Goal: Task Accomplishment & Management: Manage account settings

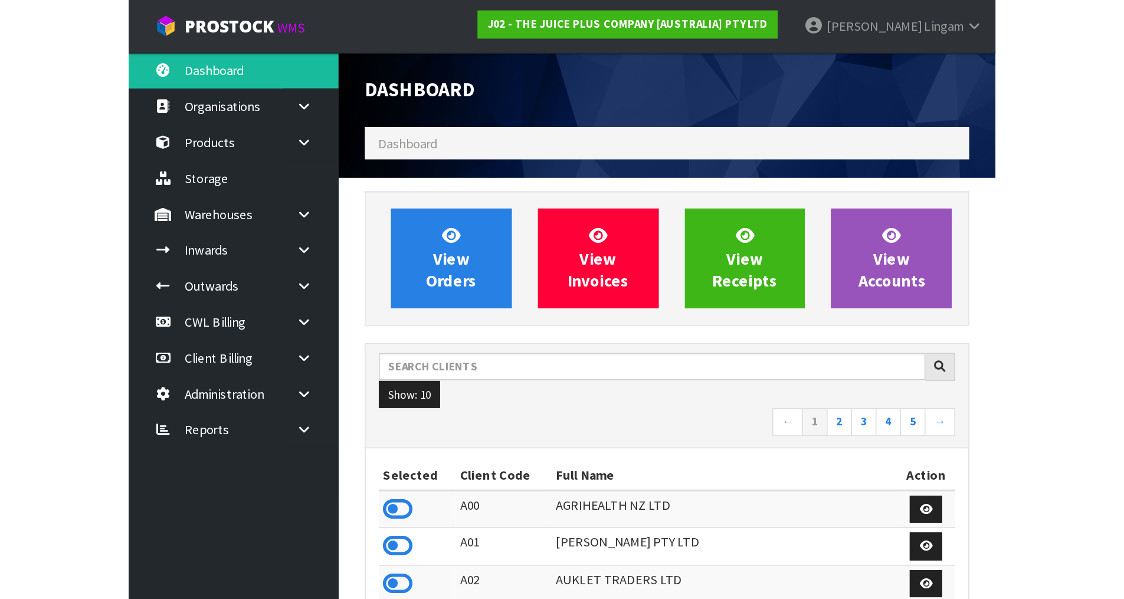
scroll to position [894, 482]
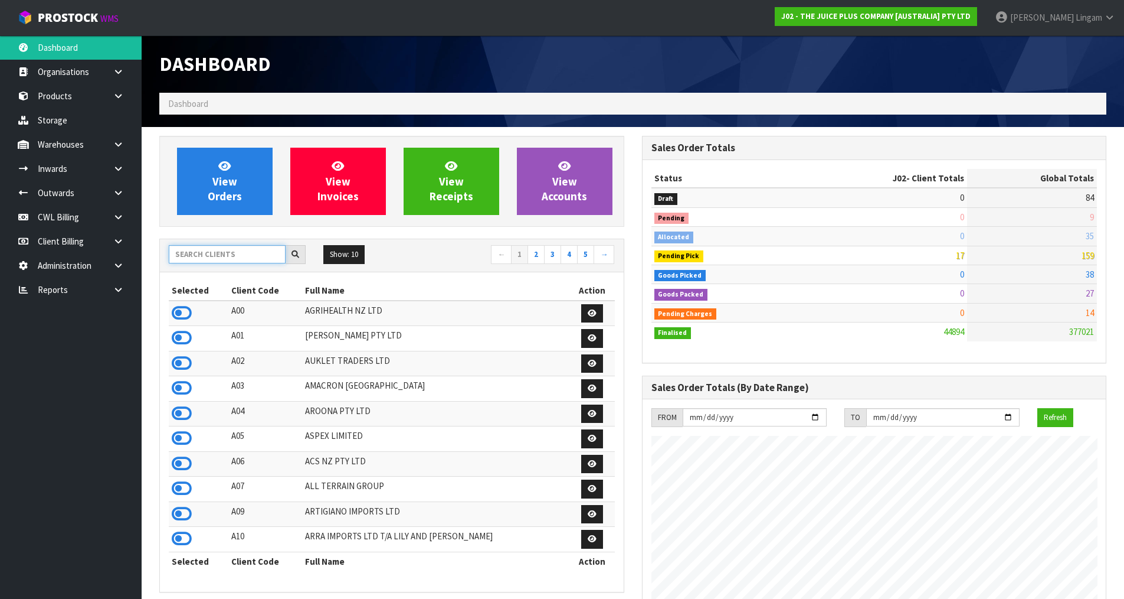
click at [209, 249] on input "text" at bounding box center [227, 254] width 117 height 18
click at [214, 259] on input "text" at bounding box center [227, 254] width 117 height 18
click at [236, 254] on input "text" at bounding box center [227, 254] width 117 height 18
click at [255, 255] on input "text" at bounding box center [227, 254] width 117 height 18
click at [258, 256] on input "text" at bounding box center [227, 254] width 117 height 18
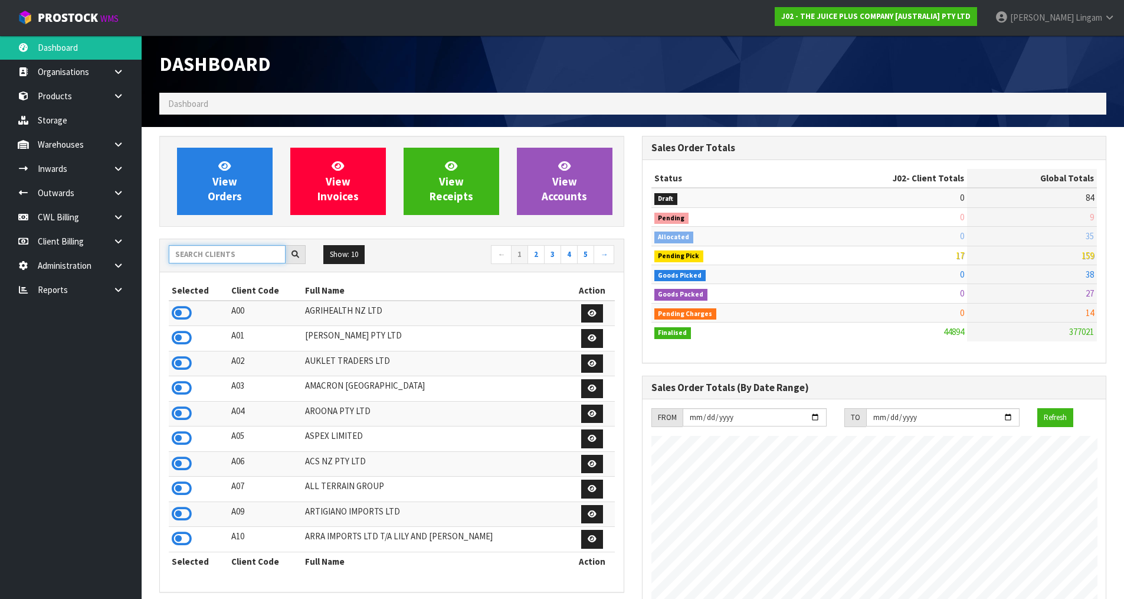
click at [256, 247] on input "text" at bounding box center [227, 254] width 117 height 18
click at [217, 254] on input "text" at bounding box center [227, 254] width 117 height 18
click at [199, 256] on input "text" at bounding box center [227, 254] width 117 height 18
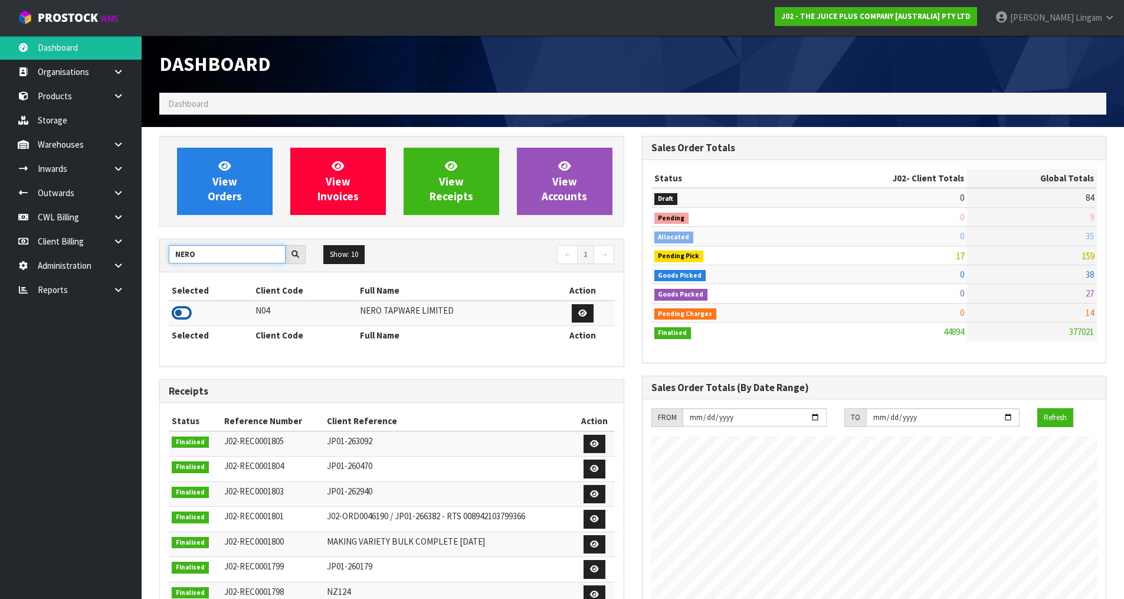
type input "NERO"
click at [184, 310] on icon at bounding box center [182, 313] width 20 height 18
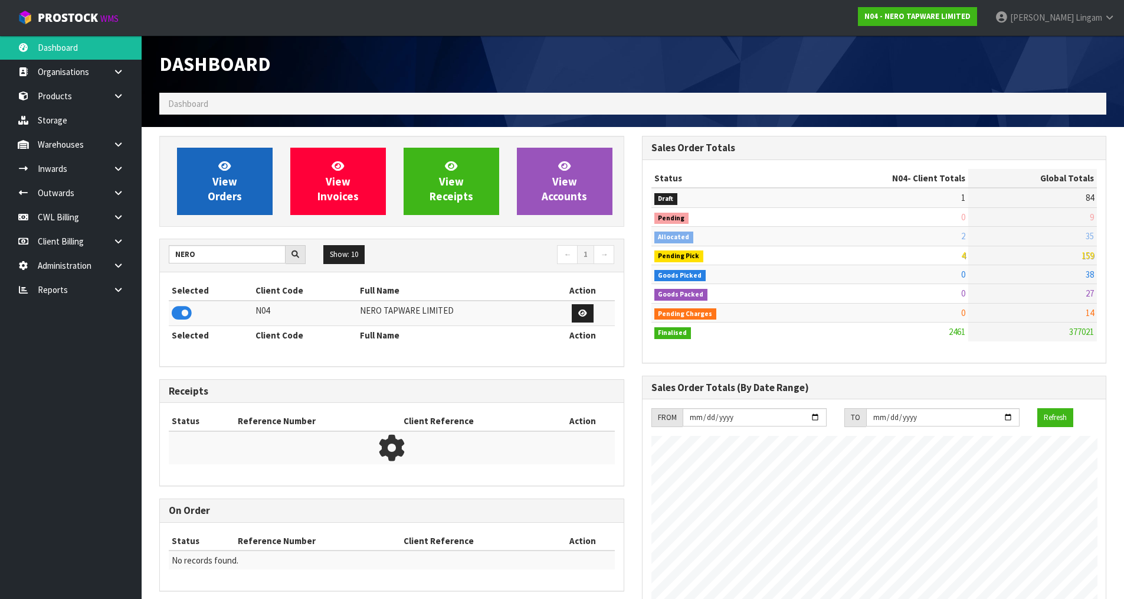
scroll to position [933, 482]
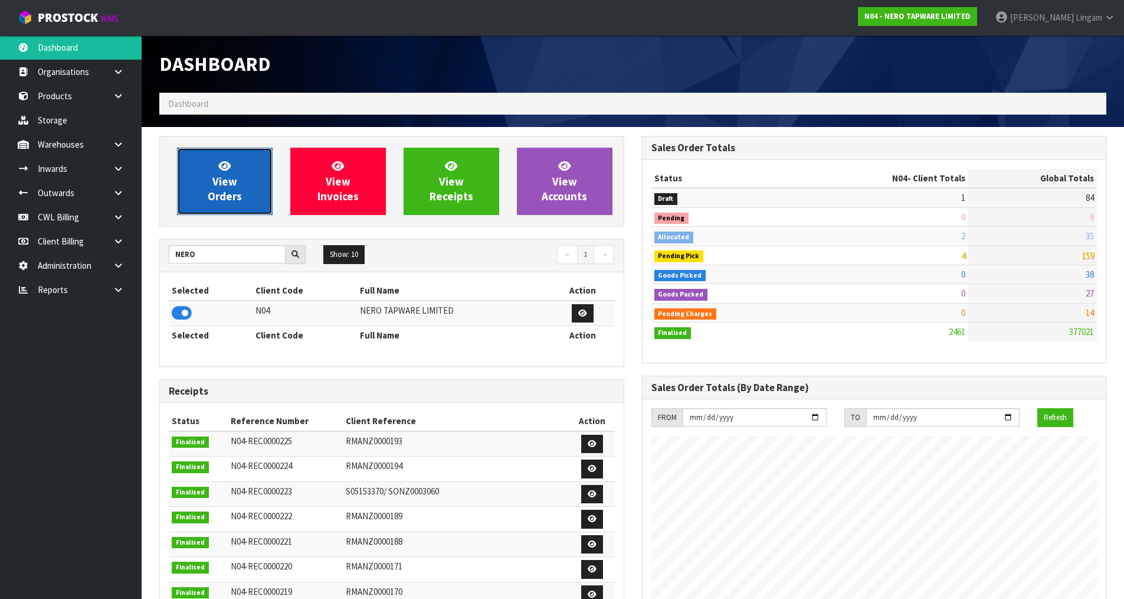
click at [228, 180] on span "View Orders" at bounding box center [225, 181] width 34 height 44
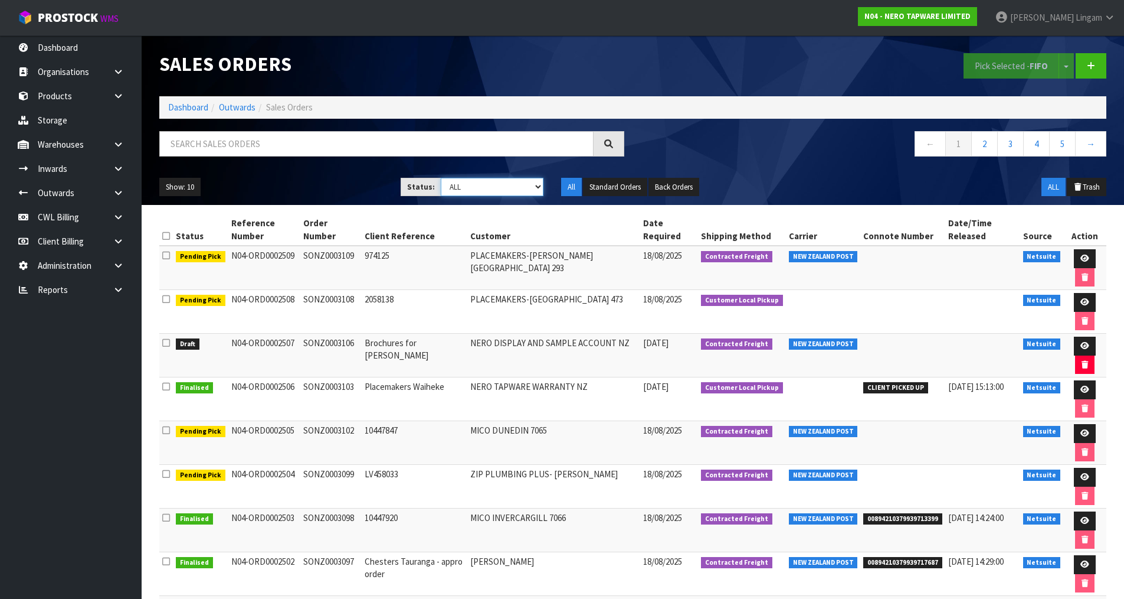
click at [505, 191] on select "Draft Pending Allocated Pending Pick Goods Picked Goods Packed Pending Charges …" at bounding box center [492, 187] width 103 height 18
select select "string:2"
click at [441, 178] on select "Draft Pending Allocated Pending Pick Goods Picked Goods Packed Pending Charges …" at bounding box center [492, 187] width 103 height 18
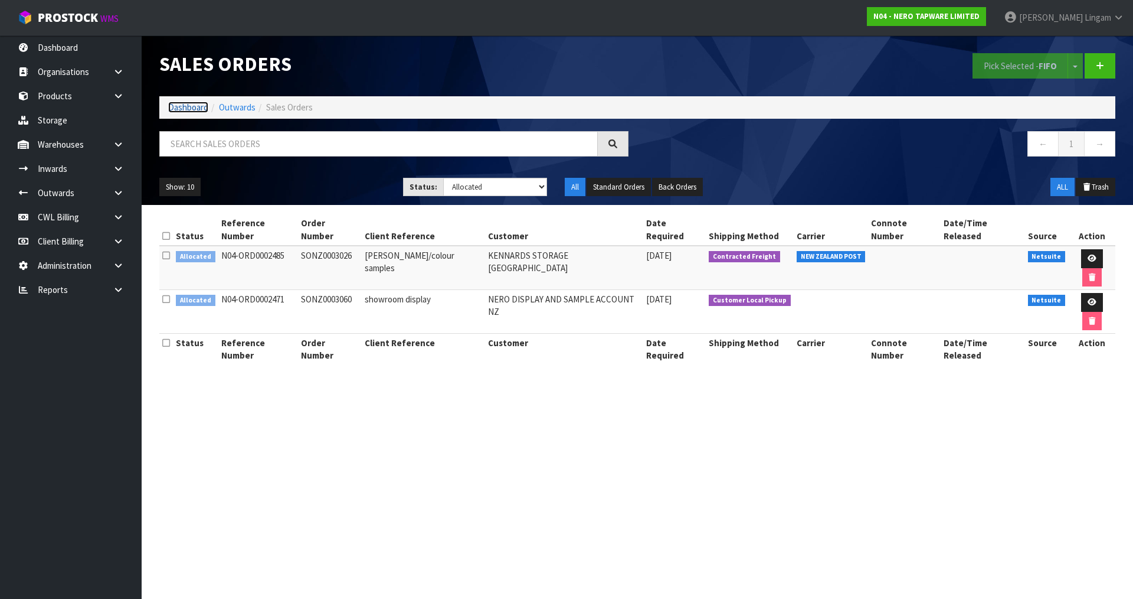
click at [190, 107] on link "Dashboard" at bounding box center [188, 107] width 40 height 11
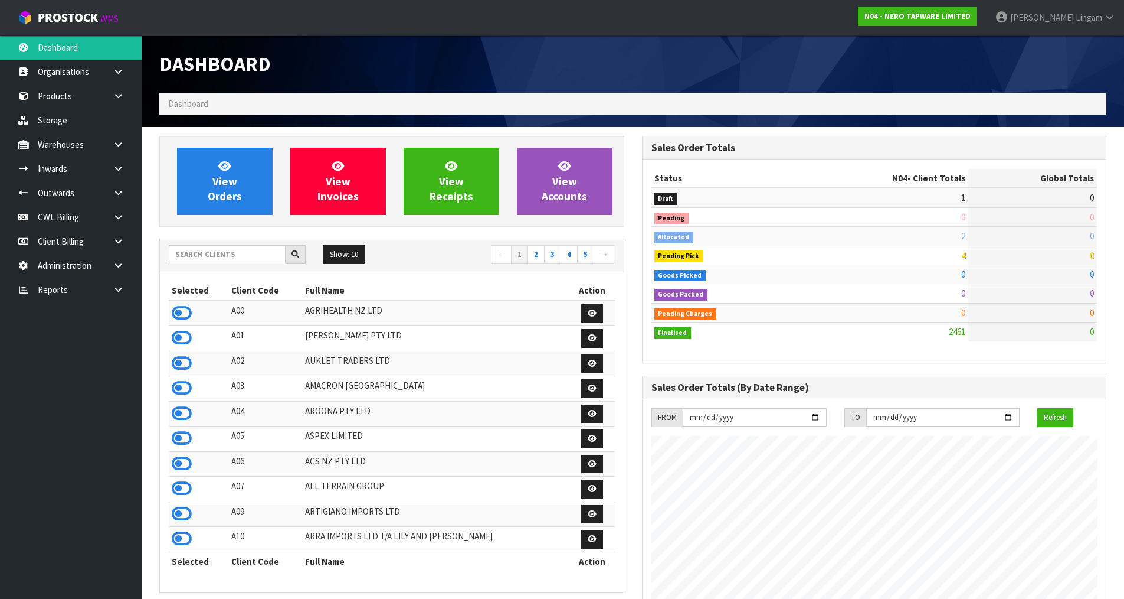
scroll to position [933, 482]
click at [217, 260] on input "text" at bounding box center [227, 254] width 117 height 18
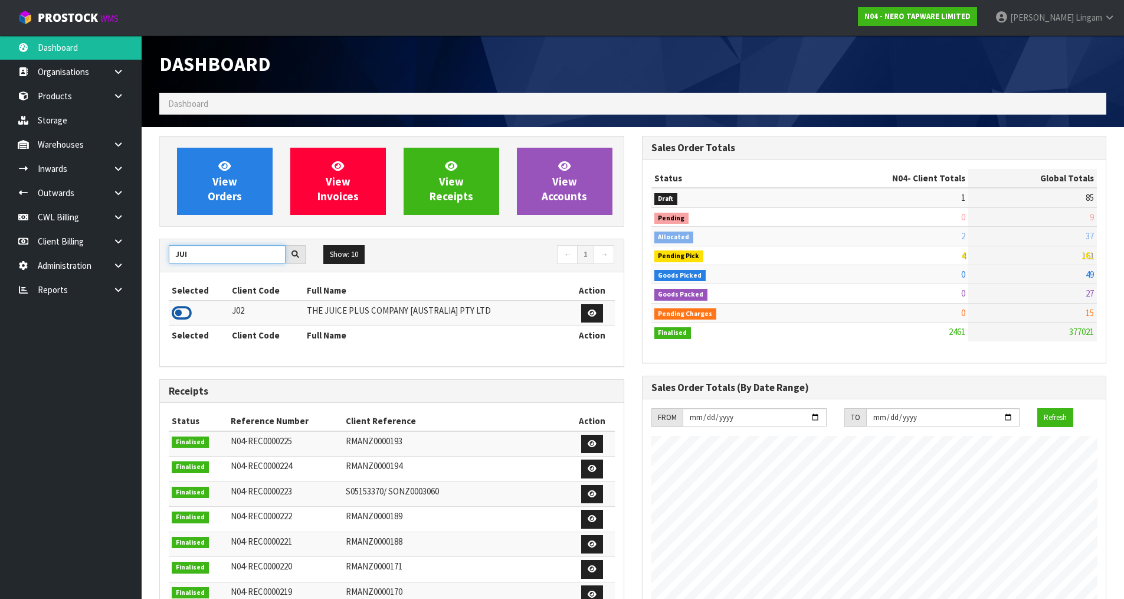
type input "JUI"
click at [191, 312] on icon at bounding box center [182, 313] width 20 height 18
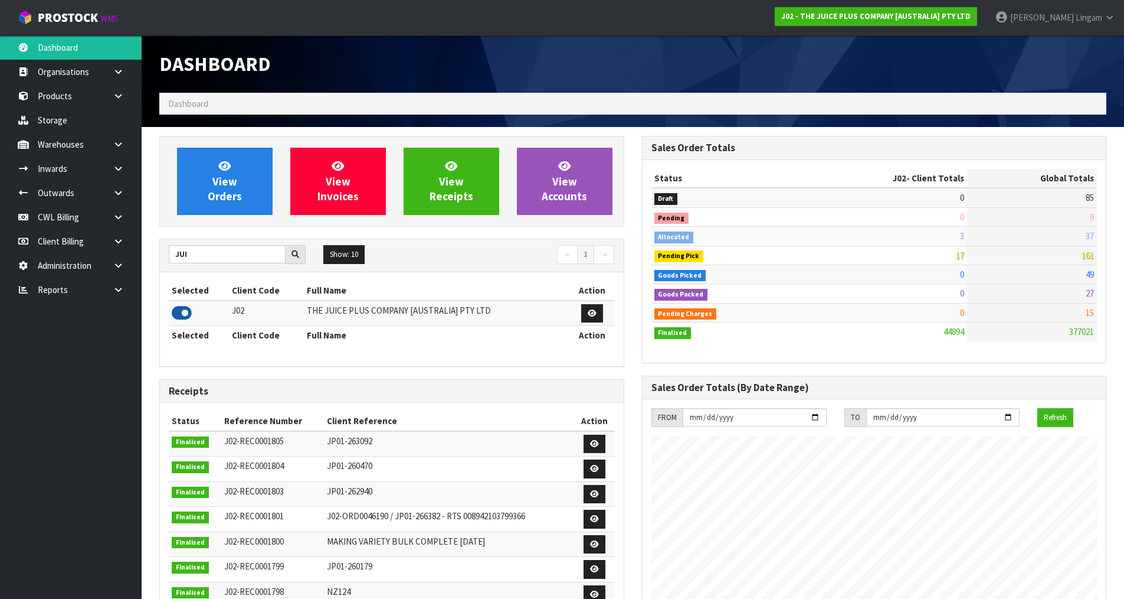
scroll to position [894, 482]
click at [224, 200] on span "View Orders" at bounding box center [225, 181] width 34 height 44
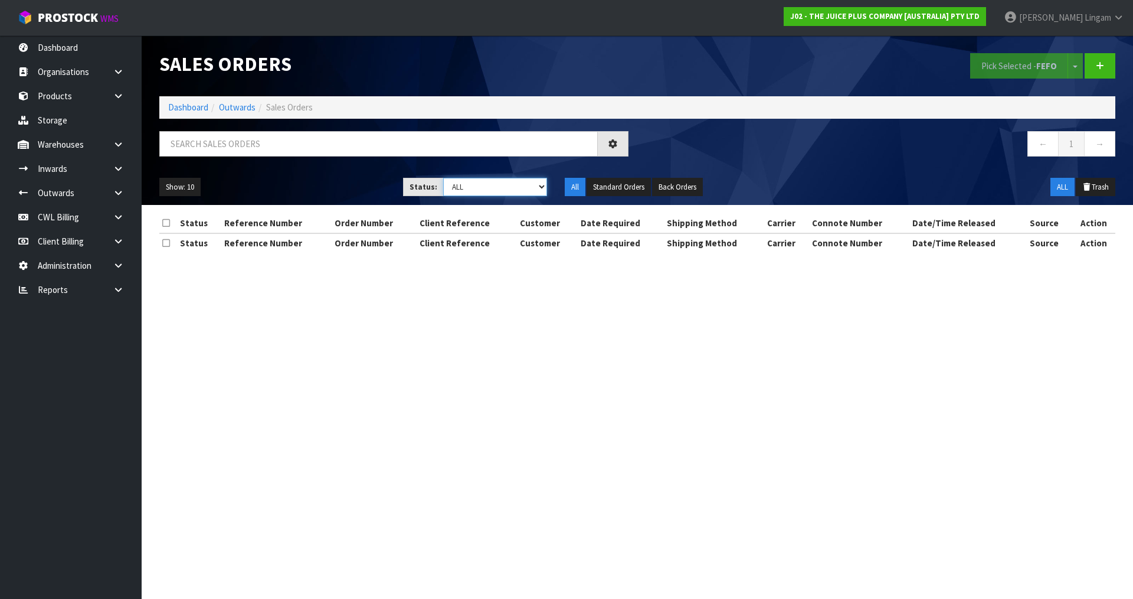
click at [527, 181] on select "Draft Pending Allocated Pending Pick Goods Picked Goods Packed Pending Charges …" at bounding box center [495, 187] width 104 height 18
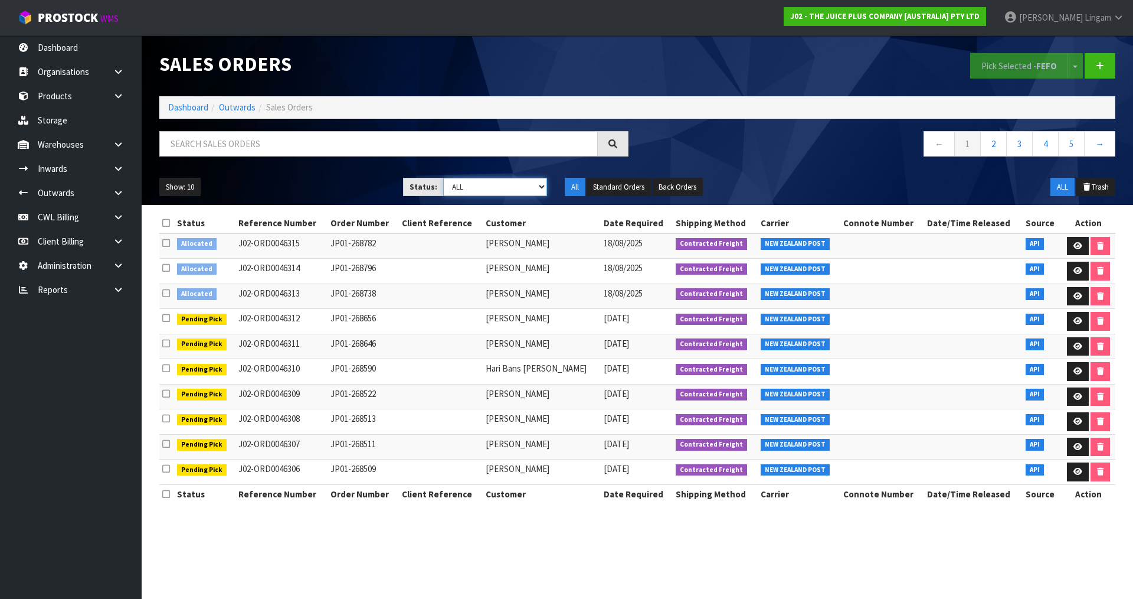
select select "string:2"
click at [443, 178] on select "Draft Pending Allocated Pending Pick Goods Picked Goods Packed Pending Charges …" at bounding box center [495, 187] width 104 height 18
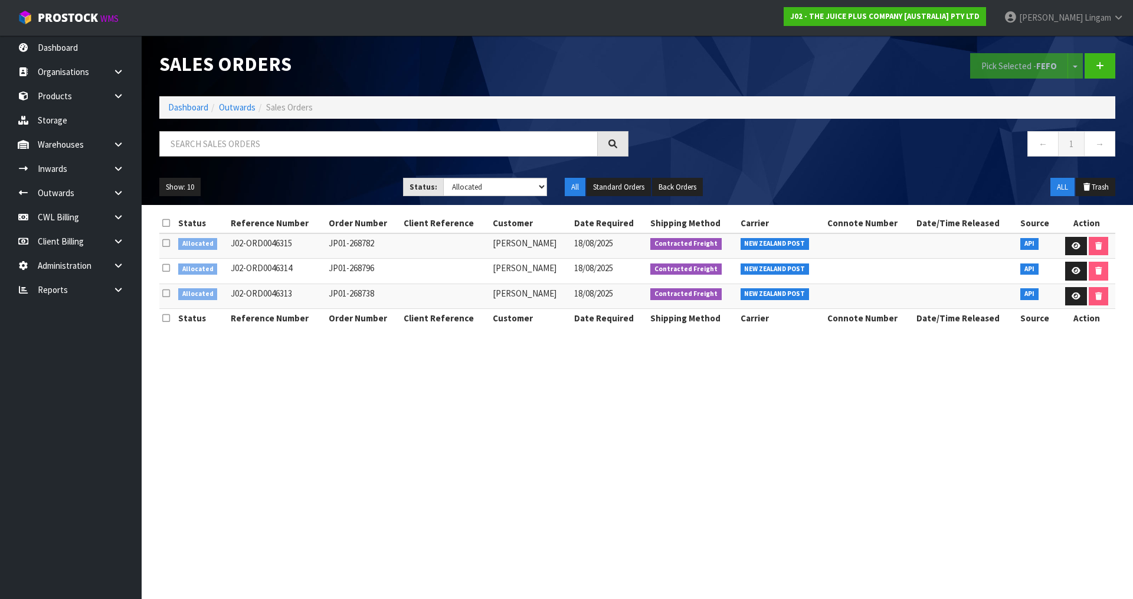
click at [167, 222] on icon at bounding box center [166, 222] width 8 height 9
click at [999, 68] on button "Pick Selected - FEFO" at bounding box center [1019, 65] width 98 height 25
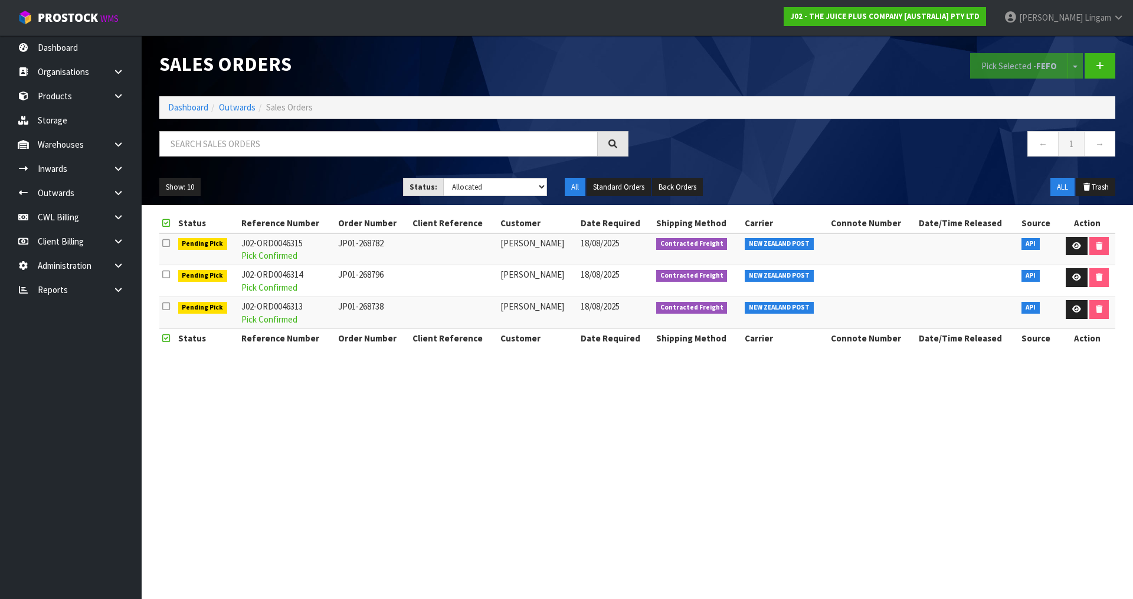
click at [427, 435] on section "Sales Orders Pick Selected - FEFO Split button! FIFO - First In First Out FEFO …" at bounding box center [566, 299] width 1133 height 599
click at [193, 106] on link "Dashboard" at bounding box center [188, 107] width 40 height 11
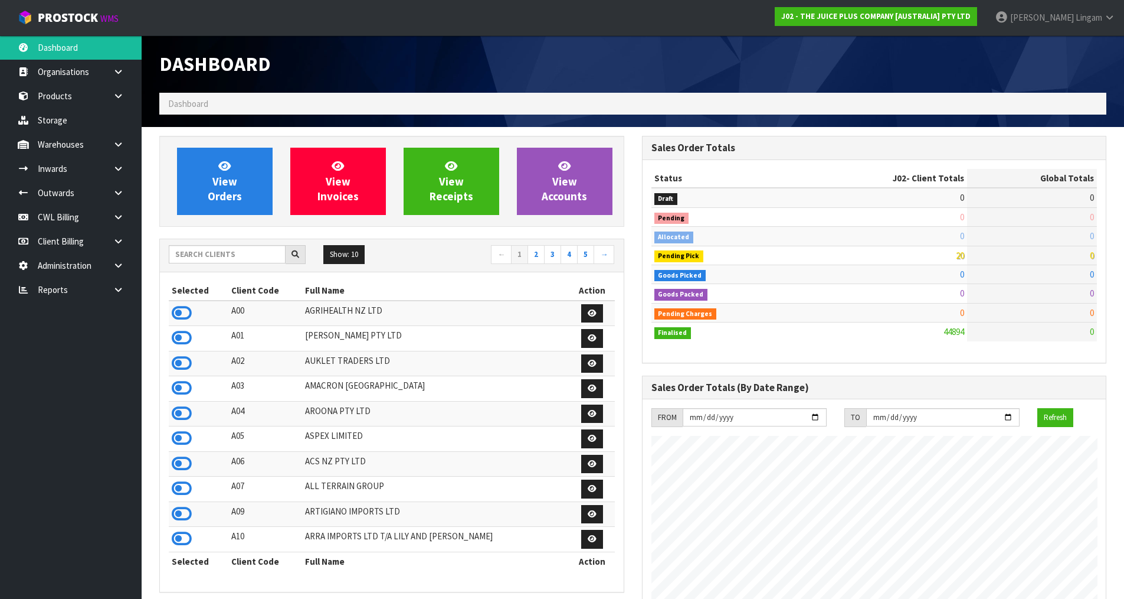
scroll to position [894, 482]
click at [235, 260] on input "text" at bounding box center [227, 254] width 117 height 18
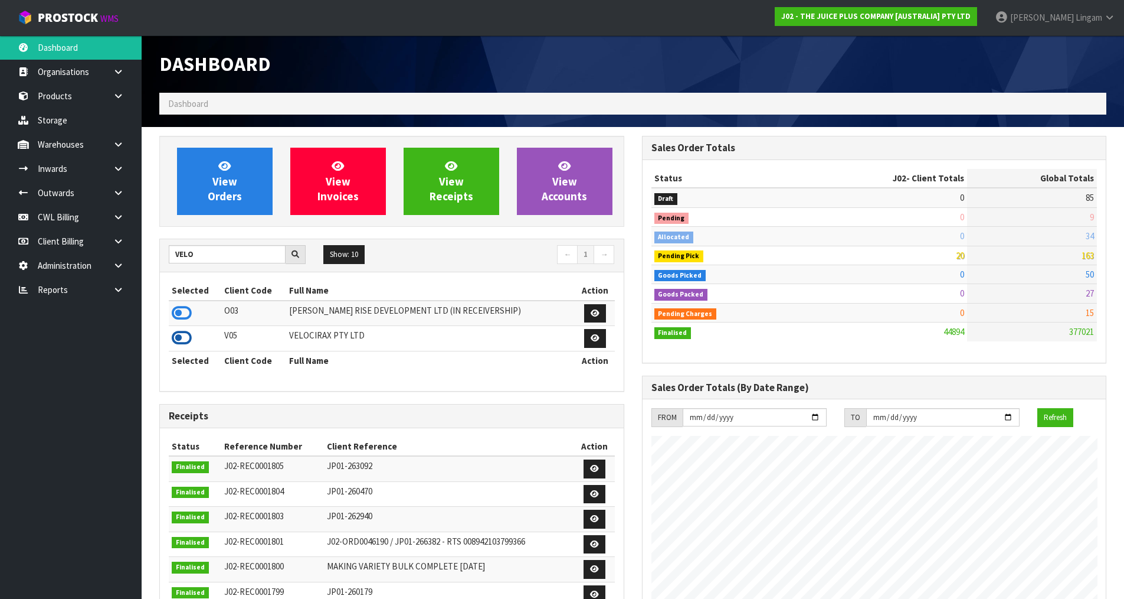
click at [191, 340] on icon at bounding box center [182, 338] width 20 height 18
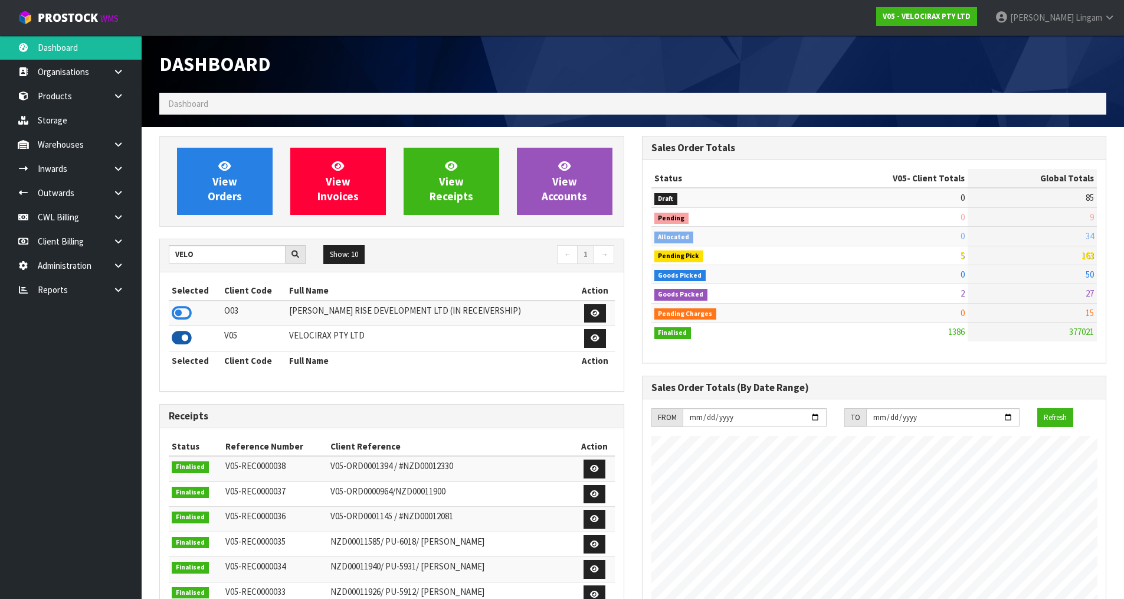
scroll to position [920, 482]
drag, startPoint x: 219, startPoint y: 251, endPoint x: 133, endPoint y: 259, distance: 86.0
click at [133, 259] on body "Toggle navigation ProStock WMS V05 - VELOCIRAX PTY LTD Vineeta Lingam Logout Da…" at bounding box center [562, 299] width 1124 height 599
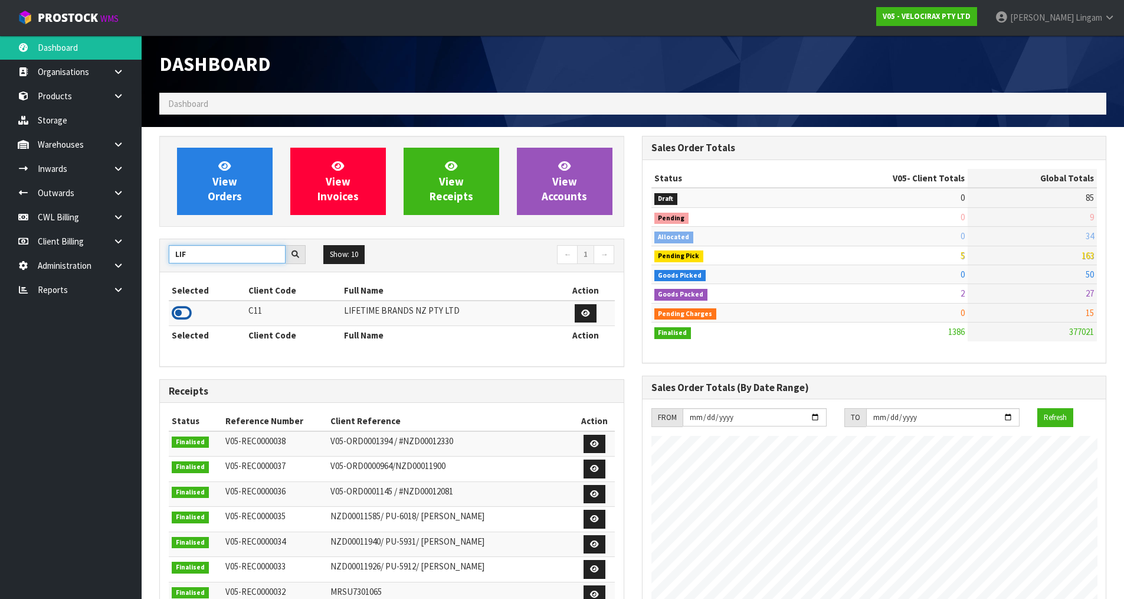
type input "LIF"
click at [183, 315] on icon at bounding box center [182, 313] width 20 height 18
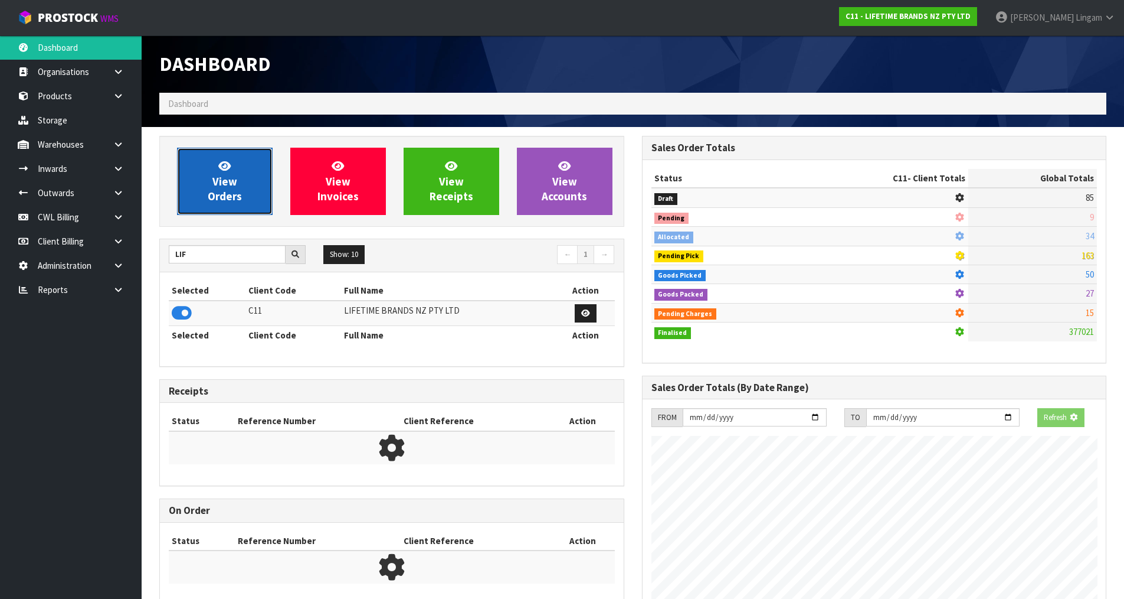
scroll to position [894, 482]
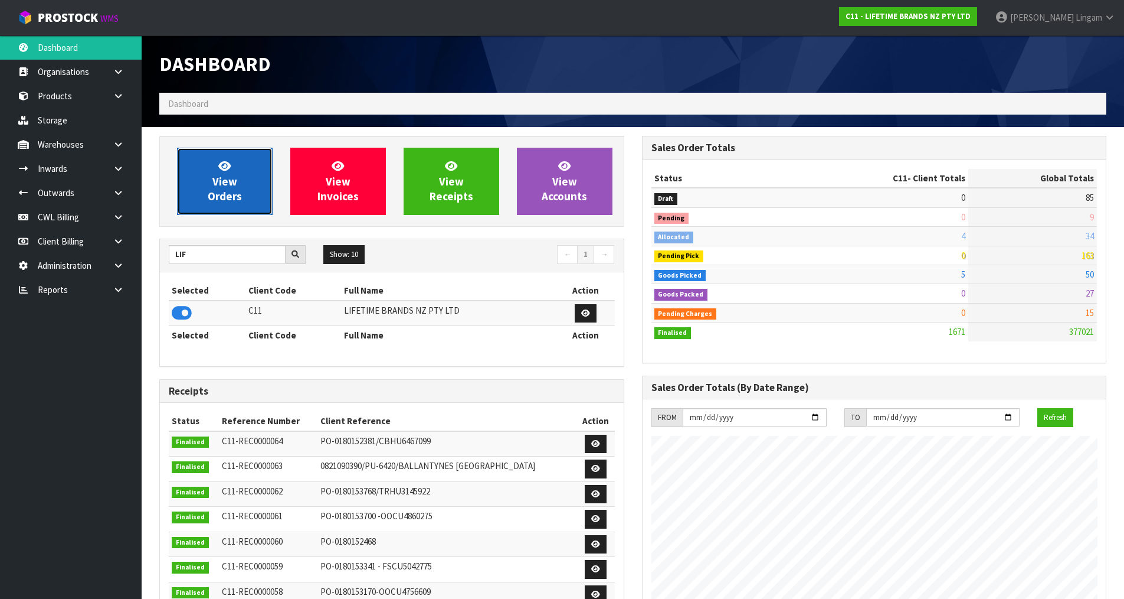
click at [234, 200] on span "View Orders" at bounding box center [225, 181] width 34 height 44
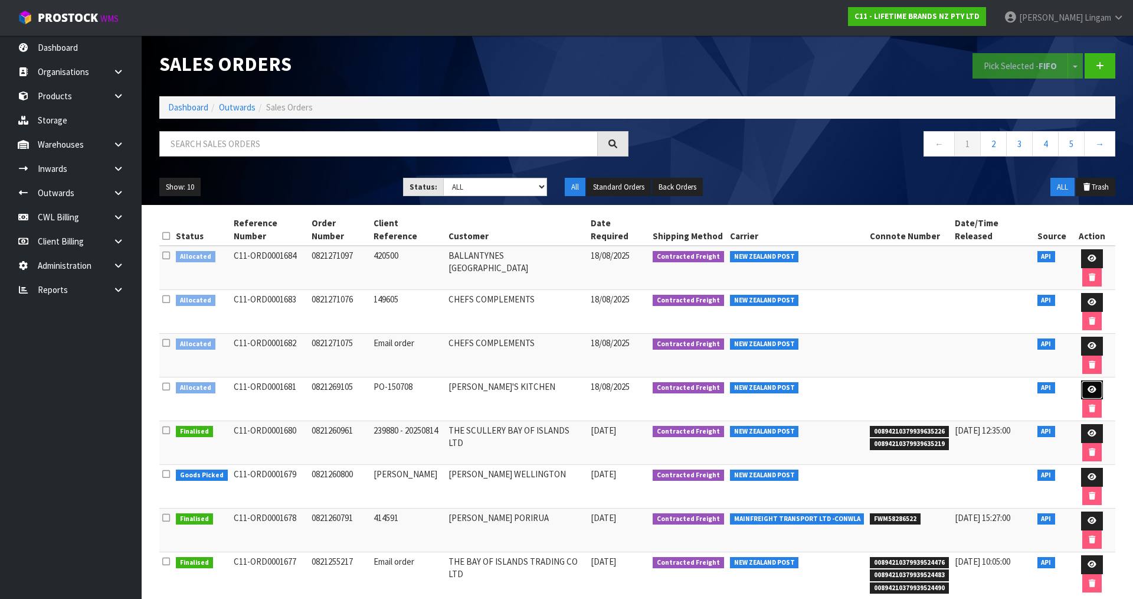
click at [1088, 385] on icon at bounding box center [1092, 389] width 9 height 8
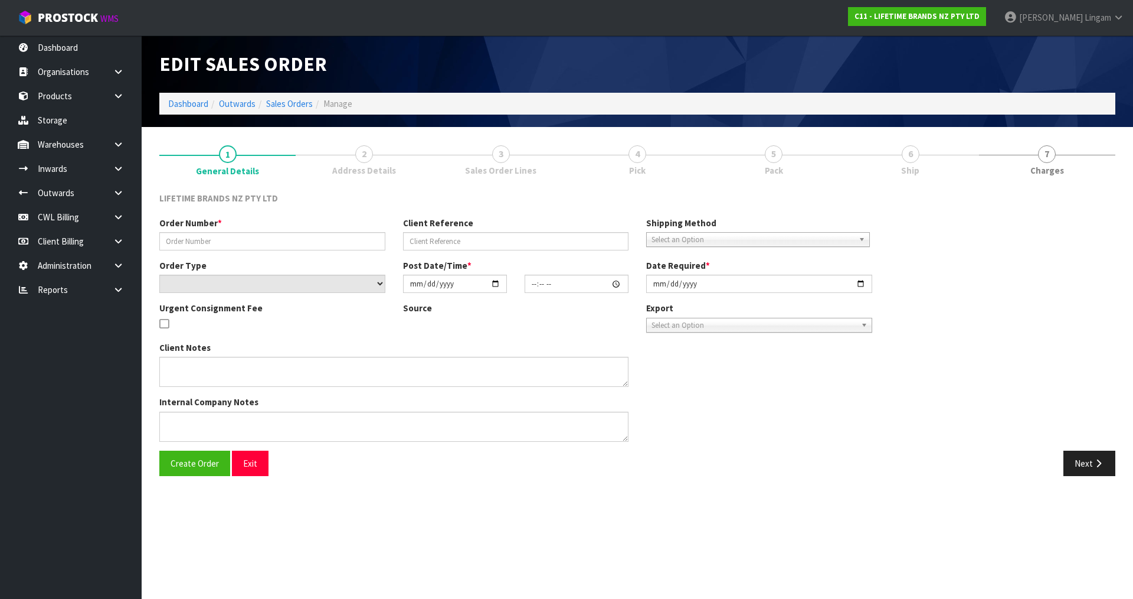
type input "0821269105"
type input "PO-150708"
select select "number:0"
type input "2025-08-18"
type input "08:23:38.000"
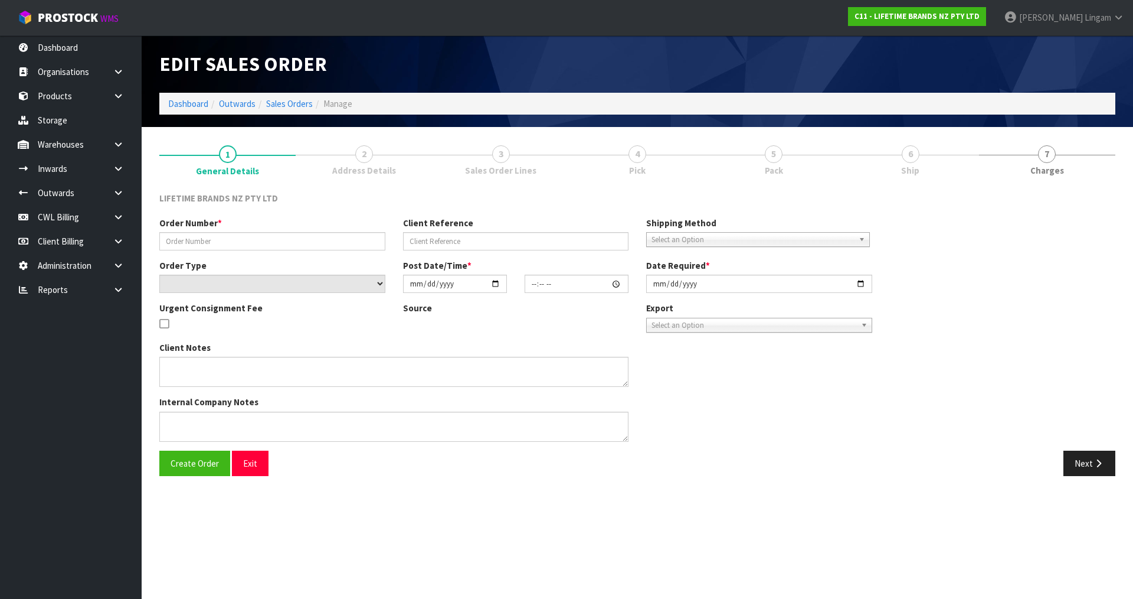
type input "2025-08-18"
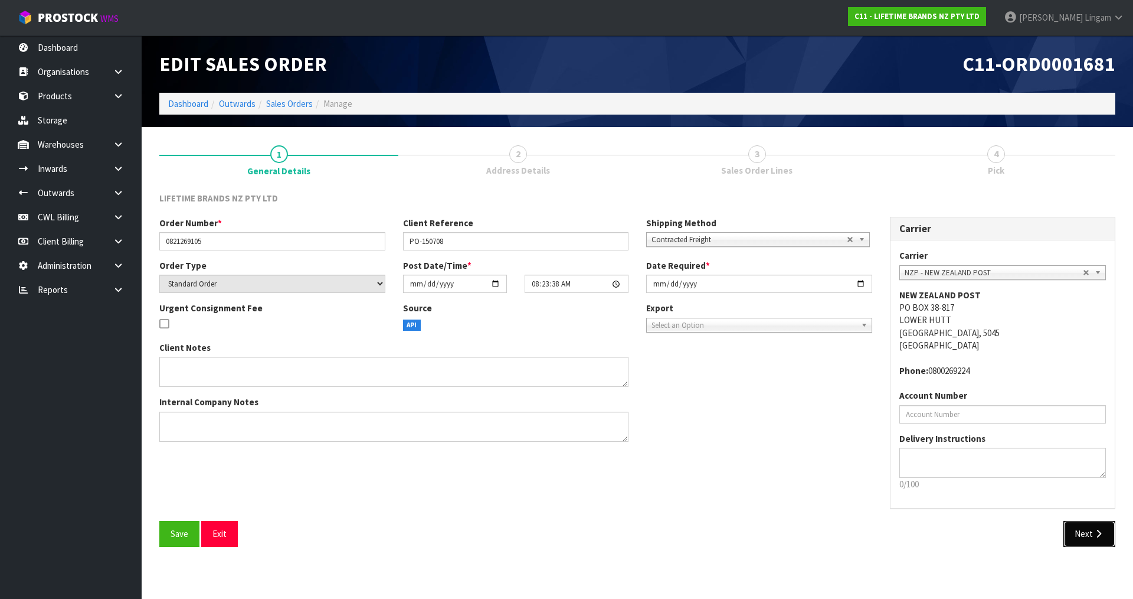
click at [1088, 528] on button "Next" at bounding box center [1090, 533] width 52 height 25
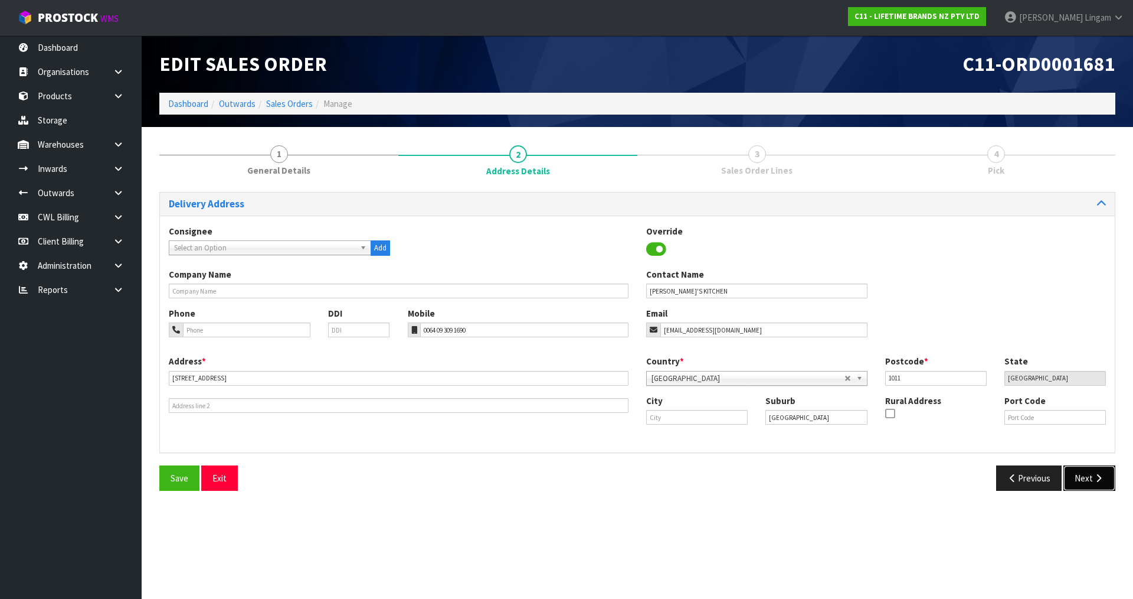
click at [1097, 472] on button "Next" at bounding box center [1090, 477] width 52 height 25
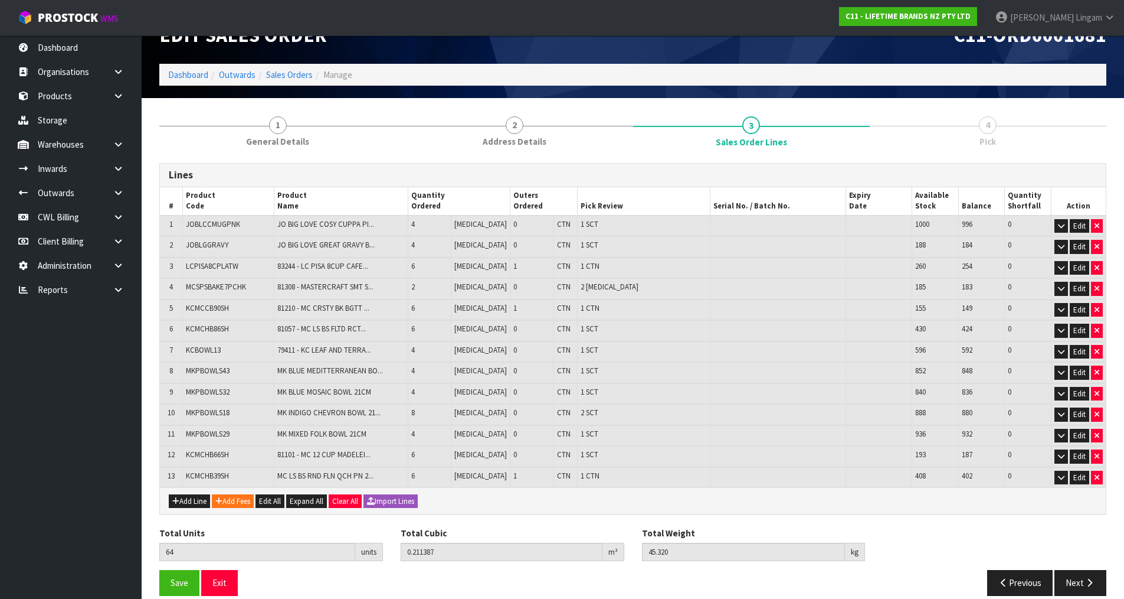
scroll to position [44, 0]
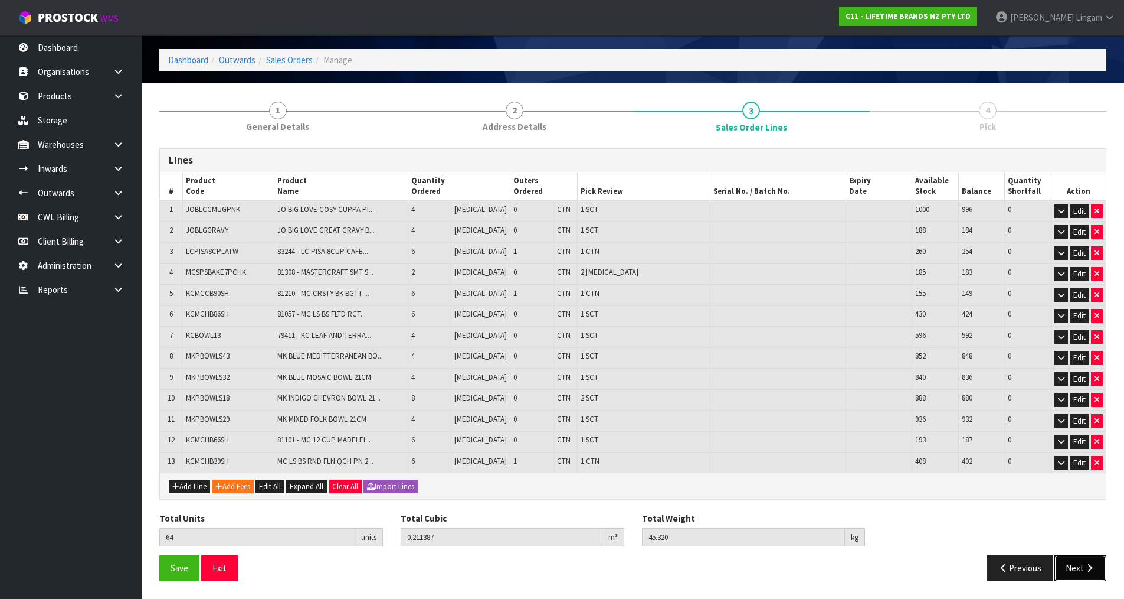
click at [1070, 565] on button "Next" at bounding box center [1081, 567] width 52 height 25
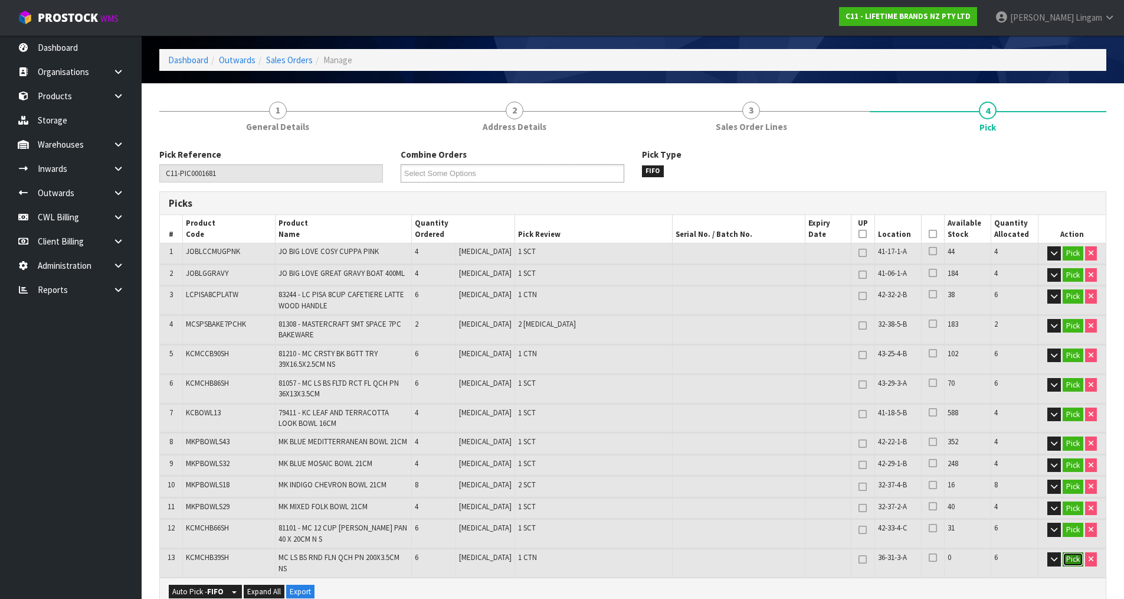
click at [1070, 560] on button "Pick" at bounding box center [1073, 559] width 21 height 14
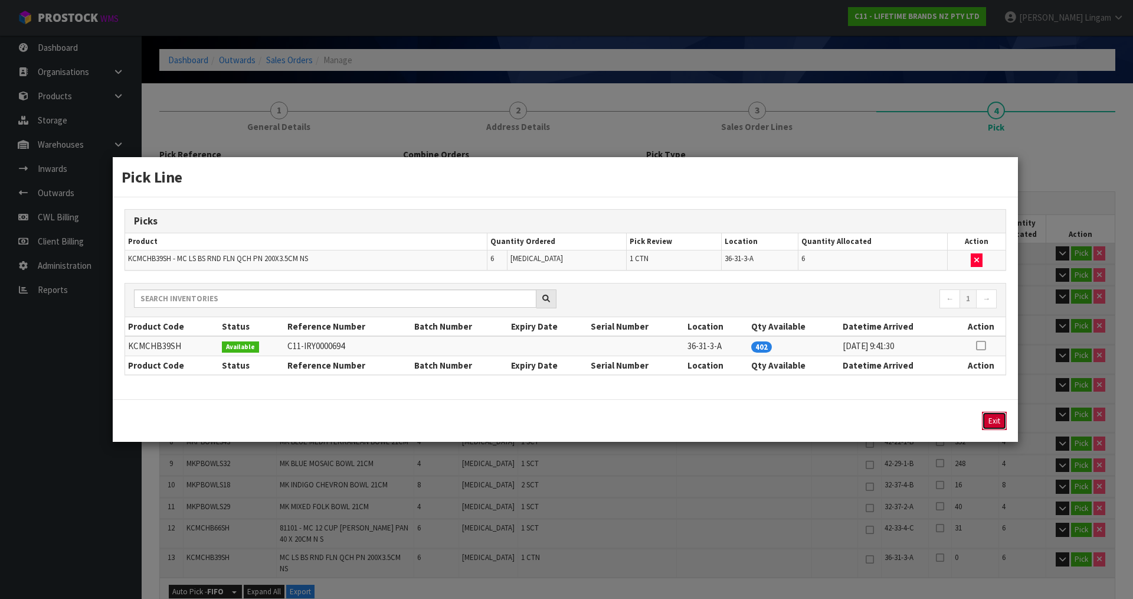
click at [993, 417] on button "Exit" at bounding box center [994, 420] width 25 height 18
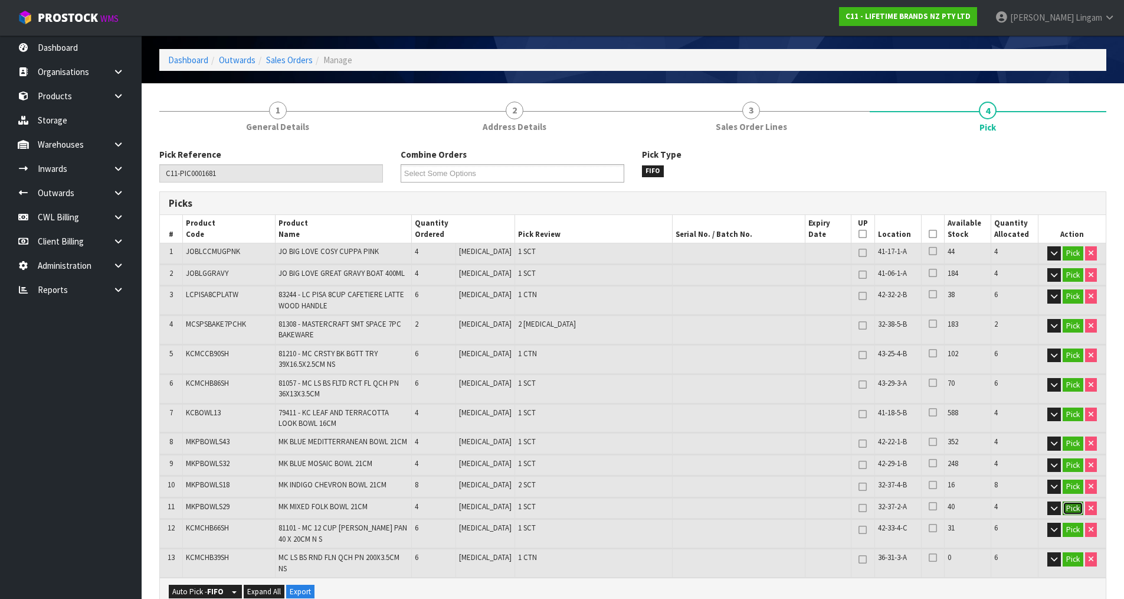
click at [1064, 506] on button "Pick" at bounding box center [1073, 508] width 21 height 14
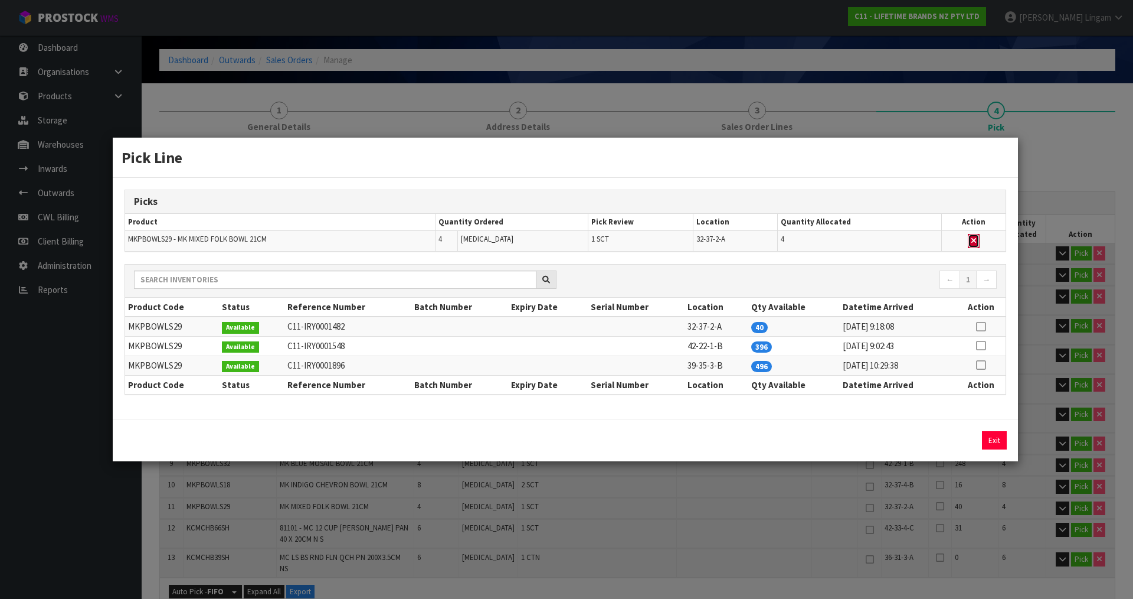
click at [970, 239] on button "button" at bounding box center [974, 241] width 12 height 14
type input "Sub-carton x 9"
type input "60"
type input "0.205095"
type input "43.12"
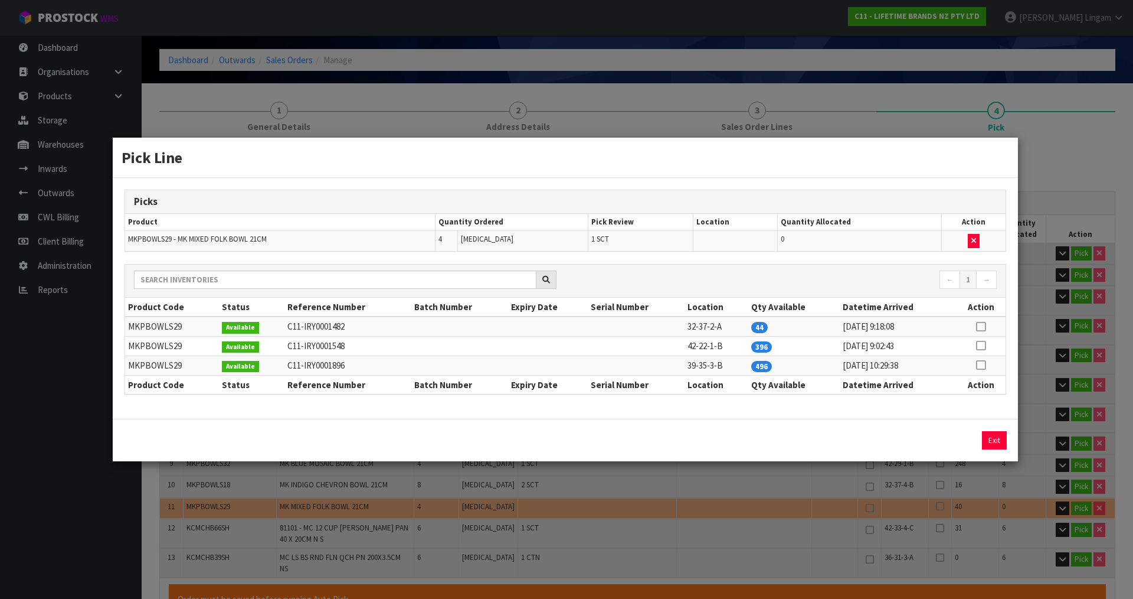
click at [981, 345] on icon at bounding box center [980, 345] width 9 height 1
click at [956, 442] on button "Assign Pick" at bounding box center [954, 440] width 48 height 18
type input "Sub-carton x 10"
type input "64"
type input "0.211387"
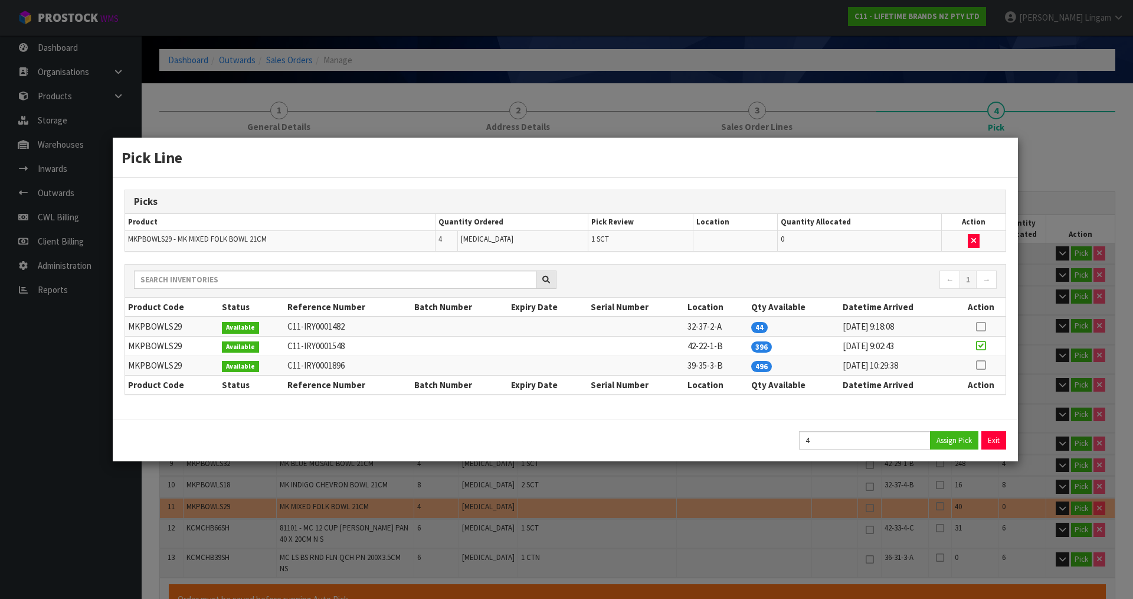
type input "45.32"
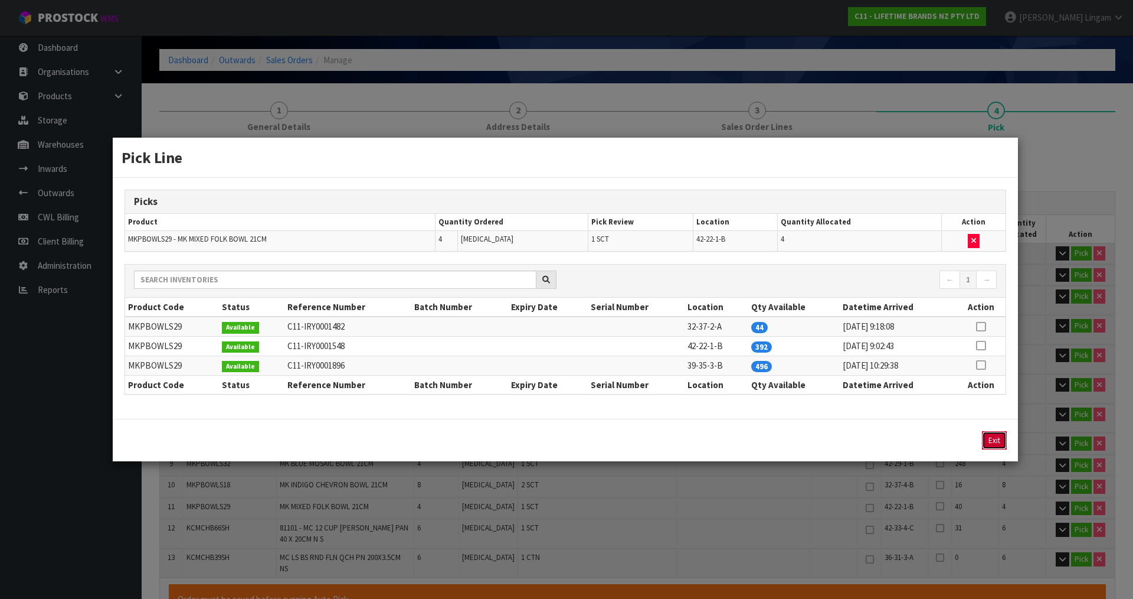
click at [992, 440] on button "Exit" at bounding box center [994, 440] width 25 height 18
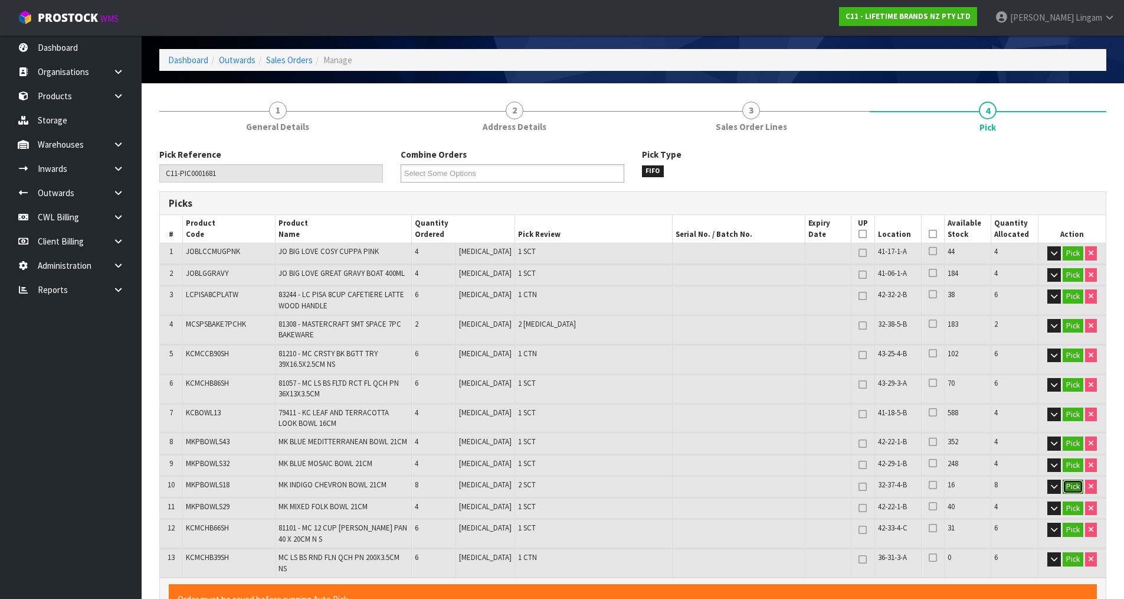
click at [1073, 487] on button "Pick" at bounding box center [1073, 486] width 21 height 14
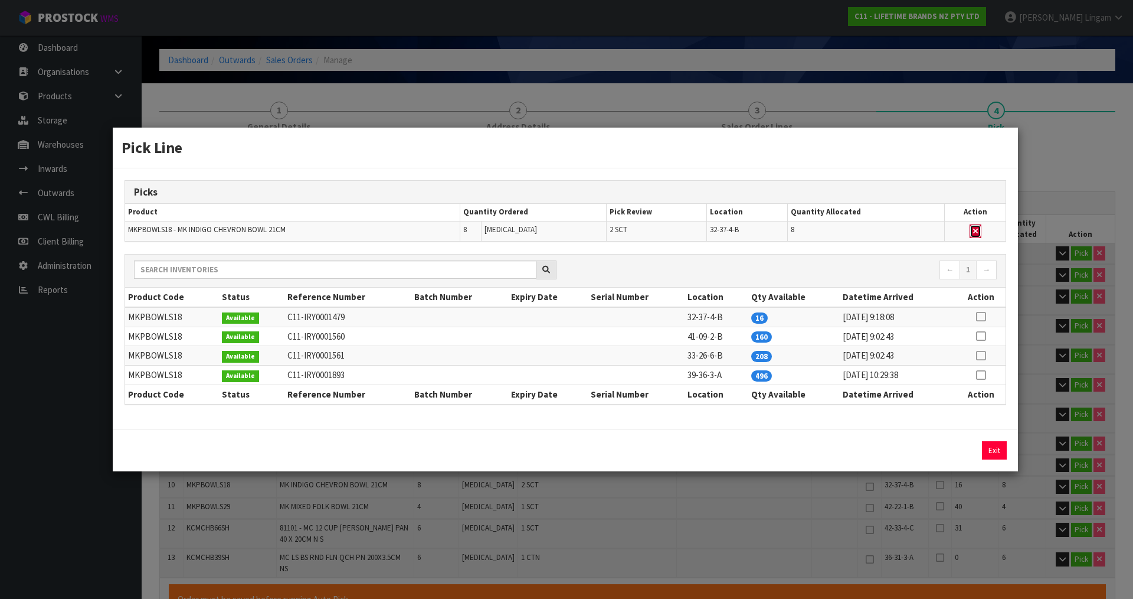
click at [978, 228] on icon "button" at bounding box center [975, 231] width 5 height 8
type input "Sub-carton x 8"
type input "56"
type input "0.195259"
type input "41.12"
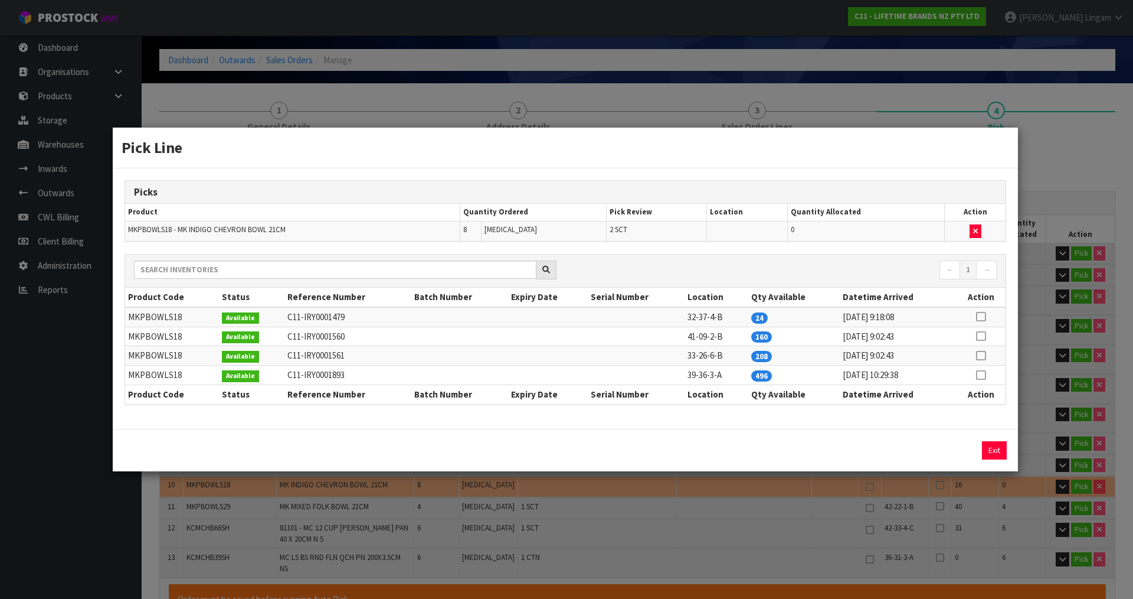
click at [981, 336] on icon at bounding box center [980, 336] width 9 height 1
click at [964, 455] on button "Assign Pick" at bounding box center [954, 450] width 48 height 18
type input "Sub-carton x 10"
type input "64"
type input "0.211387"
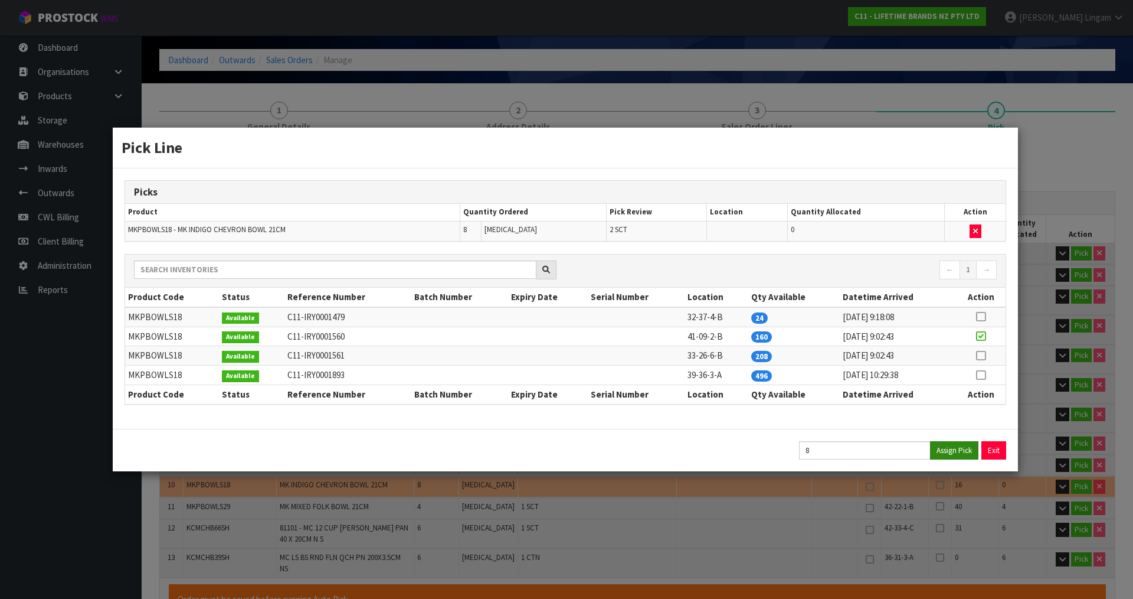
type input "45.32"
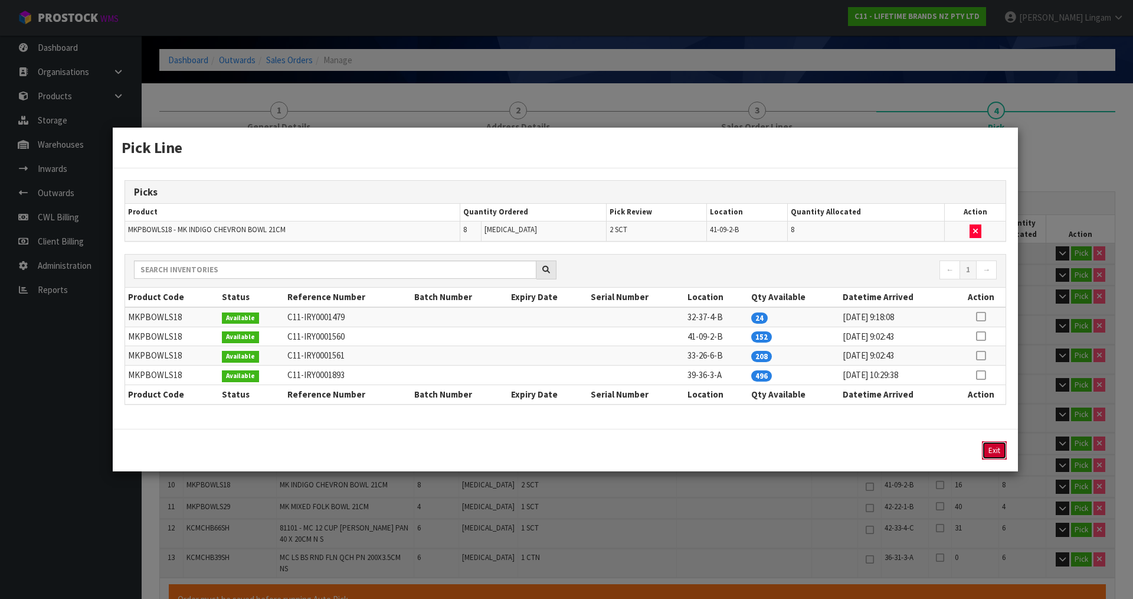
click at [990, 449] on button "Exit" at bounding box center [994, 450] width 25 height 18
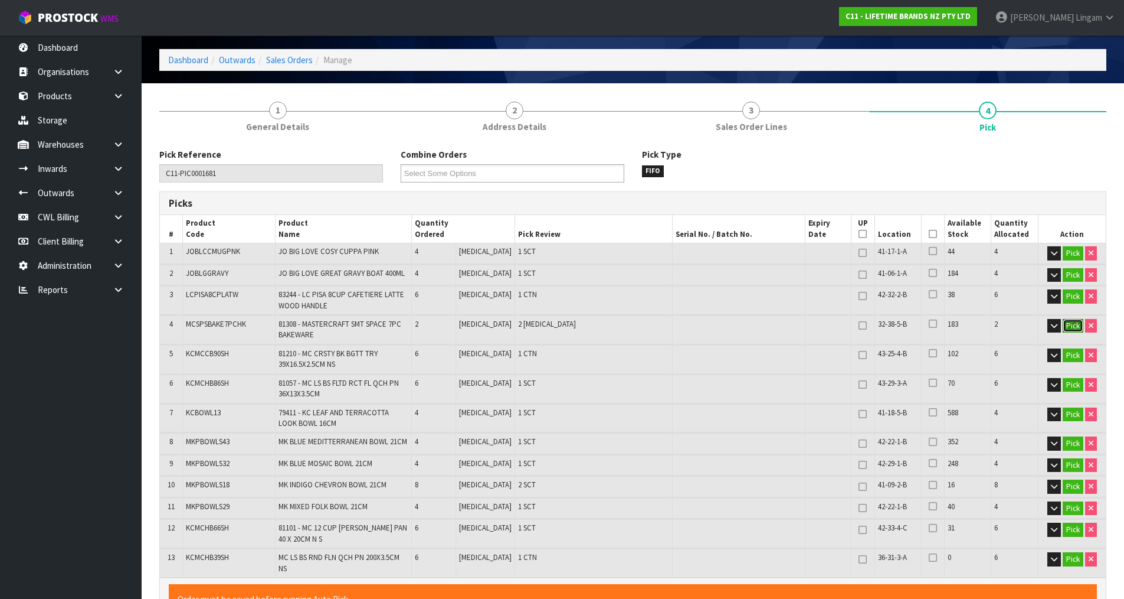
click at [1072, 326] on button "Pick" at bounding box center [1073, 326] width 21 height 14
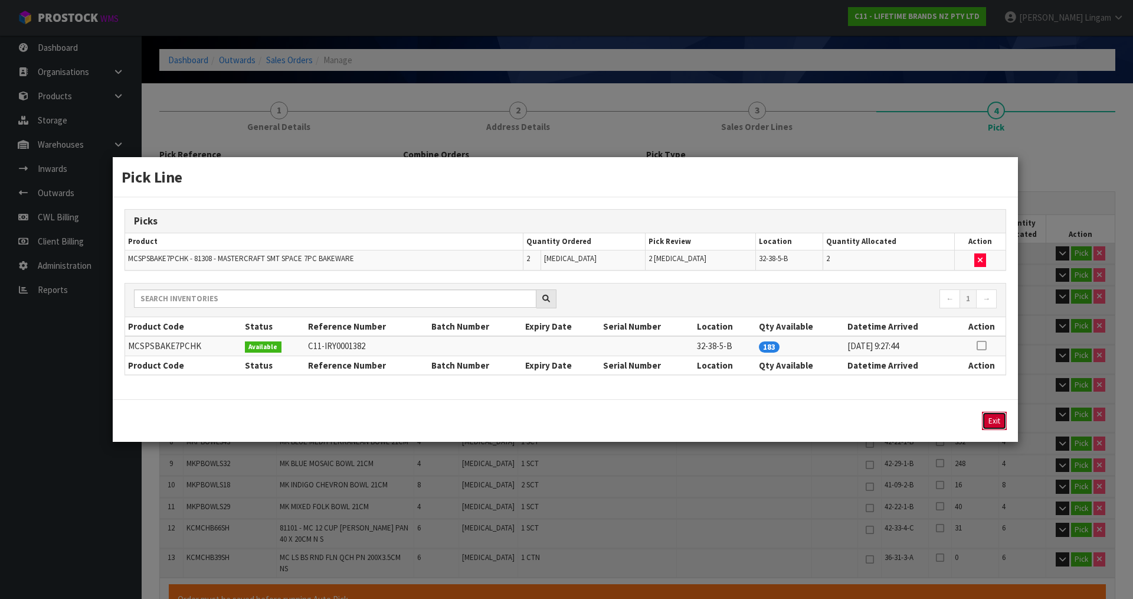
click at [996, 419] on button "Exit" at bounding box center [994, 420] width 25 height 18
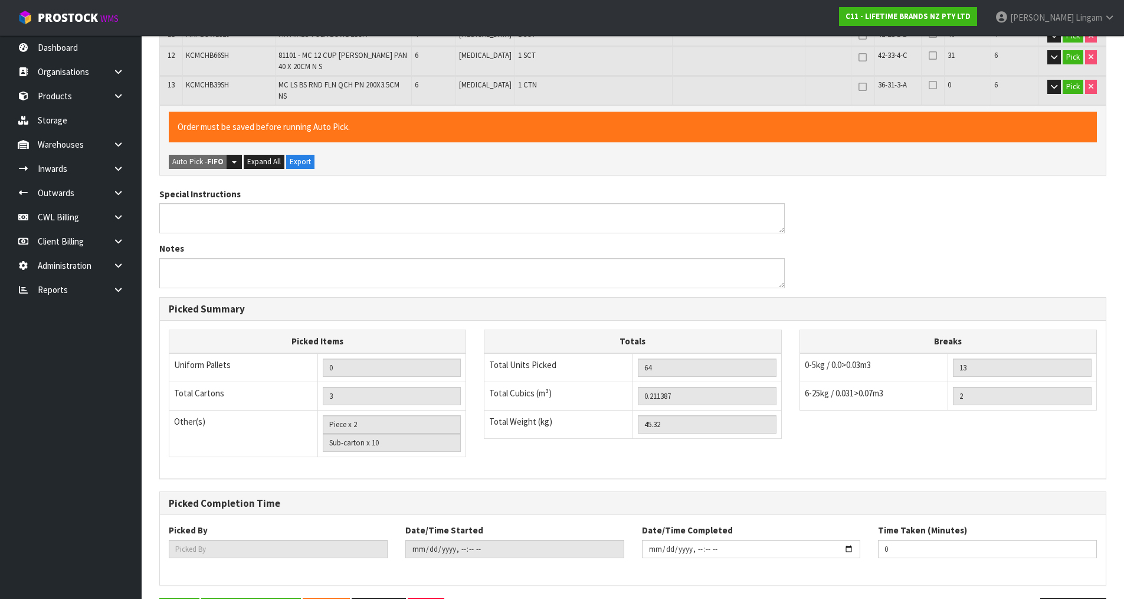
scroll to position [550, 0]
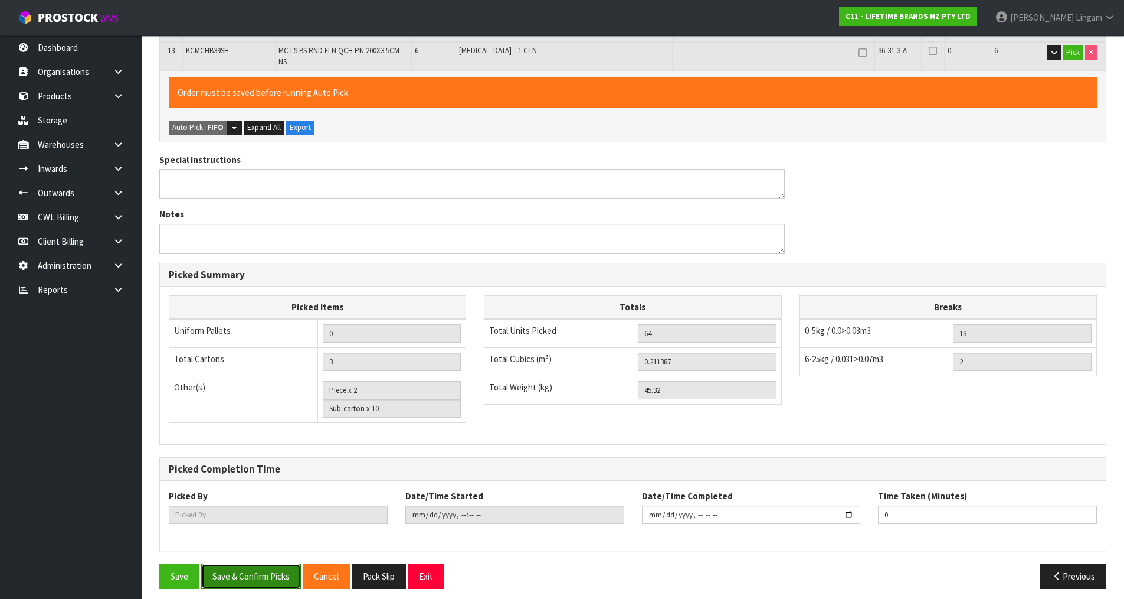
click at [236, 565] on button "Save & Confirm Picks" at bounding box center [251, 575] width 100 height 25
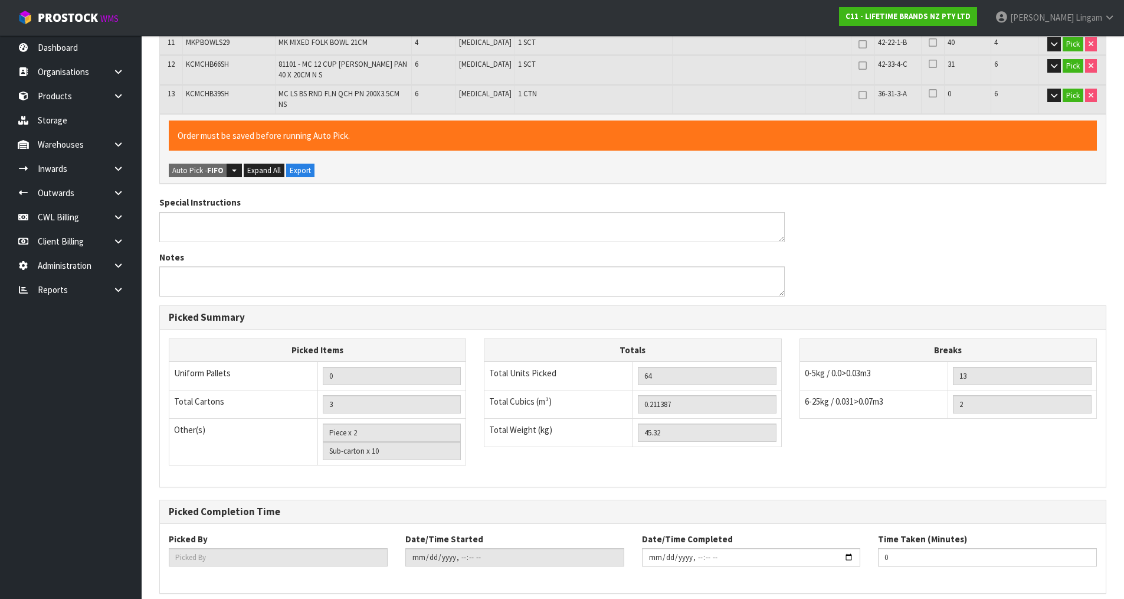
scroll to position [0, 0]
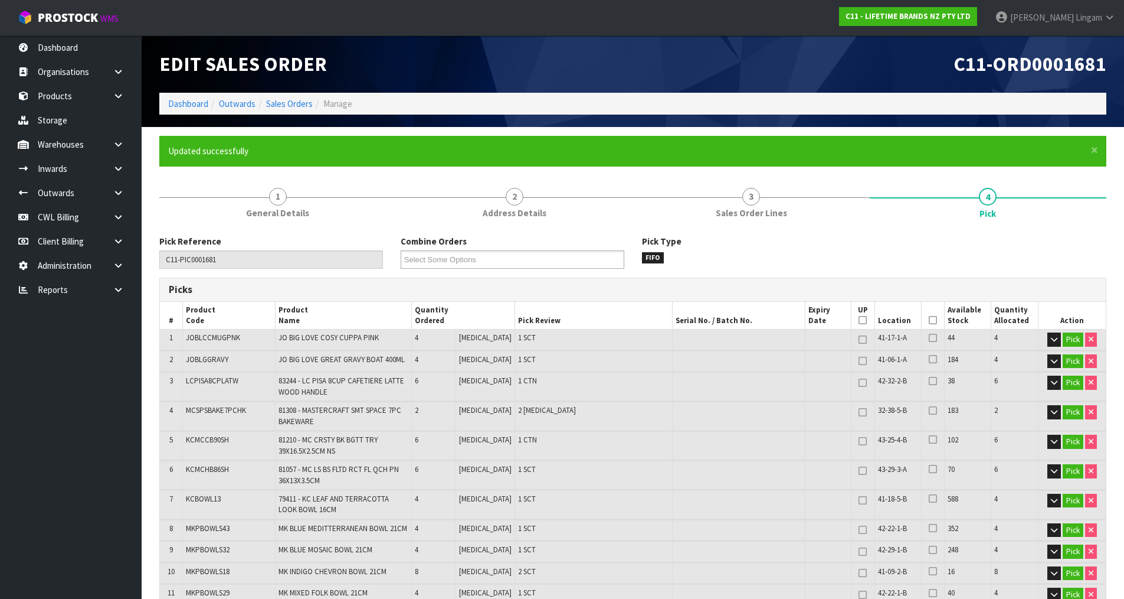
type input "Vineeta Lingam"
type input "2025-08-18T08:35:15"
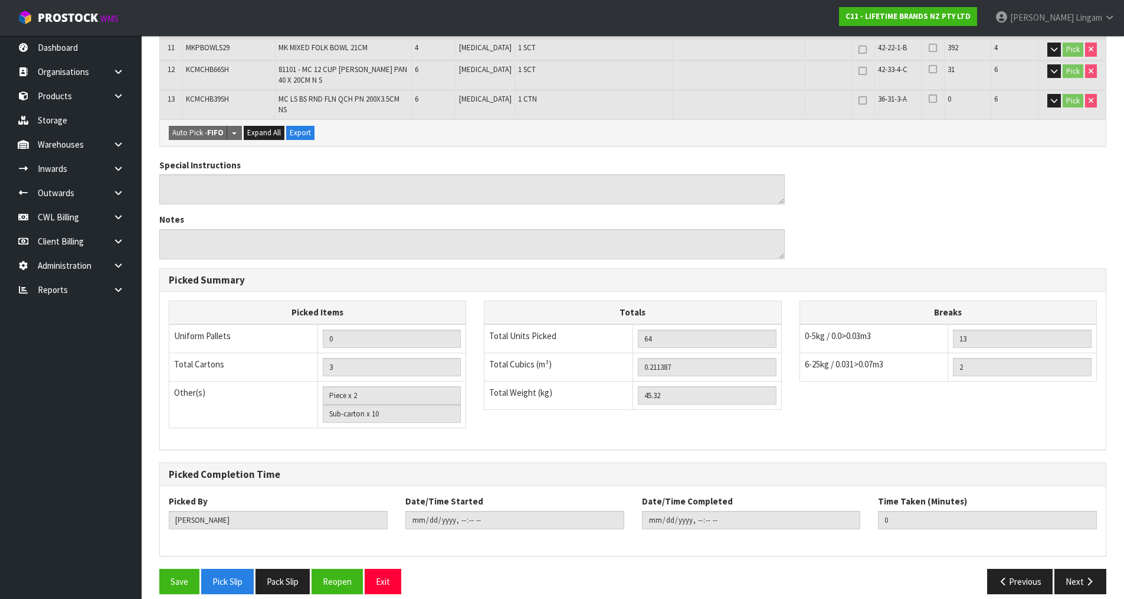
scroll to position [550, 0]
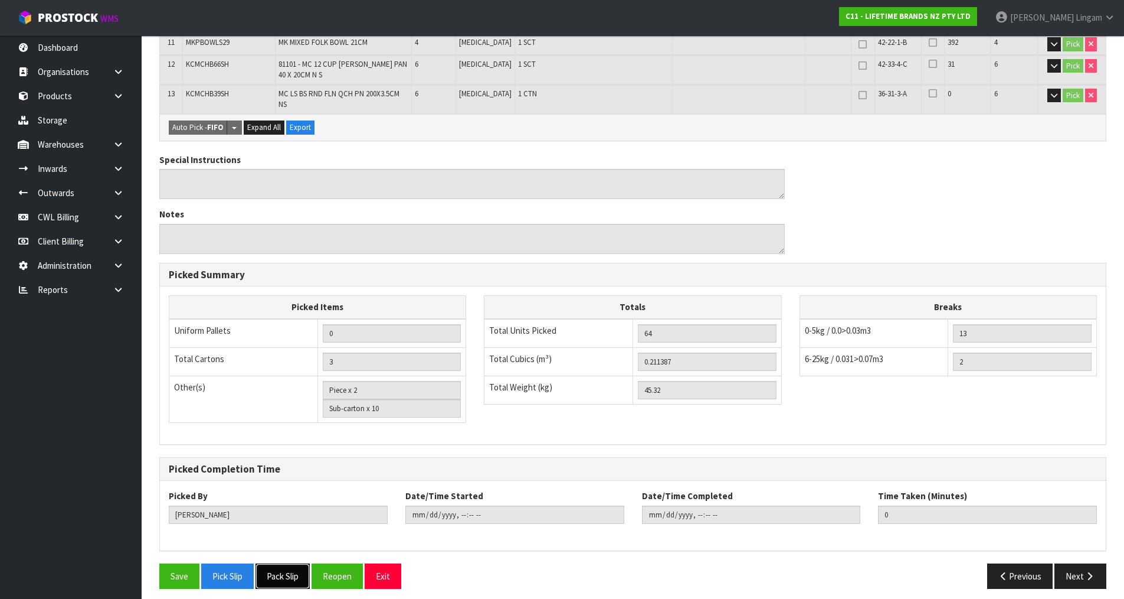
click at [277, 571] on button "Pack Slip" at bounding box center [283, 575] width 54 height 25
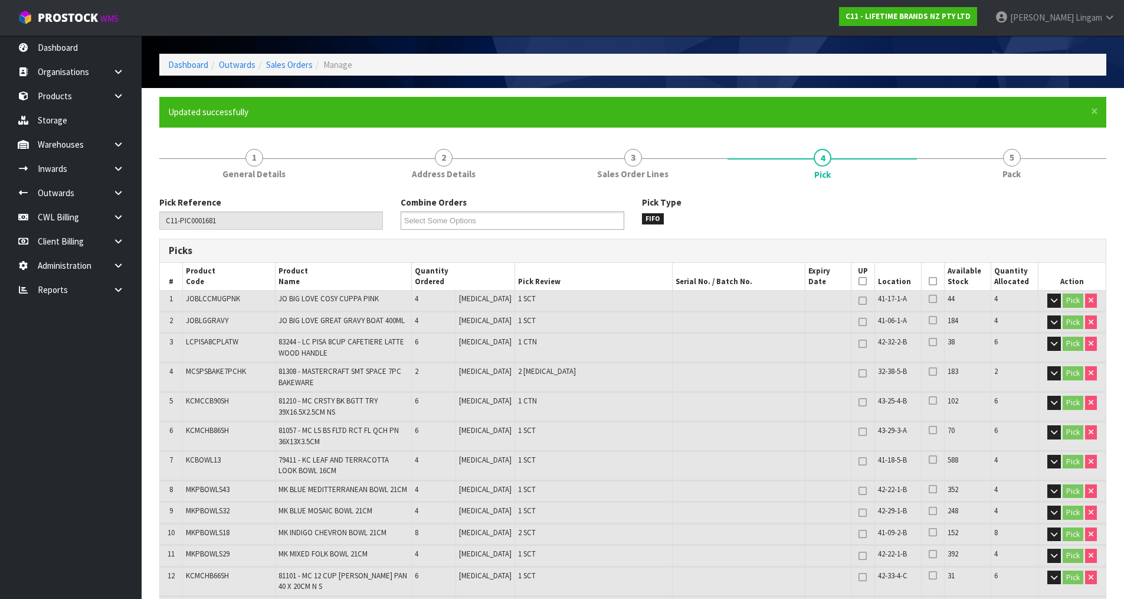
scroll to position [0, 0]
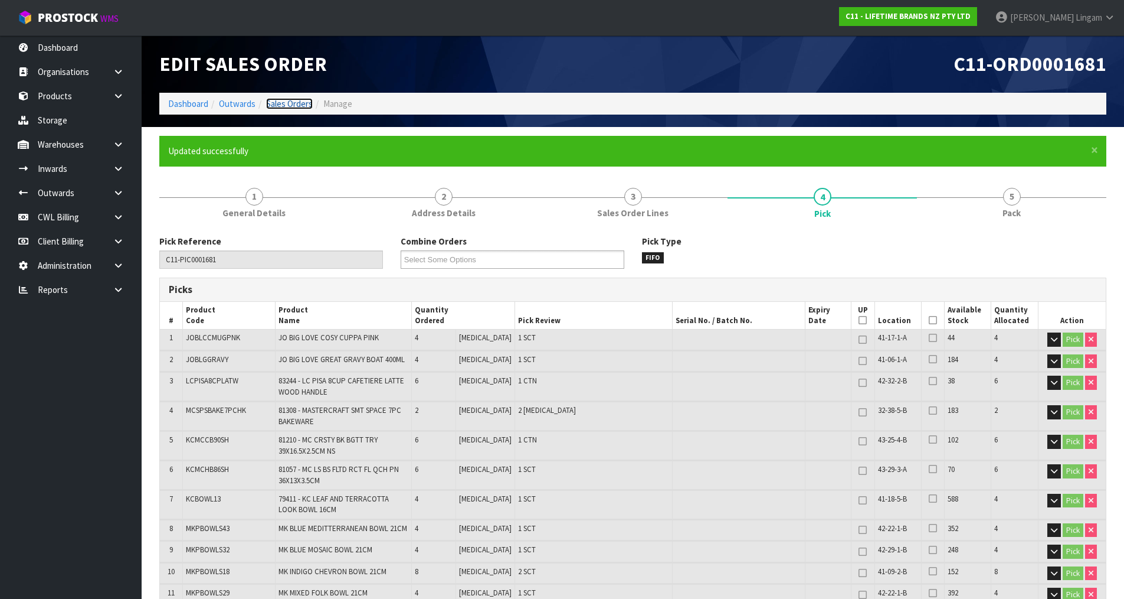
click at [295, 104] on link "Sales Orders" at bounding box center [289, 103] width 47 height 11
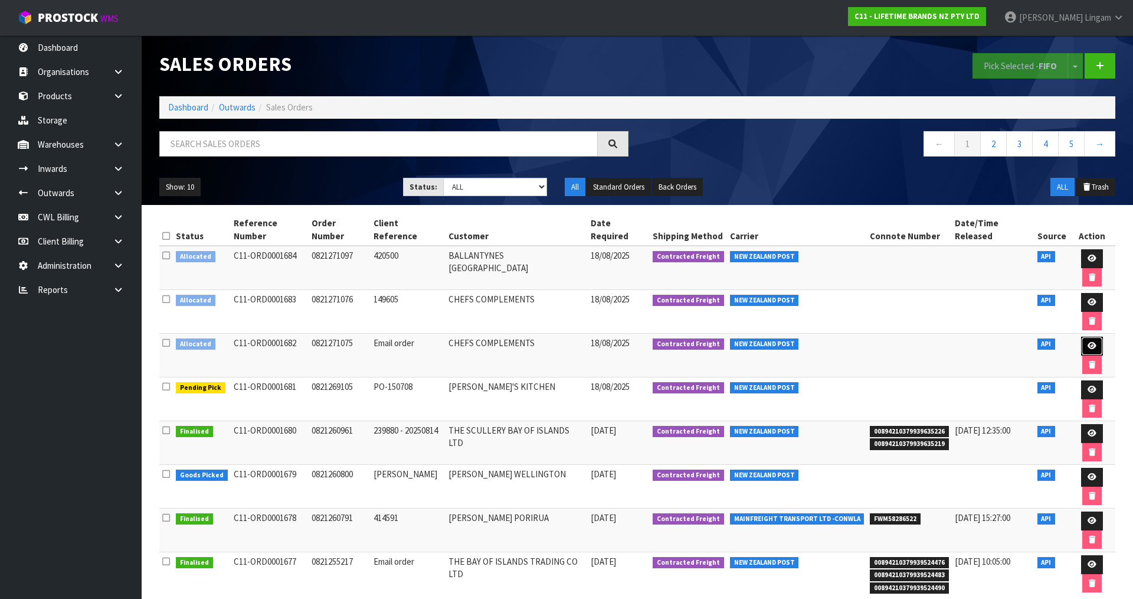
click at [1088, 342] on icon at bounding box center [1092, 346] width 9 height 8
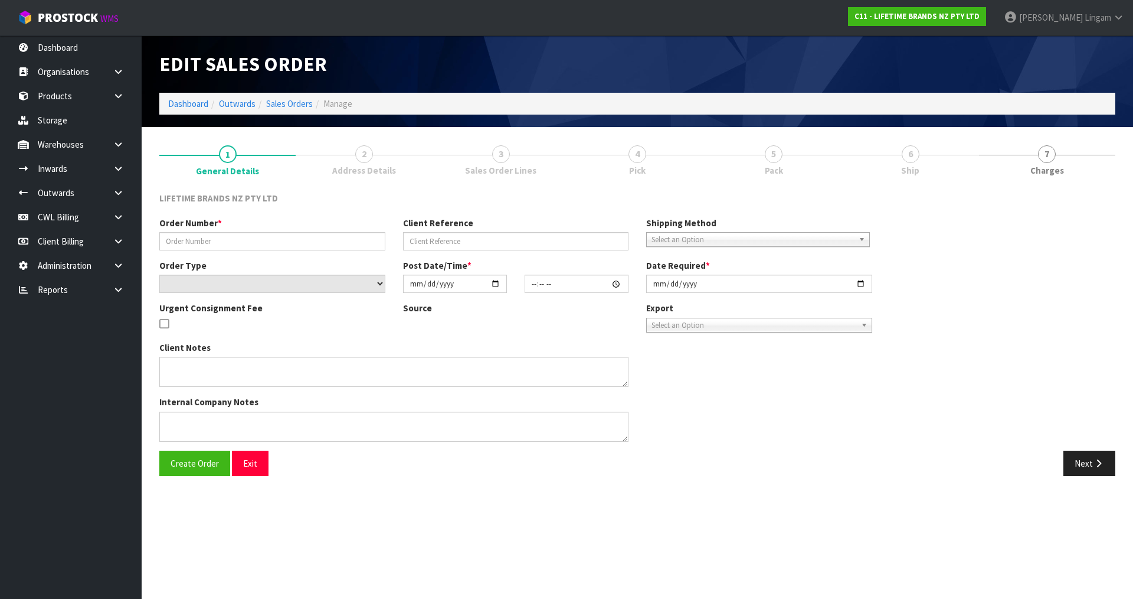
type input "0821271075"
type input "Email order"
select select "number:0"
type input "2025-08-18"
type input "08:23:40.000"
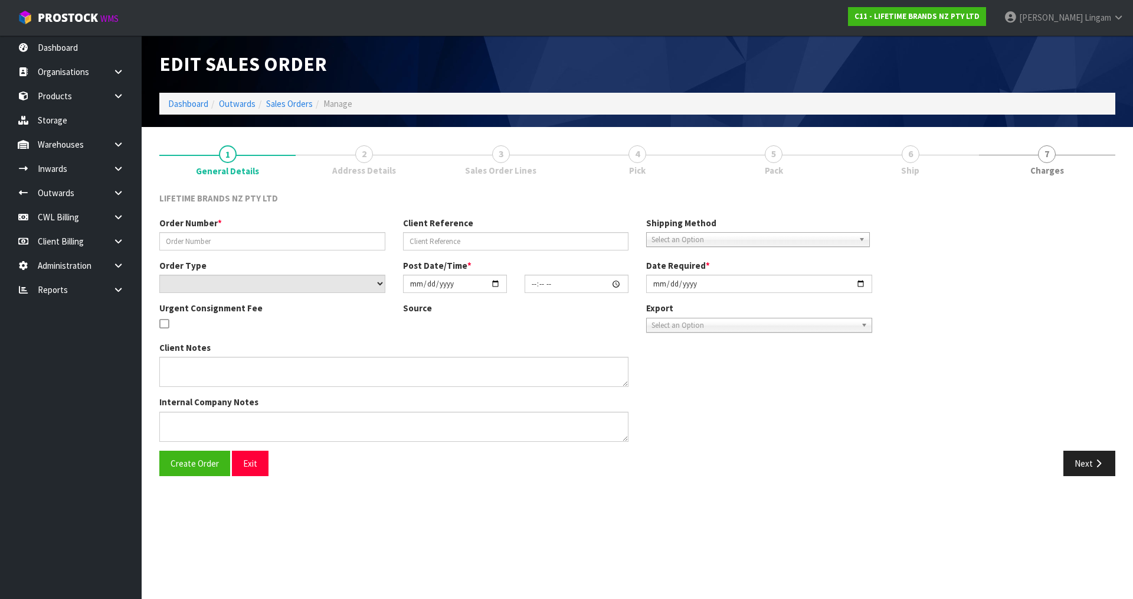
type input "2025-08-18"
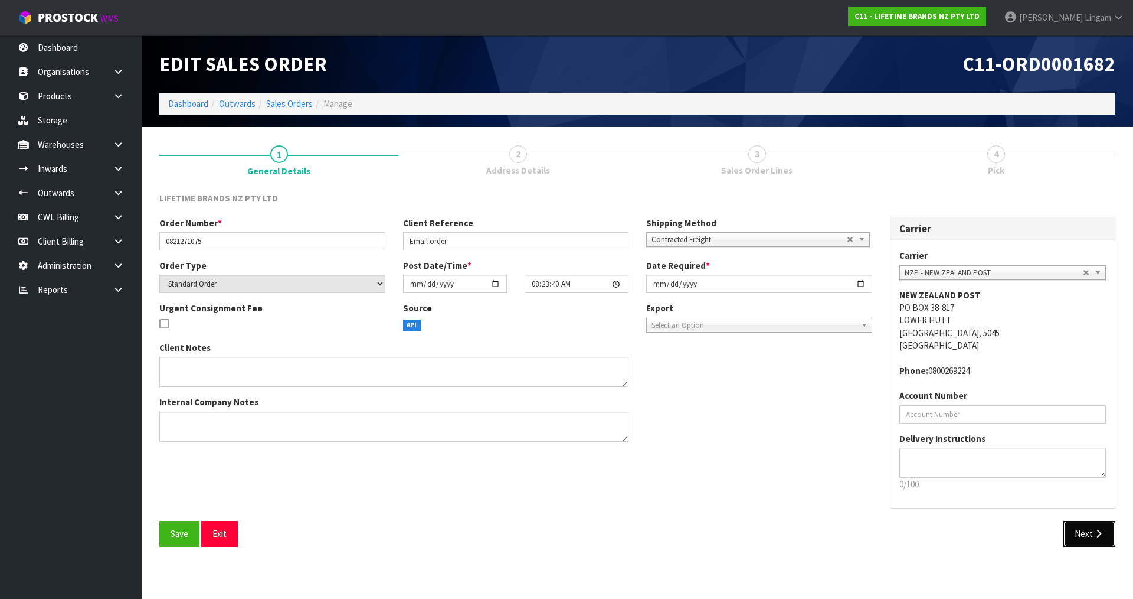
click at [1100, 534] on icon "button" at bounding box center [1098, 533] width 11 height 9
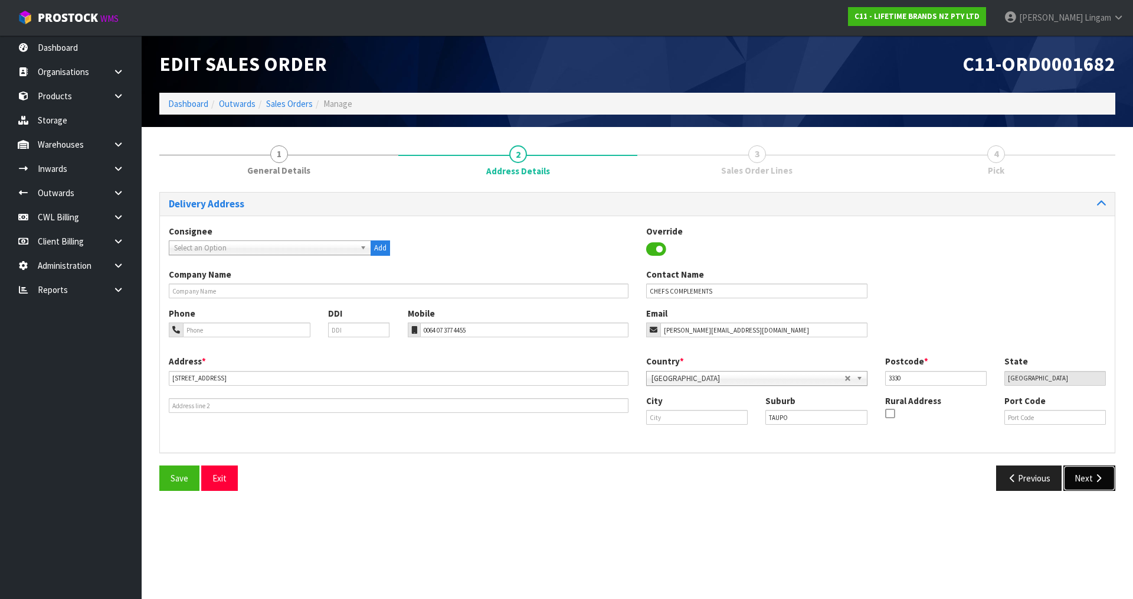
click at [1089, 476] on button "Next" at bounding box center [1090, 477] width 52 height 25
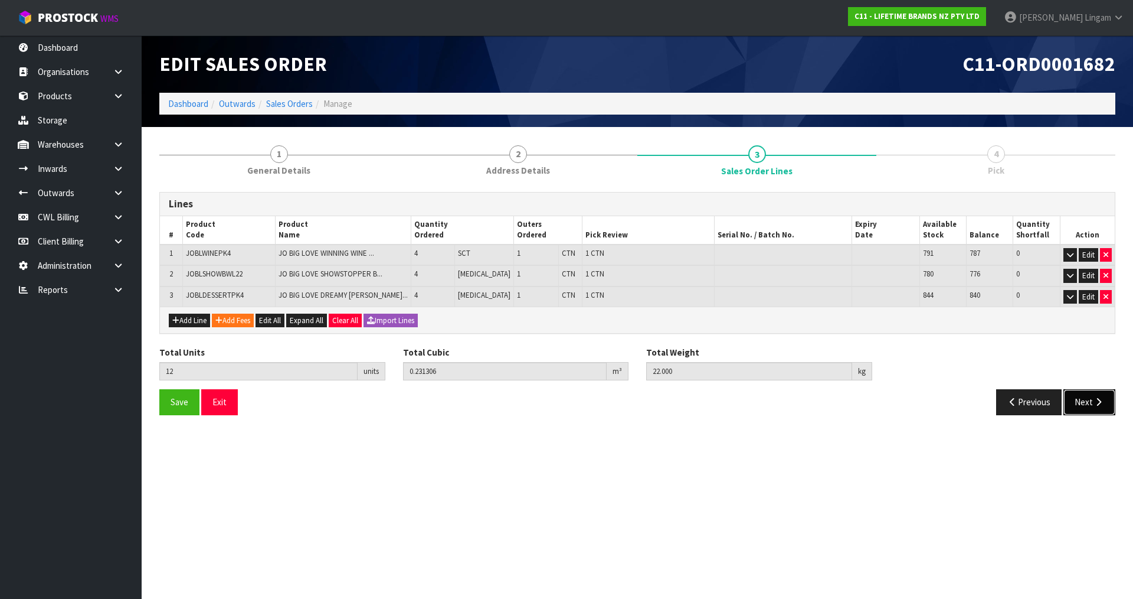
click at [1087, 404] on button "Next" at bounding box center [1090, 401] width 52 height 25
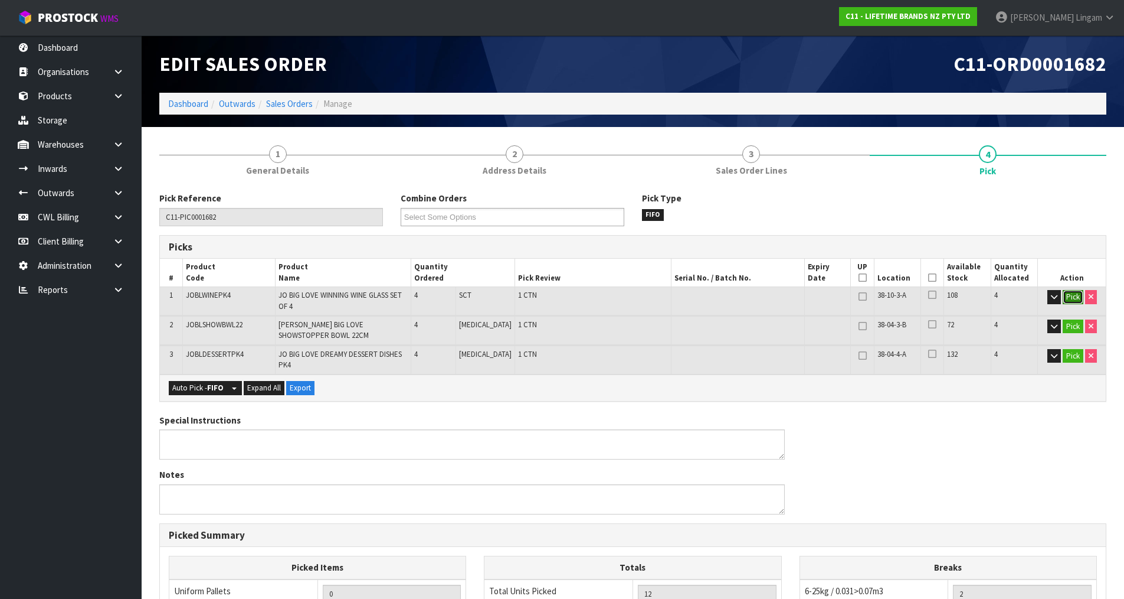
click at [1070, 293] on button "Pick" at bounding box center [1073, 297] width 21 height 14
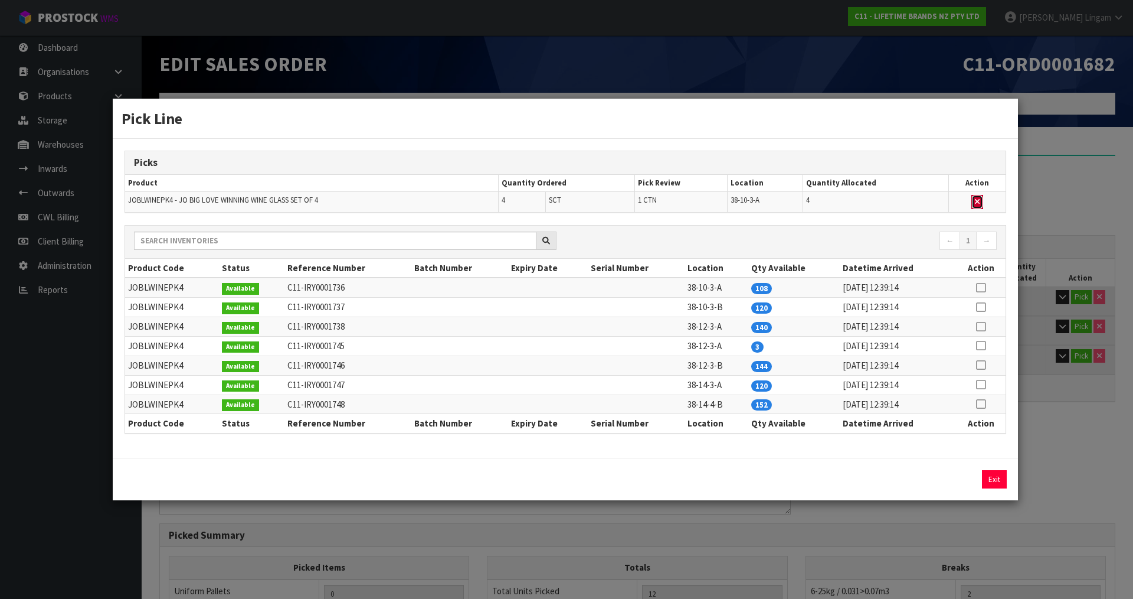
click at [980, 200] on icon "button" at bounding box center [977, 202] width 5 height 8
type input "2"
type input "8"
type input "0.172806"
type input "16"
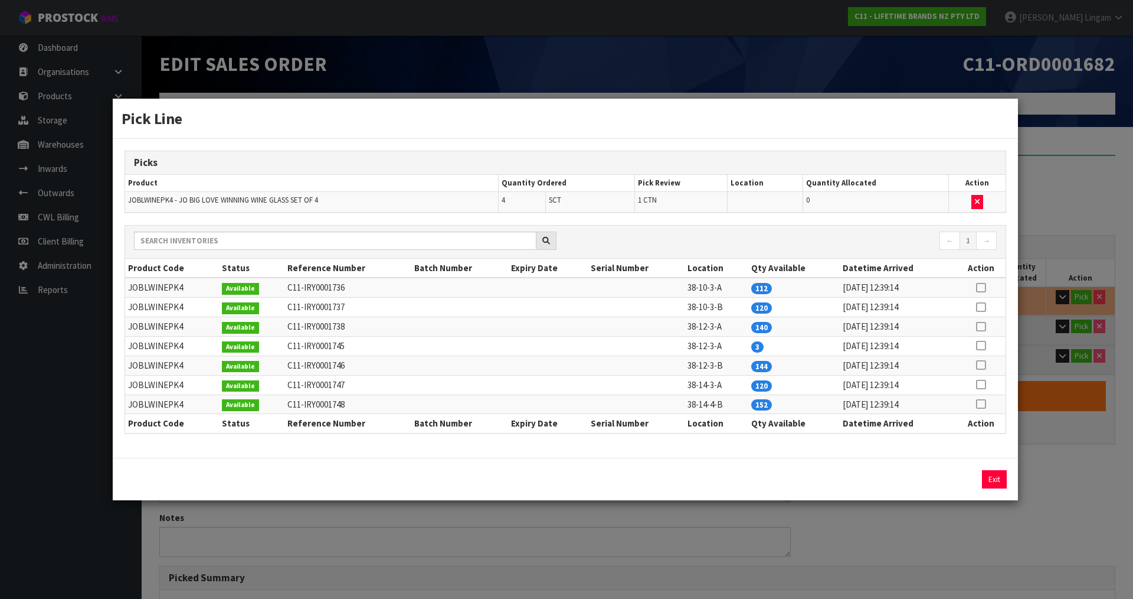
click at [978, 346] on icon at bounding box center [980, 345] width 9 height 1
drag, startPoint x: 966, startPoint y: 477, endPoint x: 968, endPoint y: 471, distance: 6.2
click at [966, 476] on button "Assign Pick" at bounding box center [954, 479] width 48 height 18
type input "Sub-carton x 3"
type input "11"
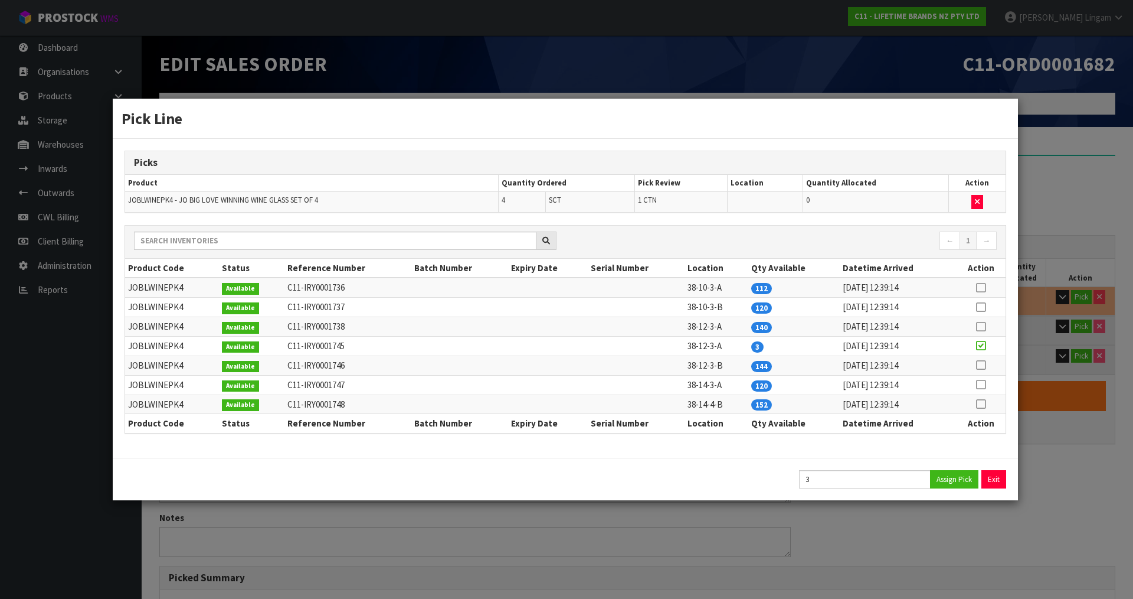
type input "0.209094"
type input "19.9"
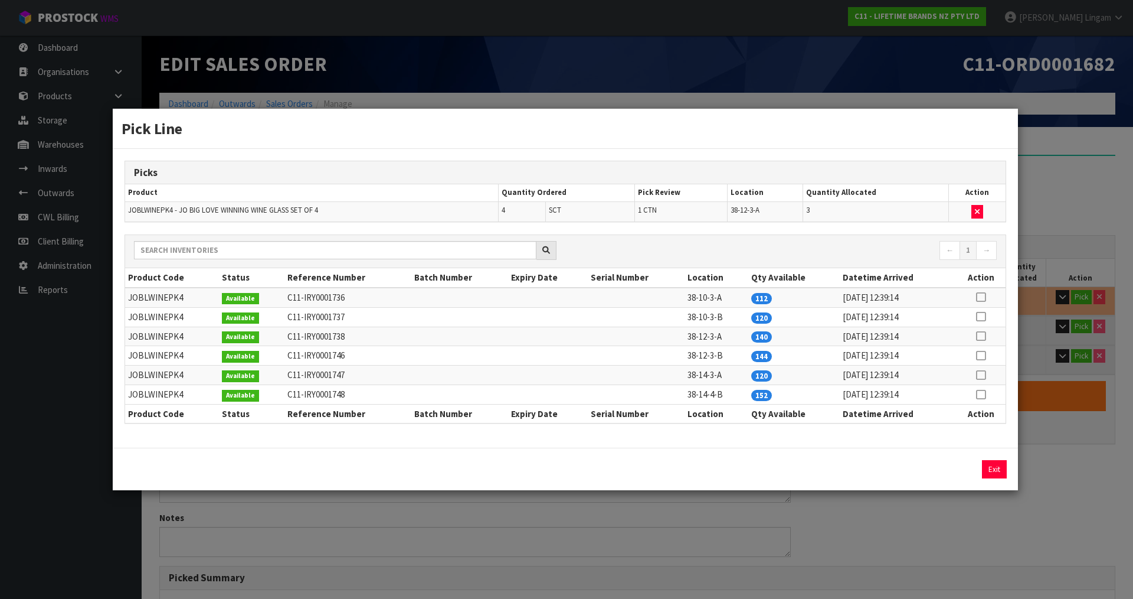
click at [979, 336] on icon at bounding box center [980, 336] width 9 height 1
click at [960, 466] on button "Assign Pick" at bounding box center [954, 469] width 48 height 18
type input "12"
type input "0.22119"
type input "21.2"
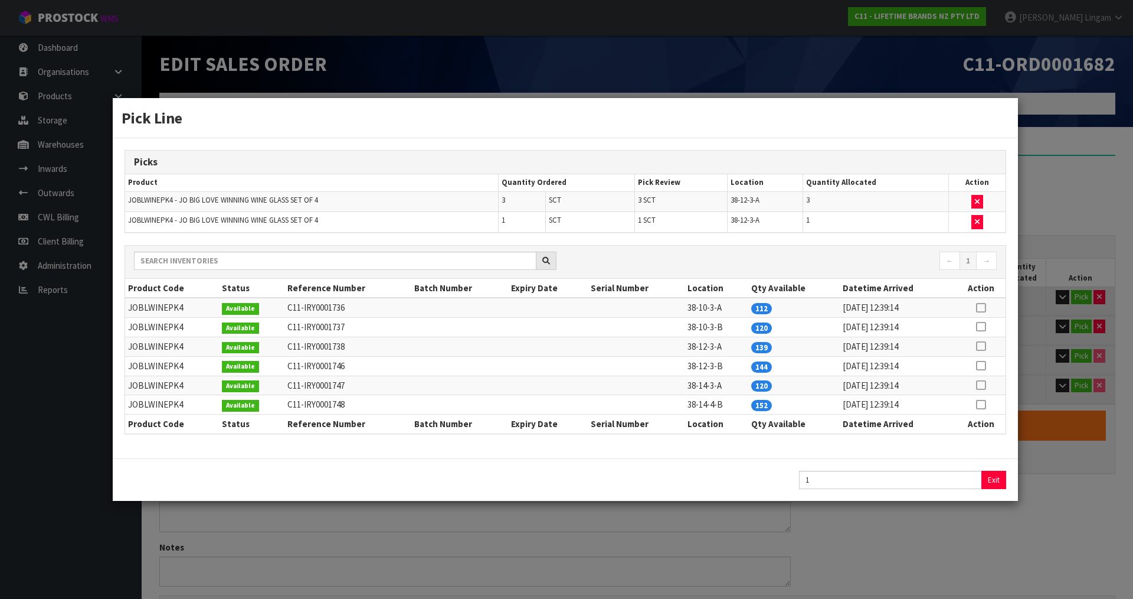
click at [996, 469] on div "1 Exit" at bounding box center [565, 479] width 905 height 42
click at [995, 478] on button "Exit" at bounding box center [994, 479] width 25 height 18
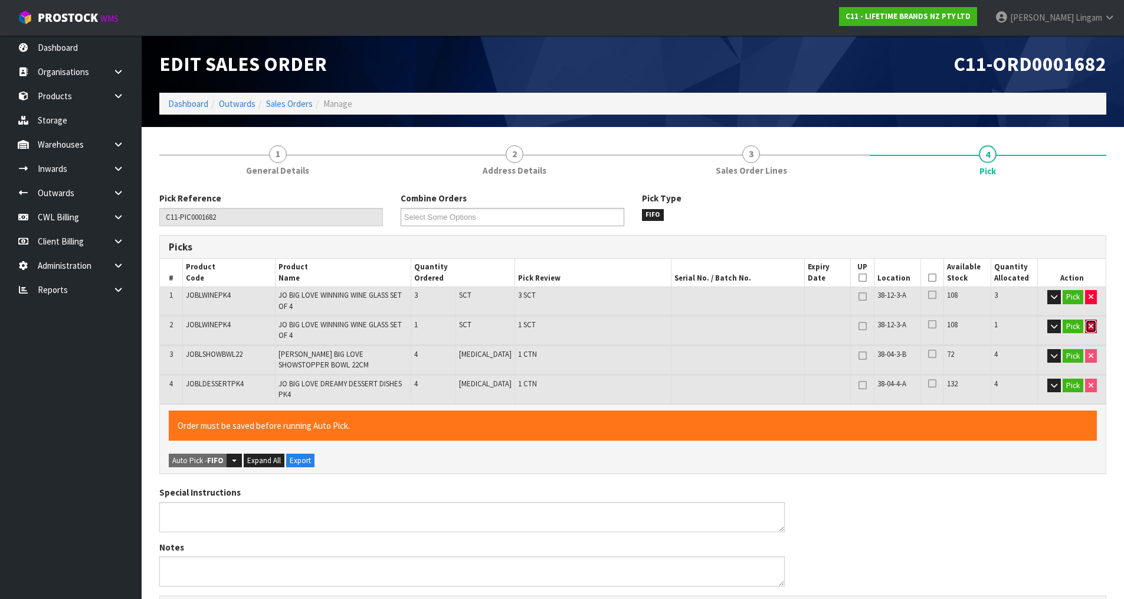
click at [1089, 326] on icon "button" at bounding box center [1091, 326] width 5 height 8
type input "11"
type input "0.209094"
type input "19.9"
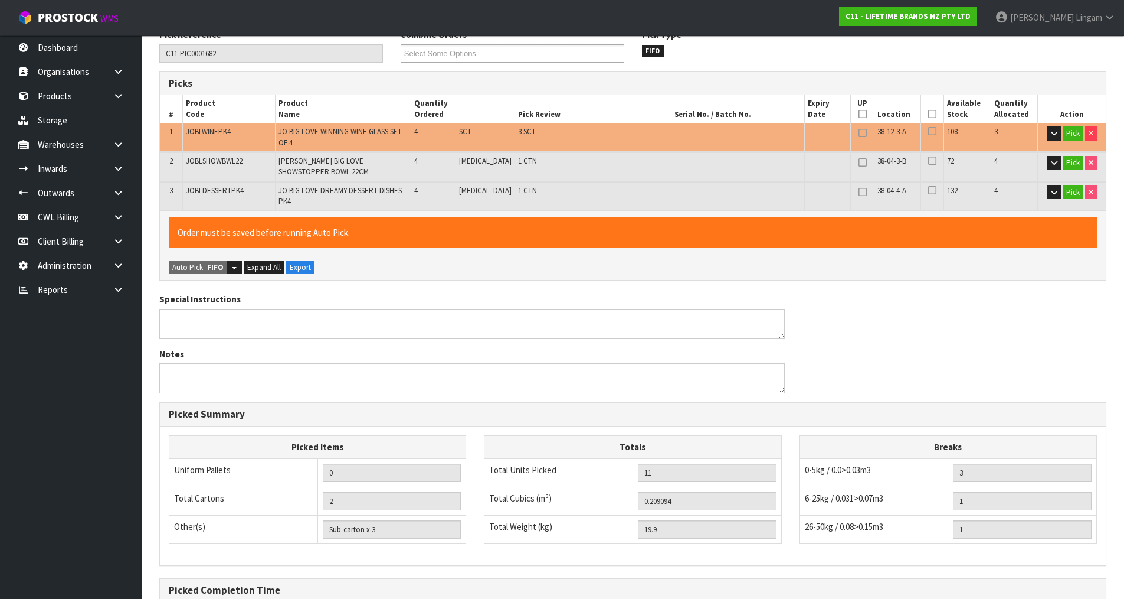
scroll to position [285, 0]
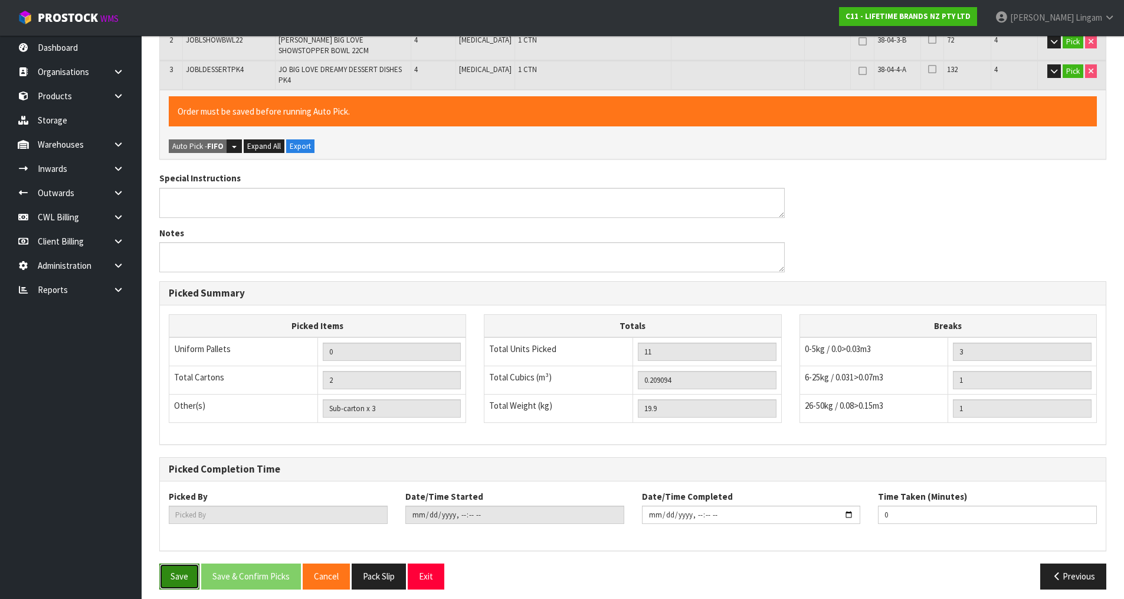
drag, startPoint x: 184, startPoint y: 568, endPoint x: 395, endPoint y: 497, distance: 223.4
click at [184, 568] on button "Save" at bounding box center [179, 575] width 40 height 25
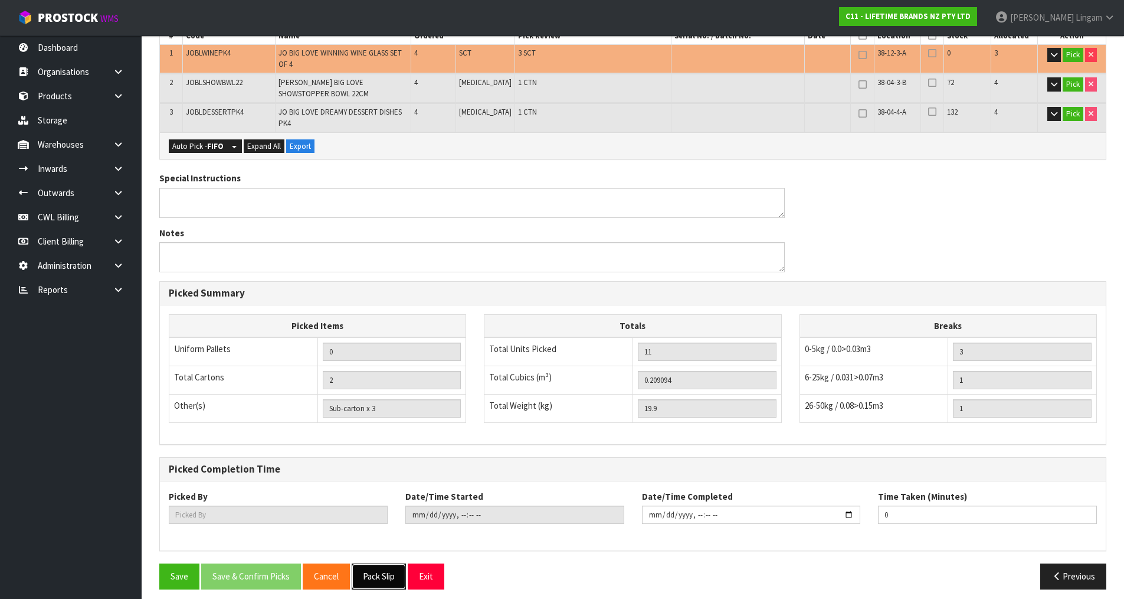
click at [378, 567] on button "Pack Slip" at bounding box center [379, 575] width 54 height 25
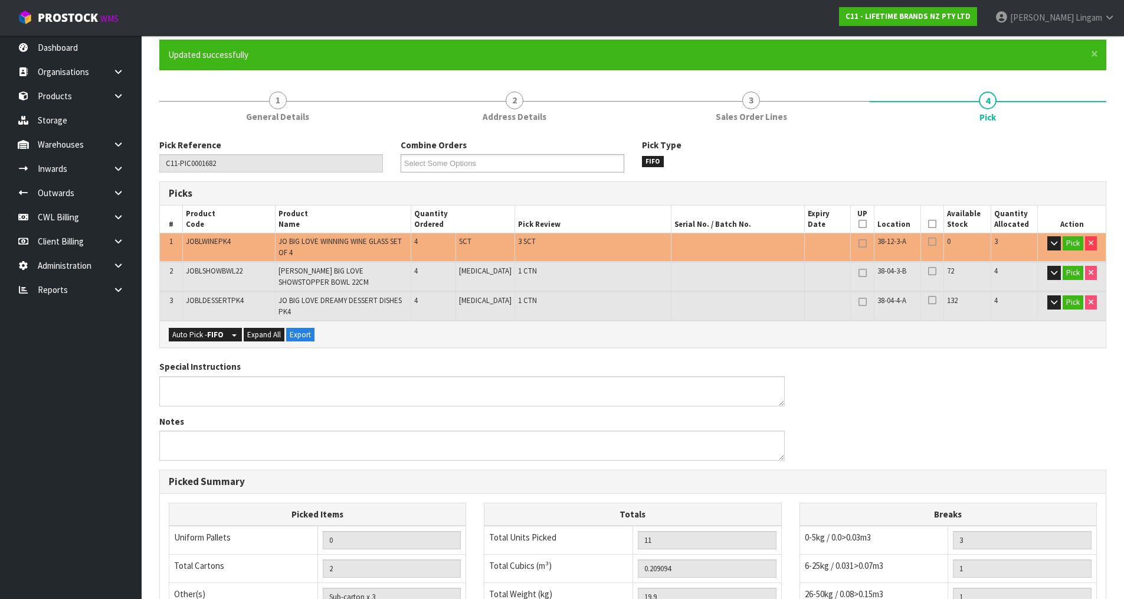
scroll to position [0, 0]
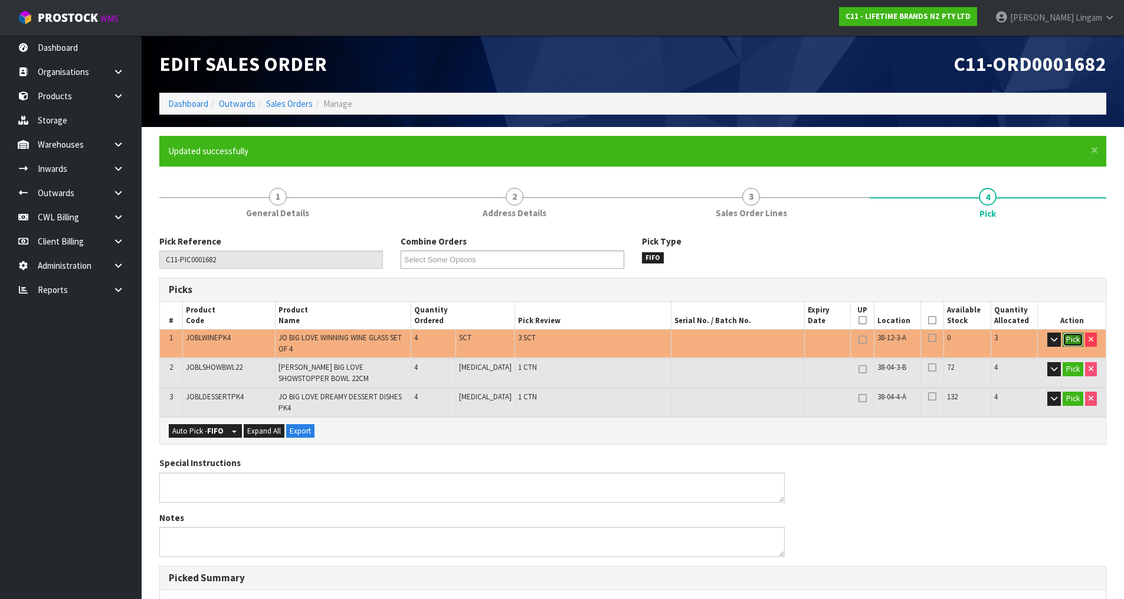
click at [1067, 335] on button "Pick" at bounding box center [1073, 339] width 21 height 14
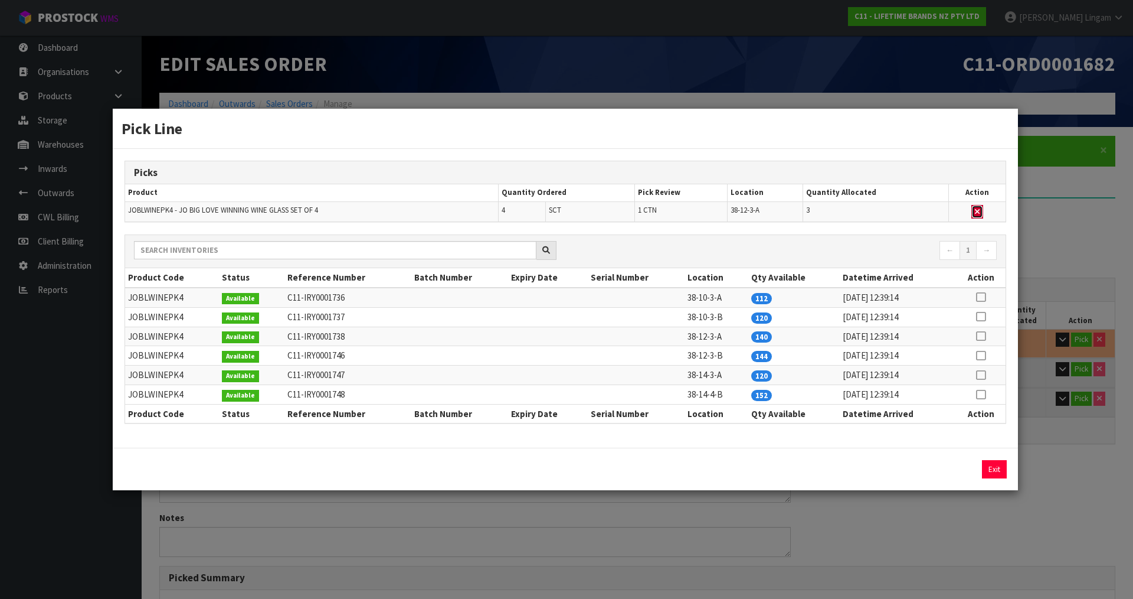
click at [977, 208] on icon "button" at bounding box center [977, 212] width 5 height 8
type input "Sub-carton x 0"
type input "8"
type input "0.172806"
type input "16"
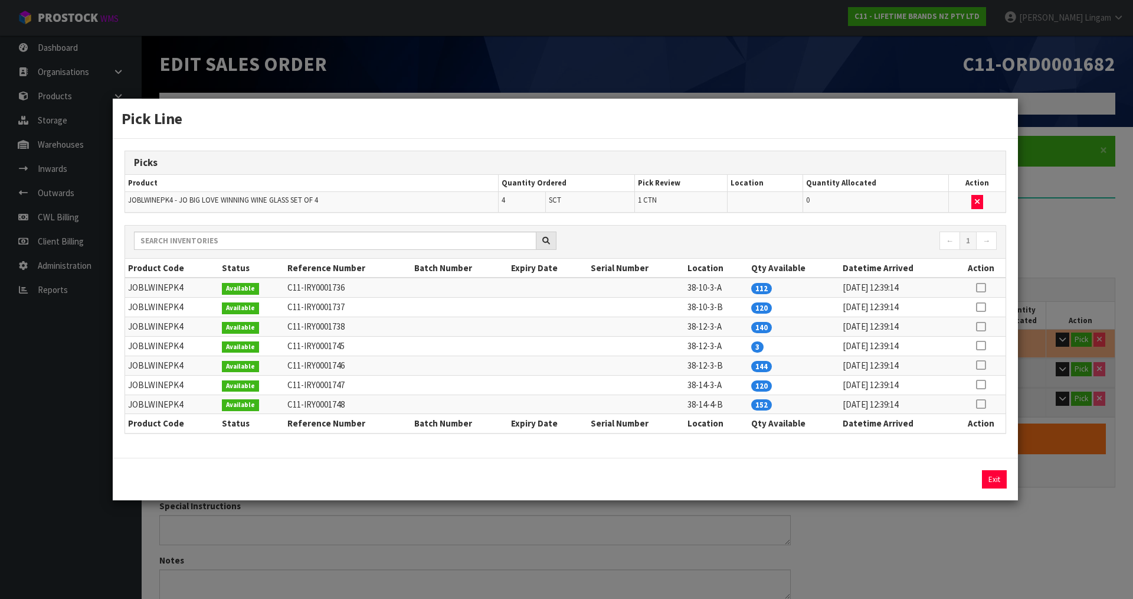
click at [983, 346] on icon at bounding box center [980, 345] width 9 height 1
click at [956, 478] on button "Assign Pick" at bounding box center [954, 479] width 48 height 18
type input "Sub-carton x 3"
type input "11"
type input "0.209094"
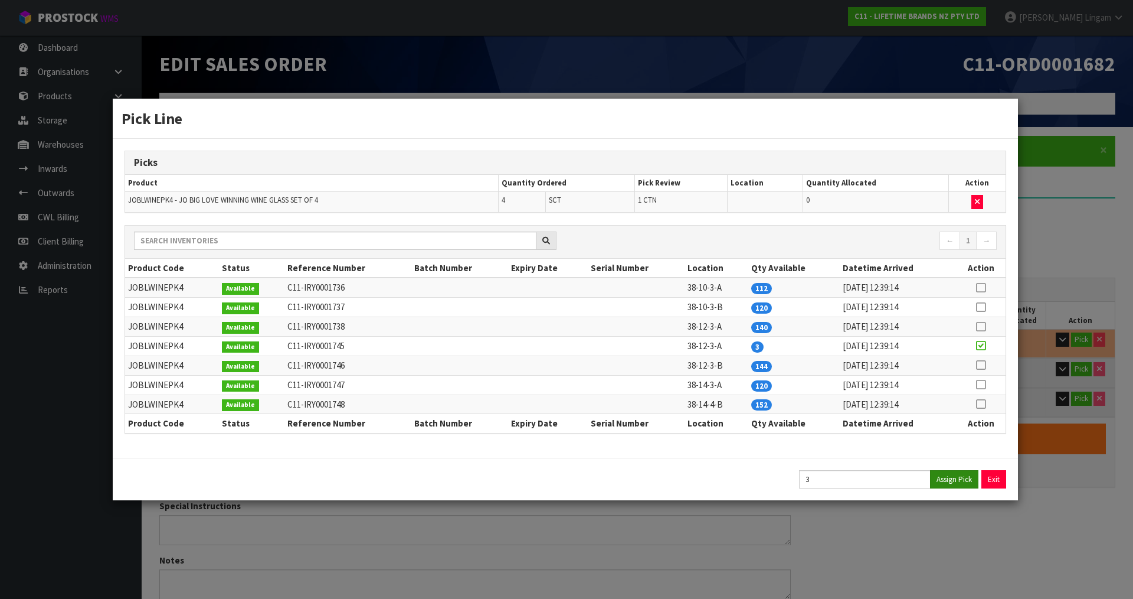
type input "19.9"
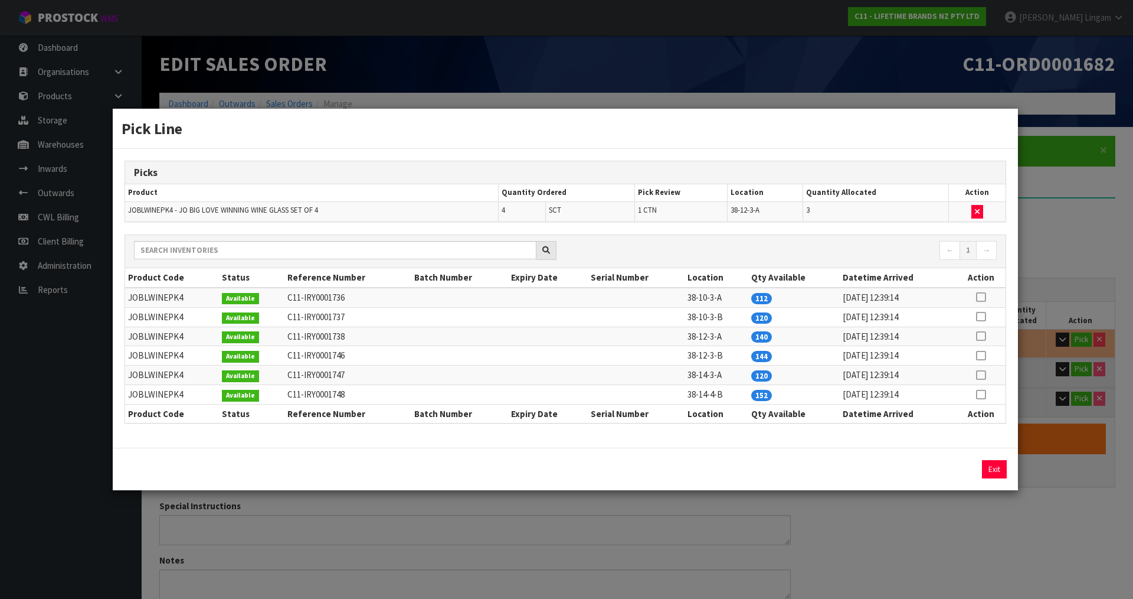
click at [982, 336] on icon at bounding box center [980, 336] width 9 height 1
click at [962, 470] on button "Assign Pick" at bounding box center [954, 469] width 48 height 18
type input "12"
type input "0.22119"
type input "21.2"
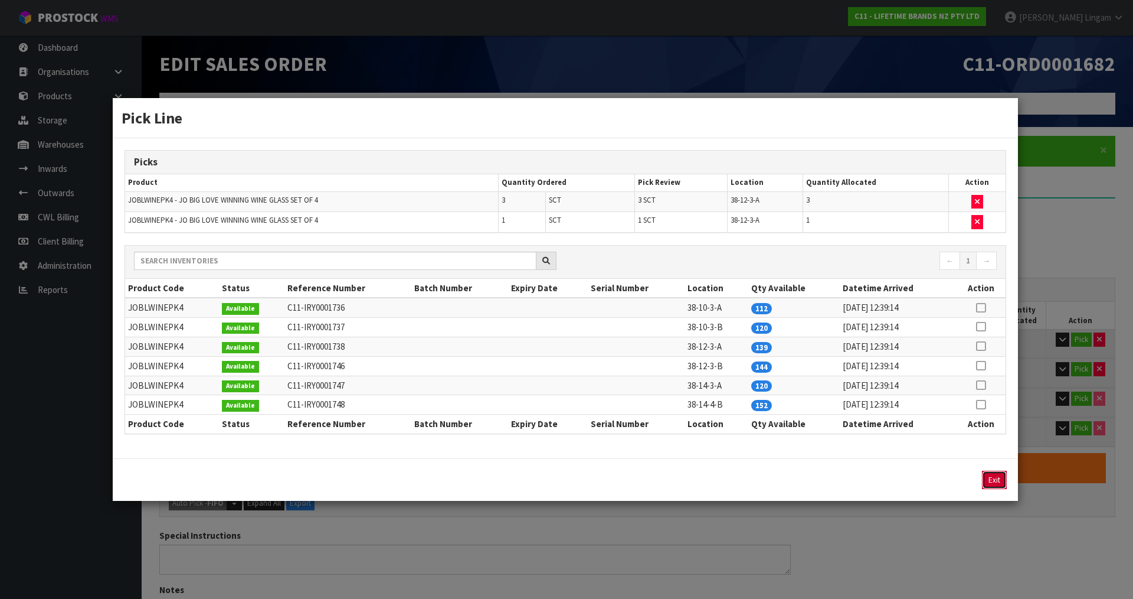
click at [993, 475] on button "Exit" at bounding box center [994, 479] width 25 height 18
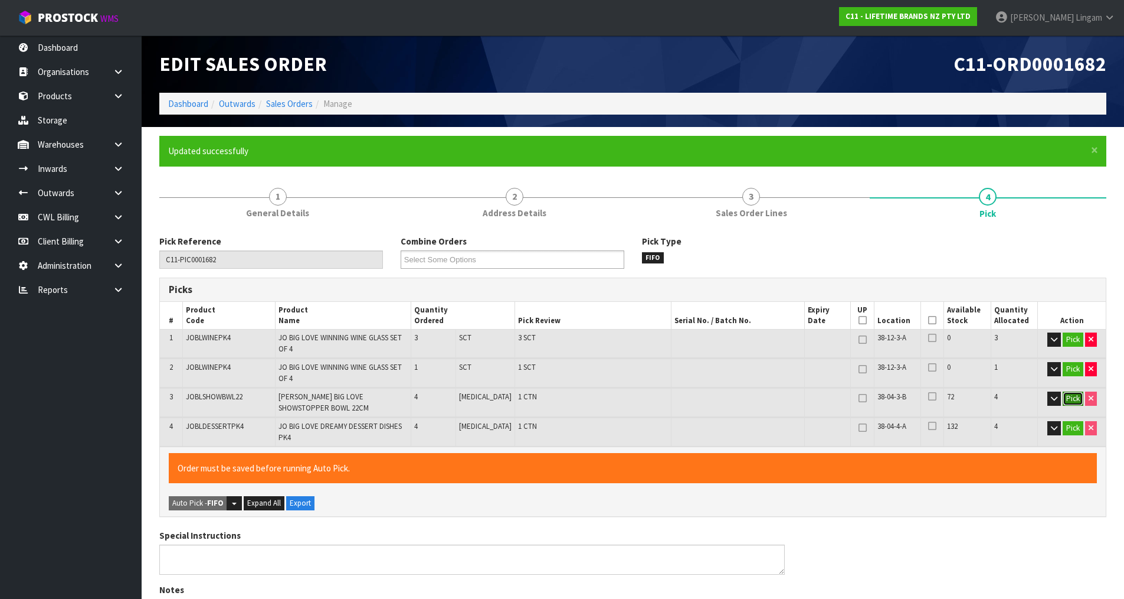
click at [1075, 403] on button "Pick" at bounding box center [1073, 398] width 21 height 14
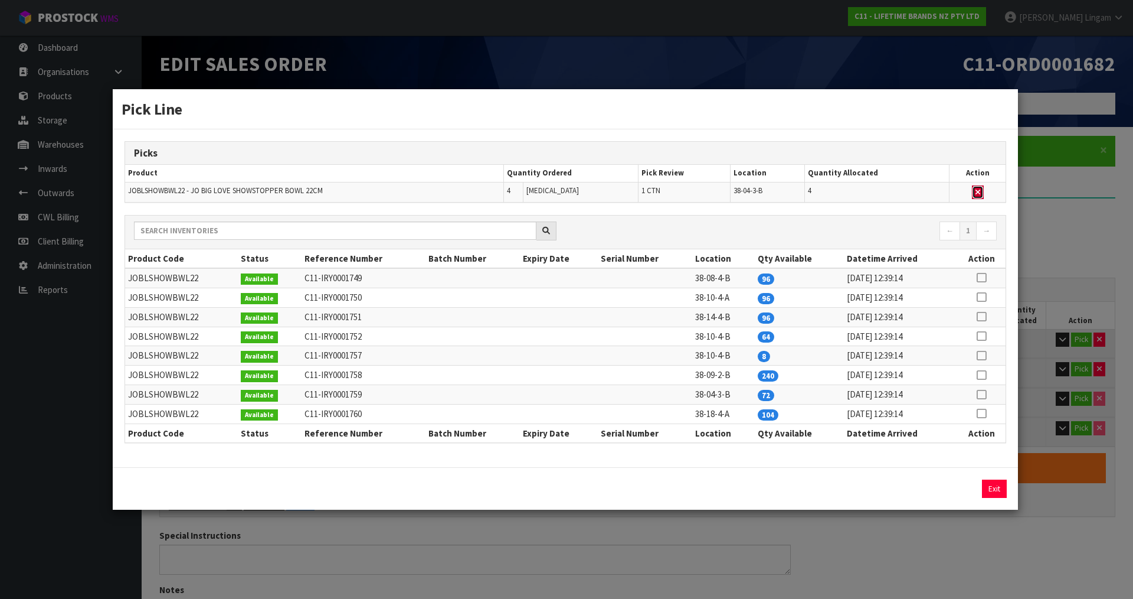
click at [977, 190] on icon "button" at bounding box center [978, 192] width 5 height 8
type input "1"
type input "8"
type input "0.11676"
type input "12.2"
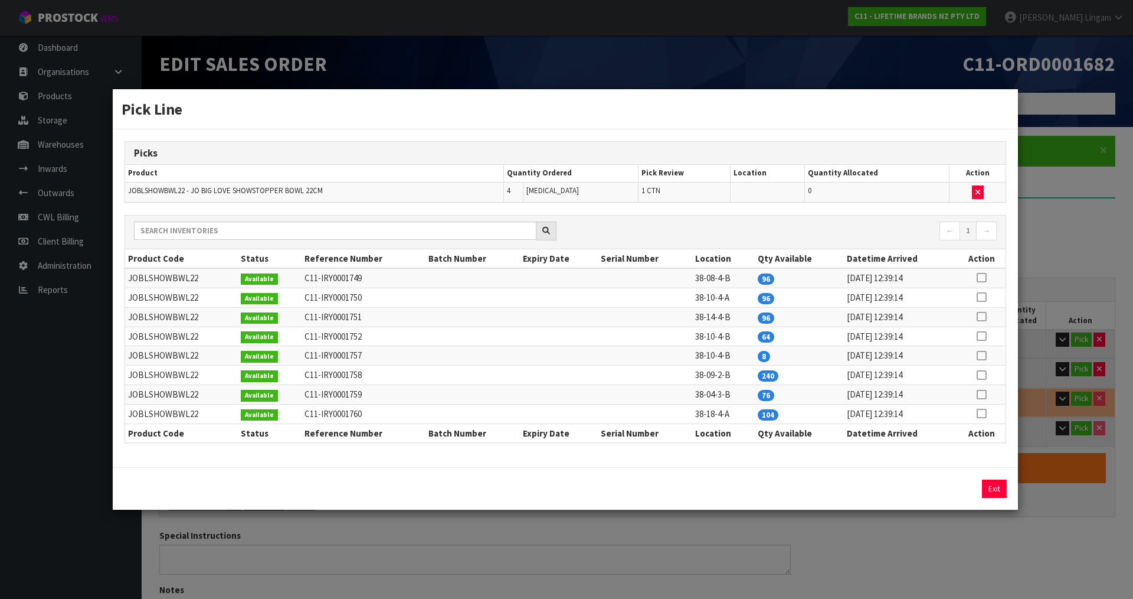
click at [982, 355] on icon at bounding box center [981, 355] width 9 height 1
click at [970, 493] on button "Assign Pick" at bounding box center [954, 488] width 48 height 18
type input "2"
type input "12"
type input "0.22119"
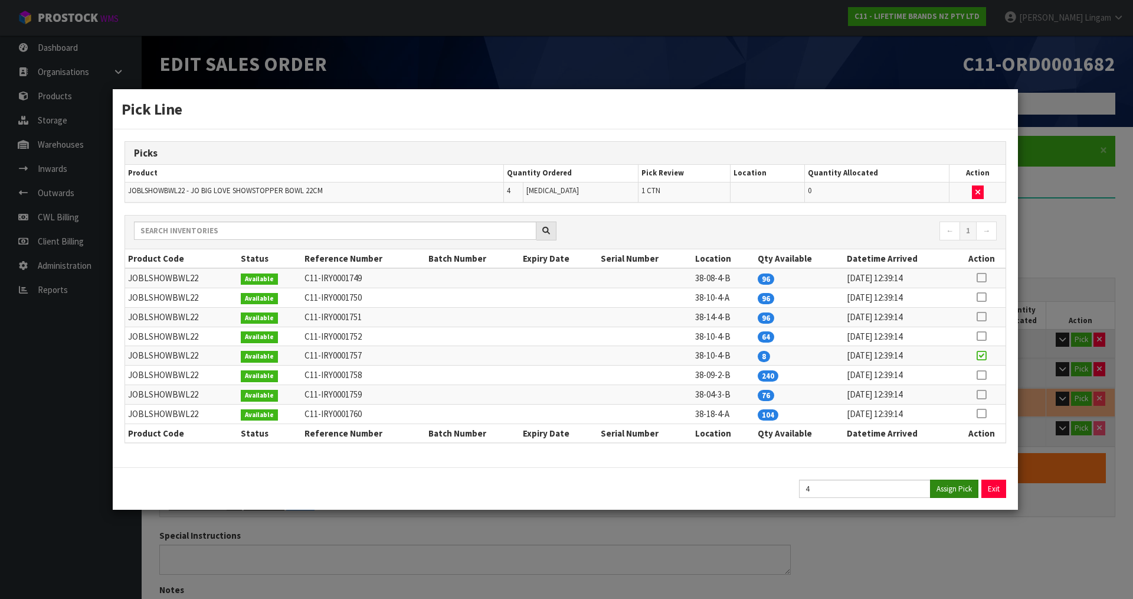
type input "21.2"
click at [988, 489] on button "Exit" at bounding box center [994, 488] width 25 height 18
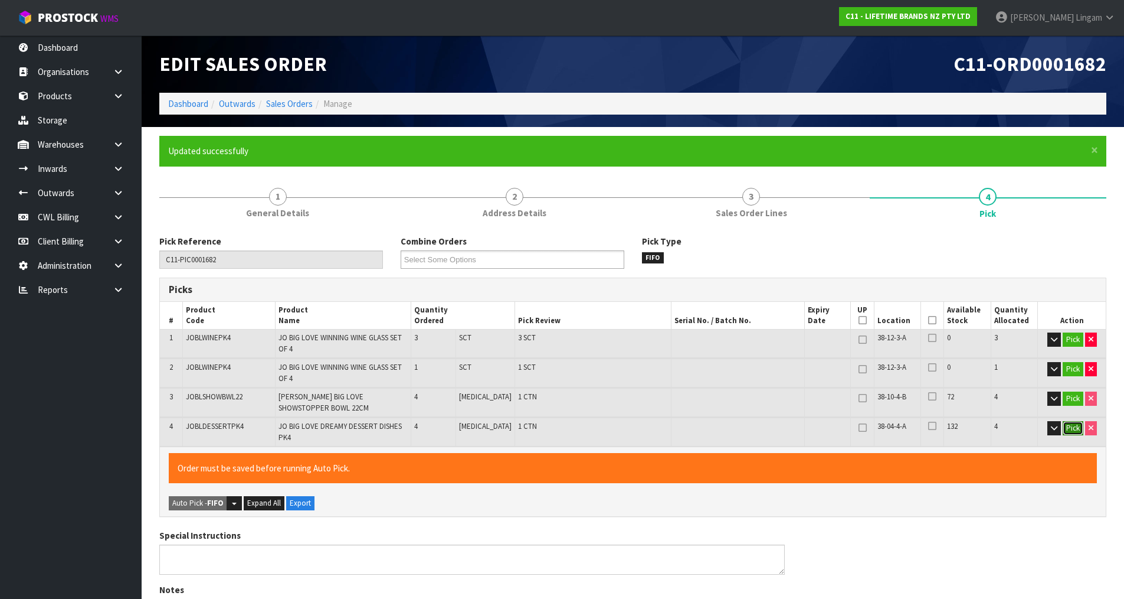
click at [1078, 421] on button "Pick" at bounding box center [1073, 428] width 21 height 14
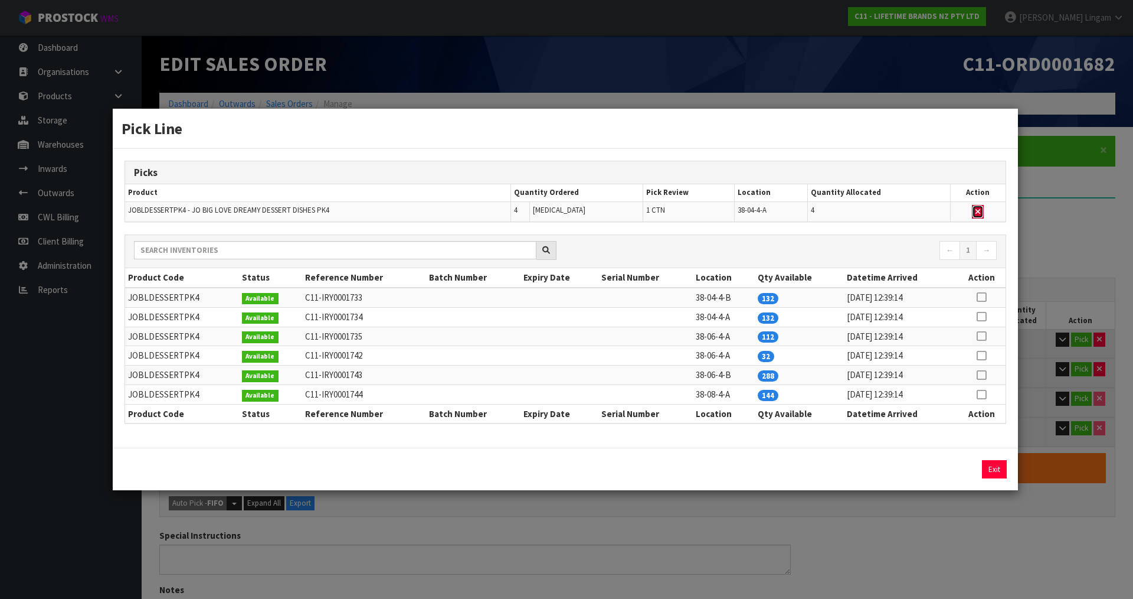
click at [978, 208] on icon "button" at bounding box center [978, 212] width 5 height 8
type input "1"
type input "8"
type input "0.152814"
type input "14.2"
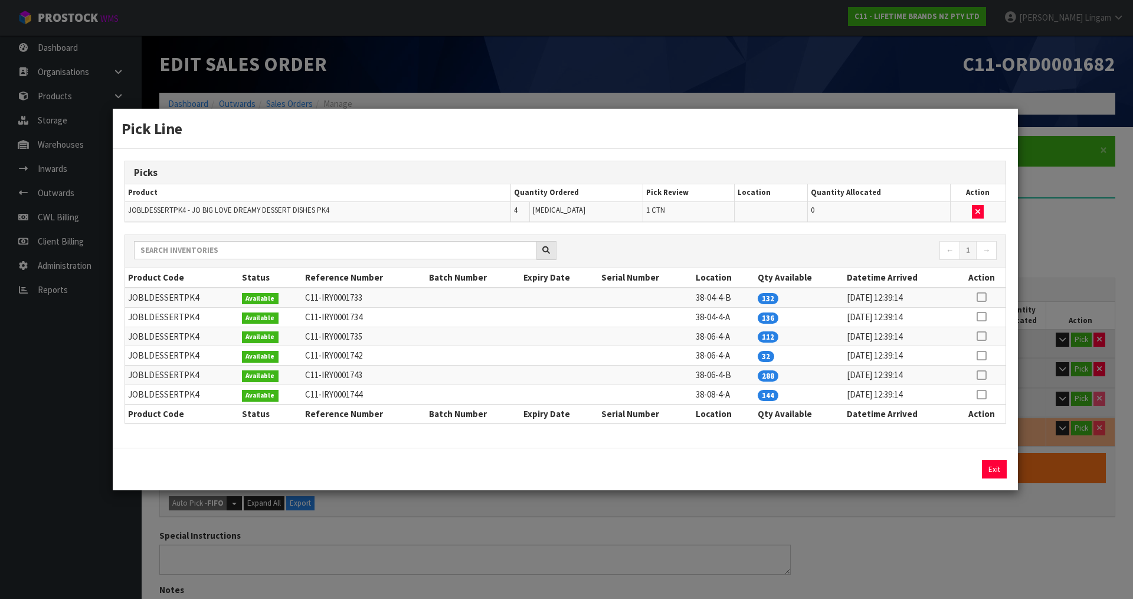
click at [982, 355] on icon at bounding box center [981, 355] width 9 height 1
click at [963, 462] on button "Assign Pick" at bounding box center [954, 469] width 48 height 18
type input "2"
type input "12"
type input "0.22119"
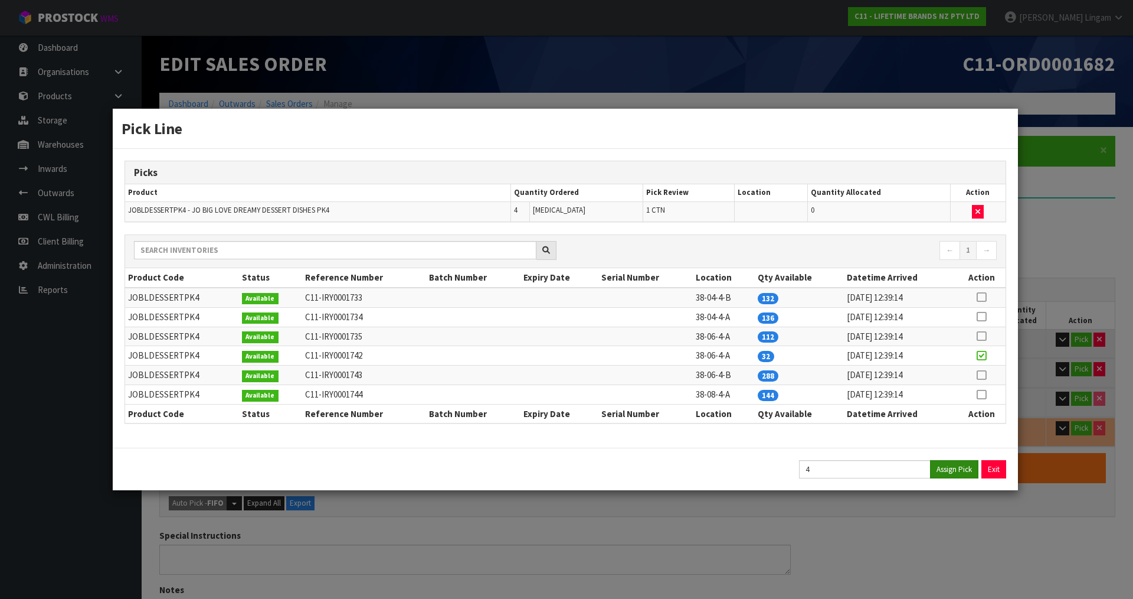
type input "21.2"
click at [992, 467] on button "Exit" at bounding box center [994, 469] width 25 height 18
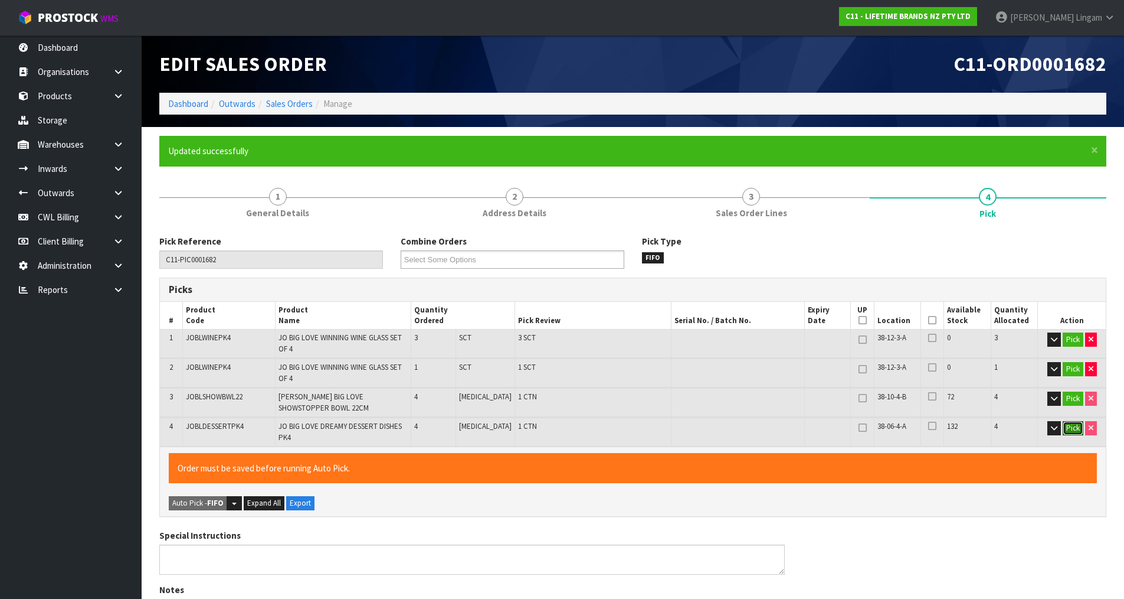
scroll to position [357, 0]
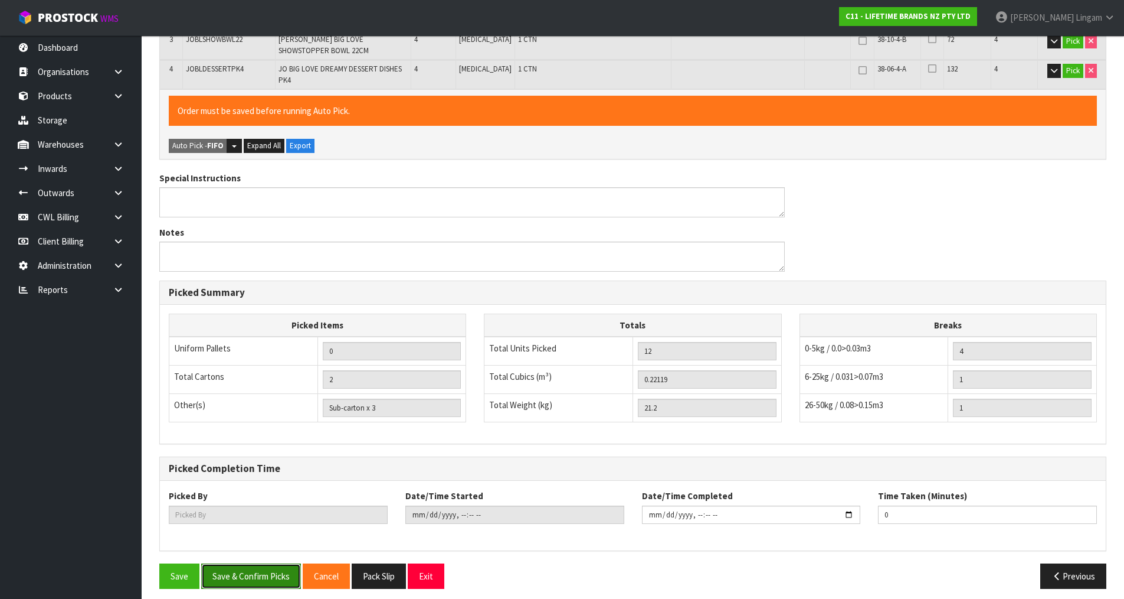
click at [265, 575] on button "Save & Confirm Picks" at bounding box center [251, 575] width 100 height 25
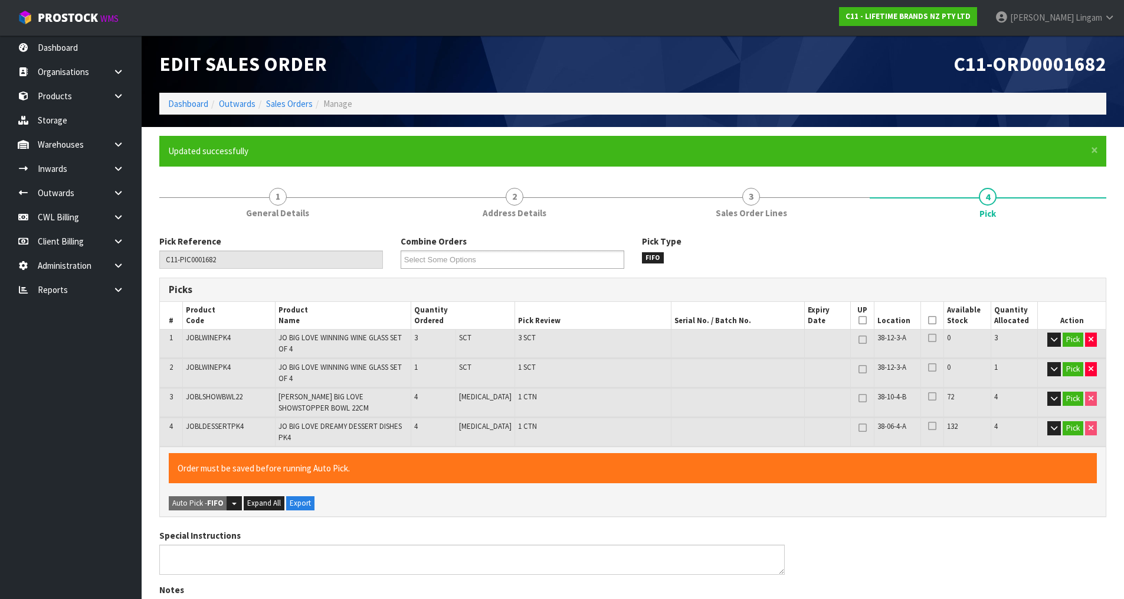
type input "Sub-carton x 4"
type input "Vineeta Lingam"
type input "2025-08-18T08:36:48"
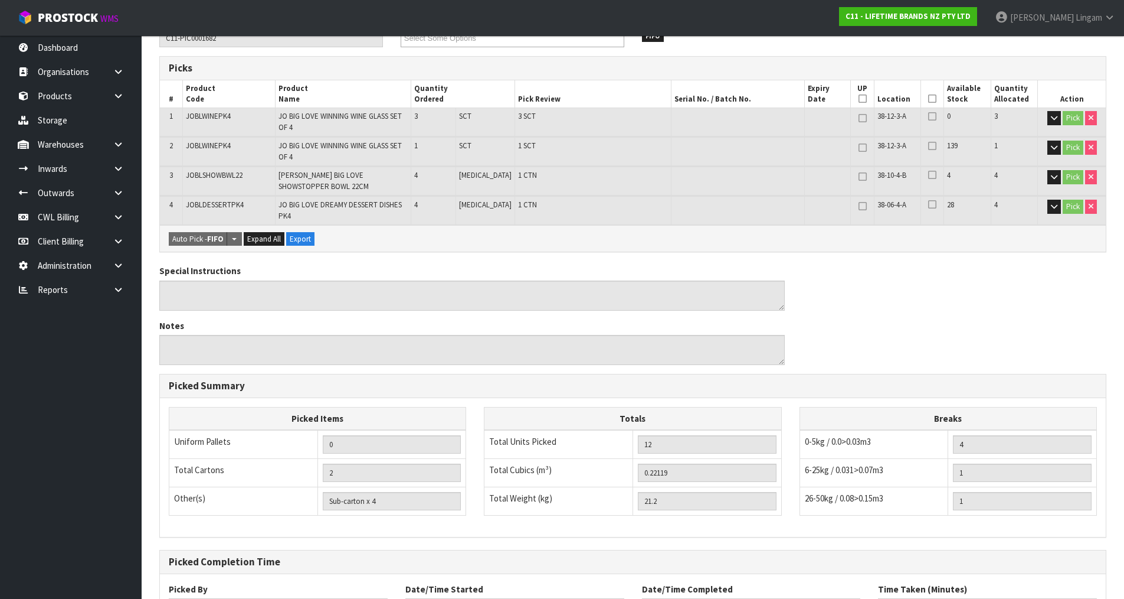
scroll to position [314, 0]
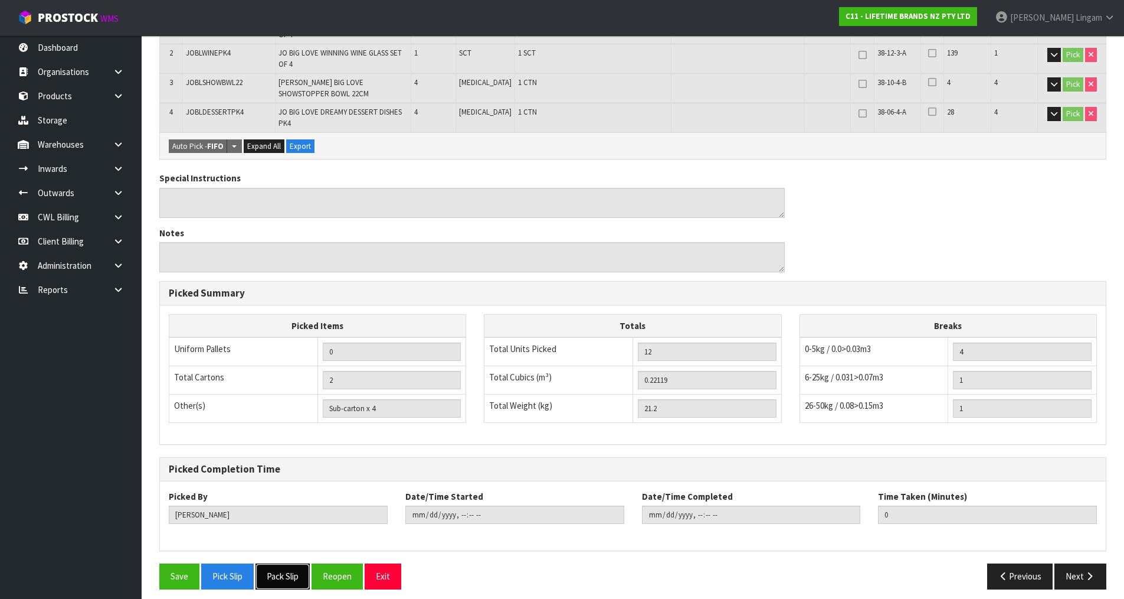
click at [282, 573] on button "Pack Slip" at bounding box center [283, 575] width 54 height 25
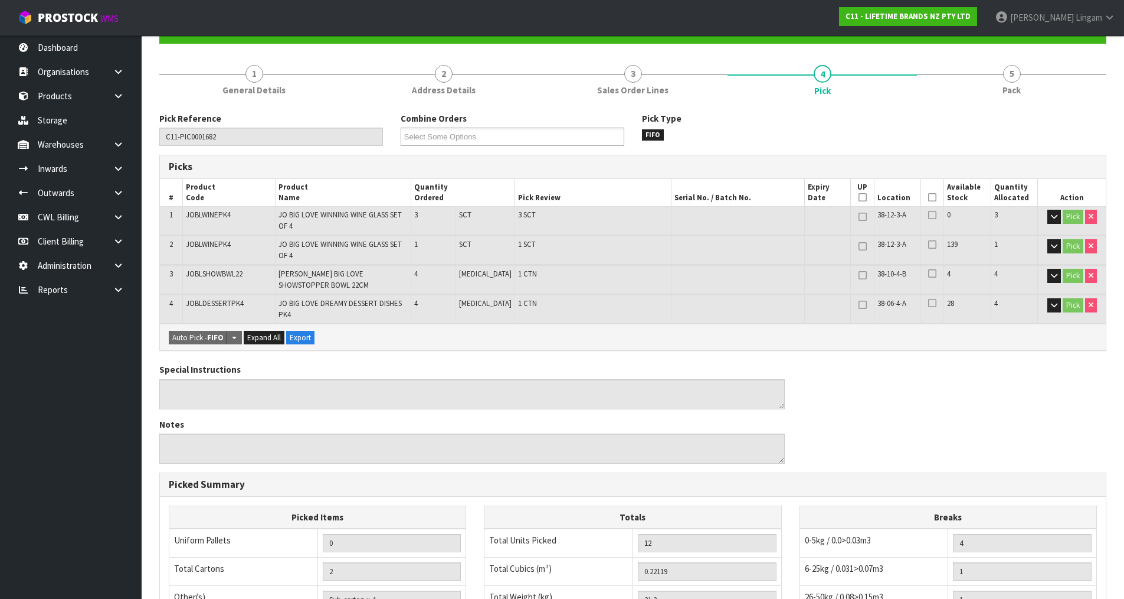
scroll to position [0, 0]
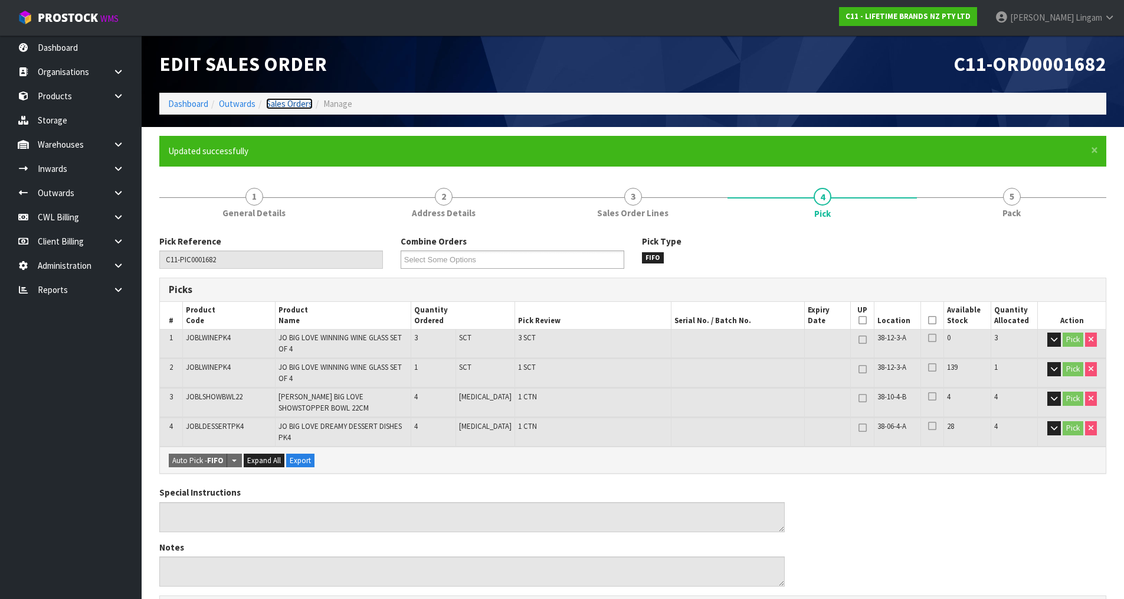
click at [304, 106] on link "Sales Orders" at bounding box center [289, 103] width 47 height 11
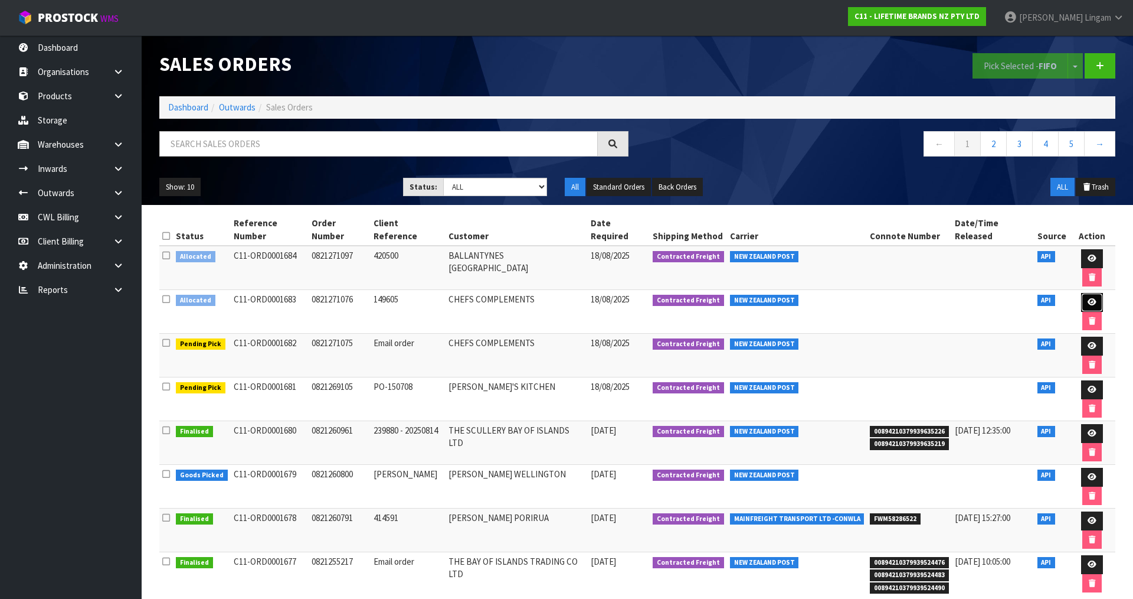
click at [1088, 298] on icon at bounding box center [1092, 302] width 9 height 8
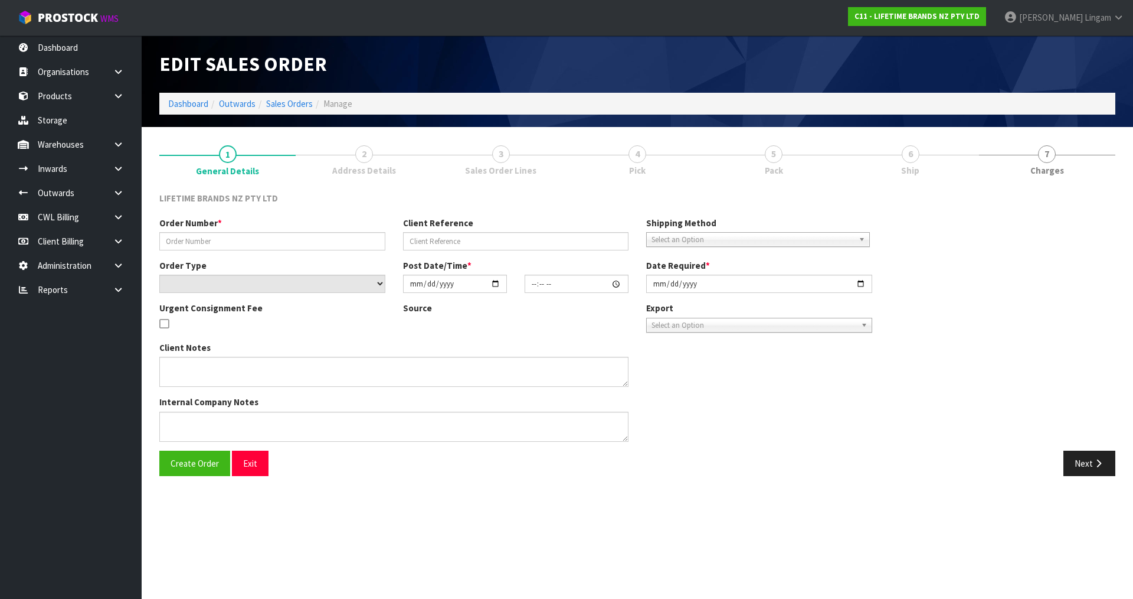
type input "0821271076"
type input "149605"
select select "number:0"
type input "2025-08-18"
type input "08:23:41.000"
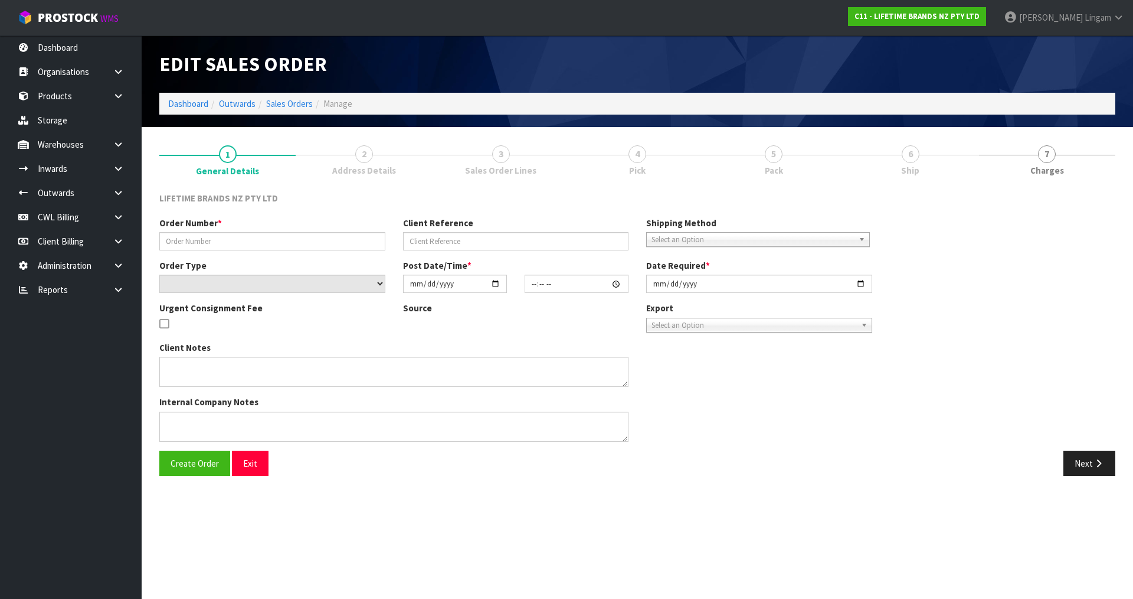
type input "2025-08-18"
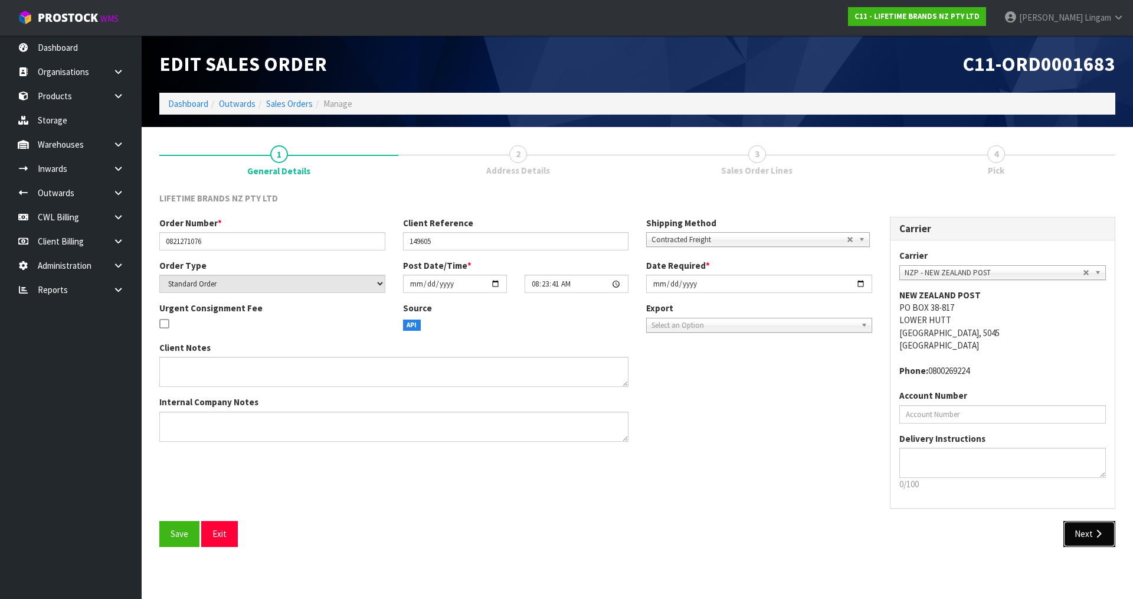
click at [1097, 533] on icon "button" at bounding box center [1098, 533] width 11 height 9
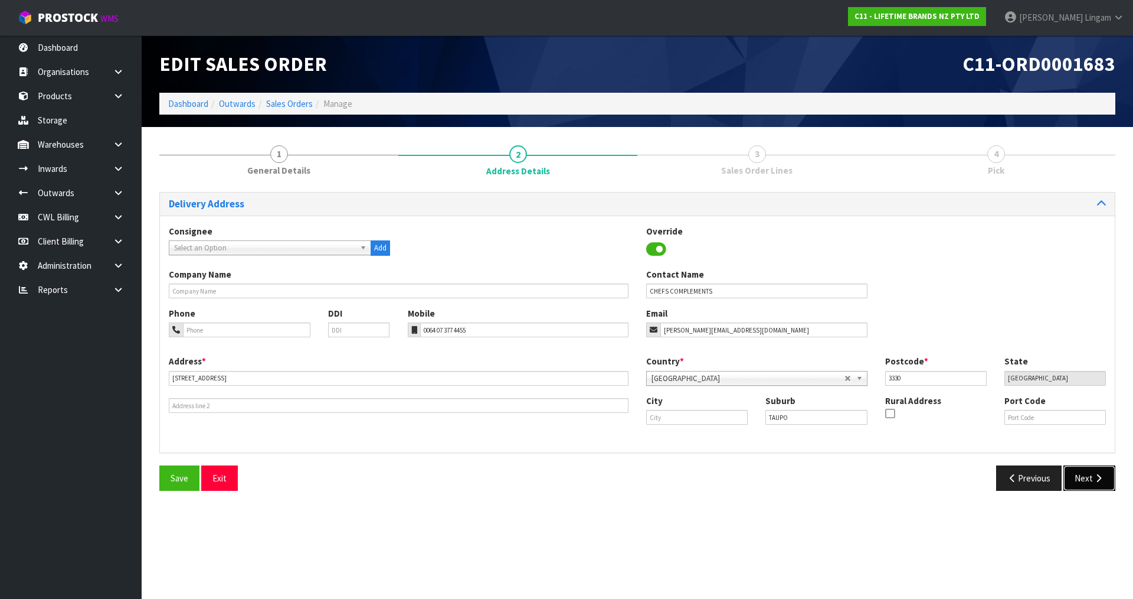
click at [1091, 472] on button "Next" at bounding box center [1090, 477] width 52 height 25
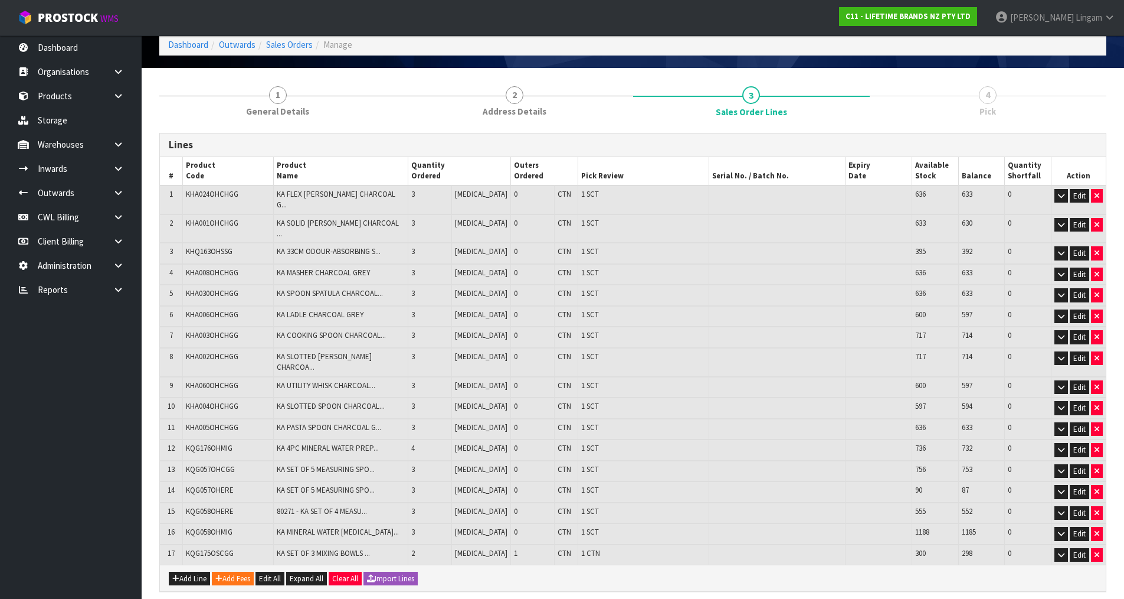
scroll to position [118, 0]
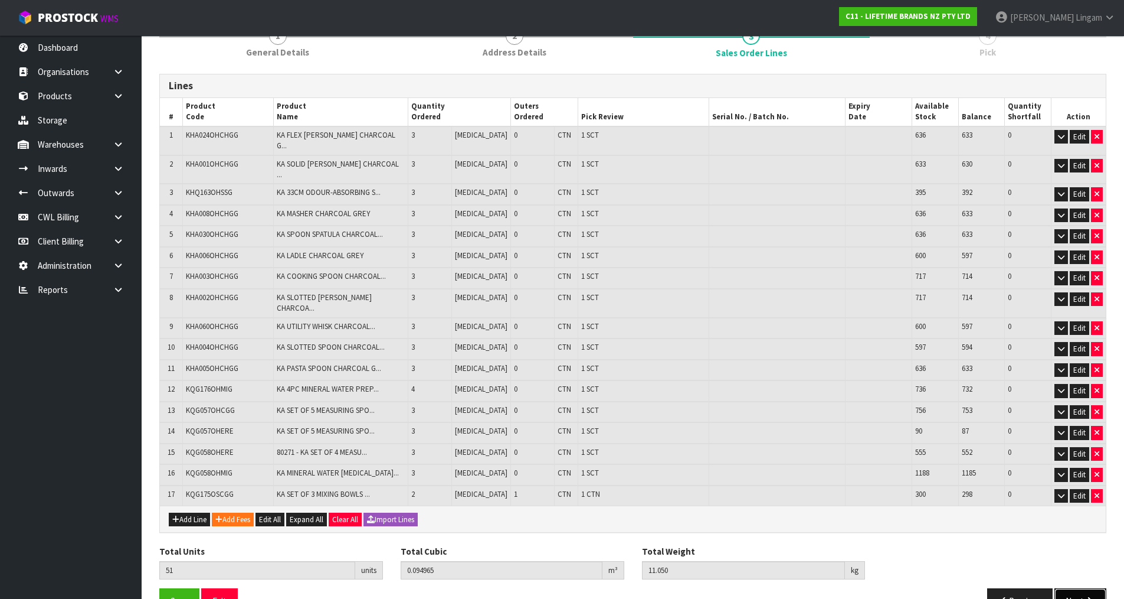
click at [1069, 588] on button "Next" at bounding box center [1081, 600] width 52 height 25
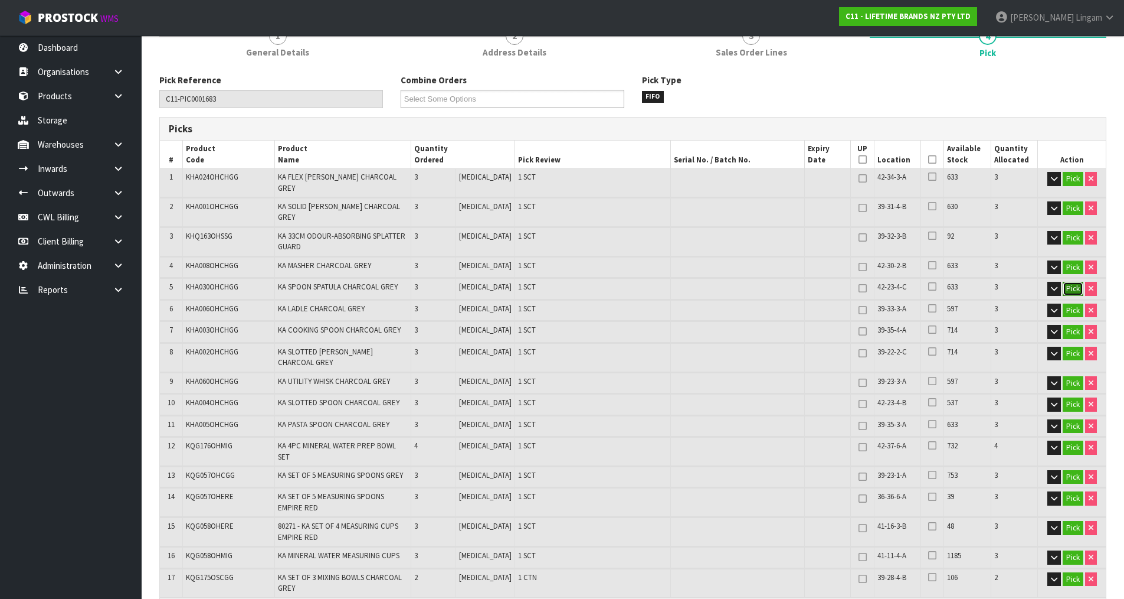
click at [1072, 282] on button "Pick" at bounding box center [1073, 289] width 21 height 14
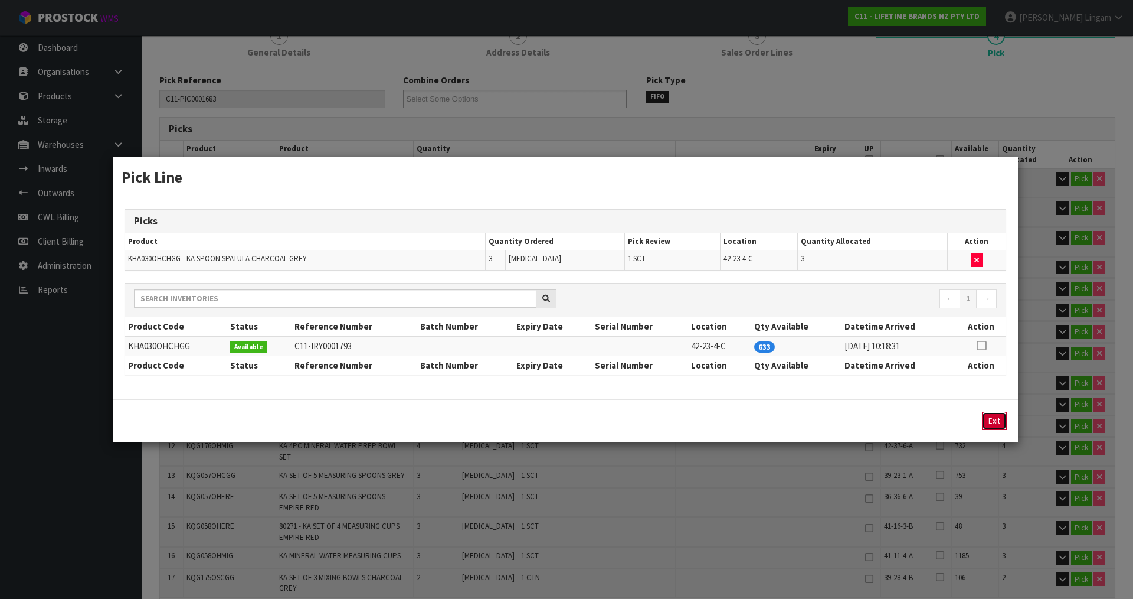
click at [998, 421] on button "Exit" at bounding box center [994, 420] width 25 height 18
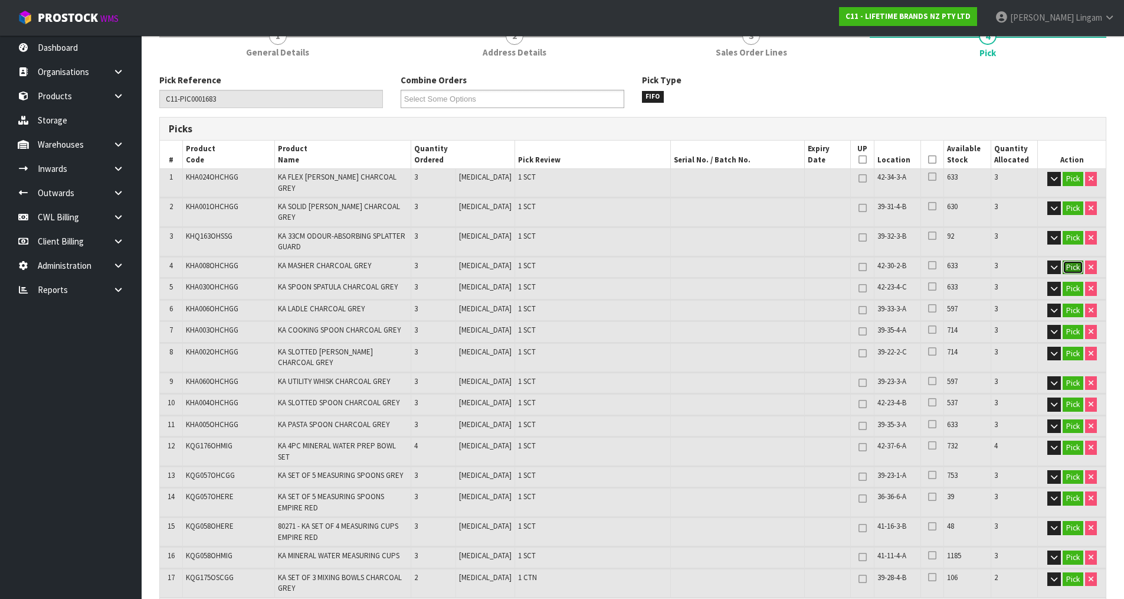
click at [1075, 260] on button "Pick" at bounding box center [1073, 267] width 21 height 14
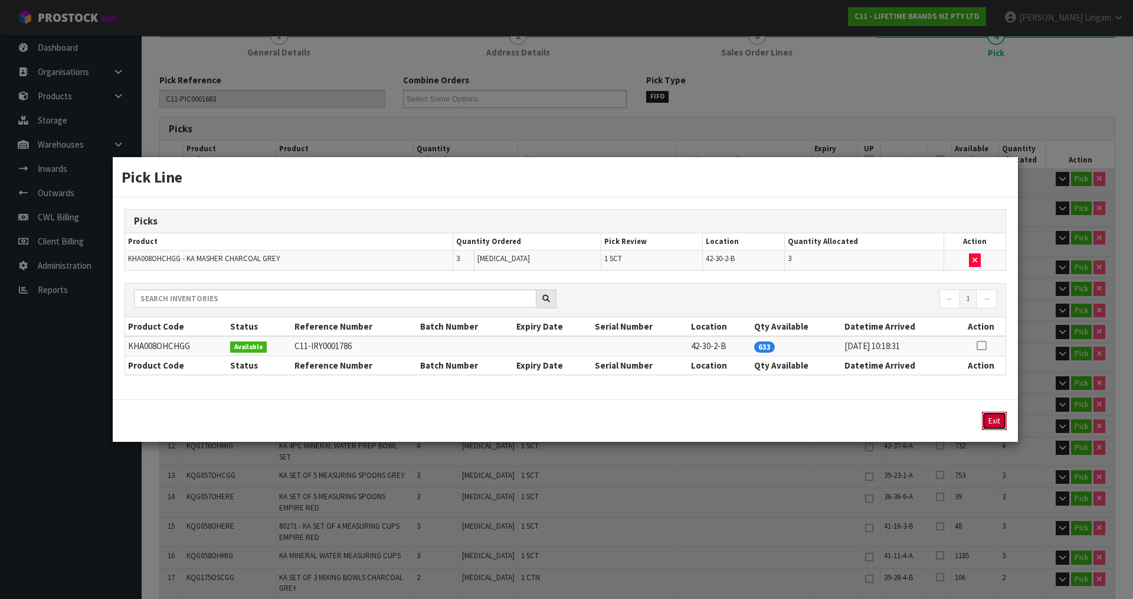
click at [995, 417] on button "Exit" at bounding box center [994, 420] width 25 height 18
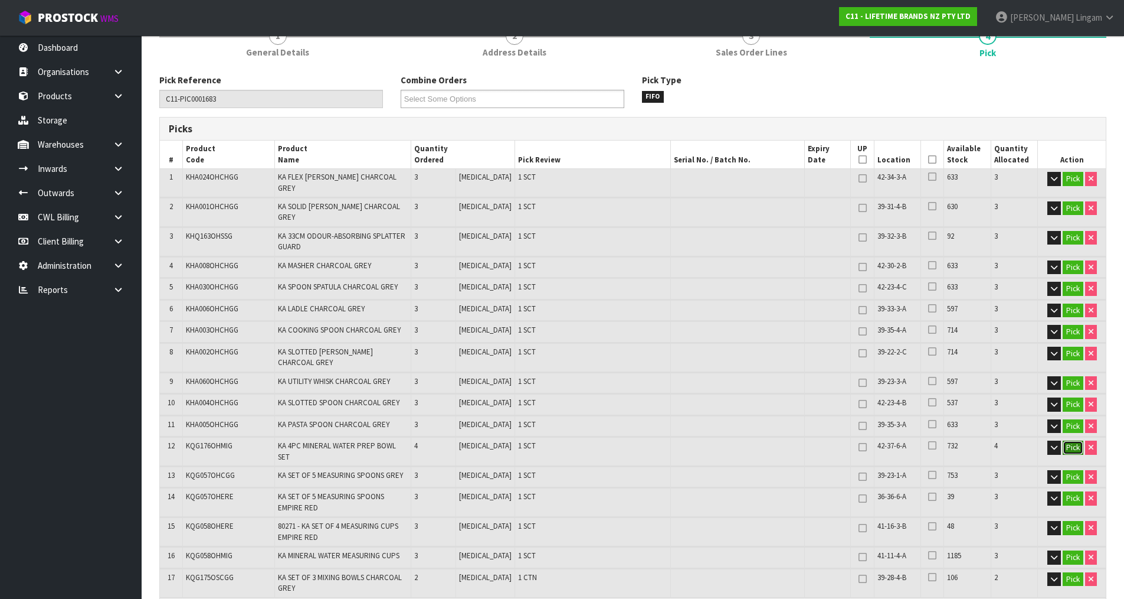
click at [1068, 440] on button "Pick" at bounding box center [1073, 447] width 21 height 14
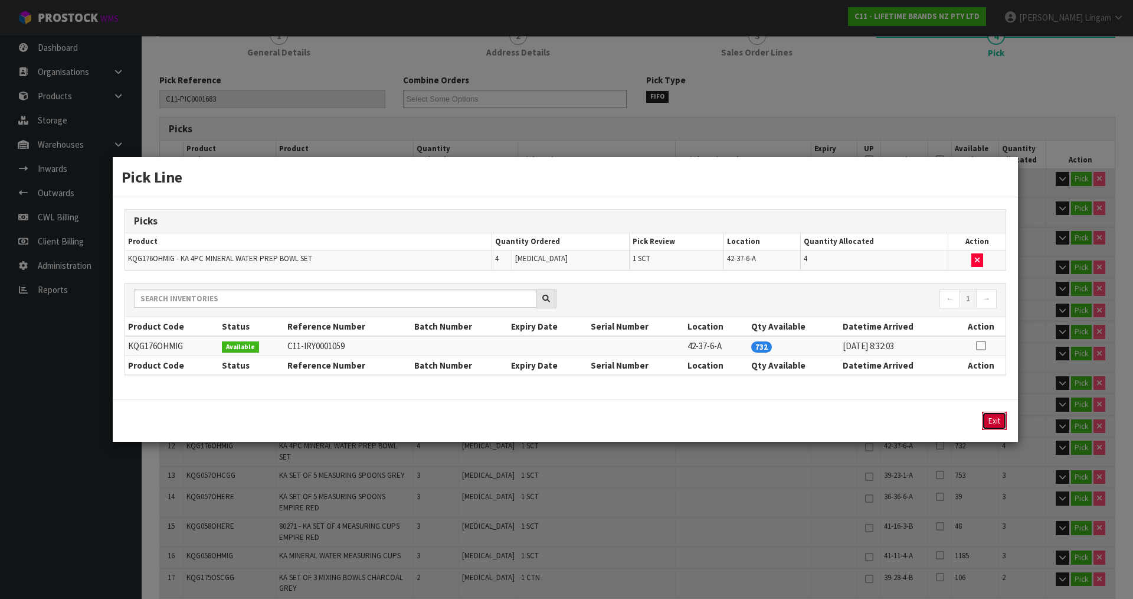
click at [992, 423] on button "Exit" at bounding box center [994, 420] width 25 height 18
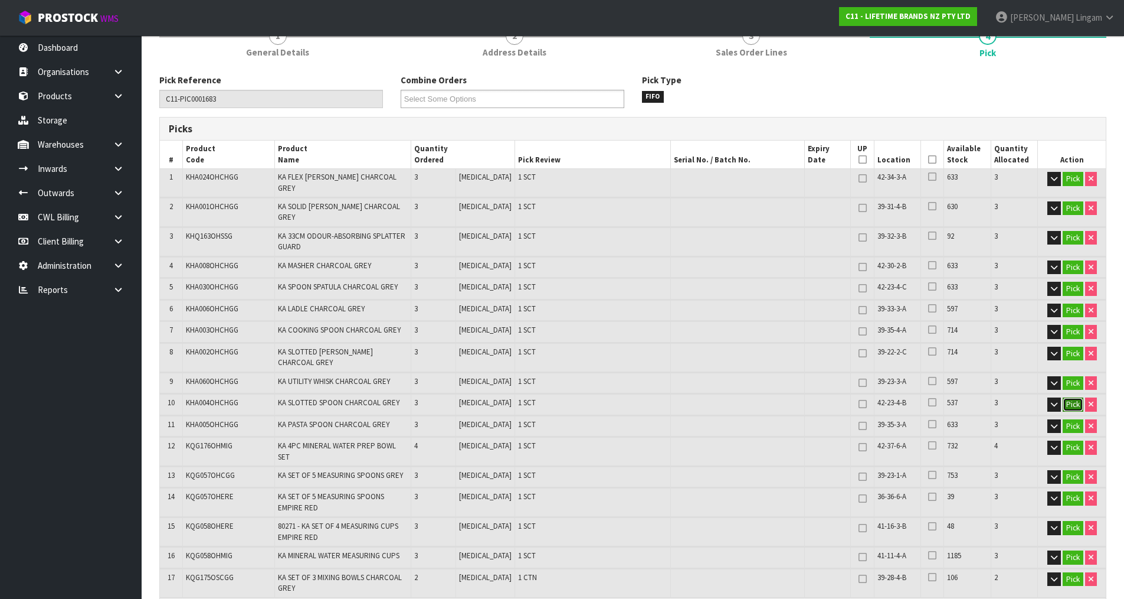
click at [1077, 397] on button "Pick" at bounding box center [1073, 404] width 21 height 14
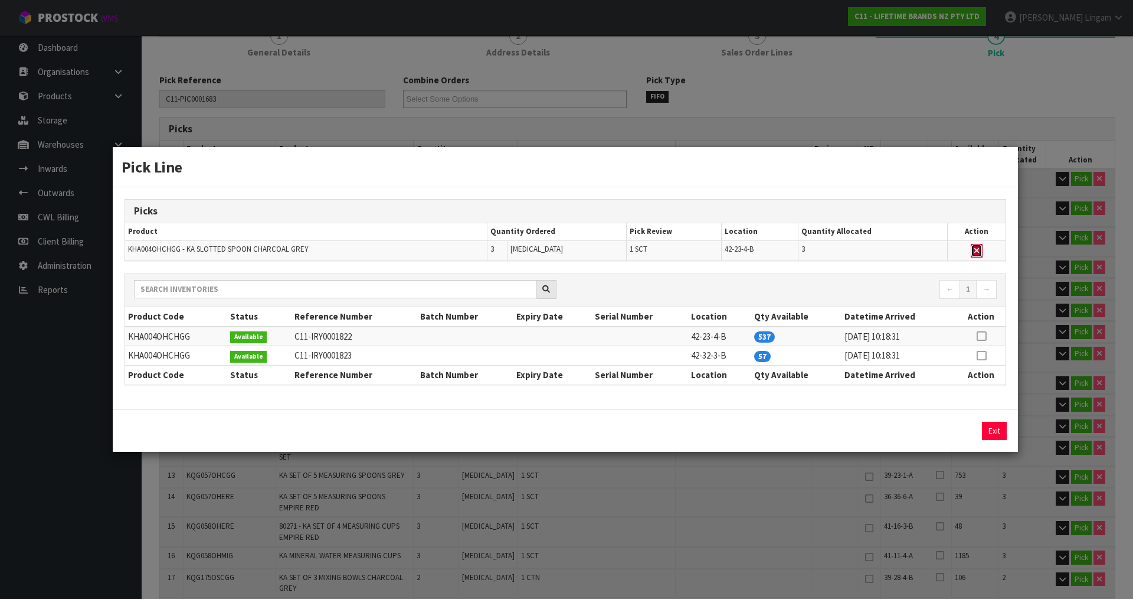
click at [977, 249] on icon "button" at bounding box center [977, 251] width 5 height 8
type input "Sub-carton x 15"
type input "48"
type input "0.092203"
type input "10.67"
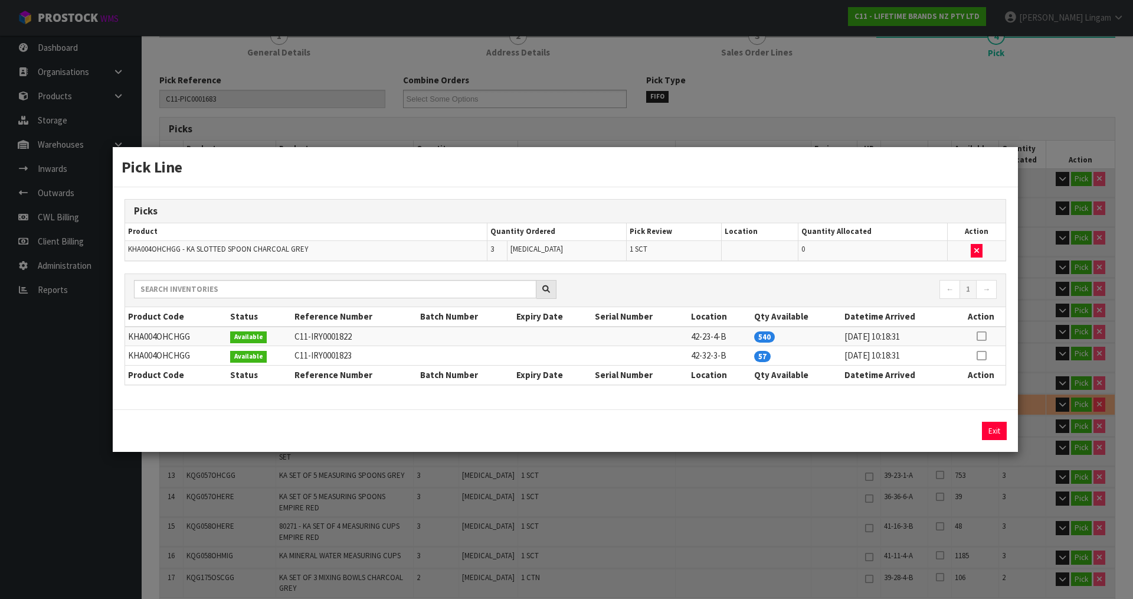
click at [986, 356] on icon at bounding box center [981, 355] width 9 height 1
click at [966, 429] on button "Assign Pick" at bounding box center [954, 430] width 48 height 18
type input "Sub-carton x 16"
type input "51"
type input "0.094965"
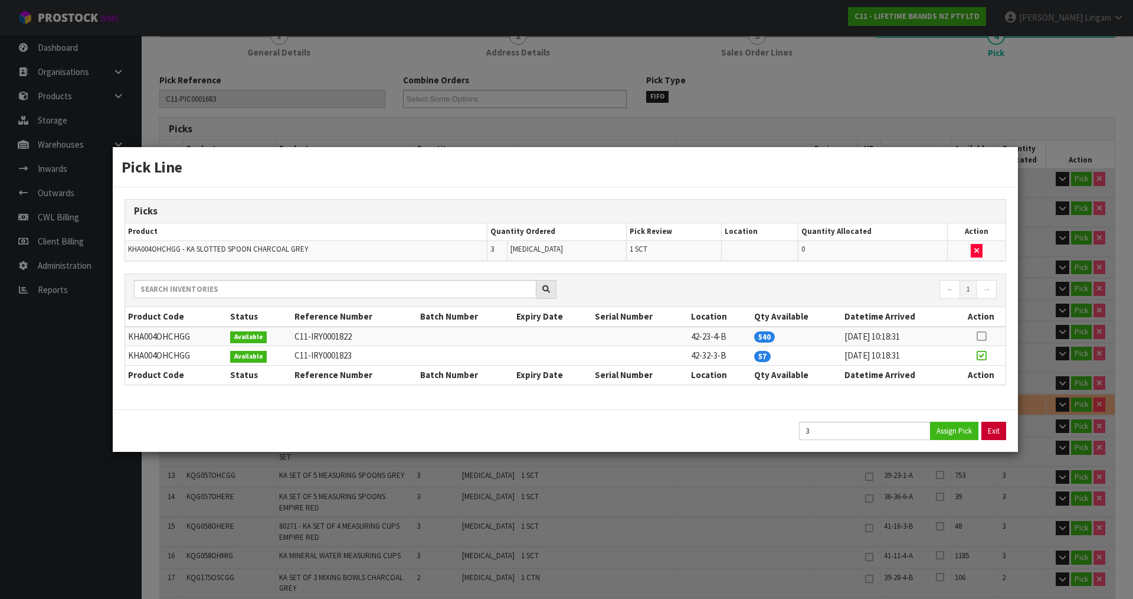
type input "11.05"
click at [989, 427] on button "Exit" at bounding box center [994, 430] width 25 height 18
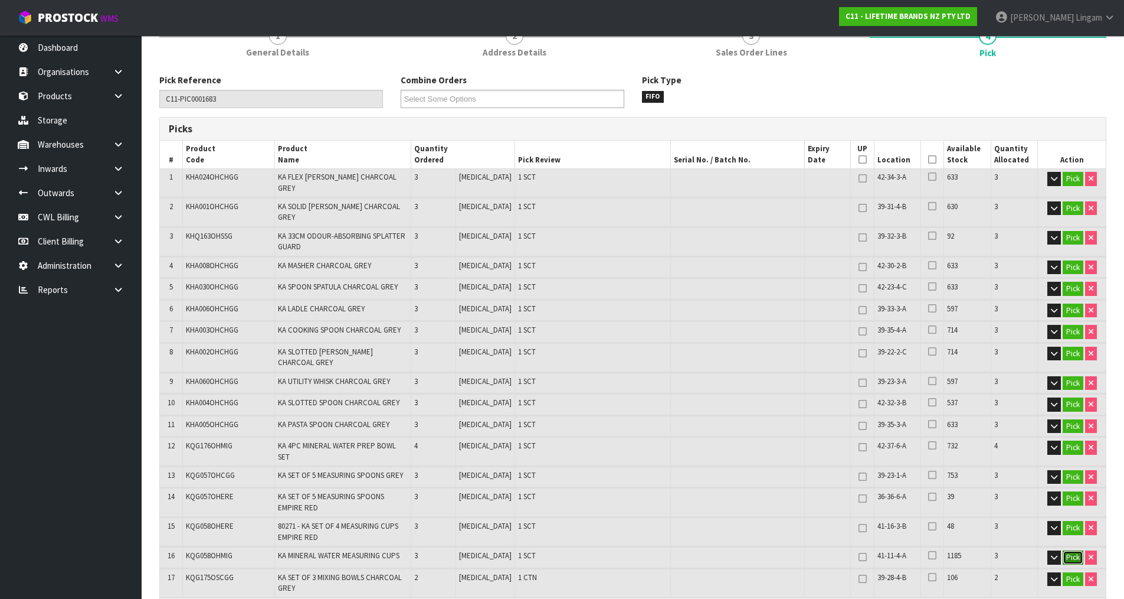
click at [1068, 550] on button "Pick" at bounding box center [1073, 557] width 21 height 14
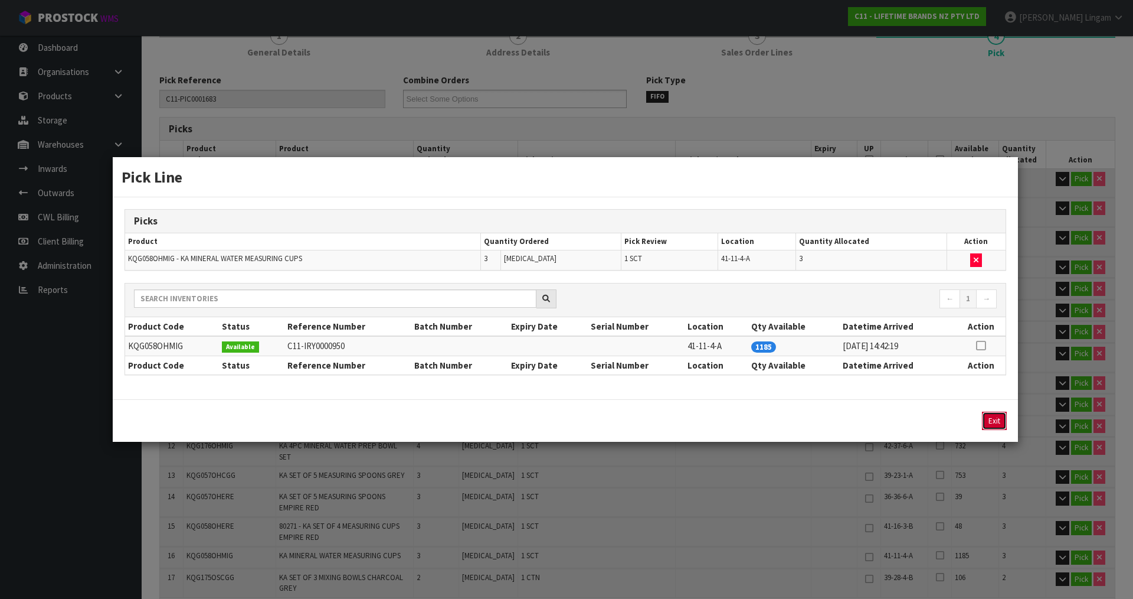
click at [1001, 419] on button "Exit" at bounding box center [994, 420] width 25 height 18
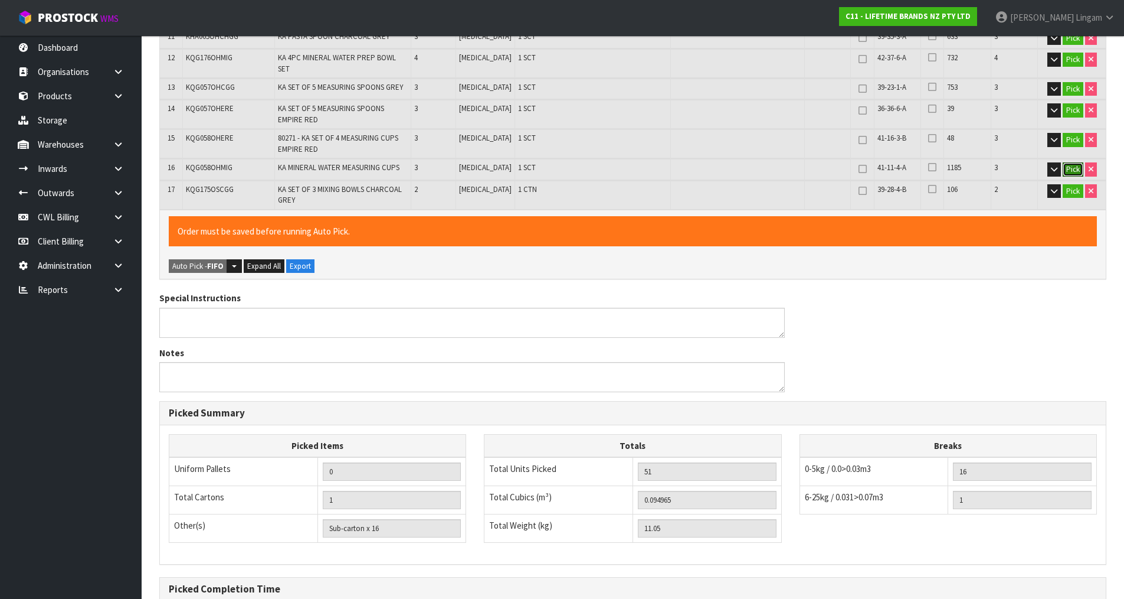
scroll to position [602, 0]
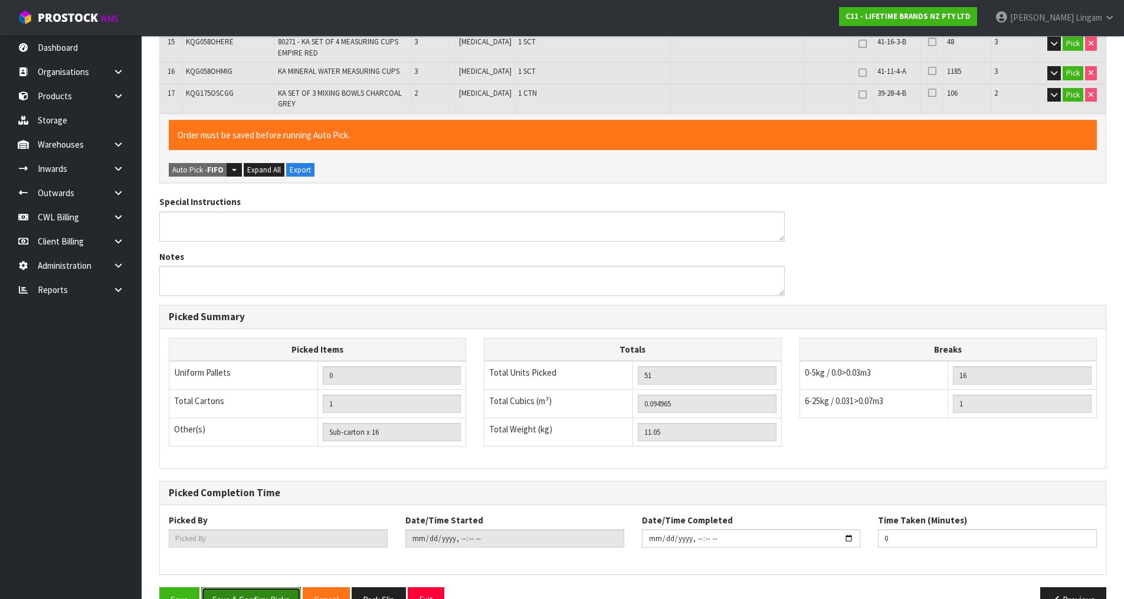
click at [264, 587] on button "Save & Confirm Picks" at bounding box center [251, 599] width 100 height 25
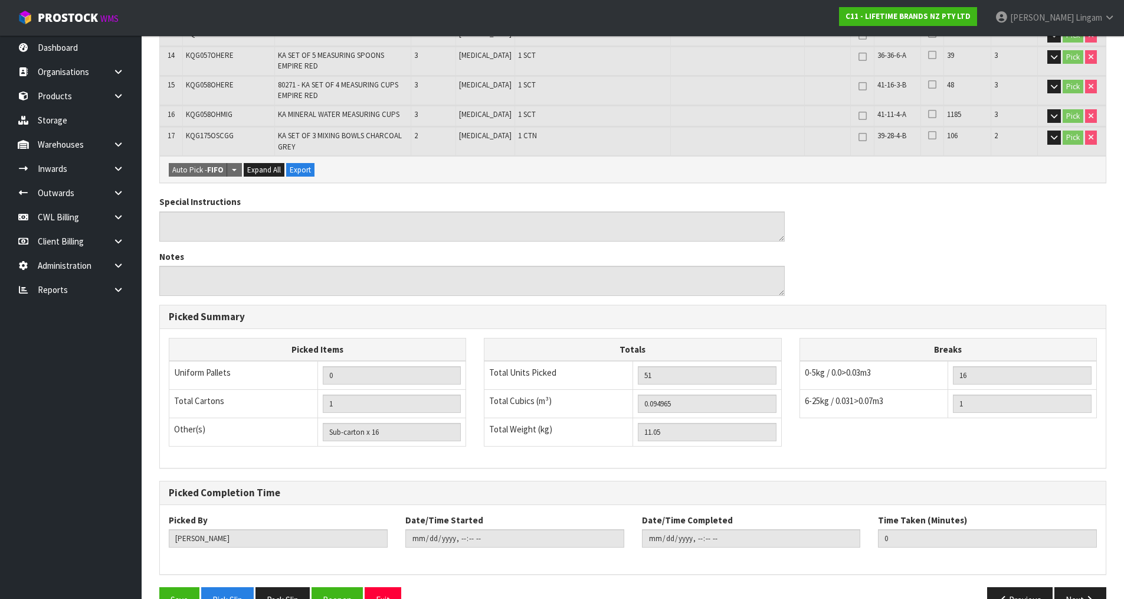
type input "Vineeta Lingam"
type input "2025-08-18T08:38:30"
click at [284, 587] on button "Pack Slip" at bounding box center [283, 599] width 54 height 25
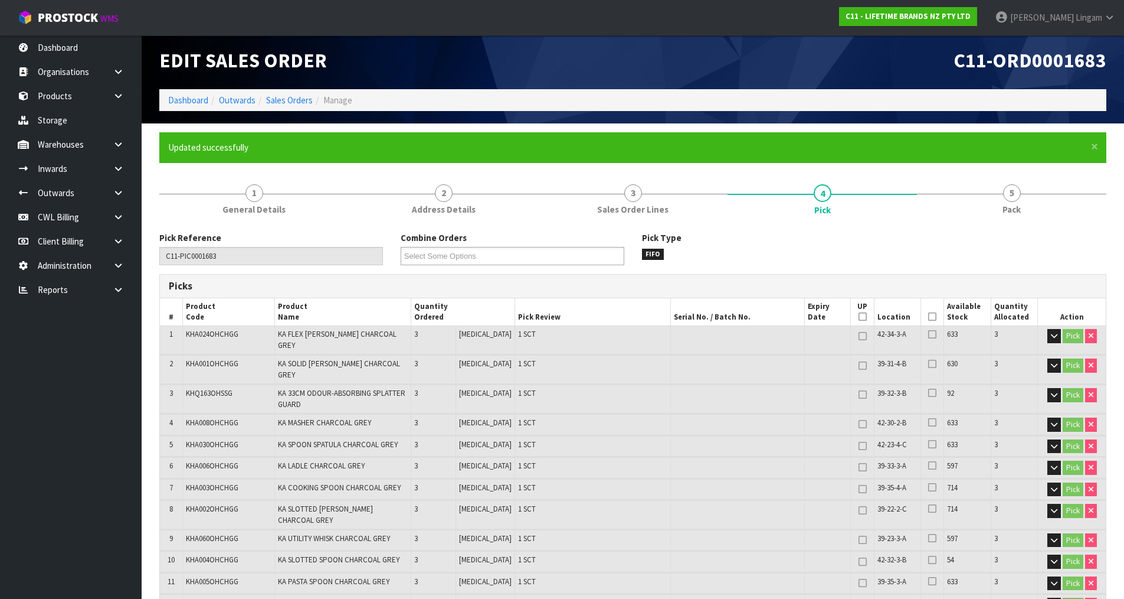
scroll to position [0, 0]
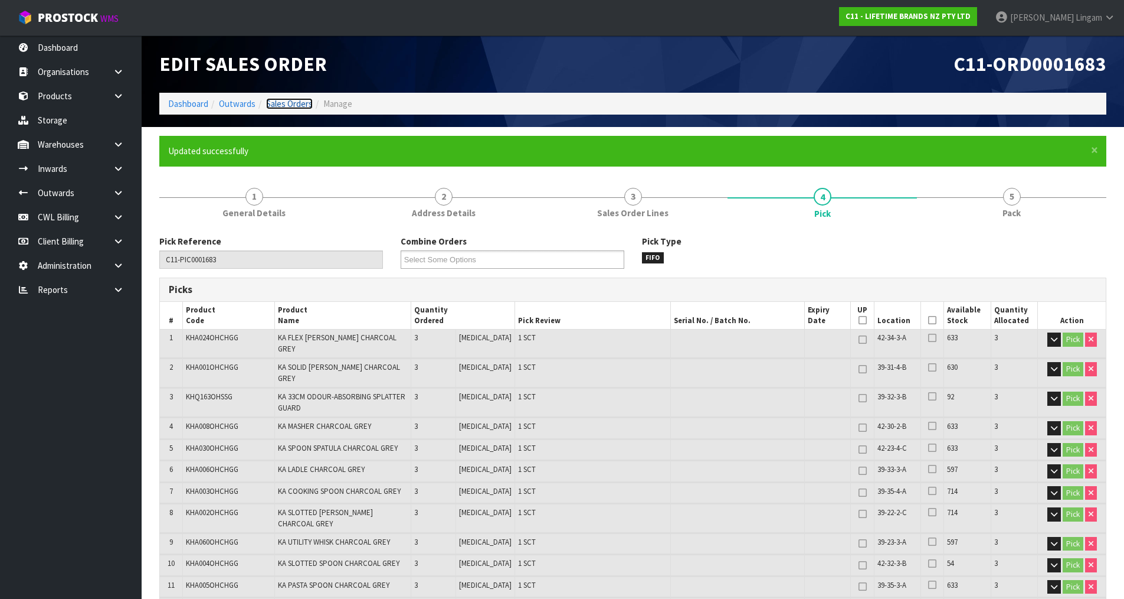
click at [296, 101] on link "Sales Orders" at bounding box center [289, 103] width 47 height 11
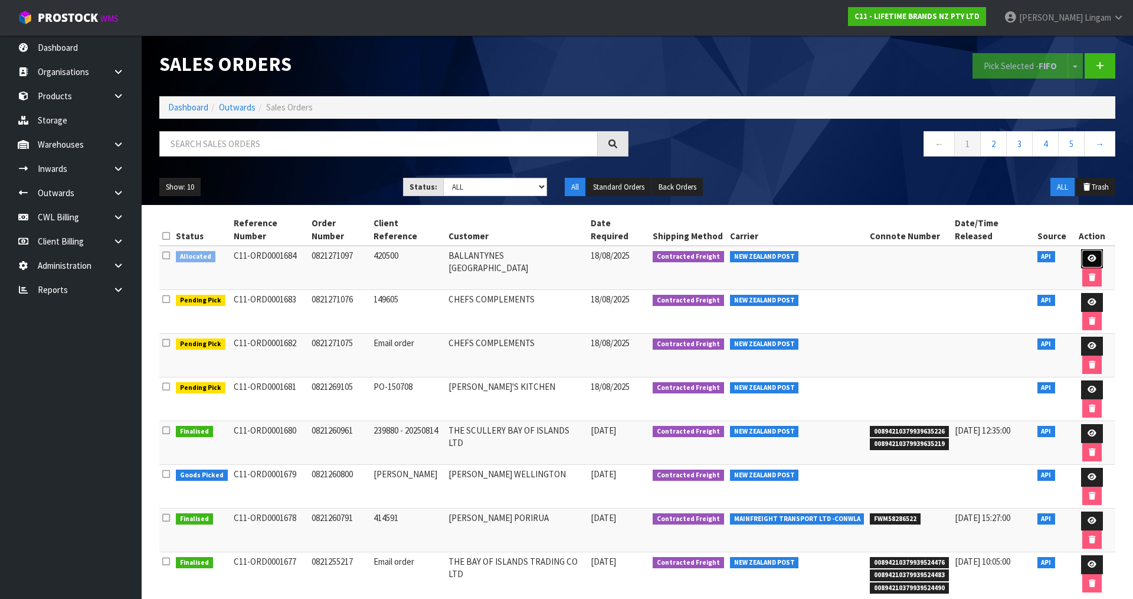
click at [1088, 254] on icon at bounding box center [1092, 258] width 9 height 8
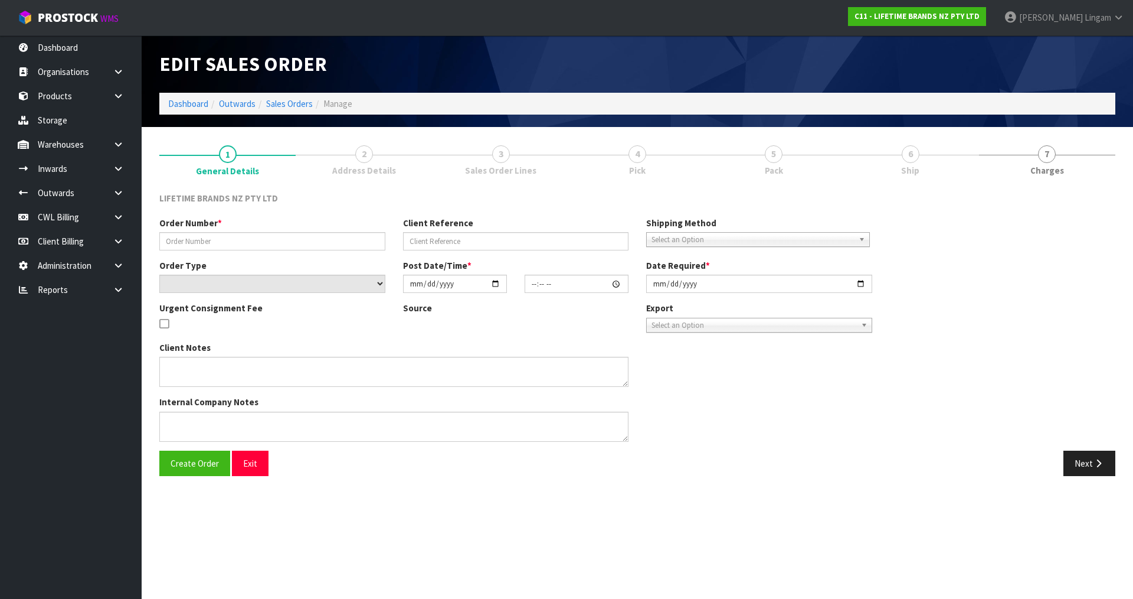
type input "0821271097"
type input "420500"
select select "number:0"
type input "2025-08-18"
type input "08:23:42.000"
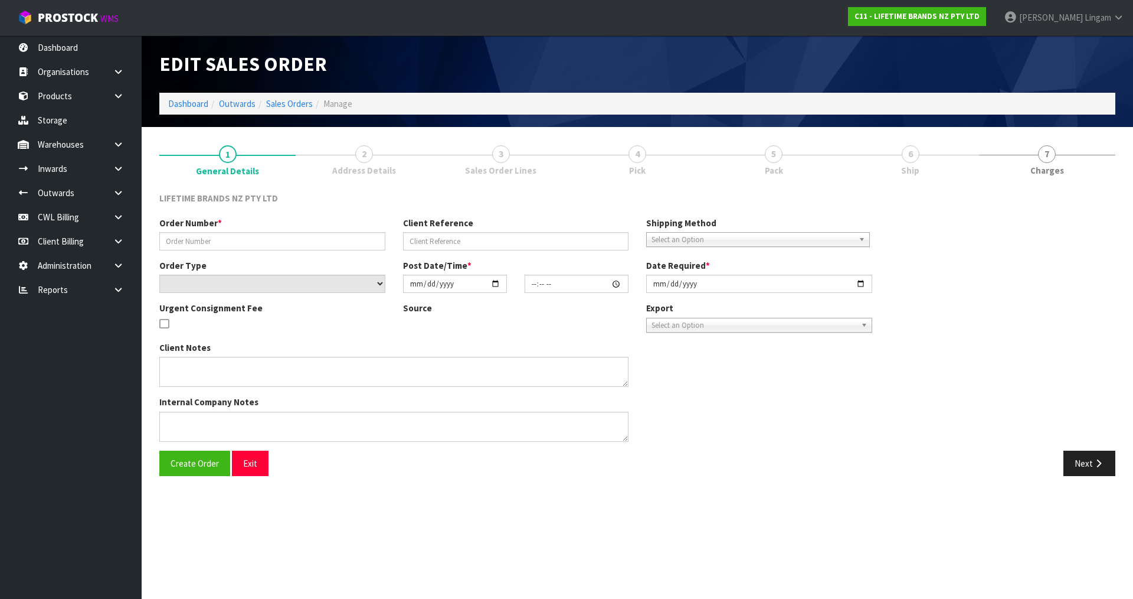
type input "2025-08-18"
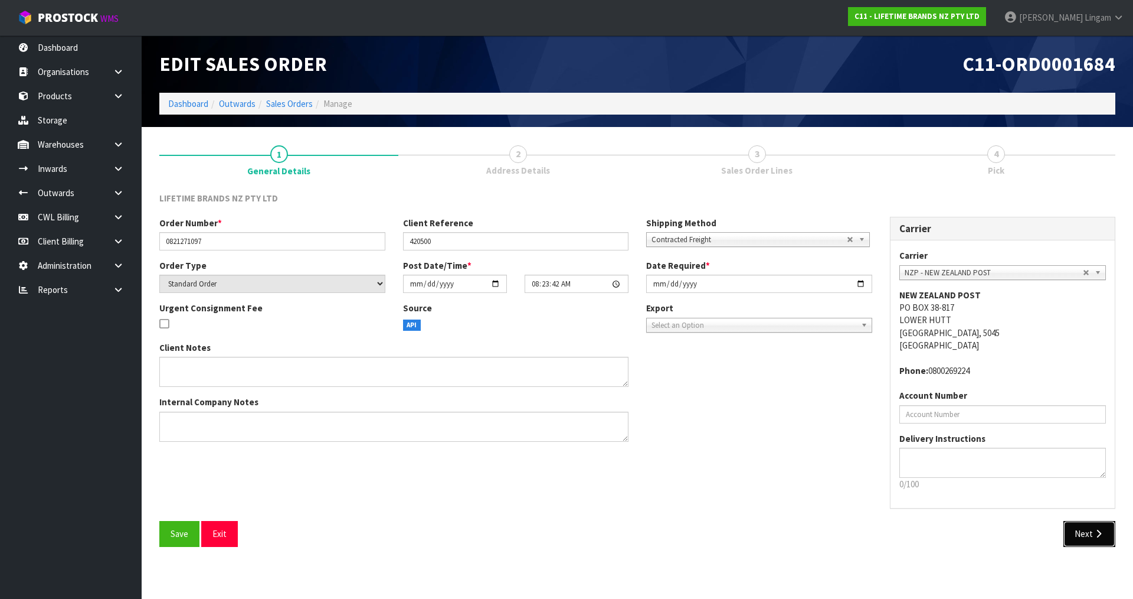
click at [1100, 532] on icon "button" at bounding box center [1098, 533] width 11 height 9
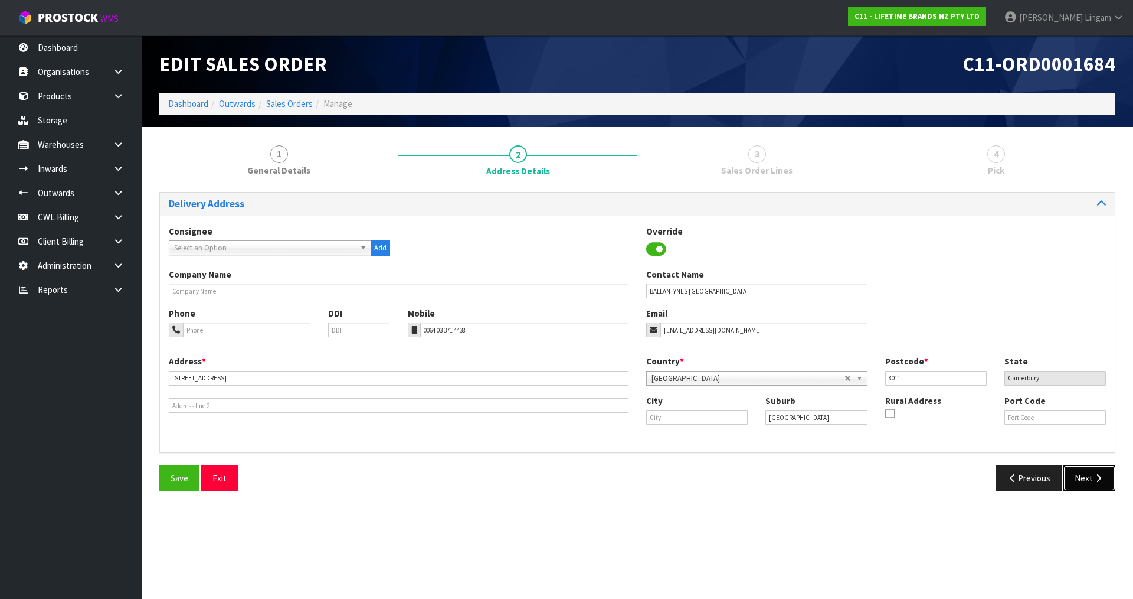
click at [1086, 476] on button "Next" at bounding box center [1090, 477] width 52 height 25
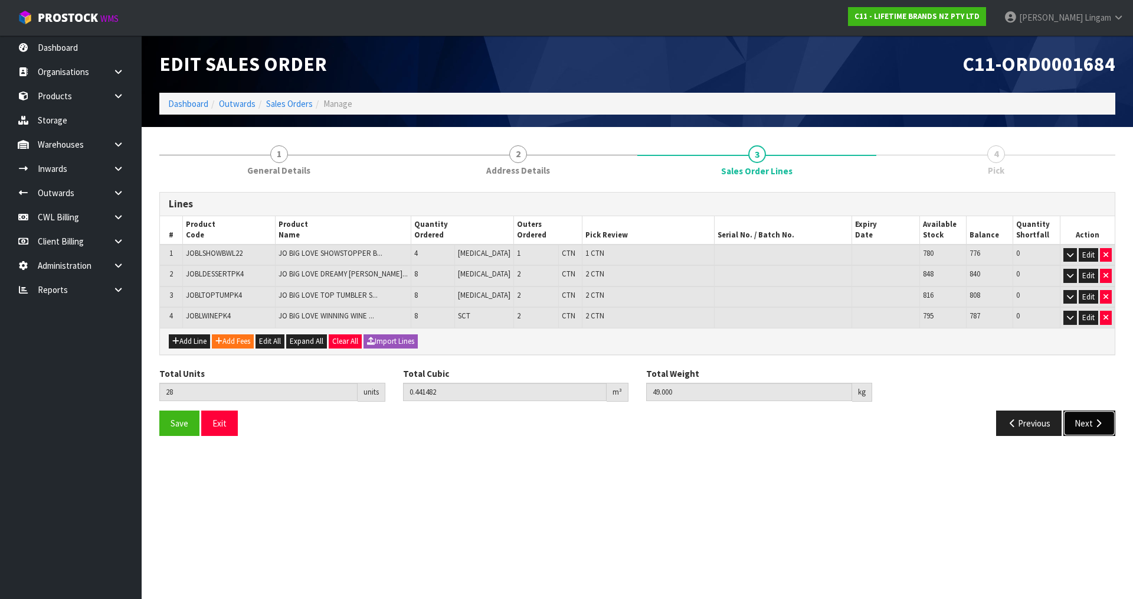
click at [1080, 418] on button "Next" at bounding box center [1090, 422] width 52 height 25
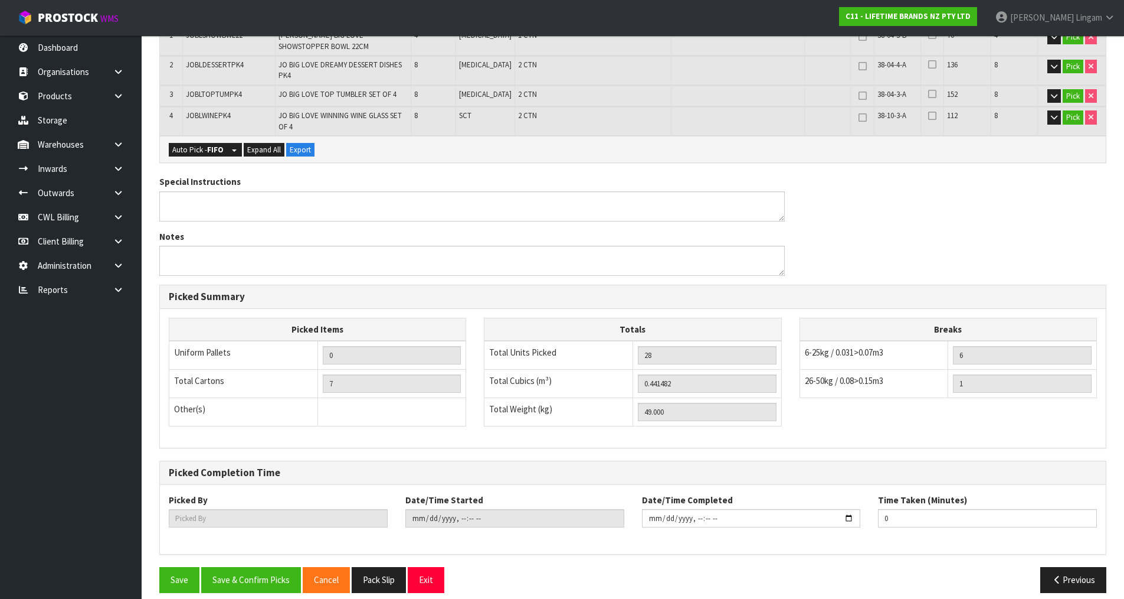
scroll to position [263, 0]
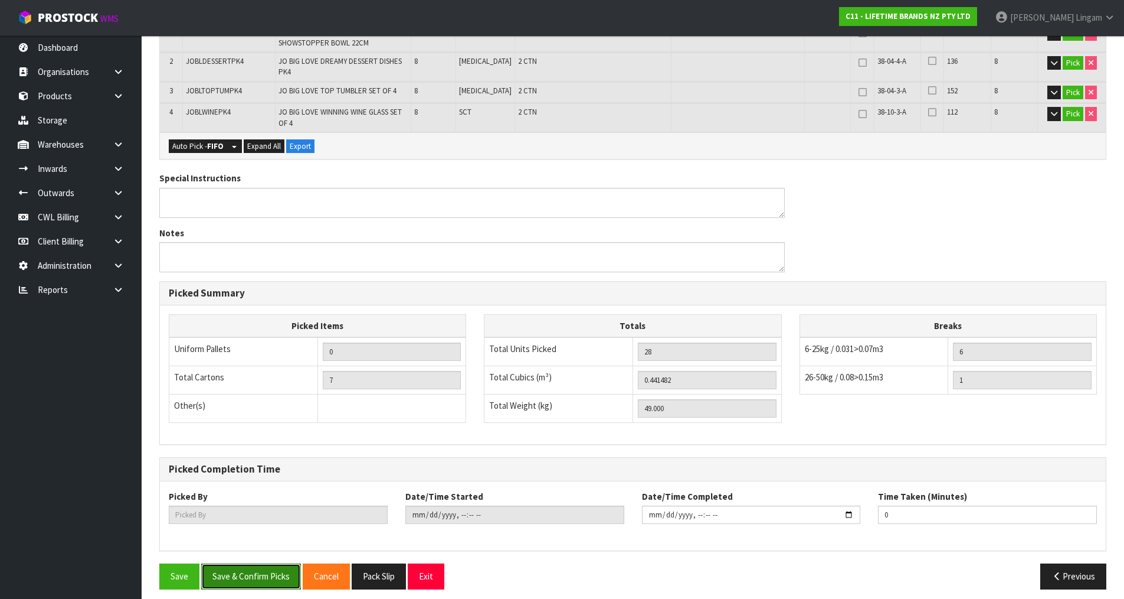
click at [253, 568] on button "Save & Confirm Picks" at bounding box center [251, 575] width 100 height 25
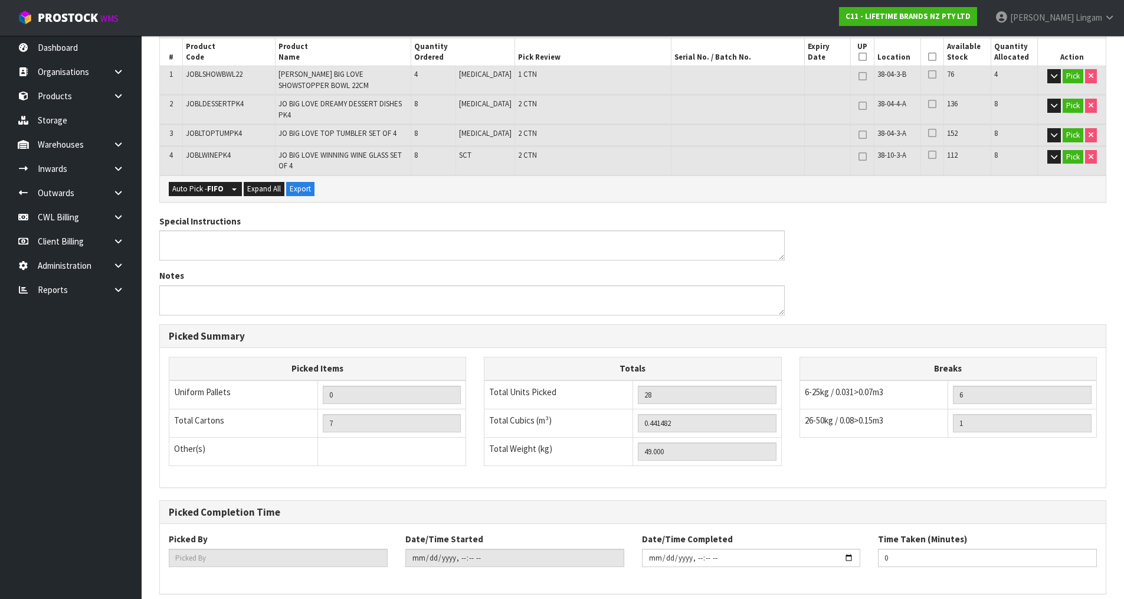
scroll to position [0, 0]
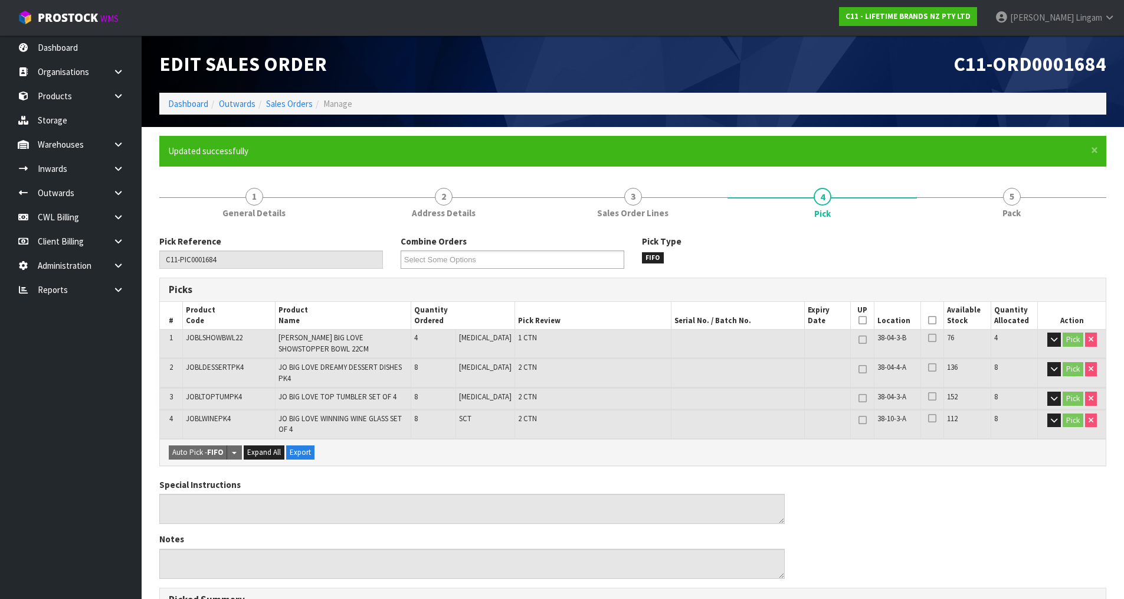
type input "Vineeta Lingam"
type input "2025-08-18T08:38:49"
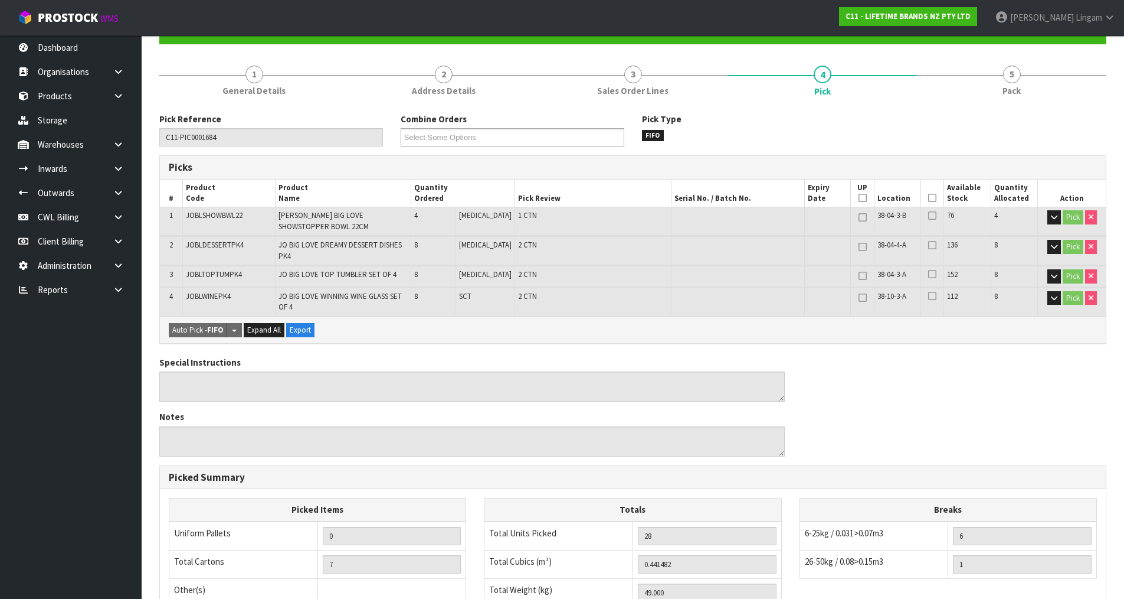
scroll to position [306, 0]
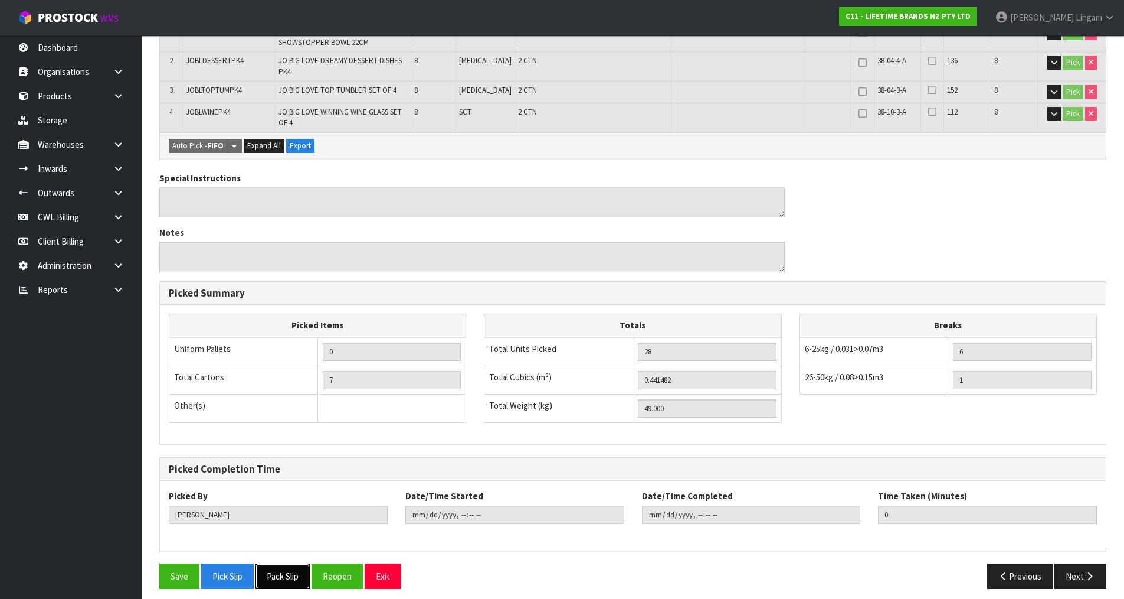
click at [286, 568] on button "Pack Slip" at bounding box center [283, 575] width 54 height 25
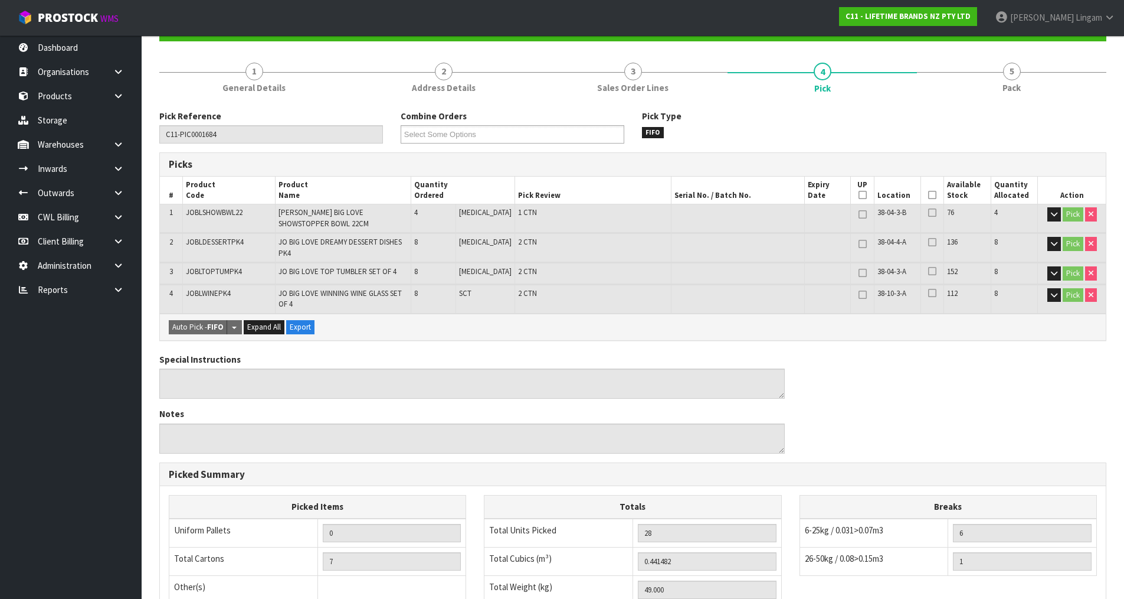
scroll to position [0, 0]
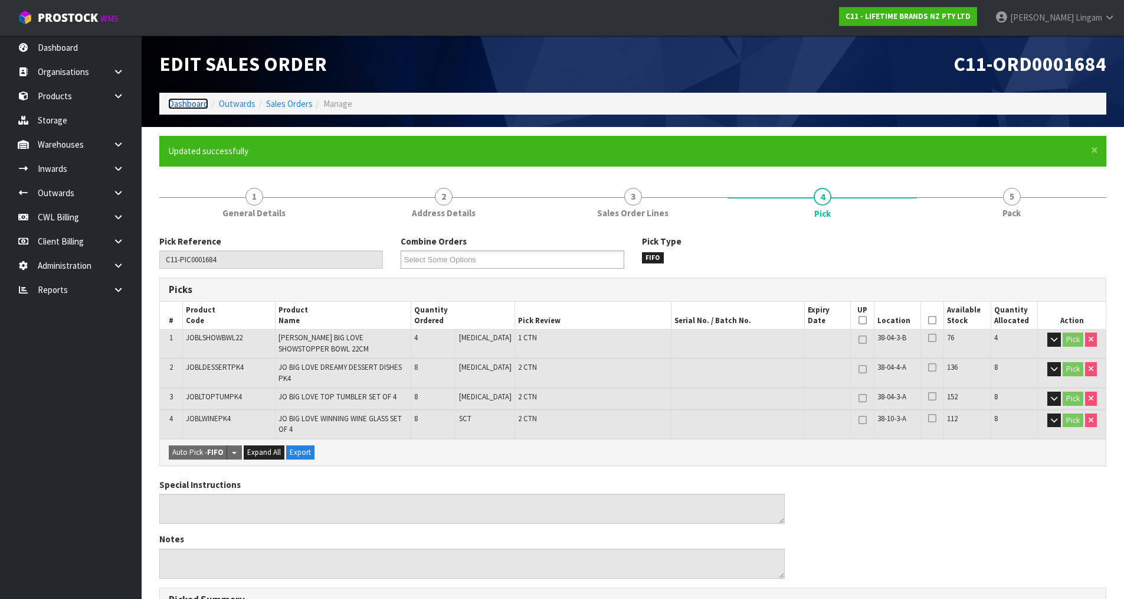
click at [192, 100] on link "Dashboard" at bounding box center [188, 103] width 40 height 11
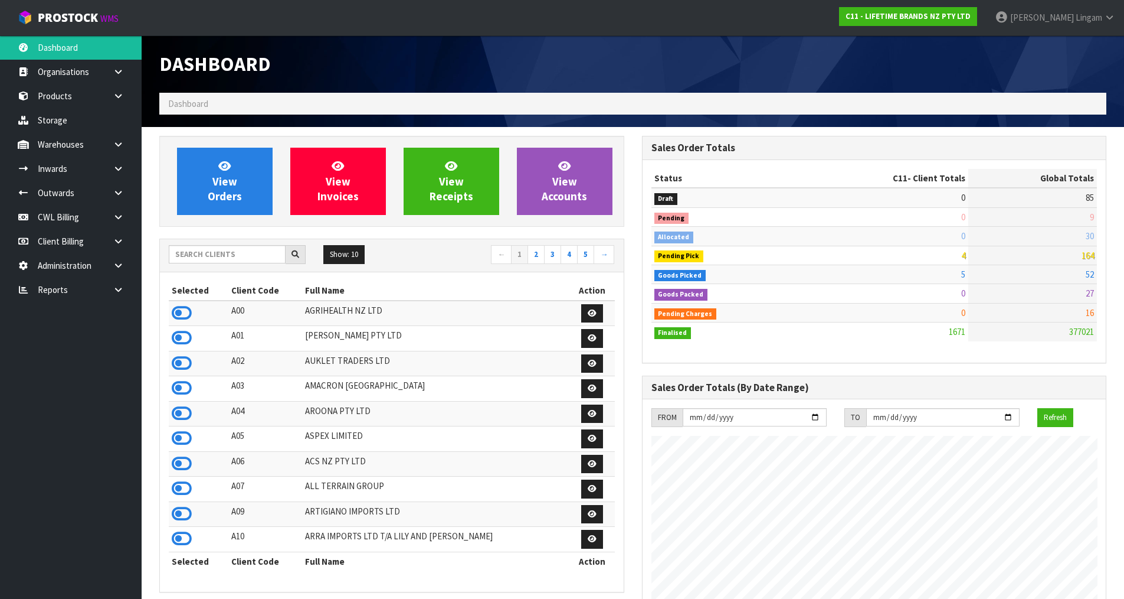
scroll to position [894, 482]
click at [247, 257] on input "text" at bounding box center [227, 254] width 117 height 18
click at [246, 249] on input "text" at bounding box center [227, 254] width 117 height 18
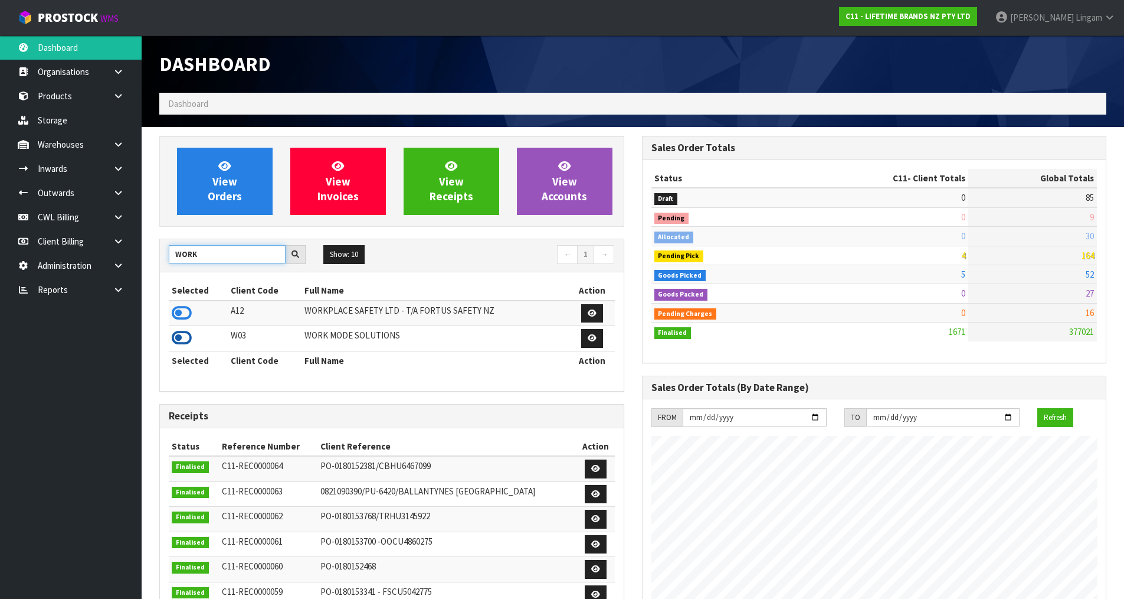
type input "WORK"
click at [185, 336] on icon at bounding box center [182, 338] width 20 height 18
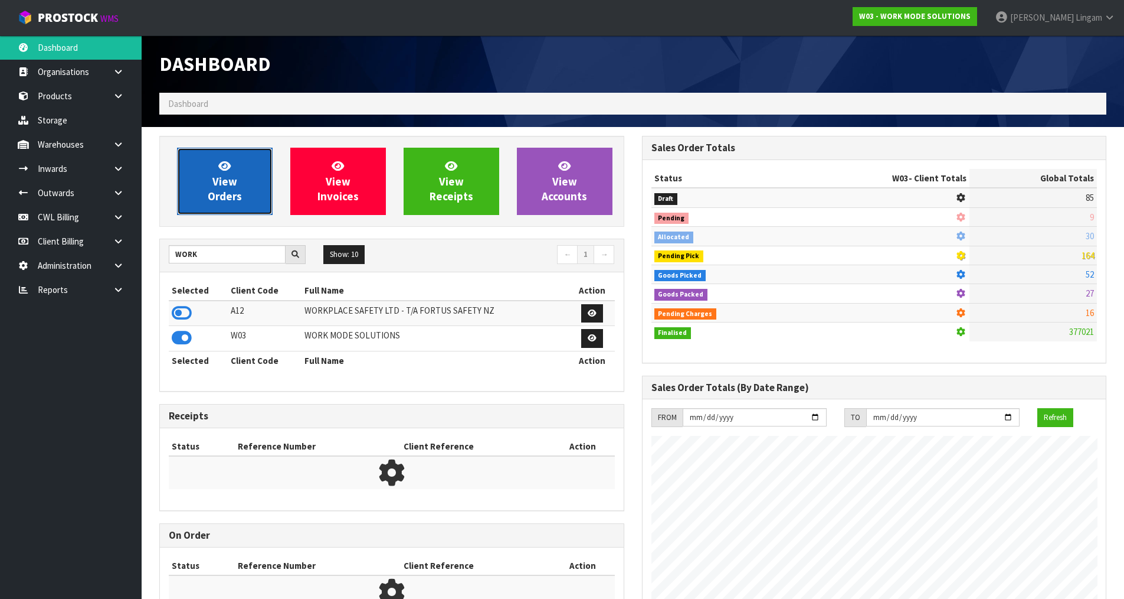
click at [224, 177] on span "View Orders" at bounding box center [225, 181] width 34 height 44
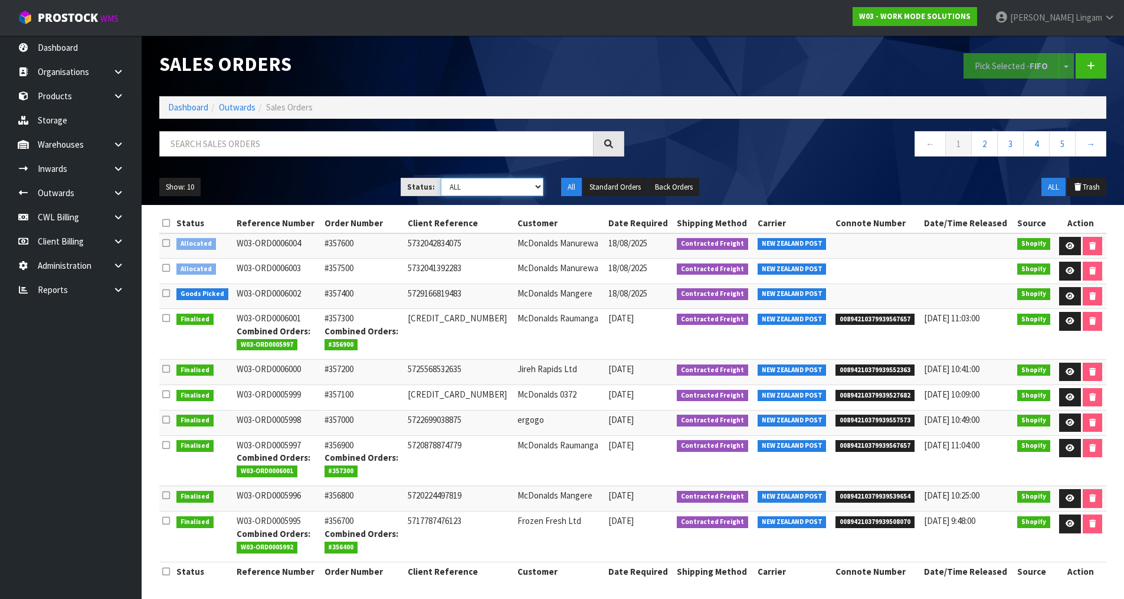
click at [516, 181] on select "Draft Pending Allocated Pending Pick Goods Picked Goods Packed Pending Charges …" at bounding box center [492, 187] width 103 height 18
select select "string:2"
click at [441, 178] on select "Draft Pending Allocated Pending Pick Goods Picked Goods Packed Pending Charges …" at bounding box center [492, 187] width 103 height 18
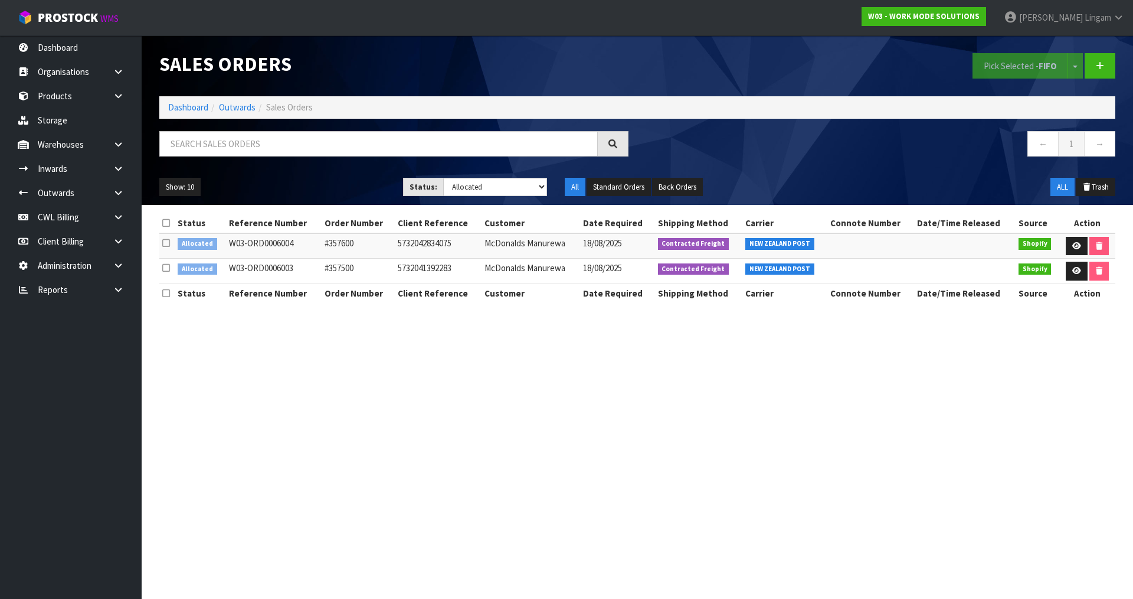
drag, startPoint x: 165, startPoint y: 224, endPoint x: 320, endPoint y: 215, distance: 154.9
click at [166, 224] on icon at bounding box center [166, 222] width 8 height 9
click at [1031, 58] on button "Pick Selected - FIFO" at bounding box center [1021, 65] width 96 height 25
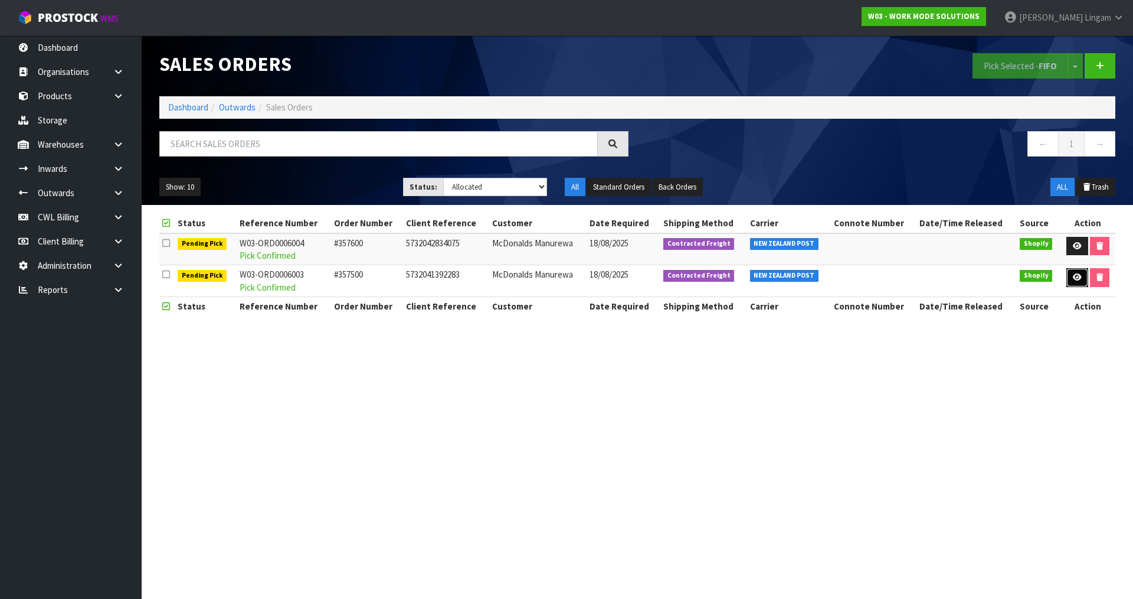
click at [1075, 277] on icon at bounding box center [1077, 277] width 9 height 8
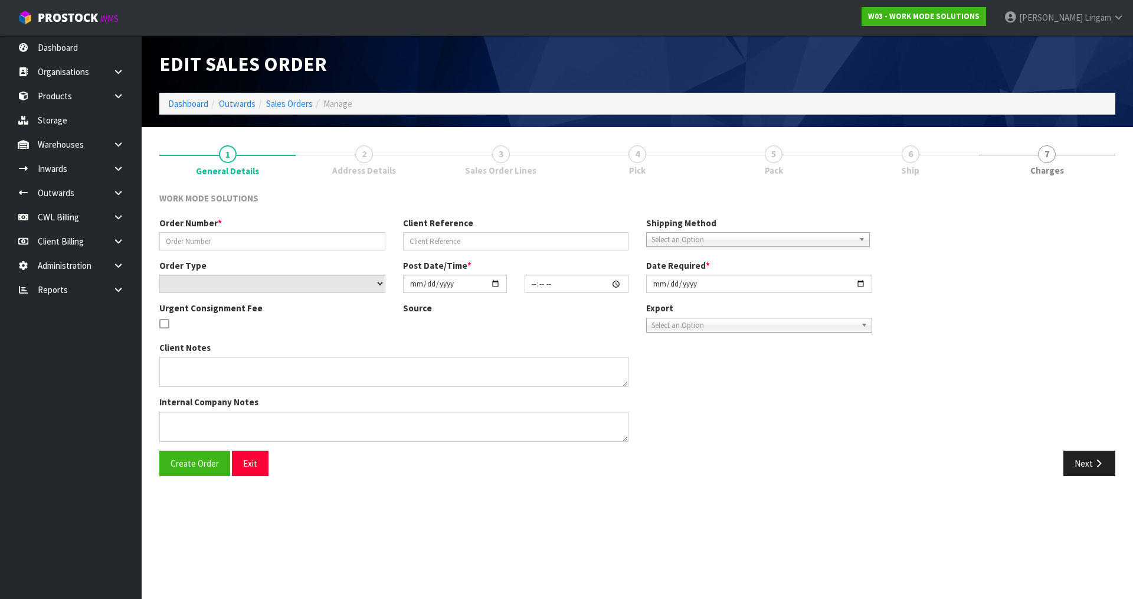
type input "#357500"
type input "5732041392283"
select select "number:0"
type input "2025-08-17"
type input "12:44:11.000"
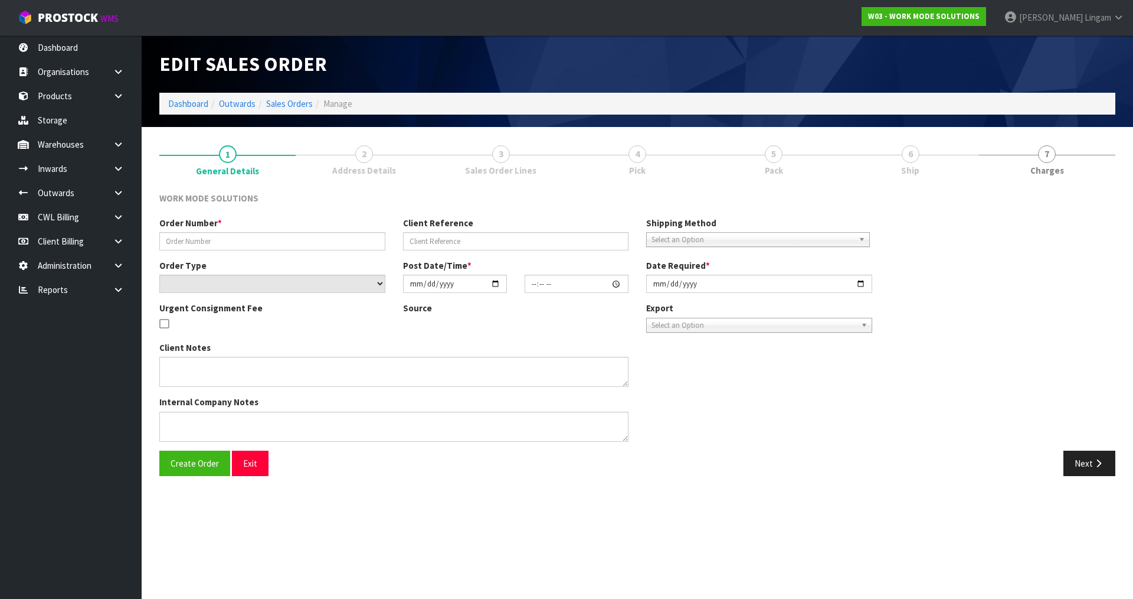
type input "2025-08-18"
type textarea "Wholesale Order: McDonalds Manurewa"
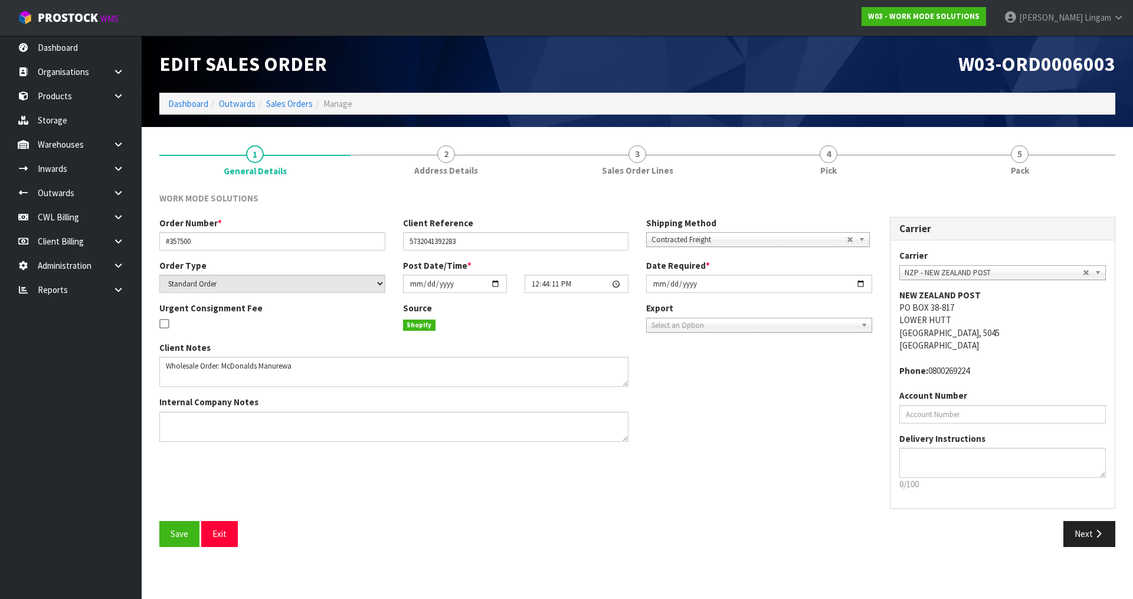
drag, startPoint x: 871, startPoint y: 161, endPoint x: 810, endPoint y: 233, distance: 93.8
click at [871, 161] on link "4 Pick" at bounding box center [828, 159] width 191 height 47
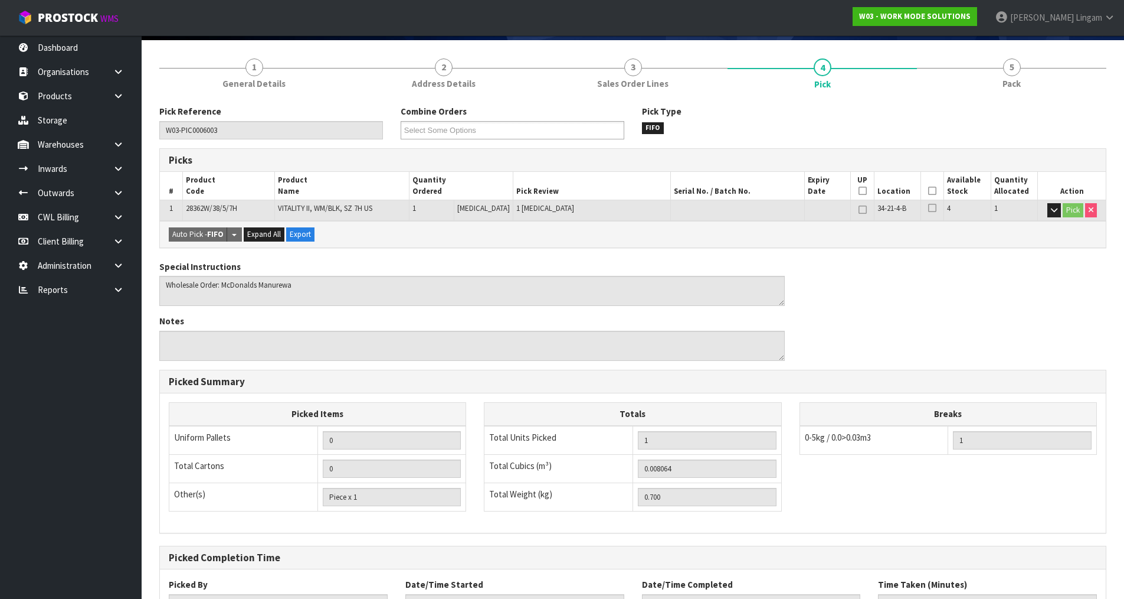
scroll to position [183, 0]
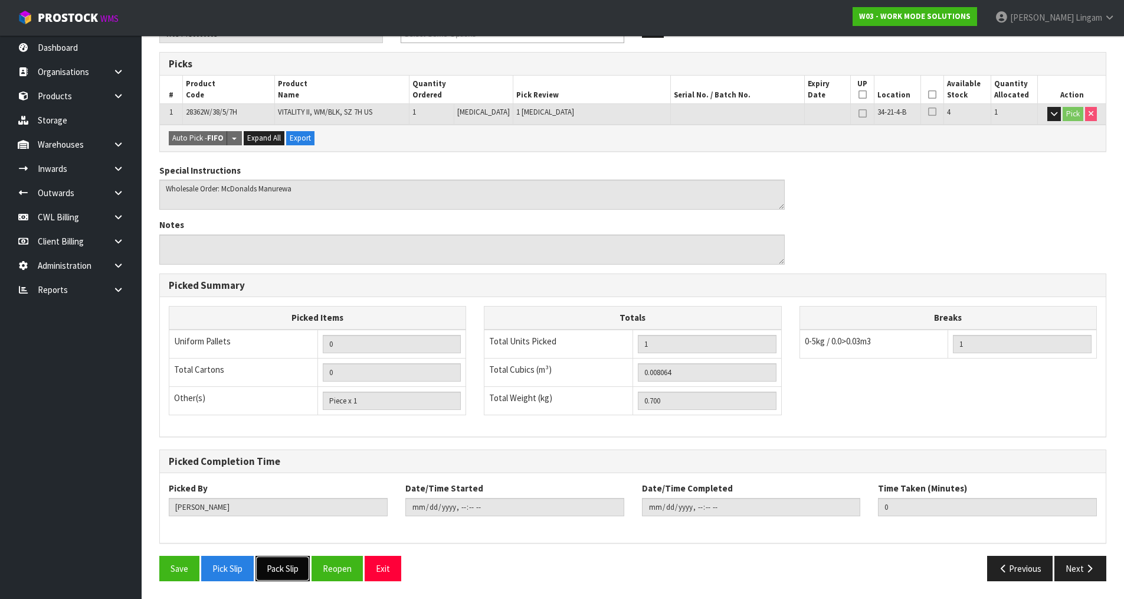
drag, startPoint x: 285, startPoint y: 572, endPoint x: 364, endPoint y: 527, distance: 90.7
click at [285, 572] on button "Pack Slip" at bounding box center [283, 567] width 54 height 25
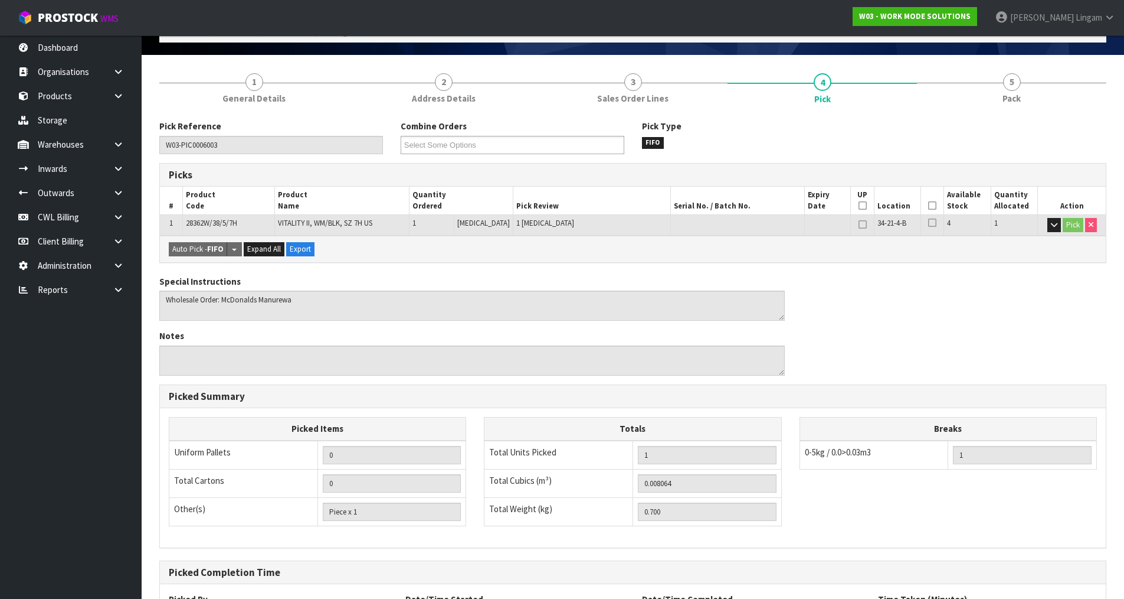
scroll to position [0, 0]
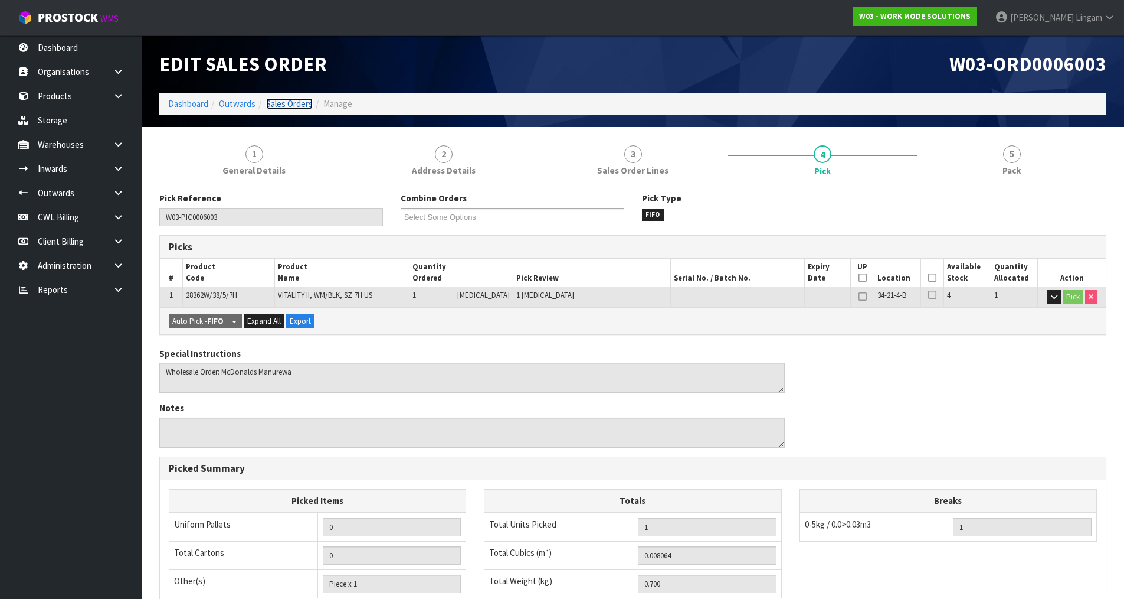
click at [290, 101] on link "Sales Orders" at bounding box center [289, 103] width 47 height 11
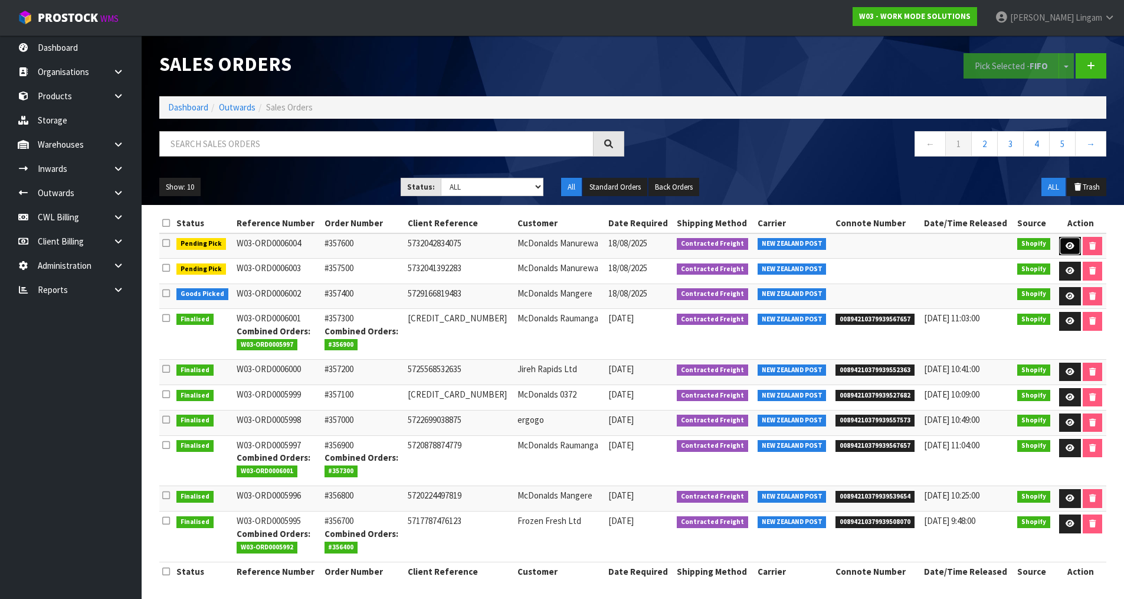
click at [1073, 248] on link at bounding box center [1071, 246] width 22 height 19
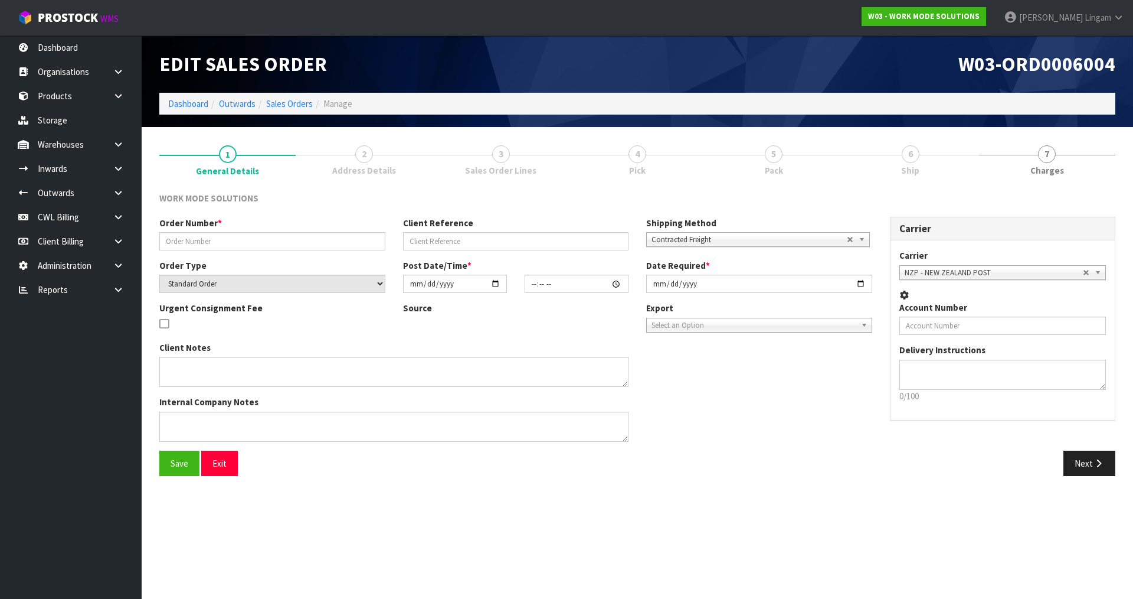
type input "#357600"
type input "5732042834075"
select select "number:0"
type input "2025-08-17"
type input "12:45:51.000"
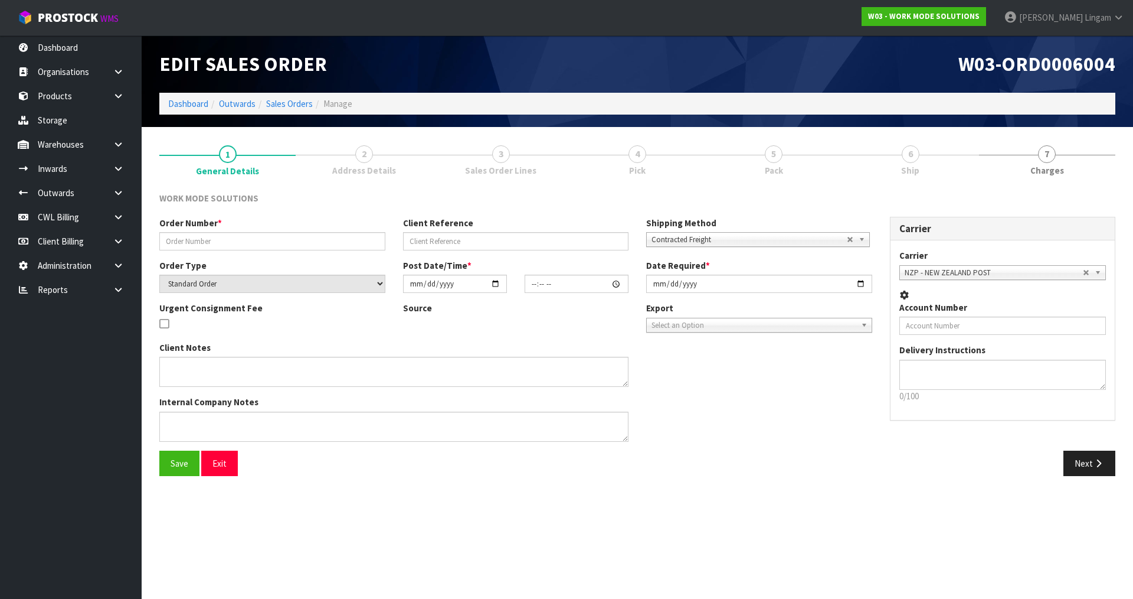
type input "2025-08-18"
type textarea "Wholesale Order: McDonalds Manurewa"
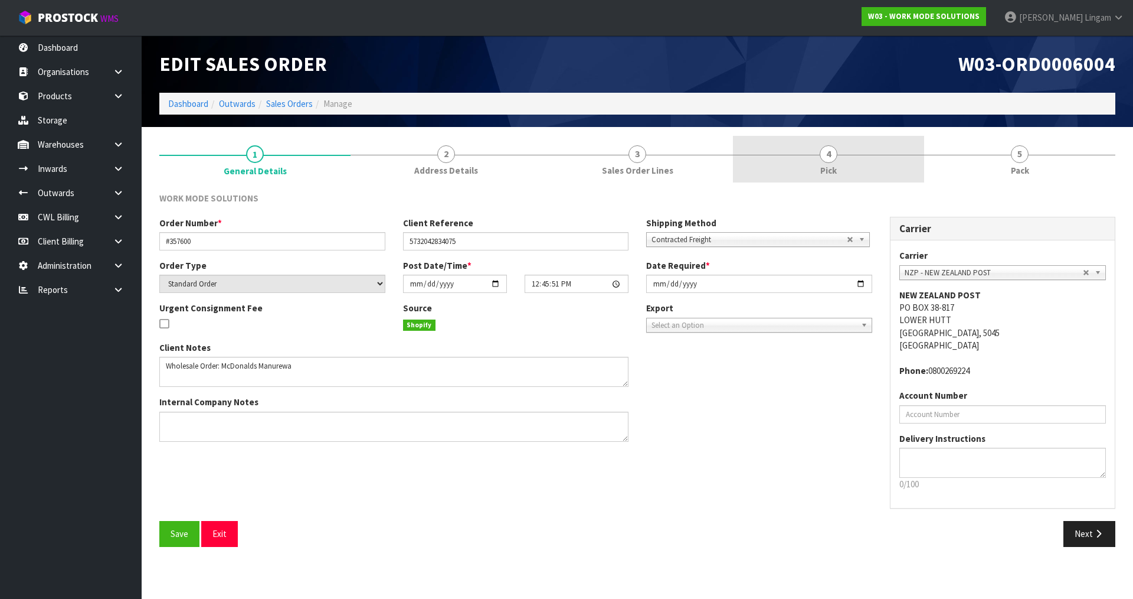
click at [891, 174] on link "4 Pick" at bounding box center [828, 159] width 191 height 47
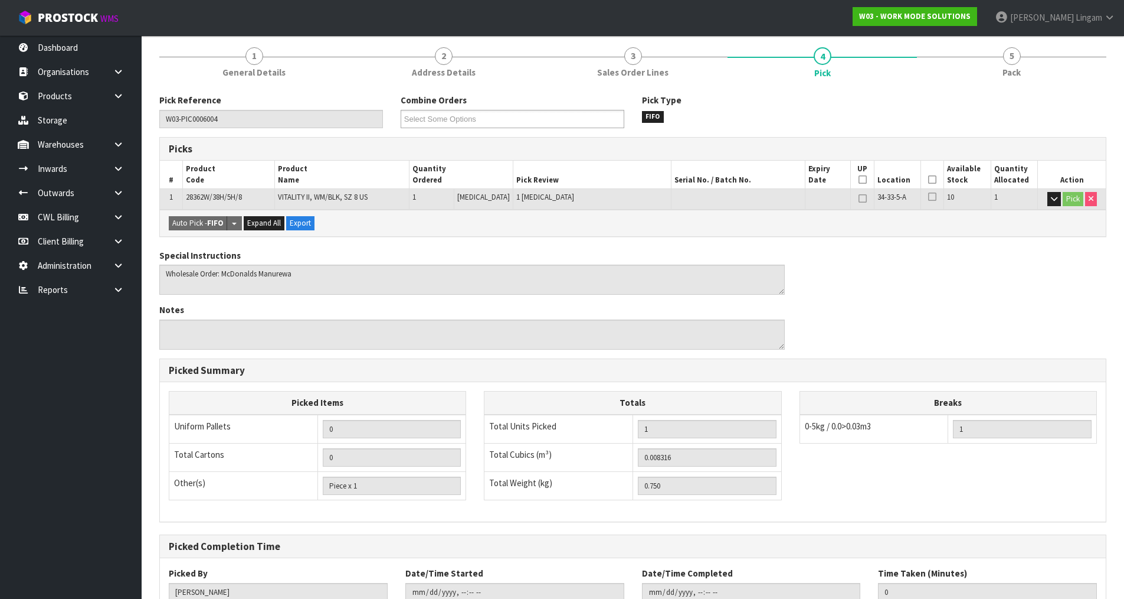
scroll to position [183, 0]
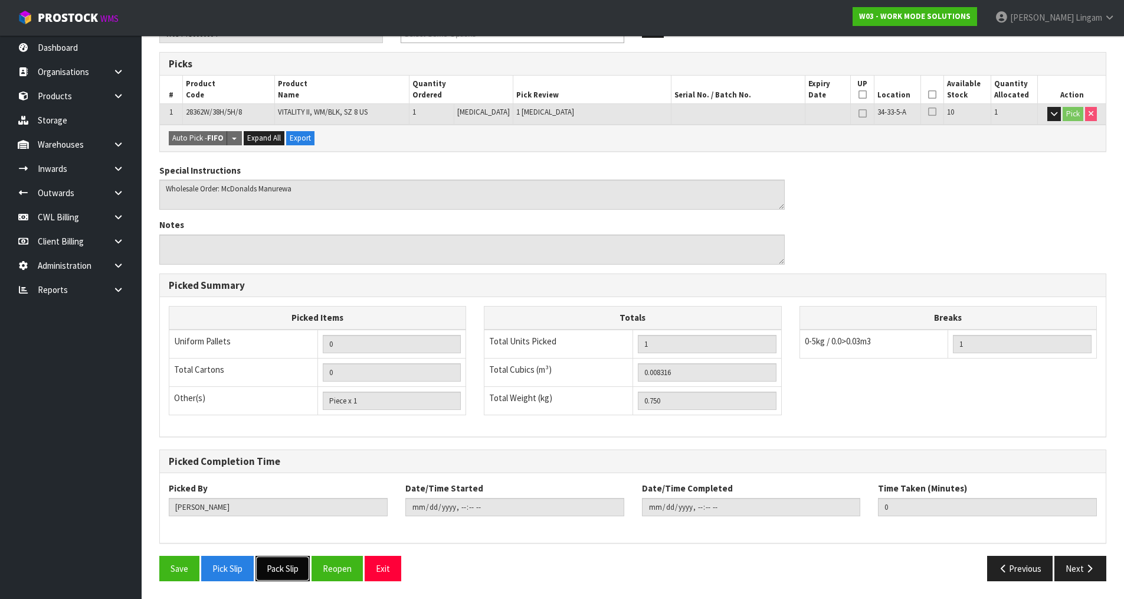
click at [276, 566] on button "Pack Slip" at bounding box center [283, 567] width 54 height 25
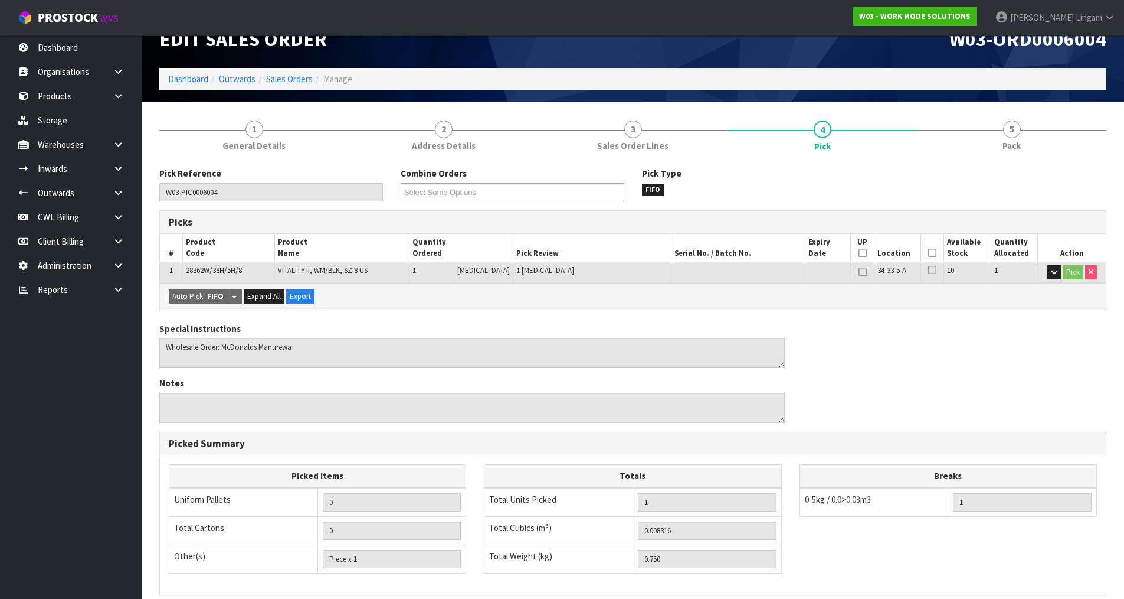
scroll to position [0, 0]
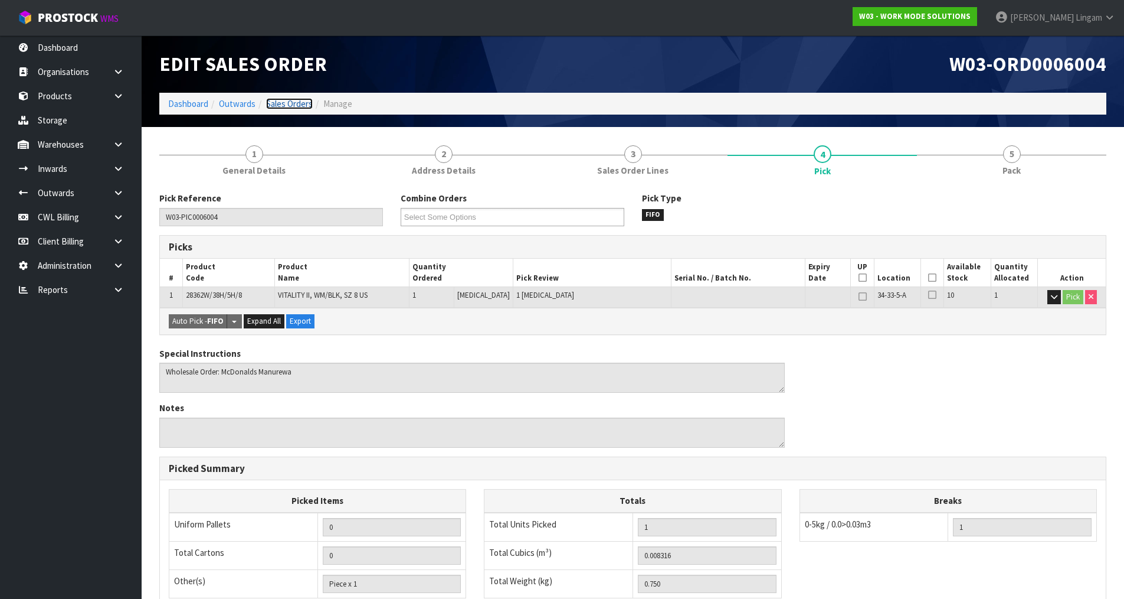
click at [296, 105] on link "Sales Orders" at bounding box center [289, 103] width 47 height 11
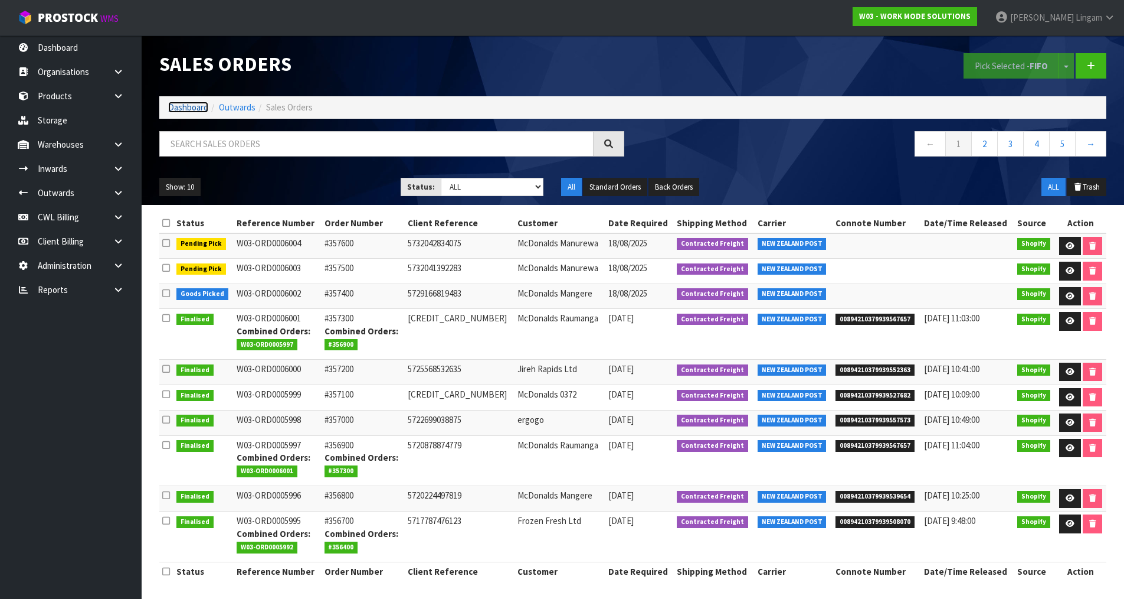
click at [175, 104] on link "Dashboard" at bounding box center [188, 107] width 40 height 11
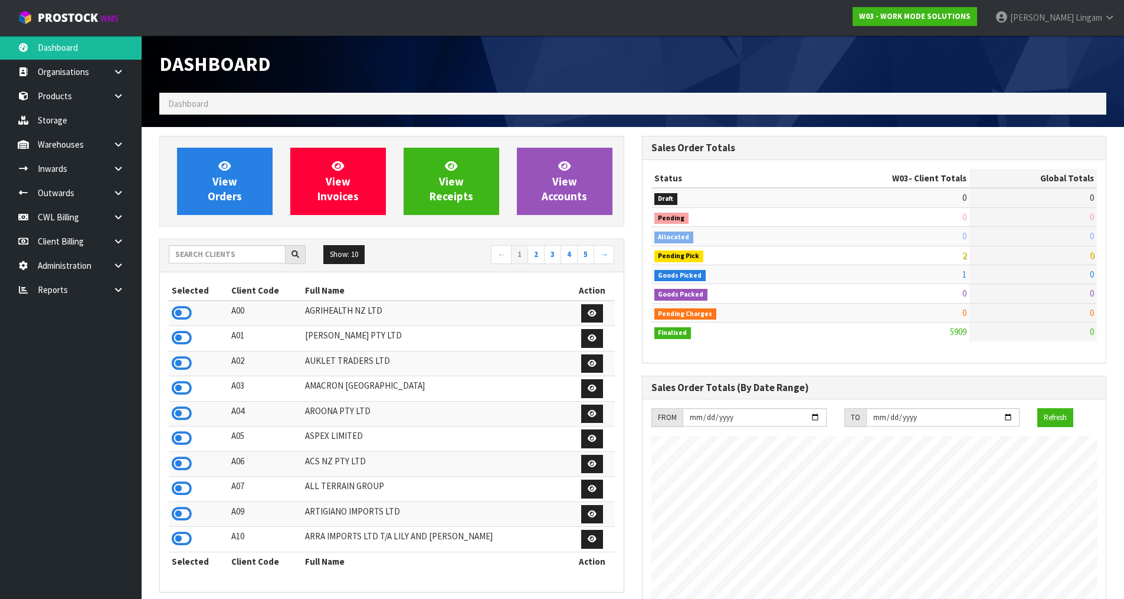
scroll to position [856, 482]
click at [221, 254] on input "text" at bounding box center [227, 254] width 117 height 18
click at [176, 336] on icon at bounding box center [182, 338] width 20 height 18
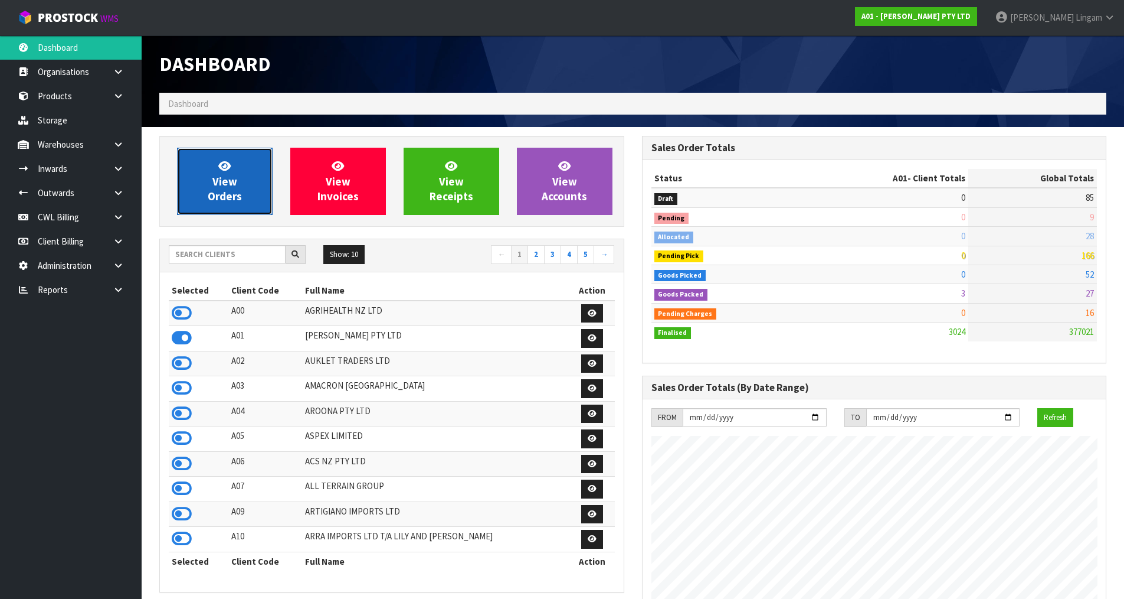
click at [218, 196] on span "View Orders" at bounding box center [225, 181] width 34 height 44
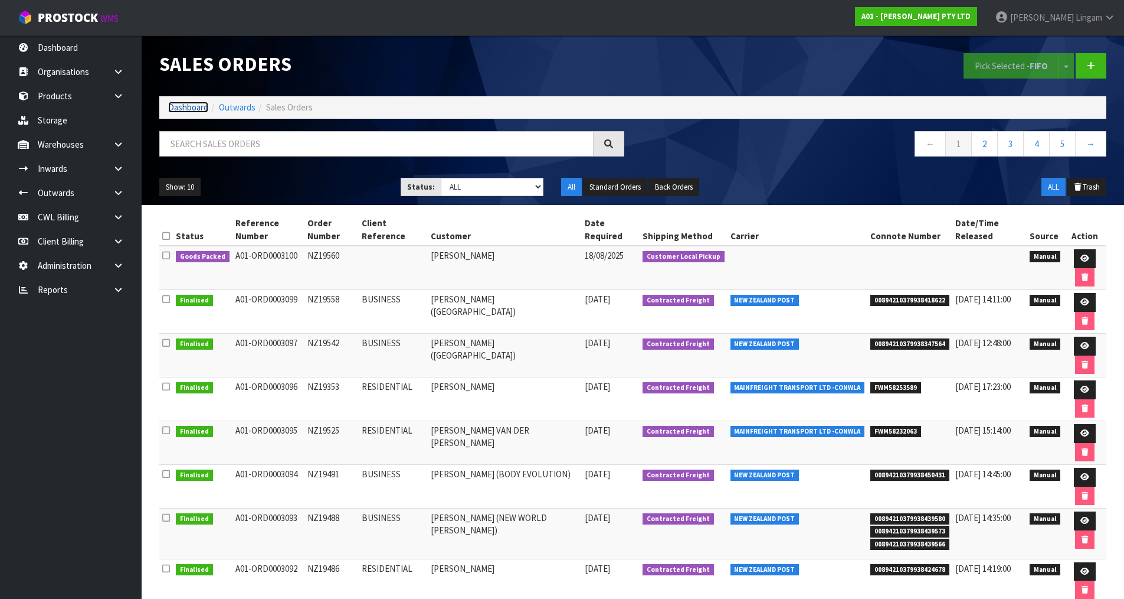
click at [197, 105] on link "Dashboard" at bounding box center [188, 107] width 40 height 11
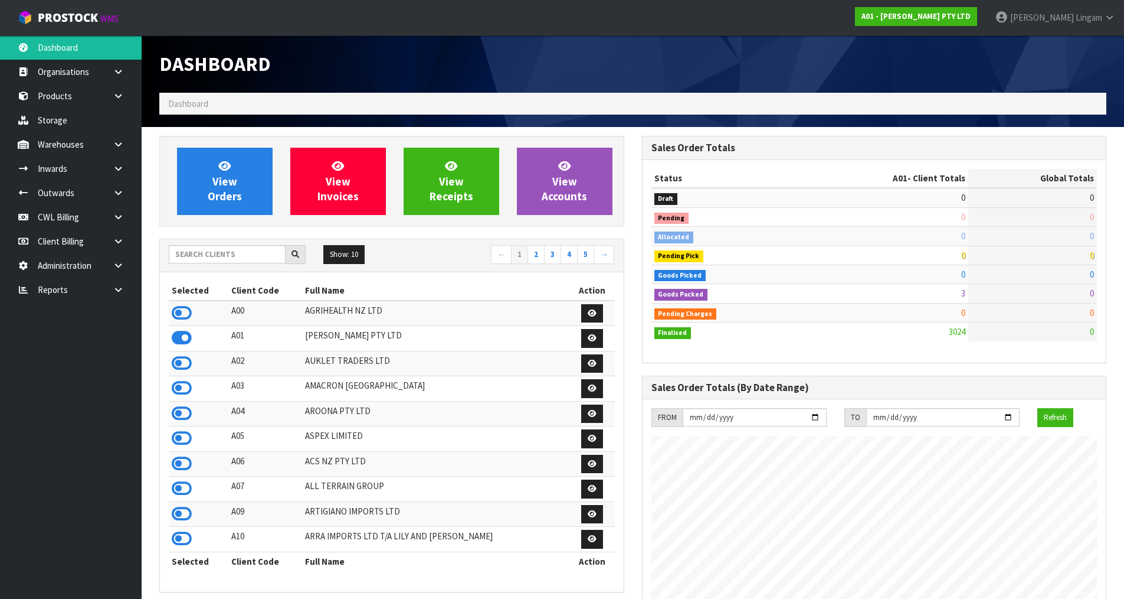
scroll to position [894, 482]
click at [228, 257] on input "text" at bounding box center [227, 254] width 117 height 18
click at [240, 253] on input "text" at bounding box center [227, 254] width 117 height 18
drag, startPoint x: 217, startPoint y: 255, endPoint x: 25, endPoint y: 303, distance: 197.3
click at [217, 255] on input "text" at bounding box center [227, 254] width 117 height 18
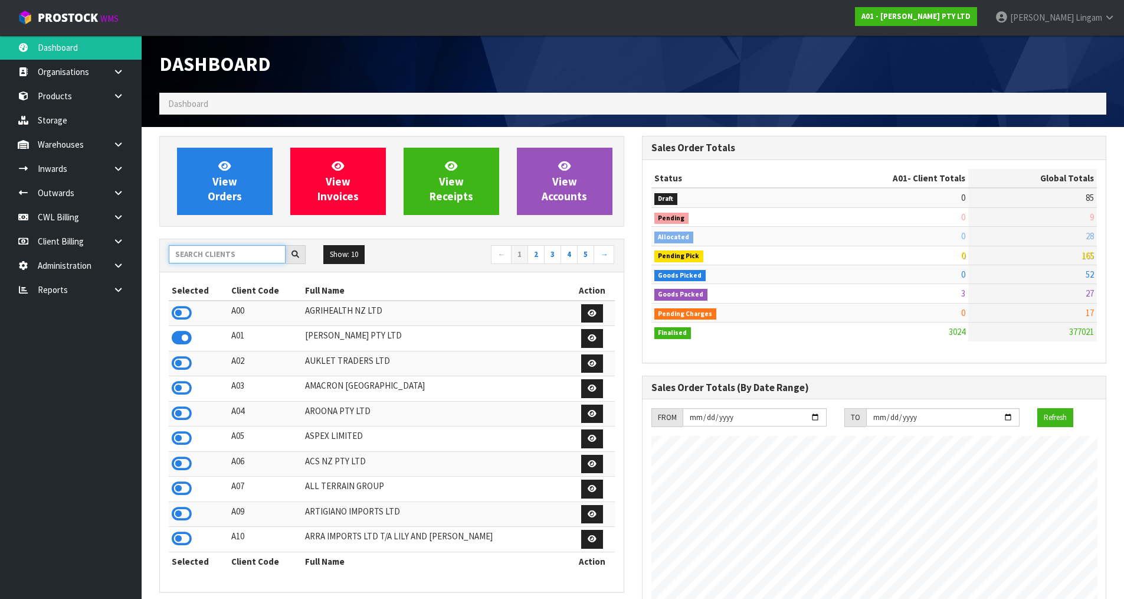
click at [208, 251] on input "text" at bounding box center [227, 254] width 117 height 18
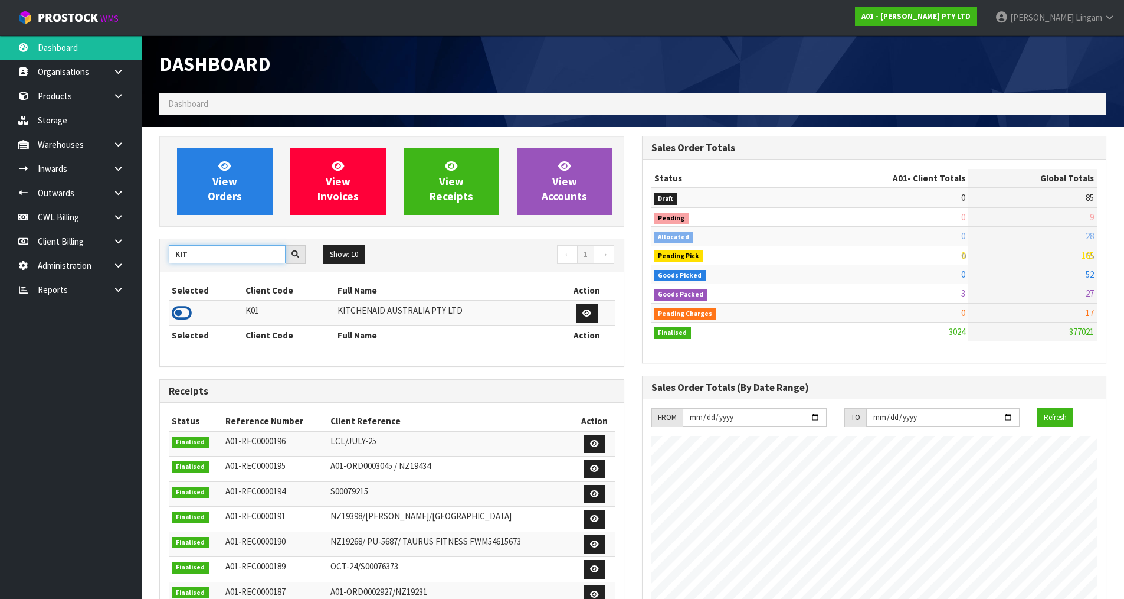
type input "KIT"
click at [180, 308] on icon at bounding box center [182, 313] width 20 height 18
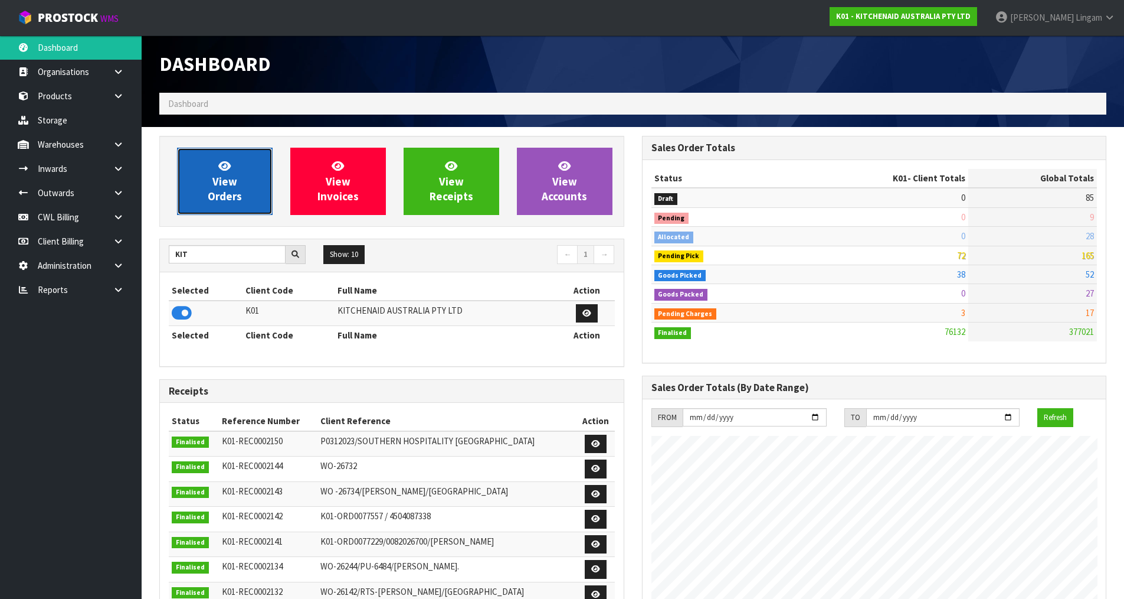
click at [228, 180] on span "View Orders" at bounding box center [225, 181] width 34 height 44
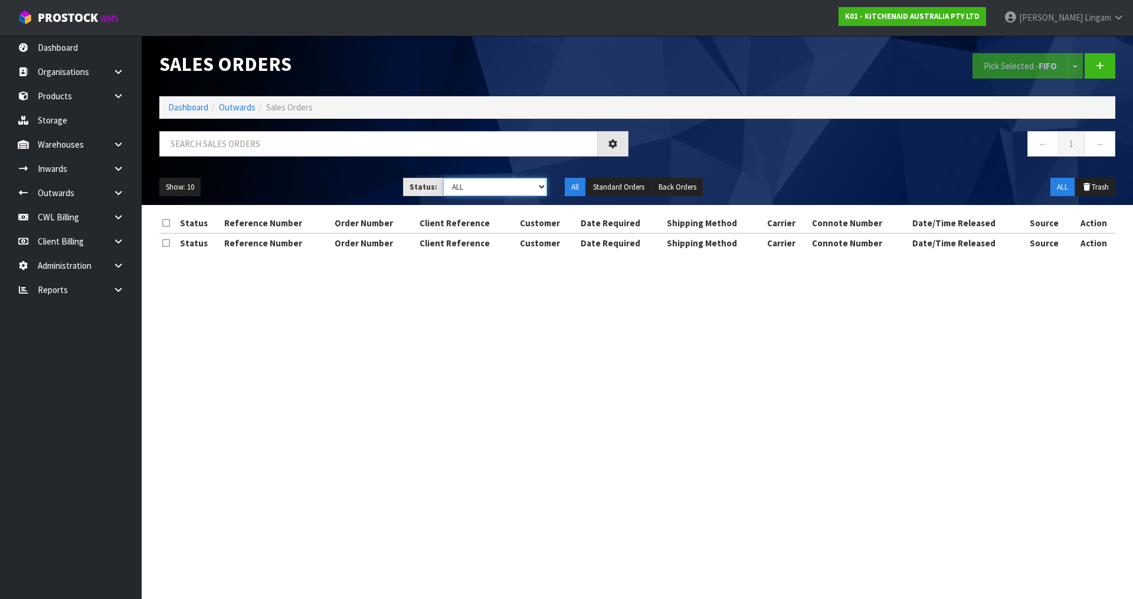
click at [540, 187] on select "Draft Pending Allocated Pending Pick Goods Picked Goods Packed Pending Charges …" at bounding box center [495, 187] width 104 height 18
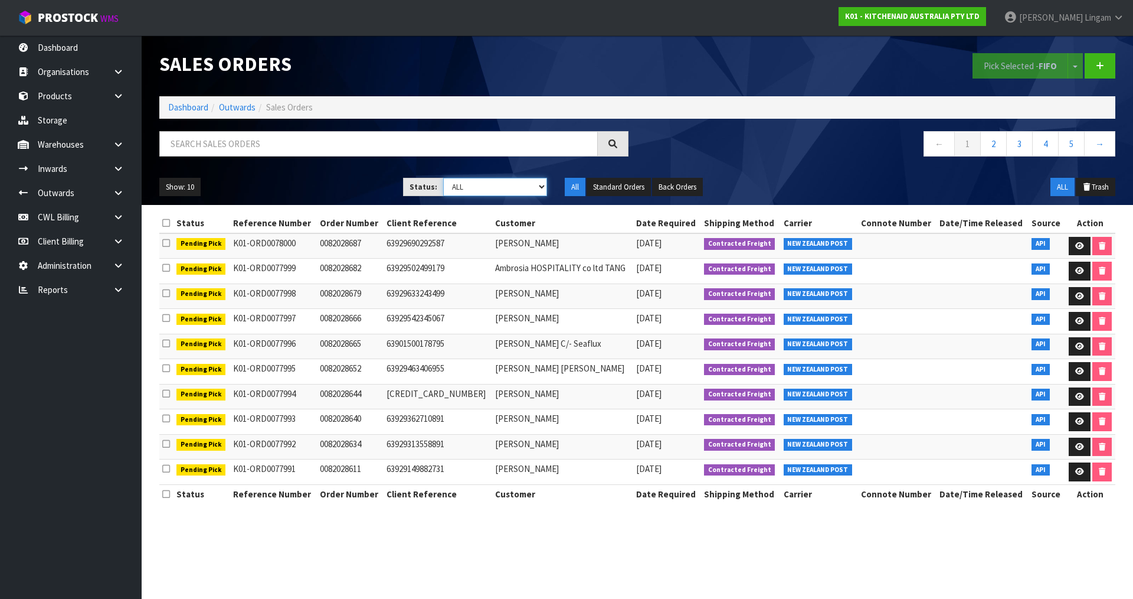
select select "string:6"
click at [443, 178] on select "Draft Pending Allocated Pending Pick Goods Picked Goods Packed Pending Charges …" at bounding box center [495, 187] width 104 height 18
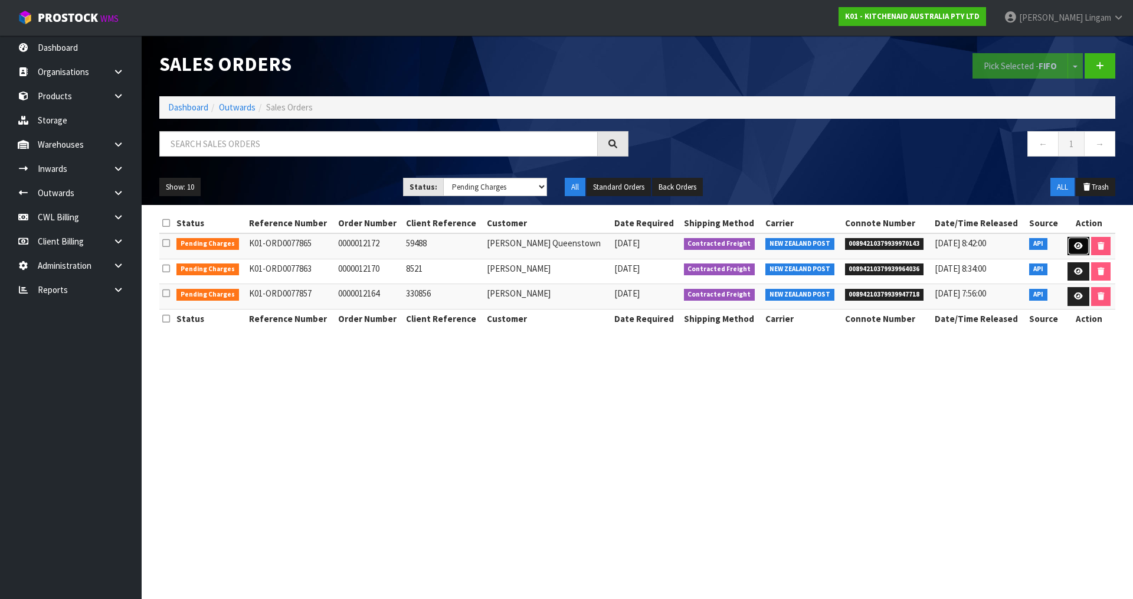
click at [1077, 247] on icon at bounding box center [1078, 246] width 9 height 8
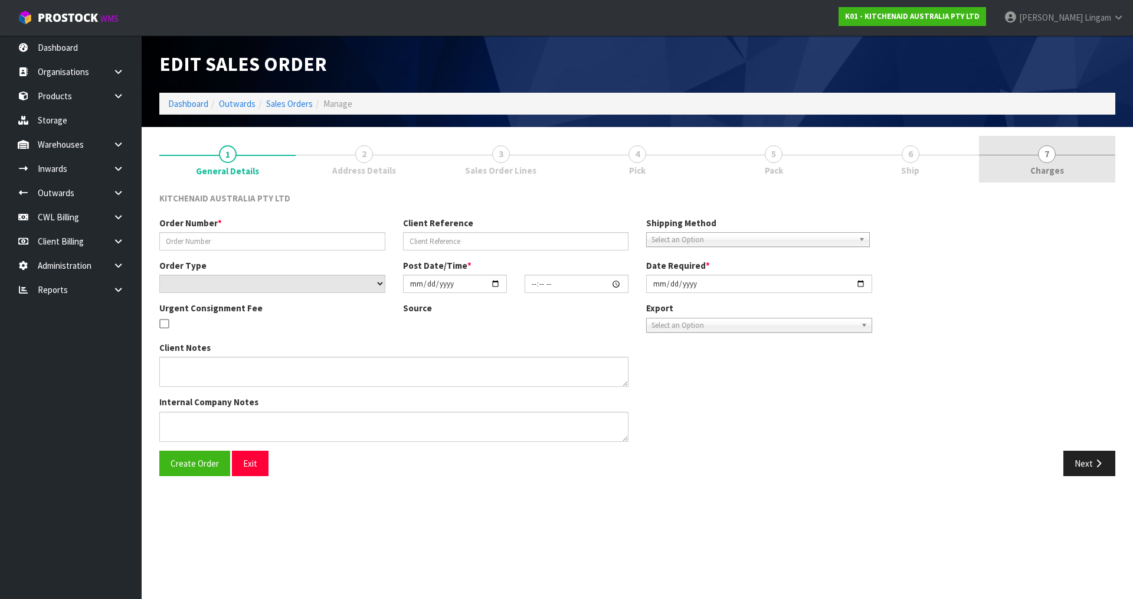
type input "0000012172"
type input "59488"
select select "number:0"
type input "2025-08-15"
type input "13:31:36.000"
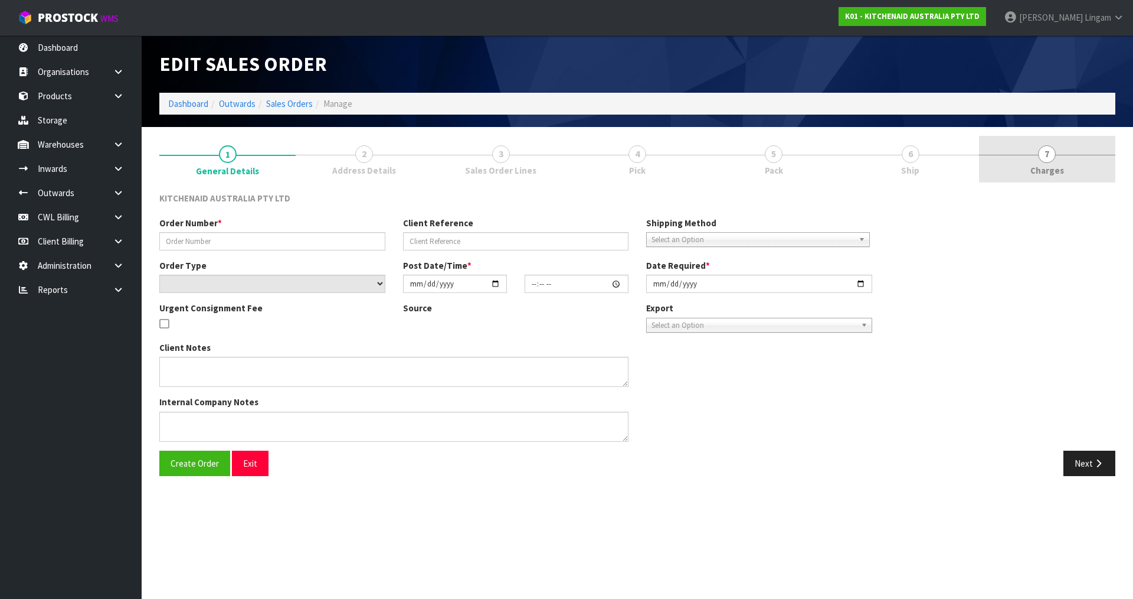
type input "2025-08-15"
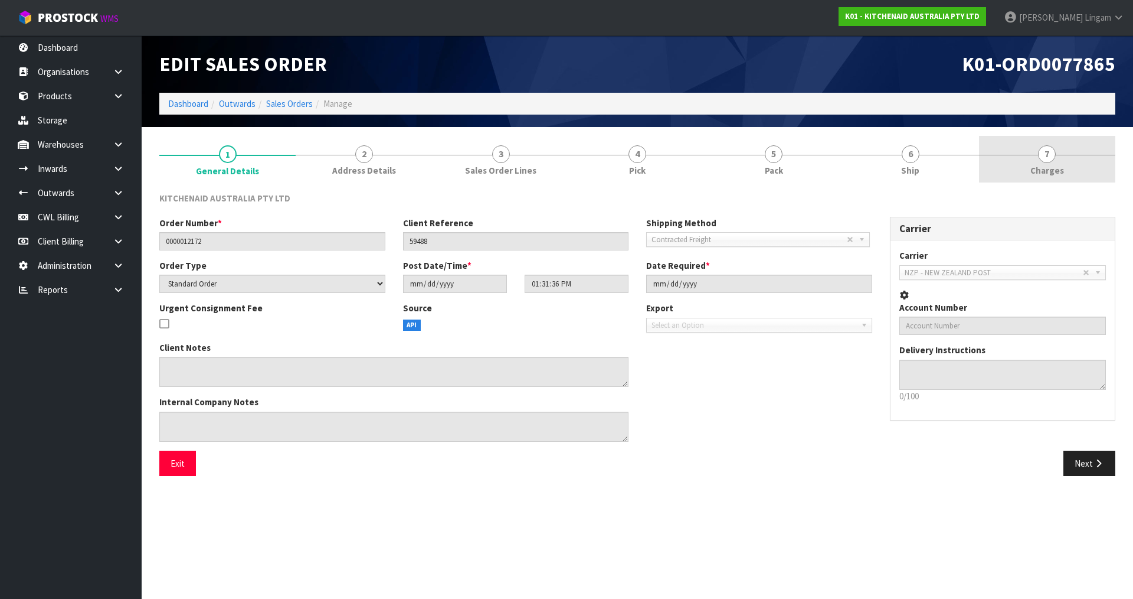
click at [1055, 166] on span "Charges" at bounding box center [1048, 170] width 34 height 12
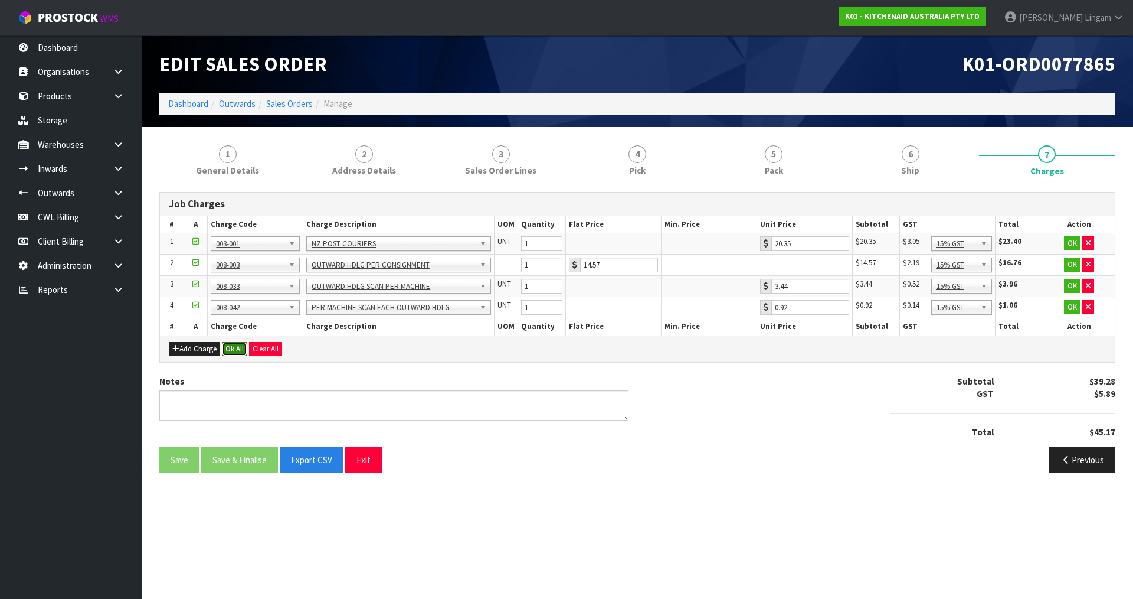
click at [238, 348] on button "Ok All" at bounding box center [234, 349] width 25 height 14
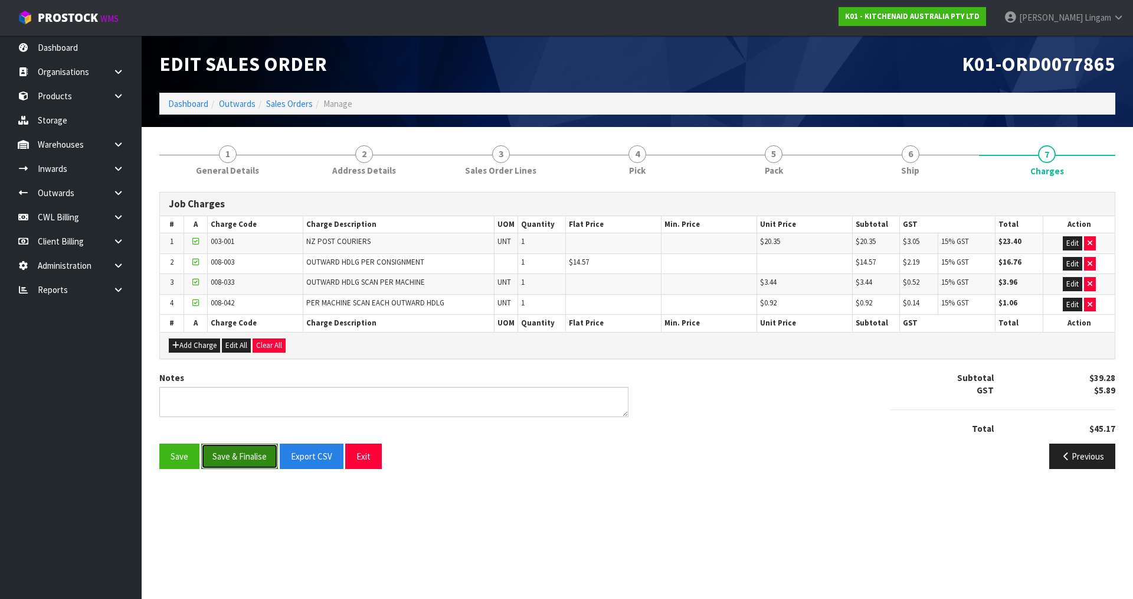
click at [244, 453] on button "Save & Finalise" at bounding box center [239, 455] width 77 height 25
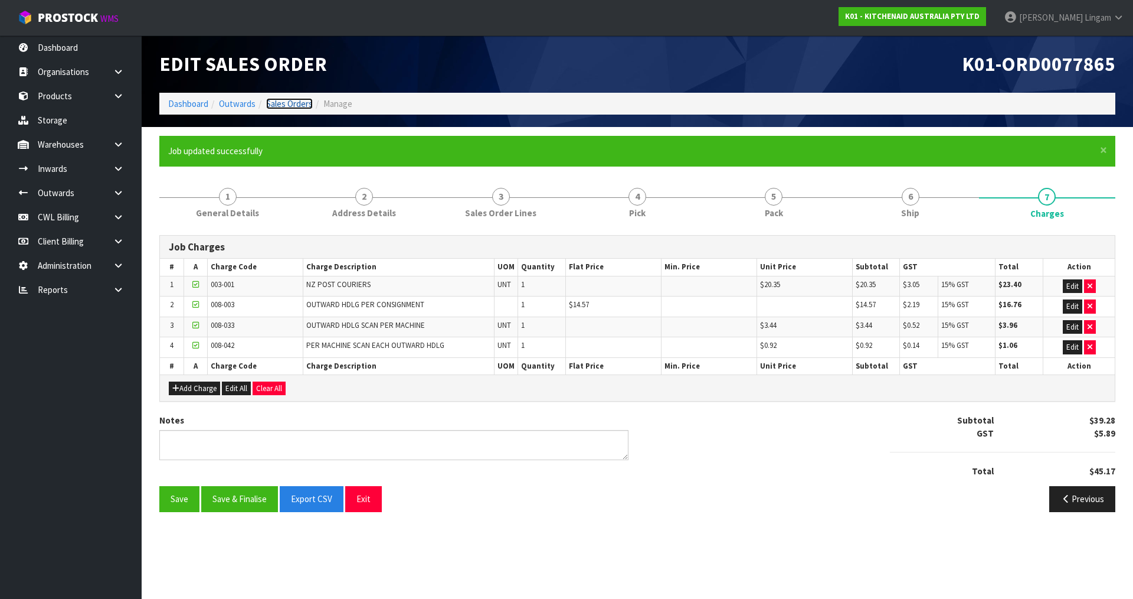
click at [290, 103] on link "Sales Orders" at bounding box center [289, 103] width 47 height 11
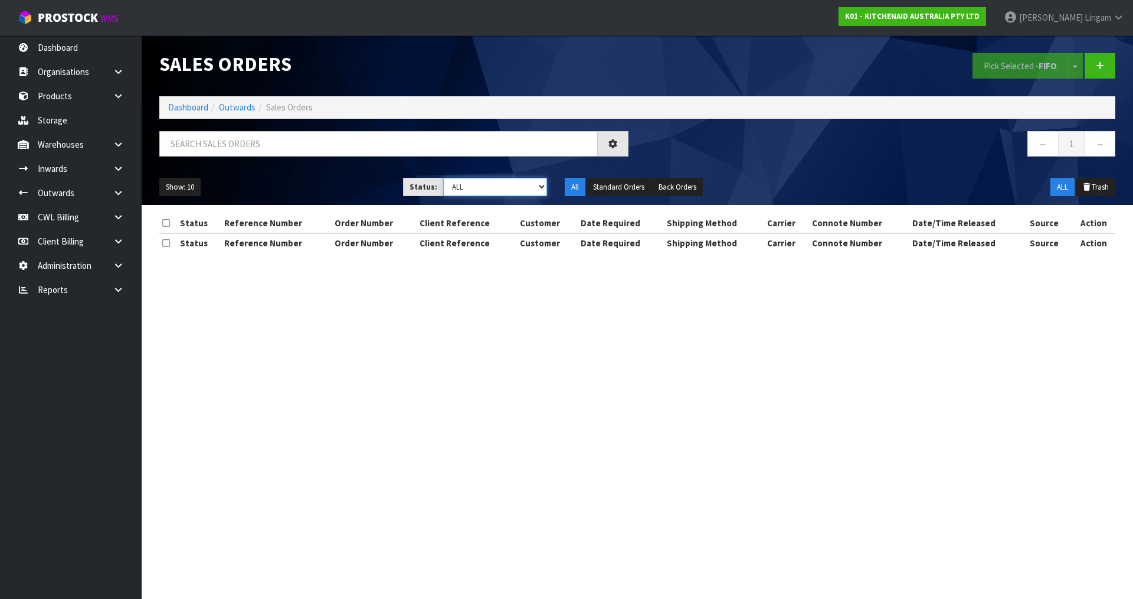
click at [506, 181] on select "Draft Pending Allocated Pending Pick Goods Picked Goods Packed Pending Charges …" at bounding box center [495, 187] width 104 height 18
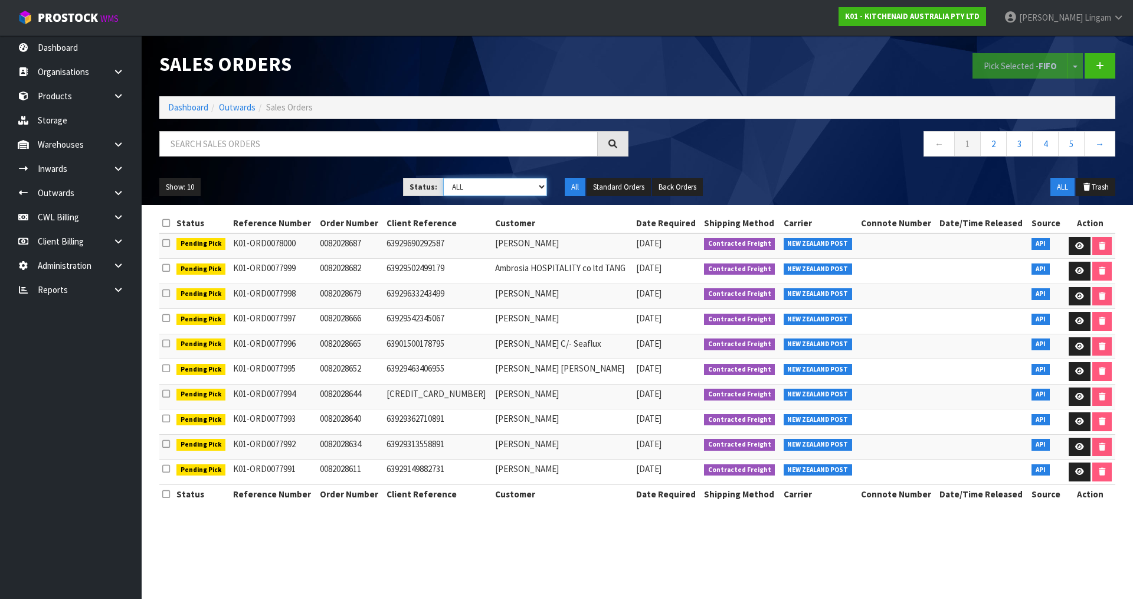
select select "string:6"
click at [443, 178] on select "Draft Pending Allocated Pending Pick Goods Picked Goods Packed Pending Charges …" at bounding box center [495, 187] width 104 height 18
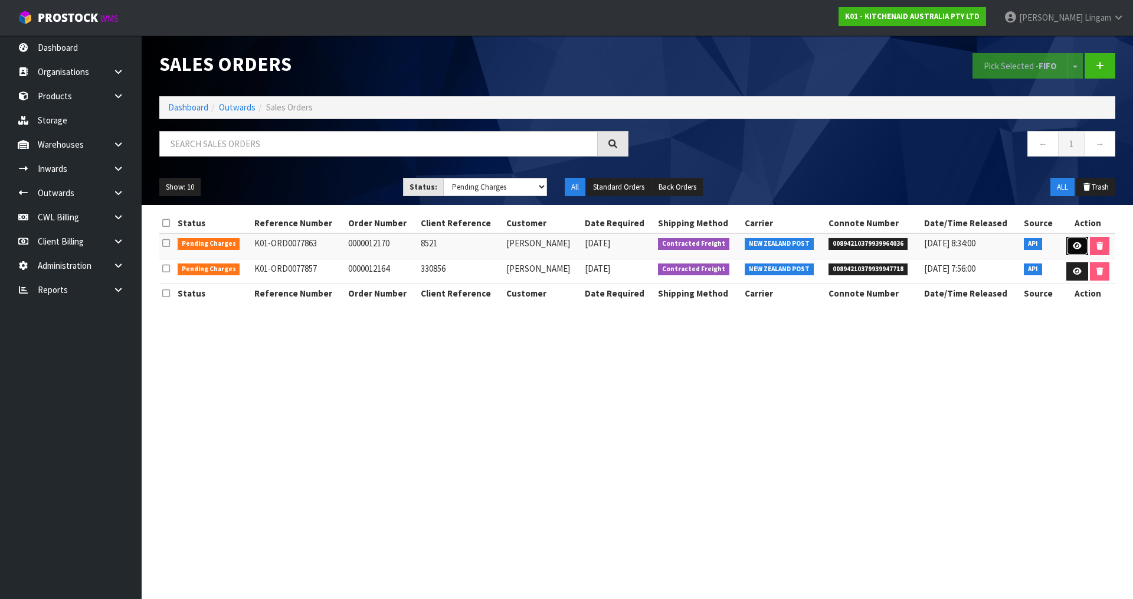
click at [1076, 246] on icon at bounding box center [1077, 246] width 9 height 8
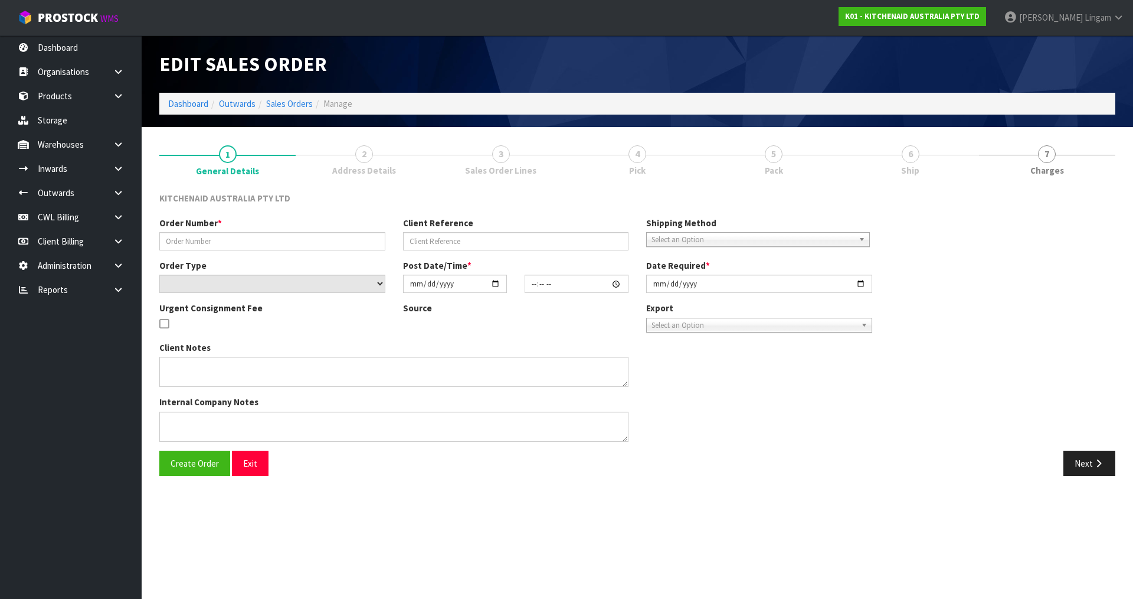
type input "0000012170"
type input "8521"
select select "number:0"
type input "2025-08-15"
type input "13:31:33.000"
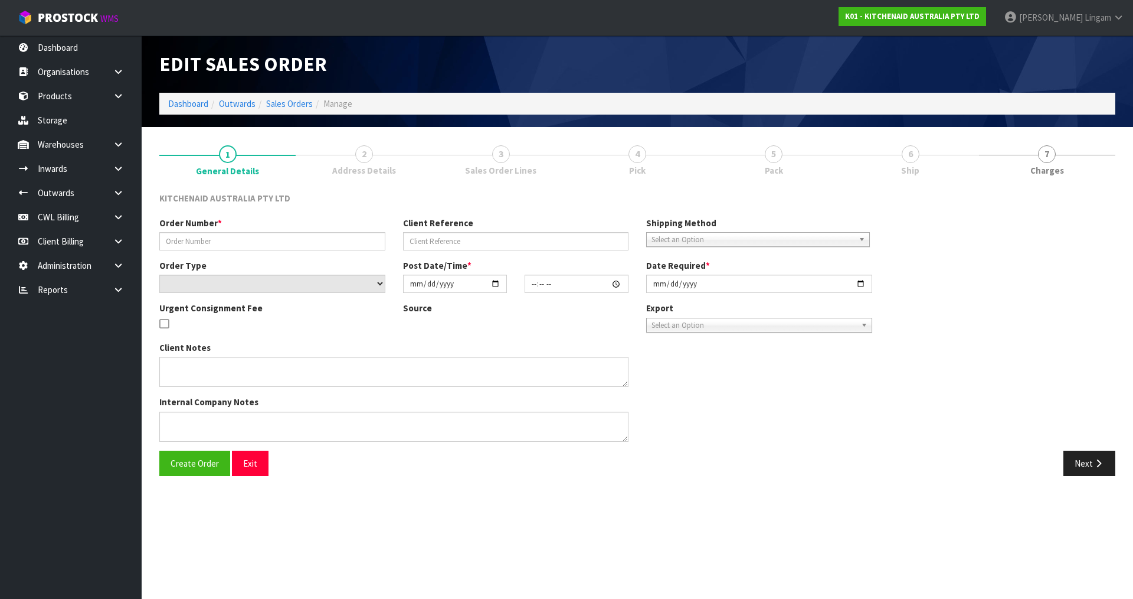
type input "2025-08-15"
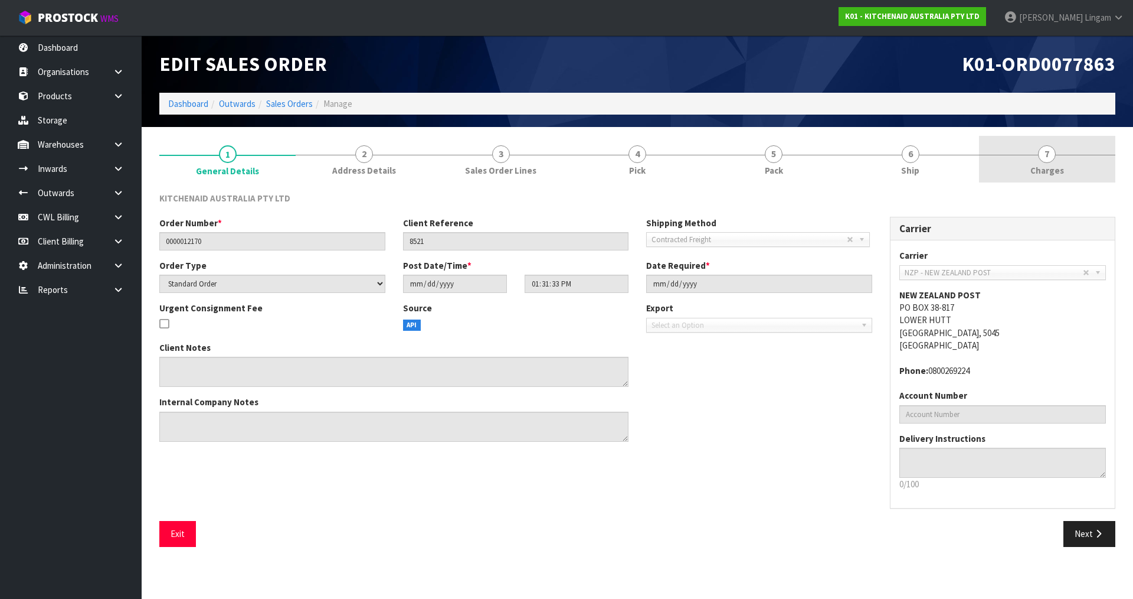
click at [1052, 171] on span "Charges" at bounding box center [1048, 170] width 34 height 12
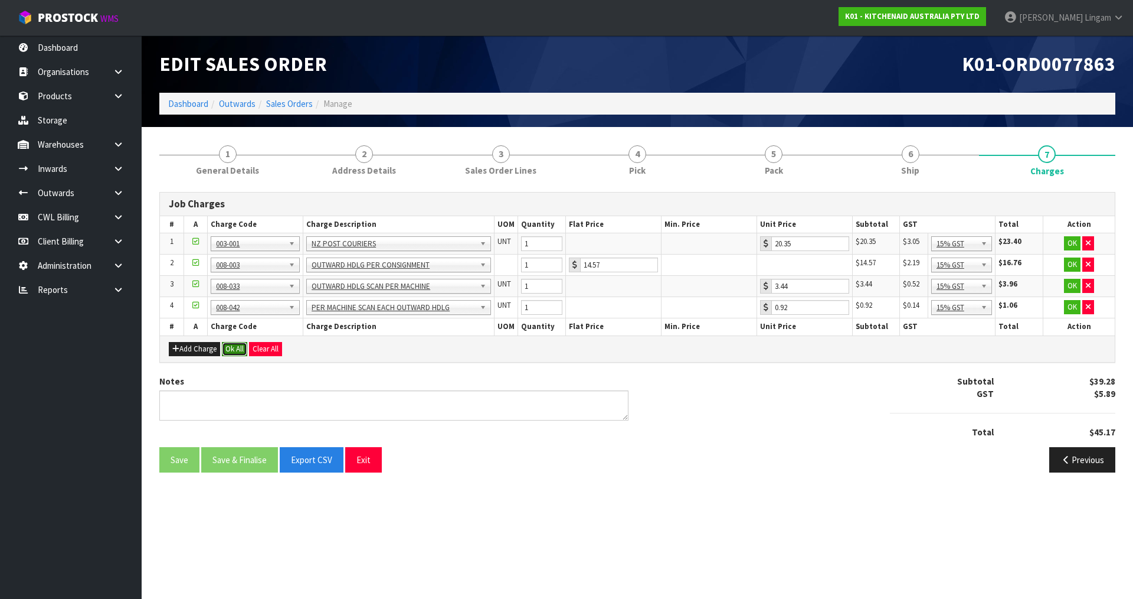
click at [242, 349] on button "Ok All" at bounding box center [234, 349] width 25 height 14
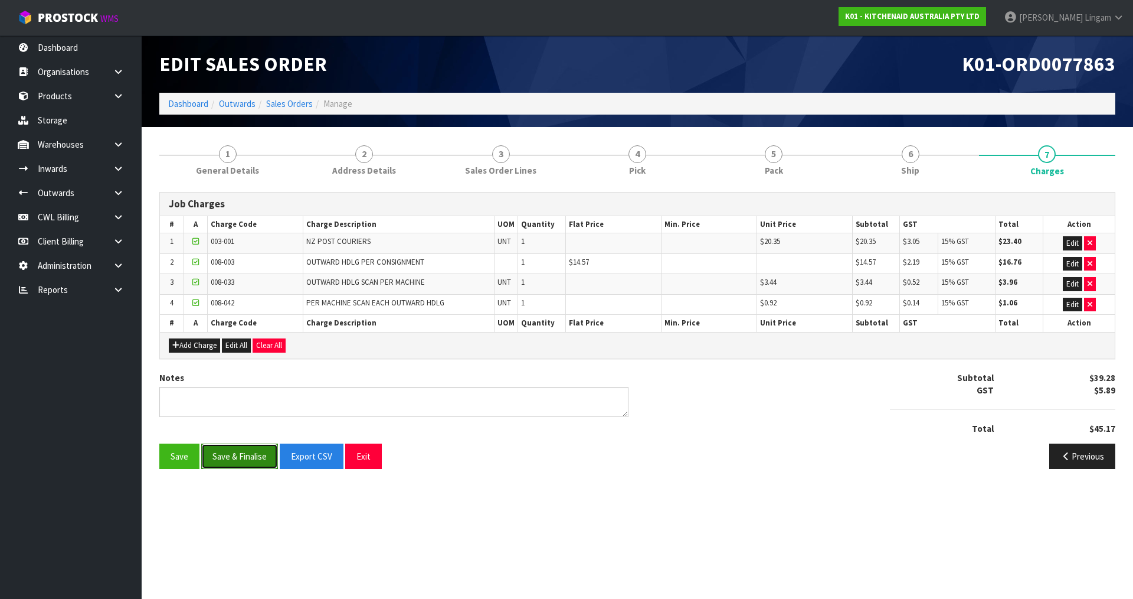
click at [255, 455] on button "Save & Finalise" at bounding box center [239, 455] width 77 height 25
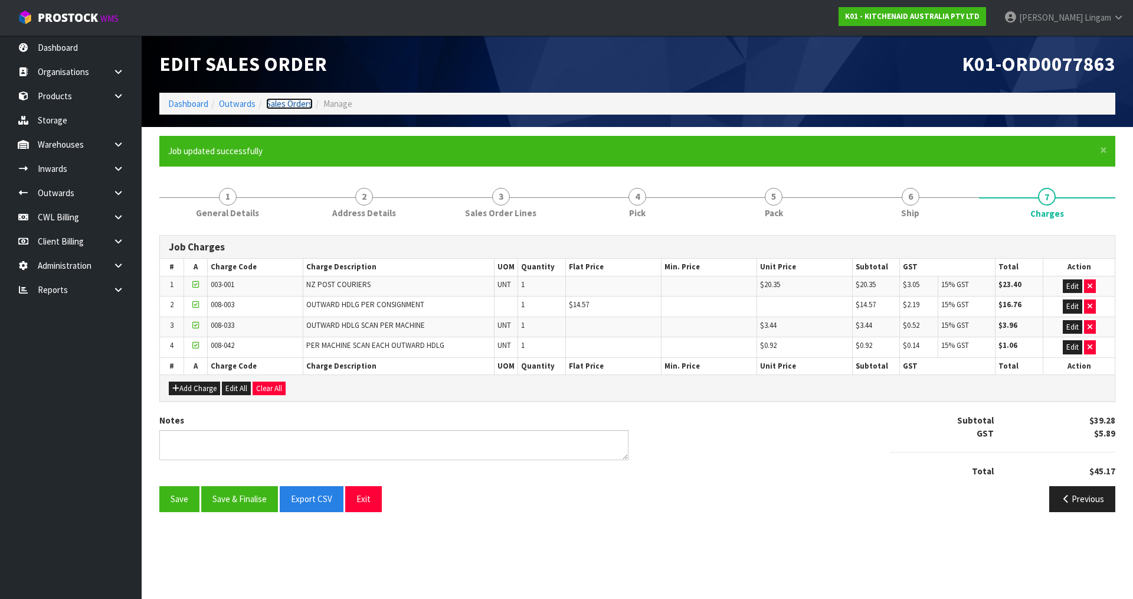
click at [292, 99] on link "Sales Orders" at bounding box center [289, 103] width 47 height 11
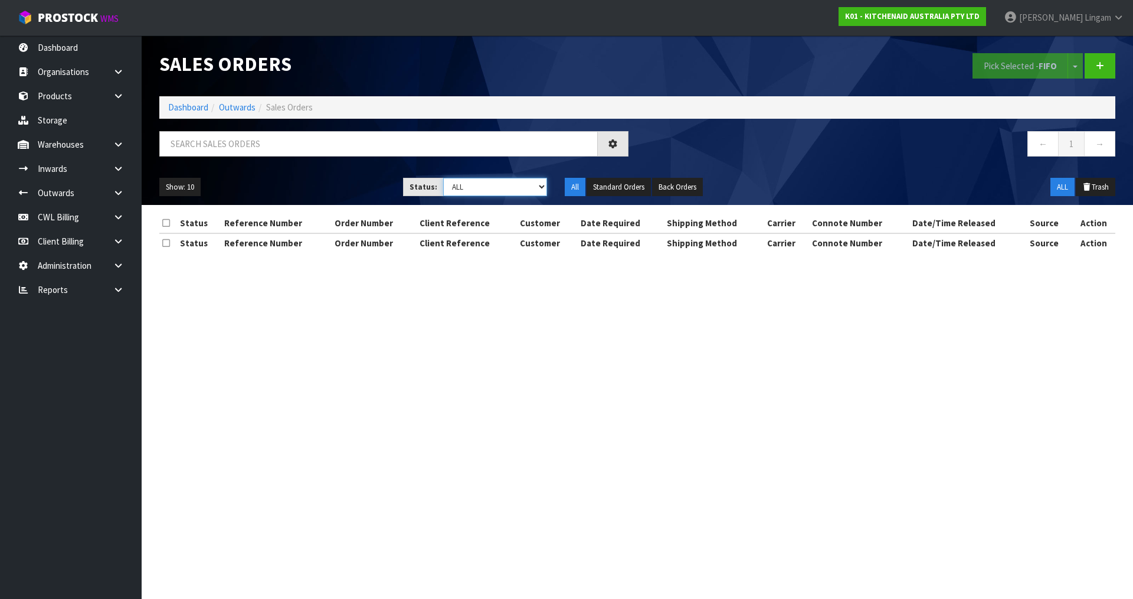
click at [541, 182] on select "Draft Pending Allocated Pending Pick Goods Picked Goods Packed Pending Charges …" at bounding box center [495, 187] width 104 height 18
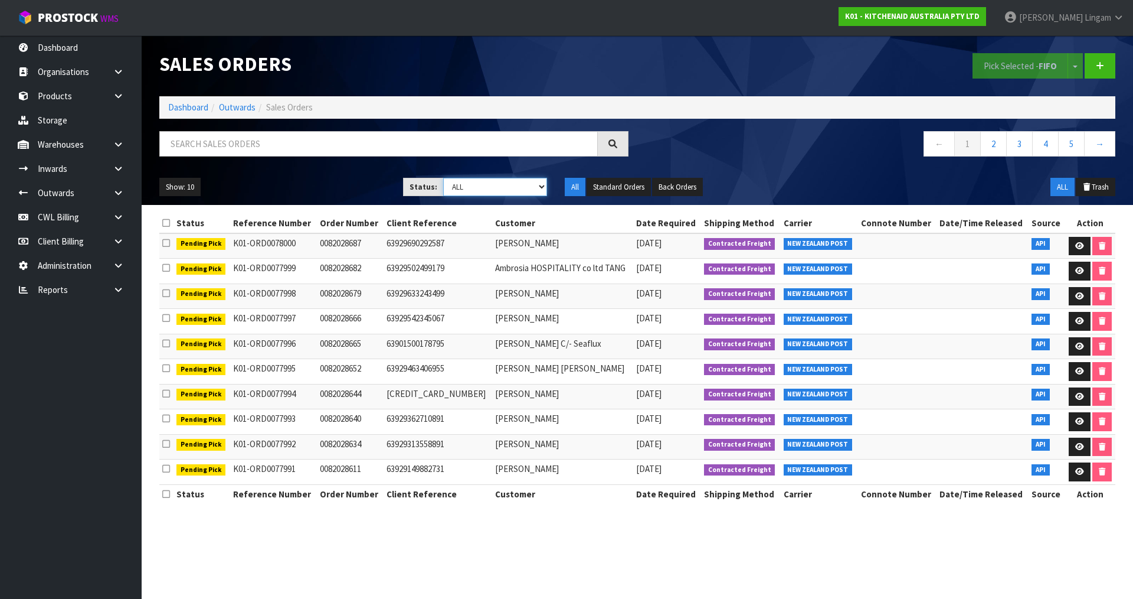
select select "string:6"
click at [443, 178] on select "Draft Pending Allocated Pending Pick Goods Picked Goods Packed Pending Charges …" at bounding box center [495, 187] width 104 height 18
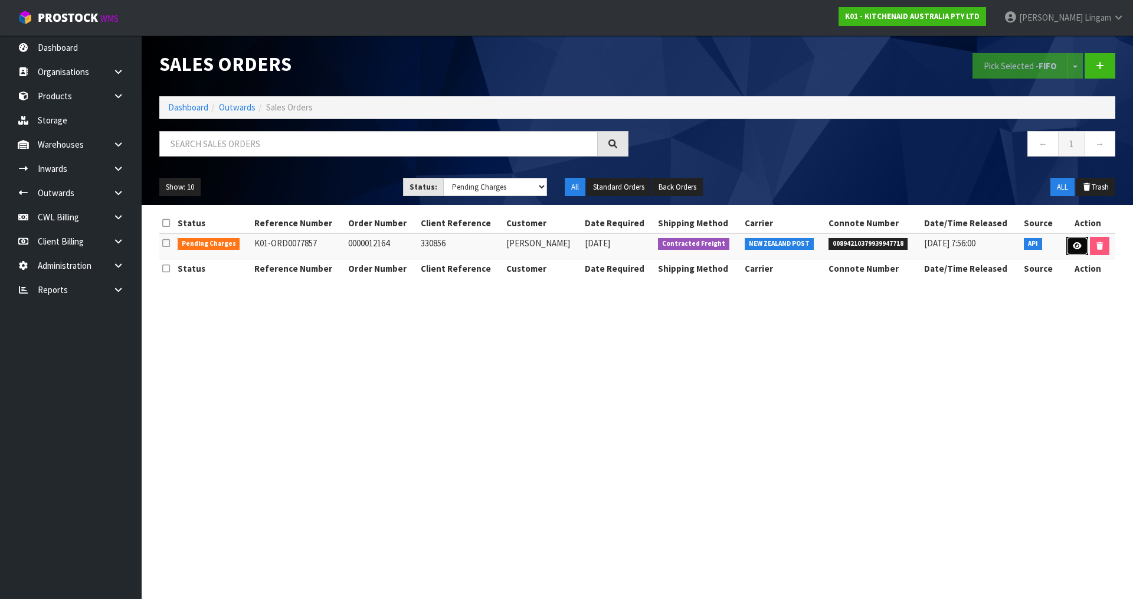
click at [1070, 248] on link at bounding box center [1078, 246] width 22 height 19
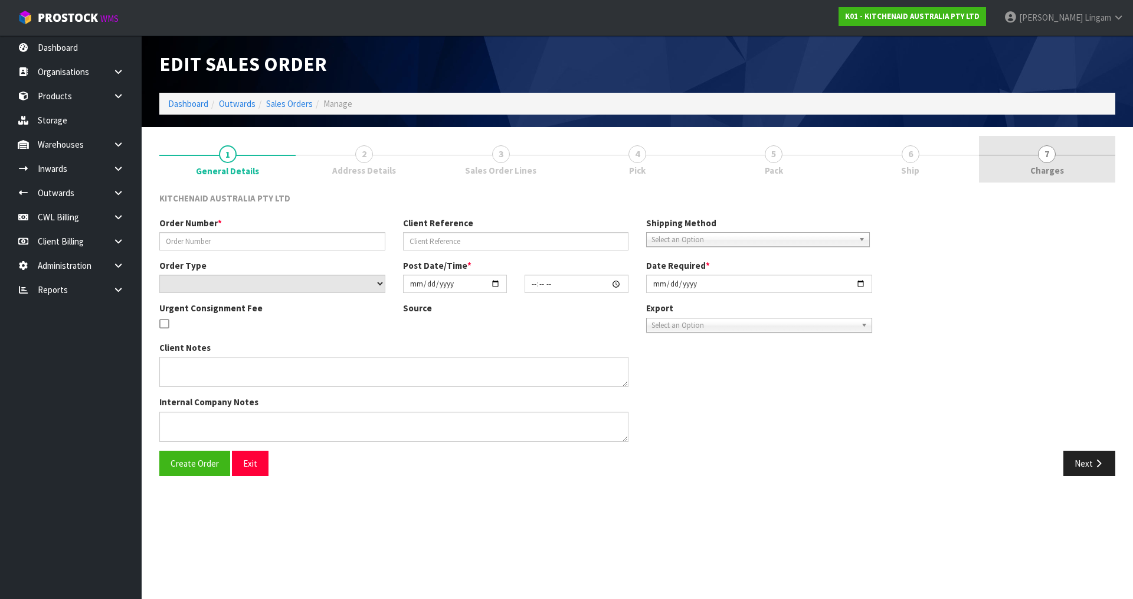
type input "0000012164"
type input "330856"
select select "number:0"
type input "2025-08-15"
type input "13:31:21.000"
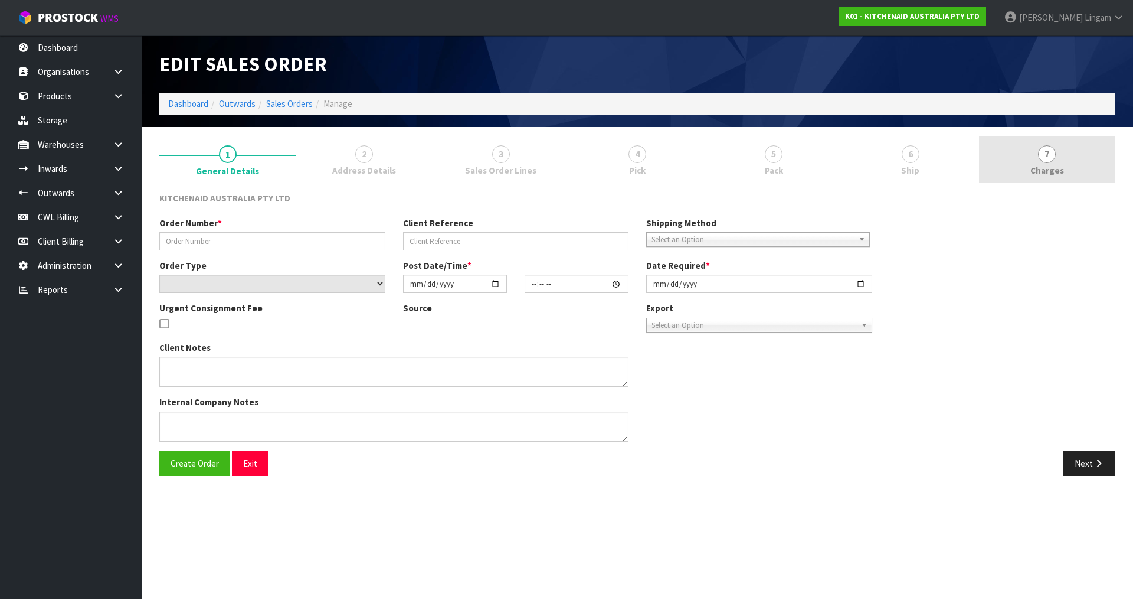
type input "2025-08-15"
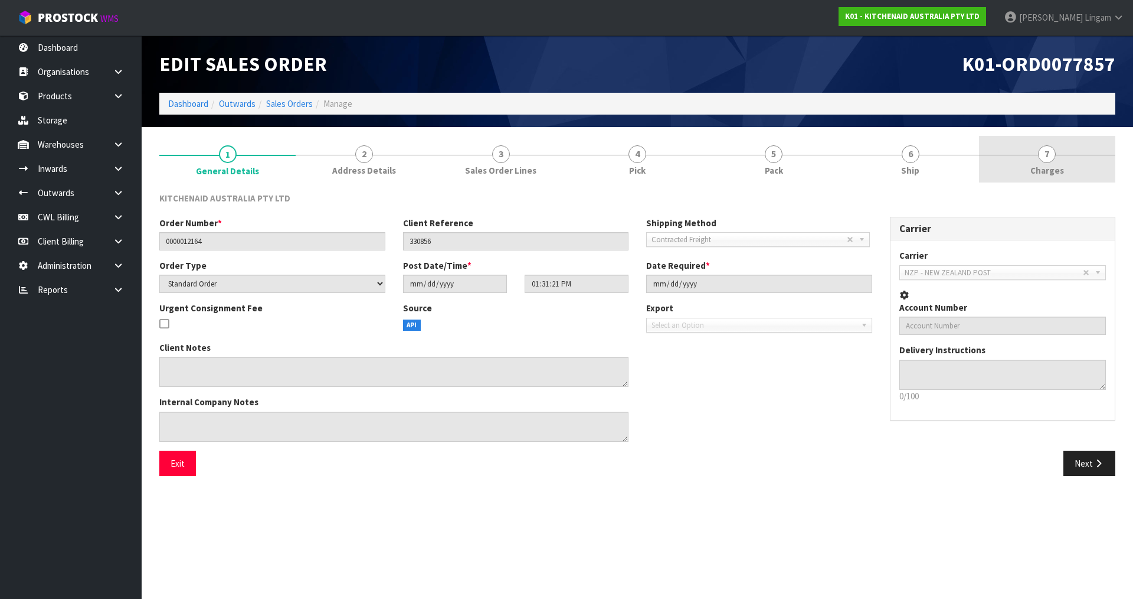
click at [1066, 177] on link "7 Charges" at bounding box center [1047, 159] width 136 height 47
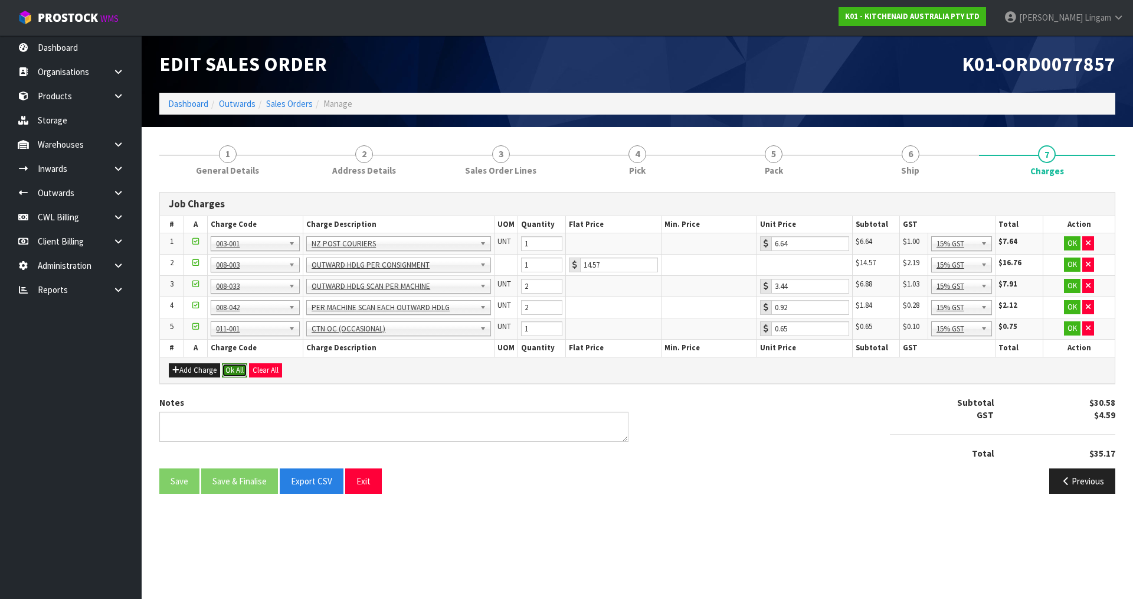
click at [240, 372] on button "Ok All" at bounding box center [234, 370] width 25 height 14
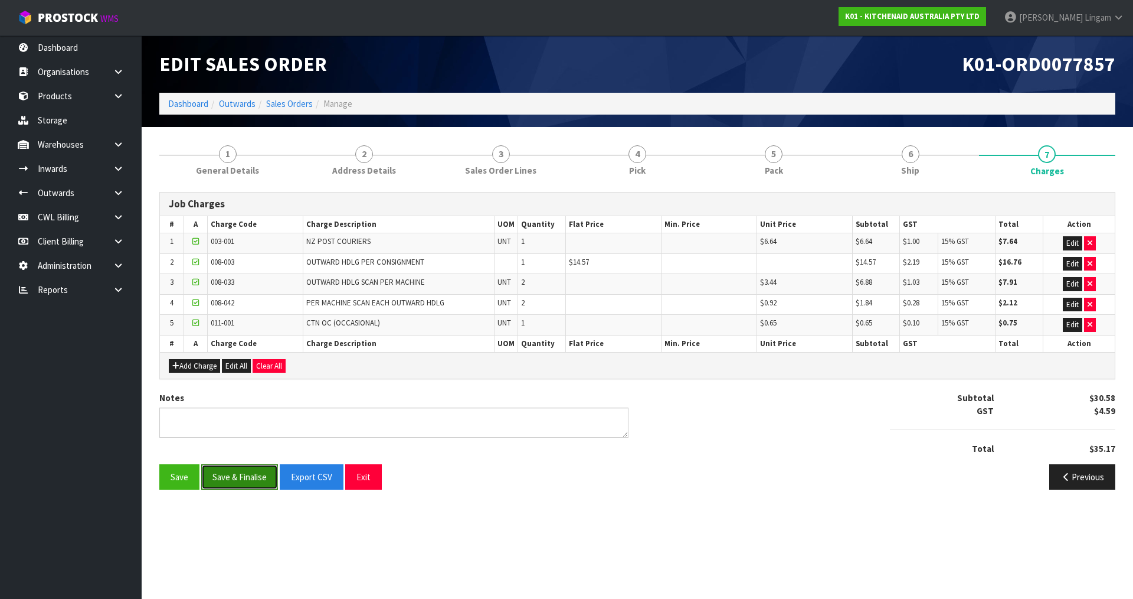
click at [241, 475] on button "Save & Finalise" at bounding box center [239, 476] width 77 height 25
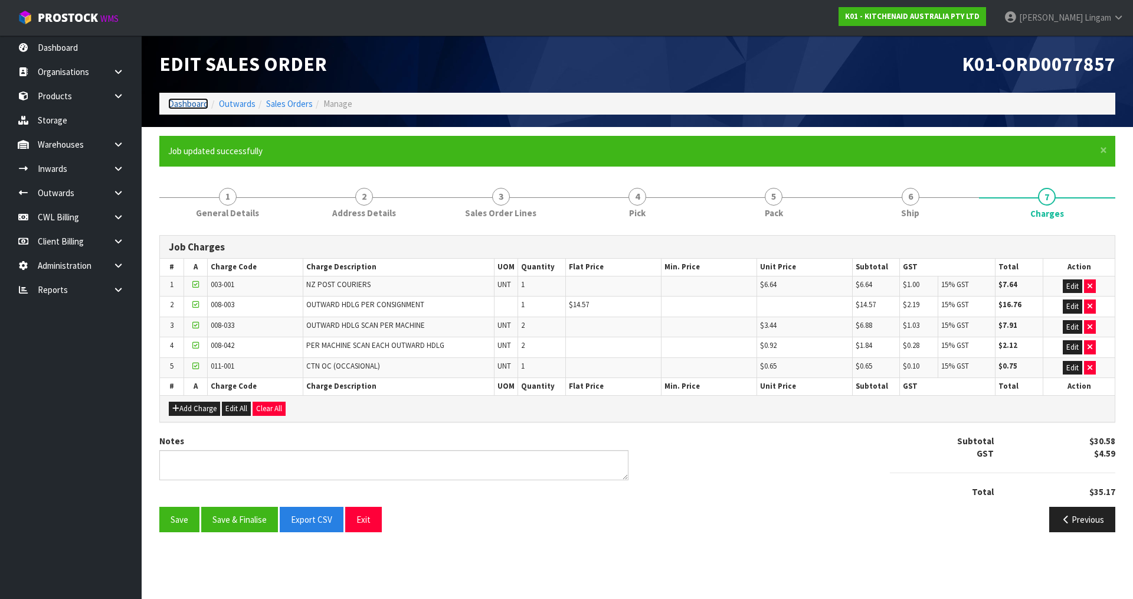
click at [182, 106] on link "Dashboard" at bounding box center [188, 103] width 40 height 11
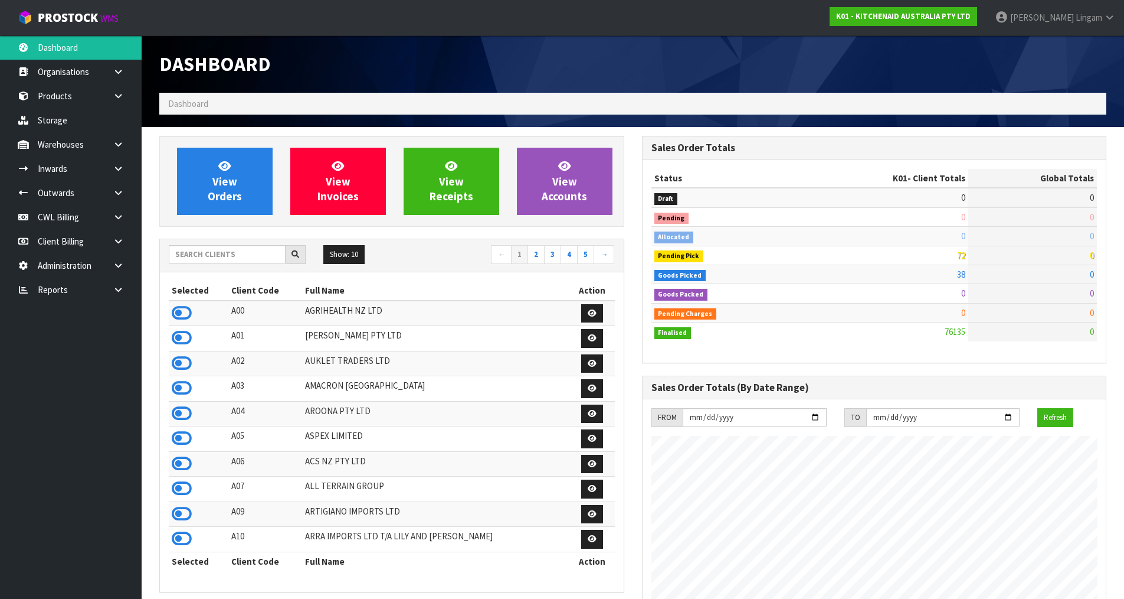
scroll to position [894, 482]
click at [243, 255] on input "text" at bounding box center [227, 254] width 117 height 18
click at [111, 145] on link at bounding box center [123, 144] width 38 height 24
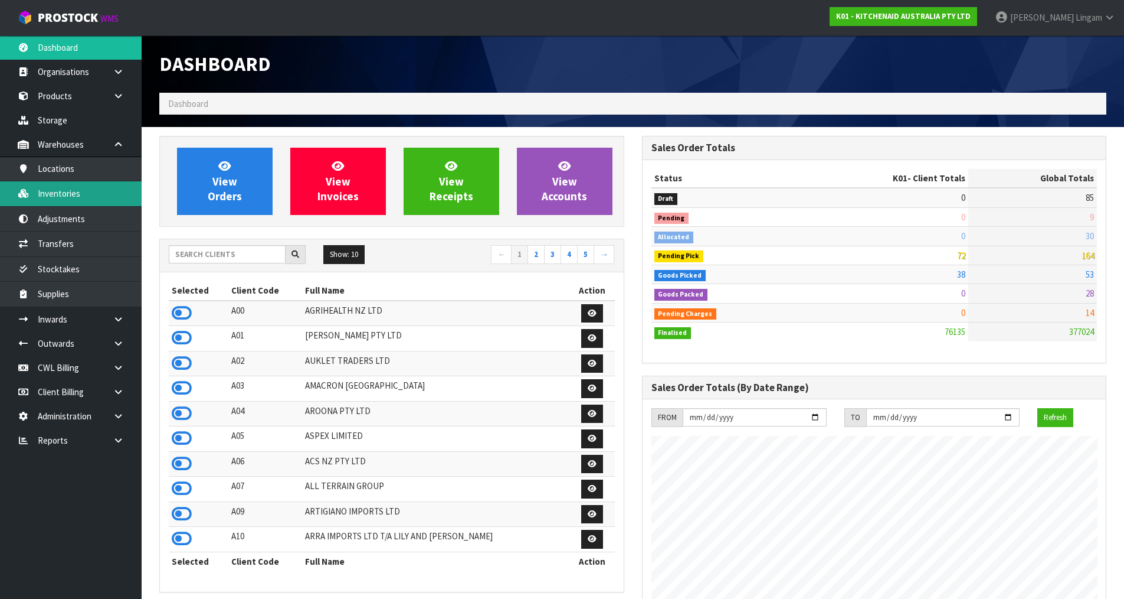
click at [78, 204] on link "Inventories" at bounding box center [71, 193] width 142 height 24
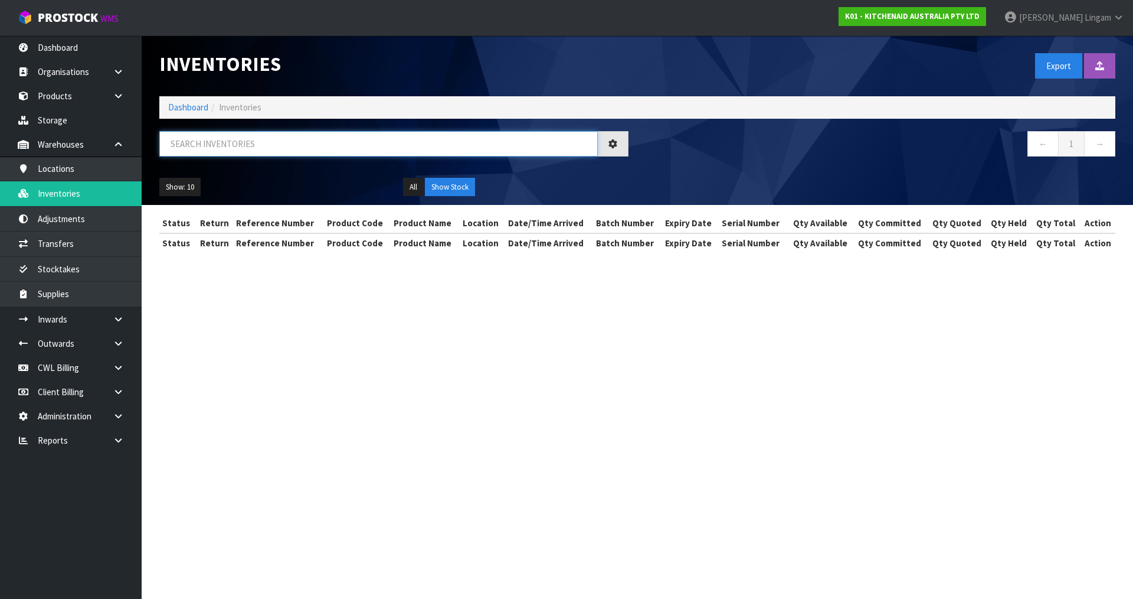
click at [269, 143] on input "text" at bounding box center [378, 143] width 439 height 25
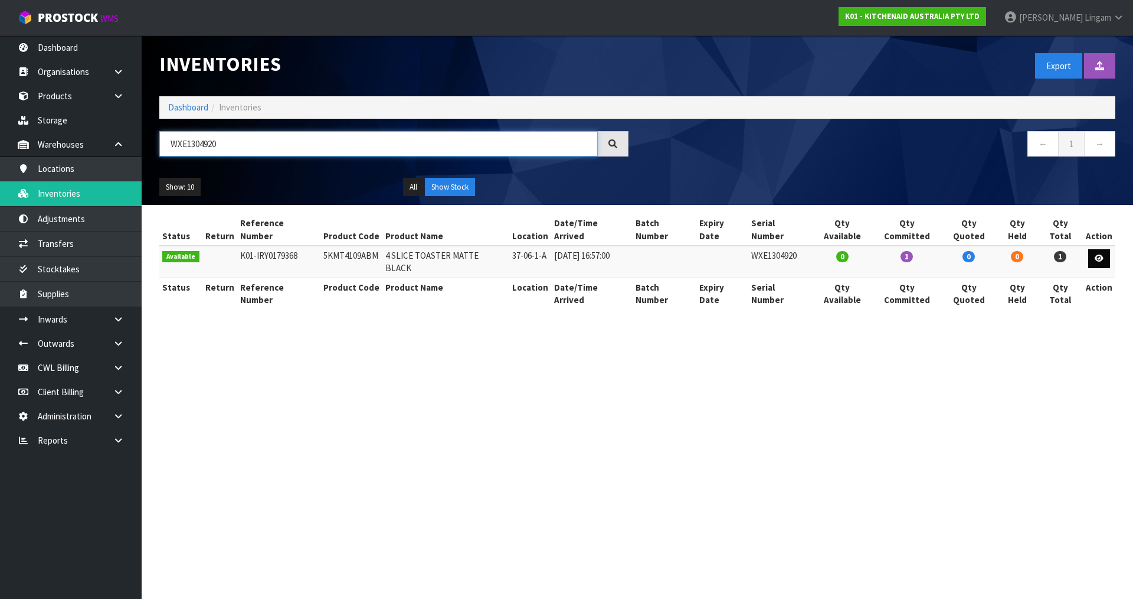
type input "WXE1304920"
click at [1101, 254] on icon at bounding box center [1099, 258] width 9 height 8
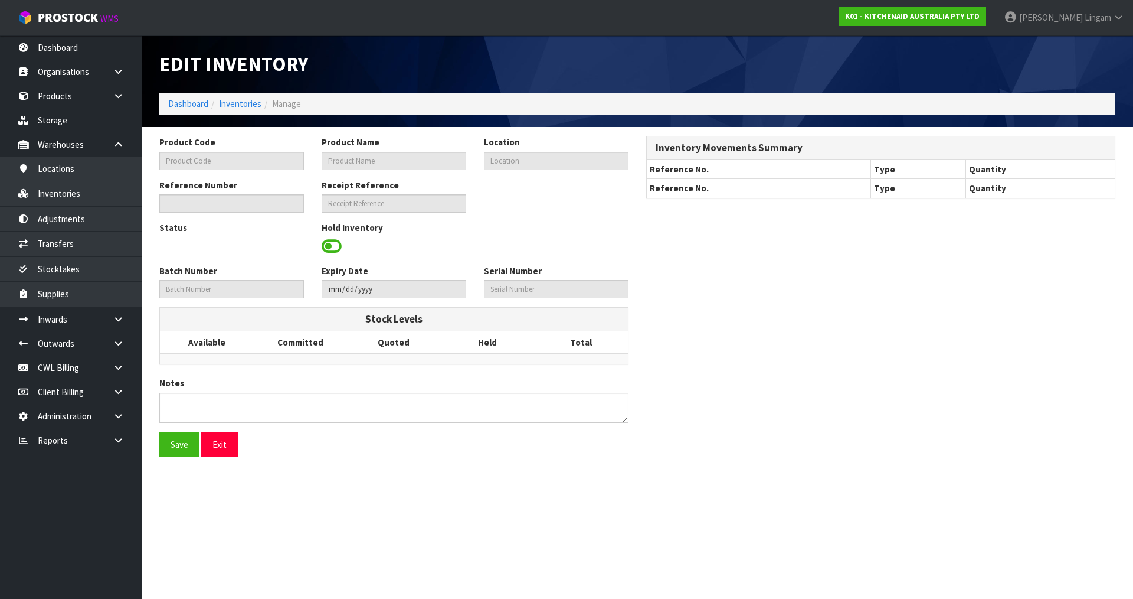
type input "5KMT4109ABM"
type input "4 SLICE TOASTER MATTE BLACK"
type input "37-06-1-A"
type input "K01-IRY0179368"
type input "K01-REC0002122"
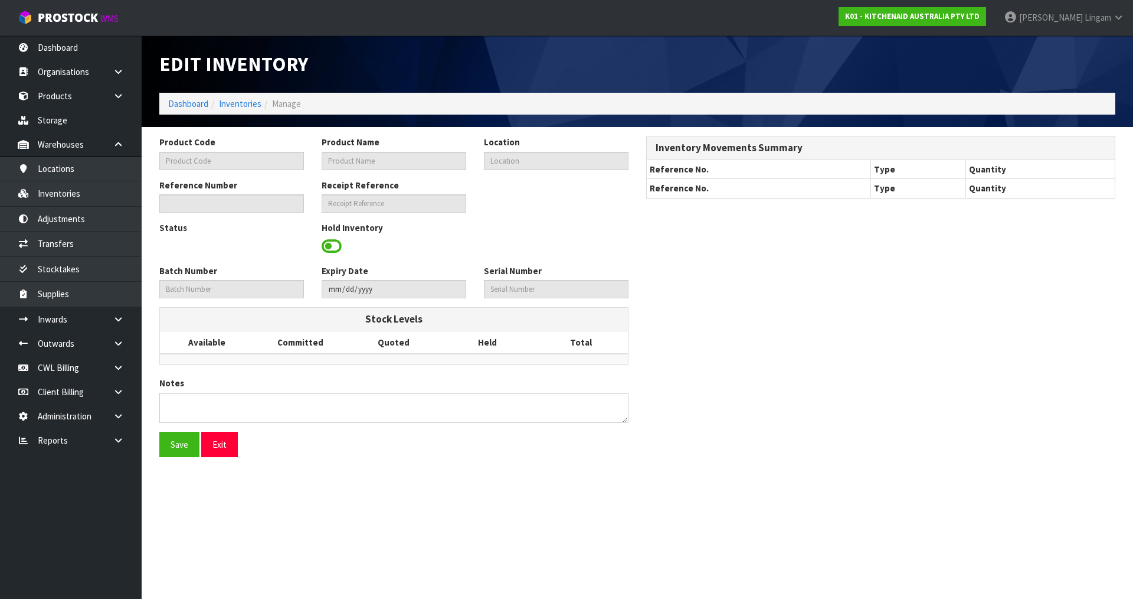
type input "WXE1304920"
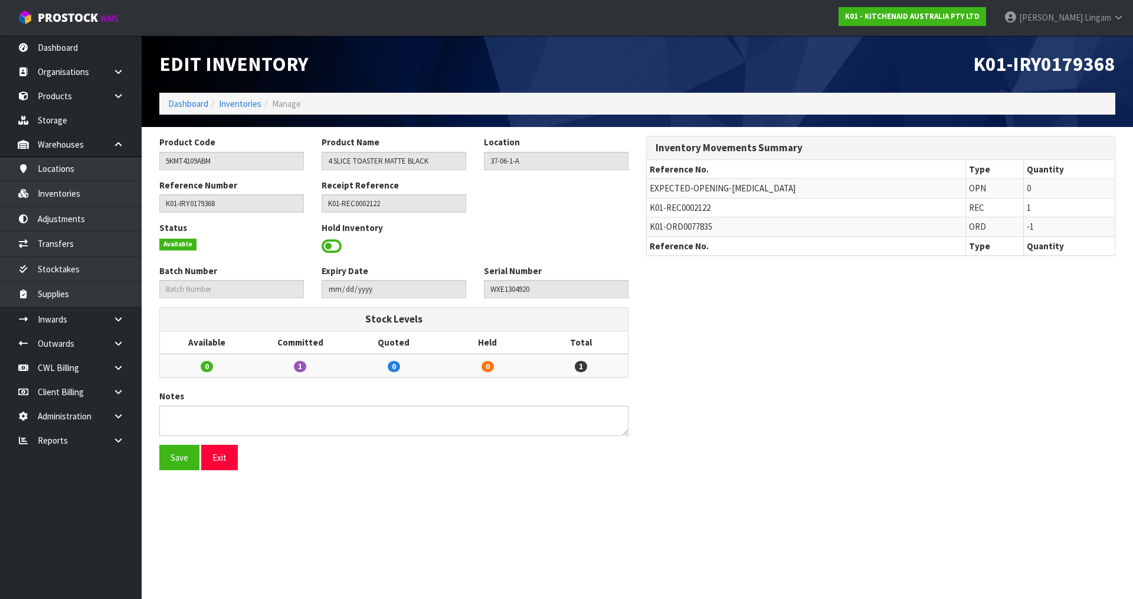
click at [708, 221] on span "K01-ORD0077835" at bounding box center [681, 226] width 63 height 11
copy span "ORD0077835"
click at [182, 105] on link "Dashboard" at bounding box center [188, 103] width 40 height 11
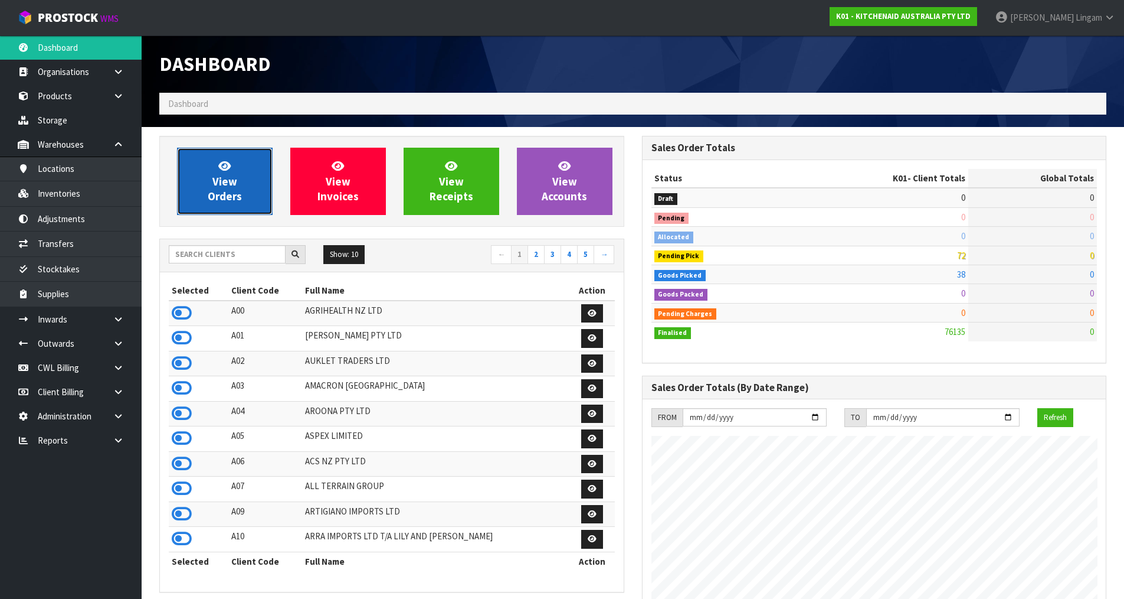
scroll to position [894, 482]
click at [218, 196] on span "View Orders" at bounding box center [225, 181] width 34 height 44
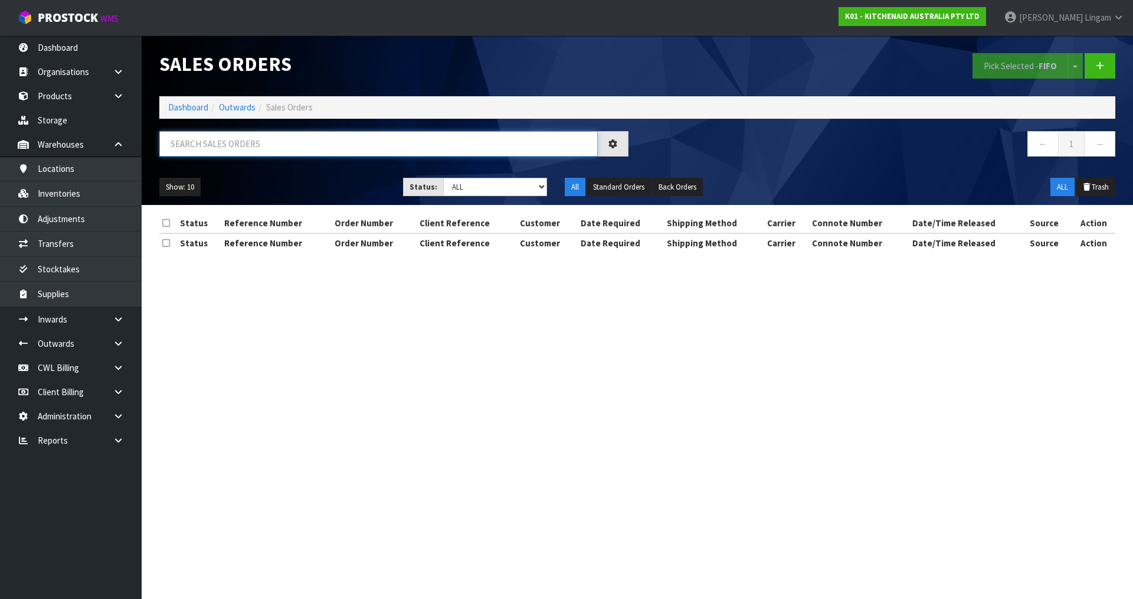
click at [297, 143] on input "text" at bounding box center [378, 143] width 439 height 25
paste input "ORD0077835"
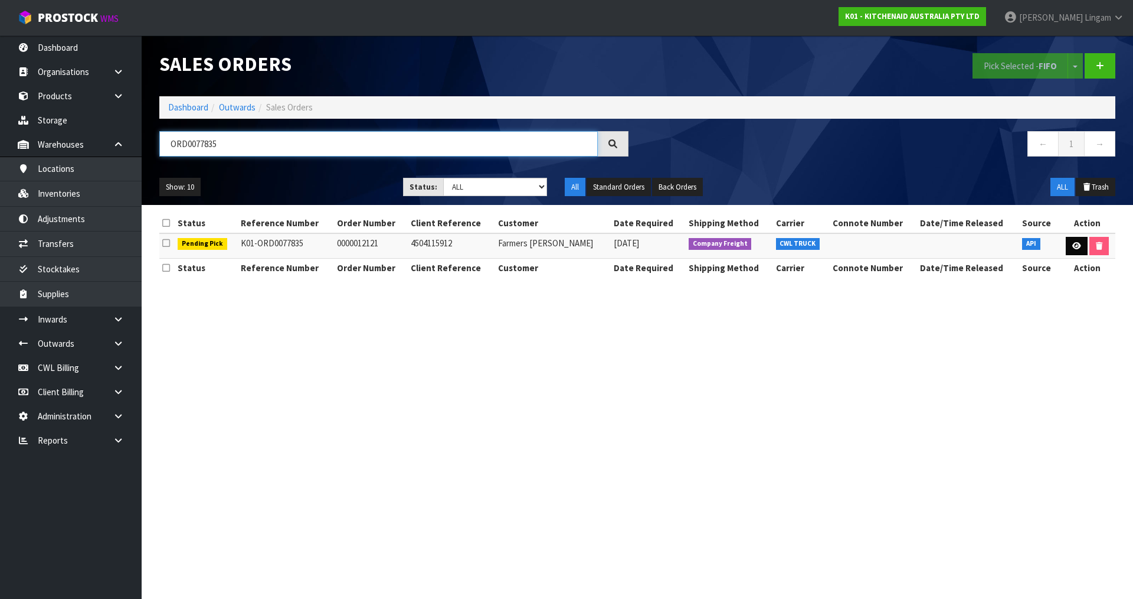
type input "ORD0077835"
click at [1070, 243] on link at bounding box center [1077, 246] width 22 height 19
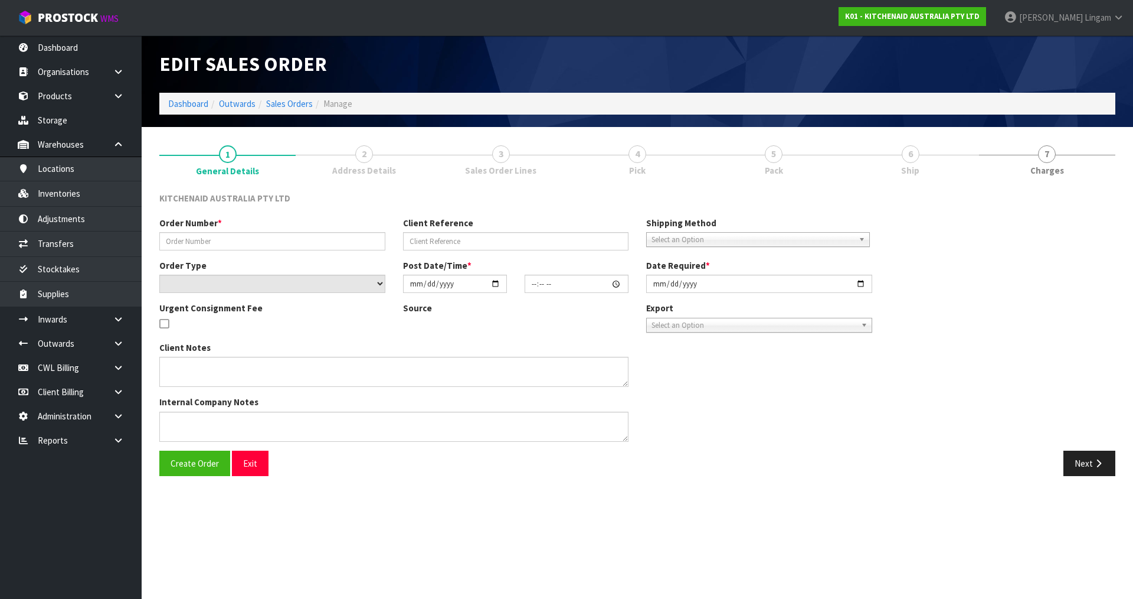
type input "0000012121"
type input "4504115912"
select select "number:0"
type input "2025-08-15"
type input "13:30:41.000"
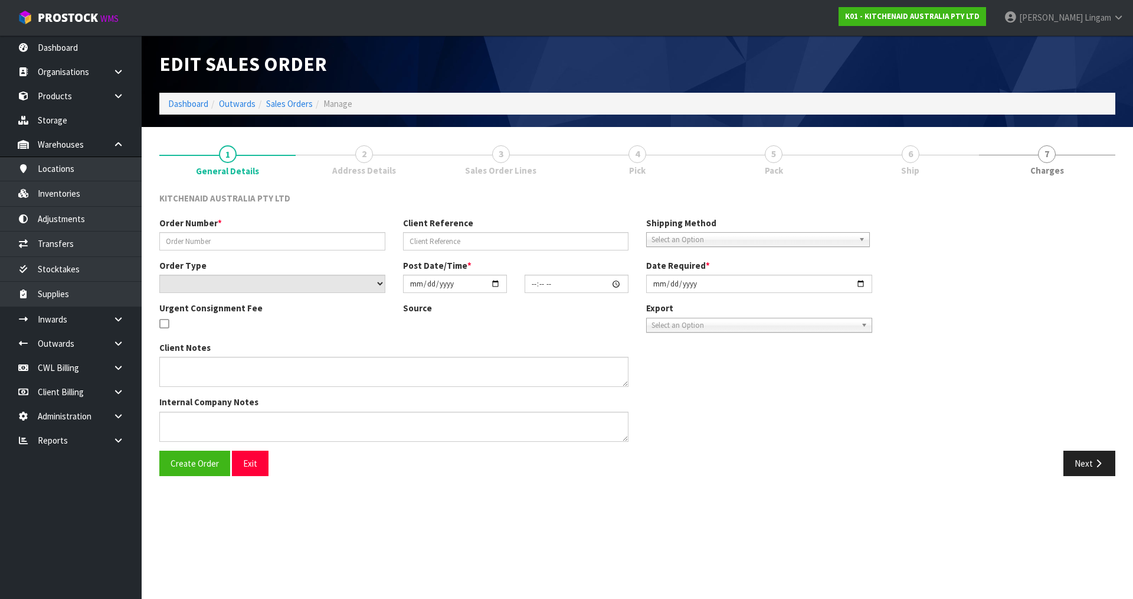
type input "2025-08-15"
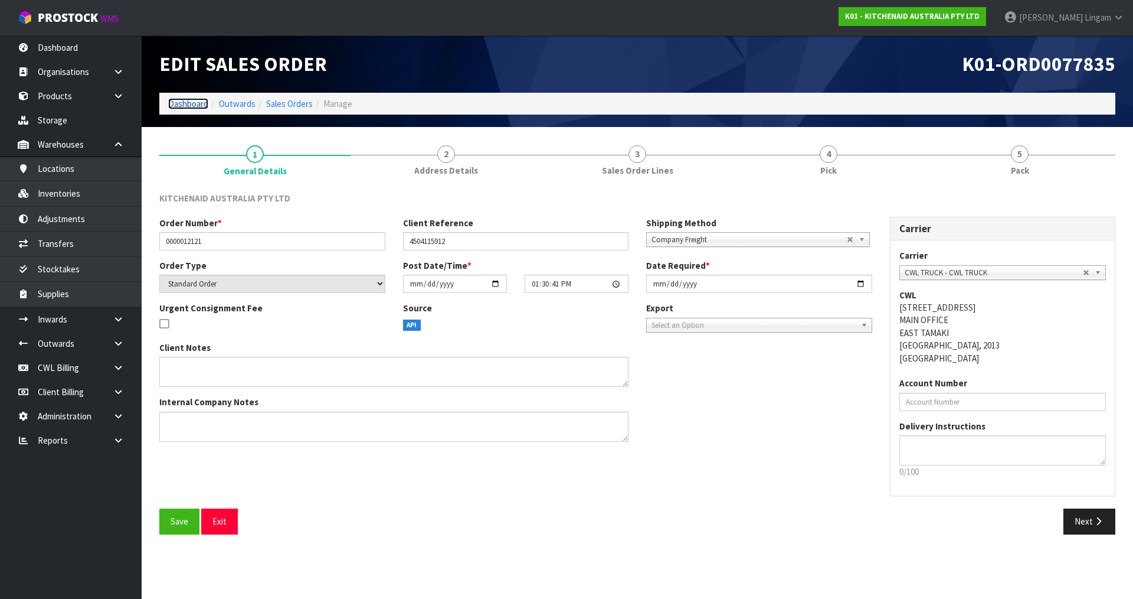
click at [187, 105] on link "Dashboard" at bounding box center [188, 103] width 40 height 11
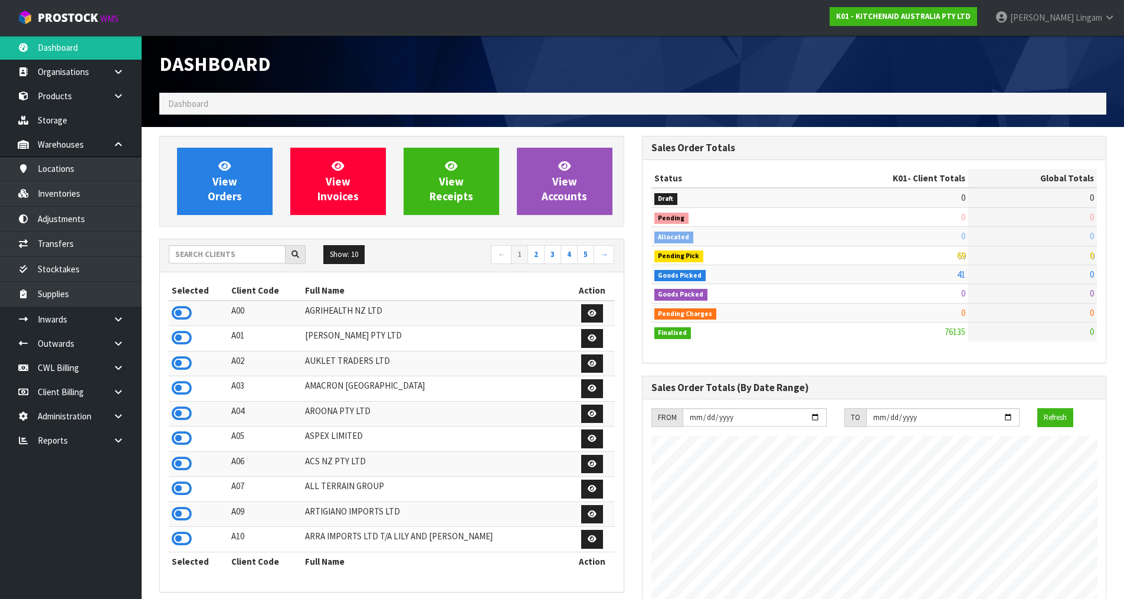
scroll to position [894, 482]
click at [238, 255] on input "text" at bounding box center [227, 254] width 117 height 18
click at [227, 252] on input "text" at bounding box center [227, 254] width 117 height 18
click at [256, 254] on input "text" at bounding box center [227, 254] width 117 height 18
click at [213, 256] on input "text" at bounding box center [227, 254] width 117 height 18
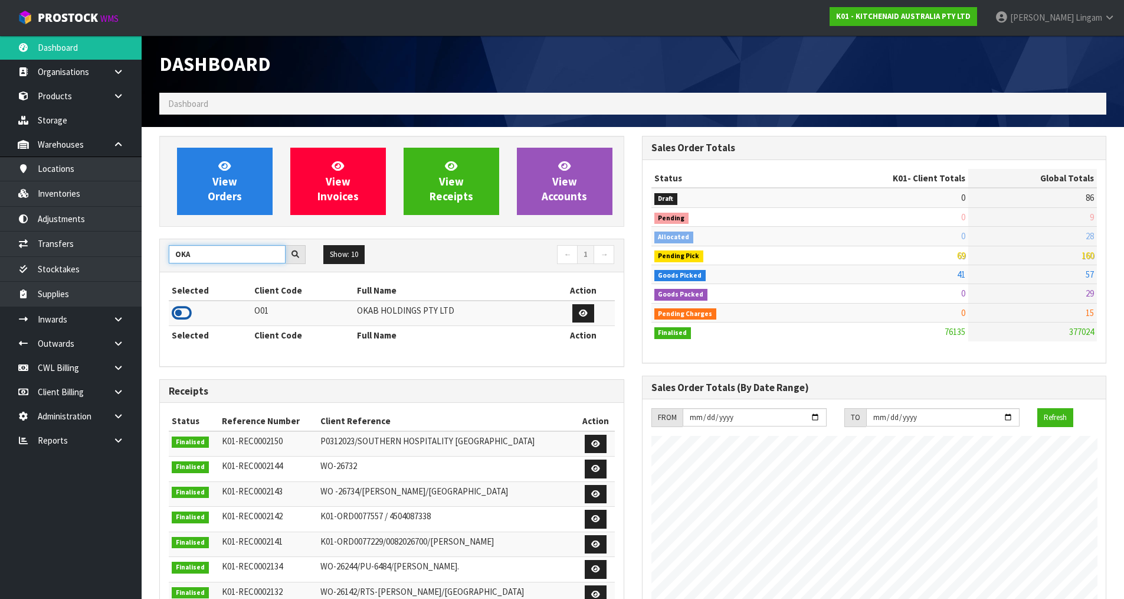
type input "OKA"
click at [179, 311] on icon at bounding box center [182, 313] width 20 height 18
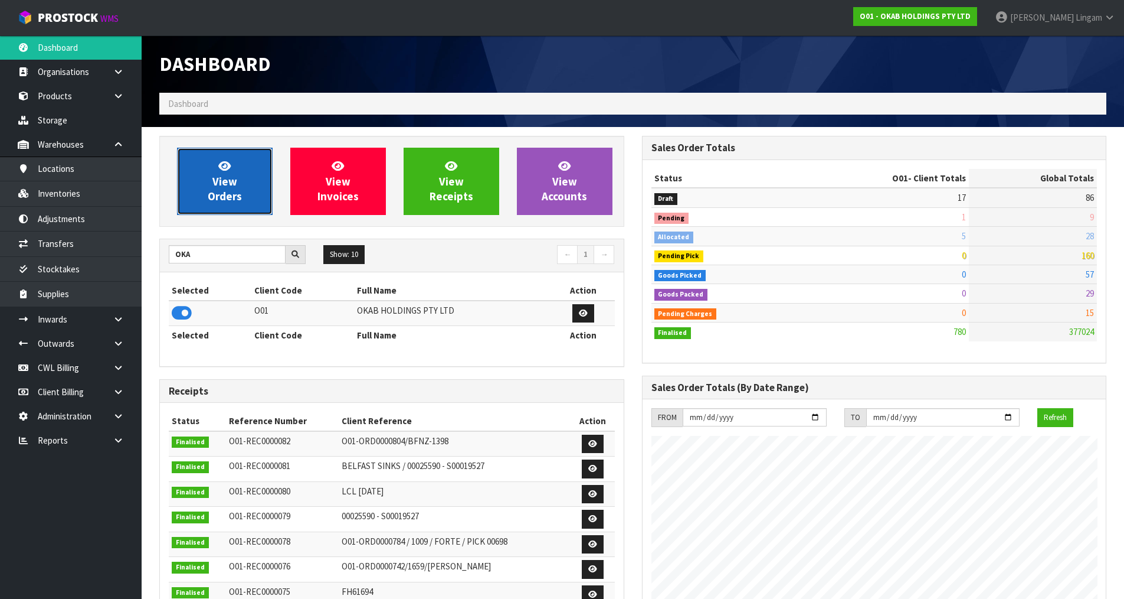
scroll to position [780, 482]
click at [220, 195] on span "View Orders" at bounding box center [225, 181] width 34 height 44
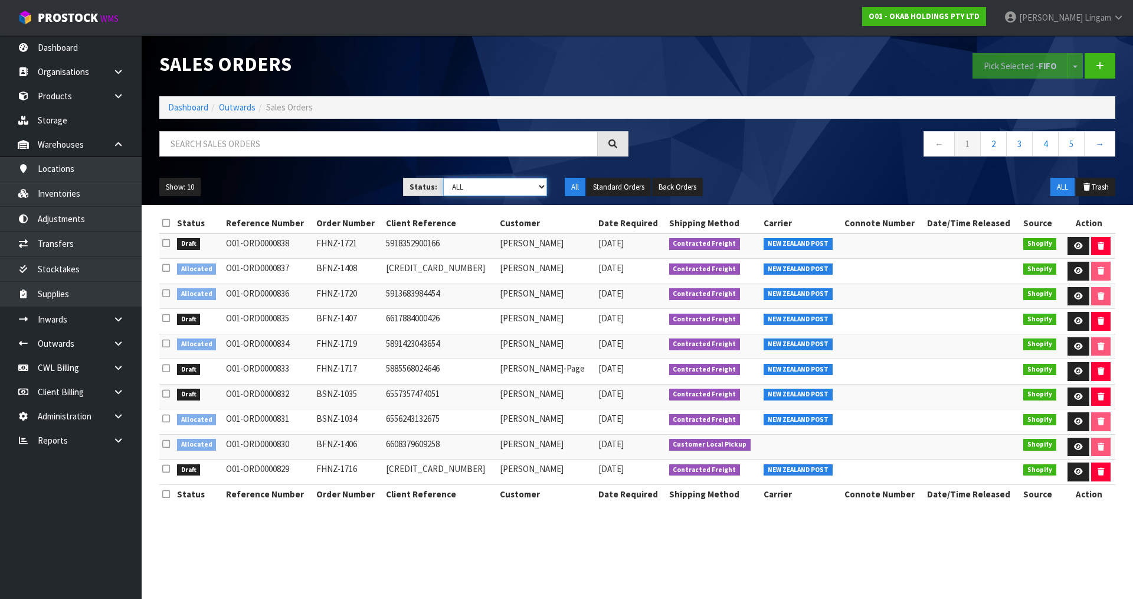
click at [530, 189] on select "Draft Pending Allocated Pending Pick Goods Picked Goods Packed Pending Charges …" at bounding box center [495, 187] width 104 height 18
select select "string:2"
click at [443, 178] on select "Draft Pending Allocated Pending Pick Goods Picked Goods Packed Pending Charges …" at bounding box center [495, 187] width 104 height 18
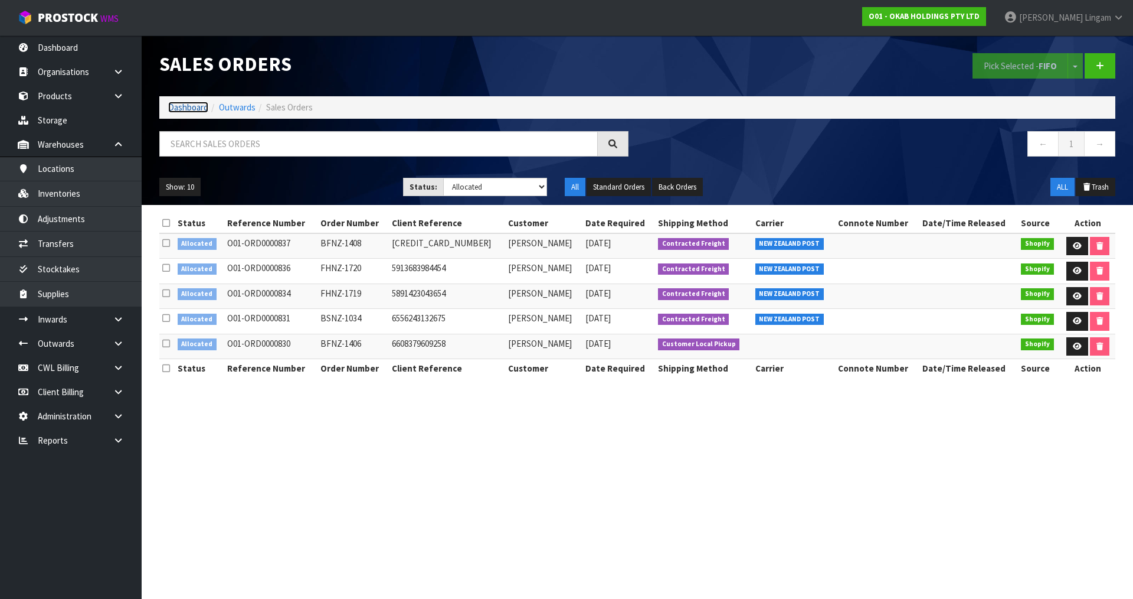
click at [188, 106] on link "Dashboard" at bounding box center [188, 107] width 40 height 11
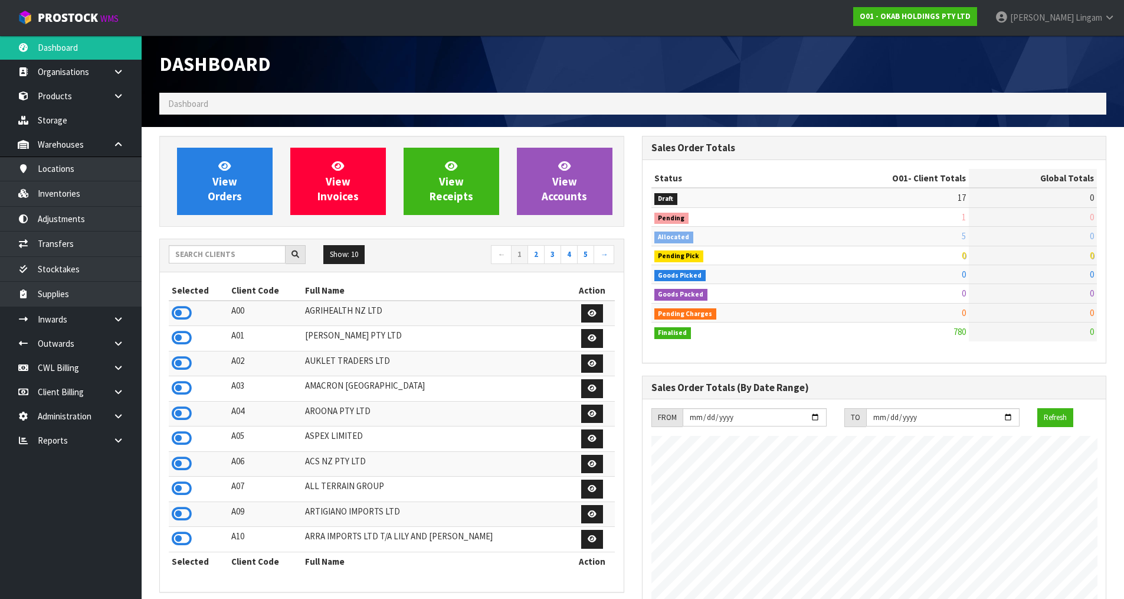
scroll to position [780, 482]
drag, startPoint x: 238, startPoint y: 253, endPoint x: 233, endPoint y: 250, distance: 6.4
click at [234, 250] on input "text" at bounding box center [227, 254] width 117 height 18
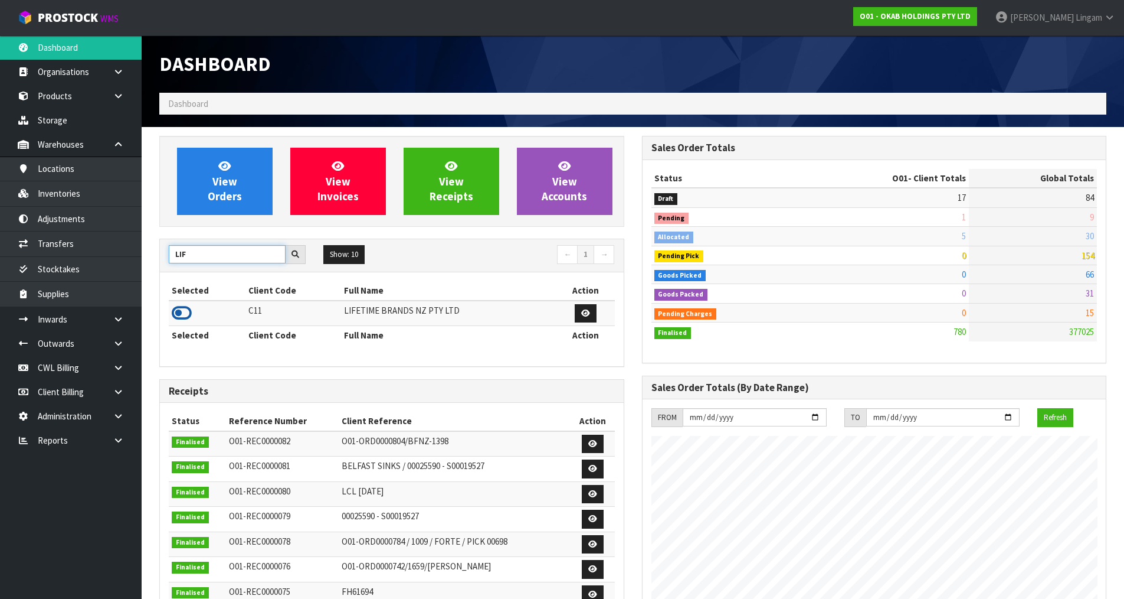
type input "LIF"
click at [181, 314] on icon at bounding box center [182, 313] width 20 height 18
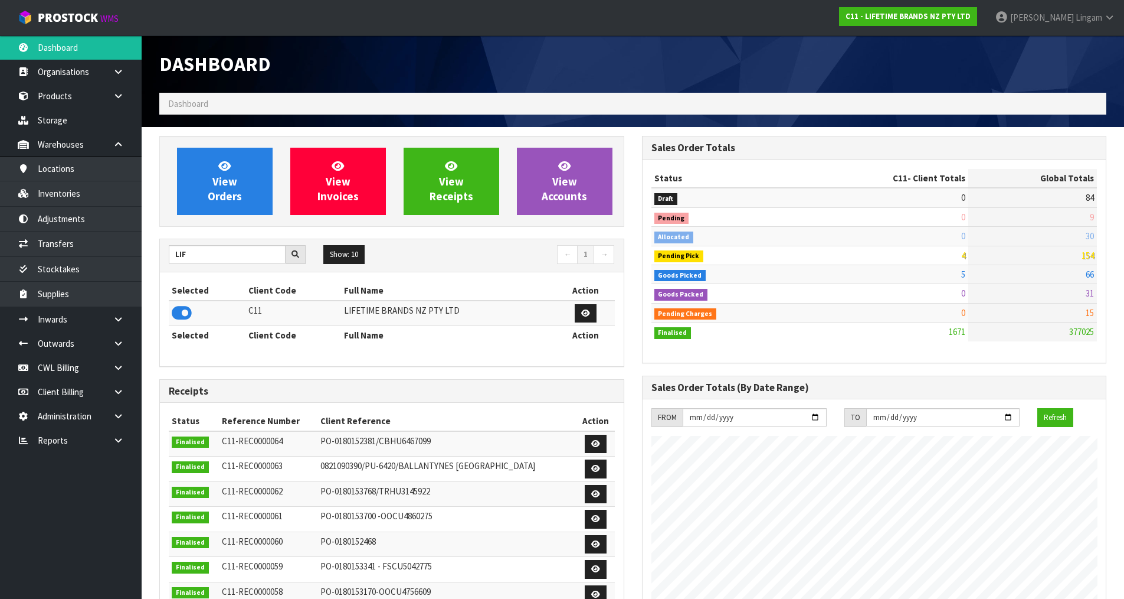
scroll to position [894, 482]
click at [254, 188] on link "View Orders" at bounding box center [225, 181] width 96 height 67
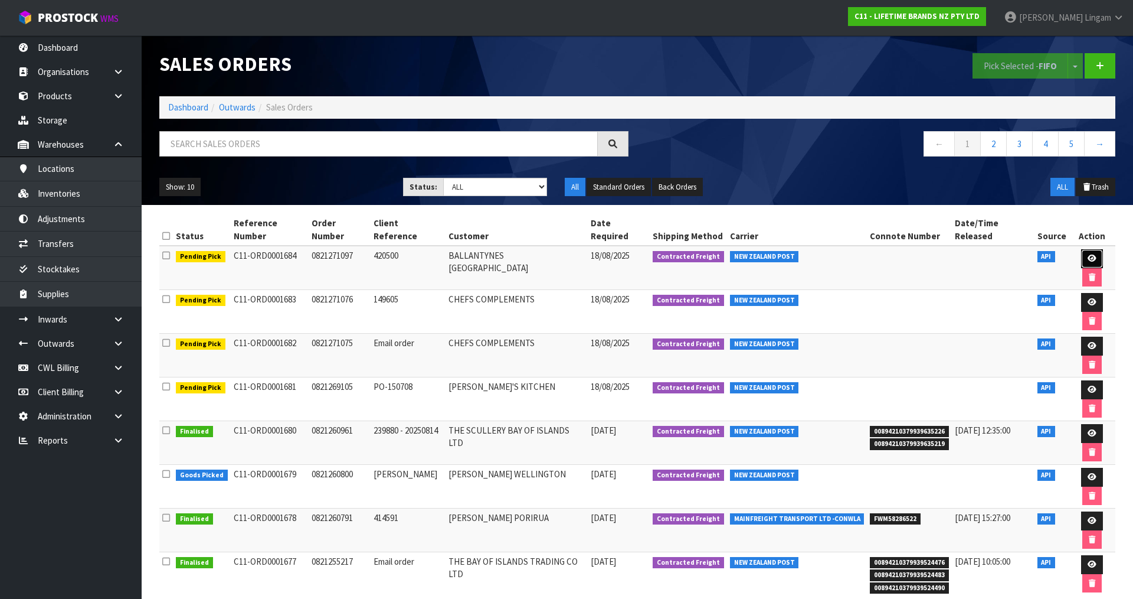
click at [1088, 254] on icon at bounding box center [1092, 258] width 9 height 8
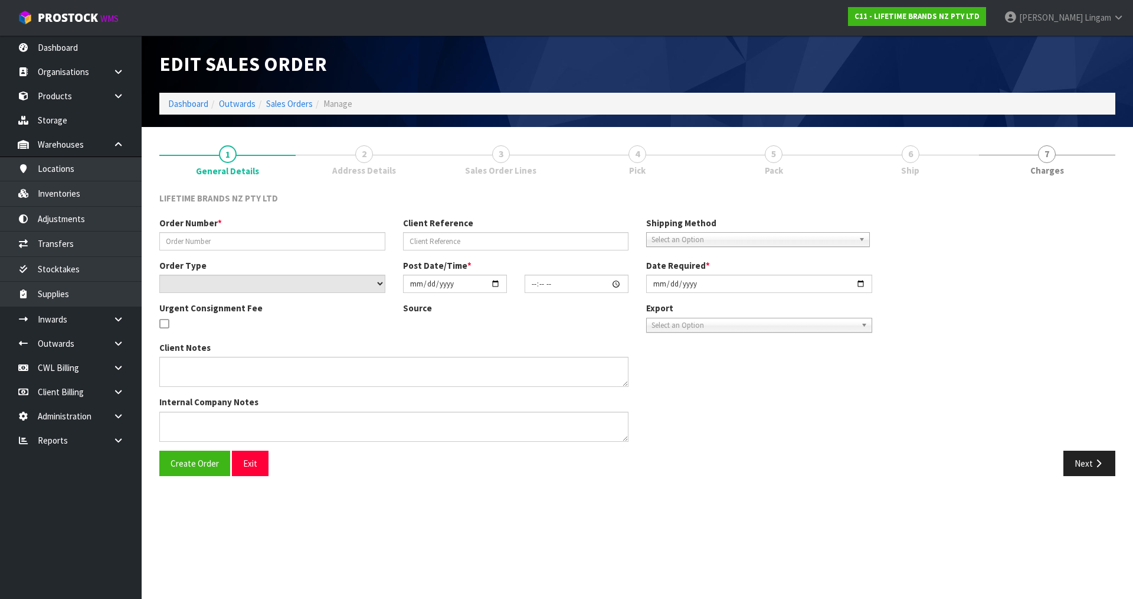
type input "0821271097"
type input "420500"
select select "number:0"
type input "2025-08-18"
type input "08:23:42.000"
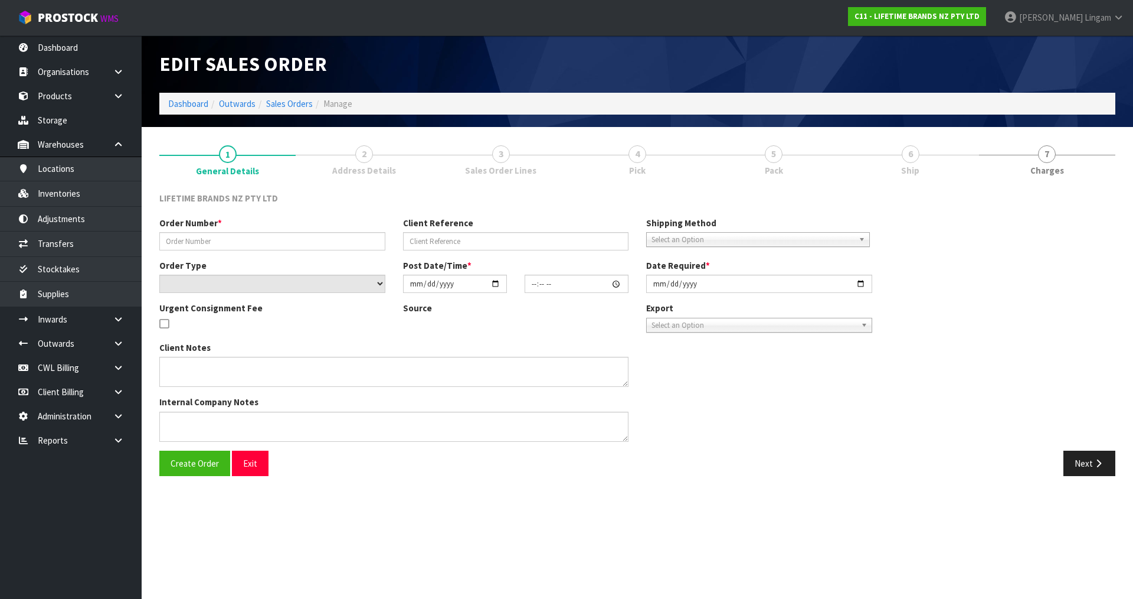
type input "2025-08-18"
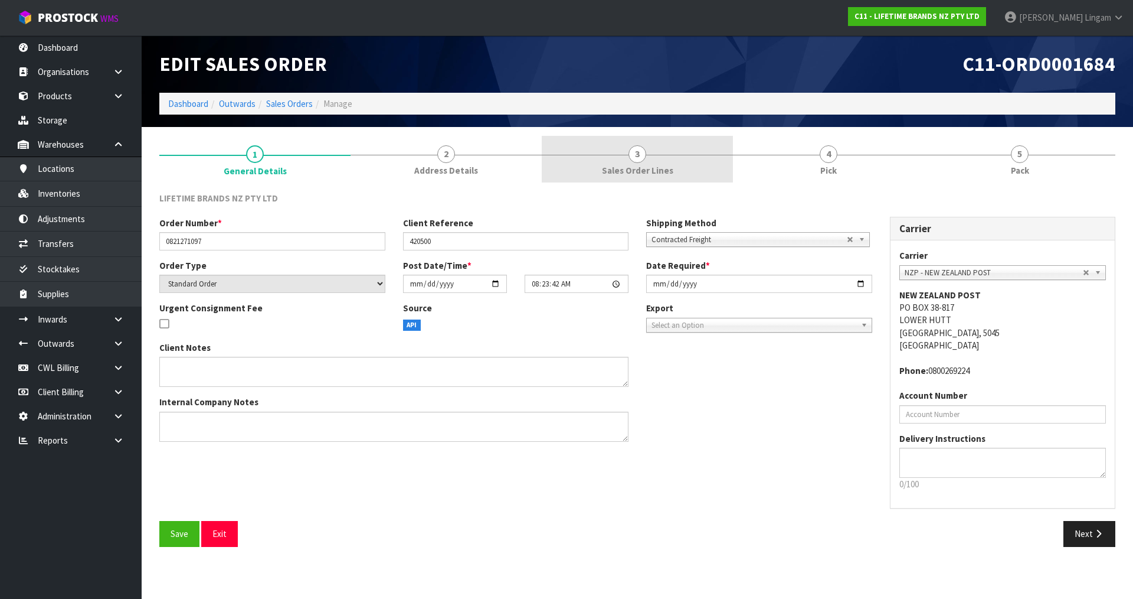
click at [700, 153] on link "3 Sales Order Lines" at bounding box center [637, 159] width 191 height 47
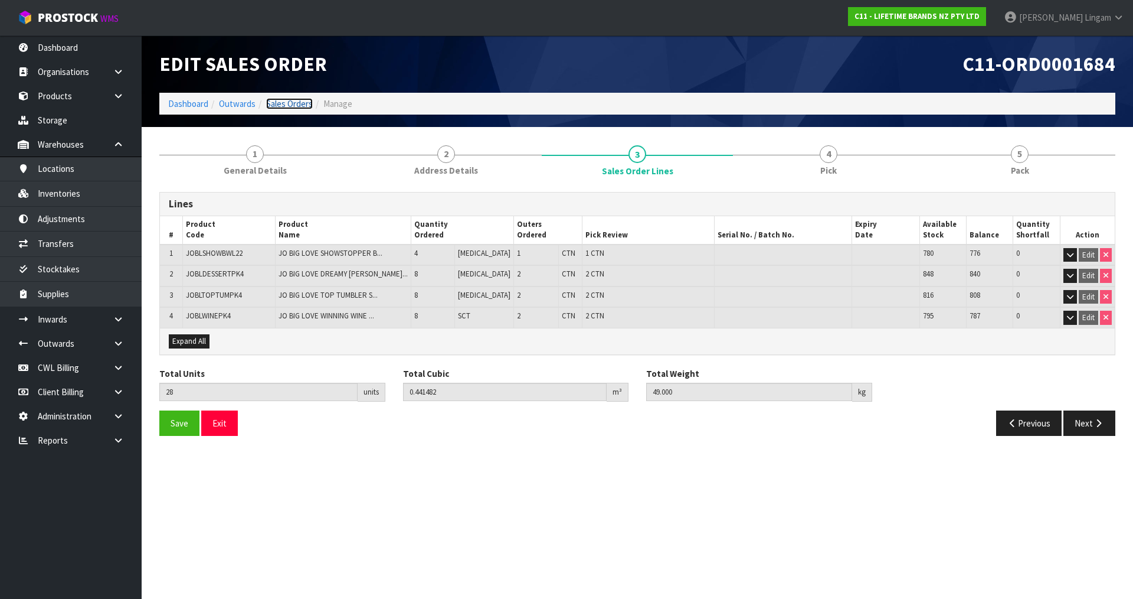
click at [295, 100] on link "Sales Orders" at bounding box center [289, 103] width 47 height 11
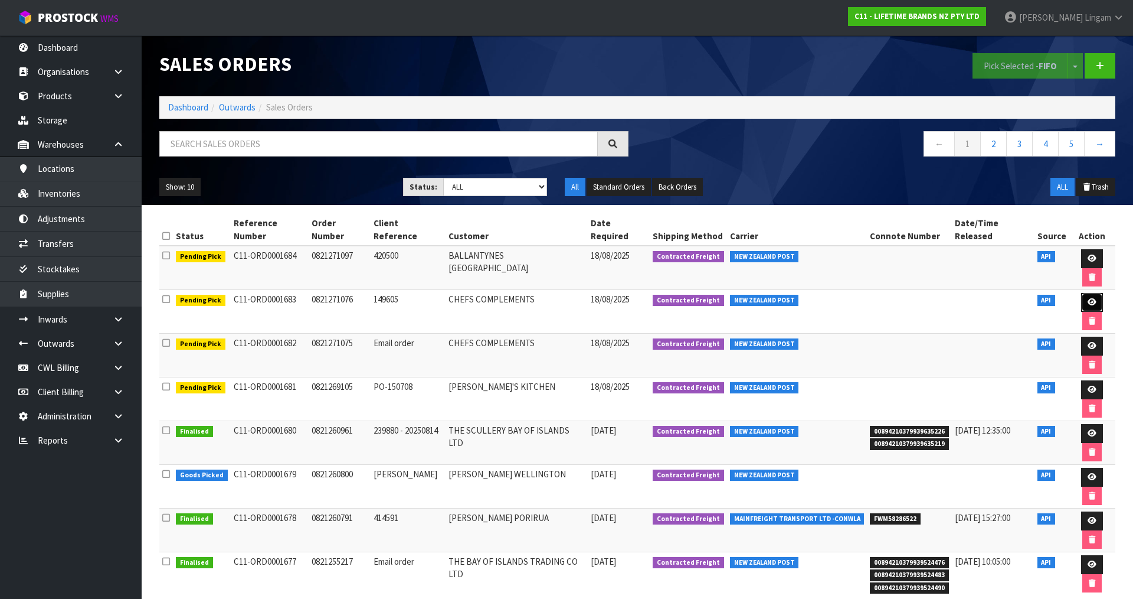
click at [1088, 298] on icon at bounding box center [1092, 302] width 9 height 8
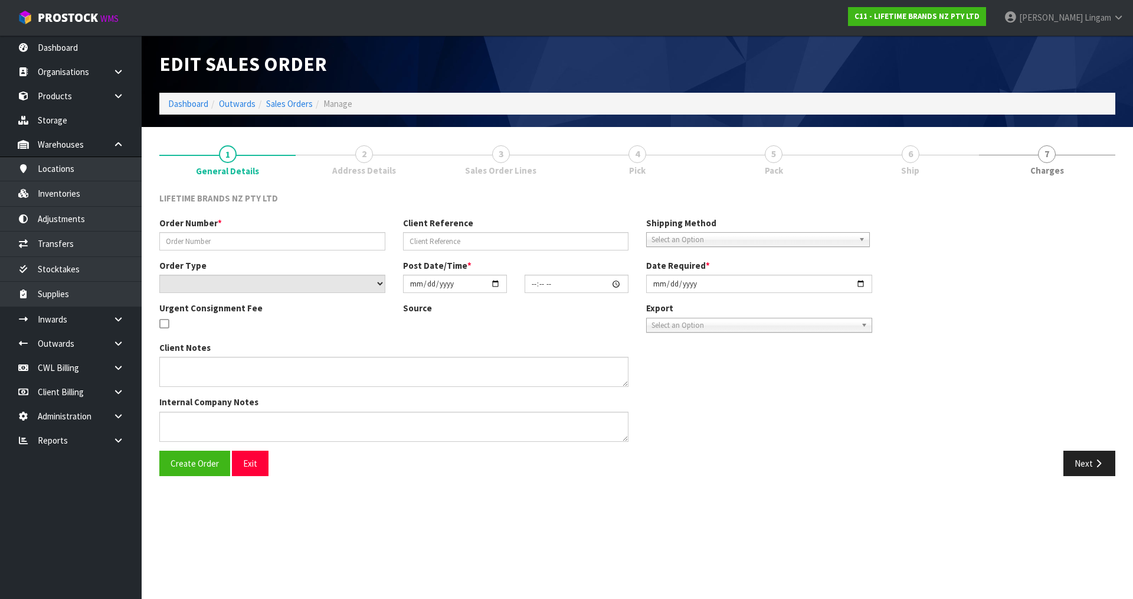
type input "0821271076"
type input "149605"
select select "number:0"
type input "2025-08-18"
type input "08:23:41.000"
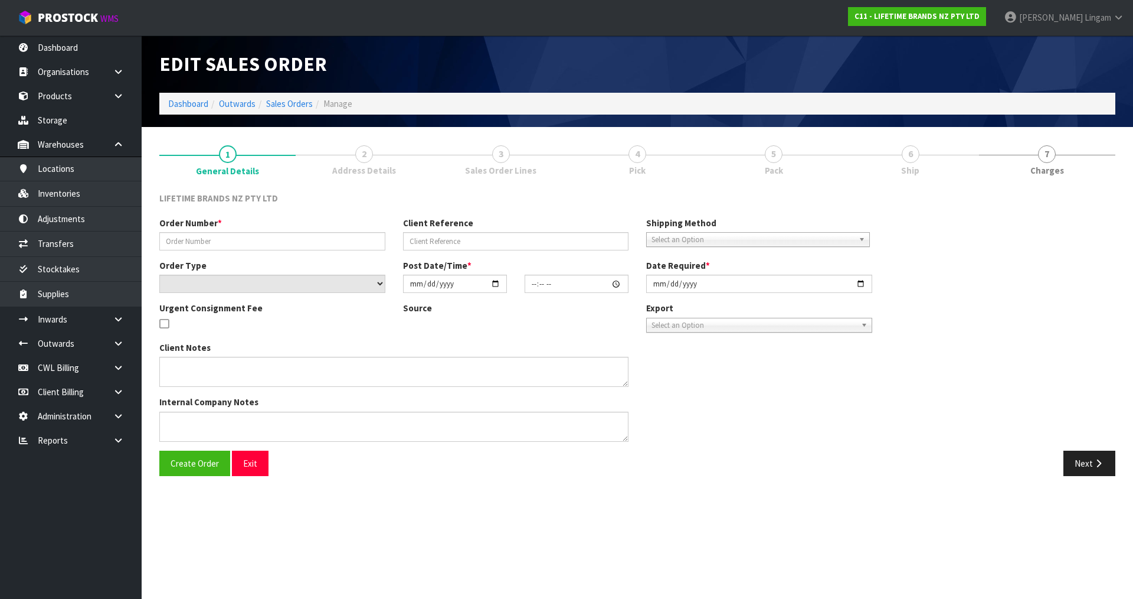
type input "2025-08-18"
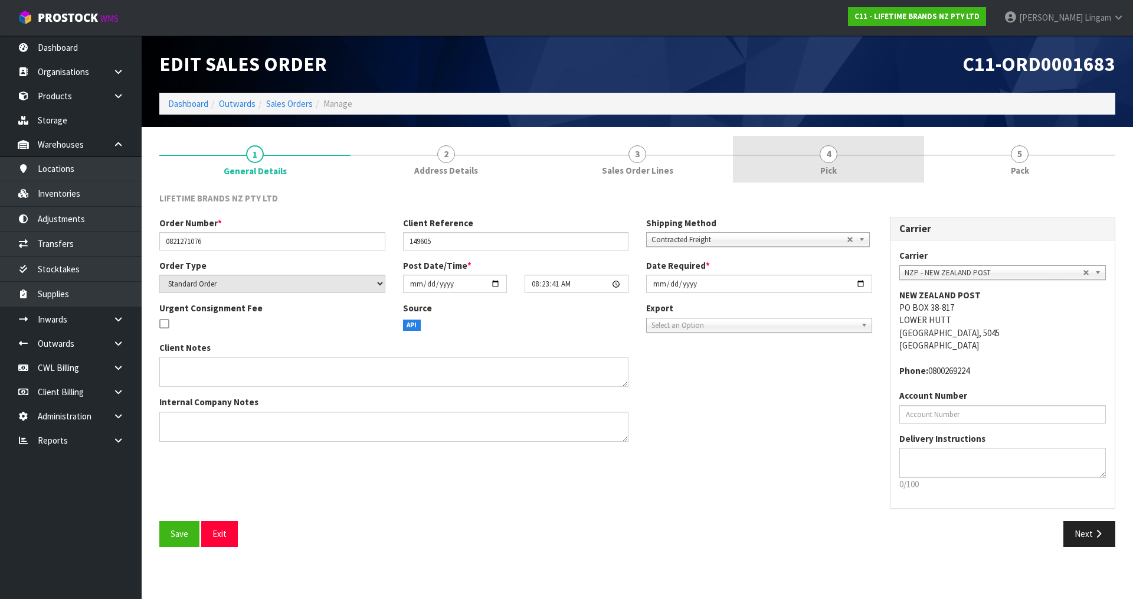
click at [828, 171] on span "Pick" at bounding box center [828, 170] width 17 height 12
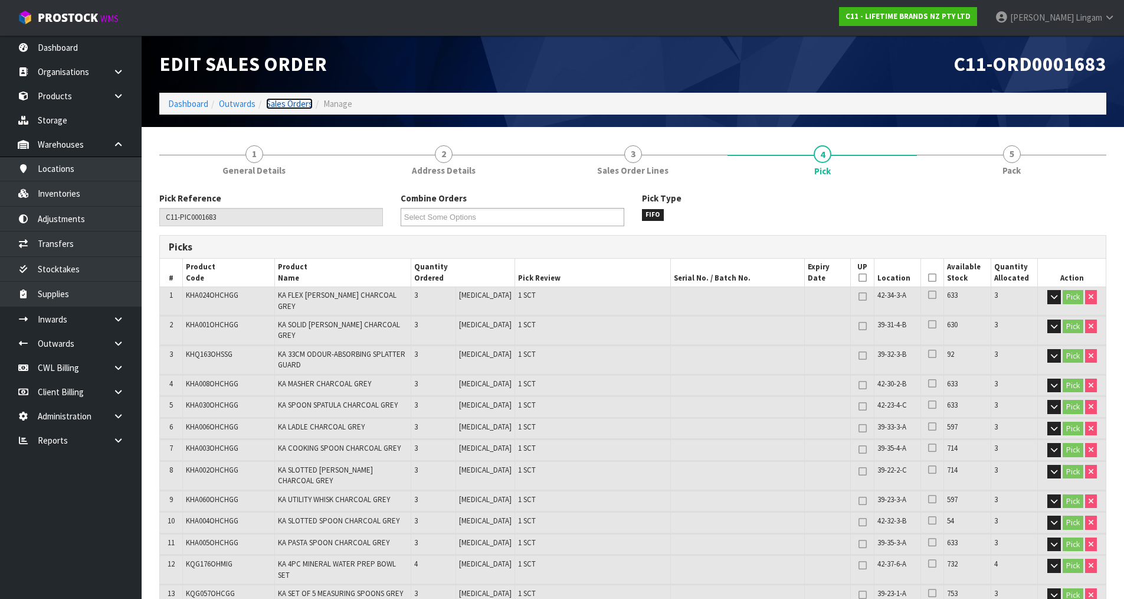
click at [297, 106] on link "Sales Orders" at bounding box center [289, 103] width 47 height 11
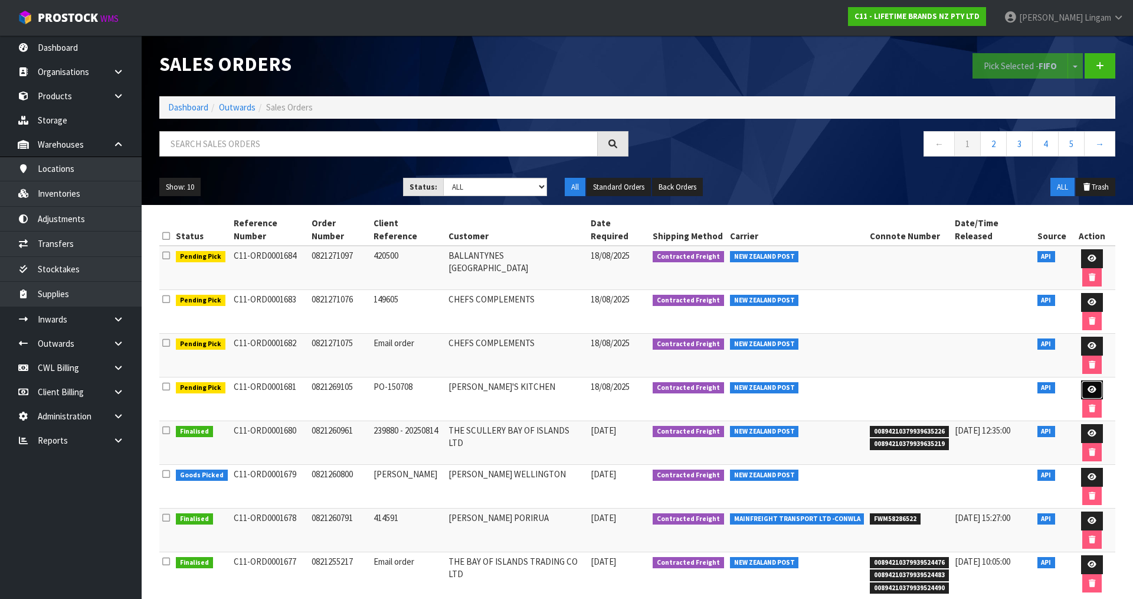
click at [1088, 385] on icon at bounding box center [1092, 389] width 9 height 8
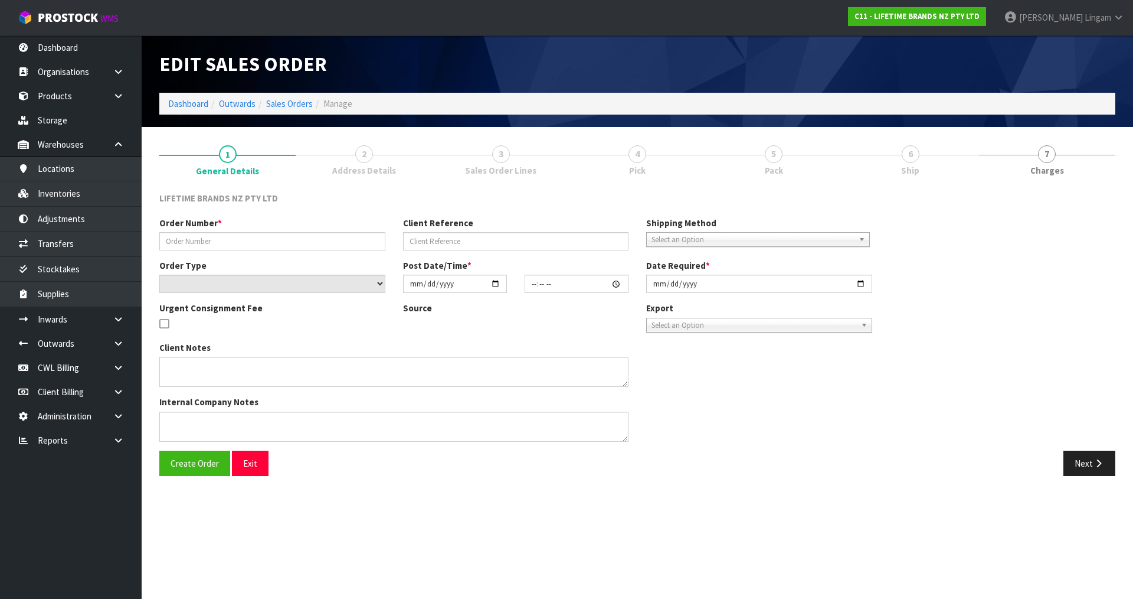
type input "0821269105"
type input "PO-150708"
select select "number:0"
type input "2025-08-18"
type input "08:23:38.000"
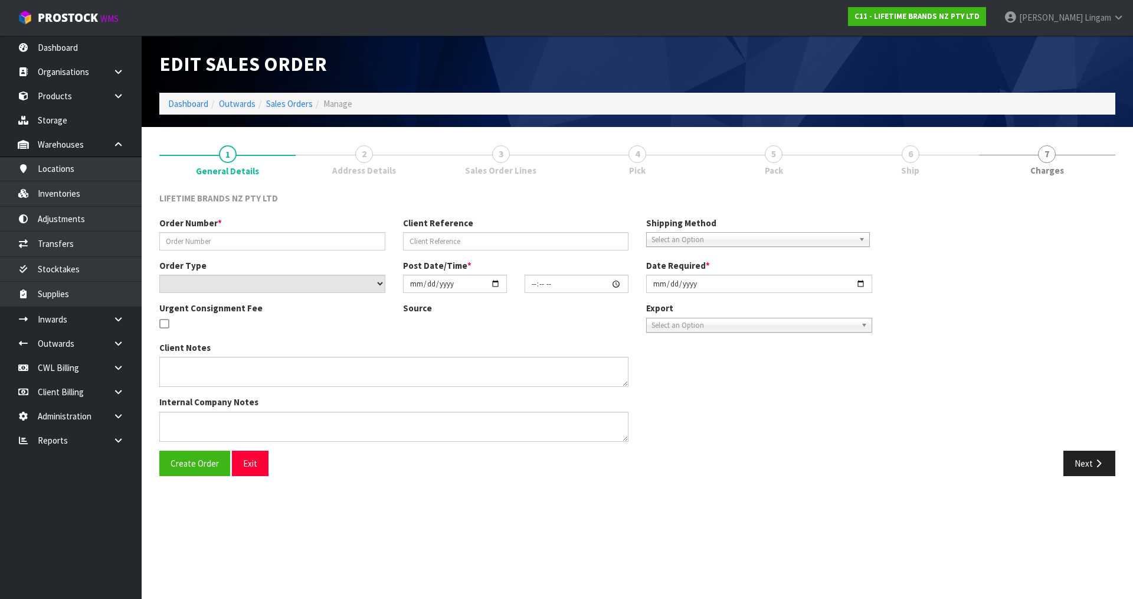
type input "2025-08-18"
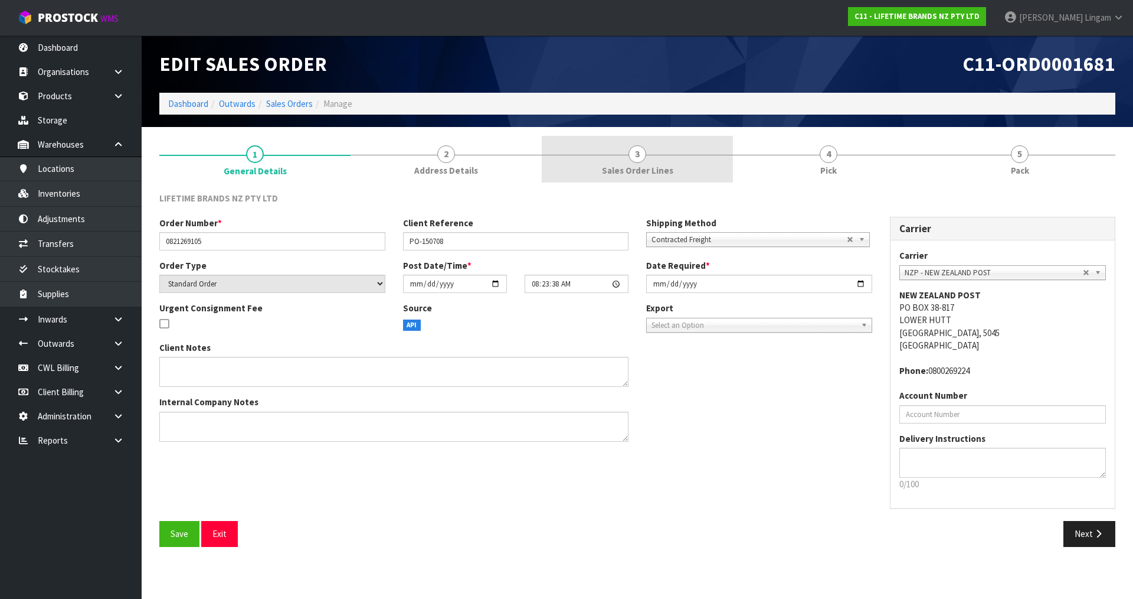
click at [638, 172] on span "Sales Order Lines" at bounding box center [637, 170] width 71 height 12
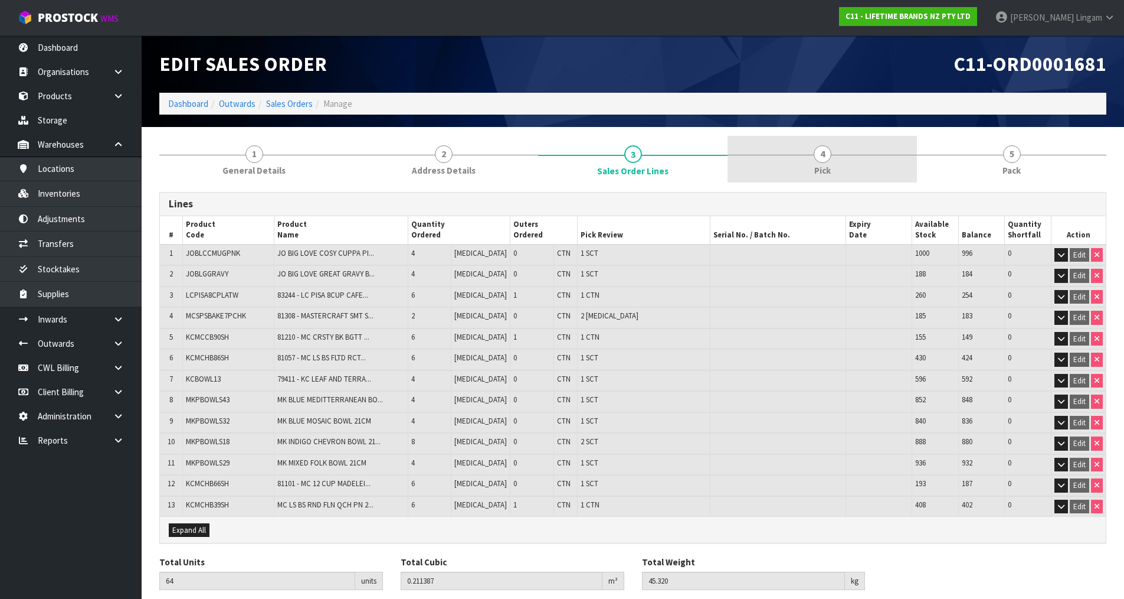
click at [865, 175] on link "4 Pick" at bounding box center [822, 159] width 189 height 47
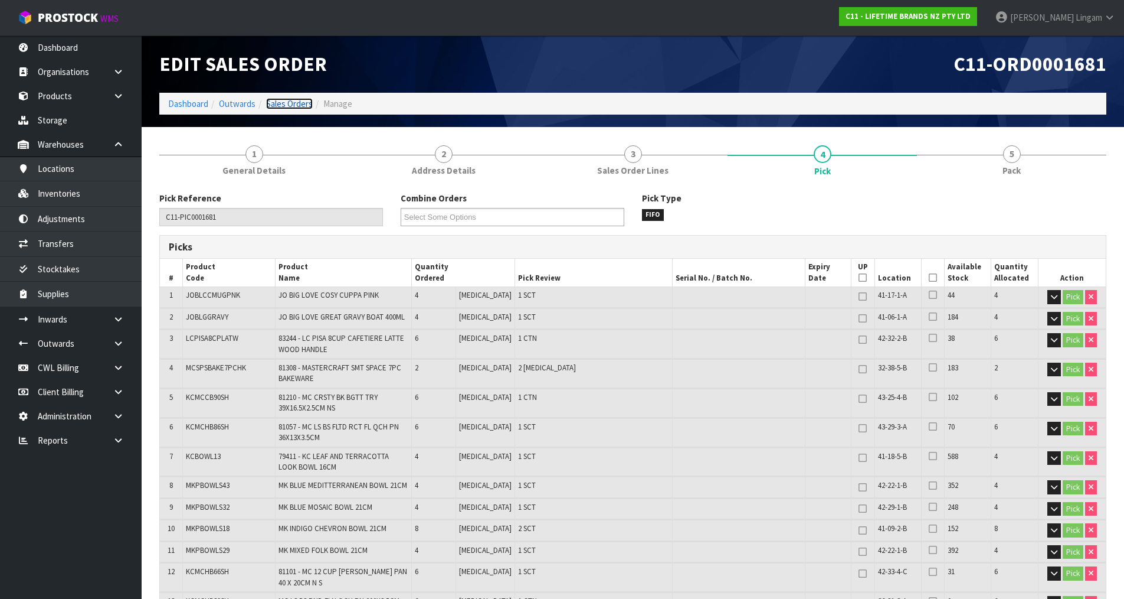
click at [299, 104] on link "Sales Orders" at bounding box center [289, 103] width 47 height 11
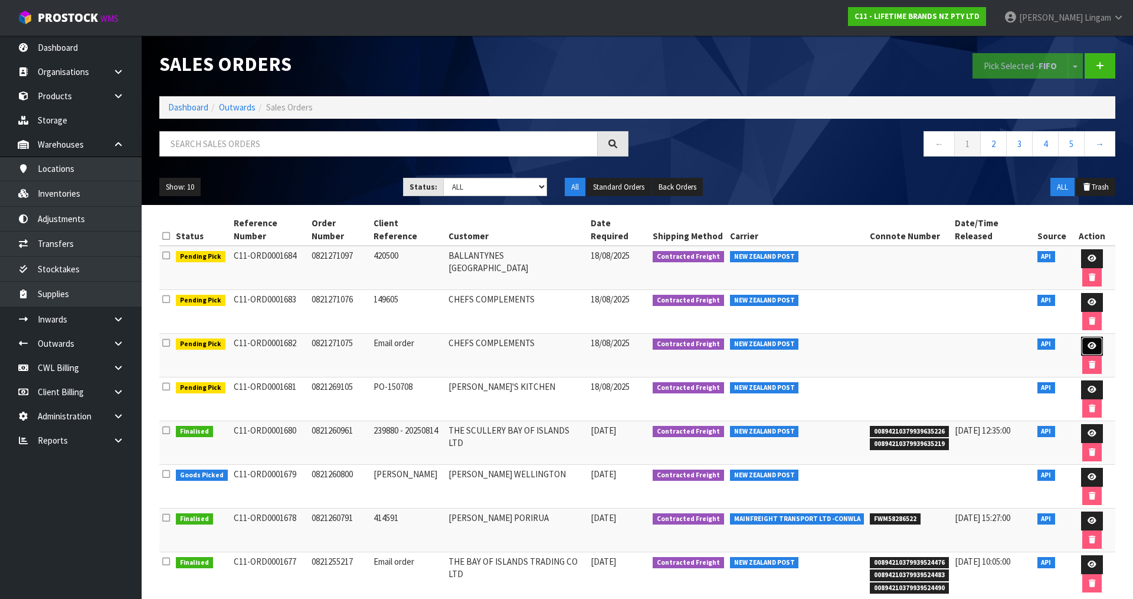
click at [1088, 342] on icon at bounding box center [1092, 346] width 9 height 8
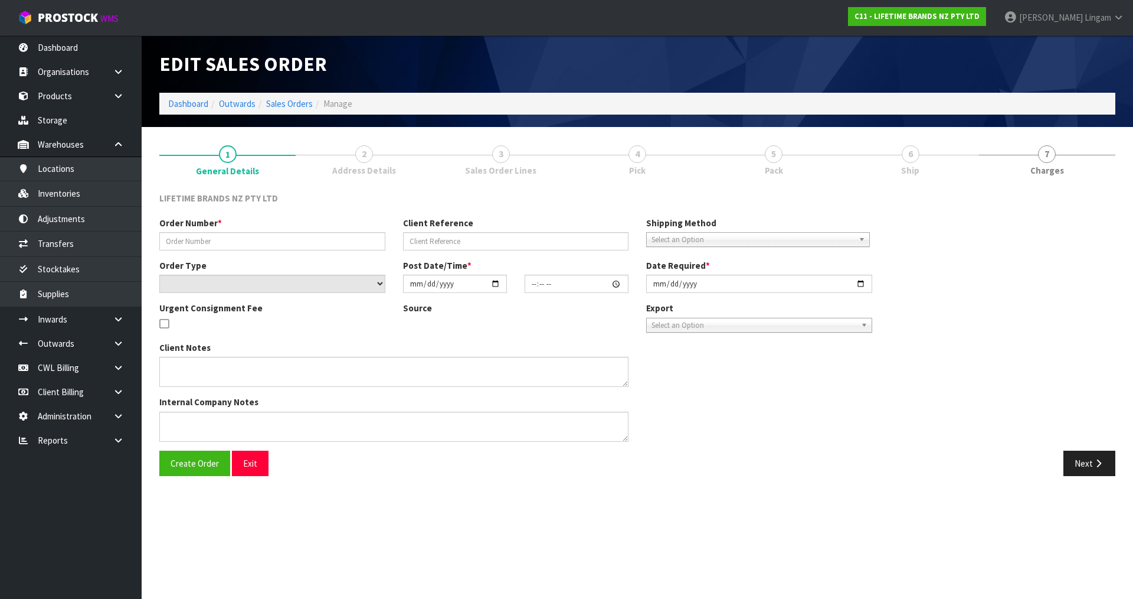
type input "0821271075"
type input "Email order"
select select "number:0"
type input "2025-08-18"
type input "08:23:40.000"
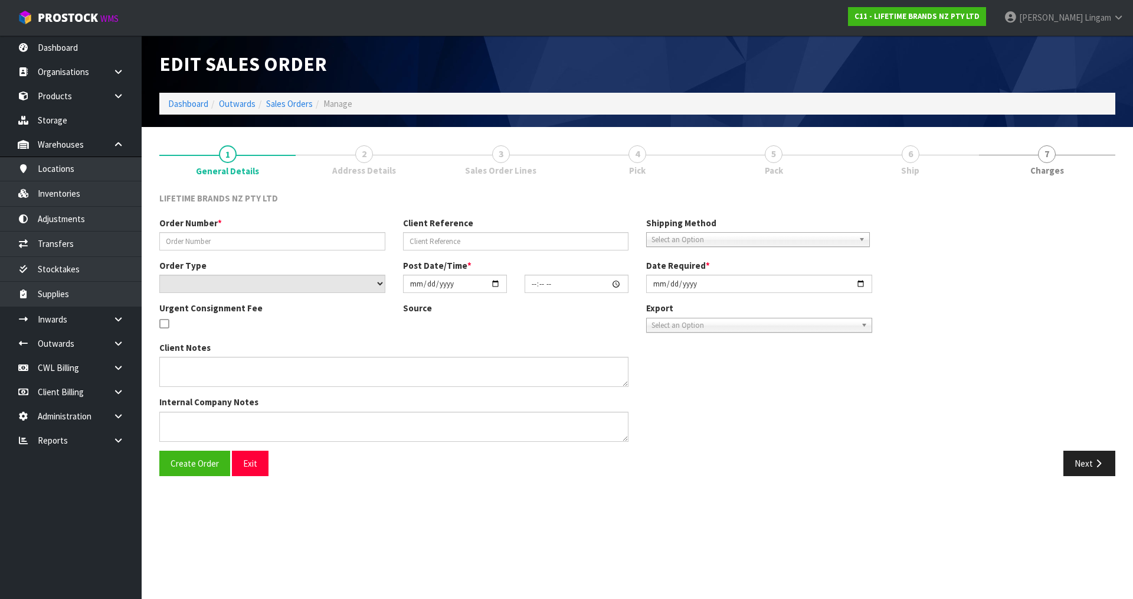
type input "2025-08-18"
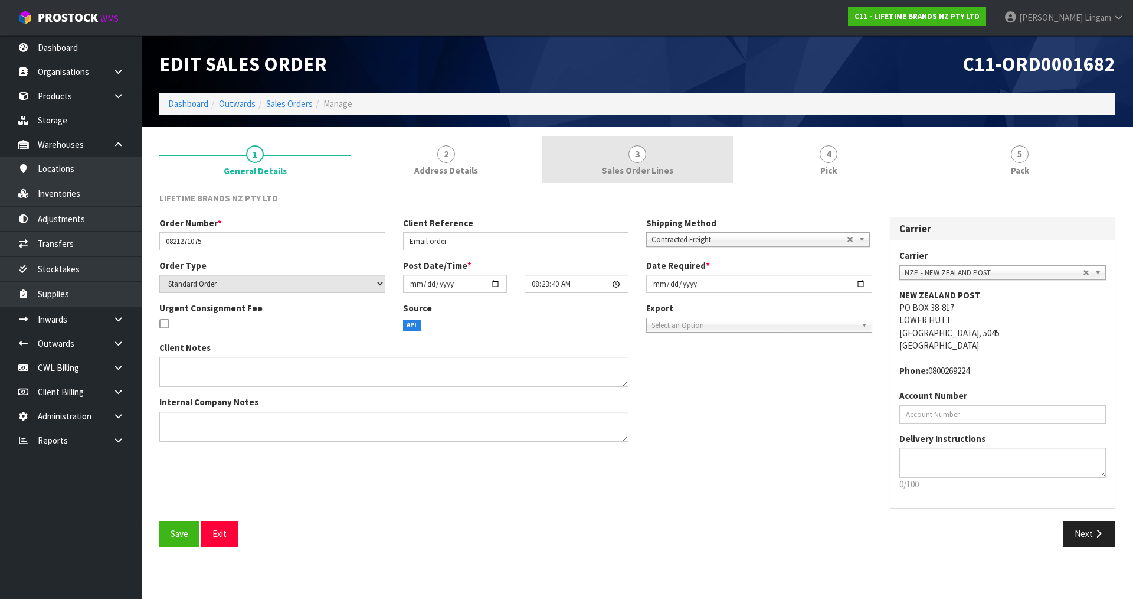
click at [675, 161] on link "3 Sales Order Lines" at bounding box center [637, 159] width 191 height 47
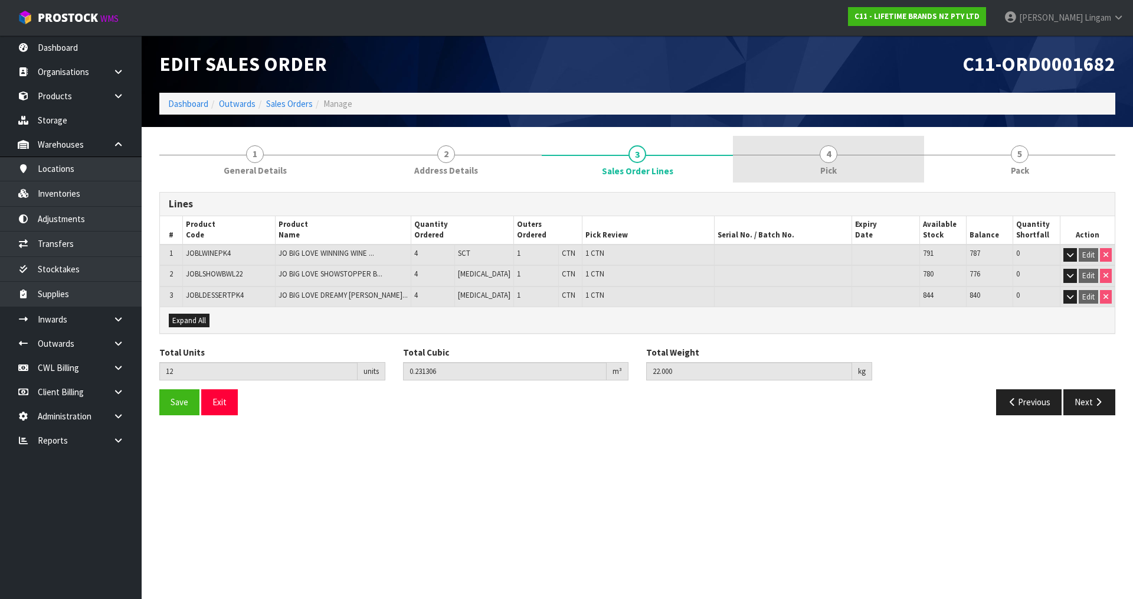
click at [849, 172] on link "4 Pick" at bounding box center [828, 159] width 191 height 47
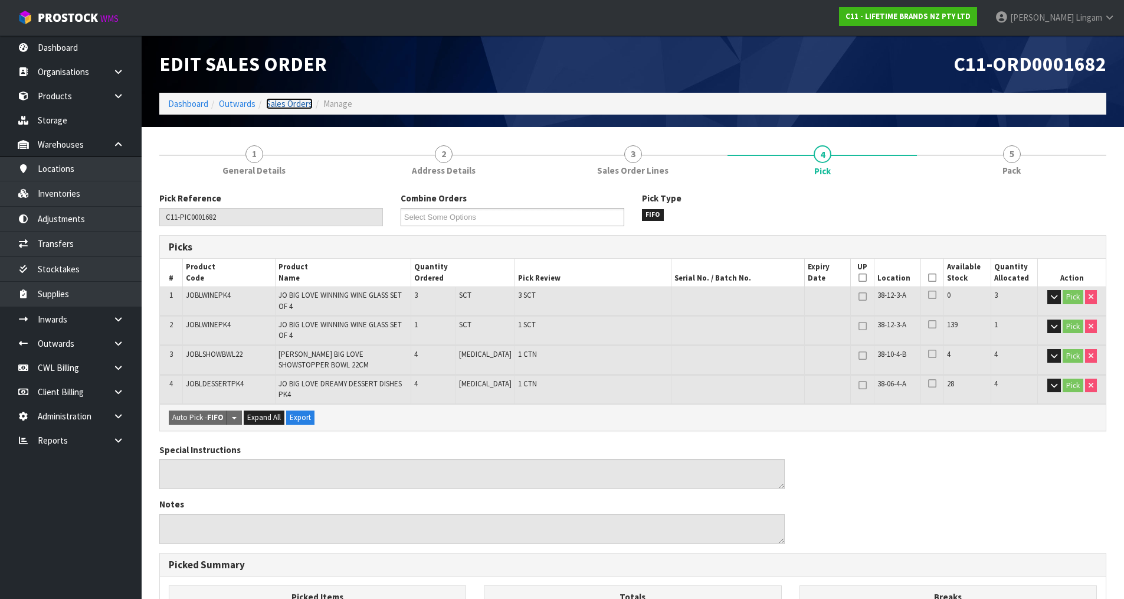
click at [305, 104] on link "Sales Orders" at bounding box center [289, 103] width 47 height 11
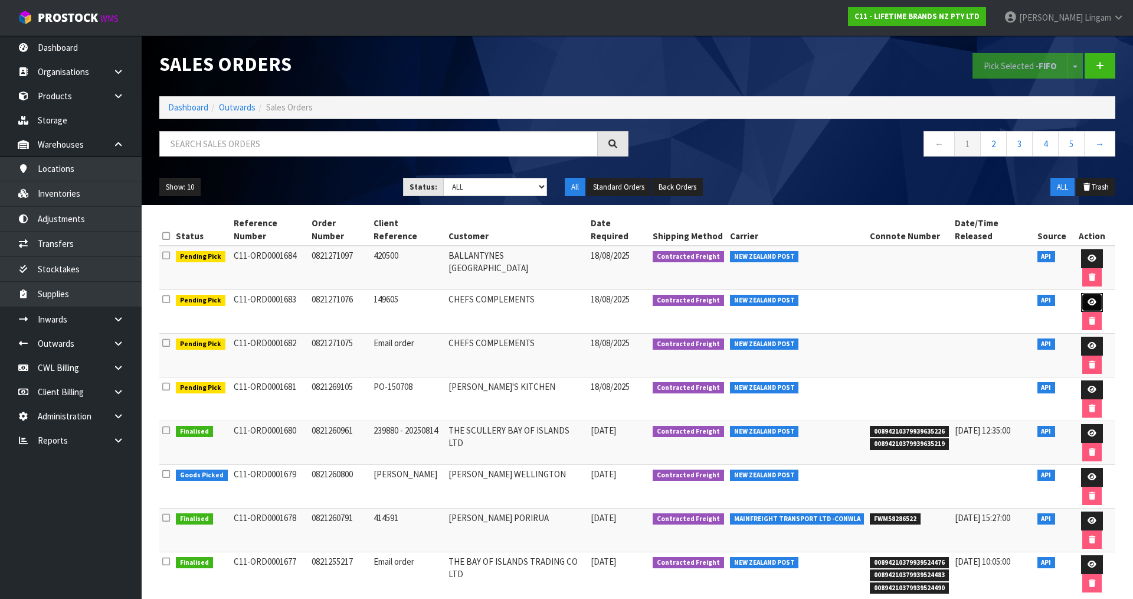
click at [1081, 293] on link at bounding box center [1092, 302] width 22 height 19
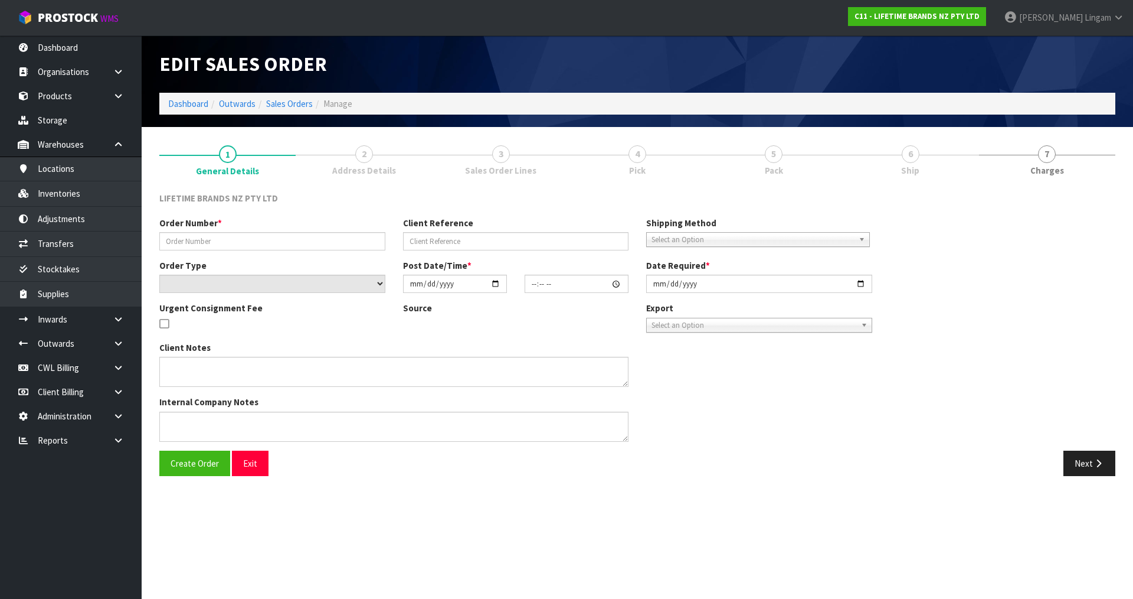
type input "0821271076"
type input "149605"
select select "number:0"
type input "2025-08-18"
type input "08:23:41.000"
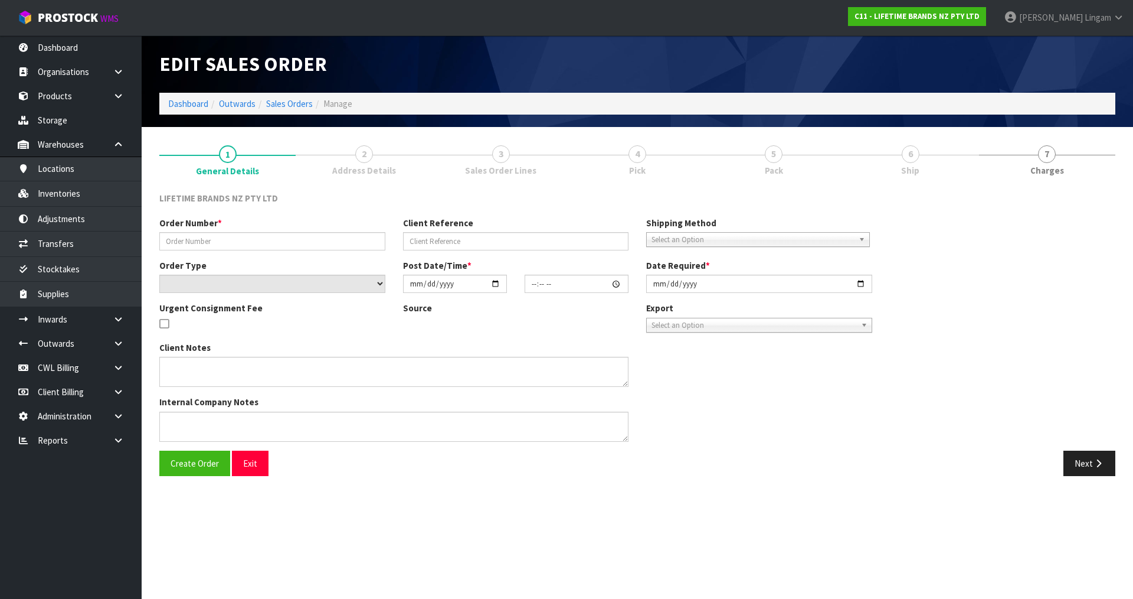
type input "2025-08-18"
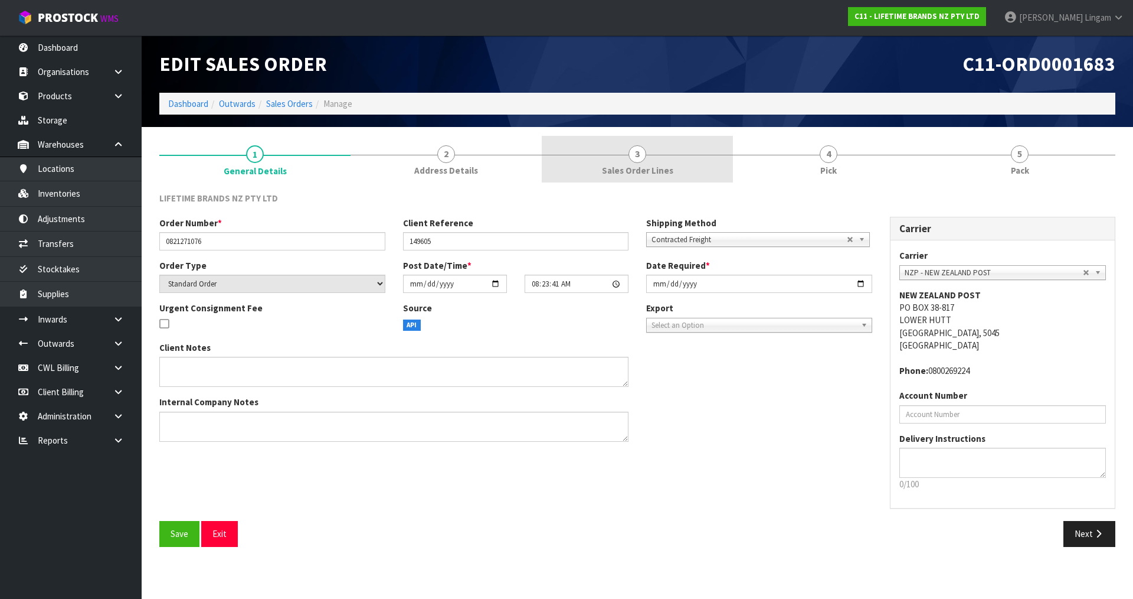
click at [640, 162] on span "3" at bounding box center [638, 154] width 18 height 18
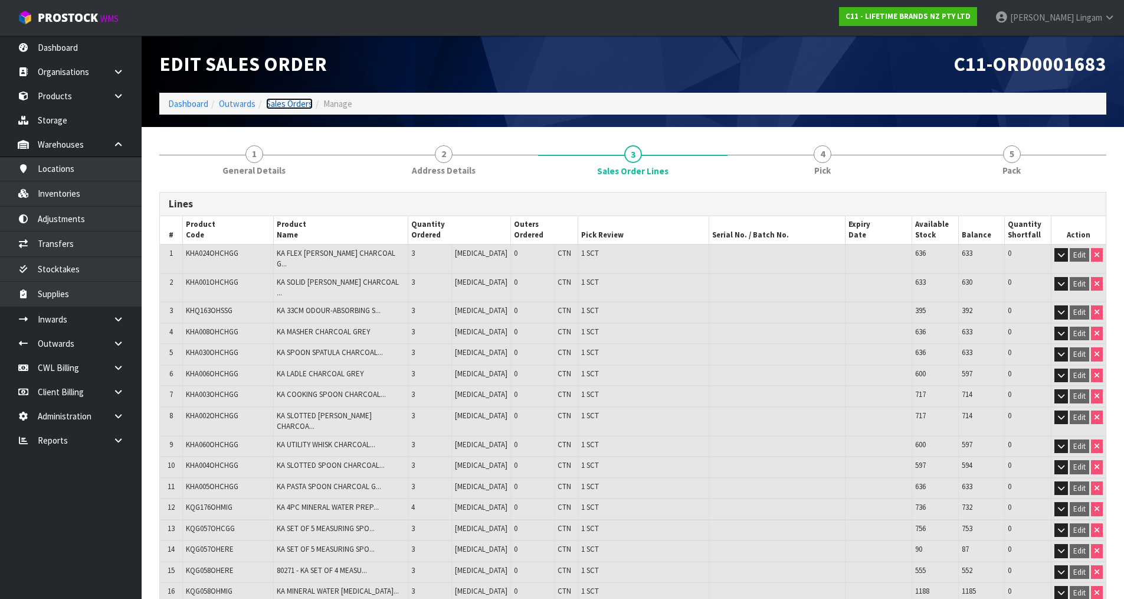
click at [287, 102] on link "Sales Orders" at bounding box center [289, 103] width 47 height 11
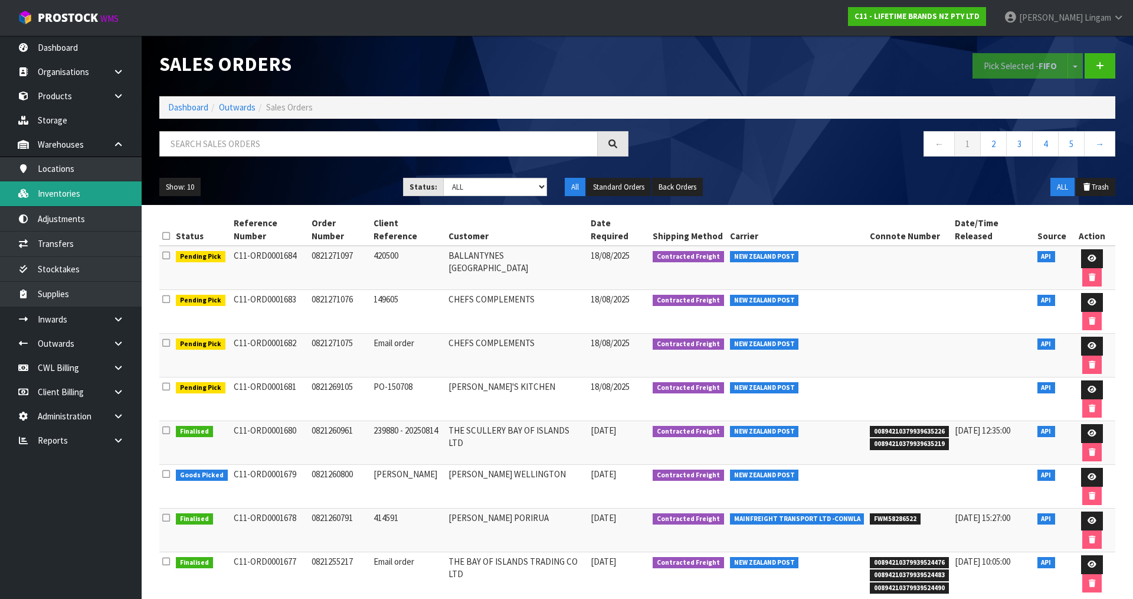
click at [69, 193] on link "Inventories" at bounding box center [71, 193] width 142 height 24
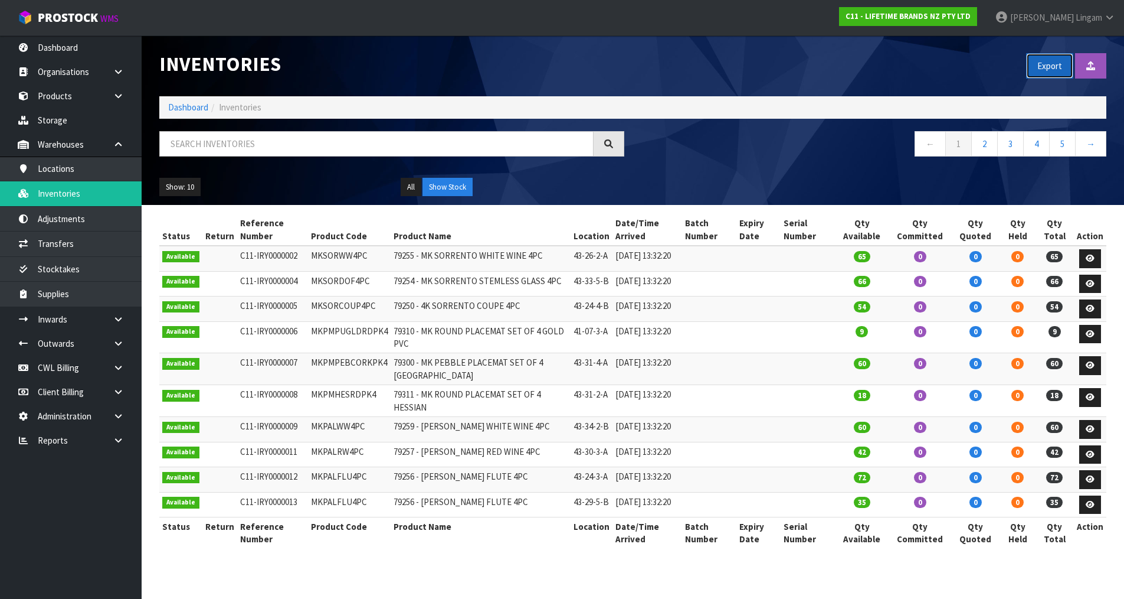
click at [1057, 68] on button "Export" at bounding box center [1049, 65] width 47 height 25
click at [191, 108] on link "Dashboard" at bounding box center [188, 107] width 40 height 11
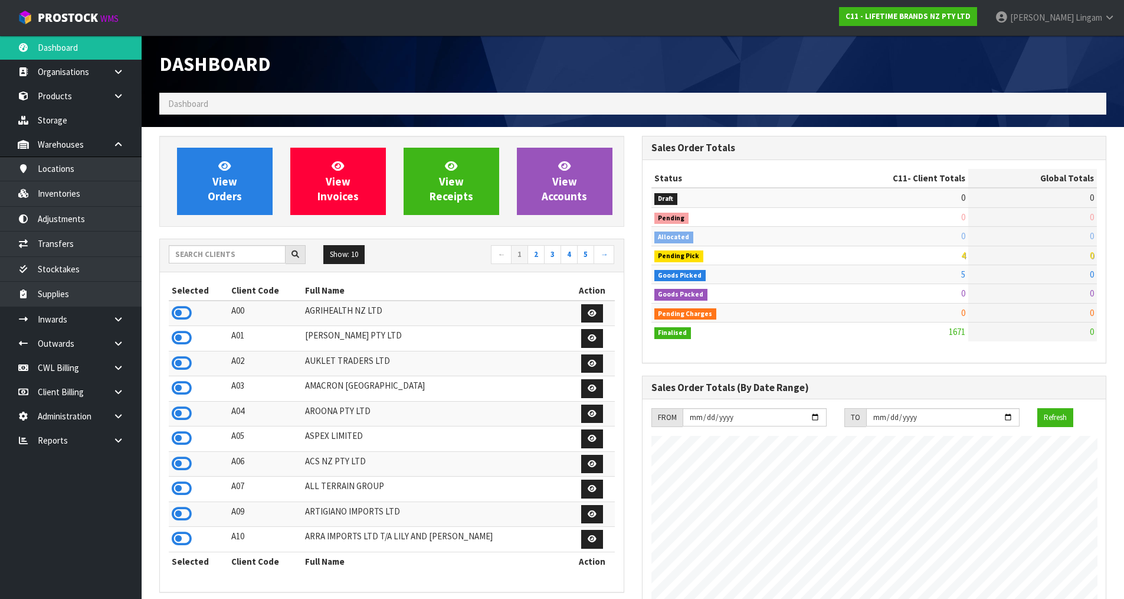
scroll to position [894, 482]
click at [236, 258] on input "text" at bounding box center [227, 254] width 117 height 18
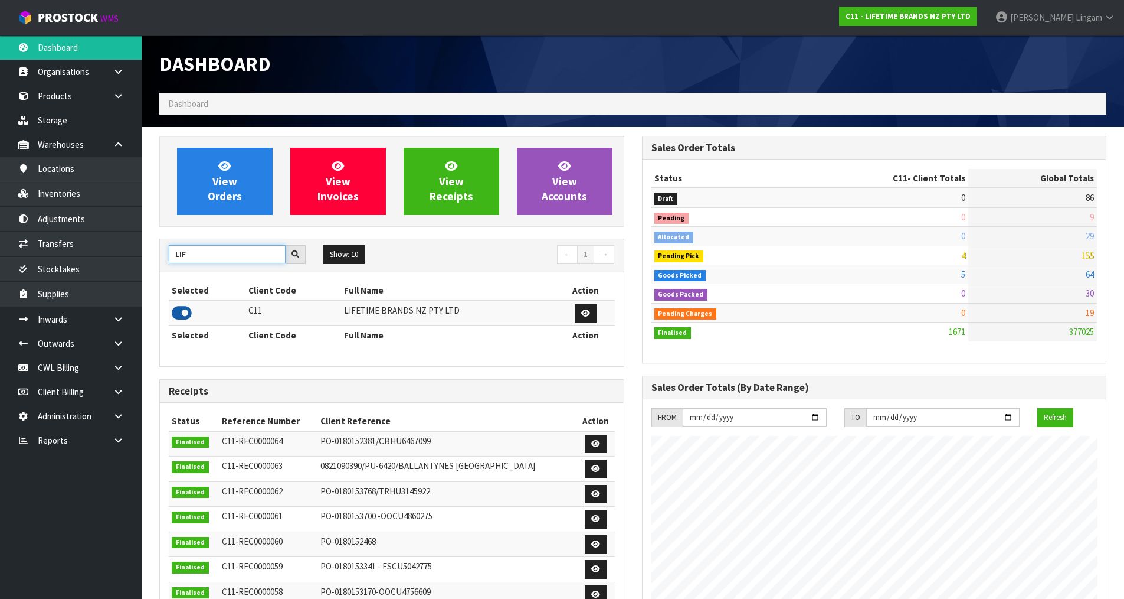
type input "LIF"
click at [185, 317] on icon at bounding box center [182, 313] width 20 height 18
click at [120, 319] on icon at bounding box center [118, 319] width 11 height 9
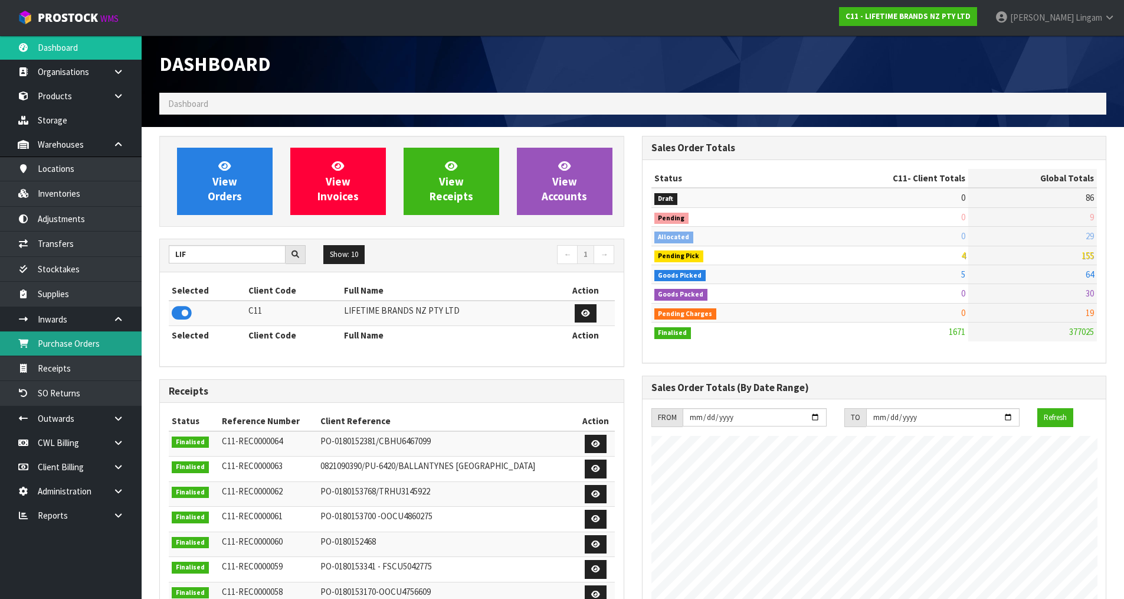
click at [99, 345] on link "Purchase Orders" at bounding box center [71, 343] width 142 height 24
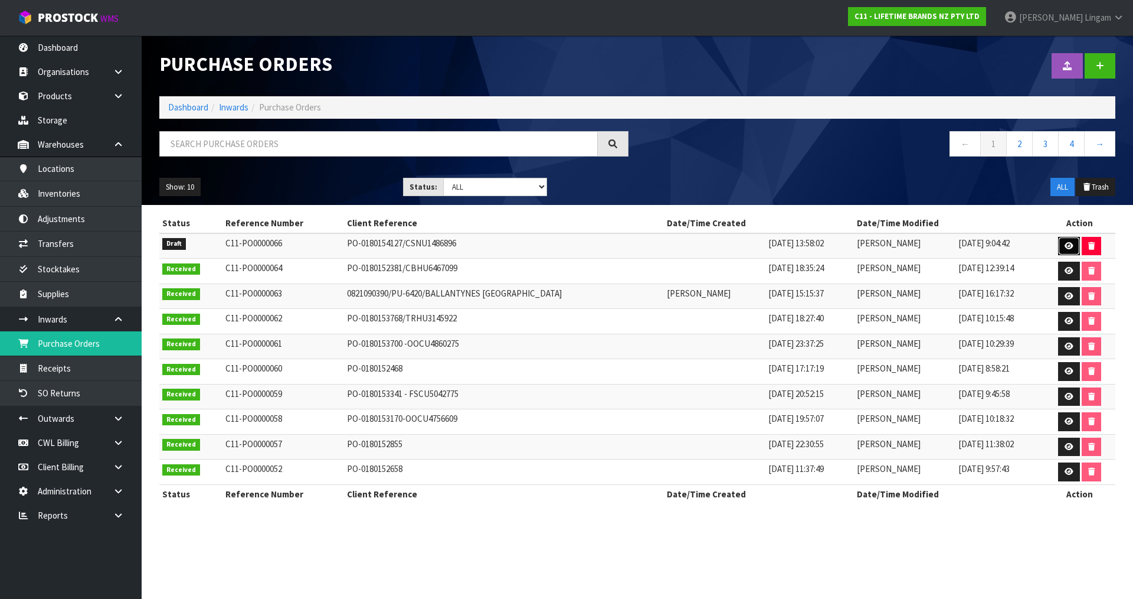
click at [1071, 243] on icon at bounding box center [1069, 246] width 9 height 8
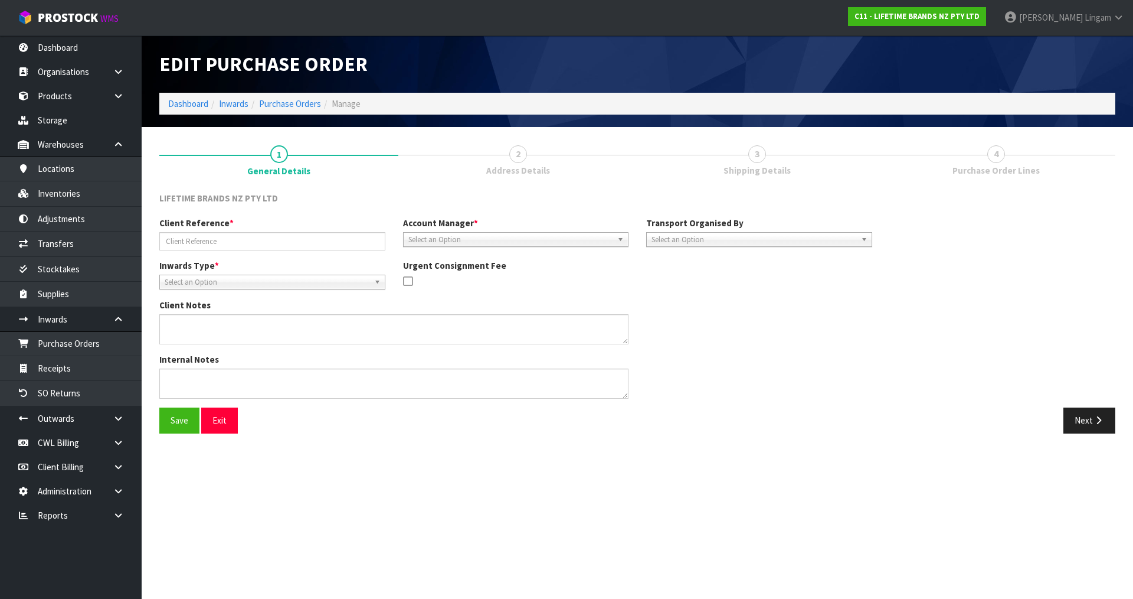
type input "PO-0180154127/CSNU1486896"
type textarea "PURCHASE ORDER: 4500344047-000010 CONTAINER NUMBER-CSNU1486896"
type textarea "CONTAINER NUMBER-CSNU1486896-756 CARTONS"
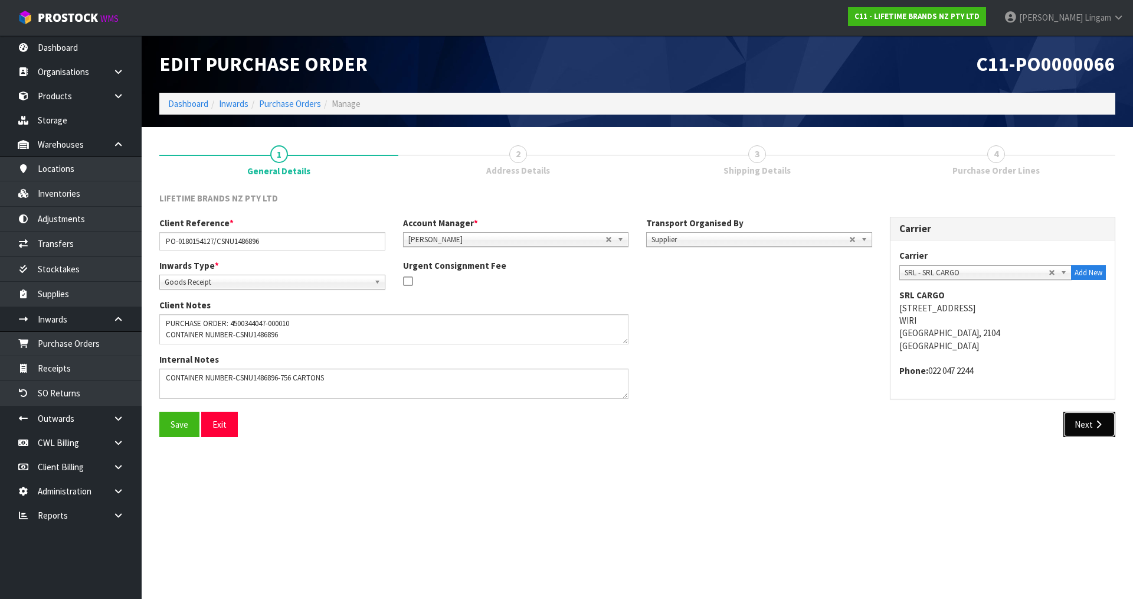
click at [1080, 421] on button "Next" at bounding box center [1090, 423] width 52 height 25
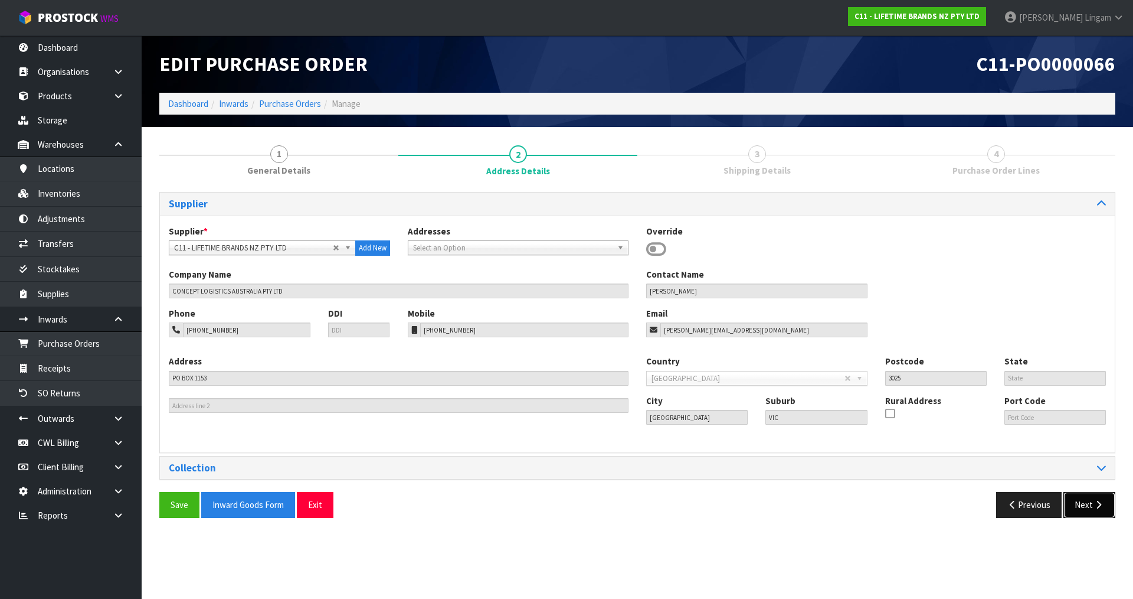
click at [1079, 506] on button "Next" at bounding box center [1090, 504] width 52 height 25
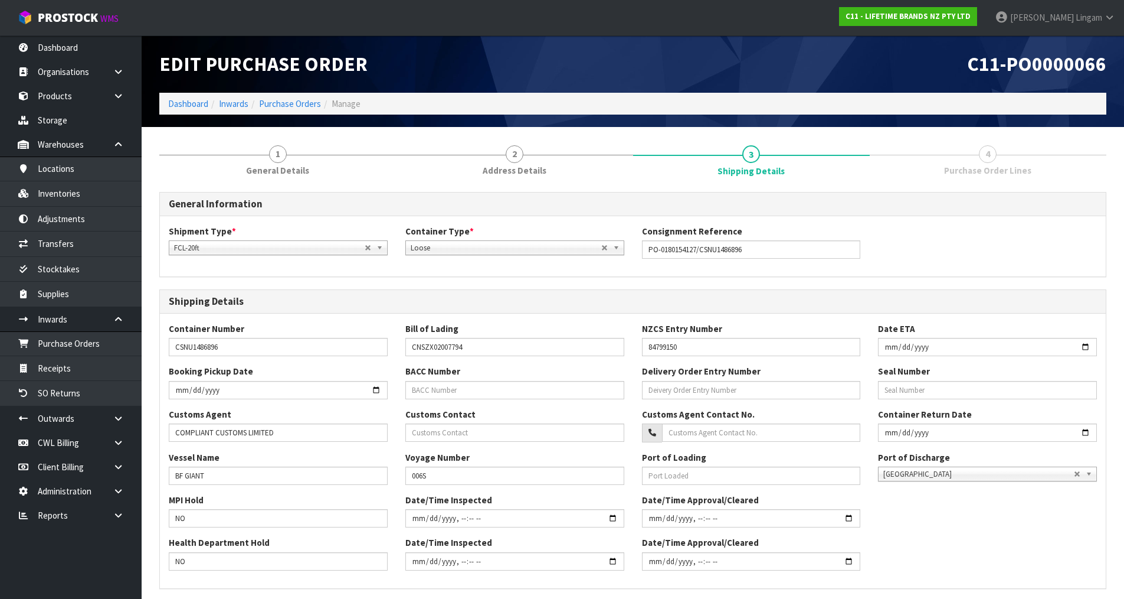
scroll to position [213, 0]
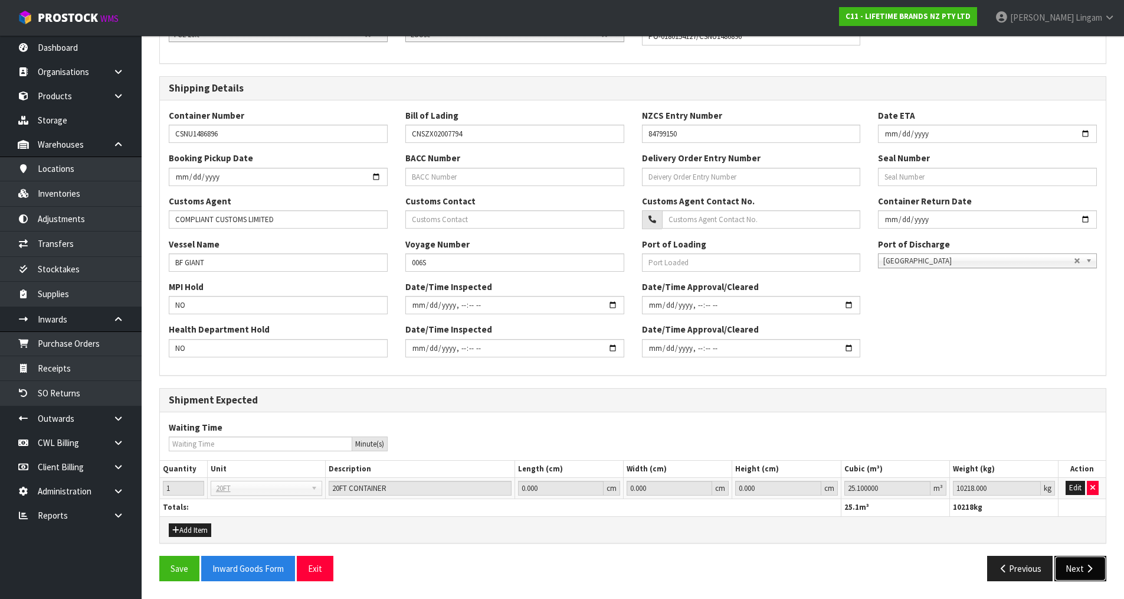
click at [1073, 571] on button "Next" at bounding box center [1081, 567] width 52 height 25
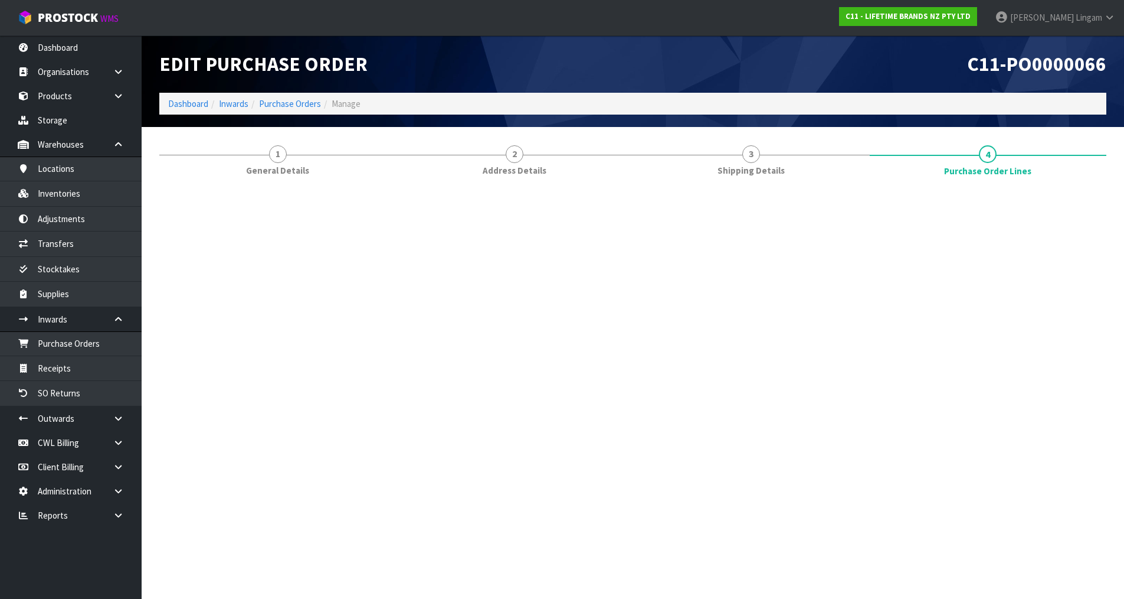
scroll to position [0, 0]
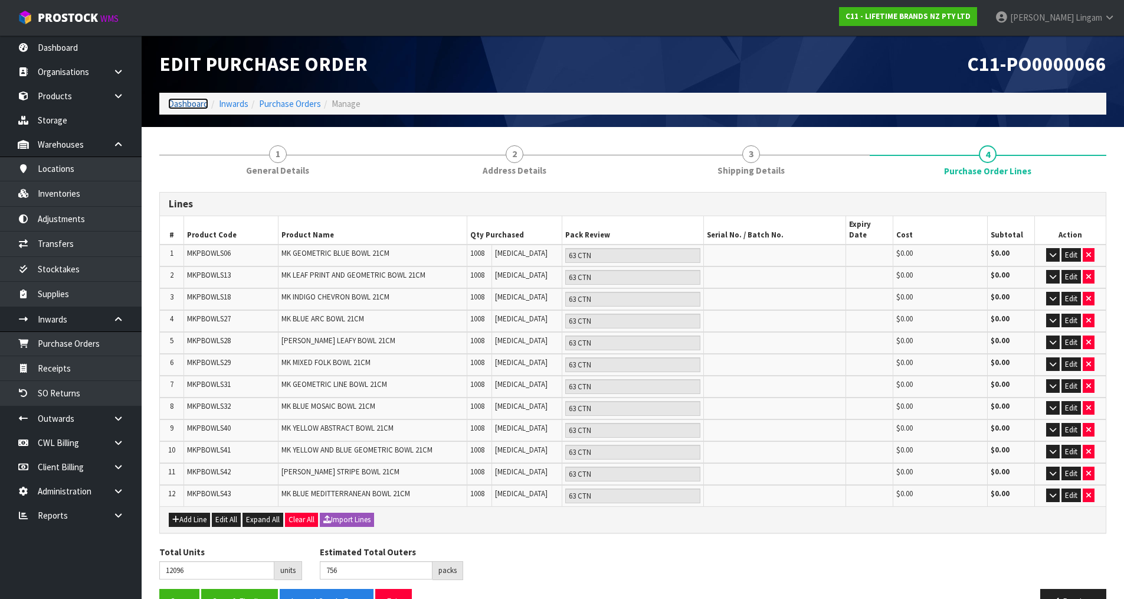
click at [194, 104] on link "Dashboard" at bounding box center [188, 103] width 40 height 11
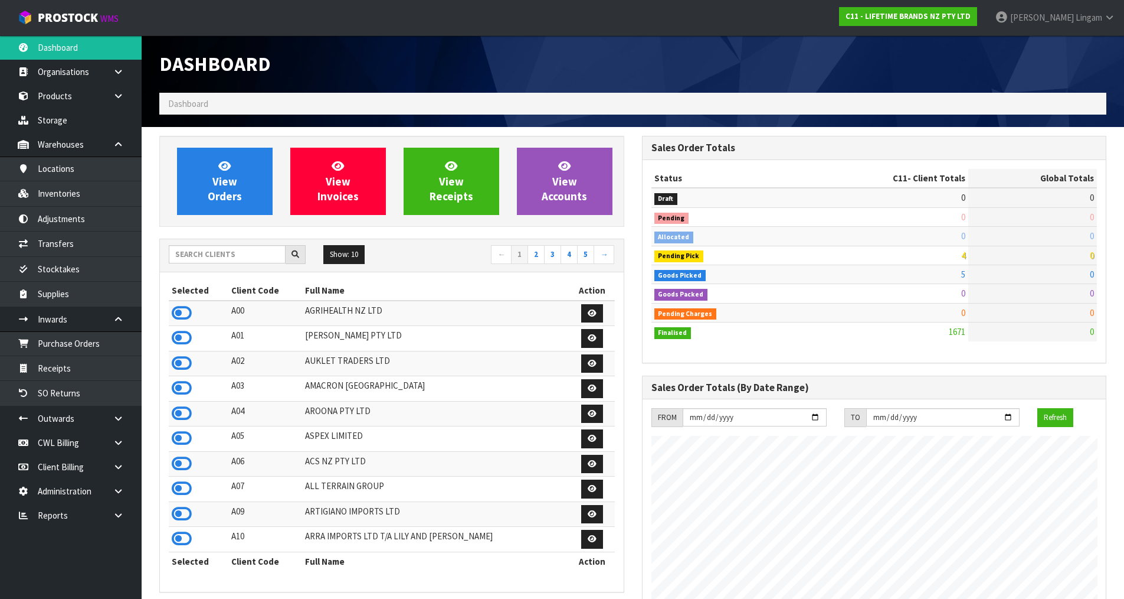
scroll to position [894, 482]
click at [179, 251] on input "text" at bounding box center [227, 254] width 117 height 18
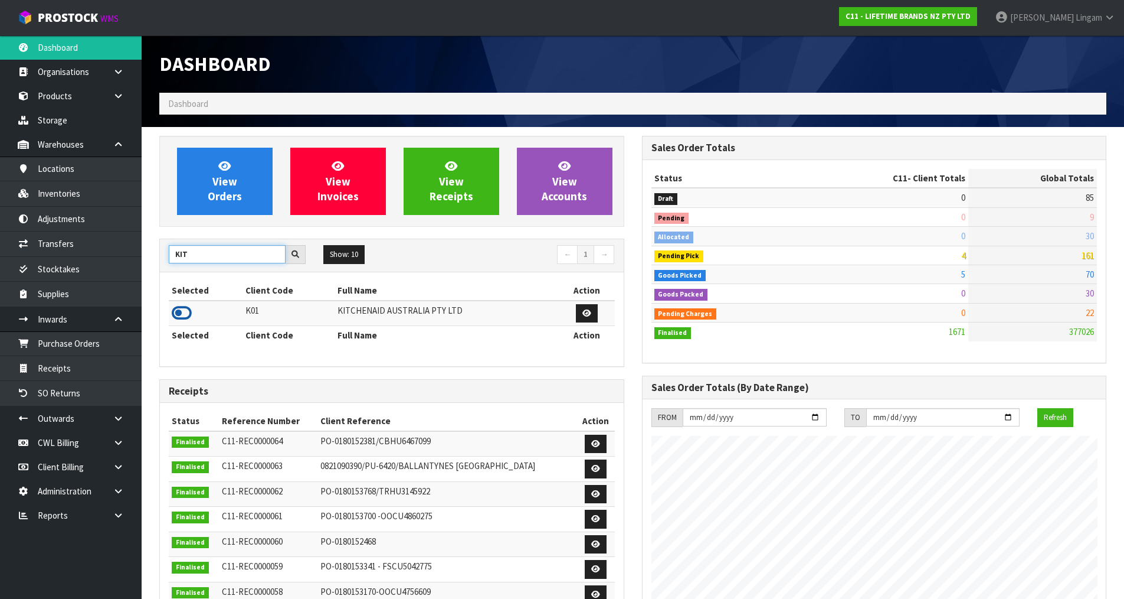
type input "KIT"
click at [181, 314] on icon at bounding box center [182, 313] width 20 height 18
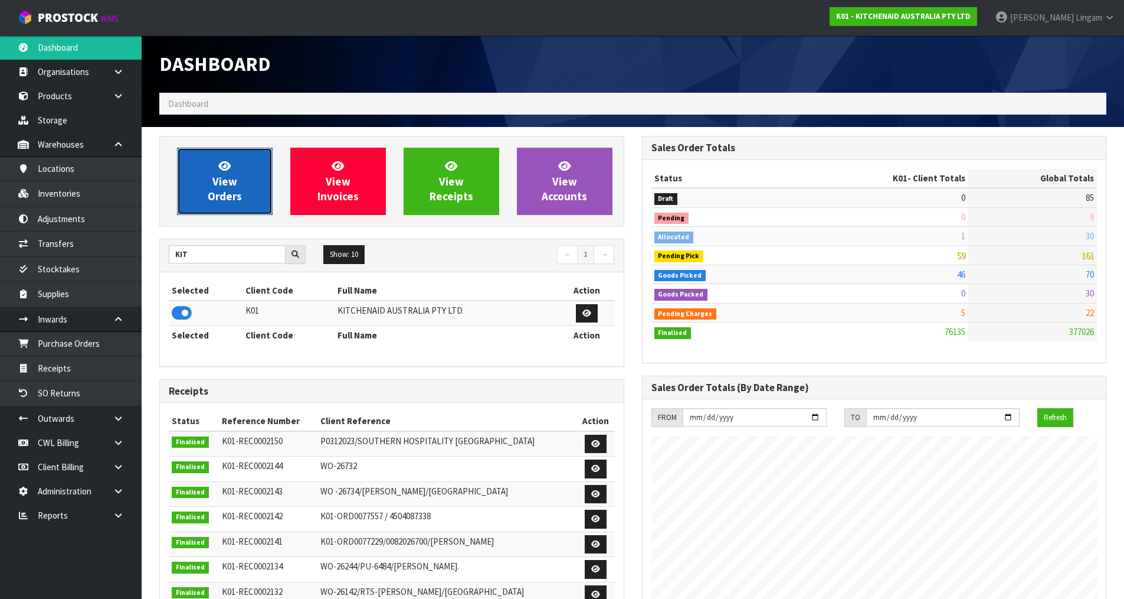
click at [241, 198] on span "View Orders" at bounding box center [225, 181] width 34 height 44
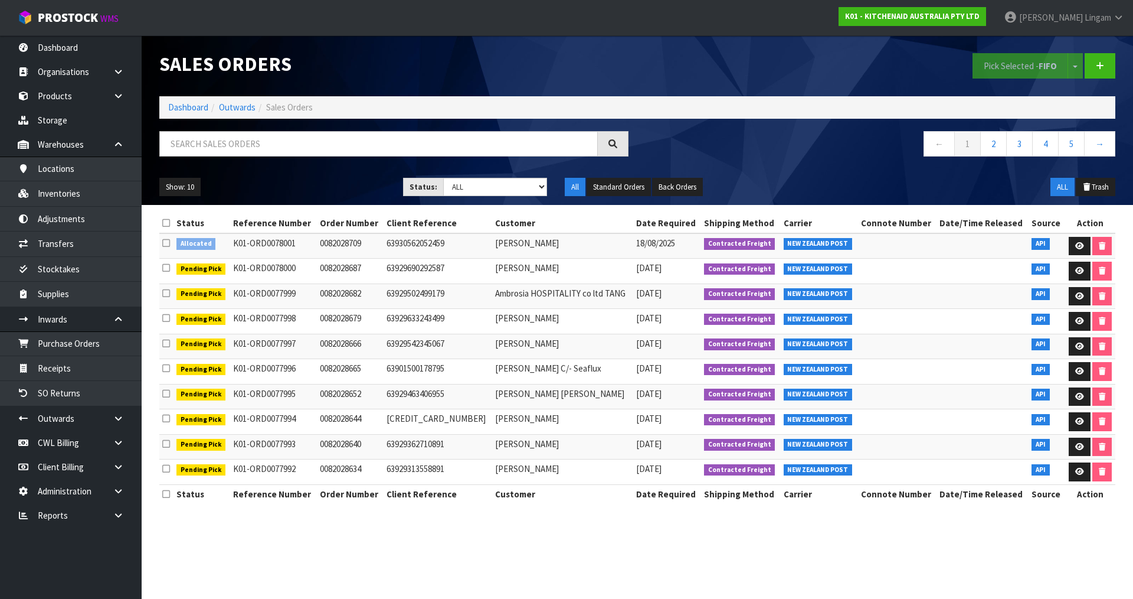
drag, startPoint x: 166, startPoint y: 244, endPoint x: 636, endPoint y: 155, distance: 478.2
click at [166, 243] on icon at bounding box center [166, 242] width 8 height 9
click at [0, 0] on input "checkbox" at bounding box center [0, 0] width 0 height 0
click at [999, 66] on button "Pick Selected - FIFO" at bounding box center [1021, 65] width 96 height 25
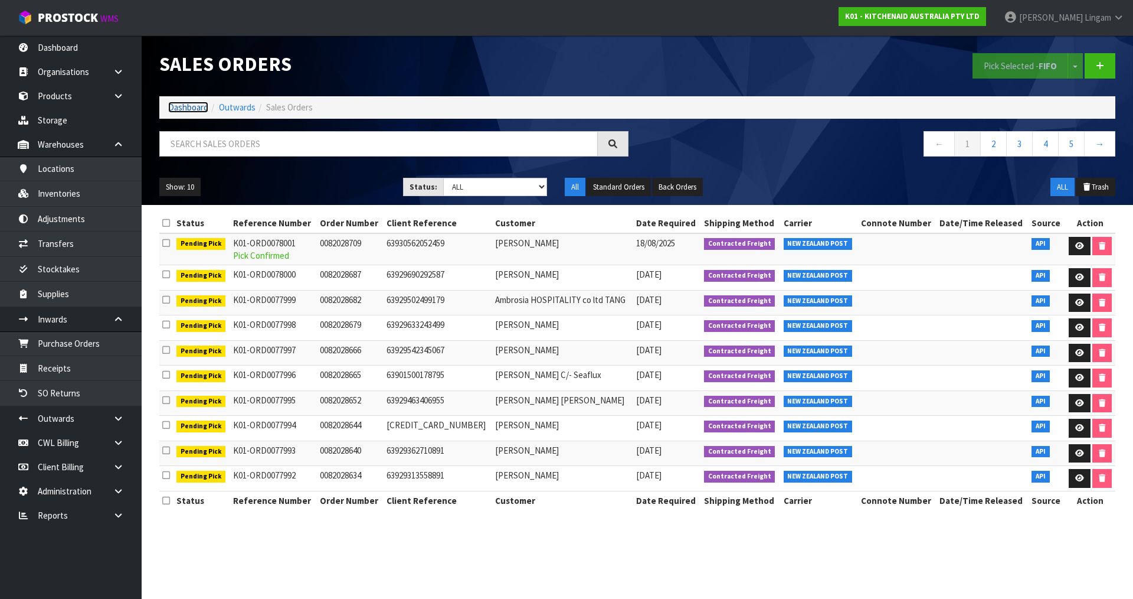
click at [185, 108] on link "Dashboard" at bounding box center [188, 107] width 40 height 11
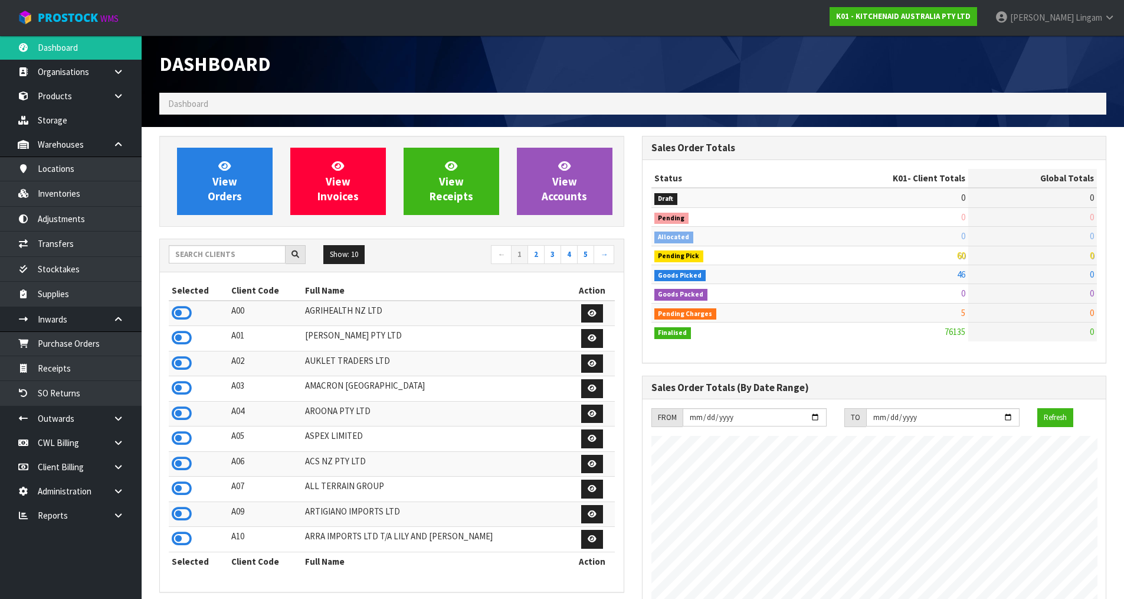
scroll to position [894, 482]
click at [264, 254] on input "text" at bounding box center [227, 254] width 117 height 18
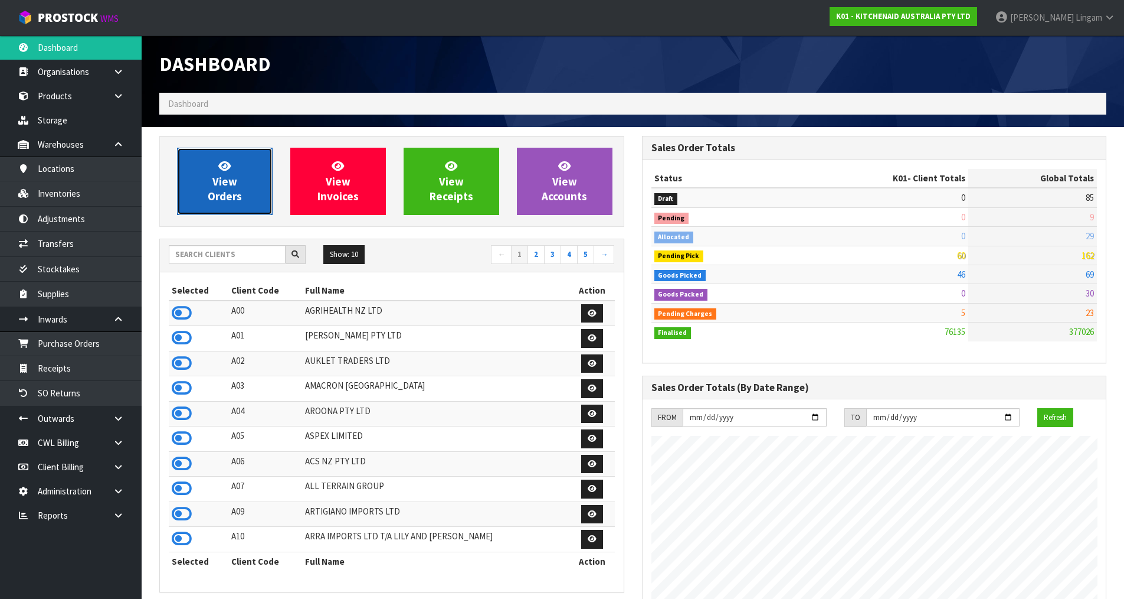
click at [238, 191] on span "View Orders" at bounding box center [225, 181] width 34 height 44
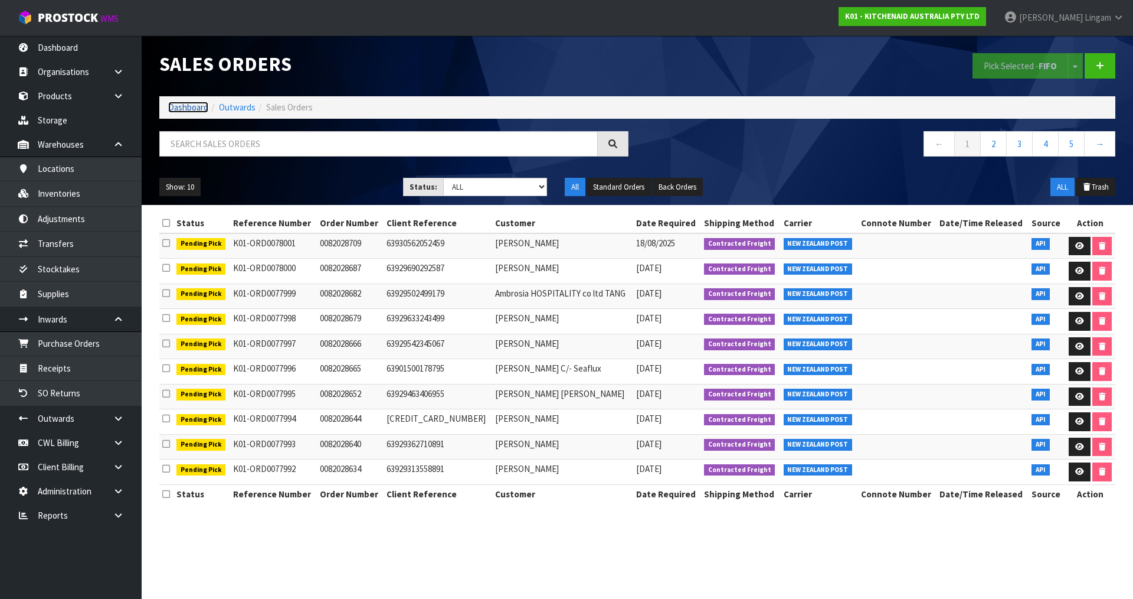
click at [189, 110] on link "Dashboard" at bounding box center [188, 107] width 40 height 11
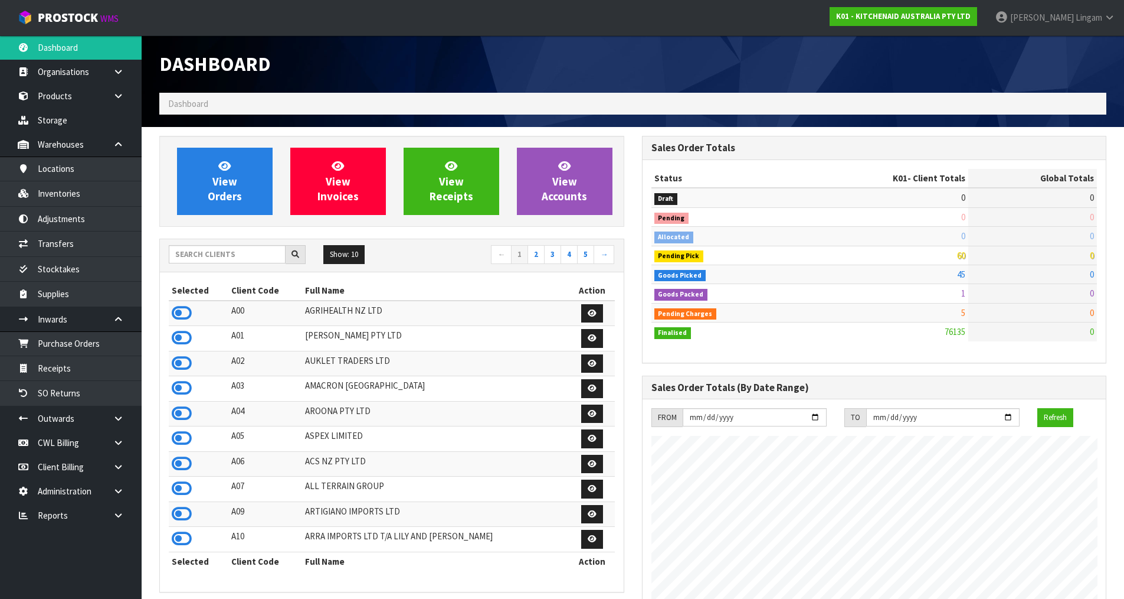
scroll to position [894, 482]
click at [718, 71] on div "Dashboard" at bounding box center [633, 63] width 965 height 57
click at [232, 185] on span "View Orders" at bounding box center [225, 181] width 34 height 44
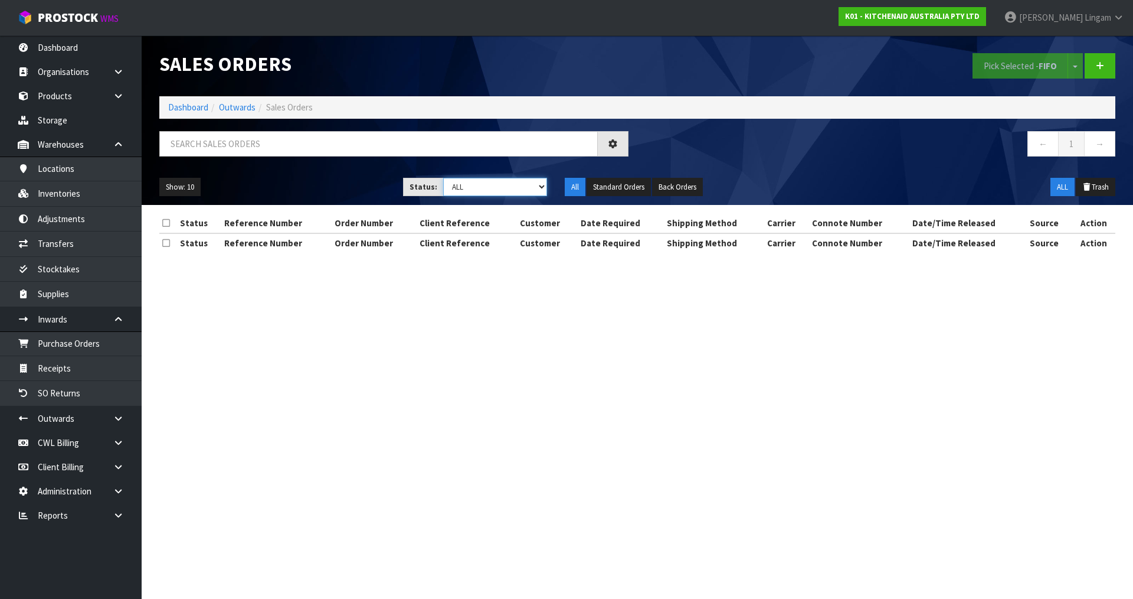
click at [529, 192] on select "Draft Pending Allocated Pending Pick Goods Picked Goods Packed Pending Charges …" at bounding box center [495, 187] width 104 height 18
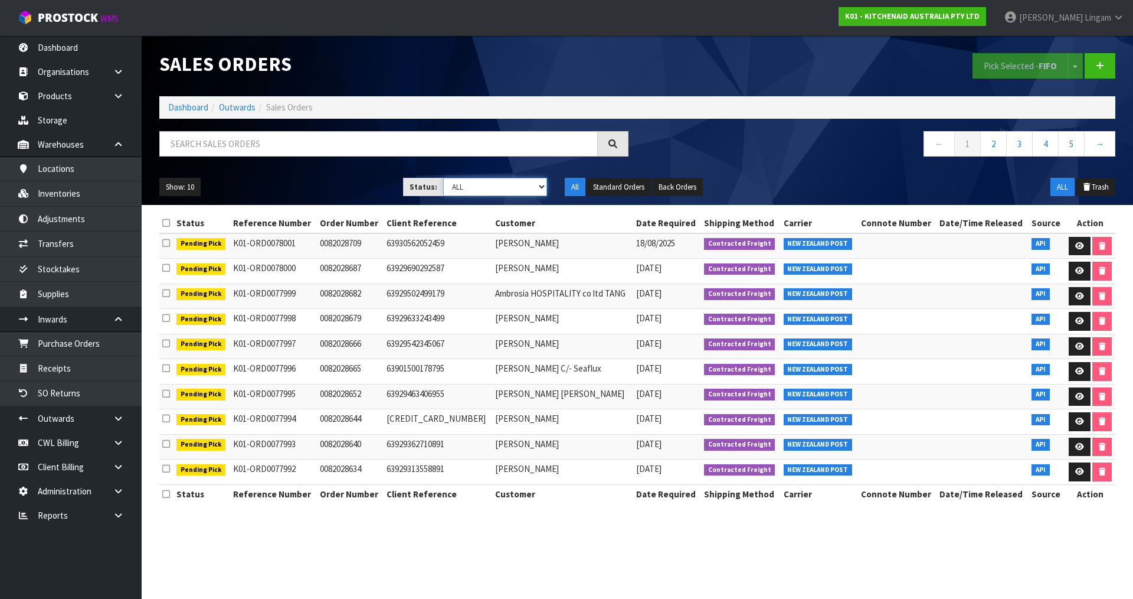
select select "string:6"
click at [443, 178] on select "Draft Pending Allocated Pending Pick Goods Picked Goods Packed Pending Charges …" at bounding box center [495, 187] width 104 height 18
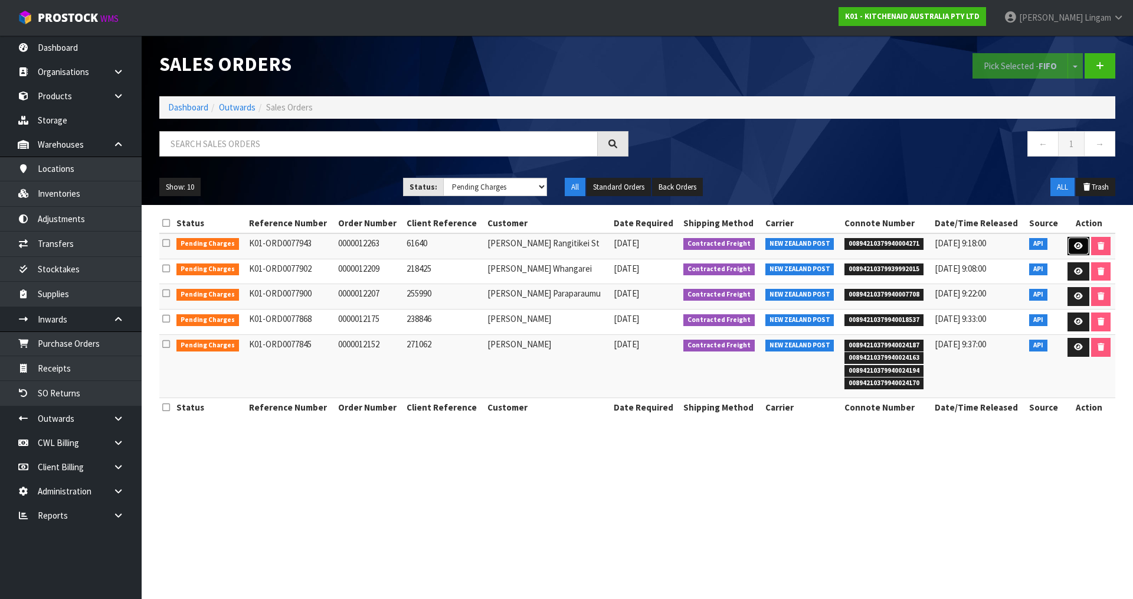
click at [1077, 246] on icon at bounding box center [1078, 246] width 9 height 8
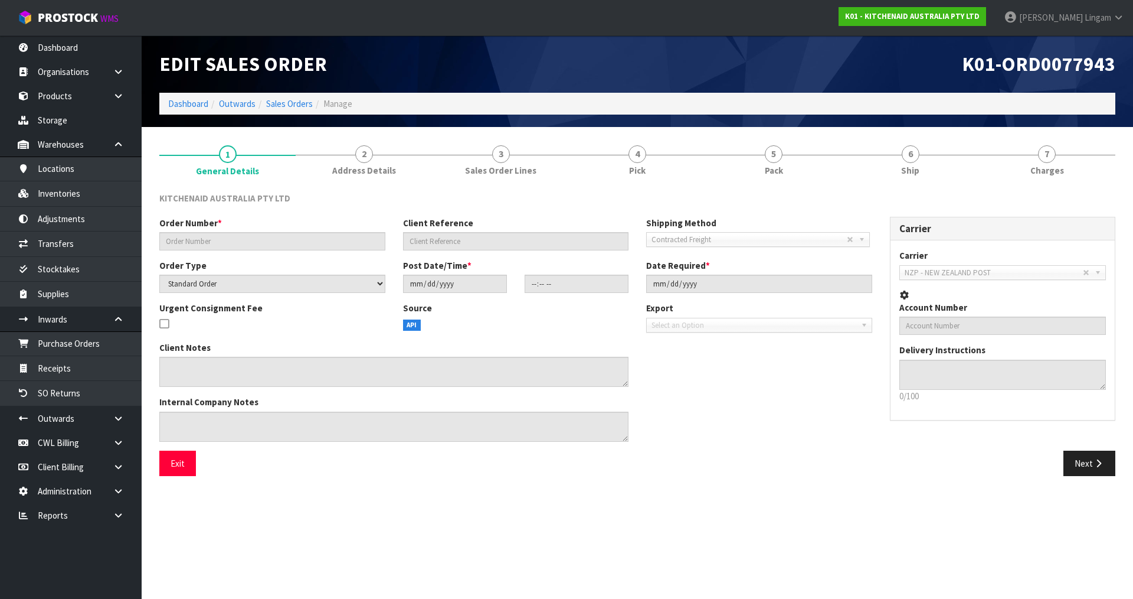
type input "0000012263"
type input "61640"
select select "number:0"
type input "2025-08-15"
type input "15:31:36.000"
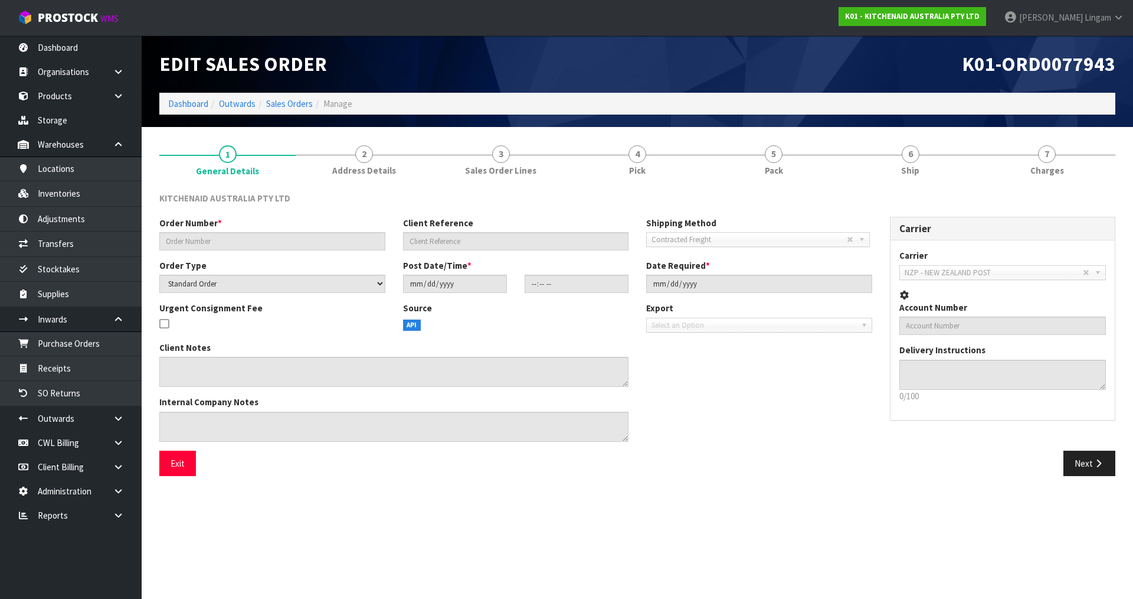
type input "2025-08-15"
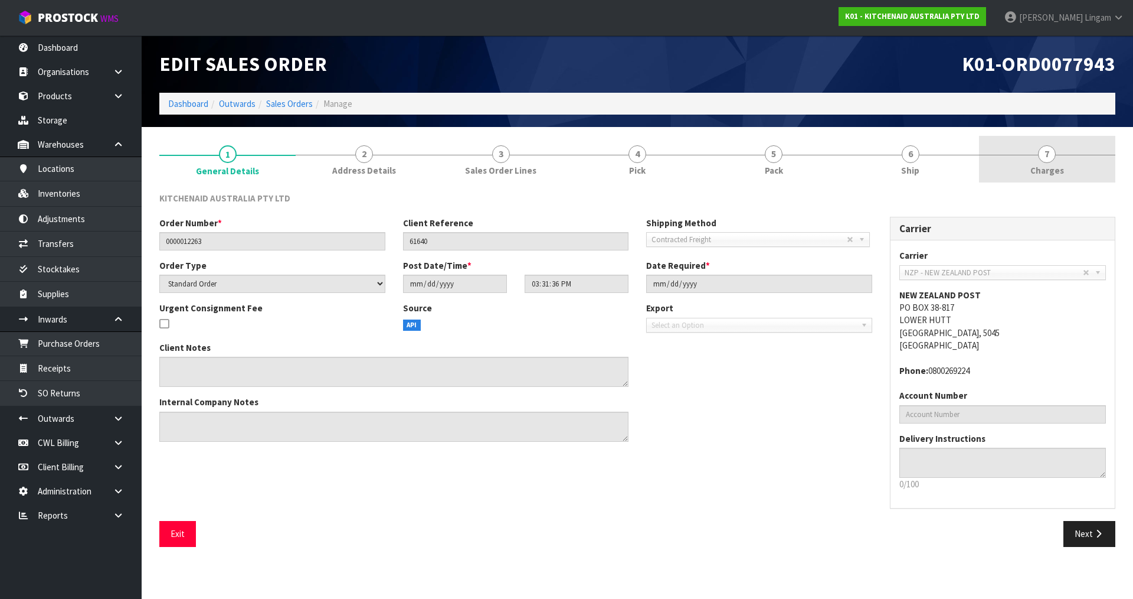
click at [1050, 176] on span "Charges" at bounding box center [1048, 170] width 34 height 12
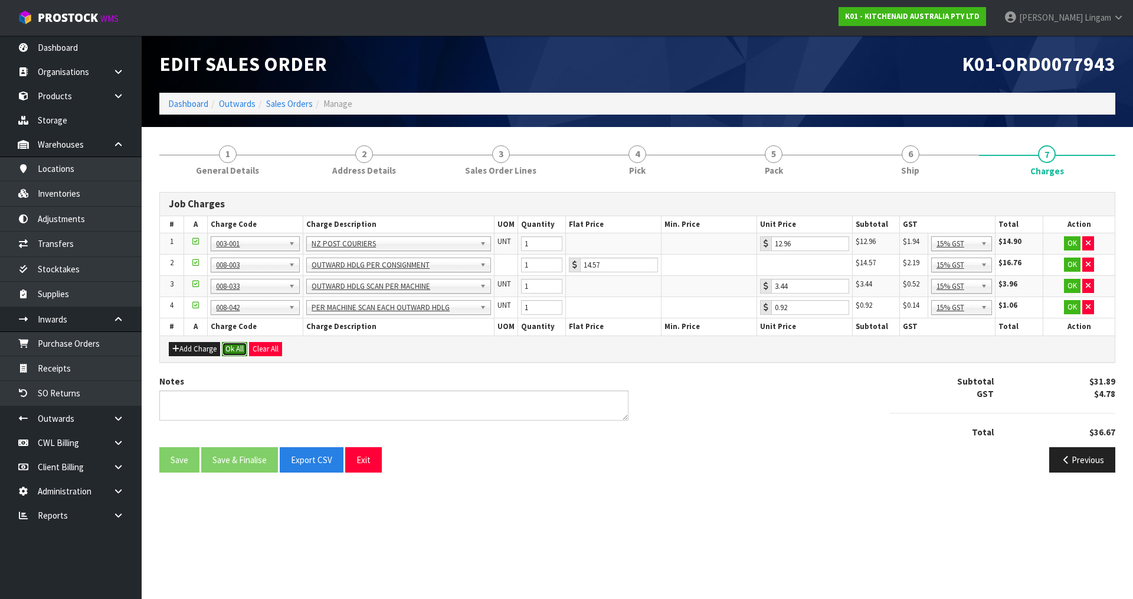
click at [242, 349] on button "Ok All" at bounding box center [234, 349] width 25 height 14
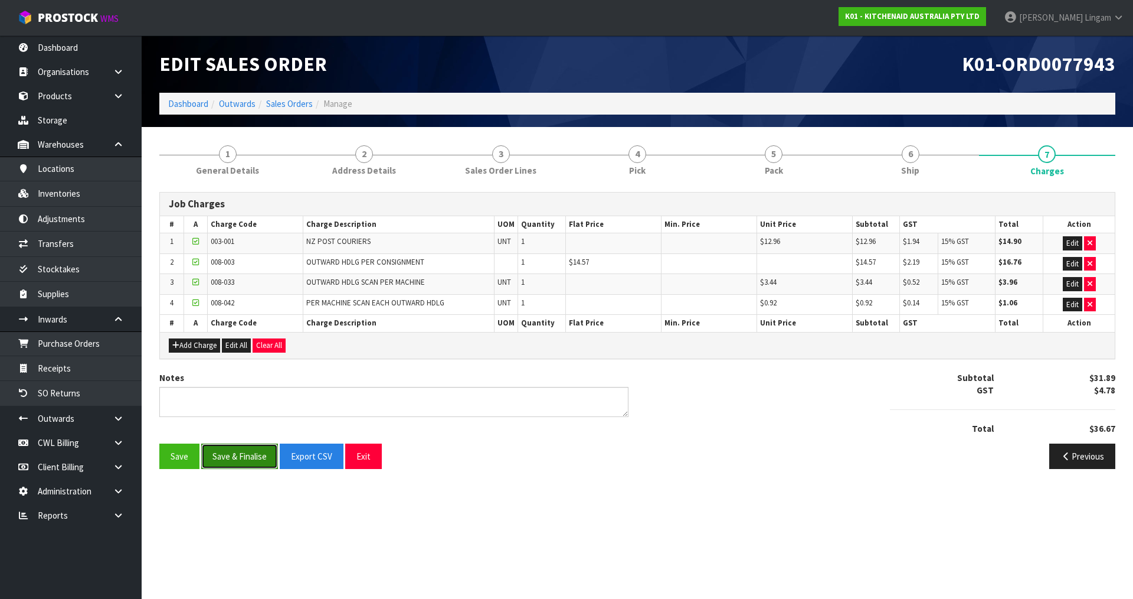
click at [238, 455] on button "Save & Finalise" at bounding box center [239, 455] width 77 height 25
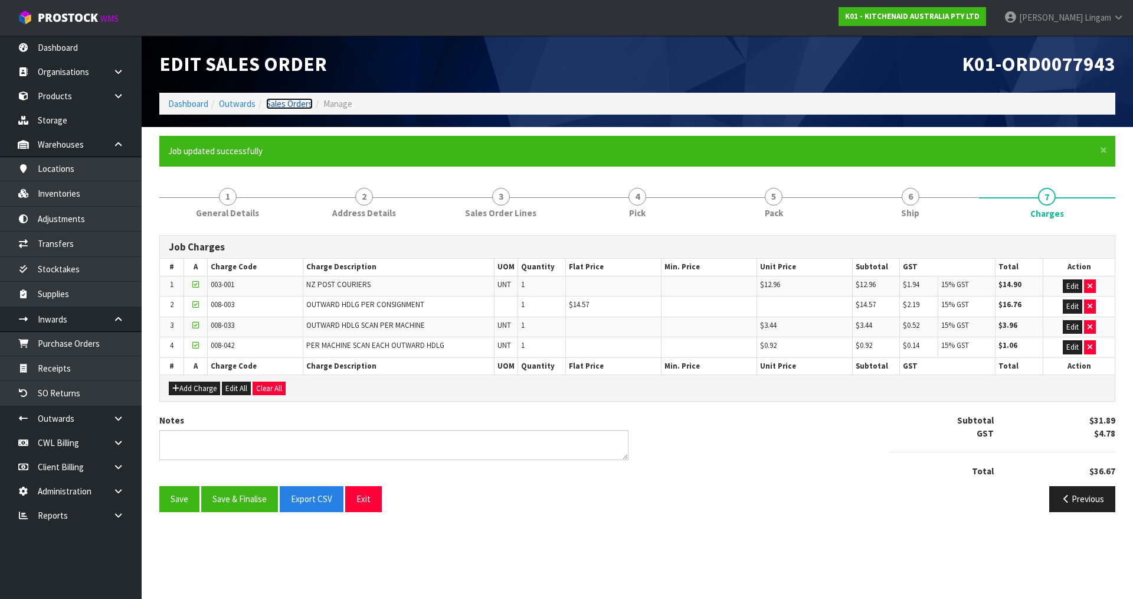
click at [299, 106] on link "Sales Orders" at bounding box center [289, 103] width 47 height 11
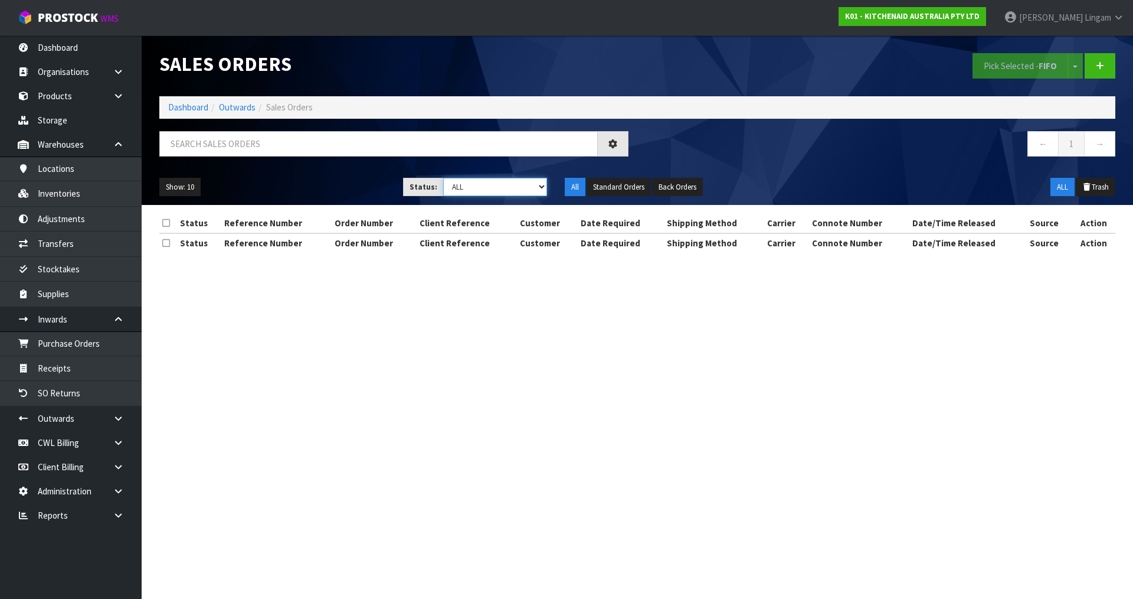
click at [523, 185] on select "Draft Pending Allocated Pending Pick Goods Picked Goods Packed Pending Charges …" at bounding box center [495, 187] width 104 height 18
click at [443, 178] on select "Draft Pending Allocated Pending Pick Goods Picked Goods Packed Pending Charges …" at bounding box center [495, 187] width 104 height 18
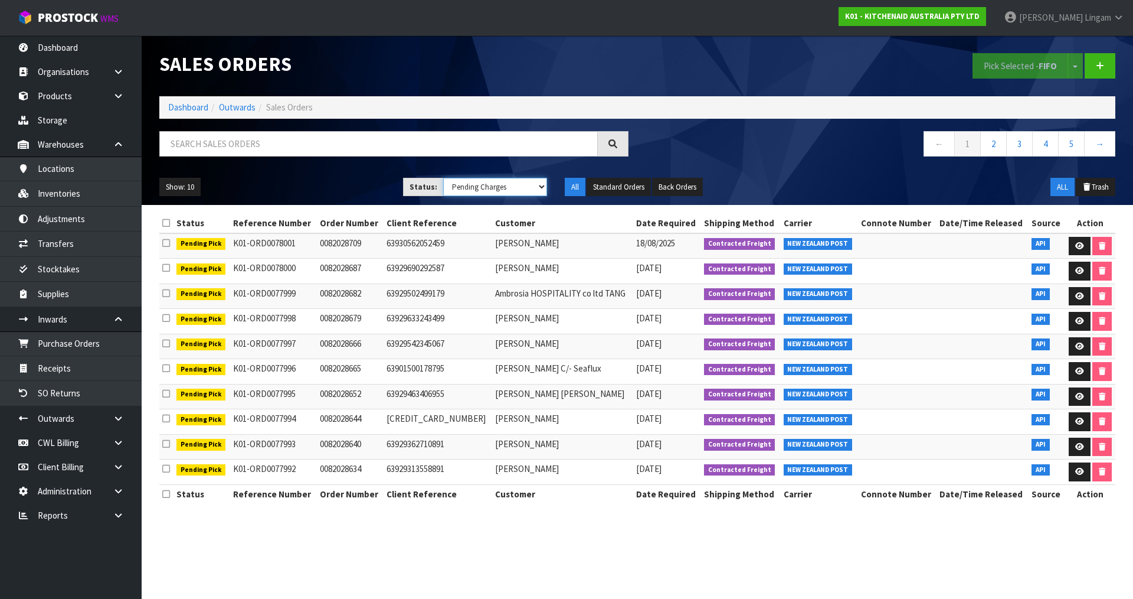
click at [487, 189] on select "Draft Pending Allocated Pending Pick Goods Picked Goods Packed Pending Charges …" at bounding box center [495, 187] width 104 height 18
click at [443, 178] on select "Draft Pending Allocated Pending Pick Goods Picked Goods Packed Pending Charges …" at bounding box center [495, 187] width 104 height 18
click at [188, 108] on link "Dashboard" at bounding box center [188, 107] width 40 height 11
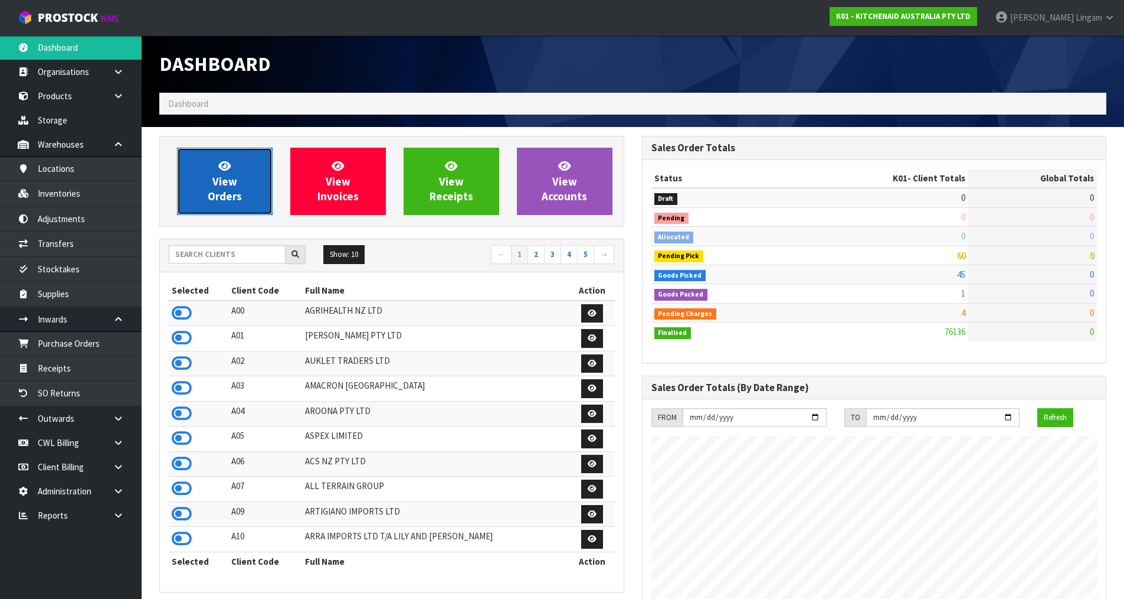
click at [244, 189] on link "View Orders" at bounding box center [225, 181] width 96 height 67
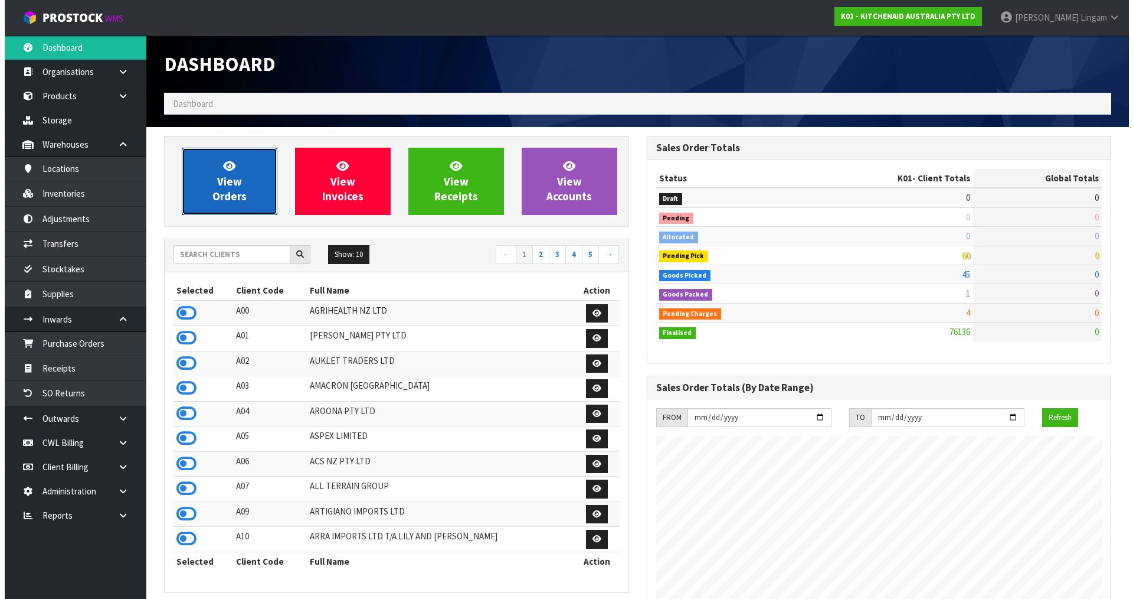
scroll to position [894, 482]
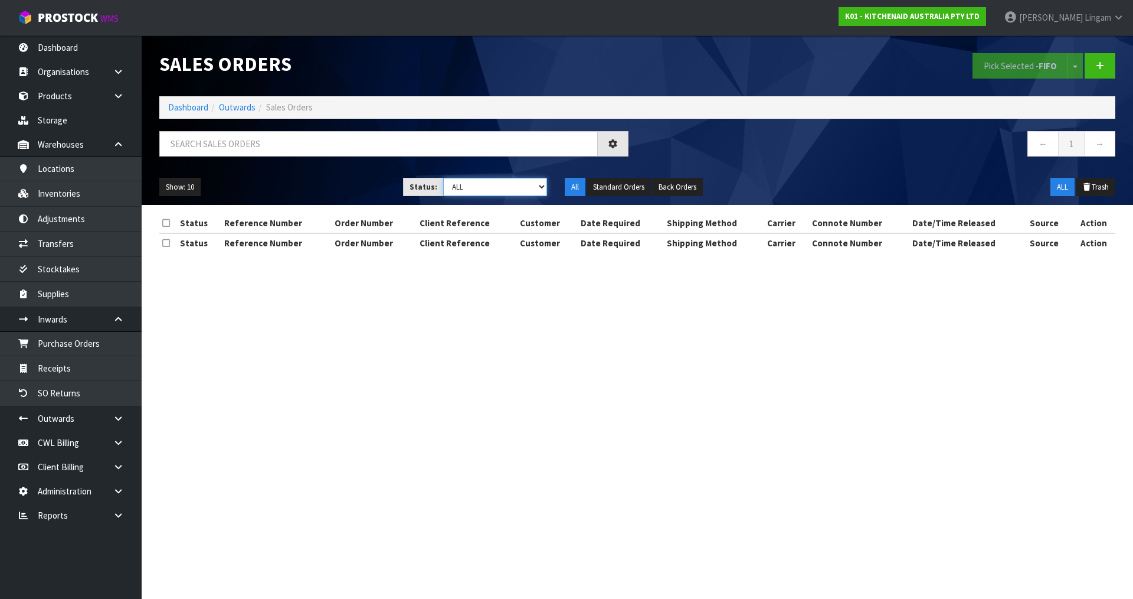
click at [521, 189] on select "Draft Pending Allocated Pending Pick Goods Picked Goods Packed Pending Charges …" at bounding box center [495, 187] width 104 height 18
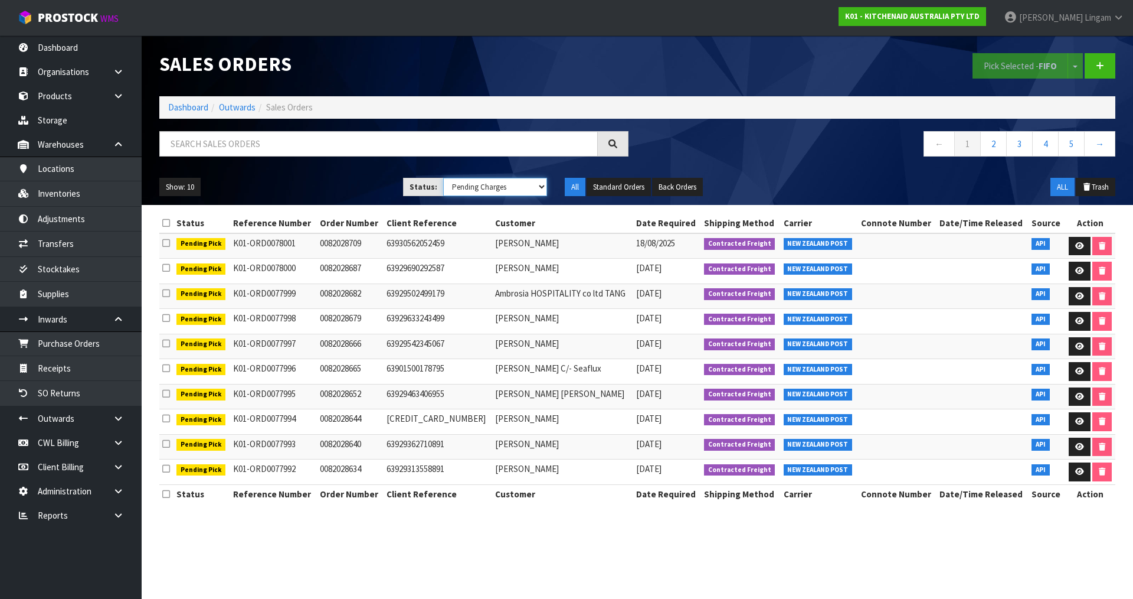
click at [443, 178] on select "Draft Pending Allocated Pending Pick Goods Picked Goods Packed Pending Charges …" at bounding box center [495, 187] width 104 height 18
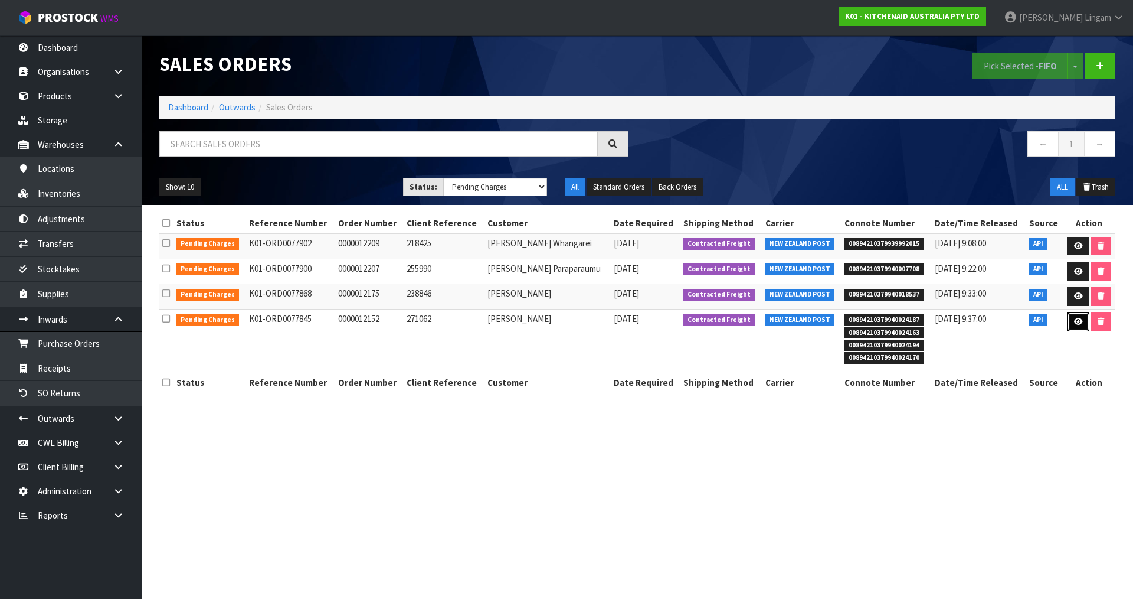
click at [1077, 323] on icon at bounding box center [1078, 322] width 9 height 8
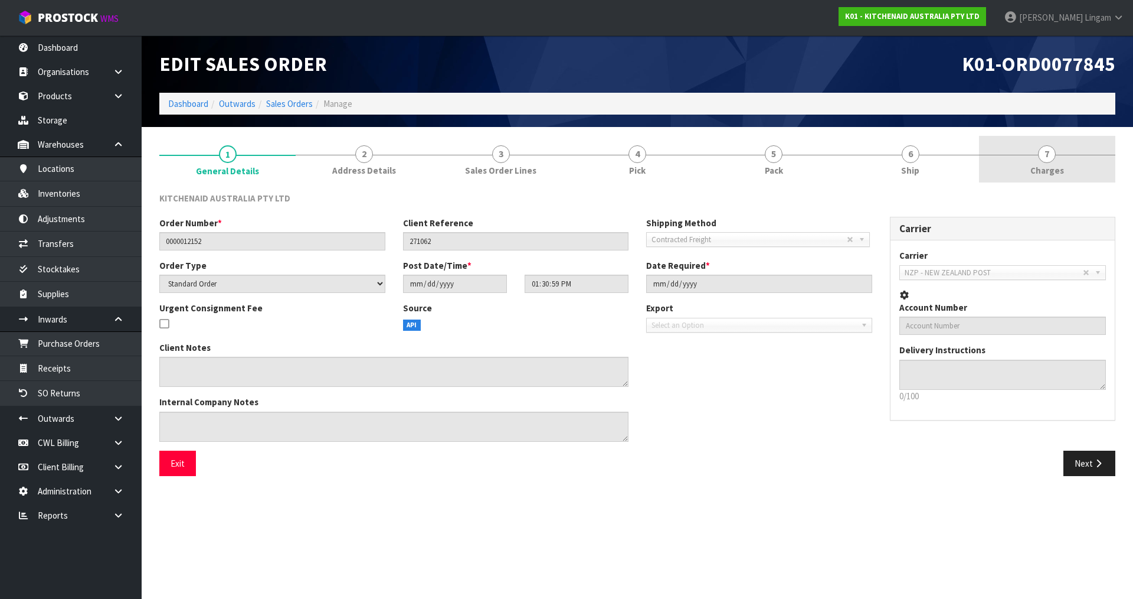
click at [1062, 169] on span "Charges" at bounding box center [1048, 170] width 34 height 12
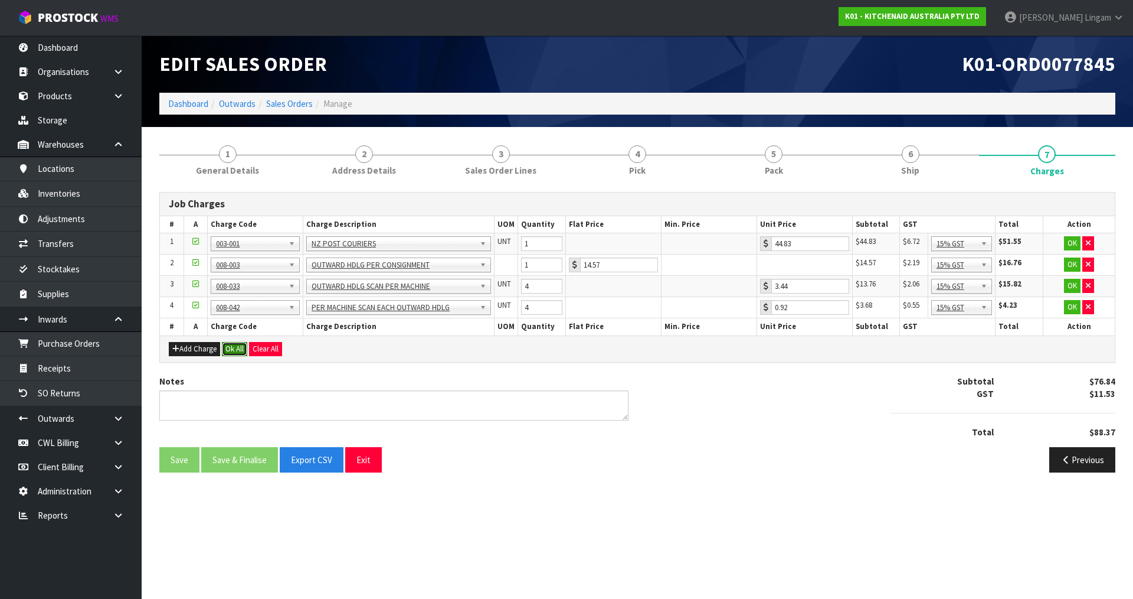
click at [236, 349] on button "Ok All" at bounding box center [234, 349] width 25 height 14
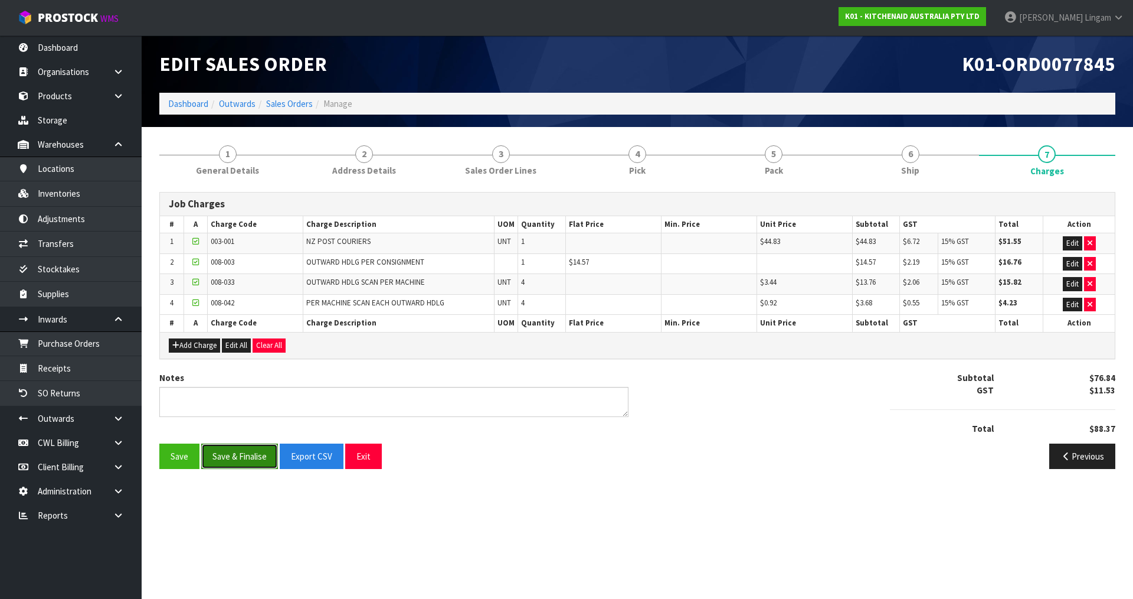
click at [246, 453] on button "Save & Finalise" at bounding box center [239, 455] width 77 height 25
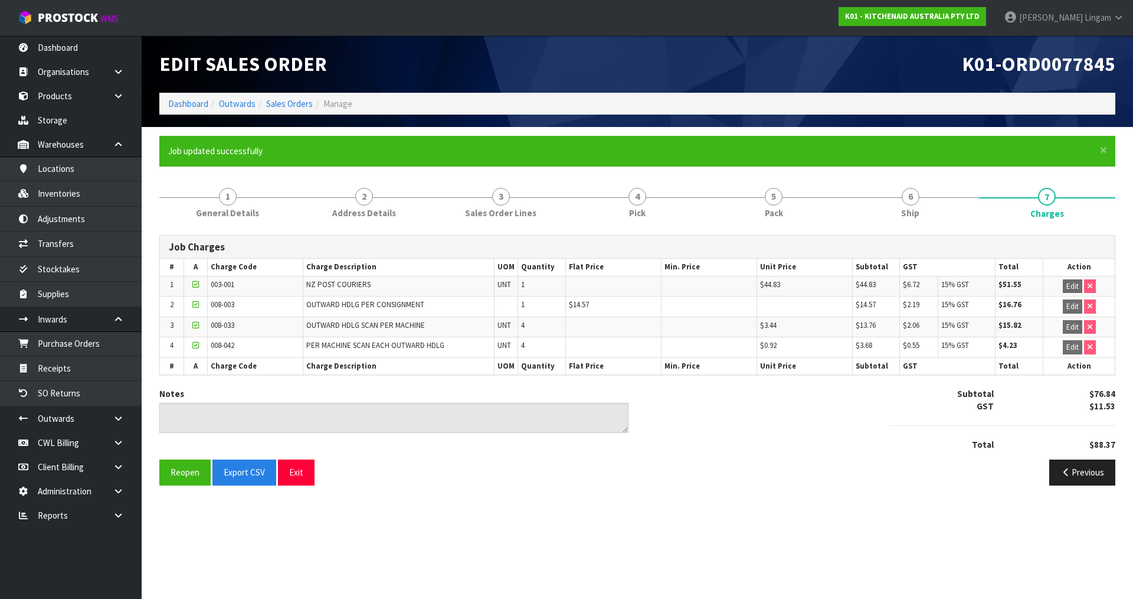
click at [738, 435] on div "Notes Subtotal $76.84 GST $11.53 Total $88.37" at bounding box center [638, 423] width 974 height 72
click at [293, 100] on link "Sales Orders" at bounding box center [289, 103] width 47 height 11
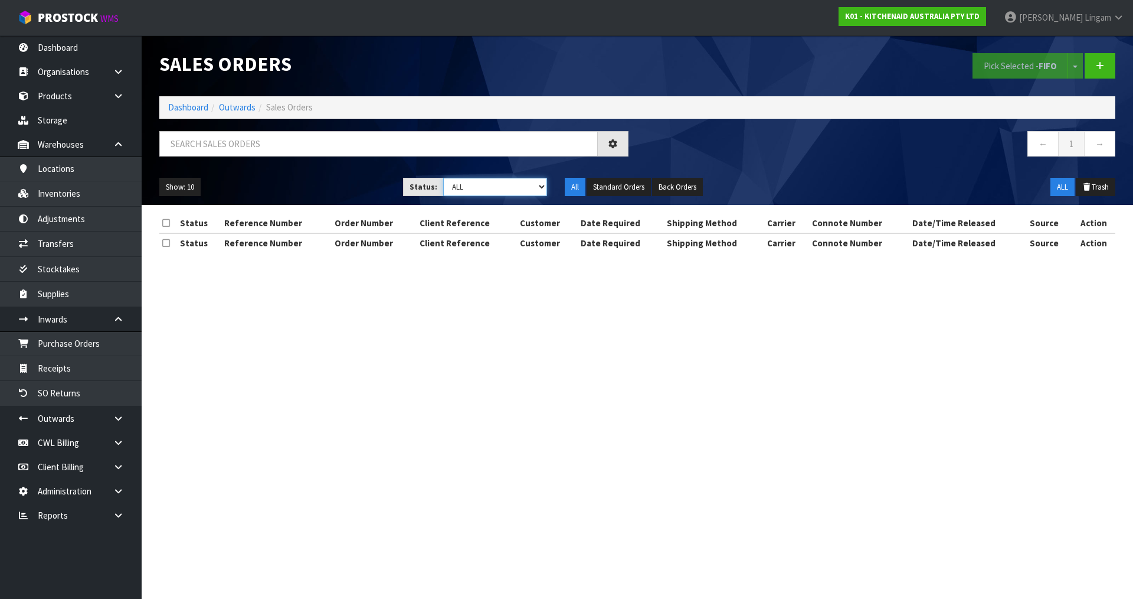
click at [506, 186] on select "Draft Pending Allocated Pending Pick Goods Picked Goods Packed Pending Charges …" at bounding box center [495, 187] width 104 height 18
click at [443, 178] on select "Draft Pending Allocated Pending Pick Goods Picked Goods Packed Pending Charges …" at bounding box center [495, 187] width 104 height 18
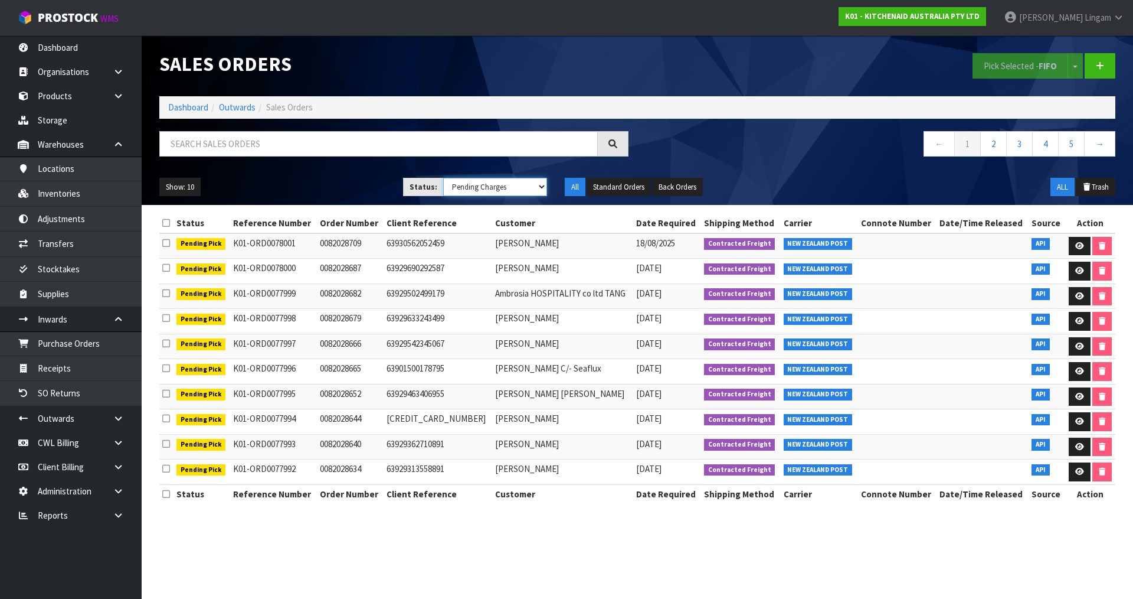
click at [506, 193] on select "Draft Pending Allocated Pending Pick Goods Picked Goods Packed Pending Charges …" at bounding box center [495, 187] width 104 height 18
click at [443, 178] on select "Draft Pending Allocated Pending Pick Goods Picked Goods Packed Pending Charges …" at bounding box center [495, 187] width 104 height 18
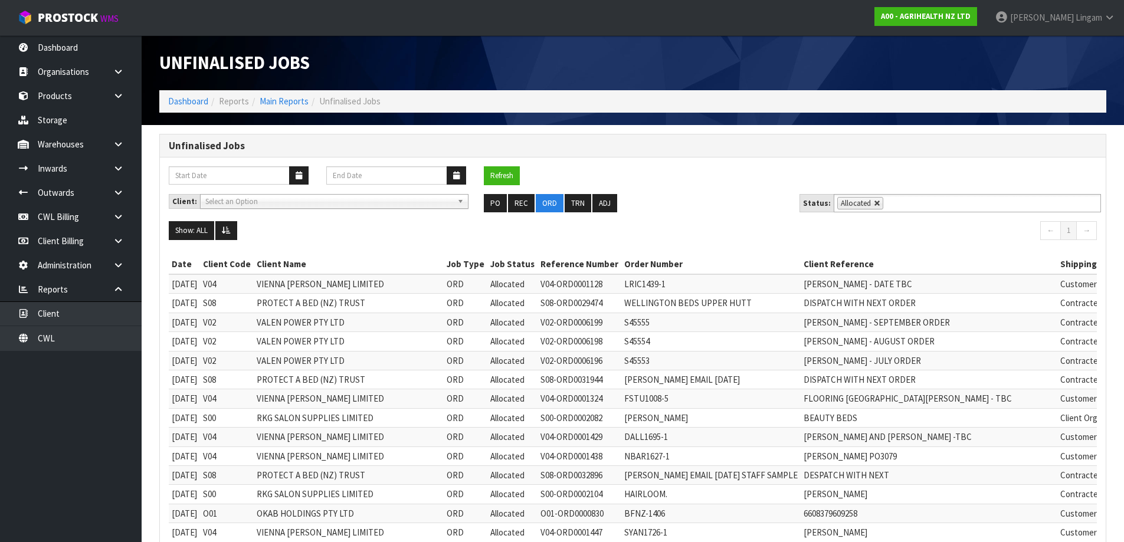
click at [875, 201] on link at bounding box center [877, 203] width 7 height 7
type input "Select Some Options"
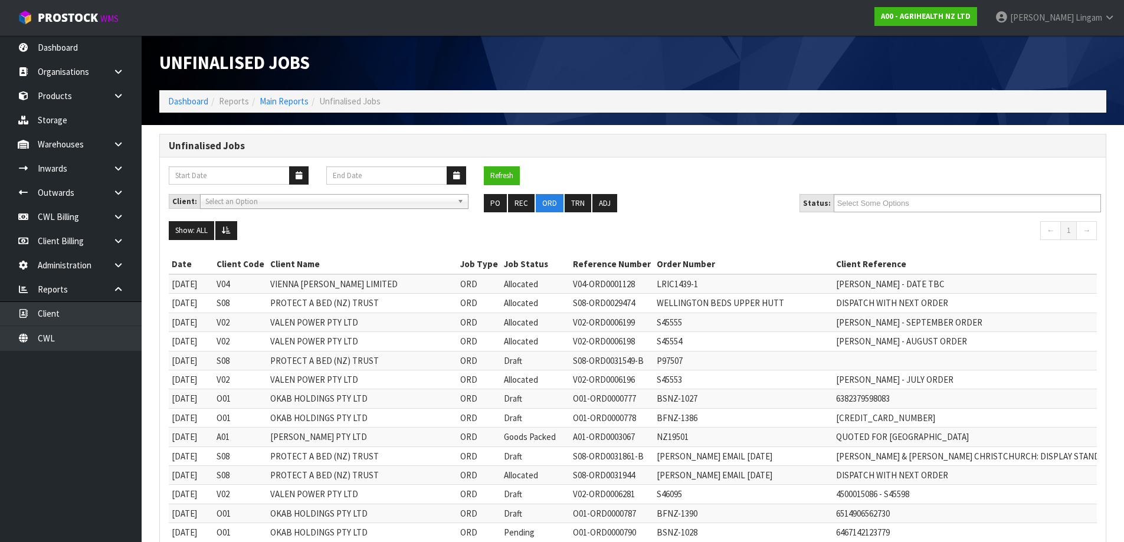
click at [875, 201] on input "Select Some Options" at bounding box center [881, 203] width 87 height 15
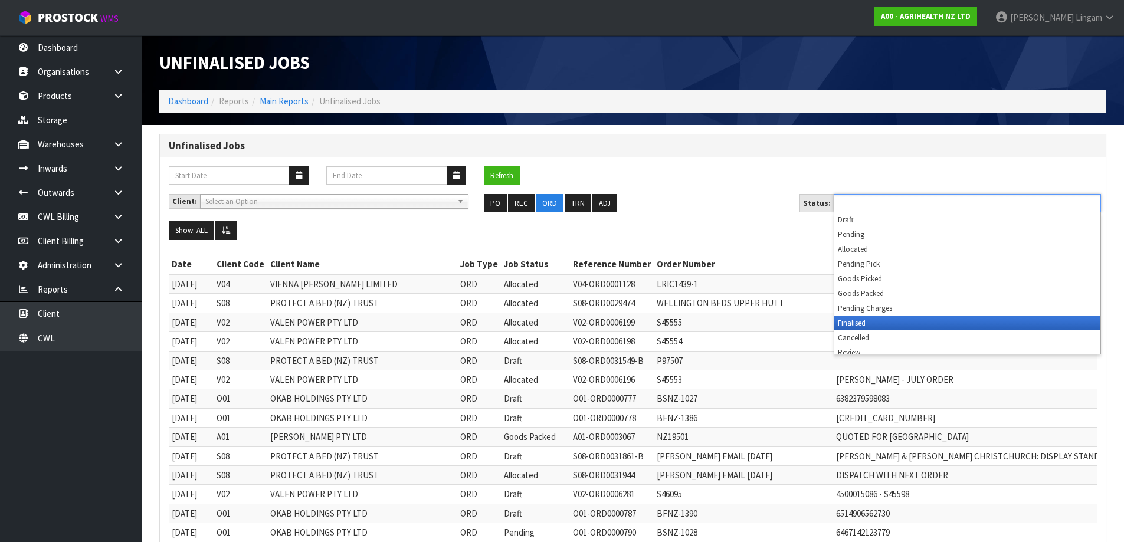
click at [881, 316] on li "Finalised" at bounding box center [968, 323] width 266 height 15
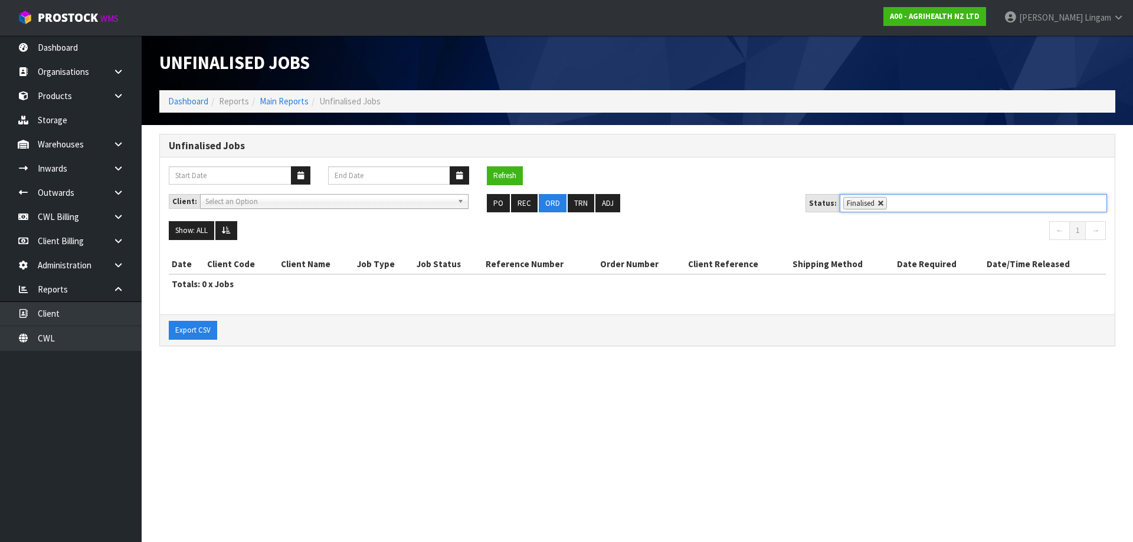
click at [880, 202] on link at bounding box center [881, 203] width 7 height 7
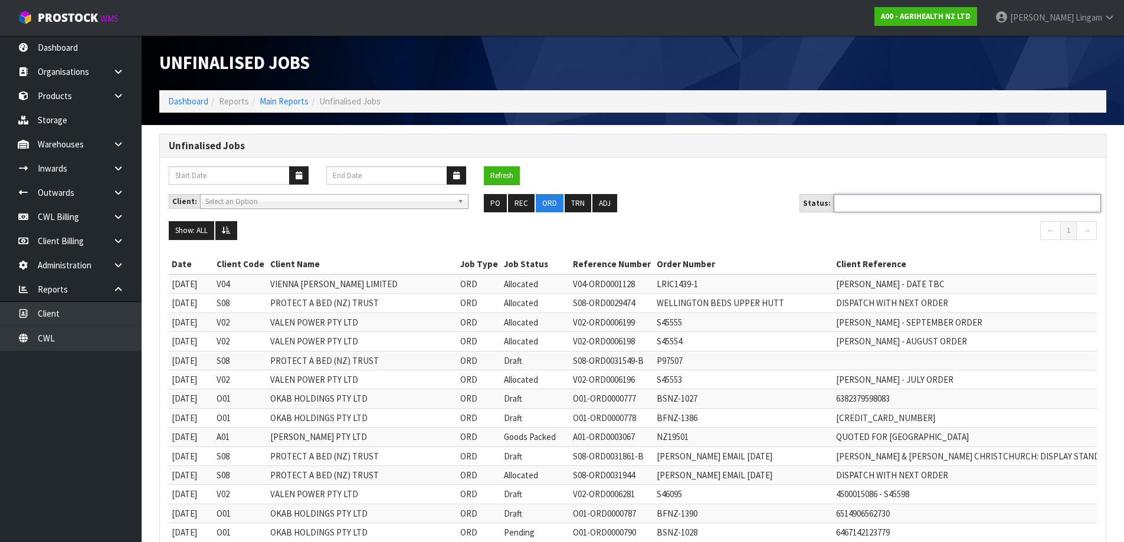
click at [880, 201] on ul at bounding box center [967, 203] width 267 height 18
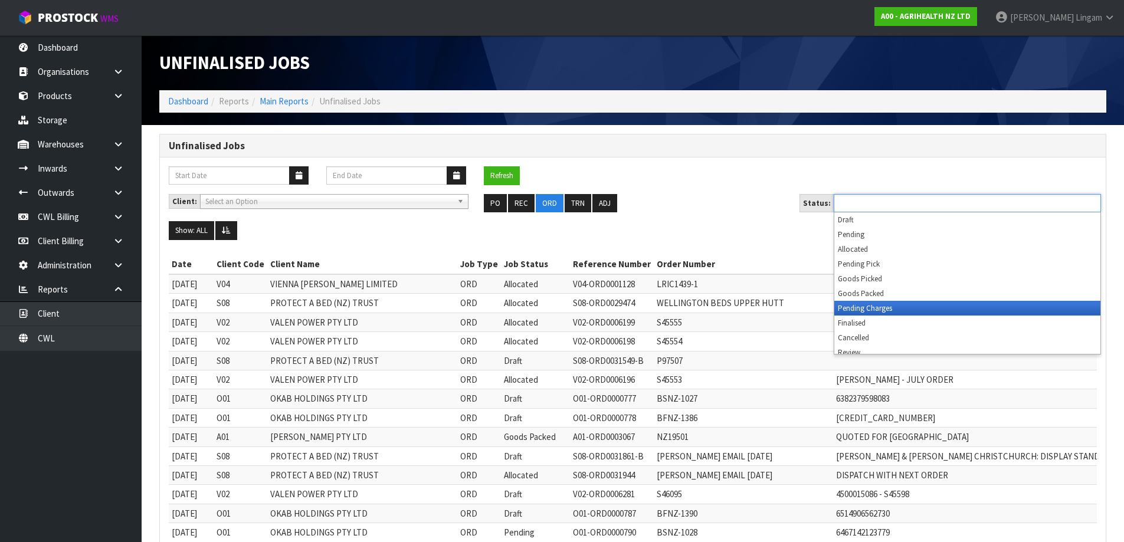
click at [876, 310] on li "Pending Charges" at bounding box center [968, 308] width 266 height 15
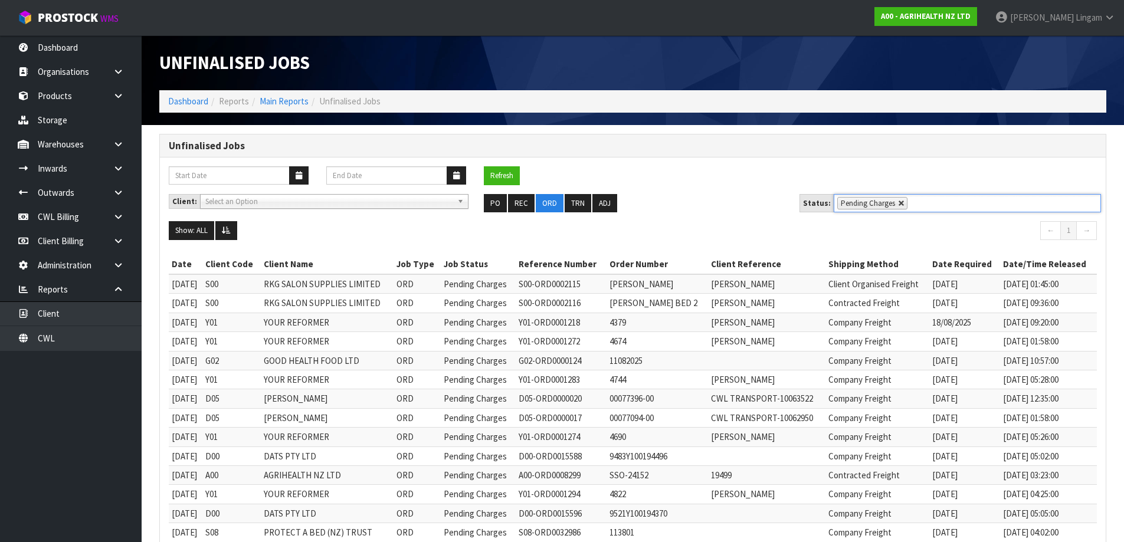
click at [898, 202] on link at bounding box center [901, 203] width 7 height 7
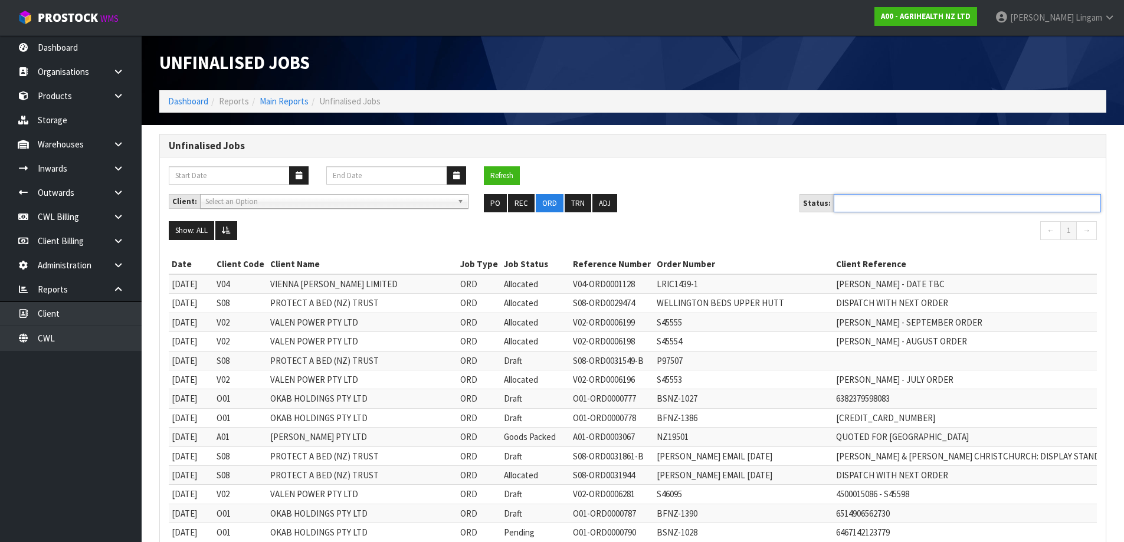
click at [896, 202] on ul at bounding box center [967, 203] width 267 height 18
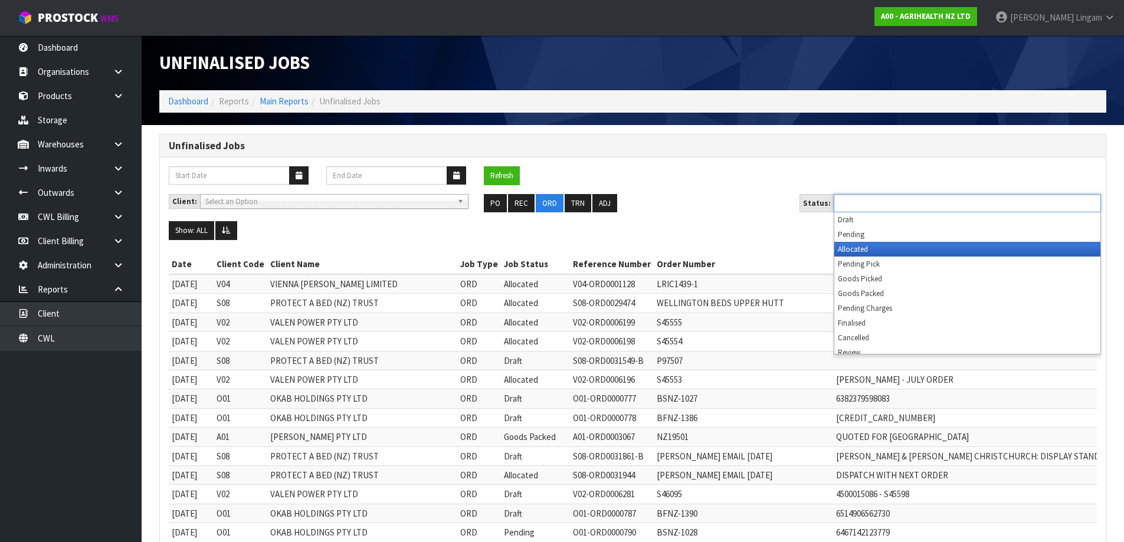
click at [863, 249] on li "Allocated" at bounding box center [968, 249] width 266 height 15
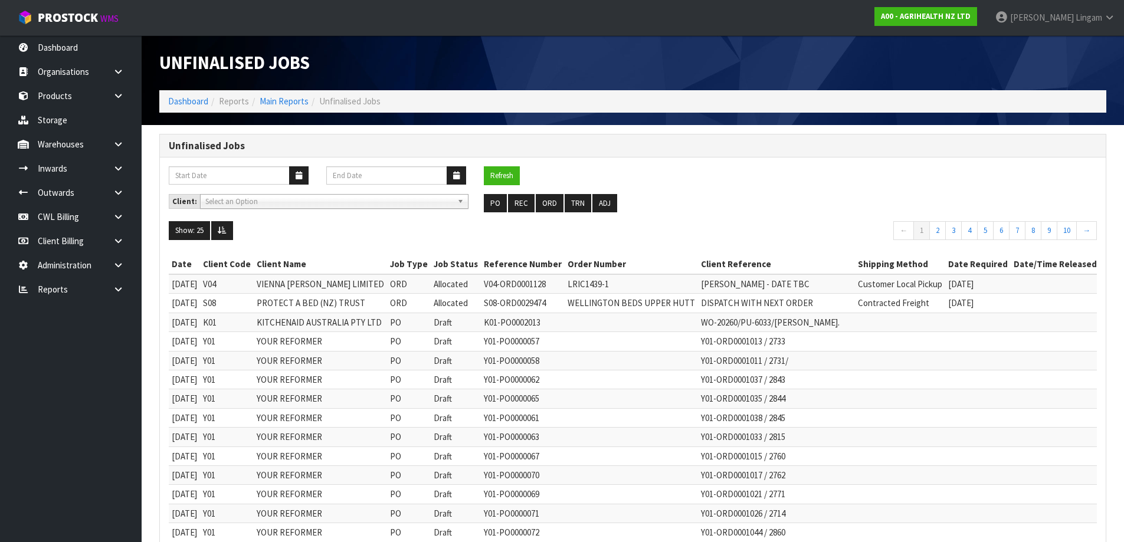
click at [771, 211] on ul "PO REC ORD TRN ADJ" at bounding box center [632, 203] width 297 height 19
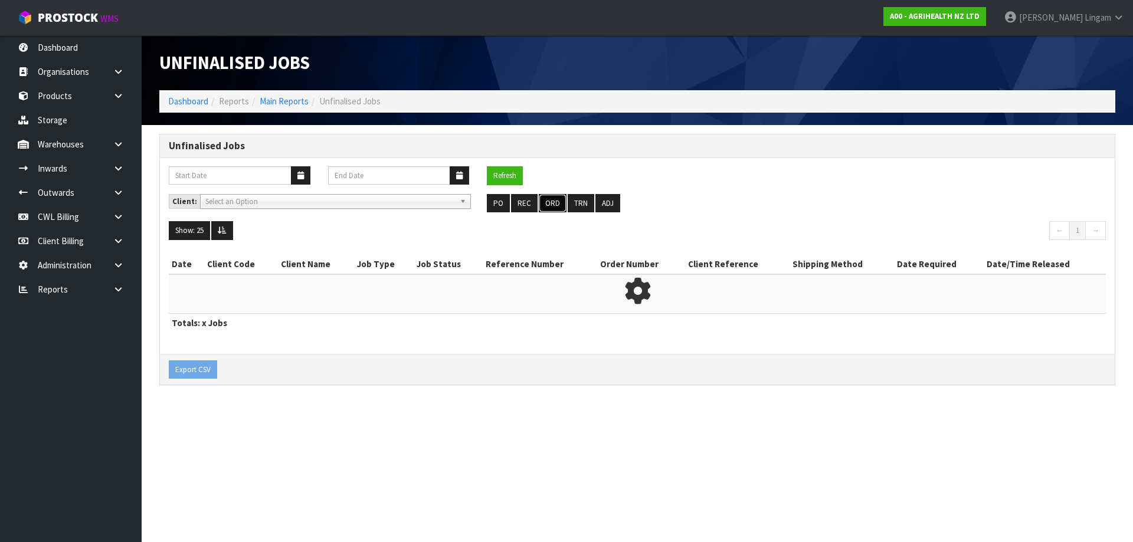
click at [551, 205] on button "ORD" at bounding box center [553, 203] width 28 height 19
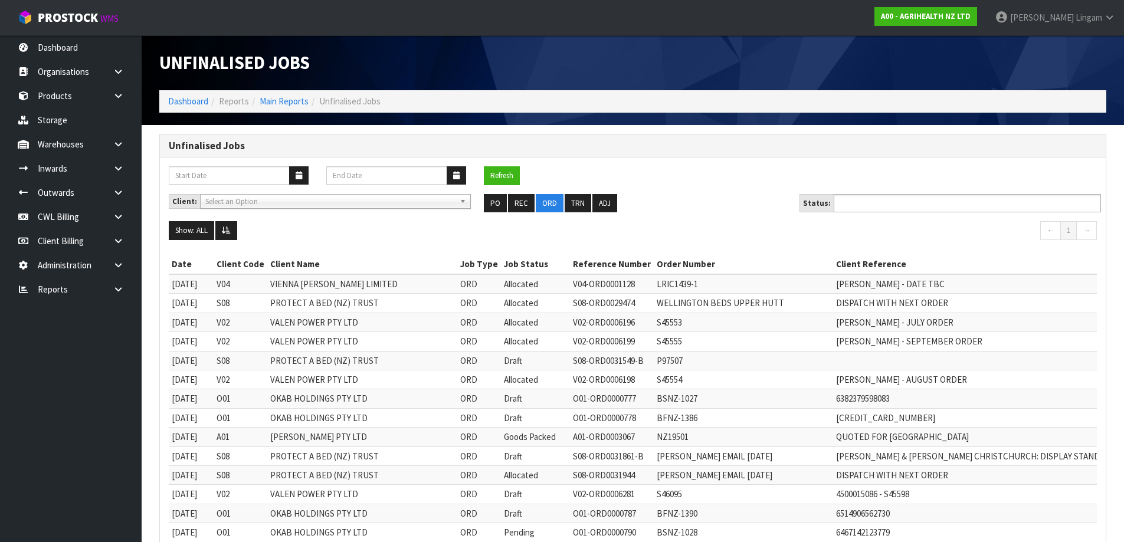
click at [867, 204] on input "text" at bounding box center [881, 203] width 87 height 15
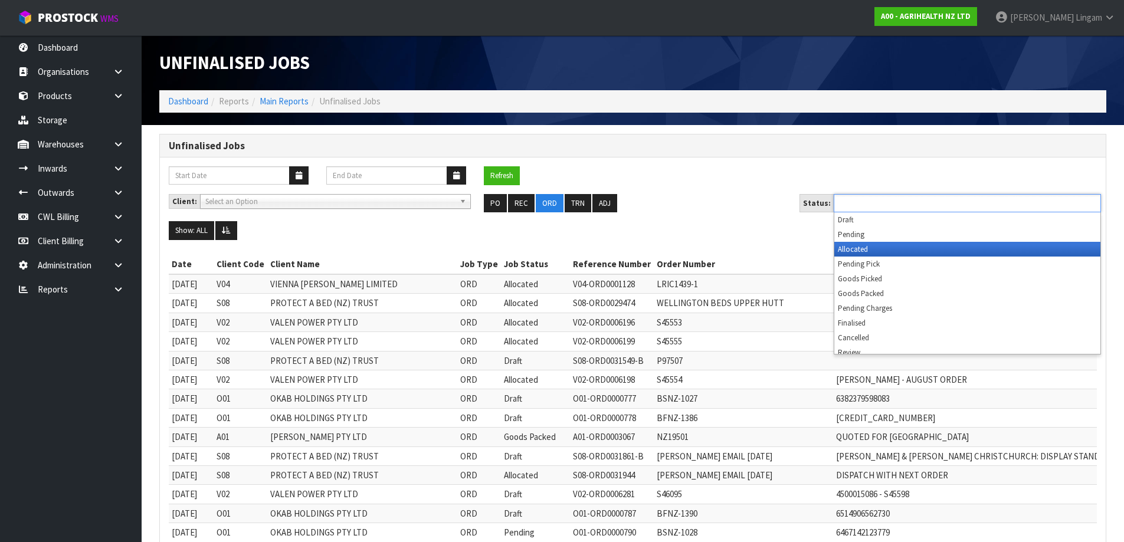
click at [867, 249] on li "Allocated" at bounding box center [968, 249] width 266 height 15
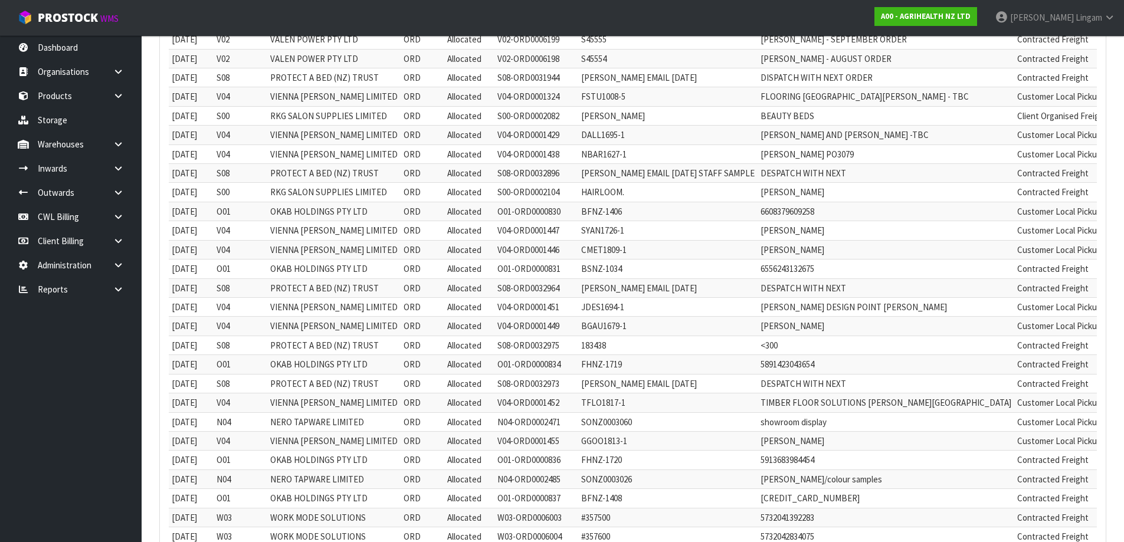
scroll to position [71, 0]
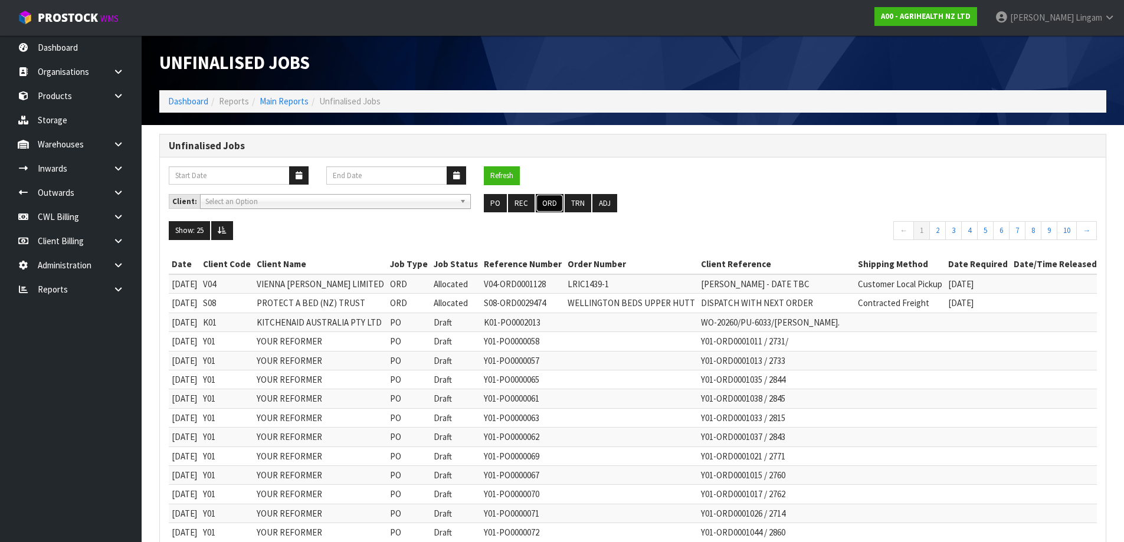
click at [550, 205] on button "ORD" at bounding box center [550, 203] width 28 height 19
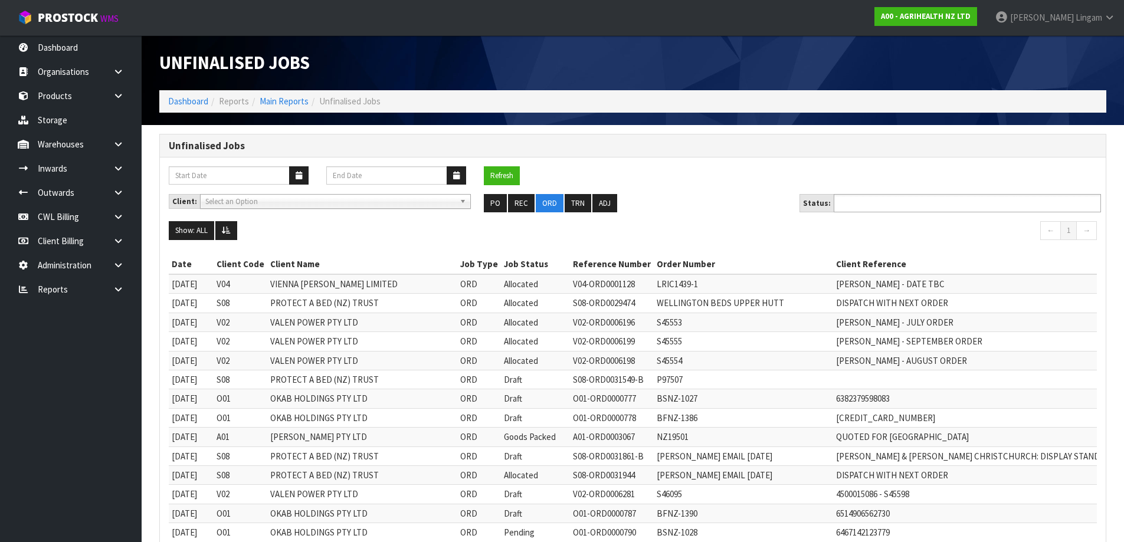
click at [876, 198] on input "text" at bounding box center [881, 203] width 87 height 15
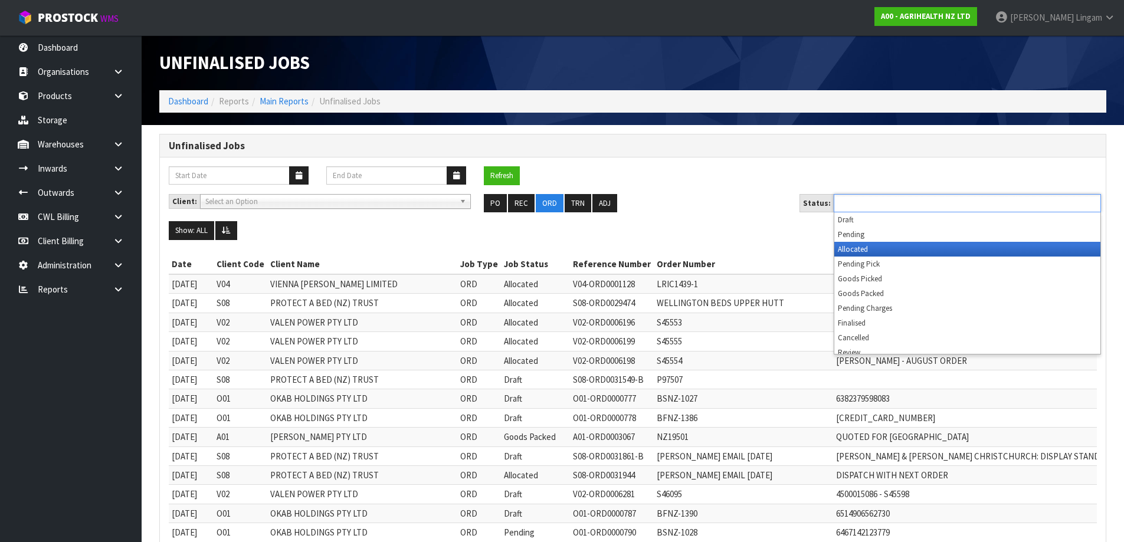
click at [884, 246] on li "Allocated" at bounding box center [968, 249] width 266 height 15
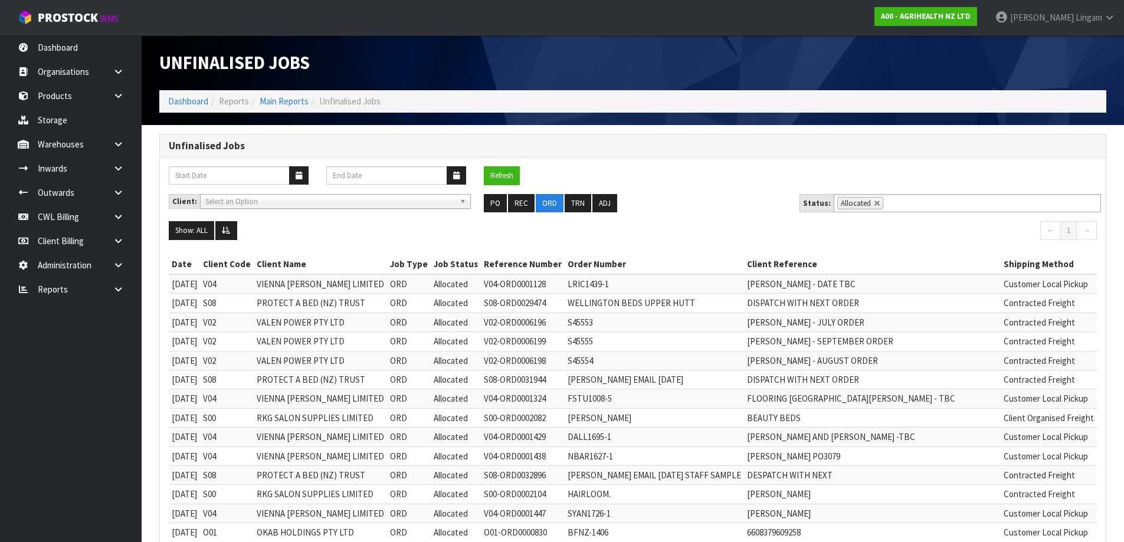
click at [692, 207] on ul "PO REC ORD TRN ADJ" at bounding box center [632, 203] width 297 height 19
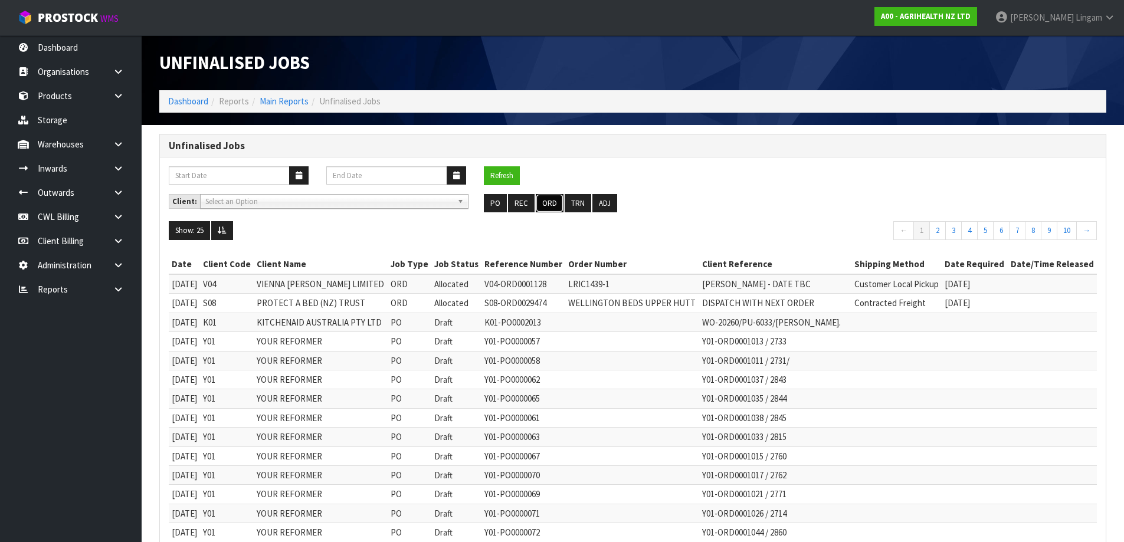
click at [552, 204] on button "ORD" at bounding box center [550, 203] width 28 height 19
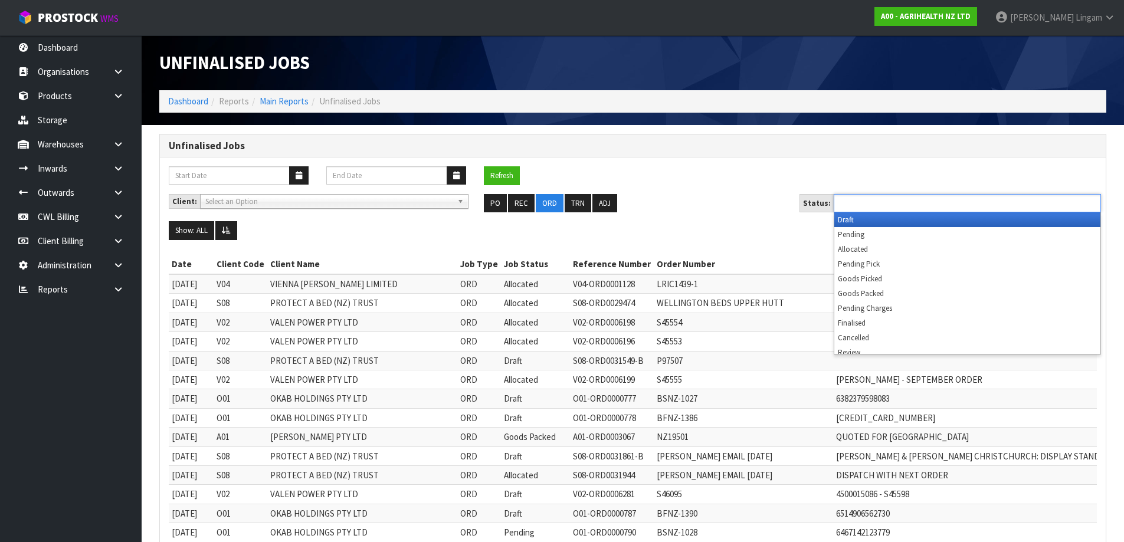
click at [933, 205] on ul at bounding box center [967, 203] width 267 height 18
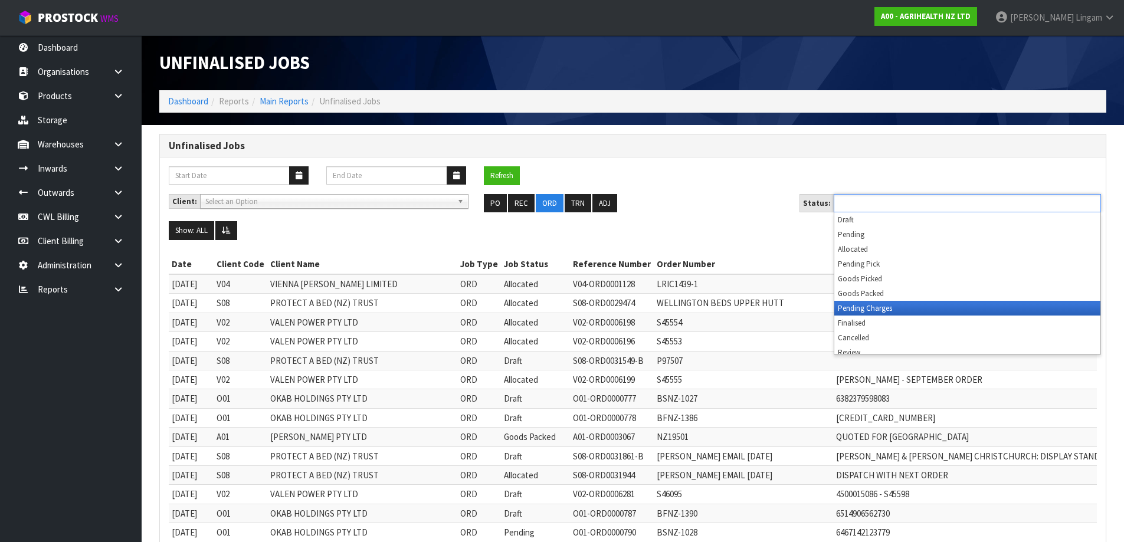
click at [933, 309] on li "Pending Charges" at bounding box center [968, 308] width 266 height 15
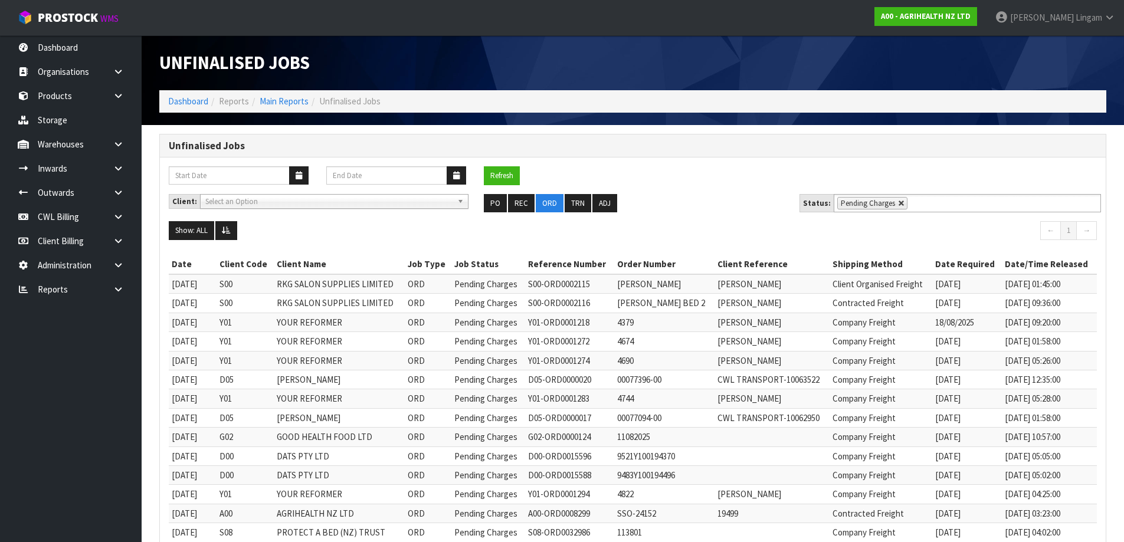
click at [898, 204] on link at bounding box center [901, 203] width 7 height 7
type input "Select Some Options"
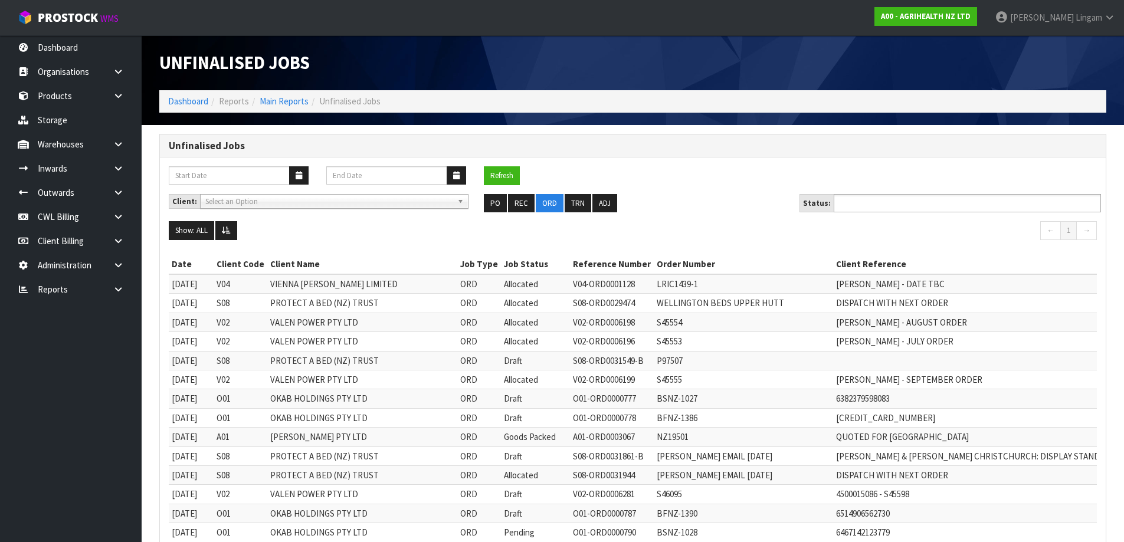
click at [898, 204] on input "text" at bounding box center [881, 203] width 87 height 15
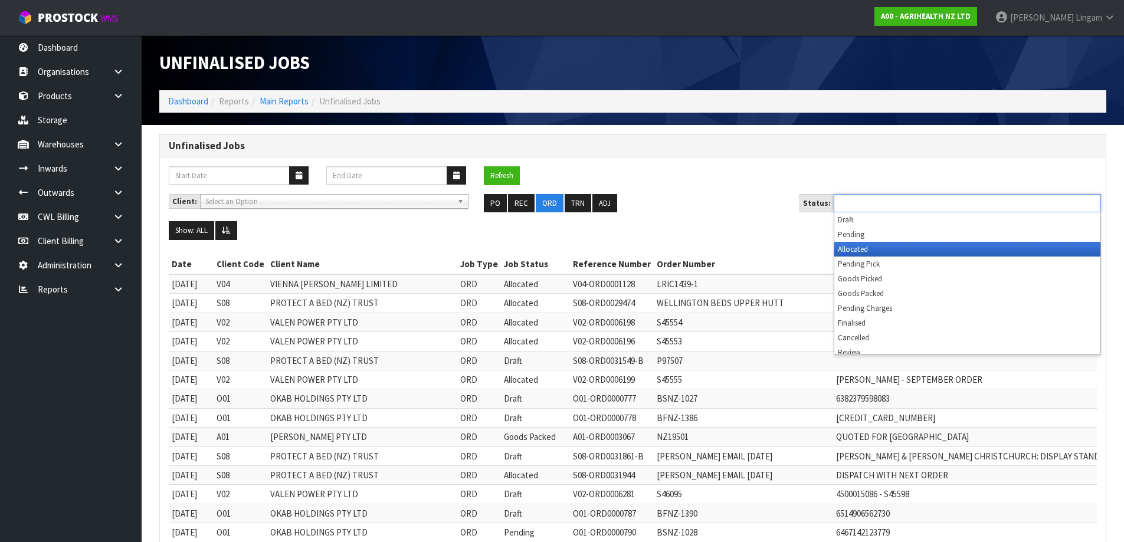
click at [891, 253] on li "Allocated" at bounding box center [968, 249] width 266 height 15
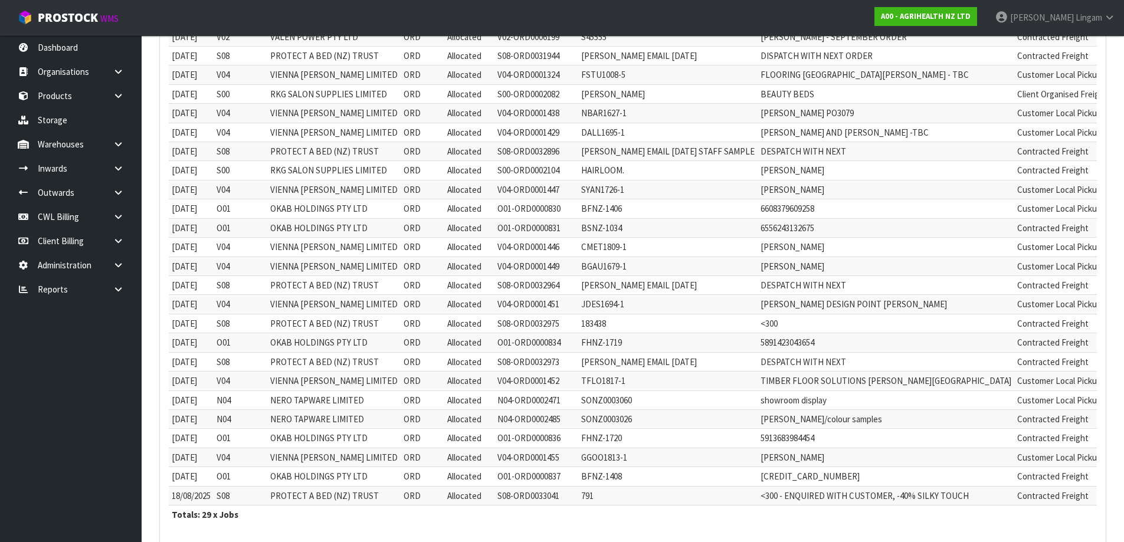
scroll to position [389, 0]
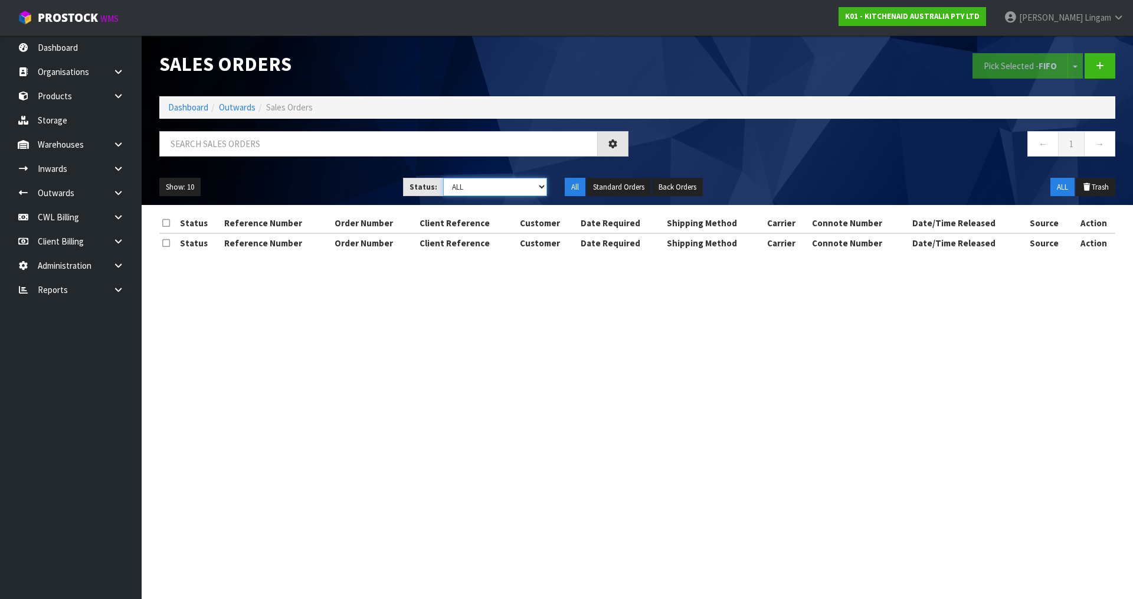
drag, startPoint x: 0, startPoint y: 0, endPoint x: 517, endPoint y: 190, distance: 550.9
click at [517, 190] on select "Draft Pending Allocated Pending Pick Goods Picked Goods Packed Pending Charges …" at bounding box center [495, 187] width 104 height 18
select select "string:6"
click at [443, 178] on select "Draft Pending Allocated Pending Pick Goods Picked Goods Packed Pending Charges …" at bounding box center [495, 187] width 104 height 18
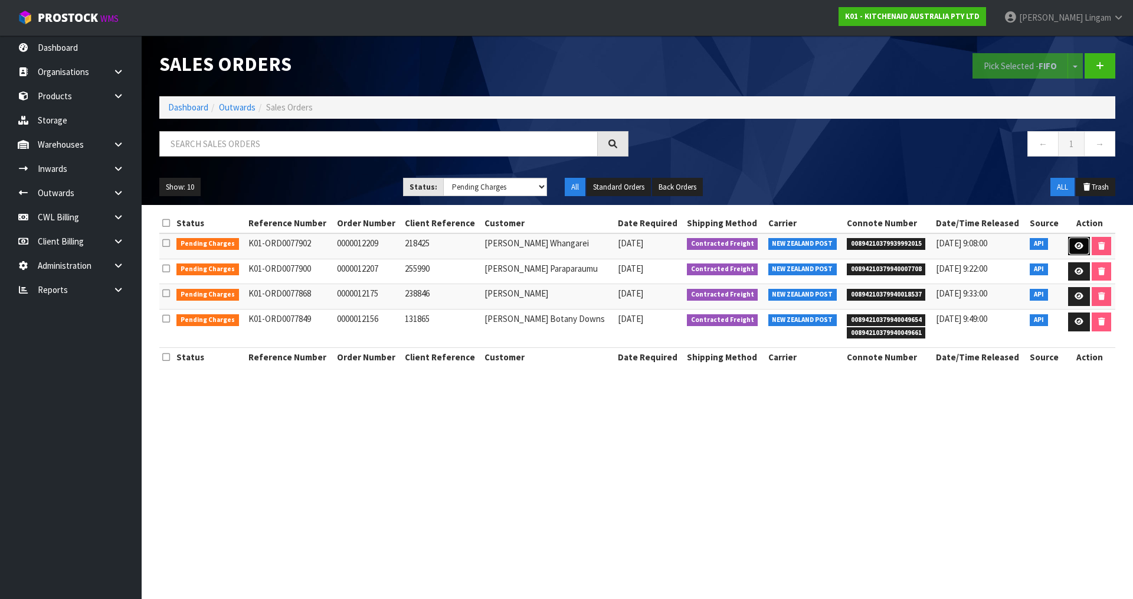
click at [1078, 248] on icon at bounding box center [1079, 246] width 9 height 8
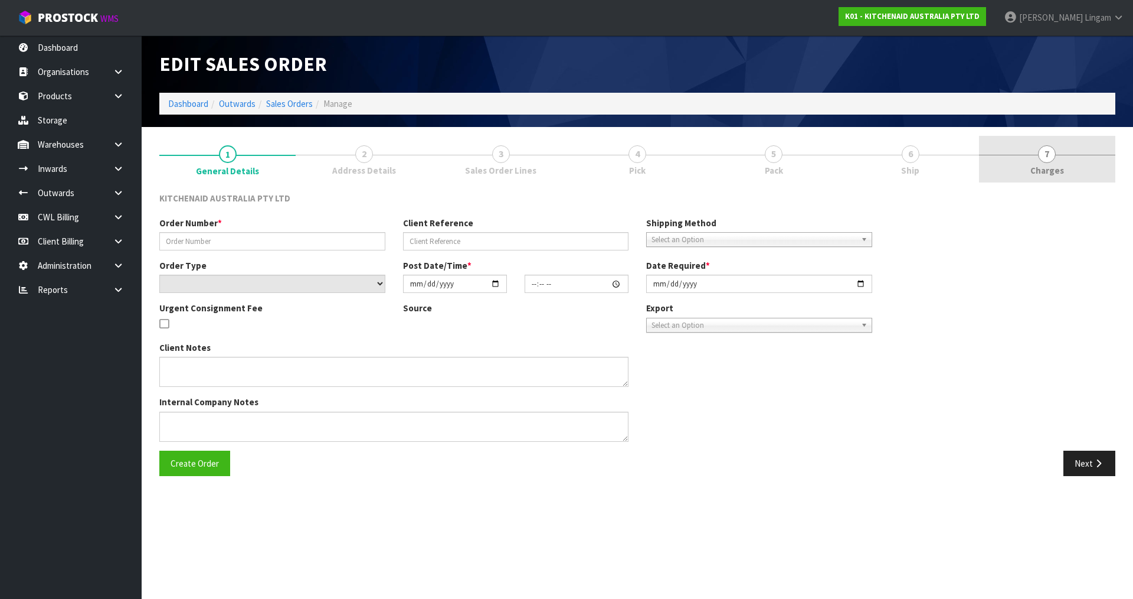
type input "0000012209"
type input "218425"
select select "number:0"
type input "[DATE]"
type input "13:32:36.000"
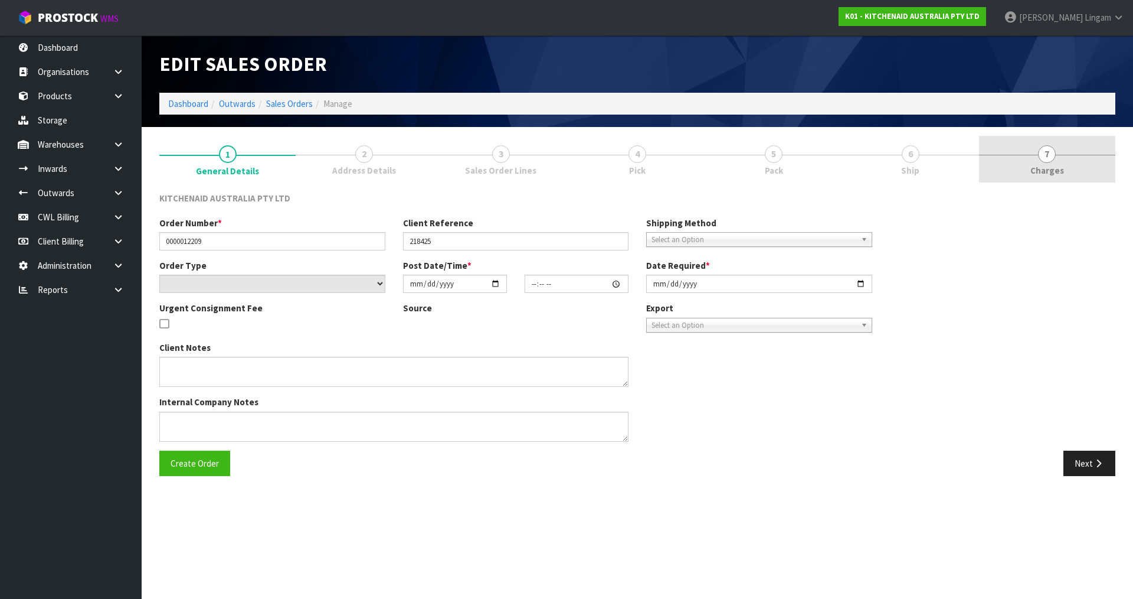
type input "[DATE]"
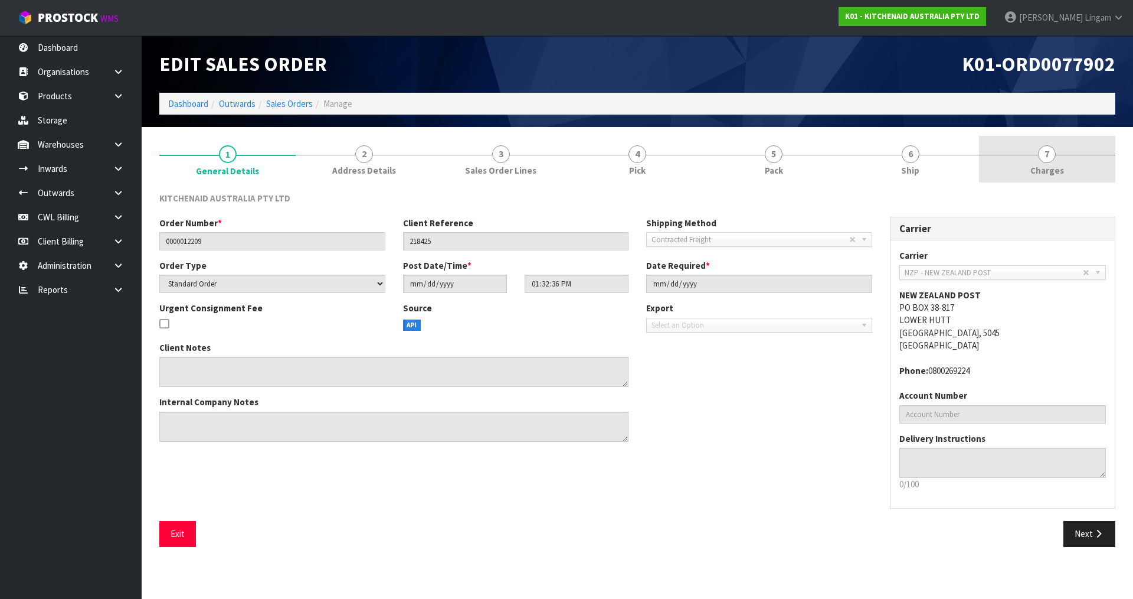
click at [1074, 168] on link "7 [GEOGRAPHIC_DATA]" at bounding box center [1047, 159] width 136 height 47
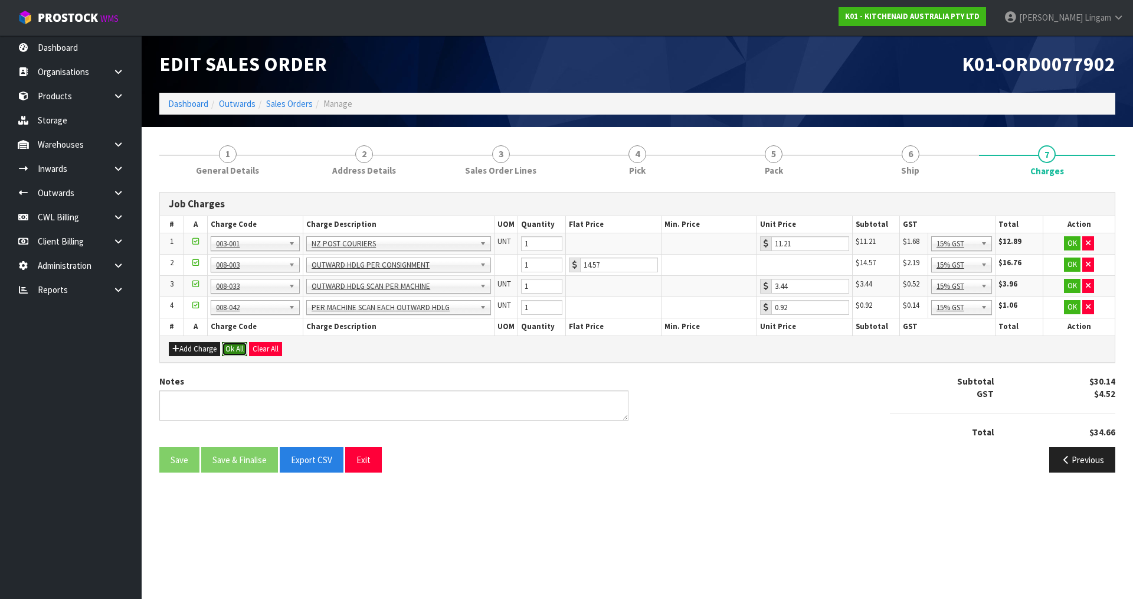
click at [233, 344] on button "Ok All" at bounding box center [234, 349] width 25 height 14
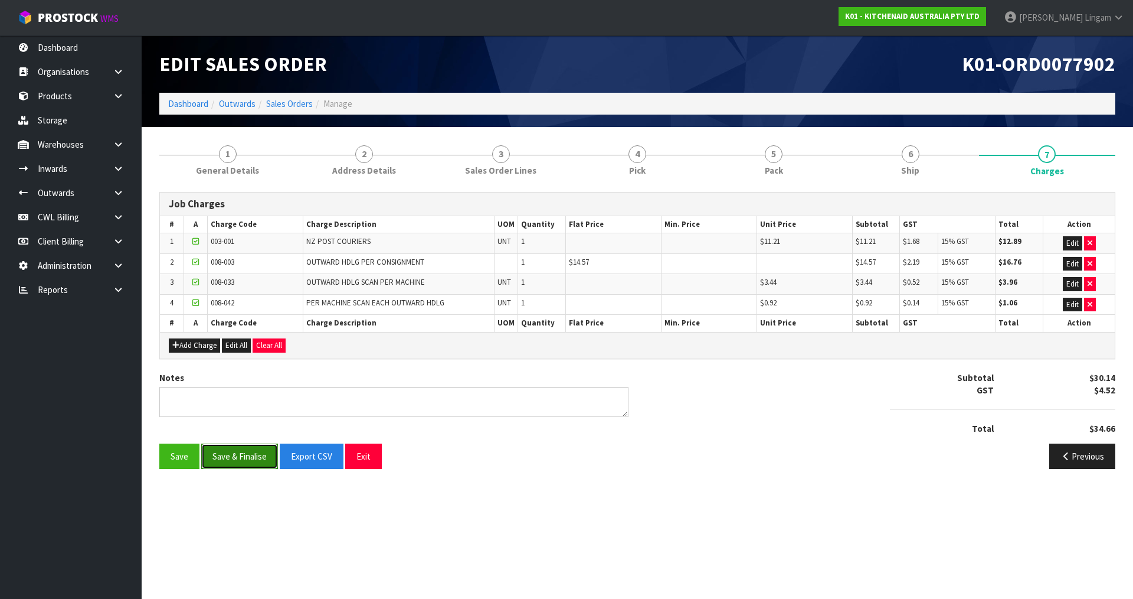
drag, startPoint x: 231, startPoint y: 457, endPoint x: 240, endPoint y: 456, distance: 8.5
click at [233, 457] on button "Save & Finalise" at bounding box center [239, 455] width 77 height 25
click at [299, 101] on link "Sales Orders" at bounding box center [289, 103] width 47 height 11
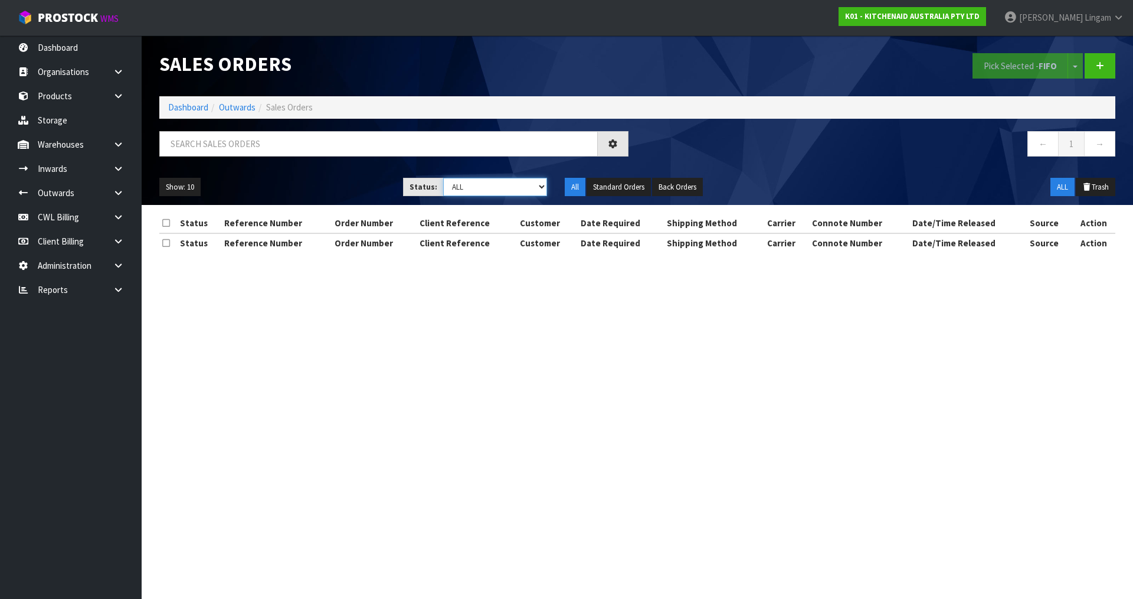
click at [509, 192] on select "Draft Pending Allocated Pending Pick Goods Picked Goods Packed Pending Charges …" at bounding box center [495, 187] width 104 height 18
select select "string:6"
click at [443, 178] on select "Draft Pending Allocated Pending Pick Goods Picked Goods Packed Pending Charges …" at bounding box center [495, 187] width 104 height 18
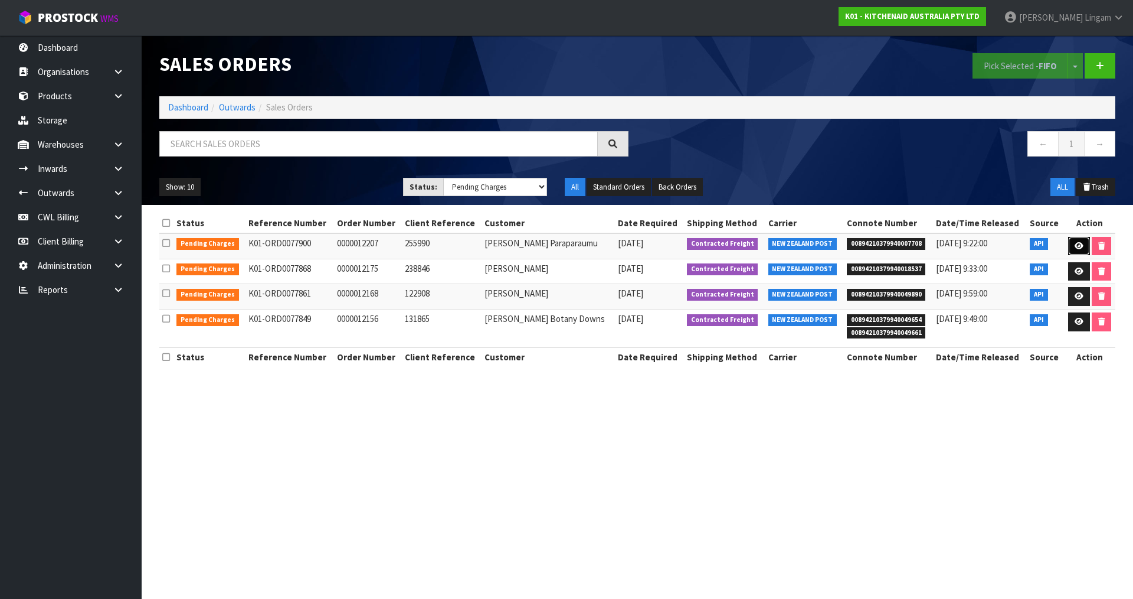
click at [1077, 246] on icon at bounding box center [1079, 246] width 9 height 8
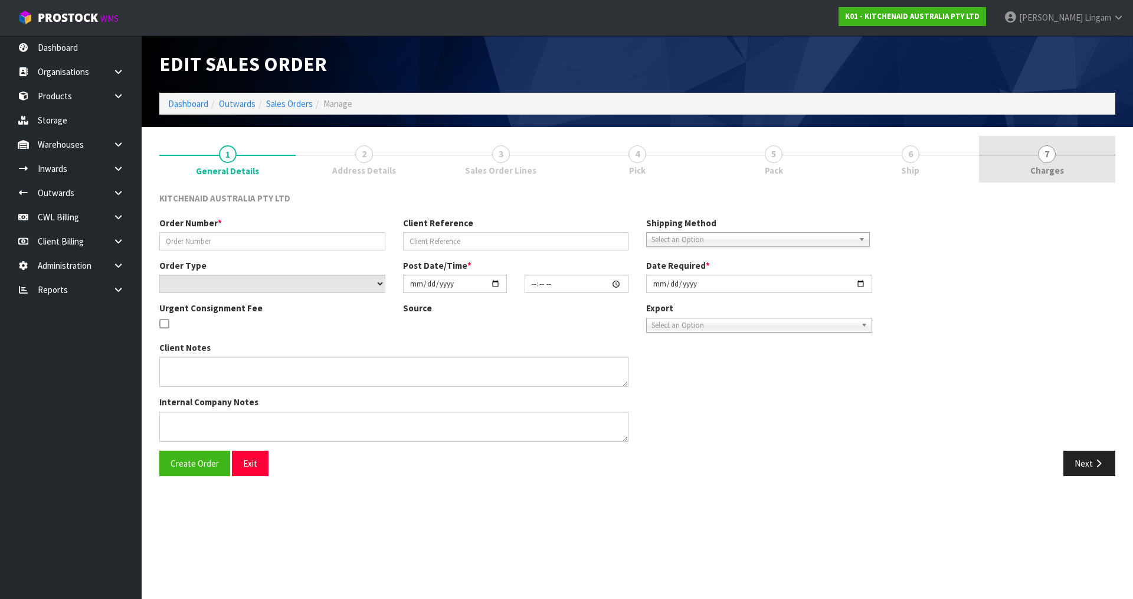
type input "0000012207"
type input "255990"
select select "number:0"
type input "2025-08-15"
type input "13:32:33.000"
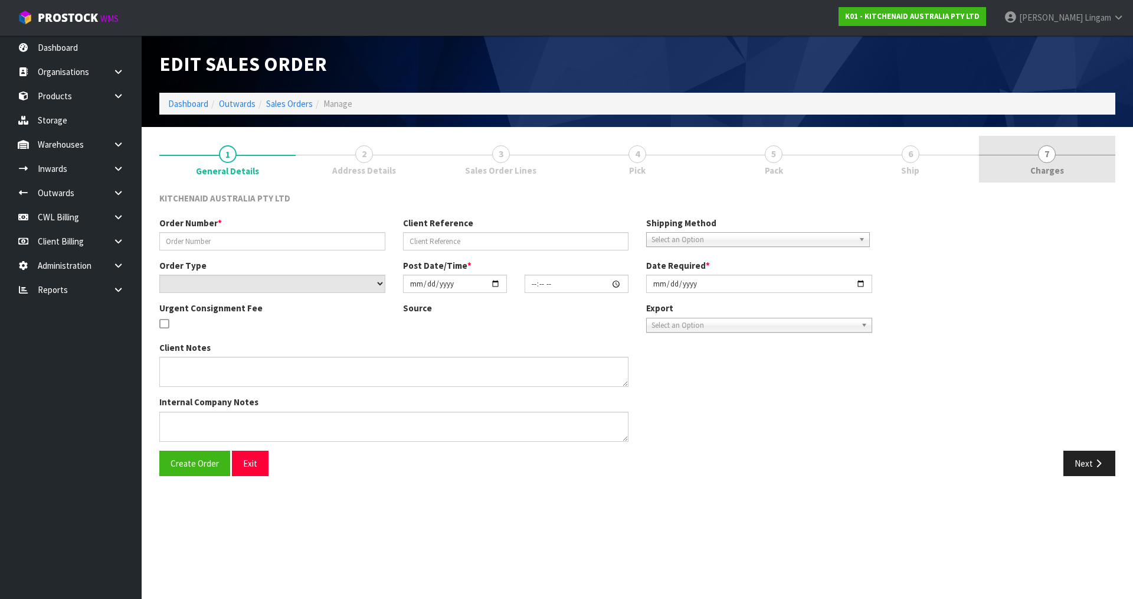
type input "2025-08-15"
click at [1062, 171] on span "Charges" at bounding box center [1048, 170] width 34 height 12
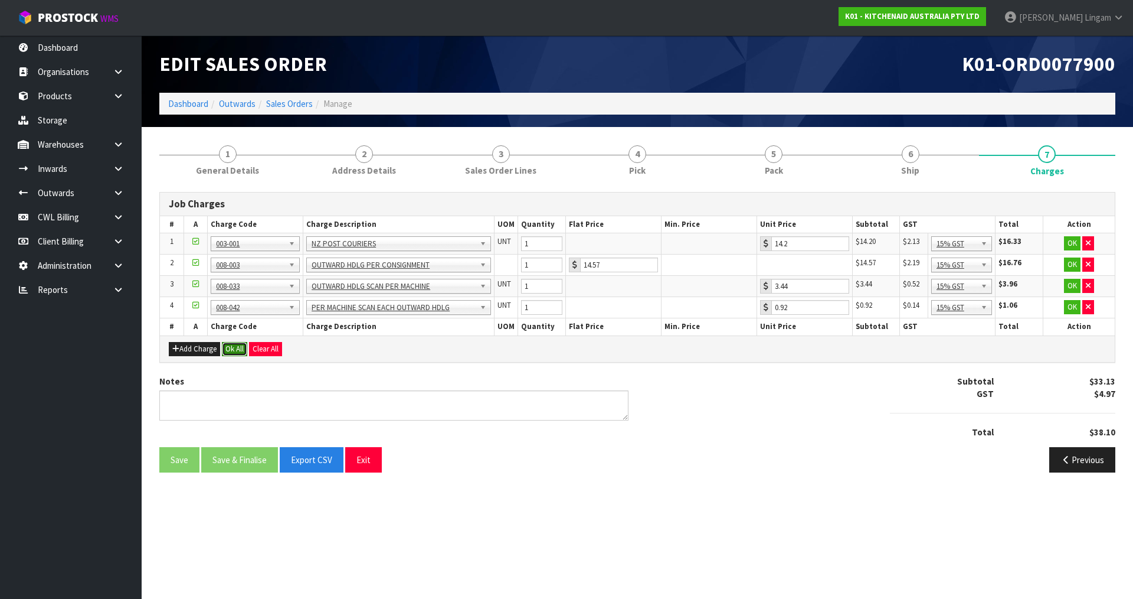
click at [232, 348] on button "Ok All" at bounding box center [234, 349] width 25 height 14
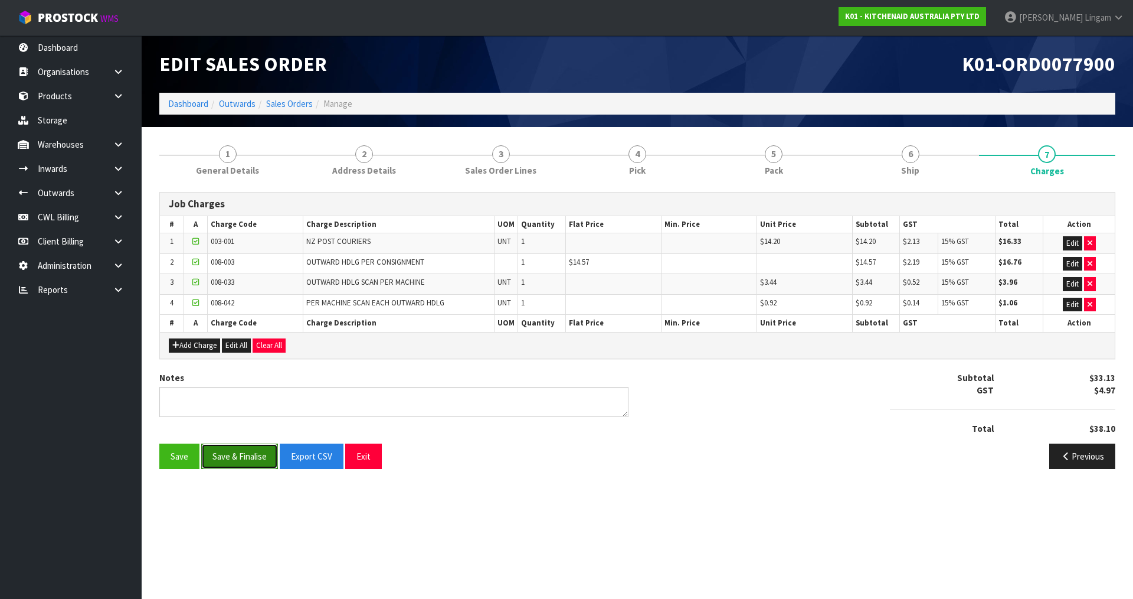
click at [254, 457] on button "Save & Finalise" at bounding box center [239, 455] width 77 height 25
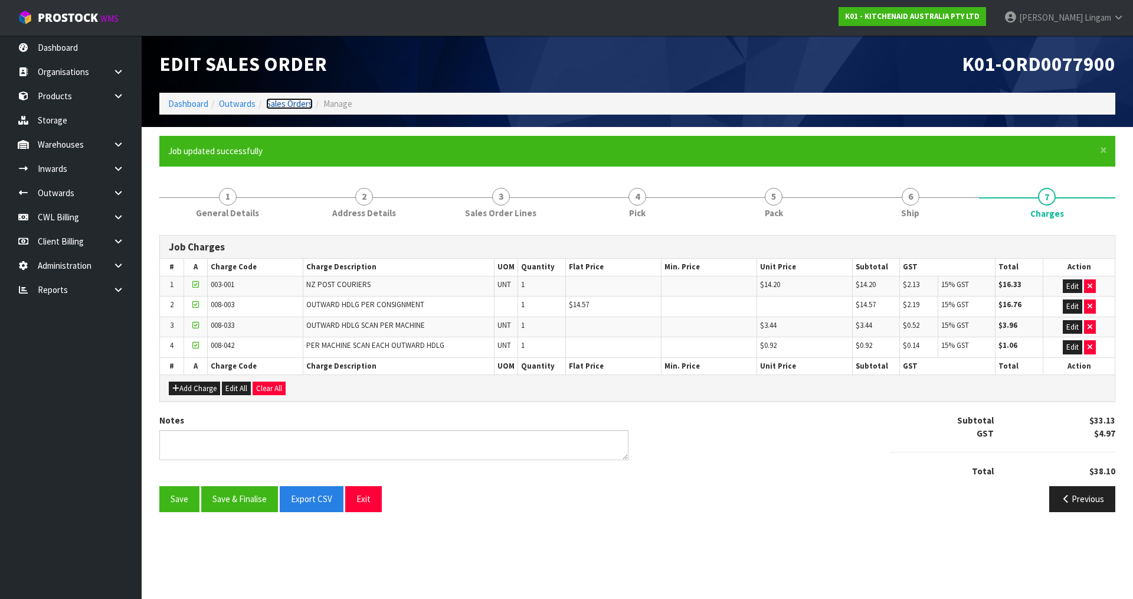
click at [293, 104] on link "Sales Orders" at bounding box center [289, 103] width 47 height 11
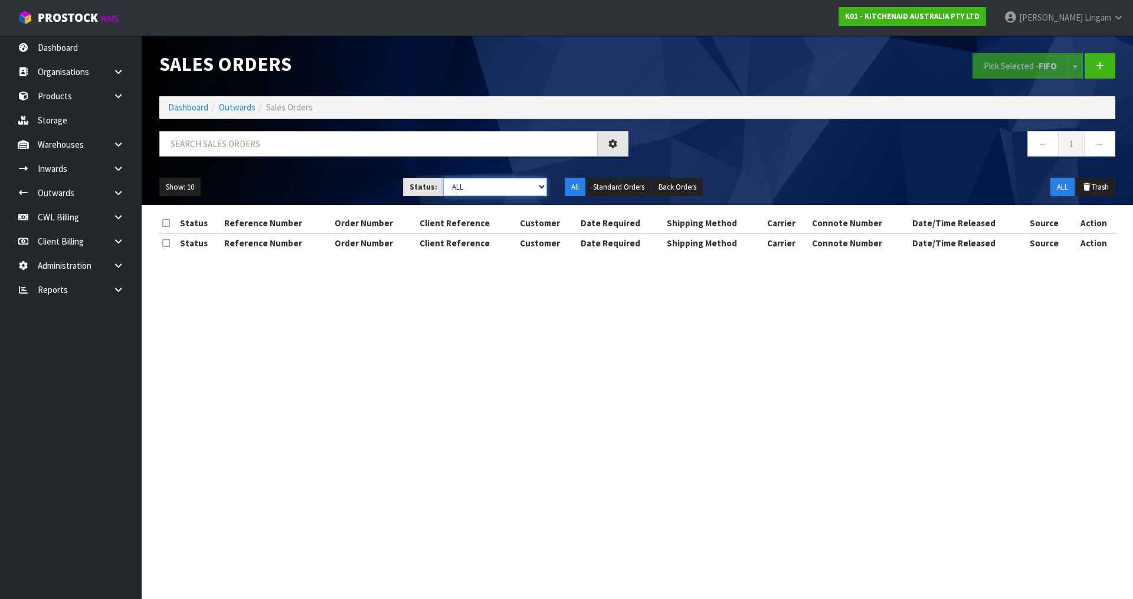
click at [529, 184] on select "Draft Pending Allocated Pending Pick Goods Picked Goods Packed Pending Charges …" at bounding box center [495, 187] width 104 height 18
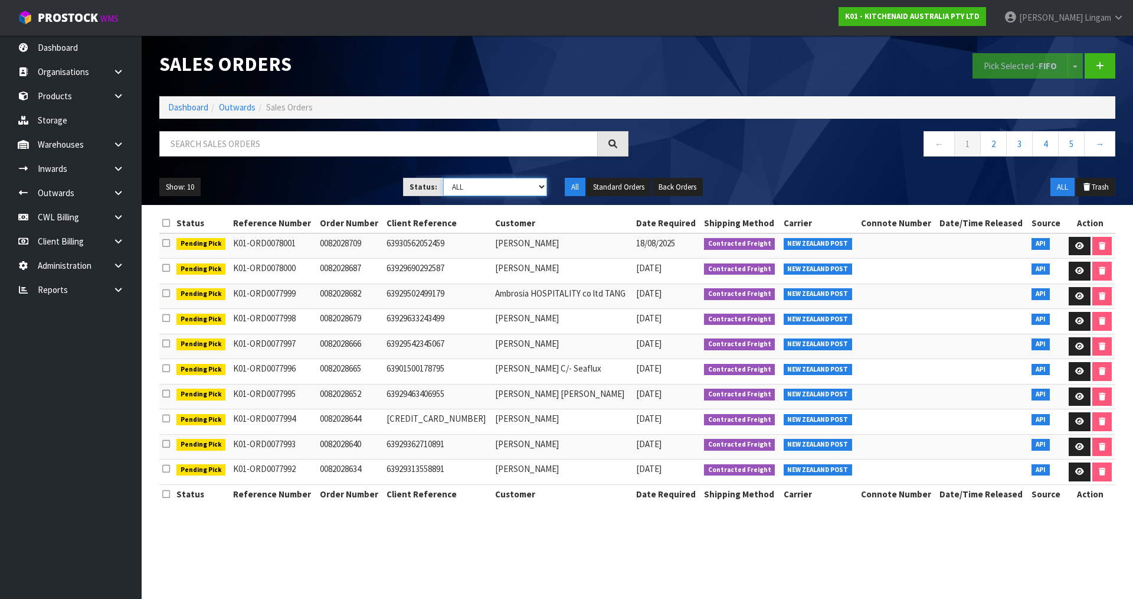
select select "string:6"
click at [443, 178] on select "Draft Pending Allocated Pending Pick Goods Picked Goods Packed Pending Charges …" at bounding box center [495, 187] width 104 height 18
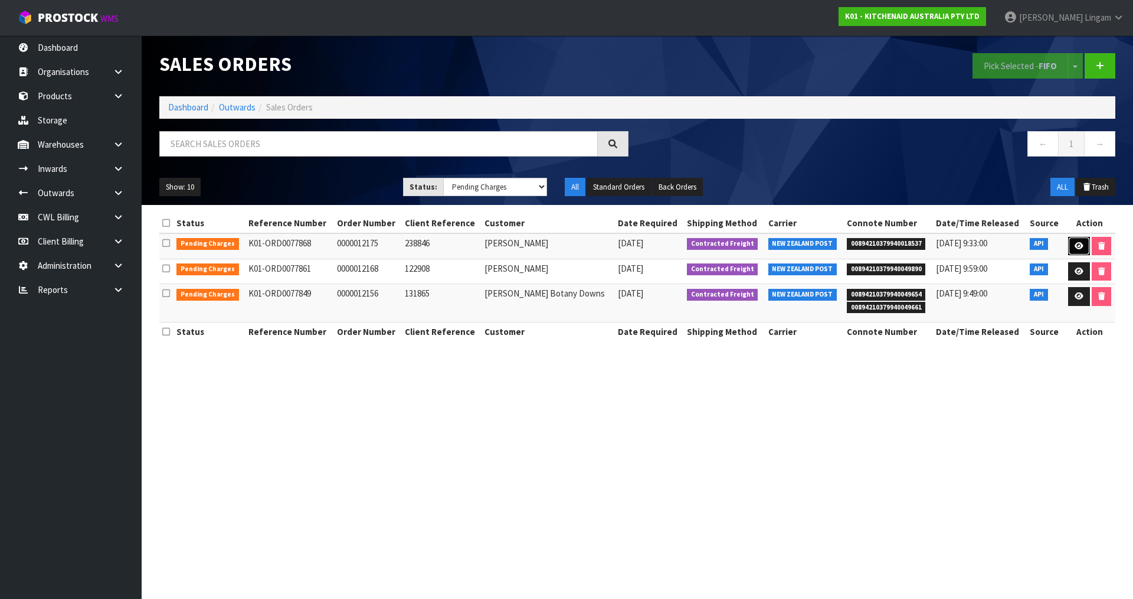
click at [1075, 242] on icon at bounding box center [1079, 246] width 9 height 8
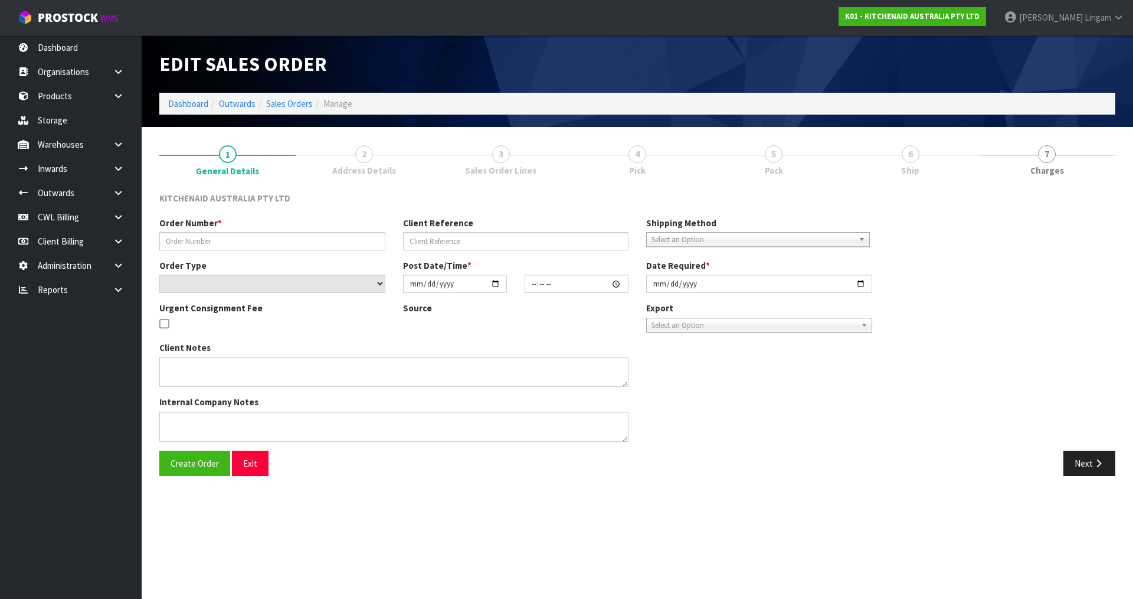
type input "0000012175"
type input "238846"
select select "number:0"
type input "2025-08-15"
type input "13:31:41.000"
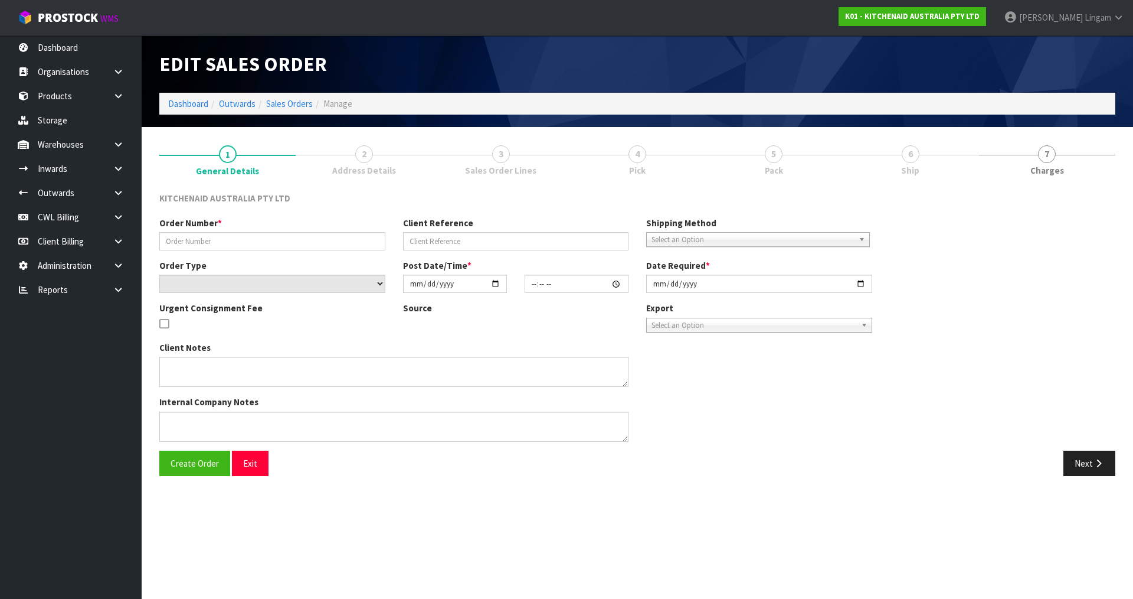
type input "2025-08-15"
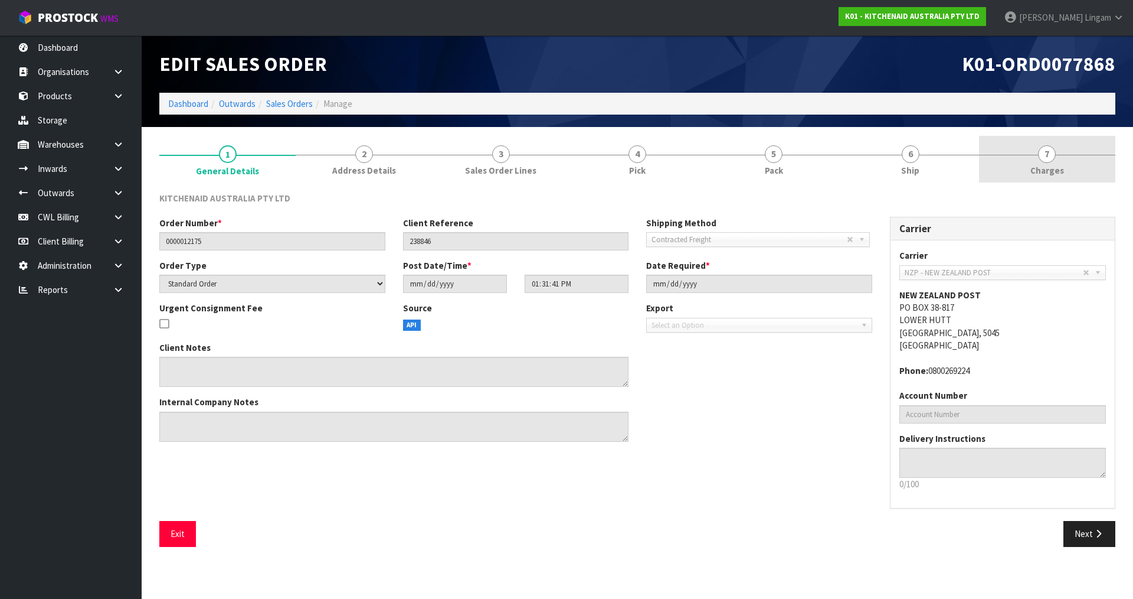
click at [1071, 168] on link "7 Charges" at bounding box center [1047, 159] width 136 height 47
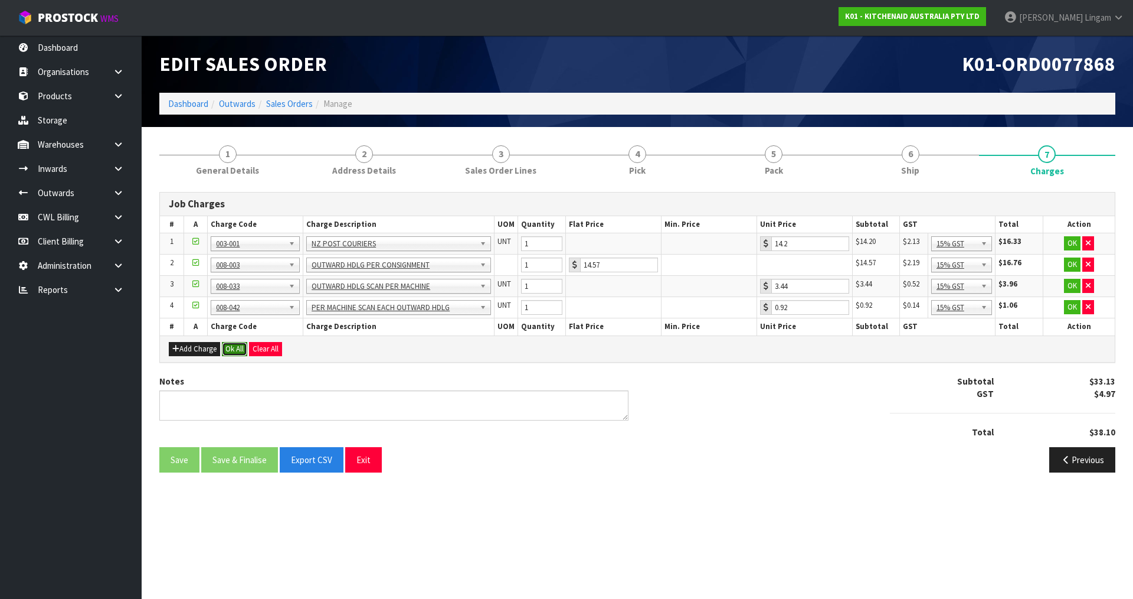
click at [237, 348] on button "Ok All" at bounding box center [234, 349] width 25 height 14
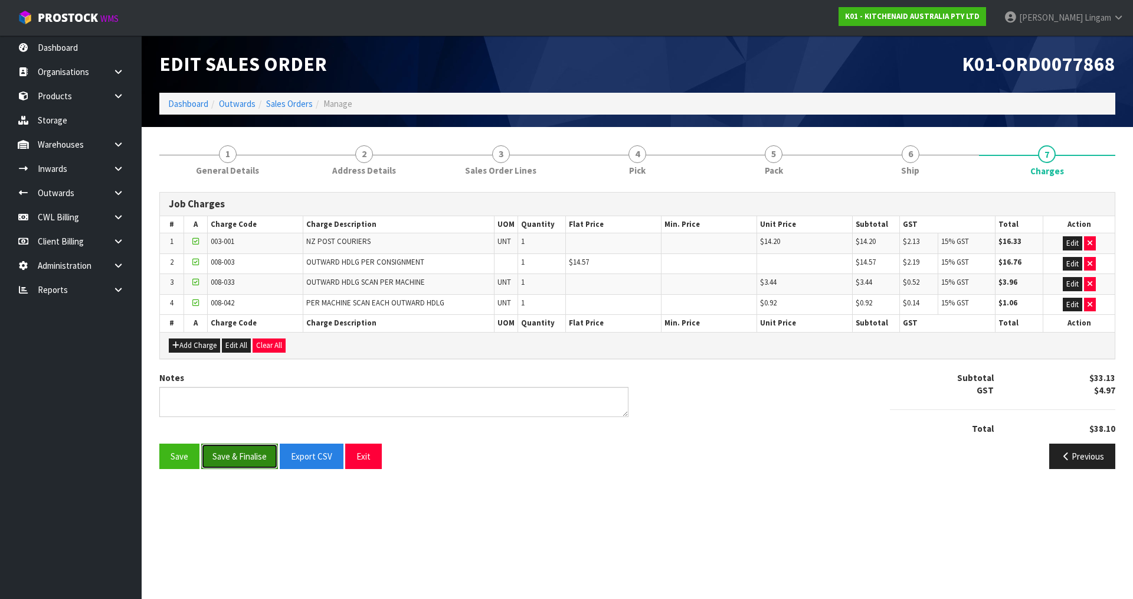
click at [241, 456] on button "Save & Finalise" at bounding box center [239, 455] width 77 height 25
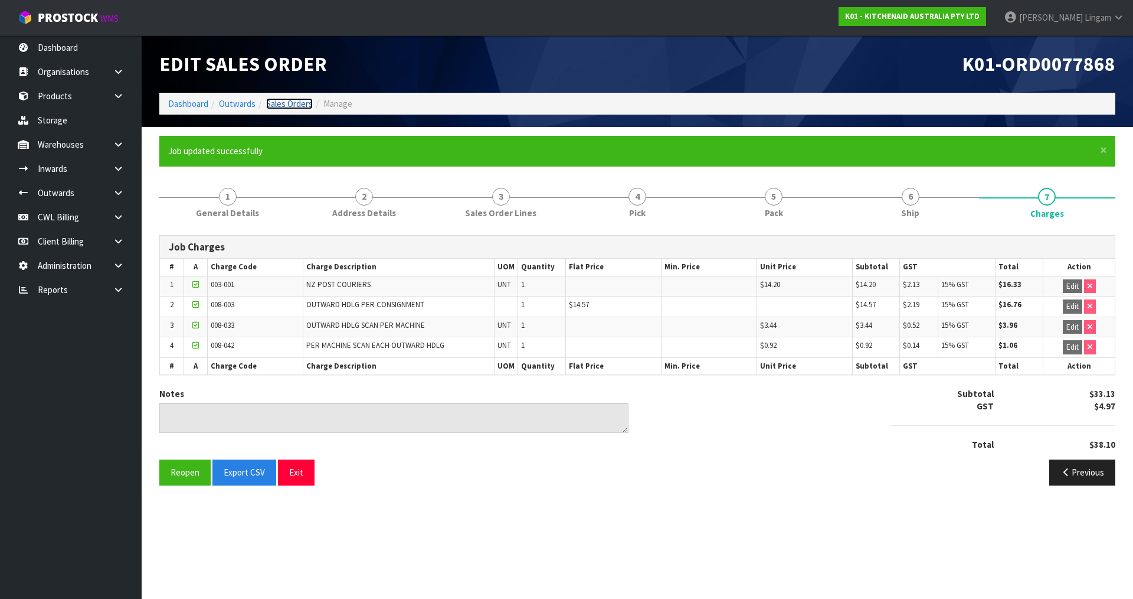
click at [301, 102] on link "Sales Orders" at bounding box center [289, 103] width 47 height 11
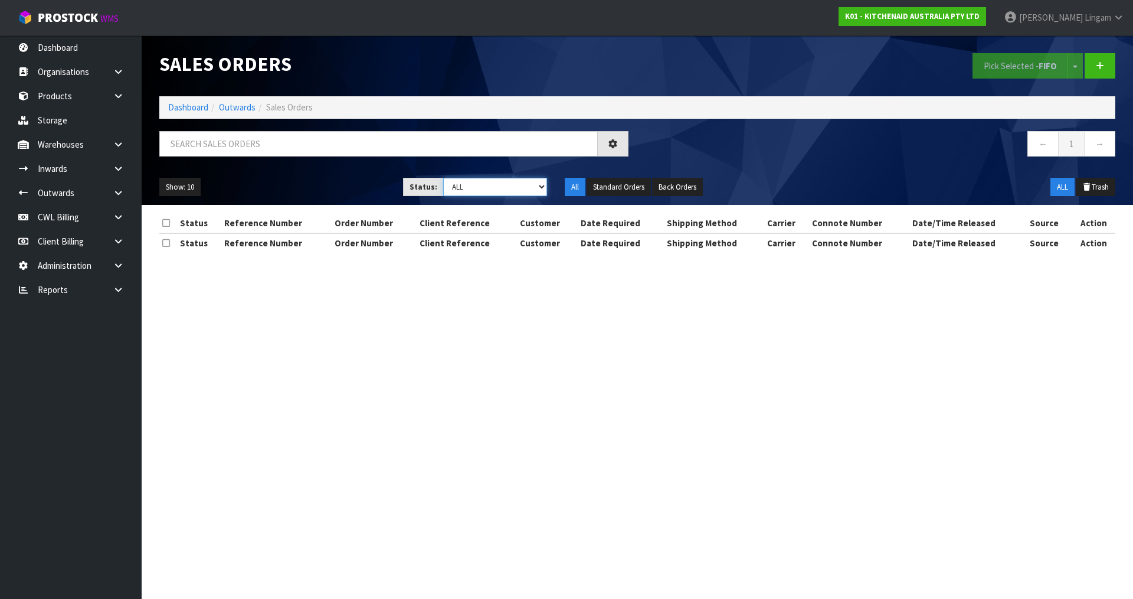
click at [530, 190] on select "Draft Pending Allocated Pending Pick Goods Picked Goods Packed Pending Charges …" at bounding box center [495, 187] width 104 height 18
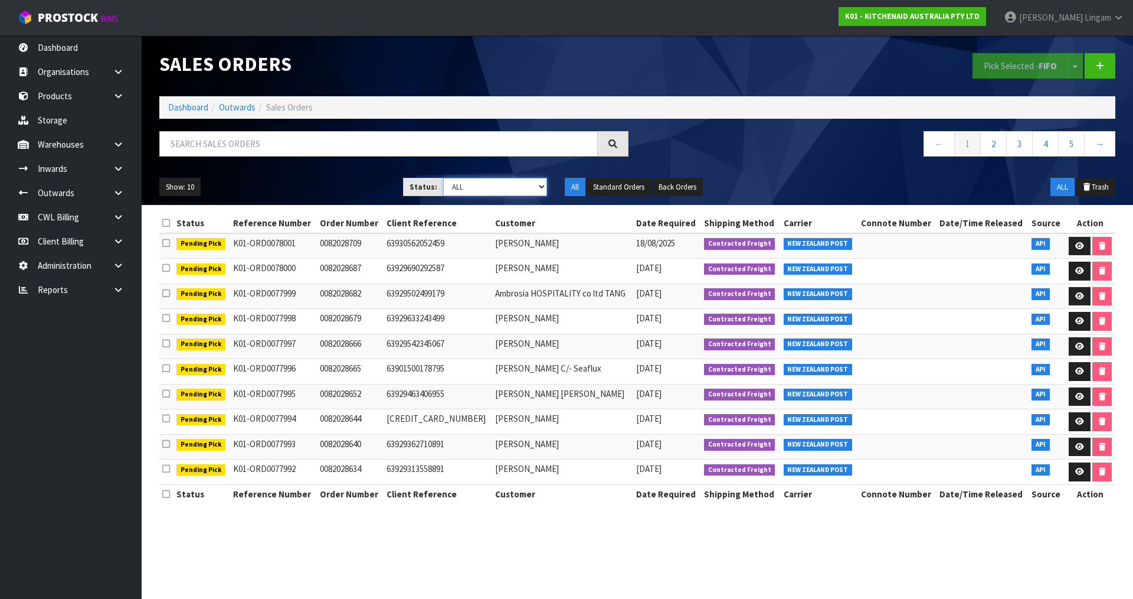
select select "string:6"
click at [443, 178] on select "Draft Pending Allocated Pending Pick Goods Picked Goods Packed Pending Charges …" at bounding box center [495, 187] width 104 height 18
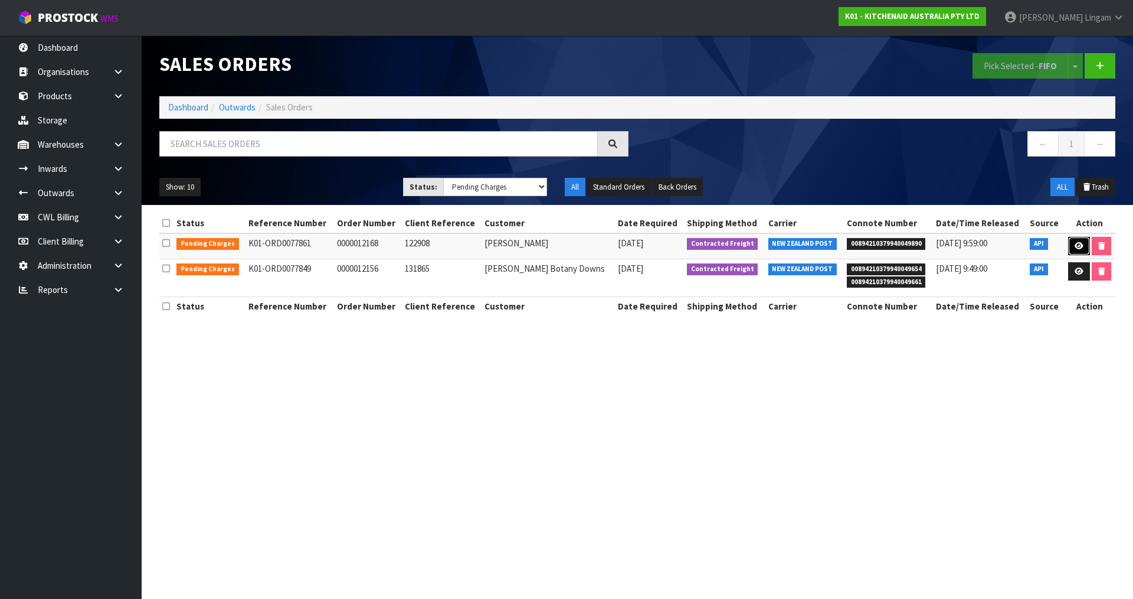
click at [1076, 242] on icon at bounding box center [1079, 246] width 9 height 8
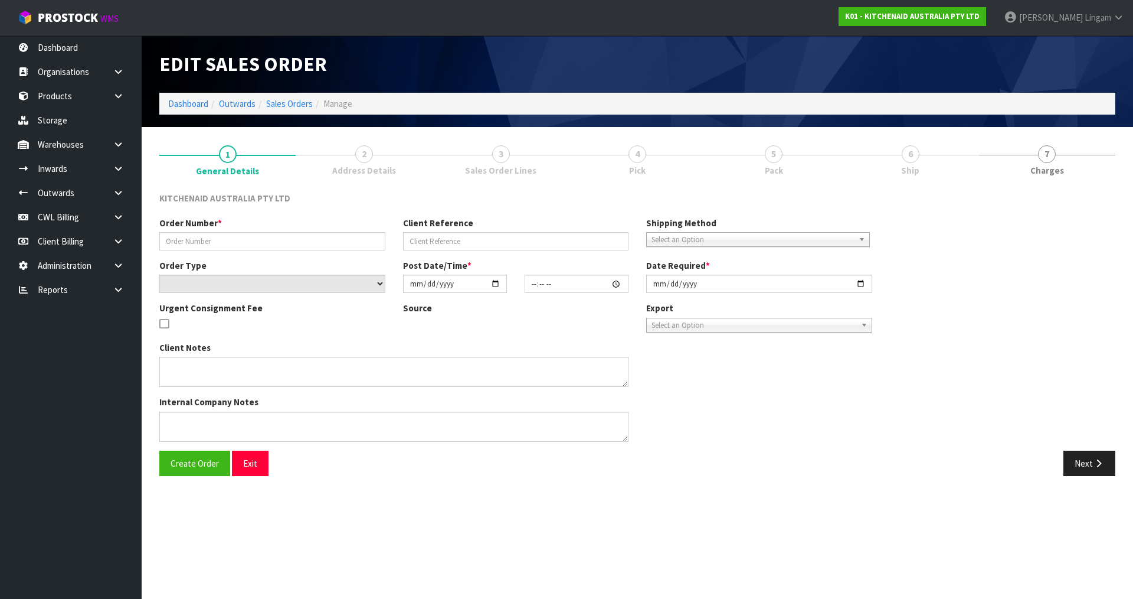
type input "0000012168"
type input "122908"
select select "number:0"
type input "2025-08-15"
type input "13:31:29.000"
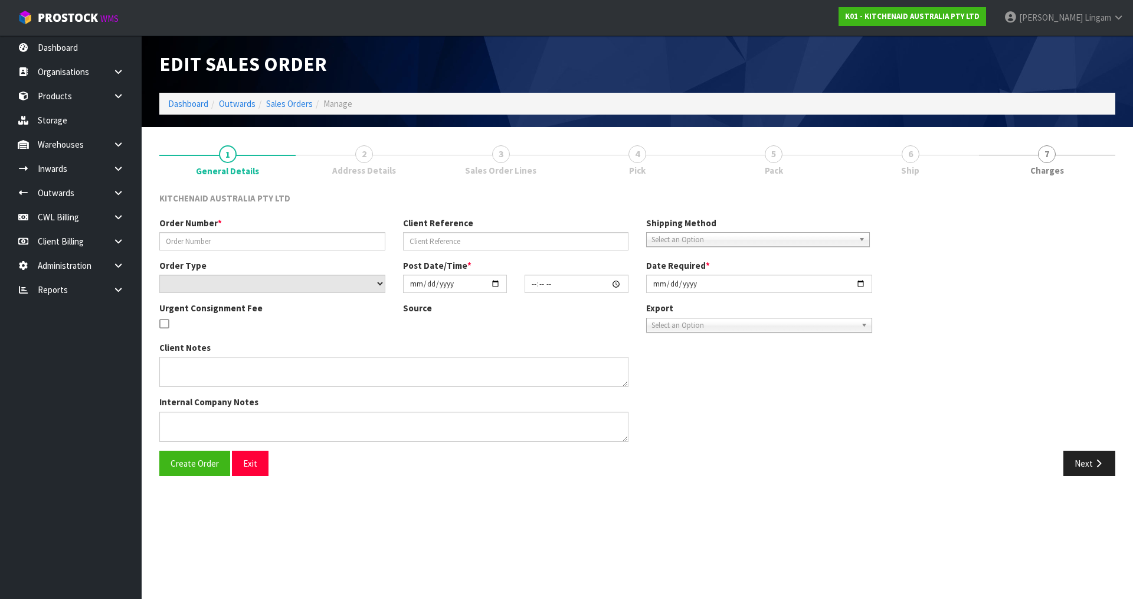
type input "2025-08-15"
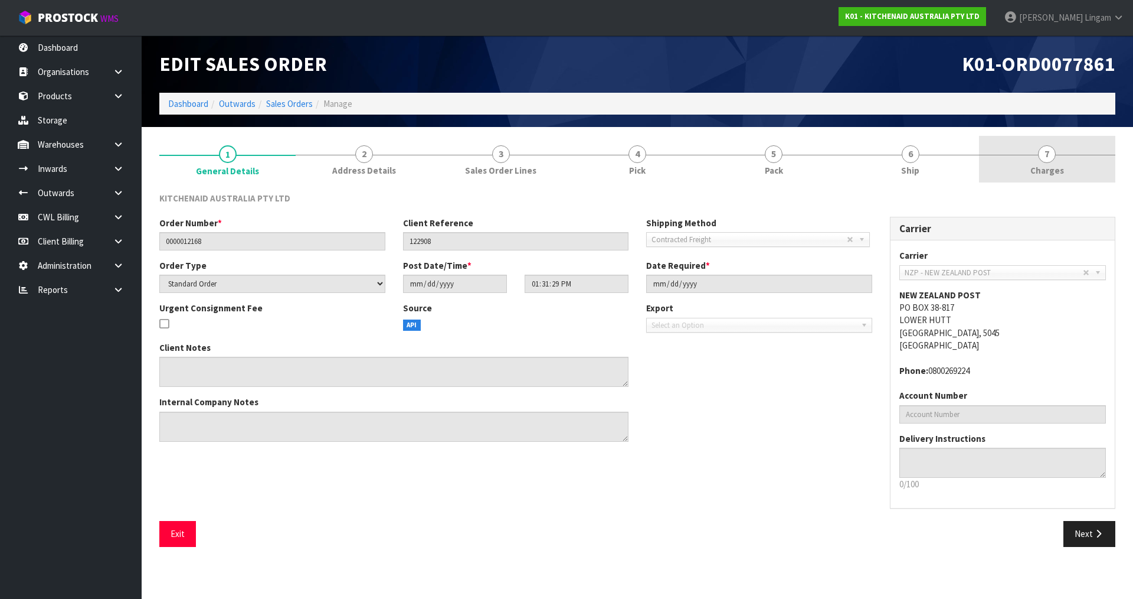
click at [1067, 171] on link "7 Charges" at bounding box center [1047, 159] width 136 height 47
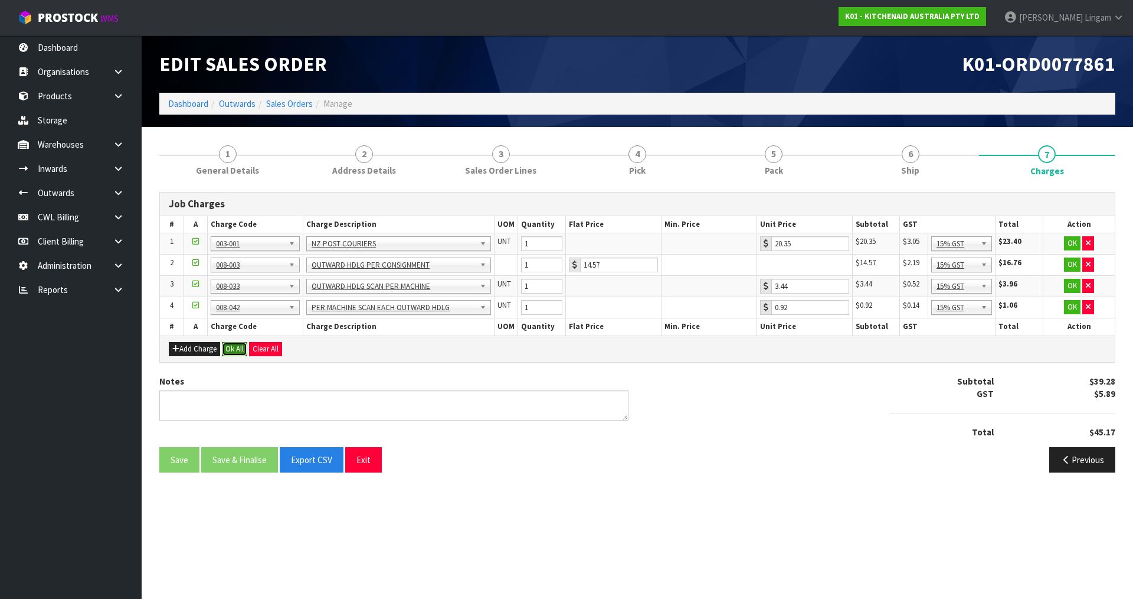
click at [230, 352] on button "Ok All" at bounding box center [234, 349] width 25 height 14
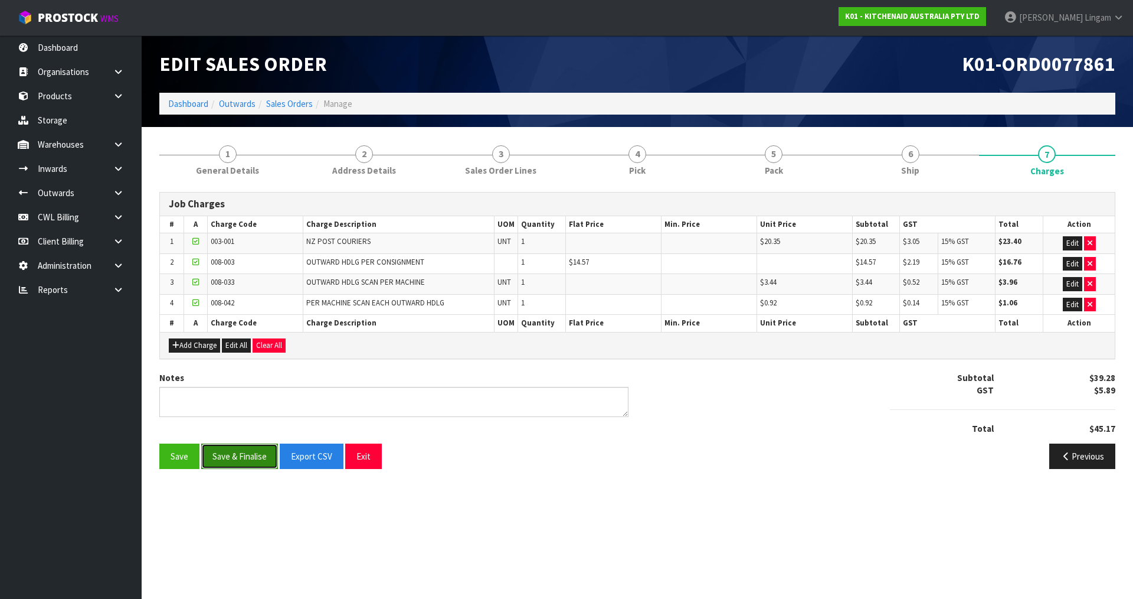
click at [240, 460] on button "Save & Finalise" at bounding box center [239, 455] width 77 height 25
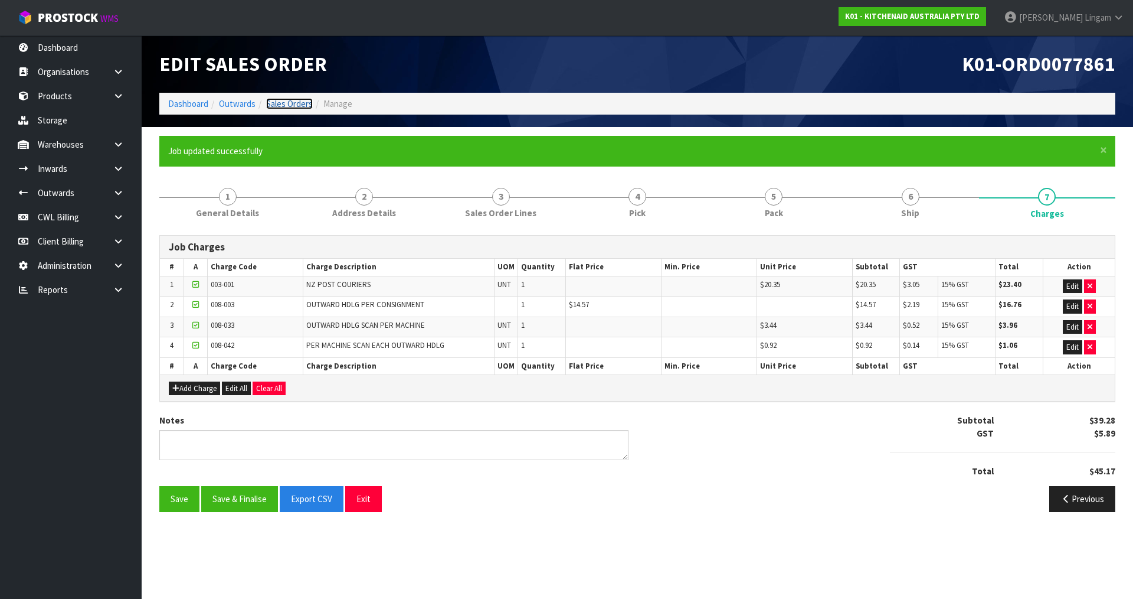
click at [297, 104] on link "Sales Orders" at bounding box center [289, 103] width 47 height 11
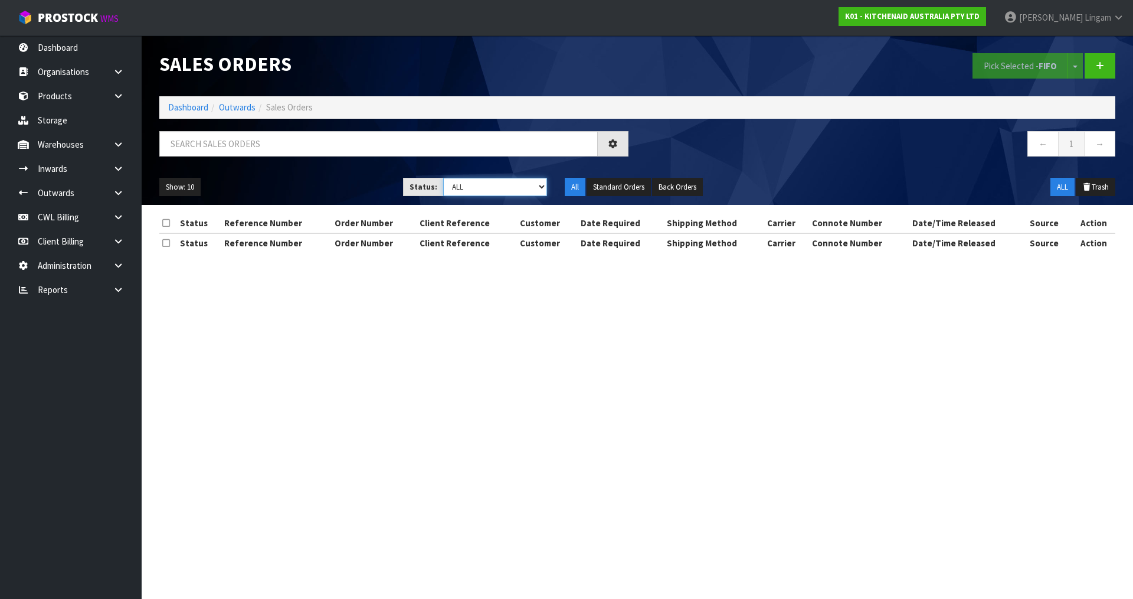
click at [515, 192] on select "Draft Pending Allocated Pending Pick Goods Picked Goods Packed Pending Charges …" at bounding box center [495, 187] width 104 height 18
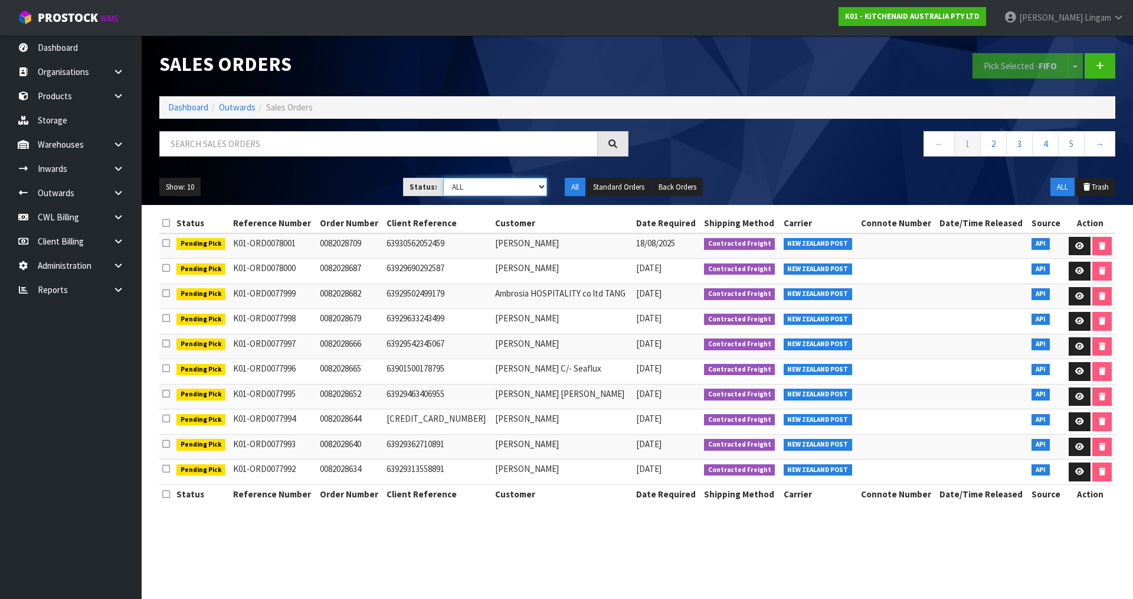
select select "string:6"
click at [443, 178] on select "Draft Pending Allocated Pending Pick Goods Picked Goods Packed Pending Charges …" at bounding box center [495, 187] width 104 height 18
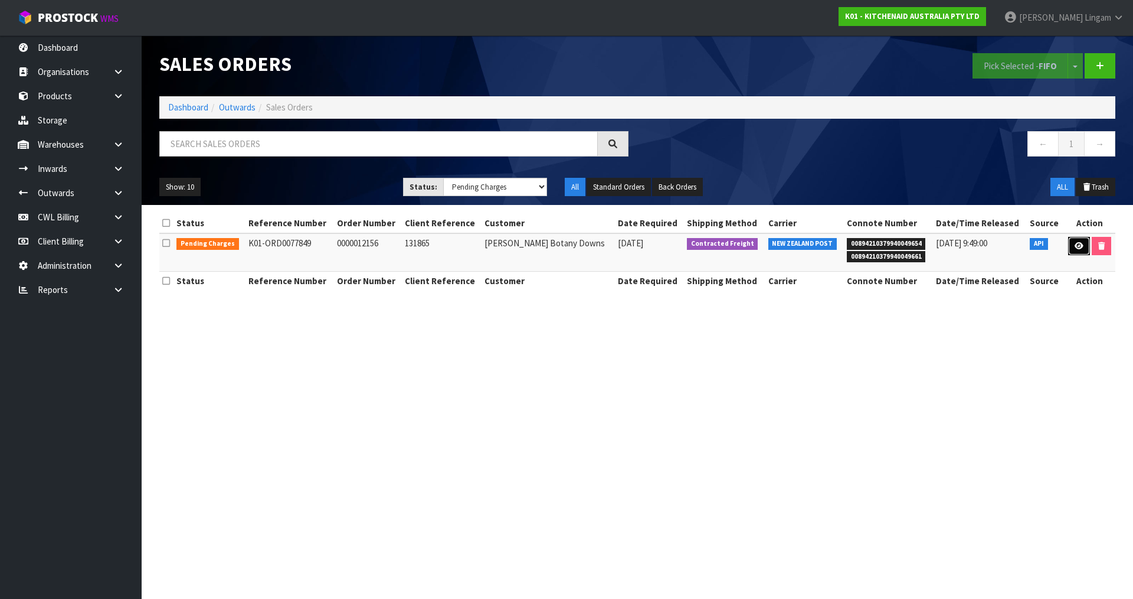
click at [1075, 245] on icon at bounding box center [1079, 246] width 9 height 8
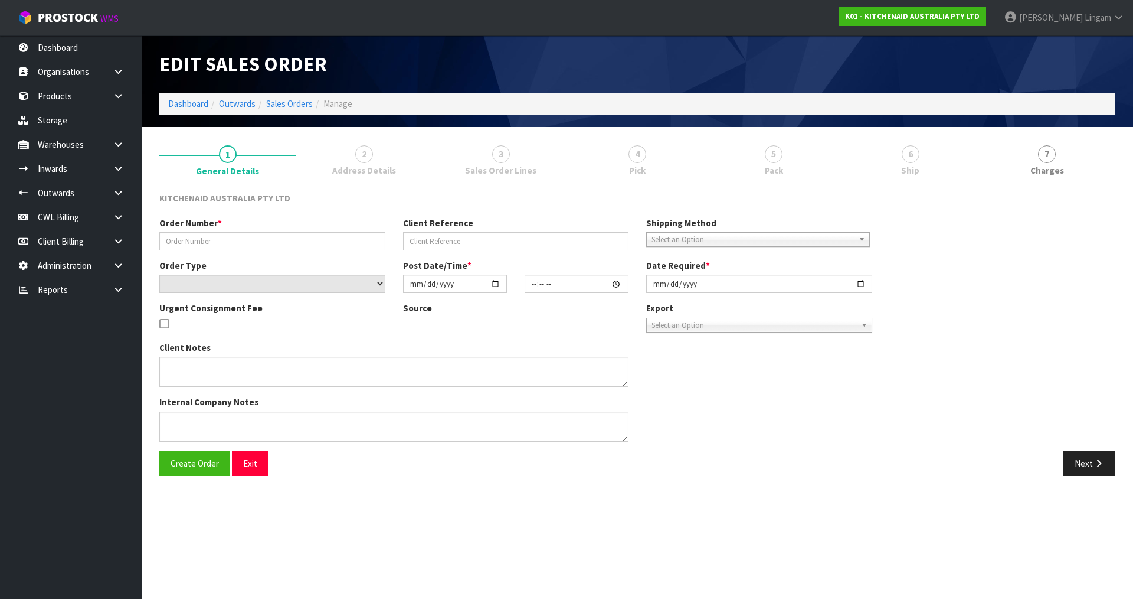
type input "0000012156"
type input "131865"
select select "number:0"
type input "2025-08-15"
type input "13:31:07.000"
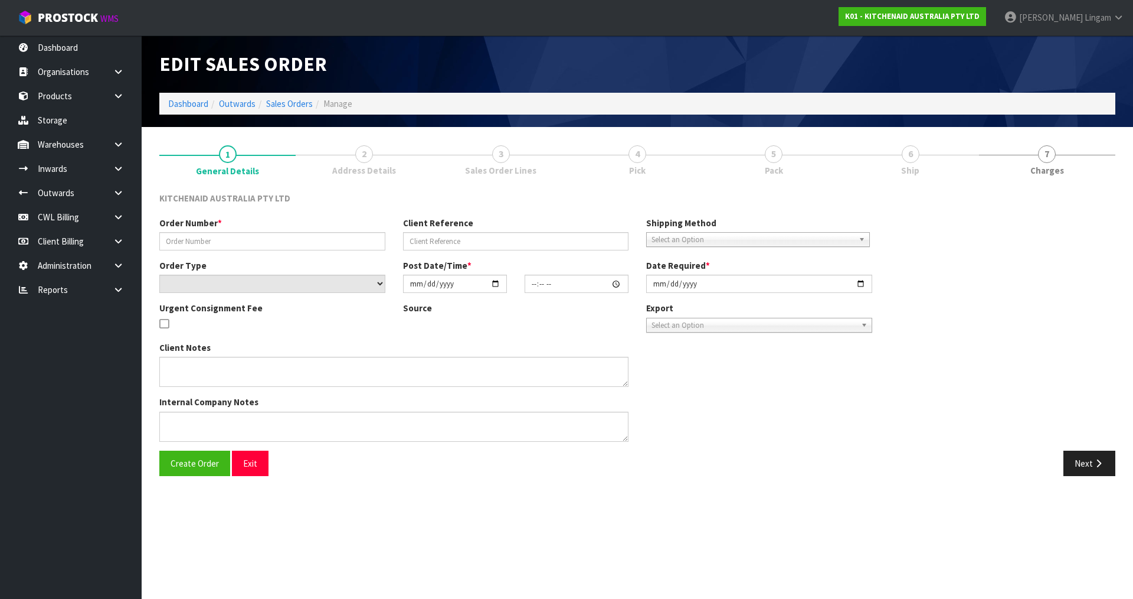
type input "2025-08-15"
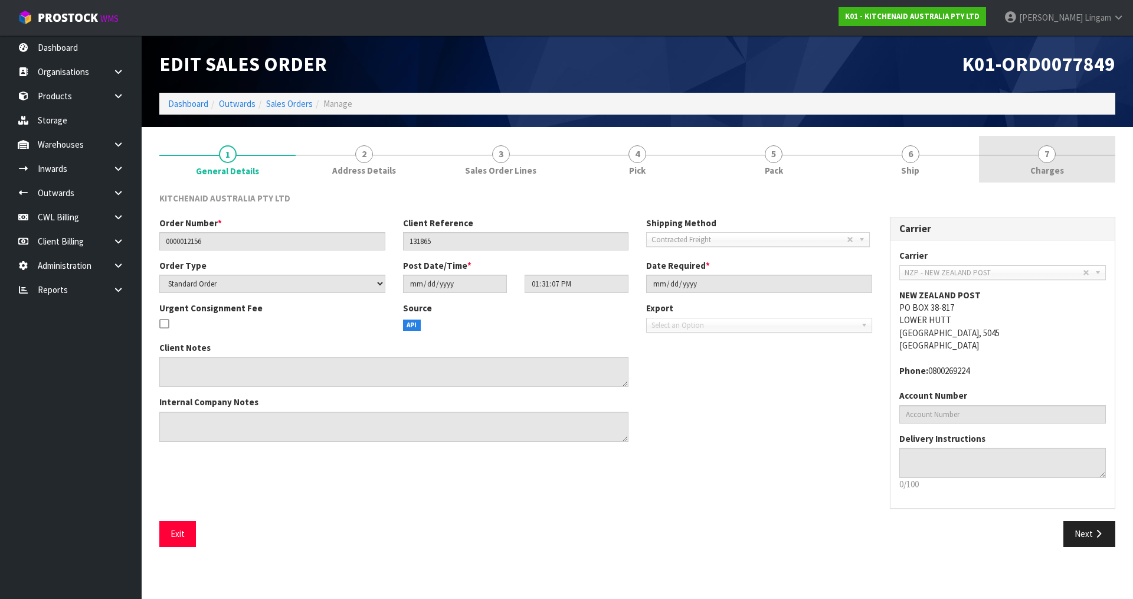
click at [1050, 166] on span "Charges" at bounding box center [1048, 170] width 34 height 12
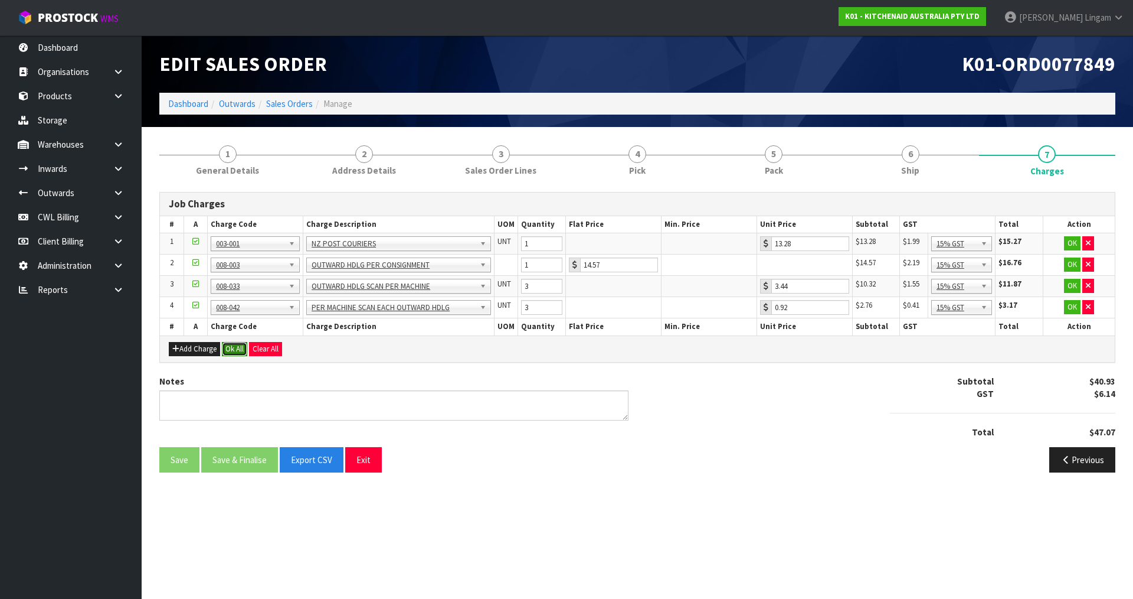
click at [235, 351] on button "Ok All" at bounding box center [234, 349] width 25 height 14
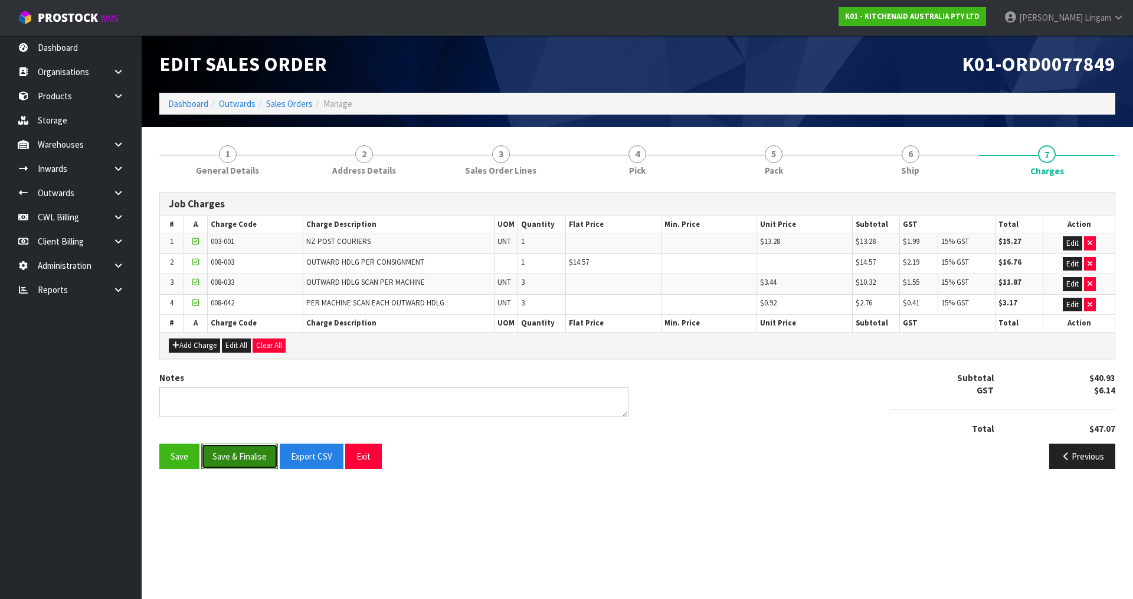
click at [259, 460] on button "Save & Finalise" at bounding box center [239, 455] width 77 height 25
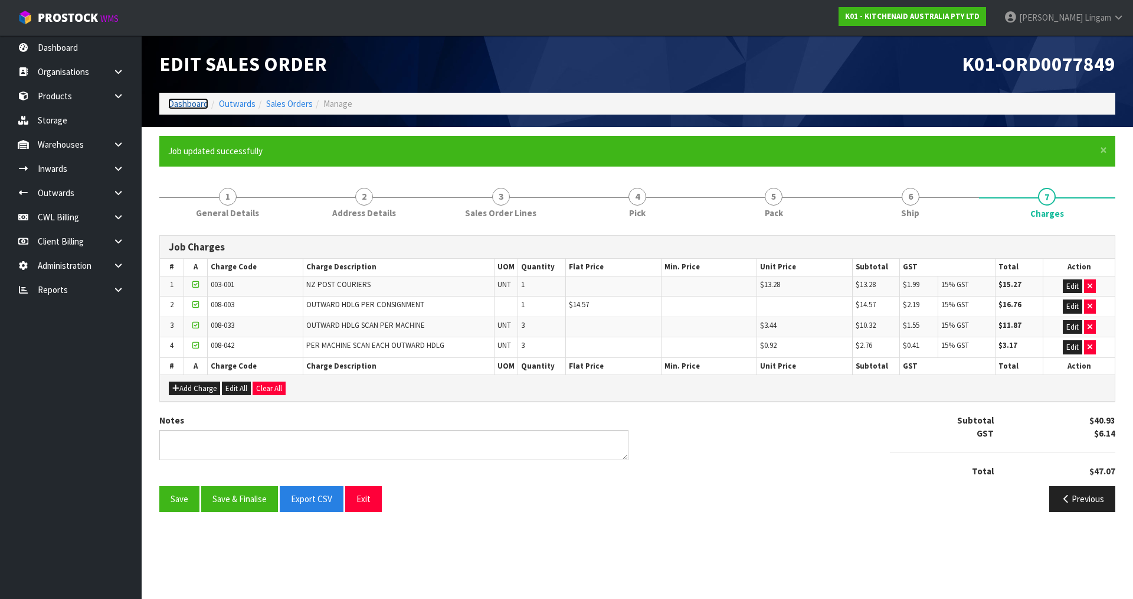
click at [191, 102] on link "Dashboard" at bounding box center [188, 103] width 40 height 11
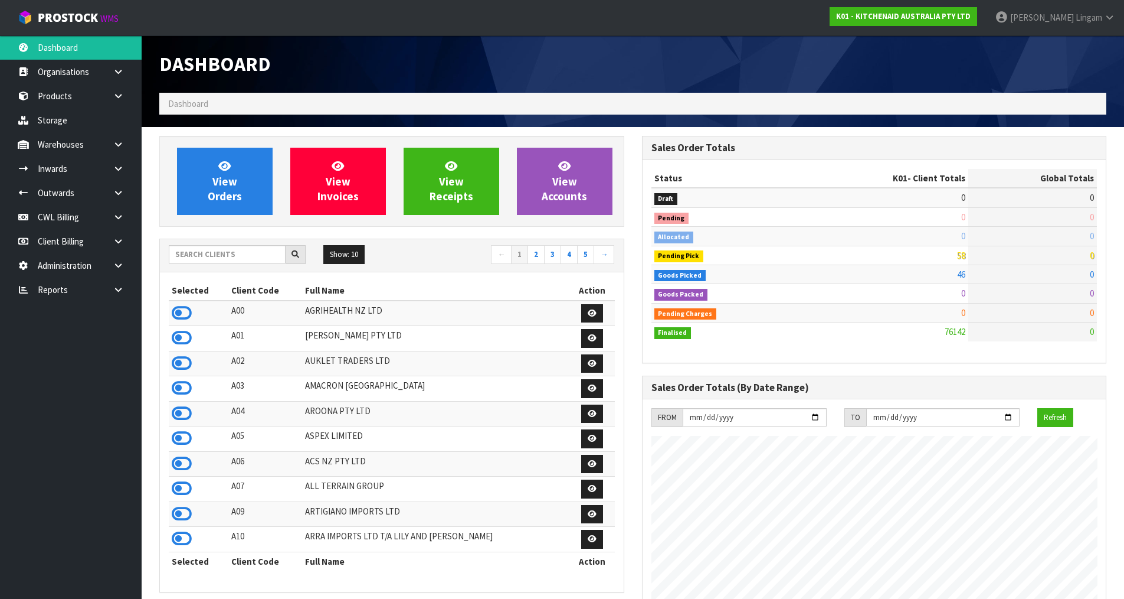
scroll to position [894, 482]
click at [261, 256] on input "text" at bounding box center [227, 254] width 117 height 18
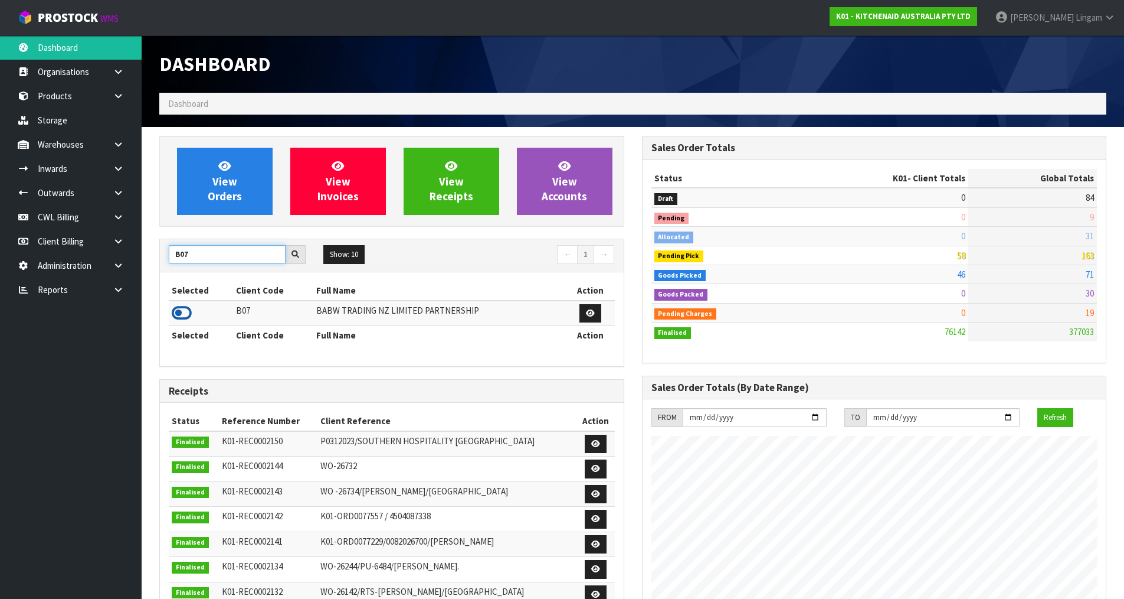
type input "B07"
click at [186, 315] on icon at bounding box center [182, 313] width 20 height 18
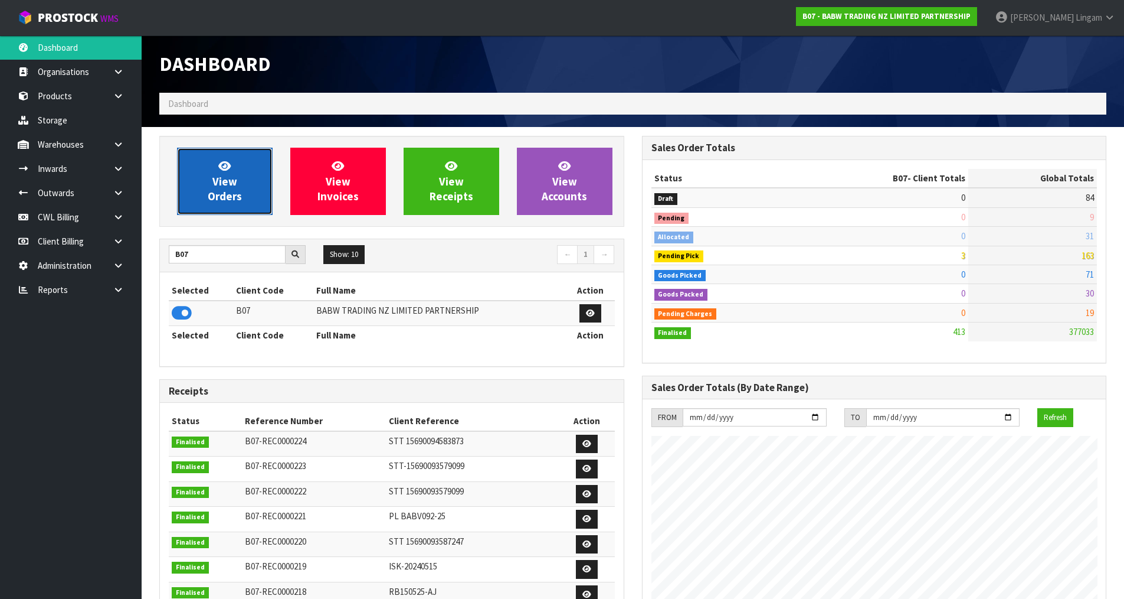
click at [234, 198] on span "View Orders" at bounding box center [225, 181] width 34 height 44
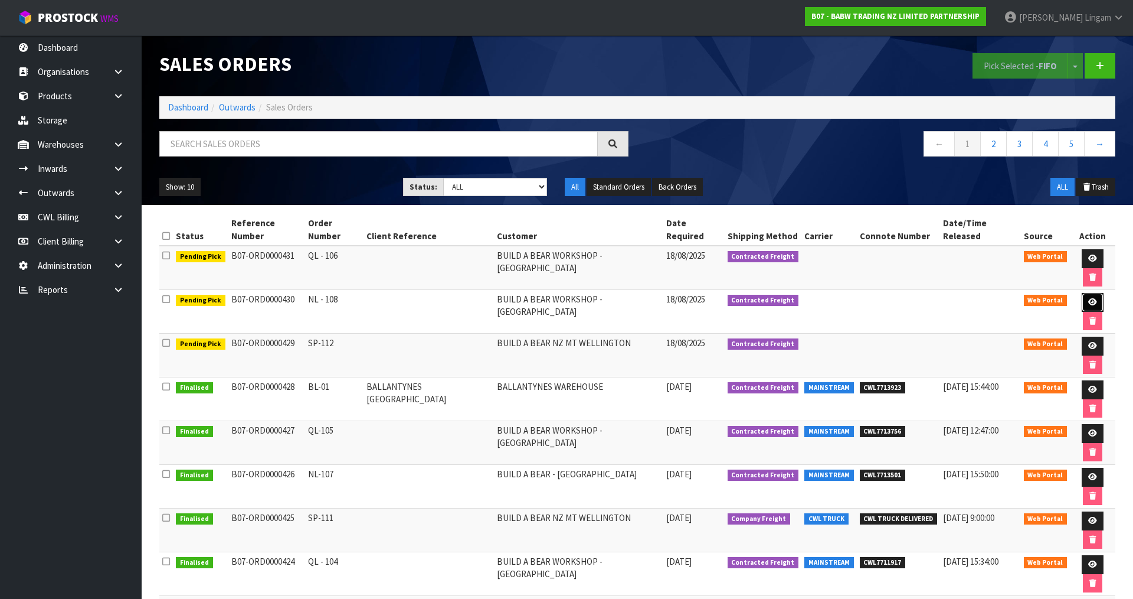
click at [1088, 298] on icon at bounding box center [1092, 302] width 9 height 8
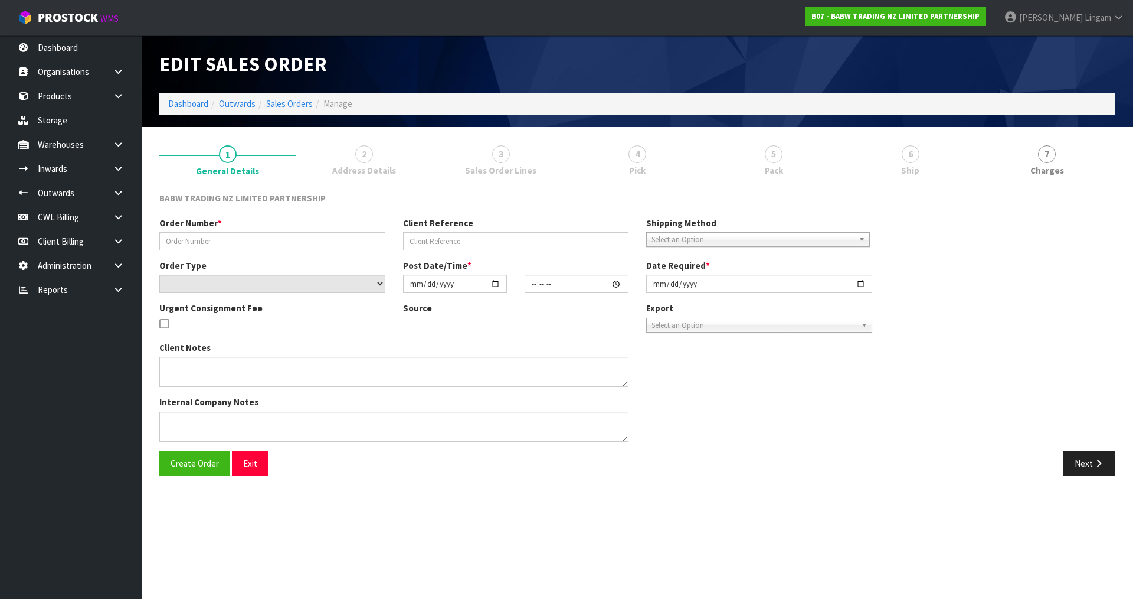
type input "NL - 108"
select select "number:0"
type input "2025-08-18"
type input "09:28:00.000"
type input "2025-08-18"
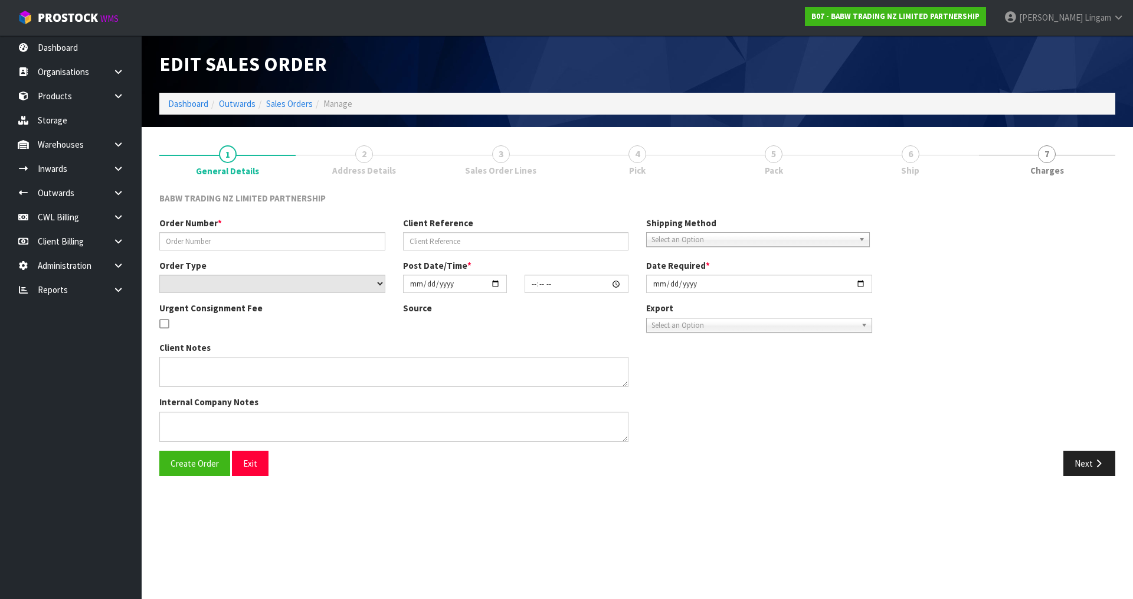
type textarea "DELIVER BETWEEN 8AM AND 8.30AM CALL - SANTANA ON 0221550016 AFTERNOON PRIOR TO …"
type textarea "REMOVED CODE 34025 X 96"
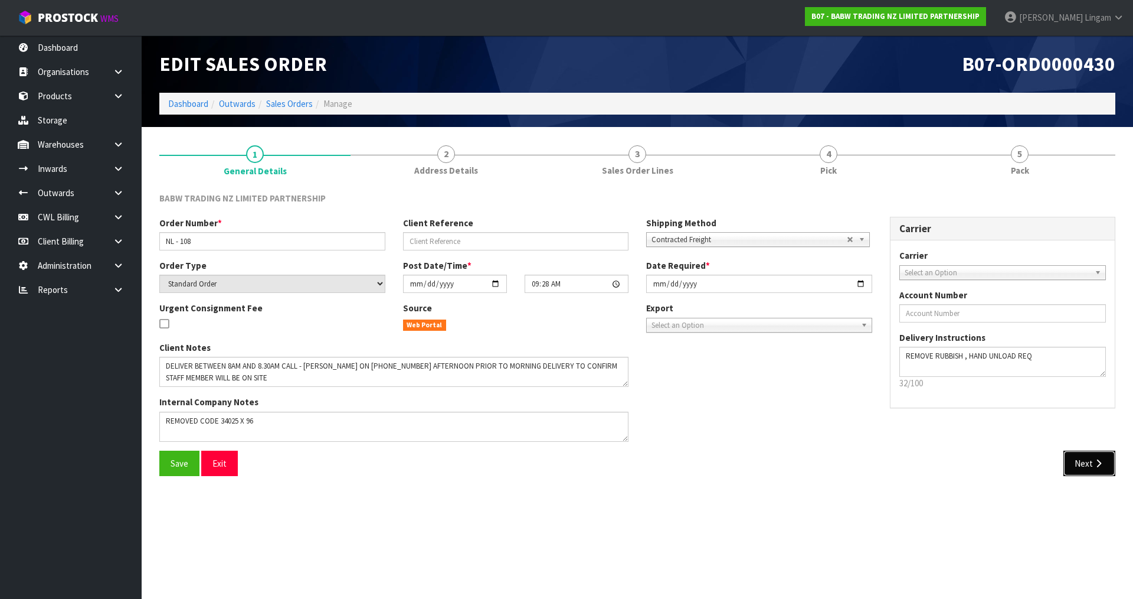
click at [1071, 458] on button "Next" at bounding box center [1090, 462] width 52 height 25
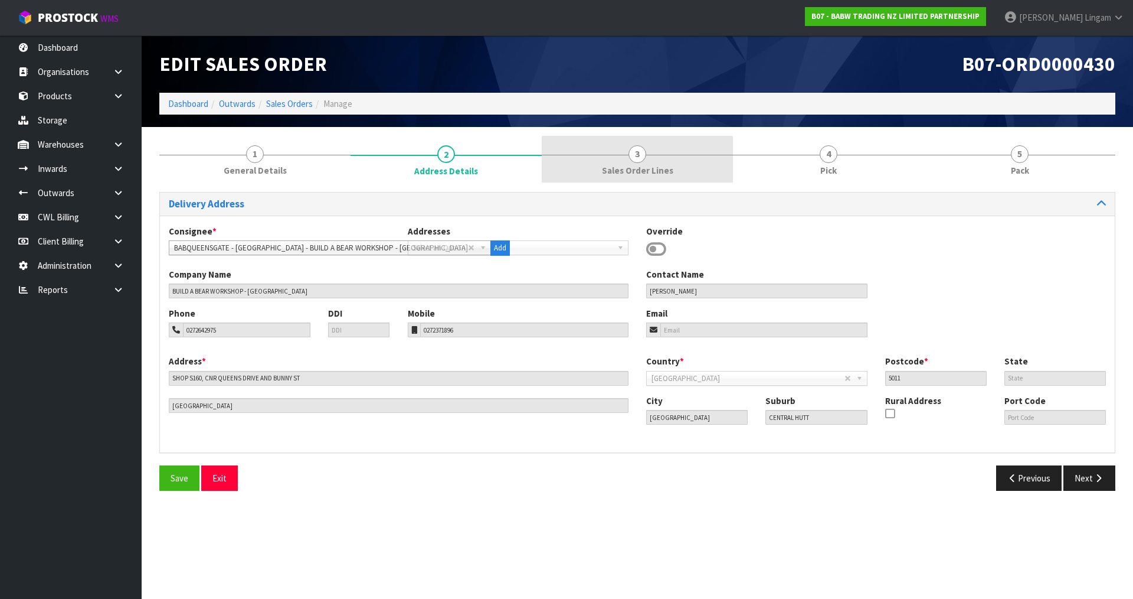
click at [657, 165] on span "Sales Order Lines" at bounding box center [637, 170] width 71 height 12
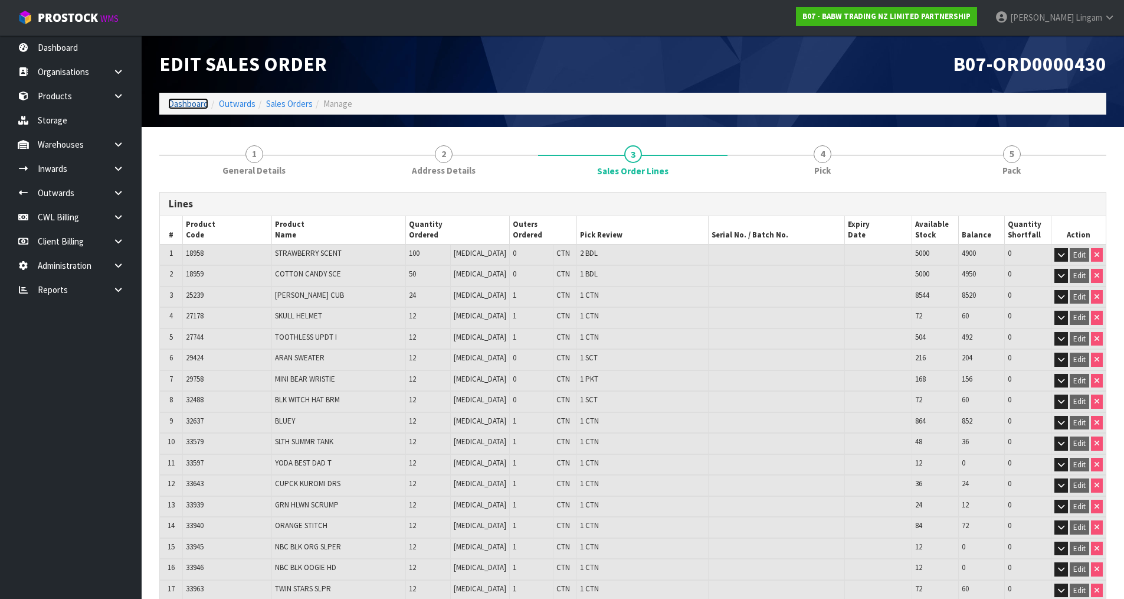
click at [188, 106] on link "Dashboard" at bounding box center [188, 103] width 40 height 11
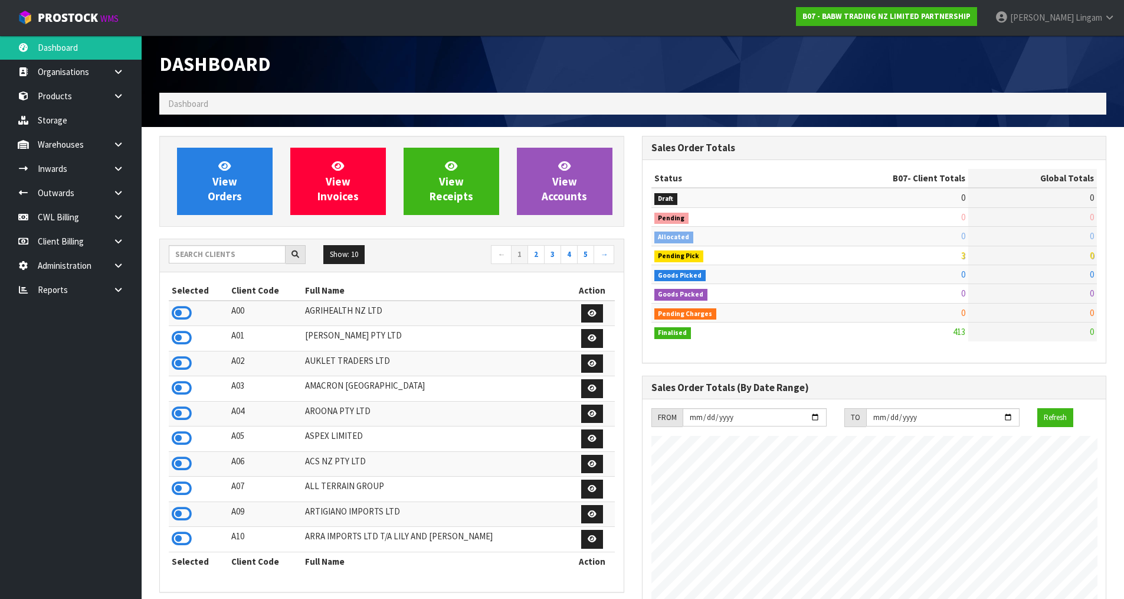
scroll to position [894, 482]
click at [240, 256] on input "text" at bounding box center [227, 254] width 117 height 18
click at [182, 381] on icon at bounding box center [182, 388] width 20 height 18
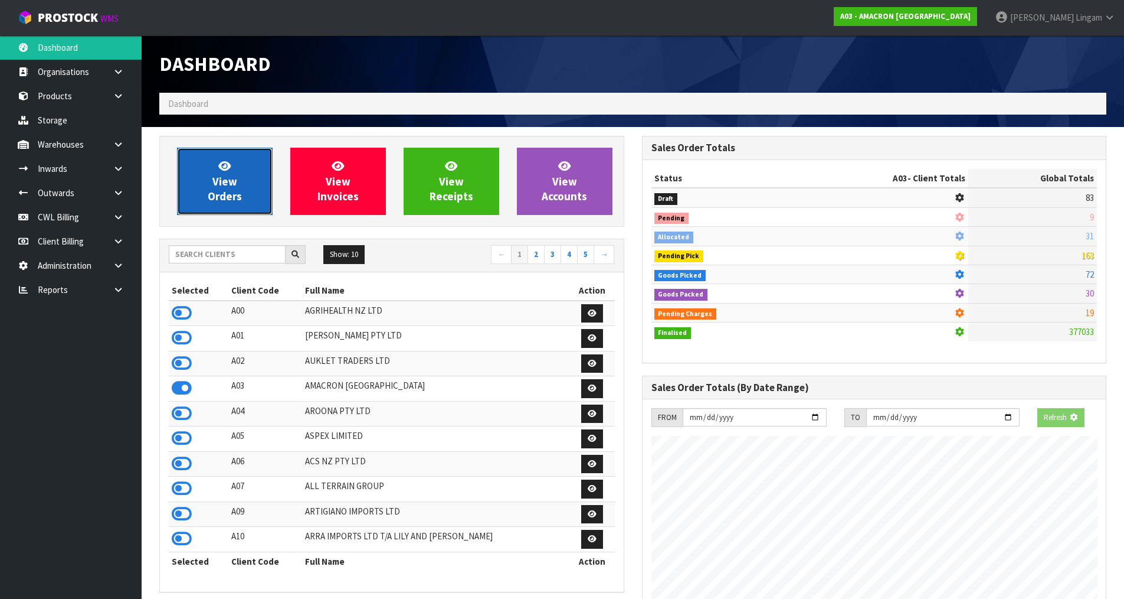
scroll to position [741, 482]
click at [223, 191] on span "View Orders" at bounding box center [225, 181] width 34 height 44
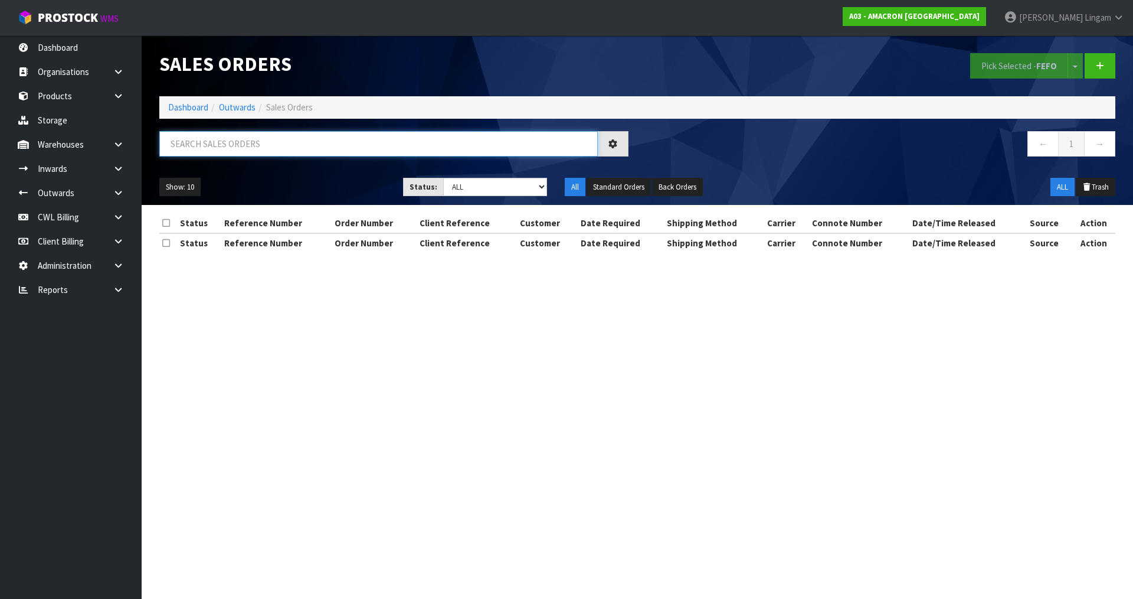
click at [287, 147] on input "text" at bounding box center [378, 143] width 439 height 25
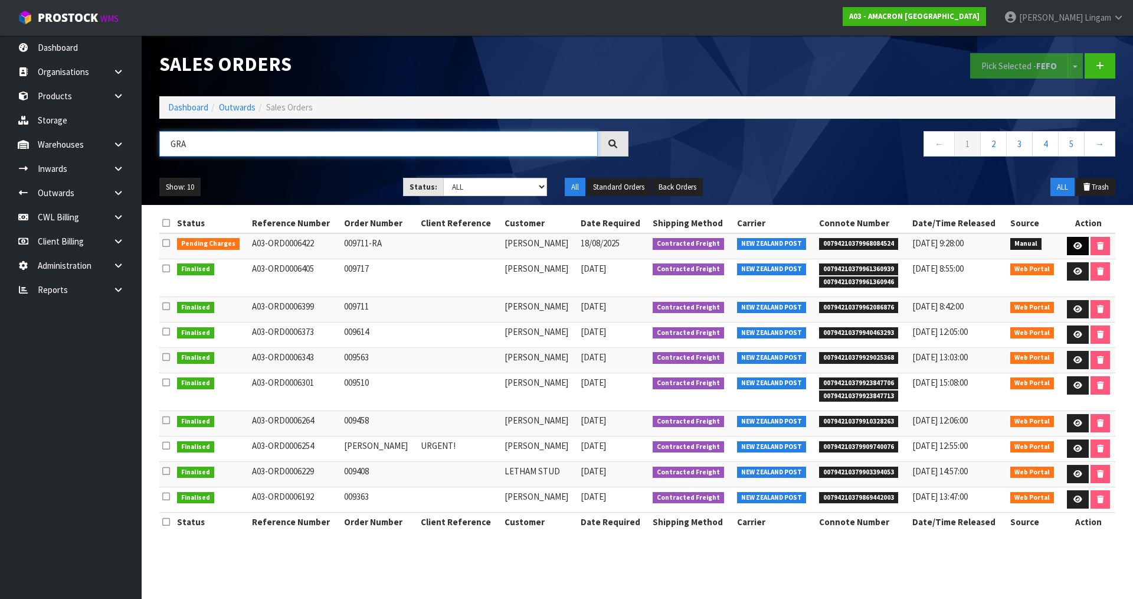
type input "GRA"
click at [1080, 245] on icon at bounding box center [1078, 246] width 9 height 8
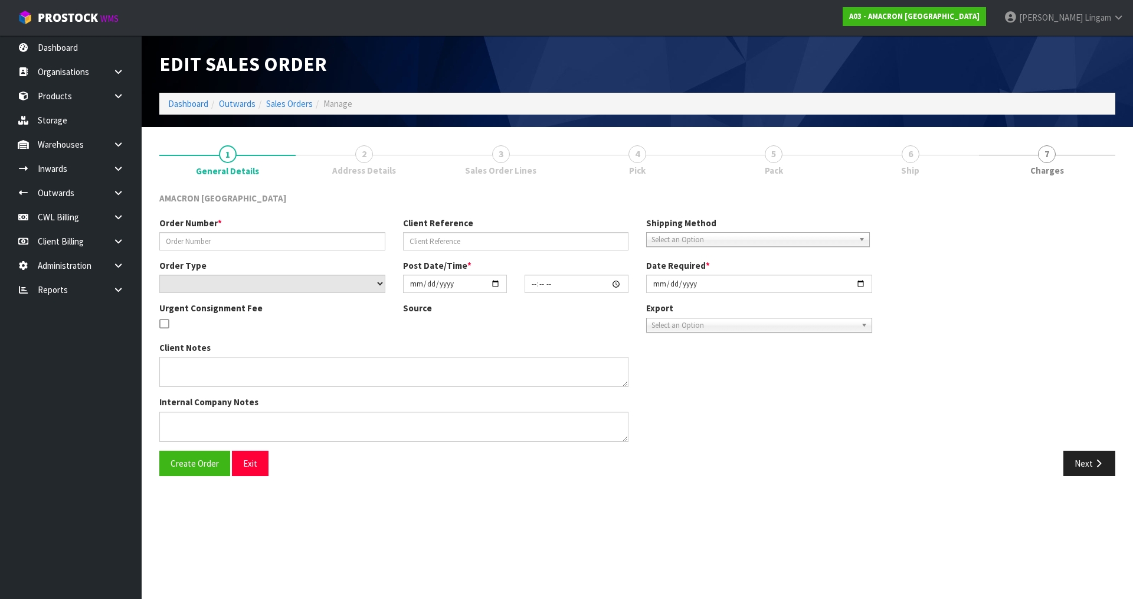
type input "009711-RA"
select select "number:0"
type input "2025-08-15"
type input "12:36:00.000"
type input "2025-08-18"
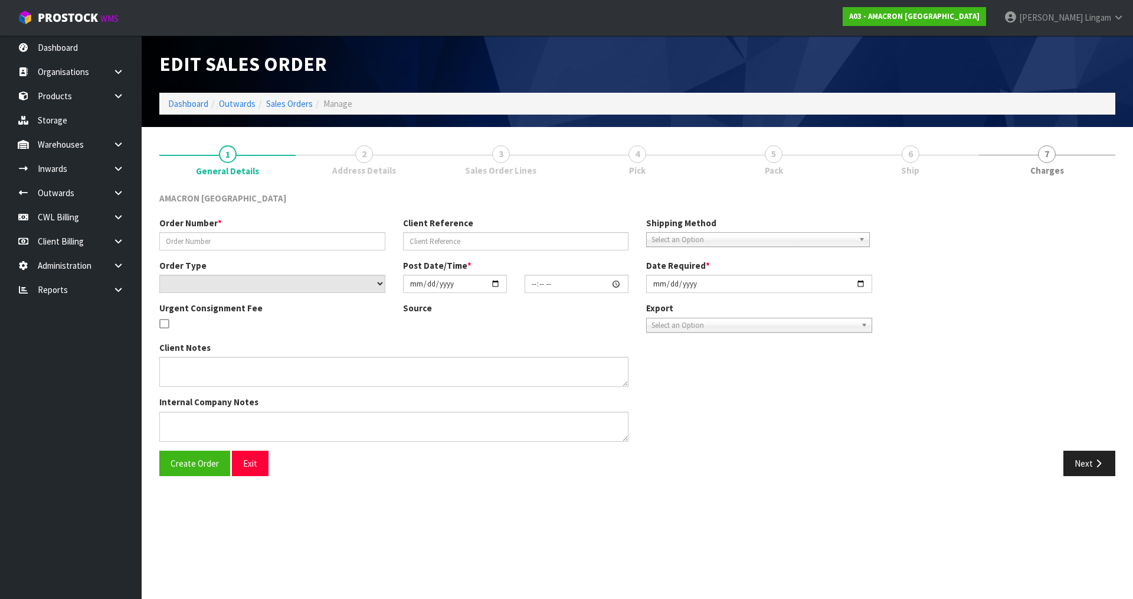
type textarea "PLEASE DISPATCH TODAY"
type textarea "LALISHA, PLEASE SEND THE PICTURE OF THE RETURN"
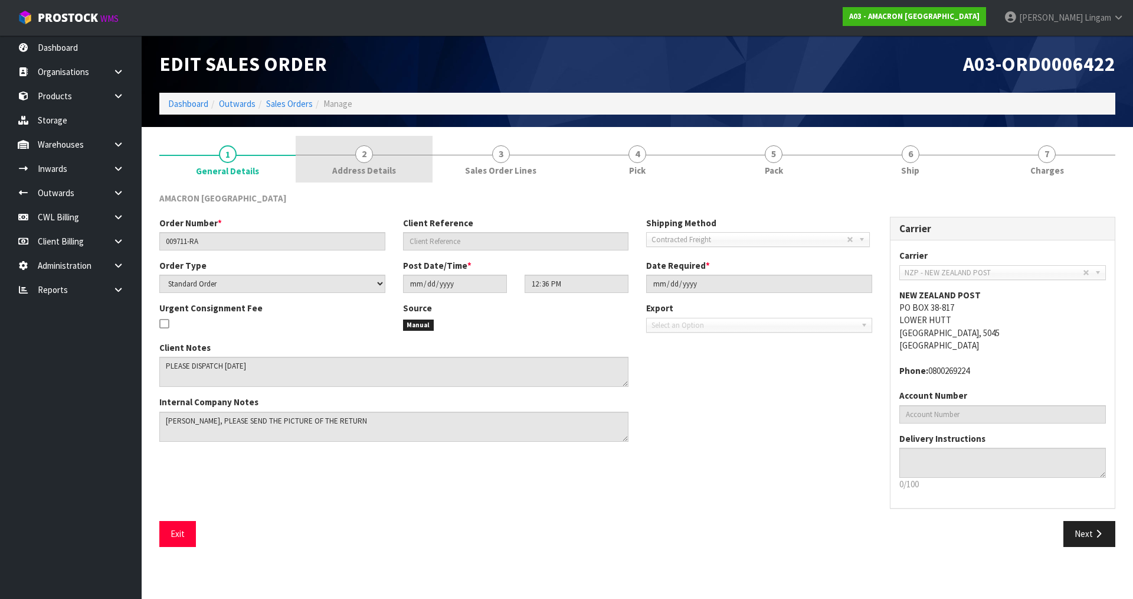
click at [402, 168] on link "2 Address Details" at bounding box center [364, 159] width 136 height 47
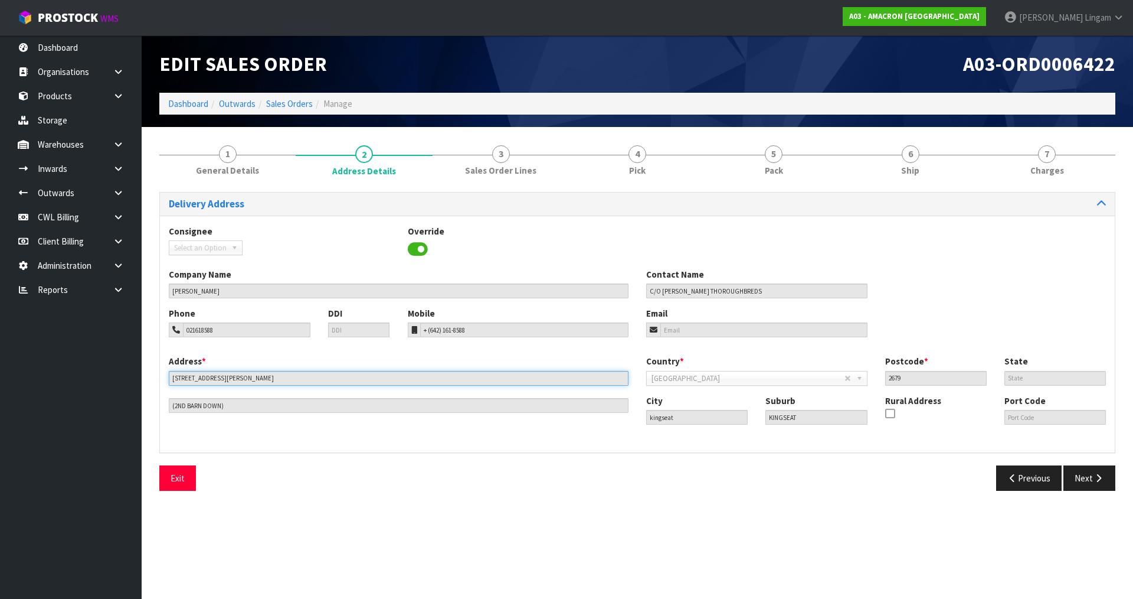
click at [179, 379] on input "44 SYDNEY OWEN ROAD" at bounding box center [399, 378] width 460 height 15
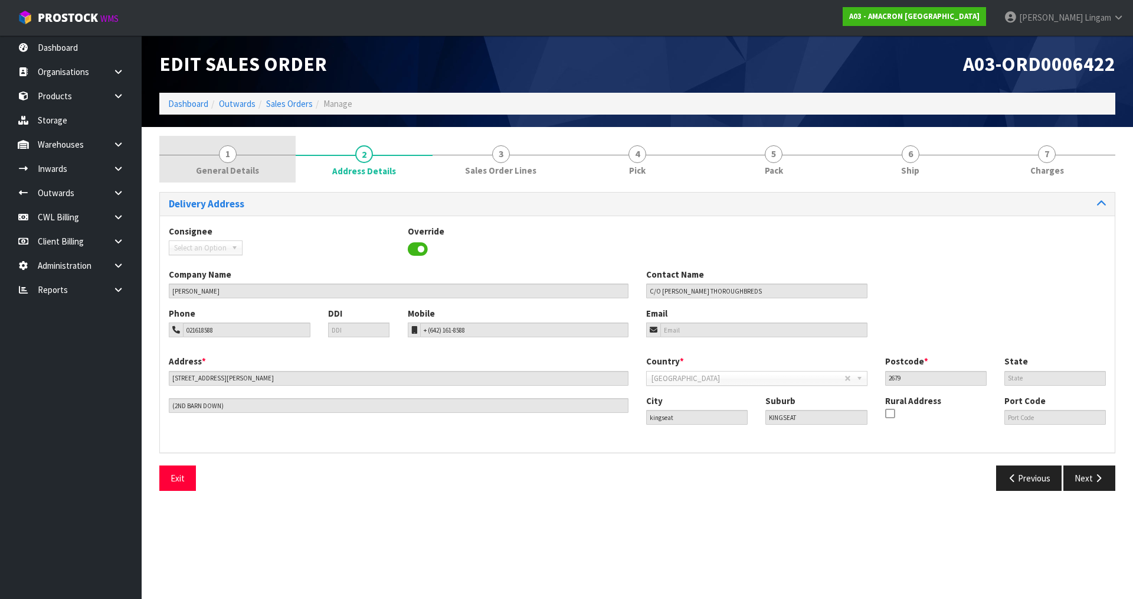
click at [240, 155] on link "1 General Details" at bounding box center [227, 159] width 136 height 47
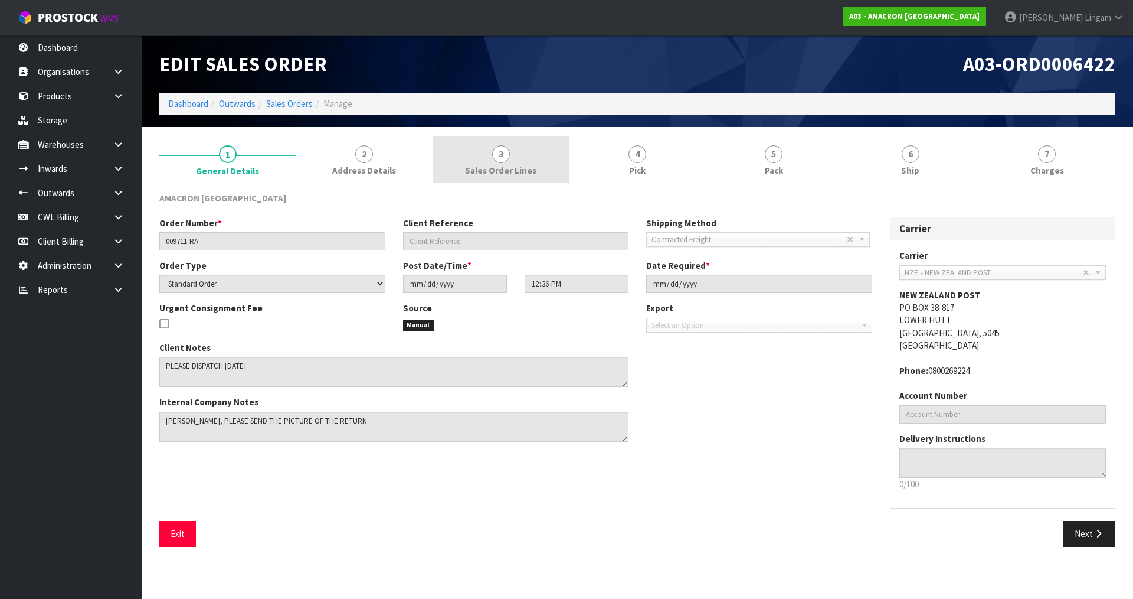
click at [501, 167] on span "Sales Order Lines" at bounding box center [500, 170] width 71 height 12
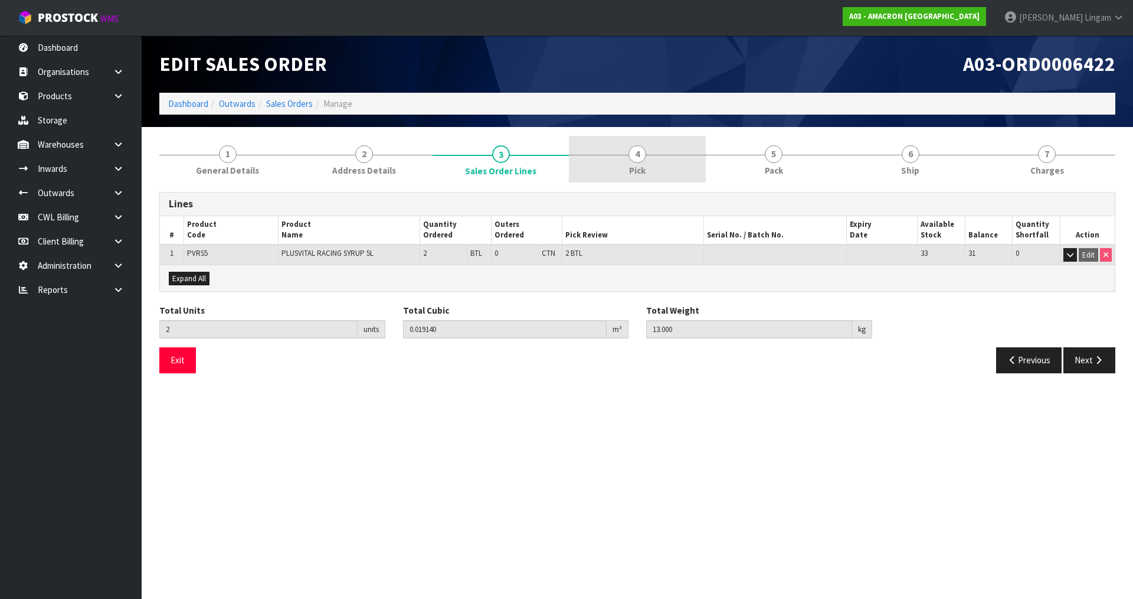
click at [639, 172] on span "Pick" at bounding box center [637, 170] width 17 height 12
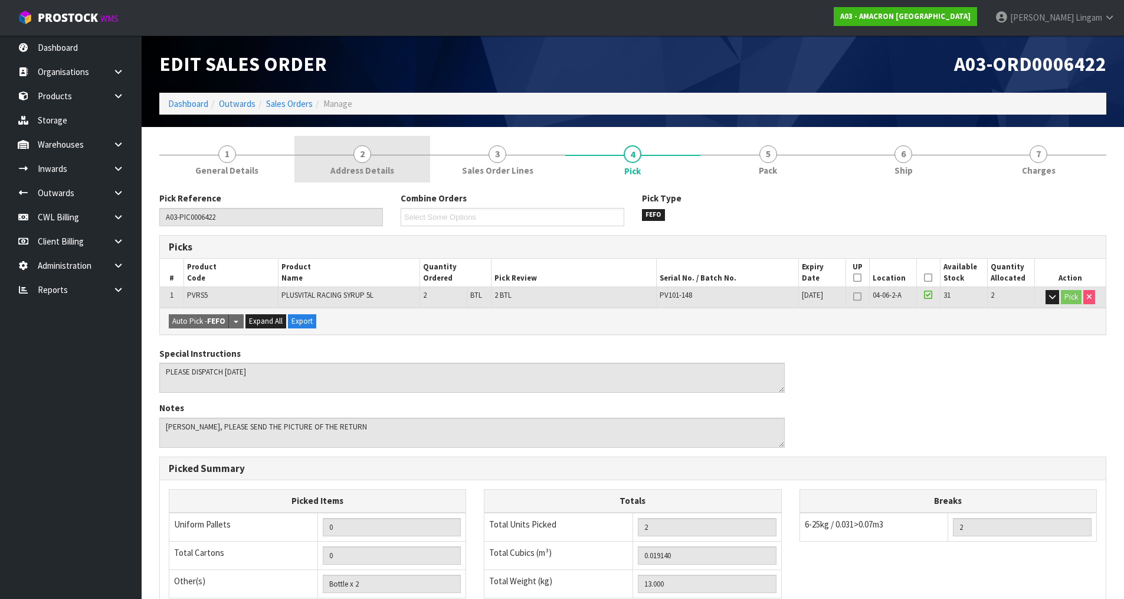
click at [384, 164] on span "Address Details" at bounding box center [363, 170] width 64 height 12
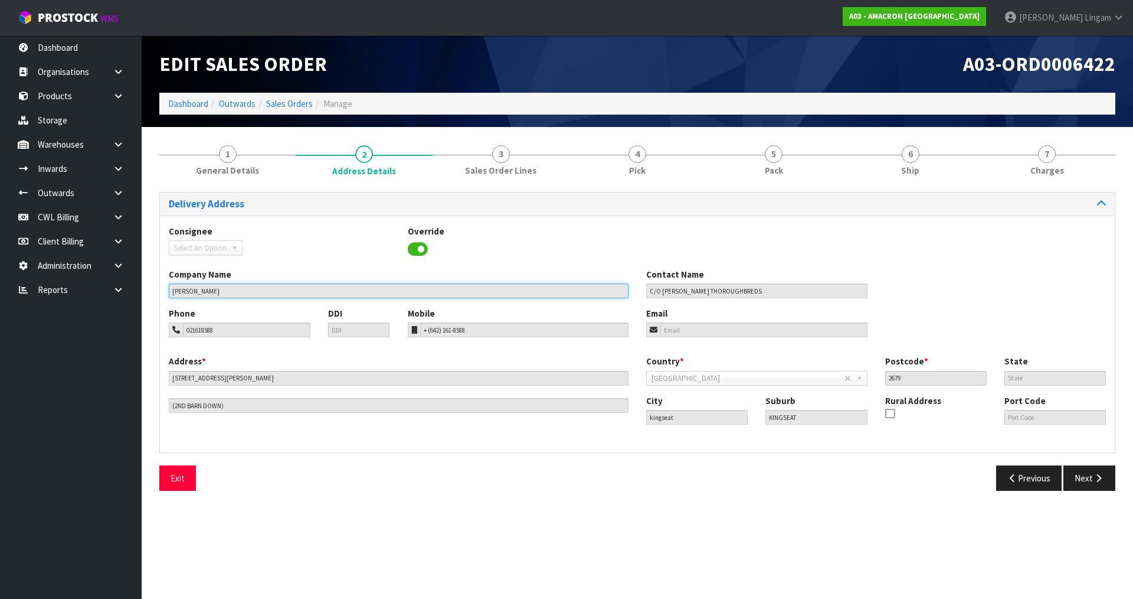
click at [181, 290] on input "GRANT COOKSLEY" at bounding box center [399, 290] width 460 height 15
click at [285, 100] on link "Sales Orders" at bounding box center [289, 103] width 47 height 11
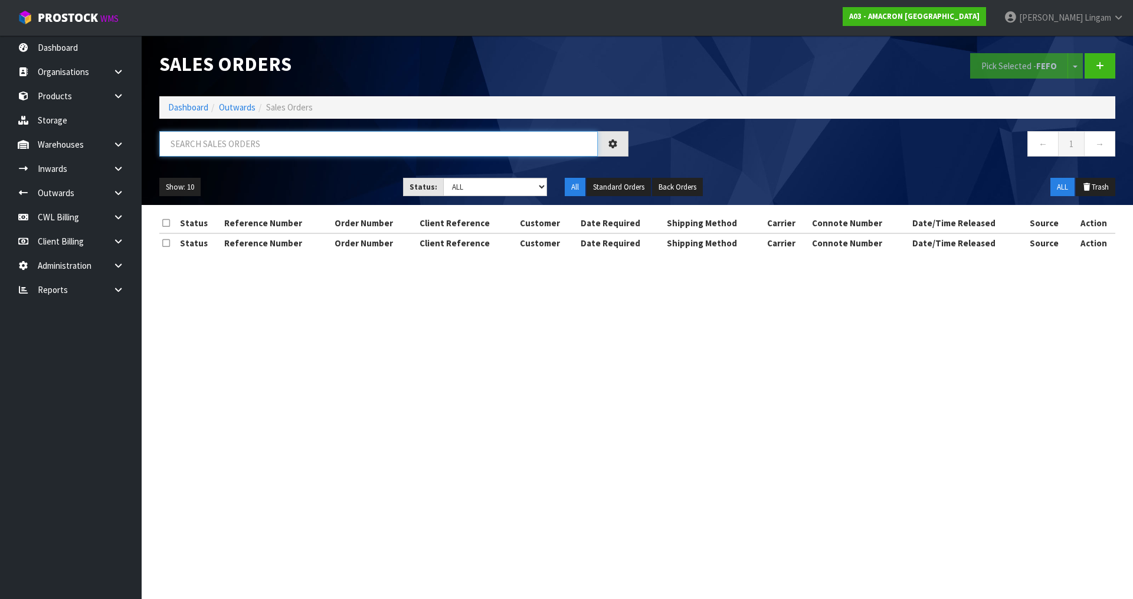
click at [377, 142] on input "text" at bounding box center [378, 143] width 439 height 25
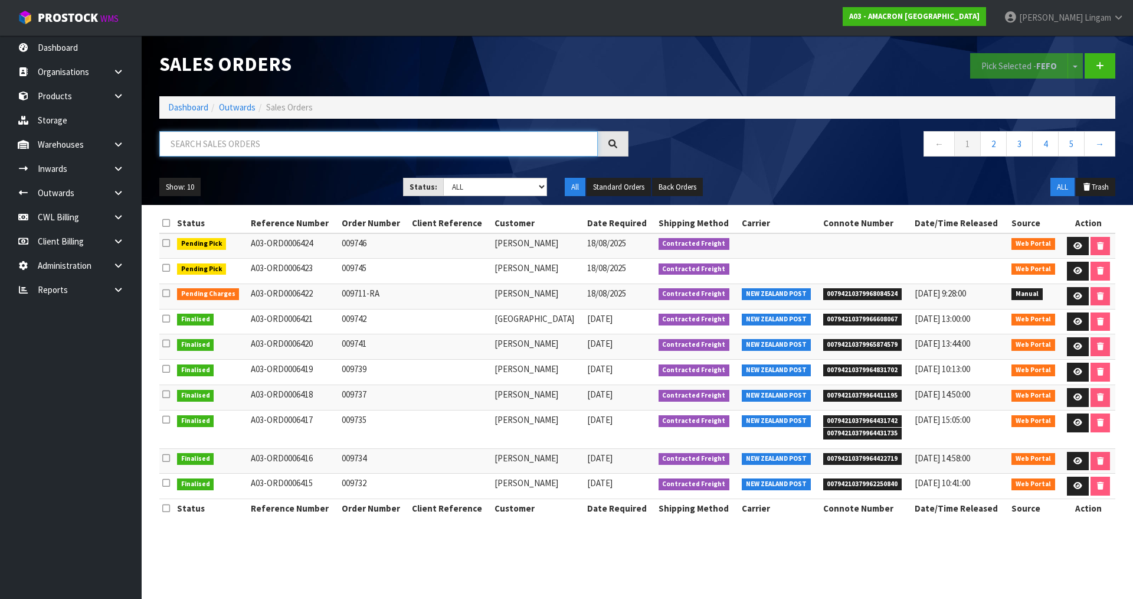
paste input "GRANT"
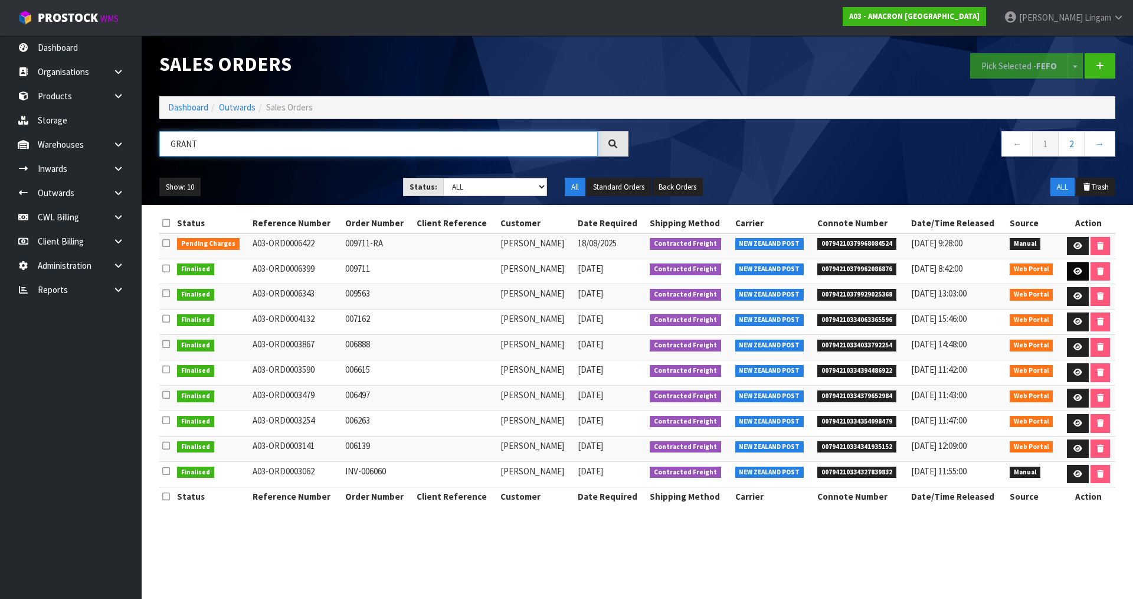
type input "GRANT"
click at [1081, 272] on link at bounding box center [1078, 271] width 22 height 19
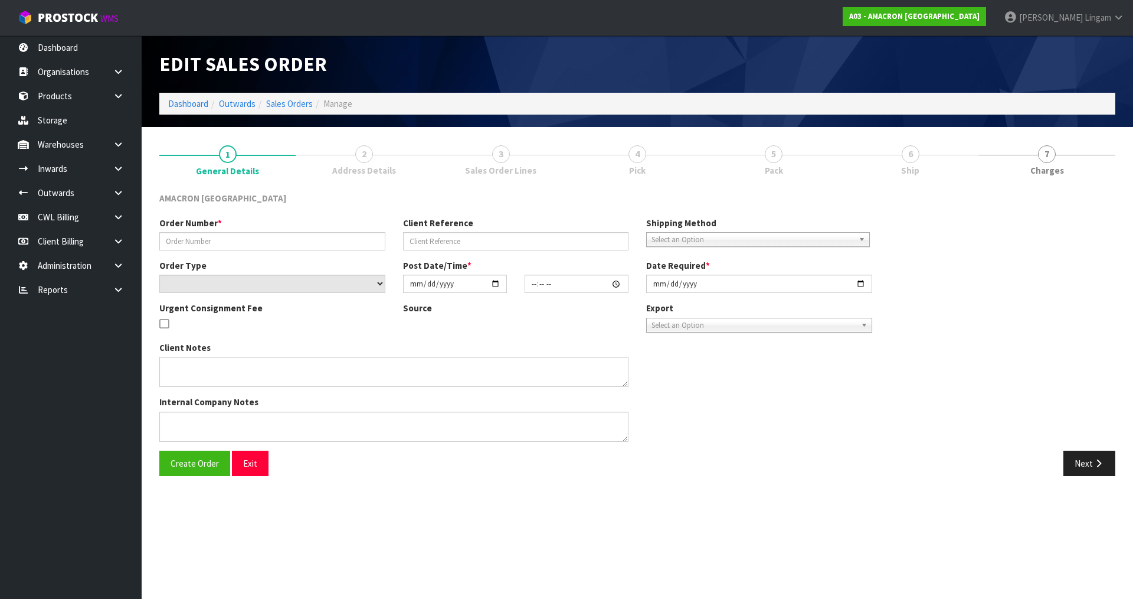
type input "009711"
select select "number:0"
type input "2025-07-31"
type input "11:55:00.000"
type input "2025-08-07"
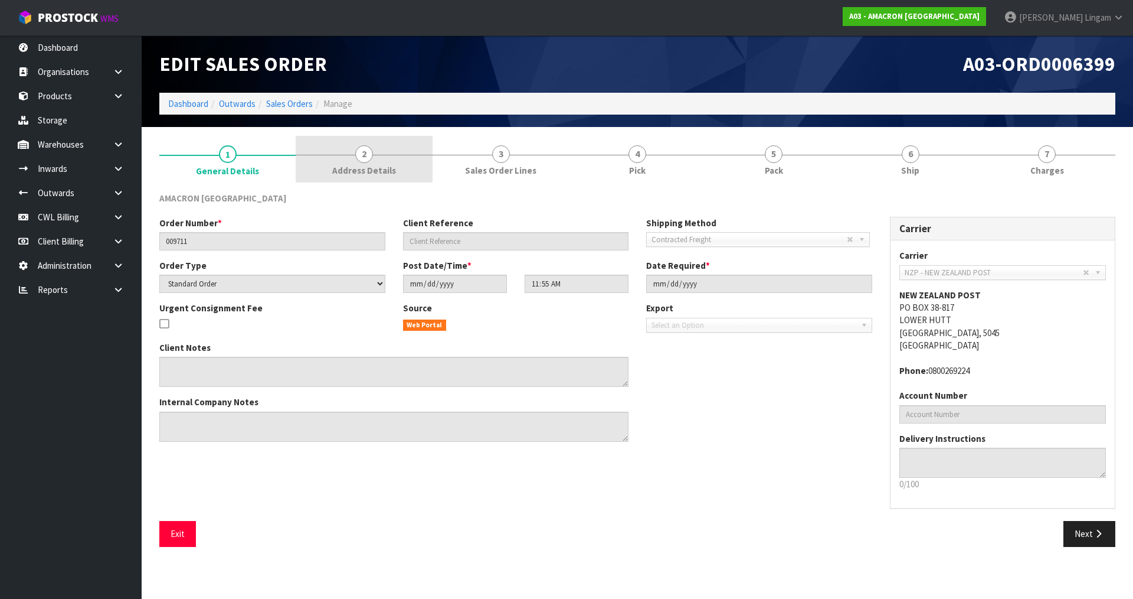
click at [401, 169] on link "2 Address Details" at bounding box center [364, 159] width 136 height 47
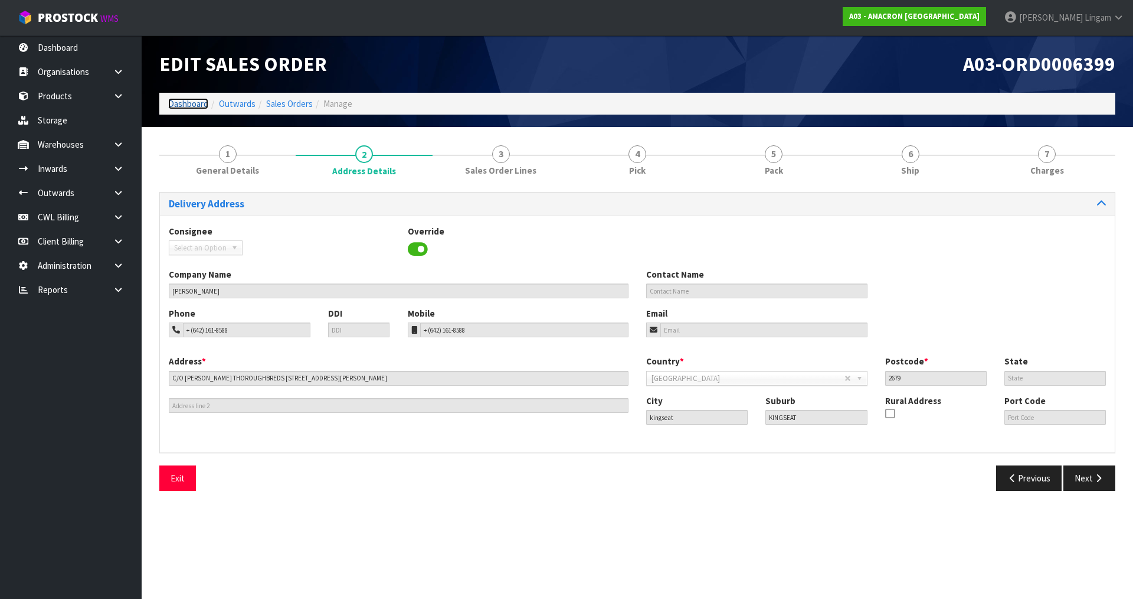
click at [178, 102] on link "Dashboard" at bounding box center [188, 103] width 40 height 11
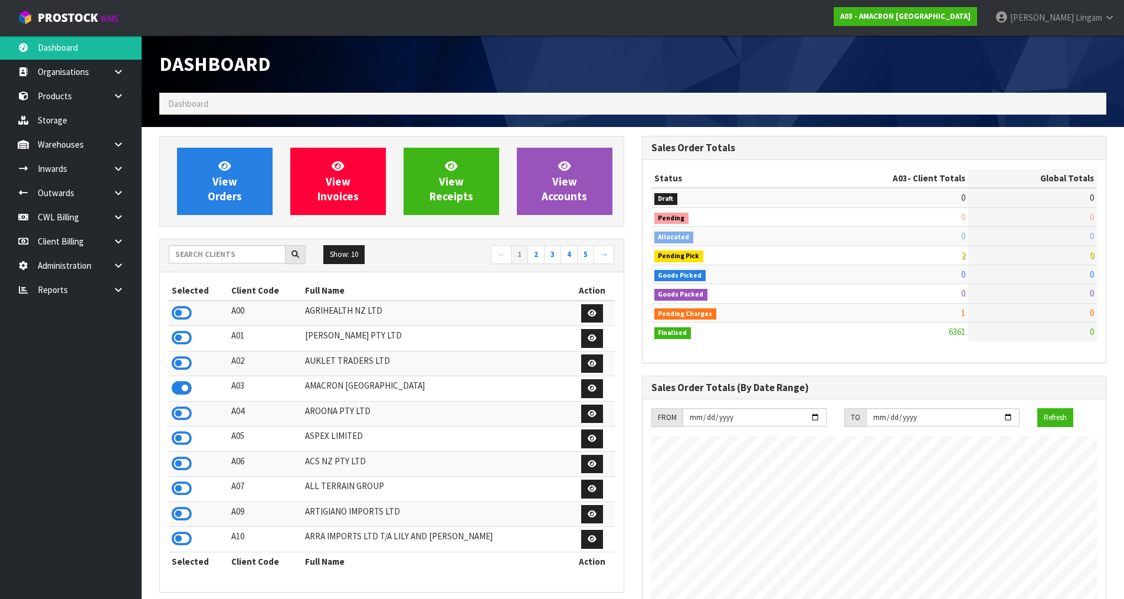
scroll to position [741, 482]
click at [207, 185] on link "View Orders" at bounding box center [225, 181] width 96 height 67
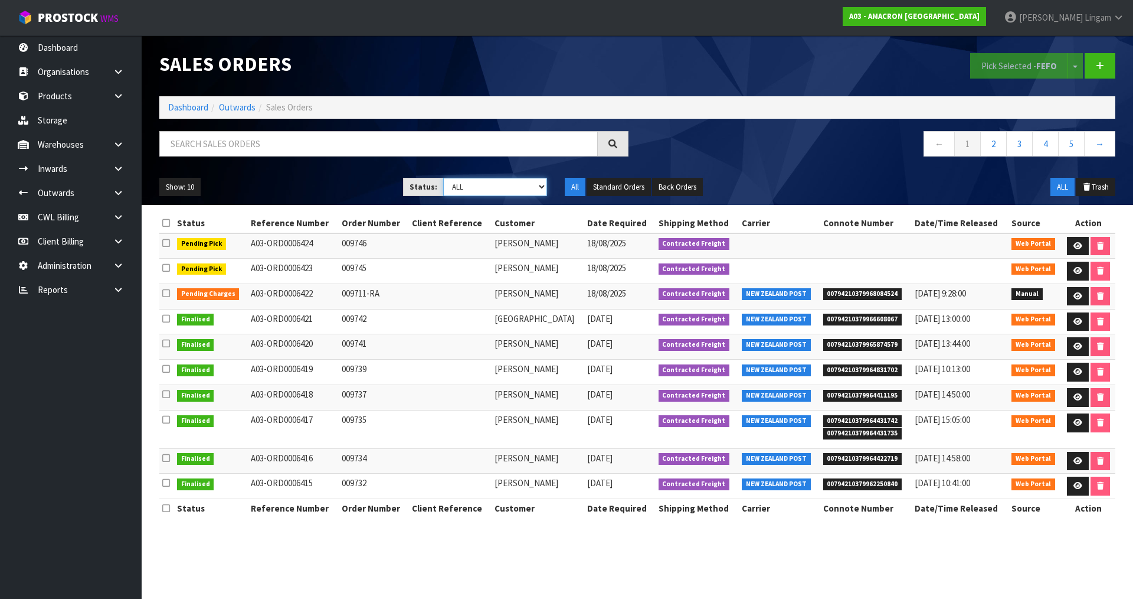
click at [519, 182] on select "Draft Pending Allocated Pending Pick Goods Picked Goods Packed Pending Charges …" at bounding box center [495, 187] width 104 height 18
select select "string:6"
click at [443, 178] on select "Draft Pending Allocated Pending Pick Goods Picked Goods Packed Pending Charges …" at bounding box center [495, 187] width 104 height 18
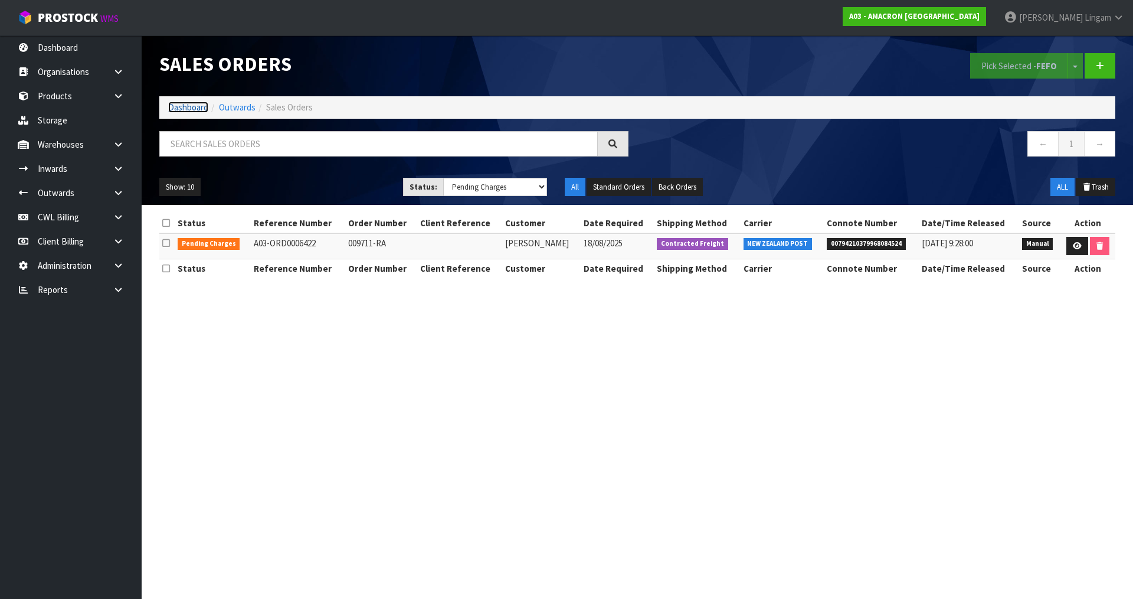
click at [187, 104] on link "Dashboard" at bounding box center [188, 107] width 40 height 11
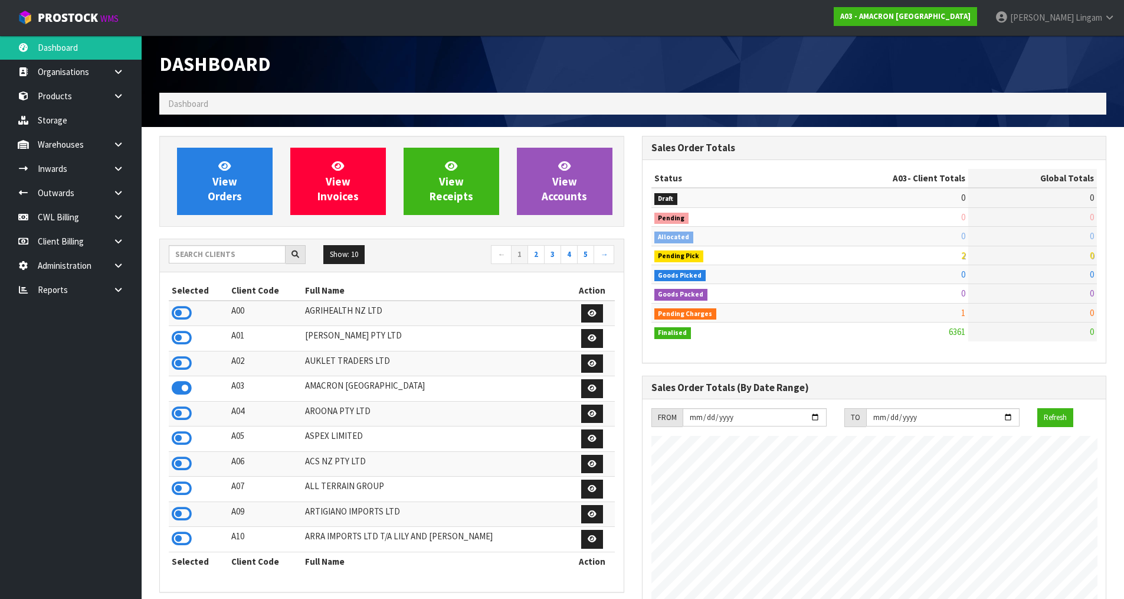
scroll to position [741, 482]
click at [200, 257] on input "text" at bounding box center [227, 254] width 117 height 18
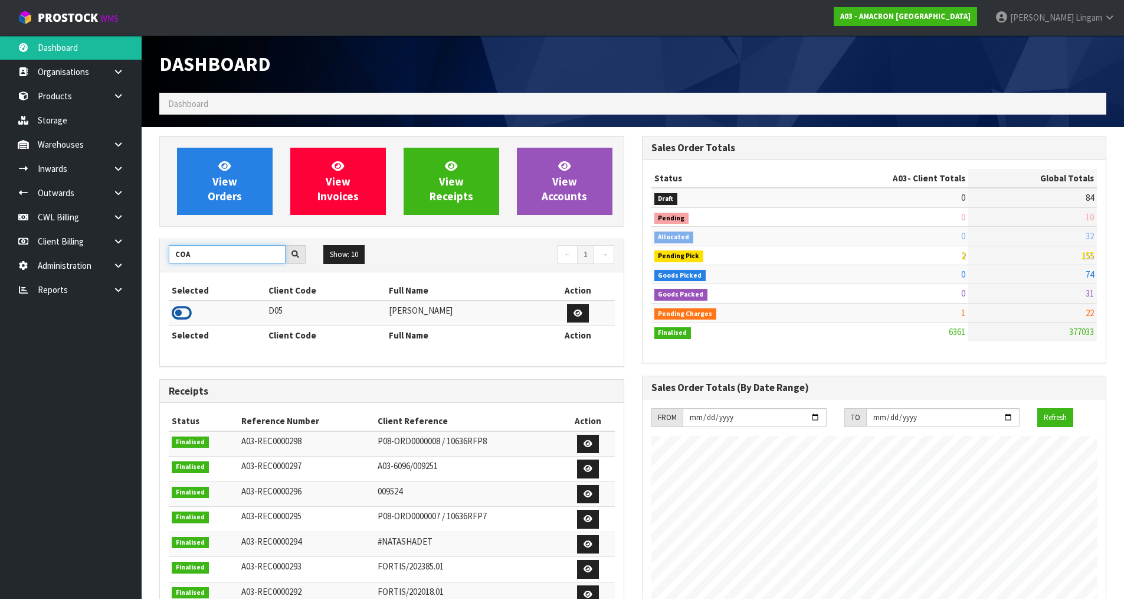
type input "COA"
click at [182, 319] on icon at bounding box center [182, 313] width 20 height 18
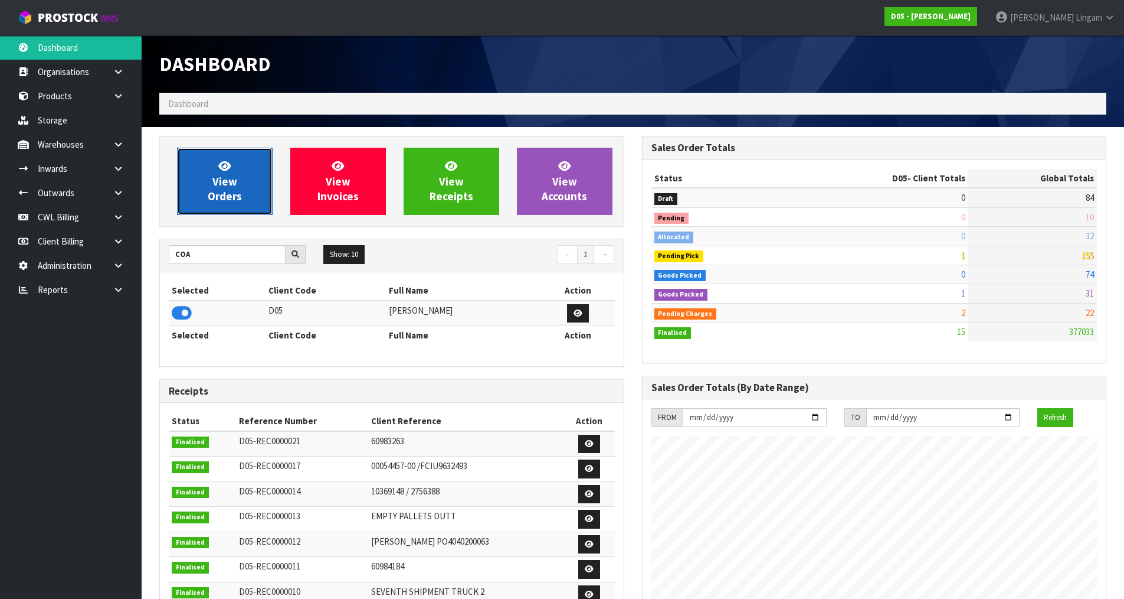
scroll to position [799, 482]
click at [226, 201] on span "View Orders" at bounding box center [225, 181] width 34 height 44
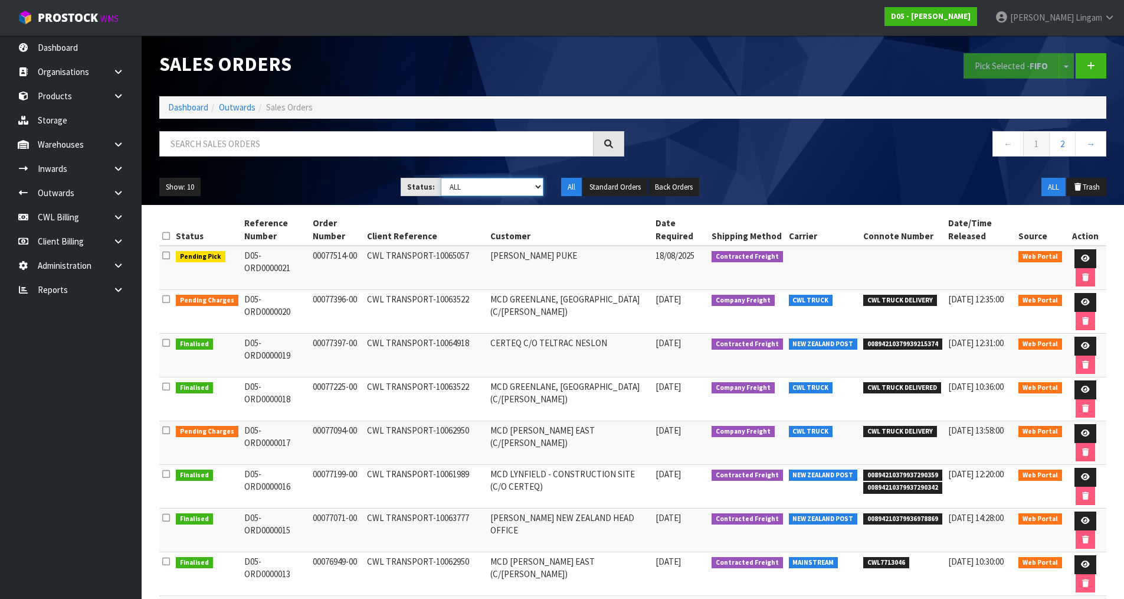
click at [512, 190] on select "Draft Pending Allocated Pending Pick Goods Picked Goods Packed Pending Charges …" at bounding box center [492, 187] width 103 height 18
select select "string:6"
click at [441, 178] on select "Draft Pending Allocated Pending Pick Goods Picked Goods Packed Pending Charges …" at bounding box center [492, 187] width 103 height 18
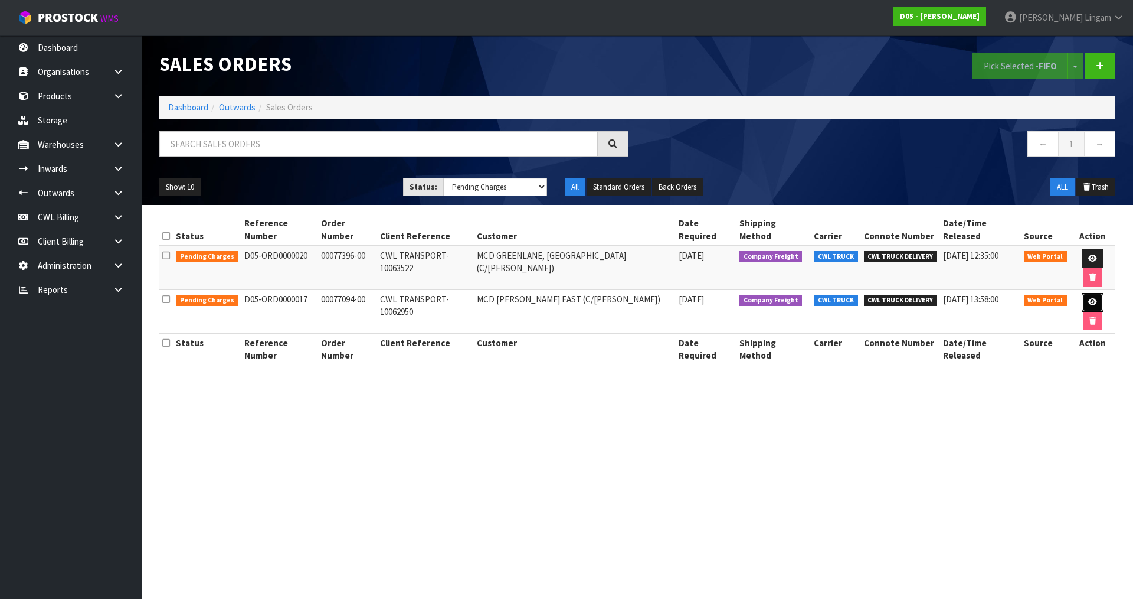
click at [1088, 298] on icon at bounding box center [1092, 302] width 9 height 8
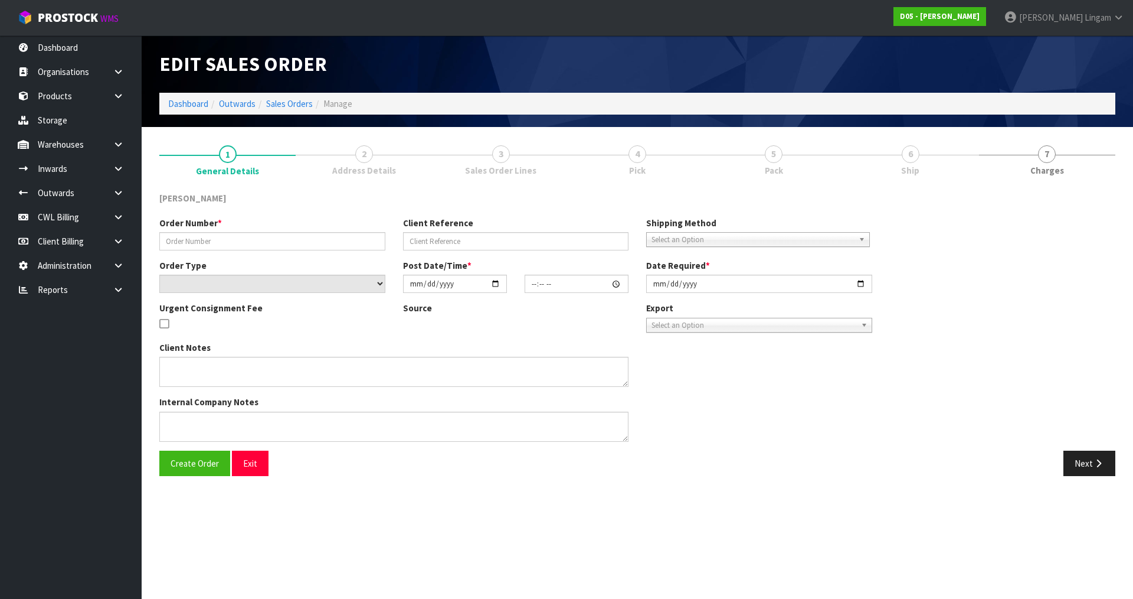
type input "00077094-00"
type input "CWL TRANSPORT-10062950"
select select "number:0"
type input "2025-08-08"
type input "12:28:00.000"
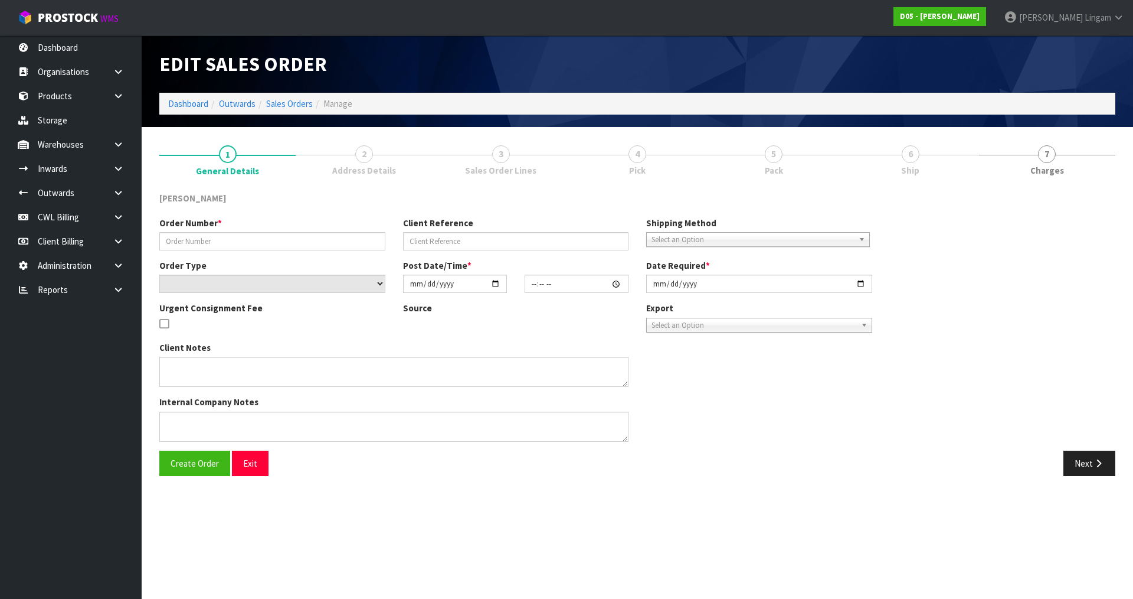
type input "2025-08-15"
type textarea "PLEASE DELIVER BY 15/08 NO FORKLIFT ON SITE - DDD 15/8"
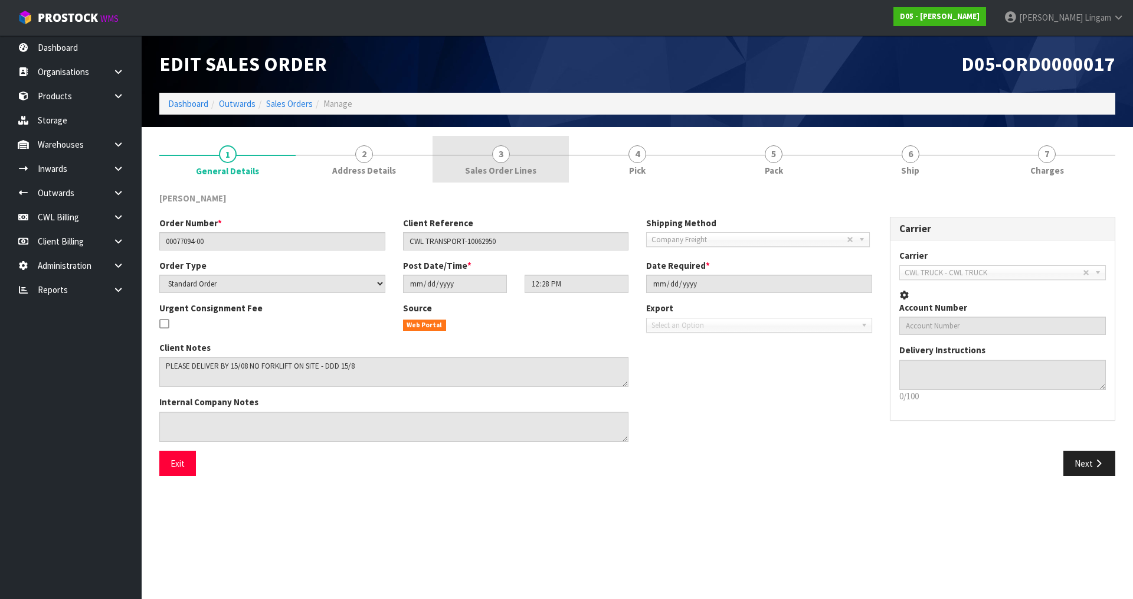
click at [526, 171] on span "Sales Order Lines" at bounding box center [500, 170] width 71 height 12
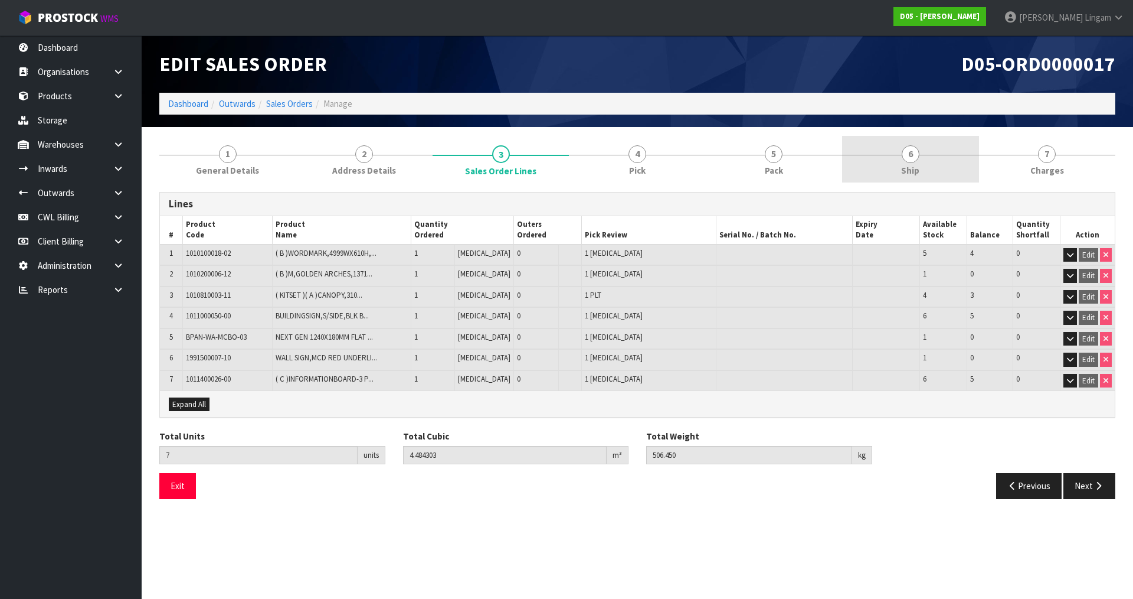
click at [897, 162] on link "6 Ship" at bounding box center [910, 159] width 136 height 47
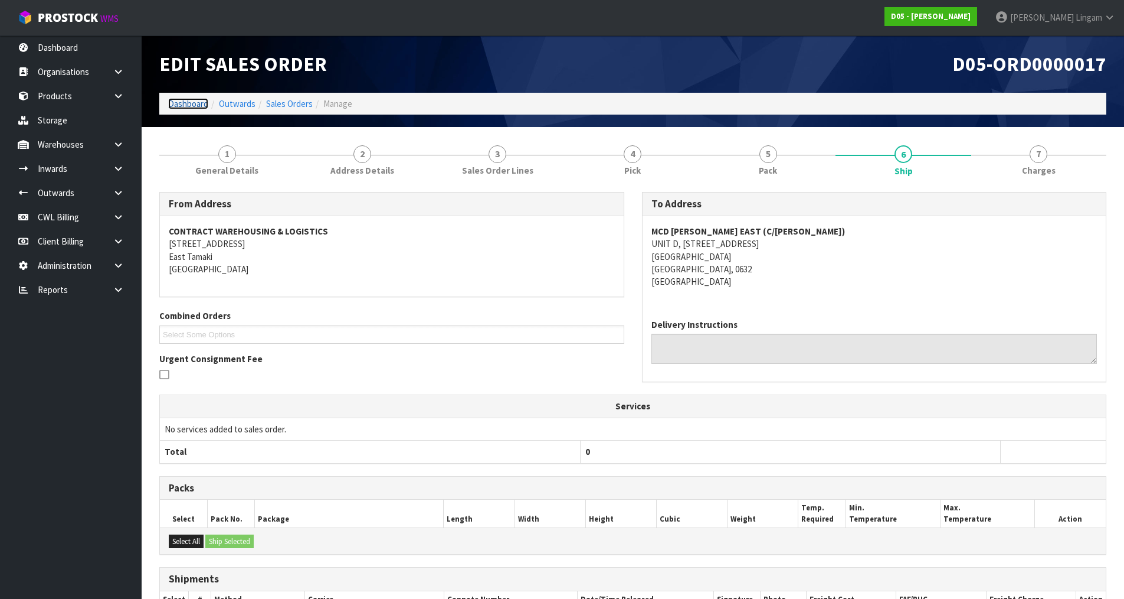
click at [194, 107] on link "Dashboard" at bounding box center [188, 103] width 40 height 11
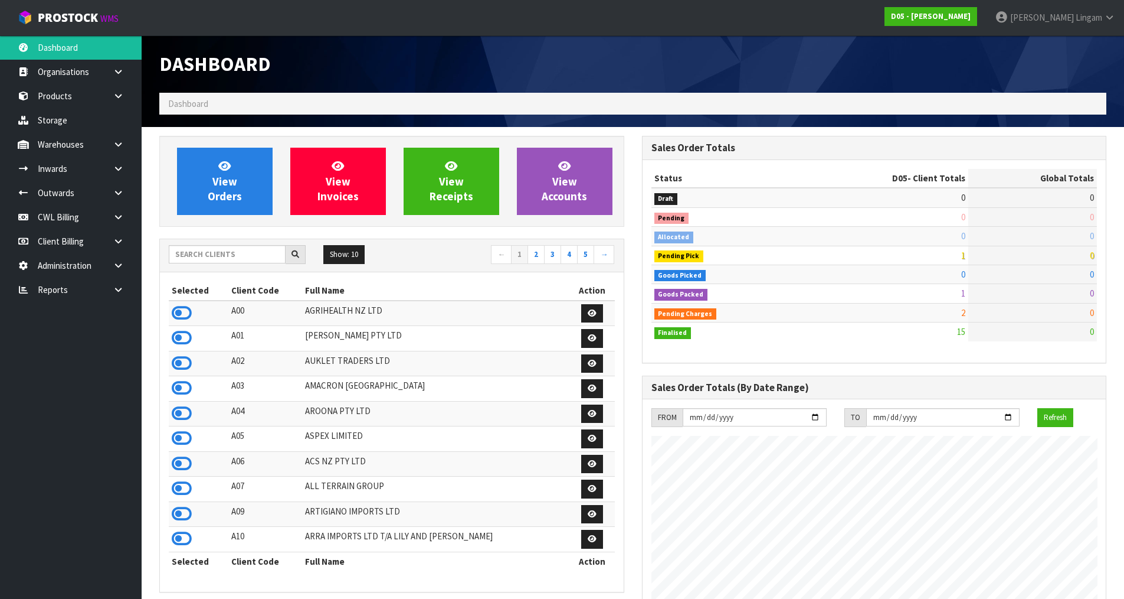
scroll to position [799, 482]
click at [535, 251] on link "2" at bounding box center [536, 254] width 17 height 19
click at [177, 367] on icon at bounding box center [182, 363] width 20 height 18
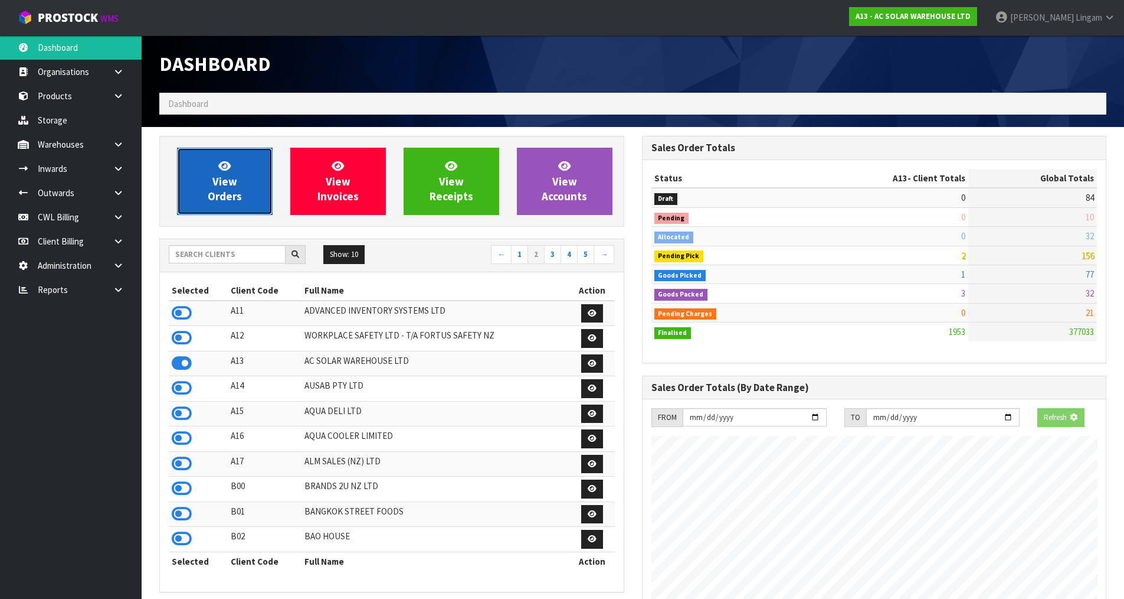
click at [229, 204] on link "View Orders" at bounding box center [225, 181] width 96 height 67
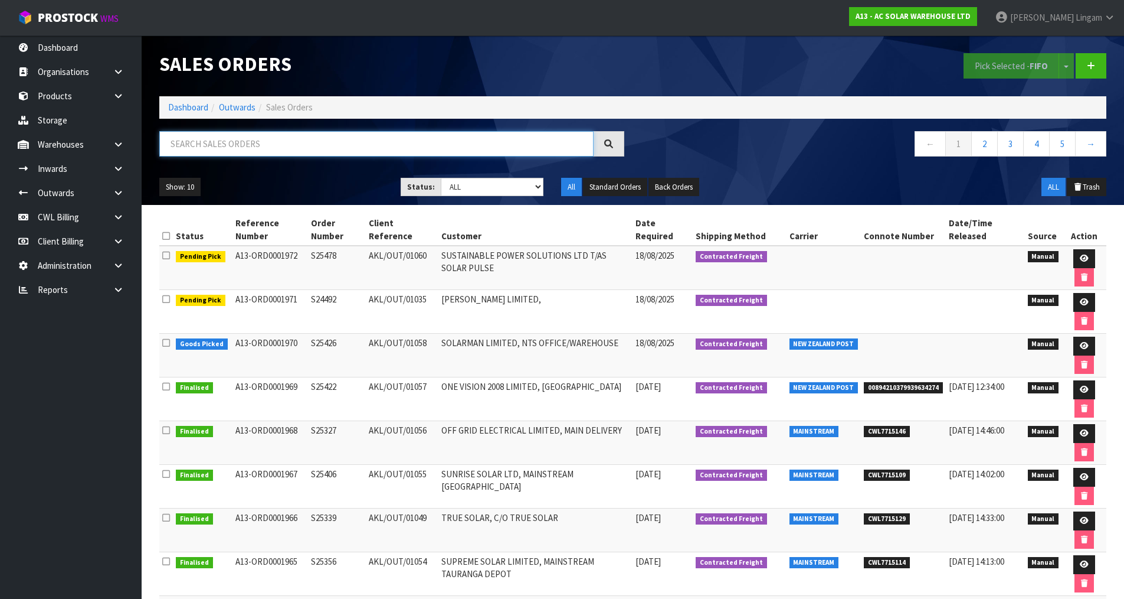
click at [276, 147] on input "text" at bounding box center [376, 143] width 434 height 25
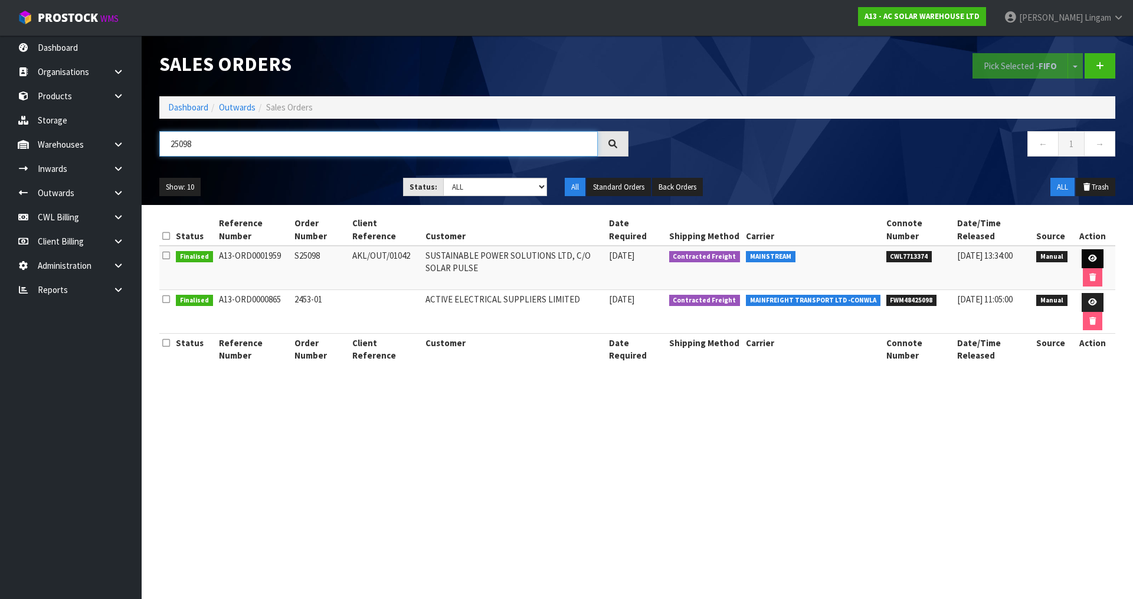
type input "25098"
click at [1095, 257] on icon at bounding box center [1092, 258] width 9 height 8
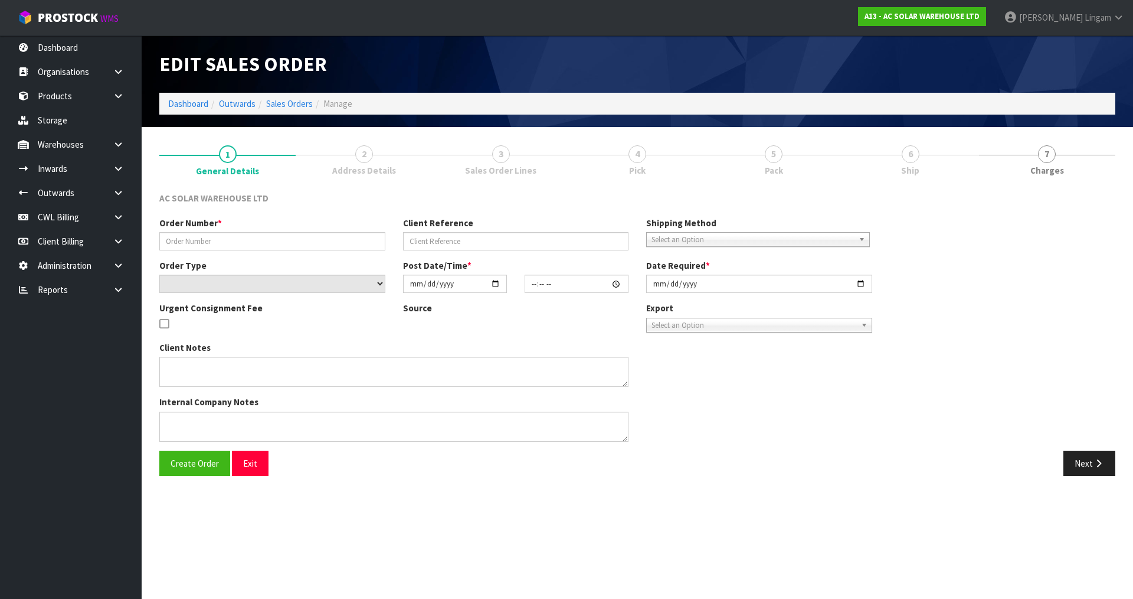
type input "S25098"
type input "AKL/OUT/01042"
select select "number:0"
type input "2025-08-08"
type input "14:59:00.000"
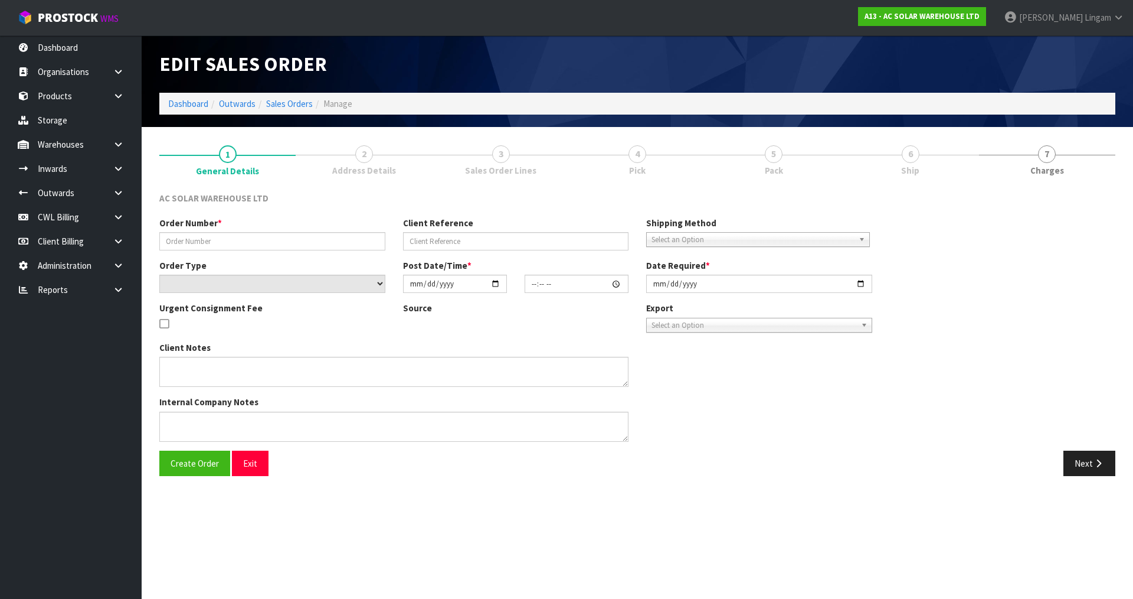
type input "2025-08-11"
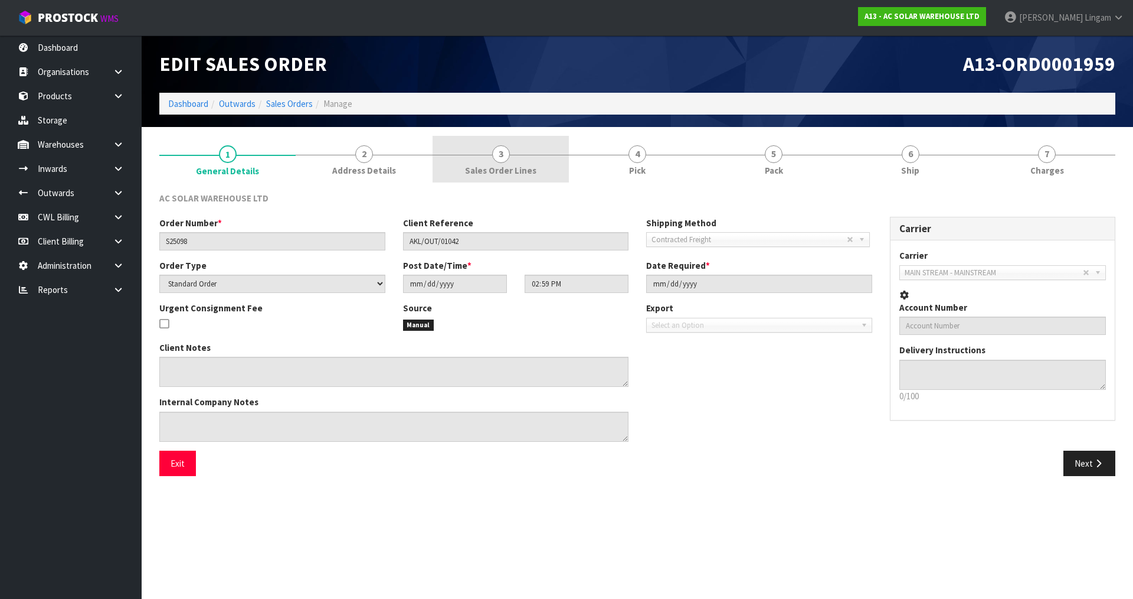
click at [529, 160] on link "3 Sales Order Lines" at bounding box center [501, 159] width 136 height 47
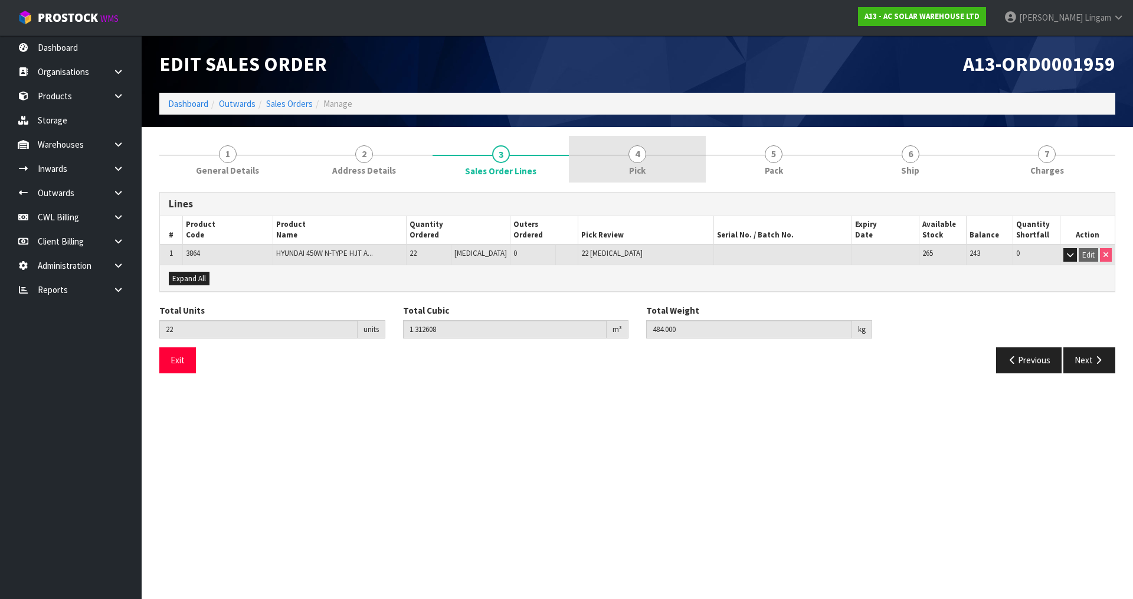
click at [672, 171] on link "4 Pick" at bounding box center [637, 159] width 136 height 47
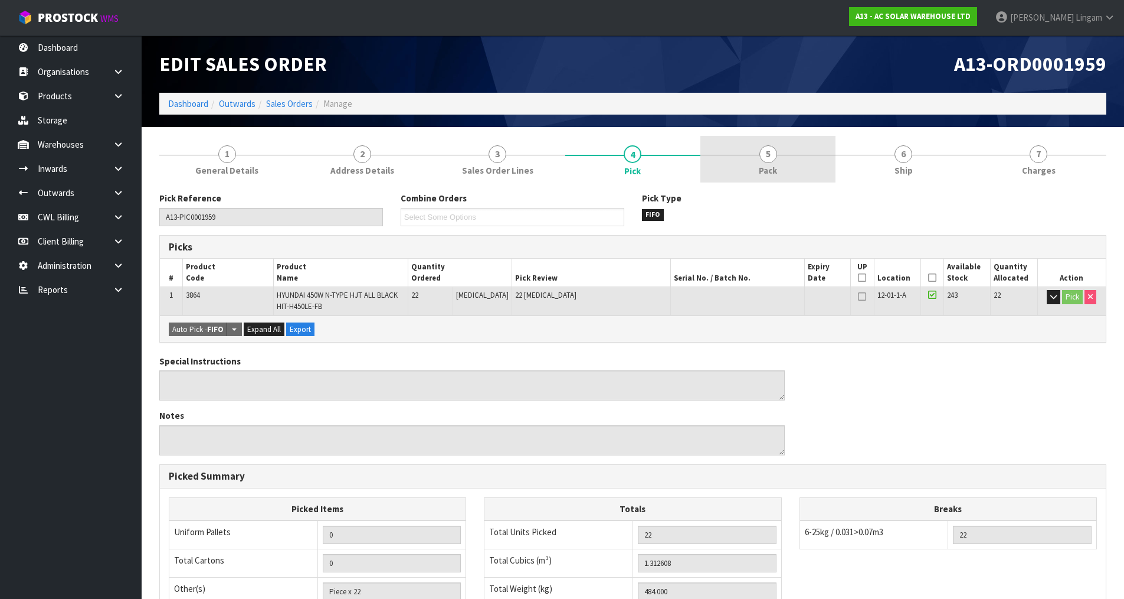
click at [753, 155] on div at bounding box center [768, 155] width 135 height 1
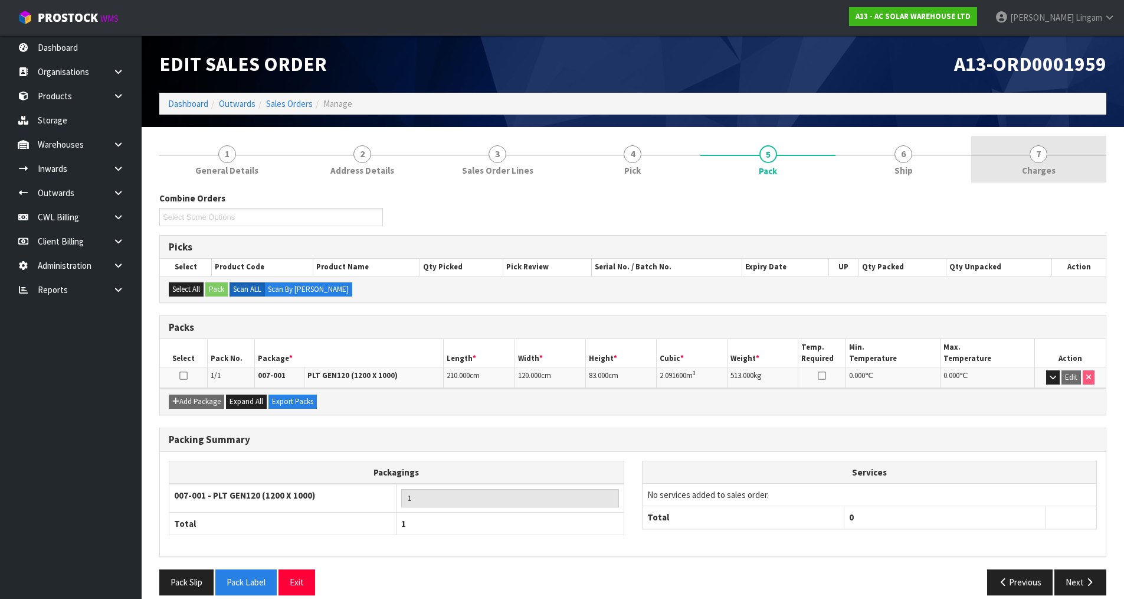
click at [1042, 170] on span "Charges" at bounding box center [1039, 170] width 34 height 12
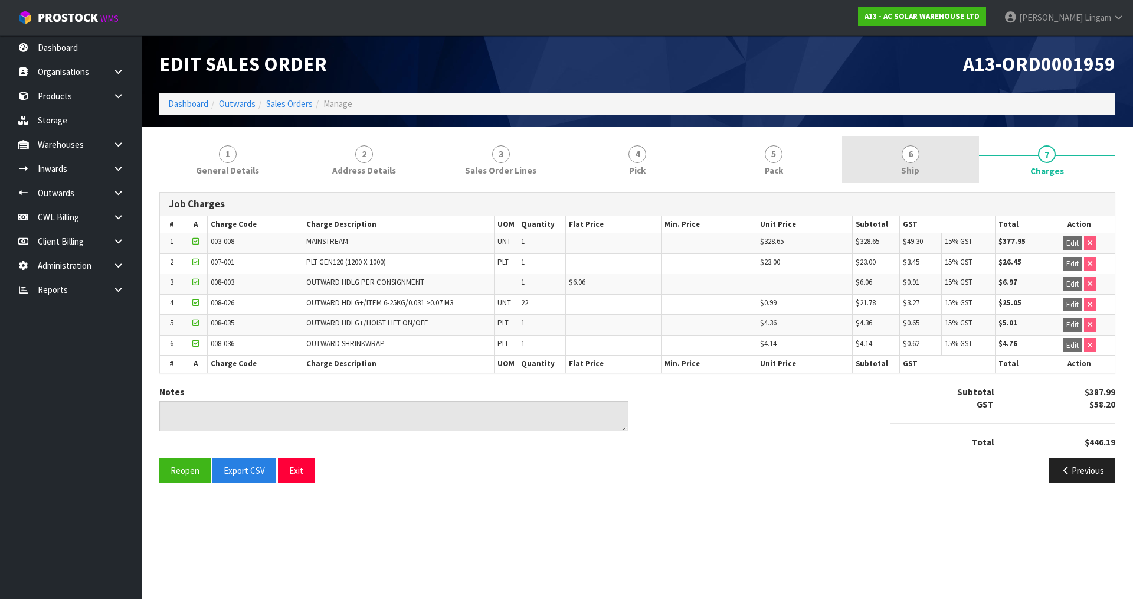
click at [923, 169] on link "6 Ship" at bounding box center [910, 159] width 136 height 47
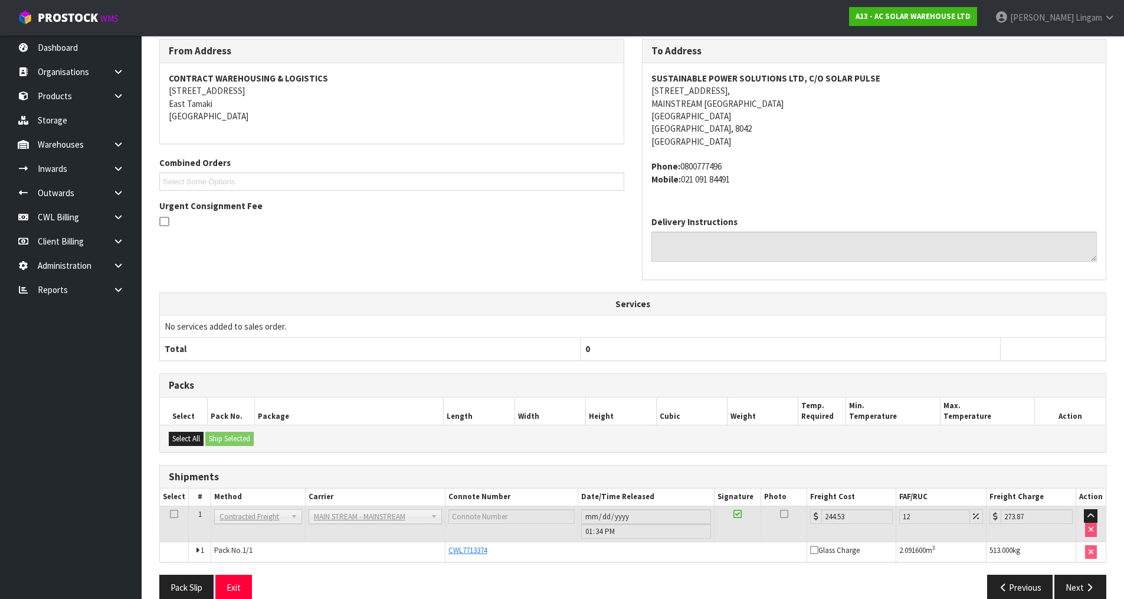
scroll to position [172, 0]
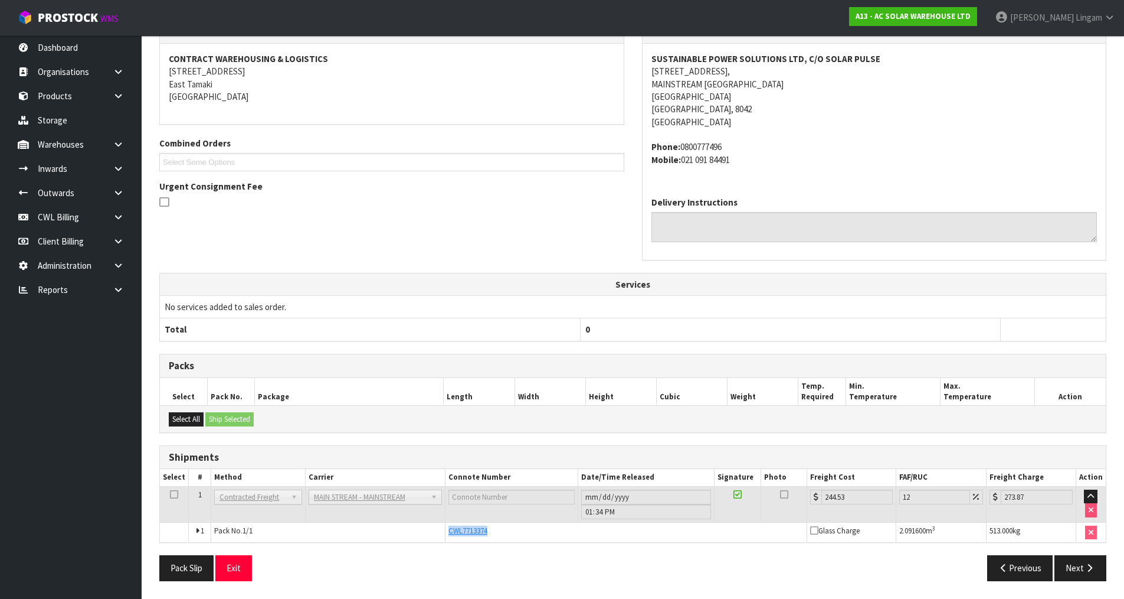
drag, startPoint x: 498, startPoint y: 528, endPoint x: 444, endPoint y: 533, distance: 54.0
click at [445, 533] on td "CWL7713374" at bounding box center [626, 532] width 362 height 20
copy span "CWL7713374"
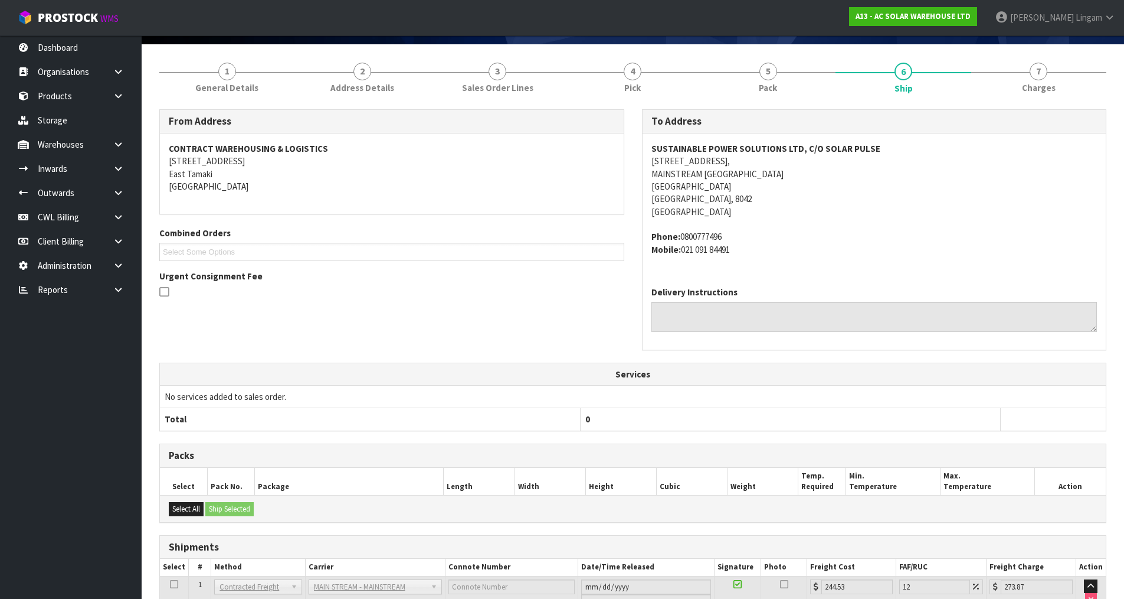
scroll to position [0, 0]
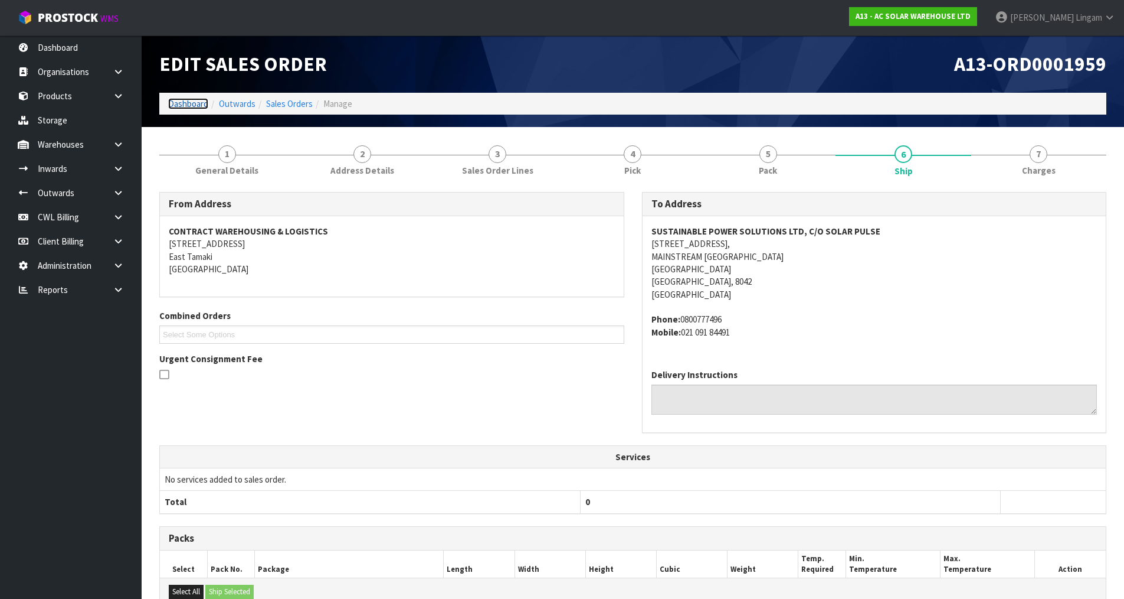
click at [176, 104] on link "Dashboard" at bounding box center [188, 103] width 40 height 11
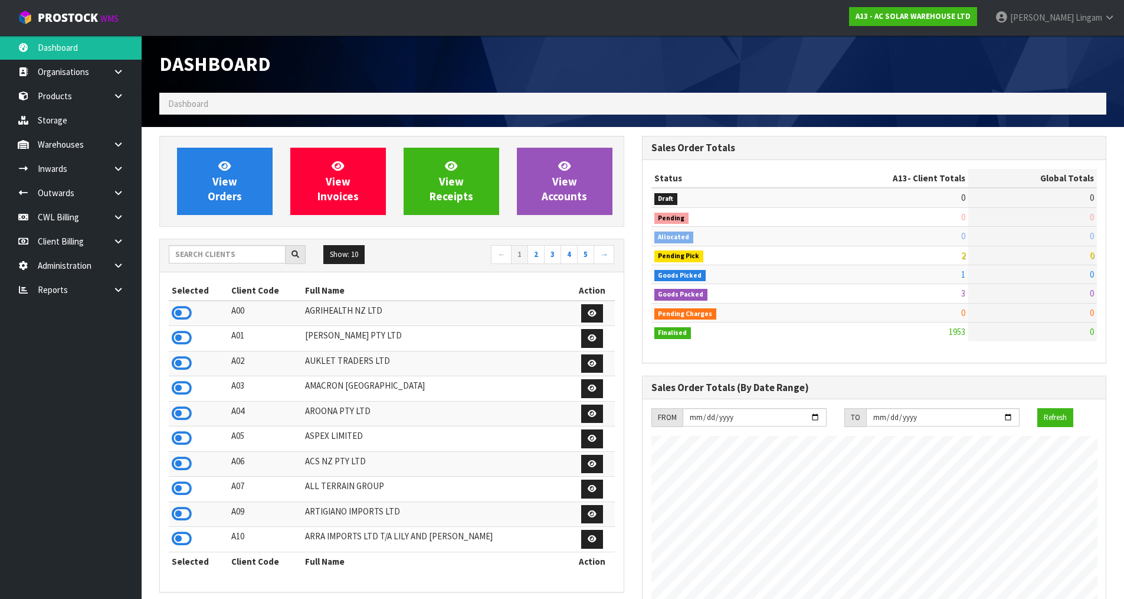
scroll to position [944, 482]
click at [232, 255] on input "text" at bounding box center [227, 254] width 117 height 18
click at [224, 253] on input "text" at bounding box center [227, 254] width 117 height 18
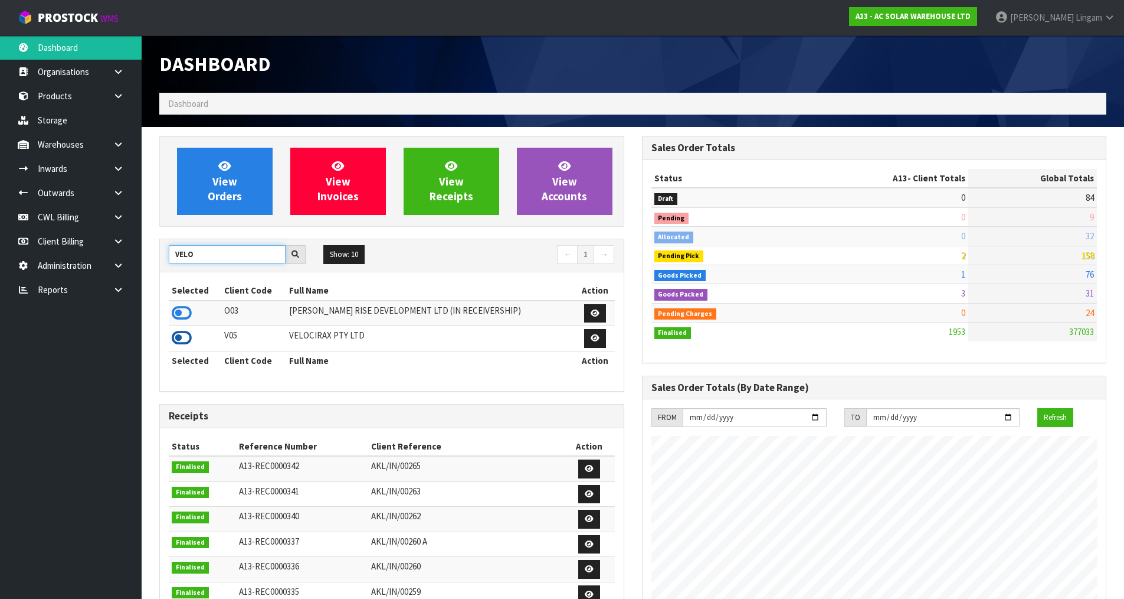
type input "VELO"
click at [178, 339] on icon at bounding box center [182, 338] width 20 height 18
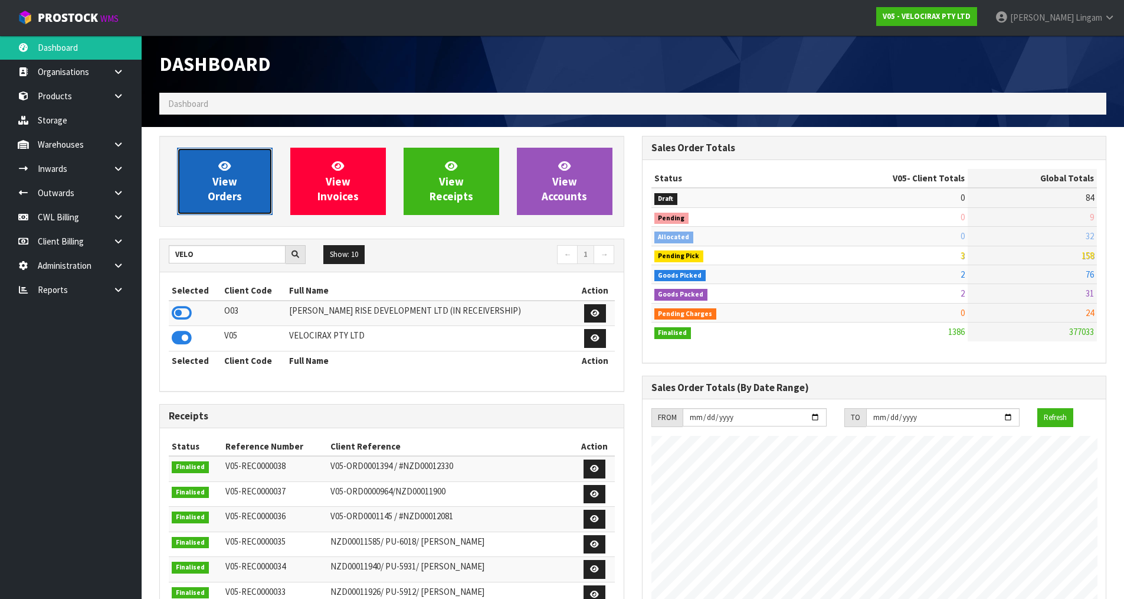
scroll to position [920, 482]
click at [236, 197] on span "View Orders" at bounding box center [225, 181] width 34 height 44
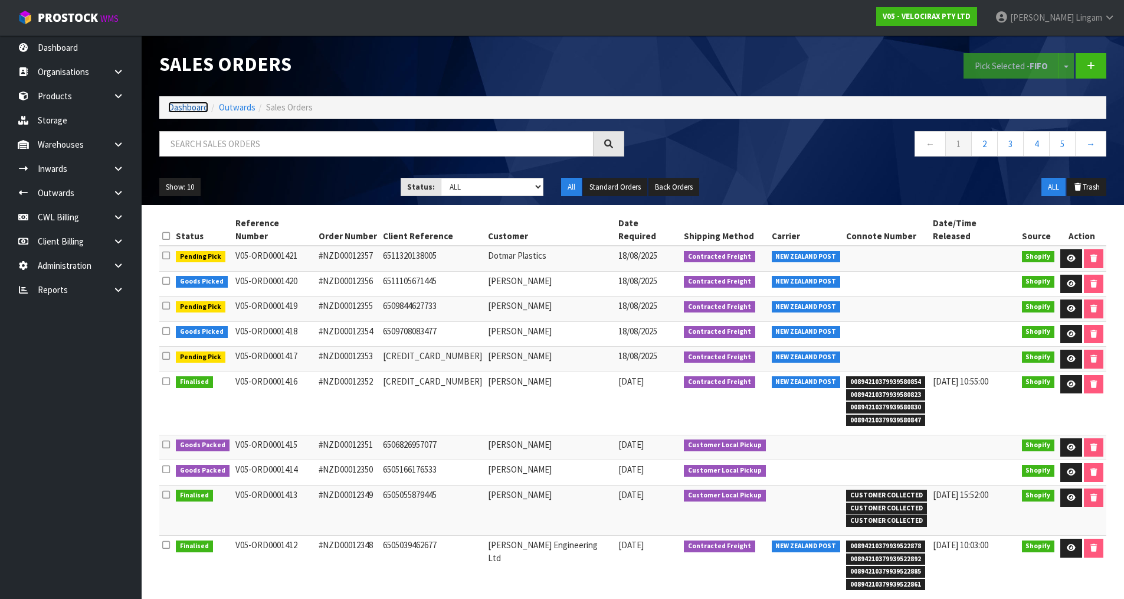
click at [194, 107] on link "Dashboard" at bounding box center [188, 107] width 40 height 11
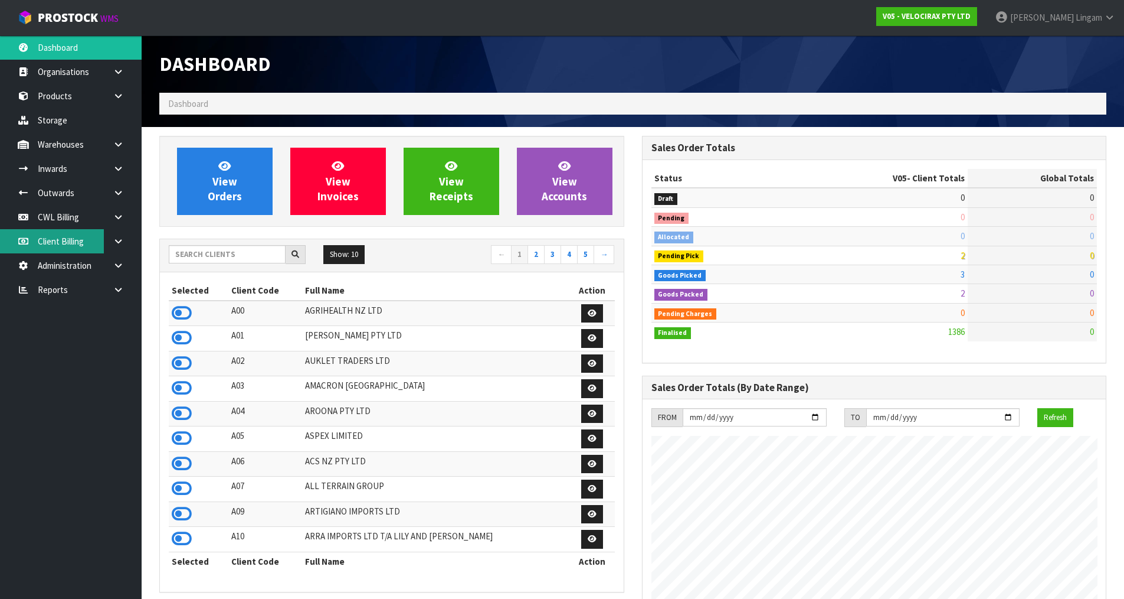
scroll to position [920, 482]
click at [214, 257] on input "text" at bounding box center [227, 254] width 117 height 18
click at [534, 257] on link "2" at bounding box center [536, 254] width 17 height 19
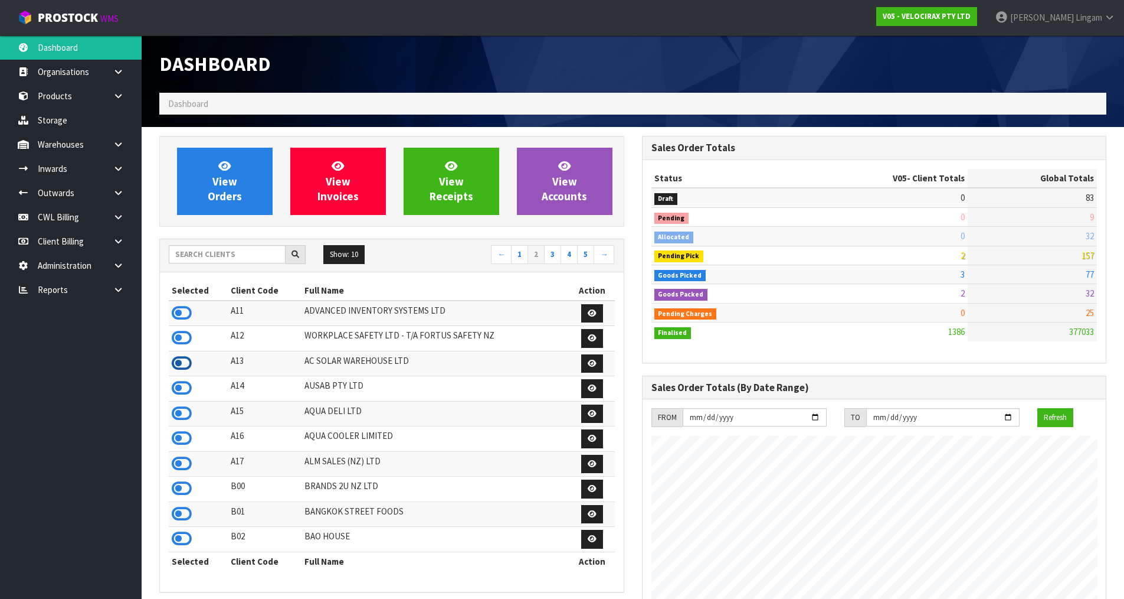
click at [174, 365] on icon at bounding box center [182, 363] width 20 height 18
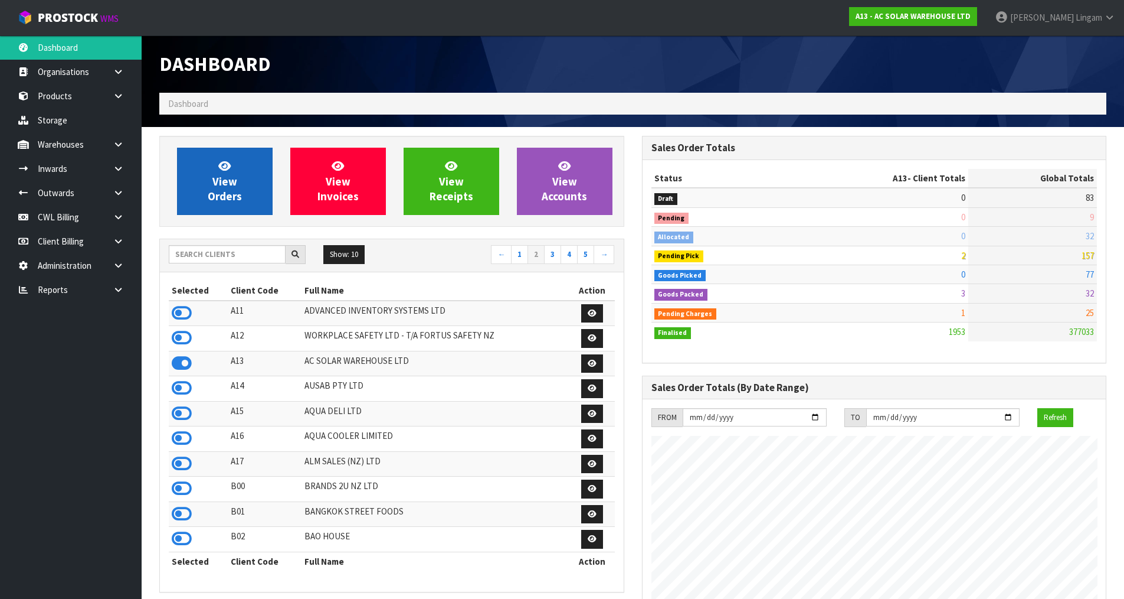
scroll to position [944, 482]
click at [218, 176] on span "View Orders" at bounding box center [225, 181] width 34 height 44
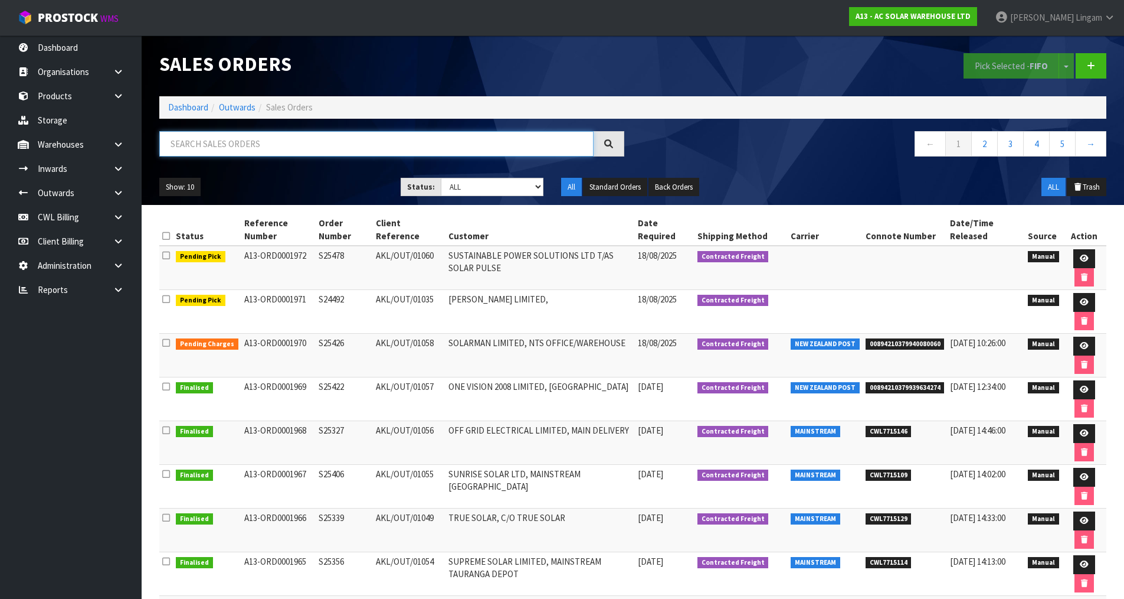
click at [409, 144] on input "text" at bounding box center [376, 143] width 434 height 25
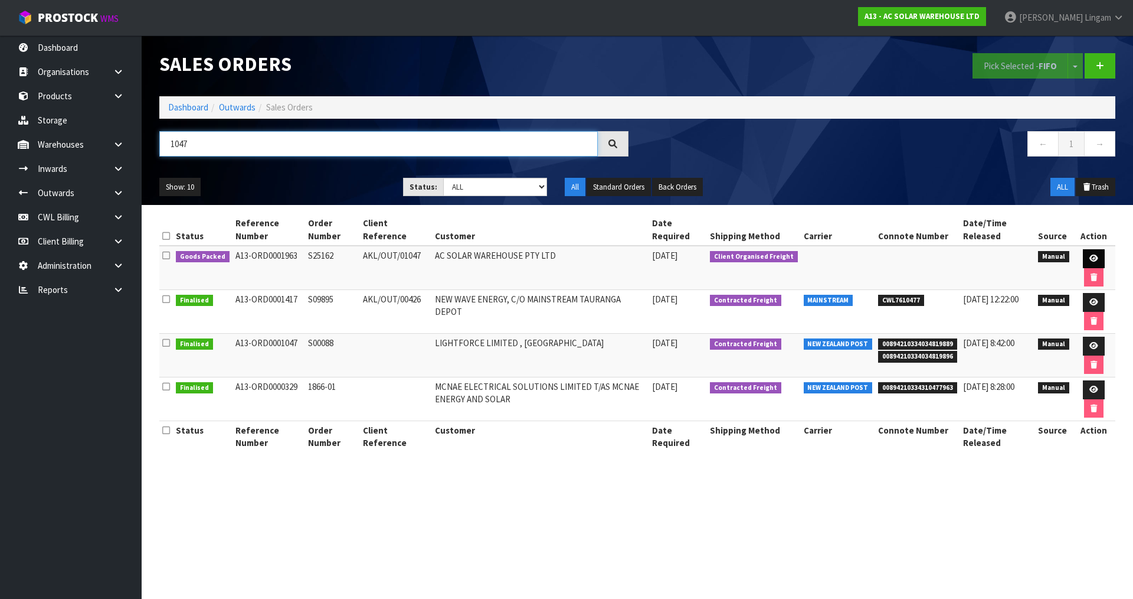
type input "1047"
click at [1096, 260] on icon at bounding box center [1094, 258] width 9 height 8
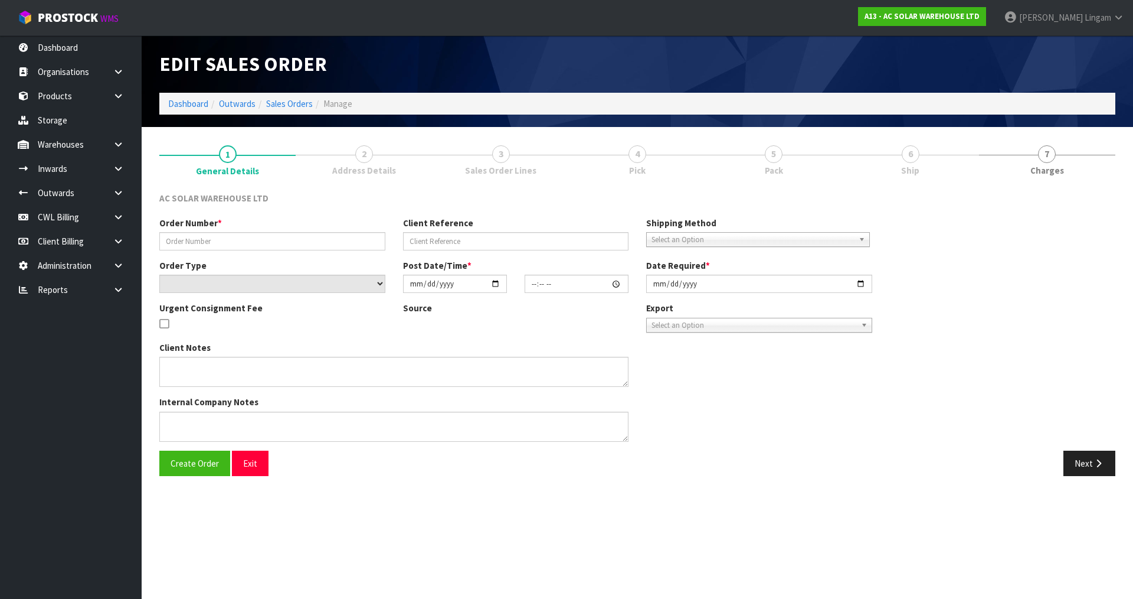
type input "S25162"
type input "AKL/OUT/01047"
select select "number:0"
type input "2025-08-14"
type input "11:35:00.000"
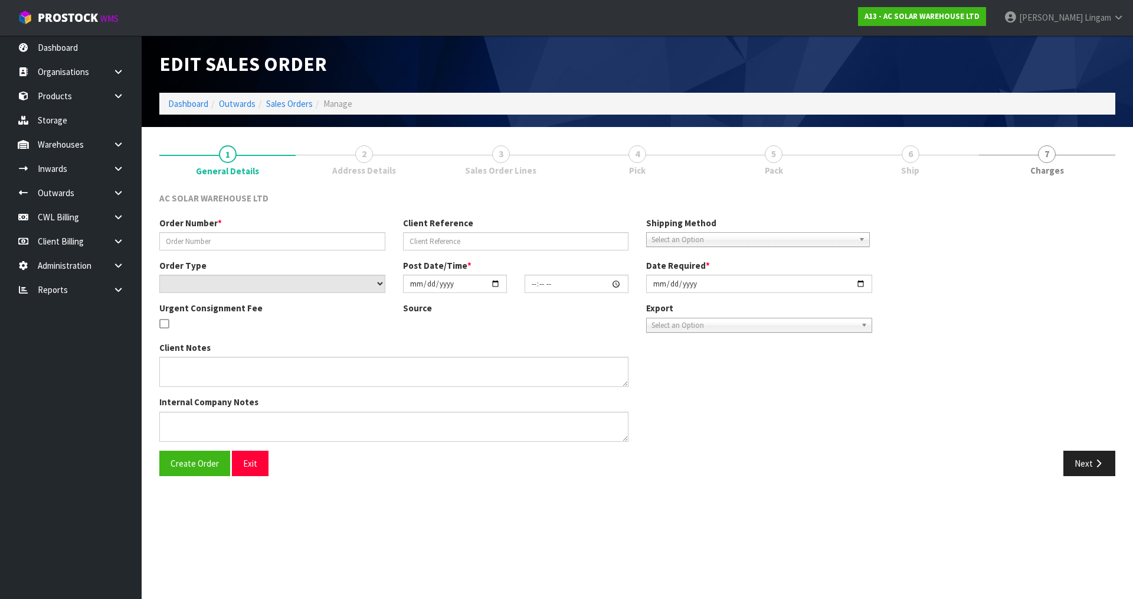
type input "2025-08-14"
type textarea "AC SOLAR WAREHOUSE TO ORGANISE FREIGHT TO AUSTRALIA"
type textarea "YES, THIS ONE IS COMING TO AUSTRALIA. WE WILL BOOK FREIGHT FOR THIS. PLEASE PRO…"
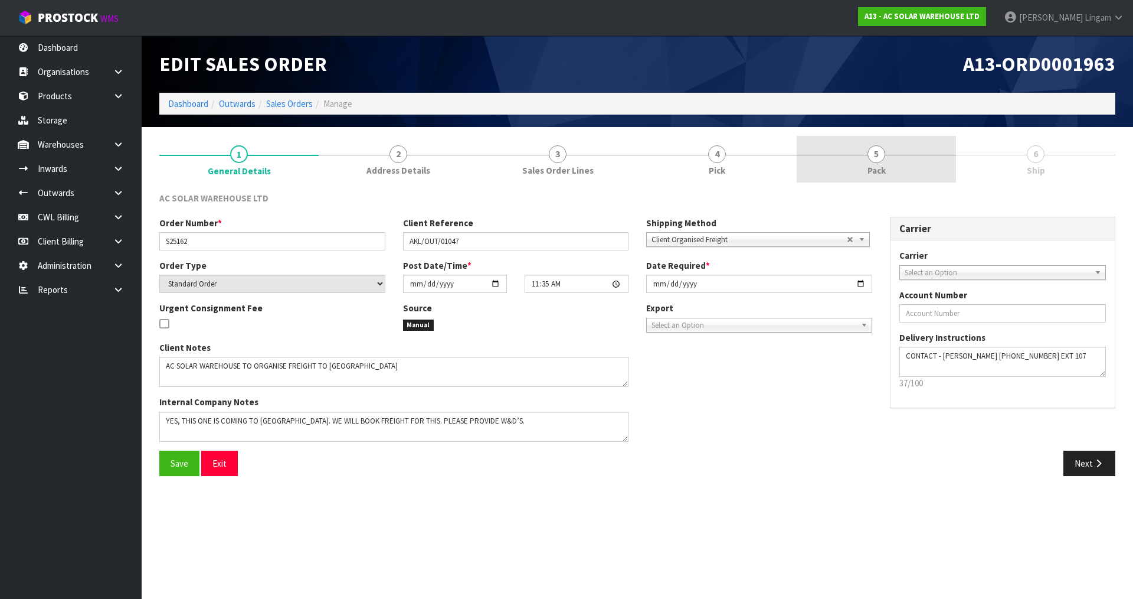
click at [894, 172] on link "5 Pack" at bounding box center [876, 159] width 159 height 47
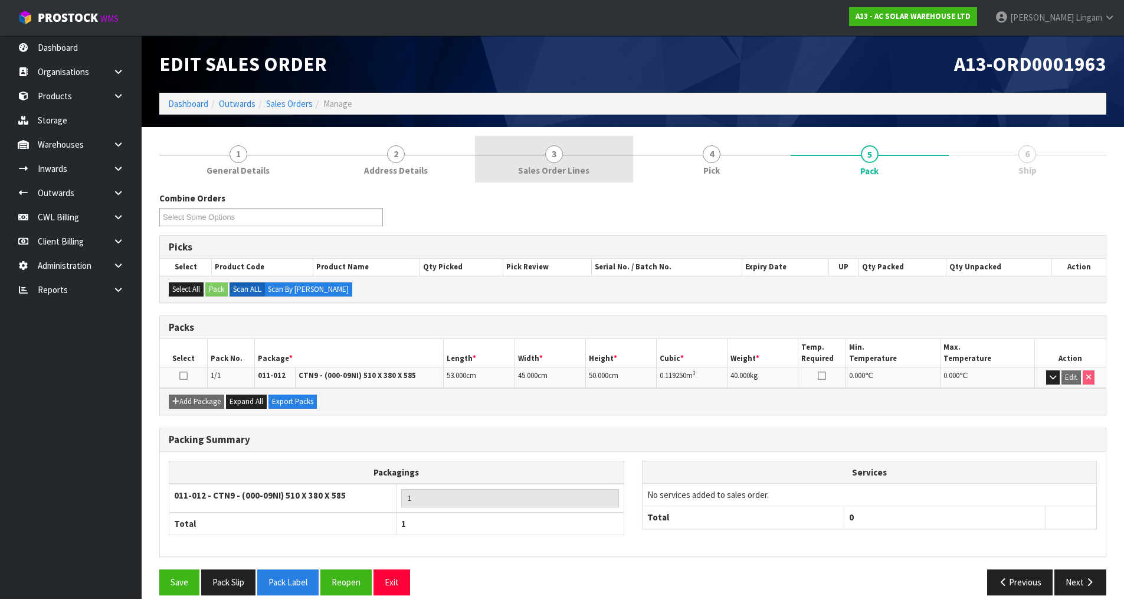
click at [534, 163] on link "3 Sales Order Lines" at bounding box center [554, 159] width 158 height 47
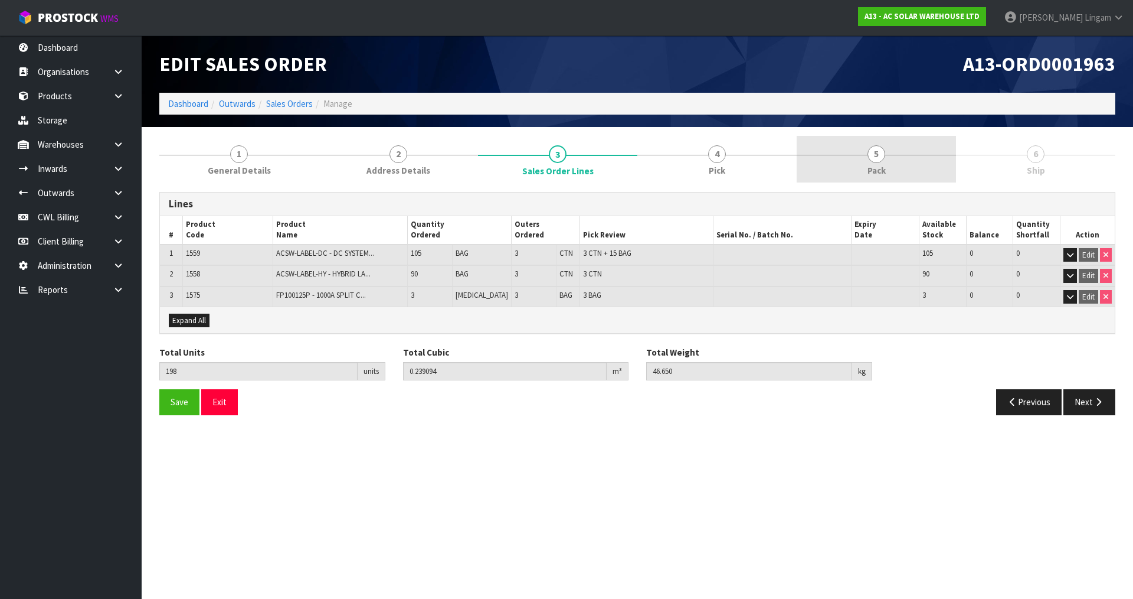
click at [875, 166] on span "Pack" at bounding box center [877, 170] width 18 height 12
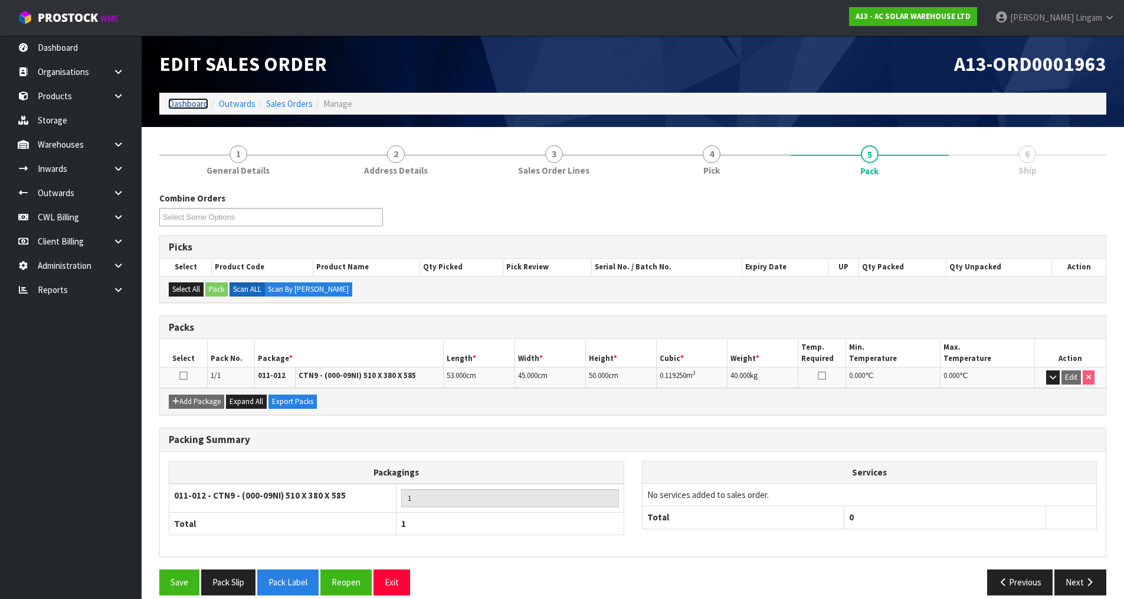
click at [189, 103] on link "Dashboard" at bounding box center [188, 103] width 40 height 11
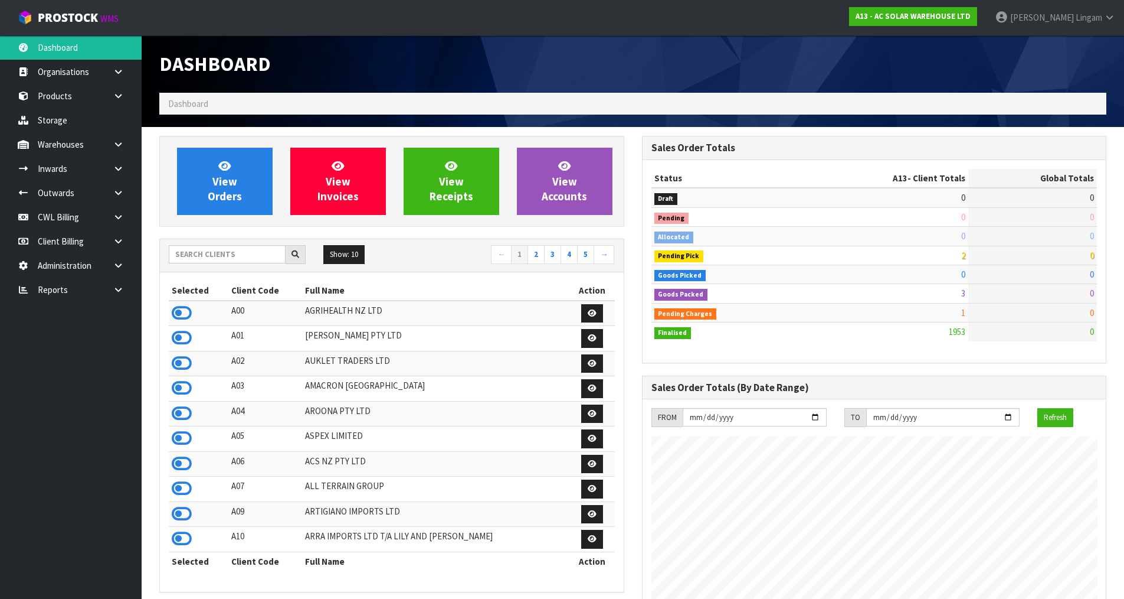
scroll to position [933, 482]
click at [211, 259] on input "text" at bounding box center [227, 254] width 117 height 18
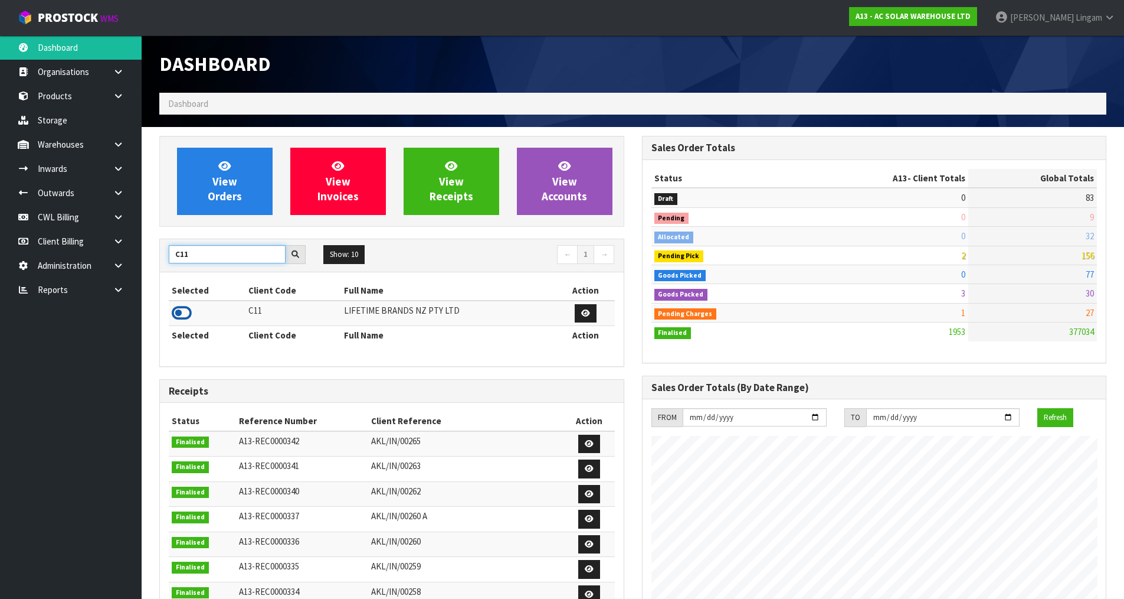
type input "C11"
click at [183, 315] on icon at bounding box center [182, 313] width 20 height 18
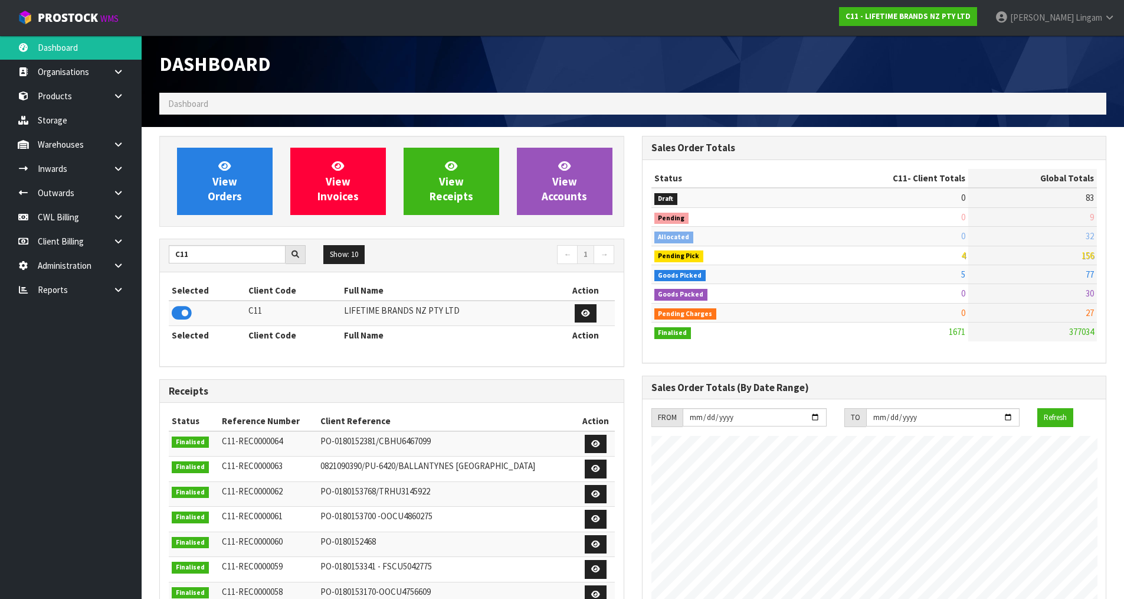
scroll to position [894, 482]
click at [209, 195] on span "View Orders" at bounding box center [225, 181] width 34 height 44
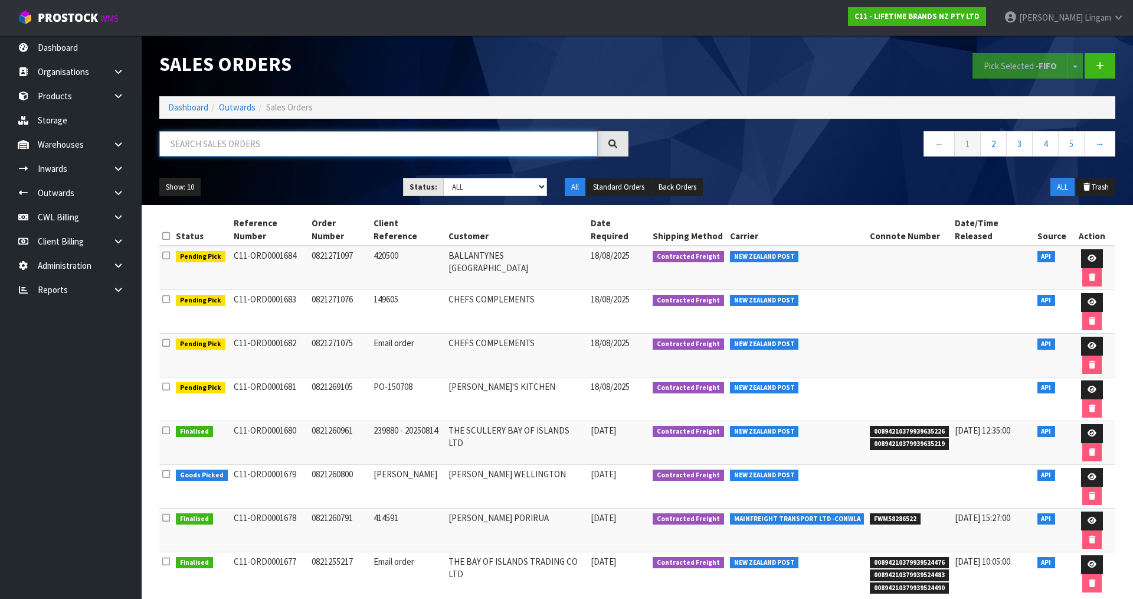
click at [384, 148] on input "text" at bounding box center [378, 143] width 439 height 25
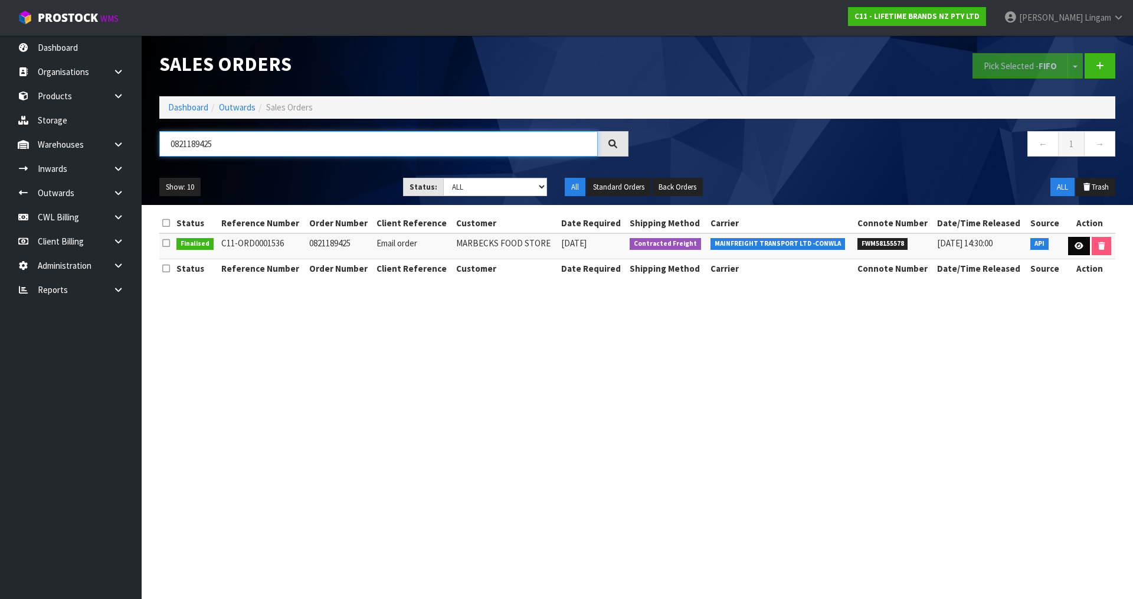
type input "0821189425"
click at [1082, 247] on icon at bounding box center [1079, 246] width 9 height 8
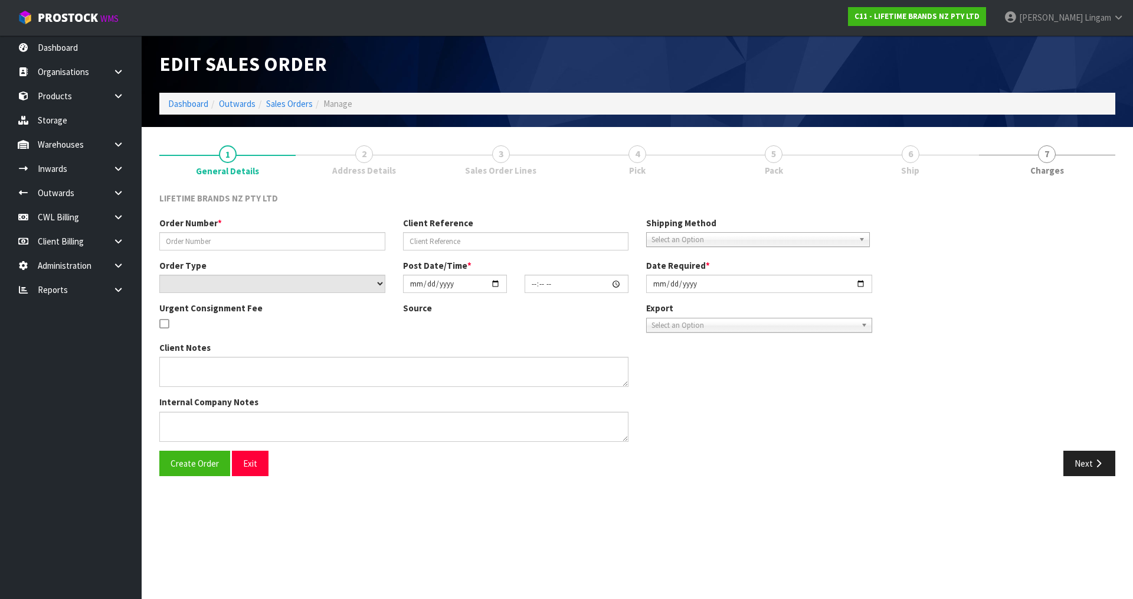
type input "0821189425"
type input "Email order"
select select "number:0"
type input "2025-07-31"
type input "09:57:56.000"
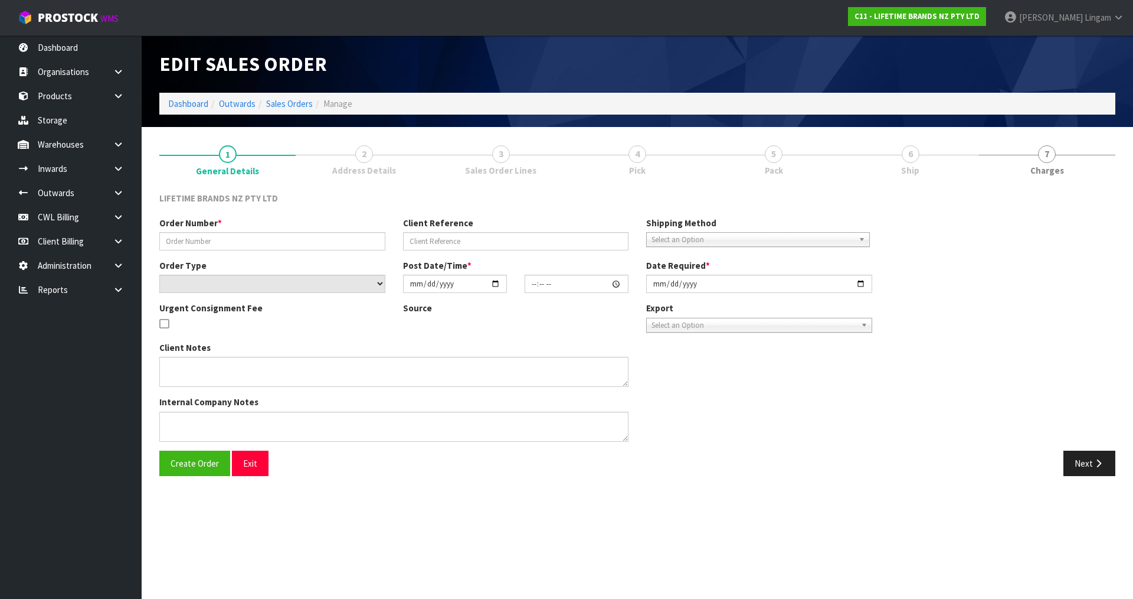
type input "[DATE]"
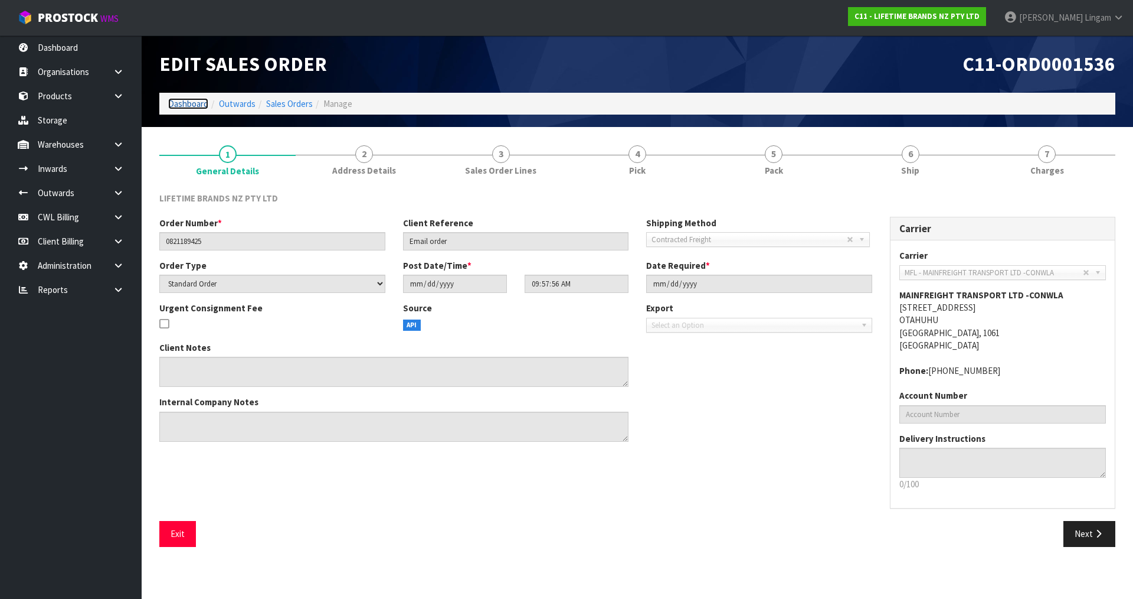
click at [195, 104] on link "Dashboard" at bounding box center [188, 103] width 40 height 11
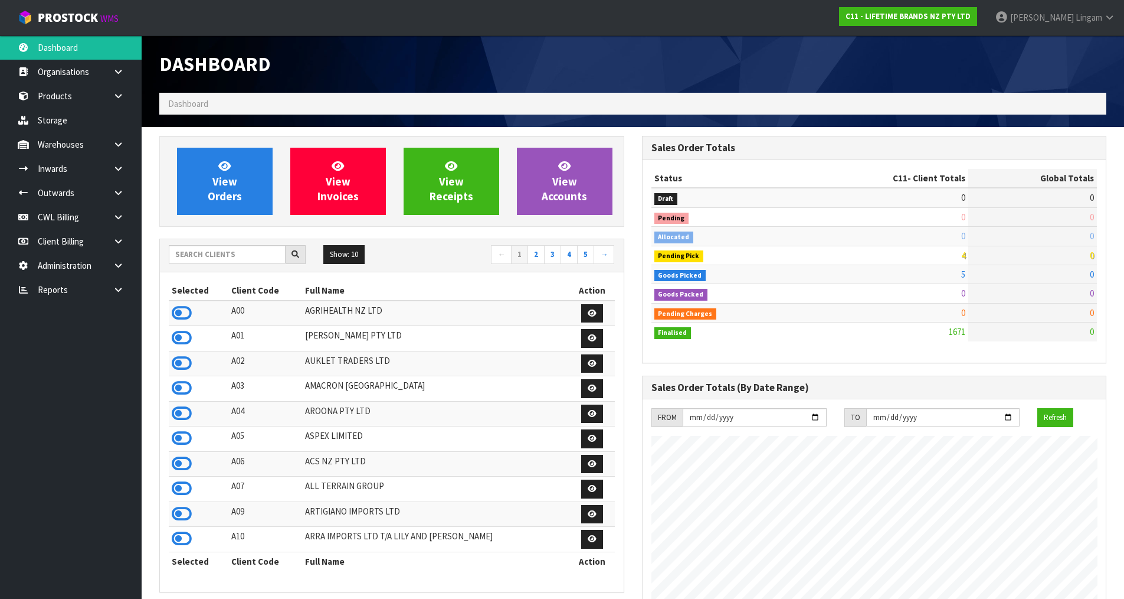
scroll to position [894, 482]
click at [535, 253] on link "2" at bounding box center [536, 254] width 17 height 19
click at [178, 359] on icon at bounding box center [182, 363] width 20 height 18
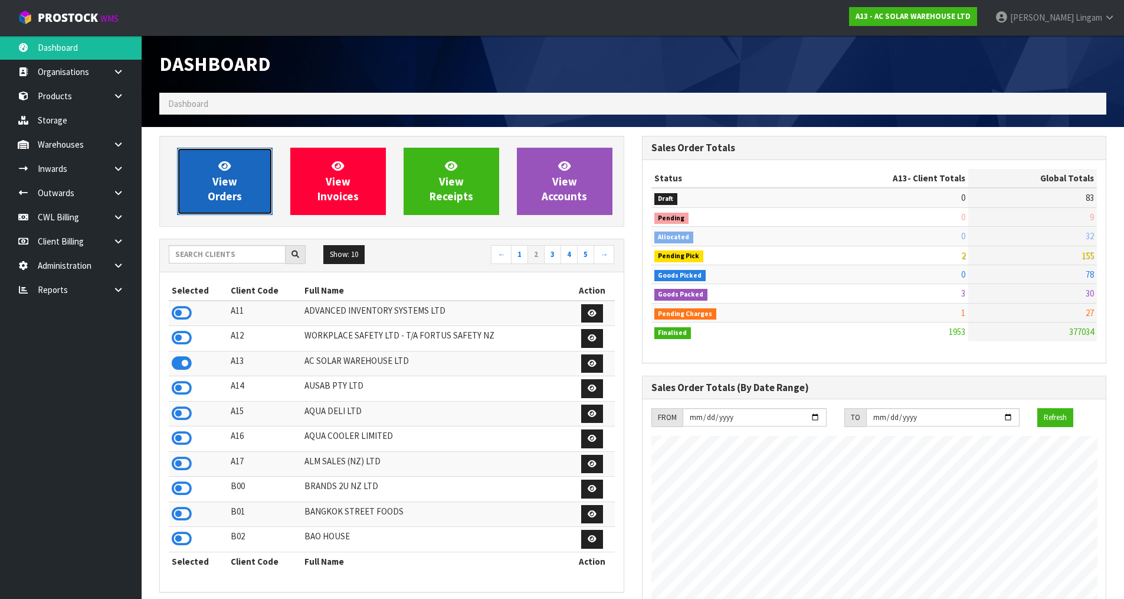
scroll to position [944, 482]
click at [204, 172] on link "View Orders" at bounding box center [225, 181] width 96 height 67
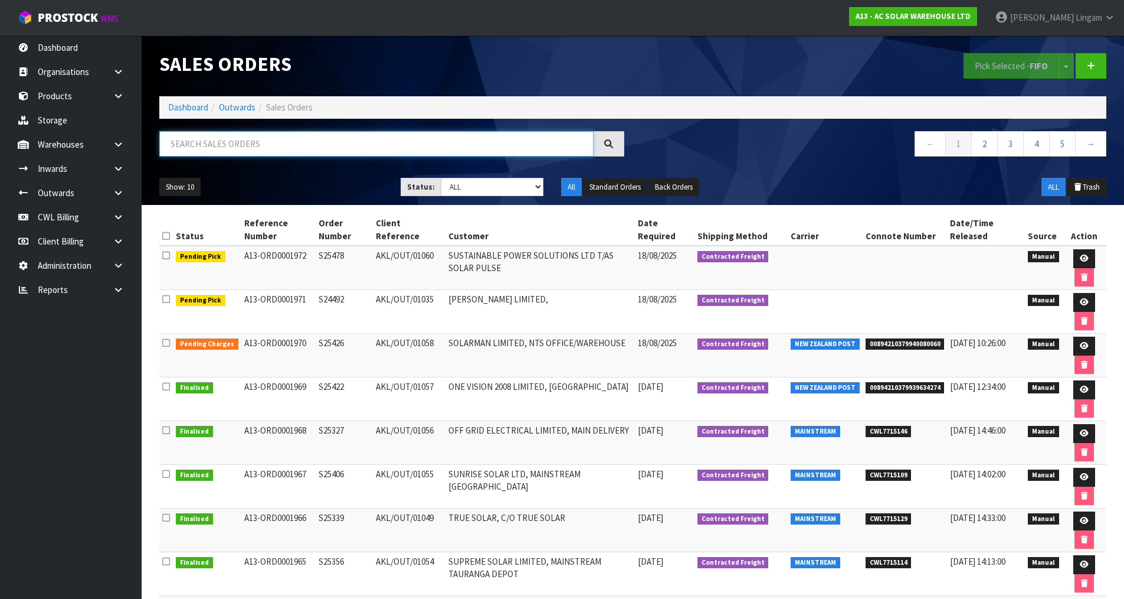
click at [305, 141] on input "text" at bounding box center [376, 143] width 434 height 25
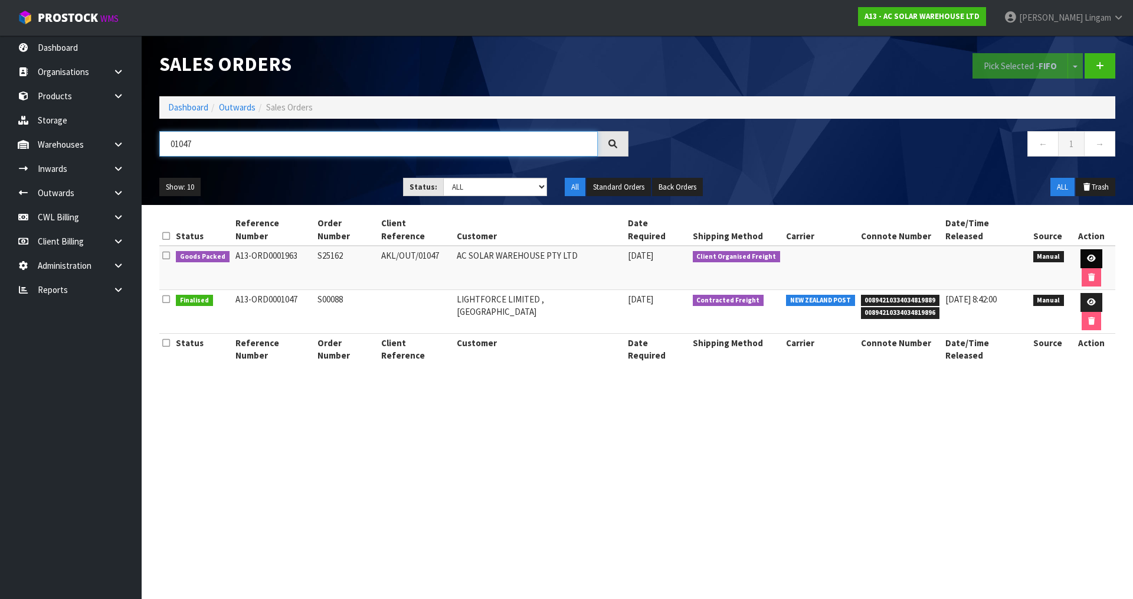
type input "01047"
click at [1081, 251] on link at bounding box center [1092, 258] width 22 height 19
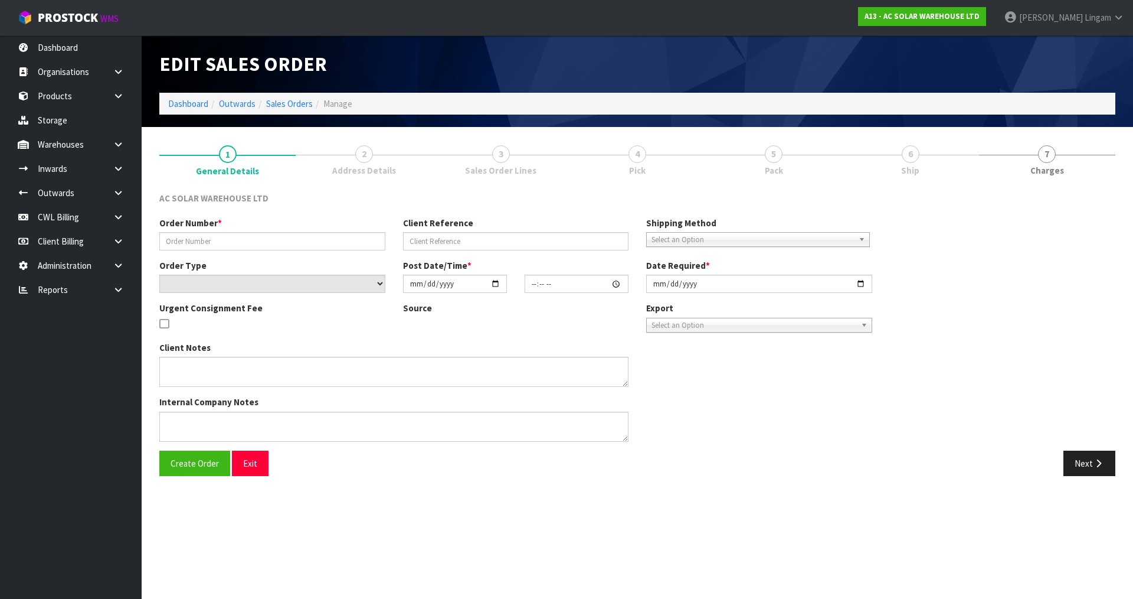
type input "S25162"
type input "AKL/OUT/01047"
select select "number:0"
type input "2025-08-14"
type input "11:35:00.000"
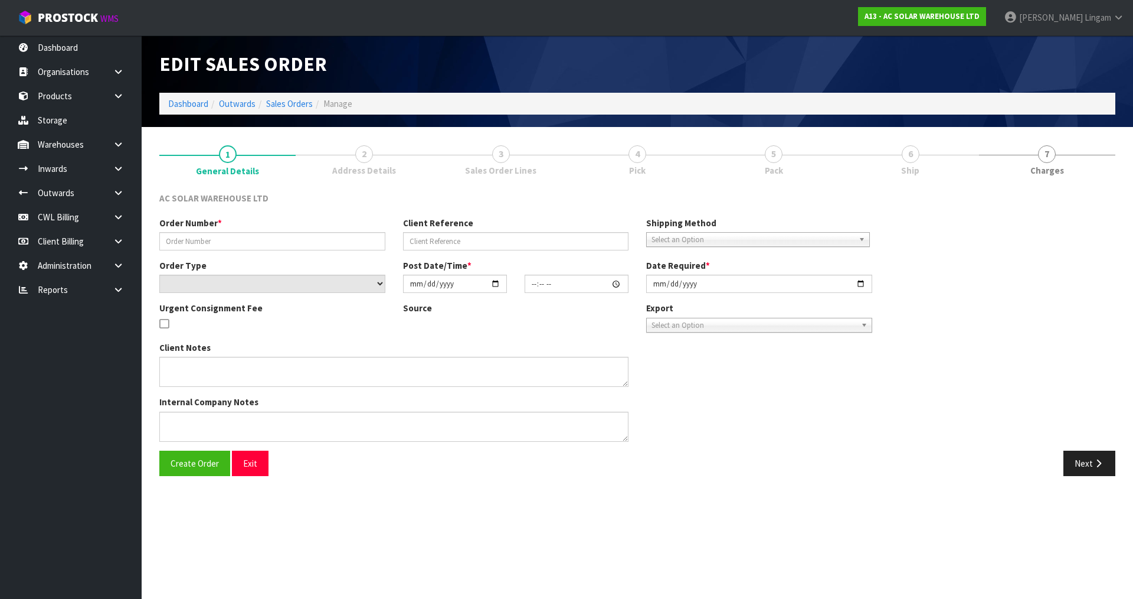
type input "2025-08-14"
type textarea "AC SOLAR WAREHOUSE TO ORGANISE FREIGHT TO AUSTRALIA"
type textarea "YES, THIS ONE IS COMING TO AUSTRALIA. WE WILL BOOK FREIGHT FOR THIS. PLEASE PRO…"
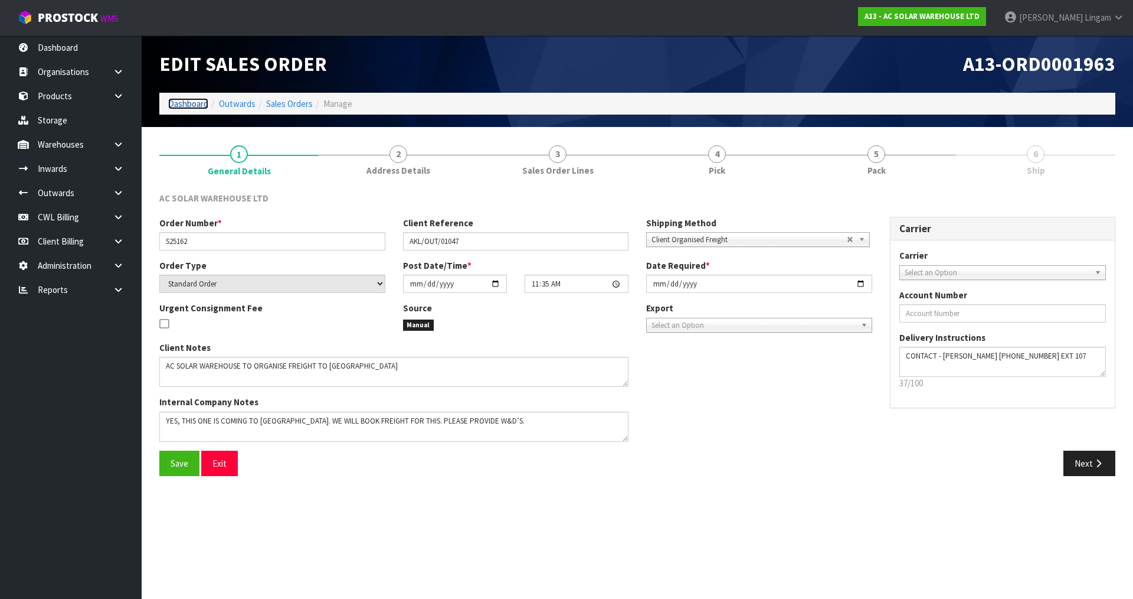
click at [201, 108] on link "Dashboard" at bounding box center [188, 103] width 40 height 11
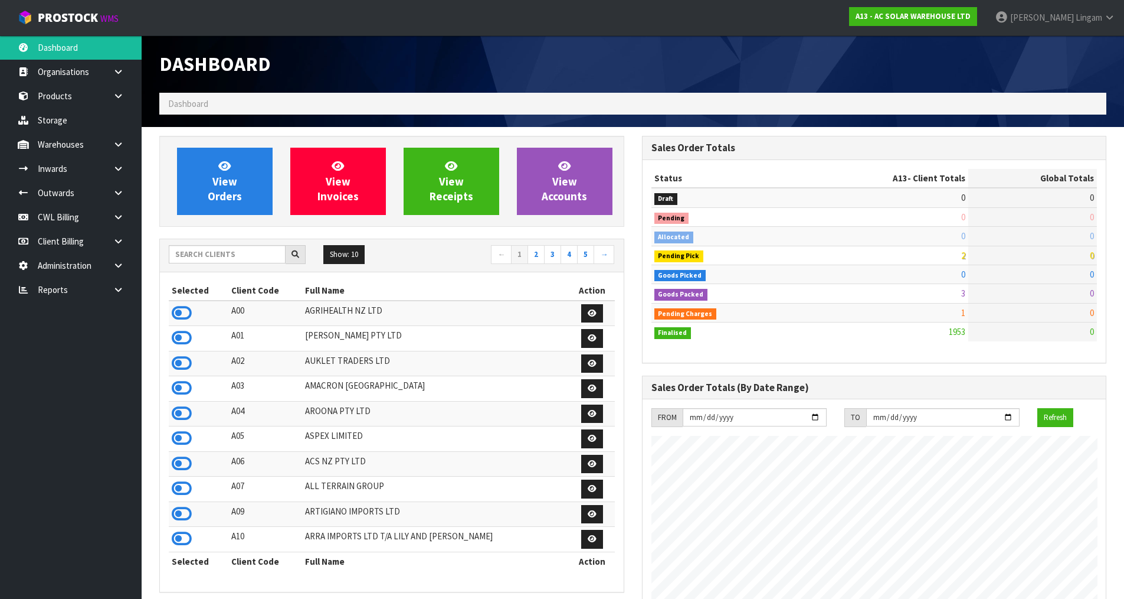
scroll to position [933, 482]
click at [197, 188] on link "View Orders" at bounding box center [225, 181] width 96 height 67
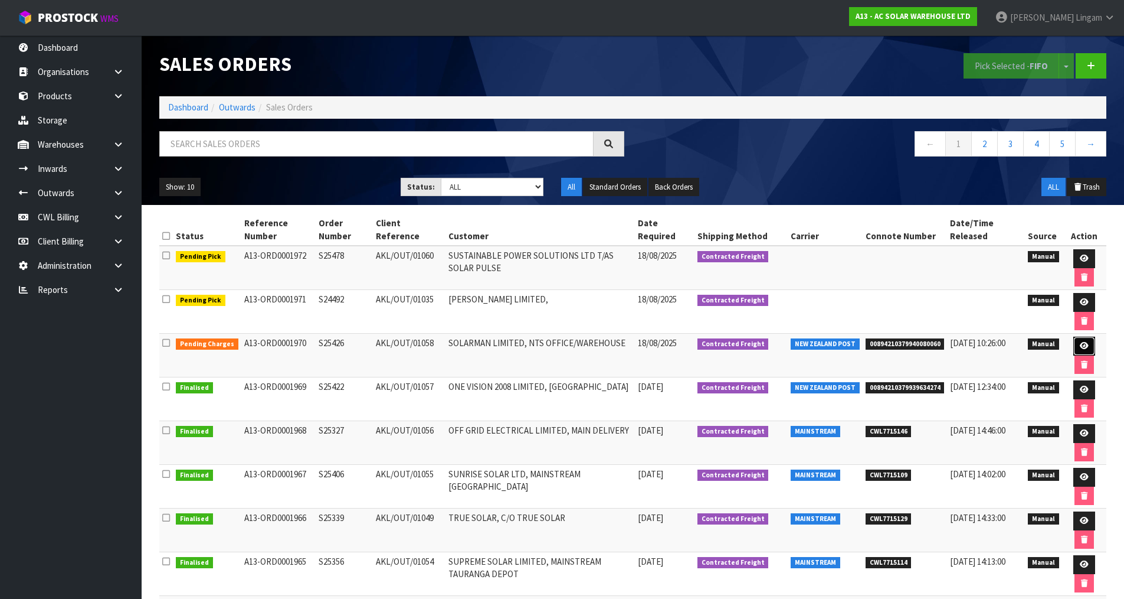
click at [1083, 350] on link at bounding box center [1085, 345] width 22 height 19
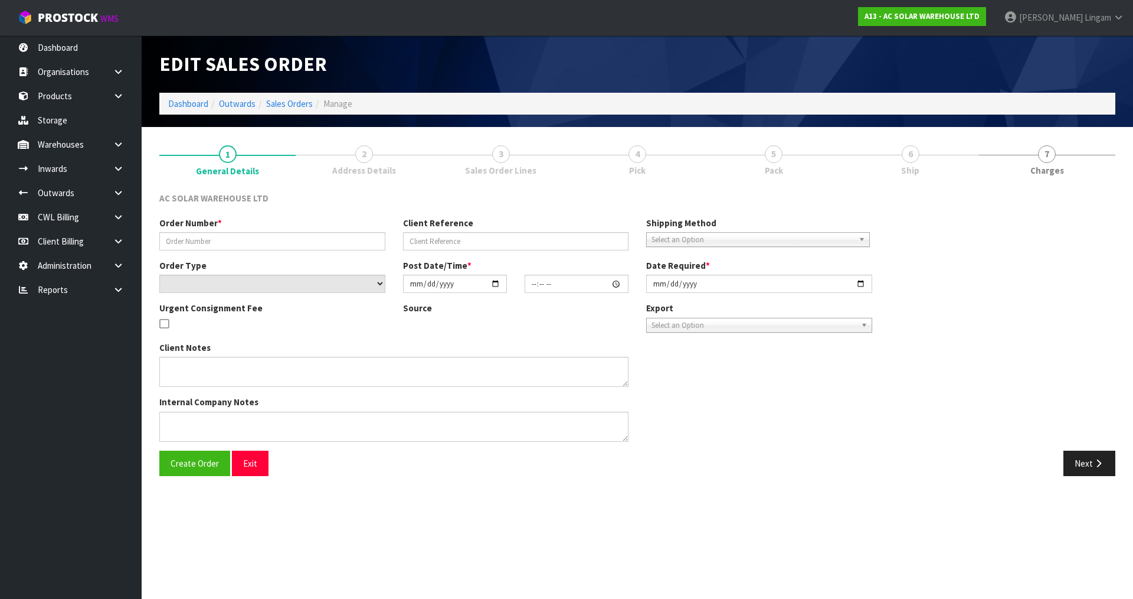
type input "S25426"
type input "AKL/OUT/01058"
select select "number:0"
type input "2025-08-15"
type input "14:59:00.000"
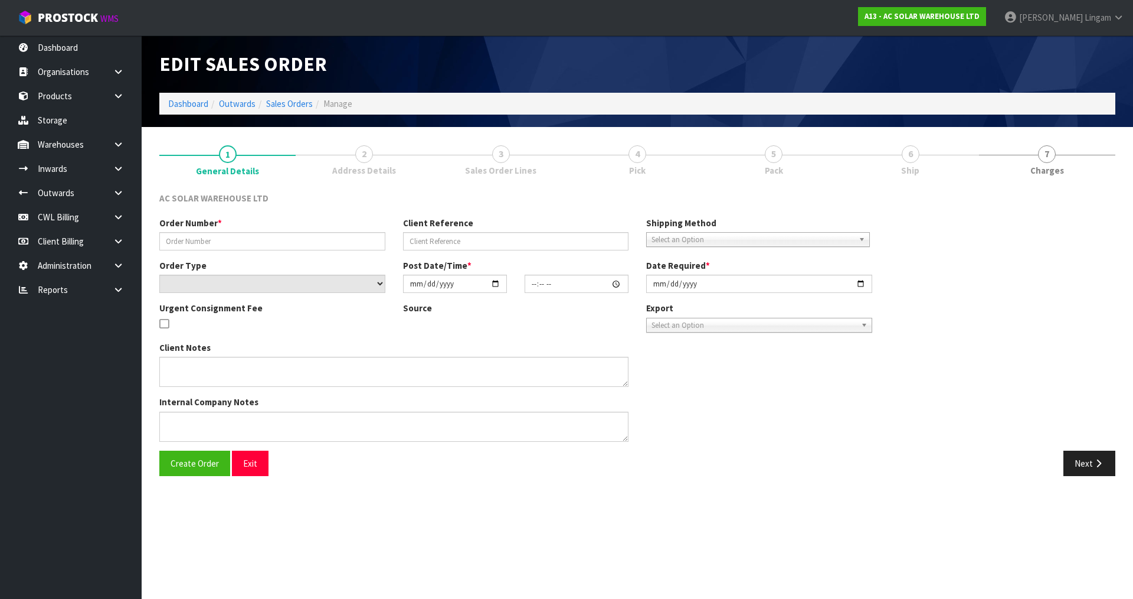
type input "2025-08-18"
type textarea "SEND WITH NZ POST"
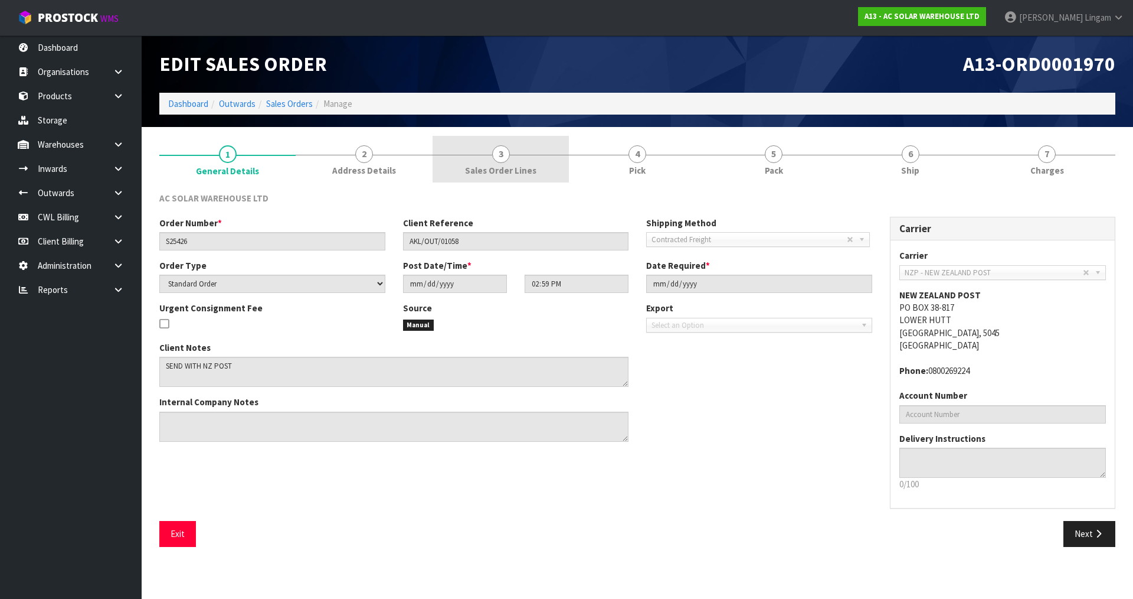
click at [547, 169] on link "3 Sales Order Lines" at bounding box center [501, 159] width 136 height 47
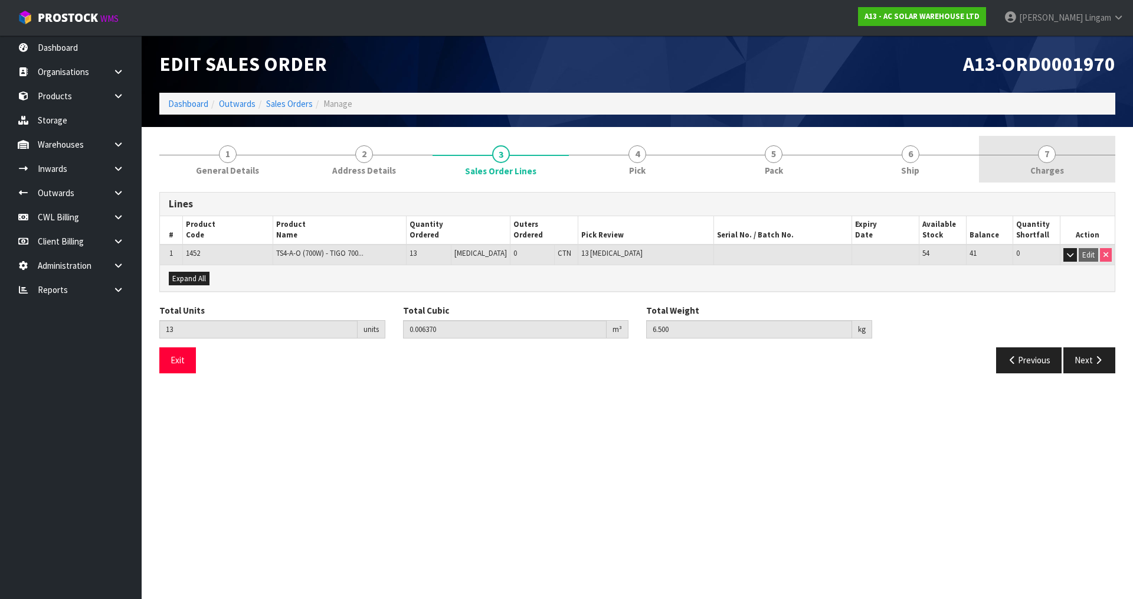
click at [1086, 155] on link "7 Charges" at bounding box center [1047, 159] width 136 height 47
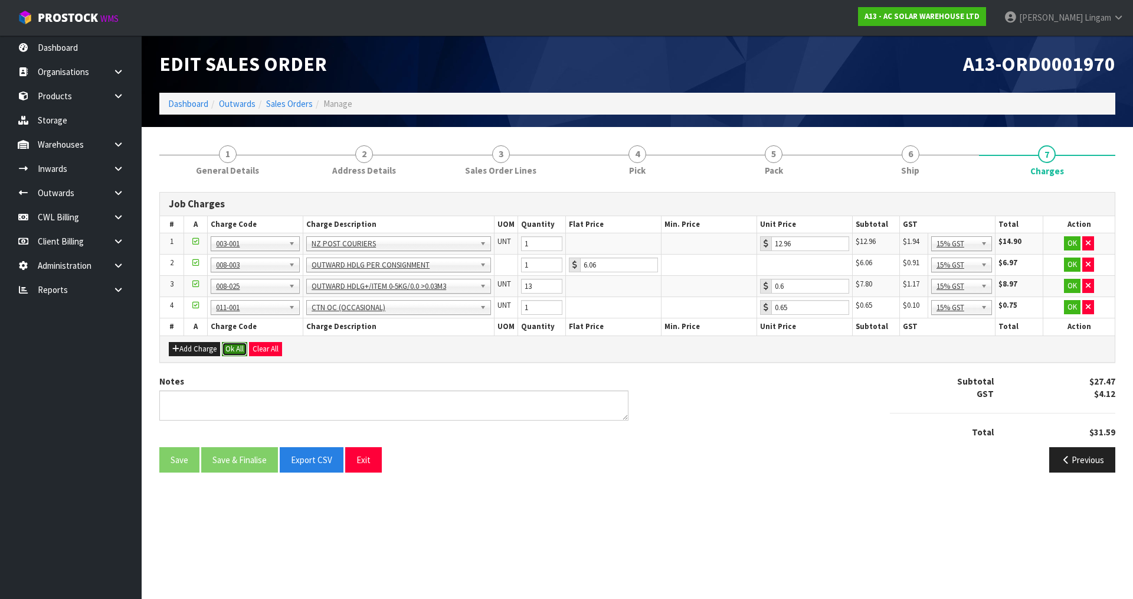
click at [236, 354] on button "Ok All" at bounding box center [234, 349] width 25 height 14
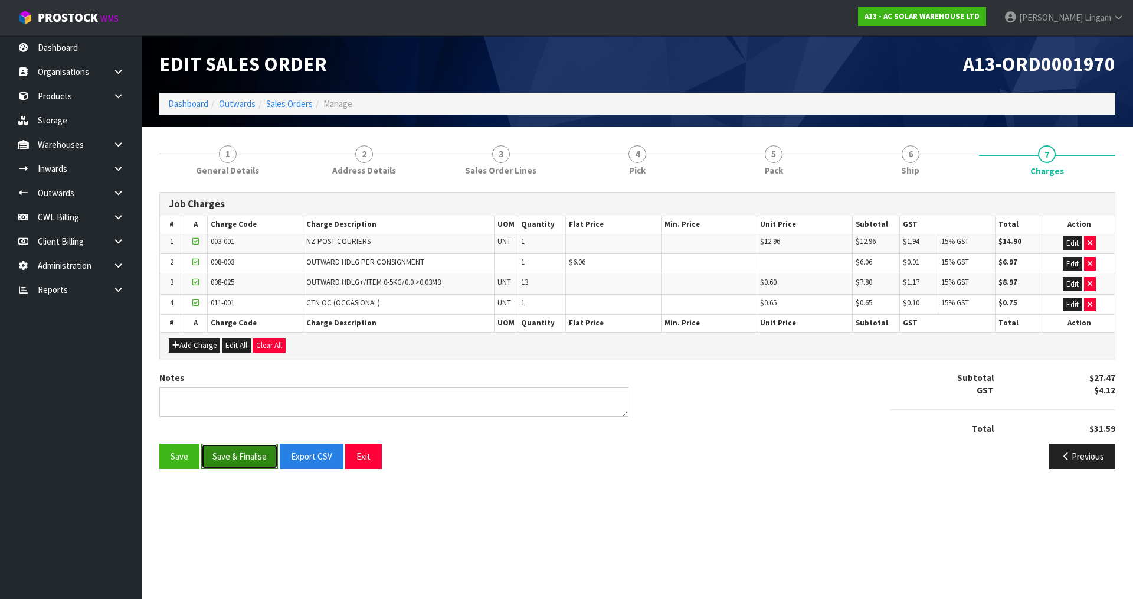
click at [245, 457] on button "Save & Finalise" at bounding box center [239, 455] width 77 height 25
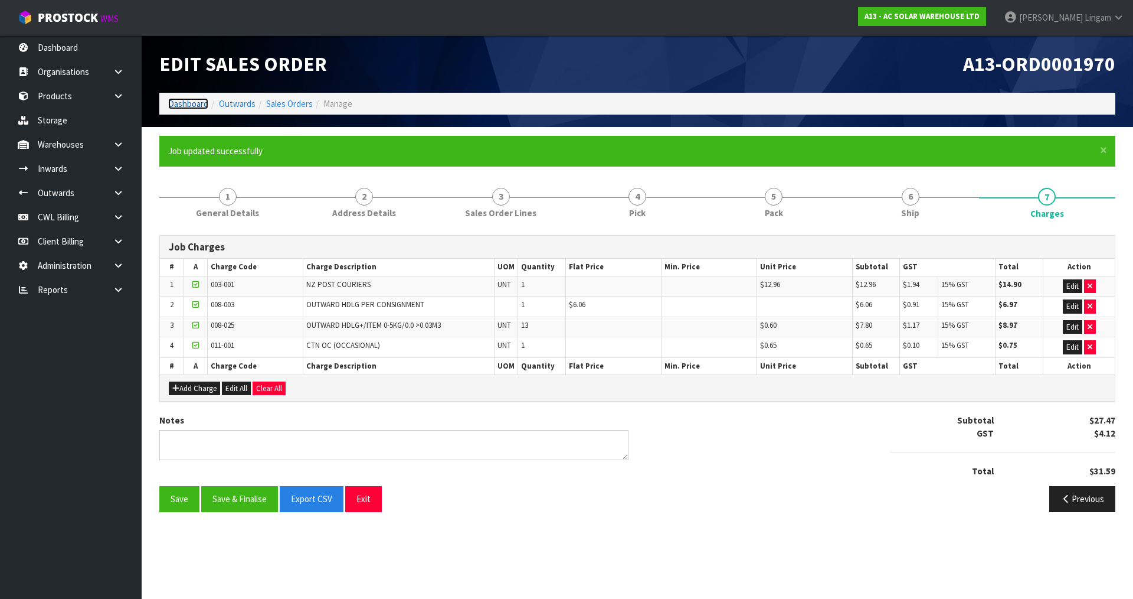
click at [188, 104] on link "Dashboard" at bounding box center [188, 103] width 40 height 11
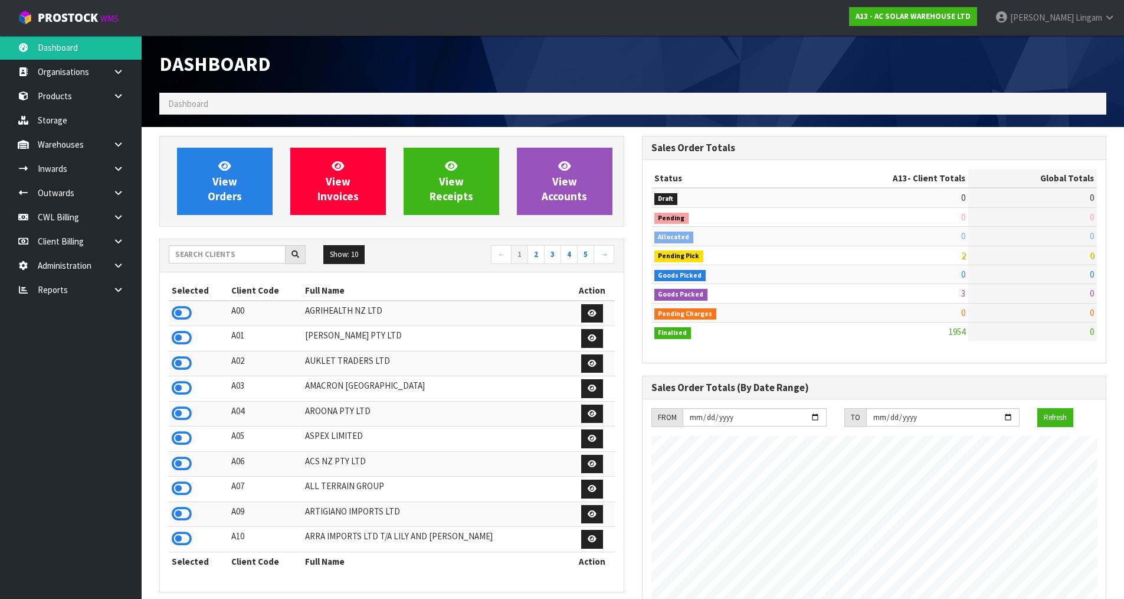
scroll to position [933, 482]
click at [218, 253] on input "text" at bounding box center [227, 254] width 117 height 18
click at [215, 253] on input "text" at bounding box center [227, 254] width 117 height 18
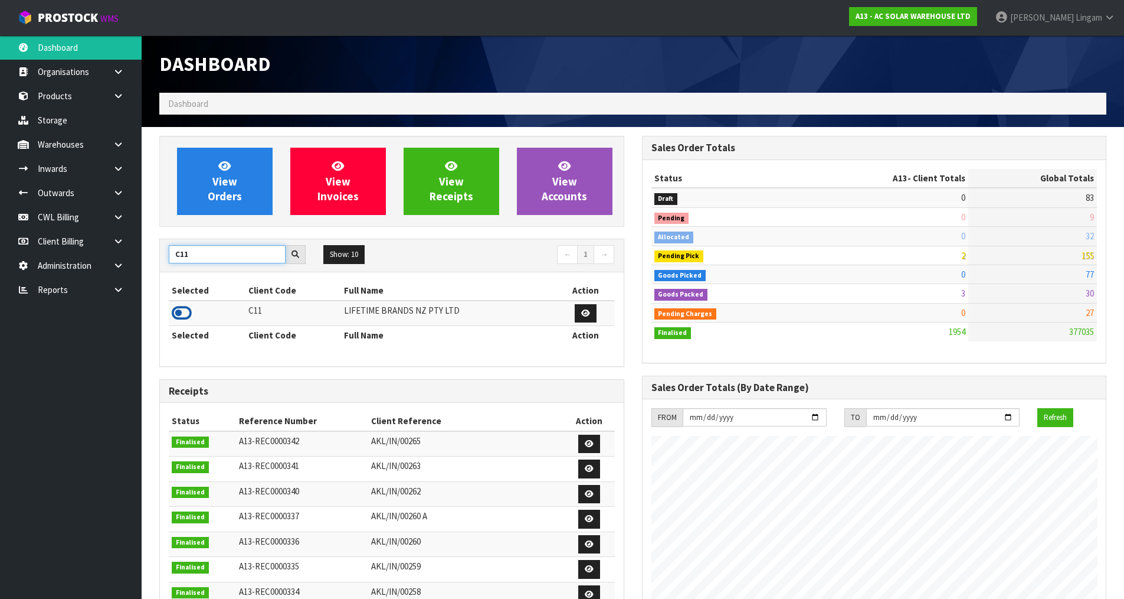
type input "C11"
click at [185, 308] on icon at bounding box center [182, 313] width 20 height 18
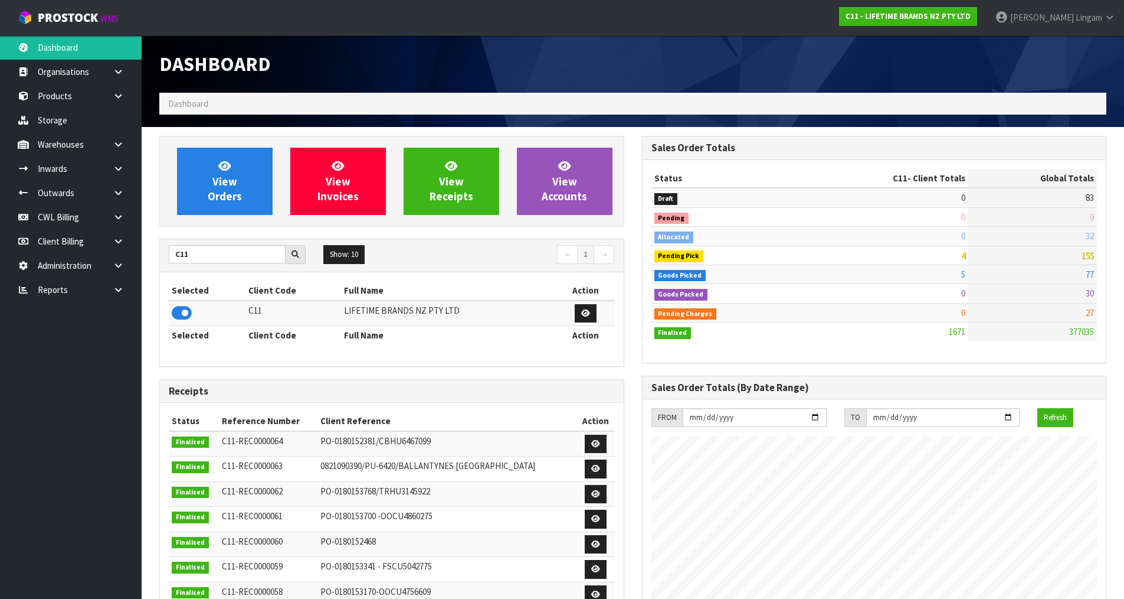
scroll to position [894, 482]
click at [223, 180] on span "View Orders" at bounding box center [225, 181] width 34 height 44
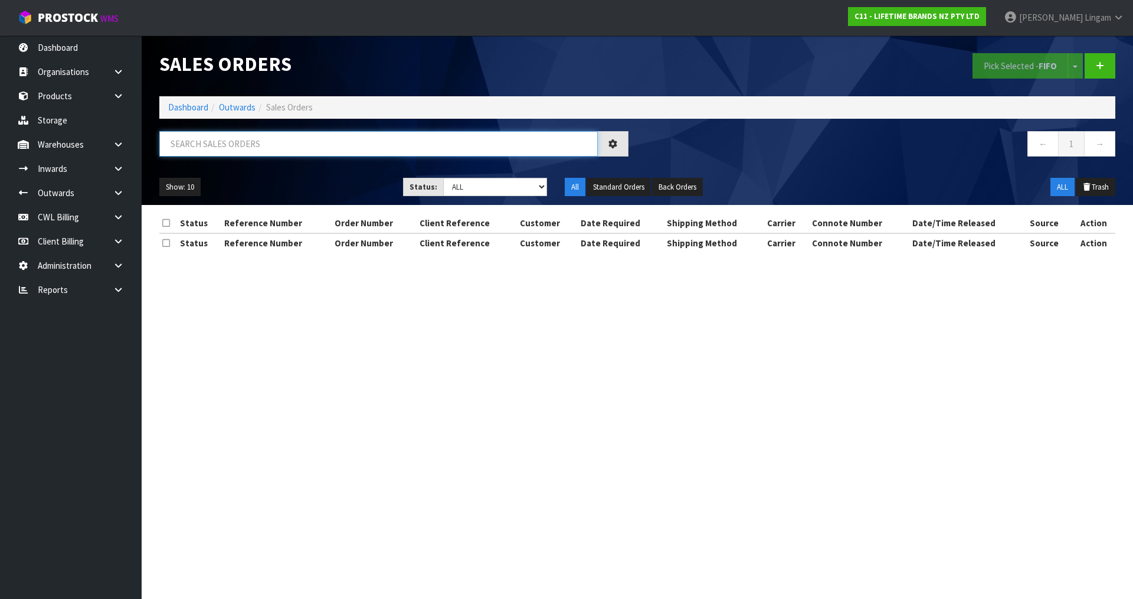
click at [367, 145] on input "text" at bounding box center [378, 143] width 439 height 25
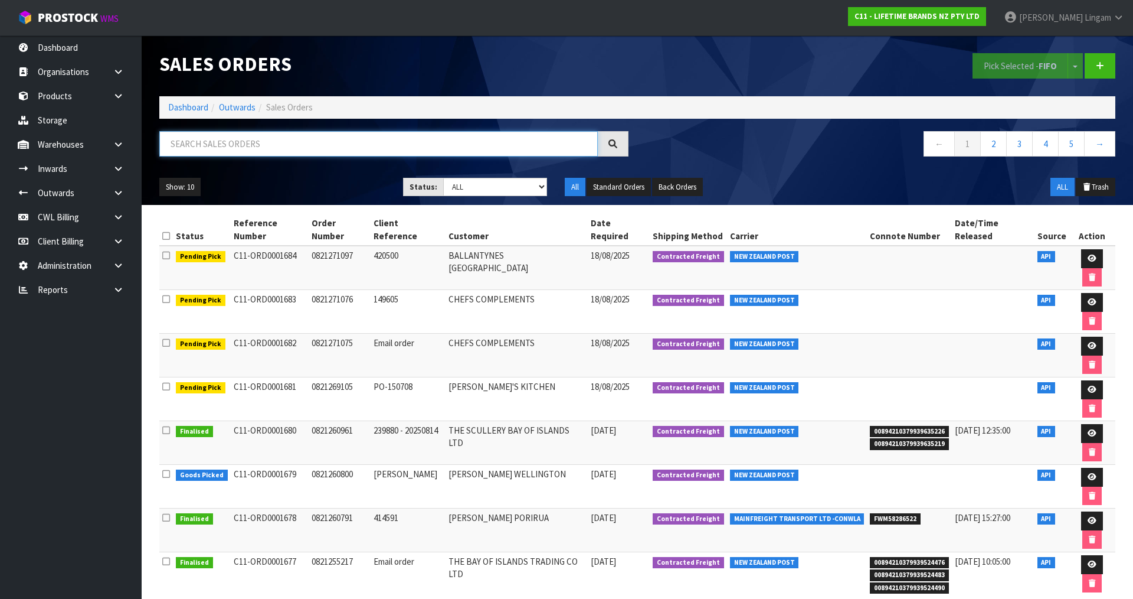
paste input "LCDWJLAT2PC"
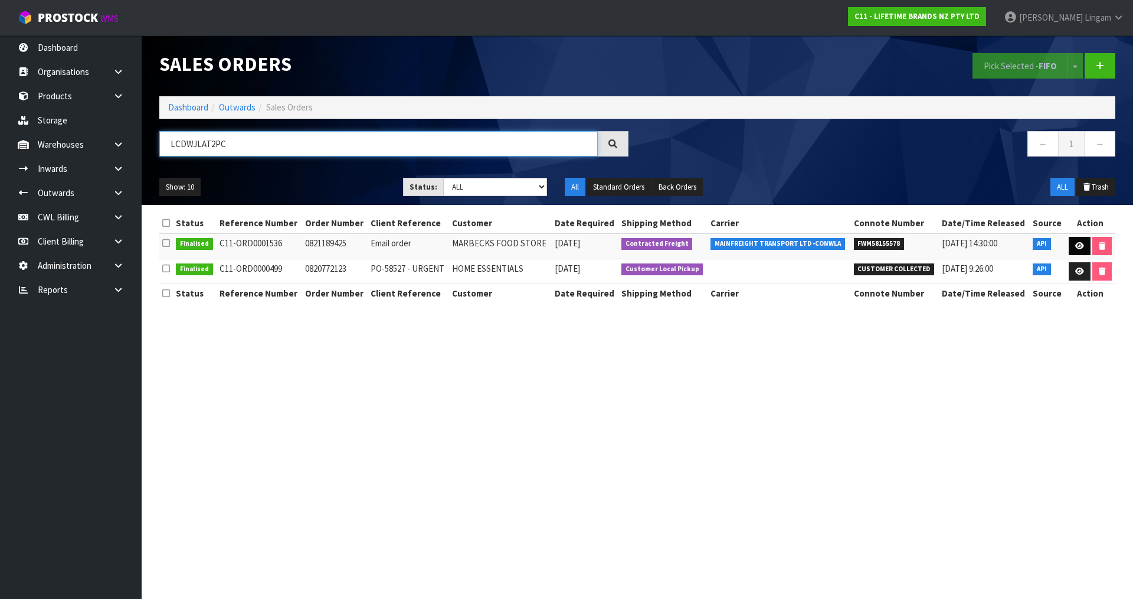
type input "LCDWJLAT2PC"
click at [1081, 248] on icon at bounding box center [1079, 246] width 9 height 8
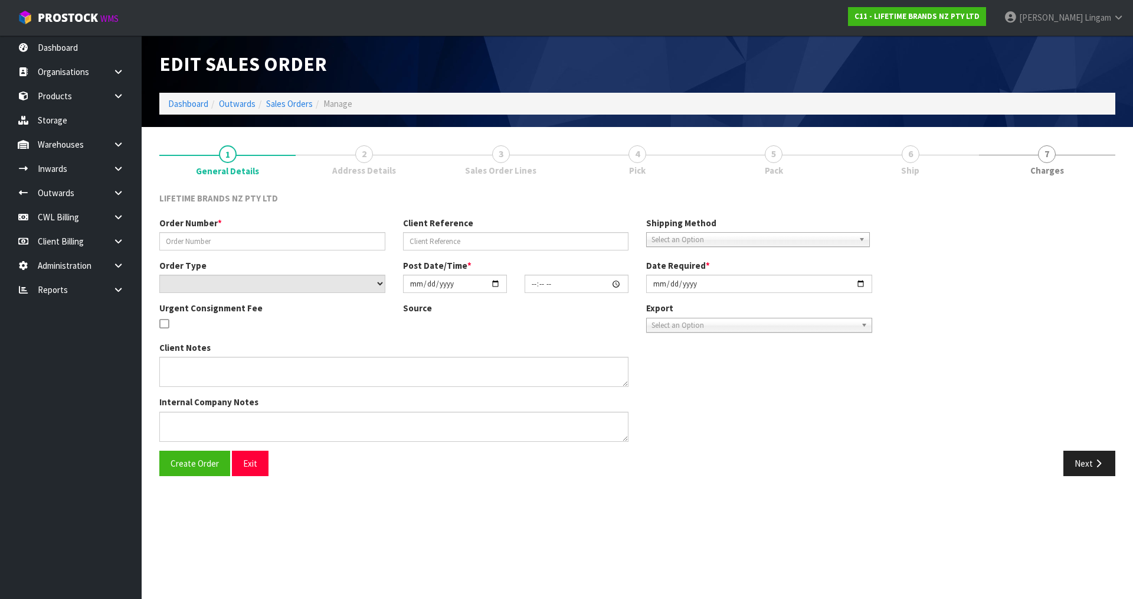
type input "0821189425"
type input "Email order"
select select "number:0"
type input "2025-07-31"
type input "09:57:56.000"
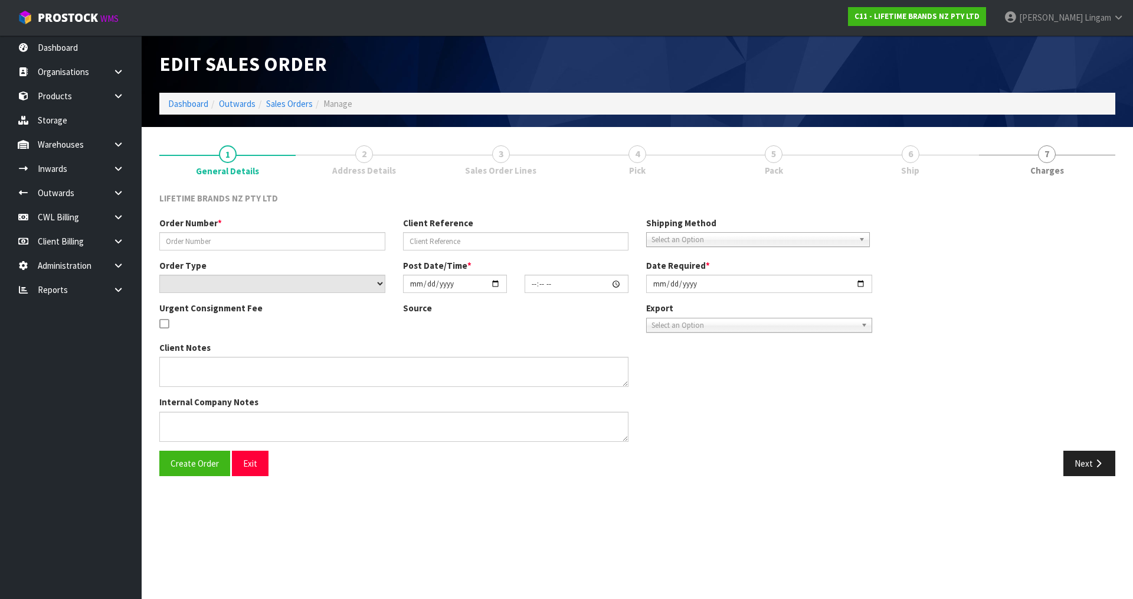
type input "[DATE]"
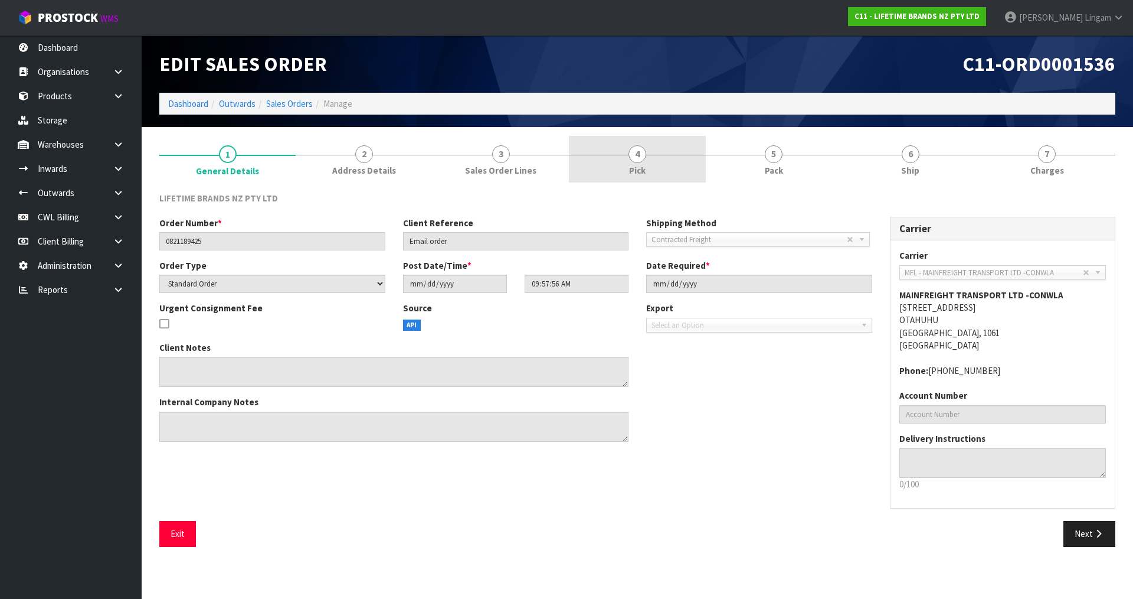
click at [678, 169] on link "4 Pick" at bounding box center [637, 159] width 136 height 47
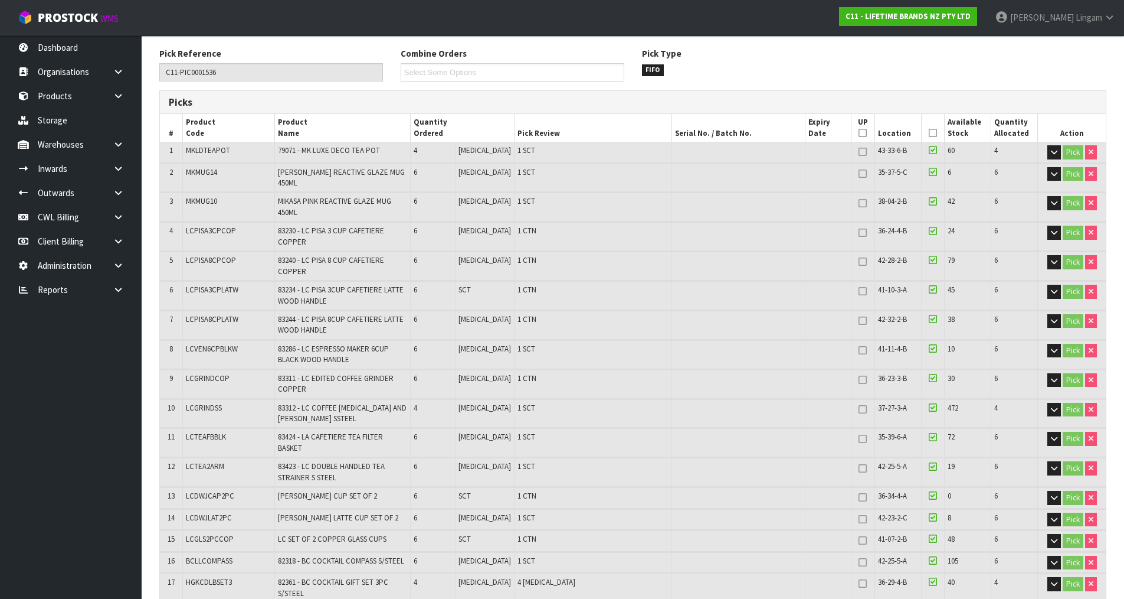
scroll to position [236, 0]
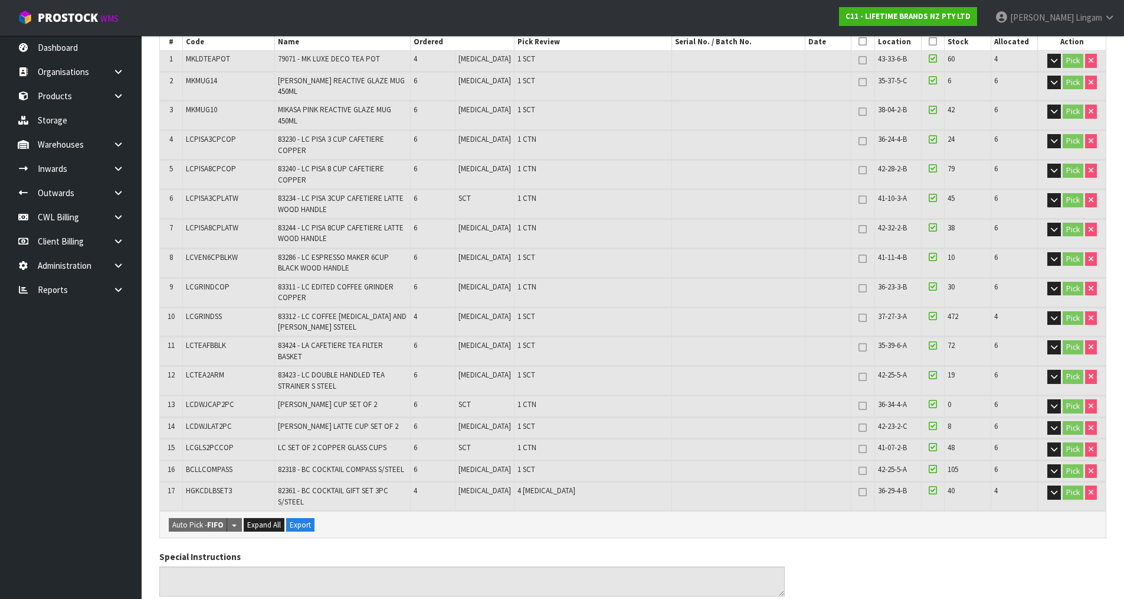
click at [222, 399] on span "LCDWJCAP2PC" at bounding box center [210, 404] width 48 height 10
copy span "LCDWJCAP2PC"
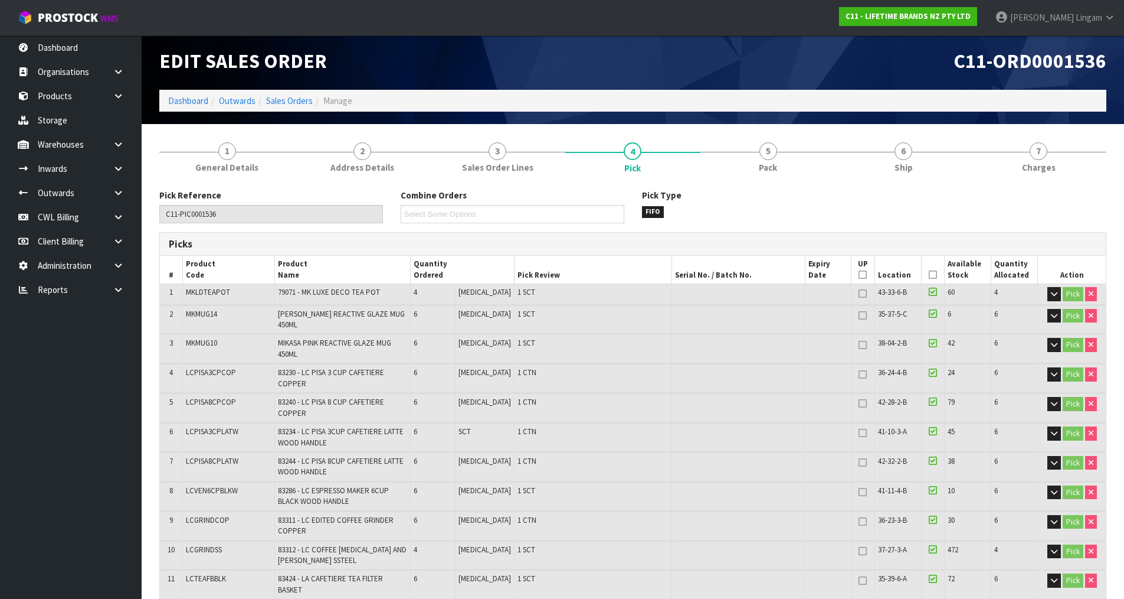
scroll to position [0, 0]
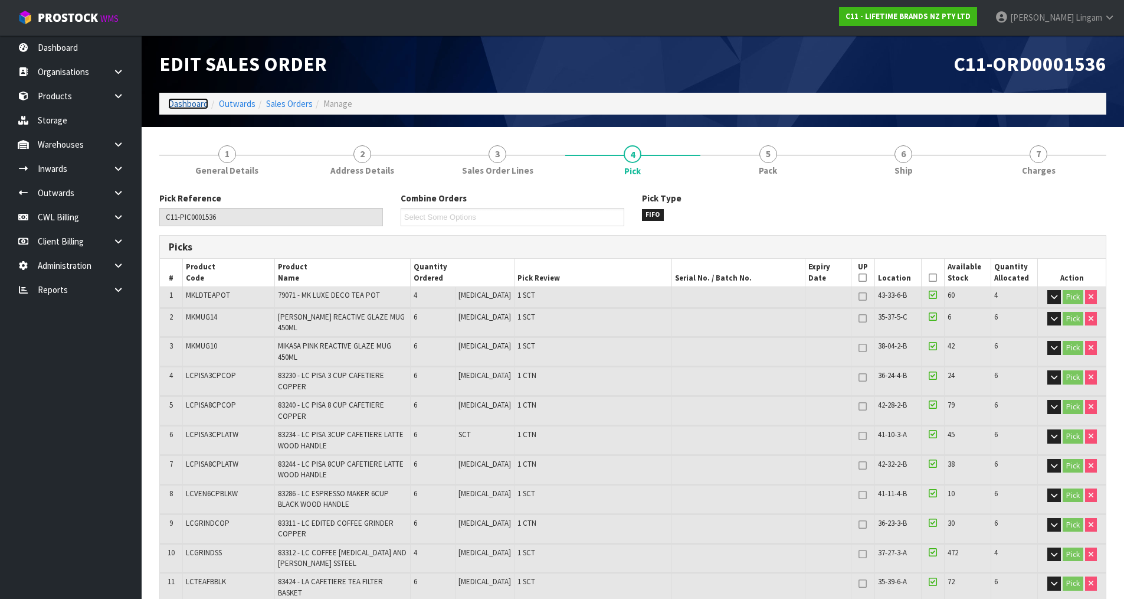
click at [182, 105] on link "Dashboard" at bounding box center [188, 103] width 40 height 11
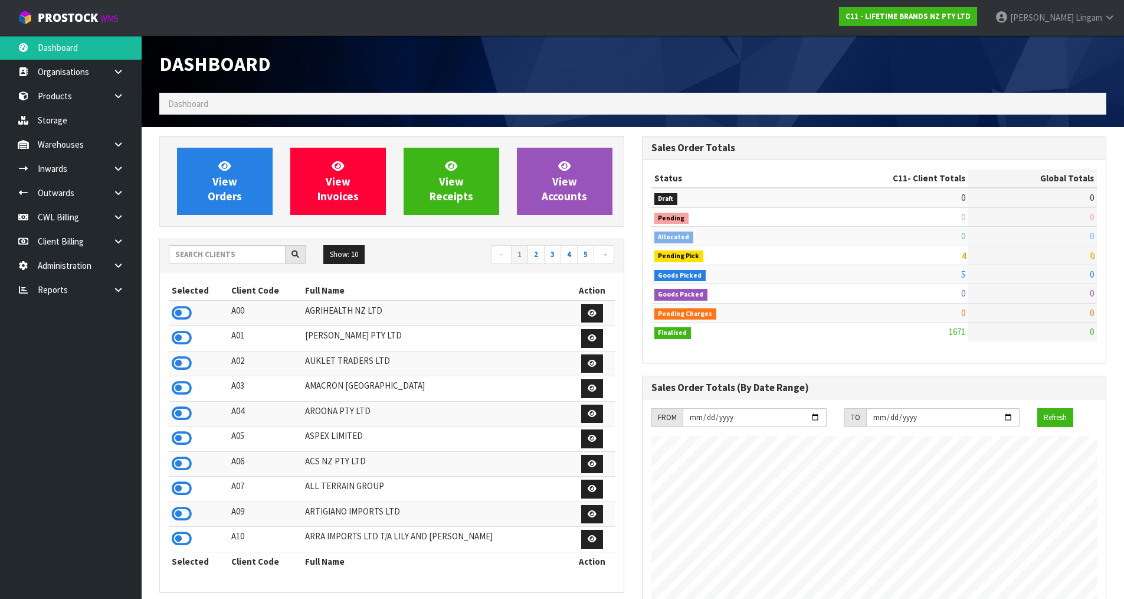
scroll to position [894, 482]
click at [242, 260] on input "text" at bounding box center [227, 254] width 117 height 18
click at [261, 253] on input "text" at bounding box center [227, 254] width 117 height 18
click at [260, 258] on input "text" at bounding box center [227, 254] width 117 height 18
click at [68, 99] on link "Products" at bounding box center [71, 96] width 142 height 24
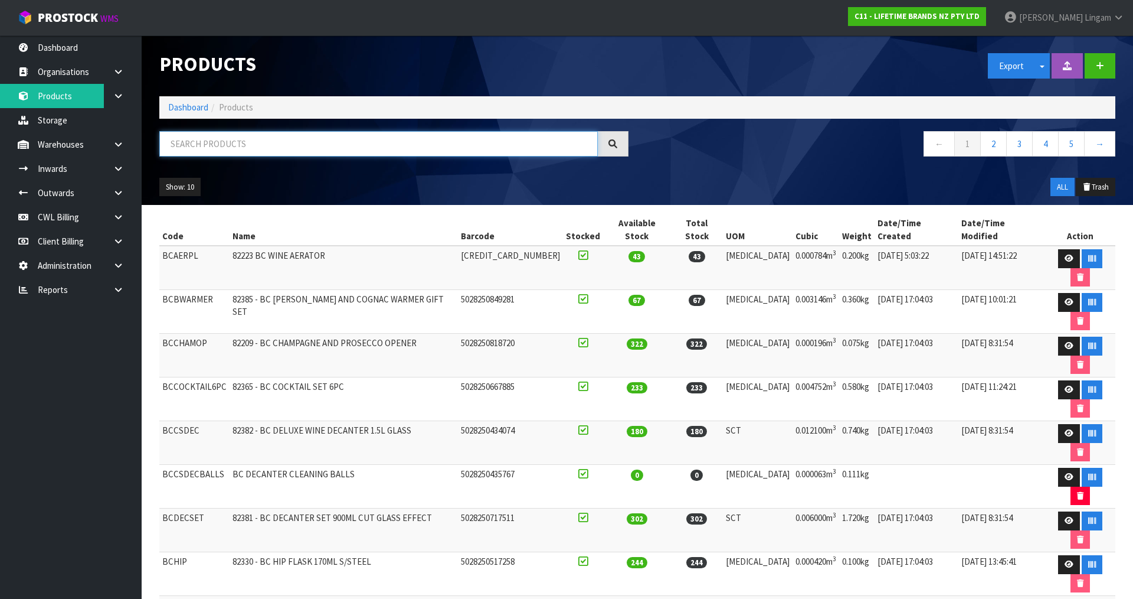
click at [297, 145] on input "text" at bounding box center [378, 143] width 439 height 25
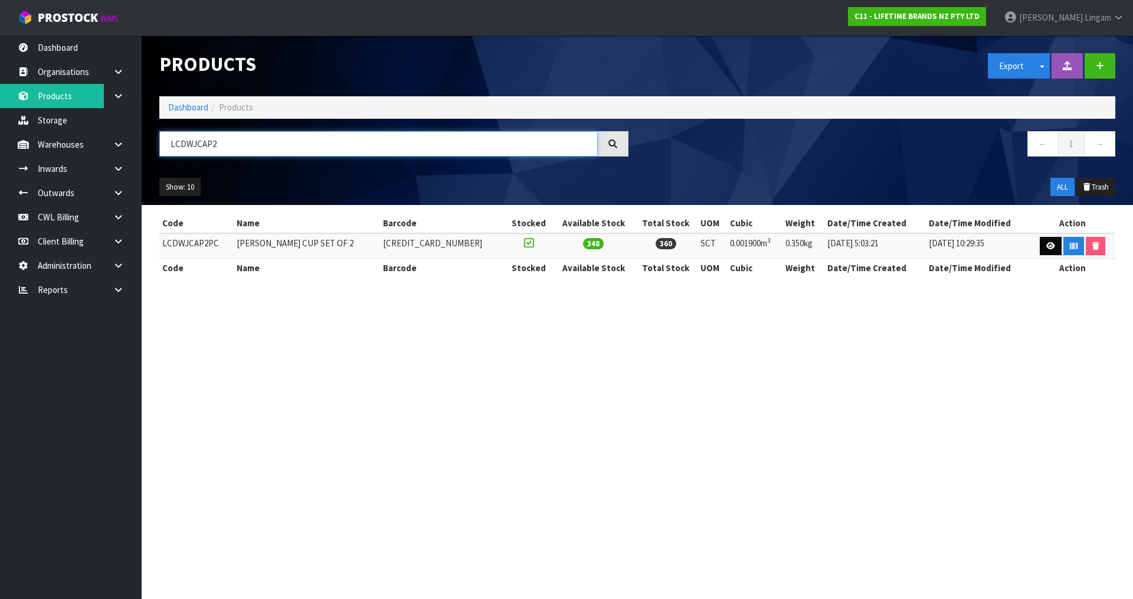
type input "LCDWJCAP2"
click at [1051, 246] on icon at bounding box center [1051, 246] width 9 height 8
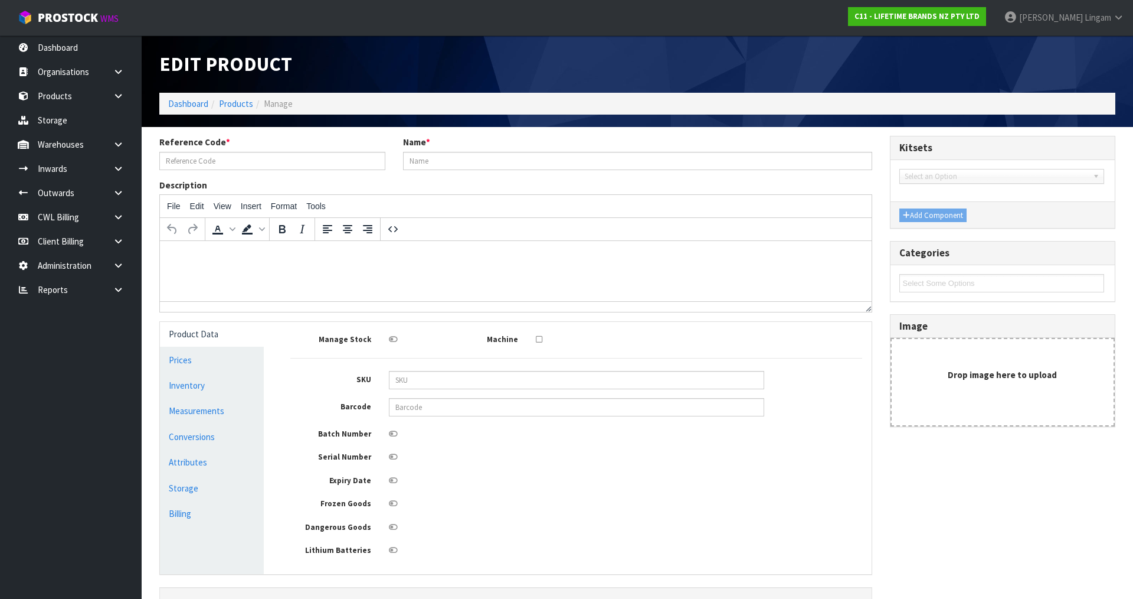
type input "LCDWJCAP2PC"
type input "LC JACK CAPPUCCINO CUP SET OF 2"
type input "5057982083052"
type input "19"
type input "10"
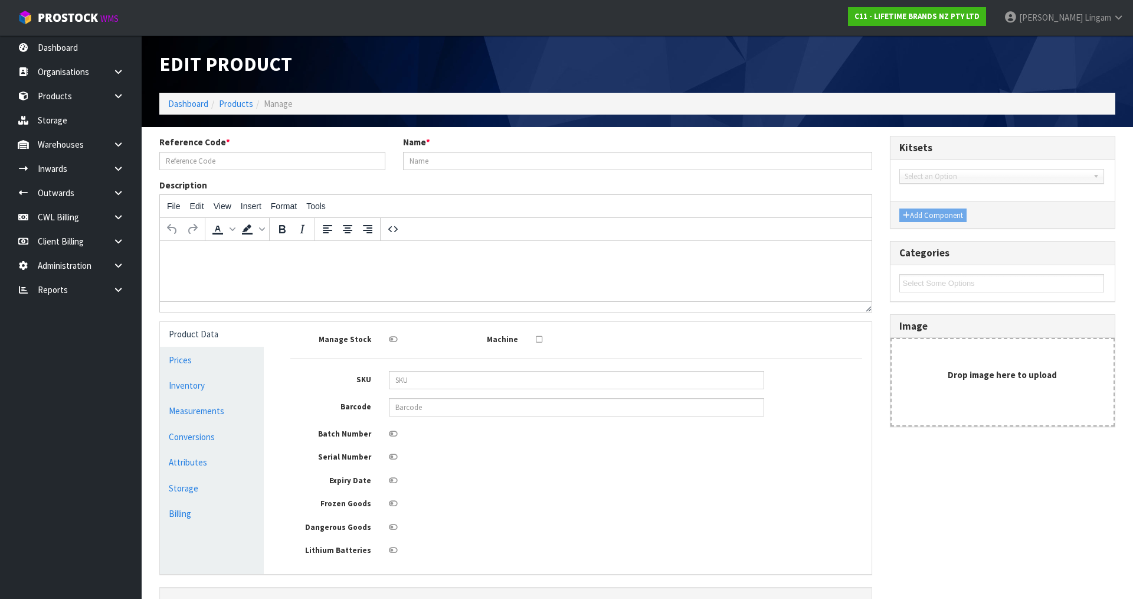
type input "10"
type input "0.0019"
type input "0.35"
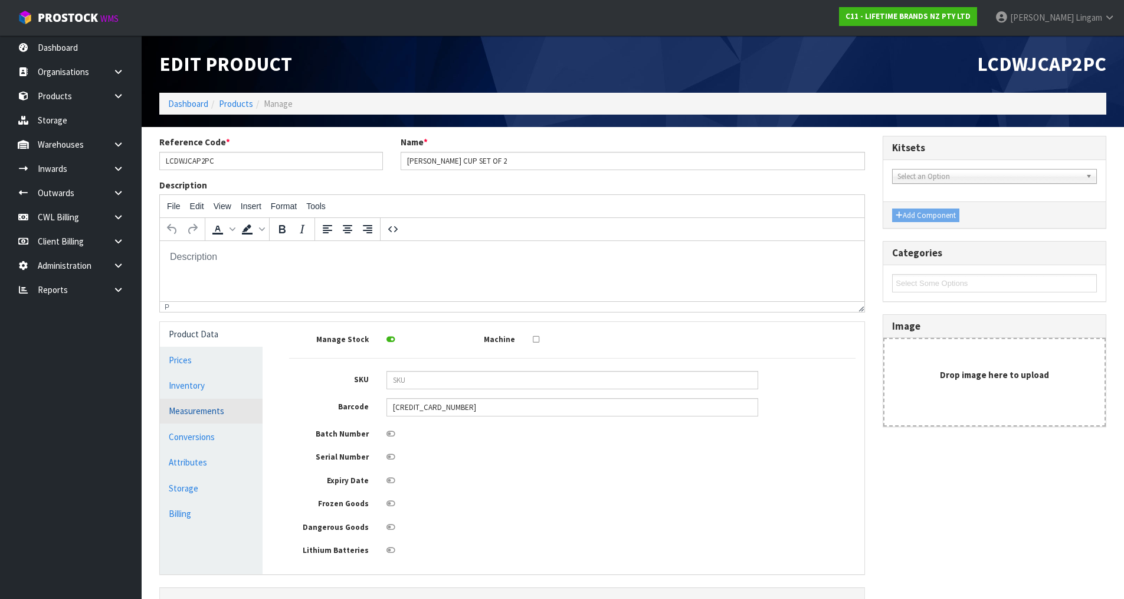
click at [229, 412] on link "Measurements" at bounding box center [211, 410] width 103 height 24
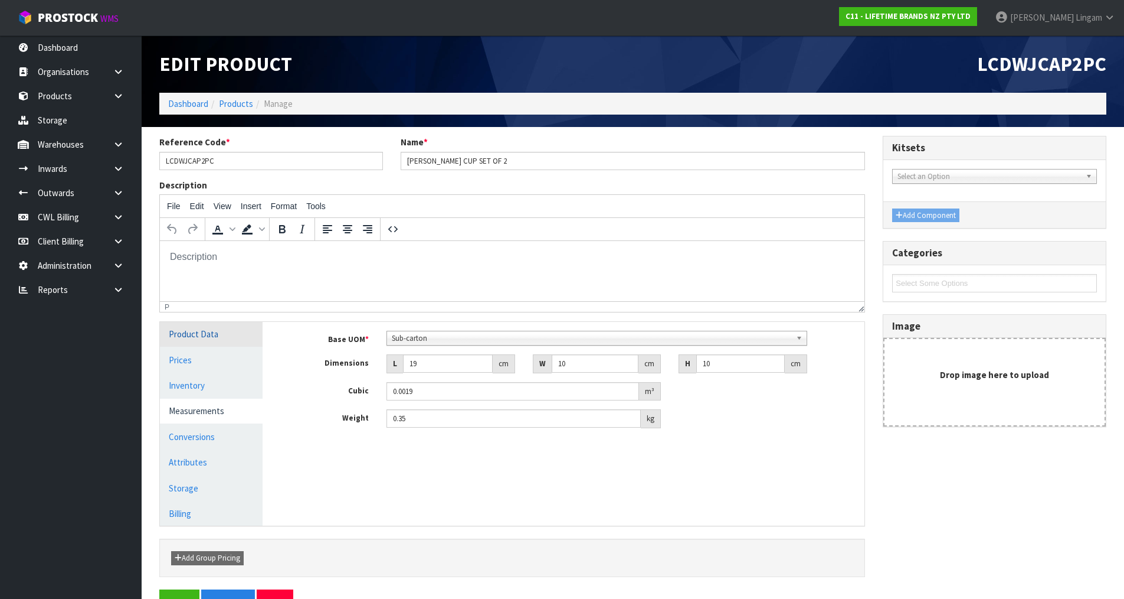
click at [229, 338] on link "Product Data" at bounding box center [211, 334] width 103 height 24
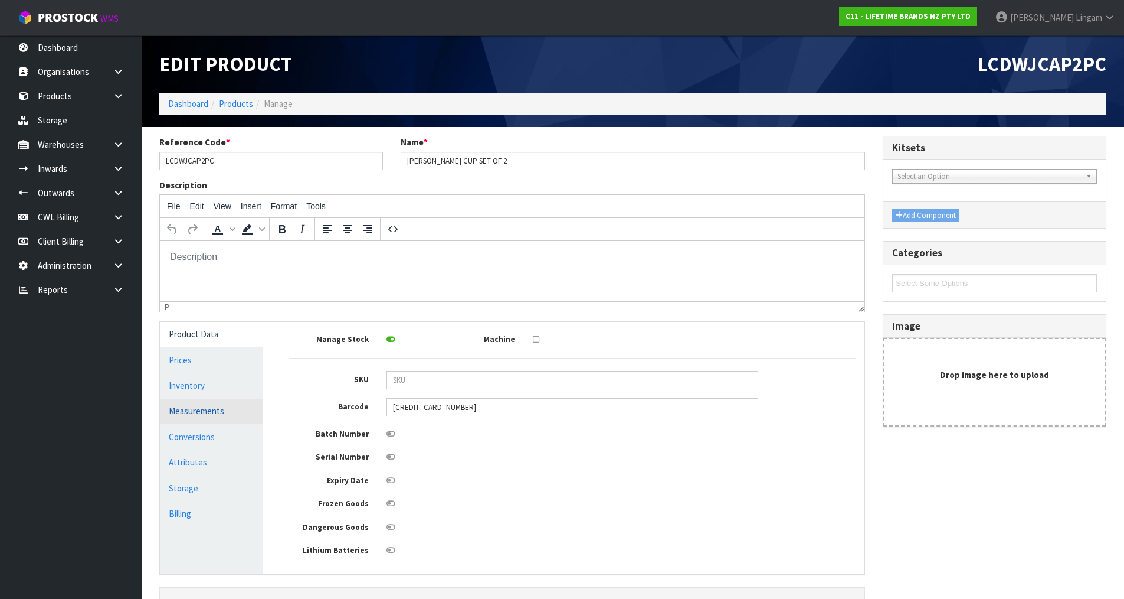
click at [217, 409] on link "Measurements" at bounding box center [211, 410] width 103 height 24
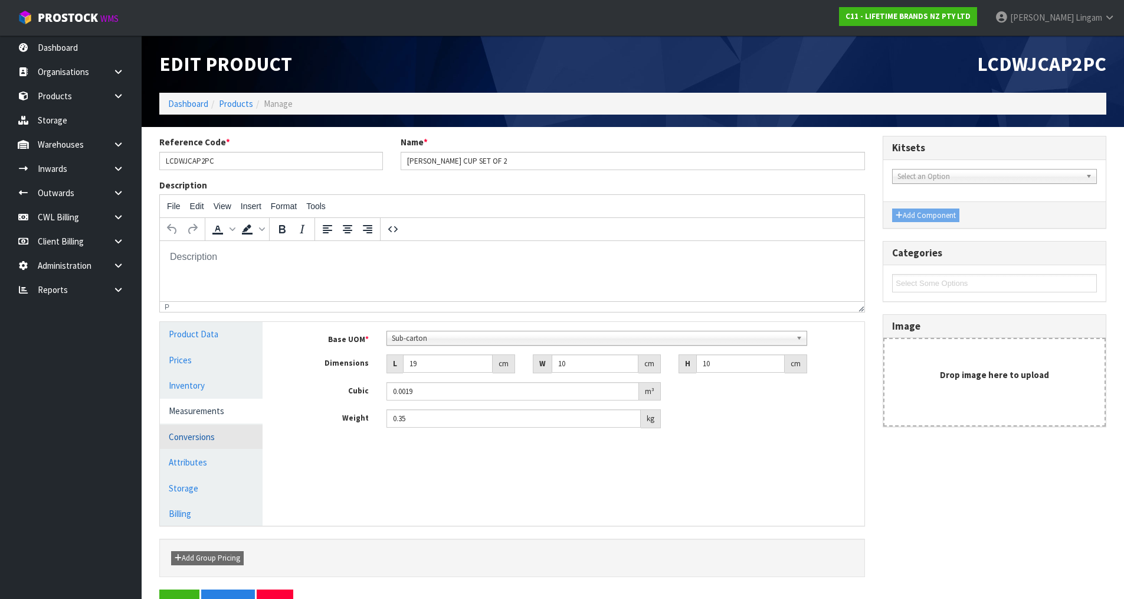
click at [200, 433] on link "Conversions" at bounding box center [211, 436] width 103 height 24
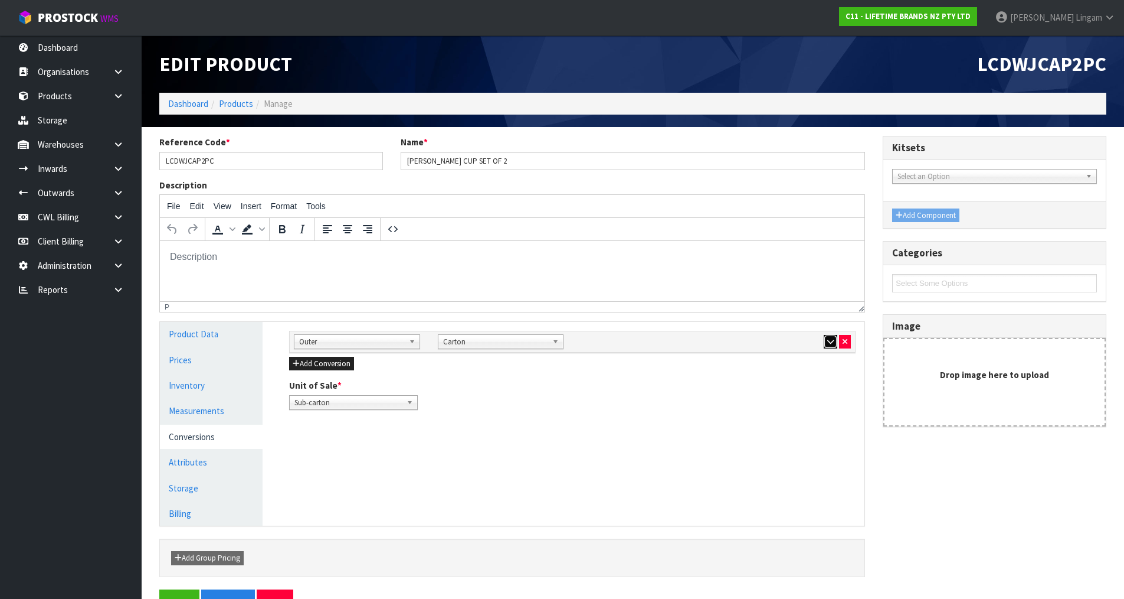
click at [829, 343] on icon "button" at bounding box center [831, 342] width 6 height 8
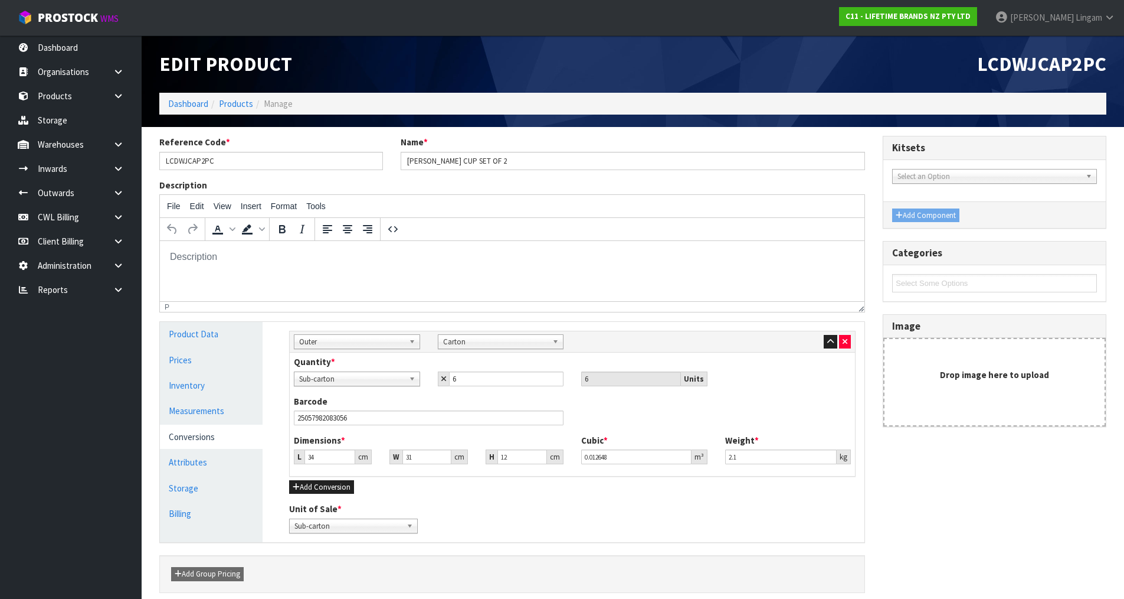
click at [691, 265] on html at bounding box center [512, 257] width 705 height 32
click at [182, 103] on link "Dashboard" at bounding box center [188, 103] width 40 height 11
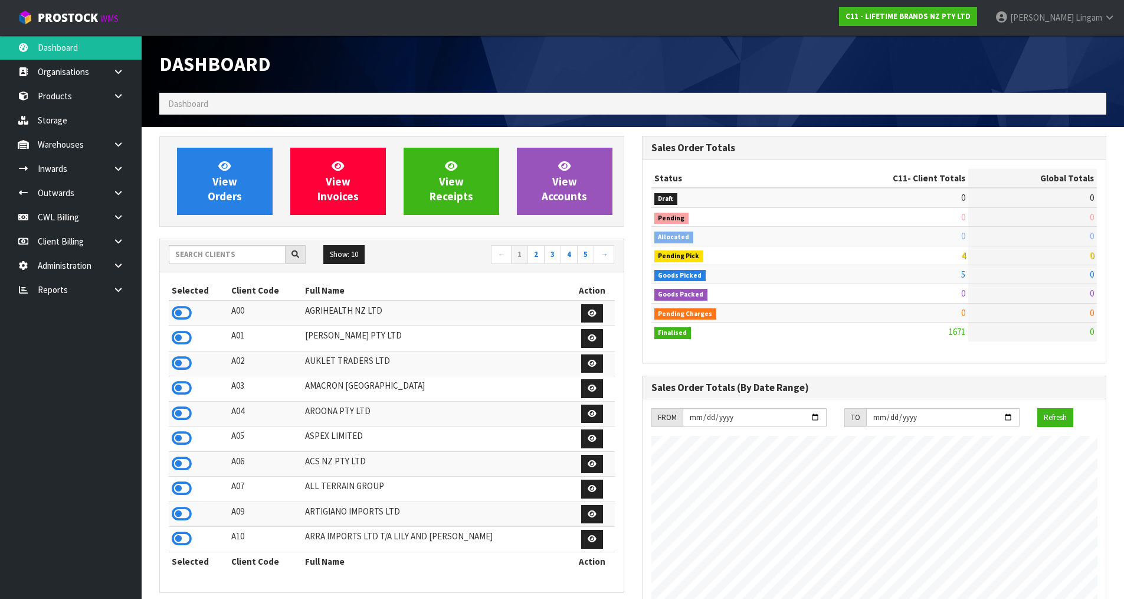
scroll to position [894, 482]
click at [204, 254] on input "text" at bounding box center [227, 254] width 117 height 18
click at [218, 260] on input "text" at bounding box center [227, 254] width 117 height 18
click at [240, 244] on div "Show: 10 5 10 25 50 ← 1 2 3 4 5 →" at bounding box center [392, 255] width 464 height 33
click at [237, 253] on input "text" at bounding box center [227, 254] width 117 height 18
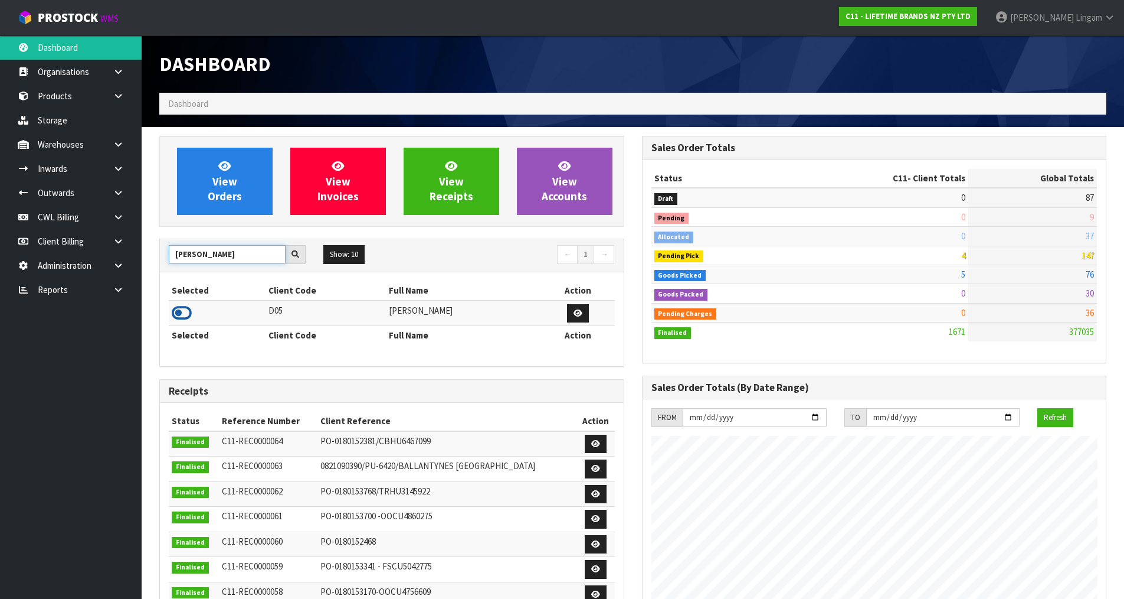
type input "COATE"
click at [182, 316] on icon at bounding box center [182, 313] width 20 height 18
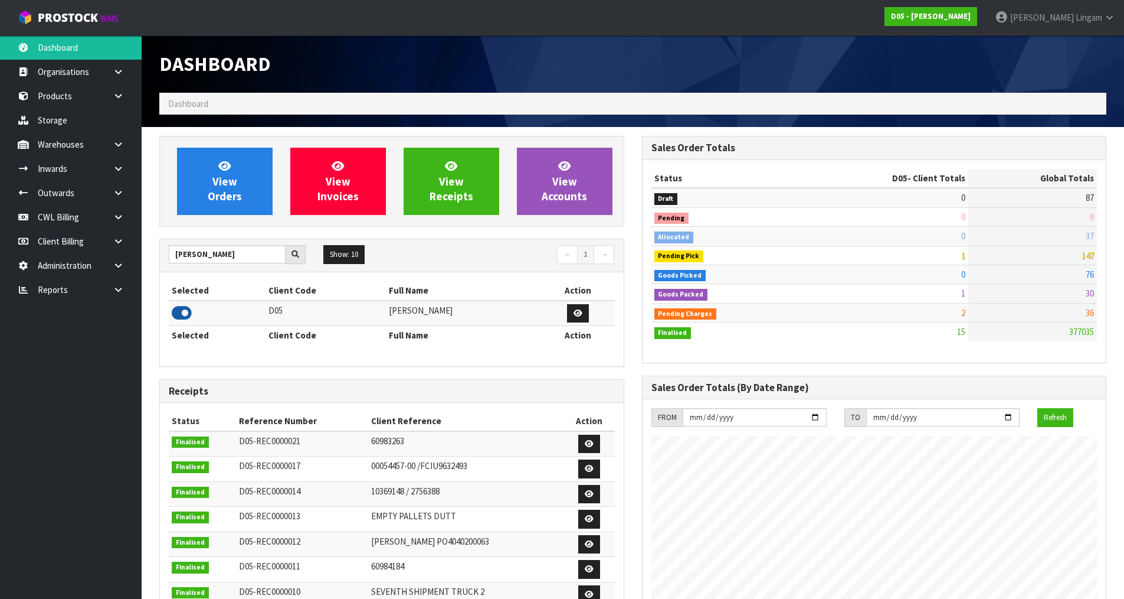
scroll to position [799, 482]
click at [201, 192] on link "View Orders" at bounding box center [225, 181] width 96 height 67
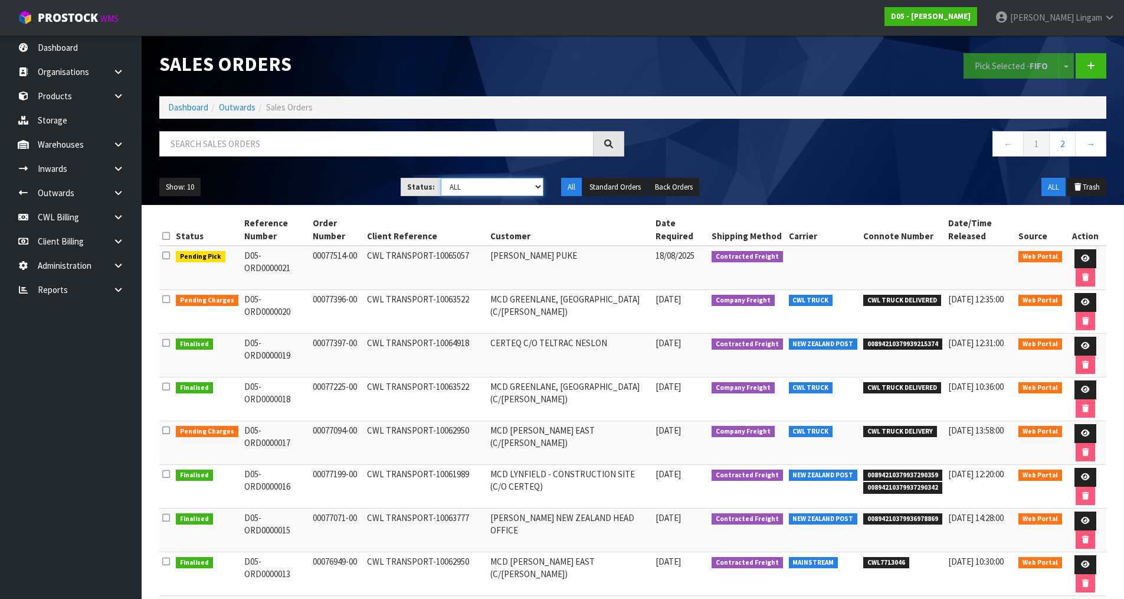
click at [483, 188] on select "Draft Pending Allocated Pending Pick Goods Picked Goods Packed Pending Charges …" at bounding box center [492, 187] width 103 height 18
select select "string:6"
click at [441, 178] on select "Draft Pending Allocated Pending Pick Goods Picked Goods Packed Pending Charges …" at bounding box center [492, 187] width 103 height 18
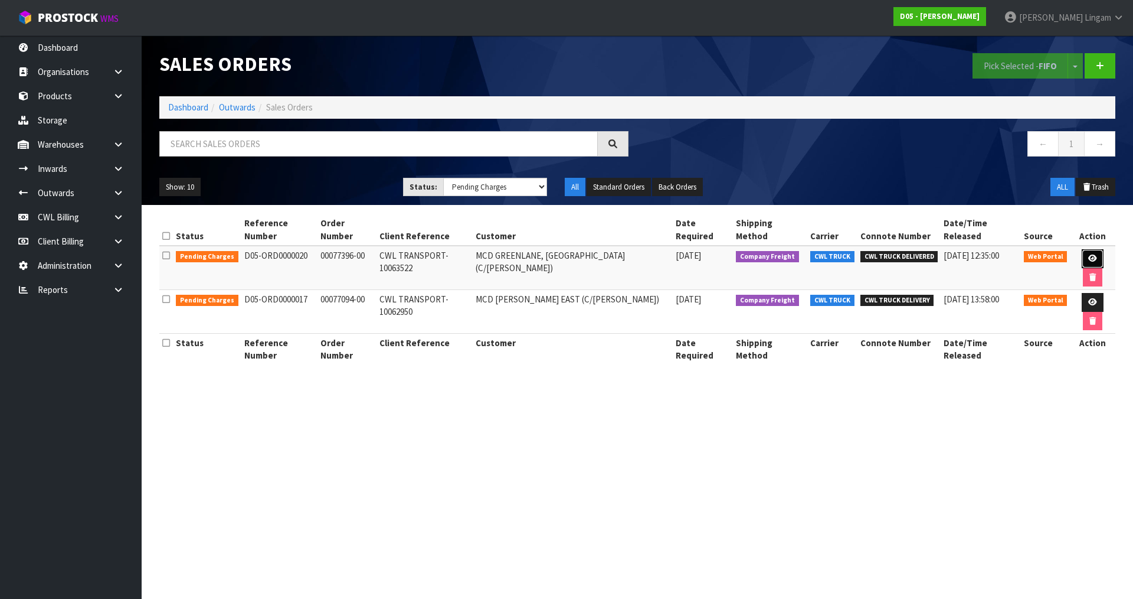
click at [1088, 254] on icon at bounding box center [1092, 258] width 9 height 8
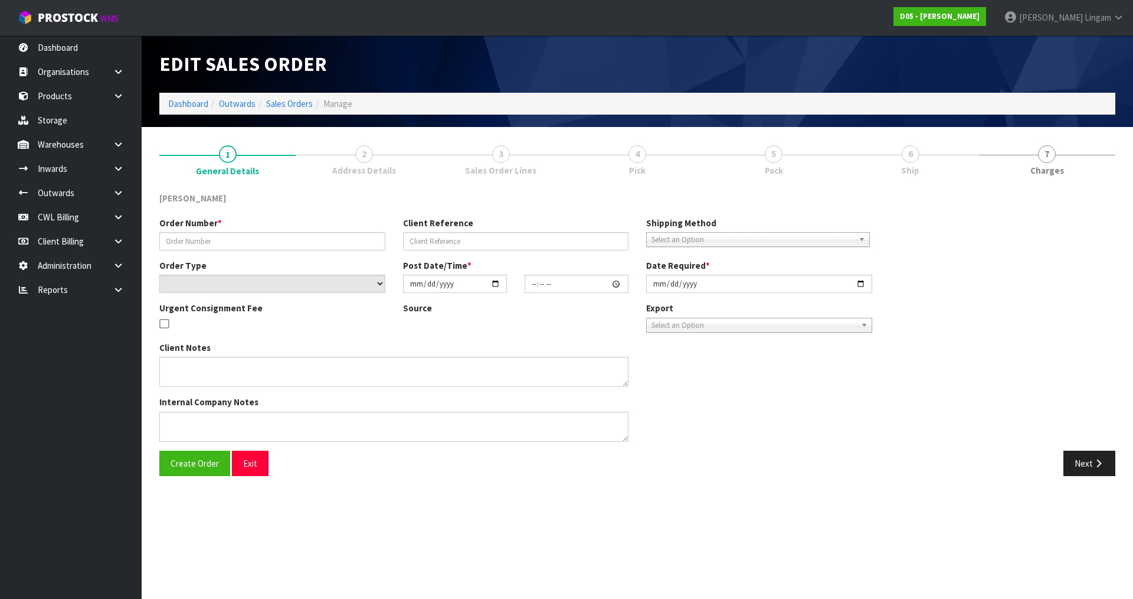
type input "00077396-00"
type input "CWL TRANSPORT-10063522"
select select "number:0"
type input "2025-08-13"
type input "22:01:00.000"
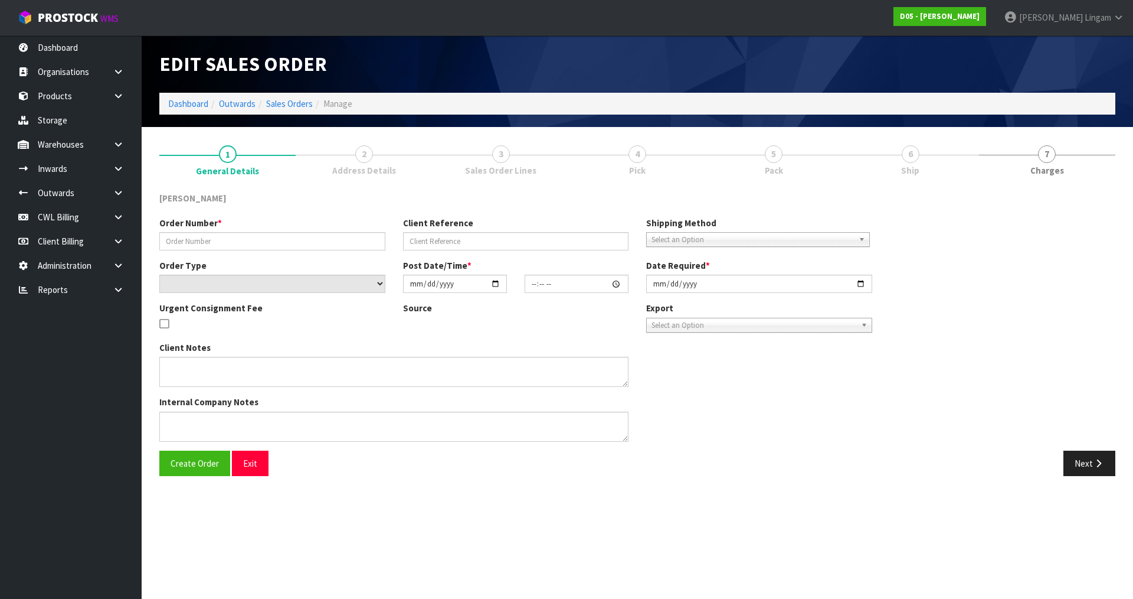
type input "2025-08-14"
type textarea "PLEASE DELIVER TO RODIER 15/08"
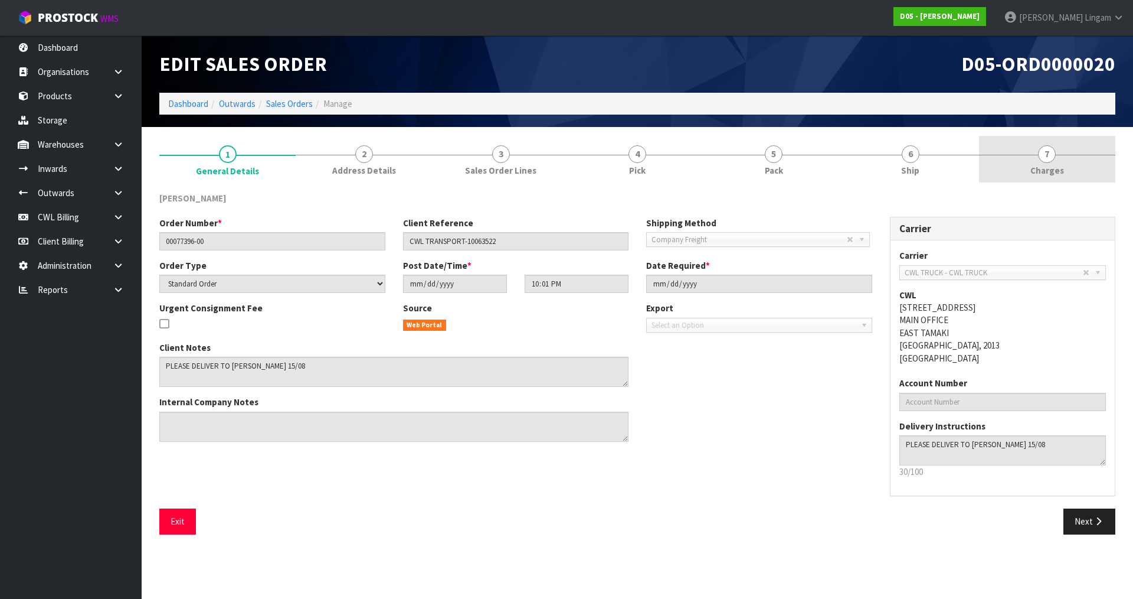
click at [1065, 178] on link "7 Charges" at bounding box center [1047, 159] width 136 height 47
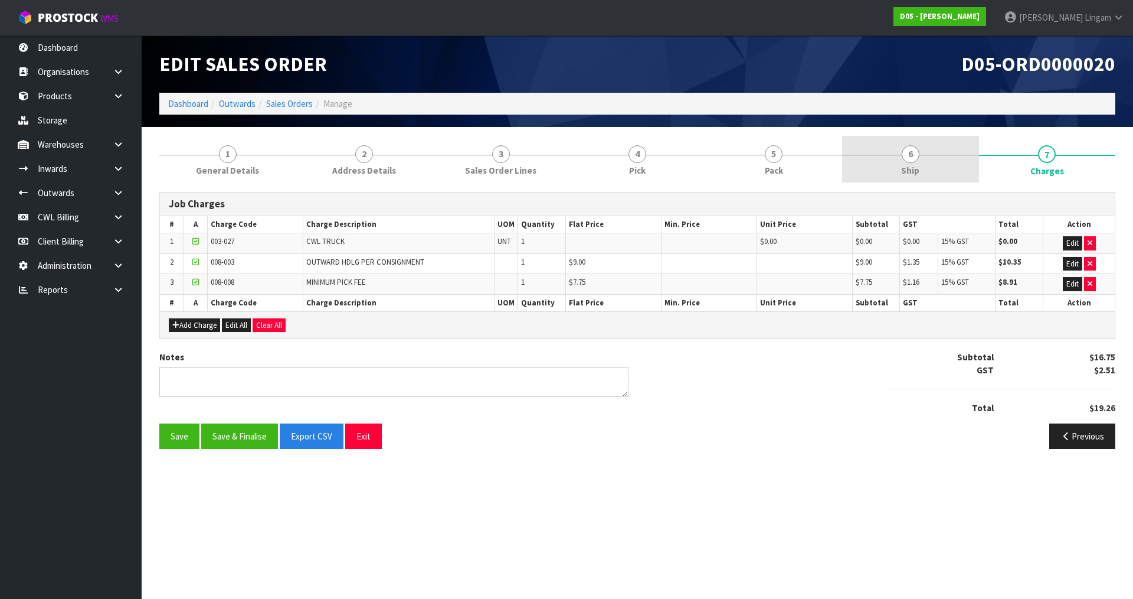
click at [931, 163] on link "6 Ship" at bounding box center [910, 159] width 136 height 47
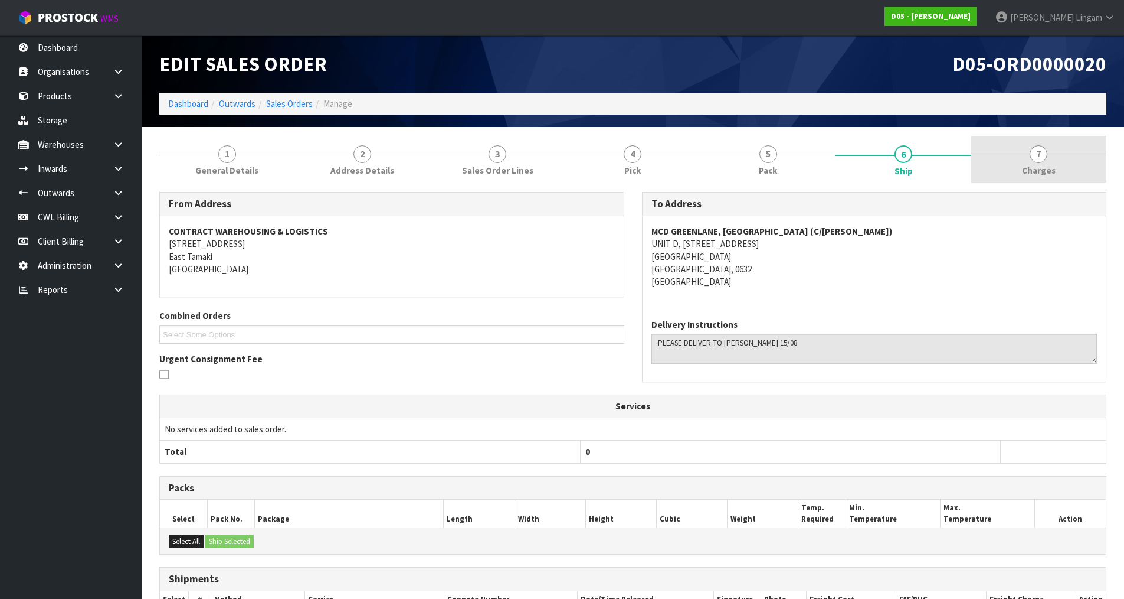
click at [1063, 169] on link "7 Charges" at bounding box center [1039, 159] width 135 height 47
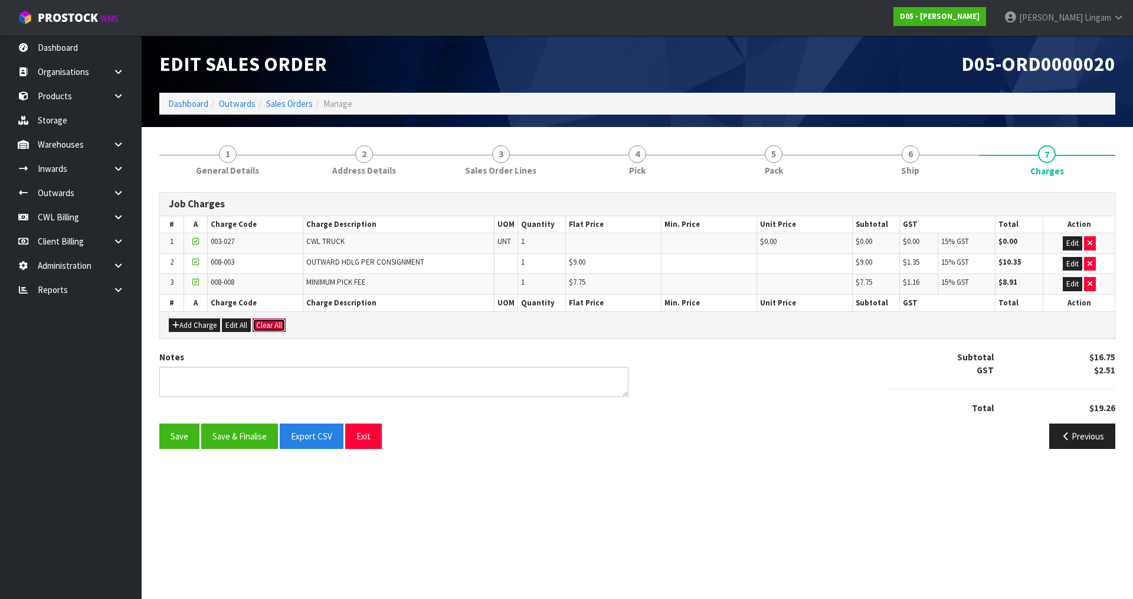
click at [265, 321] on button "Clear All" at bounding box center [269, 325] width 33 height 14
click at [267, 322] on span "Confirm" at bounding box center [269, 325] width 26 height 10
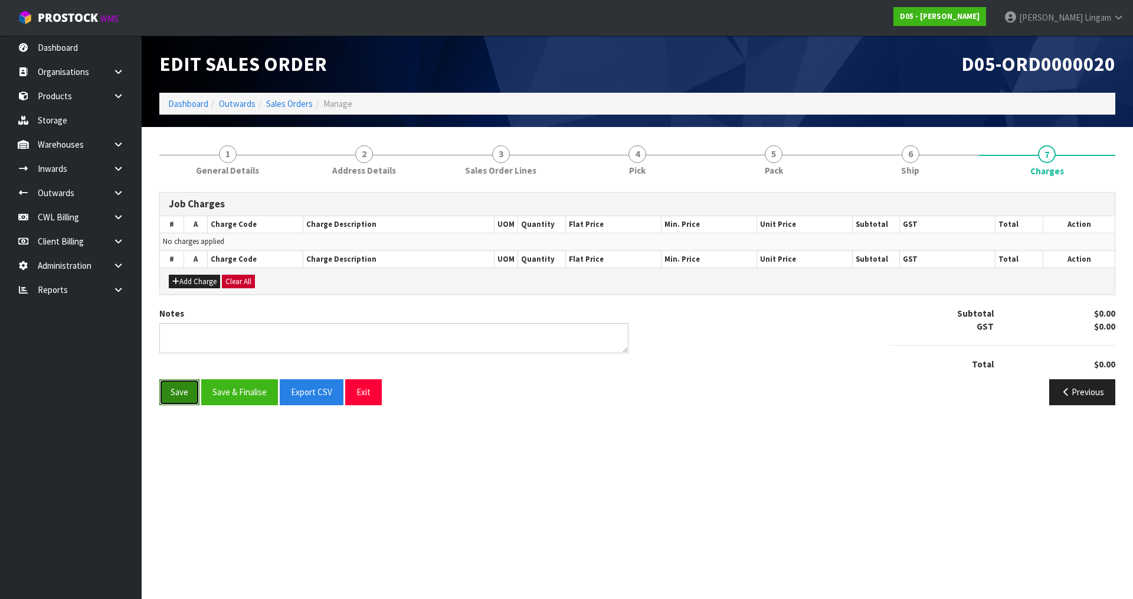
click at [173, 389] on button "Save" at bounding box center [179, 391] width 40 height 25
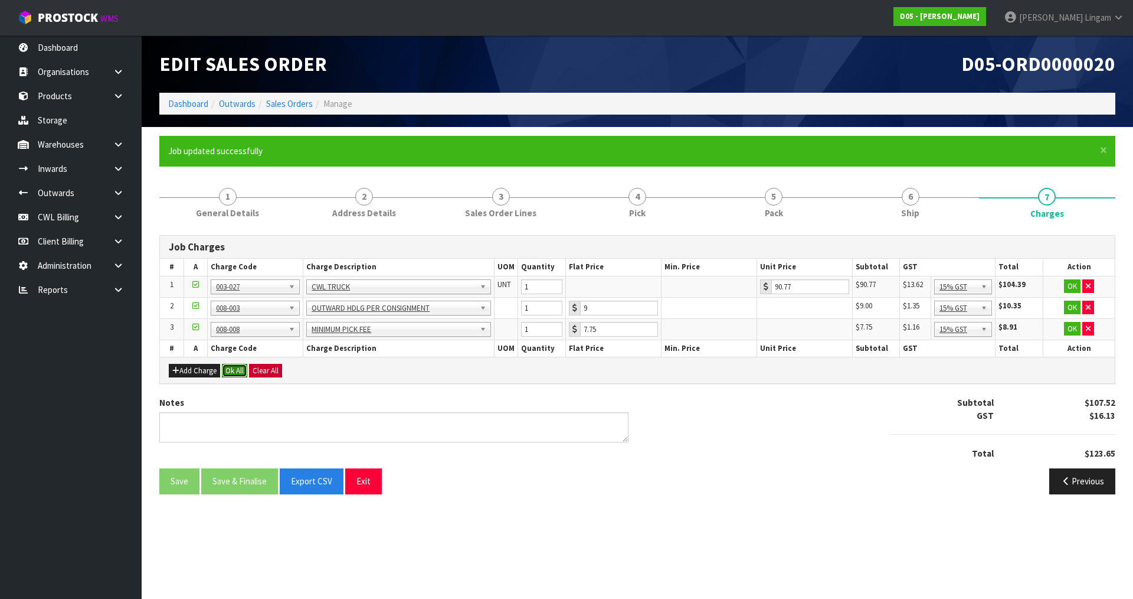
click at [230, 373] on button "Ok All" at bounding box center [234, 371] width 25 height 14
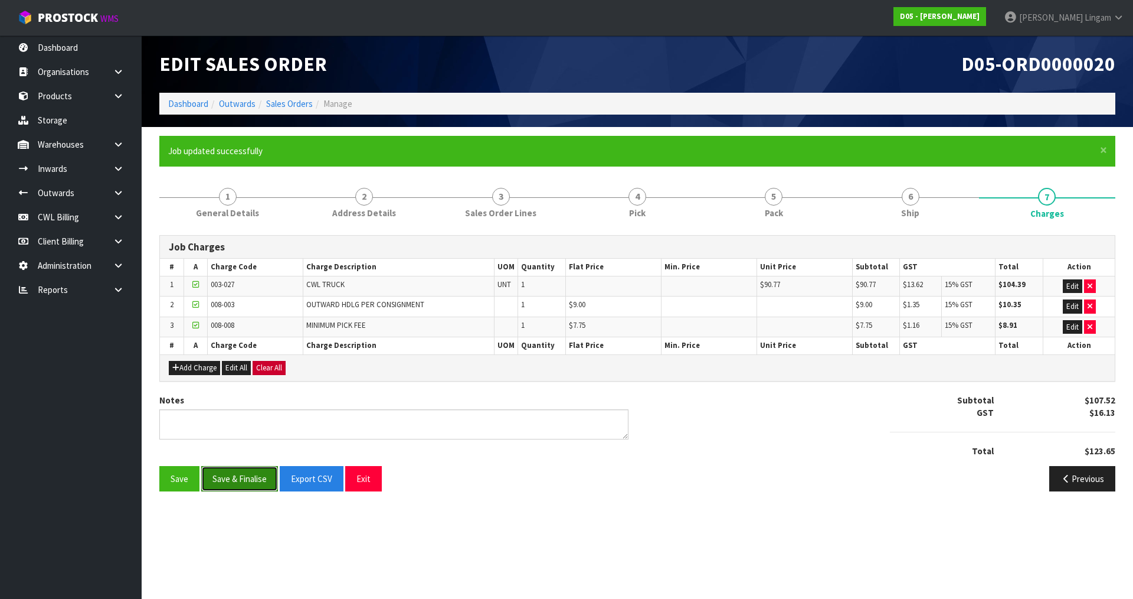
click at [237, 473] on button "Save & Finalise" at bounding box center [239, 478] width 77 height 25
click at [292, 102] on link "Sales Orders" at bounding box center [289, 103] width 47 height 11
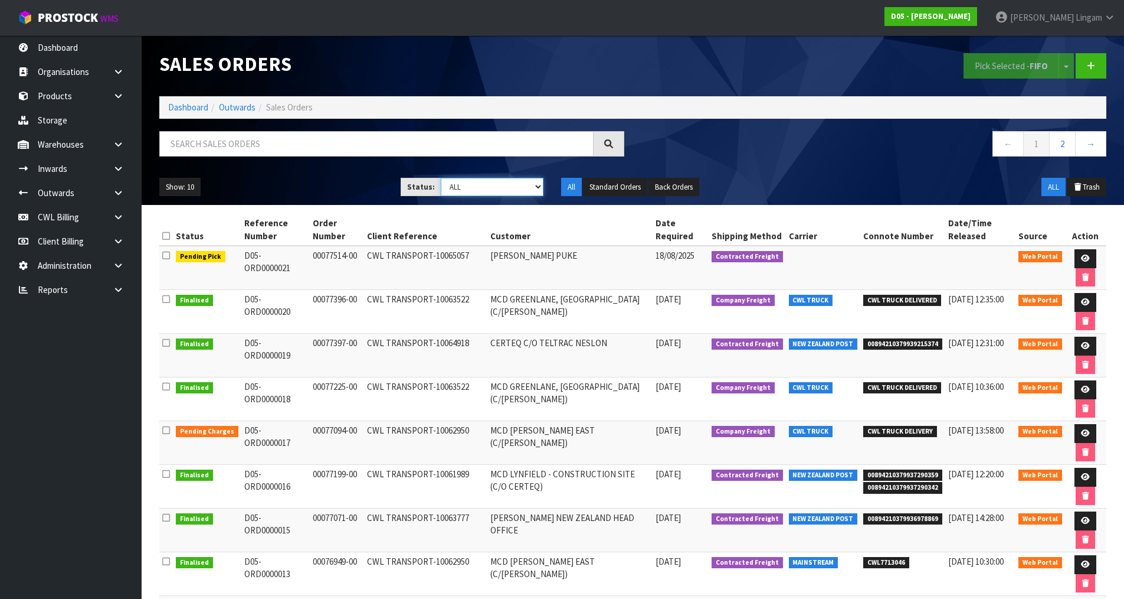
drag, startPoint x: 524, startPoint y: 184, endPoint x: 518, endPoint y: 194, distance: 11.6
click at [524, 184] on select "Draft Pending Allocated Pending Pick Goods Picked Goods Packed Pending Charges …" at bounding box center [492, 187] width 103 height 18
select select "string:6"
click at [441, 178] on select "Draft Pending Allocated Pending Pick Goods Picked Goods Packed Pending Charges …" at bounding box center [492, 187] width 103 height 18
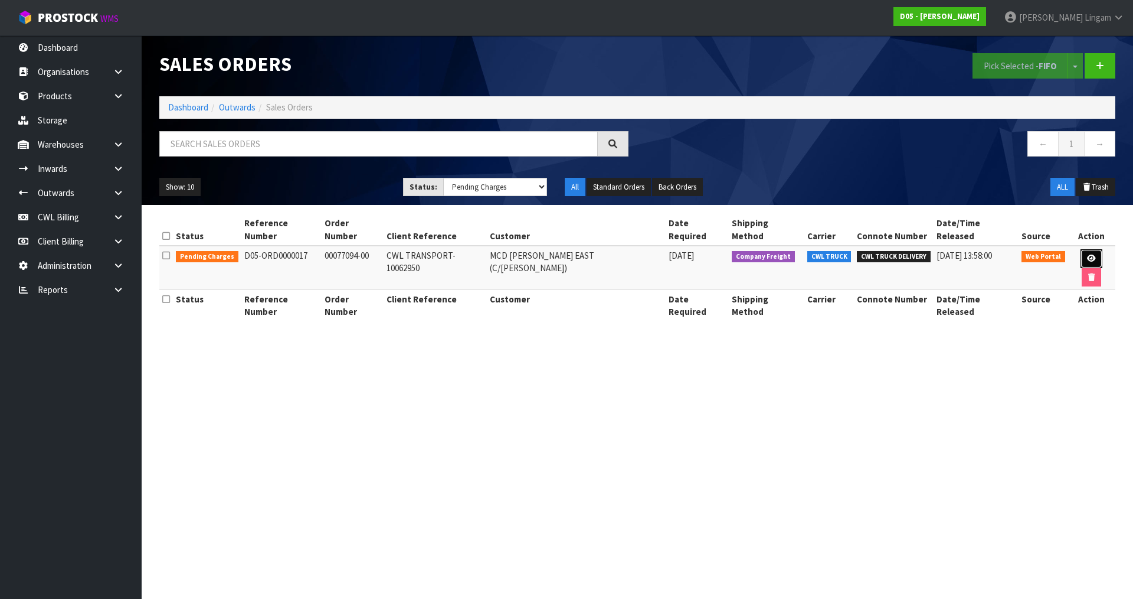
click at [1087, 254] on icon at bounding box center [1091, 258] width 9 height 8
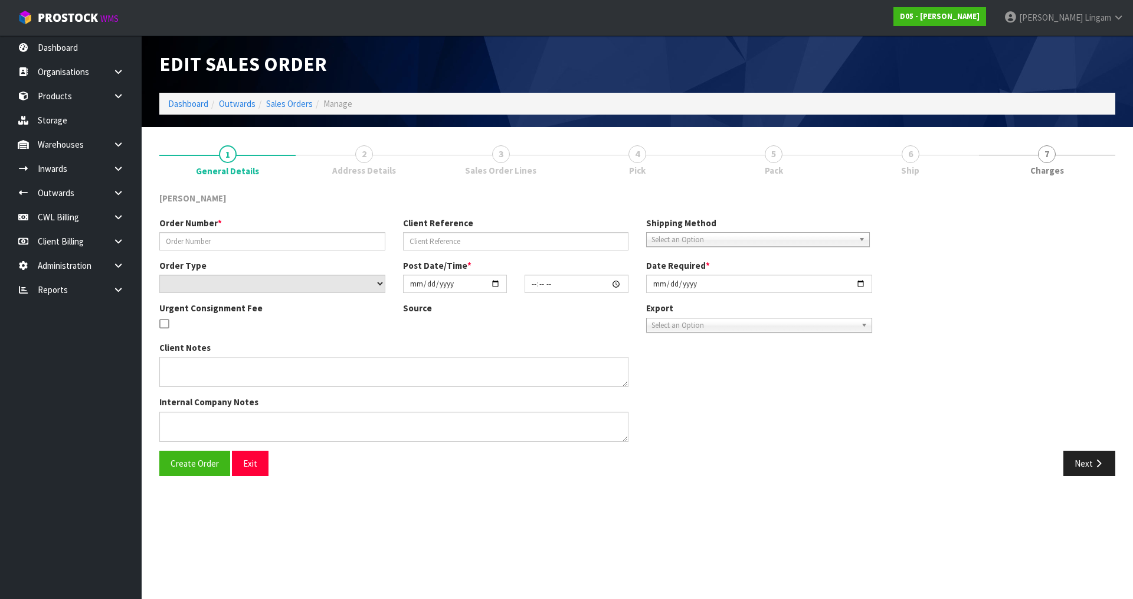
type input "00077094-00"
type input "CWL TRANSPORT-10062950"
select select "number:0"
type input "2025-08-08"
type input "12:28:00.000"
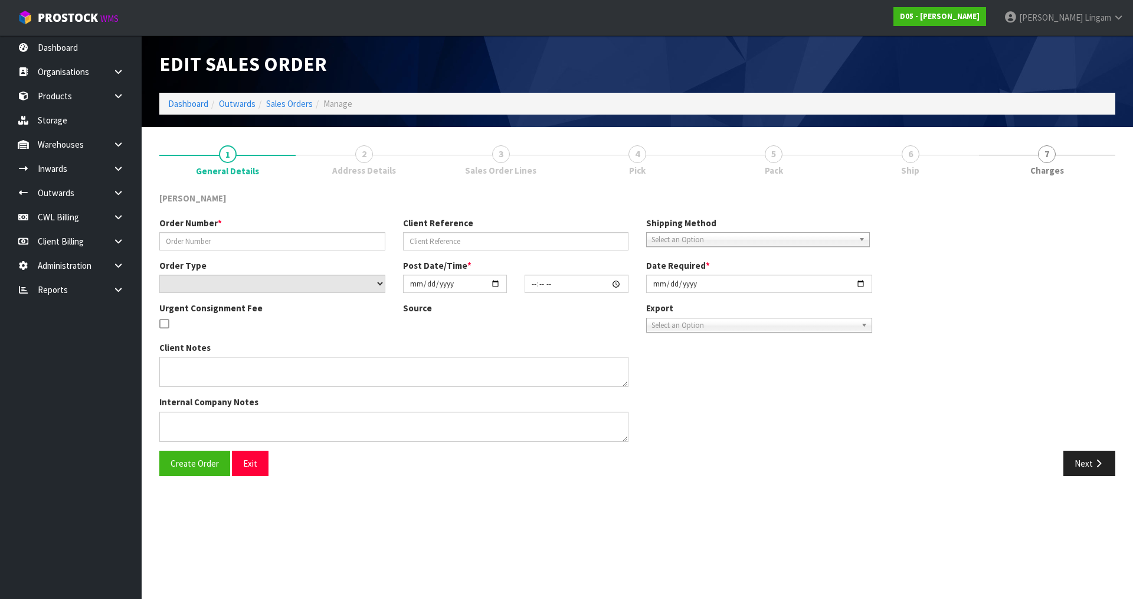
type input "2025-08-15"
type textarea "PLEASE DELIVER BY 15/08 NO FORKLIFT ON SITE - DDD 15/8"
click at [929, 158] on link "6 Ship" at bounding box center [910, 159] width 136 height 47
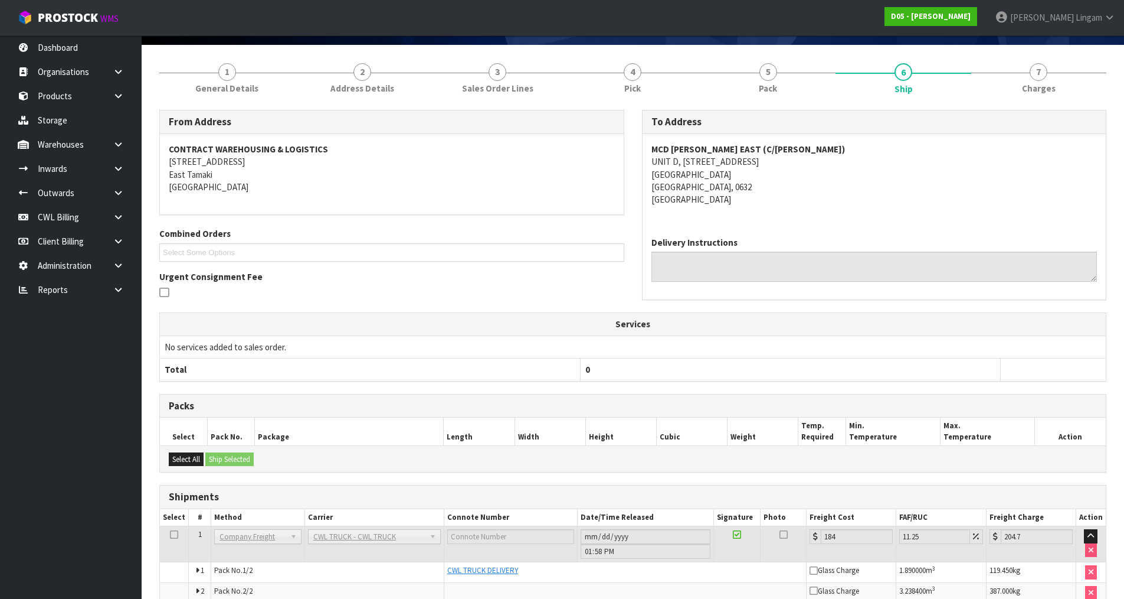
scroll to position [142, 0]
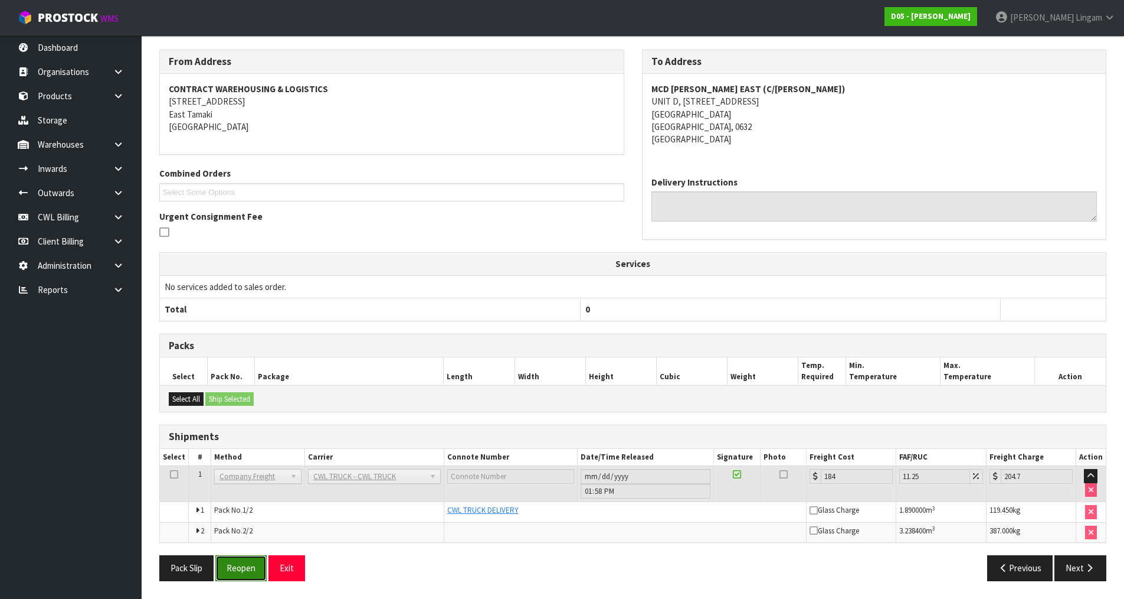
drag, startPoint x: 233, startPoint y: 570, endPoint x: 264, endPoint y: 555, distance: 34.6
click at [236, 569] on button "Reopen" at bounding box center [240, 567] width 51 height 25
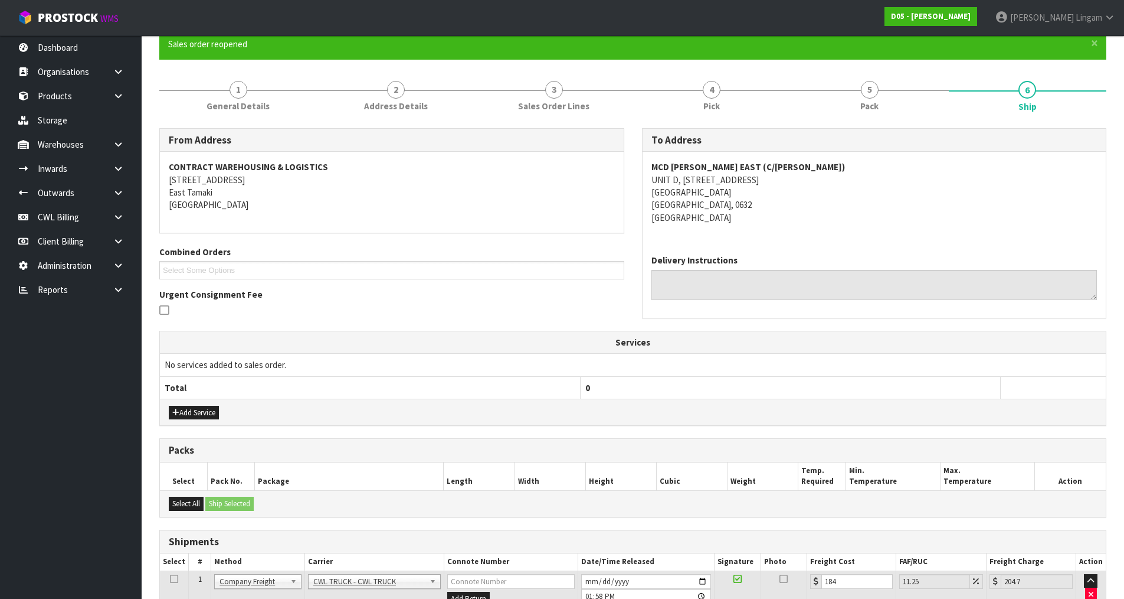
scroll to position [185, 0]
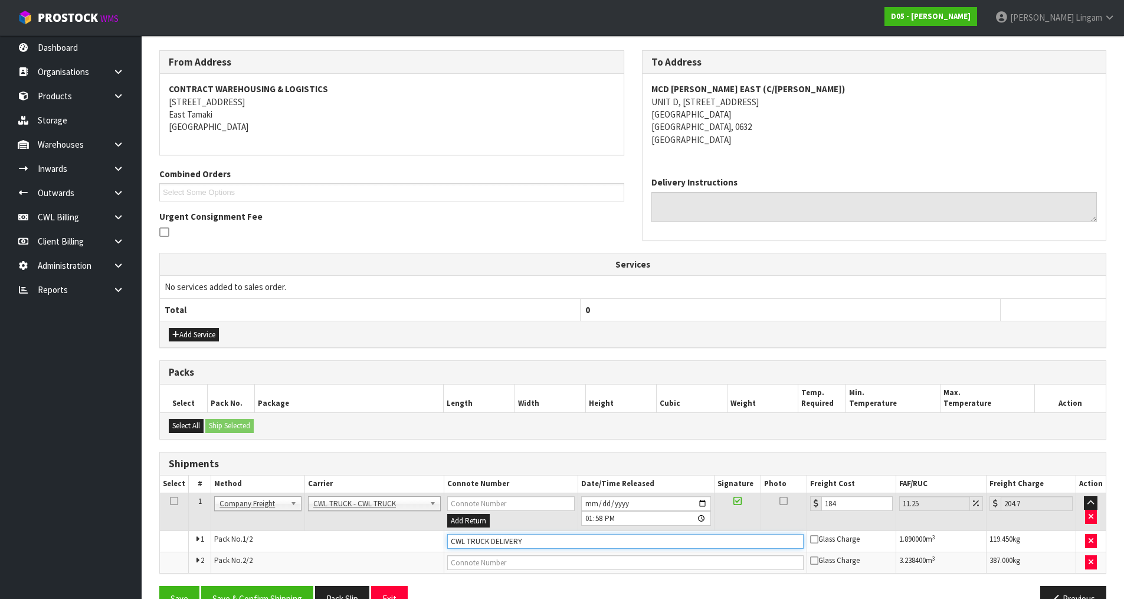
click at [531, 544] on input "CWL TRUCK DELIVERY" at bounding box center [625, 541] width 357 height 15
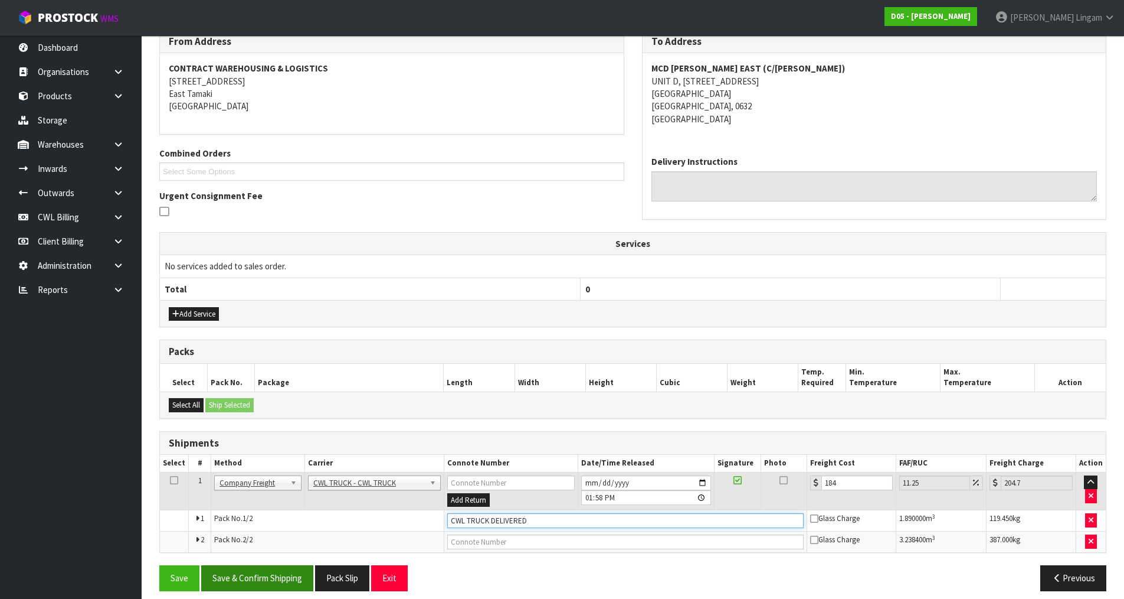
scroll to position [215, 0]
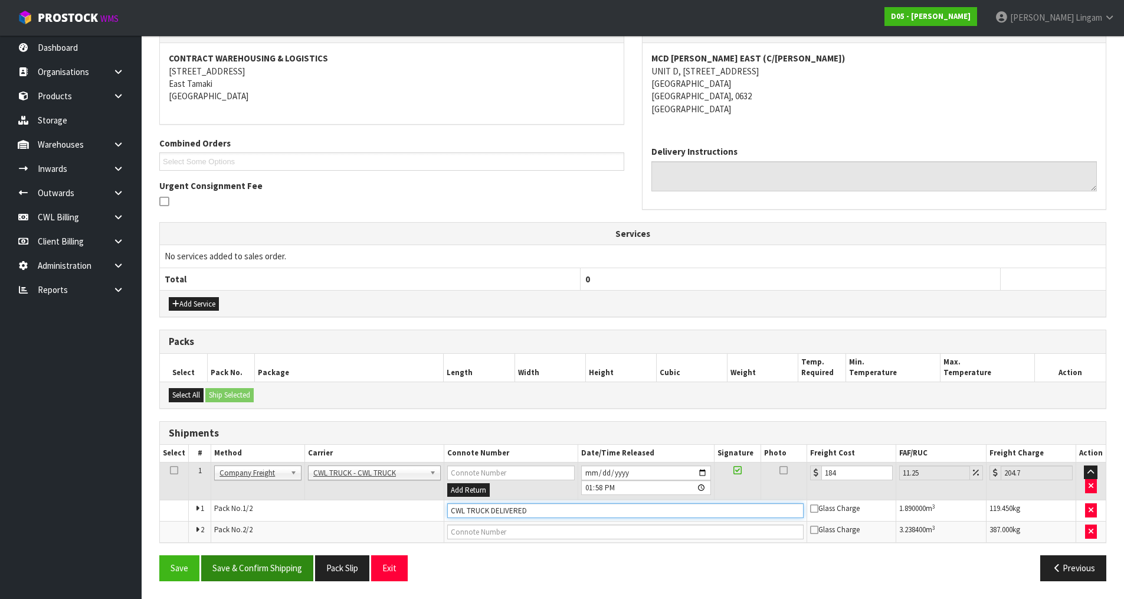
type input "CWL TRUCK DELIVERED"
click at [298, 565] on button "Save & Confirm Shipping" at bounding box center [257, 567] width 112 height 25
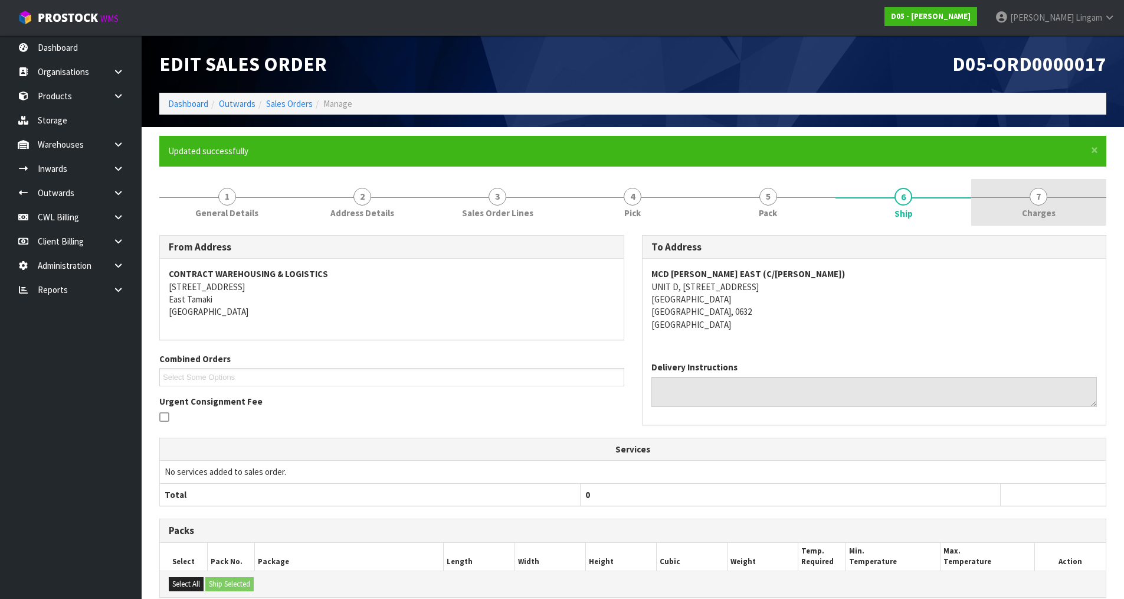
click at [1045, 211] on span "Charges" at bounding box center [1039, 213] width 34 height 12
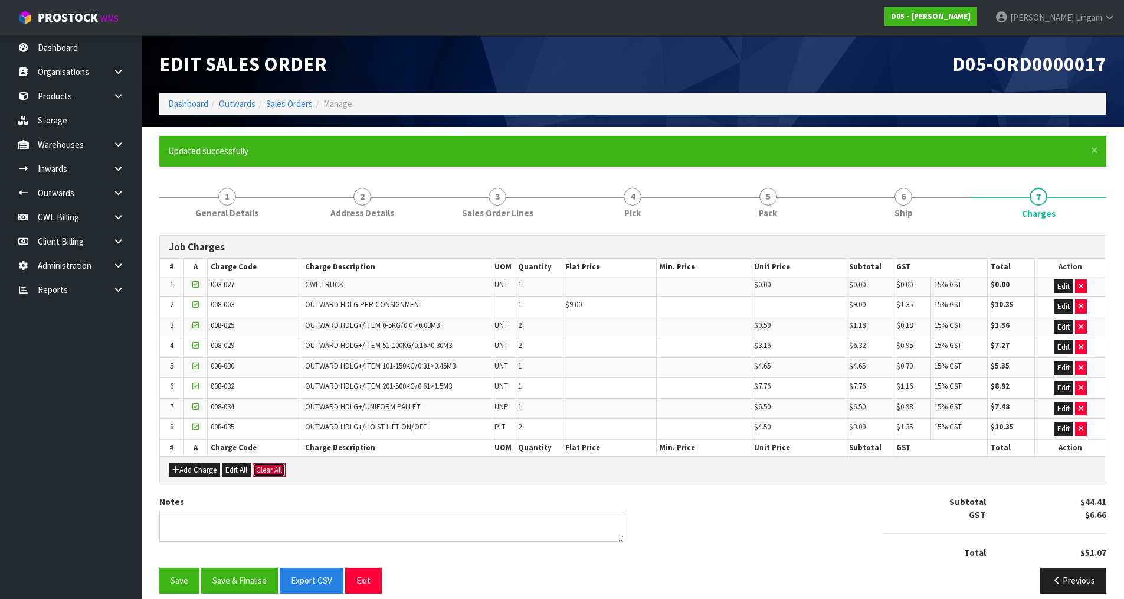
click at [269, 475] on button "Clear All" at bounding box center [269, 470] width 33 height 14
click at [271, 472] on span "Confirm" at bounding box center [269, 470] width 26 height 10
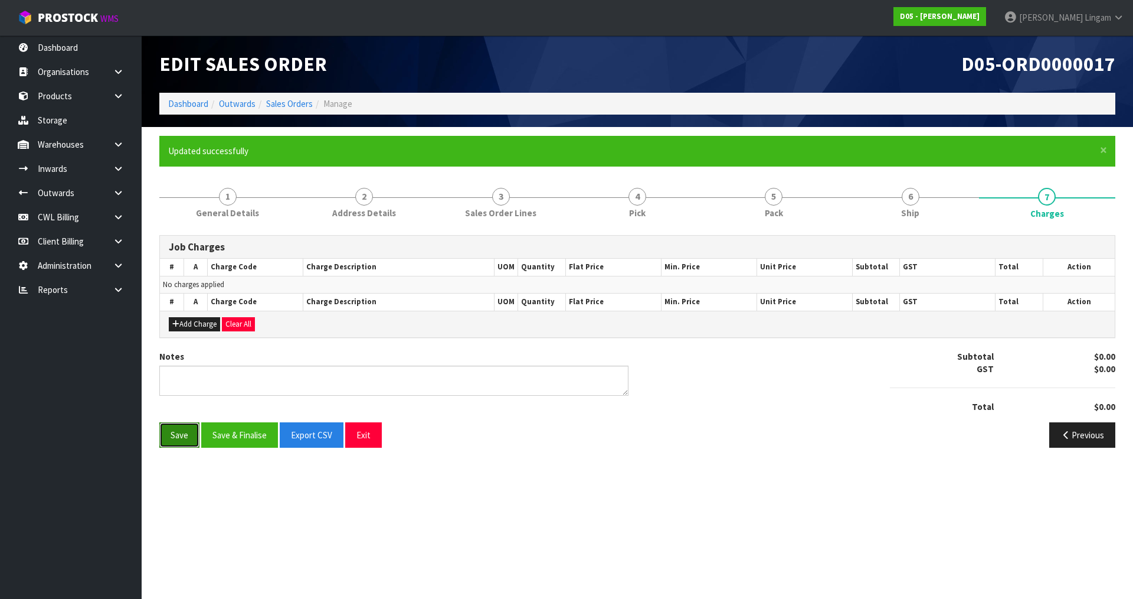
click at [185, 442] on button "Save" at bounding box center [179, 434] width 40 height 25
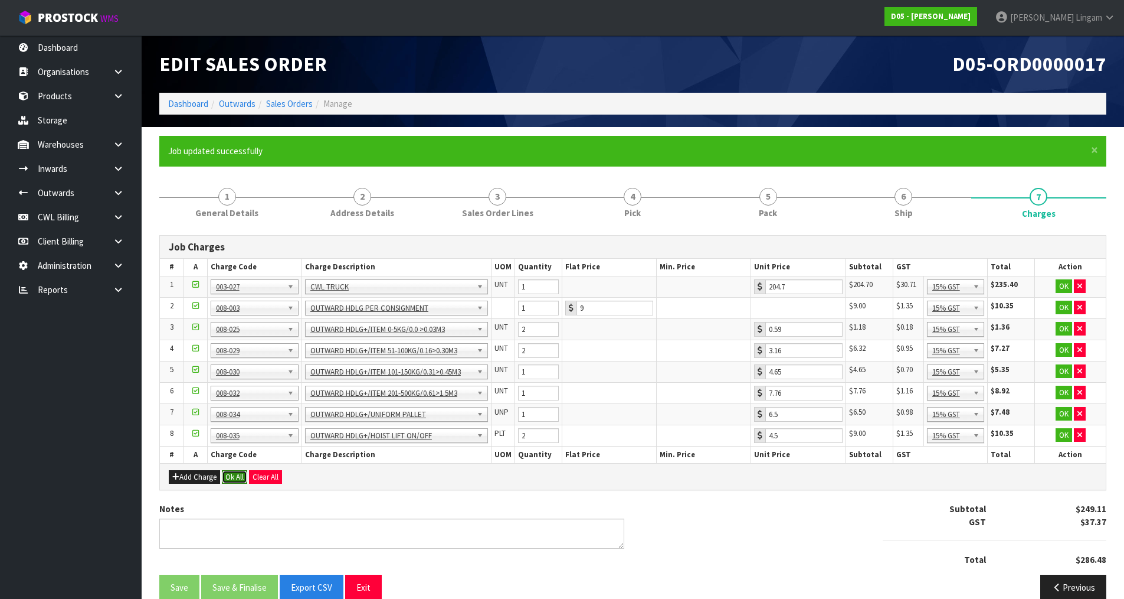
click at [235, 475] on button "Ok All" at bounding box center [234, 477] width 25 height 14
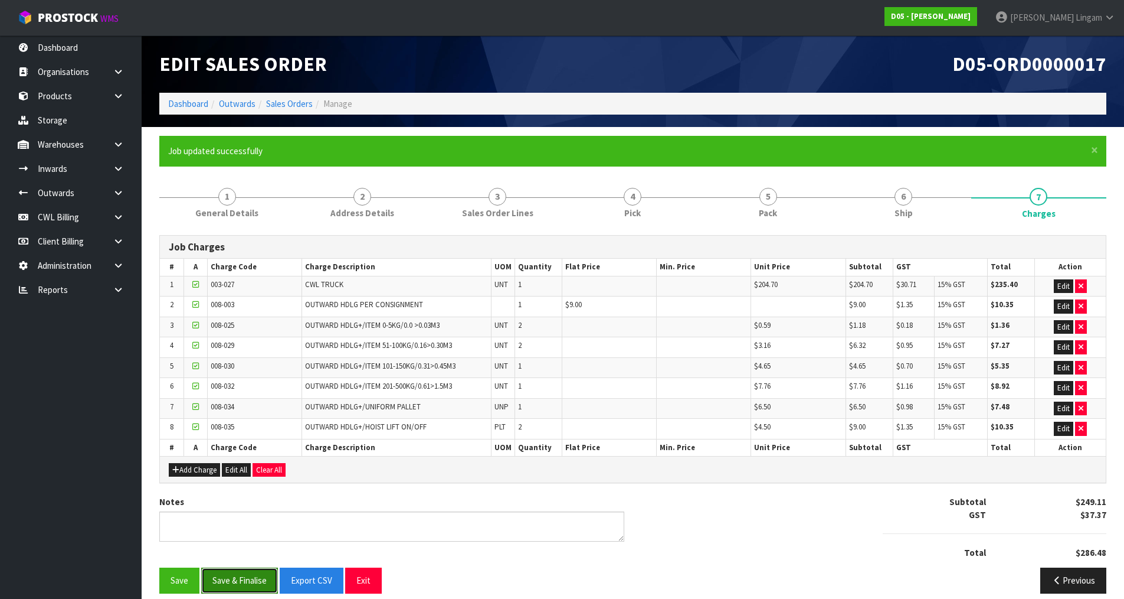
click at [234, 578] on button "Save & Finalise" at bounding box center [239, 579] width 77 height 25
click at [186, 100] on link "Dashboard" at bounding box center [188, 103] width 40 height 11
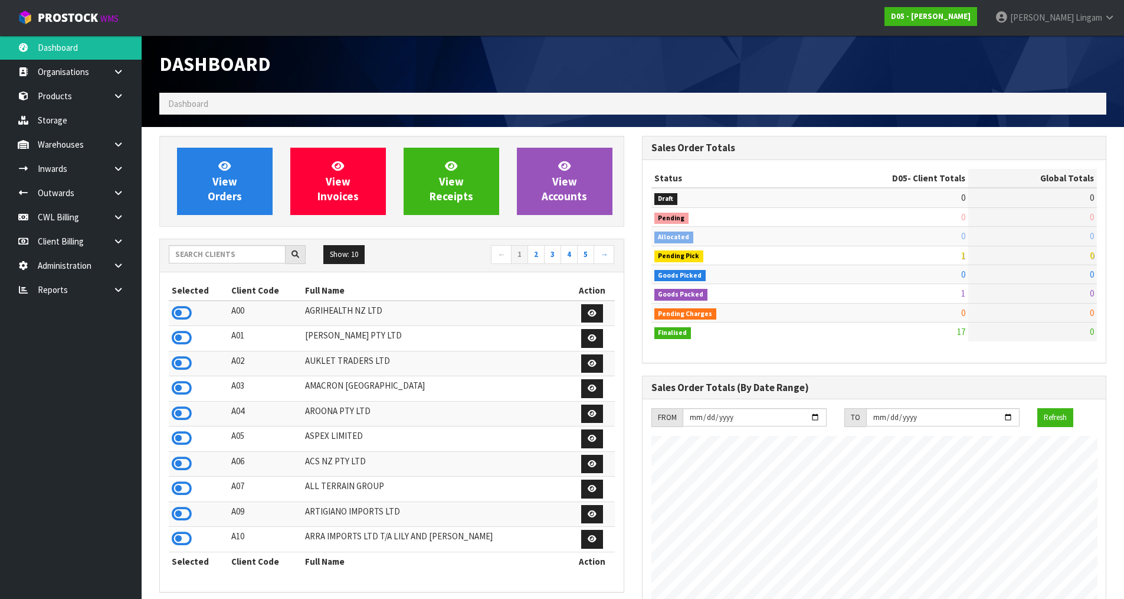
scroll to position [799, 482]
click at [113, 171] on icon at bounding box center [118, 168] width 11 height 9
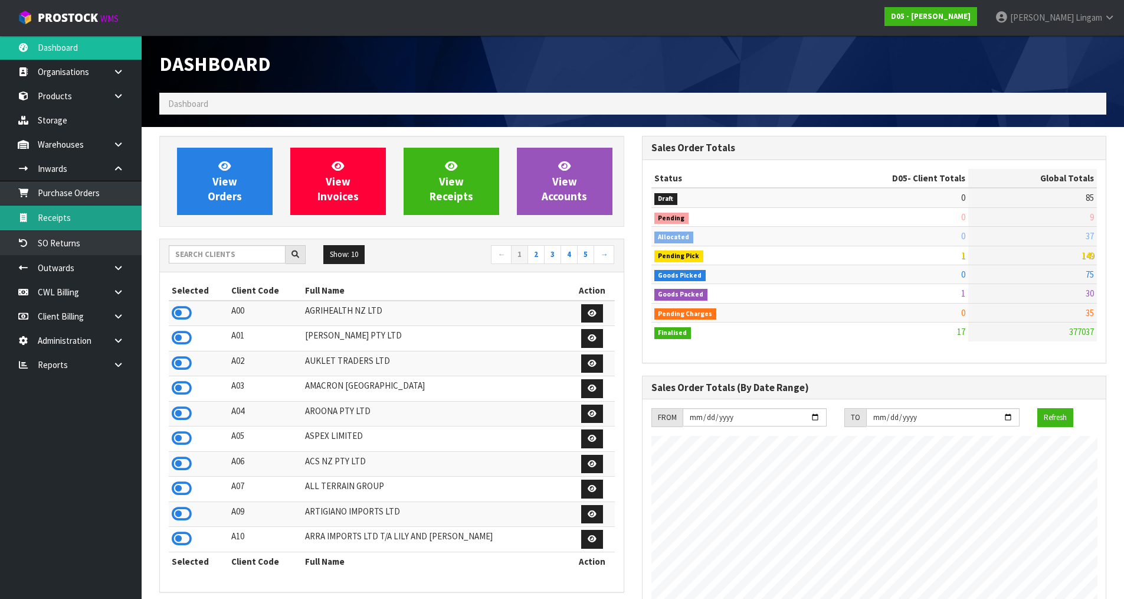
click at [100, 215] on link "Receipts" at bounding box center [71, 217] width 142 height 24
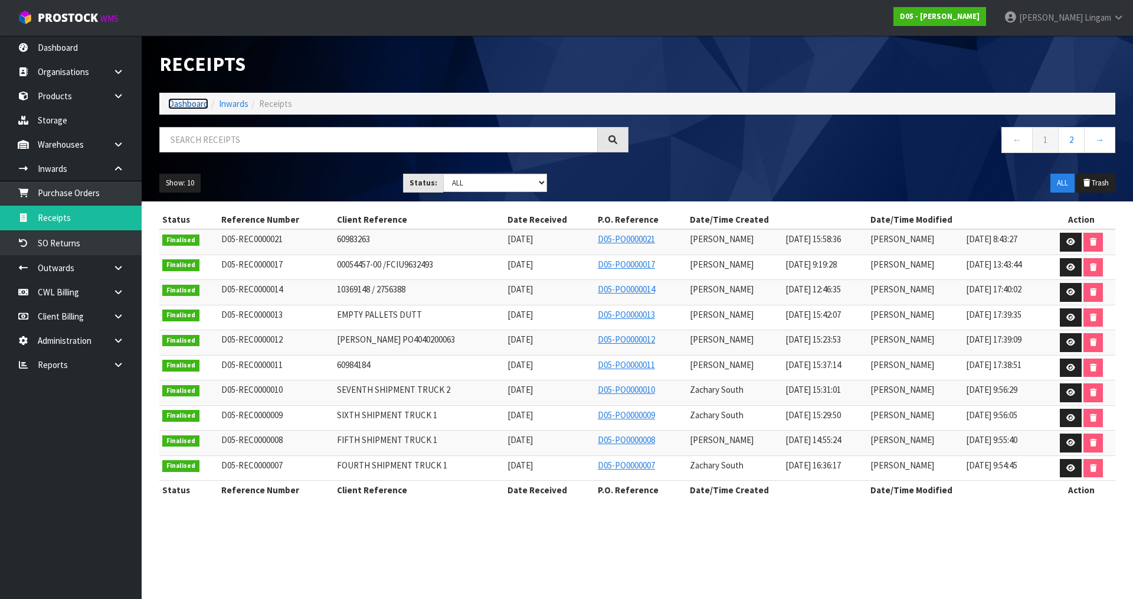
click at [191, 107] on link "Dashboard" at bounding box center [188, 103] width 40 height 11
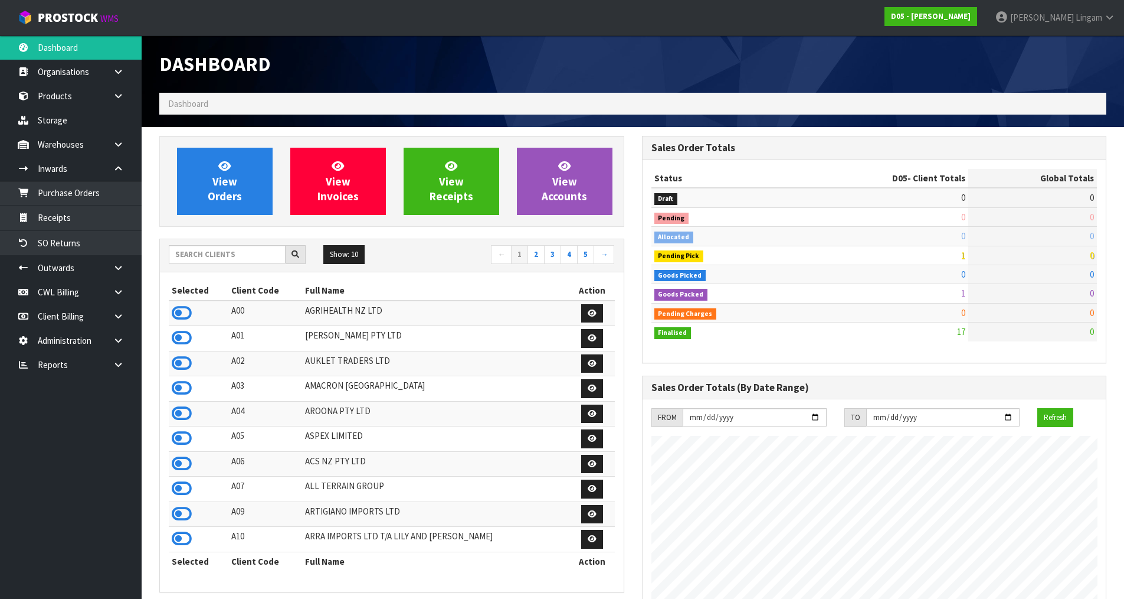
scroll to position [799, 482]
click at [208, 254] on input "text" at bounding box center [227, 254] width 117 height 18
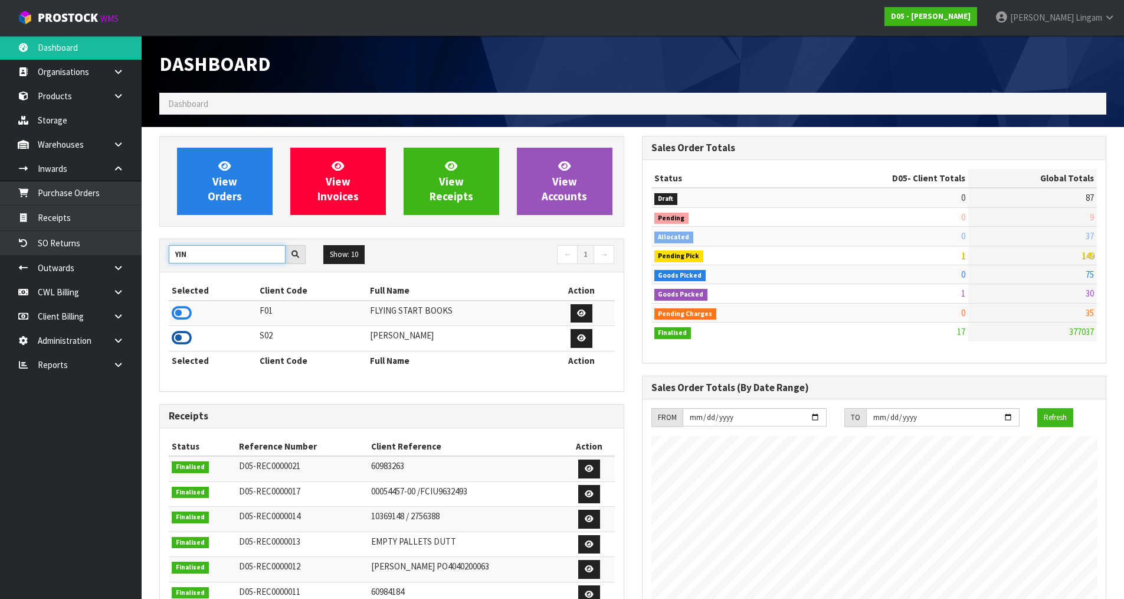
type input "YIN"
click at [179, 338] on icon at bounding box center [182, 338] width 20 height 18
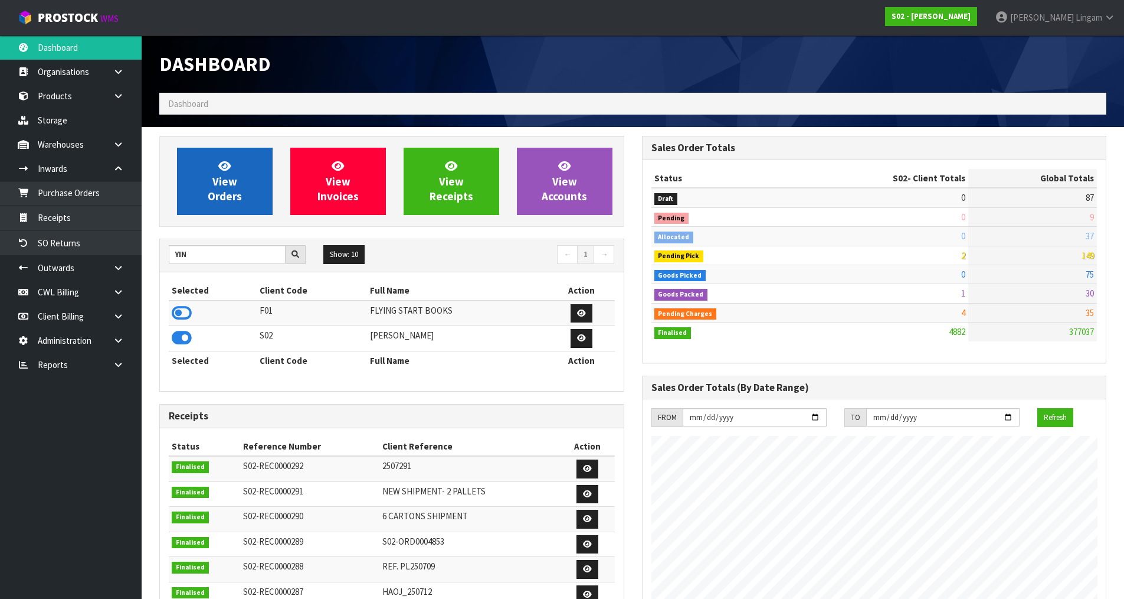
scroll to position [894, 482]
click at [225, 186] on span "View Orders" at bounding box center [225, 181] width 34 height 44
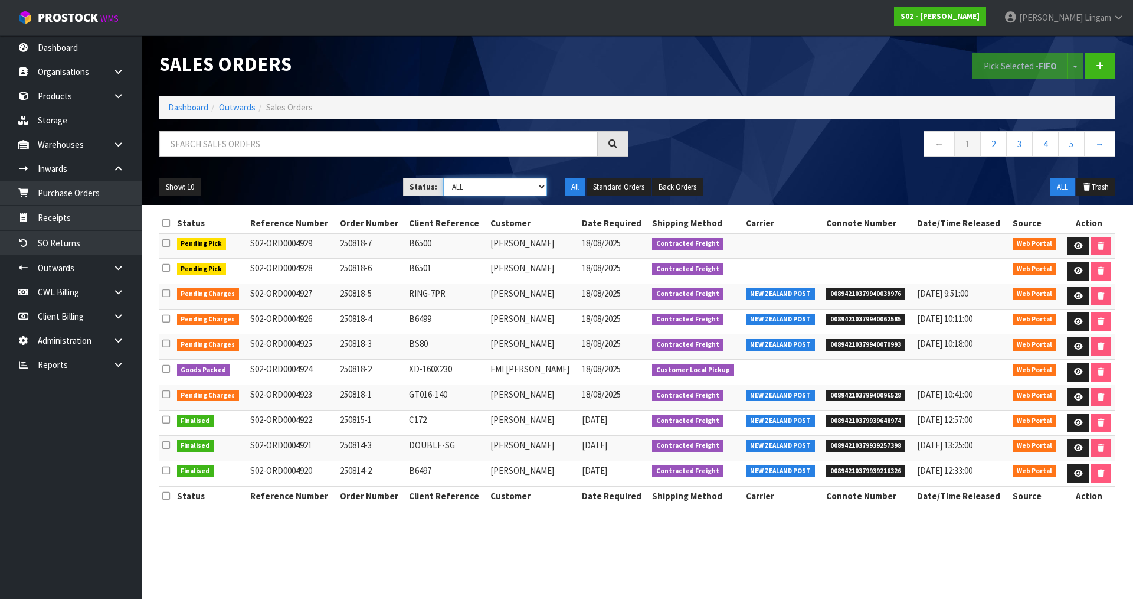
click at [540, 188] on select "Draft Pending Allocated Pending Pick Goods Picked Goods Packed Pending Charges …" at bounding box center [495, 187] width 104 height 18
select select "string:6"
click at [443, 178] on select "Draft Pending Allocated Pending Pick Goods Picked Goods Packed Pending Charges …" at bounding box center [495, 187] width 104 height 18
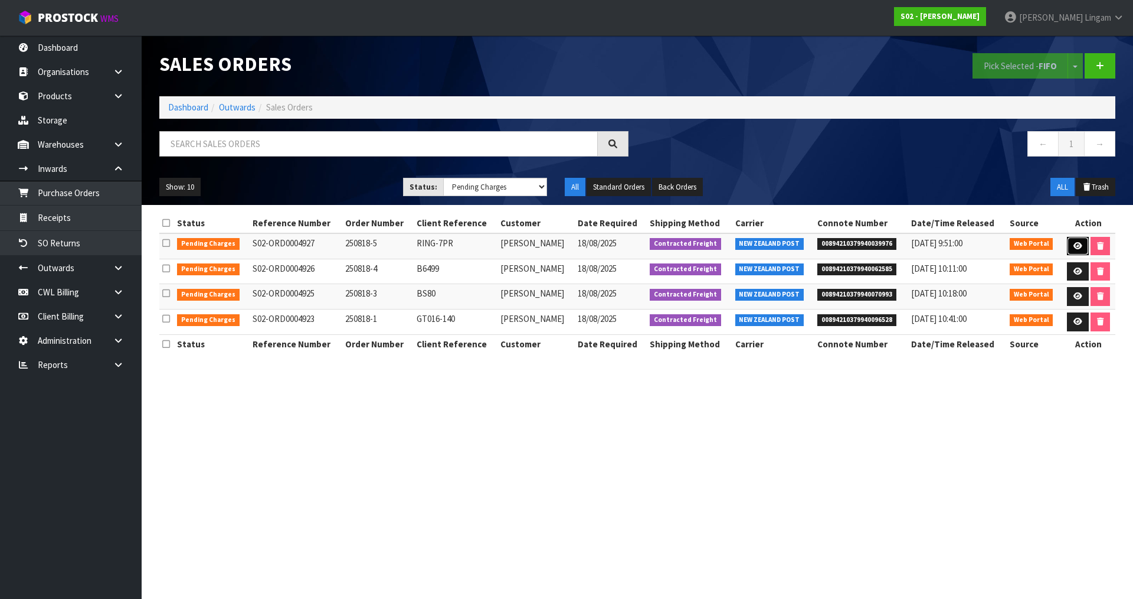
click at [1074, 243] on icon at bounding box center [1078, 246] width 9 height 8
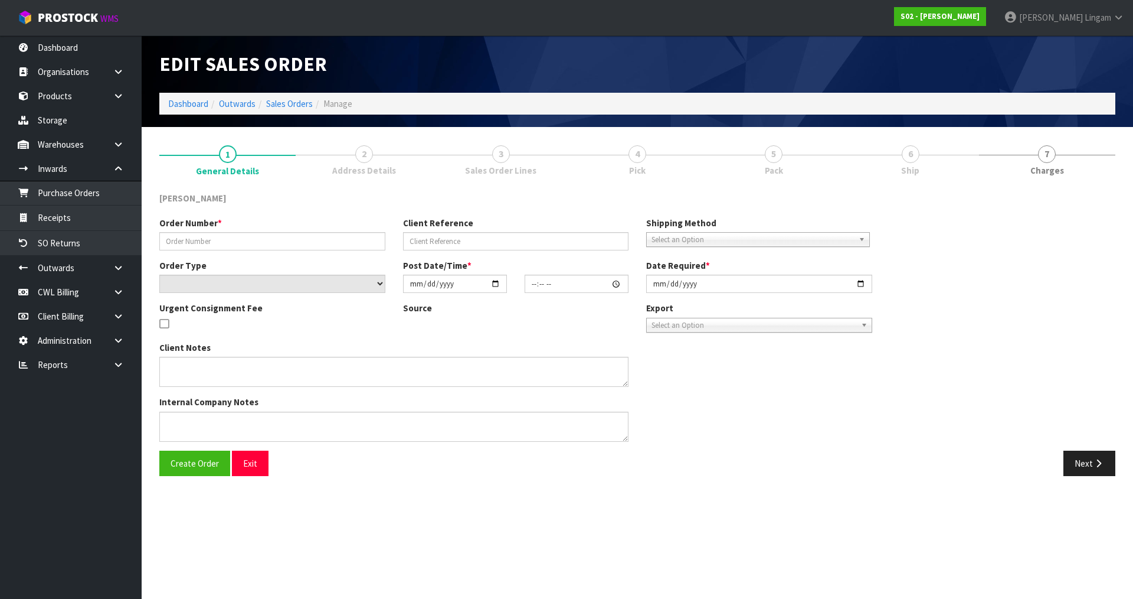
type input "250818-5"
type input "RING-7PR"
select select "number:0"
type input "2025-08-17"
type input "17:26:00.000"
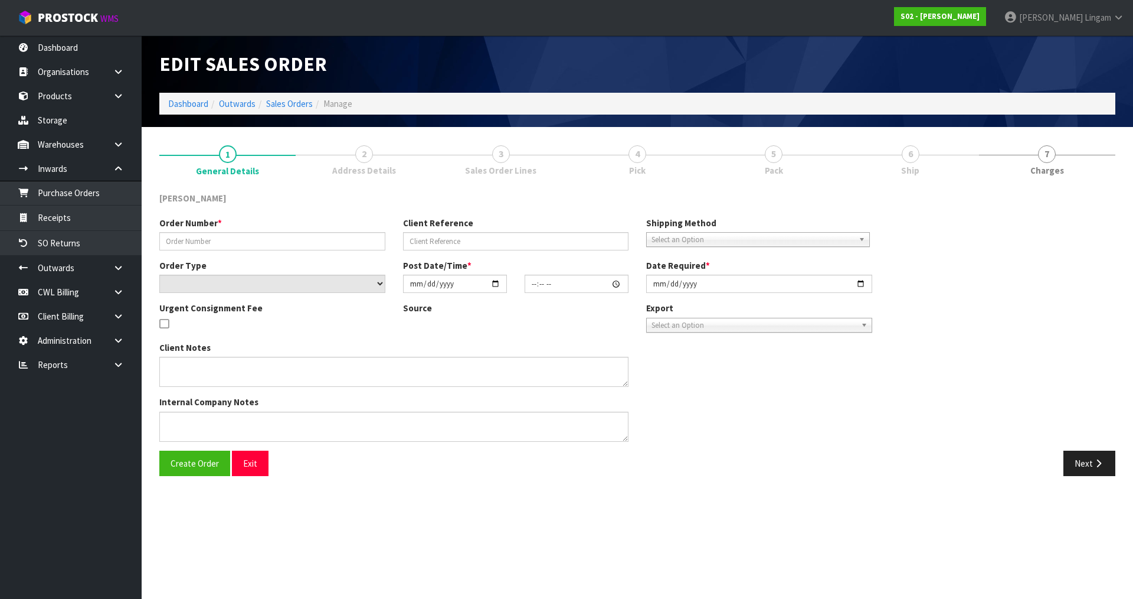
type input "2025-08-18"
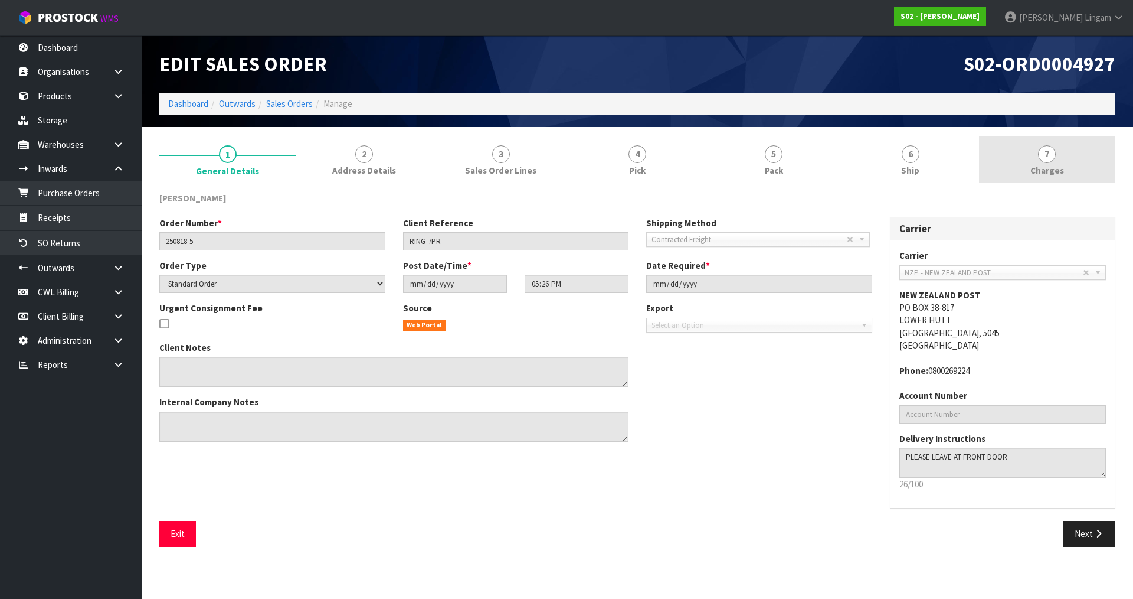
click at [1097, 162] on link "7 Charges" at bounding box center [1047, 159] width 136 height 47
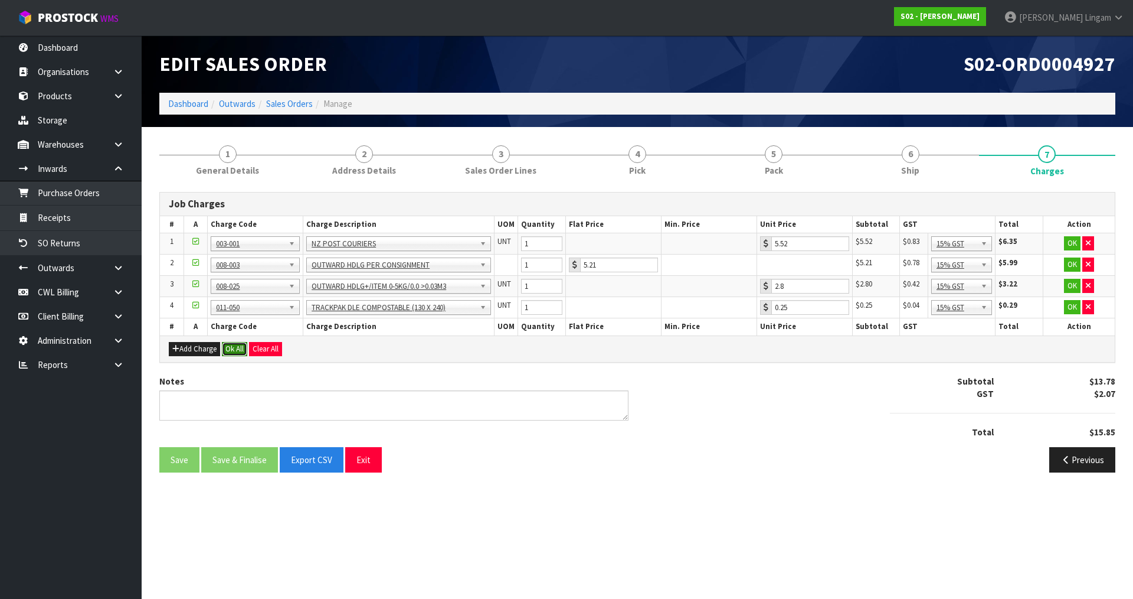
click at [236, 346] on button "Ok All" at bounding box center [234, 349] width 25 height 14
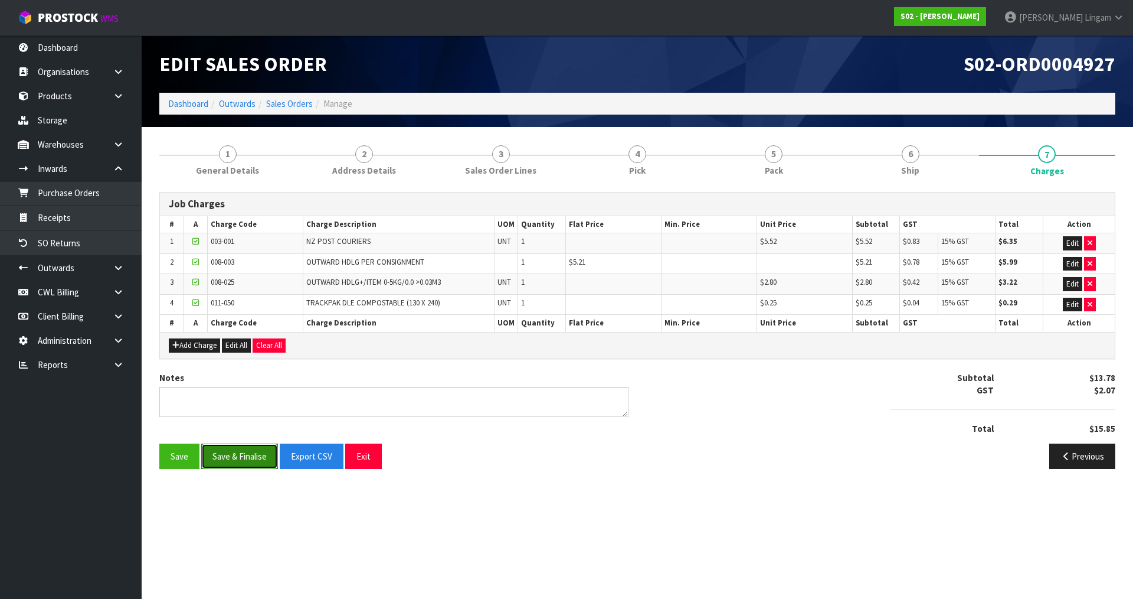
click at [235, 447] on button "Save & Finalise" at bounding box center [239, 455] width 77 height 25
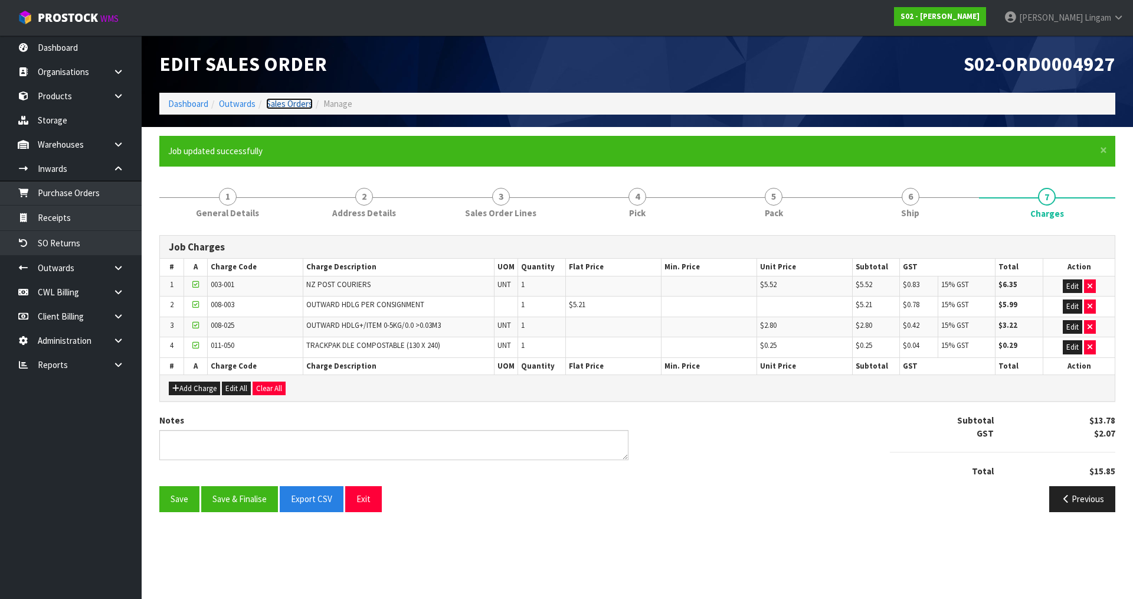
click at [293, 107] on link "Sales Orders" at bounding box center [289, 103] width 47 height 11
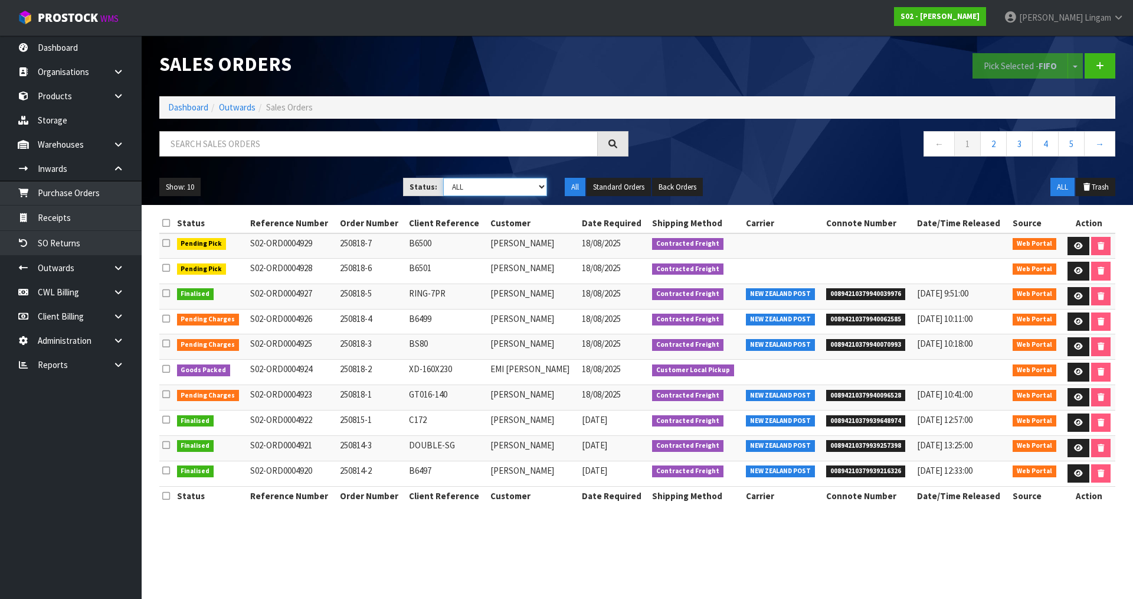
click at [529, 190] on select "Draft Pending Allocated Pending Pick Goods Picked Goods Packed Pending Charges …" at bounding box center [495, 187] width 104 height 18
select select "string:6"
click at [443, 178] on select "Draft Pending Allocated Pending Pick Goods Picked Goods Packed Pending Charges …" at bounding box center [495, 187] width 104 height 18
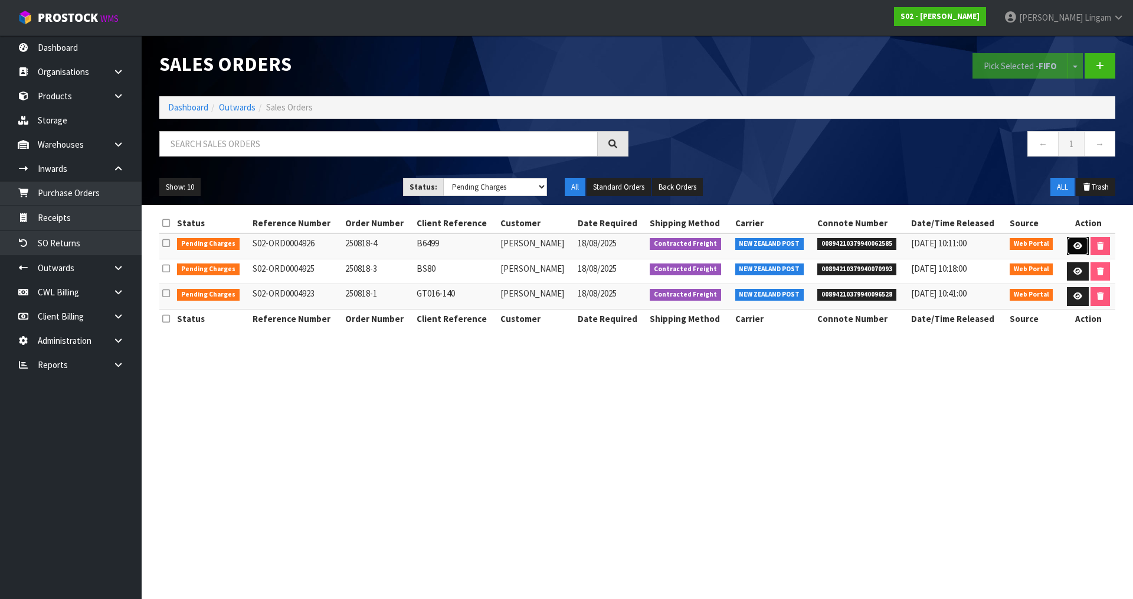
click at [1075, 247] on icon at bounding box center [1078, 246] width 9 height 8
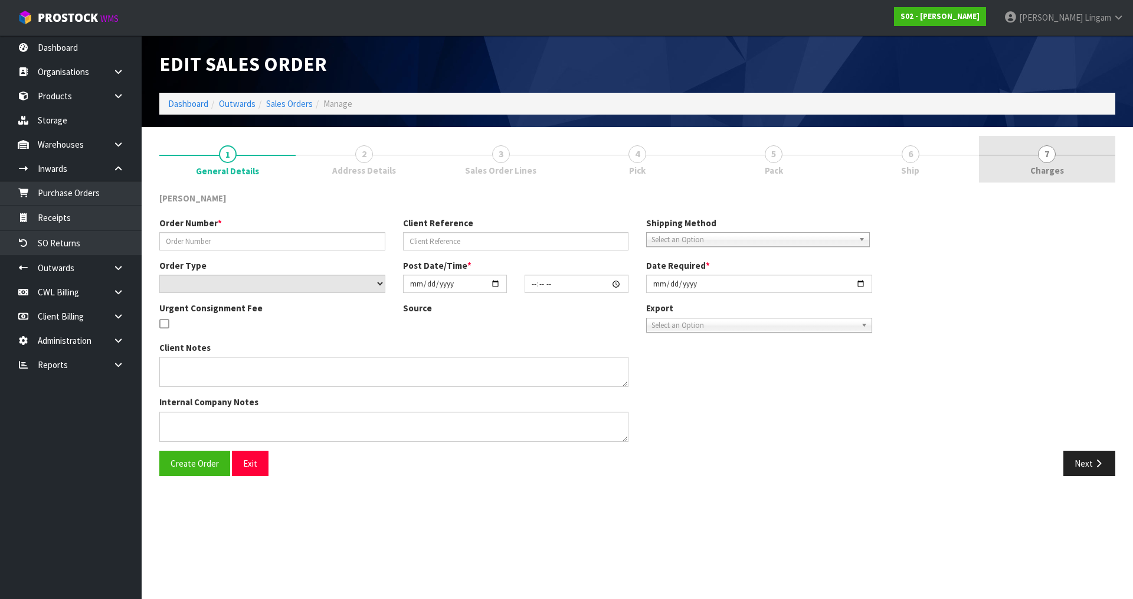
type input "250818-4"
type input "B6499"
select select "number:0"
type input "2025-08-16"
type input "19:13:00.000"
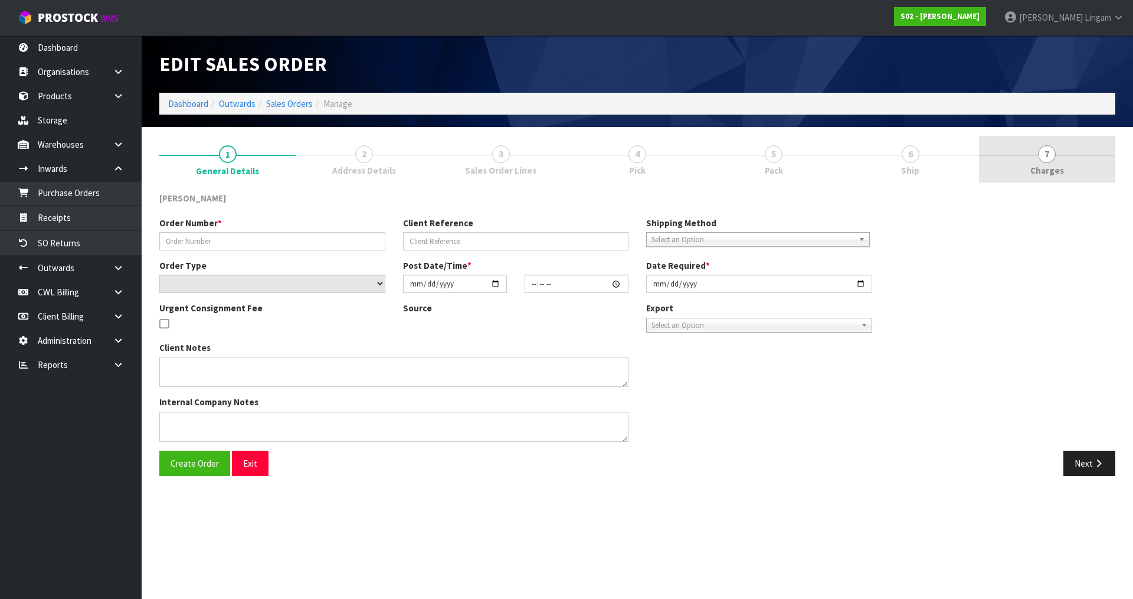
type input "2025-08-18"
click at [1082, 175] on link "7 Charges" at bounding box center [1047, 159] width 136 height 47
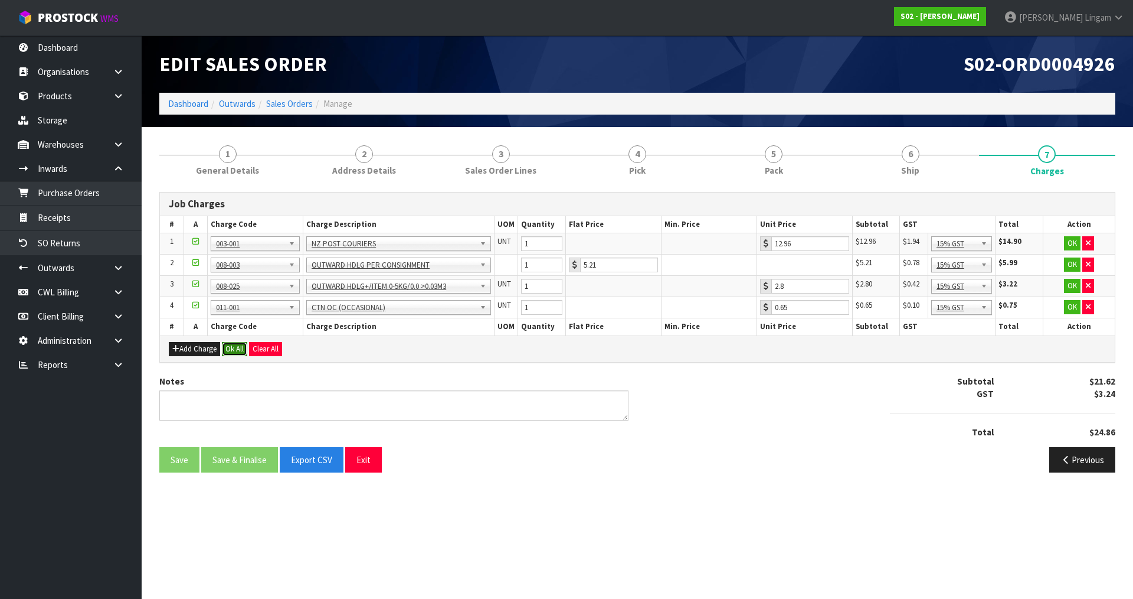
click at [234, 346] on button "Ok All" at bounding box center [234, 349] width 25 height 14
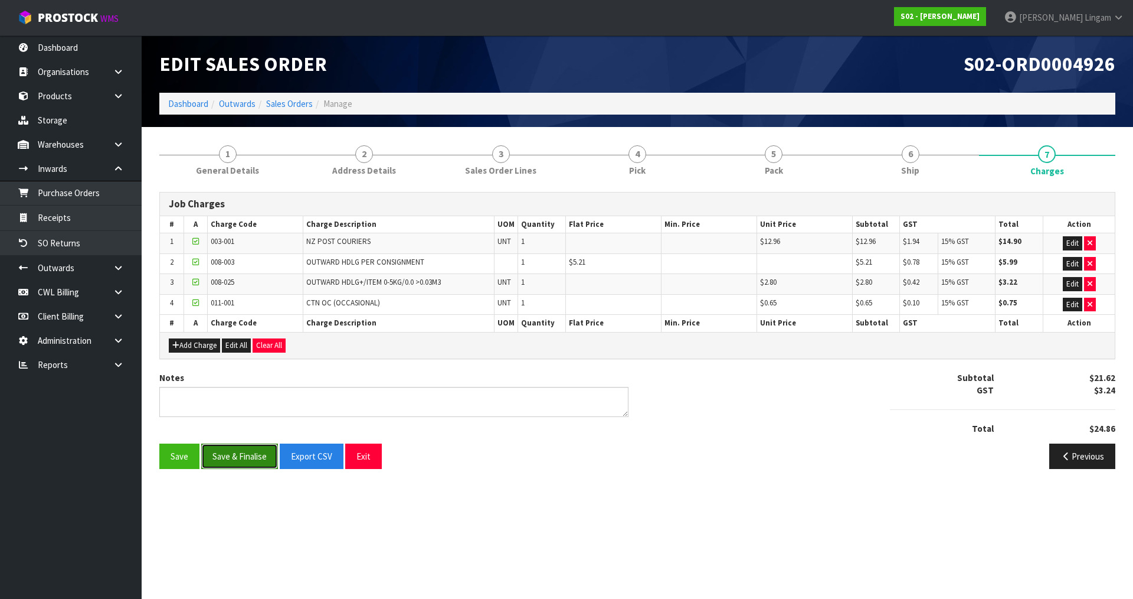
click at [268, 457] on button "Save & Finalise" at bounding box center [239, 455] width 77 height 25
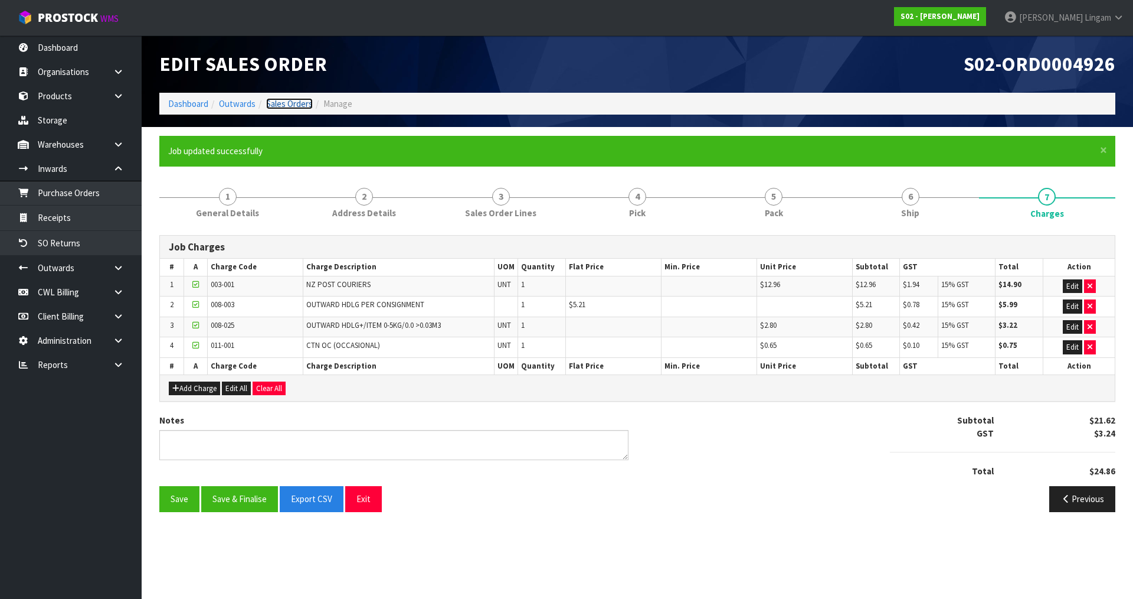
click at [293, 103] on link "Sales Orders" at bounding box center [289, 103] width 47 height 11
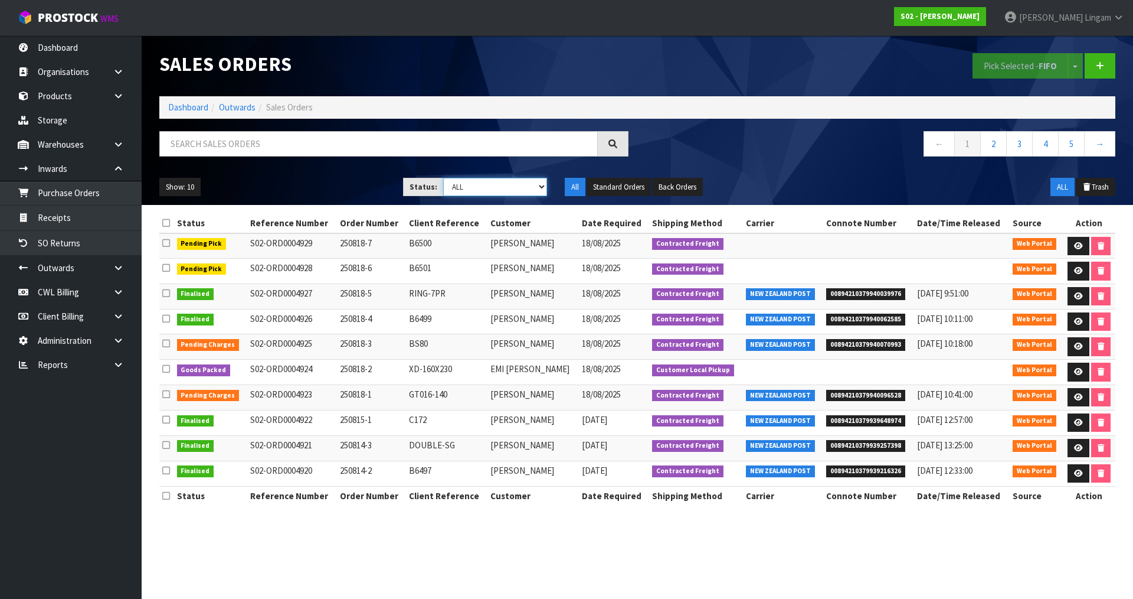
click at [527, 182] on select "Draft Pending Allocated Pending Pick Goods Picked Goods Packed Pending Charges …" at bounding box center [495, 187] width 104 height 18
select select "string:6"
click at [443, 178] on select "Draft Pending Allocated Pending Pick Goods Picked Goods Packed Pending Charges …" at bounding box center [495, 187] width 104 height 18
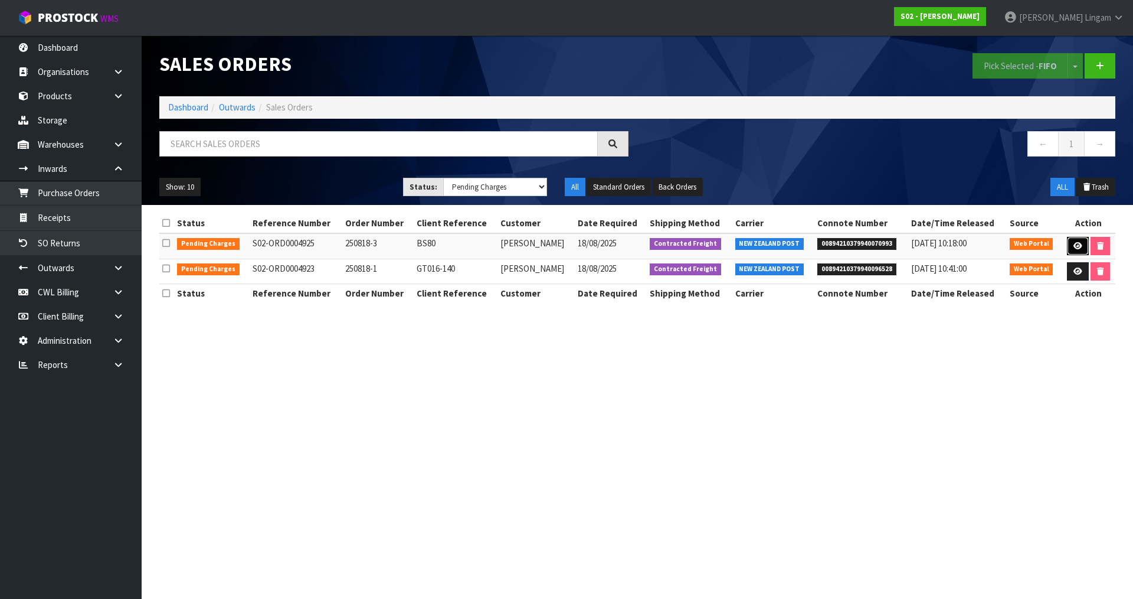
click at [1067, 244] on link at bounding box center [1078, 246] width 22 height 19
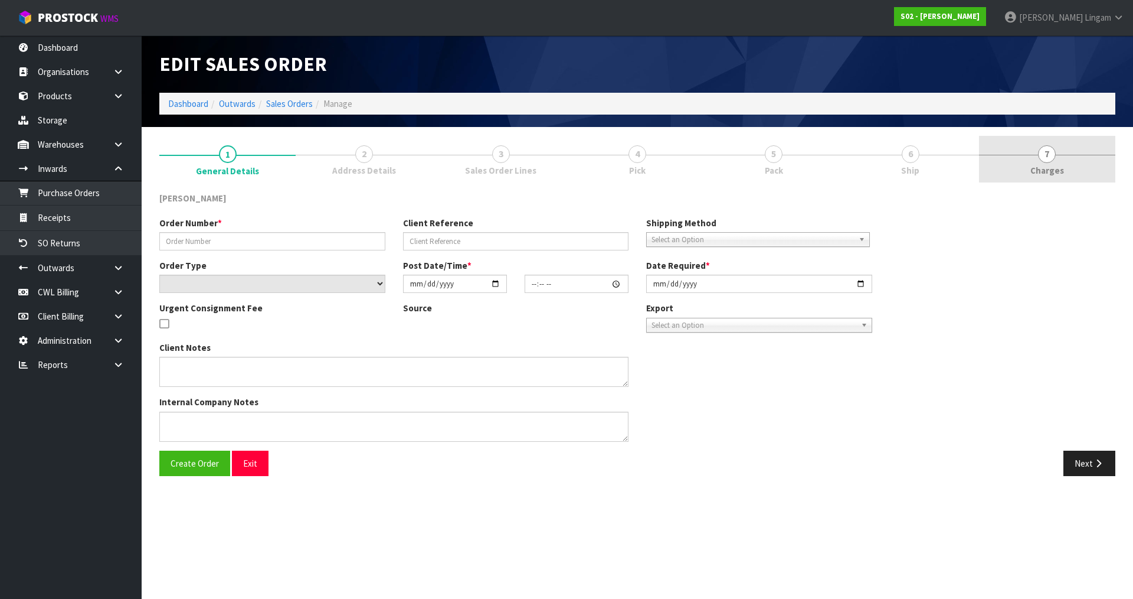
click at [1096, 164] on link "7 Charges" at bounding box center [1047, 159] width 136 height 47
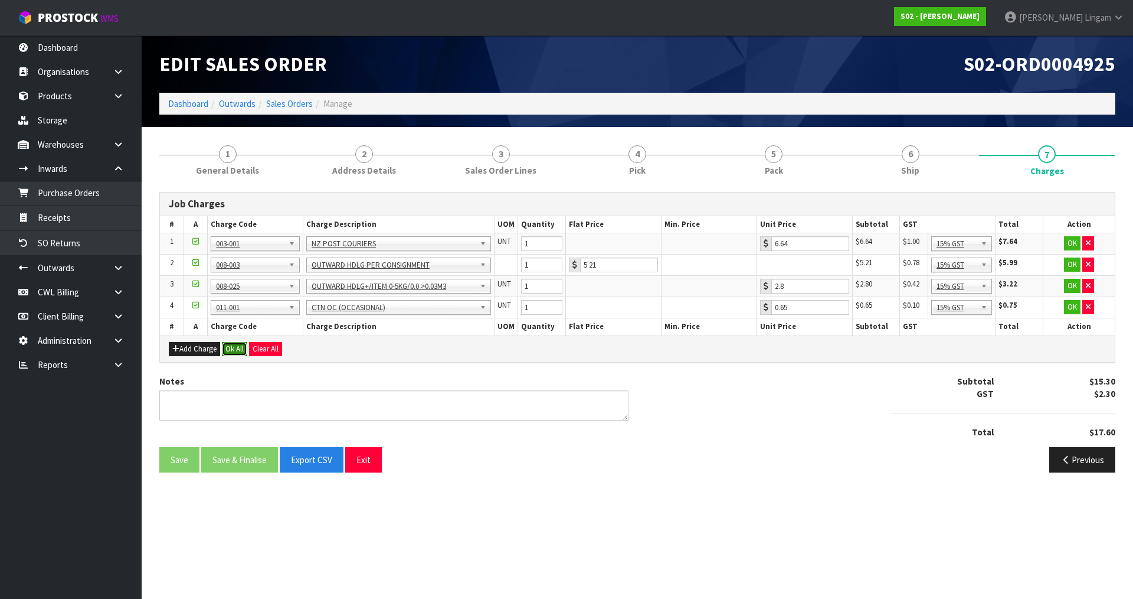
click at [230, 345] on button "Ok All" at bounding box center [234, 349] width 25 height 14
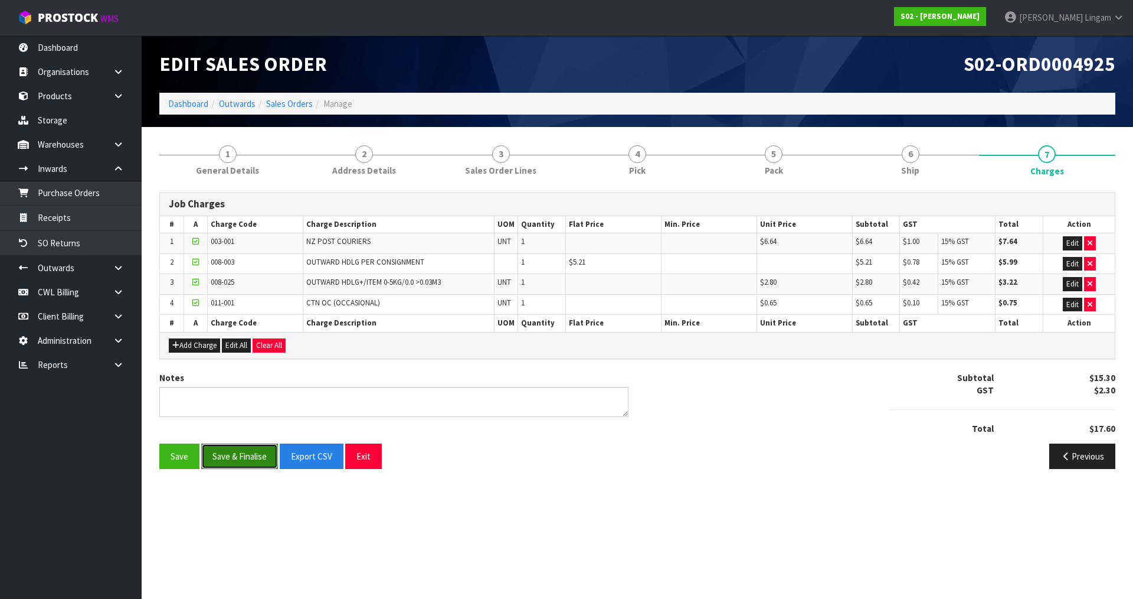
click at [237, 450] on button "Save & Finalise" at bounding box center [239, 455] width 77 height 25
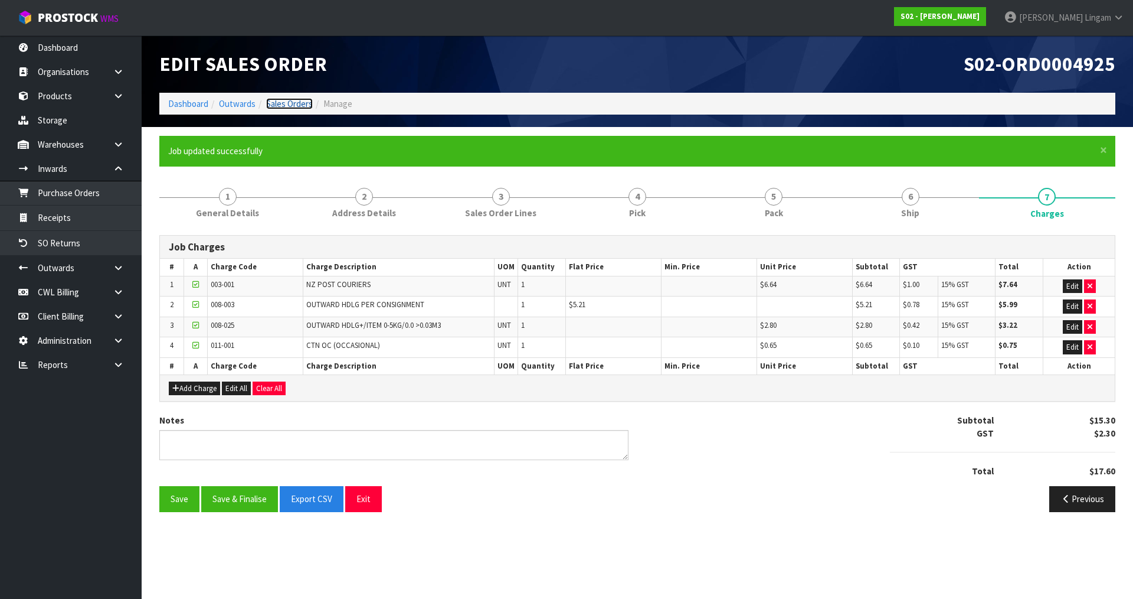
click at [296, 104] on link "Sales Orders" at bounding box center [289, 103] width 47 height 11
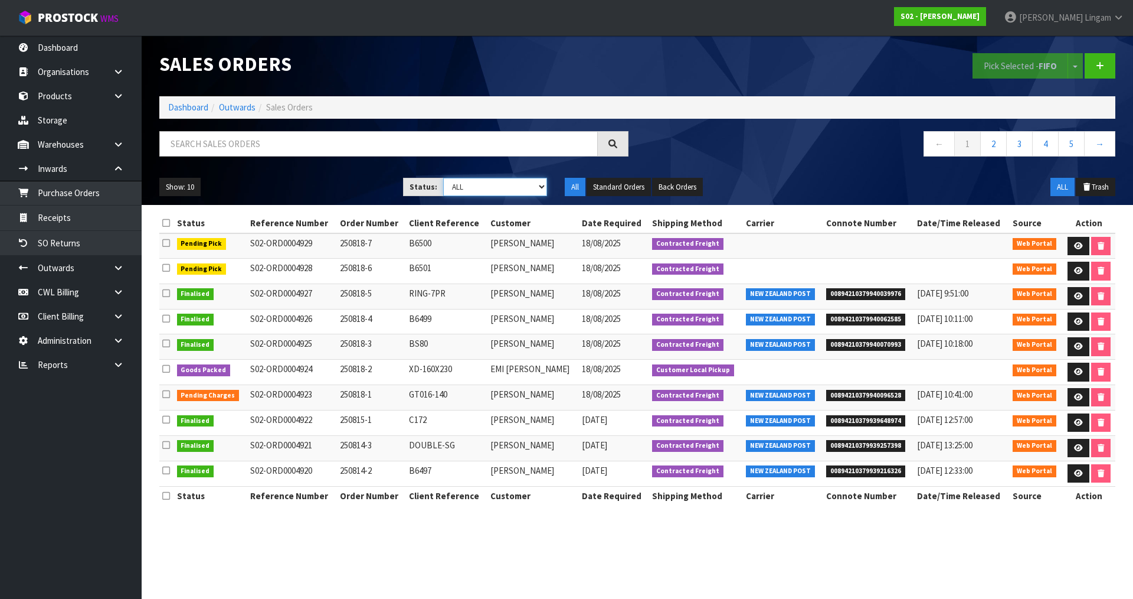
click at [534, 188] on select "Draft Pending Allocated Pending Pick Goods Picked Goods Packed Pending Charges …" at bounding box center [495, 187] width 104 height 18
select select "string:6"
click at [443, 178] on select "Draft Pending Allocated Pending Pick Goods Picked Goods Packed Pending Charges …" at bounding box center [495, 187] width 104 height 18
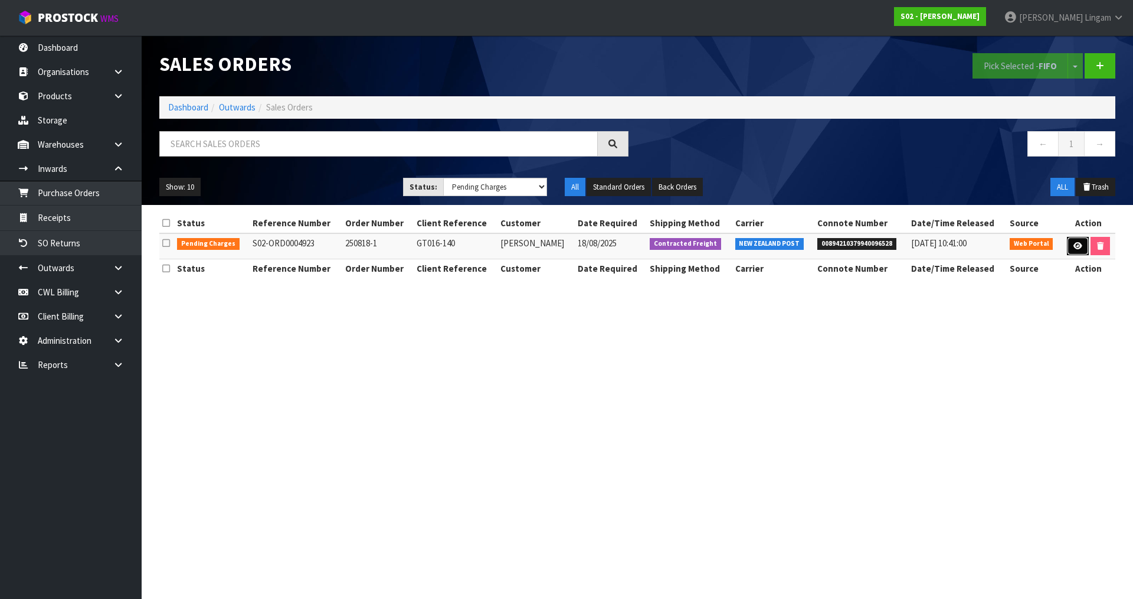
click at [1078, 245] on icon at bounding box center [1078, 246] width 9 height 8
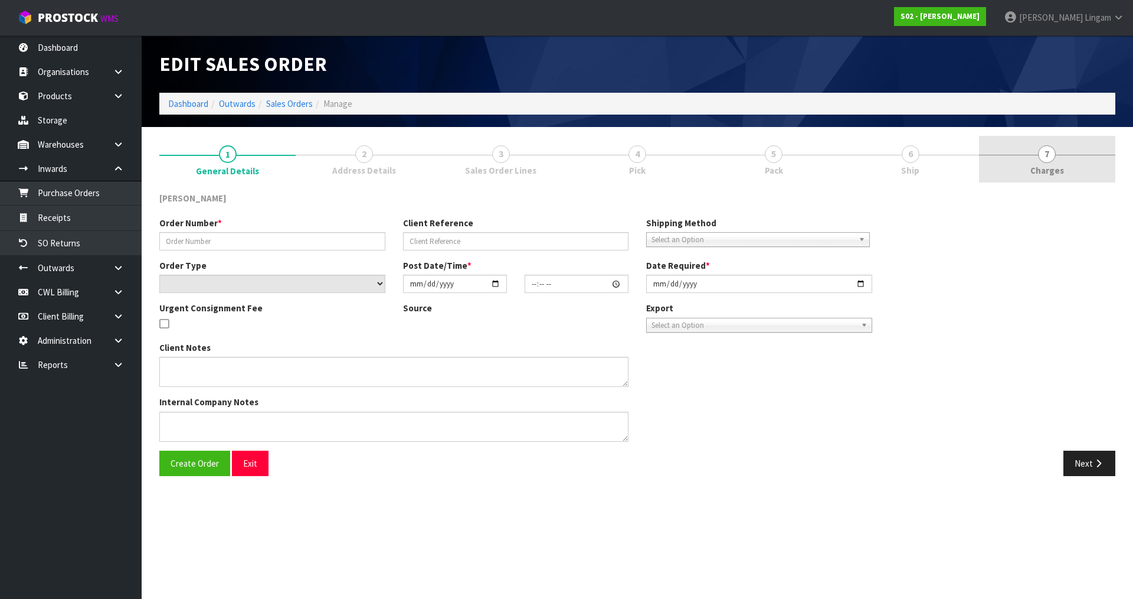
click at [1093, 152] on link "7 Charges" at bounding box center [1047, 159] width 136 height 47
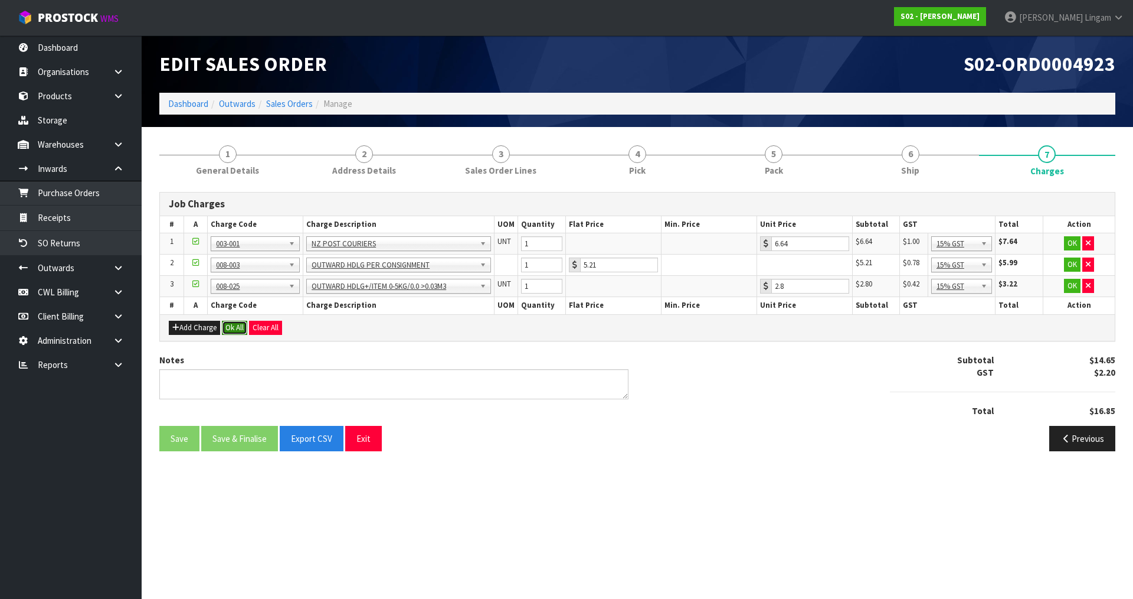
click at [242, 329] on button "Ok All" at bounding box center [234, 328] width 25 height 14
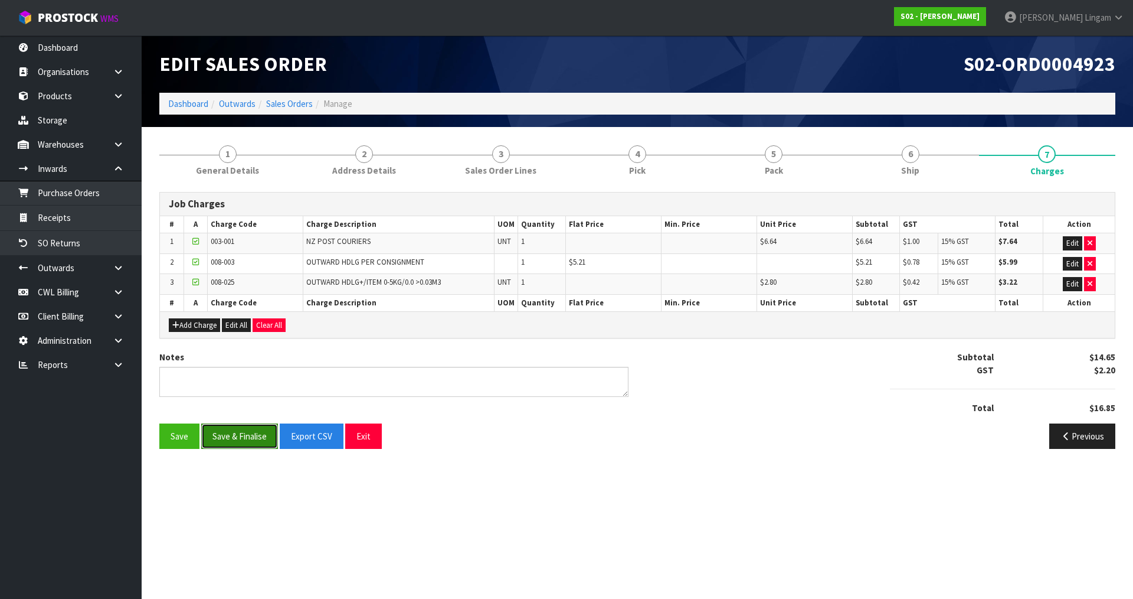
click at [256, 431] on button "Save & Finalise" at bounding box center [239, 435] width 77 height 25
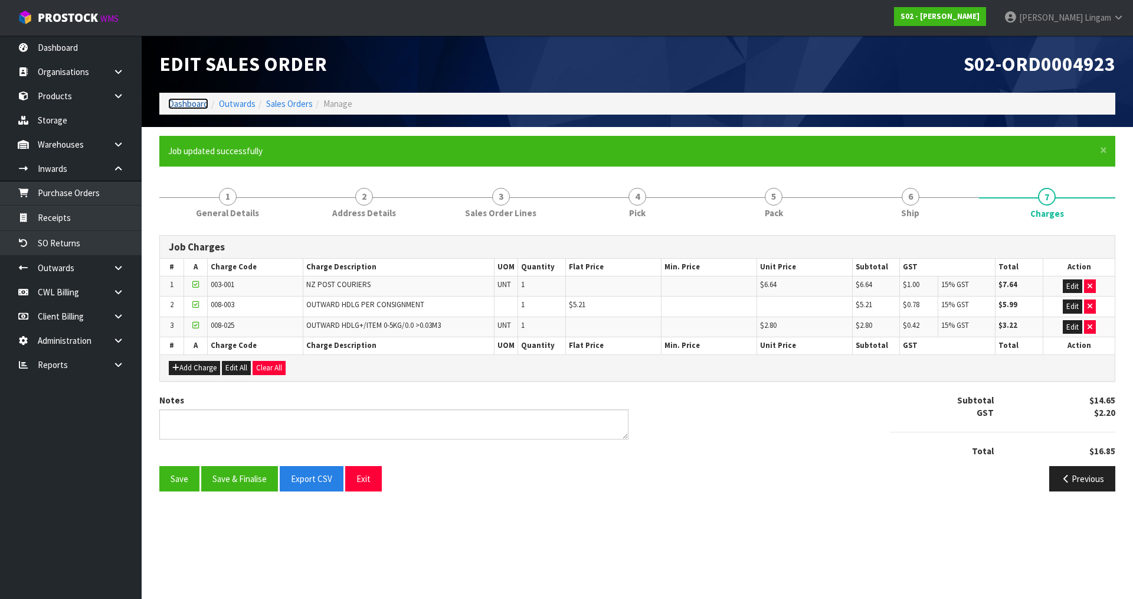
click at [189, 102] on link "Dashboard" at bounding box center [188, 103] width 40 height 11
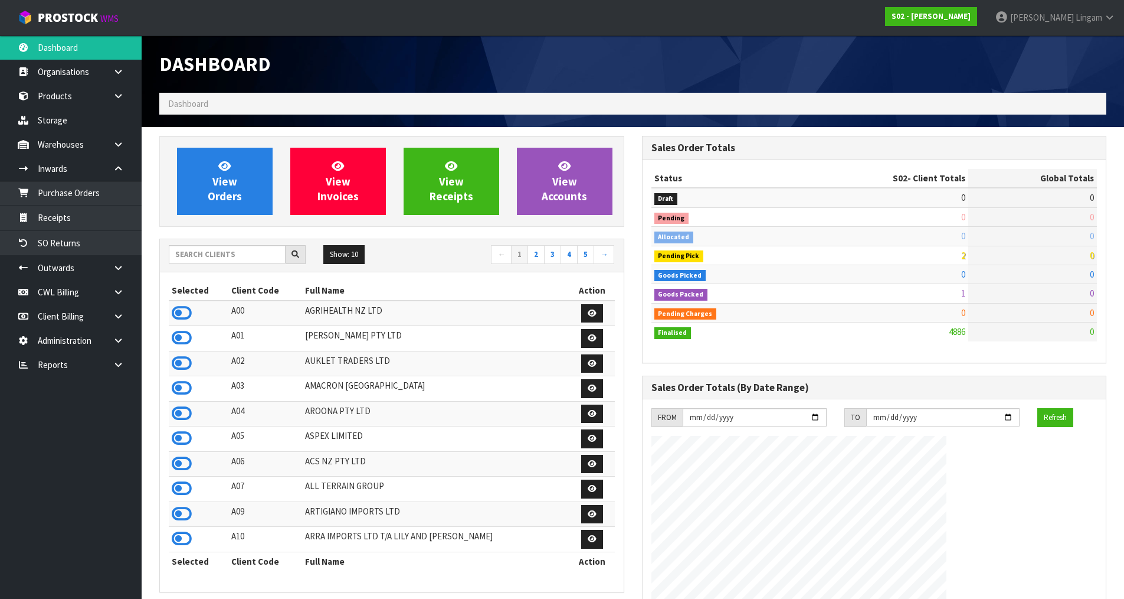
scroll to position [894, 482]
click at [228, 254] on input "text" at bounding box center [227, 254] width 117 height 18
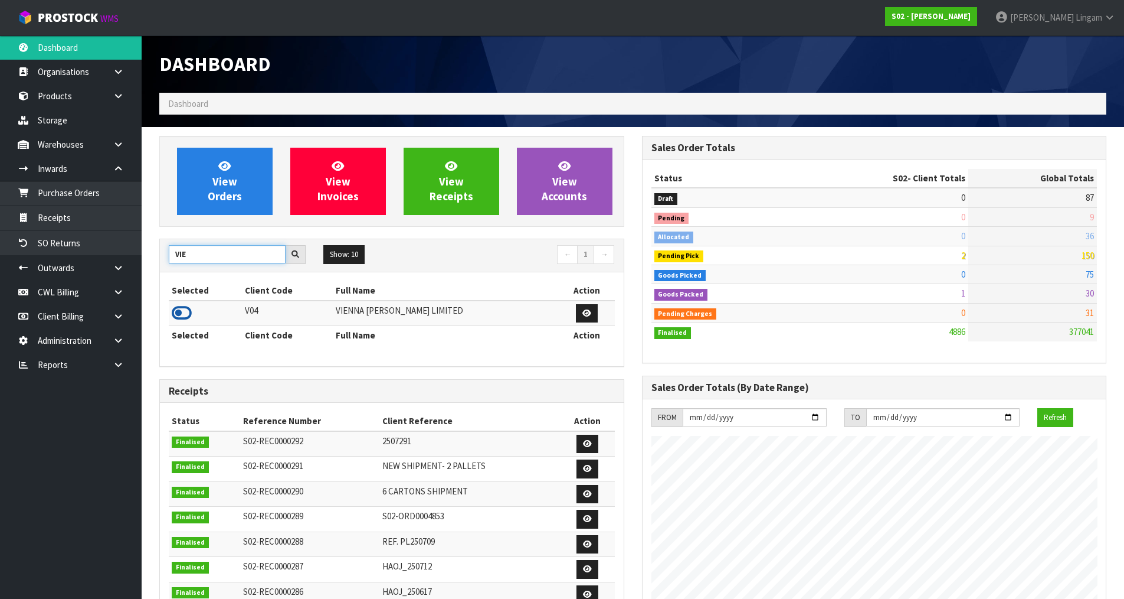
type input "VIE"
click at [178, 309] on icon at bounding box center [182, 313] width 20 height 18
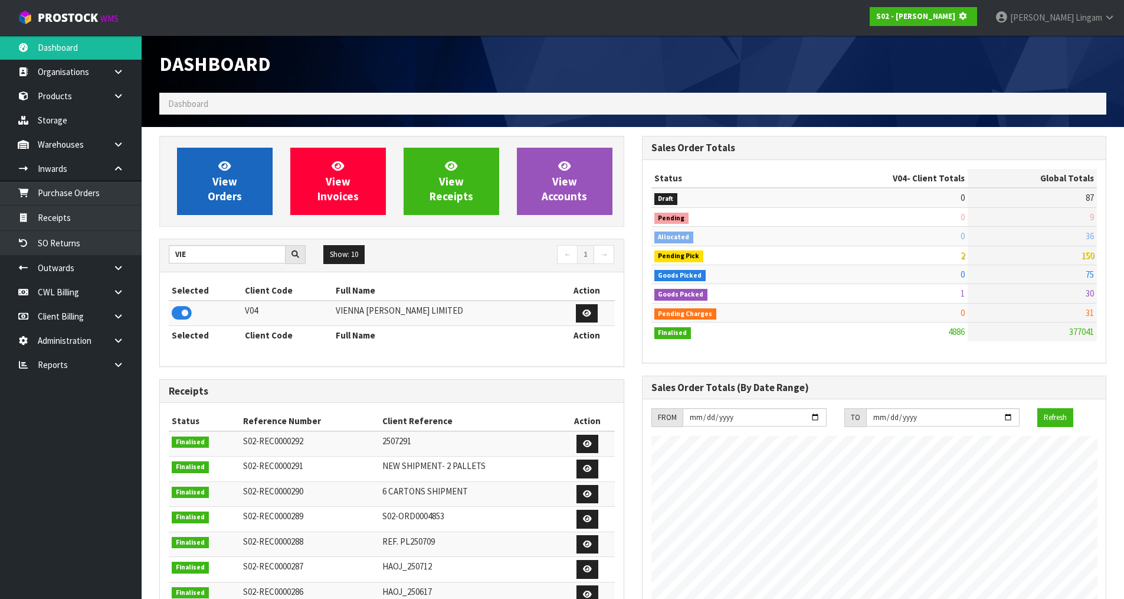
scroll to position [589540, 589793]
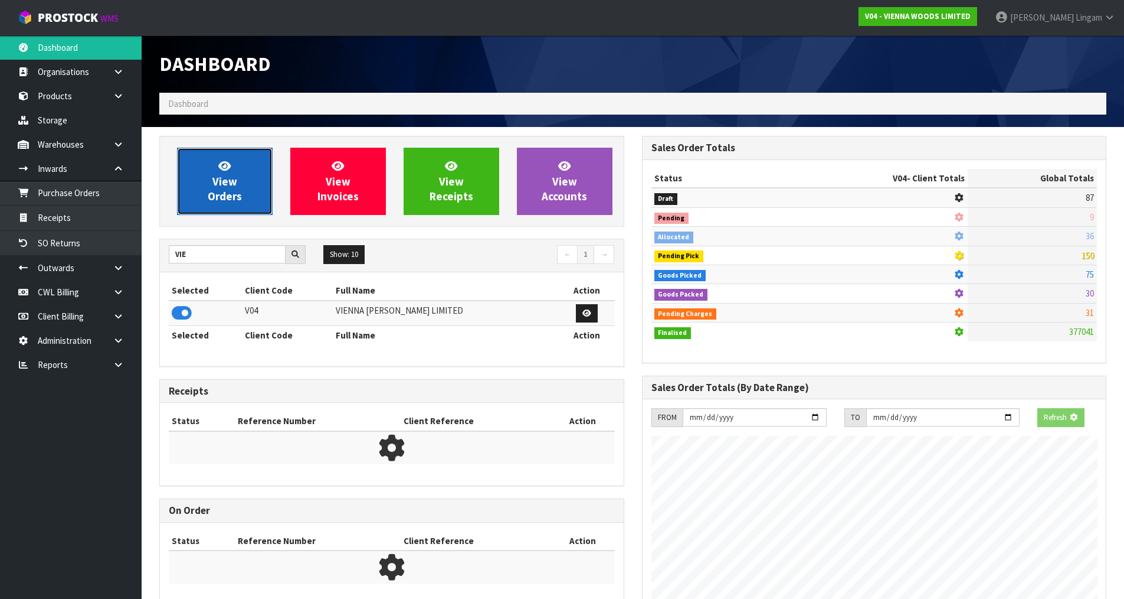
click at [234, 186] on span "View Orders" at bounding box center [225, 181] width 34 height 44
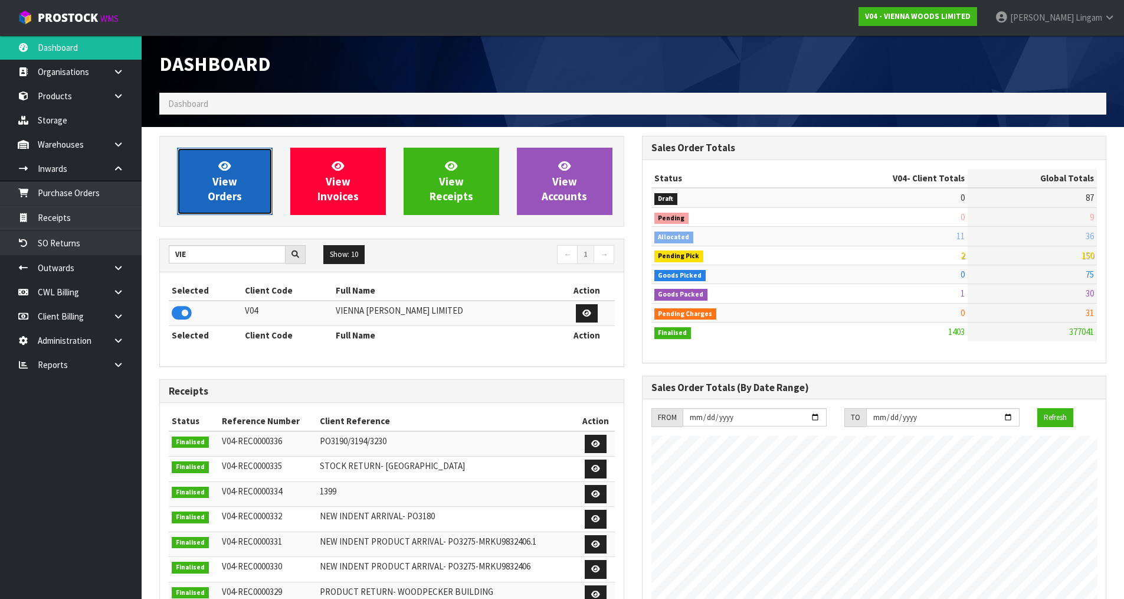
scroll to position [589554, 589793]
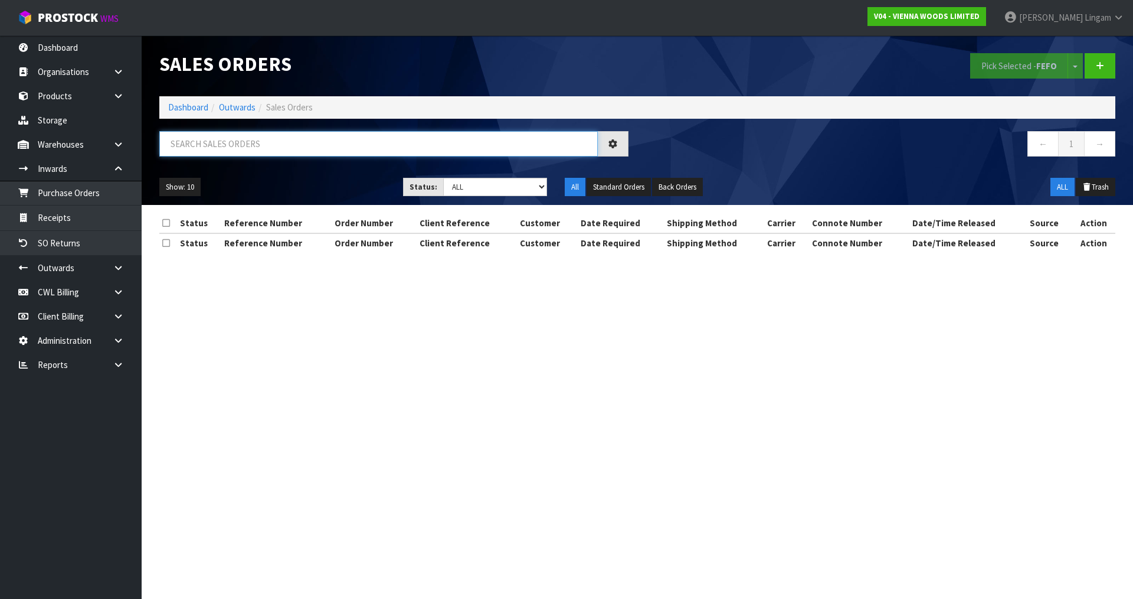
click at [303, 141] on input "text" at bounding box center [378, 143] width 439 height 25
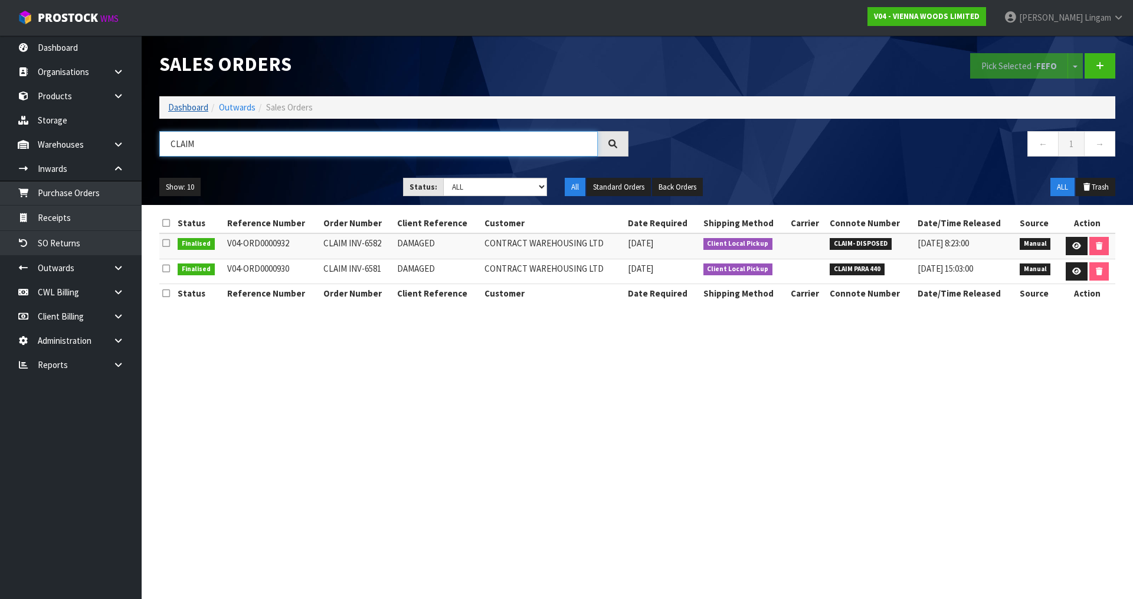
type input "CLAIM"
click at [188, 104] on link "Dashboard" at bounding box center [188, 107] width 40 height 11
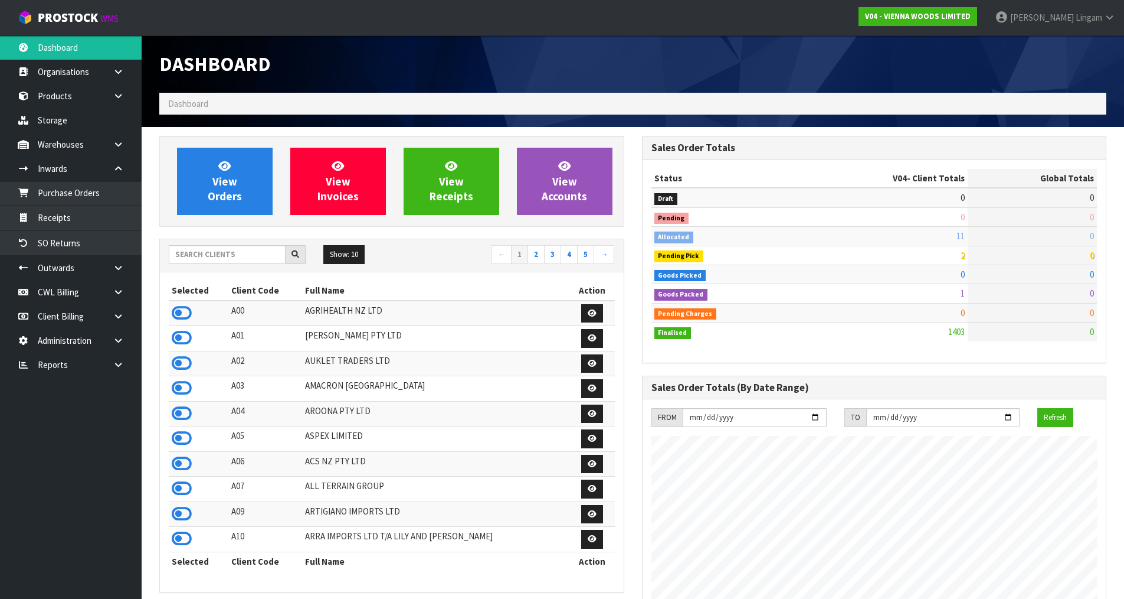
scroll to position [722, 482]
click at [217, 198] on span "View Orders" at bounding box center [225, 181] width 34 height 44
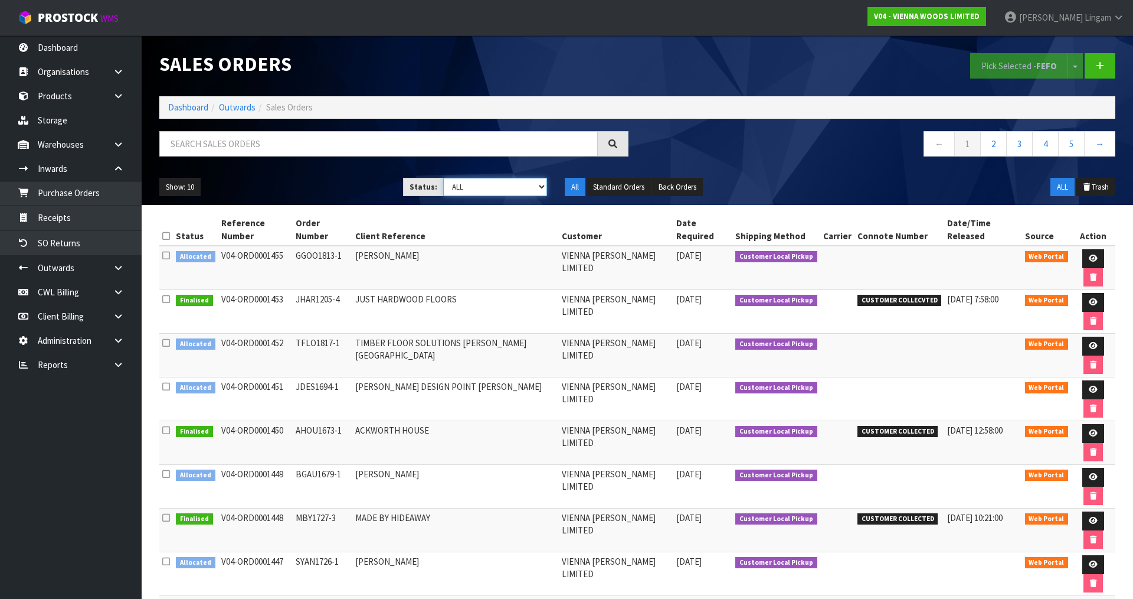
click at [517, 180] on select "Draft Pending Allocated Pending Pick Goods Picked Goods Packed Pending Charges …" at bounding box center [495, 187] width 104 height 18
select select "string:2"
click at [443, 178] on select "Draft Pending Allocated Pending Pick Goods Picked Goods Packed Pending Charges …" at bounding box center [495, 187] width 104 height 18
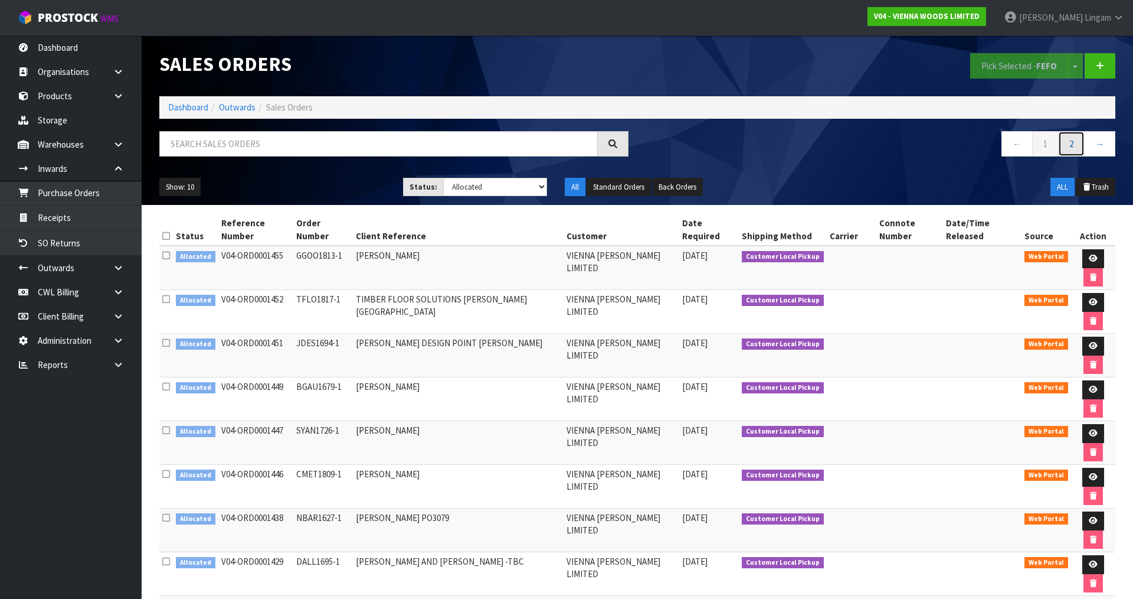
click at [1068, 150] on link "2" at bounding box center [1071, 143] width 27 height 25
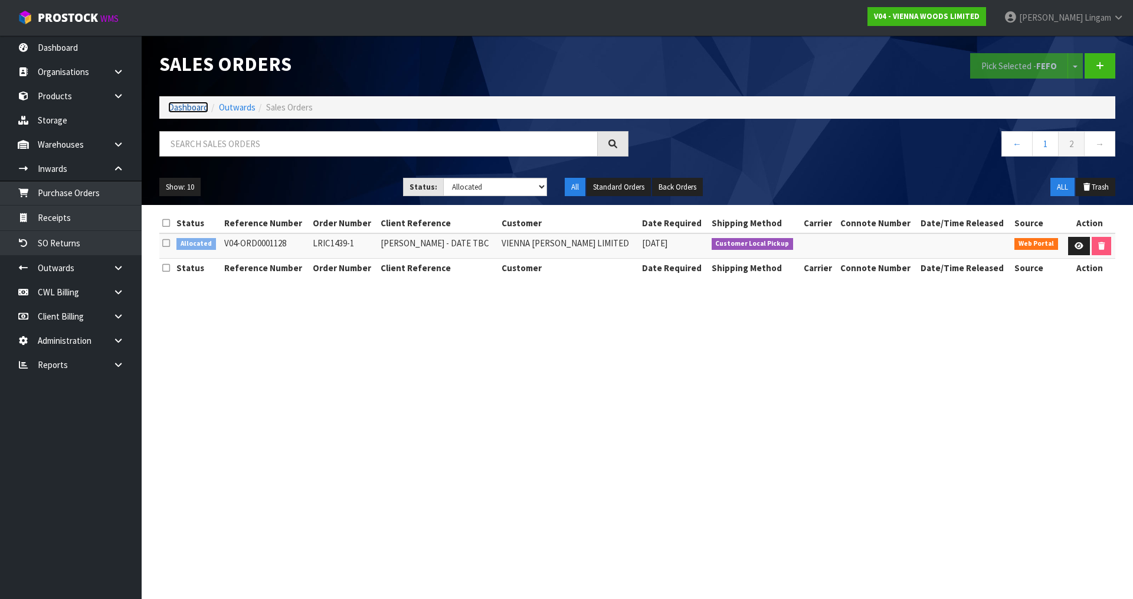
click at [185, 107] on link "Dashboard" at bounding box center [188, 107] width 40 height 11
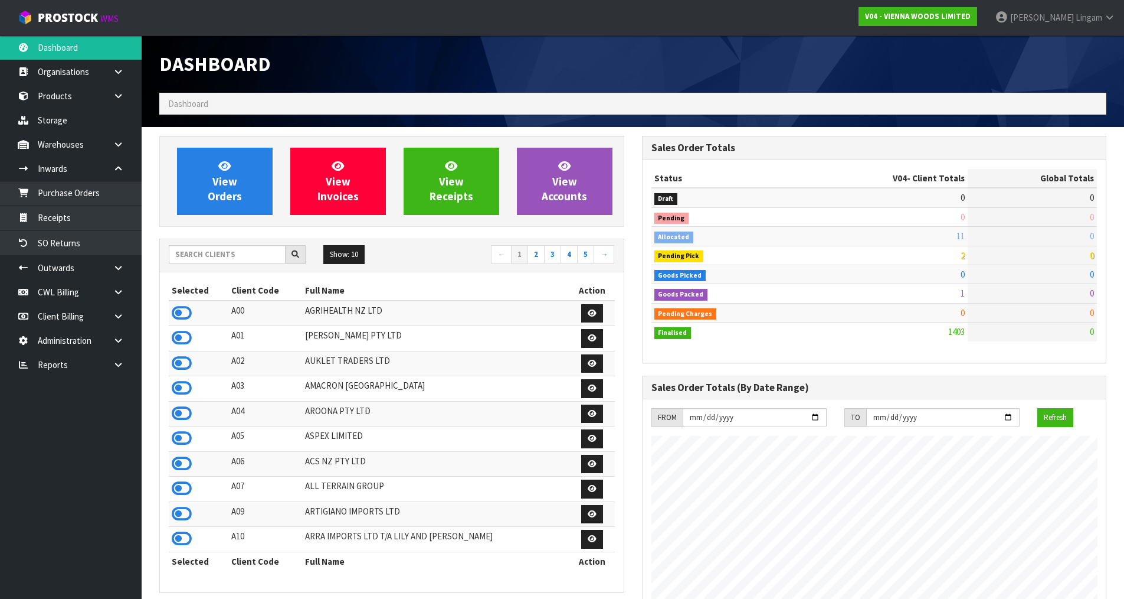
scroll to position [722, 482]
click at [225, 257] on input "text" at bounding box center [227, 254] width 117 height 18
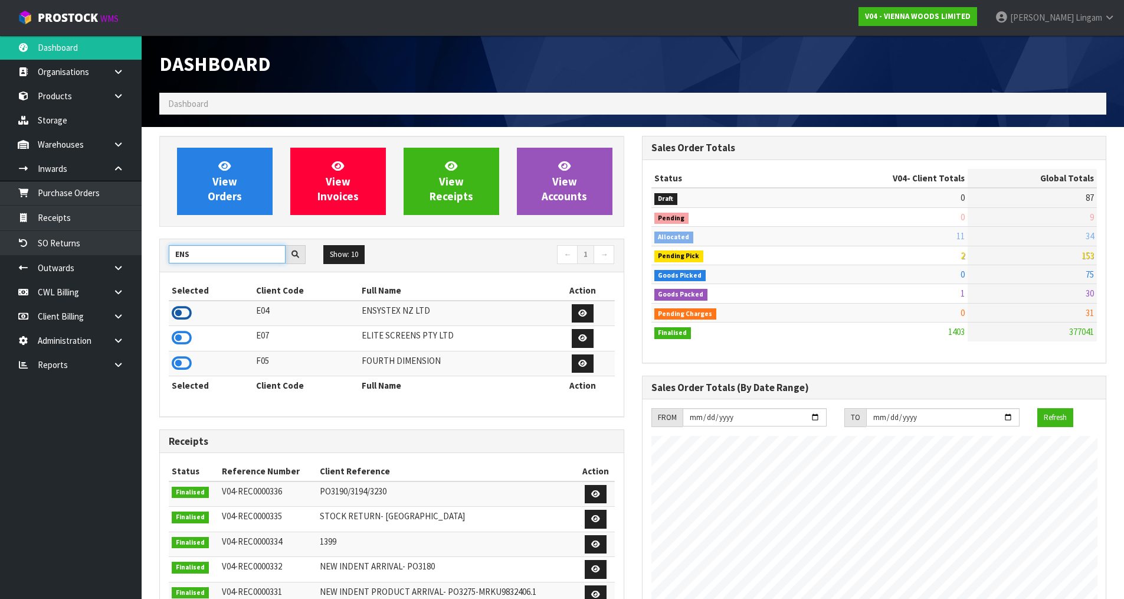
type input "ENS"
click at [181, 313] on icon at bounding box center [182, 313] width 20 height 18
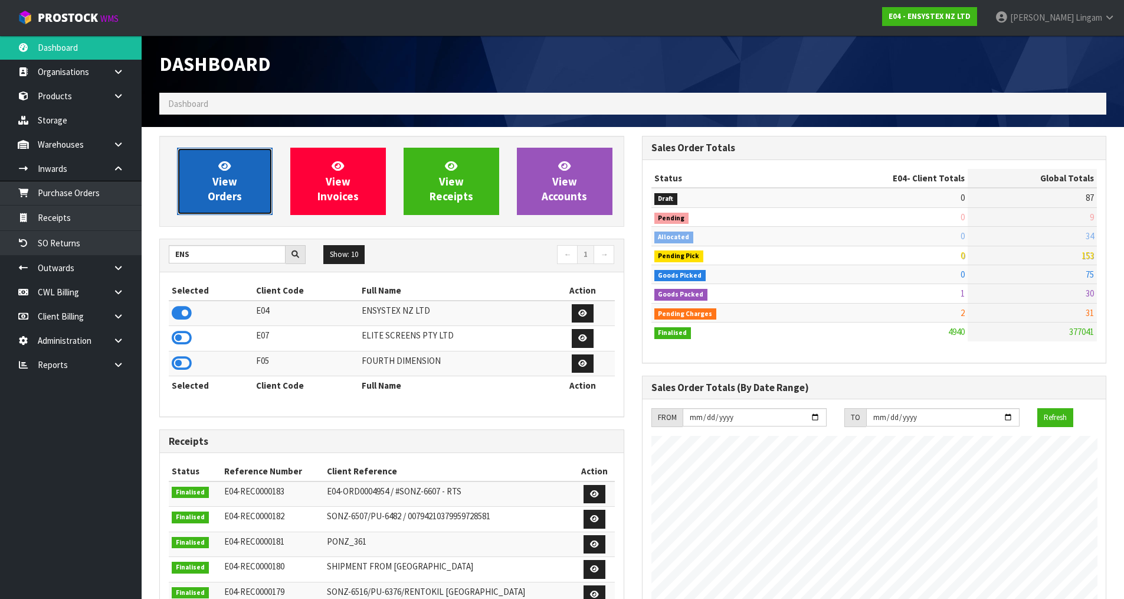
scroll to position [894, 482]
click at [241, 184] on link "View Orders" at bounding box center [225, 181] width 96 height 67
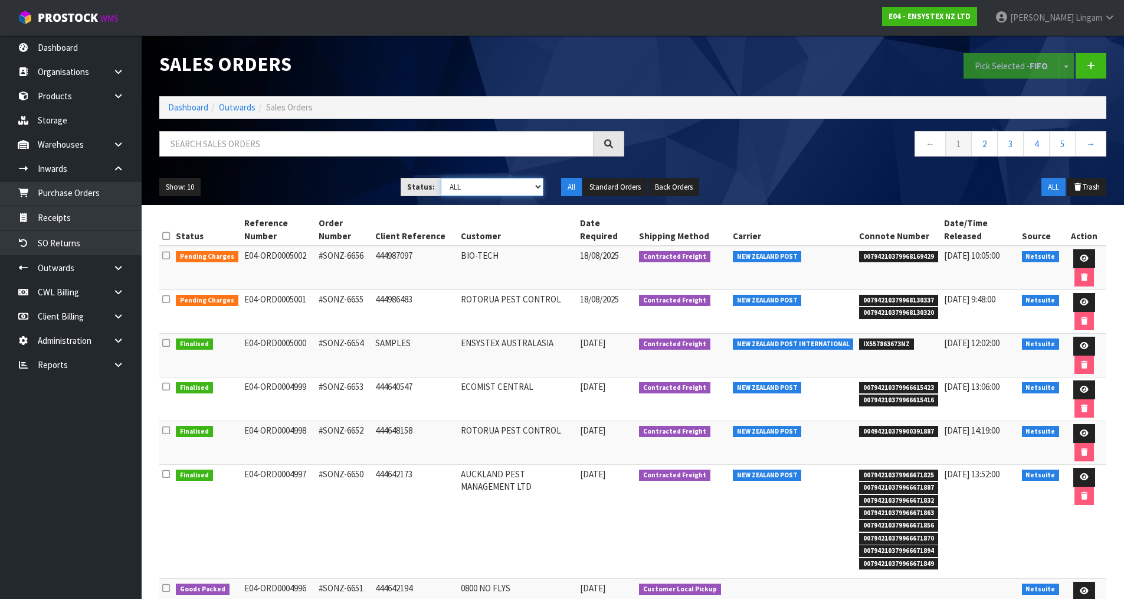
click at [531, 189] on select "Draft Pending Allocated Pending Pick Goods Picked Goods Packed Pending Charges …" at bounding box center [492, 187] width 103 height 18
select select "string:6"
click at [441, 178] on select "Draft Pending Allocated Pending Pick Goods Picked Goods Packed Pending Charges …" at bounding box center [492, 187] width 103 height 18
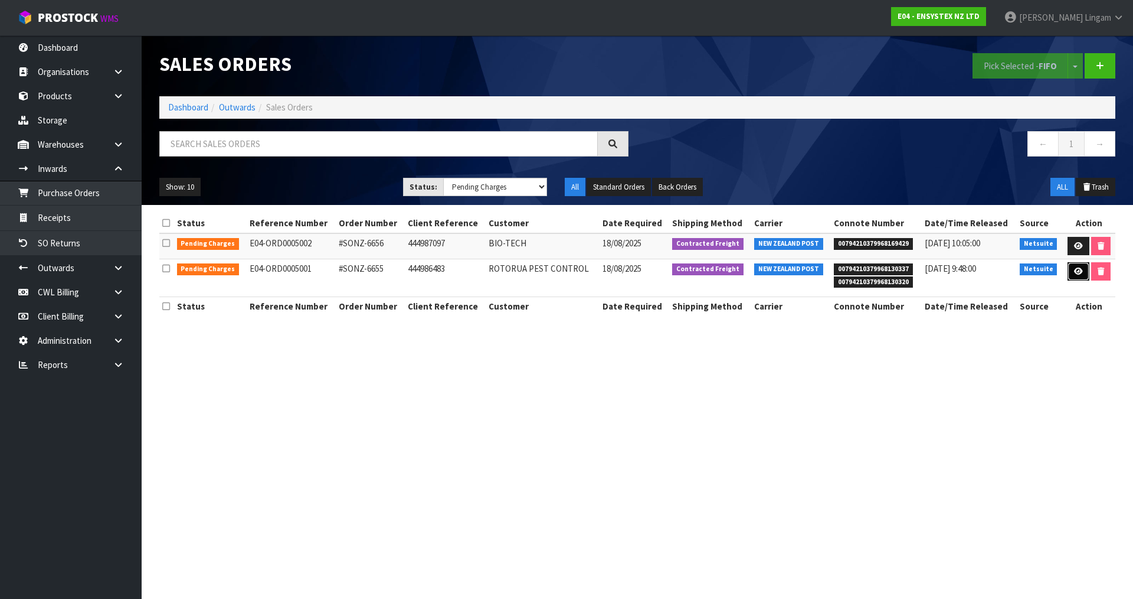
click at [1078, 270] on icon at bounding box center [1078, 271] width 9 height 8
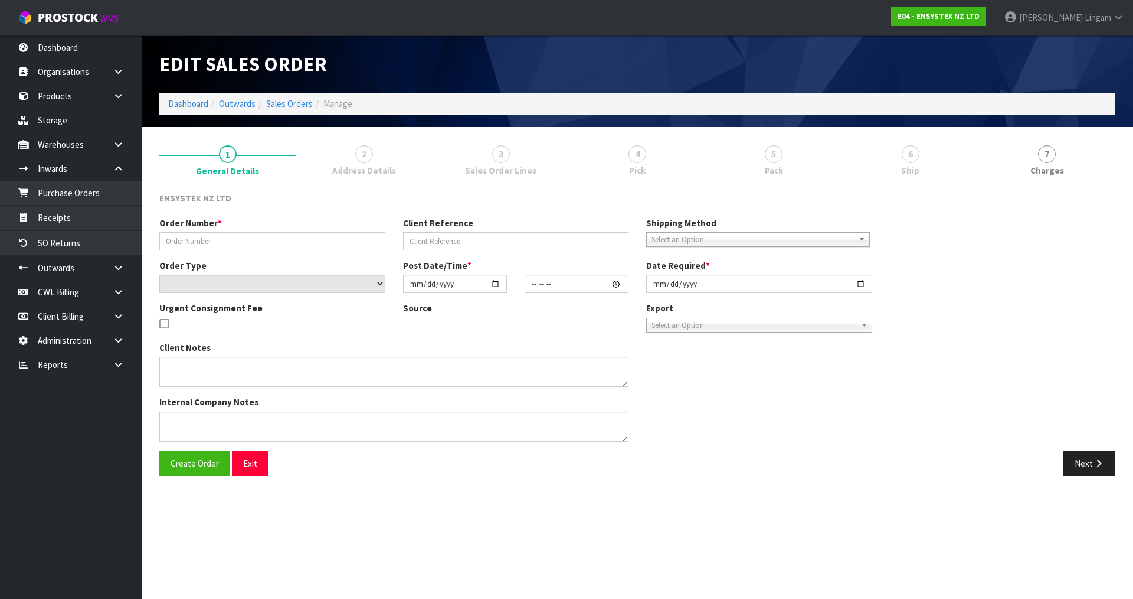
type input "#SONZ-6655"
type input "444986483"
select select "number:0"
type input "2025-08-15"
type input "13:15:21.000"
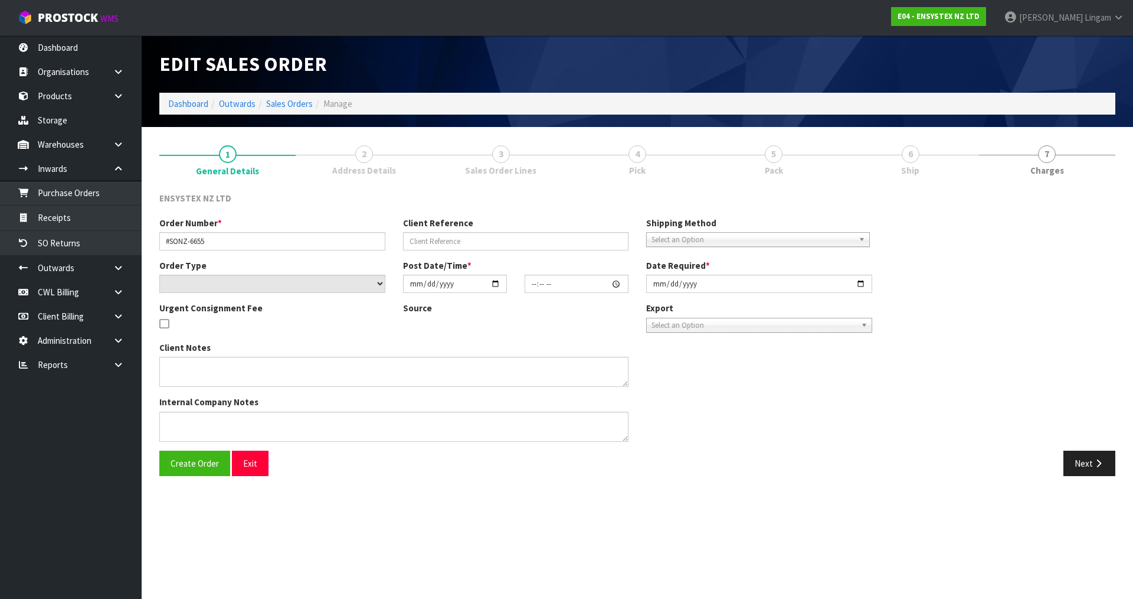
type input "2025-08-18"
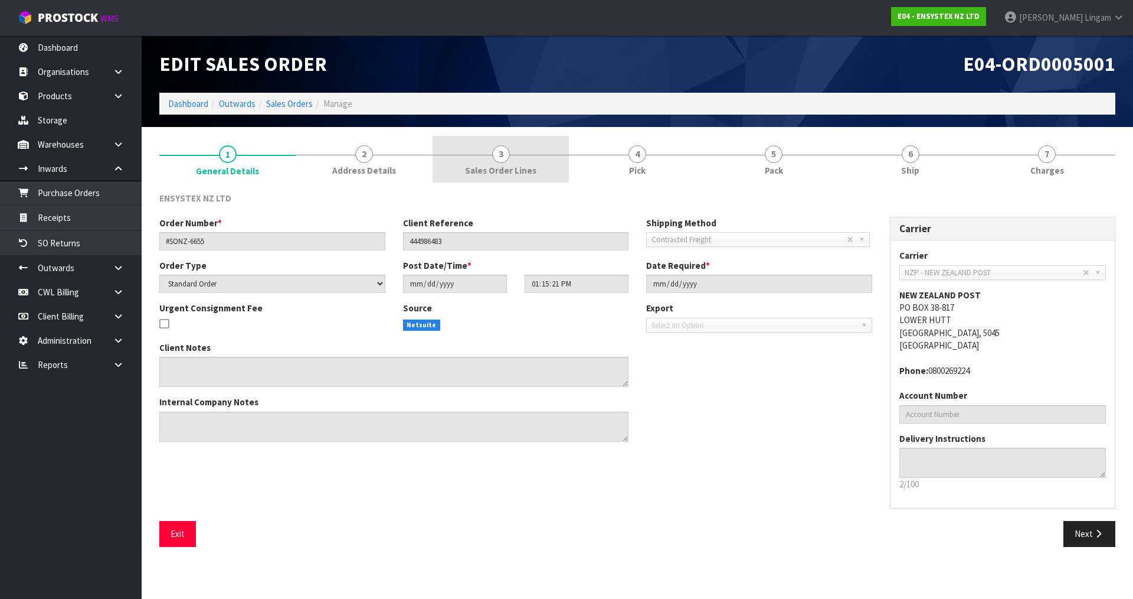
click at [523, 167] on span "Sales Order Lines" at bounding box center [500, 170] width 71 height 12
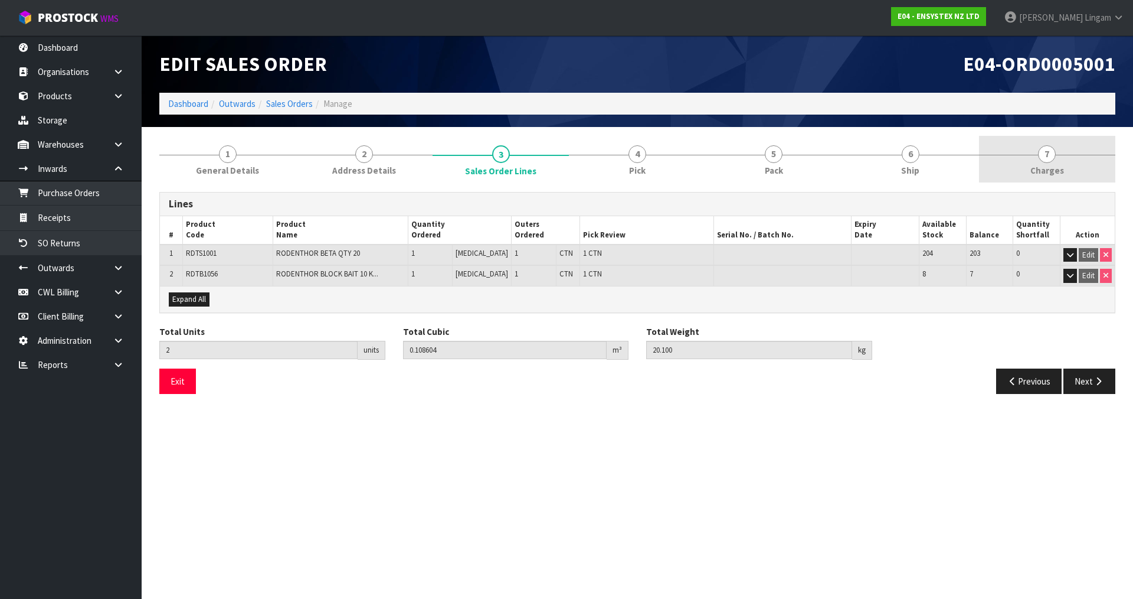
click at [1048, 162] on span "7" at bounding box center [1047, 154] width 18 height 18
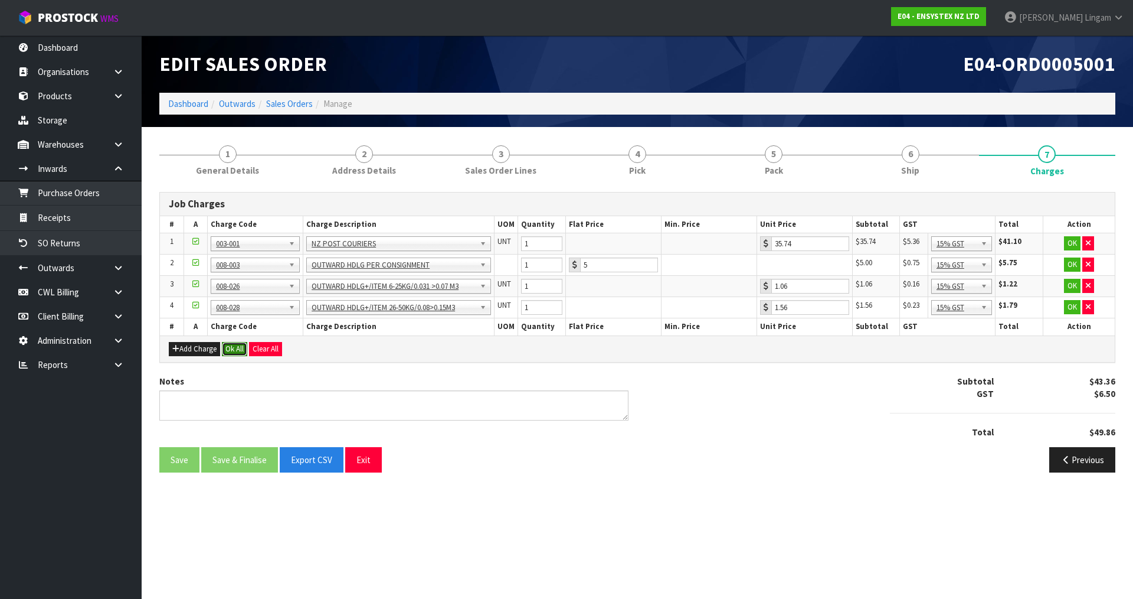
click at [233, 347] on button "Ok All" at bounding box center [234, 349] width 25 height 14
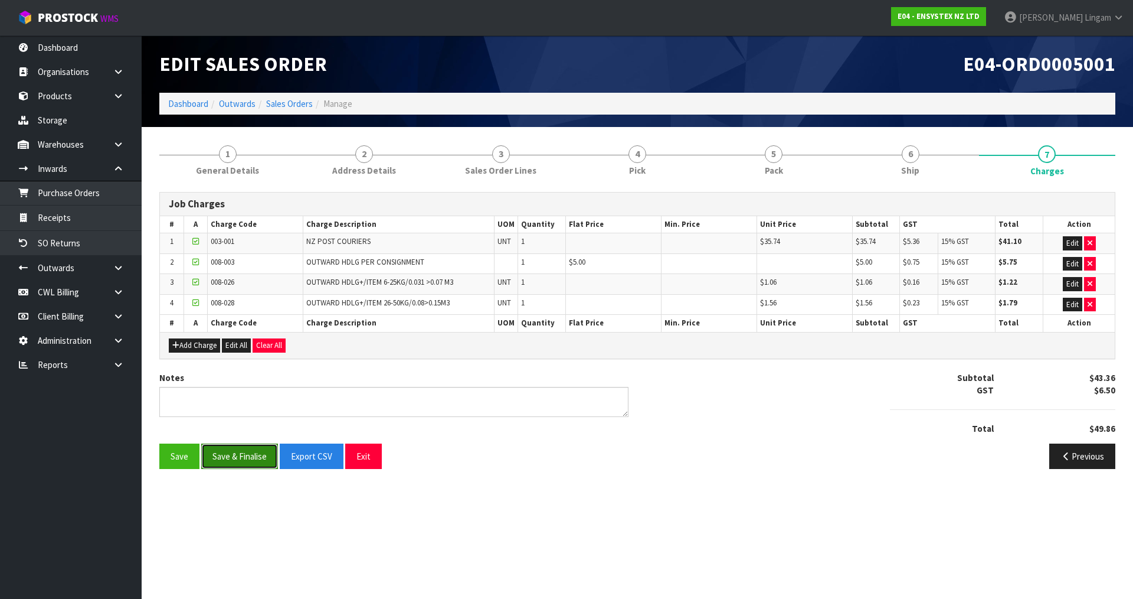
click at [246, 461] on button "Save & Finalise" at bounding box center [239, 455] width 77 height 25
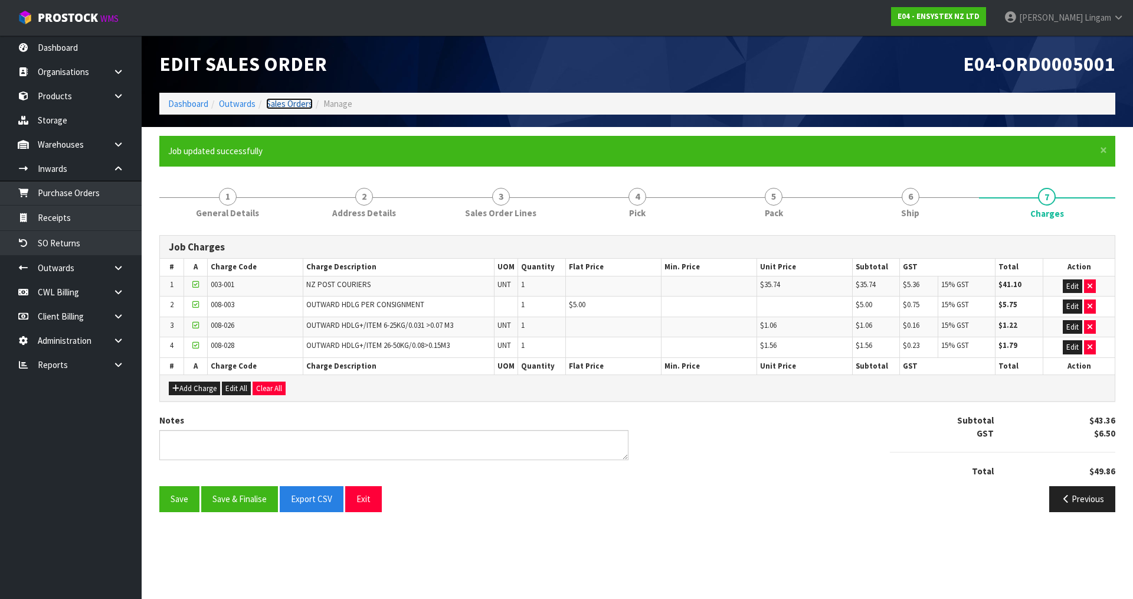
click at [299, 105] on link "Sales Orders" at bounding box center [289, 103] width 47 height 11
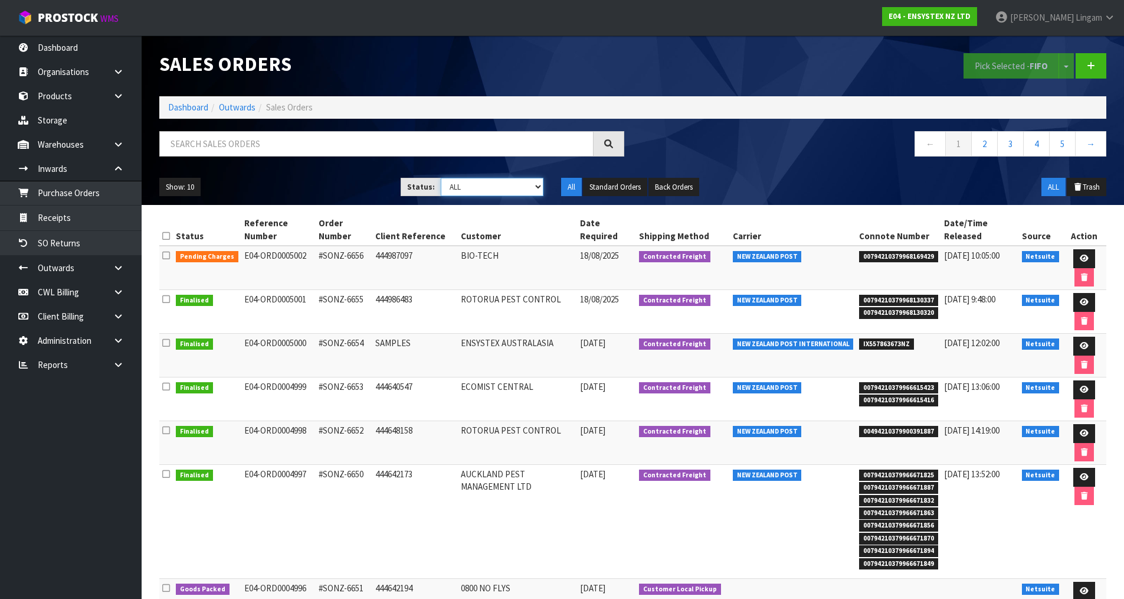
click at [528, 185] on select "Draft Pending Allocated Pending Pick Goods Picked Goods Packed Pending Charges …" at bounding box center [492, 187] width 103 height 18
select select "string:6"
click at [441, 178] on select "Draft Pending Allocated Pending Pick Goods Picked Goods Packed Pending Charges …" at bounding box center [492, 187] width 103 height 18
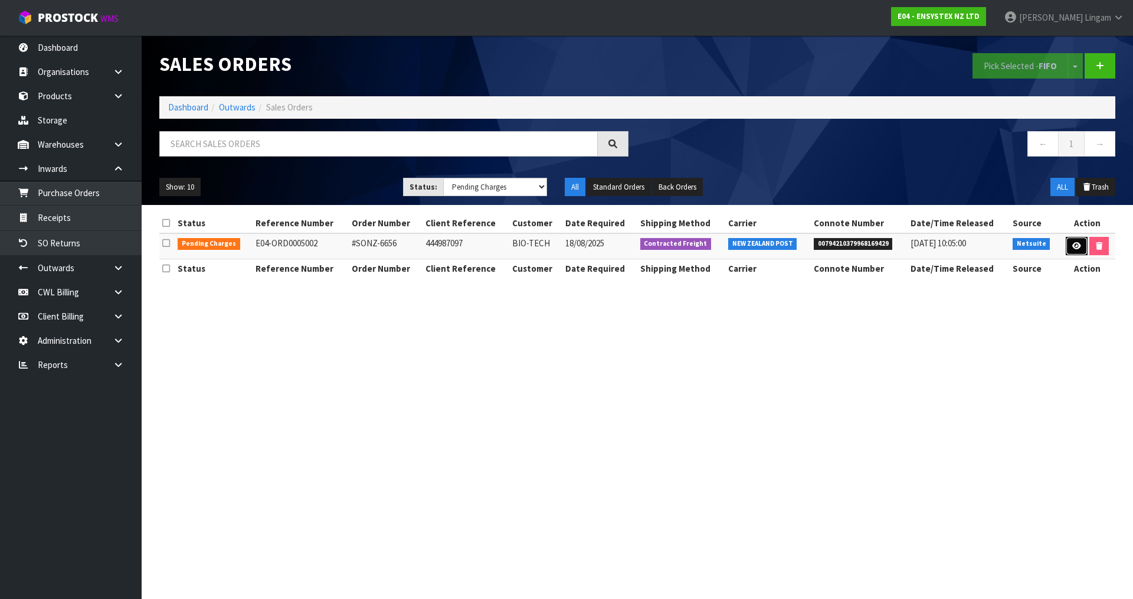
click at [1073, 246] on icon at bounding box center [1077, 246] width 9 height 8
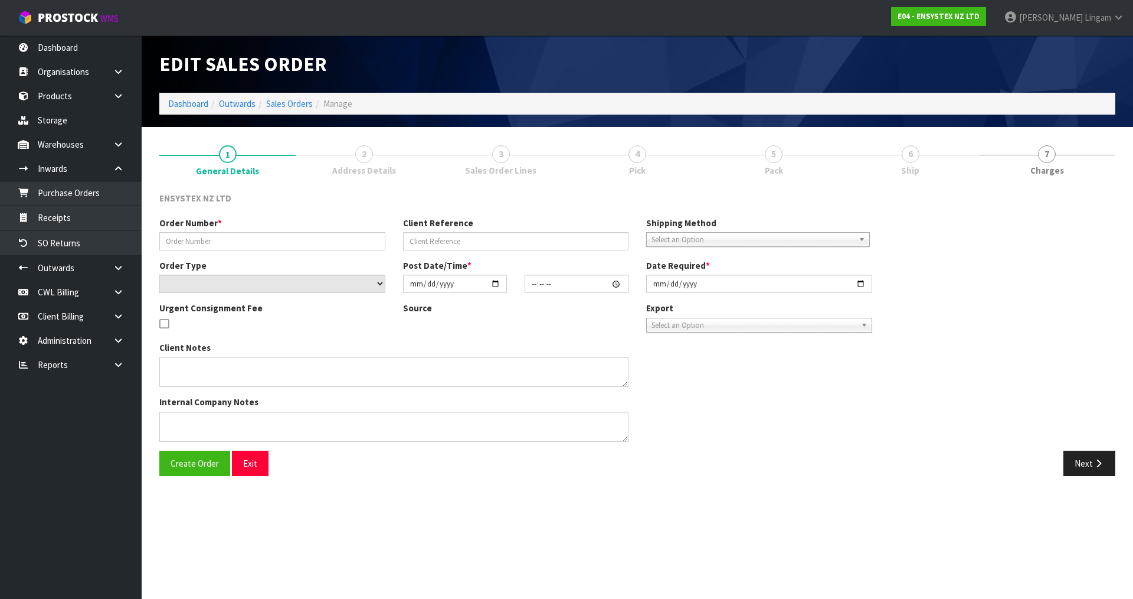
type input "#SONZ-6656"
type input "444987097"
select select "number:0"
type input "2025-08-15"
type input "13:15:25.000"
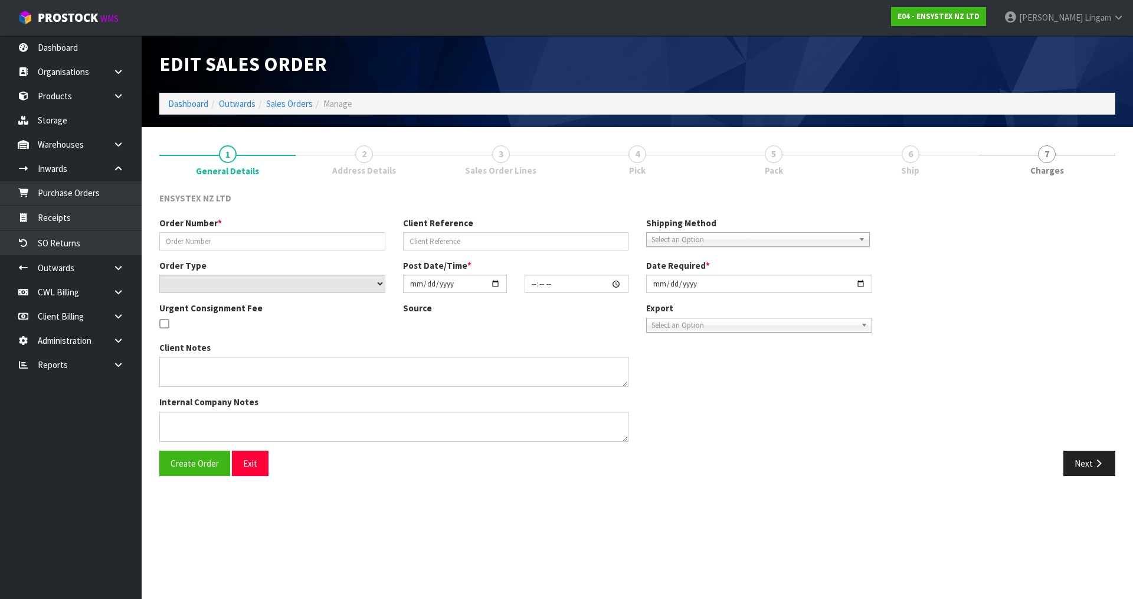
type input "2025-08-18"
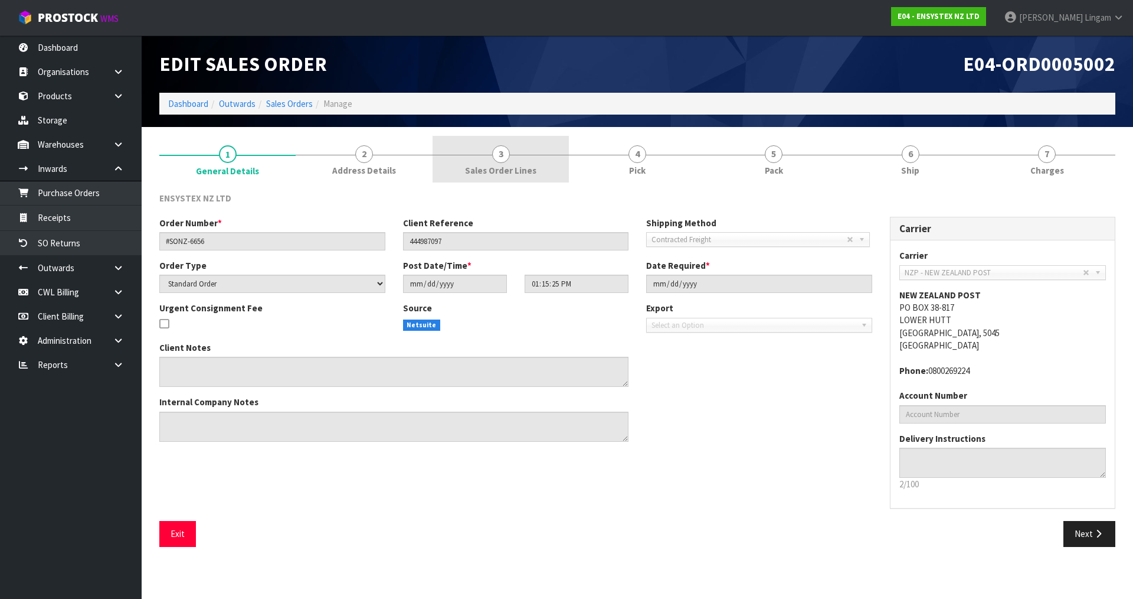
click at [528, 164] on span "Sales Order Lines" at bounding box center [500, 170] width 71 height 12
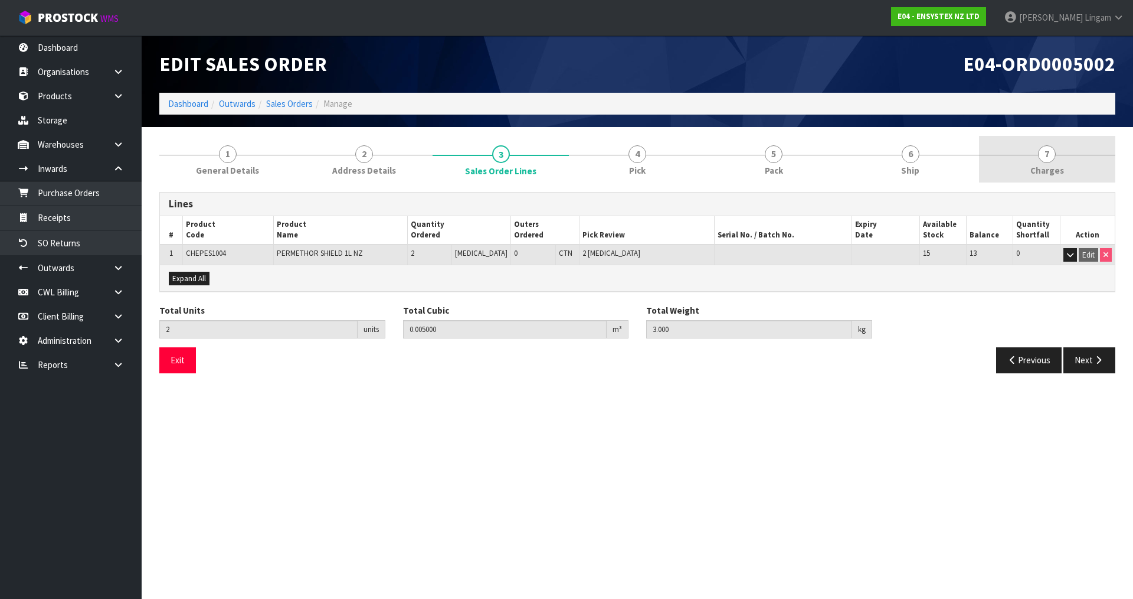
click at [1073, 164] on link "7 Charges" at bounding box center [1047, 159] width 136 height 47
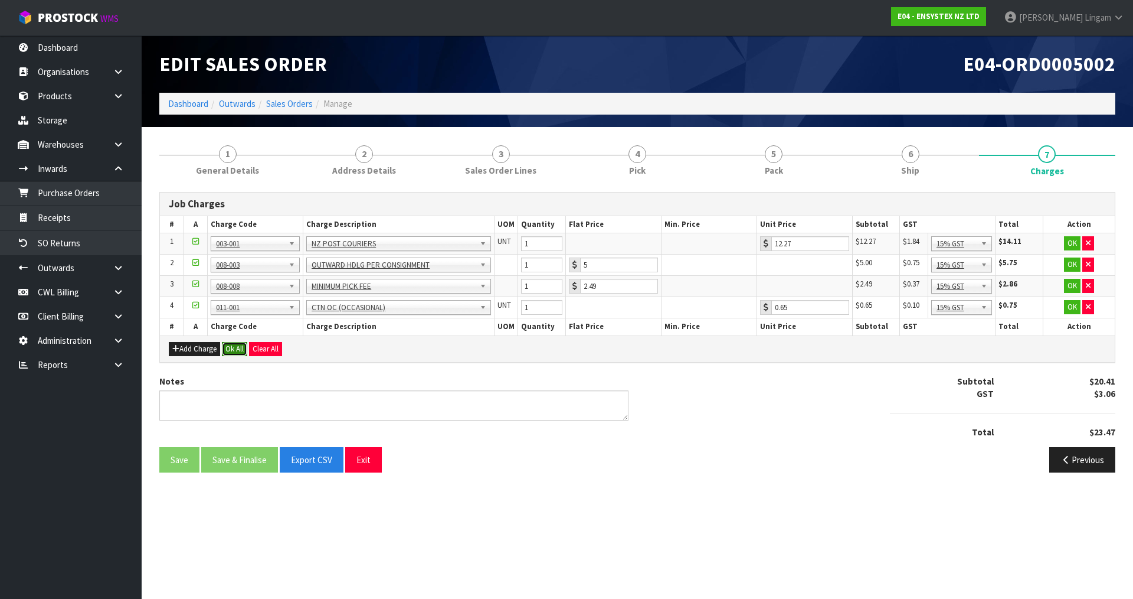
click at [241, 352] on button "Ok All" at bounding box center [234, 349] width 25 height 14
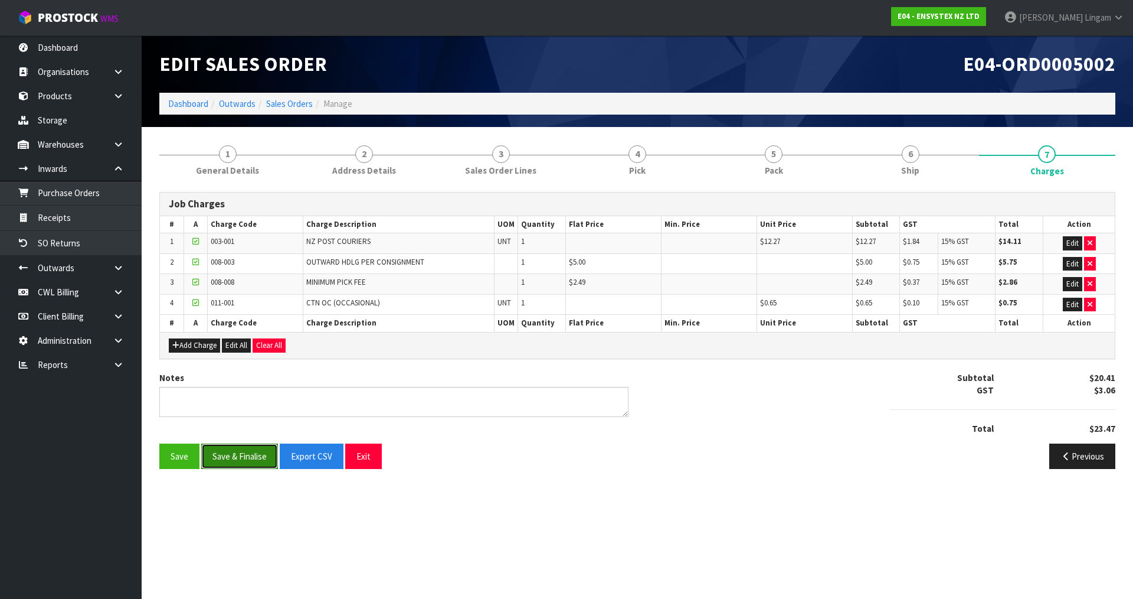
click at [250, 453] on button "Save & Finalise" at bounding box center [239, 455] width 77 height 25
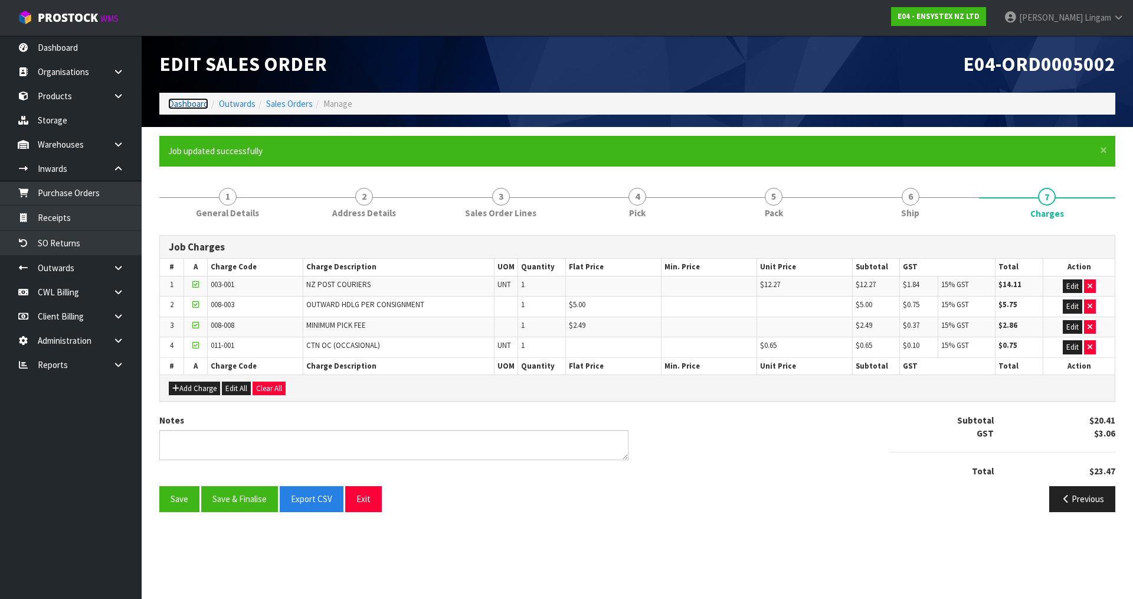
click at [192, 101] on link "Dashboard" at bounding box center [188, 103] width 40 height 11
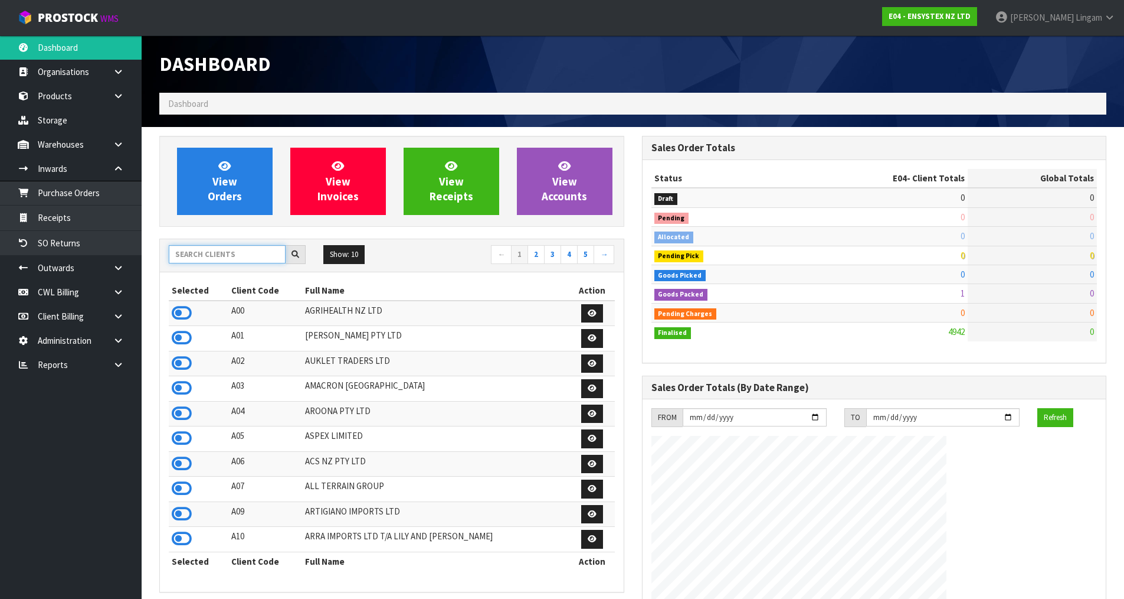
click at [226, 256] on input "text" at bounding box center [227, 254] width 117 height 18
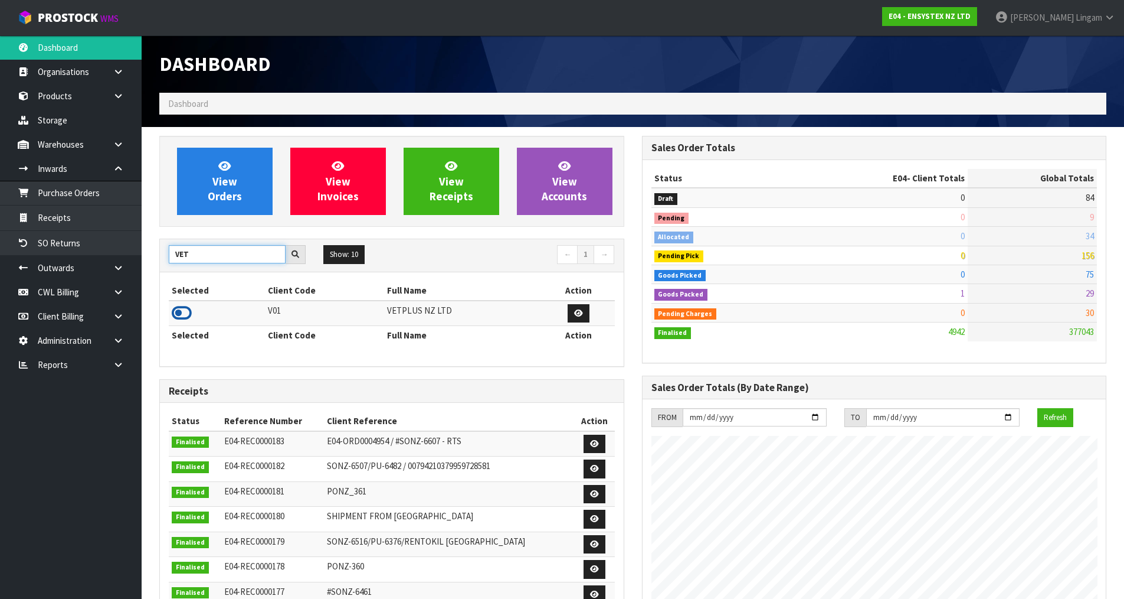
type input "VET"
click at [178, 312] on icon at bounding box center [182, 313] width 20 height 18
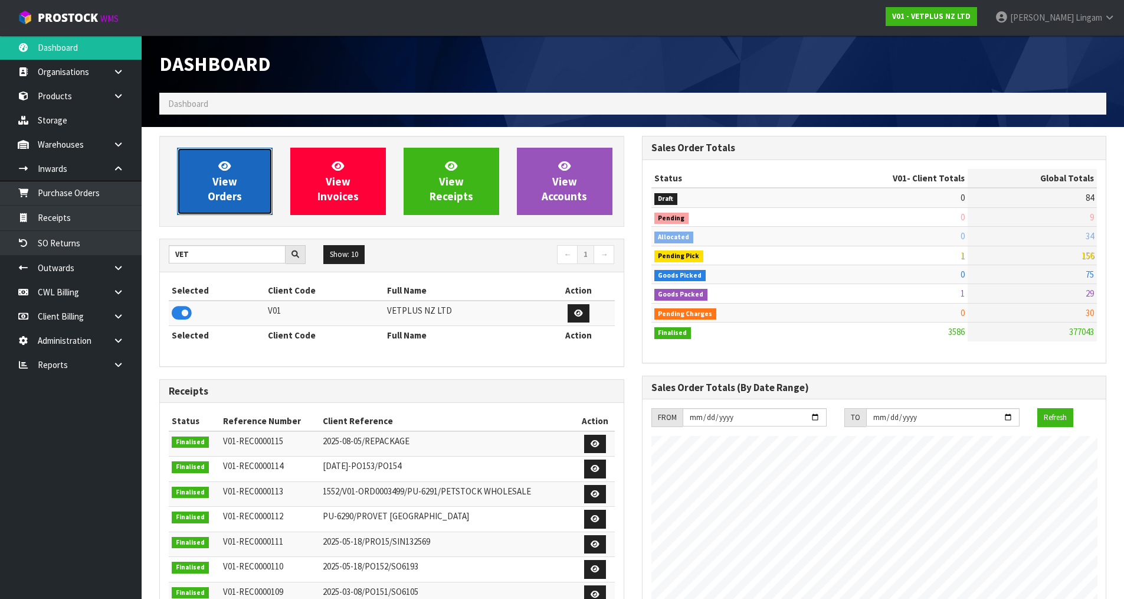
click at [231, 191] on span "View Orders" at bounding box center [225, 181] width 34 height 44
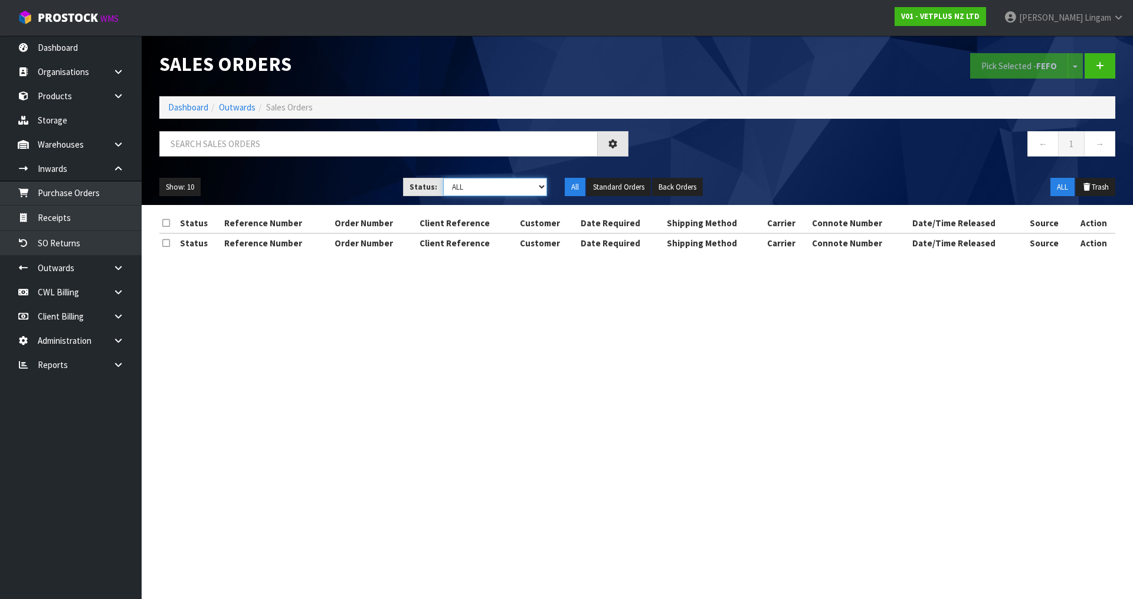
click at [515, 190] on select "Draft Pending Allocated Pending Pick Goods Picked Goods Packed Pending Charges …" at bounding box center [495, 187] width 104 height 18
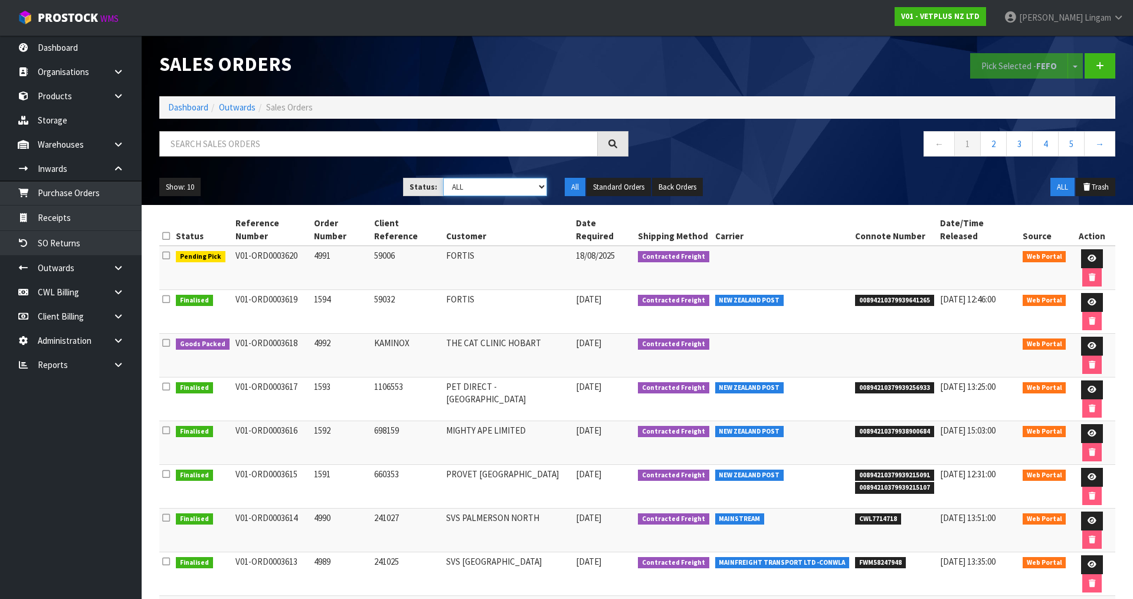
select select "string:5"
click at [443, 178] on select "Draft Pending Allocated Pending Pick Goods Picked Goods Packed Pending Charges …" at bounding box center [495, 187] width 104 height 18
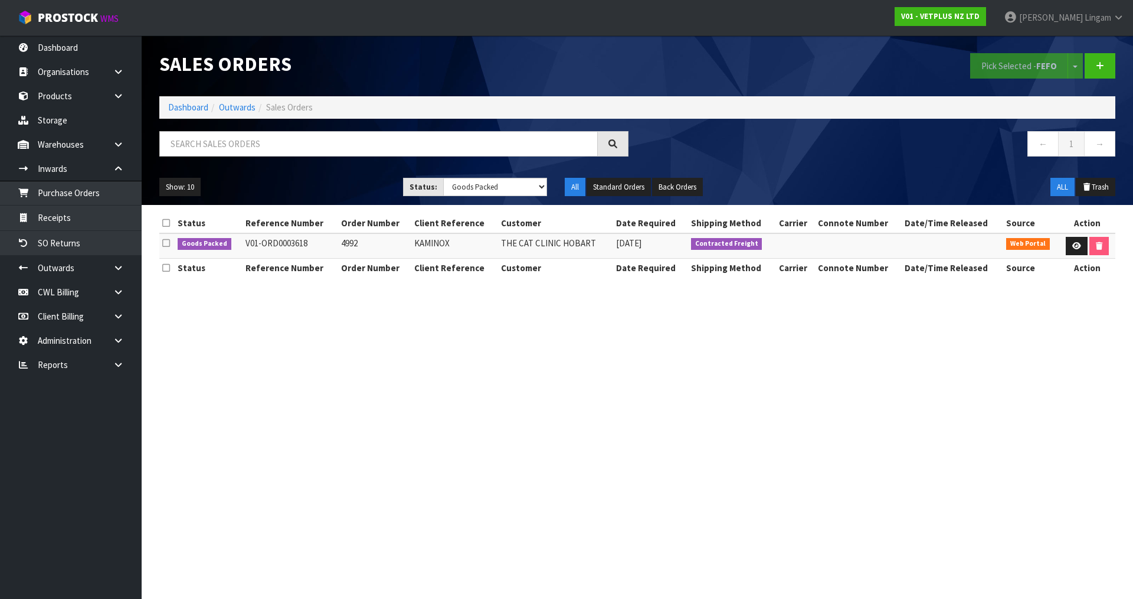
click at [641, 505] on section "Sales Orders Pick Selected - FEFO Split button! FIFO - First In First Out FEFO …" at bounding box center [566, 299] width 1133 height 599
click at [189, 108] on link "Dashboard" at bounding box center [188, 107] width 40 height 11
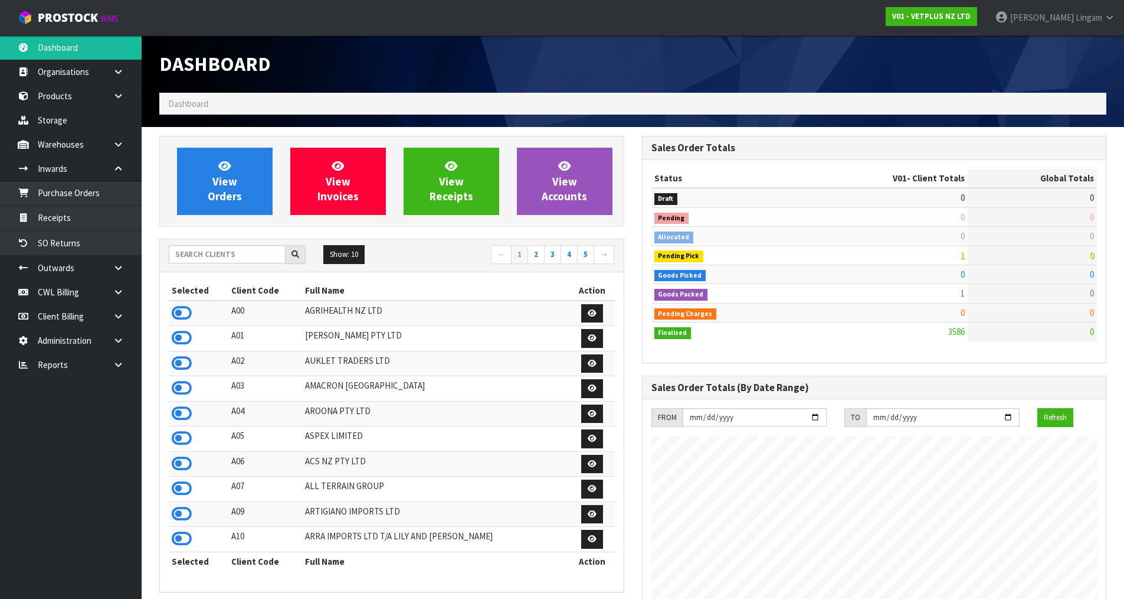
scroll to position [894, 482]
click at [234, 175] on span "View Orders" at bounding box center [225, 181] width 34 height 44
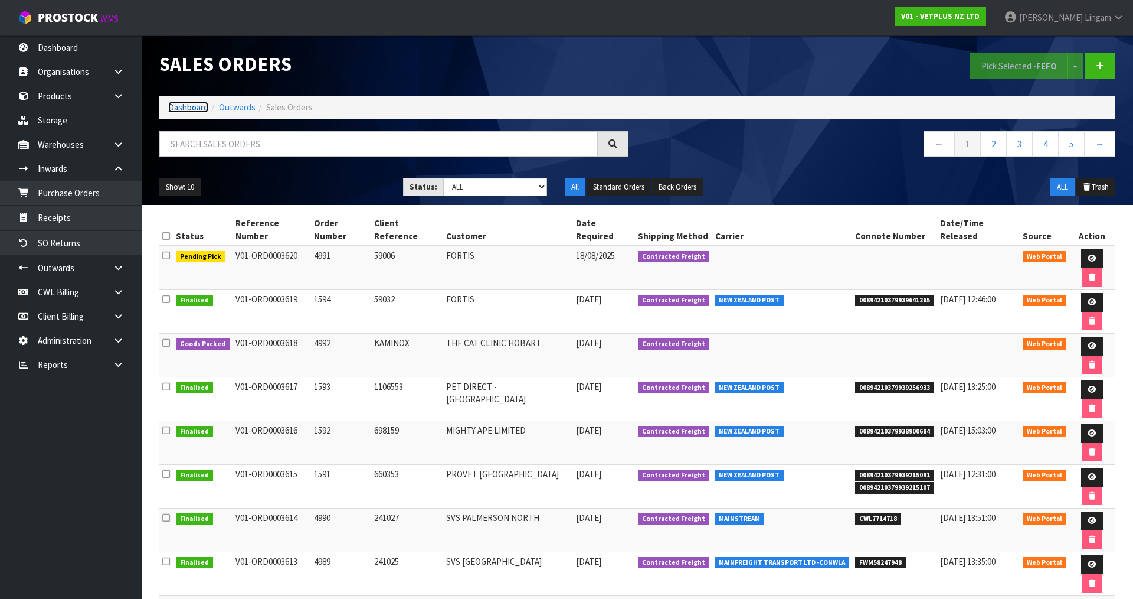
click at [192, 106] on link "Dashboard" at bounding box center [188, 107] width 40 height 11
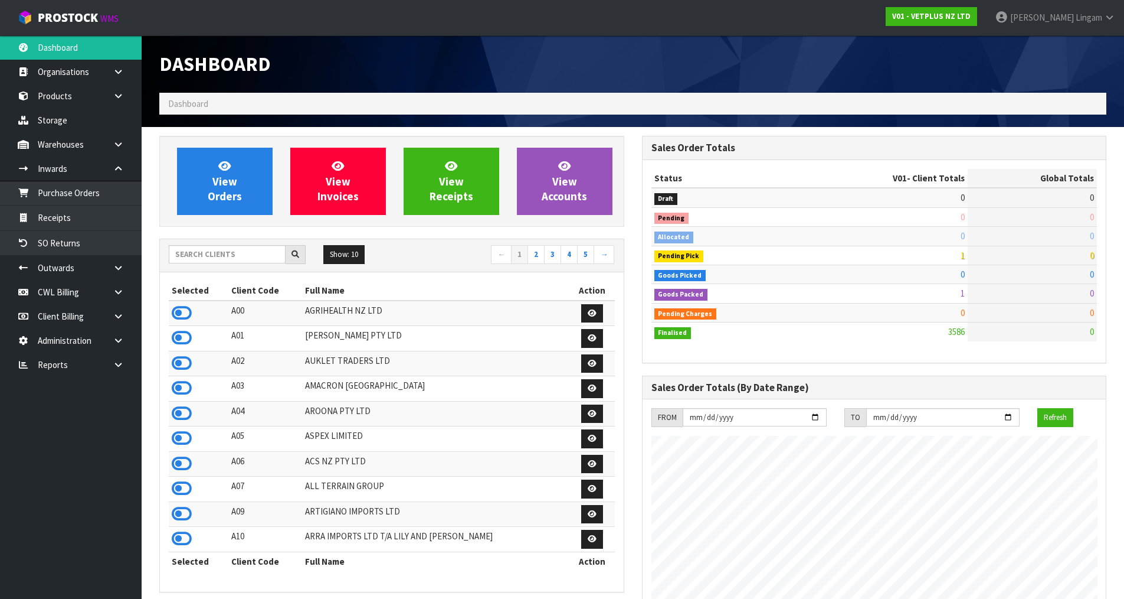
scroll to position [894, 482]
click at [238, 253] on input "text" at bounding box center [227, 254] width 117 height 18
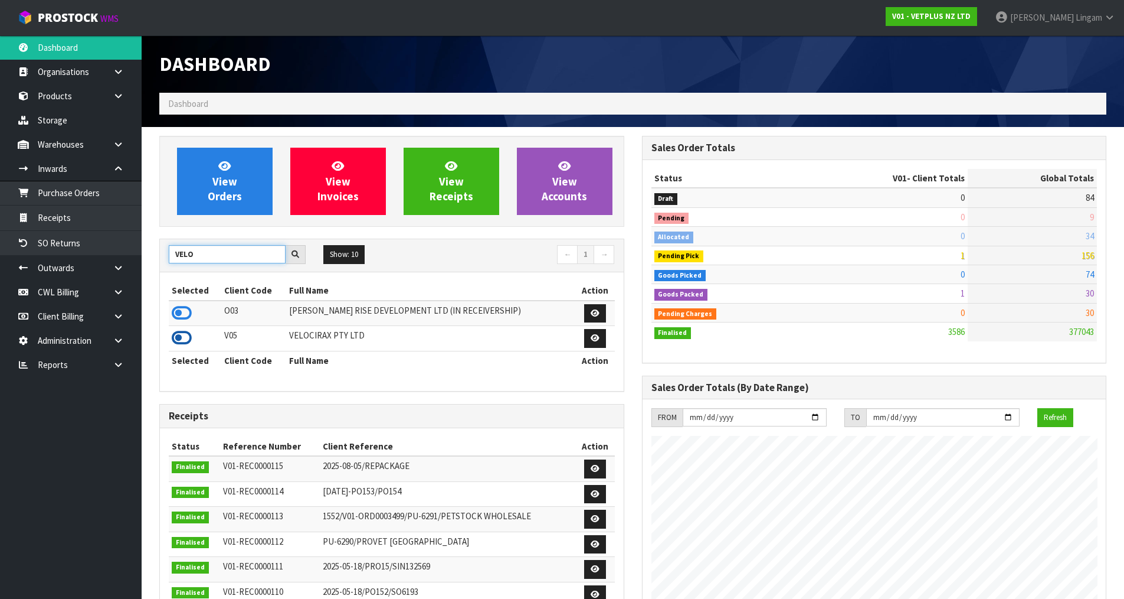
type input "VELO"
click at [184, 341] on icon at bounding box center [182, 338] width 20 height 18
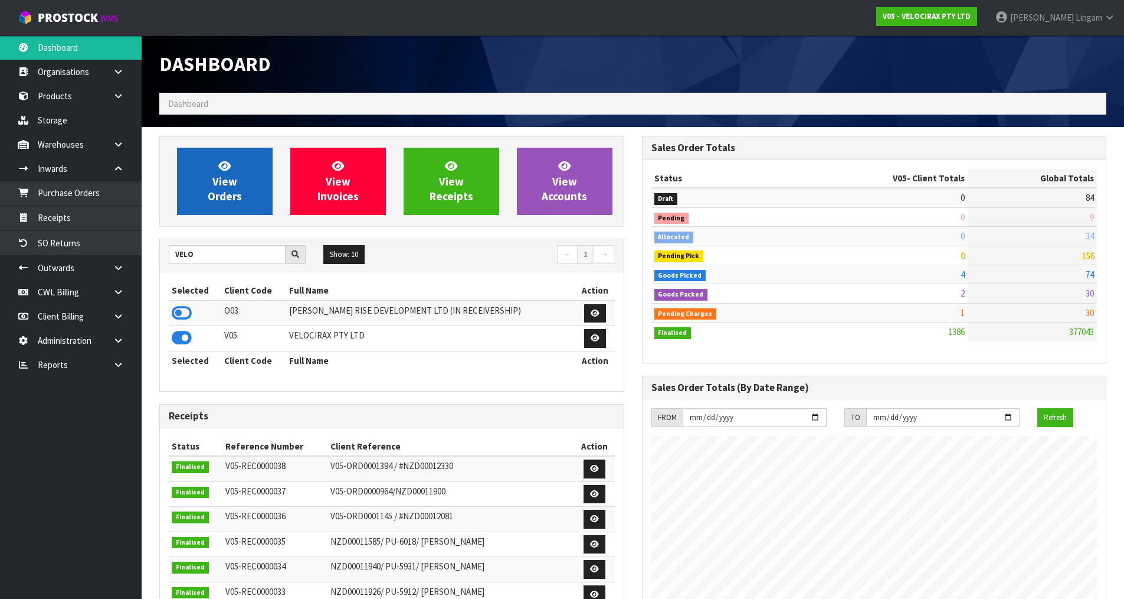
scroll to position [920, 482]
click at [228, 204] on link "View Orders" at bounding box center [225, 181] width 96 height 67
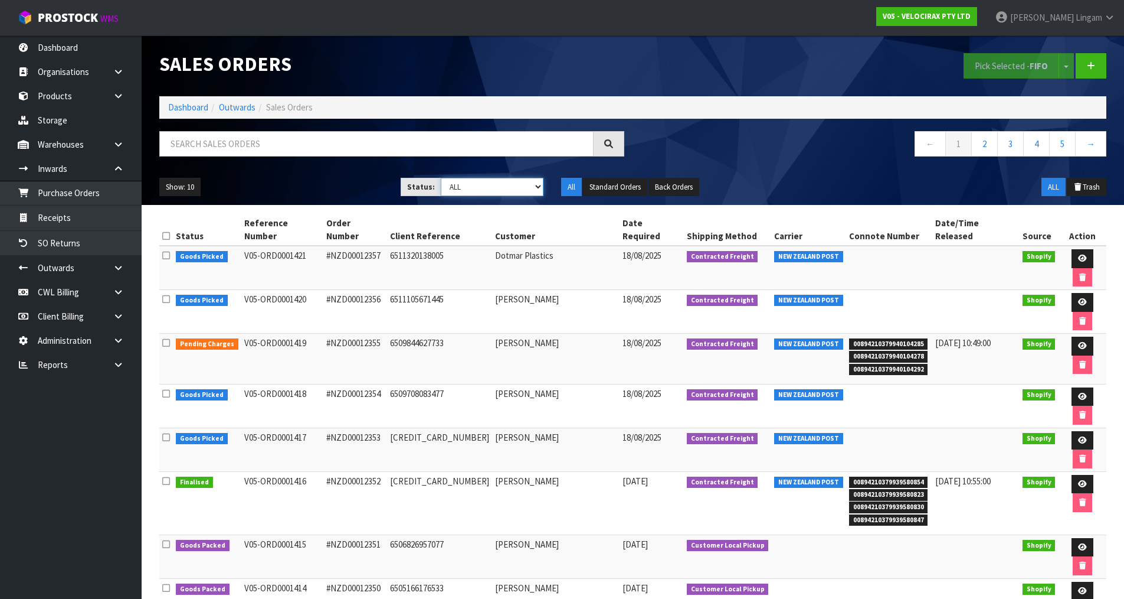
drag, startPoint x: 522, startPoint y: 189, endPoint x: 521, endPoint y: 195, distance: 6.0
click at [522, 189] on select "Draft Pending Allocated Pending Pick Goods Picked Goods Packed Pending Charges …" at bounding box center [492, 187] width 103 height 18
select select "string:6"
click at [441, 178] on select "Draft Pending Allocated Pending Pick Goods Picked Goods Packed Pending Charges …" at bounding box center [492, 187] width 103 height 18
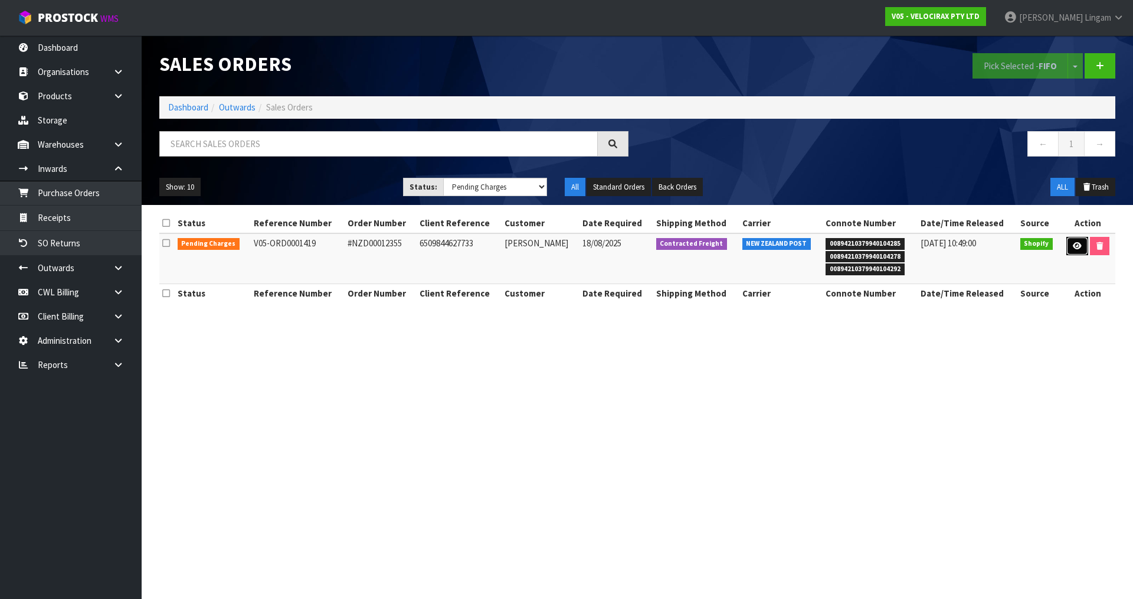
click at [1075, 247] on icon at bounding box center [1077, 246] width 9 height 8
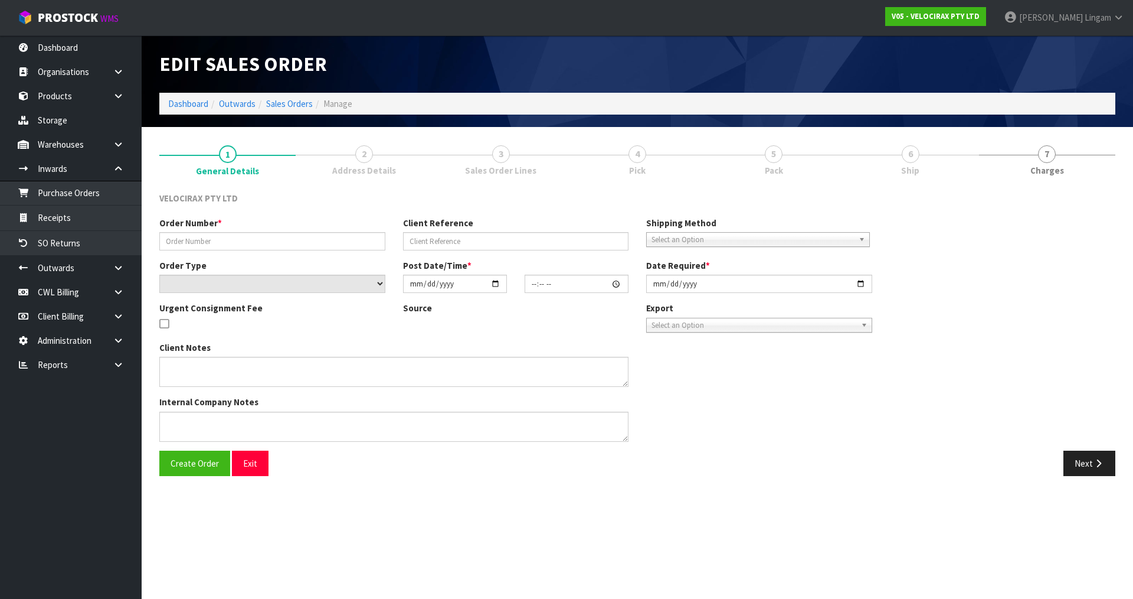
type input "#NZD00012355"
type input "6509844627733"
select select "number:0"
type input "2025-08-16"
type input "09:41:55.000"
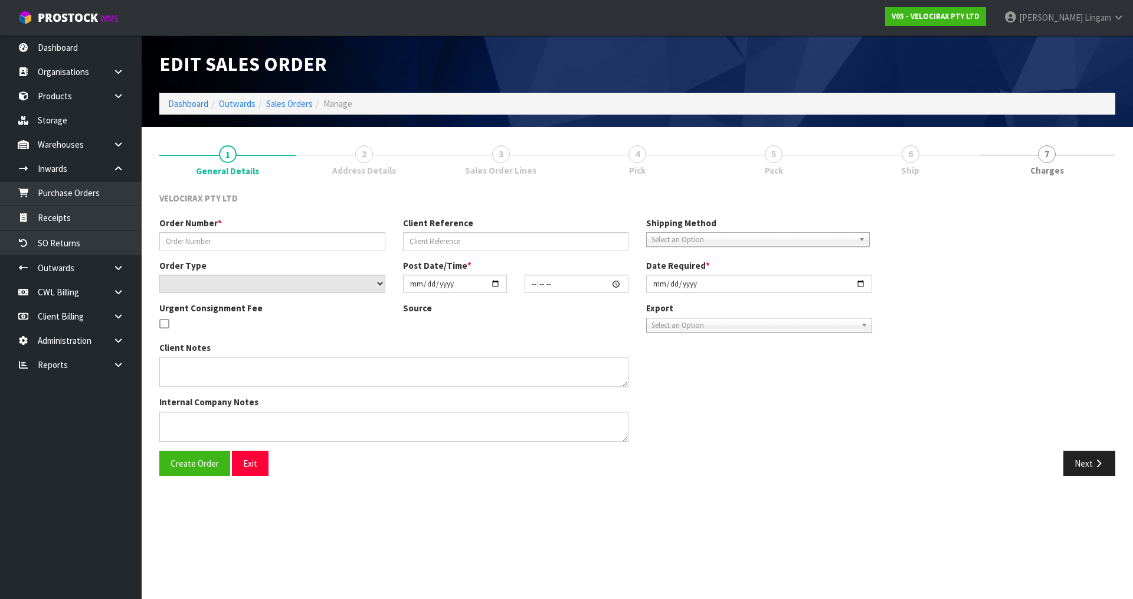
type input "2025-08-18"
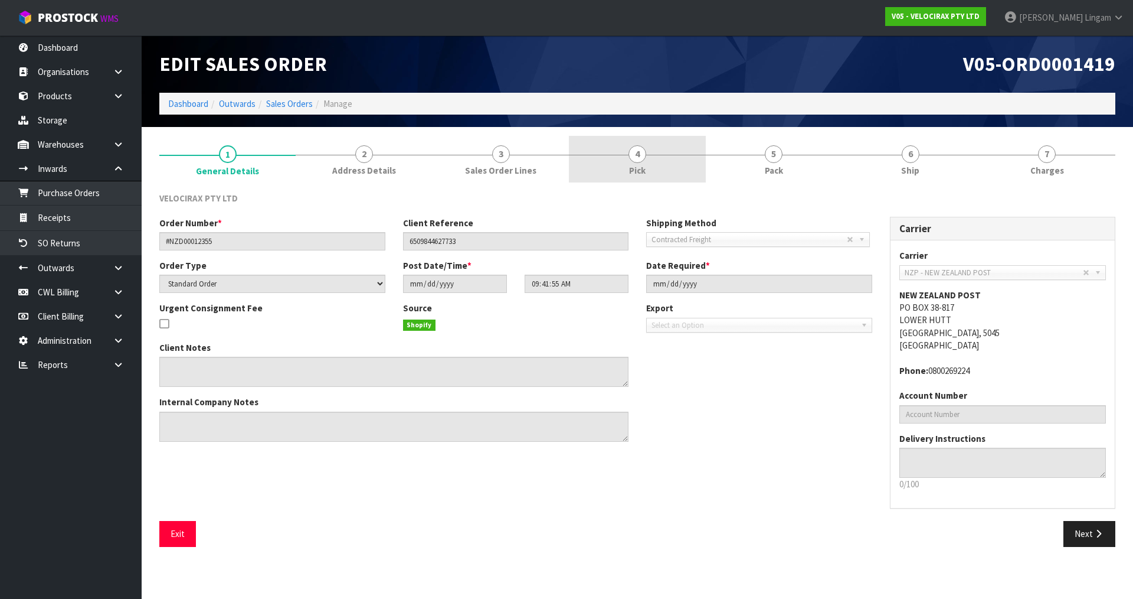
click at [665, 165] on link "4 Pick" at bounding box center [637, 159] width 136 height 47
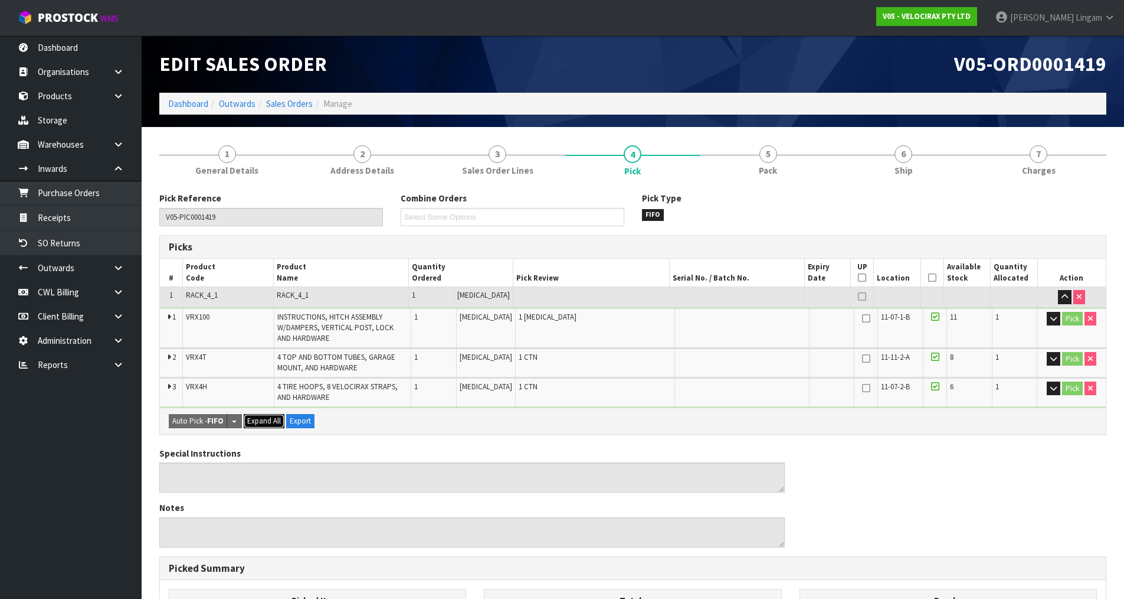
drag, startPoint x: 260, startPoint y: 424, endPoint x: 289, endPoint y: 425, distance: 28.9
click at [261, 424] on span "Expand All" at bounding box center [264, 421] width 34 height 10
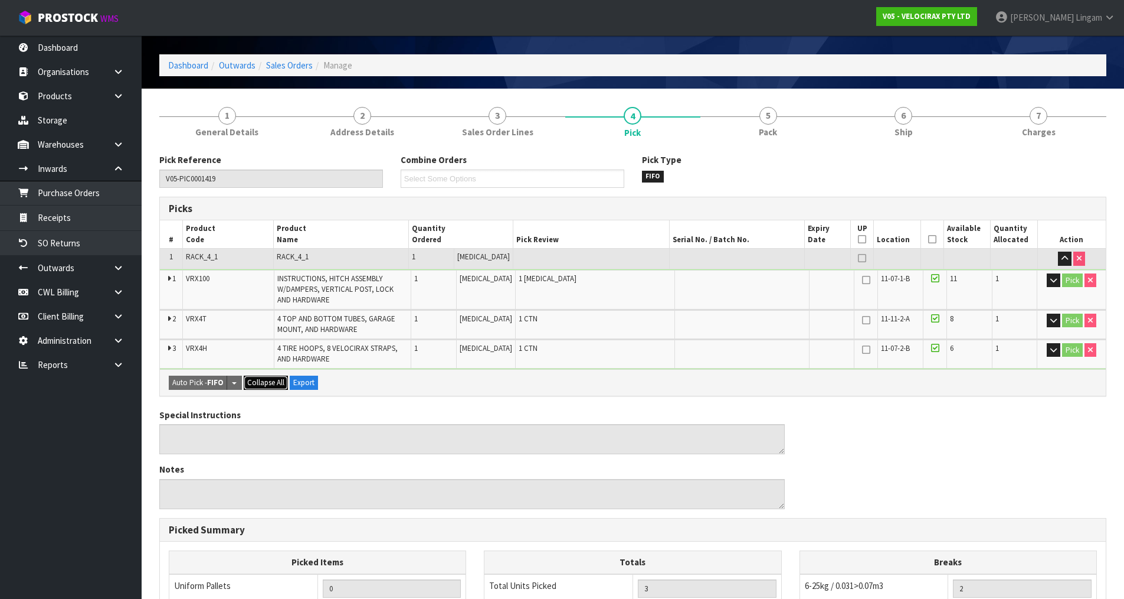
scroll to position [59, 0]
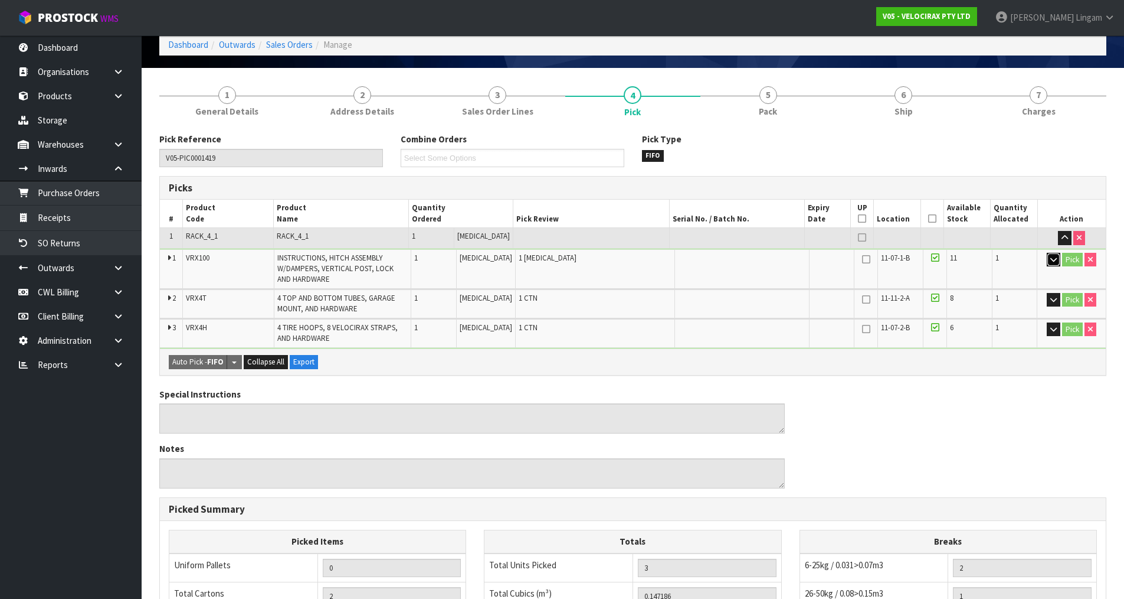
click at [1051, 262] on icon "button" at bounding box center [1054, 260] width 6 height 8
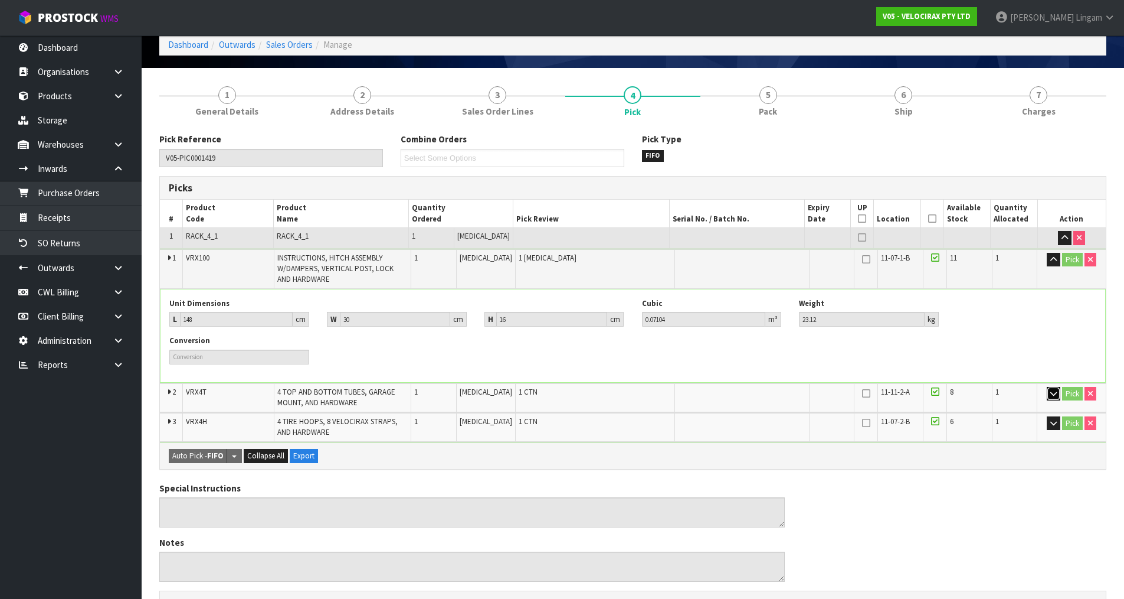
click at [1054, 393] on icon "button" at bounding box center [1054, 394] width 6 height 8
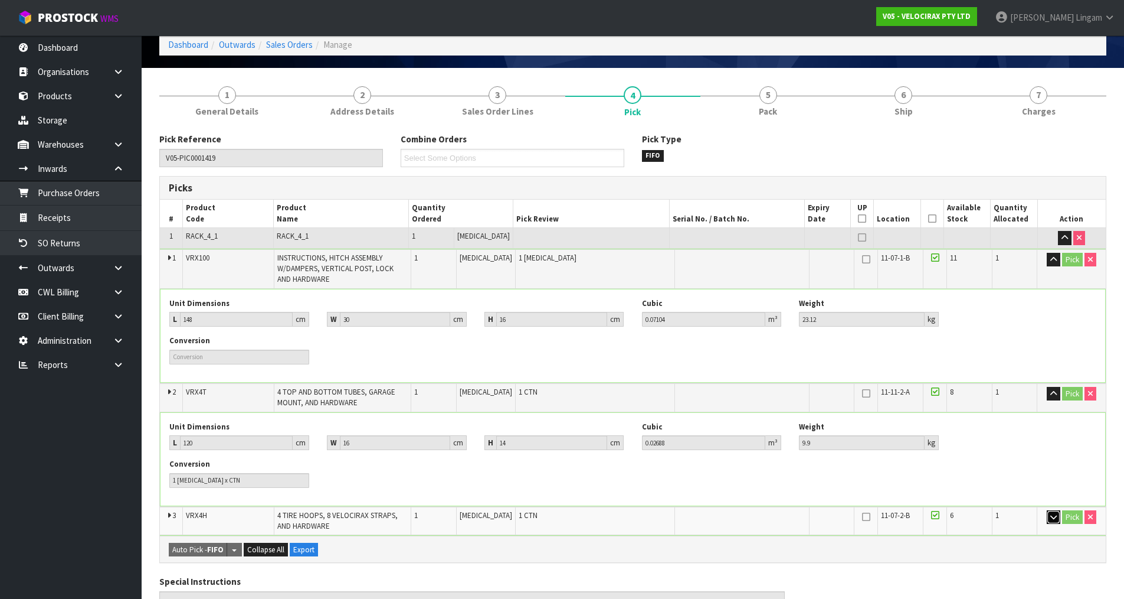
click at [1048, 517] on button "button" at bounding box center [1054, 517] width 14 height 14
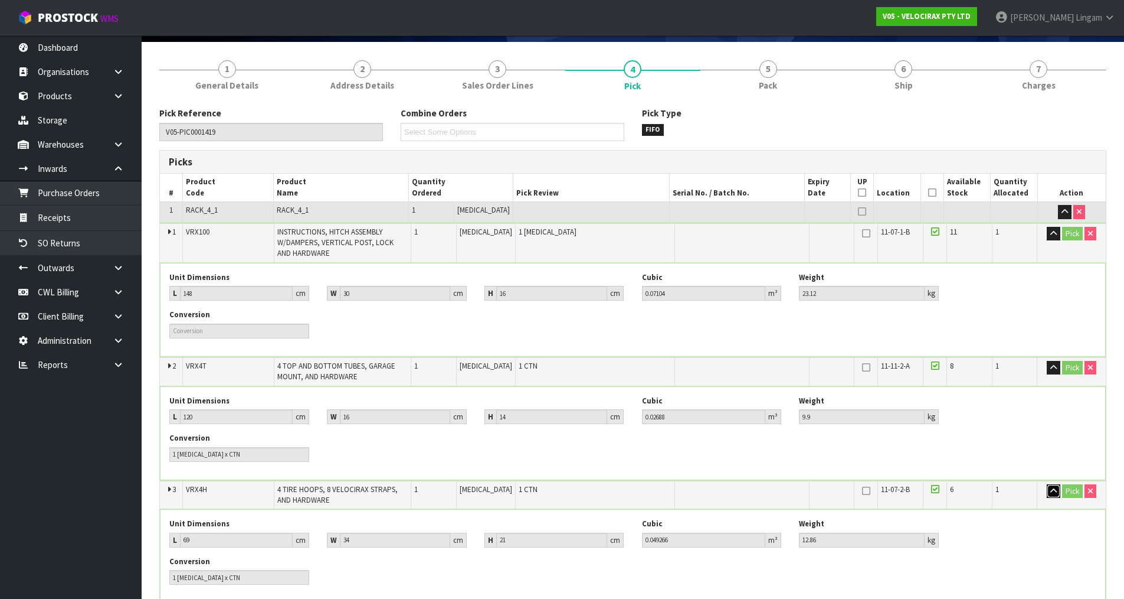
scroll to position [0, 0]
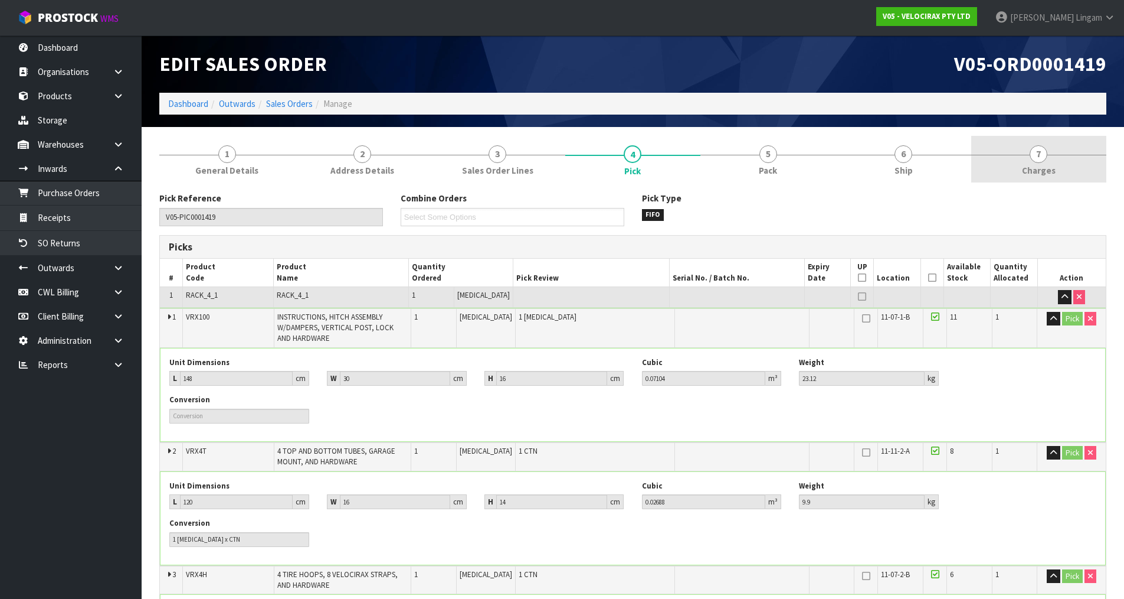
click at [1050, 168] on span "Charges" at bounding box center [1039, 170] width 34 height 12
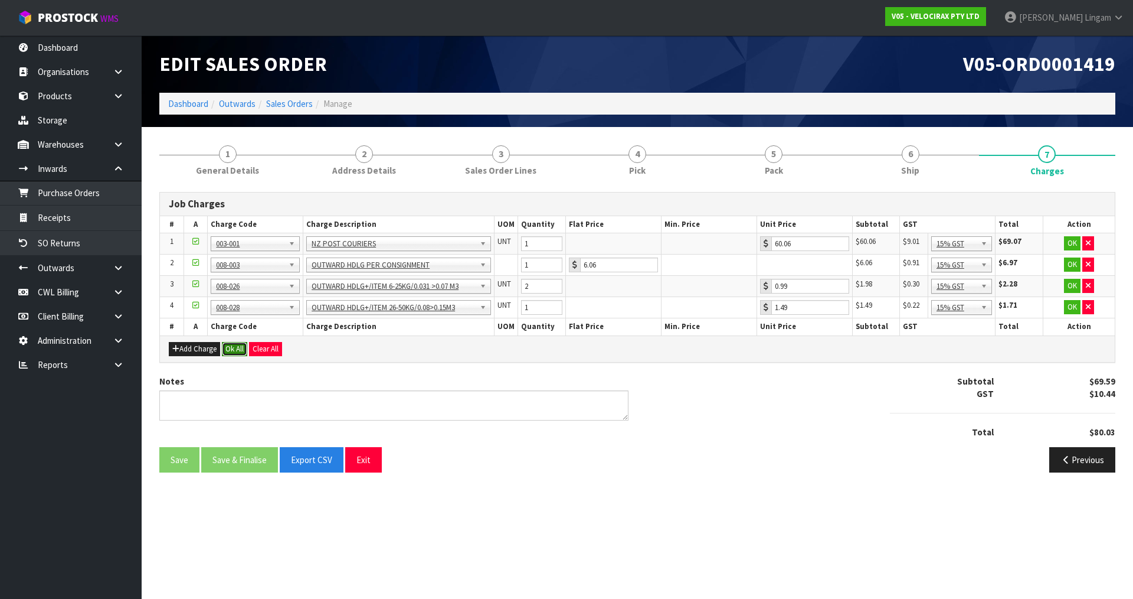
click at [236, 349] on button "Ok All" at bounding box center [234, 349] width 25 height 14
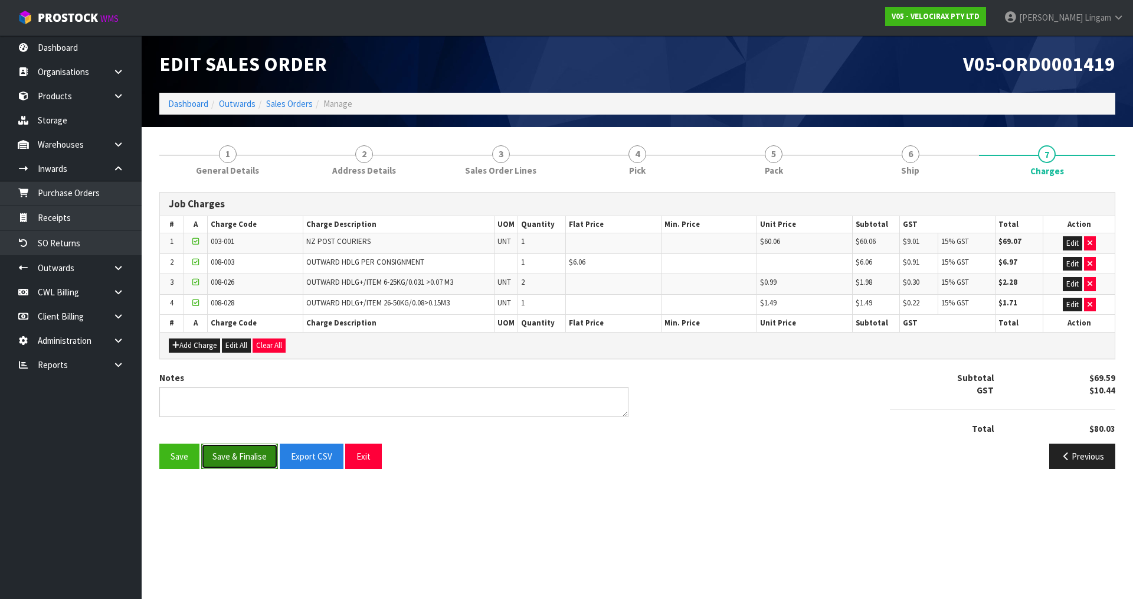
click at [246, 453] on button "Save & Finalise" at bounding box center [239, 455] width 77 height 25
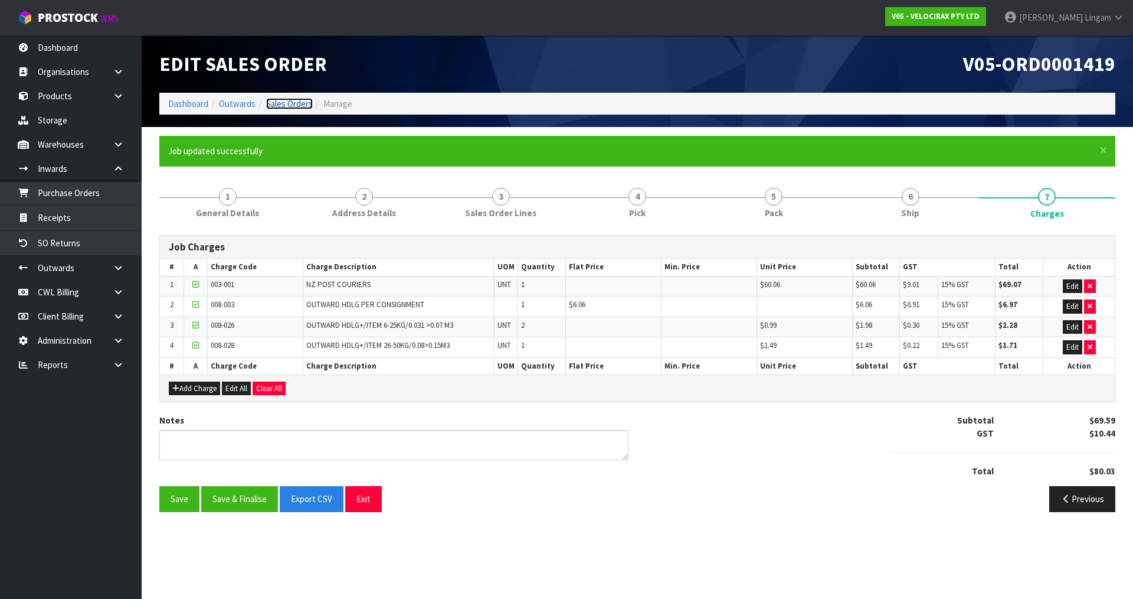
click at [290, 103] on link "Sales Orders" at bounding box center [289, 103] width 47 height 11
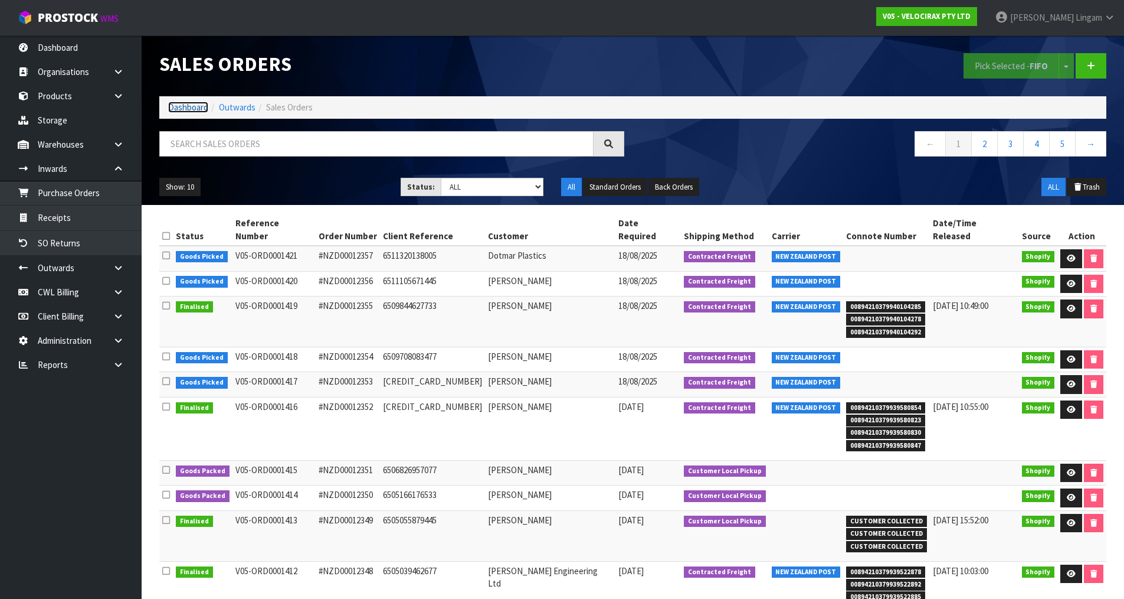
click at [184, 106] on link "Dashboard" at bounding box center [188, 107] width 40 height 11
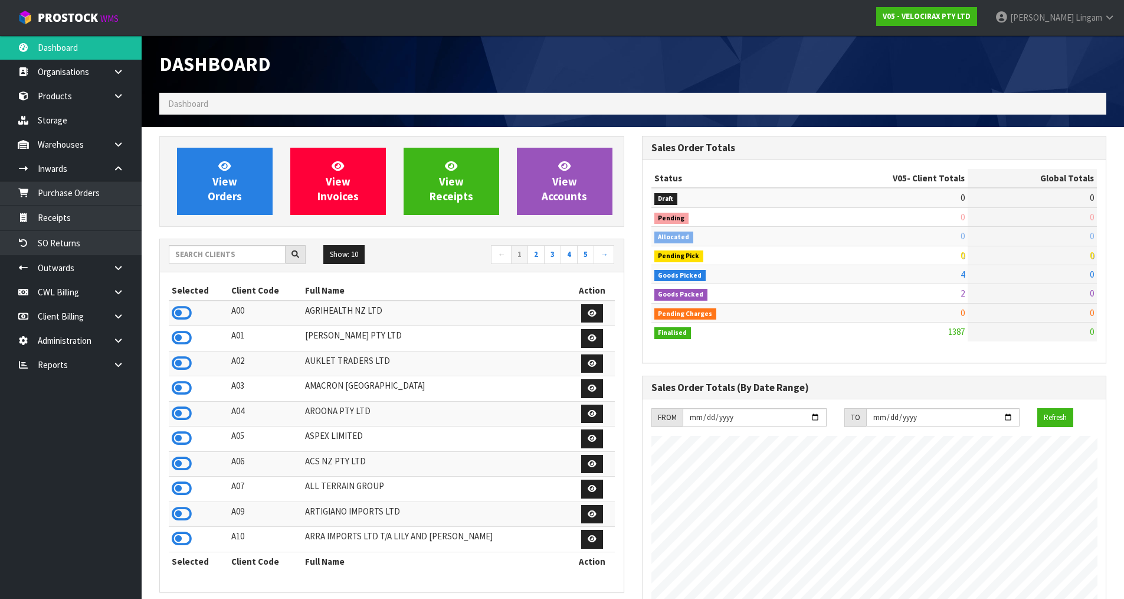
scroll to position [920, 482]
click at [226, 257] on input "text" at bounding box center [227, 254] width 117 height 18
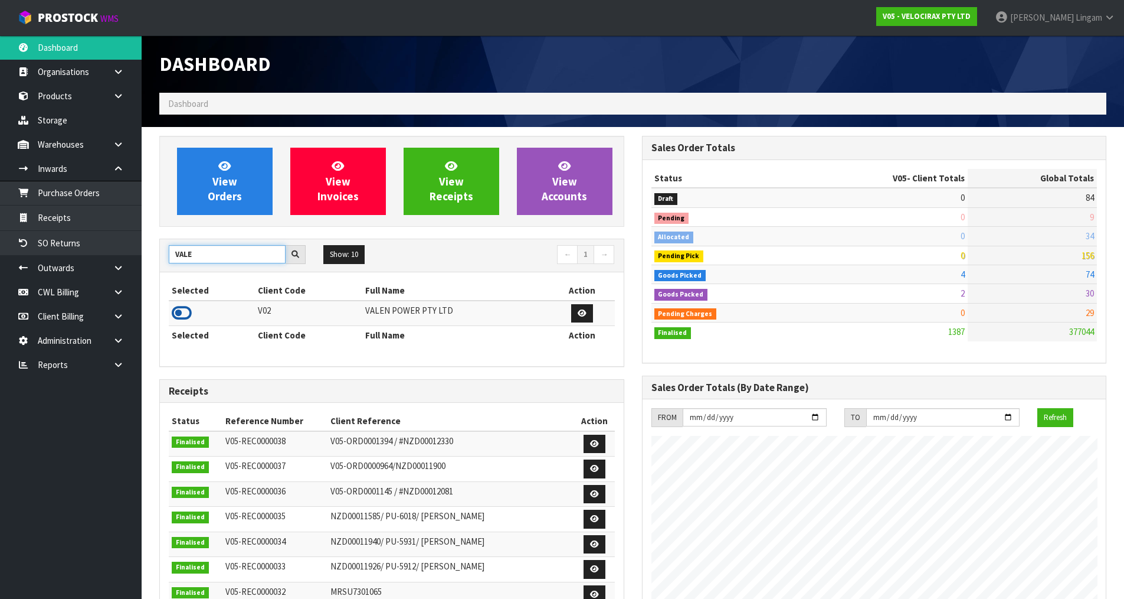
type input "VALE"
drag, startPoint x: 175, startPoint y: 314, endPoint x: 181, endPoint y: 310, distance: 6.4
click at [176, 313] on icon at bounding box center [182, 313] width 20 height 18
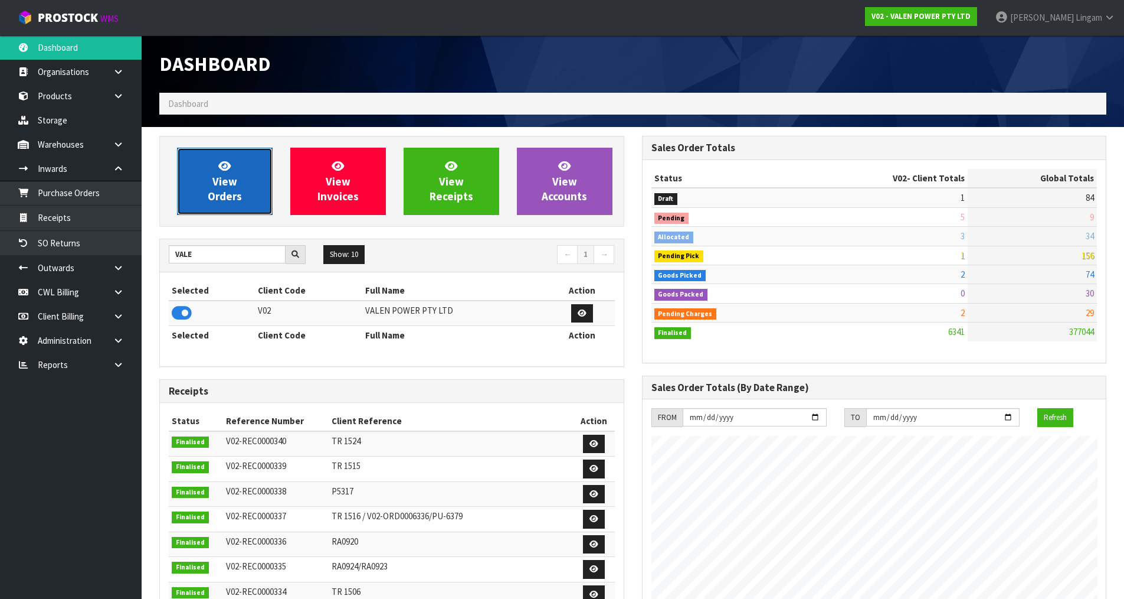
click at [226, 187] on span "View Orders" at bounding box center [225, 181] width 34 height 44
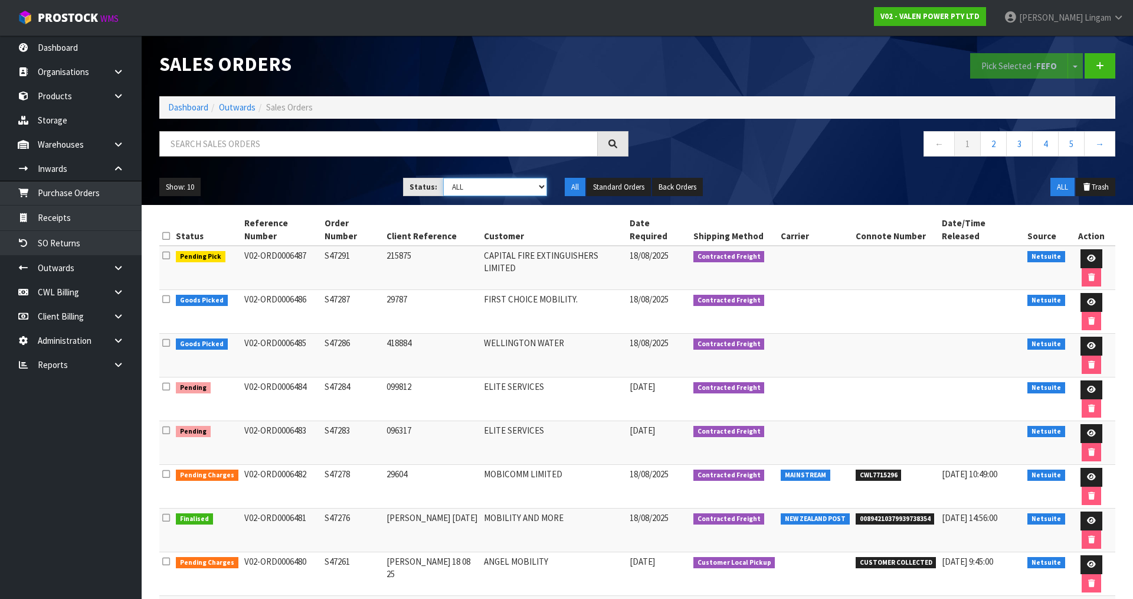
click at [524, 187] on select "Draft Pending Allocated Pending Pick Goods Picked Goods Packed Pending Charges …" at bounding box center [495, 187] width 104 height 18
select select "string:6"
click at [443, 178] on select "Draft Pending Allocated Pending Pick Goods Picked Goods Packed Pending Charges …" at bounding box center [495, 187] width 104 height 18
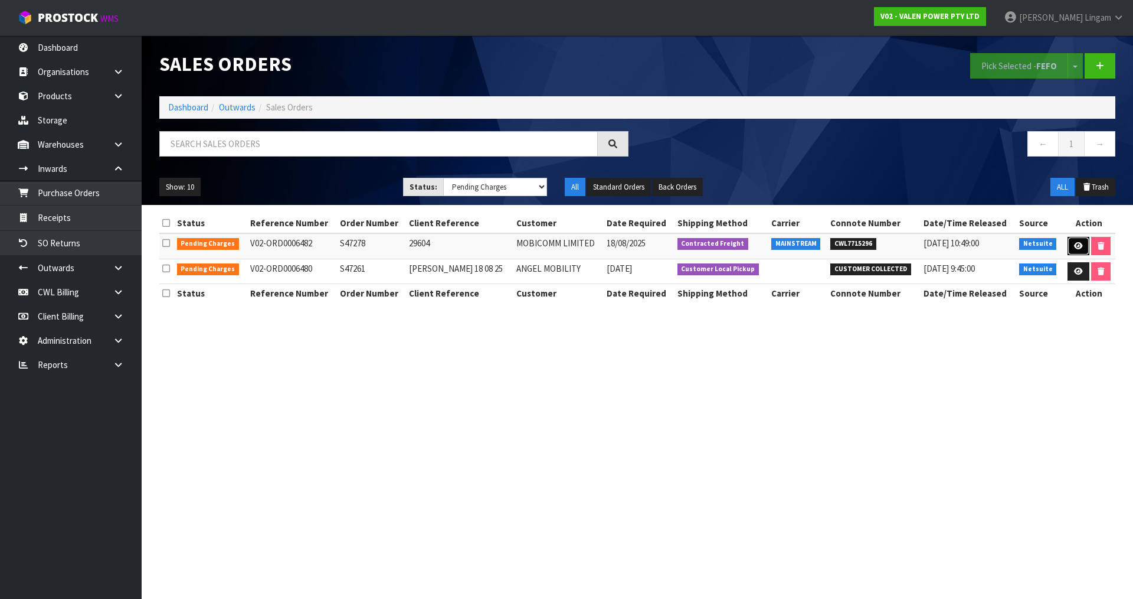
click at [1068, 243] on link at bounding box center [1079, 246] width 22 height 19
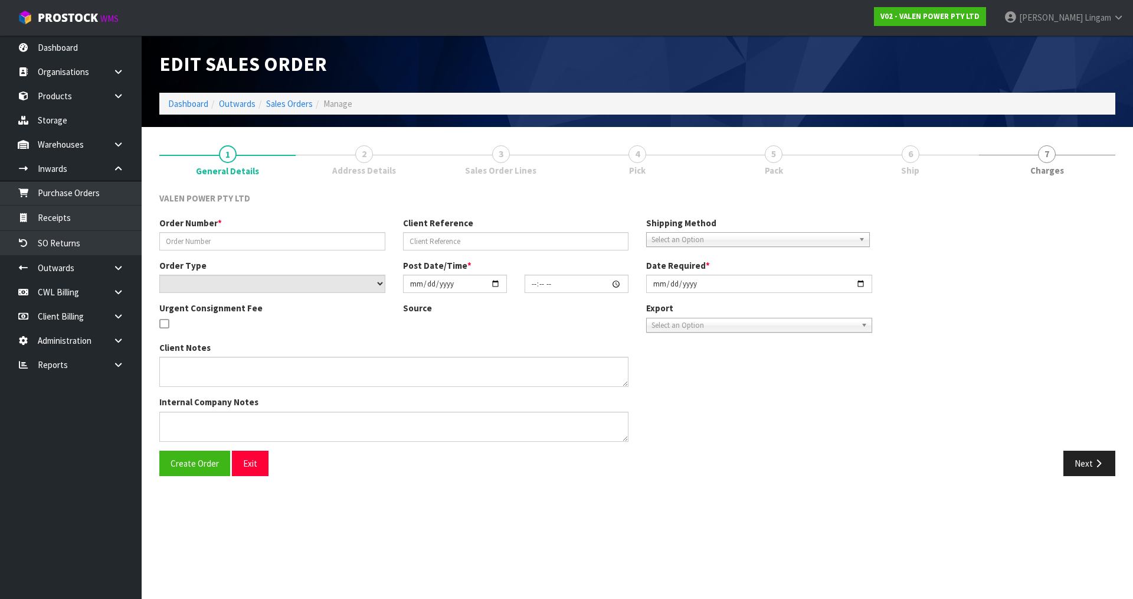
type input "S47278"
type input "29604"
select select "number:0"
type input "2025-08-15"
type input "14:00:07.000"
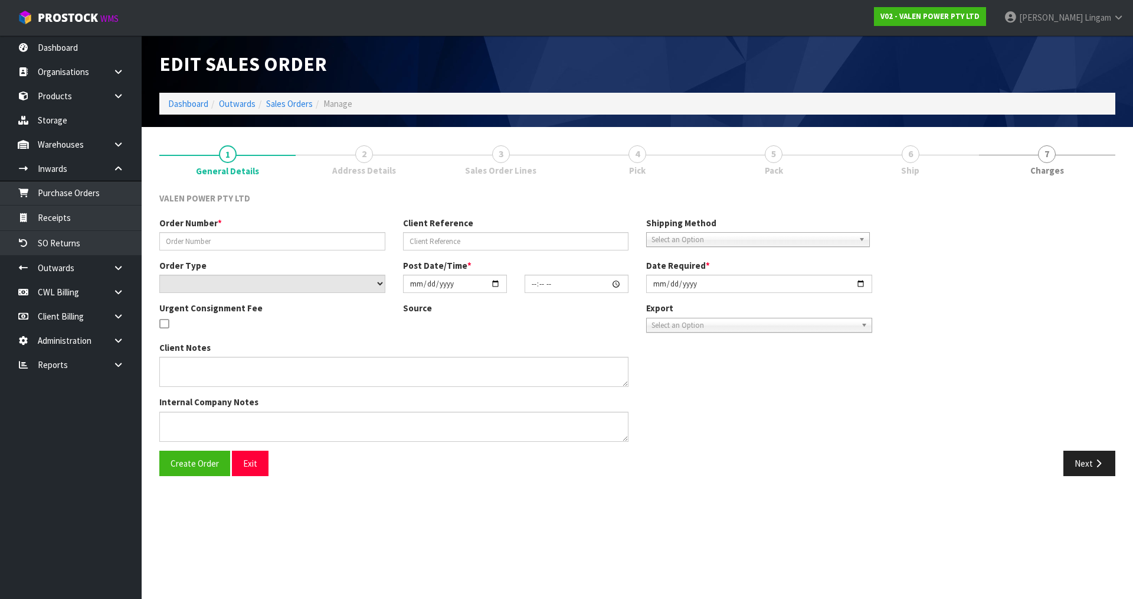
type input "2025-08-18"
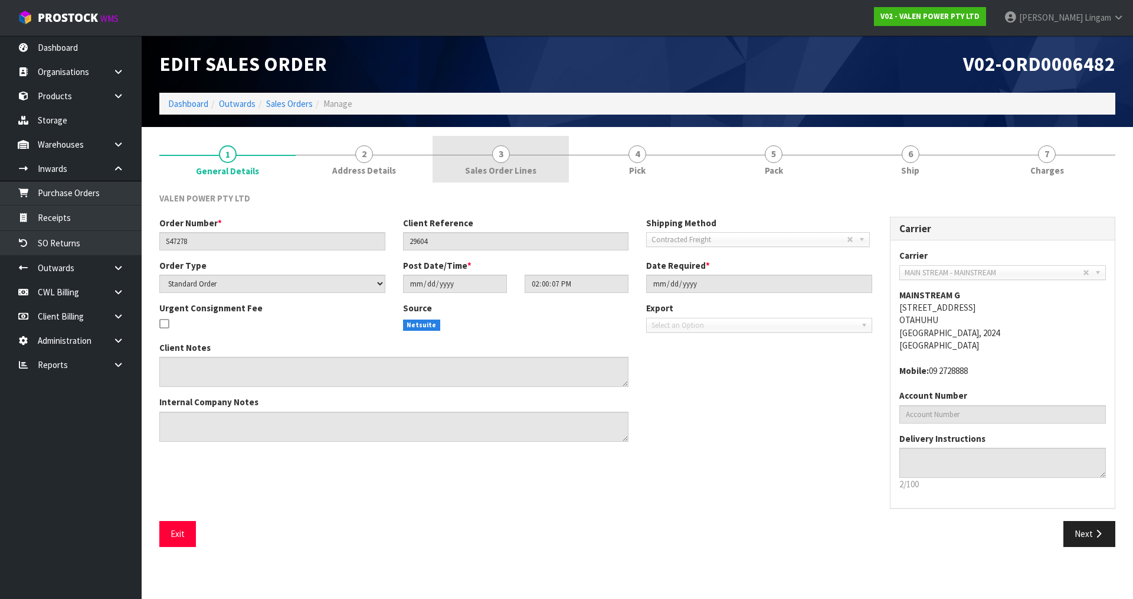
click at [531, 168] on span "Sales Order Lines" at bounding box center [500, 170] width 71 height 12
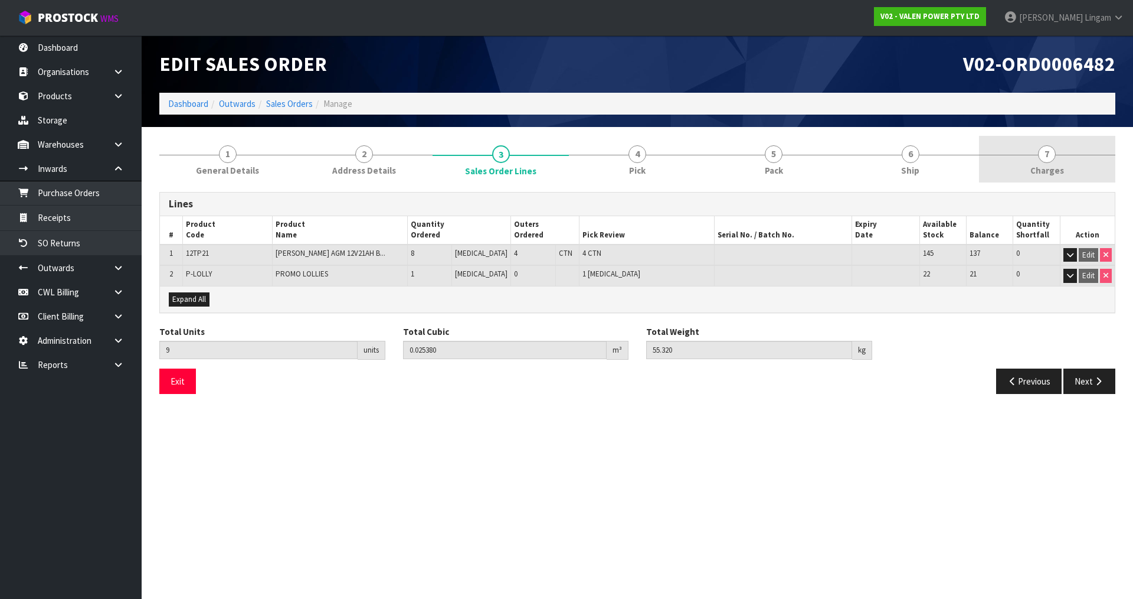
click at [1071, 162] on link "7 Charges" at bounding box center [1047, 159] width 136 height 47
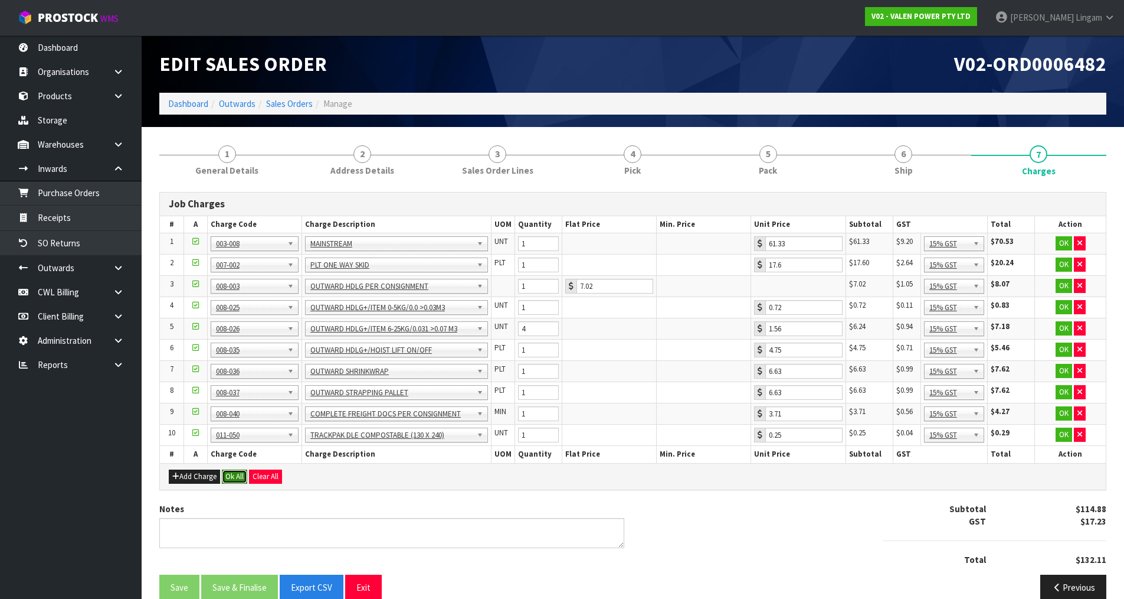
click at [236, 475] on button "Ok All" at bounding box center [234, 476] width 25 height 14
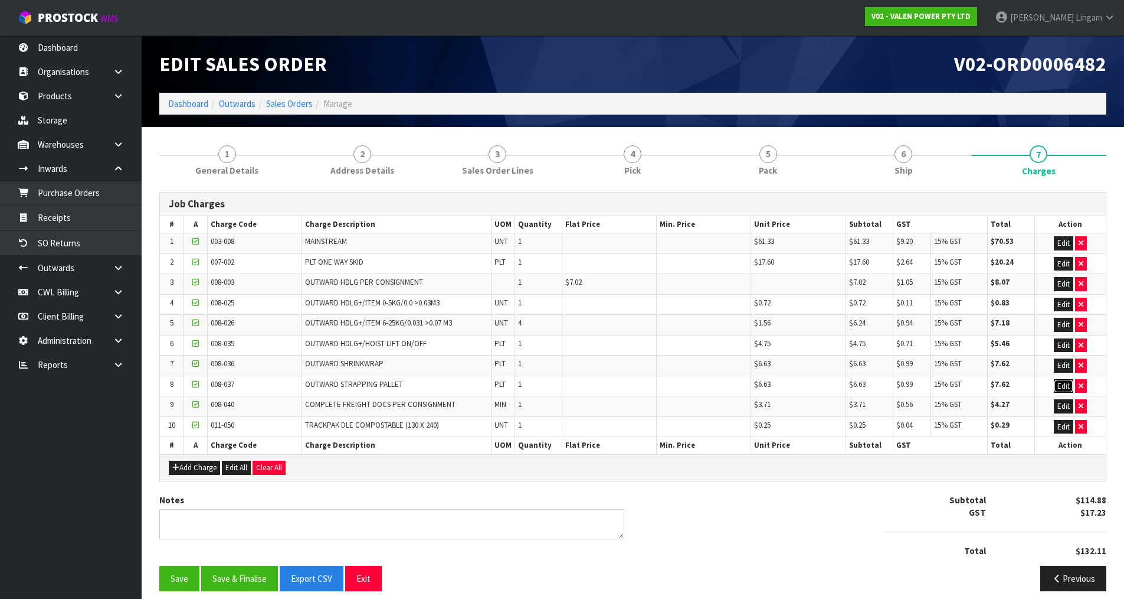
click at [1065, 385] on button "Edit" at bounding box center [1063, 386] width 19 height 14
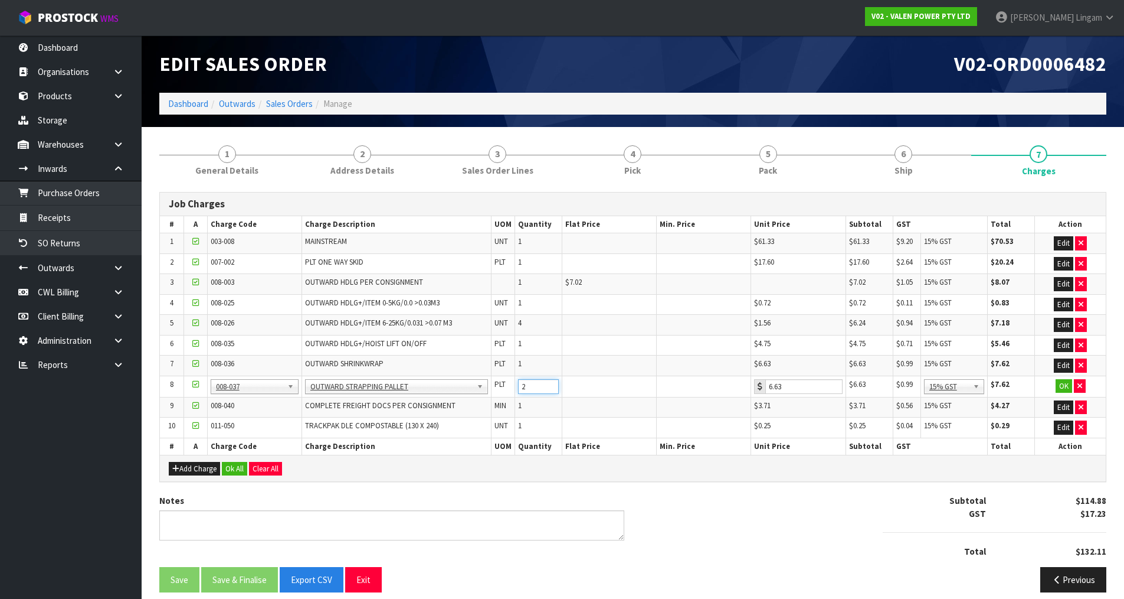
type input "2"
click at [551, 383] on input "2" at bounding box center [538, 386] width 41 height 15
click at [230, 468] on button "Ok All" at bounding box center [234, 469] width 25 height 14
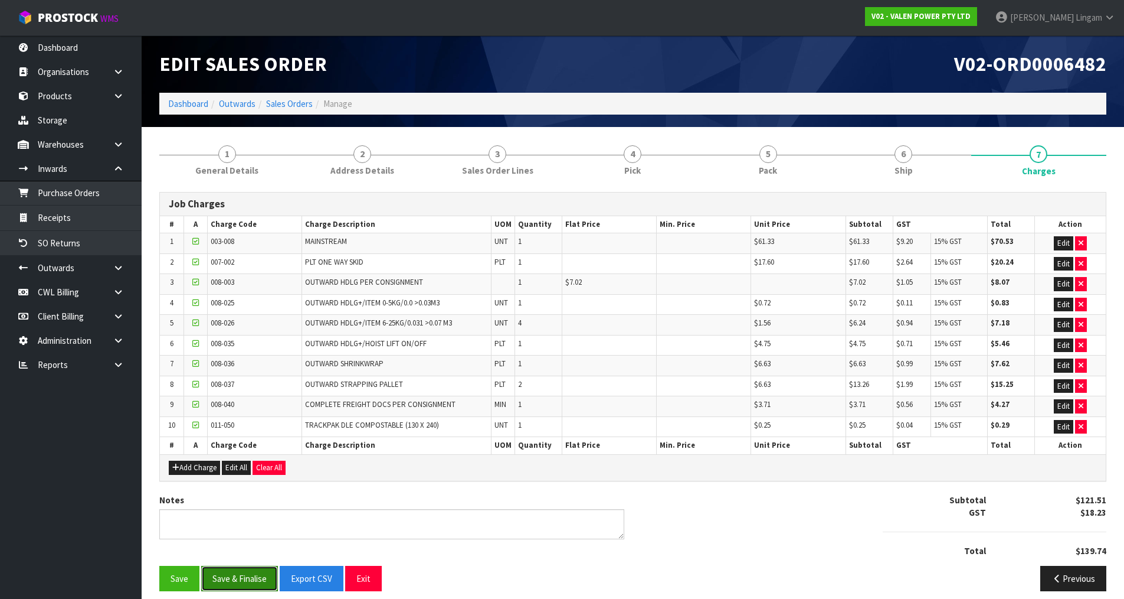
click at [241, 574] on button "Save & Finalise" at bounding box center [239, 577] width 77 height 25
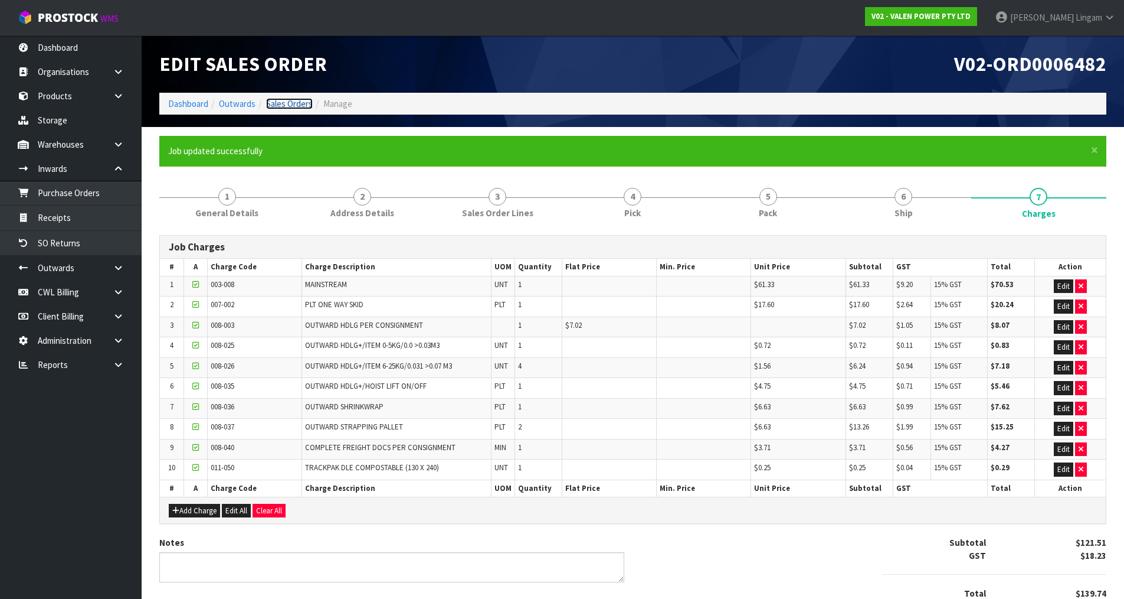
click at [297, 104] on link "Sales Orders" at bounding box center [289, 103] width 47 height 11
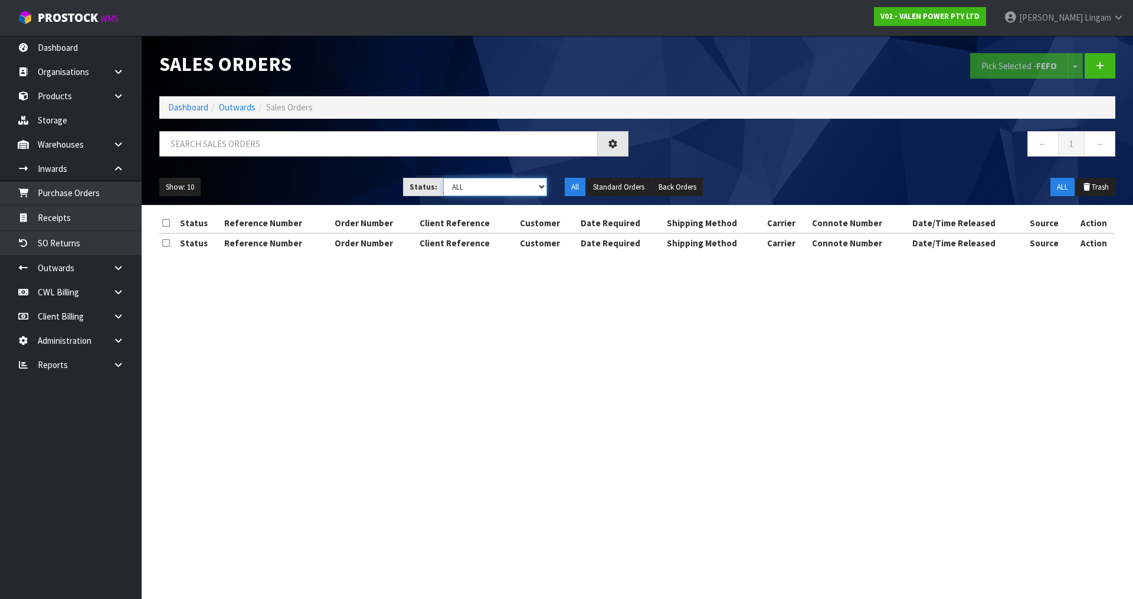
click at [532, 187] on select "Draft Pending Allocated Pending Pick Goods Picked Goods Packed Pending Charges …" at bounding box center [495, 187] width 104 height 18
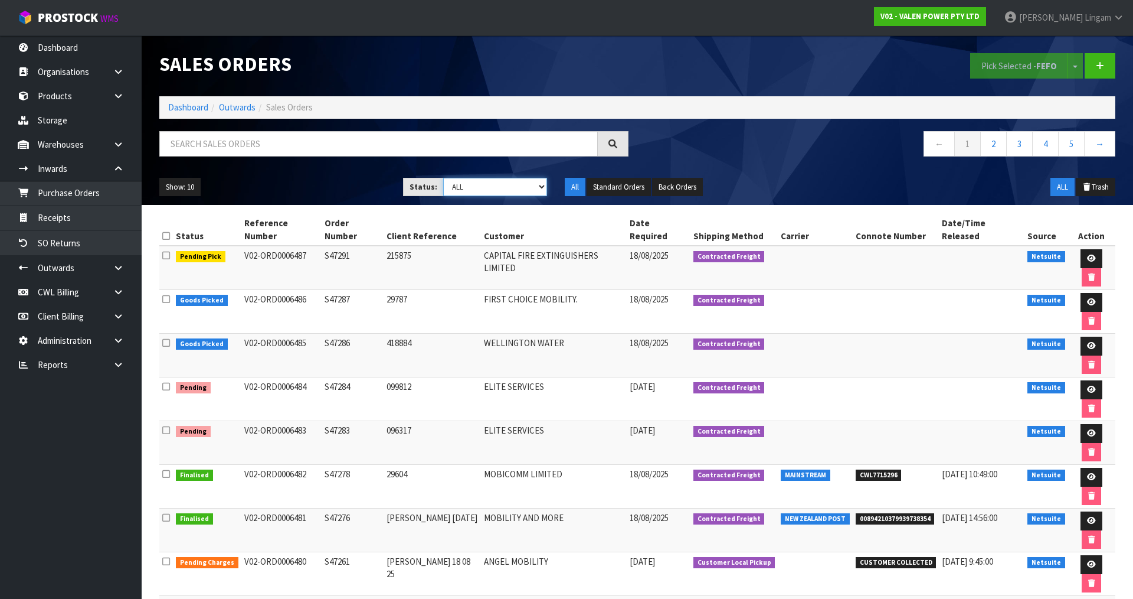
select select "string:6"
click at [443, 178] on select "Draft Pending Allocated Pending Pick Goods Picked Goods Packed Pending Charges …" at bounding box center [495, 187] width 104 height 18
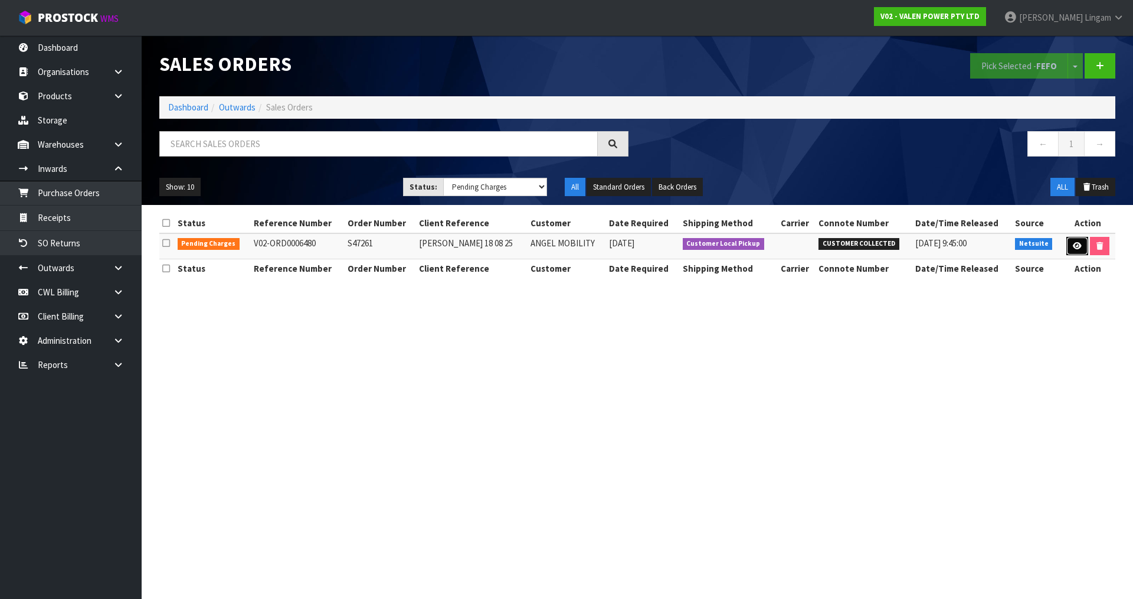
click at [1077, 245] on icon at bounding box center [1077, 246] width 9 height 8
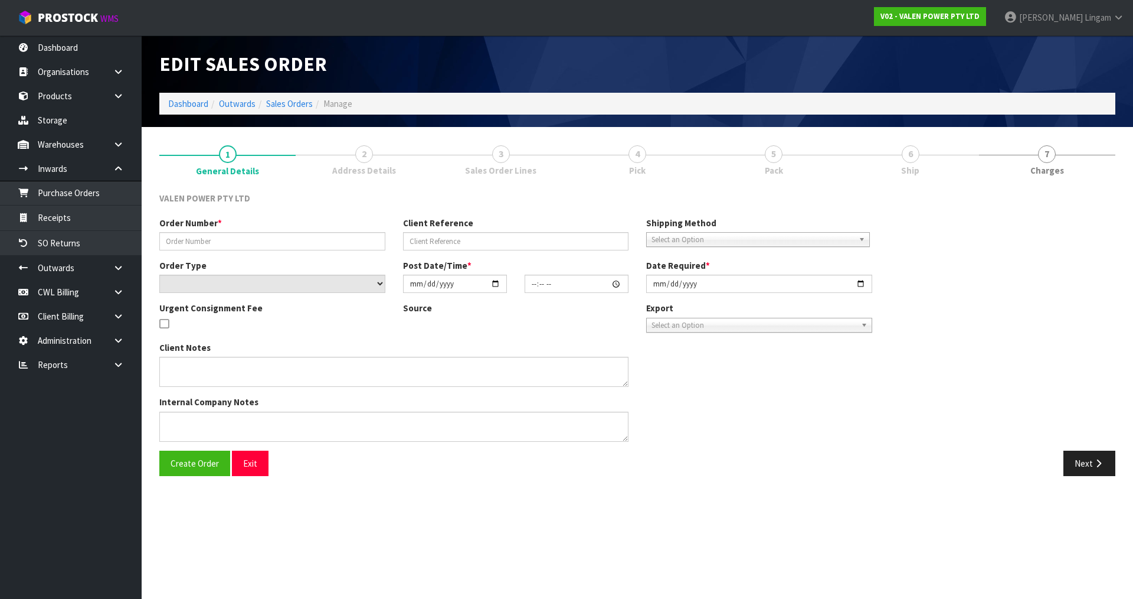
type input "S47261"
type input "Richard 18 08 25"
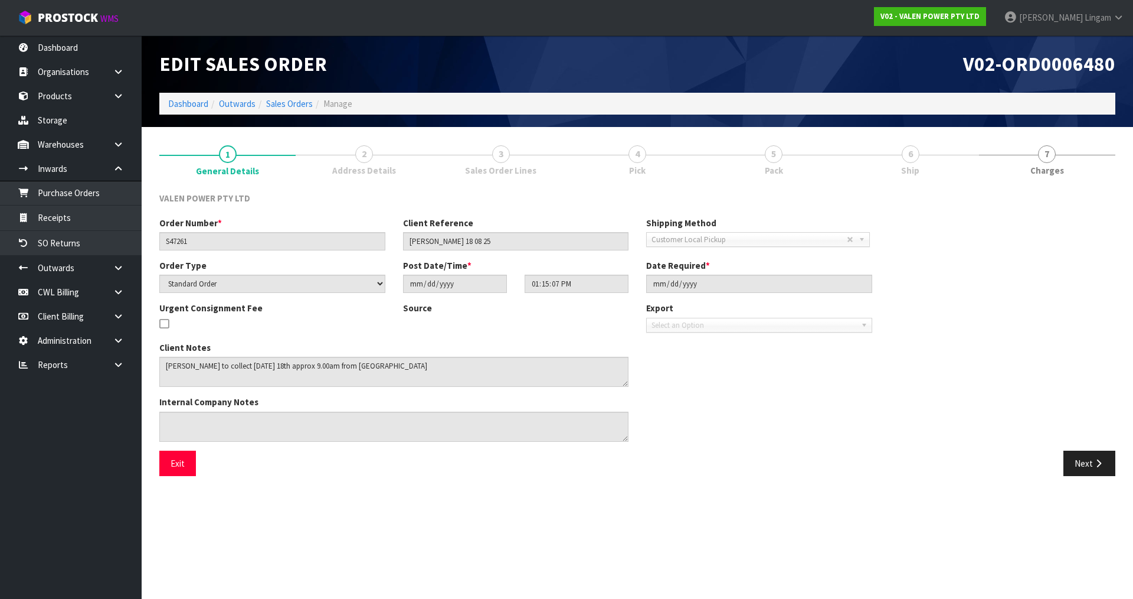
click at [516, 162] on link "3 Sales Order Lines" at bounding box center [501, 159] width 136 height 47
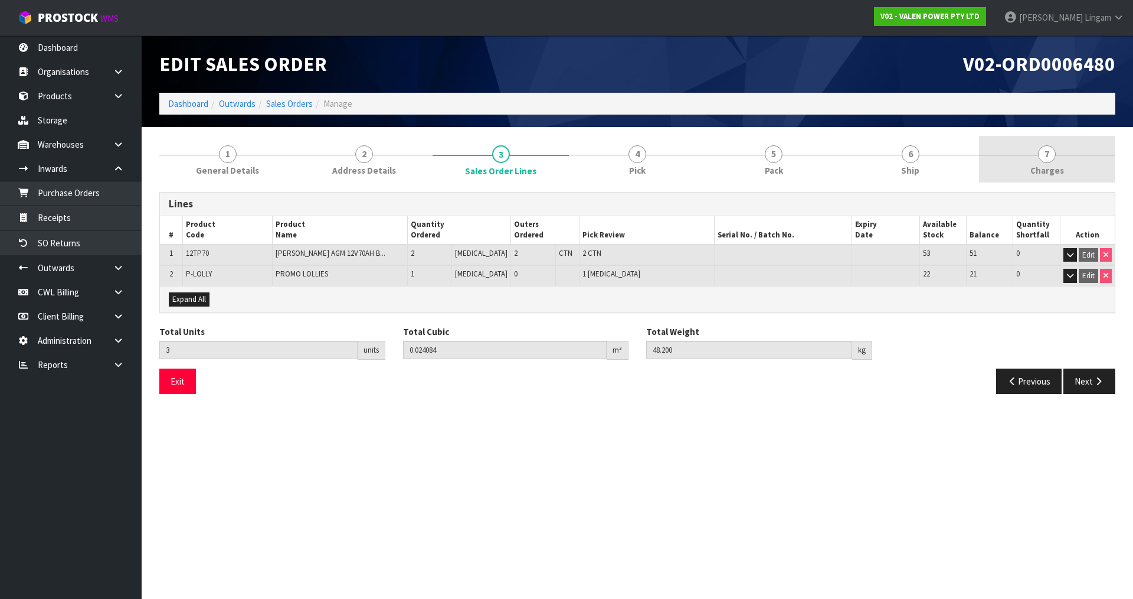
click at [1058, 164] on span "Charges" at bounding box center [1048, 170] width 34 height 12
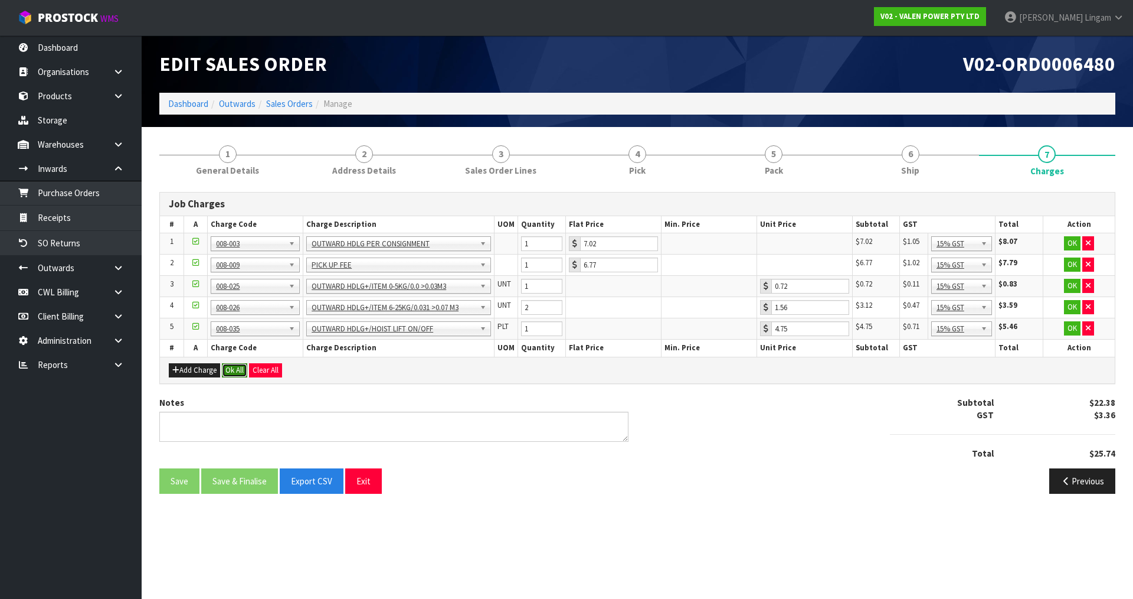
click at [239, 370] on button "Ok All" at bounding box center [234, 370] width 25 height 14
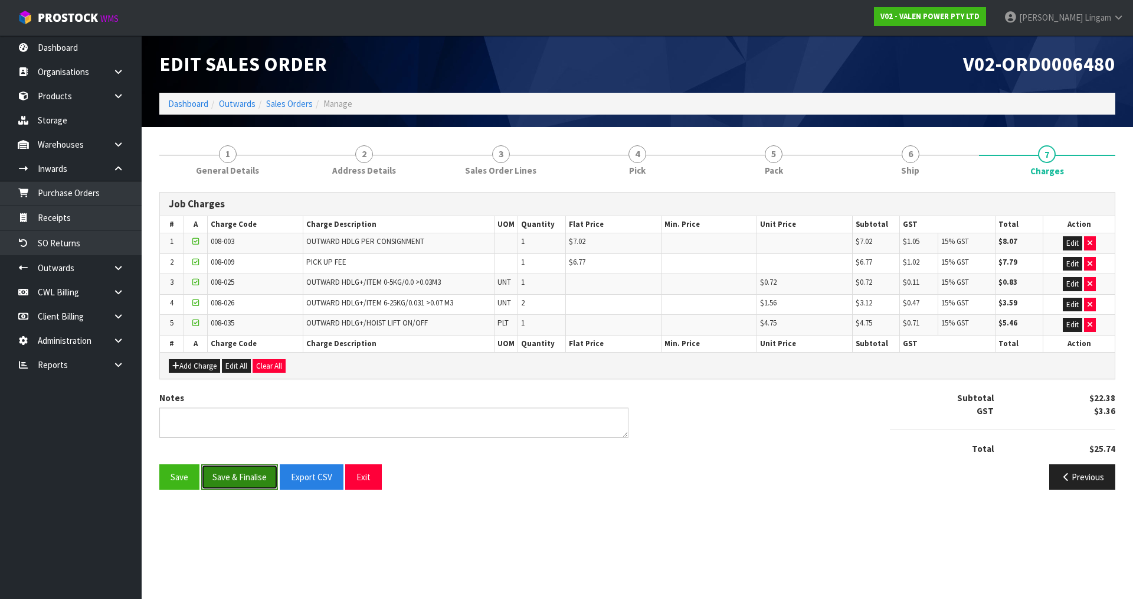
click at [252, 480] on button "Save & Finalise" at bounding box center [239, 476] width 77 height 25
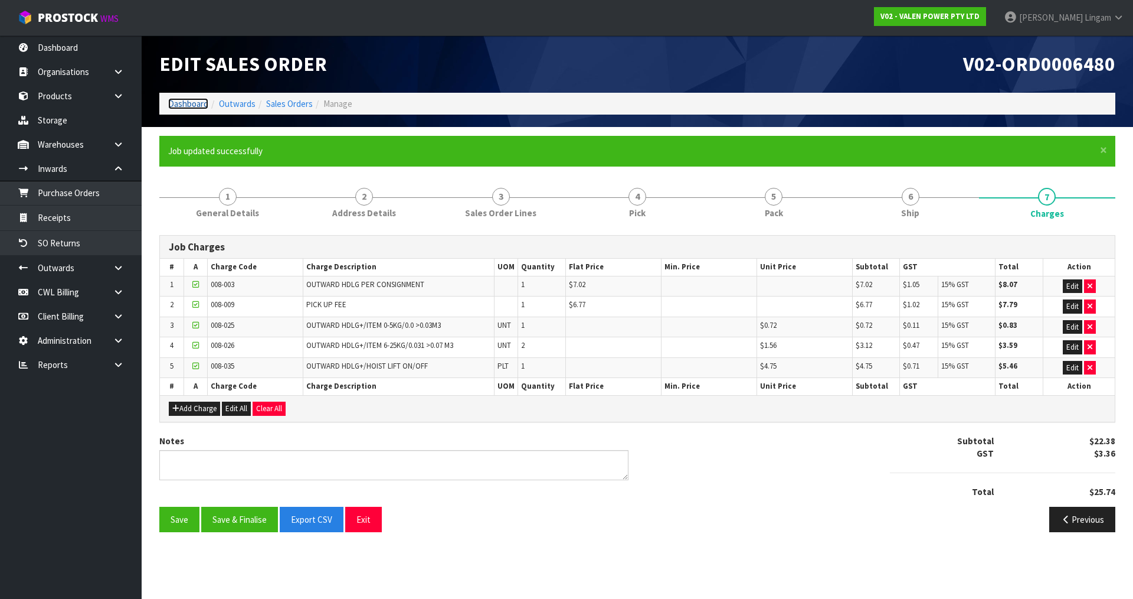
click at [185, 107] on link "Dashboard" at bounding box center [188, 103] width 40 height 11
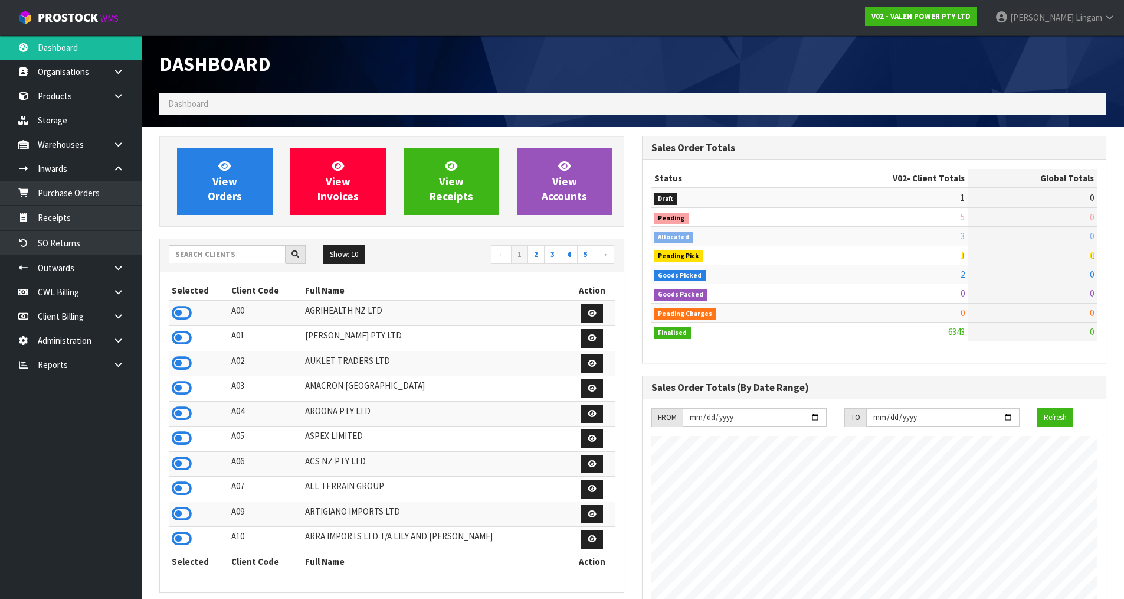
scroll to position [894, 482]
click at [215, 184] on span "View Orders" at bounding box center [225, 181] width 34 height 44
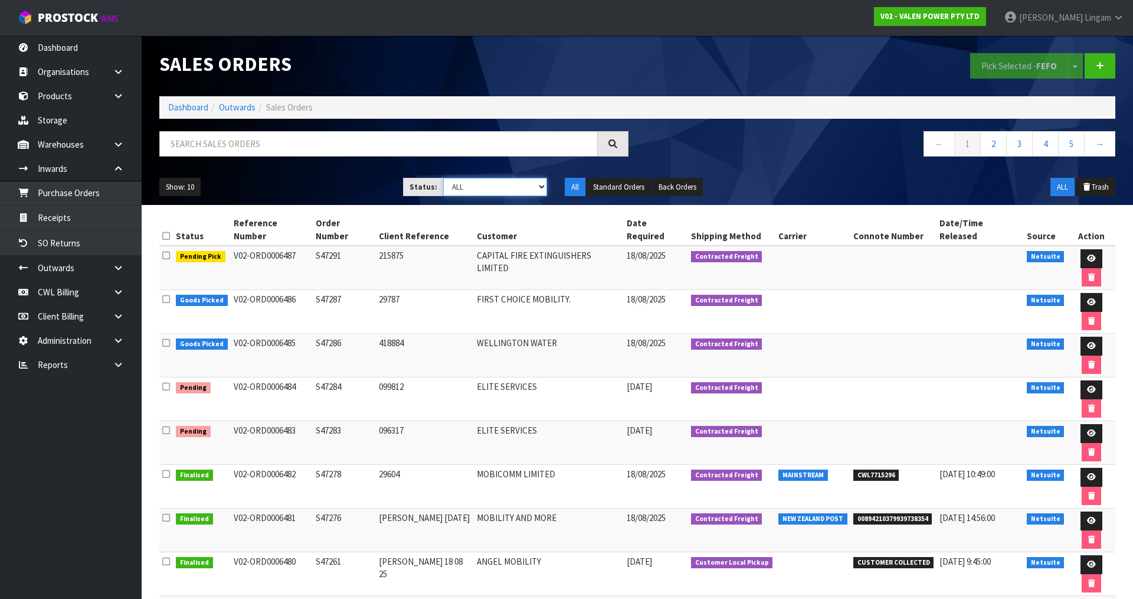
click at [509, 182] on select "Draft Pending Allocated Pending Pick Goods Picked Goods Packed Pending Charges …" at bounding box center [495, 187] width 104 height 18
click at [443, 178] on select "Draft Pending Allocated Pending Pick Goods Picked Goods Packed Pending Charges …" at bounding box center [495, 187] width 104 height 18
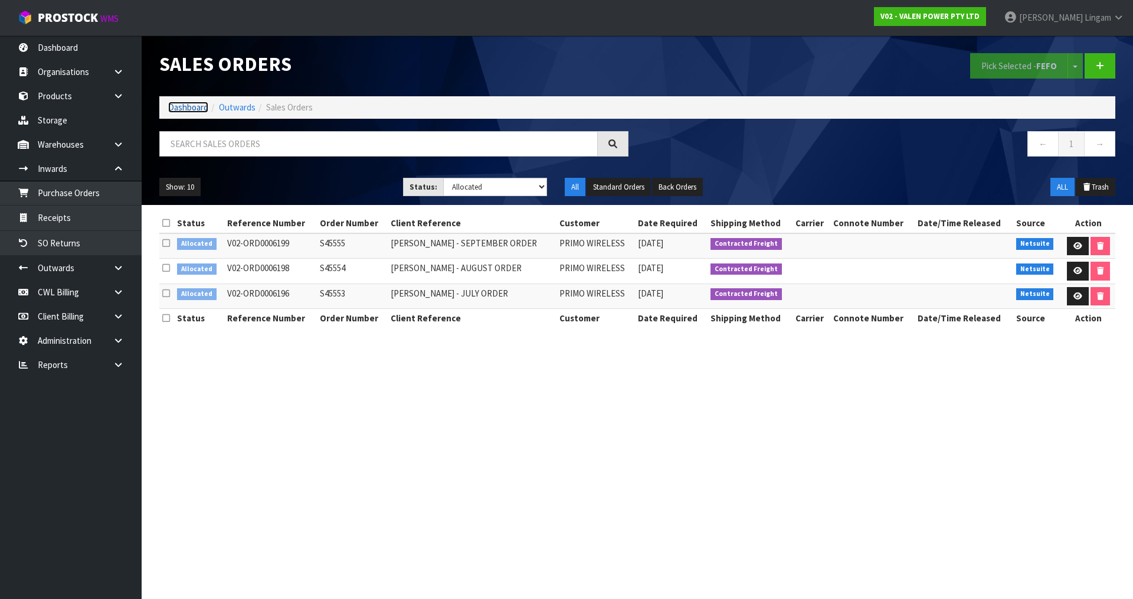
click at [188, 109] on link "Dashboard" at bounding box center [188, 107] width 40 height 11
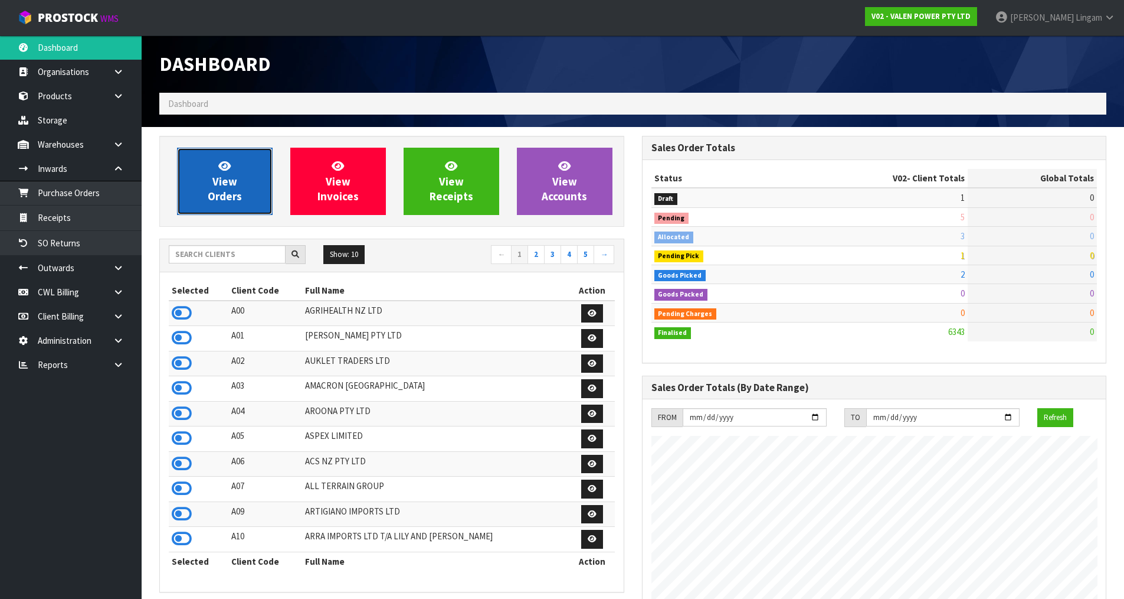
click at [266, 191] on link "View Orders" at bounding box center [225, 181] width 96 height 67
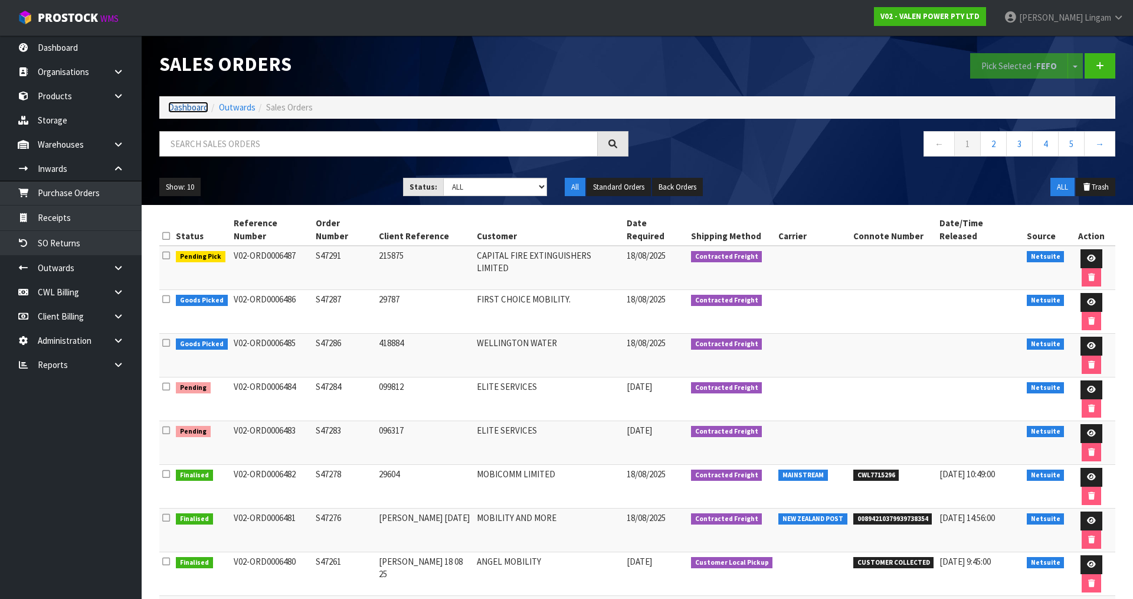
click at [201, 110] on link "Dashboard" at bounding box center [188, 107] width 40 height 11
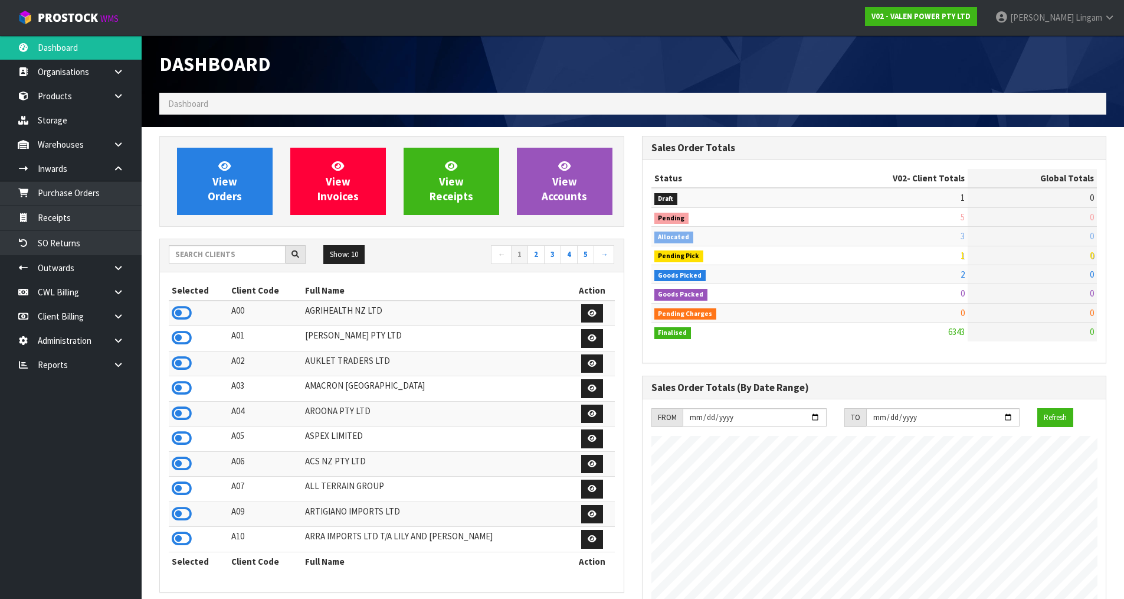
scroll to position [894, 482]
click at [217, 256] on input "text" at bounding box center [227, 254] width 117 height 18
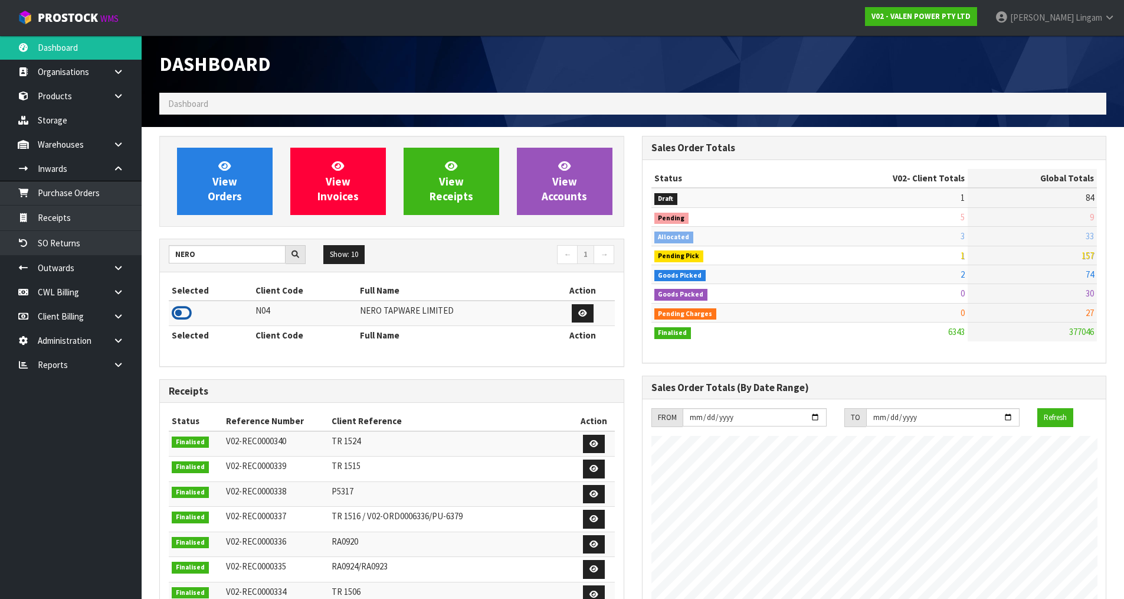
click at [179, 315] on icon at bounding box center [182, 313] width 20 height 18
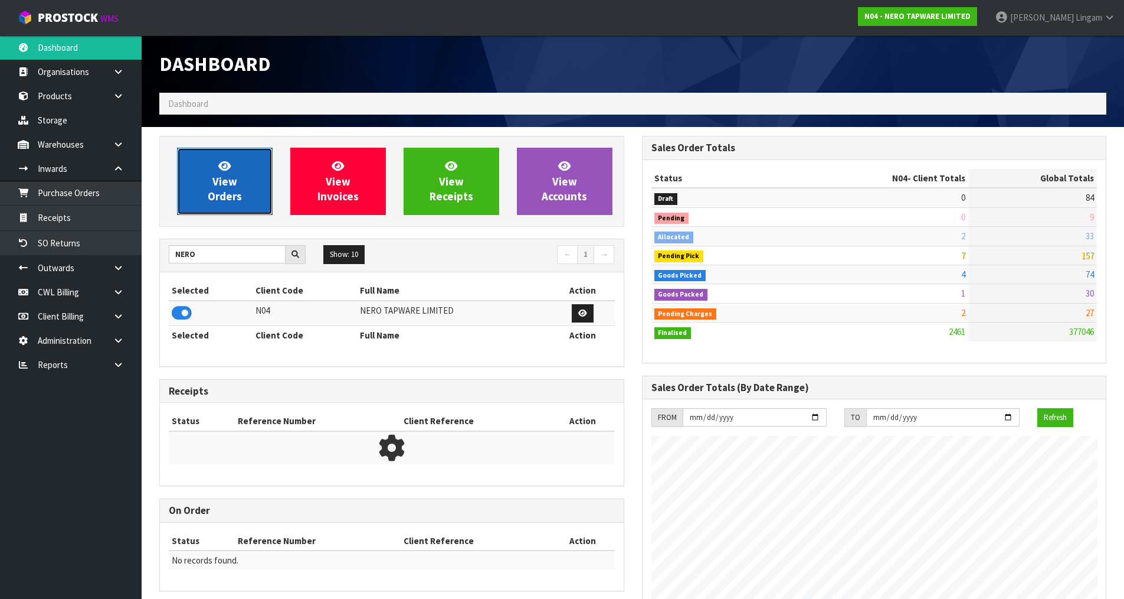
click at [220, 198] on span "View Orders" at bounding box center [225, 181] width 34 height 44
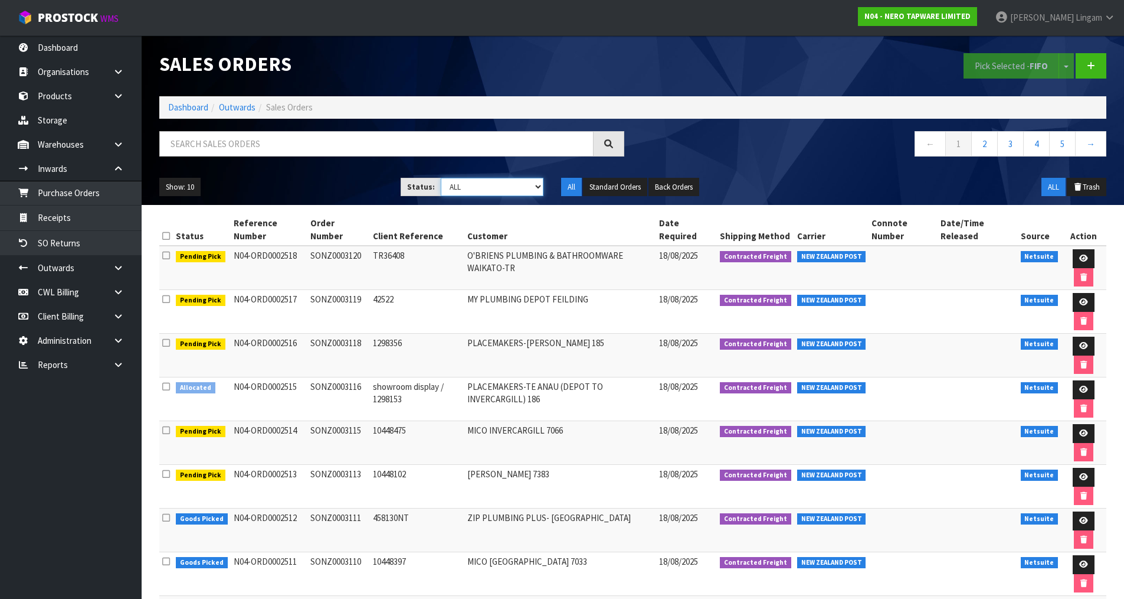
click at [522, 188] on select "Draft Pending Allocated Pending Pick Goods Picked Goods Packed Pending Charges …" at bounding box center [492, 187] width 103 height 18
click at [441, 178] on select "Draft Pending Allocated Pending Pick Goods Picked Goods Packed Pending Charges …" at bounding box center [492, 187] width 103 height 18
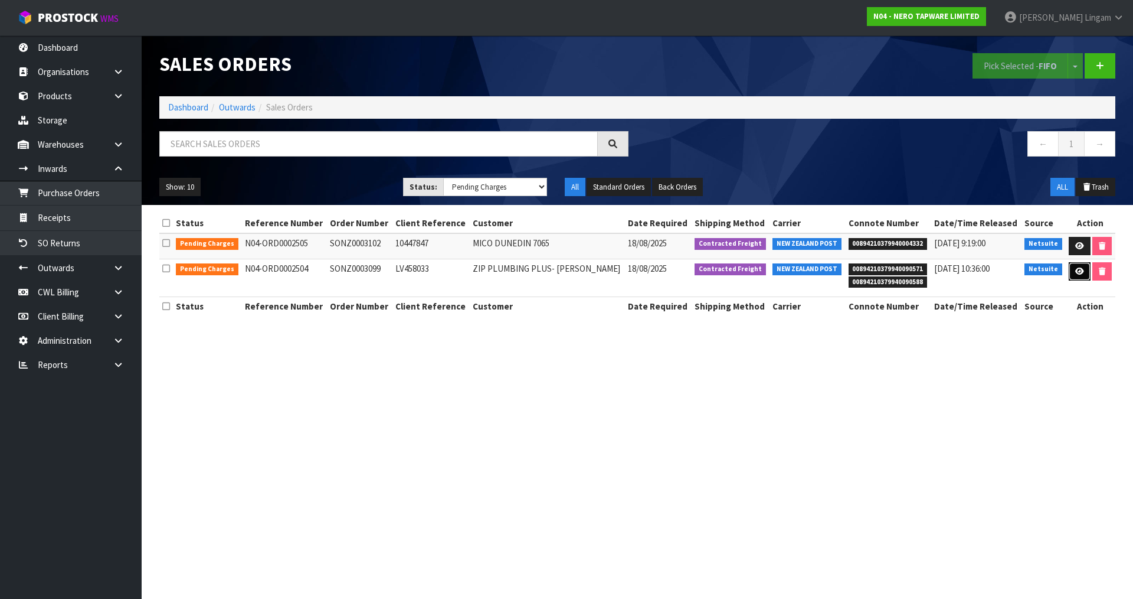
click at [1075, 274] on icon at bounding box center [1079, 271] width 9 height 8
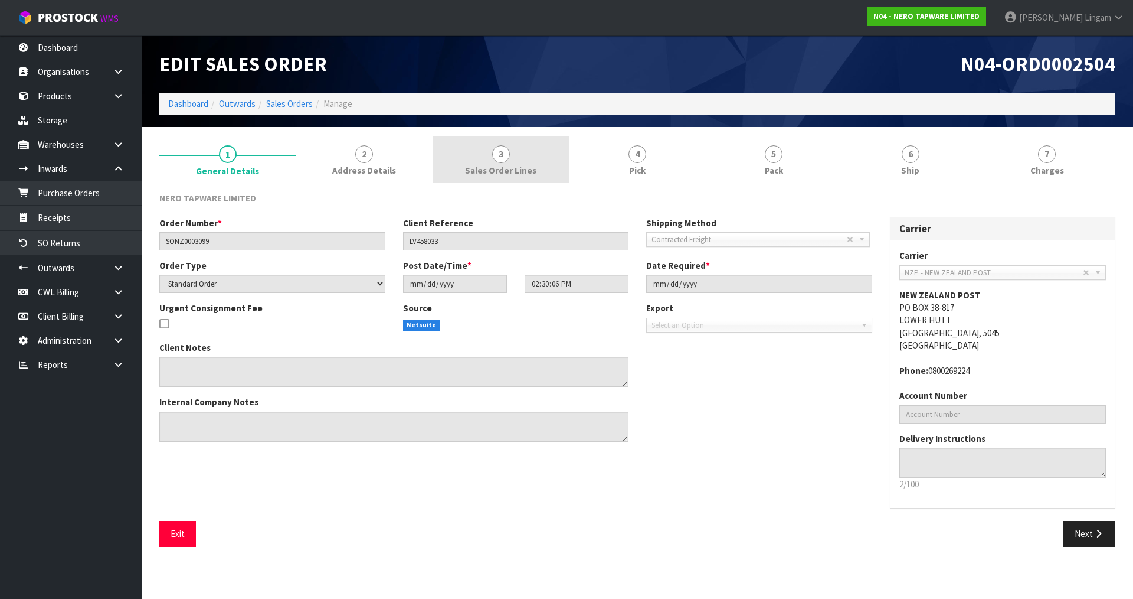
click at [520, 169] on span "Sales Order Lines" at bounding box center [500, 170] width 71 height 12
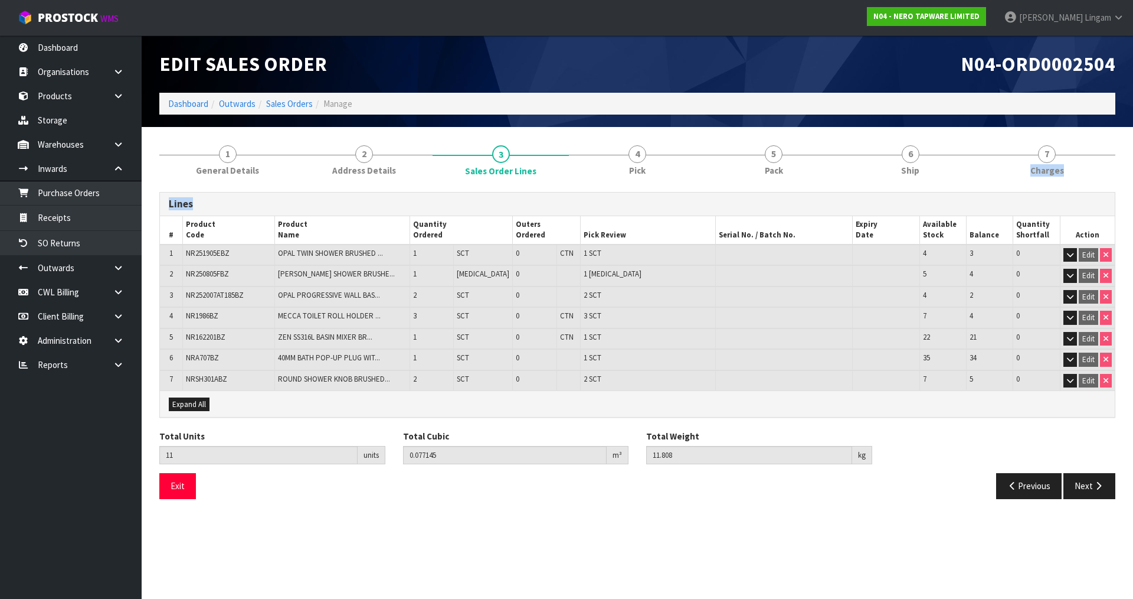
drag, startPoint x: 1061, startPoint y: 159, endPoint x: 1044, endPoint y: 184, distance: 30.6
click at [1044, 184] on div "1 General Details 2 Address Details 3 Sales Order Lines 4 Pick 5 Pack 6 Ship 7 …" at bounding box center [637, 321] width 956 height 371
click at [790, 165] on link "5 Pack" at bounding box center [774, 159] width 136 height 47
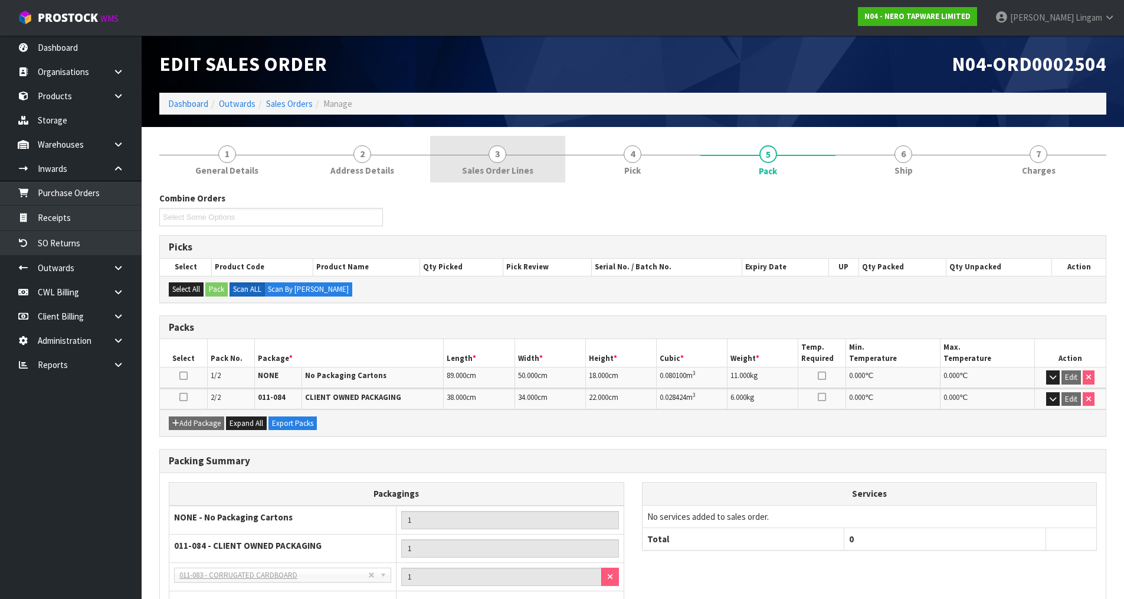
click at [539, 166] on link "3 Sales Order Lines" at bounding box center [497, 159] width 135 height 47
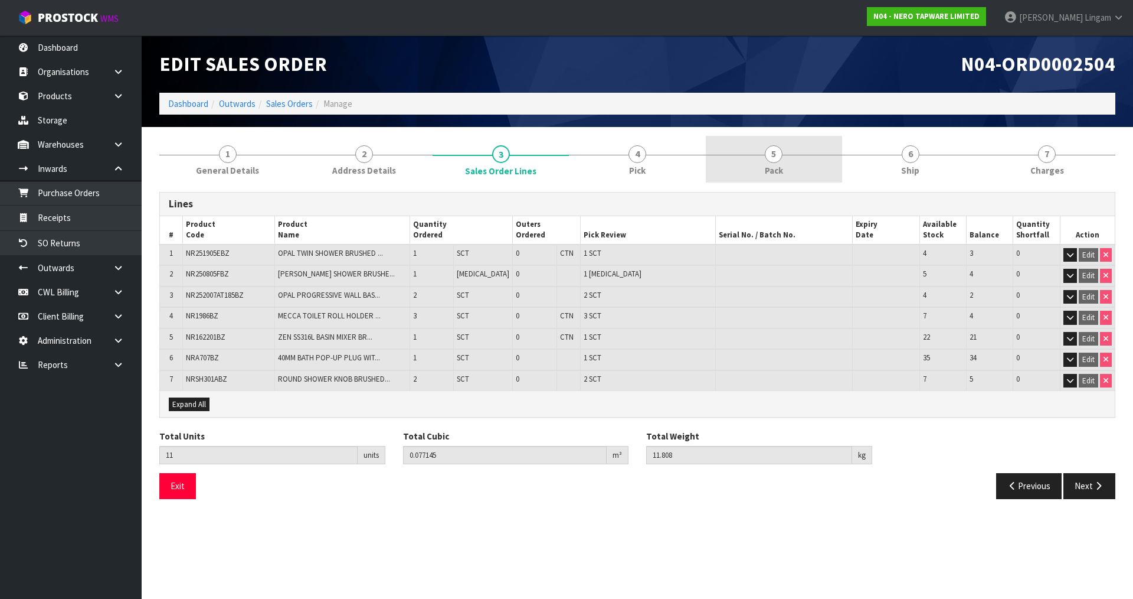
click at [783, 166] on span "Pack" at bounding box center [774, 170] width 18 height 12
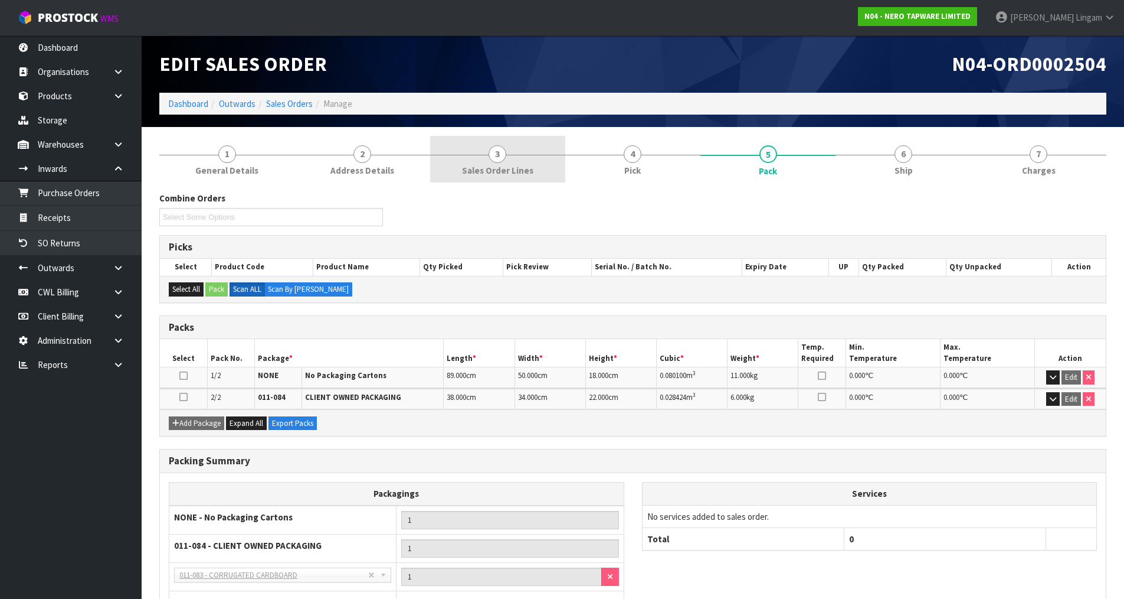
click at [506, 169] on span "Sales Order Lines" at bounding box center [497, 170] width 71 height 12
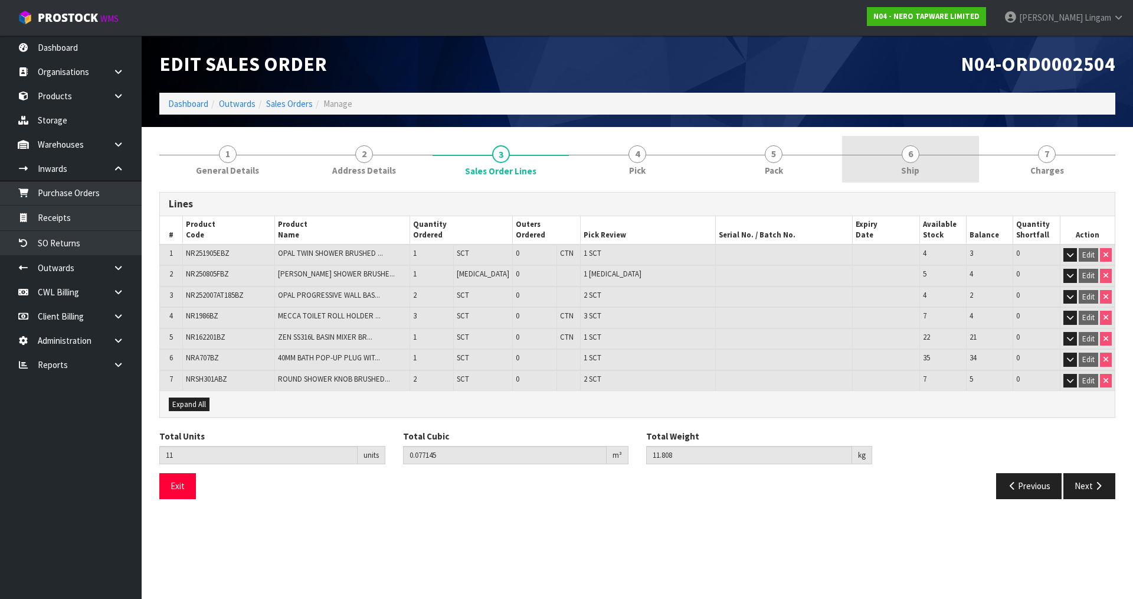
click at [932, 175] on link "6 Ship" at bounding box center [910, 159] width 136 height 47
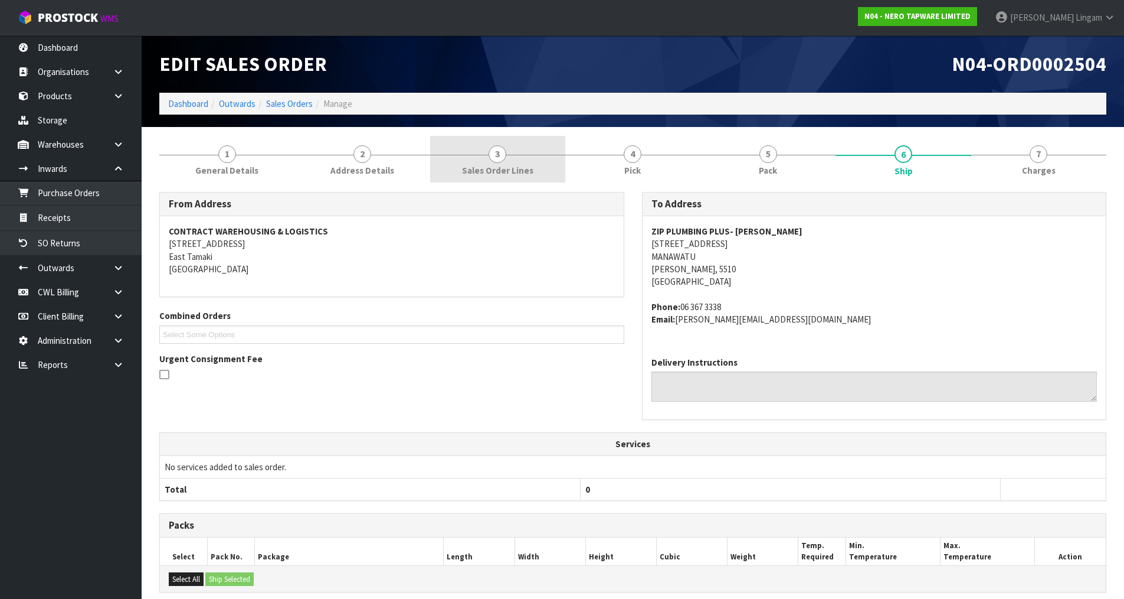
click at [544, 176] on link "3 Sales Order Lines" at bounding box center [497, 159] width 135 height 47
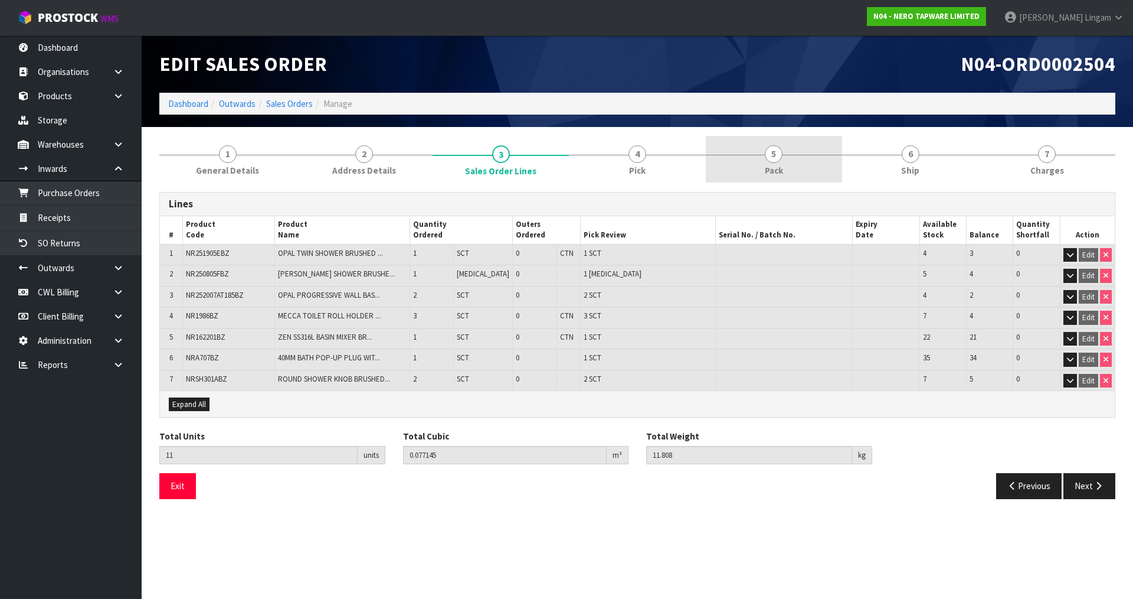
click at [807, 168] on link "5 Pack" at bounding box center [774, 159] width 136 height 47
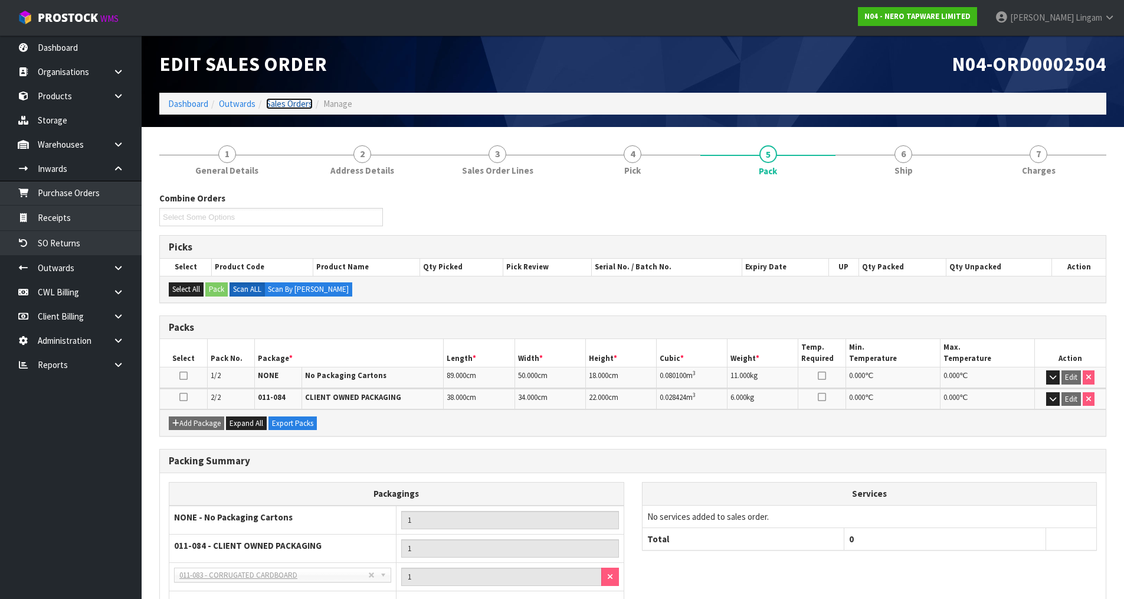
click at [294, 107] on link "Sales Orders" at bounding box center [289, 103] width 47 height 11
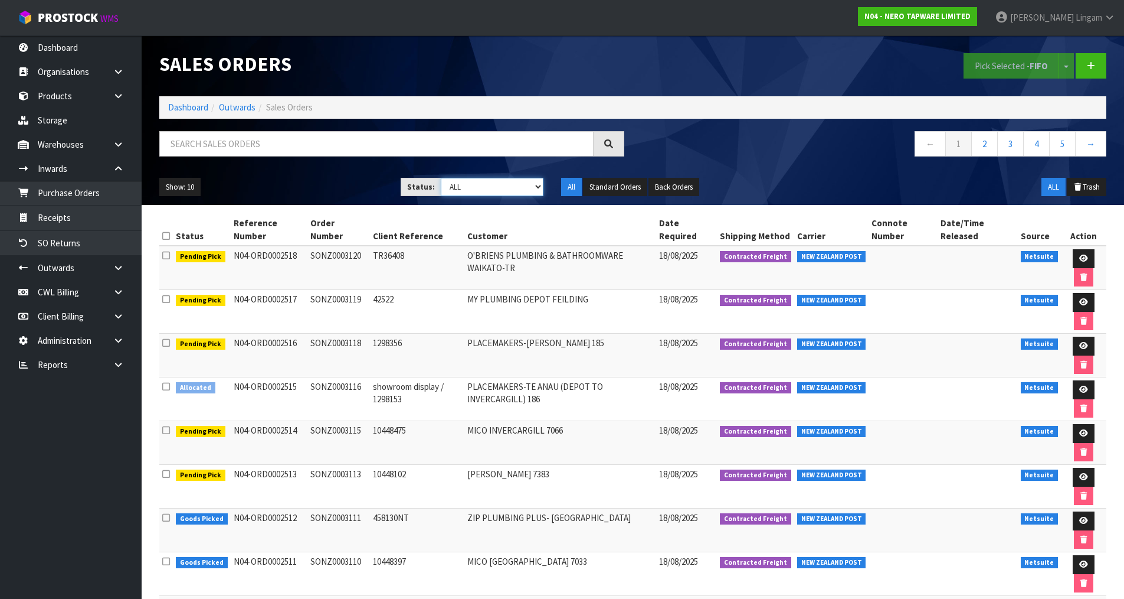
click at [498, 189] on select "Draft Pending Allocated Pending Pick Goods Picked Goods Packed Pending Charges …" at bounding box center [492, 187] width 103 height 18
click at [441, 178] on select "Draft Pending Allocated Pending Pick Goods Picked Goods Packed Pending Charges …" at bounding box center [492, 187] width 103 height 18
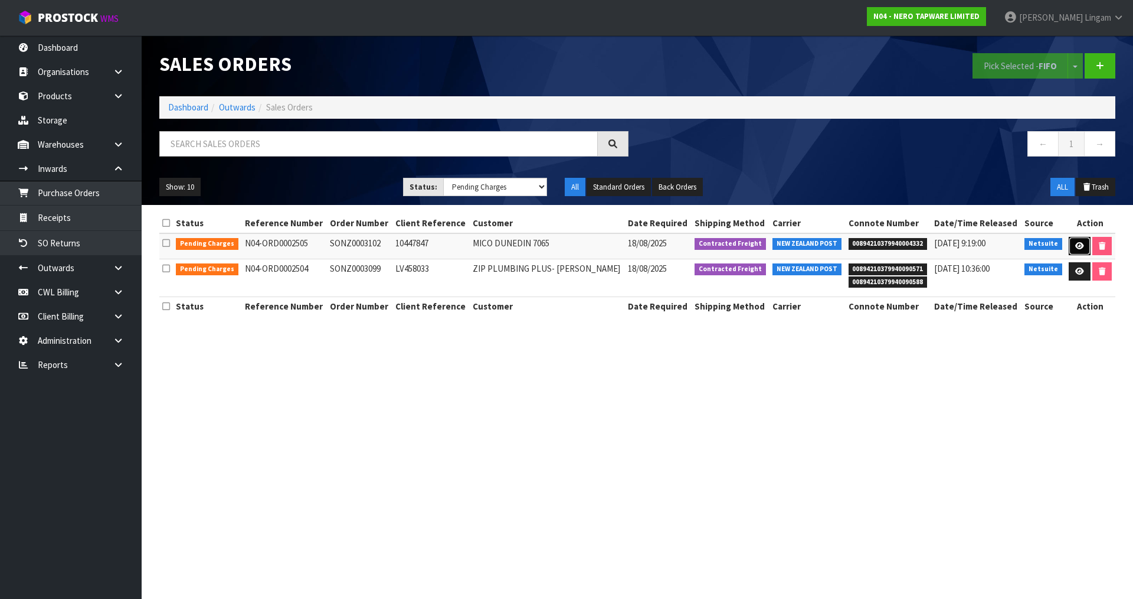
click at [1080, 243] on icon at bounding box center [1079, 246] width 9 height 8
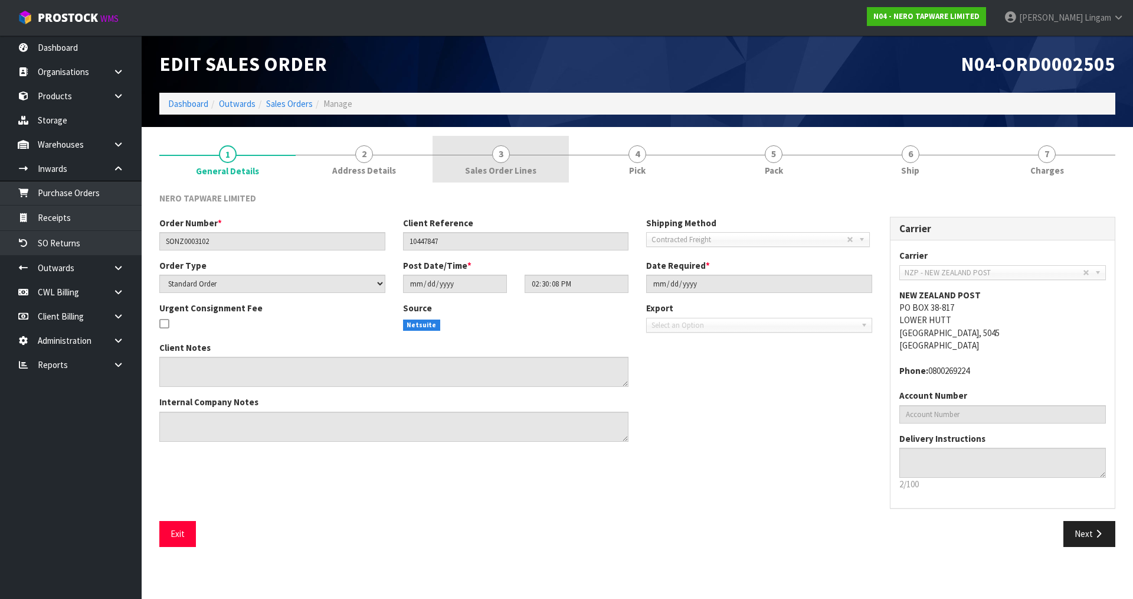
click at [542, 172] on link "3 Sales Order Lines" at bounding box center [501, 159] width 136 height 47
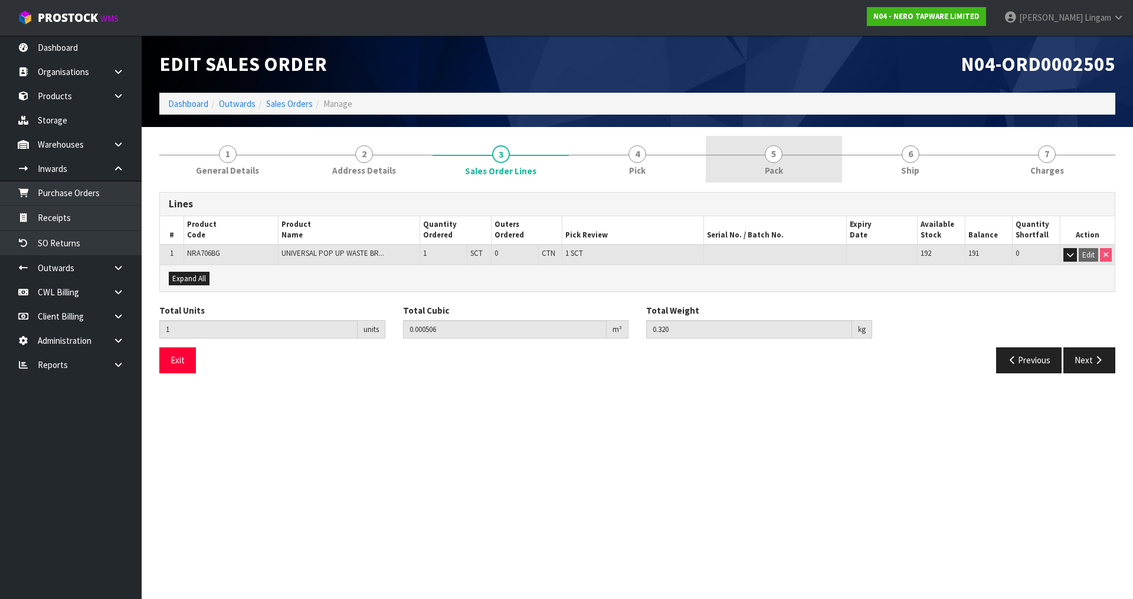
click at [799, 169] on link "5 Pack" at bounding box center [774, 159] width 136 height 47
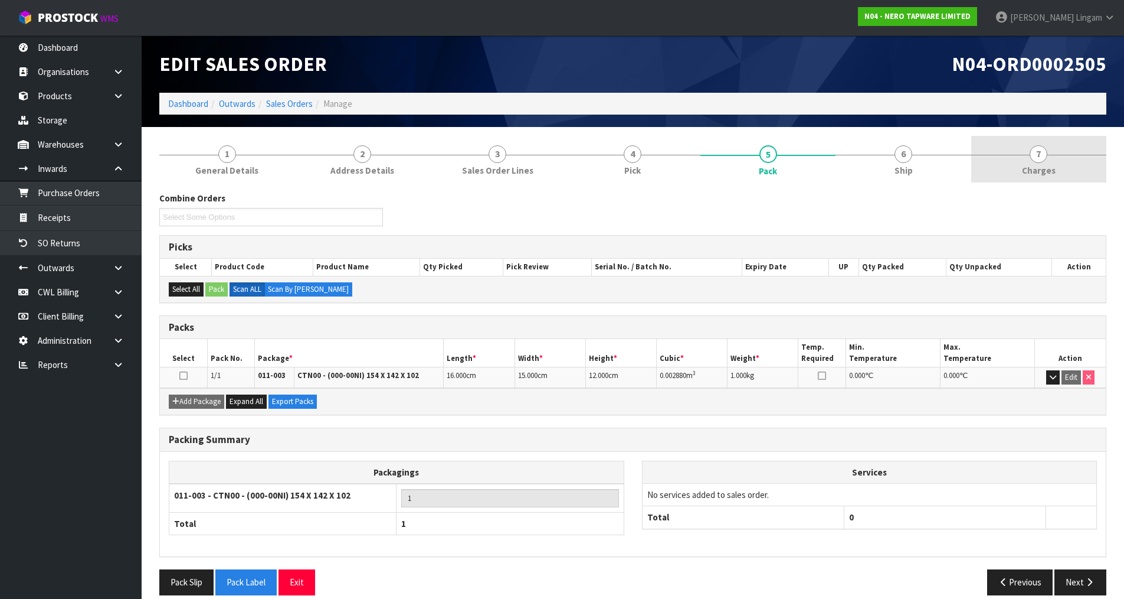
click at [1069, 166] on link "7 Charges" at bounding box center [1039, 159] width 135 height 47
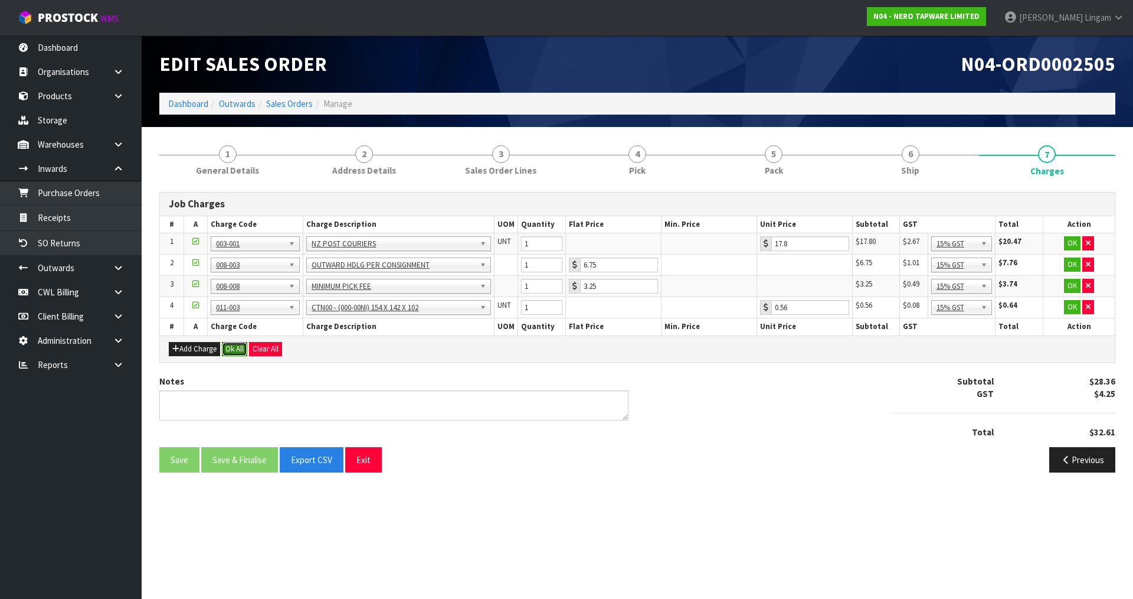
click at [232, 350] on button "Ok All" at bounding box center [234, 349] width 25 height 14
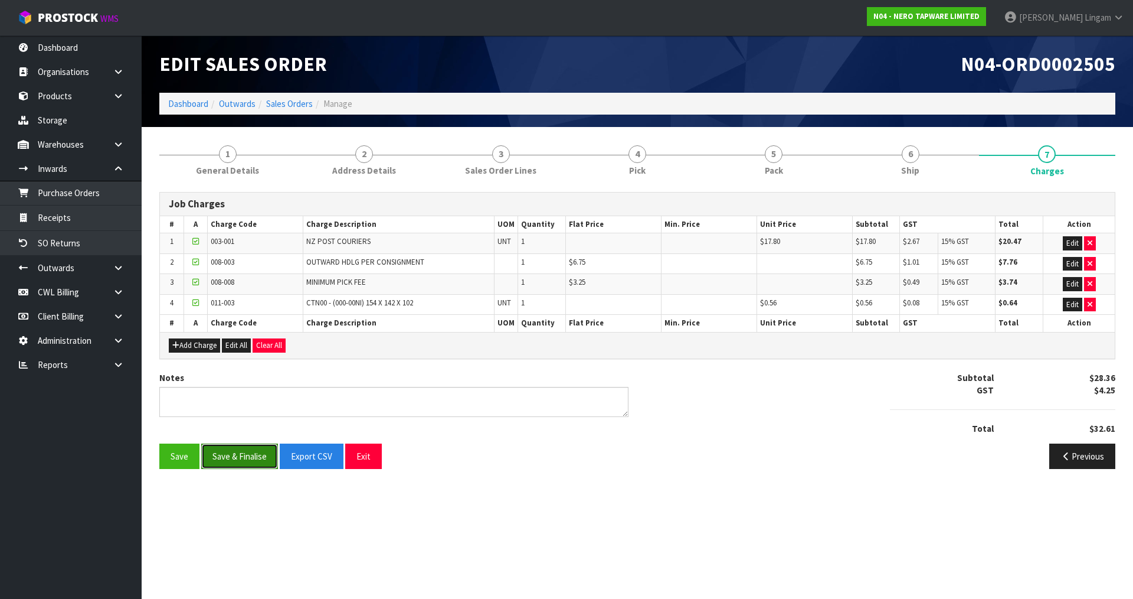
click at [241, 456] on button "Save & Finalise" at bounding box center [239, 455] width 77 height 25
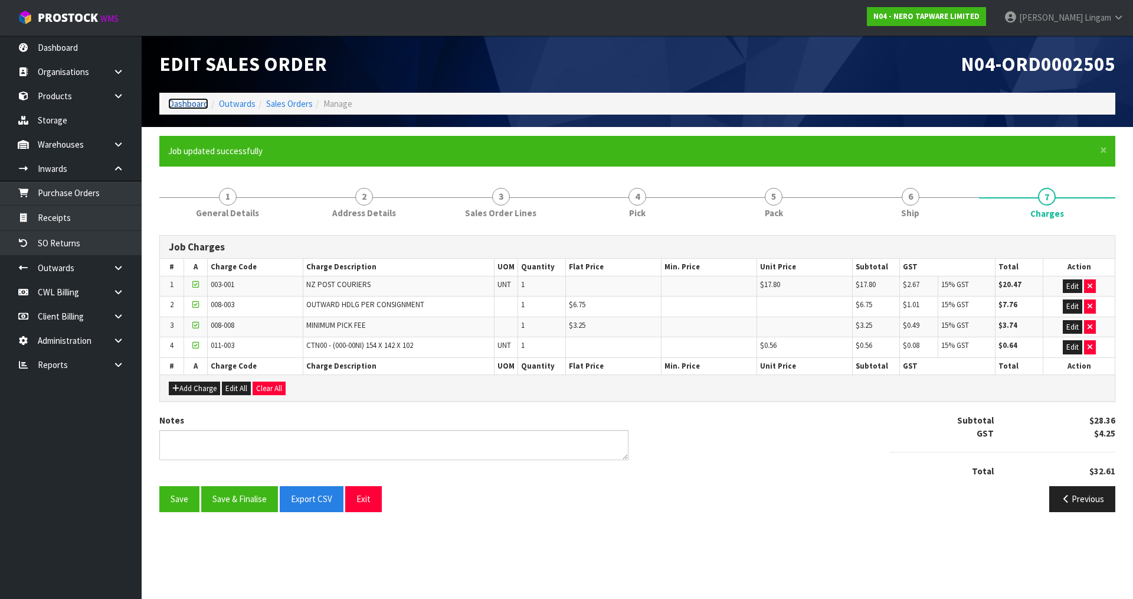
click at [175, 106] on link "Dashboard" at bounding box center [188, 103] width 40 height 11
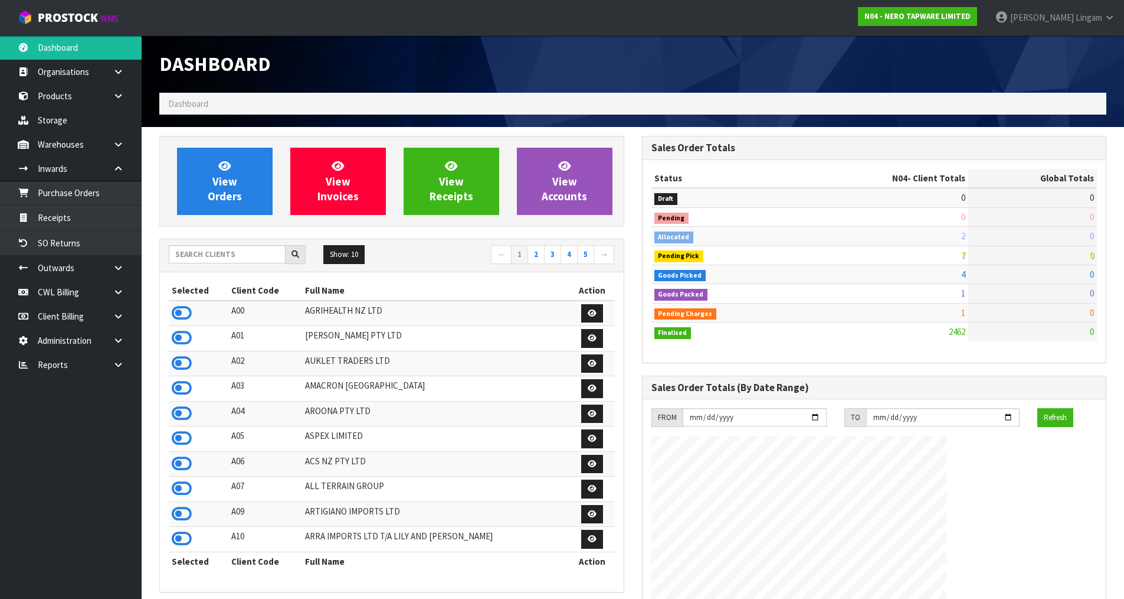
scroll to position [894, 482]
click at [199, 256] on input "text" at bounding box center [227, 254] width 117 height 18
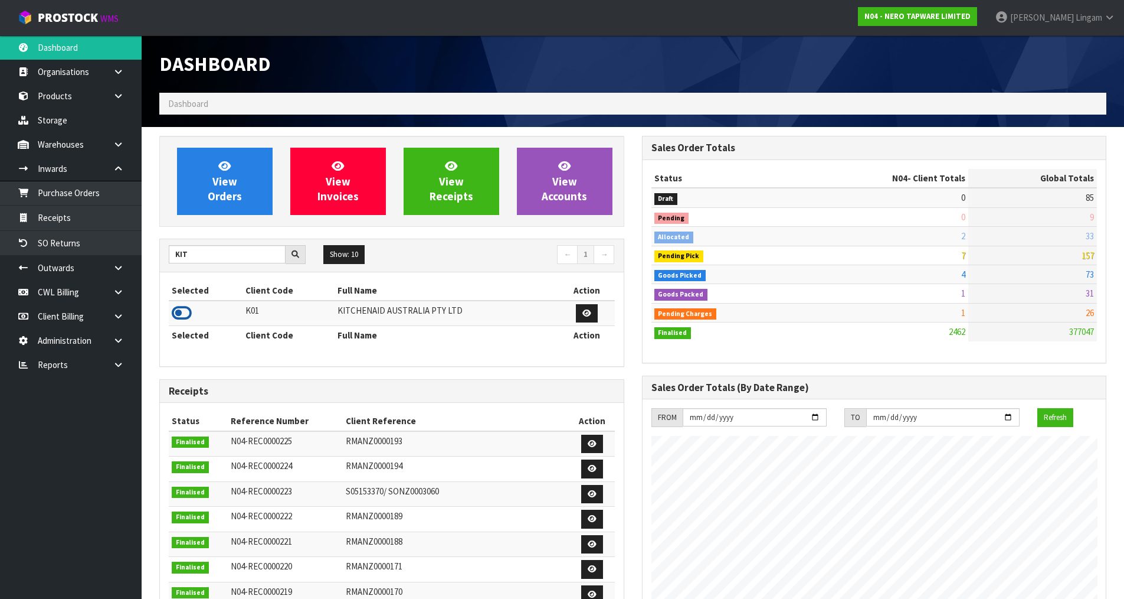
click at [181, 315] on icon at bounding box center [182, 313] width 20 height 18
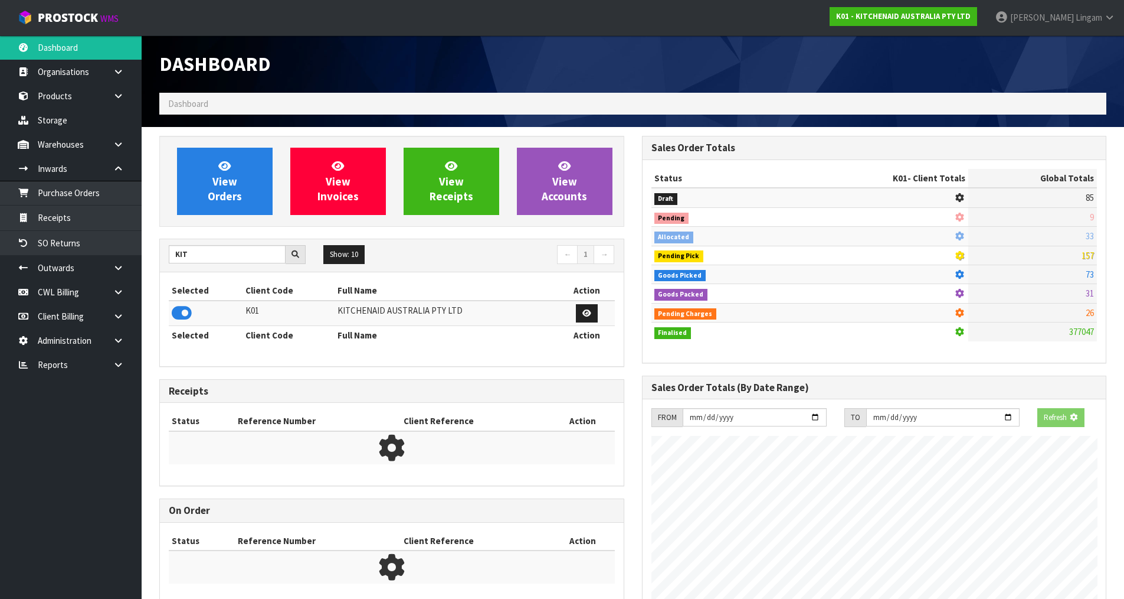
scroll to position [736, 482]
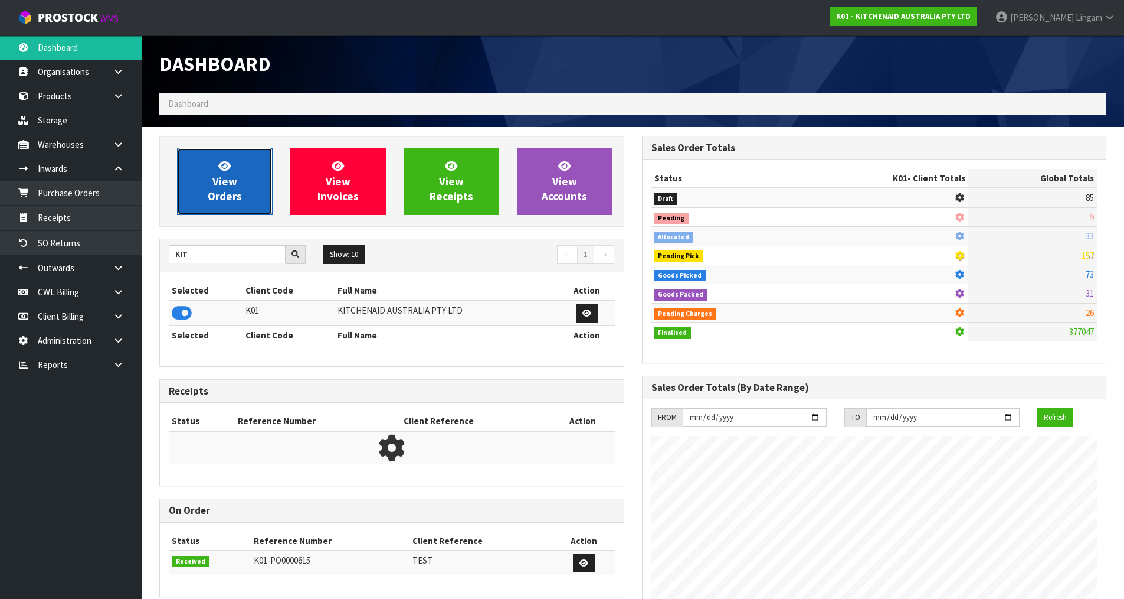
click at [229, 187] on span "View Orders" at bounding box center [225, 181] width 34 height 44
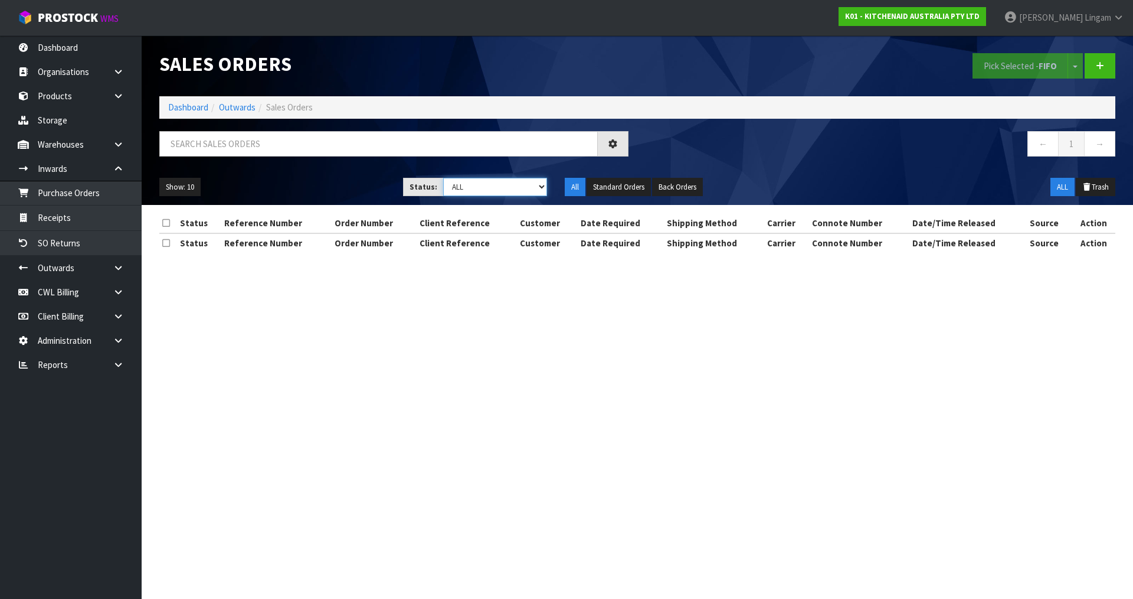
click at [533, 189] on select "Draft Pending Allocated Pending Pick Goods Picked Goods Packed Pending Charges …" at bounding box center [495, 187] width 104 height 18
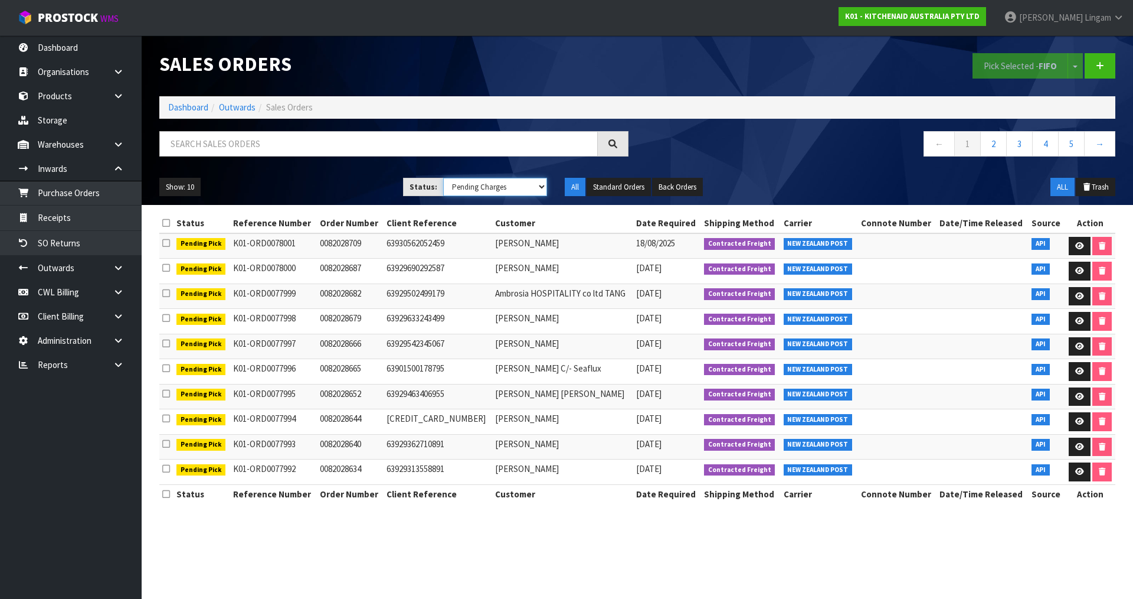
click at [443, 178] on select "Draft Pending Allocated Pending Pick Goods Picked Goods Packed Pending Charges …" at bounding box center [495, 187] width 104 height 18
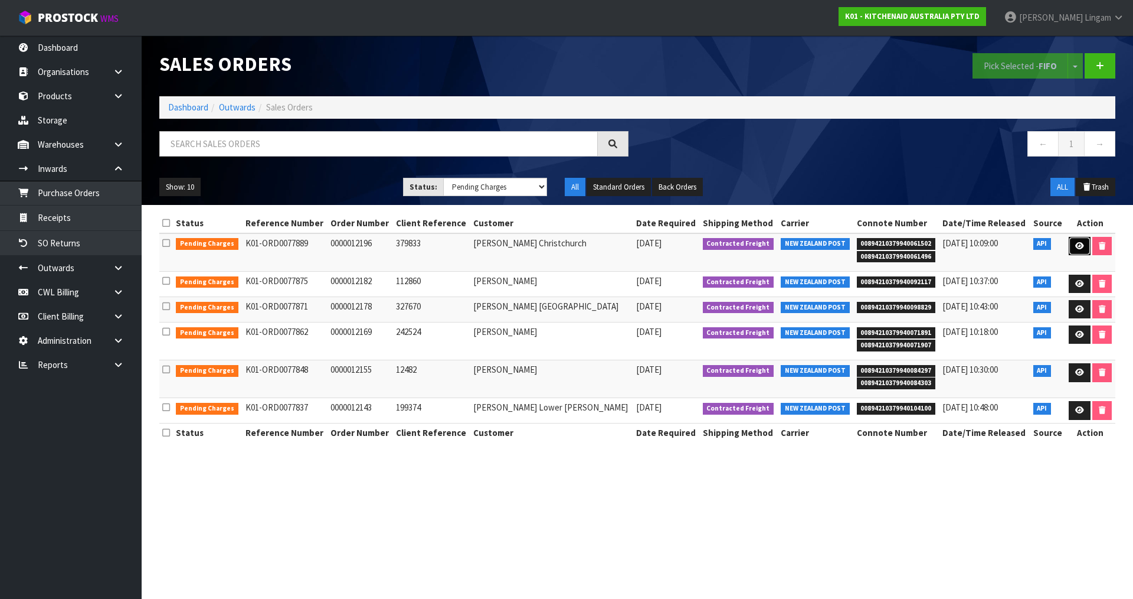
click at [1071, 245] on link at bounding box center [1080, 246] width 22 height 19
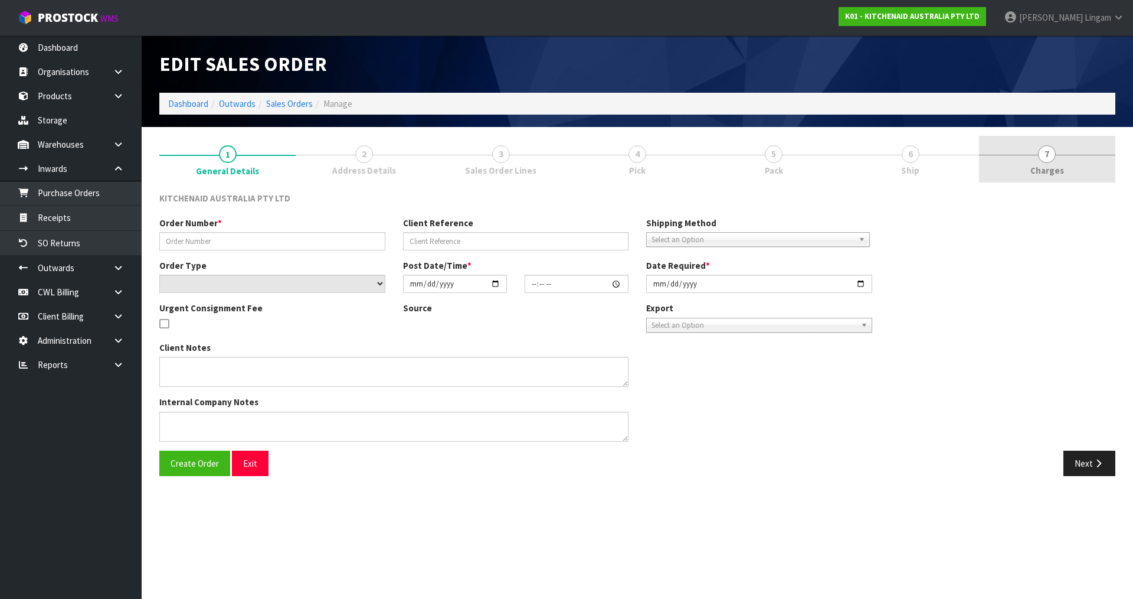
click at [1052, 174] on span "Charges" at bounding box center [1048, 170] width 34 height 12
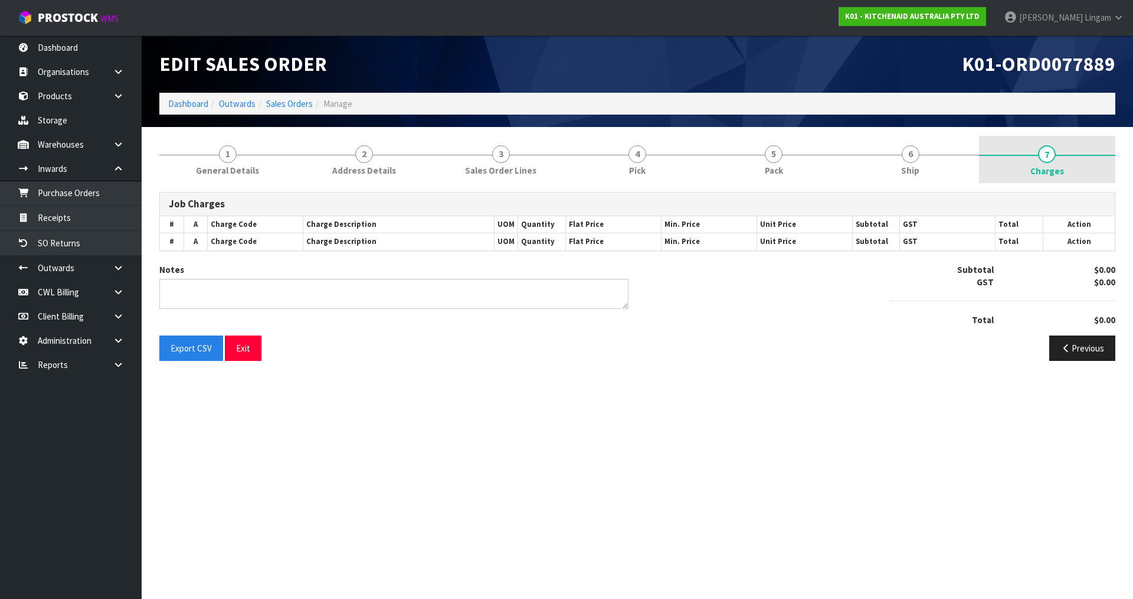
click at [1046, 159] on span "7" at bounding box center [1047, 154] width 18 height 18
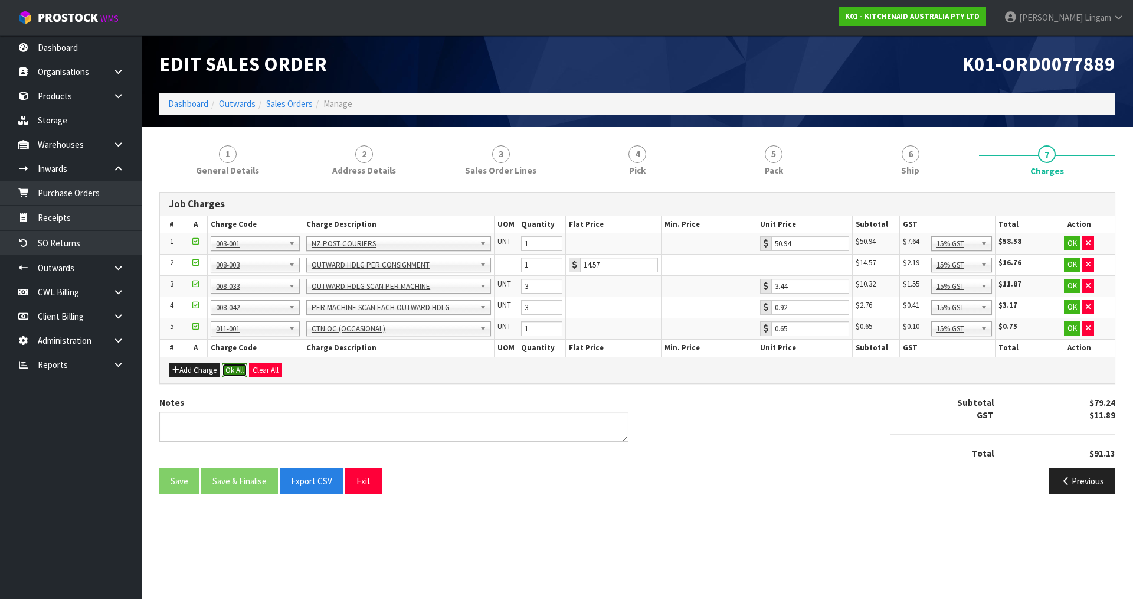
click at [243, 372] on button "Ok All" at bounding box center [234, 370] width 25 height 14
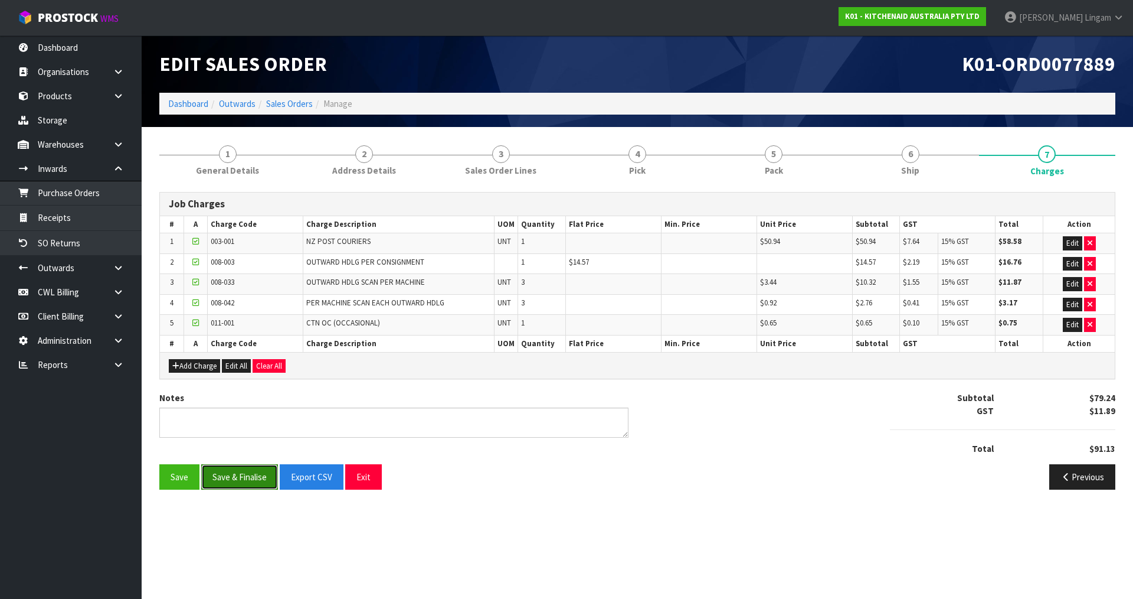
click at [233, 476] on button "Save & Finalise" at bounding box center [239, 476] width 77 height 25
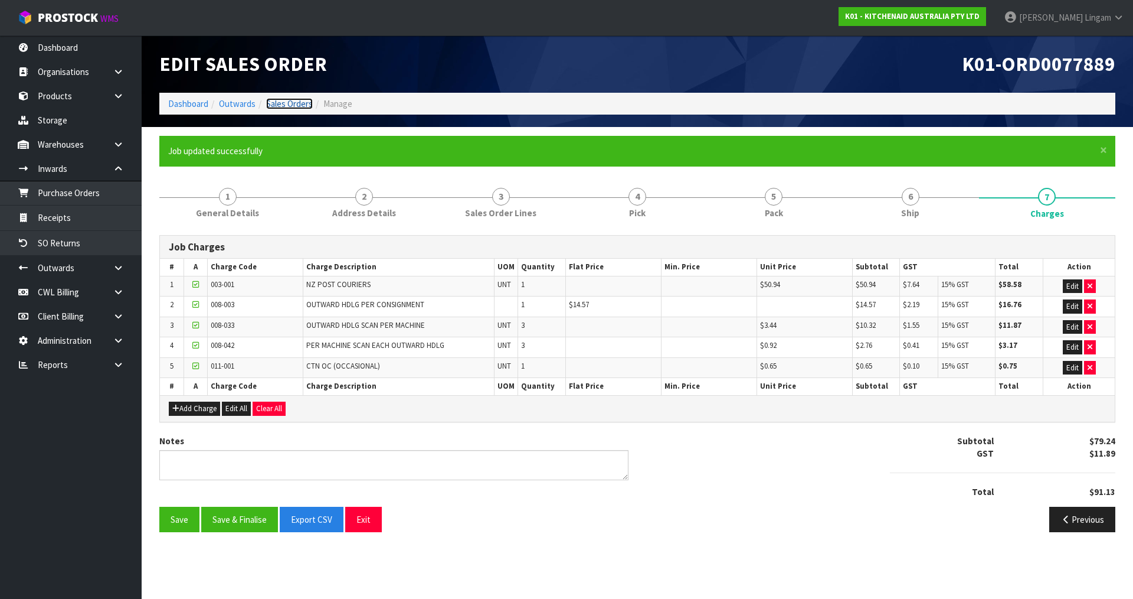
click at [294, 105] on link "Sales Orders" at bounding box center [289, 103] width 47 height 11
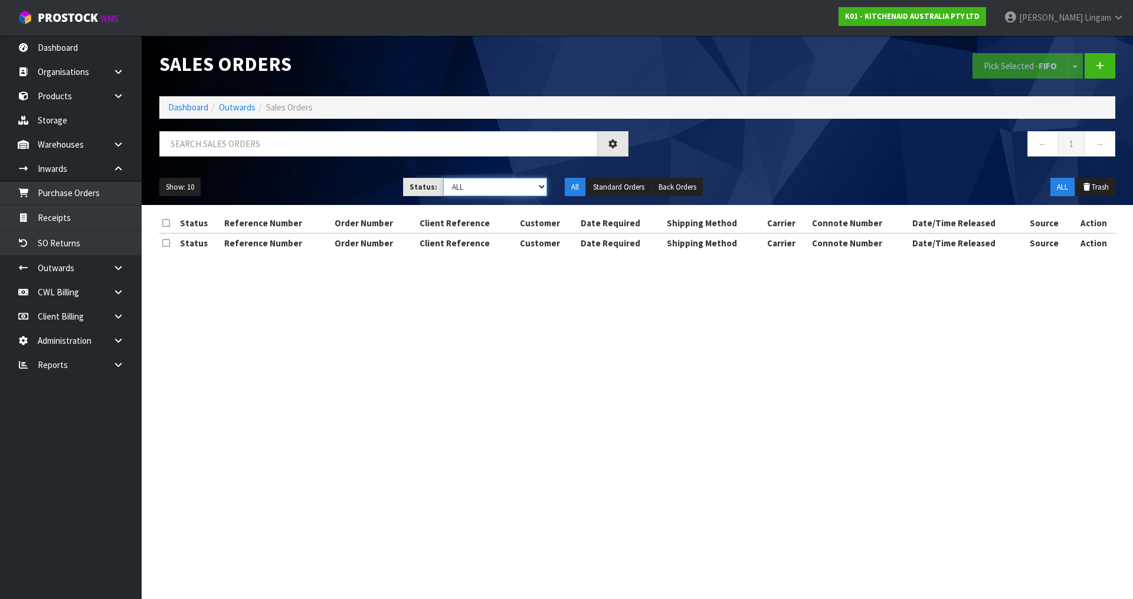
click at [535, 187] on select "Draft Pending Allocated Pending Pick Goods Picked Goods Packed Pending Charges …" at bounding box center [495, 187] width 104 height 18
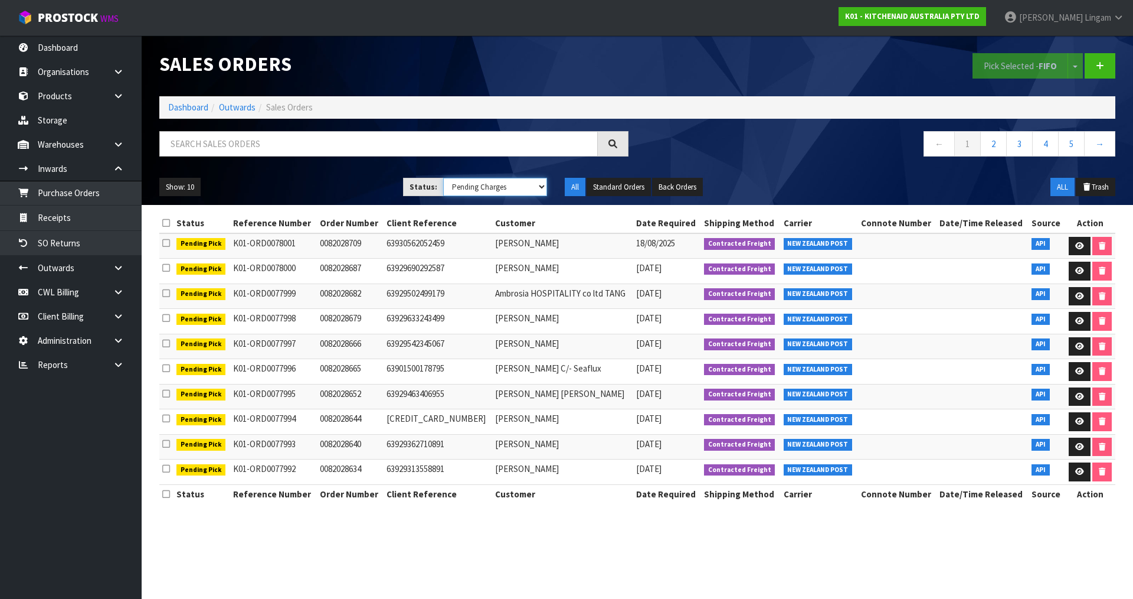
click at [443, 178] on select "Draft Pending Allocated Pending Pick Goods Picked Goods Packed Pending Charges …" at bounding box center [495, 187] width 104 height 18
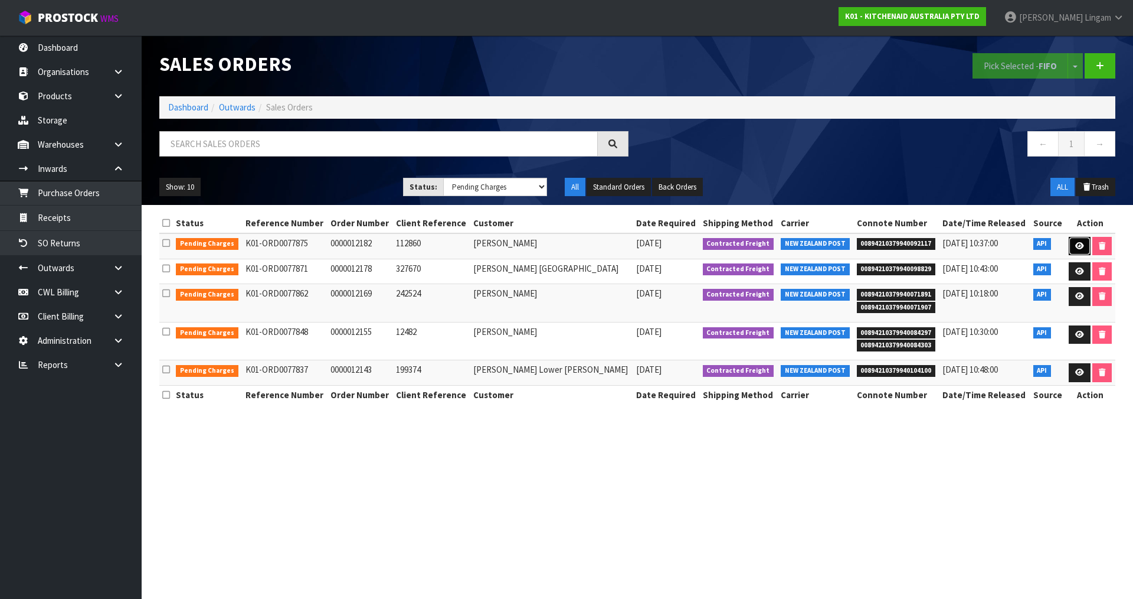
click at [1077, 242] on icon at bounding box center [1079, 246] width 9 height 8
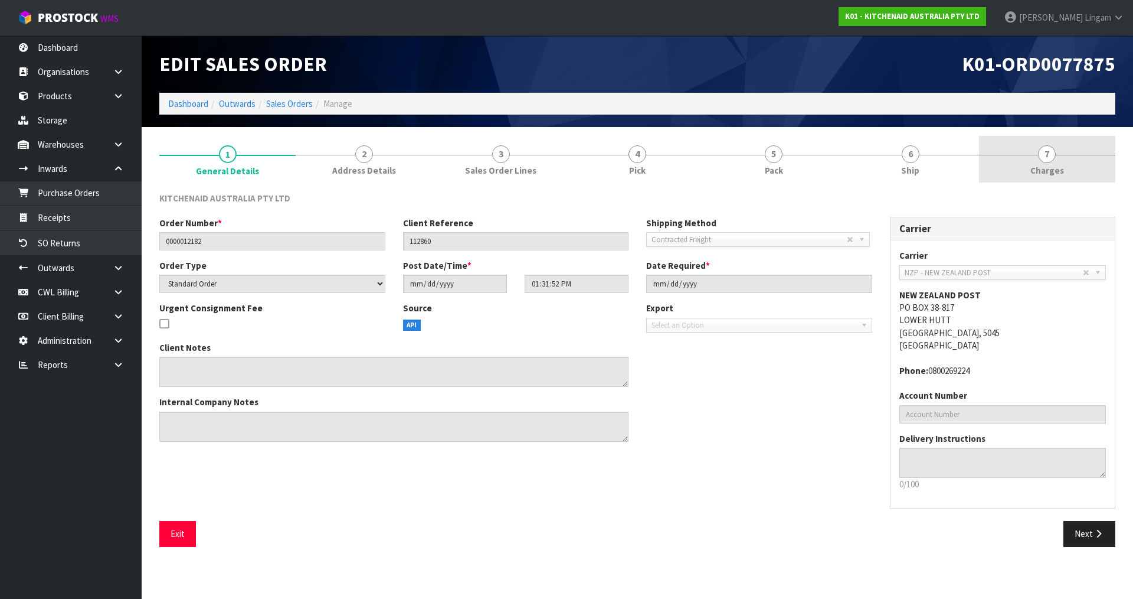
click at [1060, 167] on span "Charges" at bounding box center [1048, 170] width 34 height 12
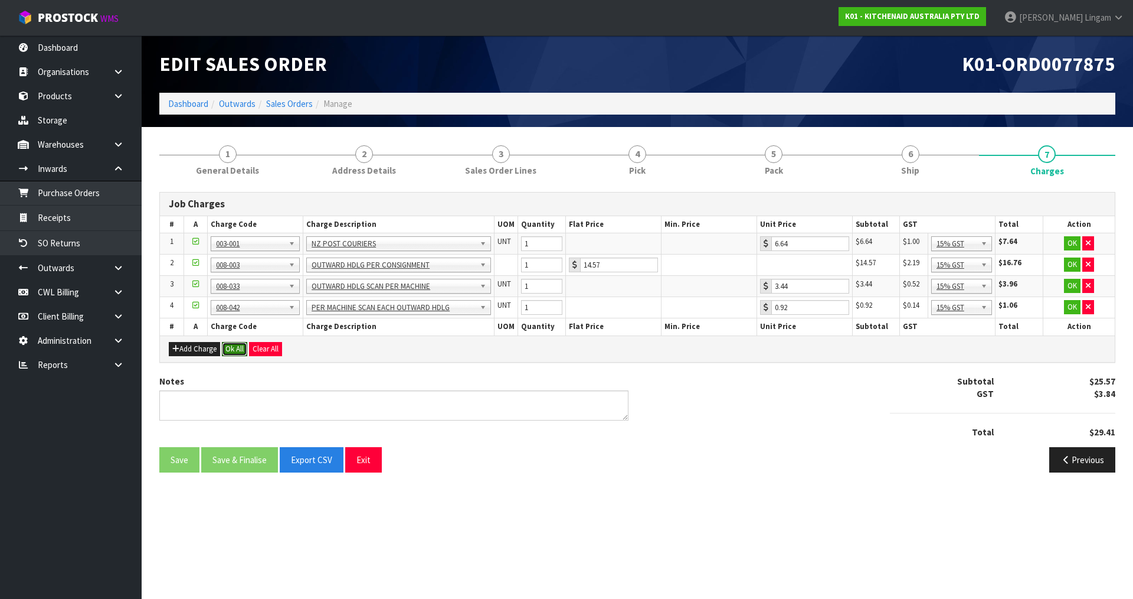
click at [235, 349] on button "Ok All" at bounding box center [234, 349] width 25 height 14
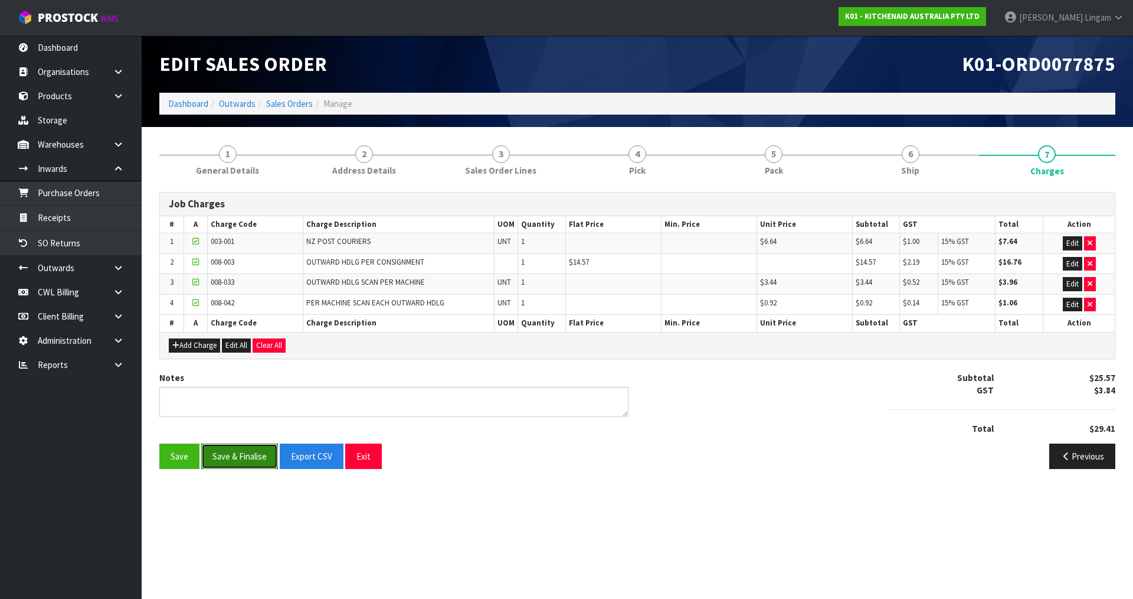
click at [263, 453] on button "Save & Finalise" at bounding box center [239, 455] width 77 height 25
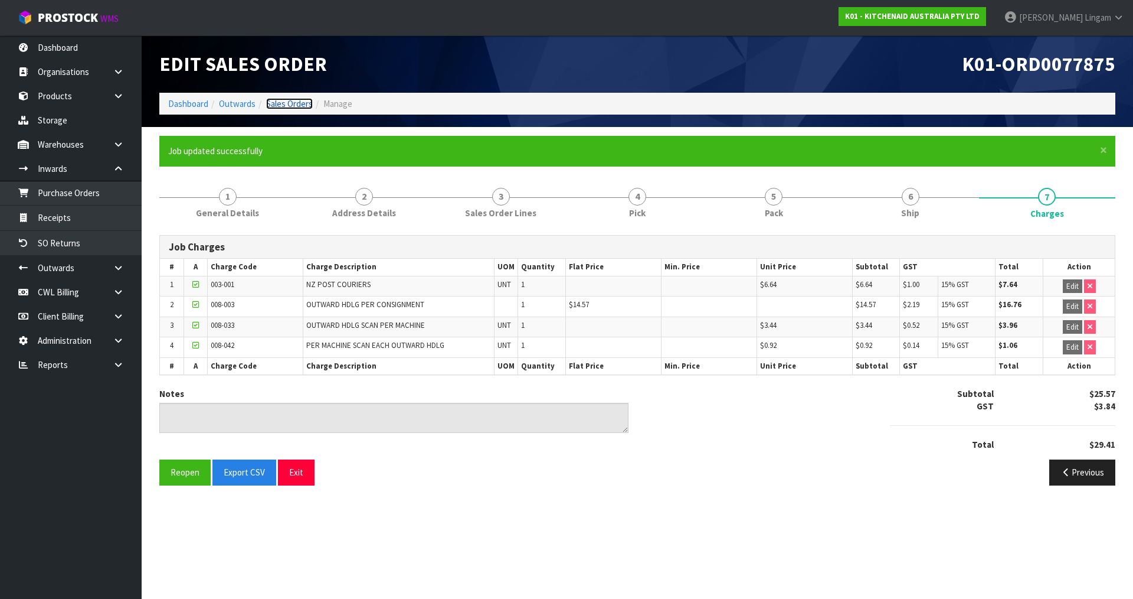
drag, startPoint x: 297, startPoint y: 104, endPoint x: 299, endPoint y: 96, distance: 7.9
click at [297, 103] on link "Sales Orders" at bounding box center [289, 103] width 47 height 11
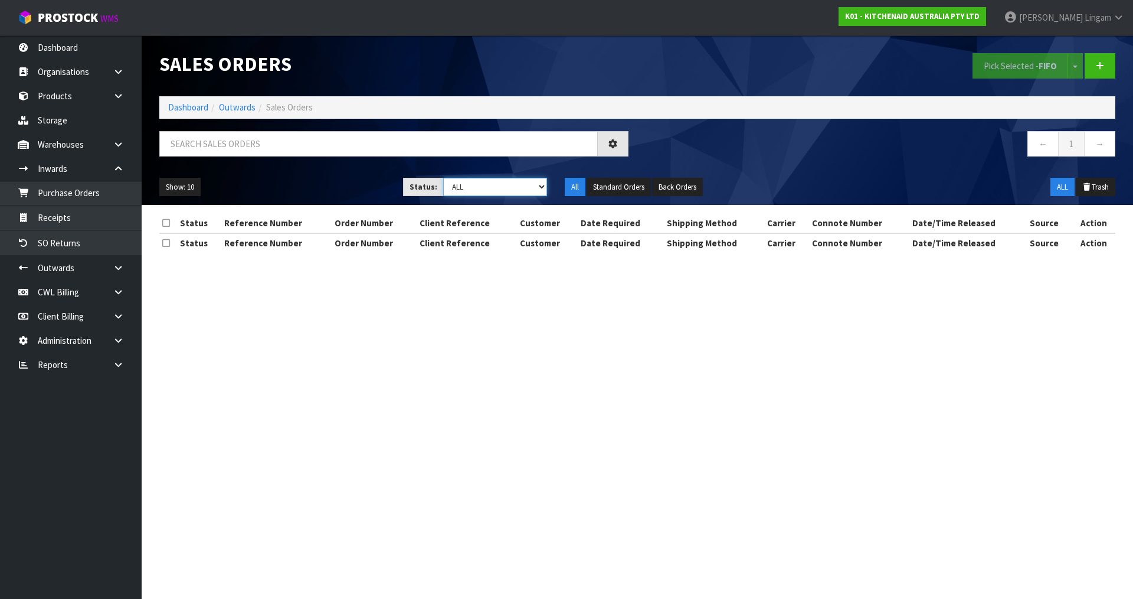
click at [530, 190] on select "Draft Pending Allocated Pending Pick Goods Picked Goods Packed Pending Charges …" at bounding box center [495, 187] width 104 height 18
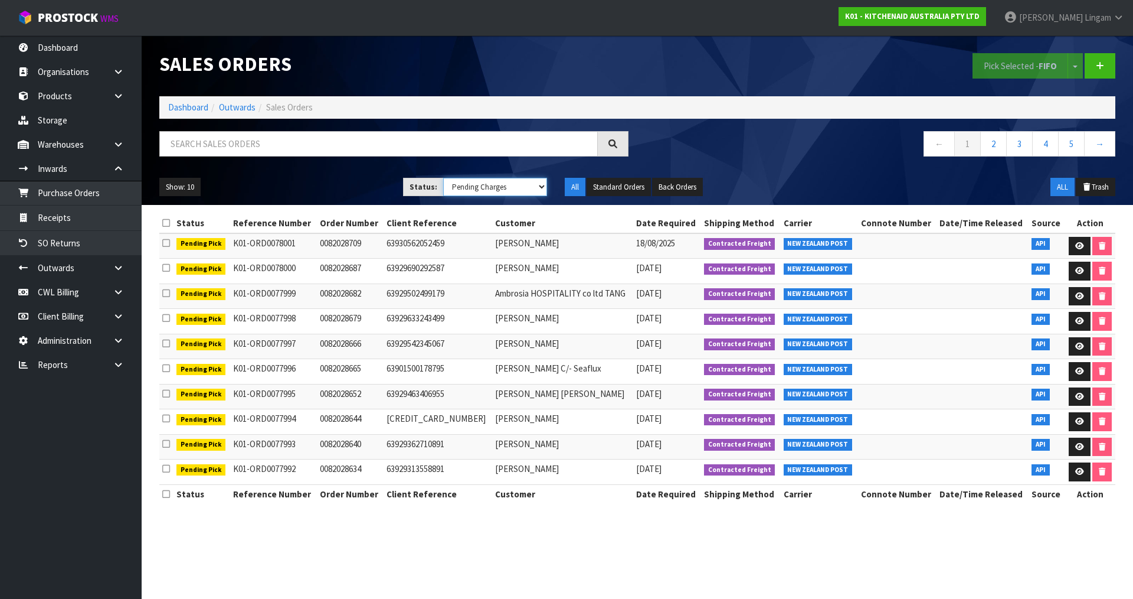
click at [443, 178] on select "Draft Pending Allocated Pending Pick Goods Picked Goods Packed Pending Charges …" at bounding box center [495, 187] width 104 height 18
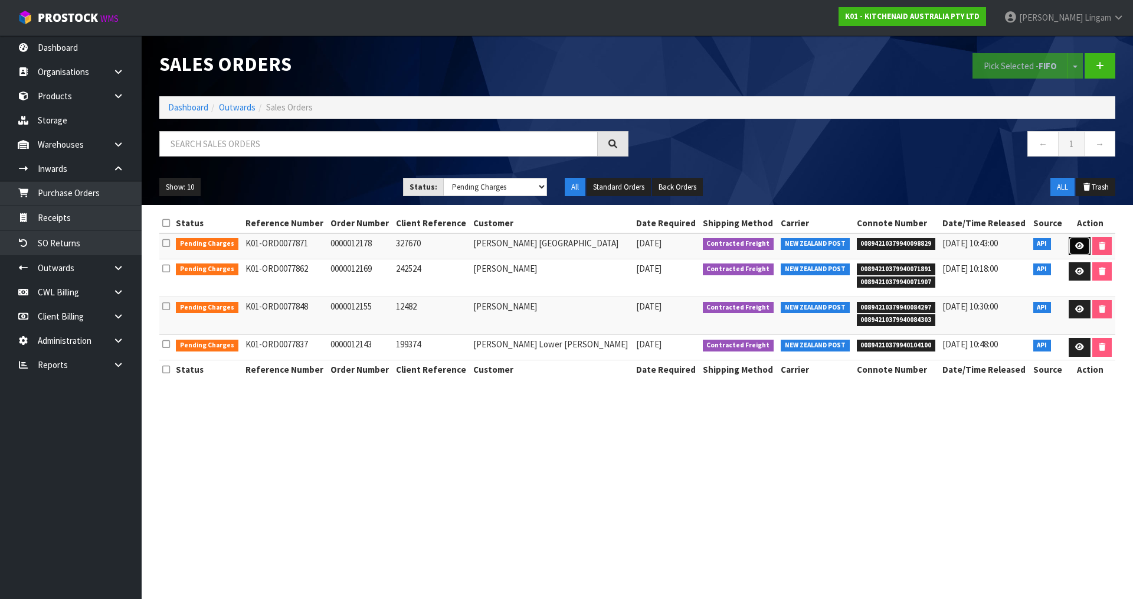
click at [1080, 242] on icon at bounding box center [1079, 246] width 9 height 8
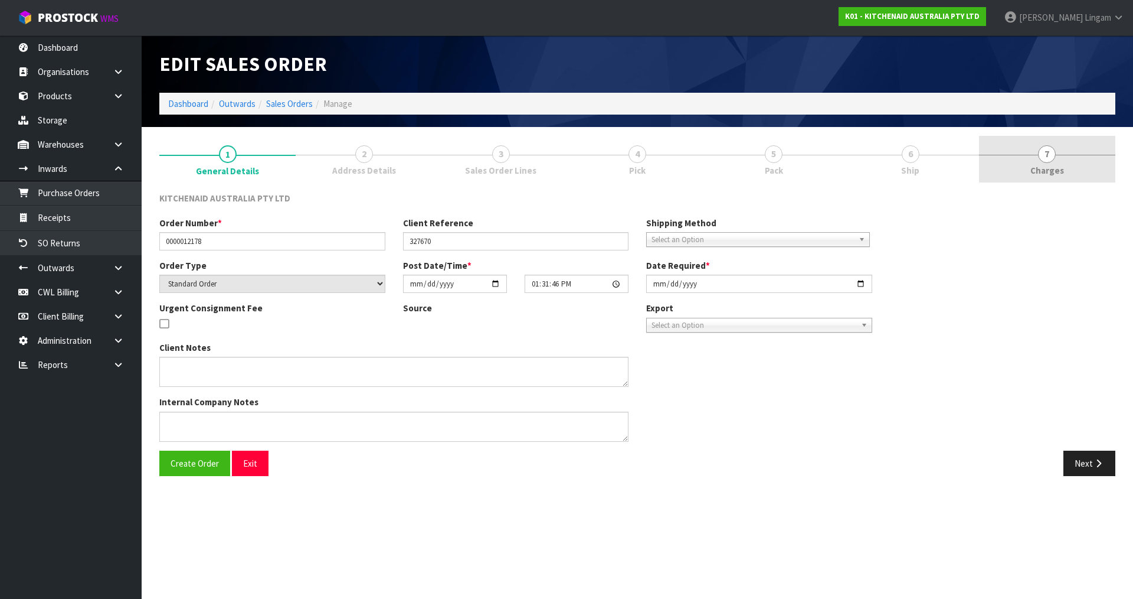
click at [1083, 161] on link "7 Charges" at bounding box center [1047, 159] width 136 height 47
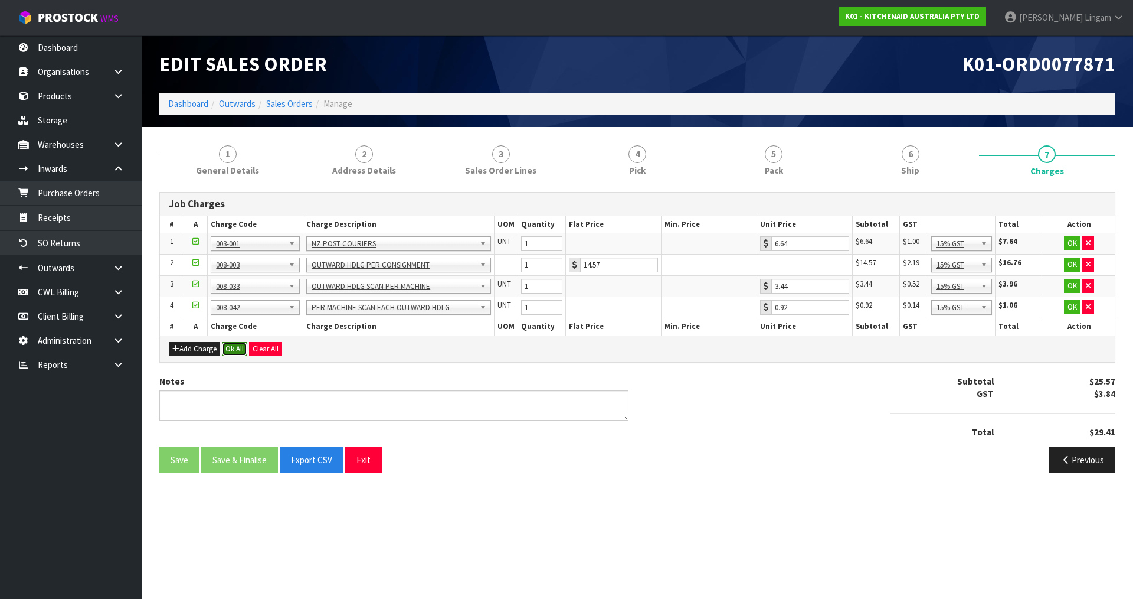
click at [236, 348] on button "Ok All" at bounding box center [234, 349] width 25 height 14
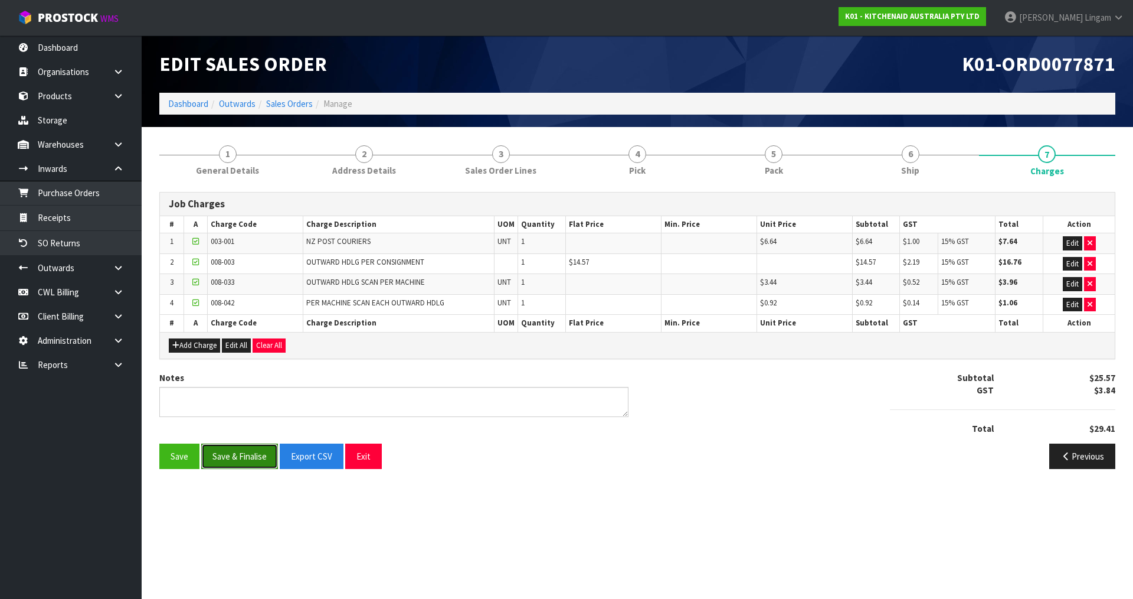
click at [241, 452] on button "Save & Finalise" at bounding box center [239, 455] width 77 height 25
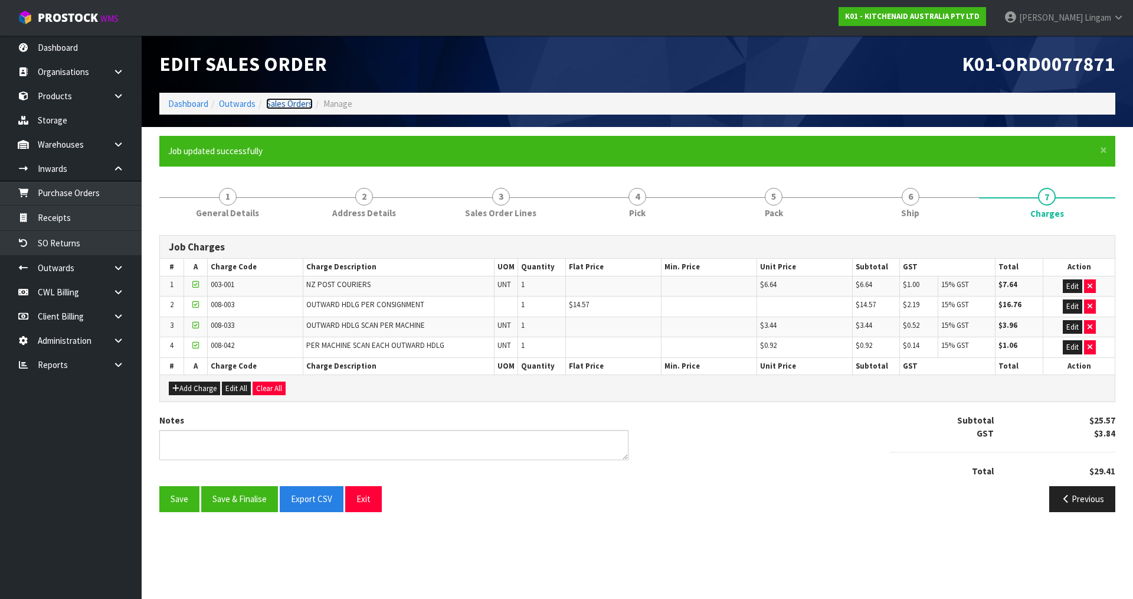
click at [298, 104] on link "Sales Orders" at bounding box center [289, 103] width 47 height 11
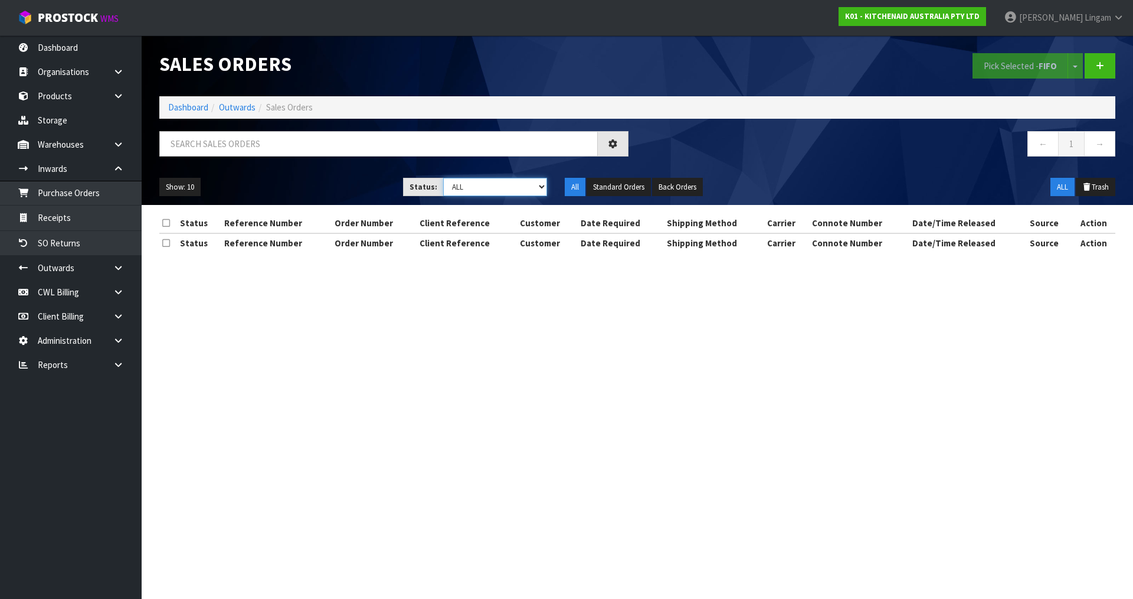
click at [537, 182] on select "Draft Pending Allocated Pending Pick Goods Picked Goods Packed Pending Charges …" at bounding box center [495, 187] width 104 height 18
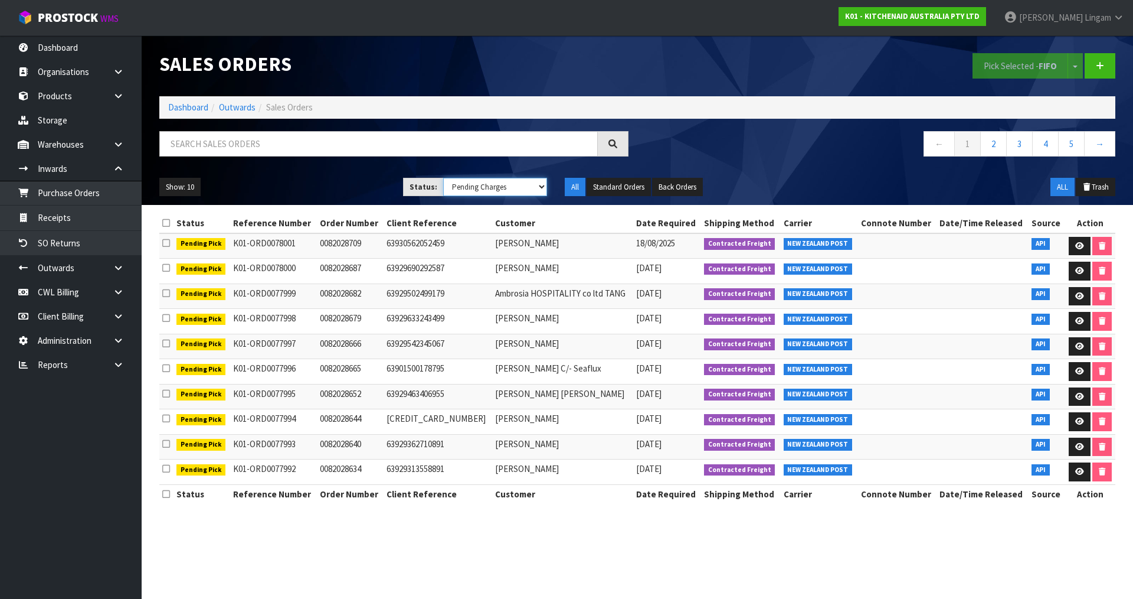
click at [443, 178] on select "Draft Pending Allocated Pending Pick Goods Picked Goods Packed Pending Charges …" at bounding box center [495, 187] width 104 height 18
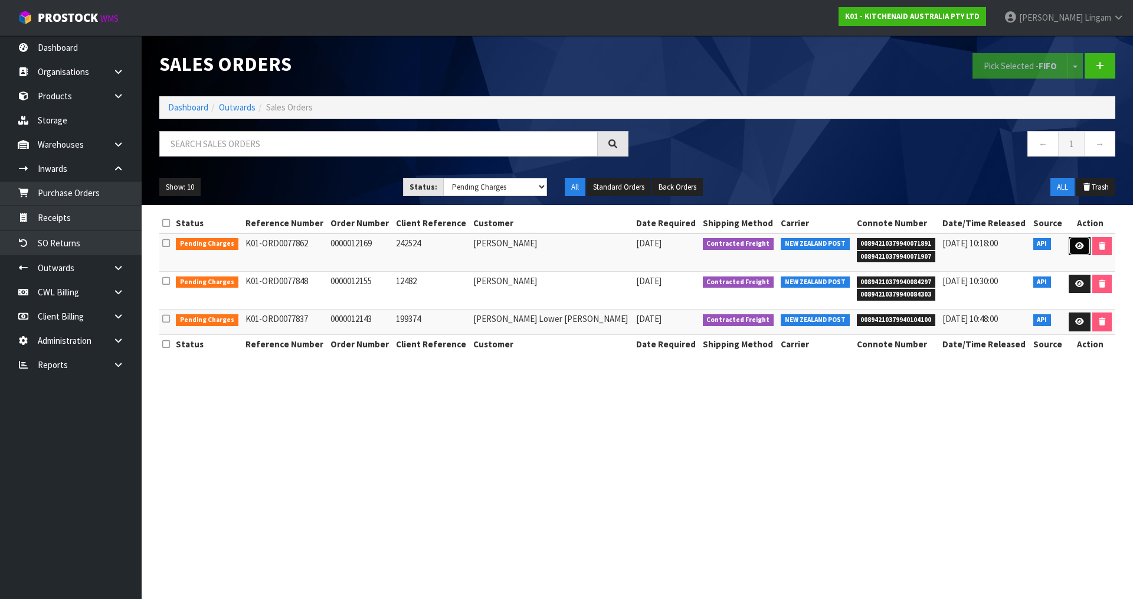
click at [1075, 247] on icon at bounding box center [1079, 246] width 9 height 8
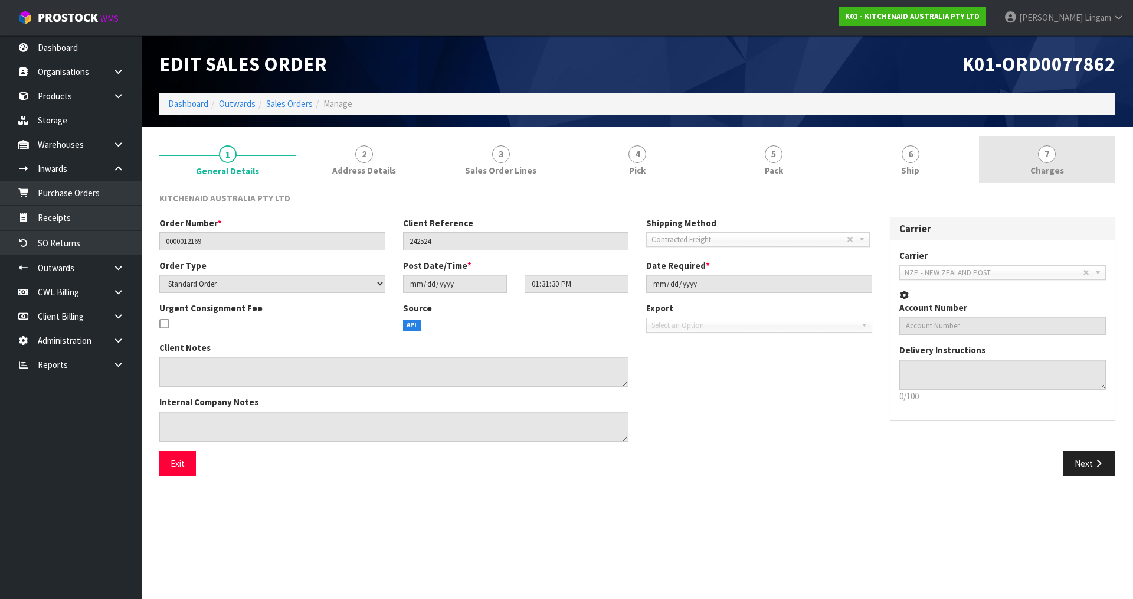
click at [1077, 167] on link "7 Charges" at bounding box center [1047, 159] width 136 height 47
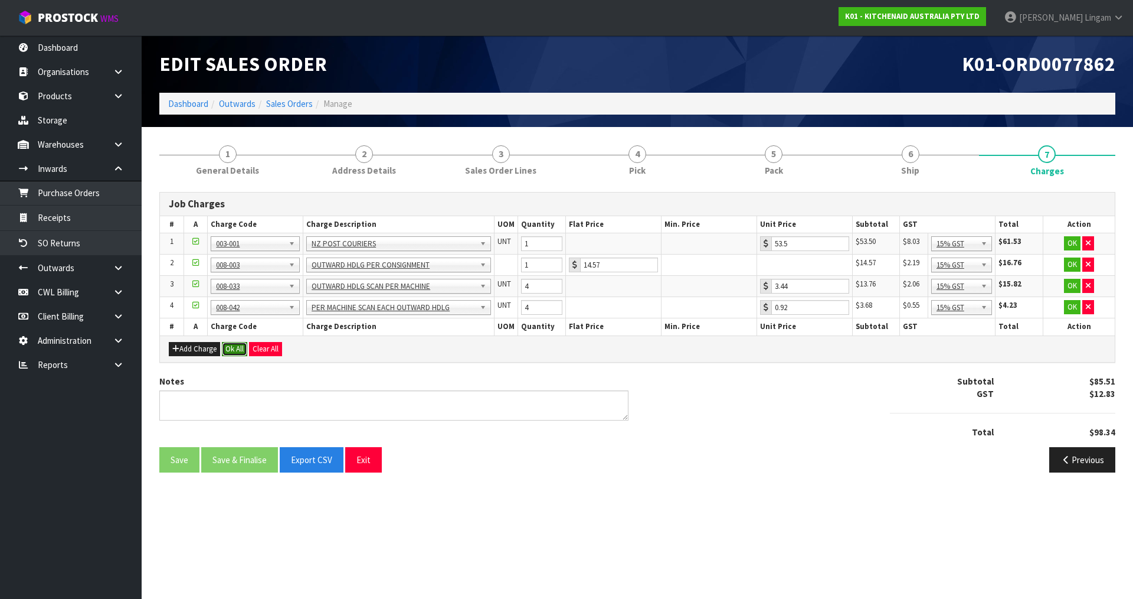
click at [226, 346] on button "Ok All" at bounding box center [234, 349] width 25 height 14
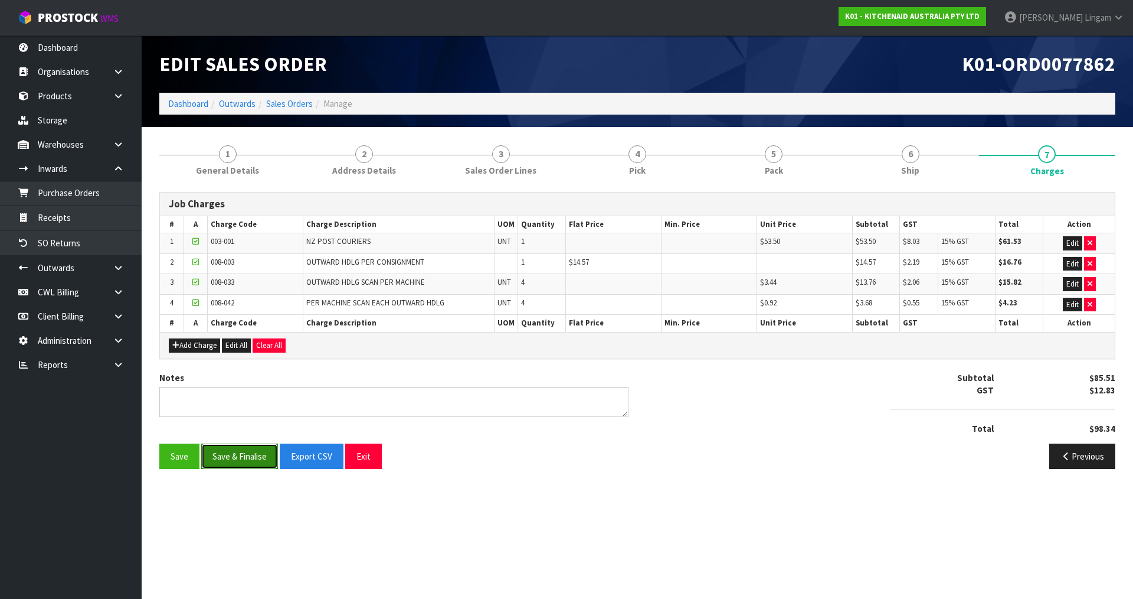
click at [246, 453] on button "Save & Finalise" at bounding box center [239, 455] width 77 height 25
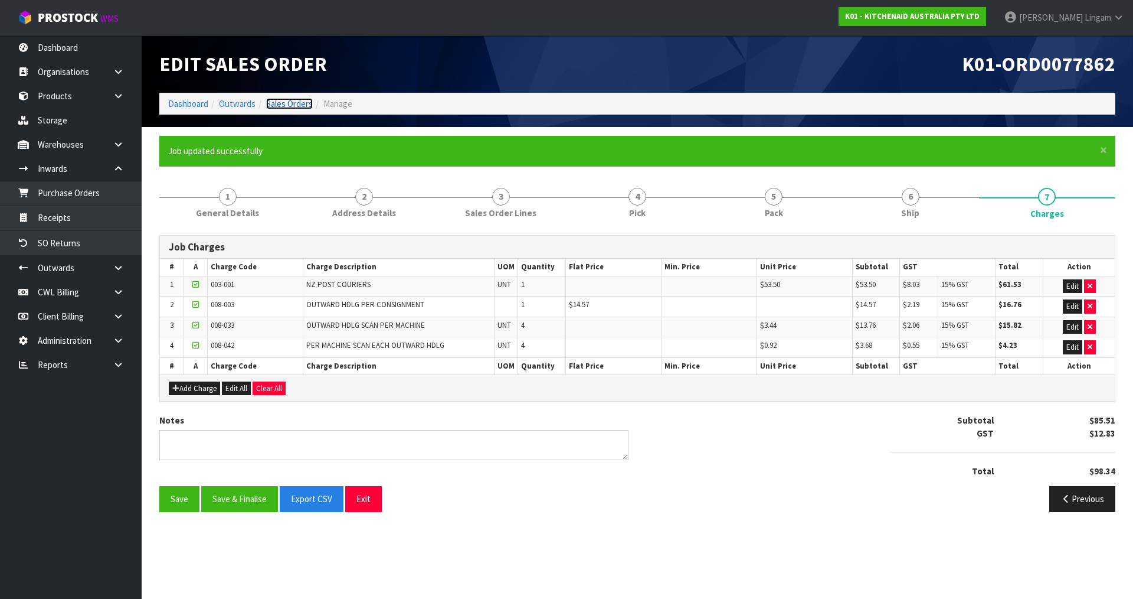
click at [293, 98] on link "Sales Orders" at bounding box center [289, 103] width 47 height 11
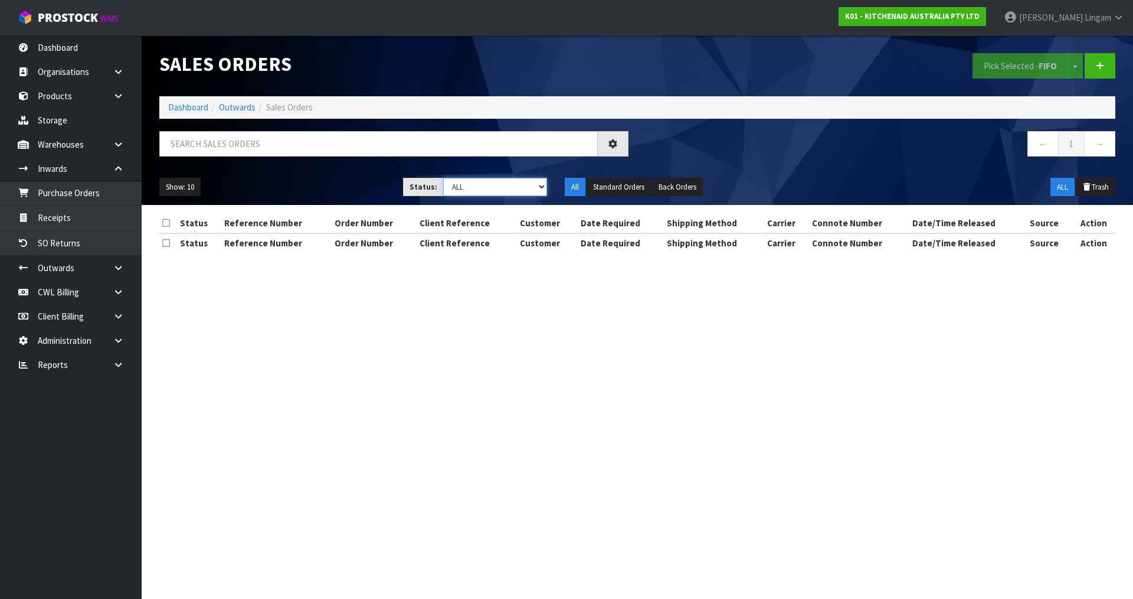
drag, startPoint x: 533, startPoint y: 183, endPoint x: 533, endPoint y: 195, distance: 11.8
click at [533, 183] on select "Draft Pending Allocated Pending Pick Goods Picked Goods Packed Pending Charges …" at bounding box center [495, 187] width 104 height 18
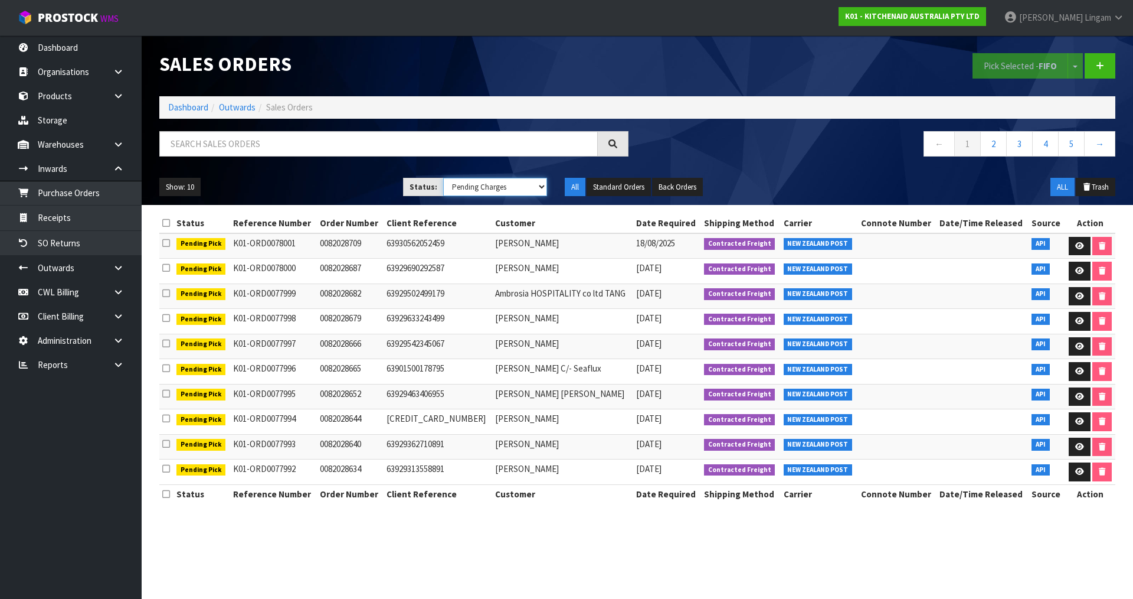
click at [443, 178] on select "Draft Pending Allocated Pending Pick Goods Picked Goods Packed Pending Charges …" at bounding box center [495, 187] width 104 height 18
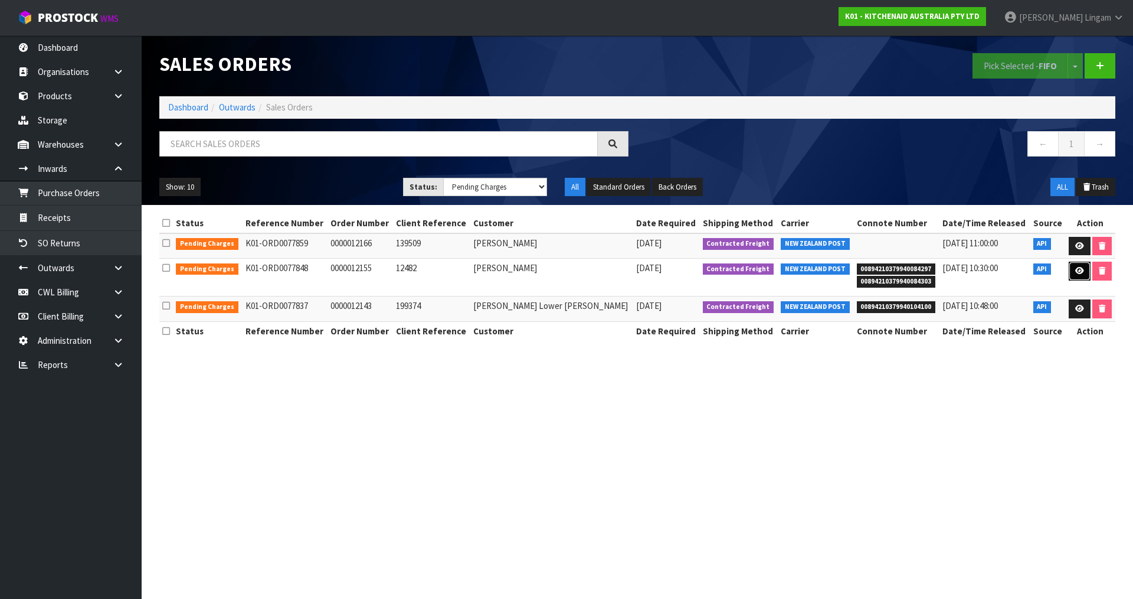
click at [1075, 270] on icon at bounding box center [1079, 271] width 9 height 8
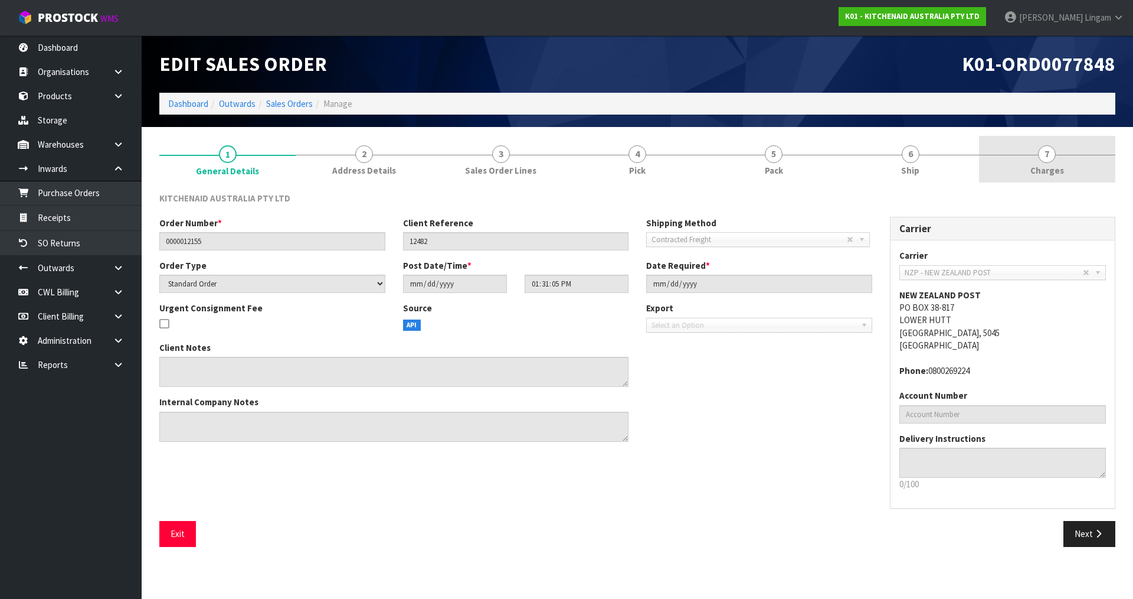
click at [1071, 155] on div at bounding box center [1047, 155] width 136 height 1
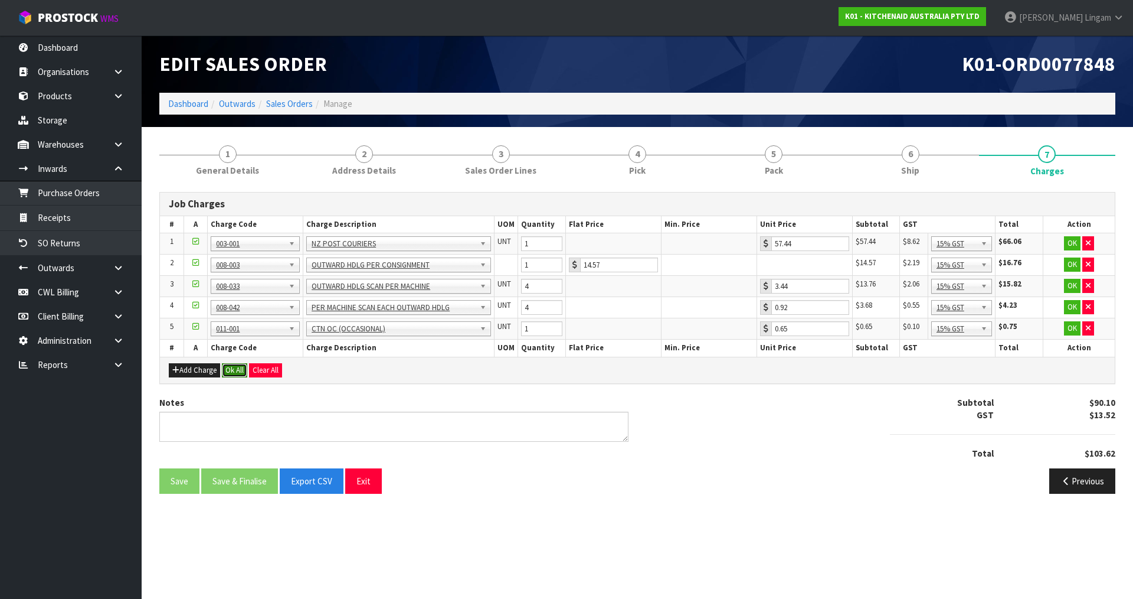
click at [230, 370] on button "Ok All" at bounding box center [234, 370] width 25 height 14
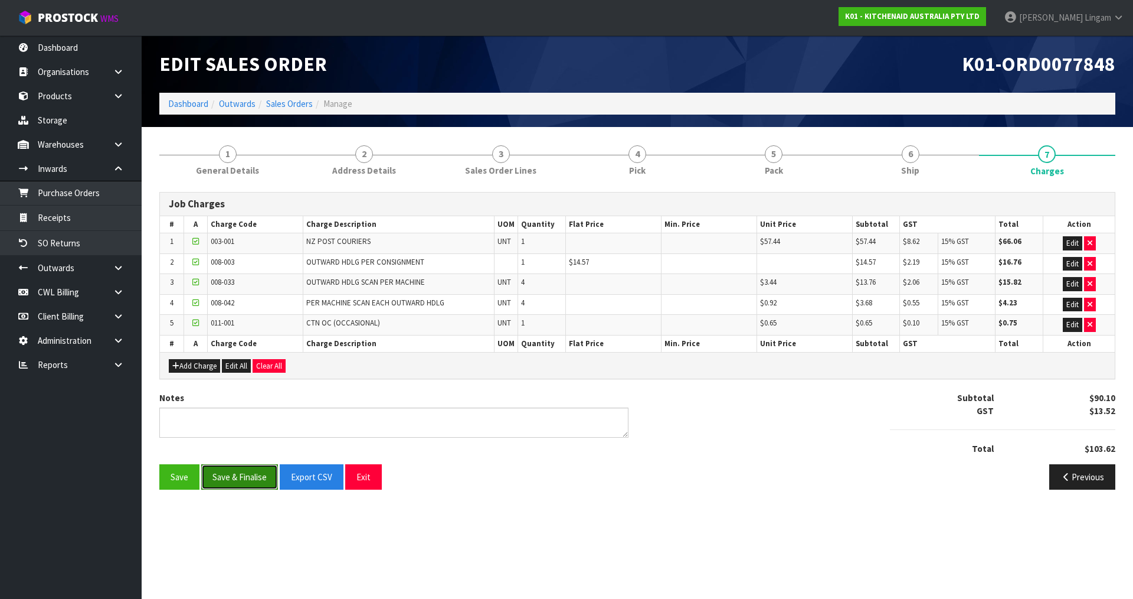
click at [229, 476] on button "Save & Finalise" at bounding box center [239, 476] width 77 height 25
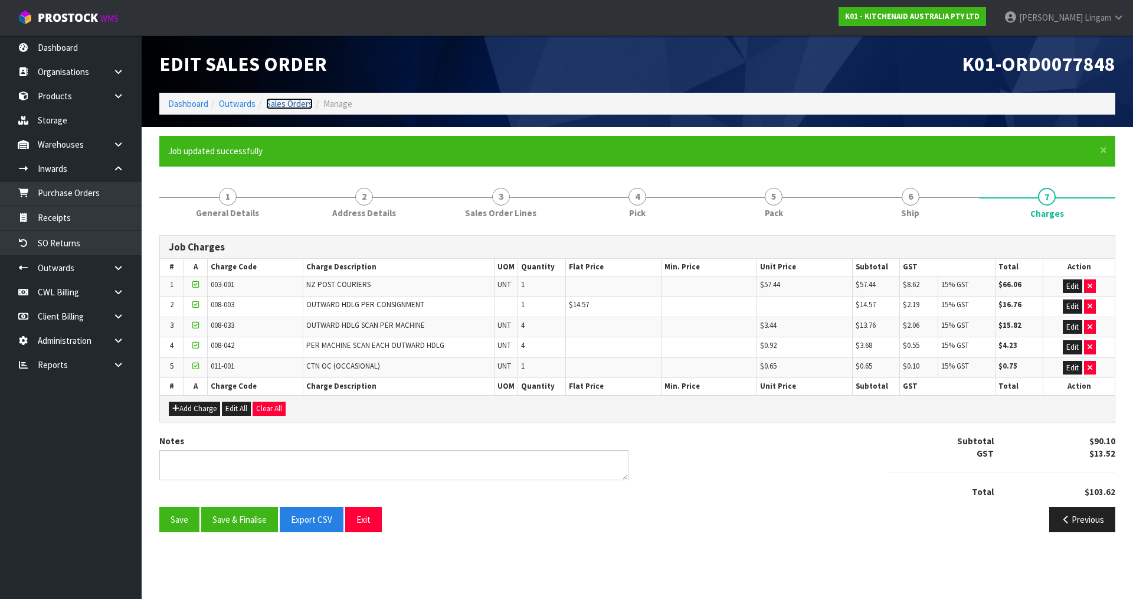
click at [294, 106] on link "Sales Orders" at bounding box center [289, 103] width 47 height 11
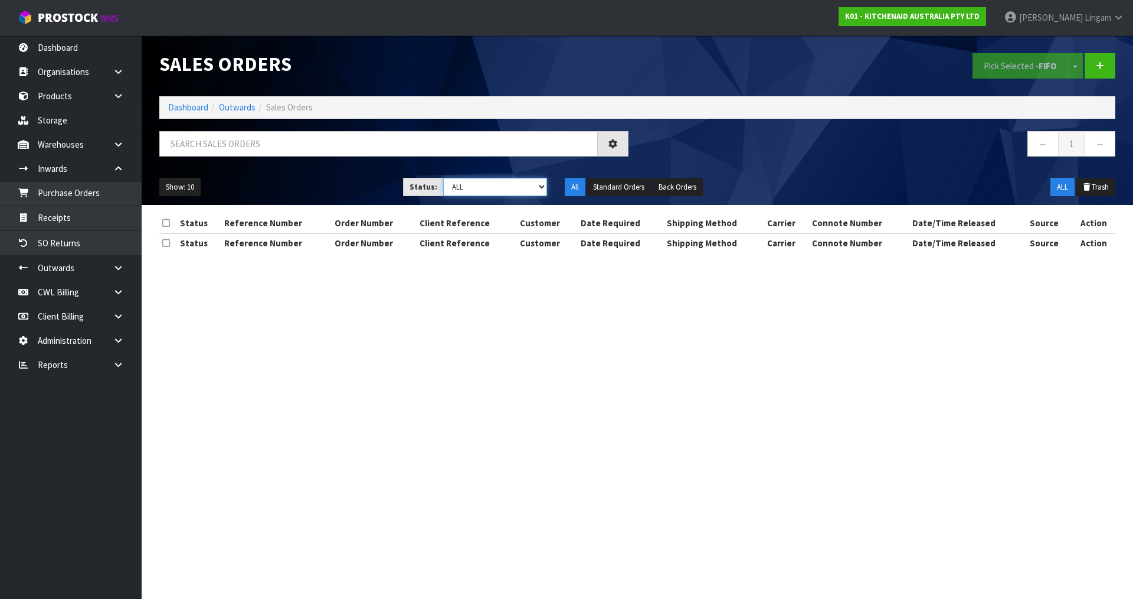
click at [529, 179] on select "Draft Pending Allocated Pending Pick Goods Picked Goods Packed Pending Charges …" at bounding box center [495, 187] width 104 height 18
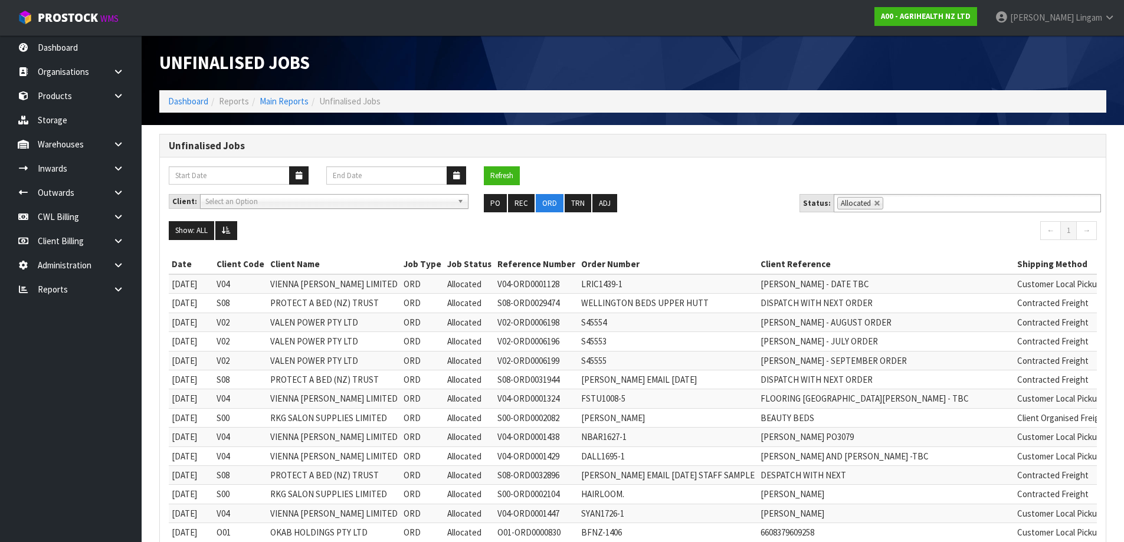
scroll to position [389, 0]
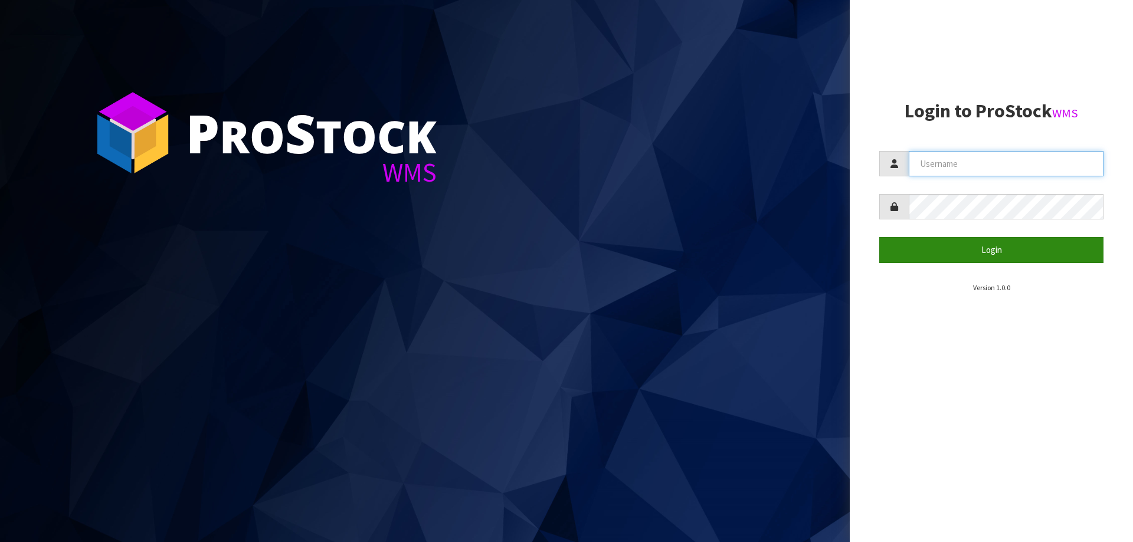
type input "[PERSON_NAME][EMAIL_ADDRESS][DOMAIN_NAME]"
click at [1012, 254] on button "Login" at bounding box center [992, 249] width 224 height 25
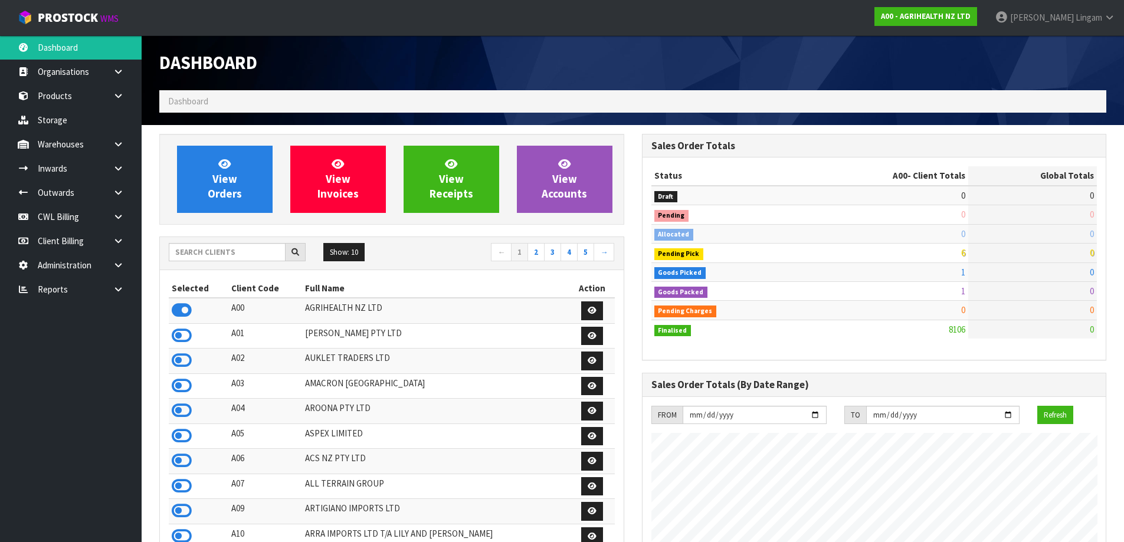
scroll to position [894, 482]
click at [119, 293] on icon at bounding box center [118, 289] width 11 height 9
click at [131, 344] on link "CWL" at bounding box center [71, 338] width 142 height 24
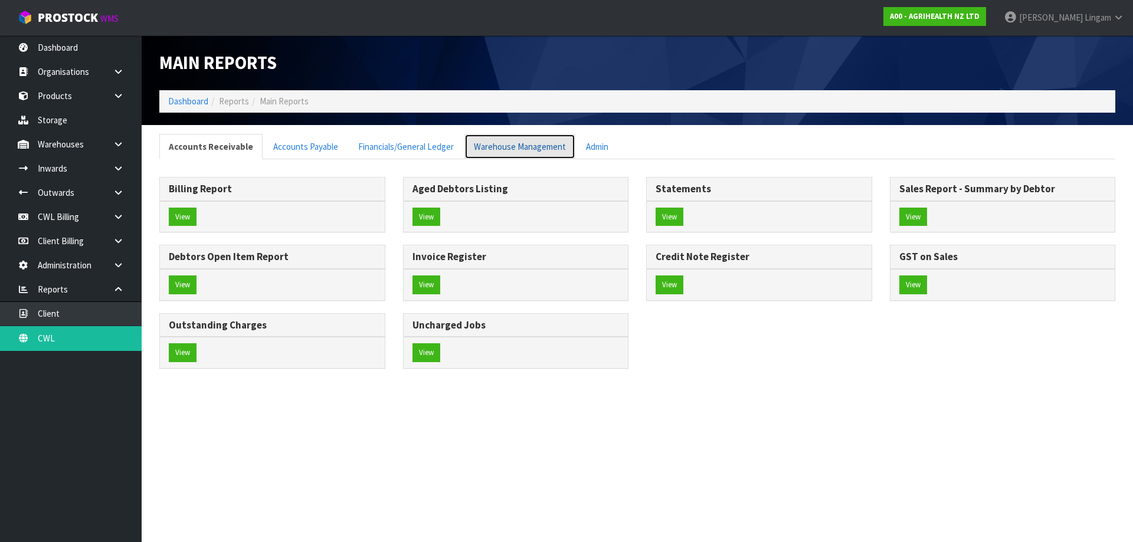
click at [522, 149] on link "Warehouse Management" at bounding box center [520, 146] width 111 height 25
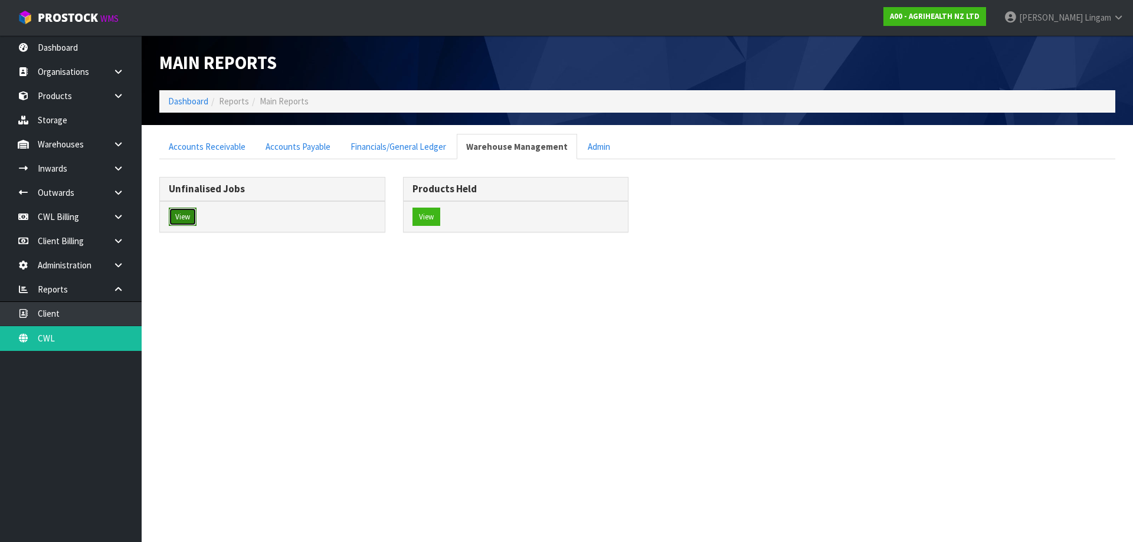
click at [178, 220] on button "View" at bounding box center [183, 217] width 28 height 19
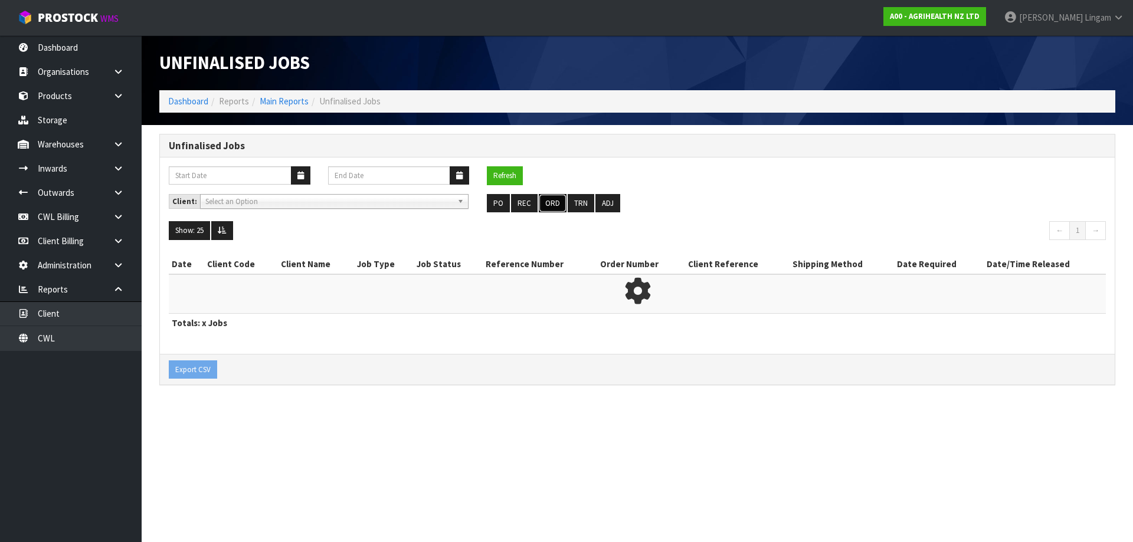
click at [546, 205] on button "ORD" at bounding box center [553, 203] width 28 height 19
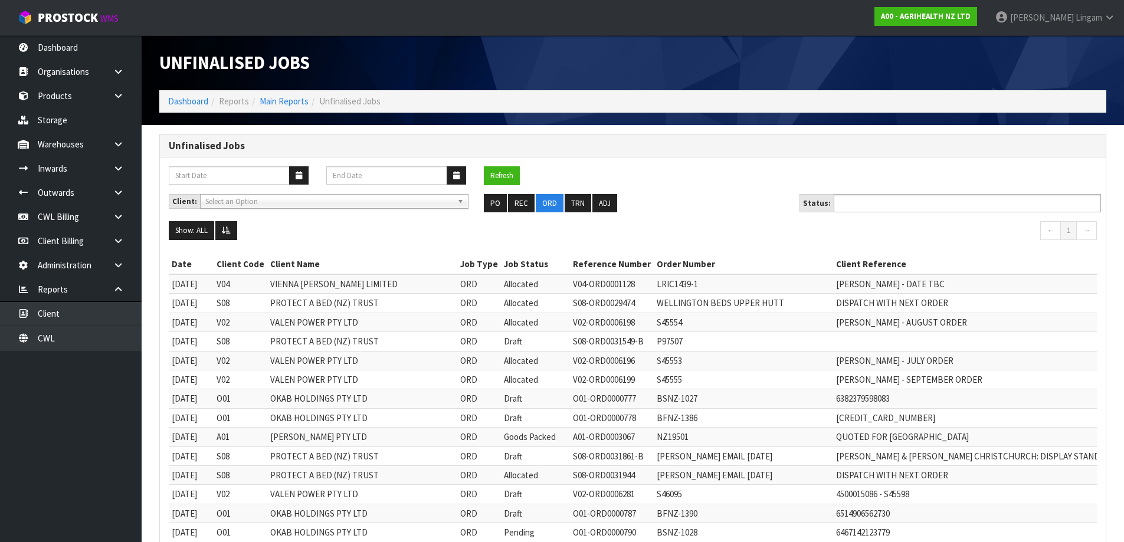
click at [879, 204] on input "text" at bounding box center [881, 203] width 87 height 15
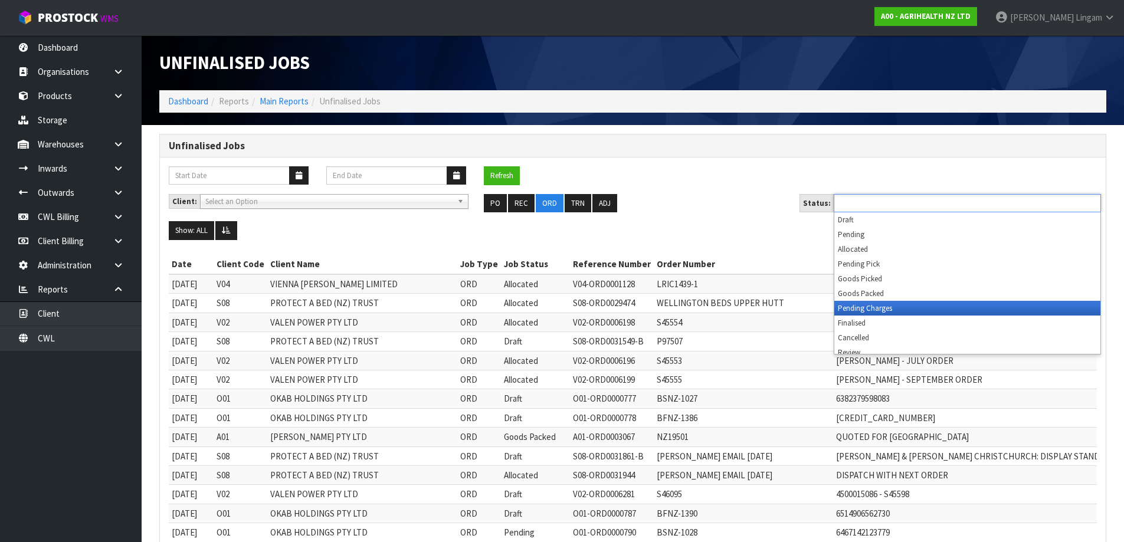
click at [879, 309] on li "Pending Charges" at bounding box center [968, 308] width 266 height 15
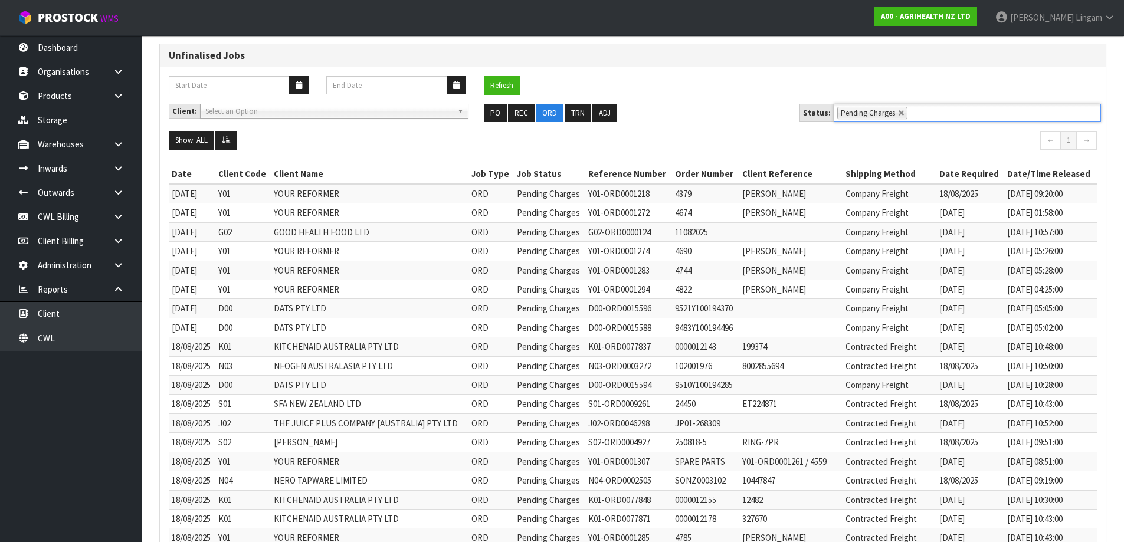
scroll to position [413, 0]
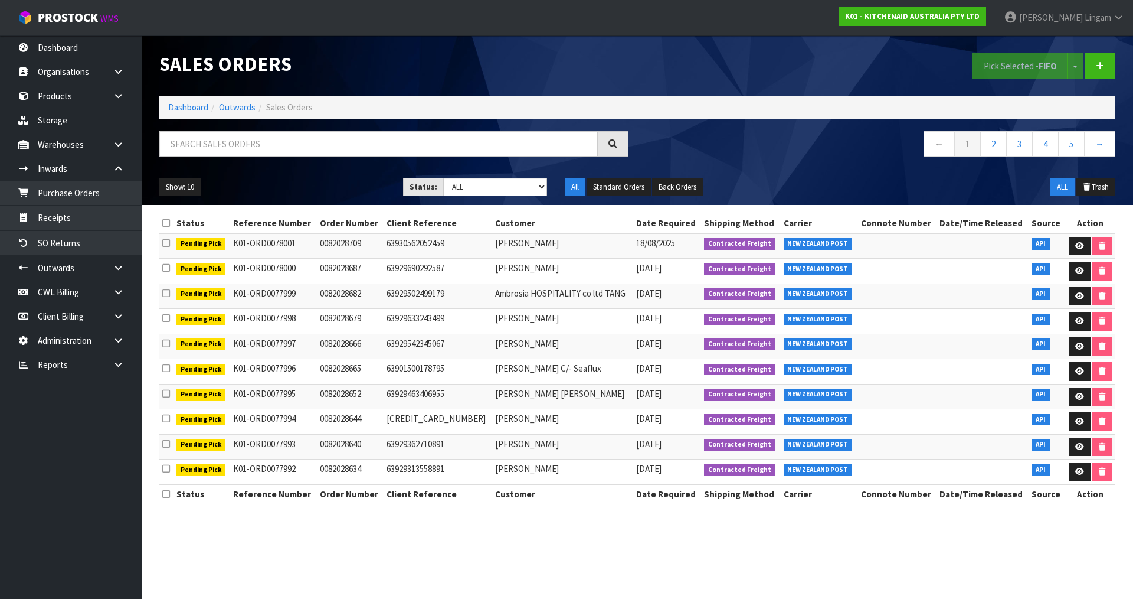
select select "string:6"
click at [443, 178] on select "Draft Pending Allocated Pending Pick Goods Picked Goods Packed Pending Charges …" at bounding box center [495, 187] width 104 height 18
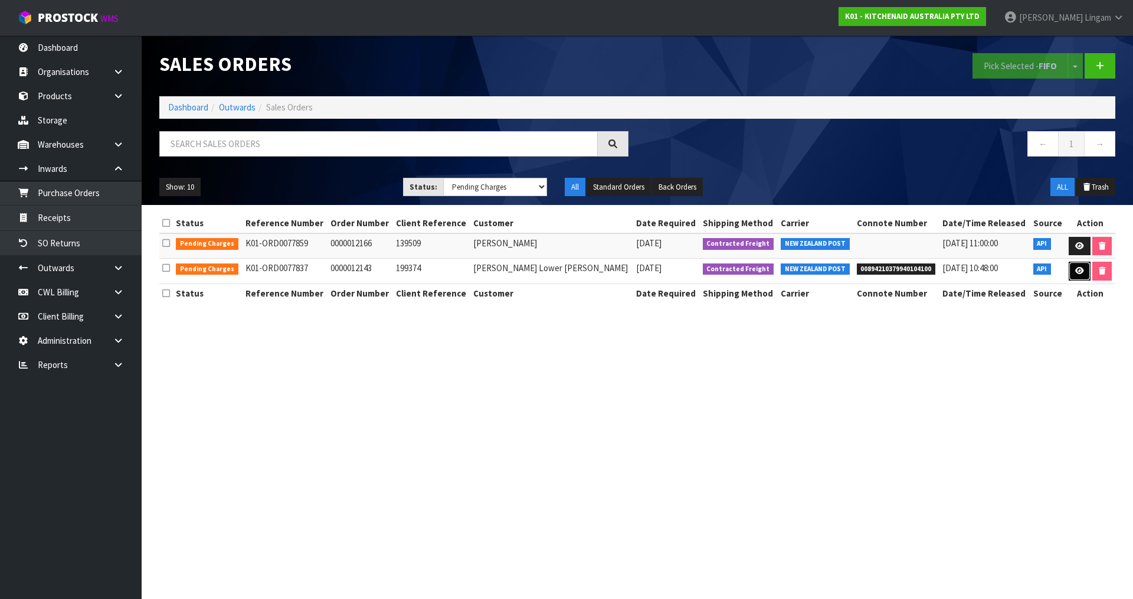
click at [1075, 274] on icon at bounding box center [1079, 271] width 9 height 8
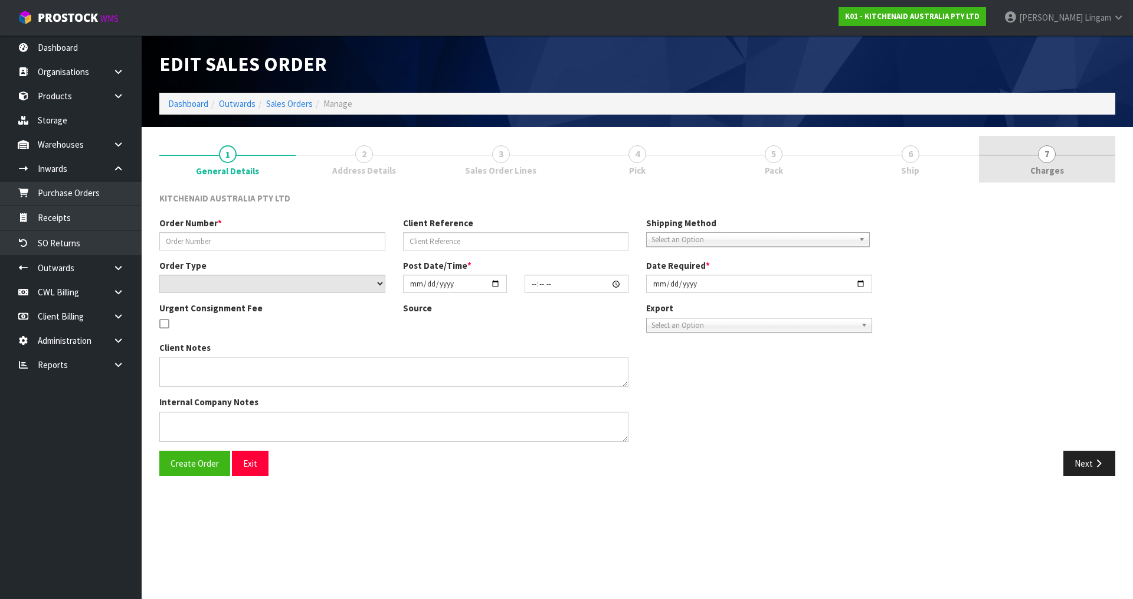
click at [1080, 156] on link "7 Charges" at bounding box center [1047, 159] width 136 height 47
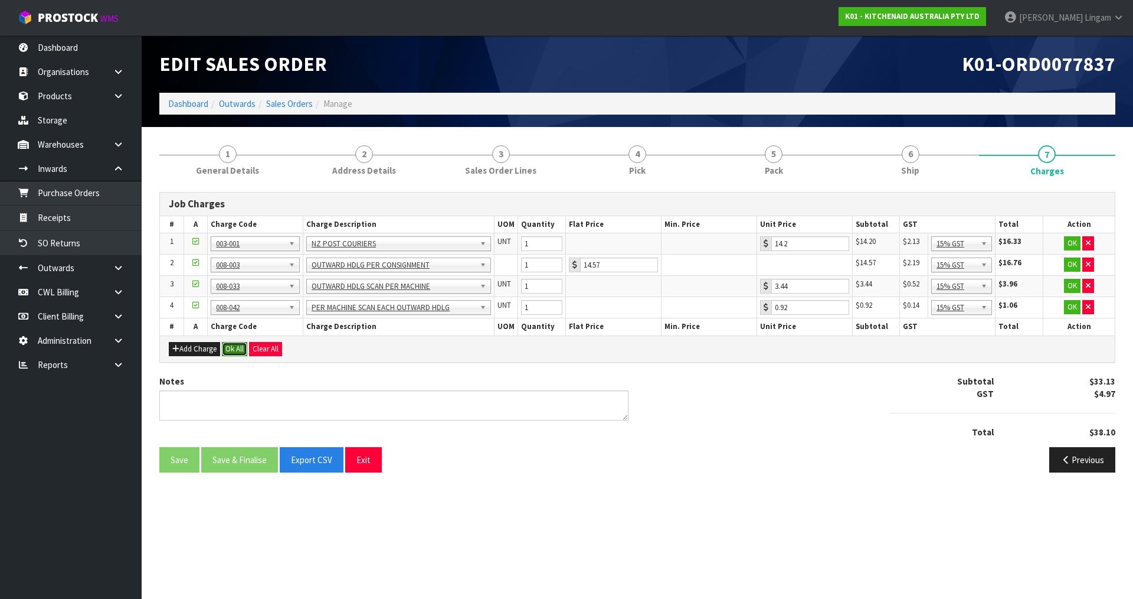
click at [243, 349] on button "Ok All" at bounding box center [234, 349] width 25 height 14
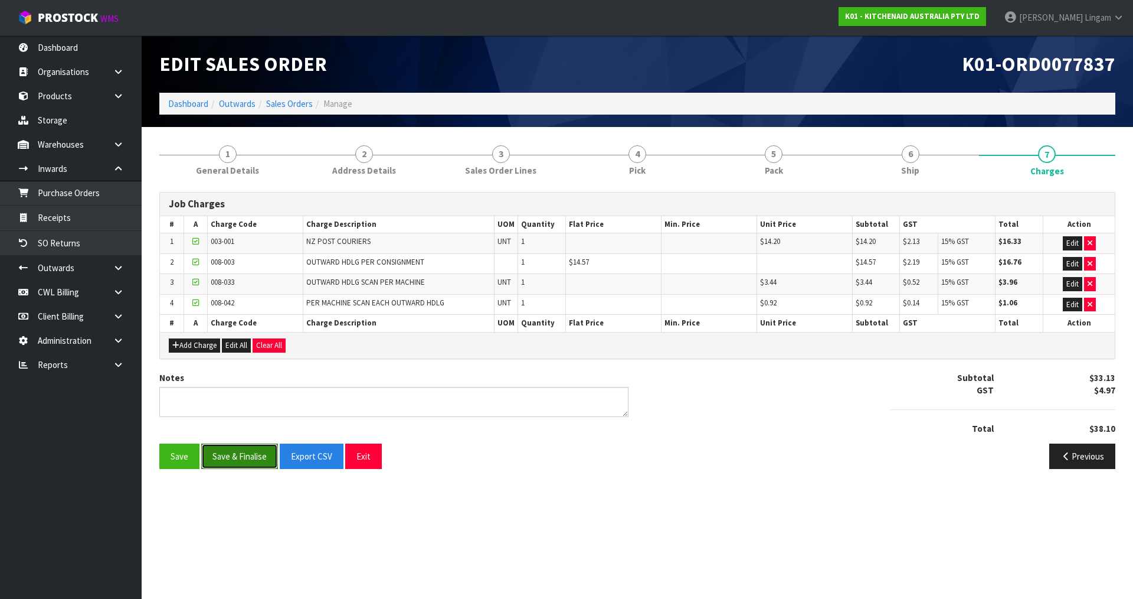
click at [234, 455] on button "Save & Finalise" at bounding box center [239, 455] width 77 height 25
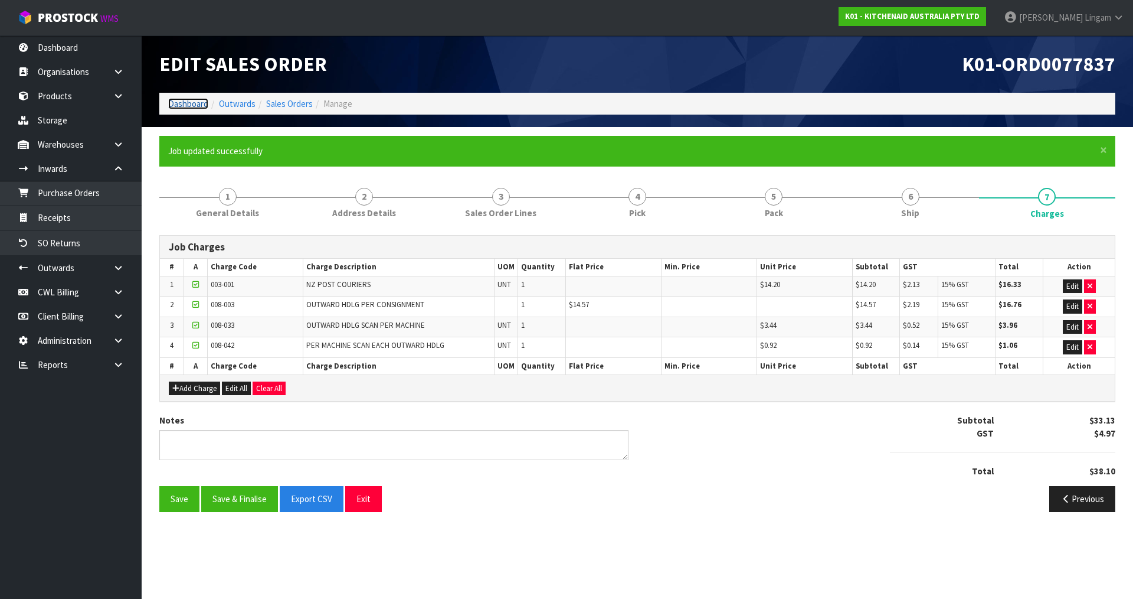
click at [192, 100] on link "Dashboard" at bounding box center [188, 103] width 40 height 11
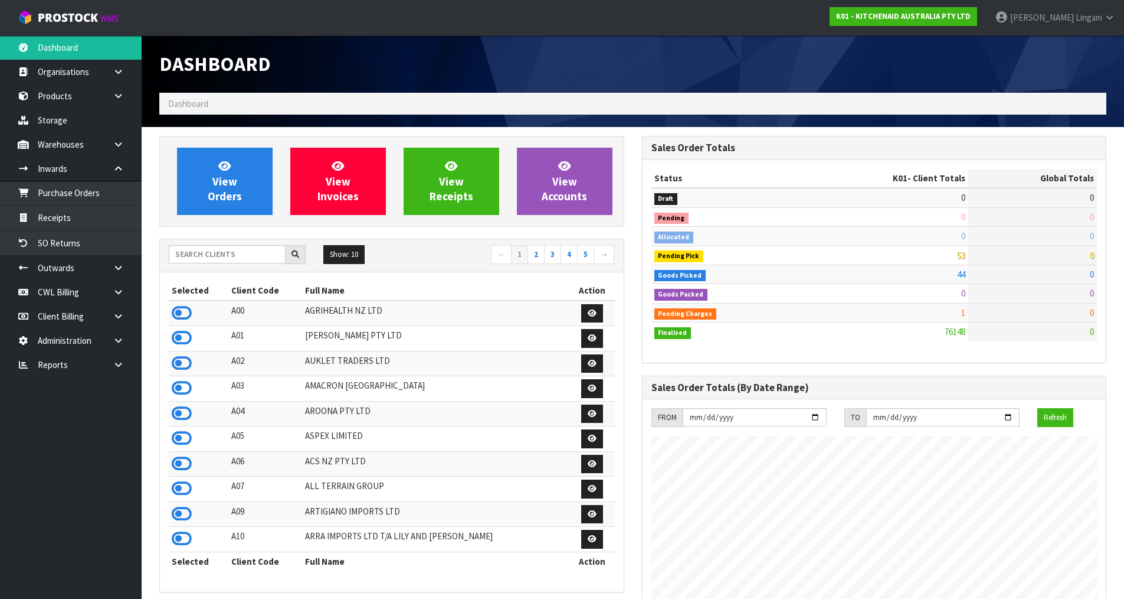
scroll to position [894, 482]
click at [238, 251] on input "text" at bounding box center [227, 254] width 117 height 18
click at [179, 385] on icon at bounding box center [182, 388] width 20 height 18
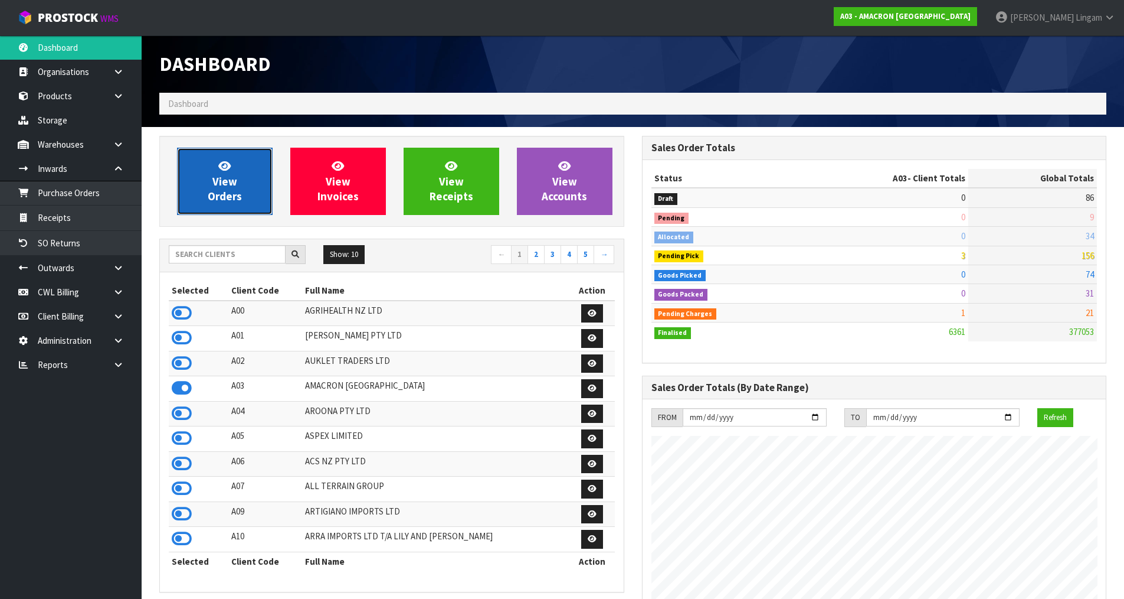
scroll to position [760, 482]
click at [226, 182] on span "View Orders" at bounding box center [225, 181] width 34 height 44
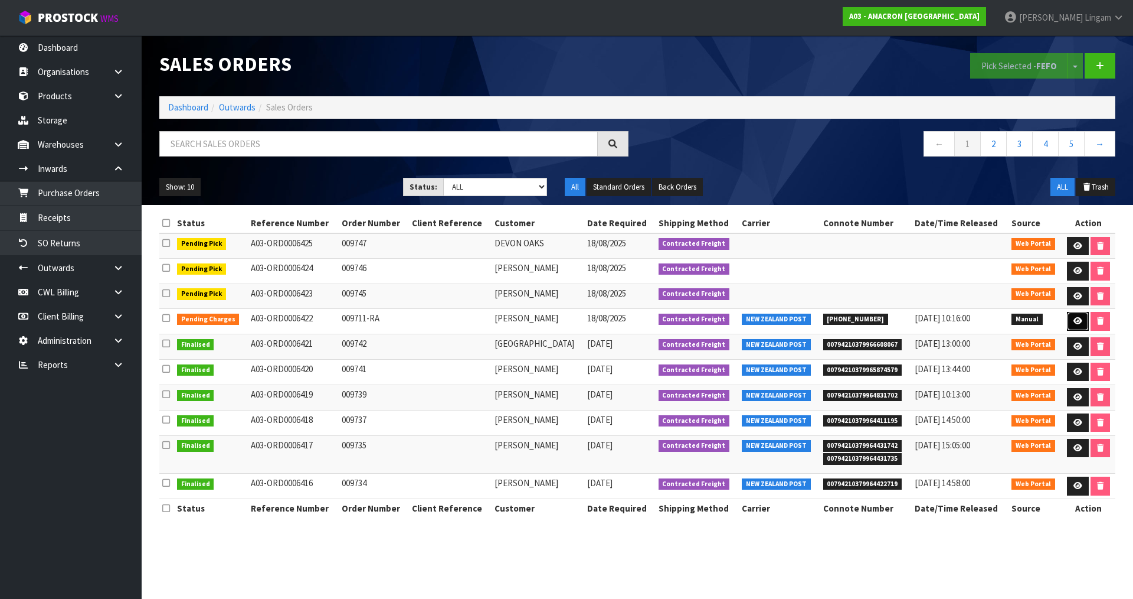
click at [1073, 318] on link at bounding box center [1078, 321] width 22 height 19
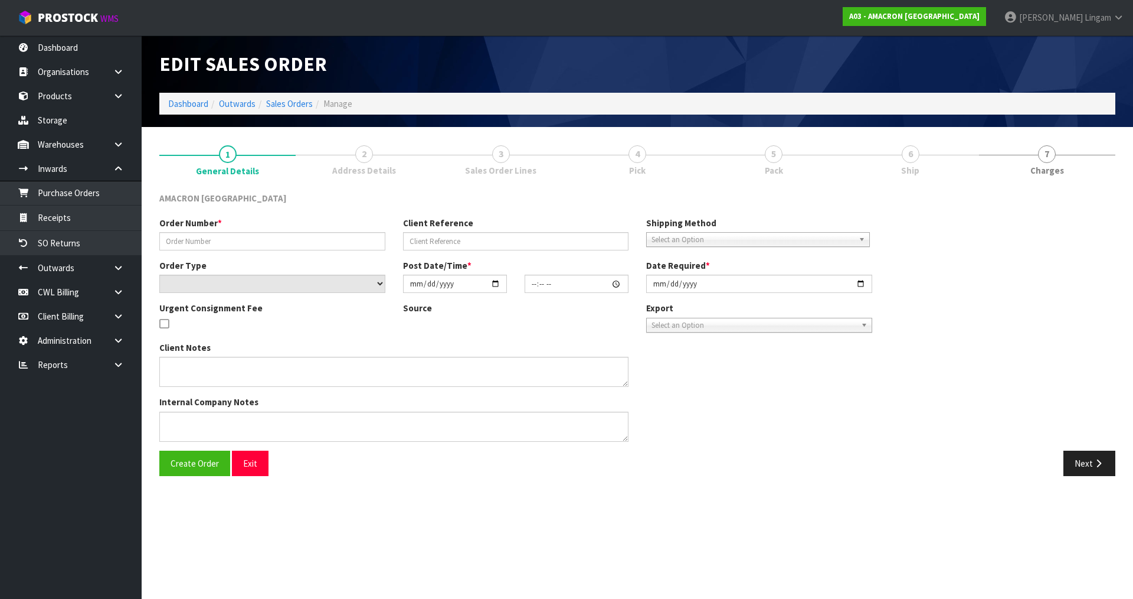
type input "009711-RA"
select select "number:0"
type input "2025-08-15"
type input "12:36:00.000"
type input "2025-08-18"
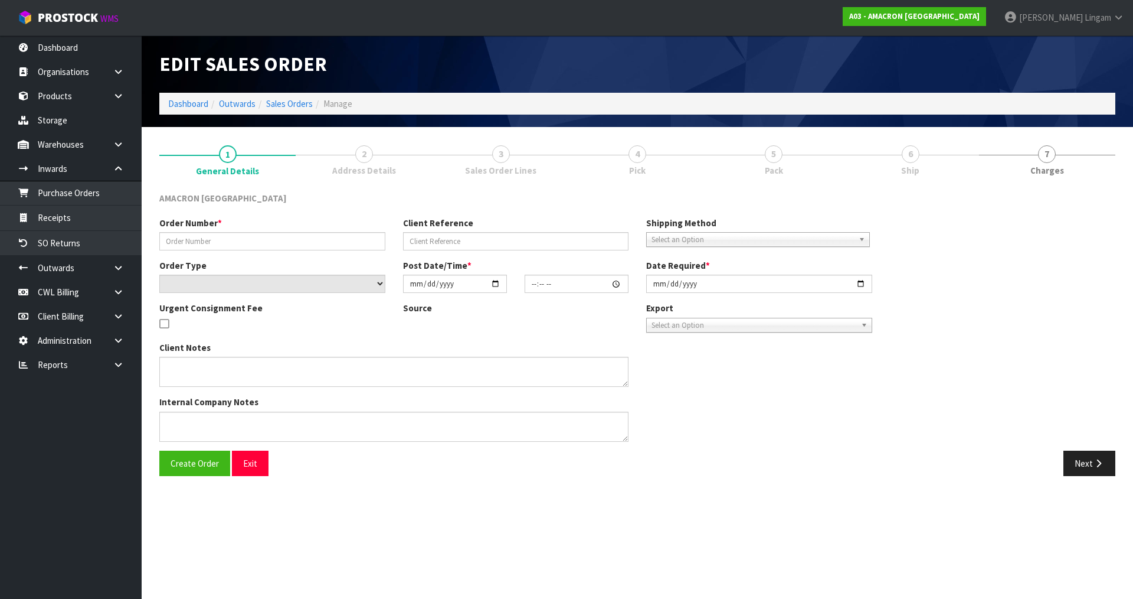
type textarea "PLEASE DISPATCH TODAY"
type textarea "LALISHA, PLEASE SEND THE PICTURE OF THE RETURN"
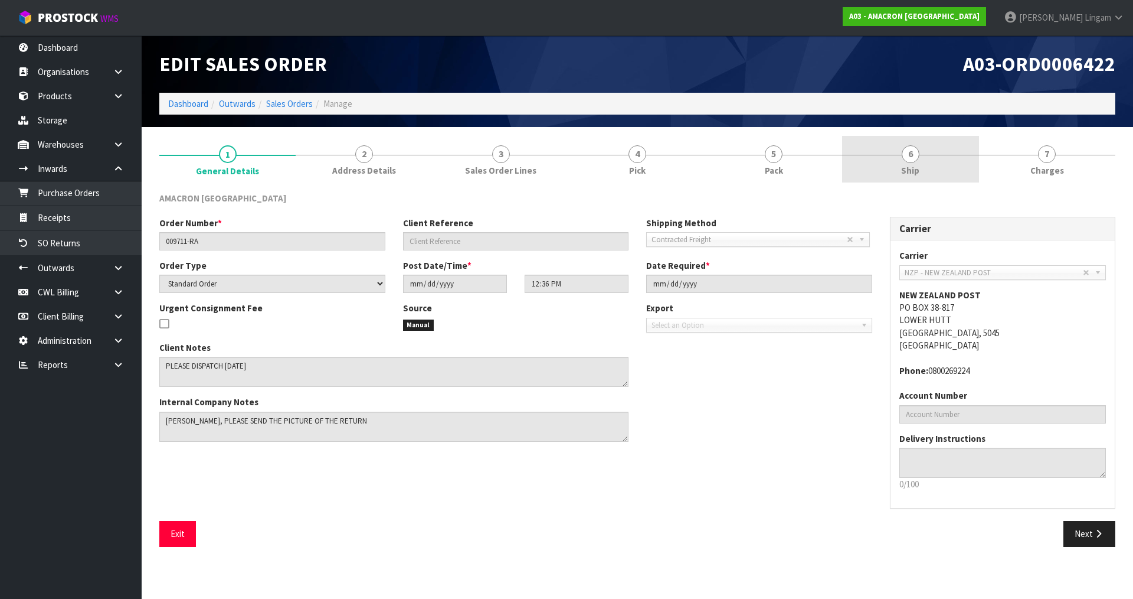
click at [945, 162] on link "6 Ship" at bounding box center [910, 159] width 136 height 47
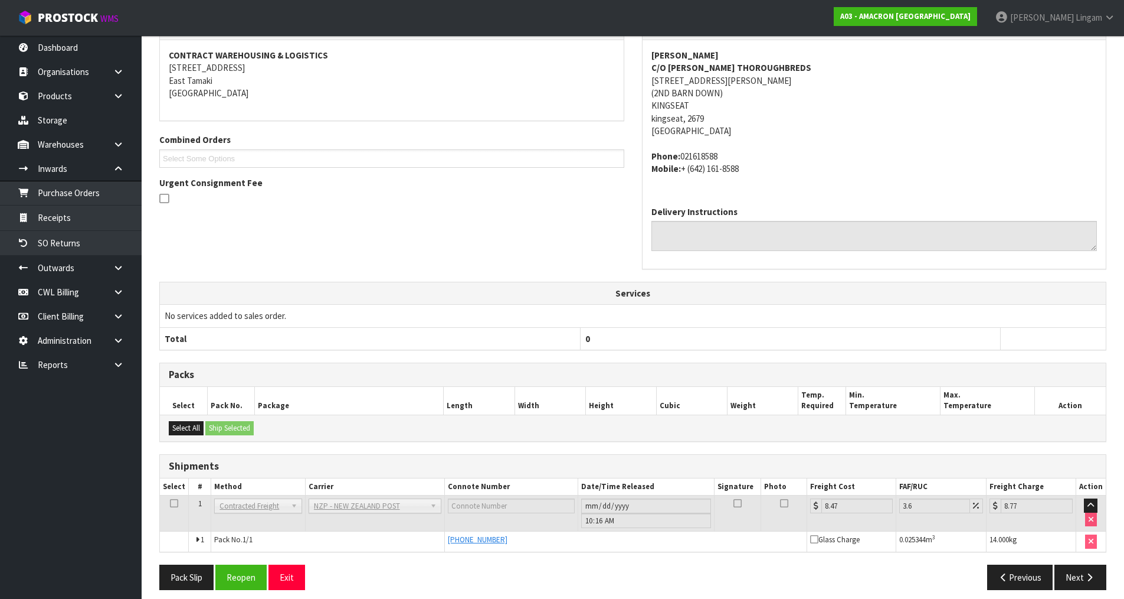
scroll to position [185, 0]
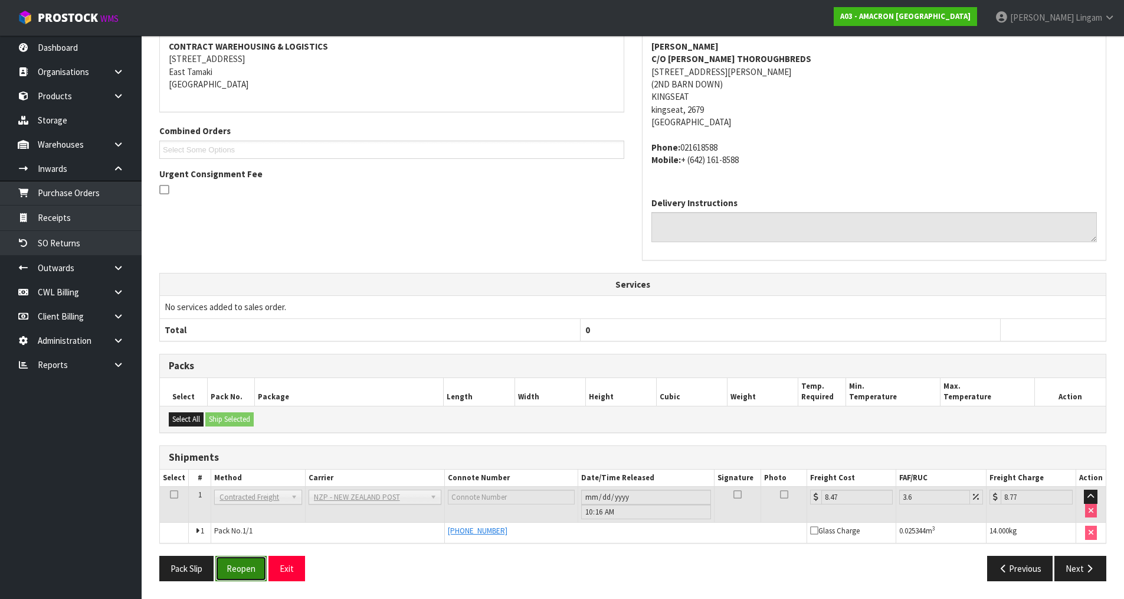
click at [246, 565] on button "Reopen" at bounding box center [240, 567] width 51 height 25
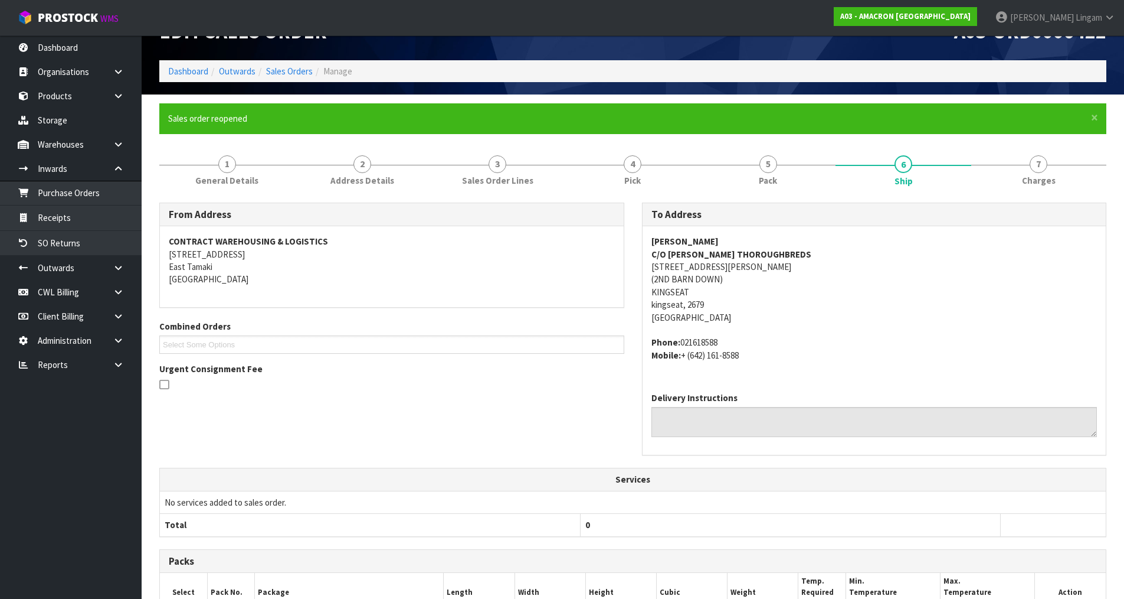
scroll to position [227, 0]
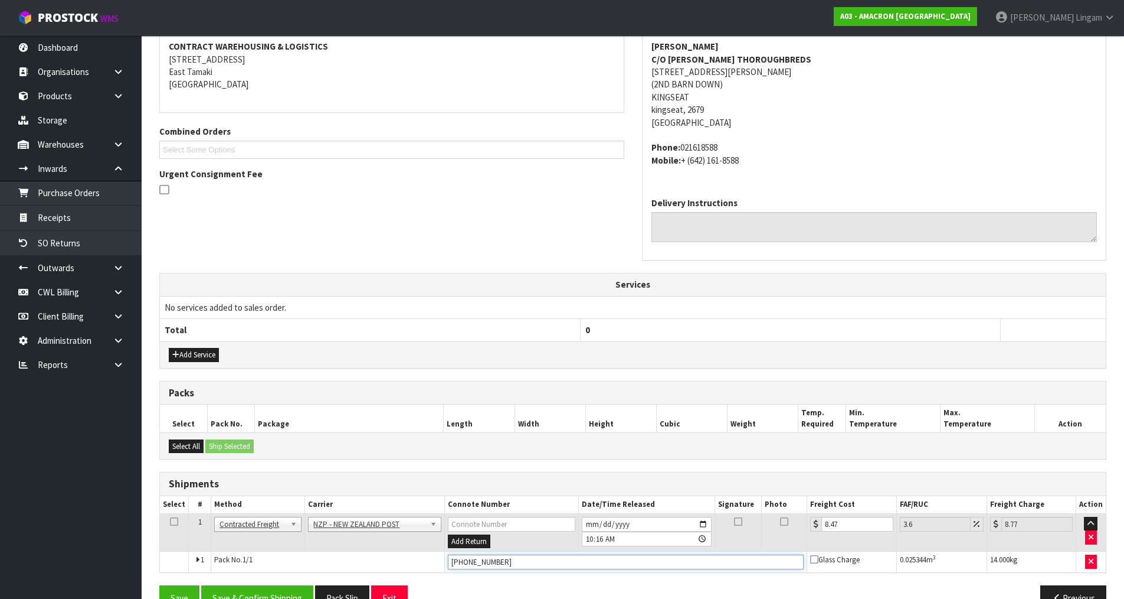
click at [466, 563] on input "(00) 79421 03799 68187 942" at bounding box center [626, 561] width 357 height 15
click at [479, 562] on input "0079421 03799 68187 942" at bounding box center [626, 561] width 357 height 15
click at [498, 563] on input "007942103799 68187 942" at bounding box center [626, 561] width 357 height 15
click at [515, 563] on input "00794210379968187 942" at bounding box center [626, 561] width 357 height 15
click at [514, 562] on input "0079421037996818 942" at bounding box center [626, 561] width 357 height 15
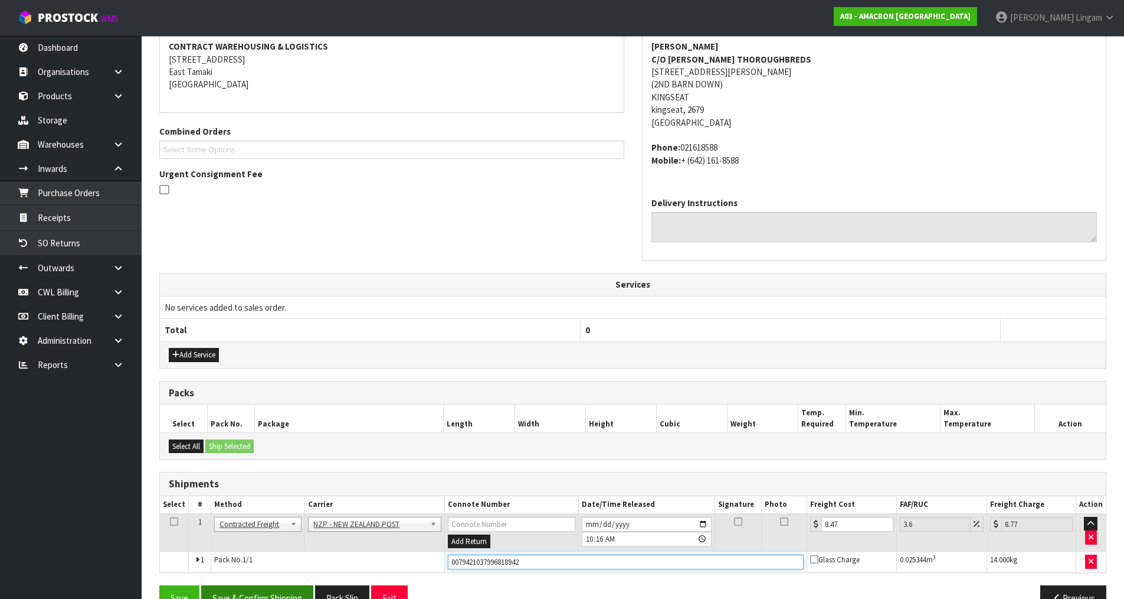
type input "0079421037996818942"
click at [270, 588] on button "Save & Confirm Shipping" at bounding box center [257, 597] width 112 height 25
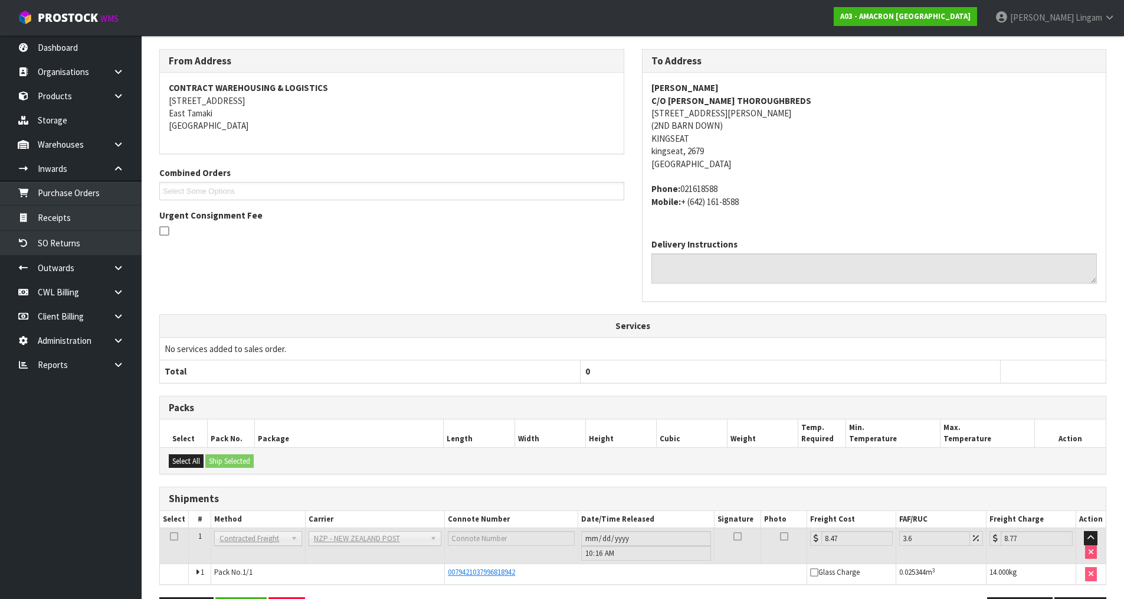
scroll to position [168, 0]
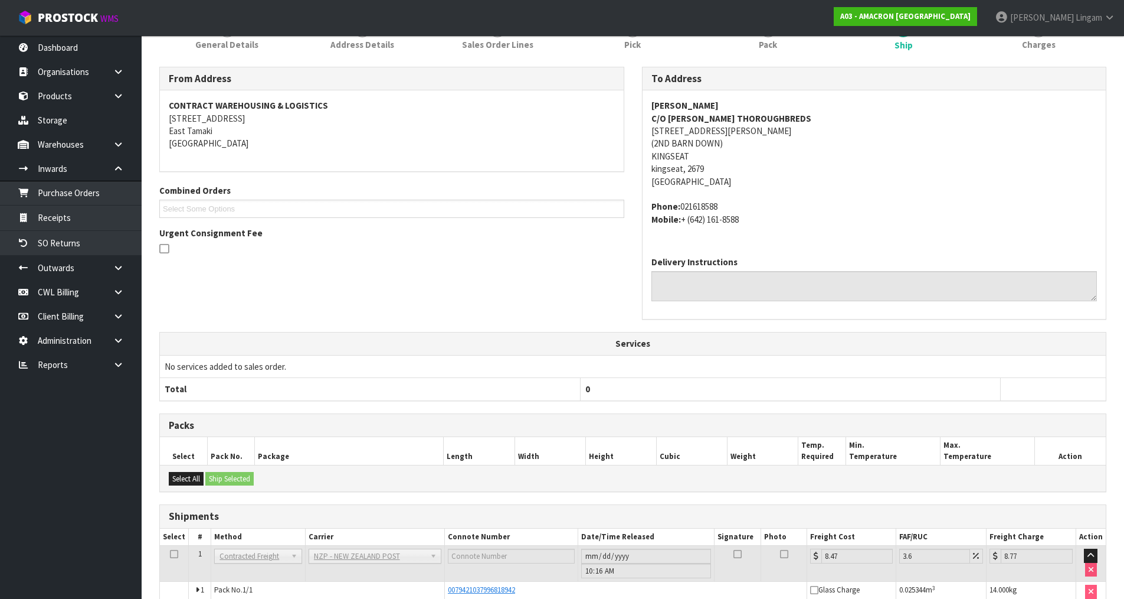
drag, startPoint x: 646, startPoint y: 102, endPoint x: 726, endPoint y: 104, distance: 79.7
click at [726, 104] on div "GRANT COOKSLEY C/O ANDREA WALLACE THOROUGHBREDS 44A SYDNEY OWEN ROAD (2ND BARN …" at bounding box center [875, 168] width 464 height 156
copy strong "GRANT COOKSLEY"
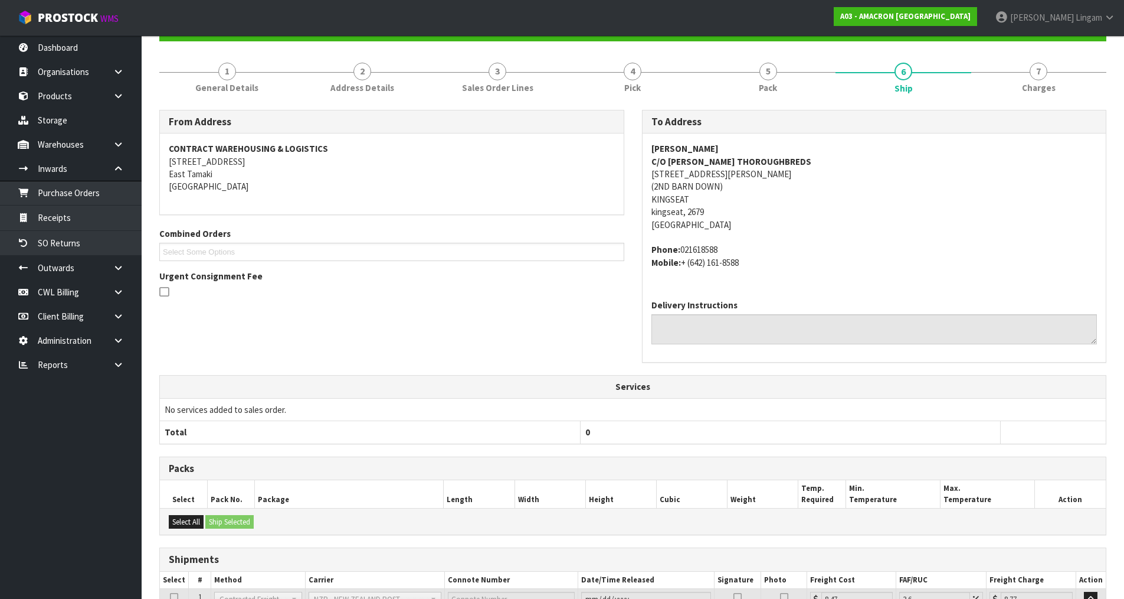
scroll to position [227, 0]
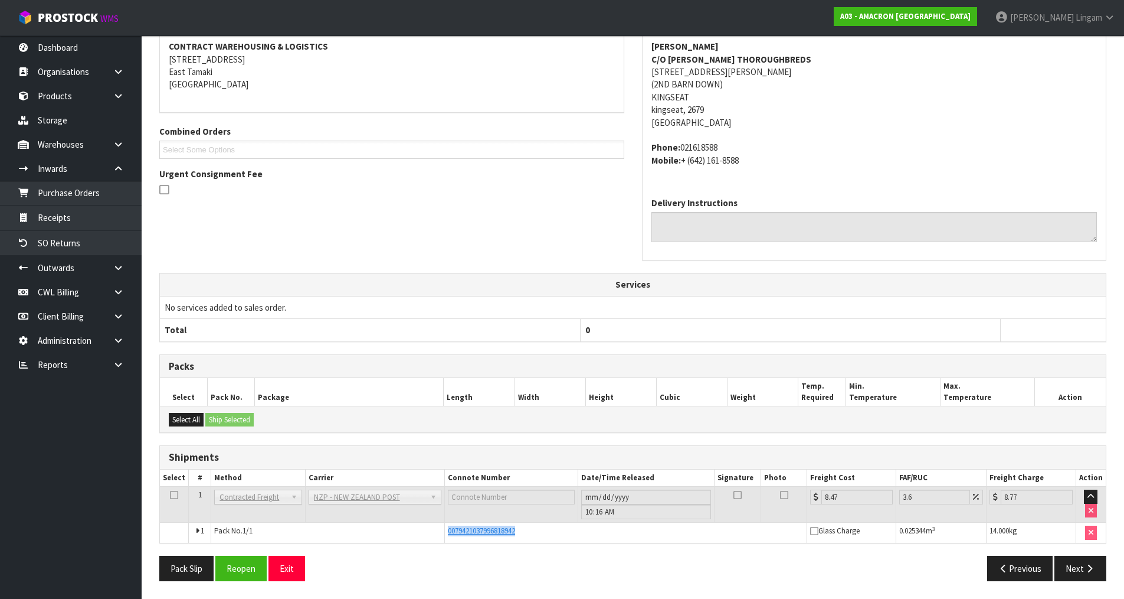
drag, startPoint x: 545, startPoint y: 529, endPoint x: 440, endPoint y: 529, distance: 104.5
click at [440, 529] on tr "1 Pack No. 1/1 0079421037996818942 Glass Charge 0.025344 m 3 14.000 kg" at bounding box center [633, 532] width 946 height 20
copy tr "0079421037996818942"
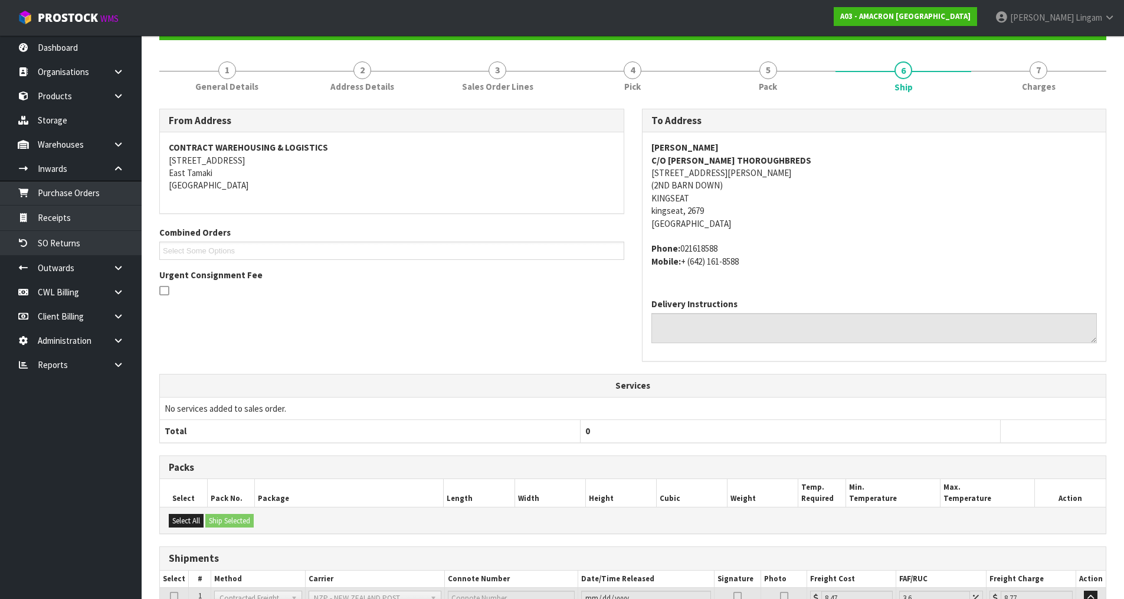
scroll to position [0, 0]
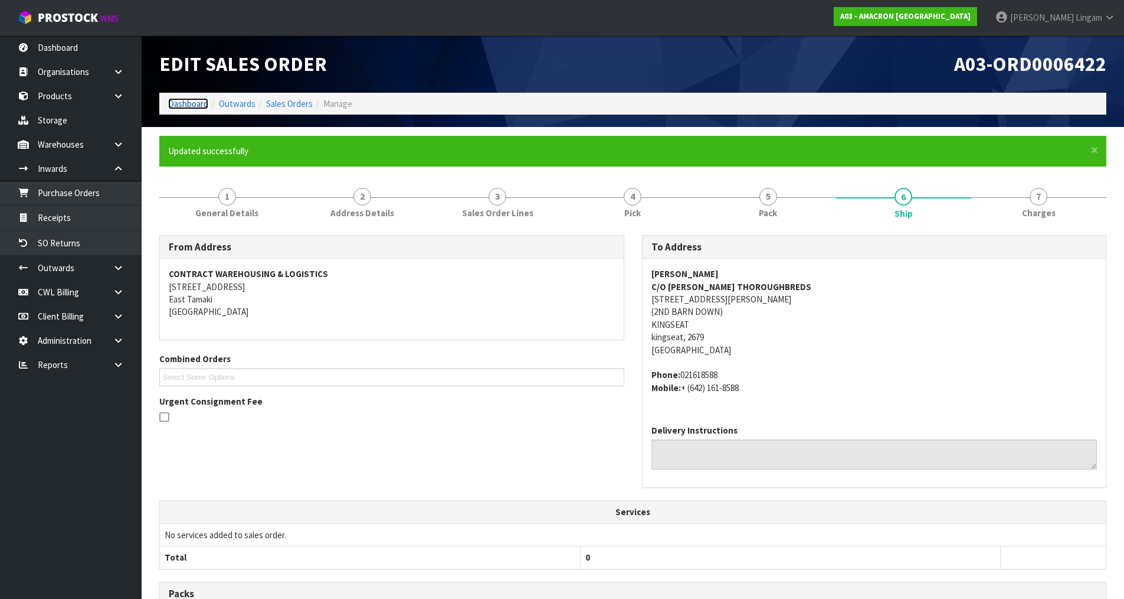
click at [177, 102] on link "Dashboard" at bounding box center [188, 103] width 40 height 11
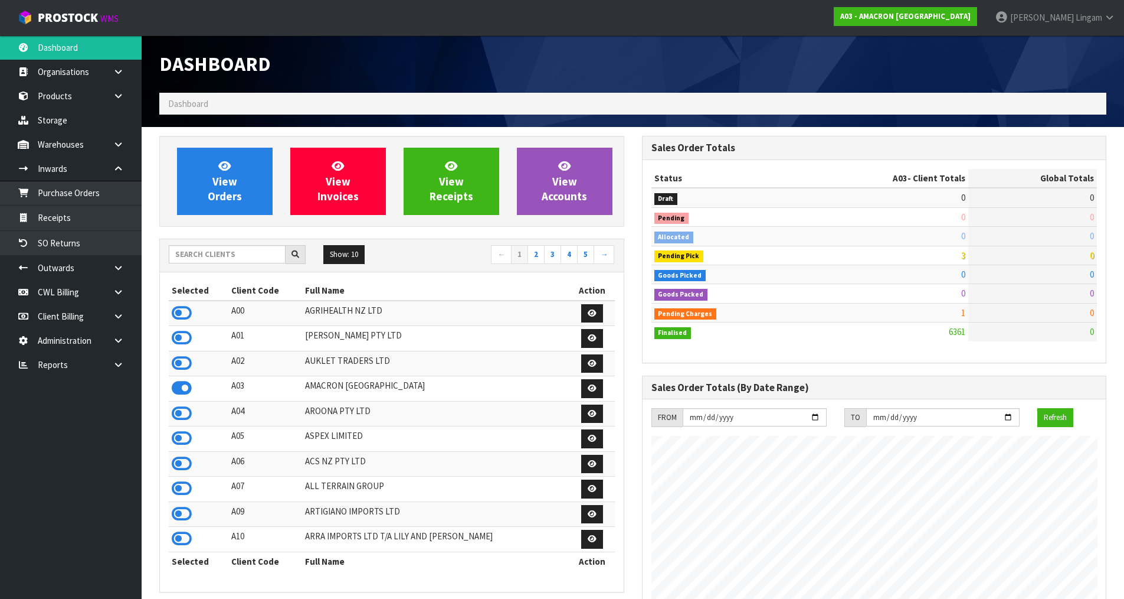
scroll to position [760, 482]
click at [73, 98] on link "Products" at bounding box center [71, 96] width 142 height 24
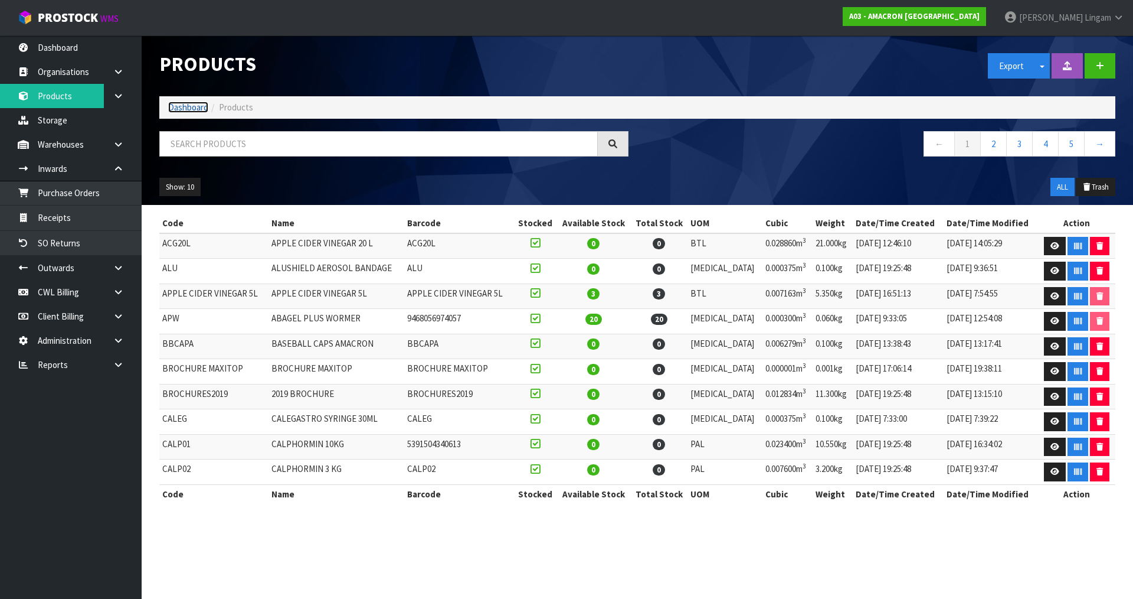
click at [181, 105] on link "Dashboard" at bounding box center [188, 107] width 40 height 11
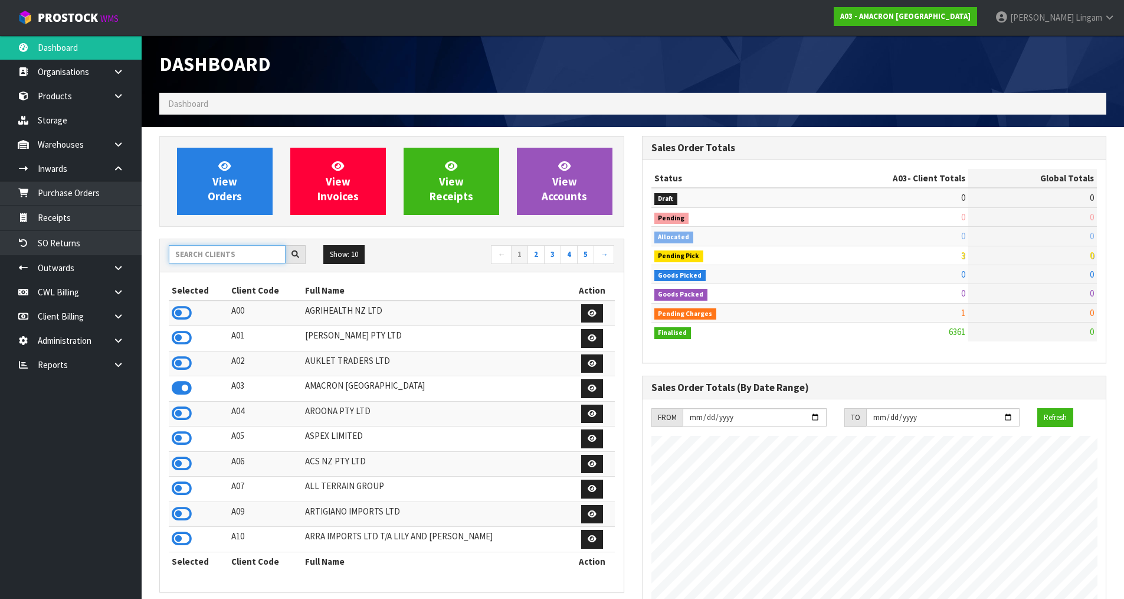
scroll to position [760, 482]
click at [246, 257] on input "text" at bounding box center [227, 254] width 117 height 18
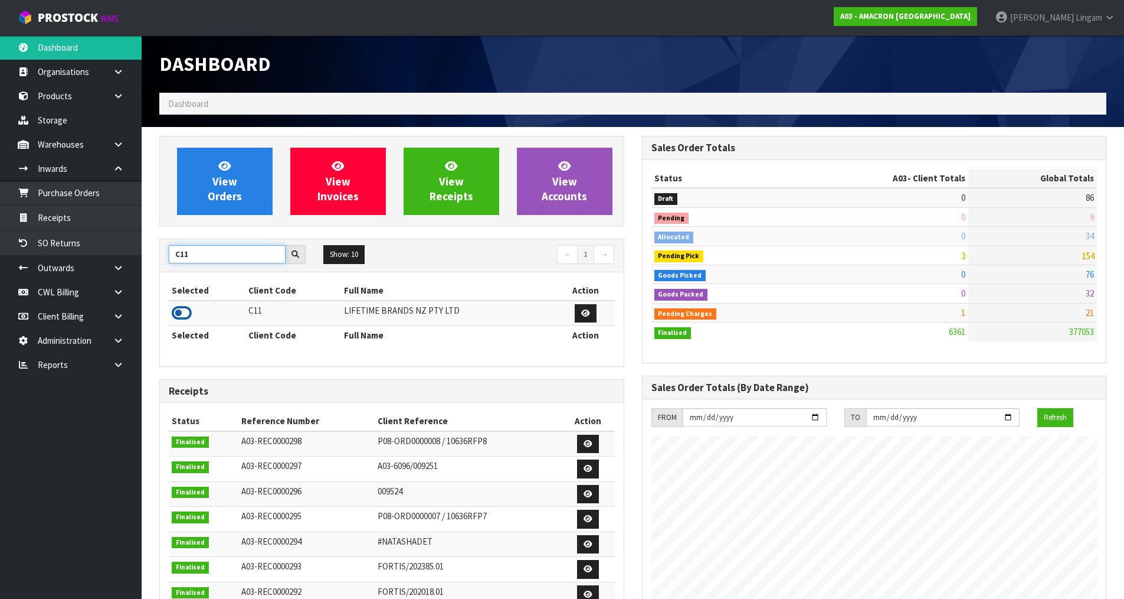
type input "C11"
click at [182, 312] on icon at bounding box center [182, 313] width 20 height 18
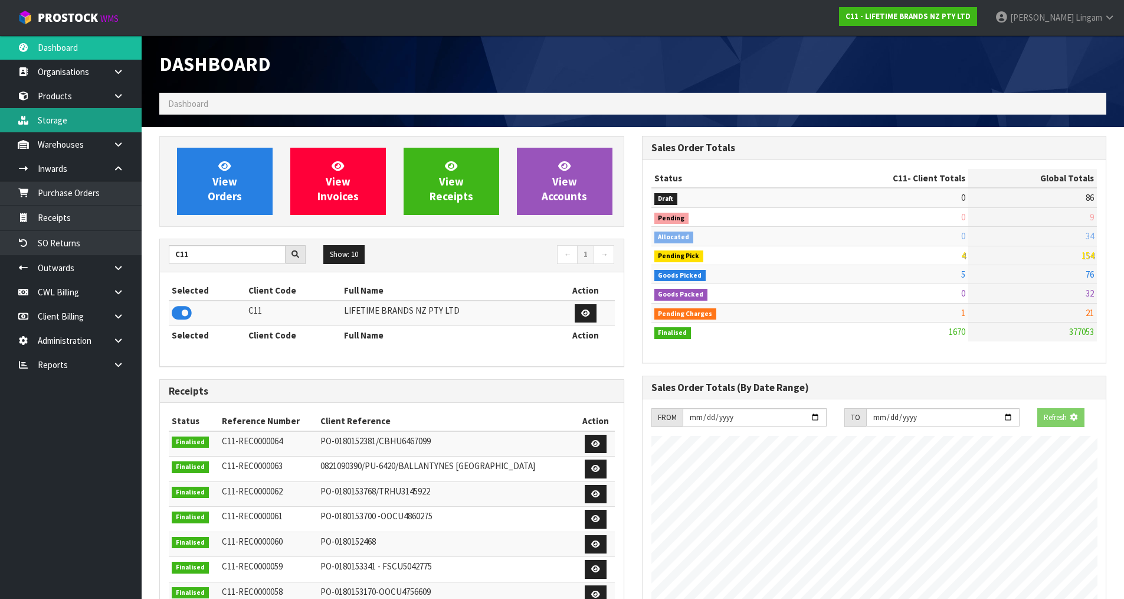
scroll to position [894, 482]
click at [61, 102] on link "Products" at bounding box center [71, 96] width 142 height 24
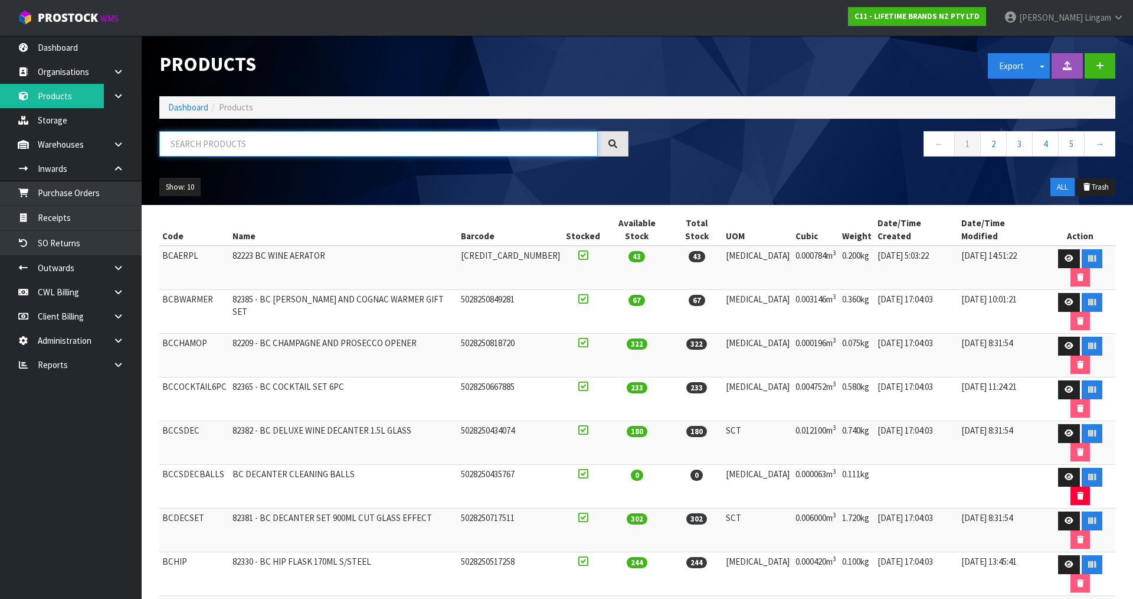
click at [282, 140] on input "text" at bounding box center [378, 143] width 439 height 25
paste input "LCDWJLAT2PC"
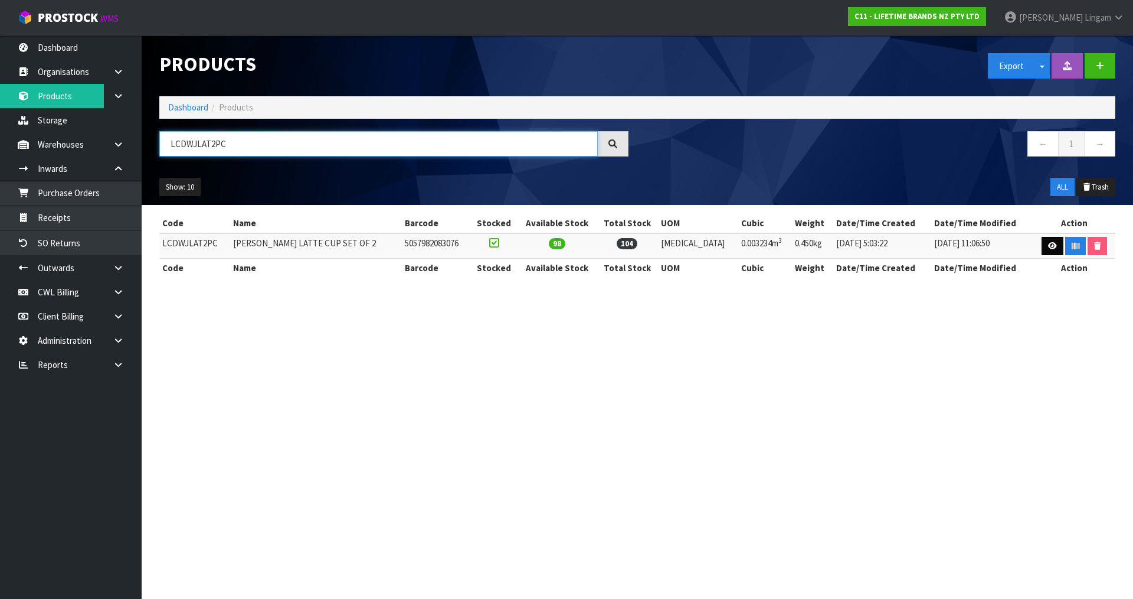
type input "LCDWJLAT2PC"
click at [1048, 249] on icon at bounding box center [1052, 246] width 9 height 8
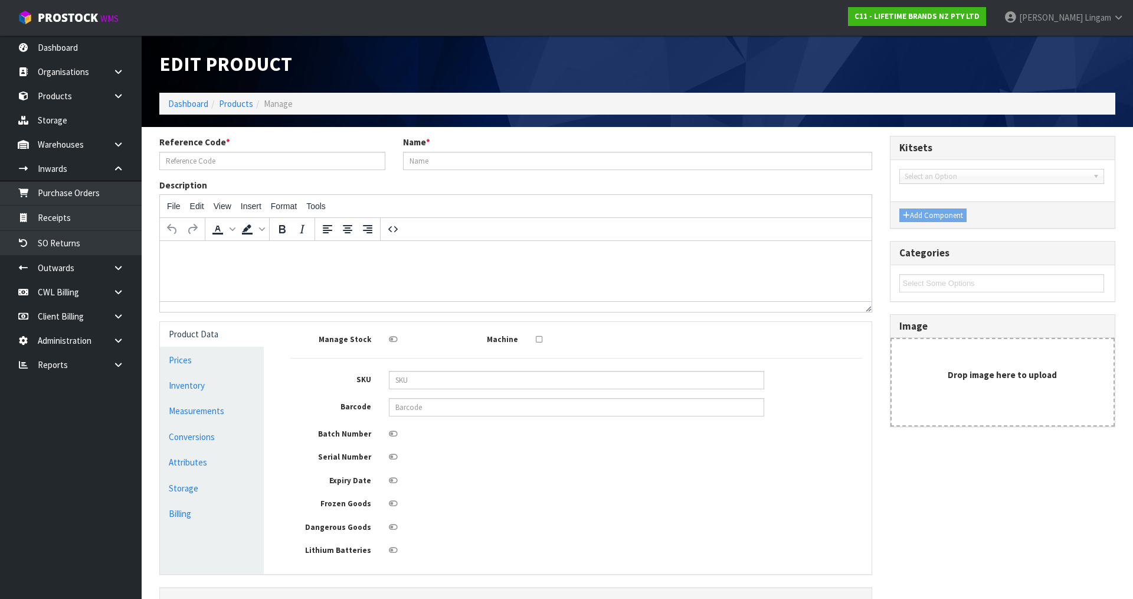
type input "LCDWJLAT2PC"
type input "LC JACK LATTE CUP SET OF 2"
type input "5057982083076"
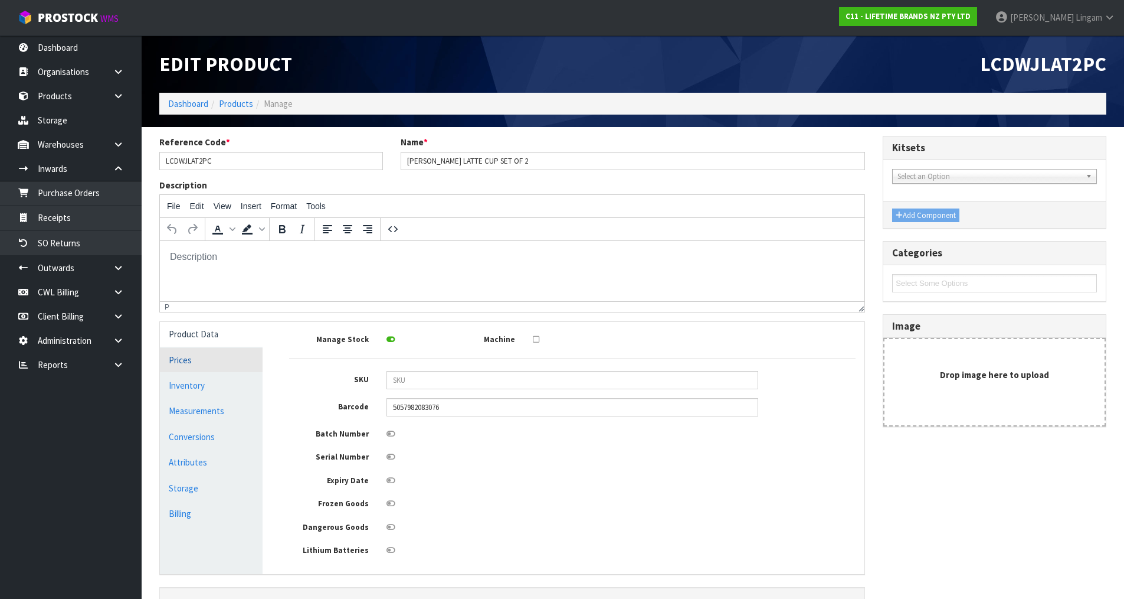
click at [201, 362] on link "Prices" at bounding box center [211, 360] width 103 height 24
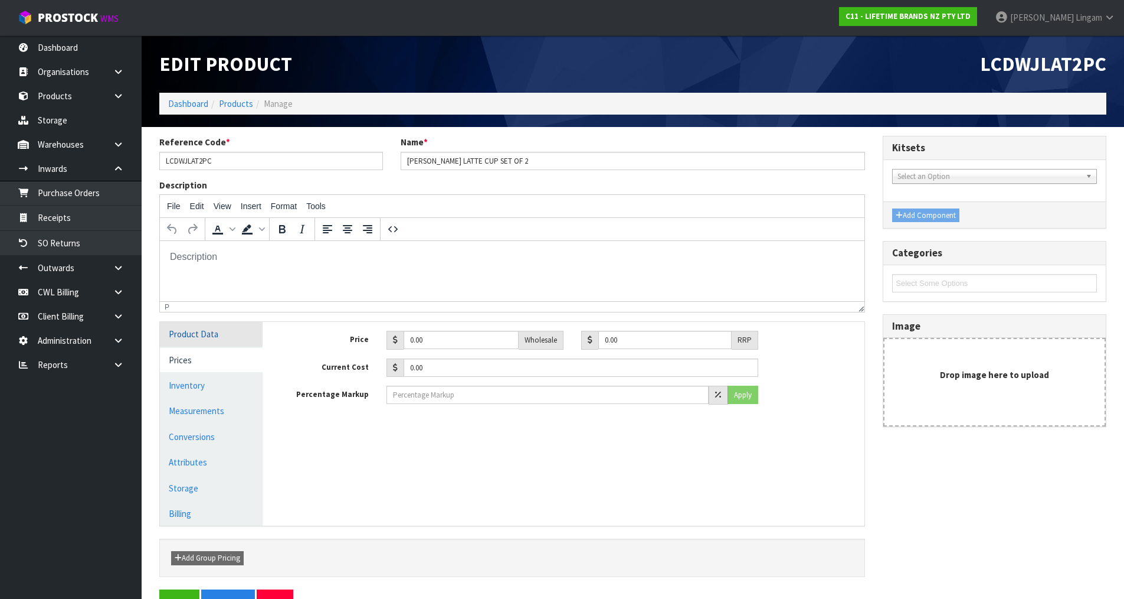
click at [215, 335] on link "Product Data" at bounding box center [211, 334] width 103 height 24
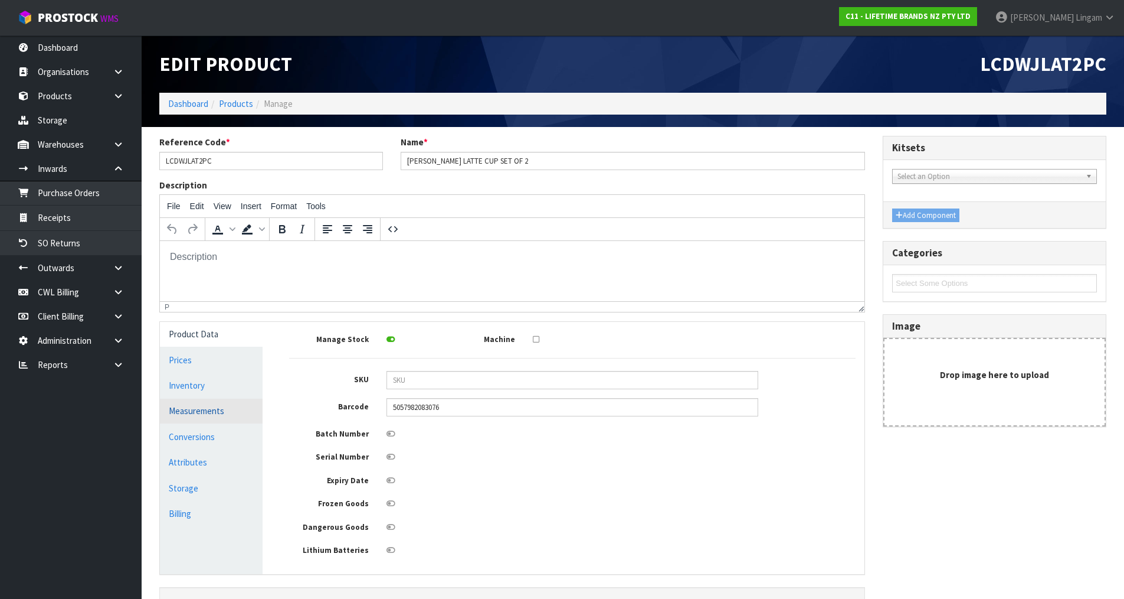
click at [207, 405] on link "Measurements" at bounding box center [211, 410] width 103 height 24
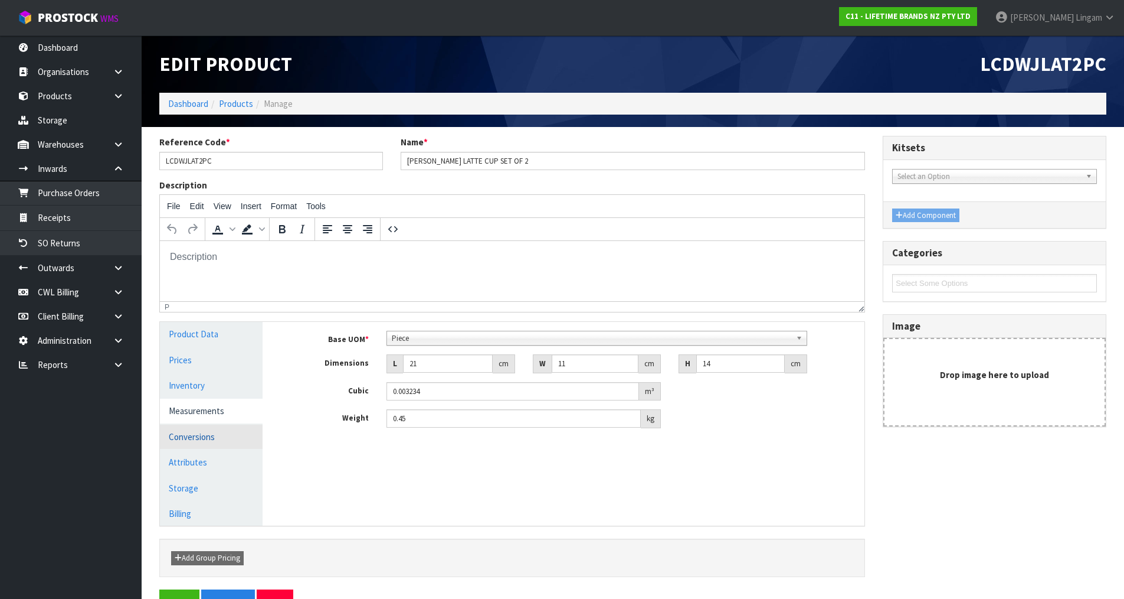
click at [206, 439] on link "Conversions" at bounding box center [211, 436] width 103 height 24
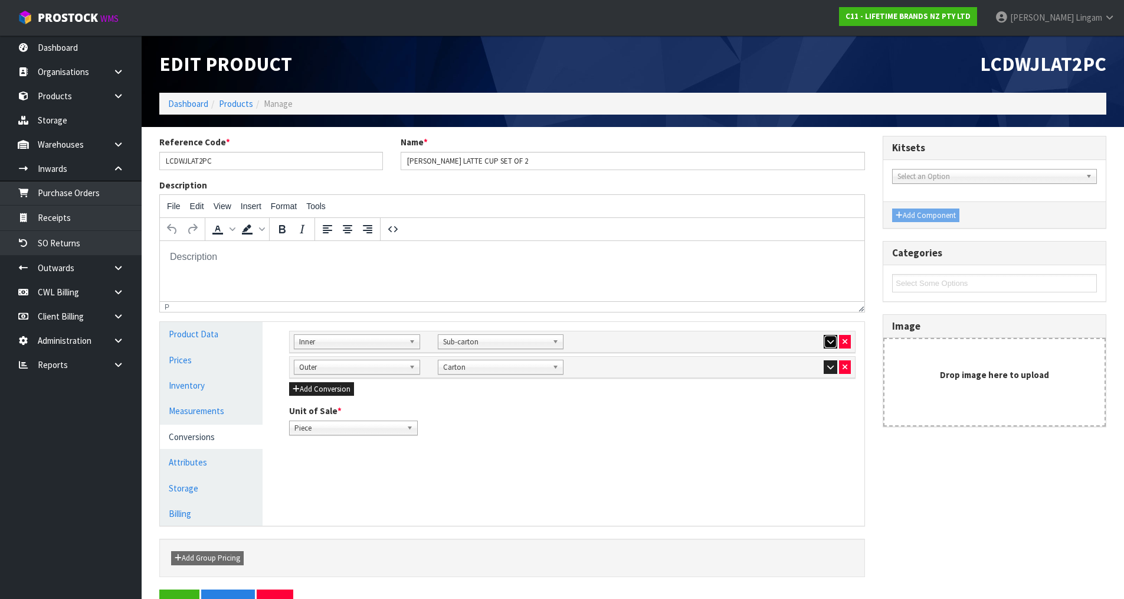
click at [829, 340] on icon "button" at bounding box center [831, 342] width 6 height 8
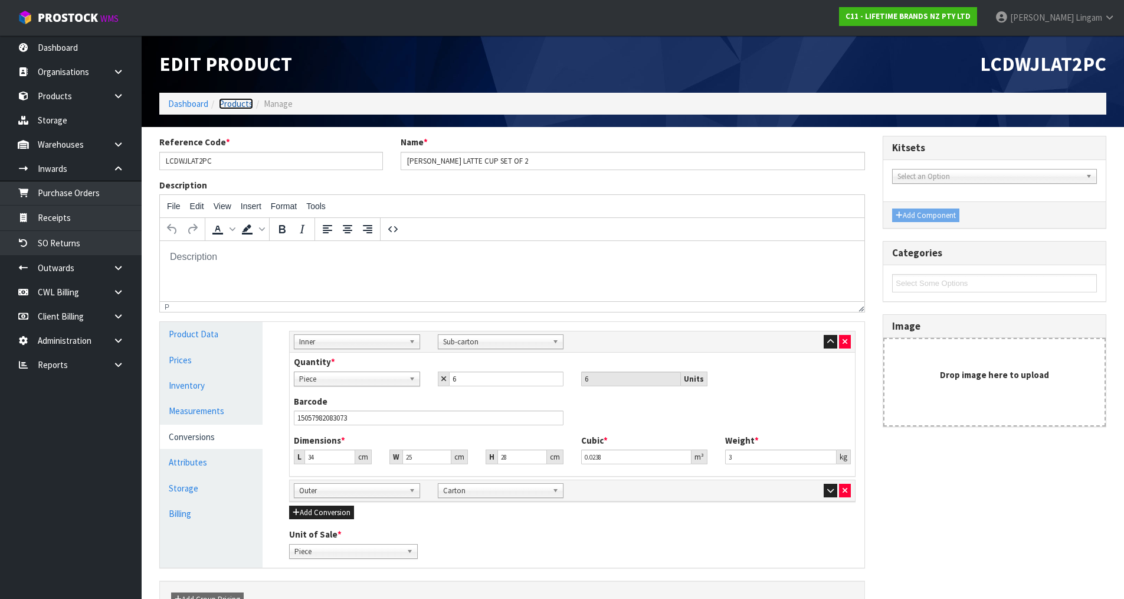
click at [240, 103] on link "Products" at bounding box center [236, 103] width 34 height 11
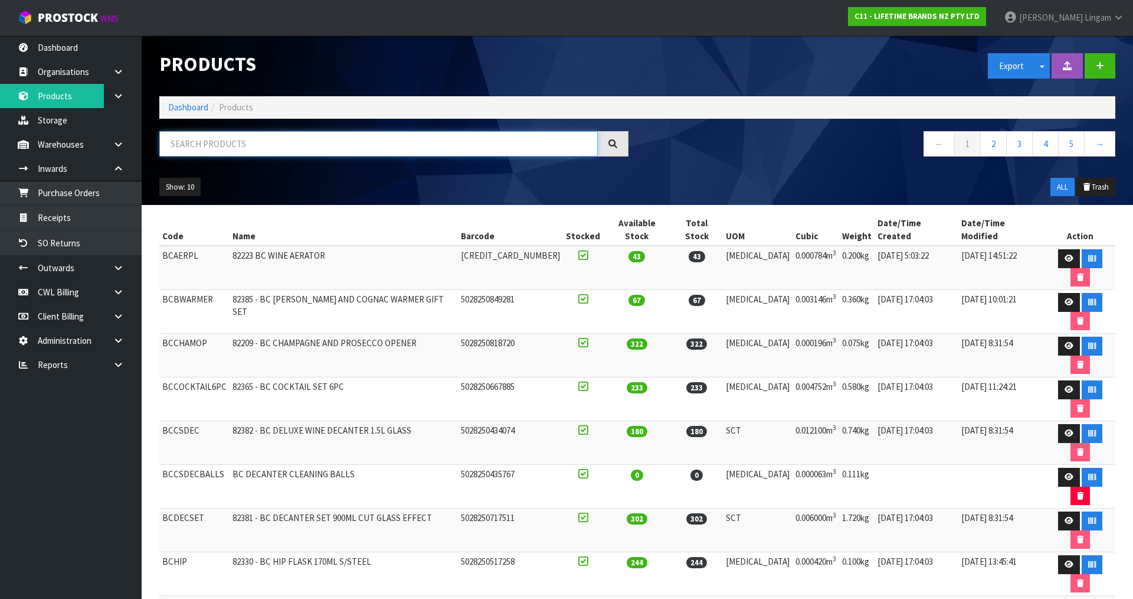
click at [215, 147] on input "text" at bounding box center [378, 143] width 439 height 25
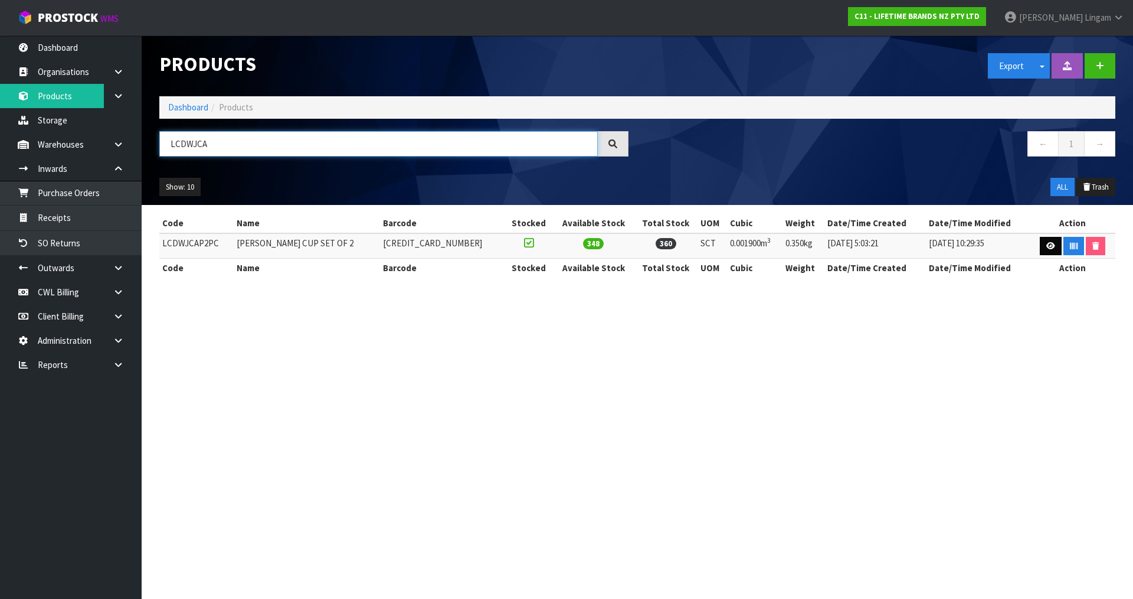
type input "LCDWJCA"
click at [1050, 243] on icon at bounding box center [1051, 246] width 9 height 8
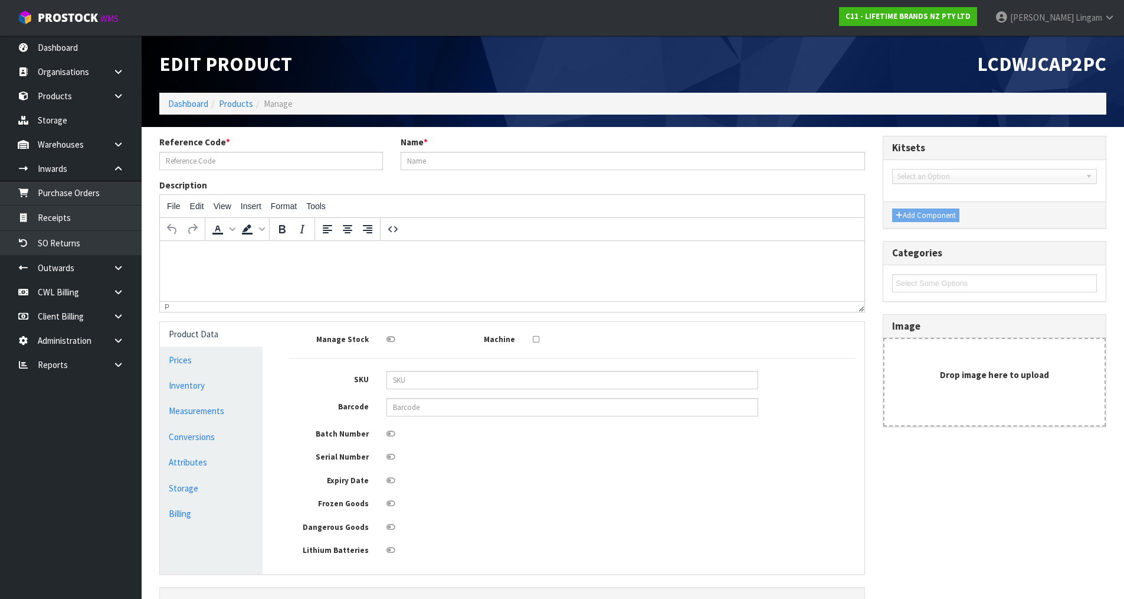
type input "LCDWJCAP2PC"
type input "LC JACK CAPPUCCINO CUP SET OF 2"
type input "5057982083052"
click at [231, 338] on link "Product Data" at bounding box center [211, 334] width 103 height 24
click at [212, 407] on link "Measurements" at bounding box center [211, 410] width 103 height 24
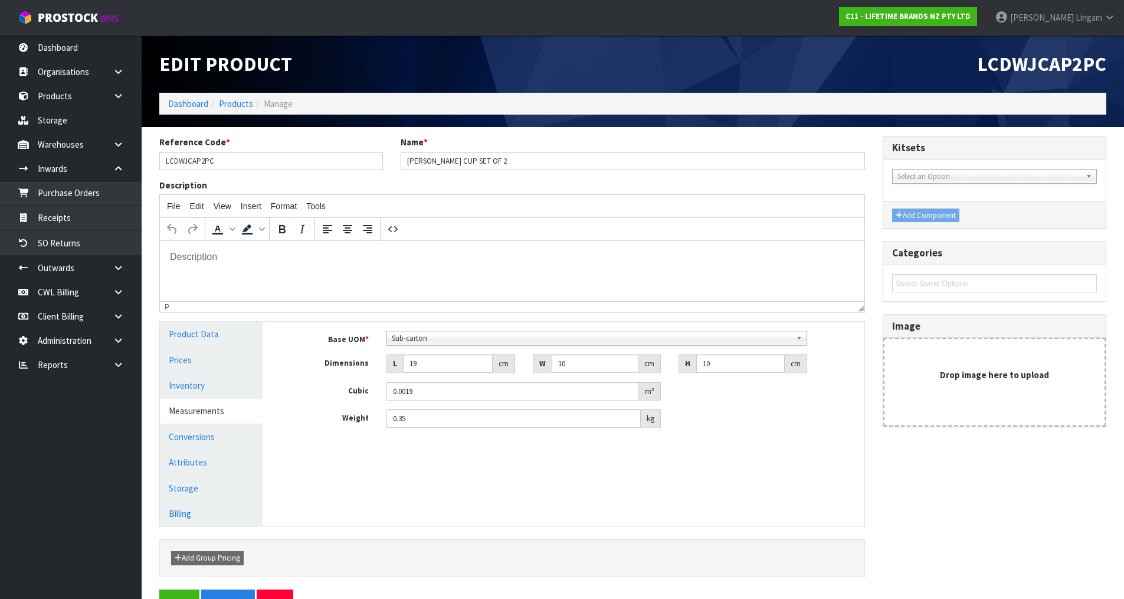
drag, startPoint x: 461, startPoint y: 315, endPoint x: 561, endPoint y: 315, distance: 100.3
click at [643, 314] on div "Description File Edit View Insert Format Tools To open the popup, press Shift+E…" at bounding box center [513, 250] width 724 height 142
click at [800, 508] on div "Manage Stock Machine SKU Barcode 5057982083052 Batch Number Serial Number Expir…" at bounding box center [573, 424] width 602 height 204
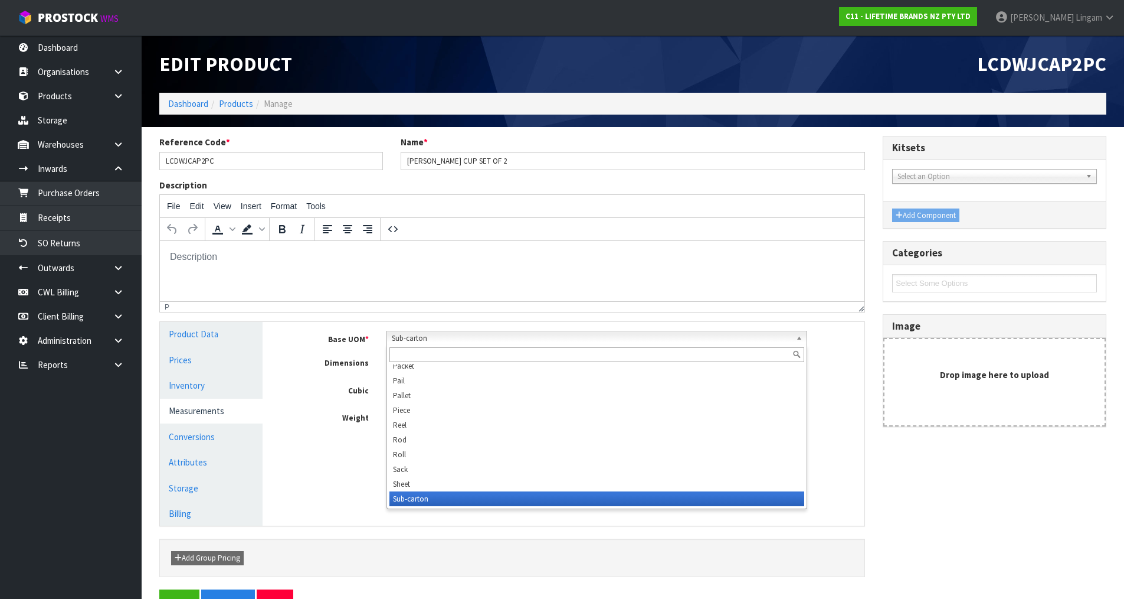
click at [782, 341] on span "Sub-carton" at bounding box center [592, 338] width 400 height 14
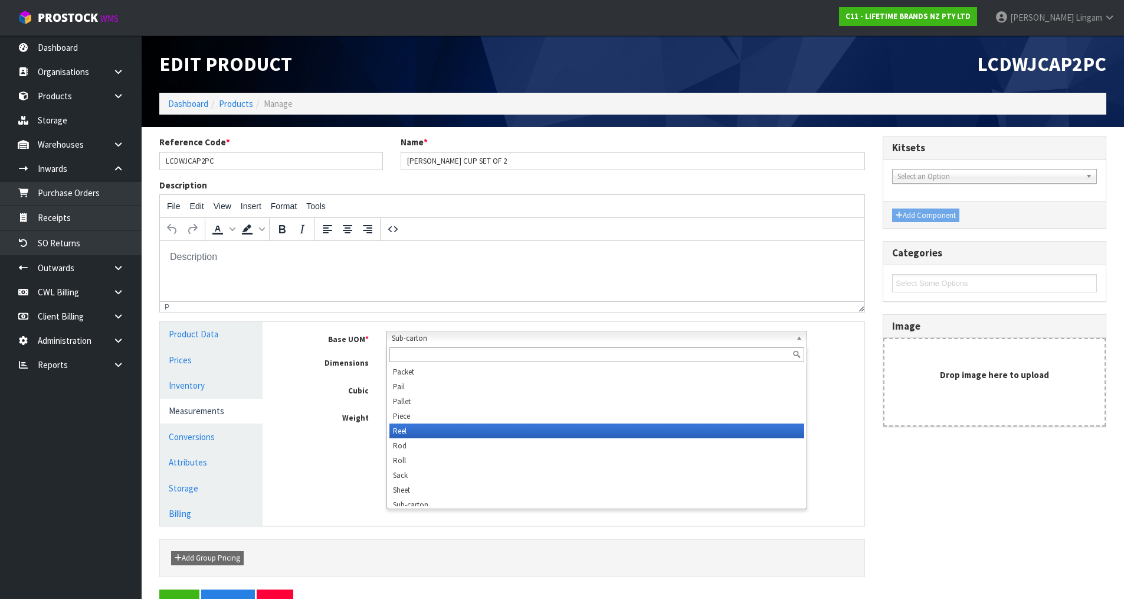
scroll to position [331, 0]
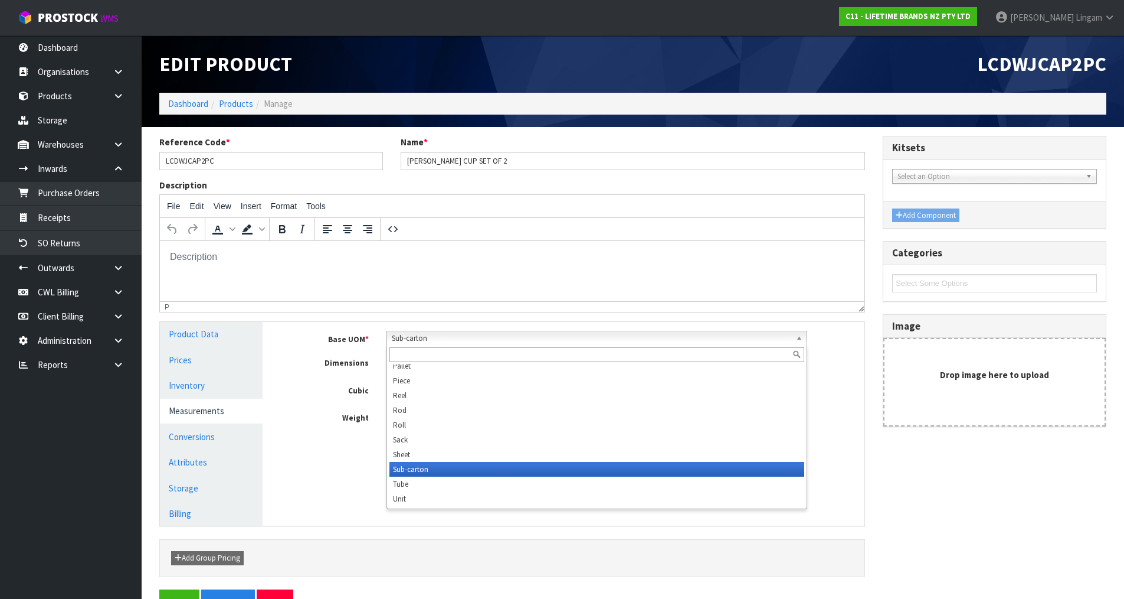
click at [543, 472] on li "Sub-carton" at bounding box center [597, 469] width 415 height 15
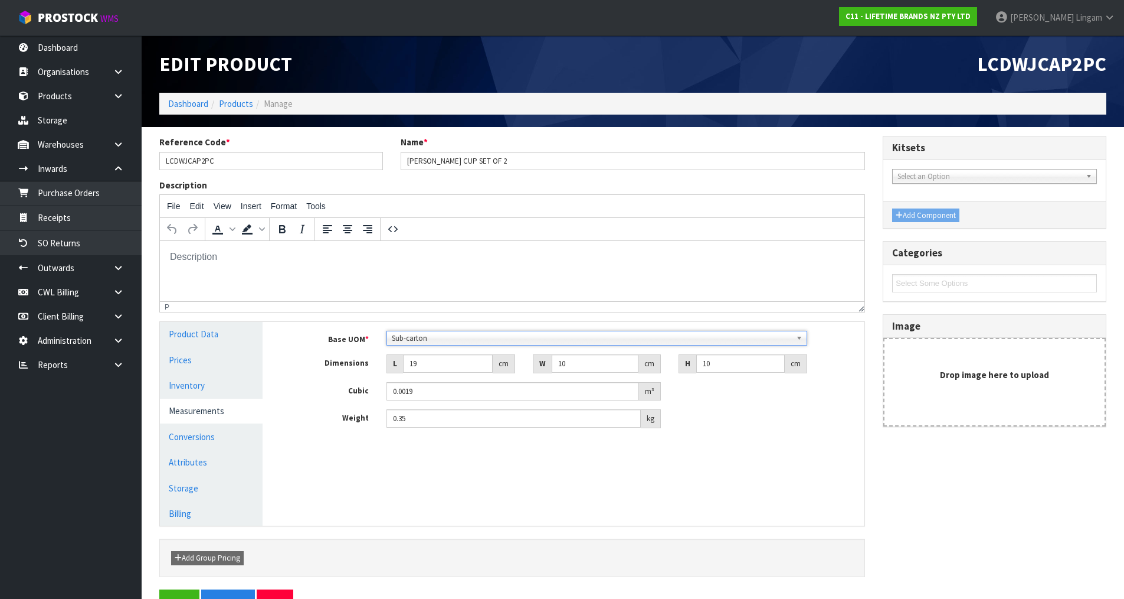
click at [744, 427] on div "Weight 0.35 kg" at bounding box center [572, 418] width 584 height 19
click at [179, 103] on link "Dashboard" at bounding box center [188, 103] width 40 height 11
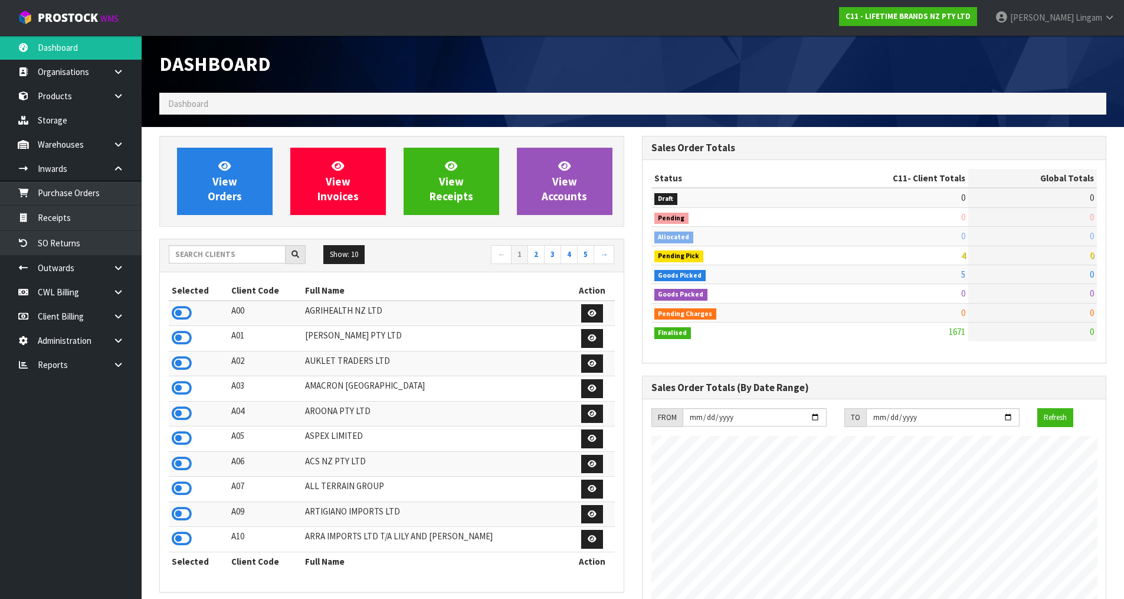
scroll to position [894, 482]
click at [237, 253] on input "text" at bounding box center [227, 254] width 117 height 18
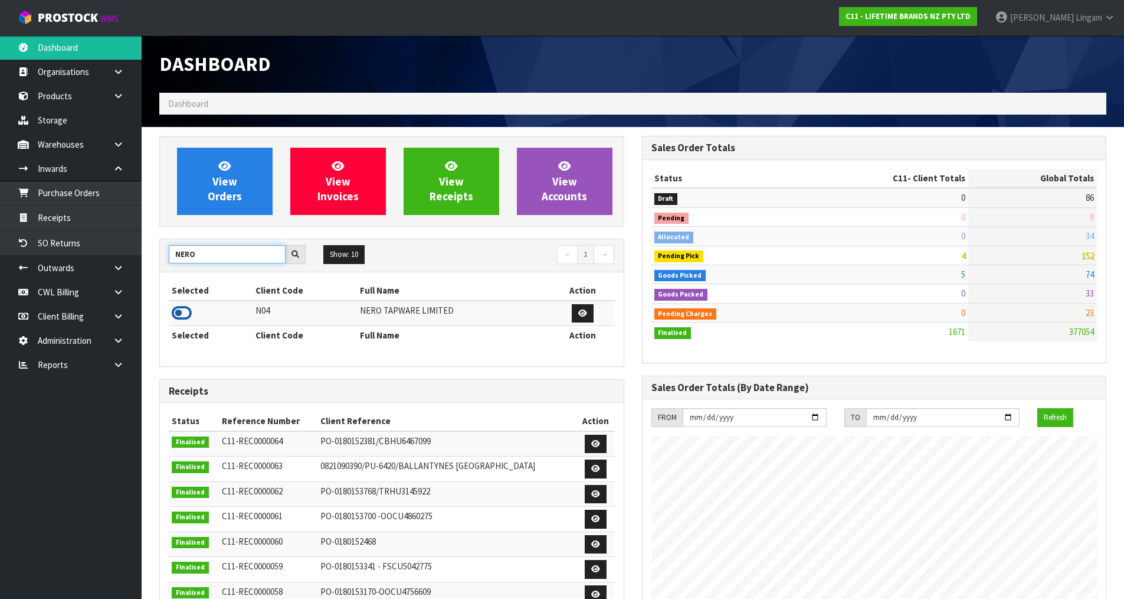
type input "NERO"
drag, startPoint x: 188, startPoint y: 314, endPoint x: 219, endPoint y: 257, distance: 64.7
click at [188, 313] on icon at bounding box center [182, 313] width 20 height 18
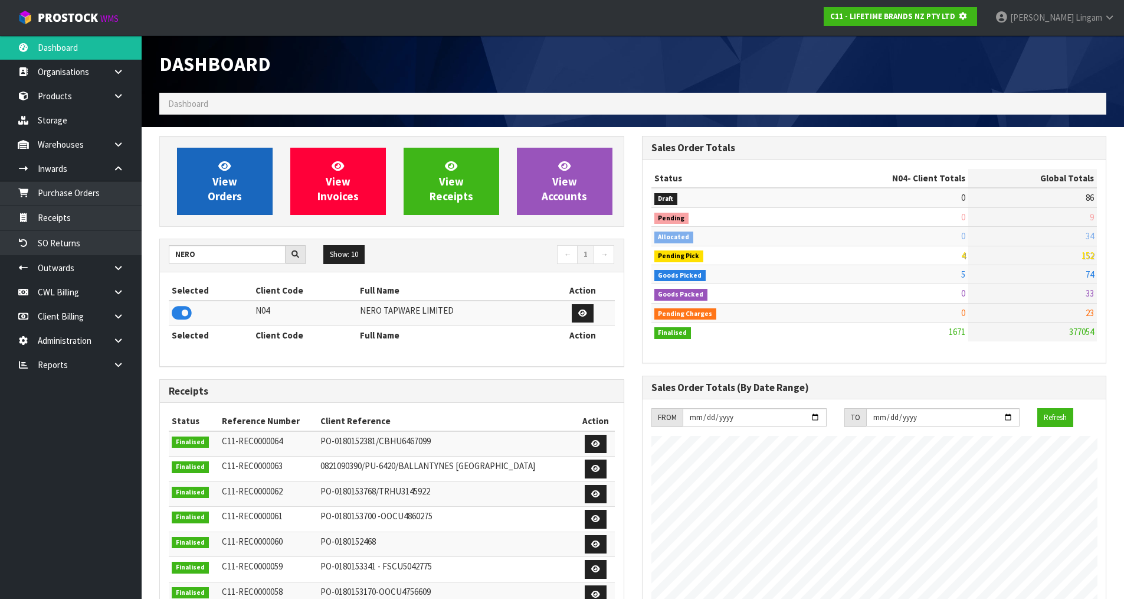
scroll to position [736, 482]
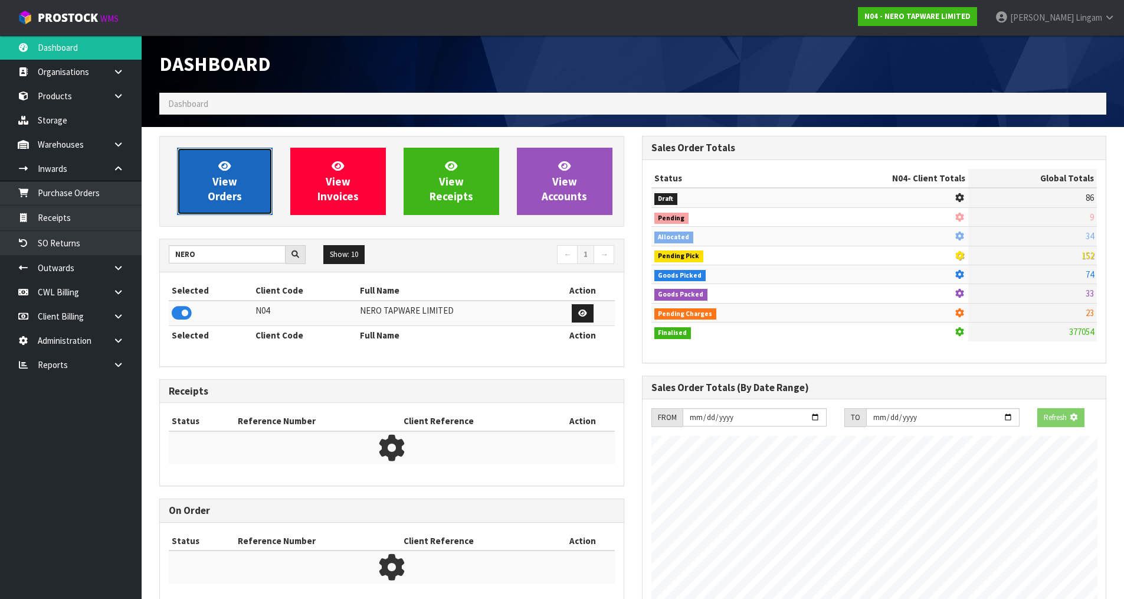
click at [208, 192] on span "View Orders" at bounding box center [225, 181] width 34 height 44
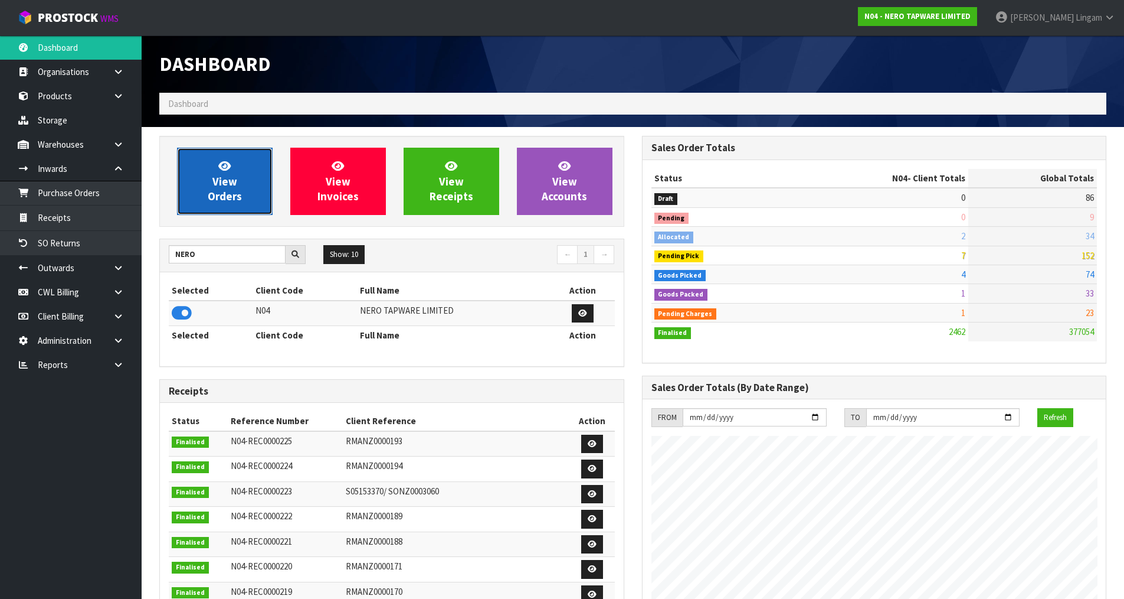
scroll to position [894, 482]
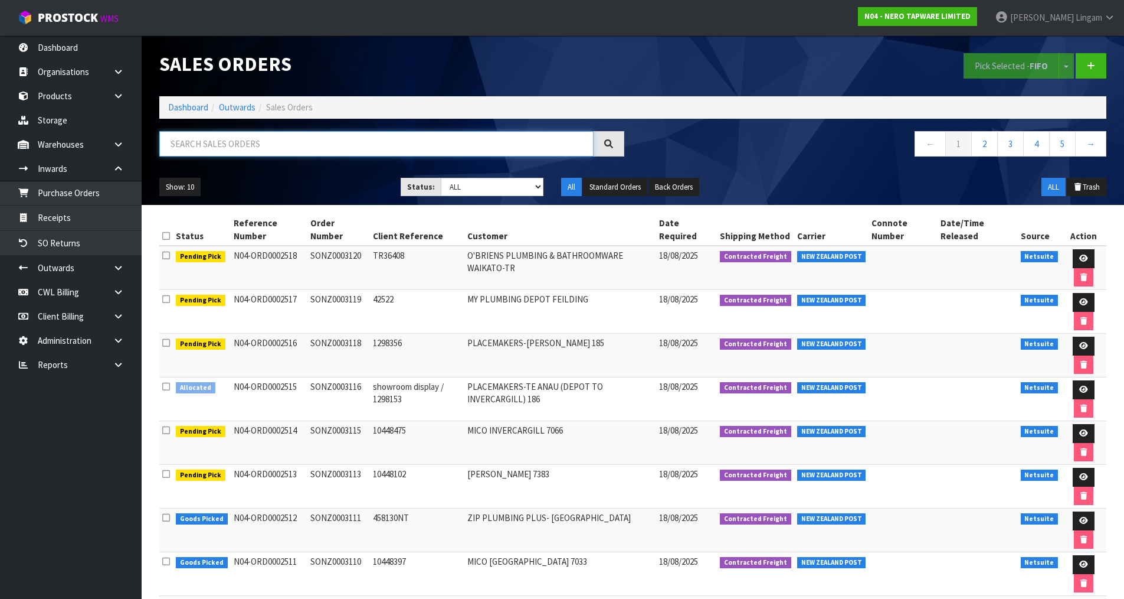
click at [367, 146] on input "text" at bounding box center [376, 143] width 434 height 25
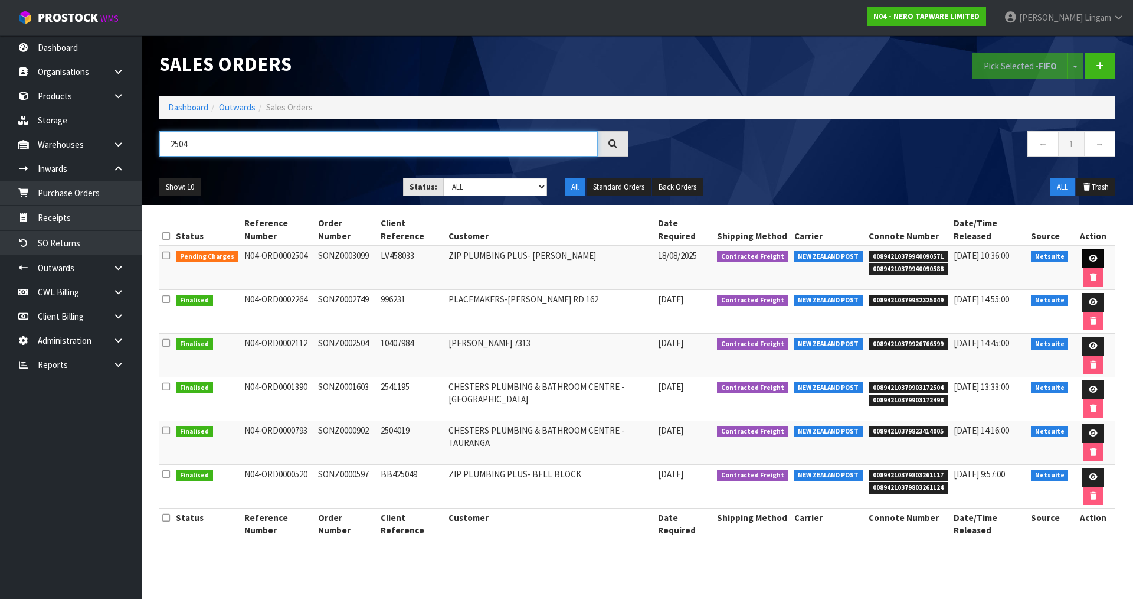
type input "2504"
click at [1093, 253] on link at bounding box center [1094, 258] width 22 height 19
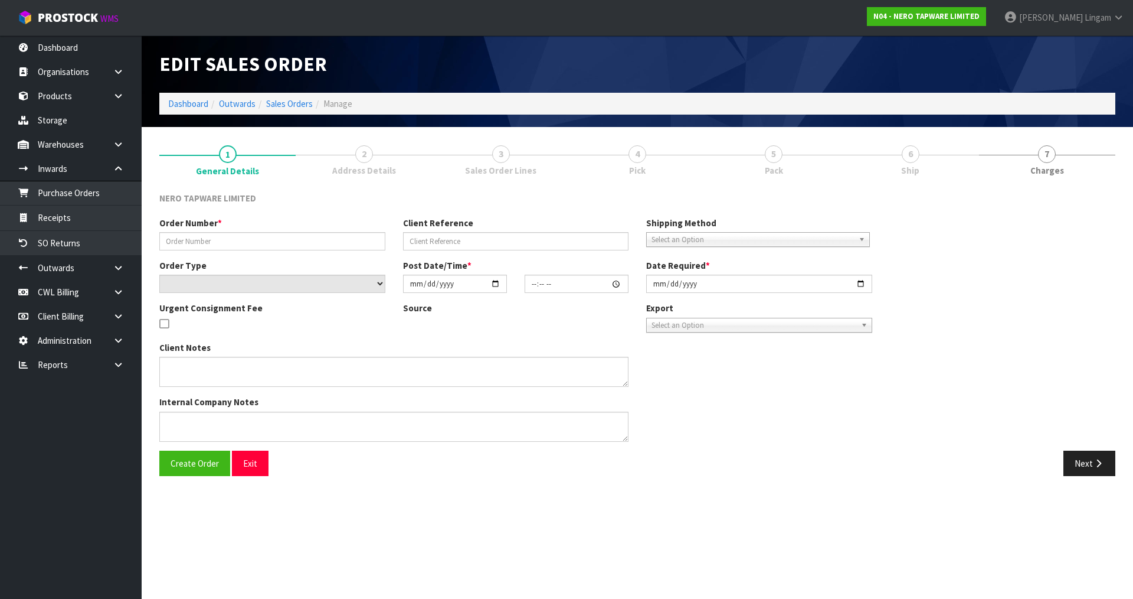
type input "SONZ0003099"
type input "LV458033"
select select "number:0"
type input "2025-08-15"
type input "14:30:06.000"
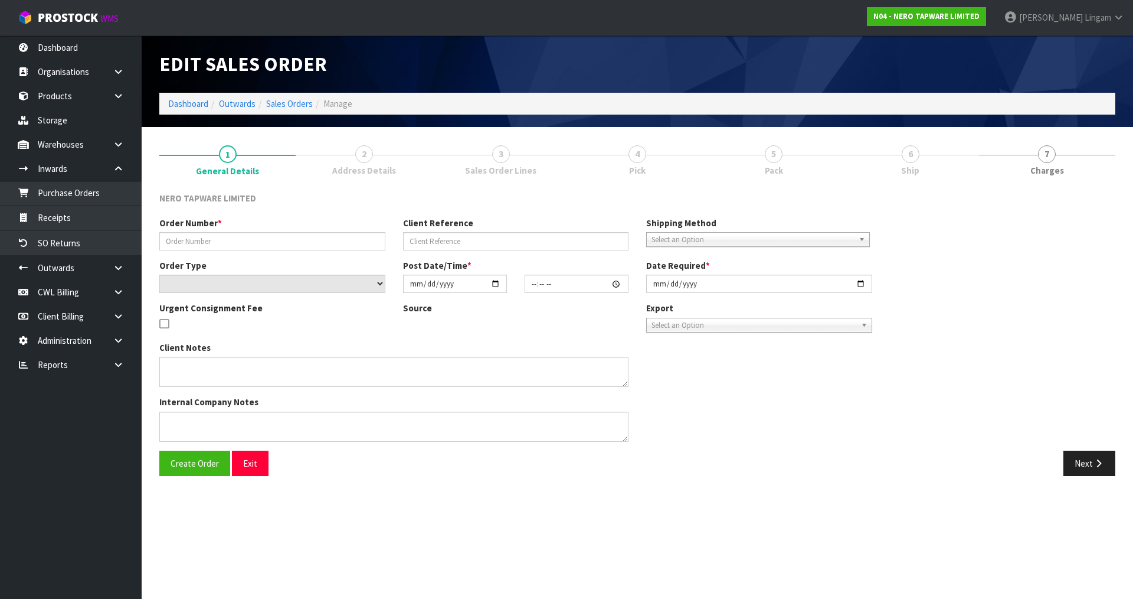
type input "2025-08-18"
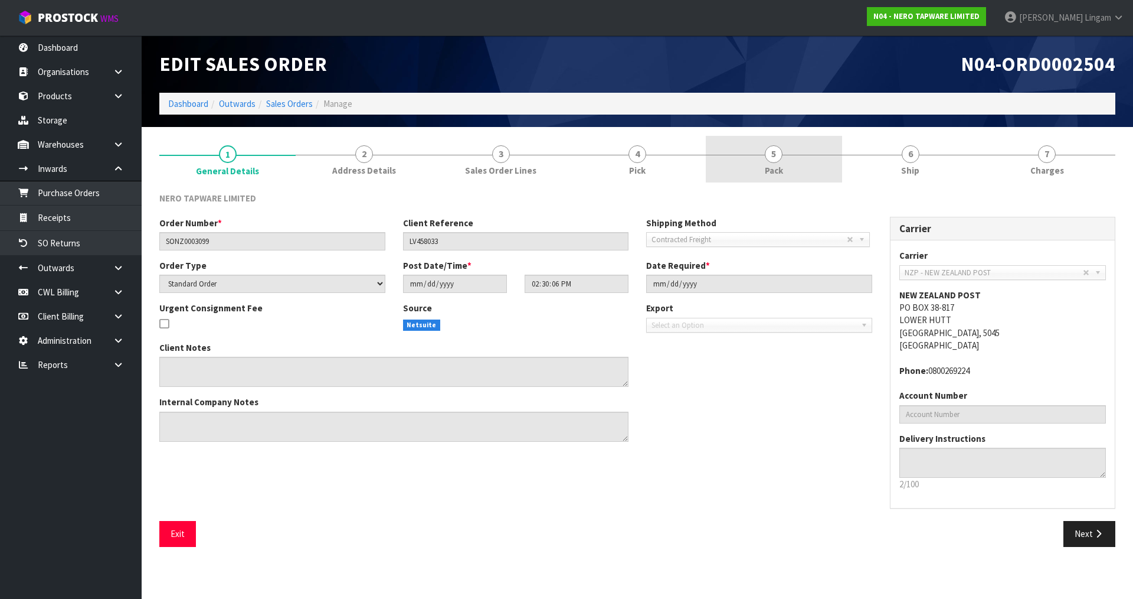
click at [815, 168] on link "5 Pack" at bounding box center [774, 159] width 136 height 47
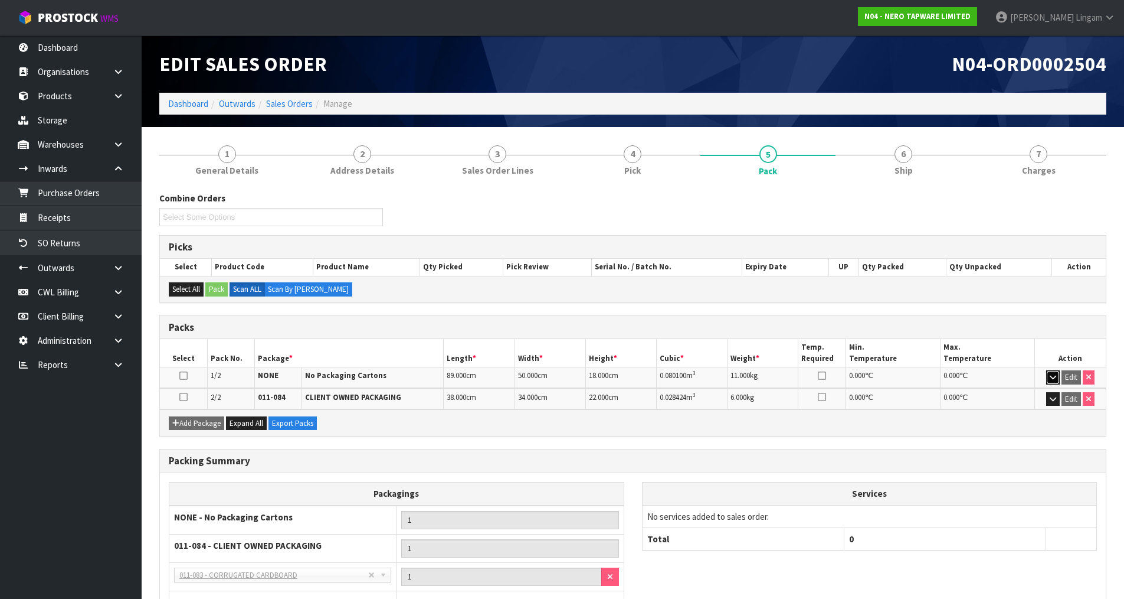
click at [1051, 377] on icon "button" at bounding box center [1053, 377] width 6 height 8
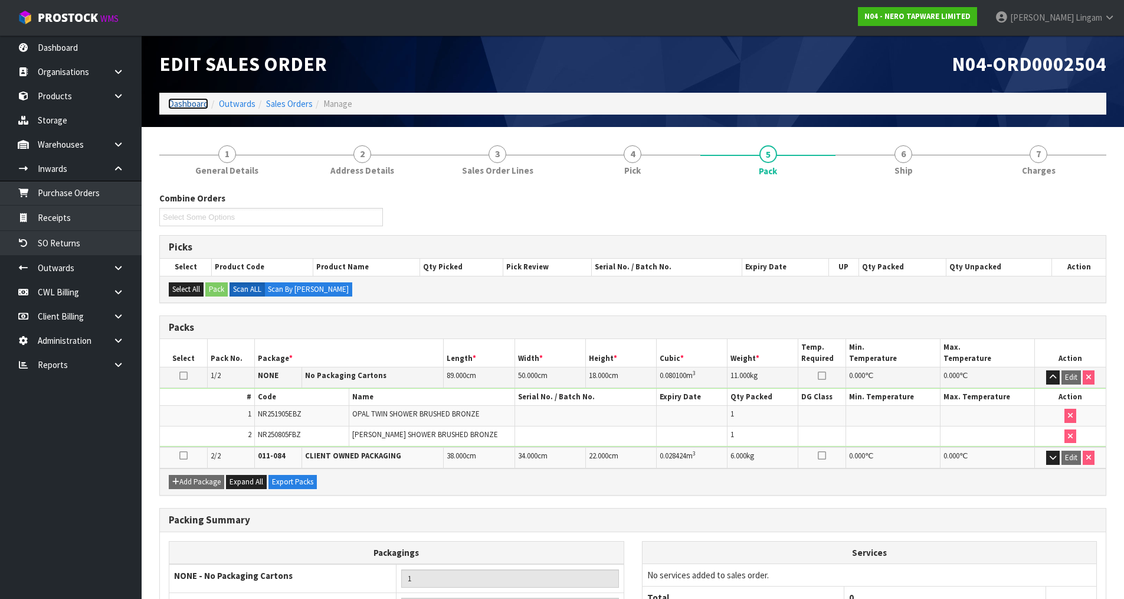
click at [187, 102] on link "Dashboard" at bounding box center [188, 103] width 40 height 11
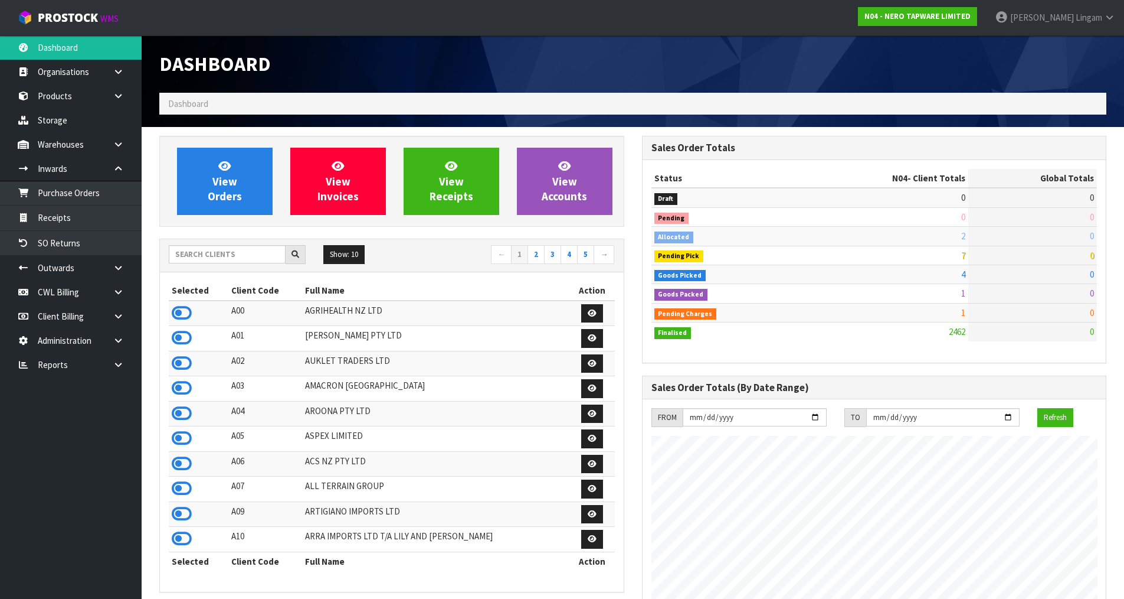
scroll to position [894, 482]
click at [240, 259] on input "text" at bounding box center [227, 254] width 117 height 18
click at [253, 258] on input "text" at bounding box center [227, 254] width 117 height 18
click at [215, 253] on input "text" at bounding box center [227, 254] width 117 height 18
click at [256, 253] on input "text" at bounding box center [227, 254] width 117 height 18
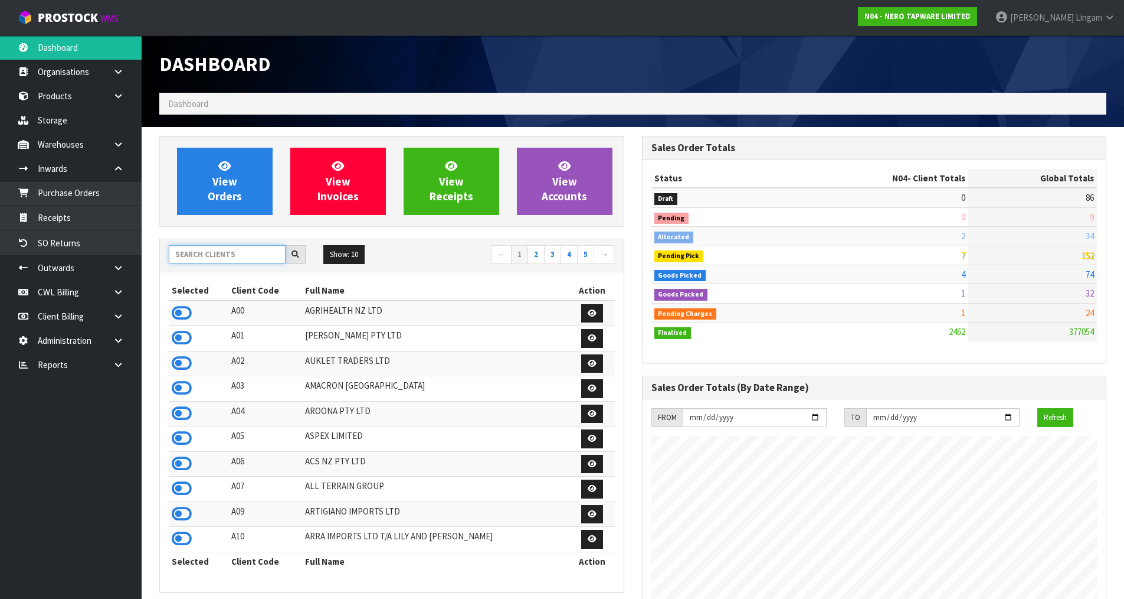
click at [256, 259] on input "text" at bounding box center [227, 254] width 117 height 18
click at [208, 250] on input "text" at bounding box center [227, 254] width 117 height 18
drag, startPoint x: 259, startPoint y: 256, endPoint x: 253, endPoint y: 247, distance: 10.3
click at [254, 250] on input "text" at bounding box center [227, 254] width 117 height 18
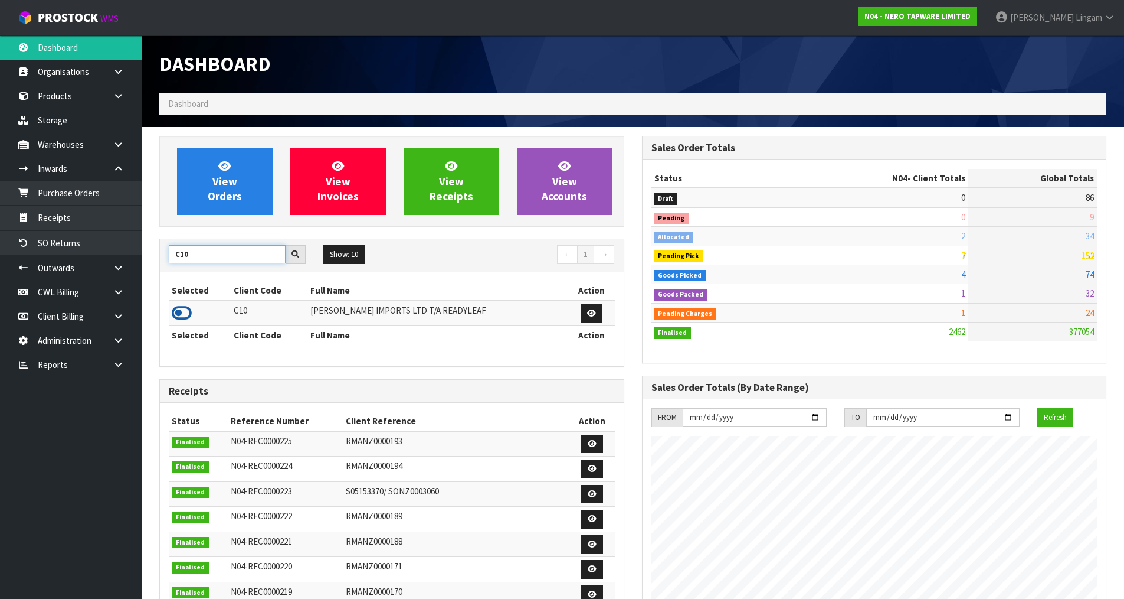
type input "C10"
click at [185, 310] on icon at bounding box center [182, 313] width 20 height 18
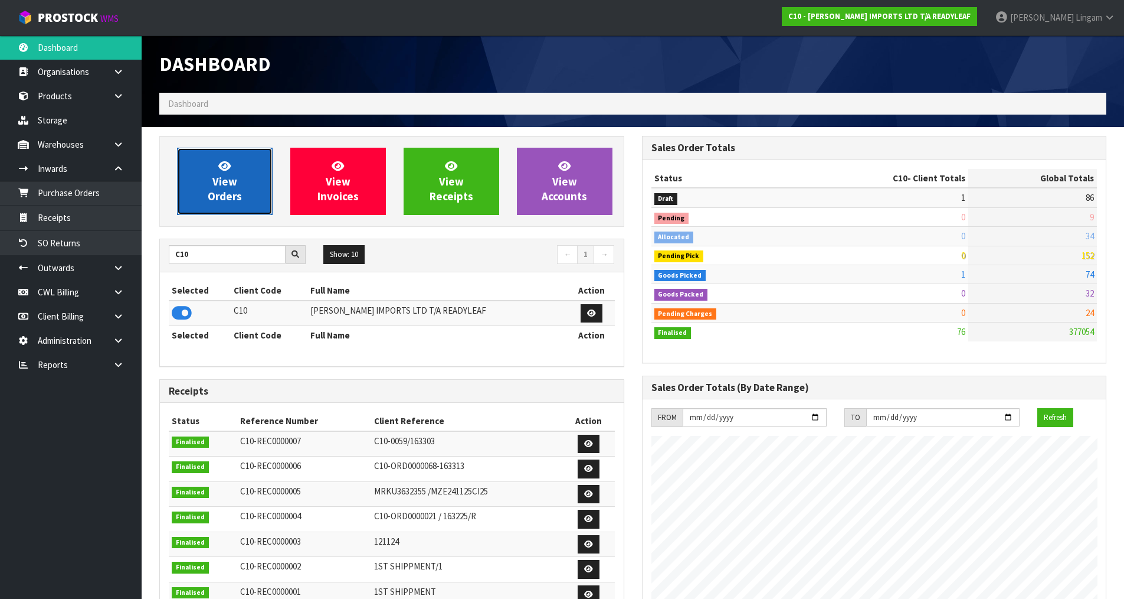
scroll to position [836, 482]
click at [218, 187] on span "View Orders" at bounding box center [225, 181] width 34 height 44
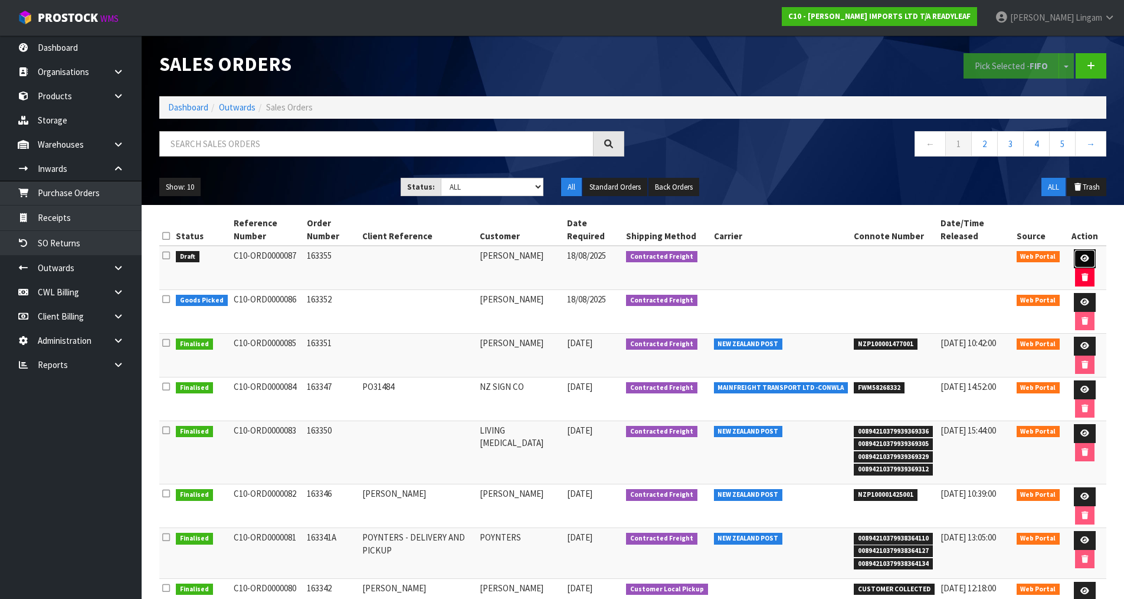
click at [1082, 258] on icon at bounding box center [1085, 258] width 9 height 8
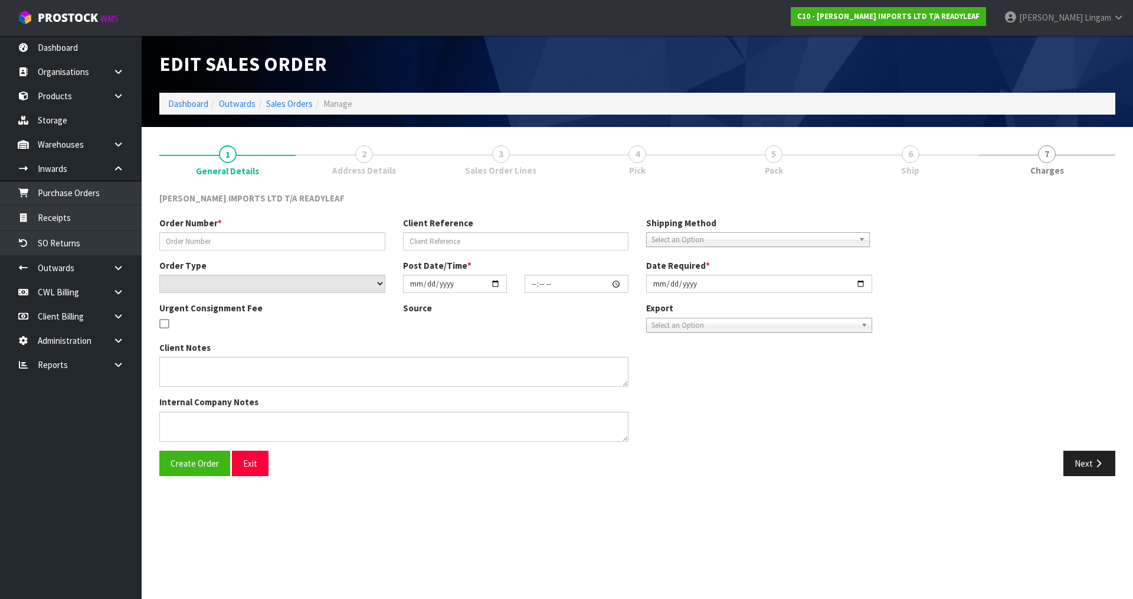
type input "163355"
select select "number:0"
type input "2025-08-18"
type input "11:00:00.000"
type input "2025-08-18"
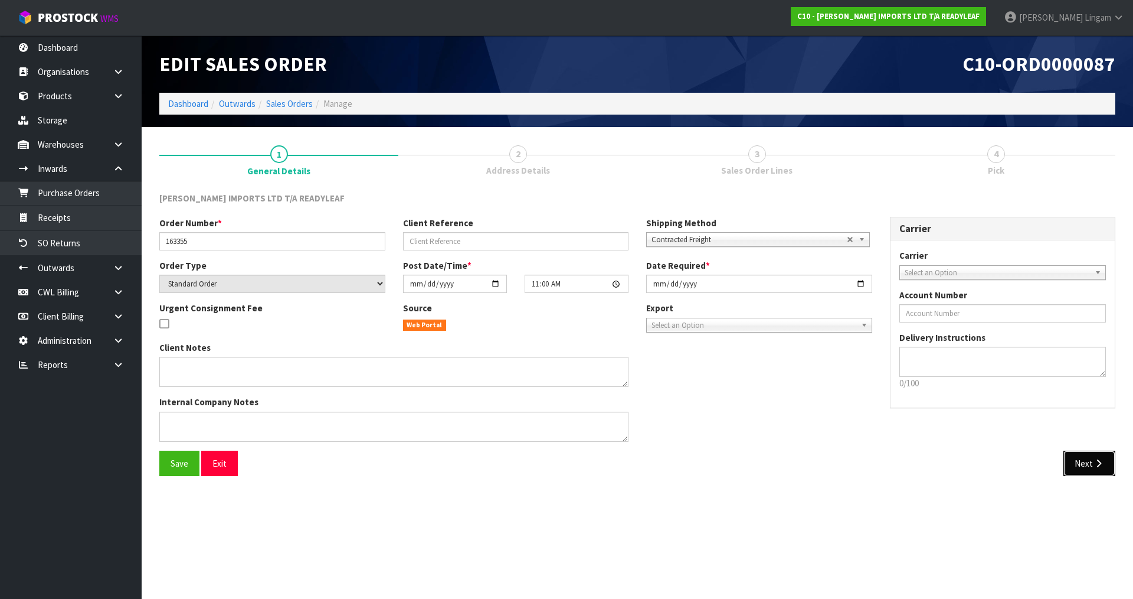
click at [1090, 462] on button "Next" at bounding box center [1090, 462] width 52 height 25
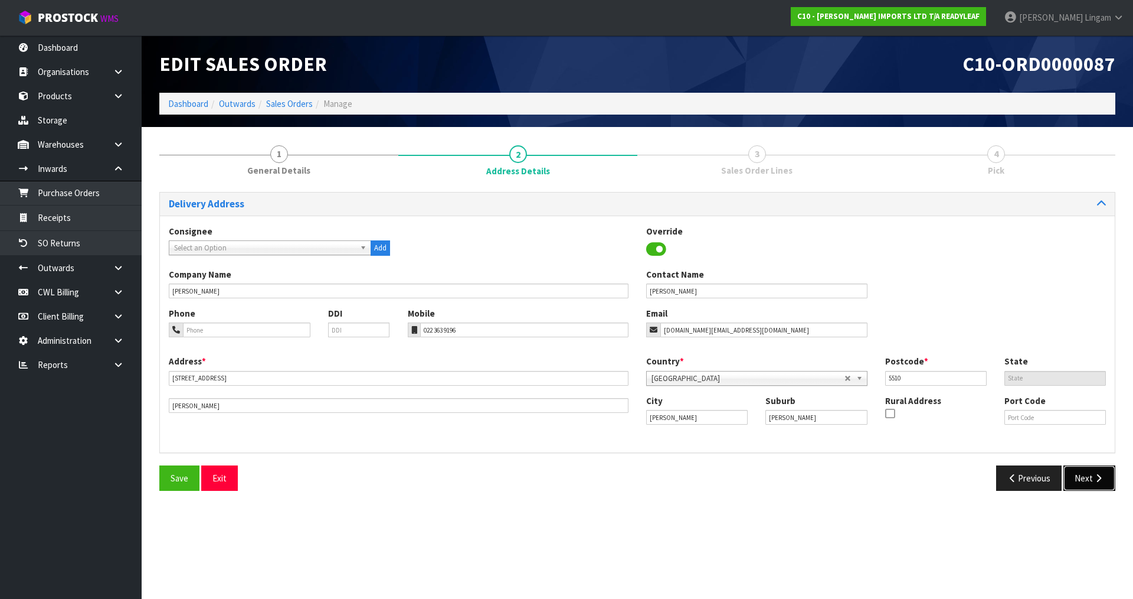
click at [1083, 481] on button "Next" at bounding box center [1090, 477] width 52 height 25
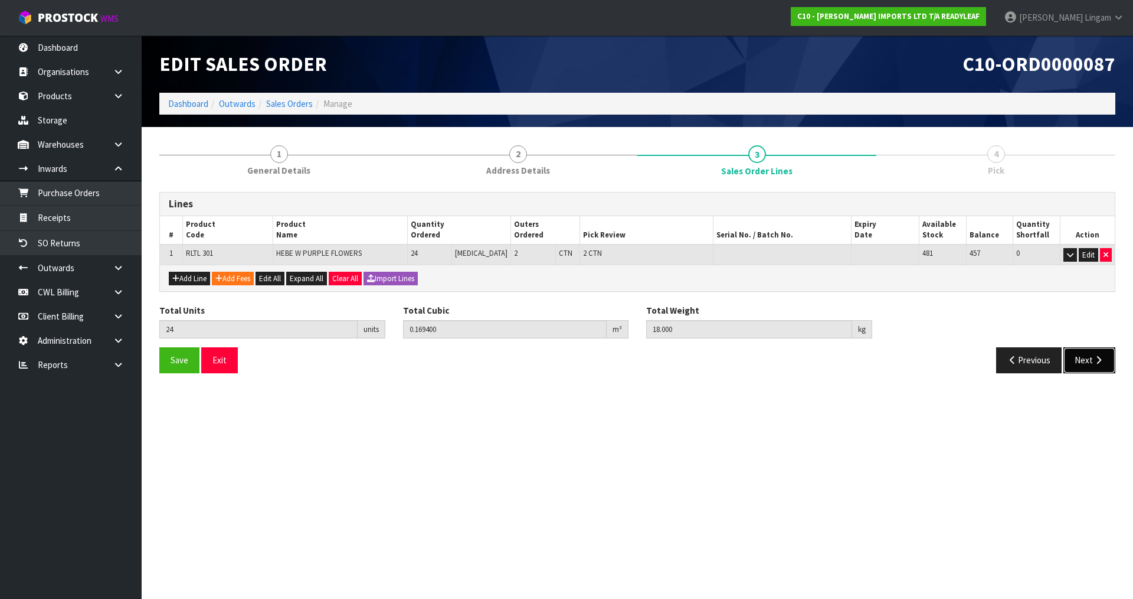
click at [1083, 361] on button "Next" at bounding box center [1090, 359] width 52 height 25
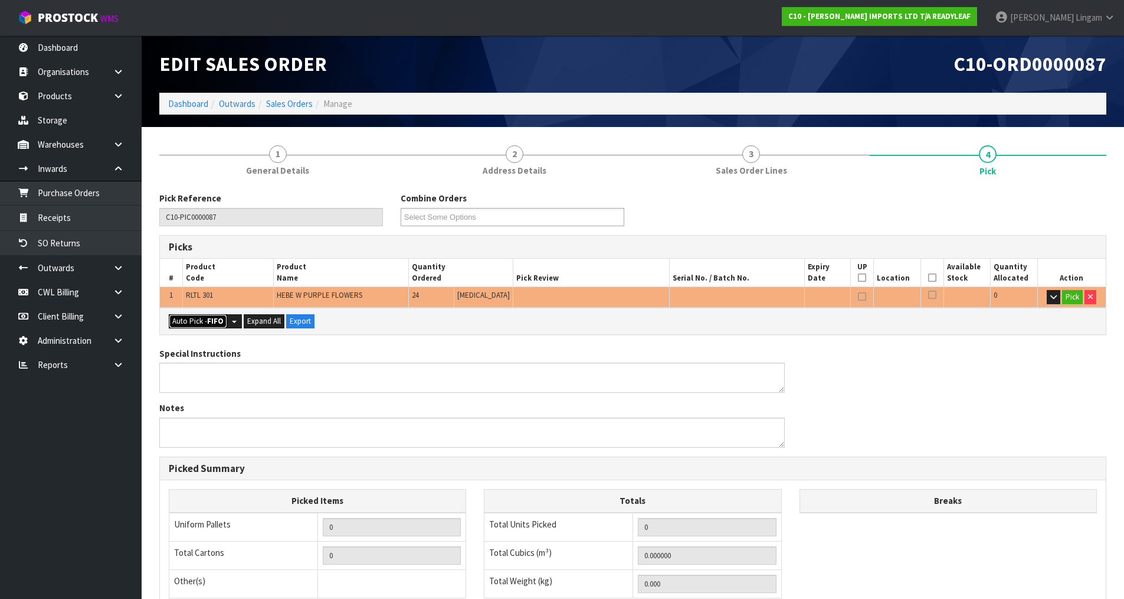
click at [207, 320] on button "Auto Pick - FIFO" at bounding box center [198, 321] width 58 height 14
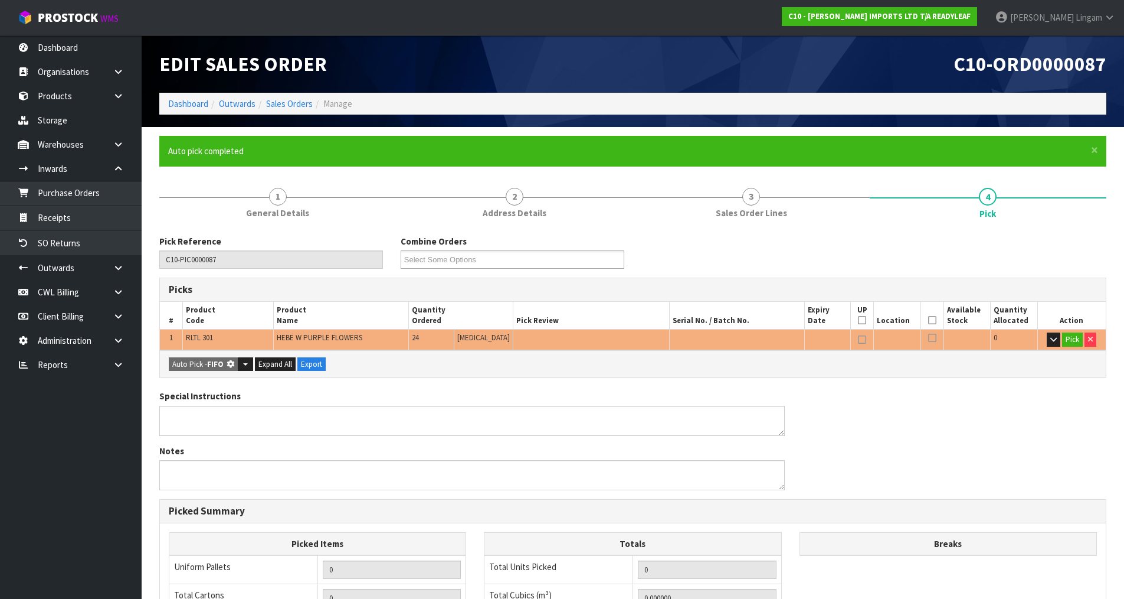
type input "2"
type input "24"
type input "0.169400"
type input "18.000"
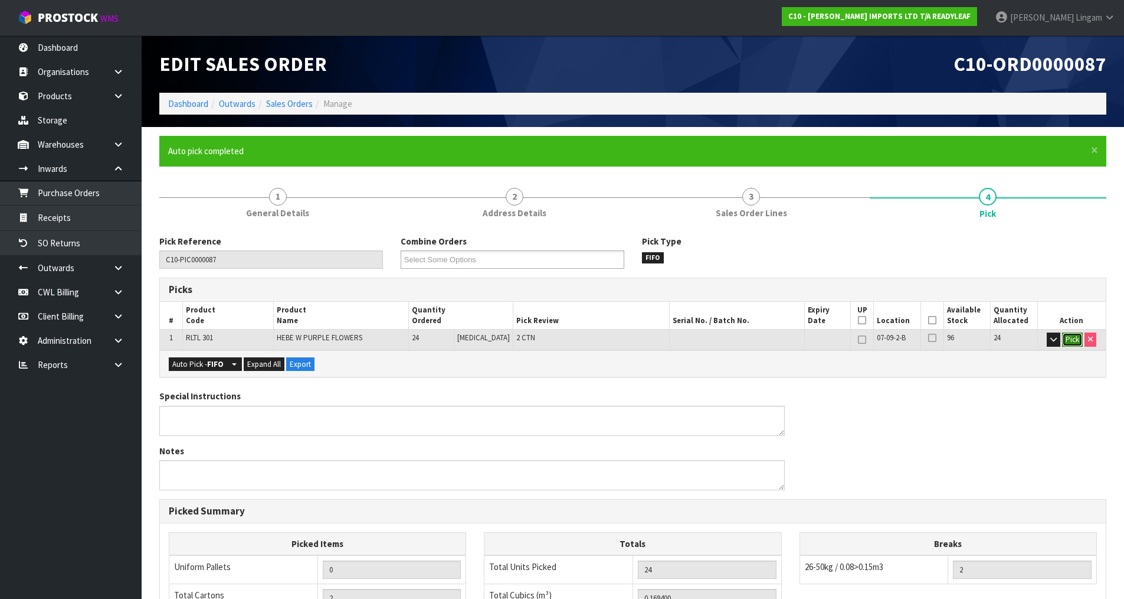
click at [1071, 338] on button "Pick" at bounding box center [1072, 339] width 21 height 14
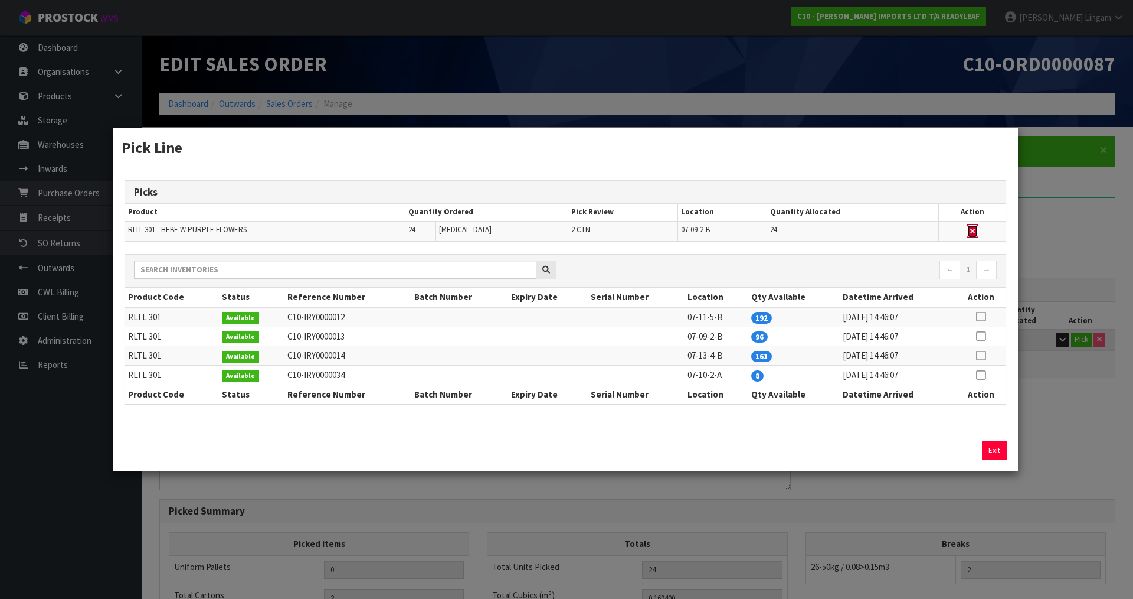
click at [975, 228] on icon "button" at bounding box center [972, 231] width 5 height 8
type input "0"
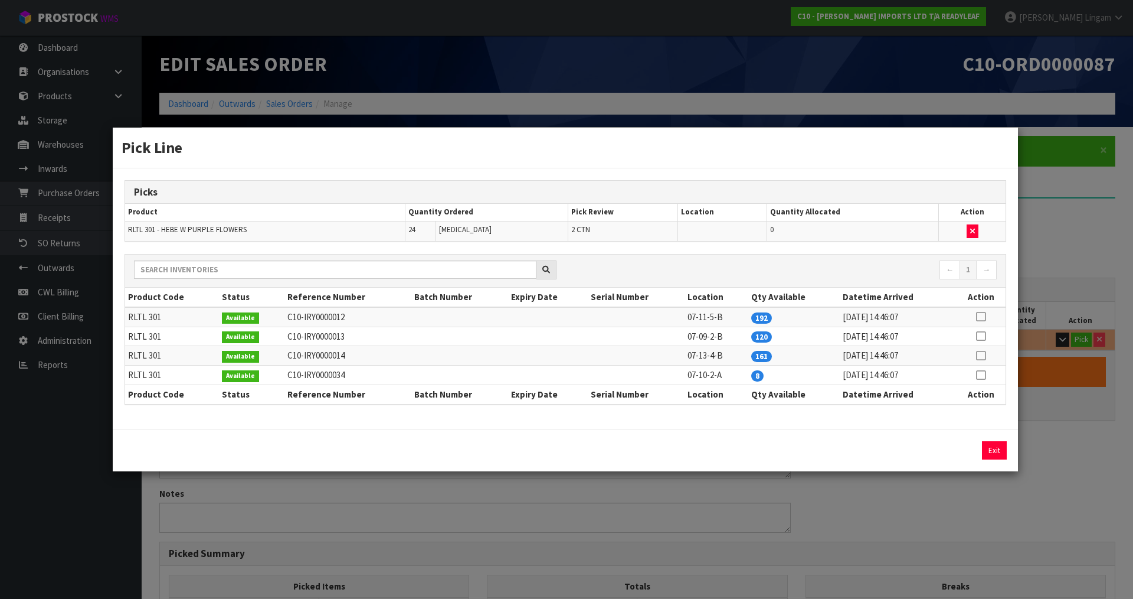
click at [983, 375] on icon at bounding box center [980, 375] width 9 height 1
click at [995, 449] on button "Exit" at bounding box center [994, 450] width 25 height 18
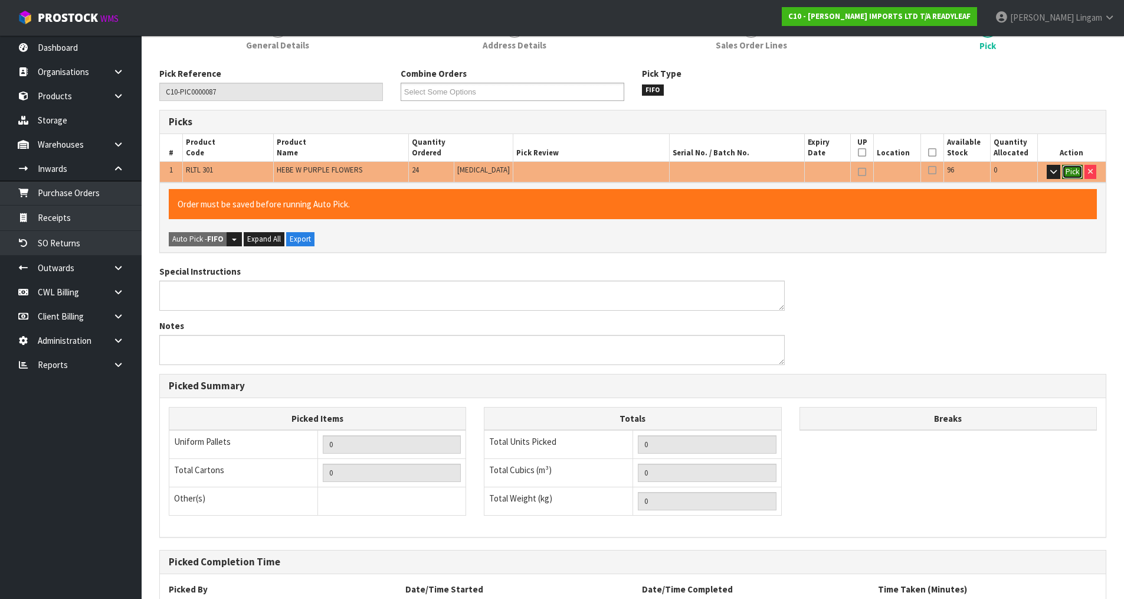
scroll to position [269, 0]
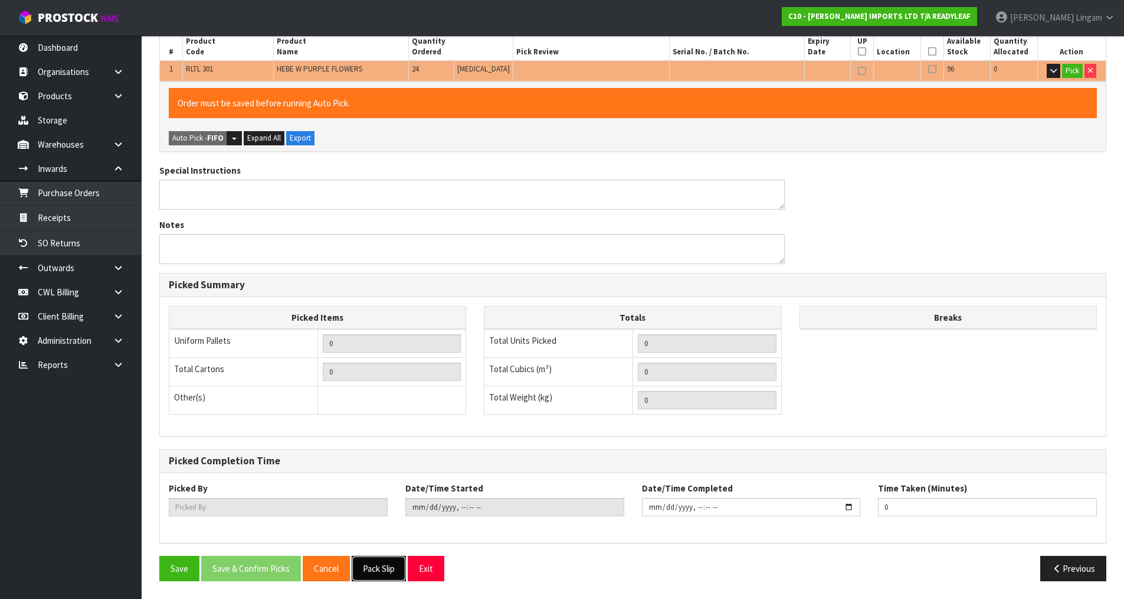
click at [395, 570] on button "Pack Slip" at bounding box center [379, 567] width 54 height 25
click at [1074, 71] on button "Pick" at bounding box center [1072, 71] width 21 height 14
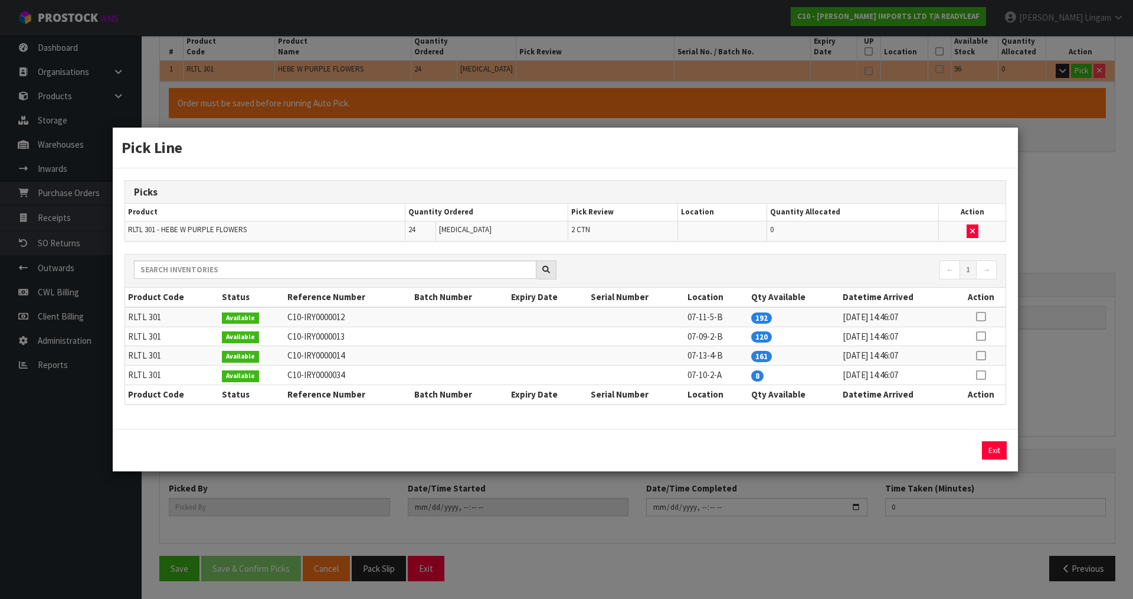
click at [980, 336] on icon at bounding box center [980, 336] width 9 height 1
click at [946, 450] on button "Assign Pick" at bounding box center [954, 450] width 48 height 18
type input "2"
type input "24"
type input "0.1694"
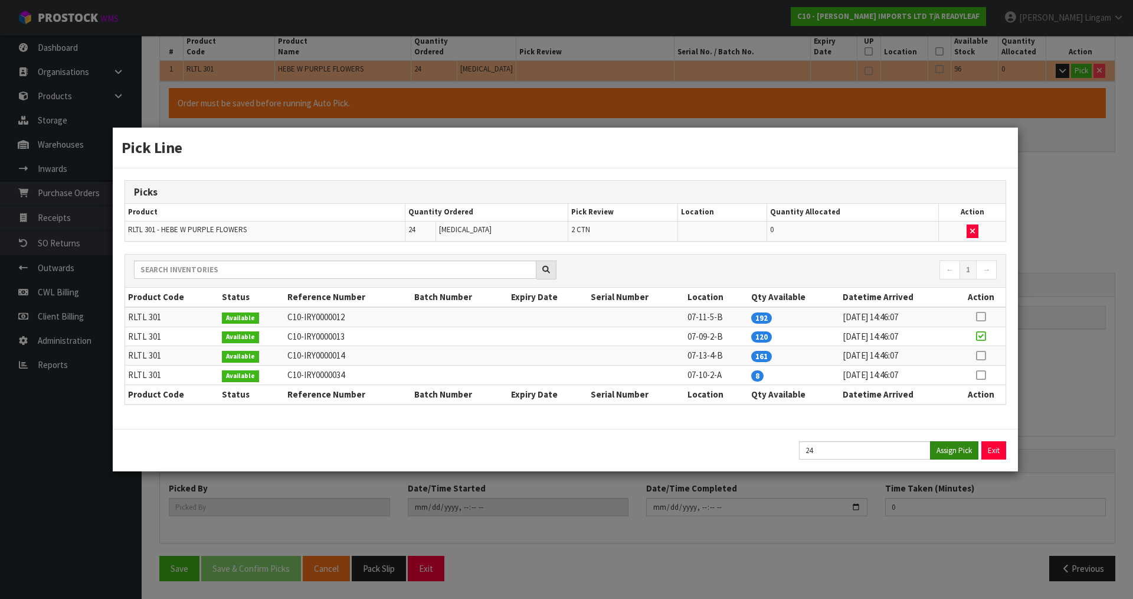
type input "18"
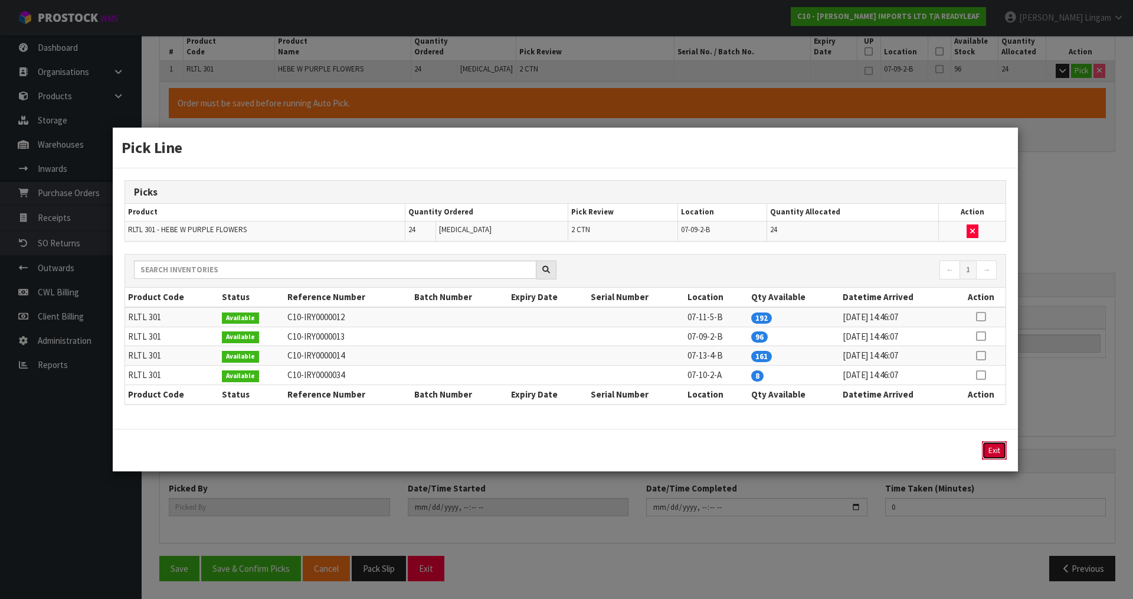
click at [999, 447] on button "Exit" at bounding box center [994, 450] width 25 height 18
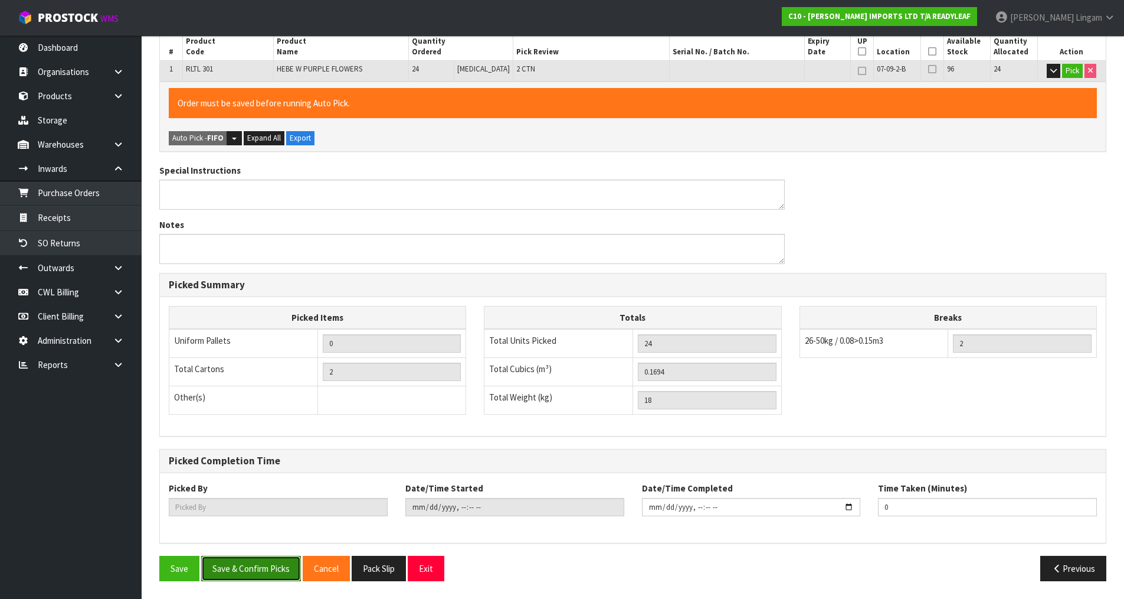
click at [273, 563] on button "Save & Confirm Picks" at bounding box center [251, 567] width 100 height 25
type input "Vineeta Lingam"
type input "2025-08-18T11:16:55"
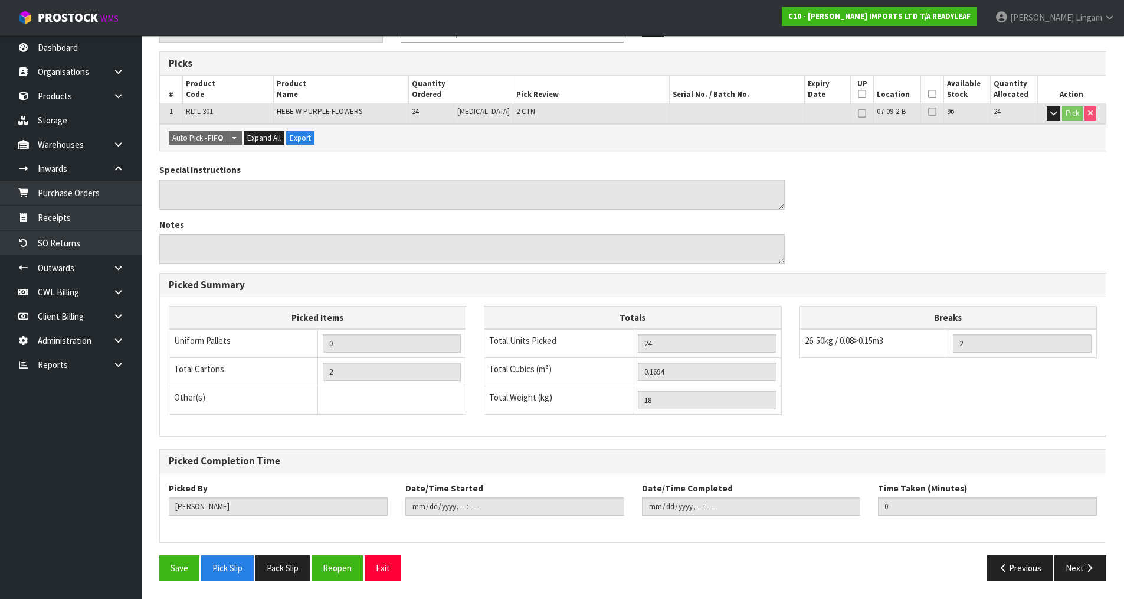
scroll to position [0, 0]
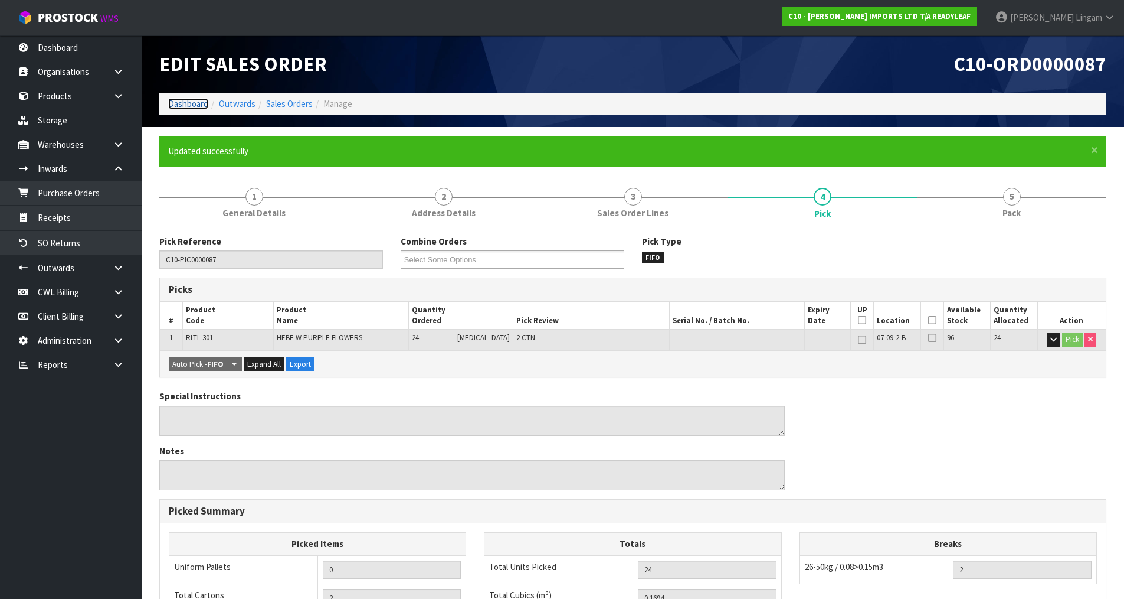
click at [185, 102] on link "Dashboard" at bounding box center [188, 103] width 40 height 11
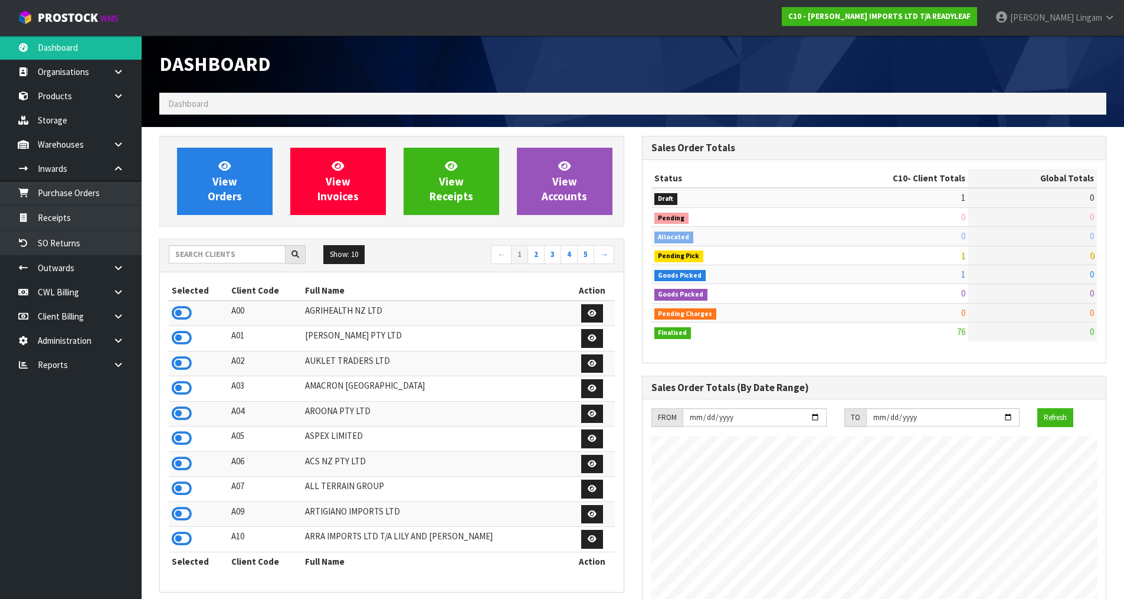
scroll to position [856, 482]
click at [207, 254] on input "text" at bounding box center [227, 254] width 117 height 18
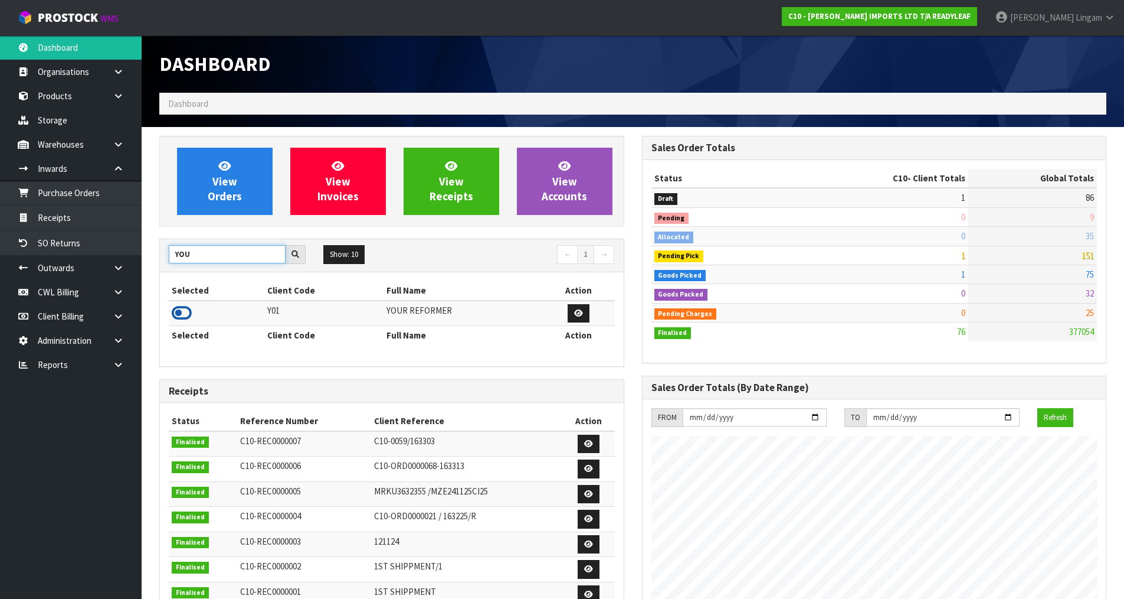
type input "YOU"
click at [175, 309] on icon at bounding box center [182, 313] width 20 height 18
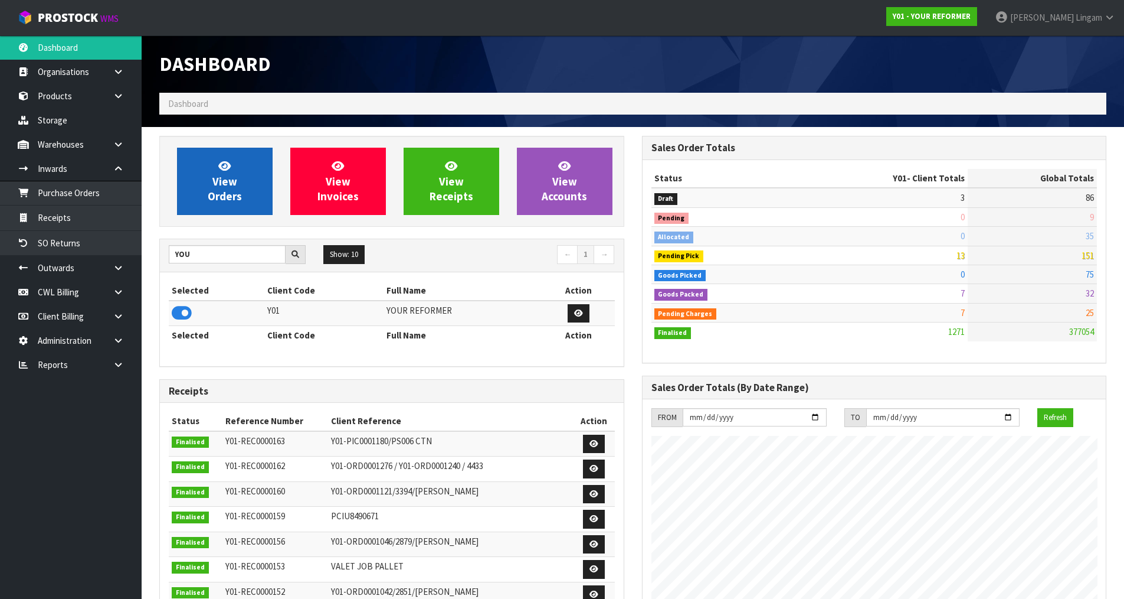
scroll to position [894, 482]
click at [237, 191] on span "View Orders" at bounding box center [225, 181] width 34 height 44
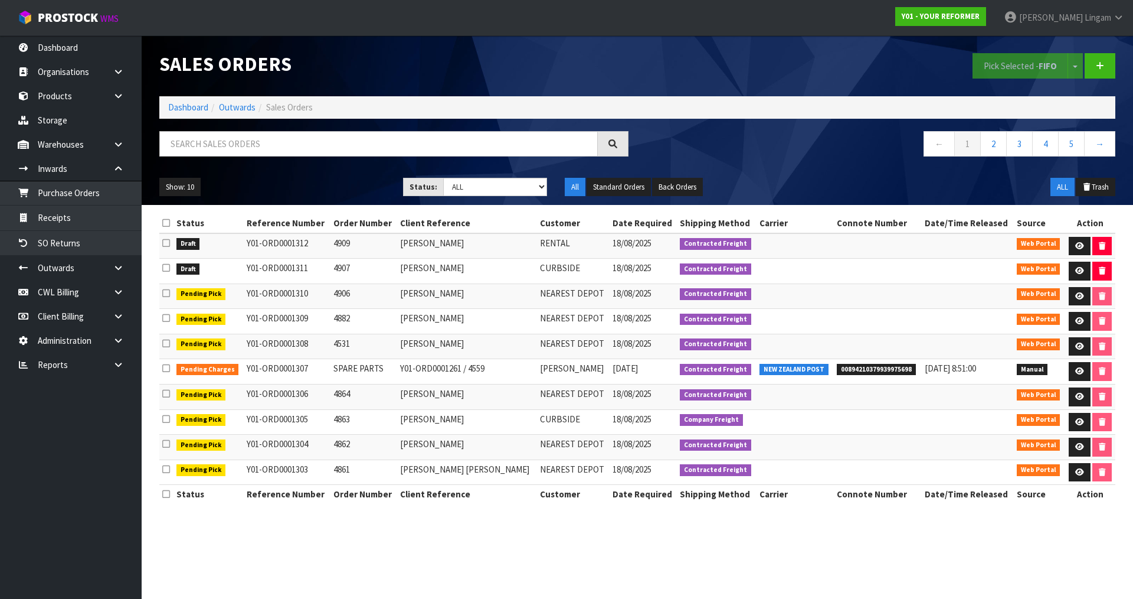
click at [167, 222] on icon at bounding box center [166, 222] width 8 height 9
click at [1003, 61] on button "Pick Selected - FIFO" at bounding box center [1021, 65] width 96 height 25
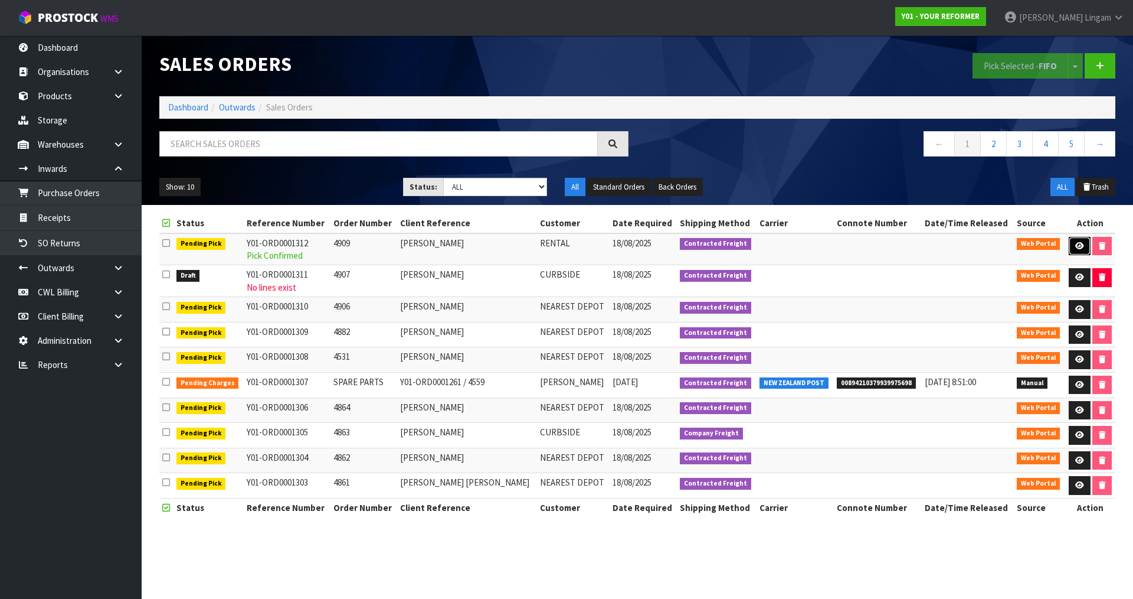
click at [1078, 245] on icon at bounding box center [1079, 246] width 9 height 8
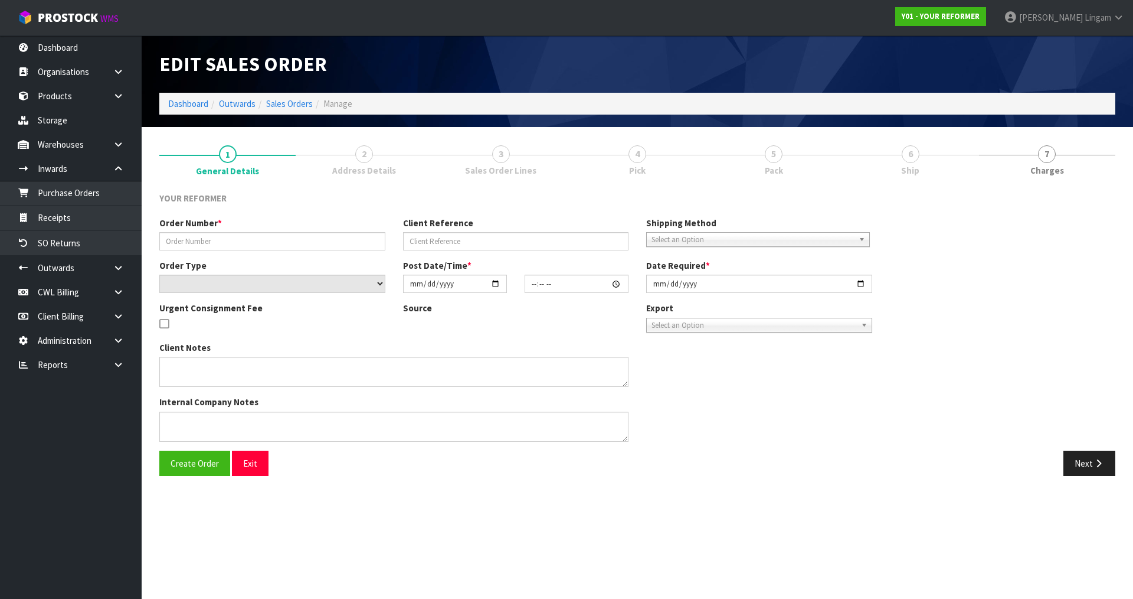
type input "4909"
type input "[PERSON_NAME]"
select select "number:0"
type input "2025-08-18"
type input "10:58:00.000"
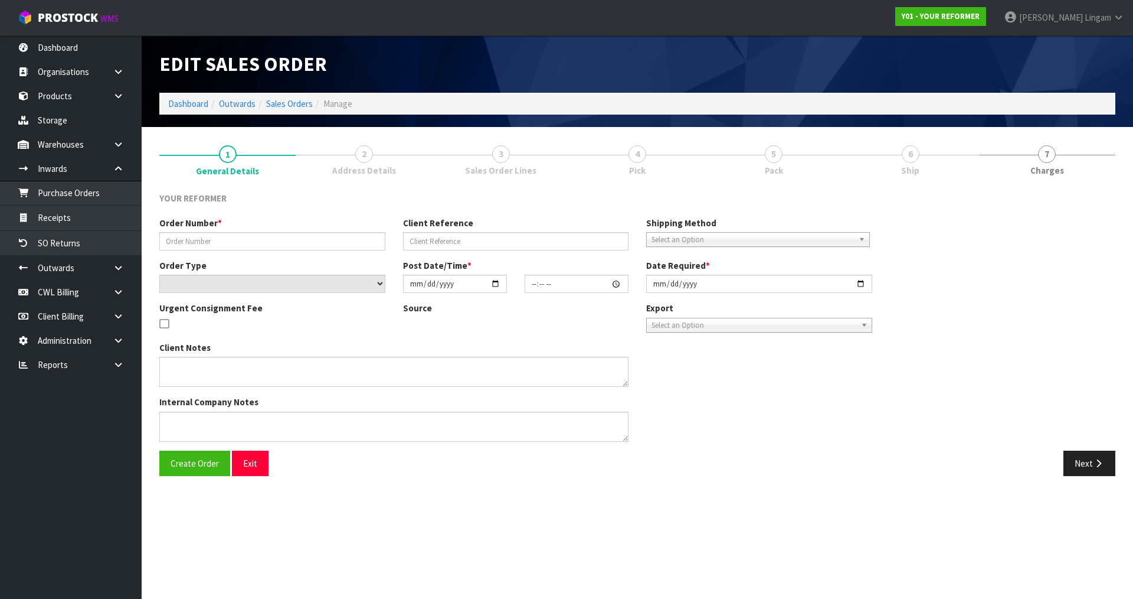
type input "2025-08-18"
type textarea "20 ROY DOUGLAS PLACE FAVONA AUK AUCKLAND 2024 NEW ZEALAND +64 21 107 6323"
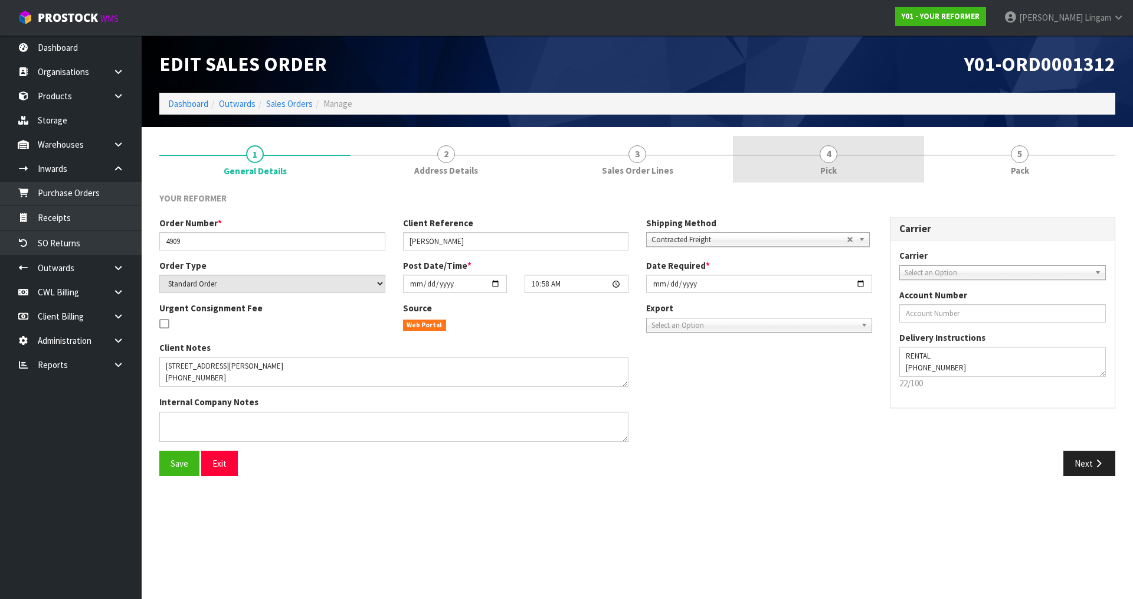
click at [852, 164] on link "4 Pick" at bounding box center [828, 159] width 191 height 47
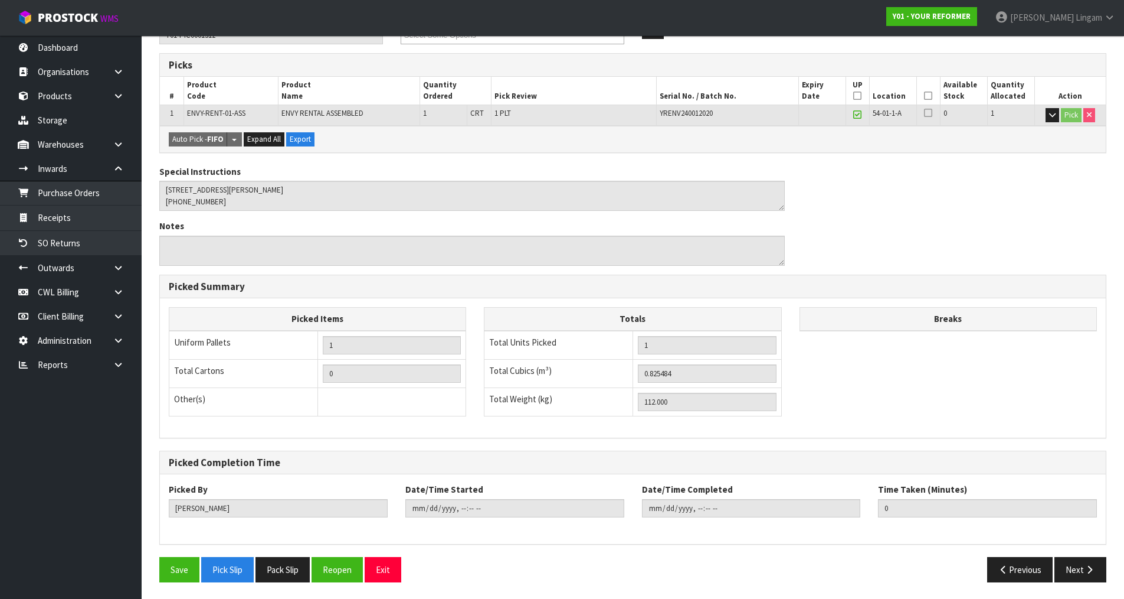
scroll to position [183, 0]
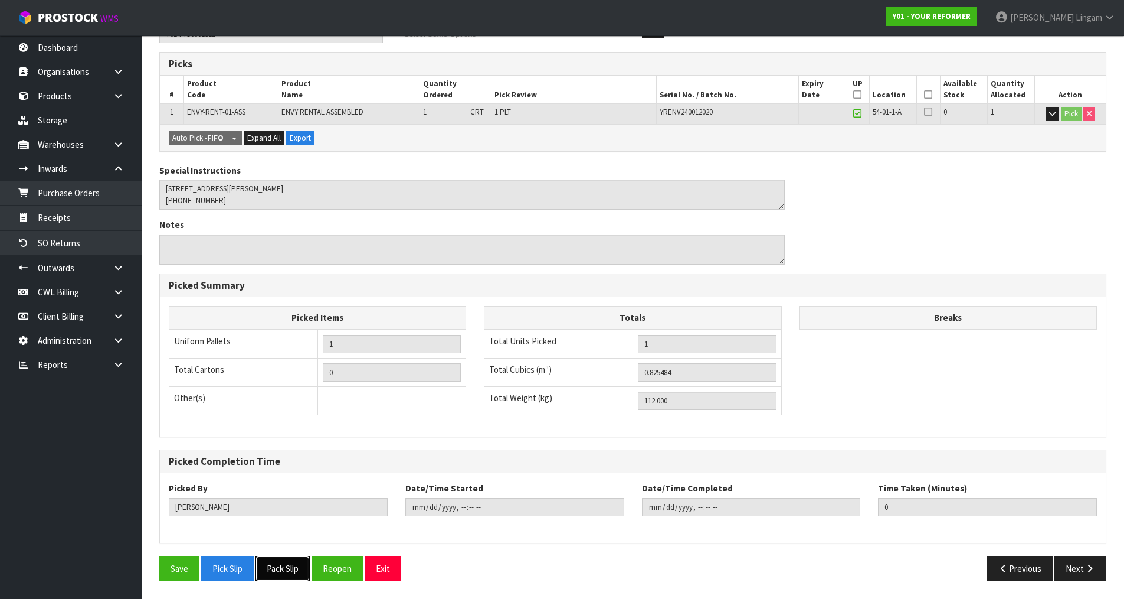
drag, startPoint x: 289, startPoint y: 573, endPoint x: 436, endPoint y: 518, distance: 156.9
click at [290, 573] on button "Pack Slip" at bounding box center [283, 567] width 54 height 25
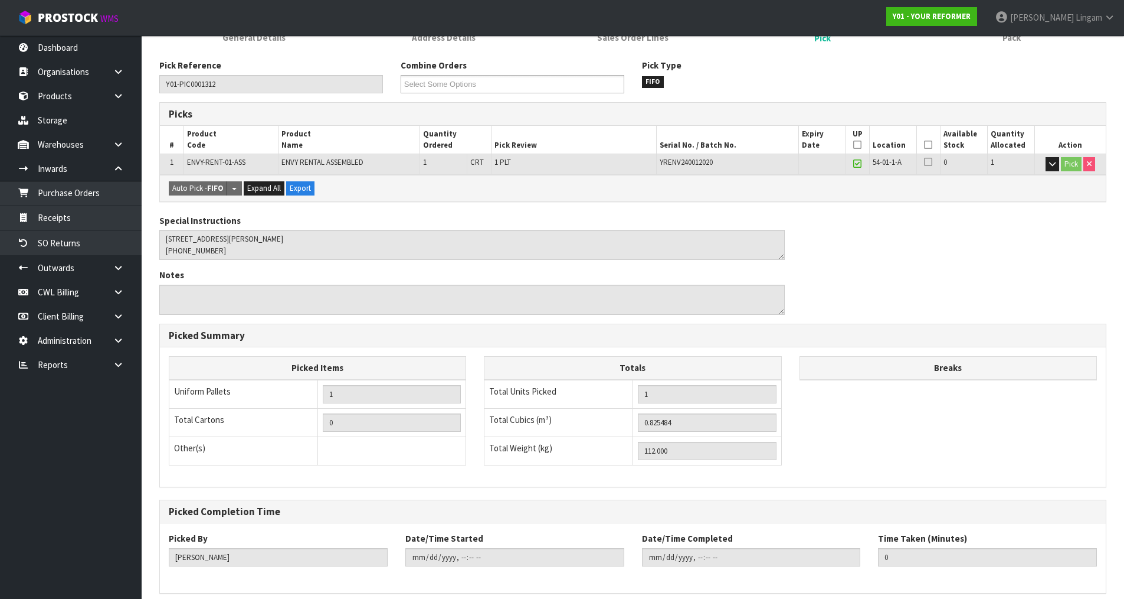
scroll to position [0, 0]
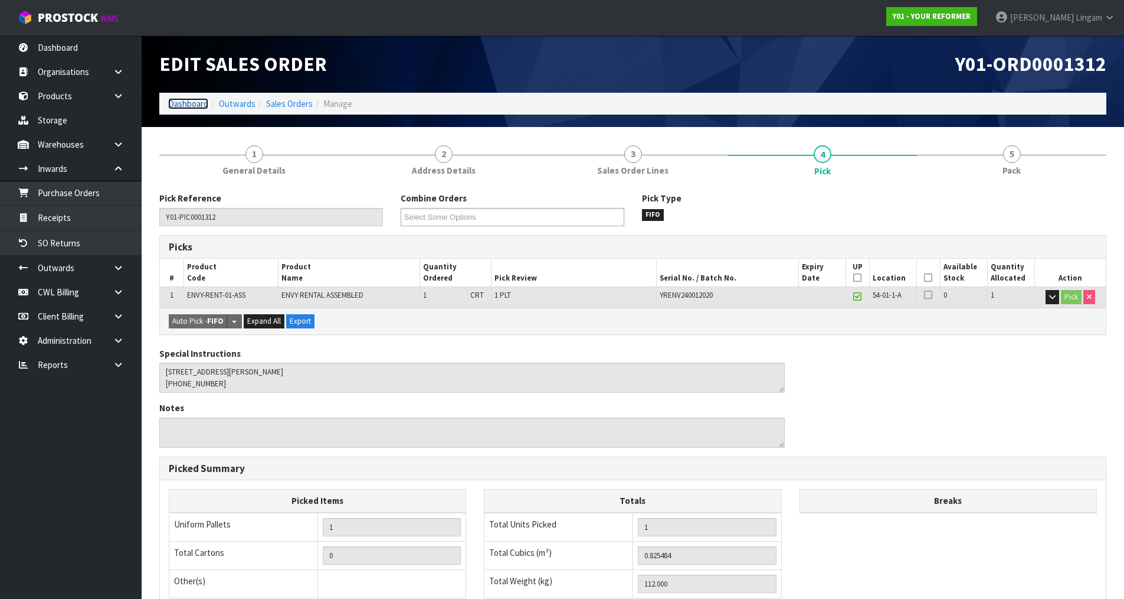
click at [180, 104] on link "Dashboard" at bounding box center [188, 103] width 40 height 11
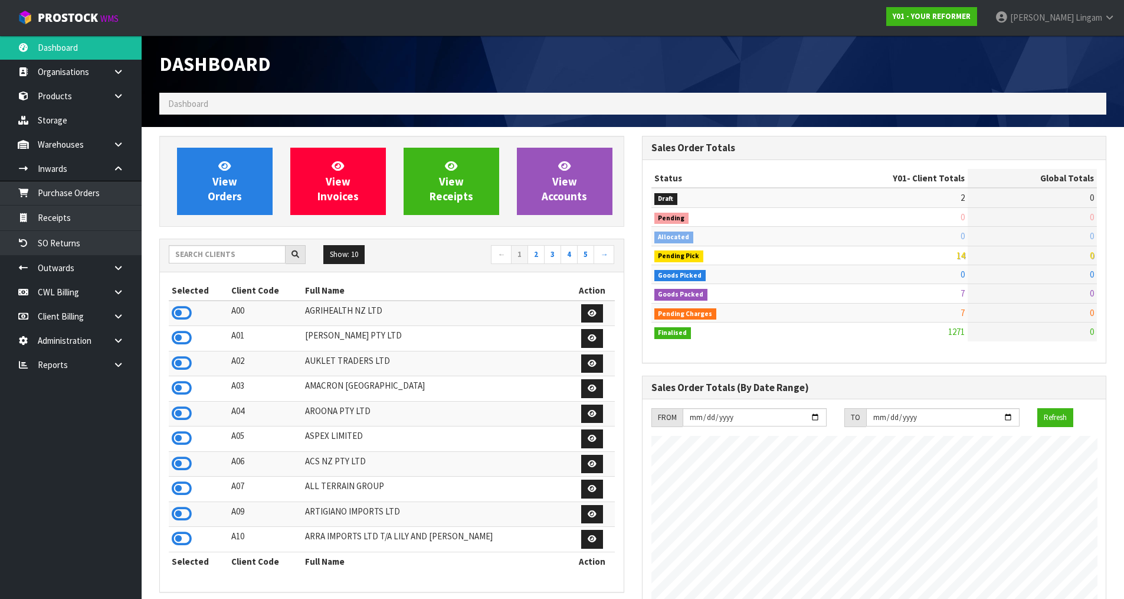
scroll to position [894, 482]
click at [261, 253] on input "text" at bounding box center [227, 254] width 117 height 18
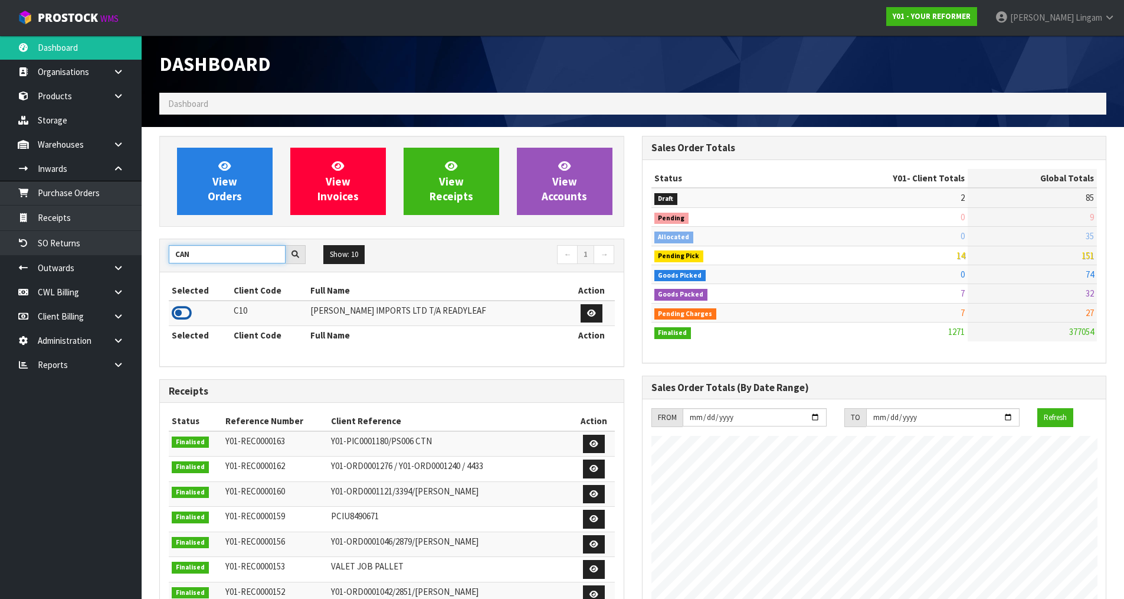
type input "CAN"
click at [179, 313] on icon at bounding box center [182, 313] width 20 height 18
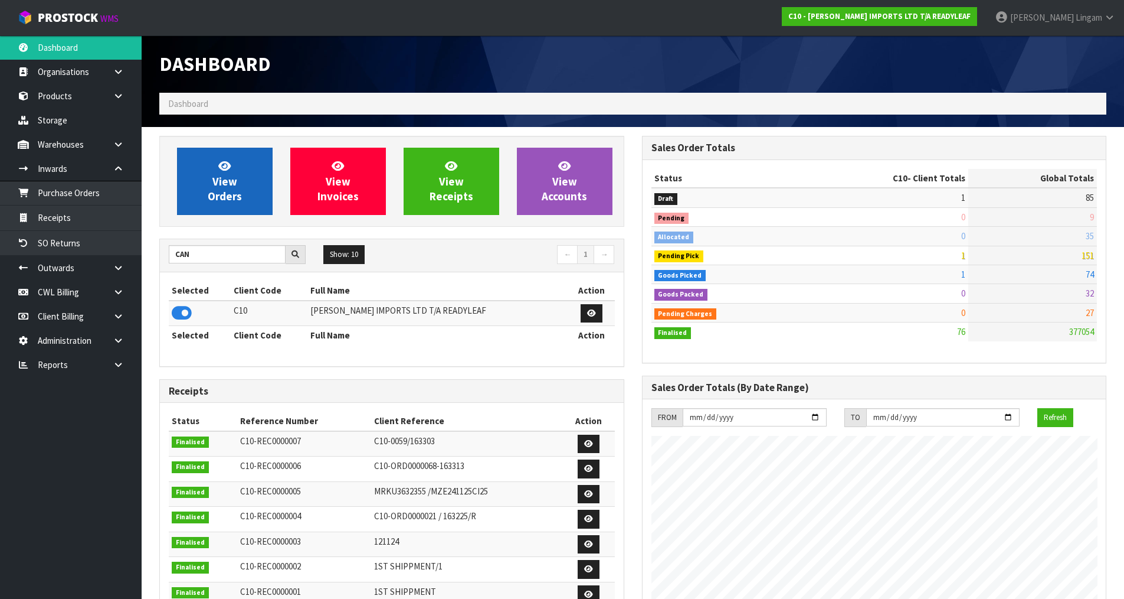
scroll to position [856, 482]
click at [221, 194] on span "View Orders" at bounding box center [225, 181] width 34 height 44
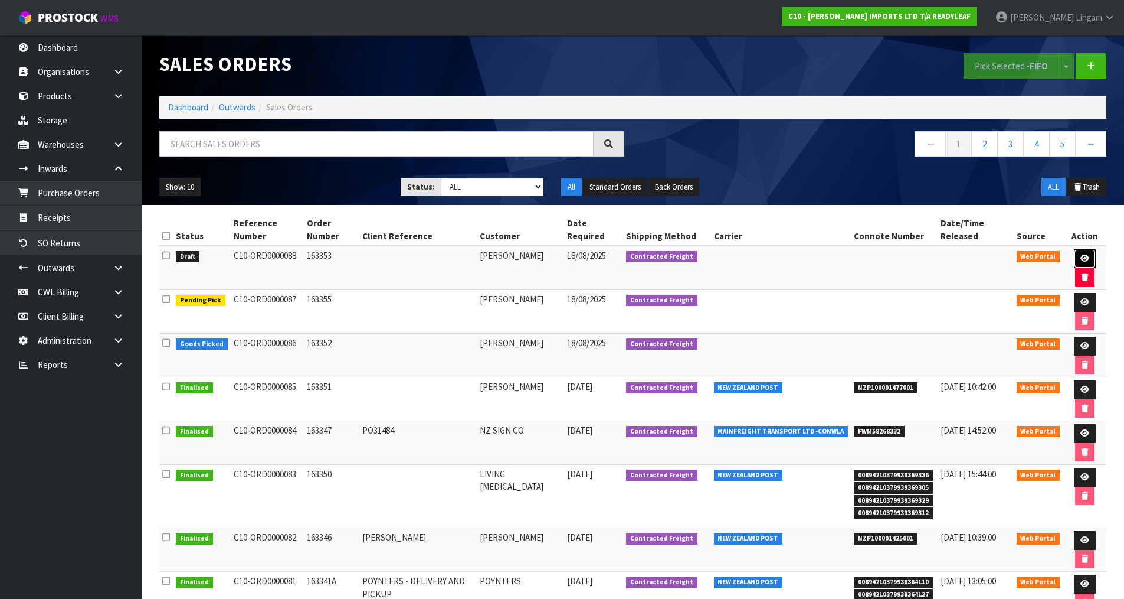
click at [1077, 256] on link at bounding box center [1085, 258] width 22 height 19
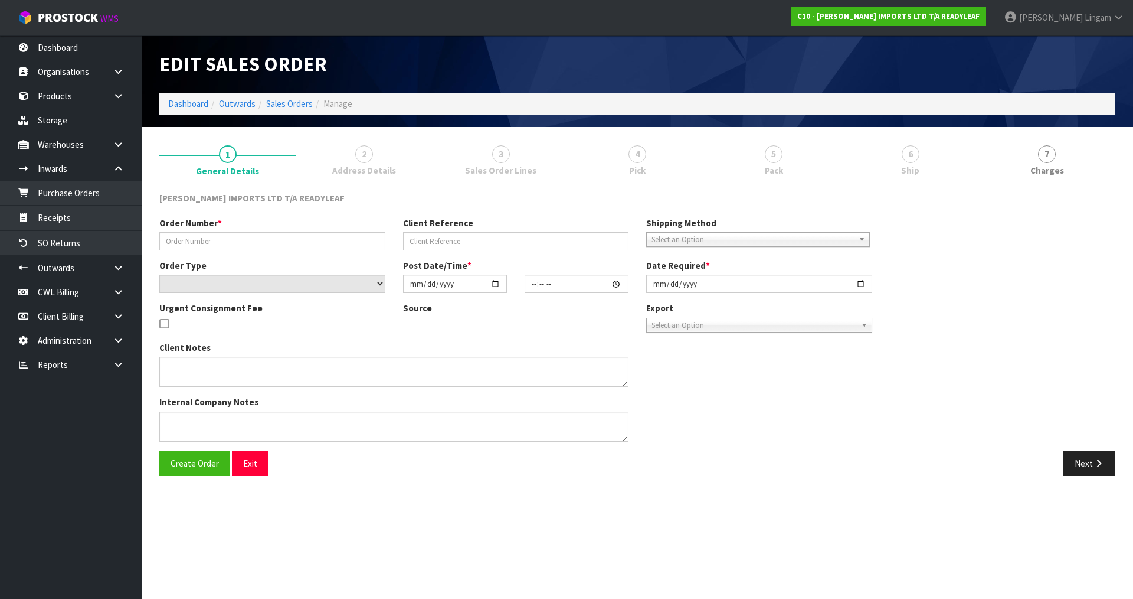
type input "163353"
select select "number:0"
type input "2025-08-18"
type input "11:10:00.000"
type input "2025-08-18"
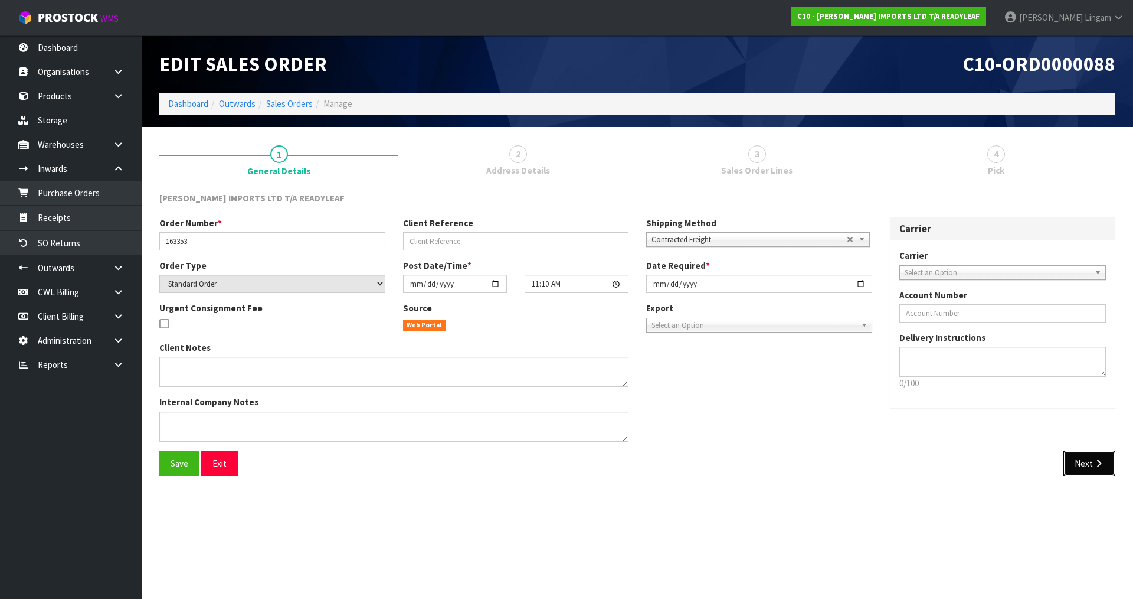
click at [1088, 465] on button "Next" at bounding box center [1090, 462] width 52 height 25
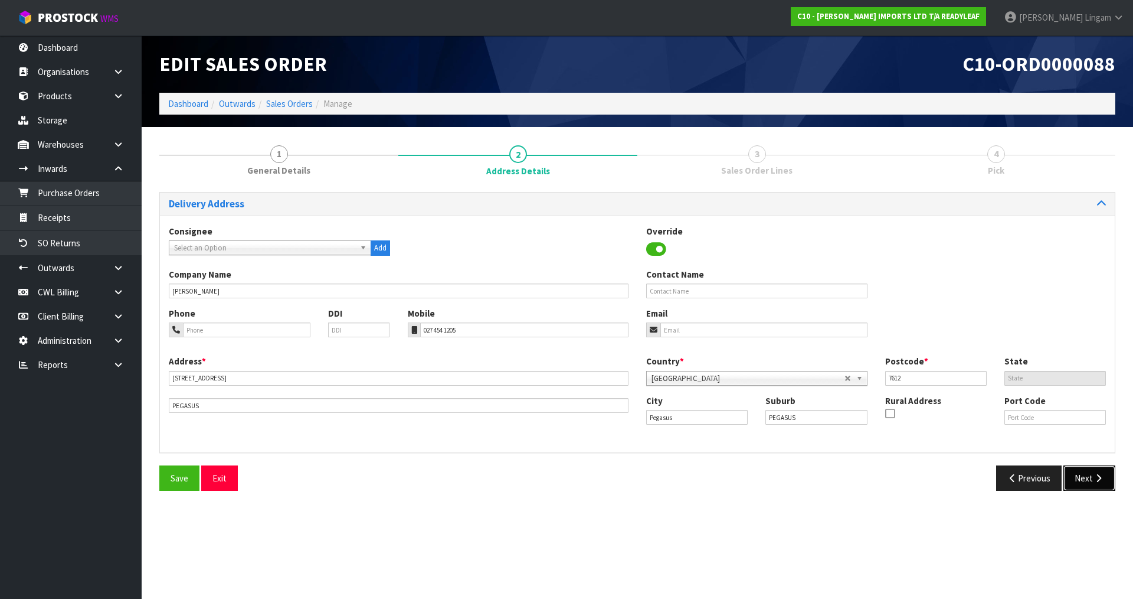
click at [1087, 474] on button "Next" at bounding box center [1090, 477] width 52 height 25
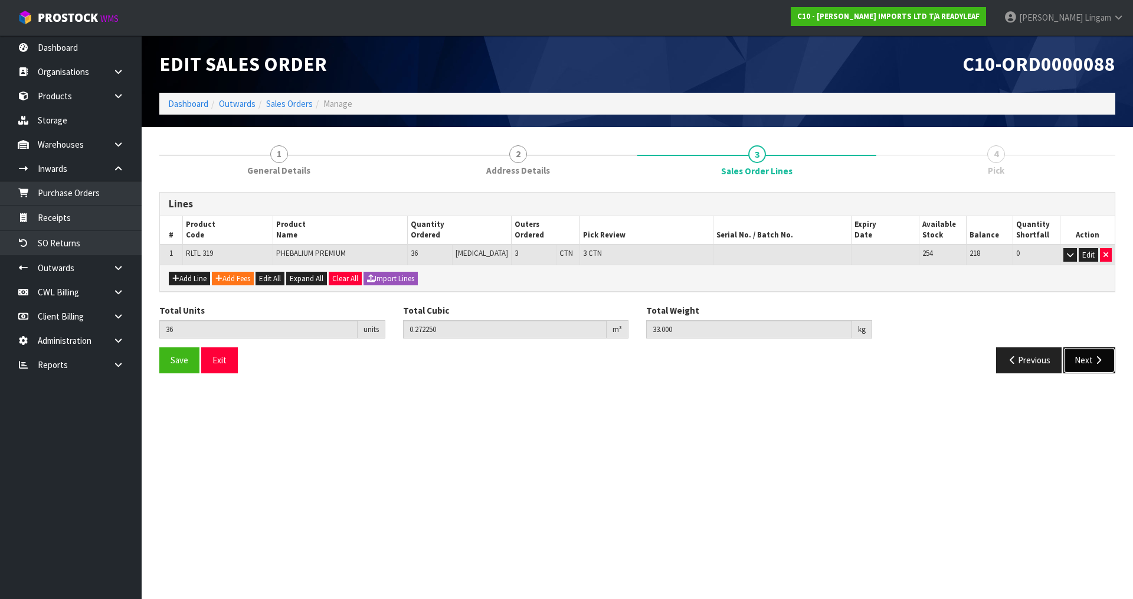
click at [1088, 358] on button "Next" at bounding box center [1090, 359] width 52 height 25
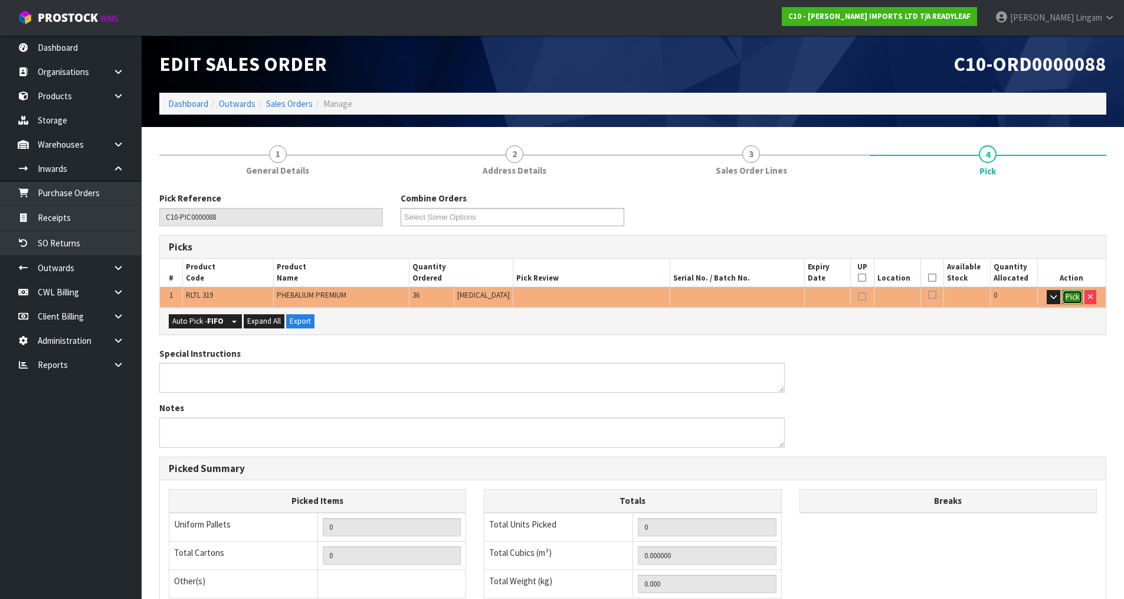
click at [1070, 299] on button "Pick" at bounding box center [1072, 297] width 21 height 14
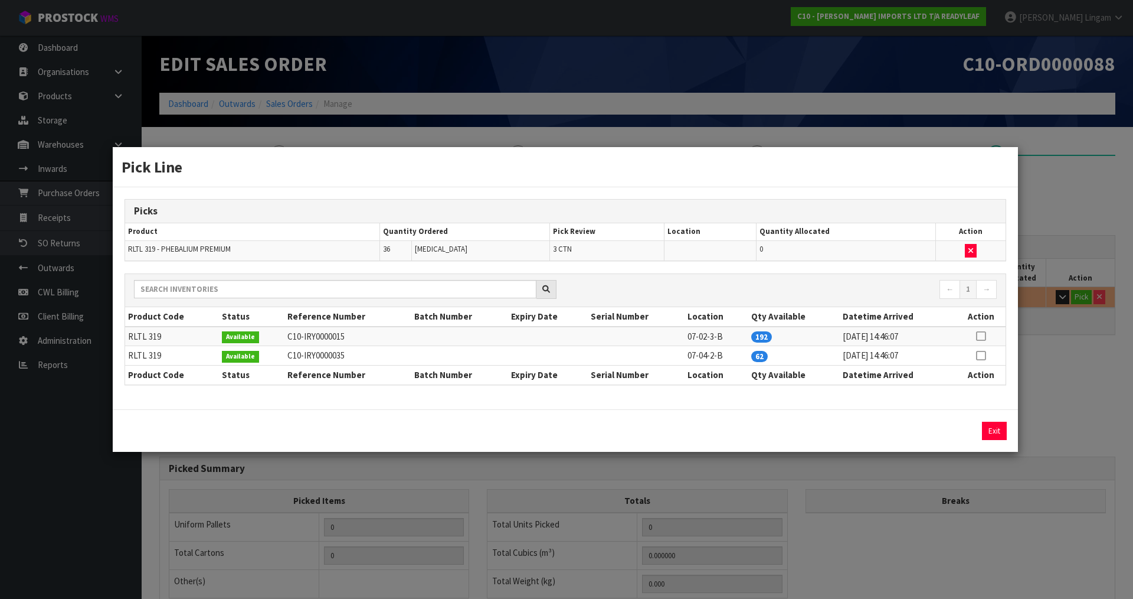
click at [977, 355] on icon at bounding box center [980, 355] width 9 height 1
click at [955, 427] on button "Assign Pick" at bounding box center [954, 430] width 48 height 18
type input "3"
type input "36"
type input "0.27225"
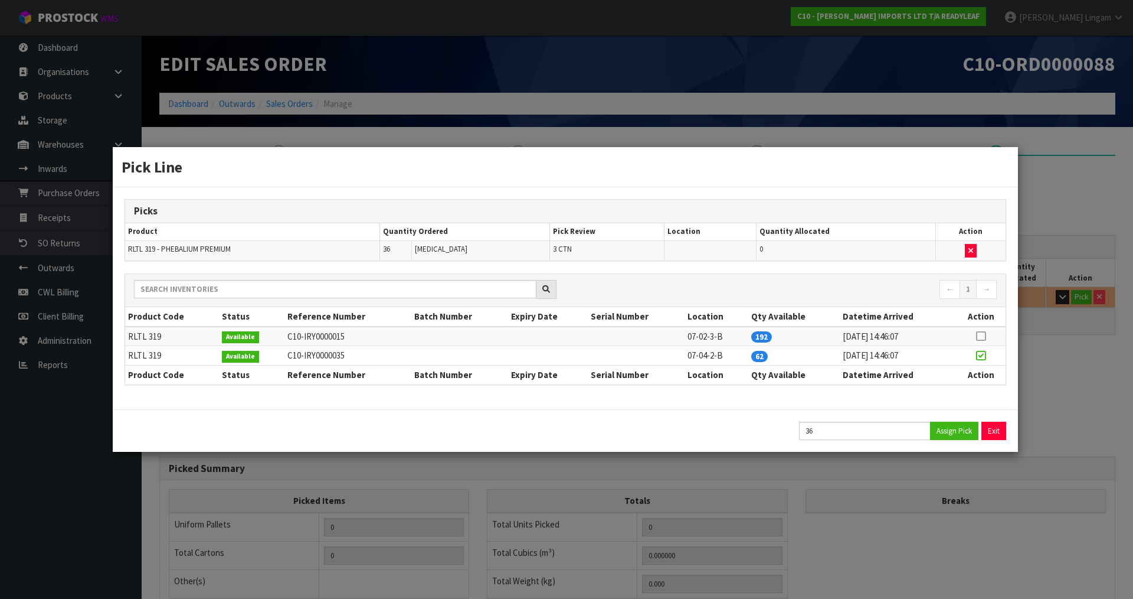
type input "33"
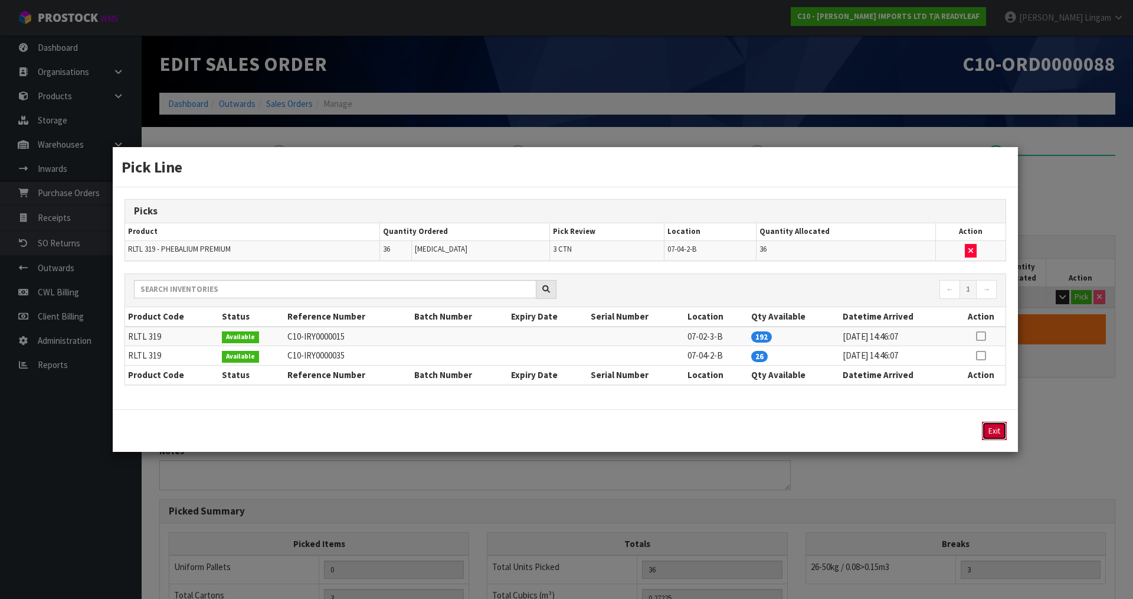
click at [992, 428] on button "Exit" at bounding box center [994, 430] width 25 height 18
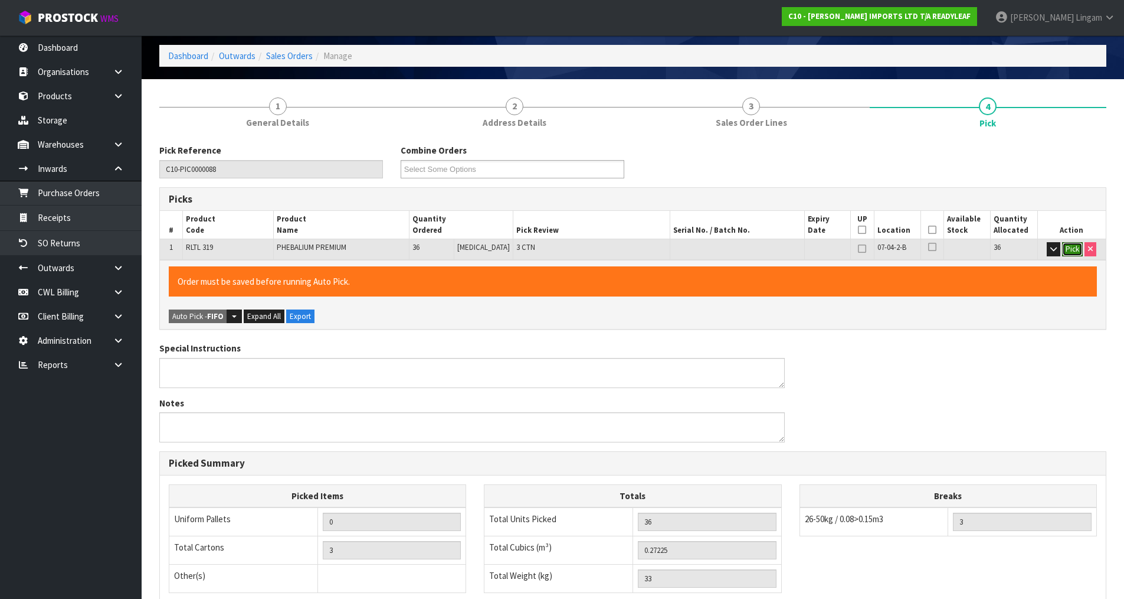
scroll to position [226, 0]
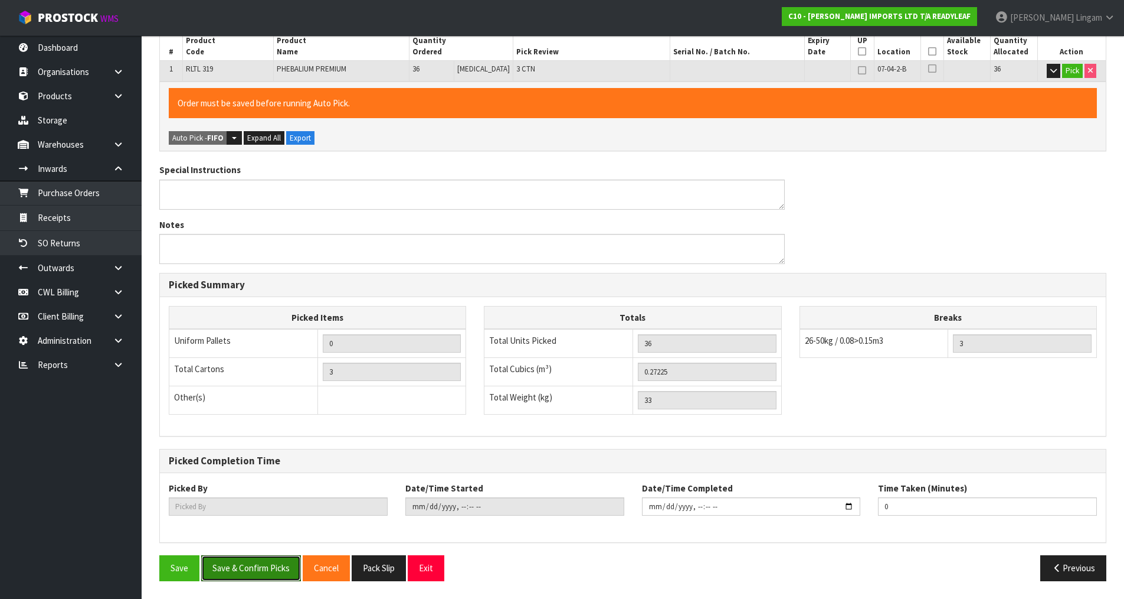
drag, startPoint x: 247, startPoint y: 571, endPoint x: 322, endPoint y: 551, distance: 78.2
click at [249, 570] on button "Save & Confirm Picks" at bounding box center [251, 567] width 100 height 25
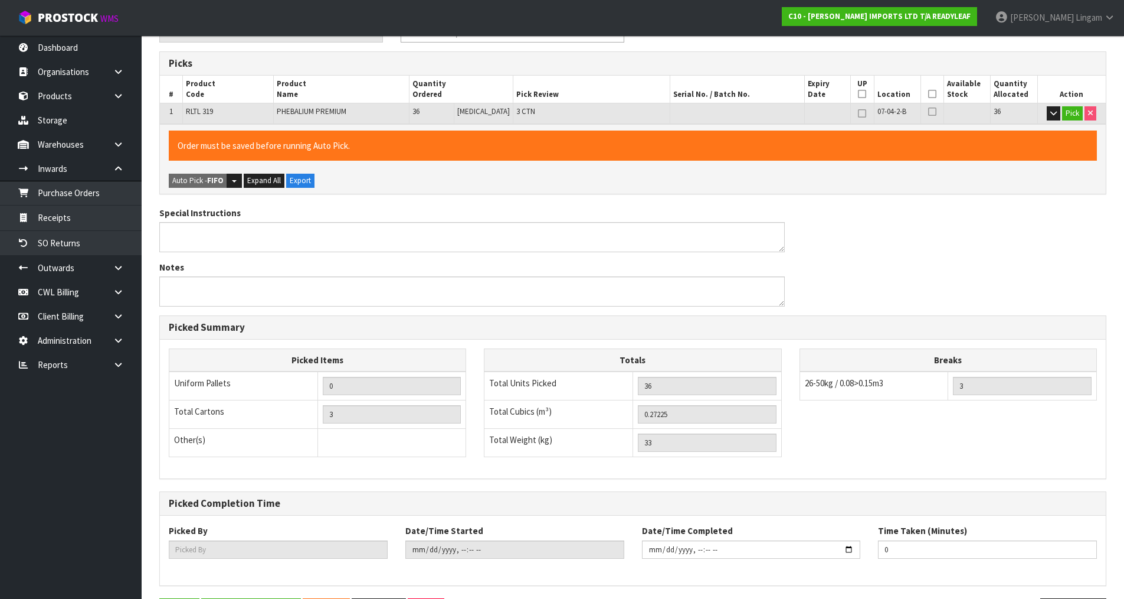
type input "Vineeta Lingam"
type input "2025-08-18T11:19:33"
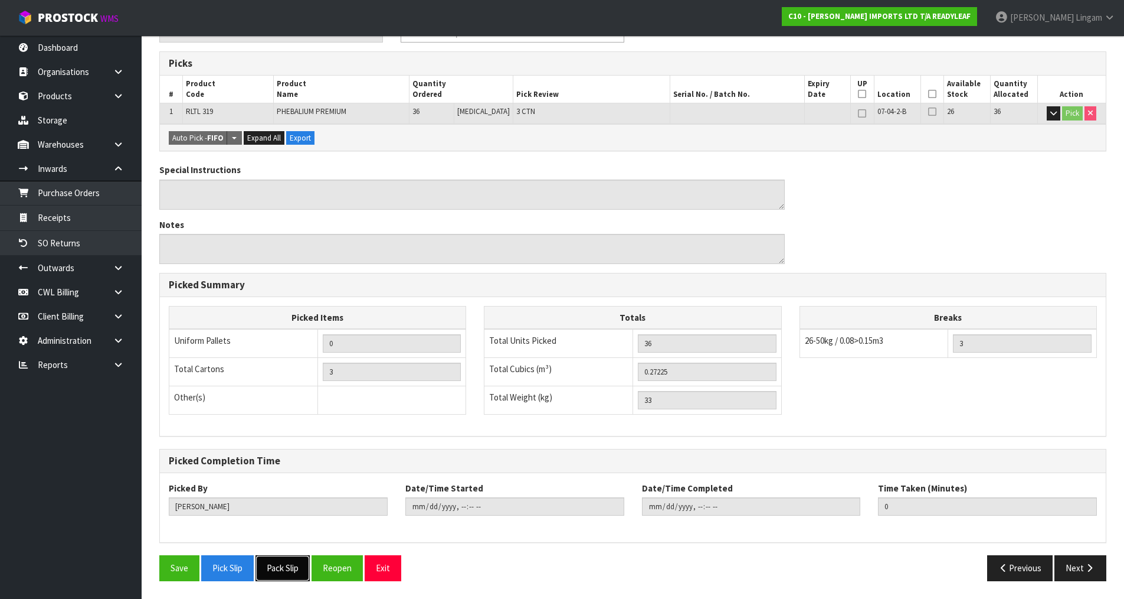
click at [290, 569] on button "Pack Slip" at bounding box center [283, 567] width 54 height 25
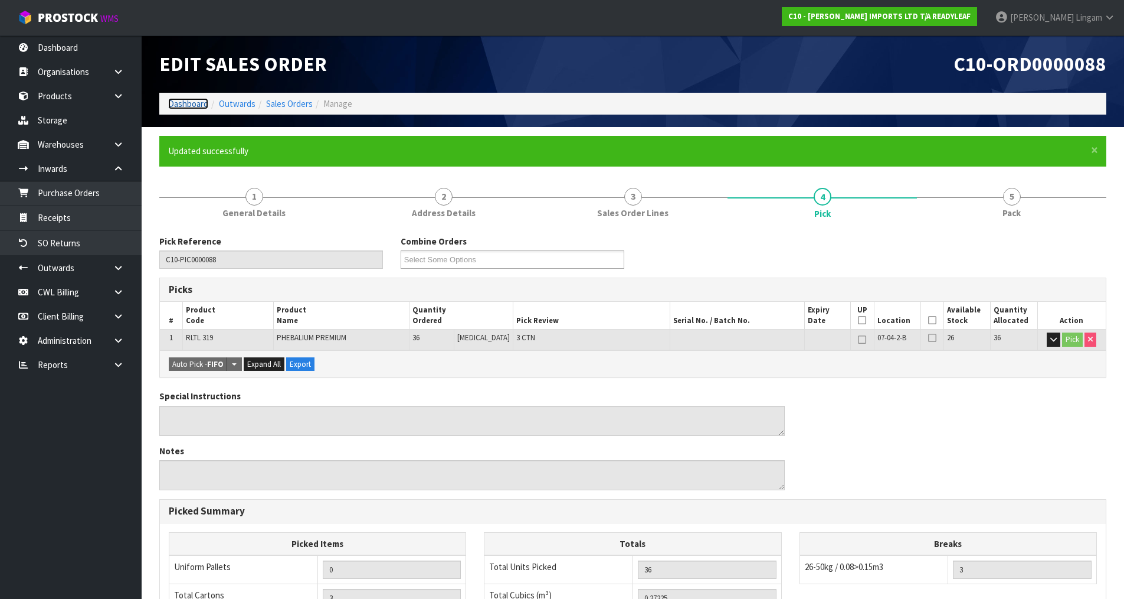
click at [188, 103] on link "Dashboard" at bounding box center [188, 103] width 40 height 11
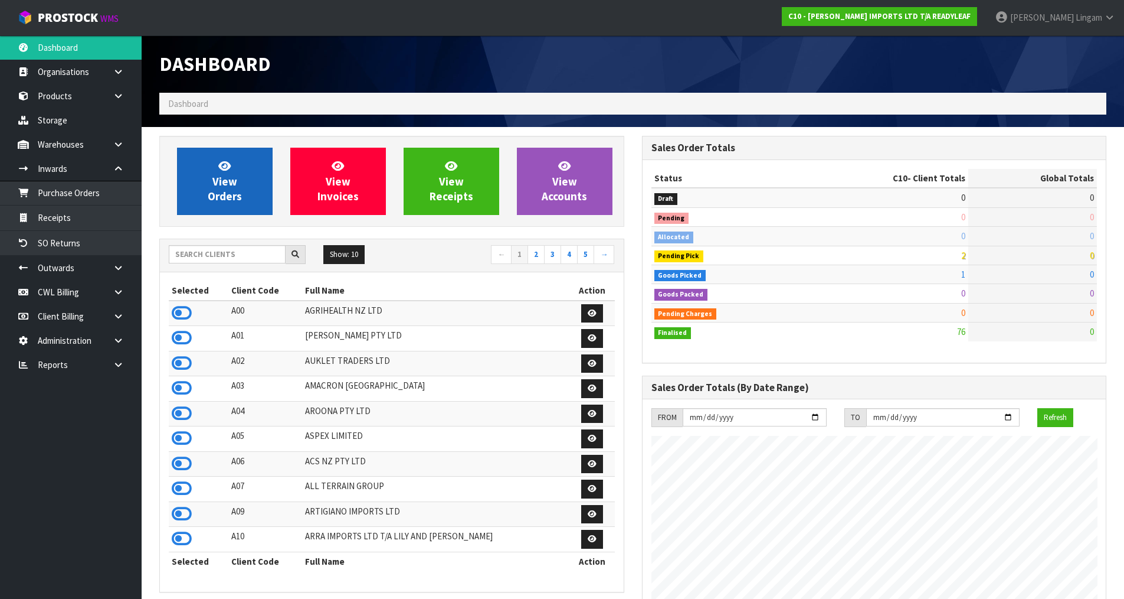
scroll to position [856, 482]
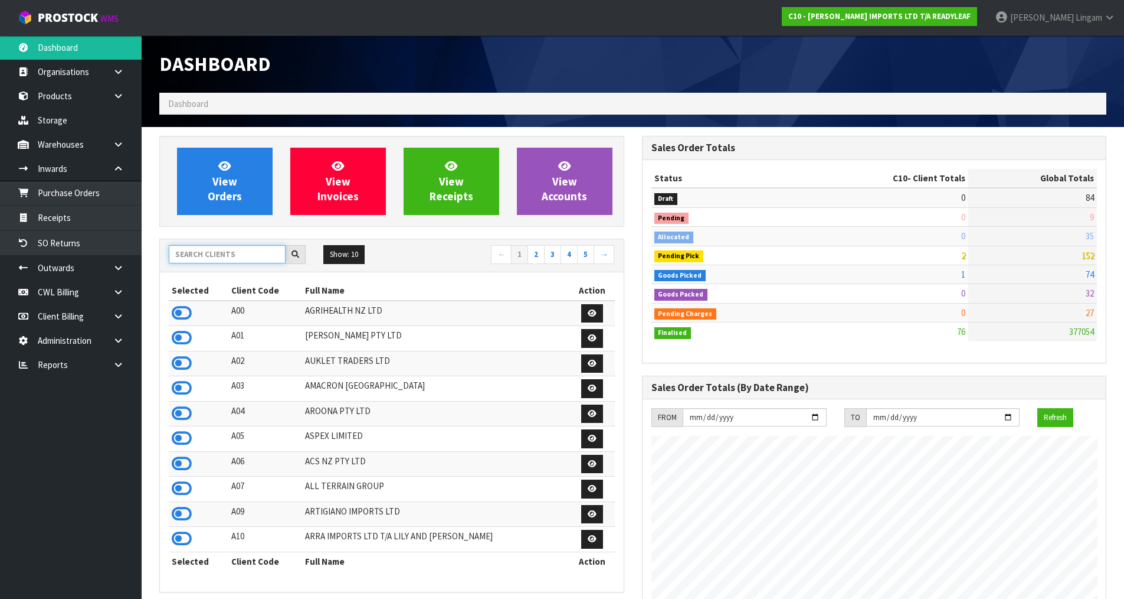
drag, startPoint x: 247, startPoint y: 256, endPoint x: 244, endPoint y: 251, distance: 6.1
click at [244, 253] on input "text" at bounding box center [227, 254] width 117 height 18
click at [205, 256] on input "text" at bounding box center [227, 254] width 117 height 18
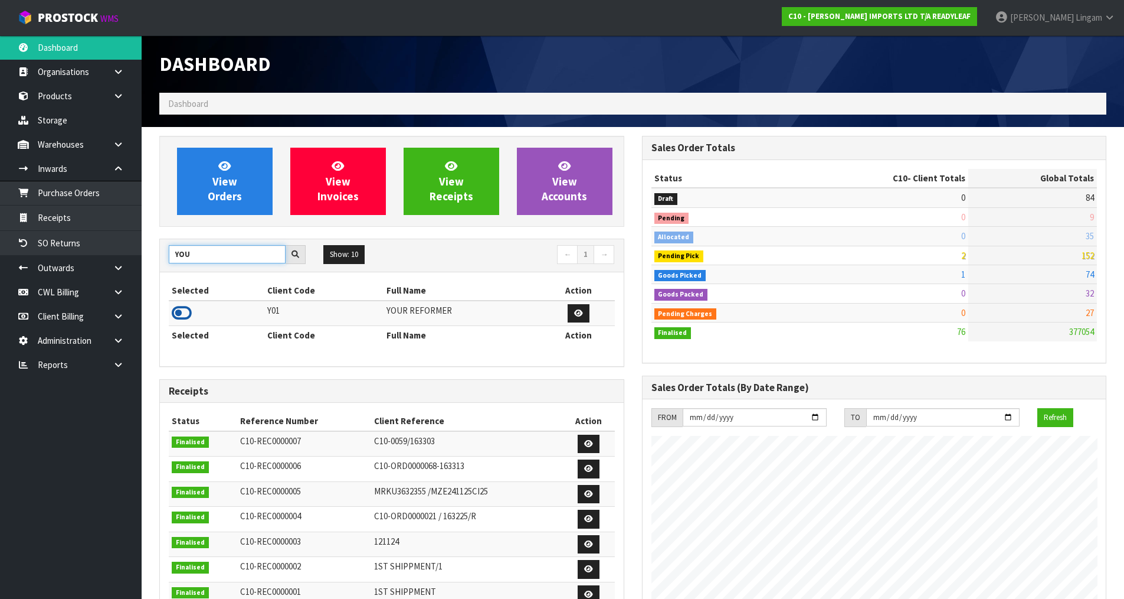
type input "YOU"
click at [179, 309] on icon at bounding box center [182, 313] width 20 height 18
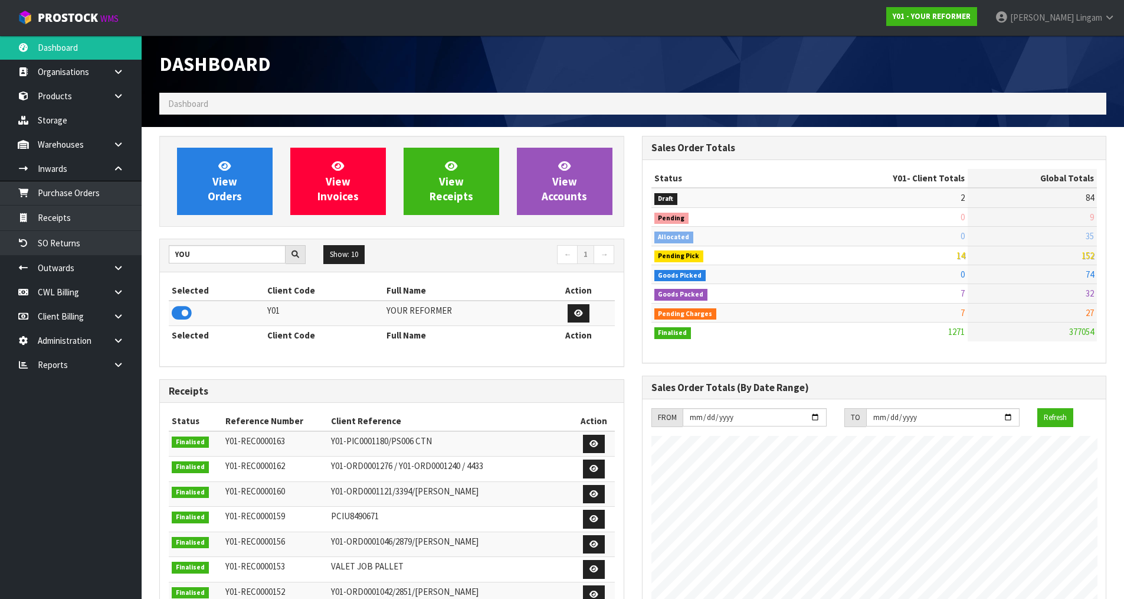
scroll to position [894, 482]
click at [243, 197] on link "View Orders" at bounding box center [225, 181] width 96 height 67
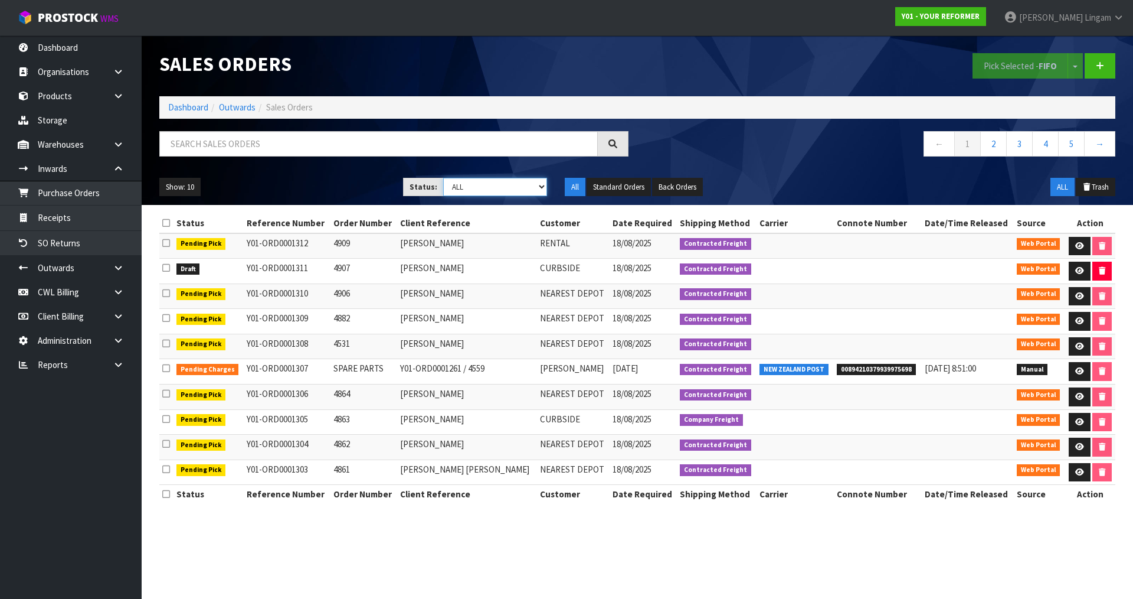
click at [524, 182] on select "Draft Pending Allocated Pending Pick Goods Picked Goods Packed Pending Charges …" at bounding box center [495, 187] width 104 height 18
click at [443, 178] on select "Draft Pending Allocated Pending Pick Goods Picked Goods Packed Pending Charges …" at bounding box center [495, 187] width 104 height 18
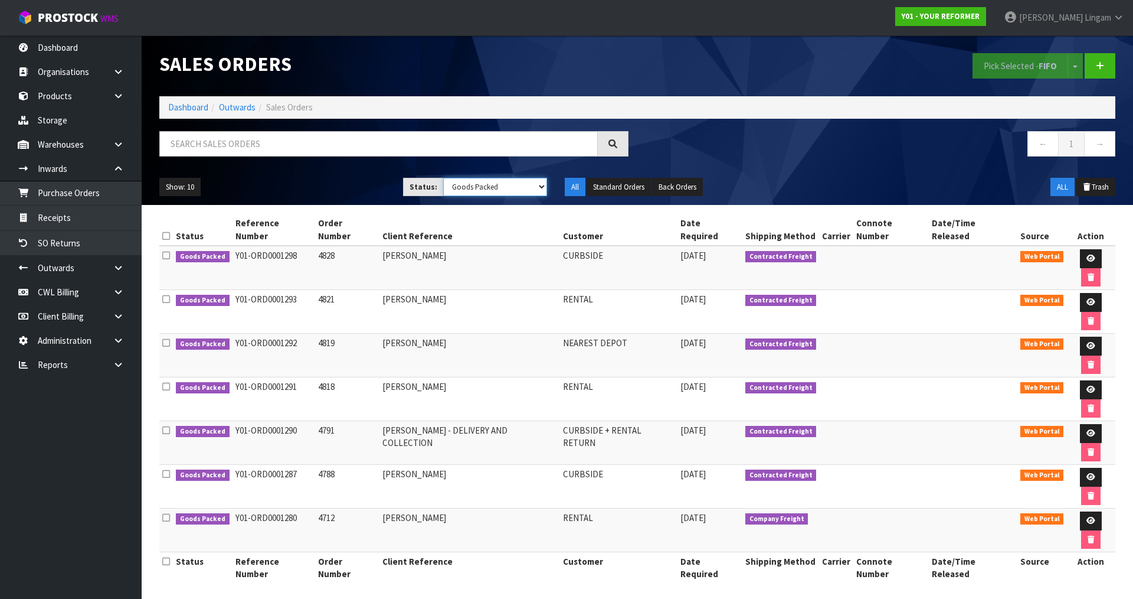
click at [524, 185] on select "Draft Pending Allocated Pending Pick Goods Picked Goods Packed Pending Charges …" at bounding box center [495, 187] width 104 height 18
click at [443, 178] on select "Draft Pending Allocated Pending Pick Goods Picked Goods Packed Pending Charges …" at bounding box center [495, 187] width 104 height 18
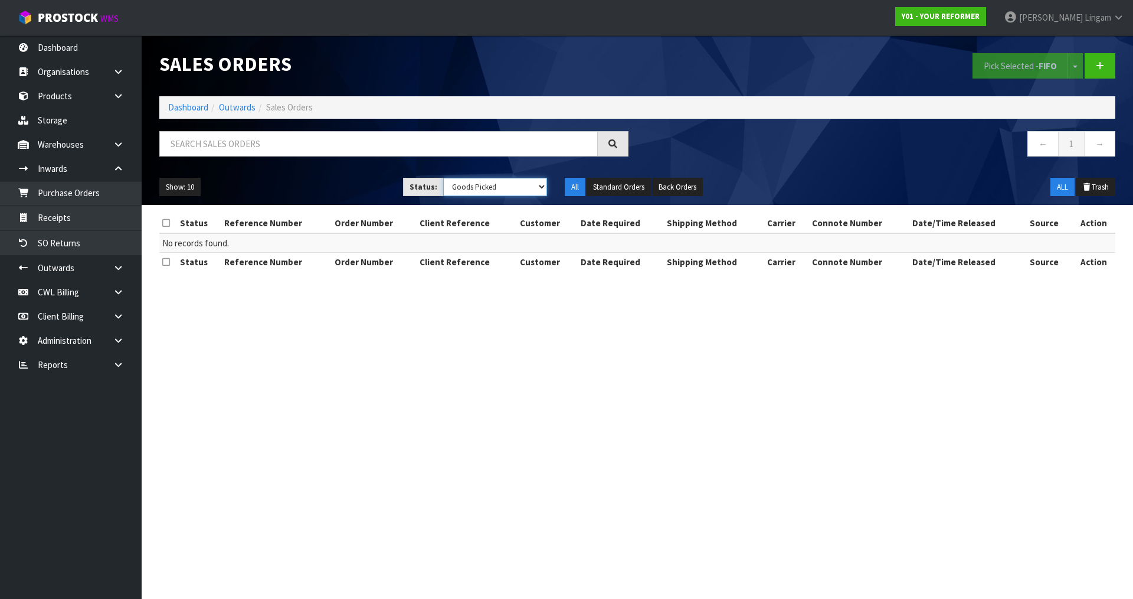
click at [509, 191] on select "Draft Pending Allocated Pending Pick Goods Picked Goods Packed Pending Charges …" at bounding box center [495, 187] width 104 height 18
select select "string:3"
click at [443, 178] on select "Draft Pending Allocated Pending Pick Goods Picked Goods Packed Pending Charges …" at bounding box center [495, 187] width 104 height 18
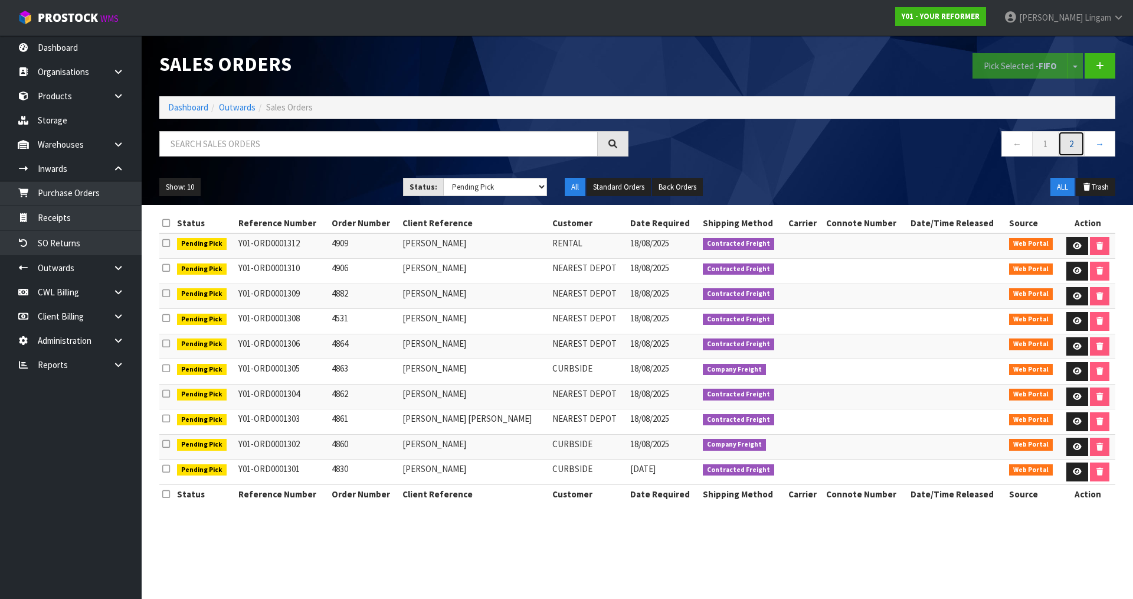
click at [1074, 148] on link "2" at bounding box center [1071, 143] width 27 height 25
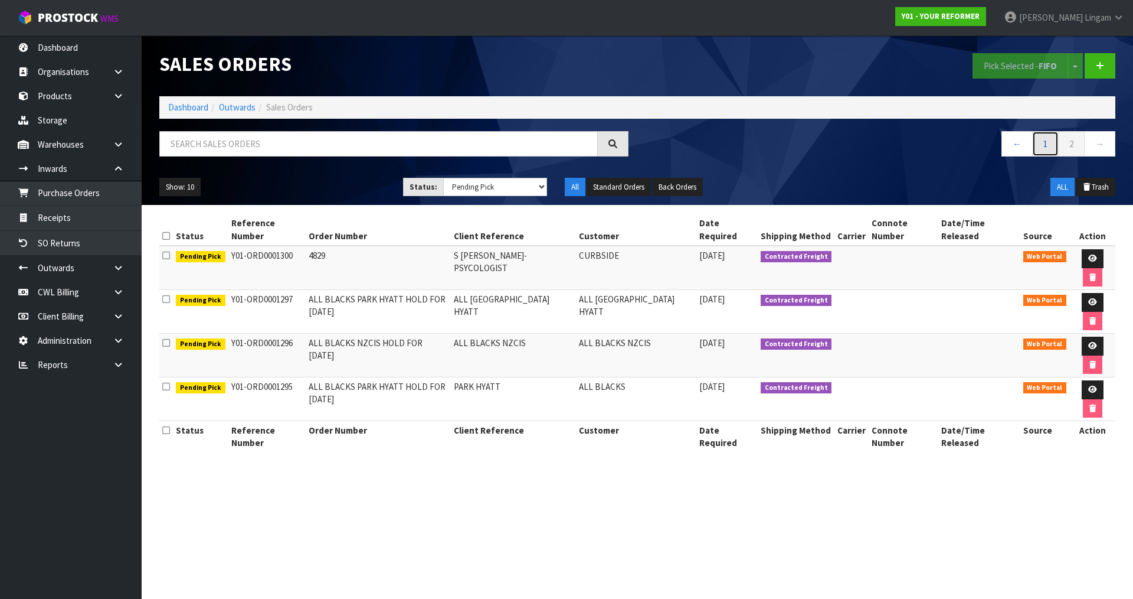
click at [1046, 146] on link "1" at bounding box center [1045, 143] width 27 height 25
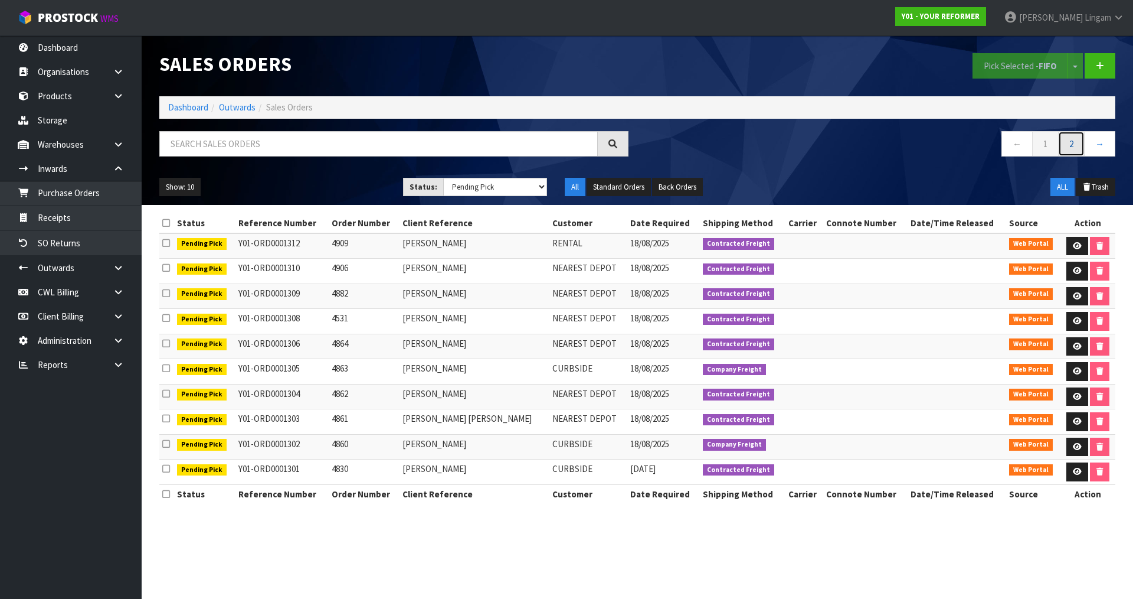
click at [1075, 152] on link "2" at bounding box center [1071, 143] width 27 height 25
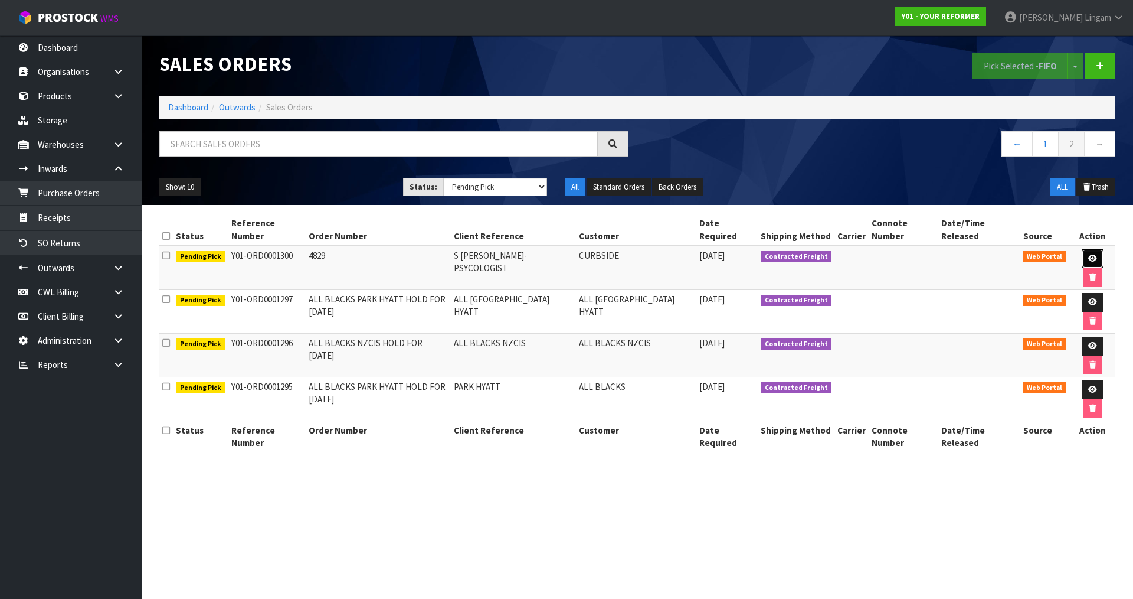
click at [1088, 254] on icon at bounding box center [1092, 258] width 9 height 8
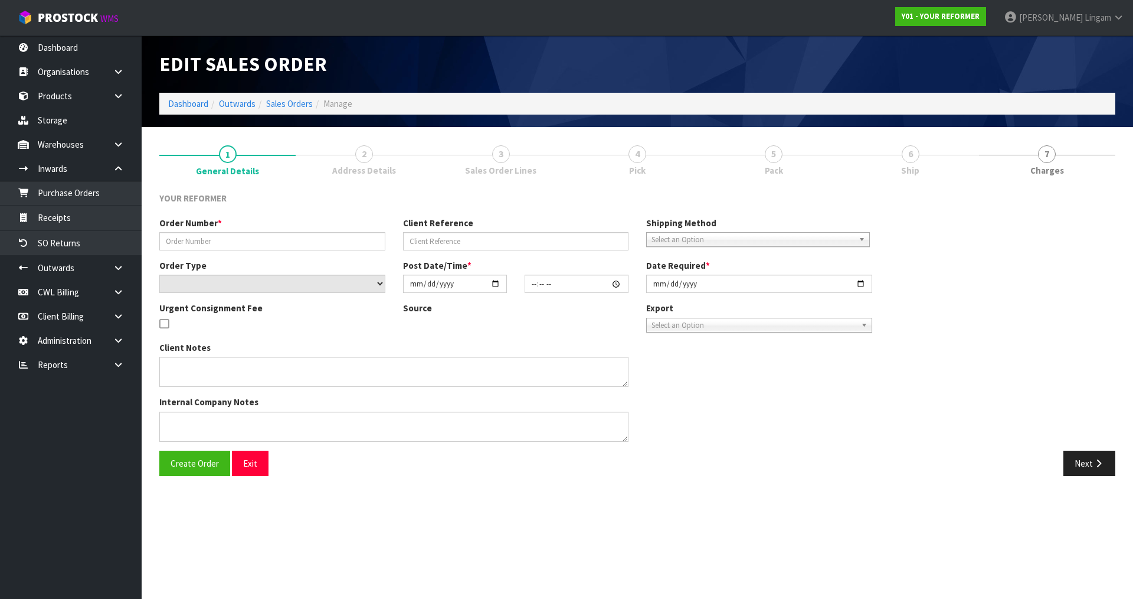
type input "4829"
type input "S [PERSON_NAME]- PSYCOLOGIST"
select select "number:0"
type input "2025-08-14"
type input "11:02:00.000"
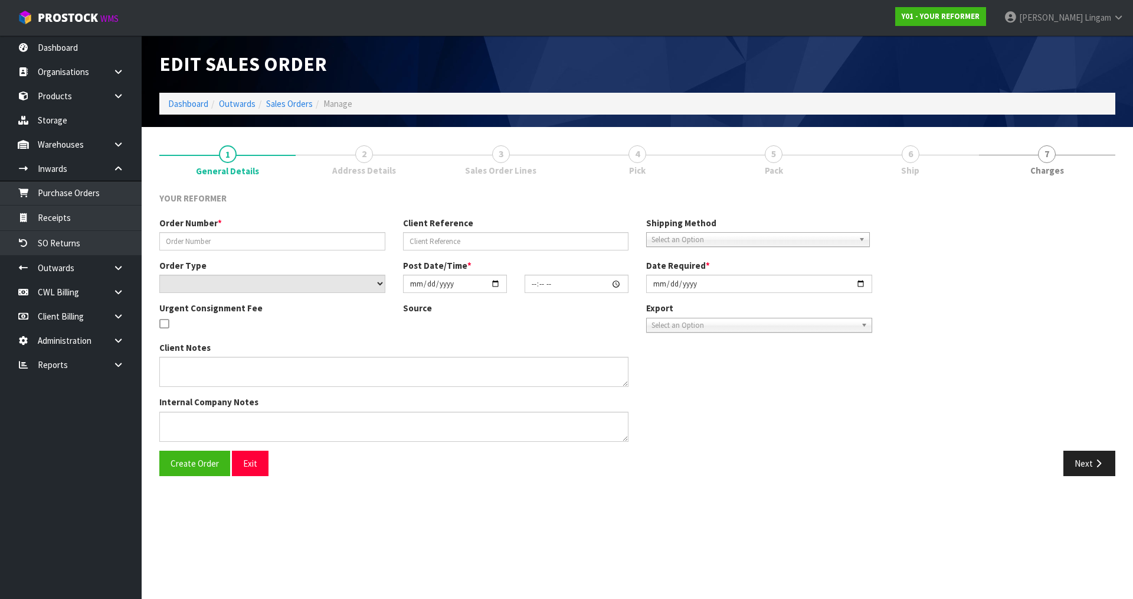
type input "2025-08-14"
type textarea "SOPHIE MUIR DR SOPHIE MUIR CLINICAL PSYCHOLOGIST 2/164 CARLISLE ROAD NORTHCROSS…"
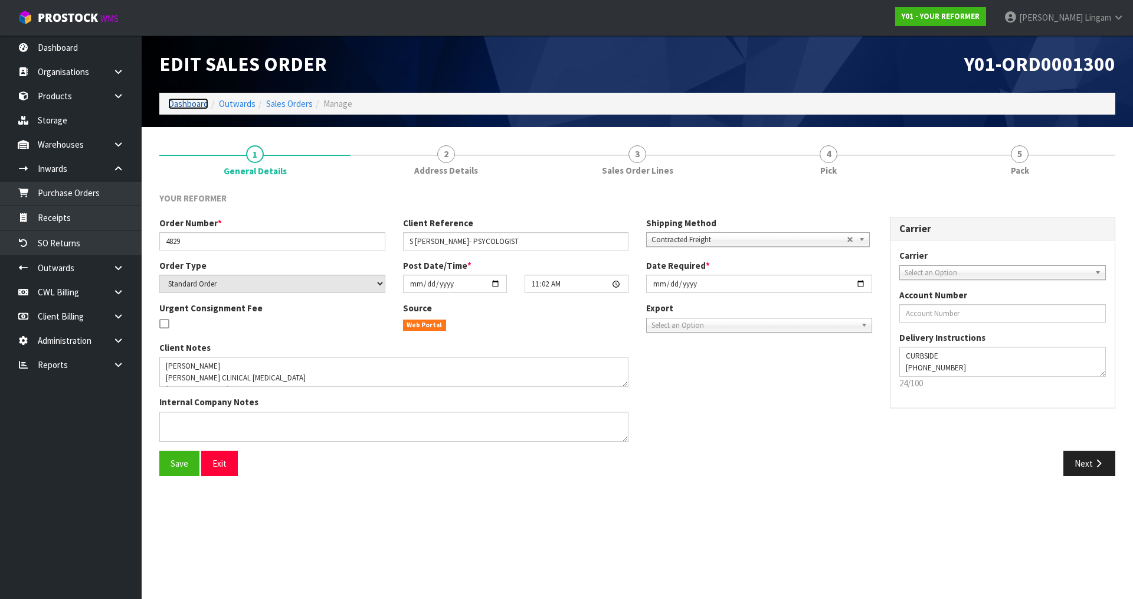
click at [194, 103] on link "Dashboard" at bounding box center [188, 103] width 40 height 11
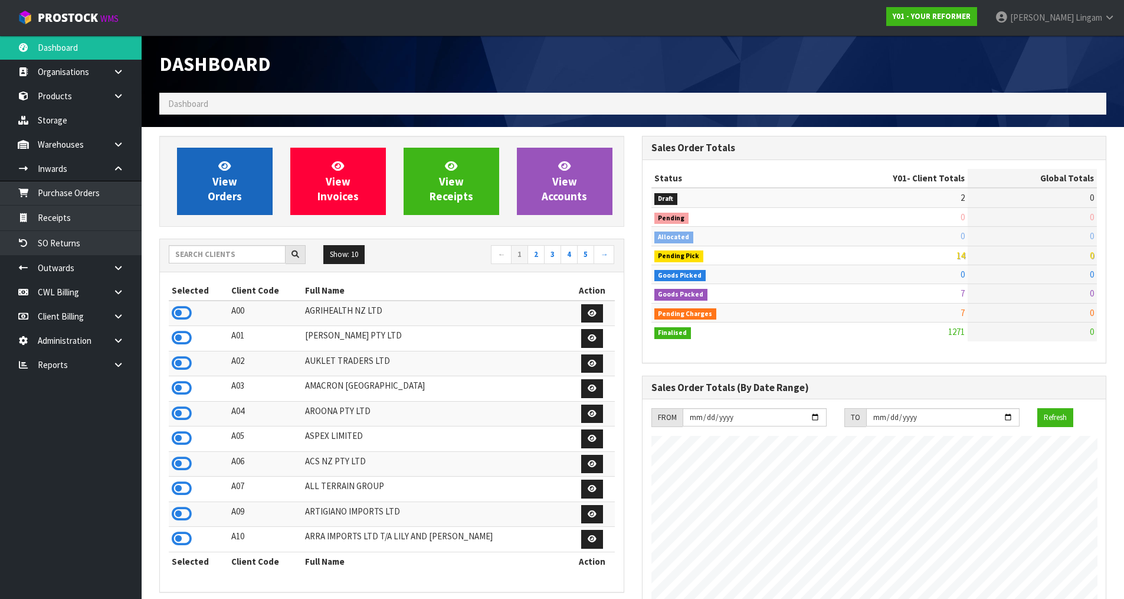
scroll to position [894, 482]
click at [242, 186] on link "View Orders" at bounding box center [225, 181] width 96 height 67
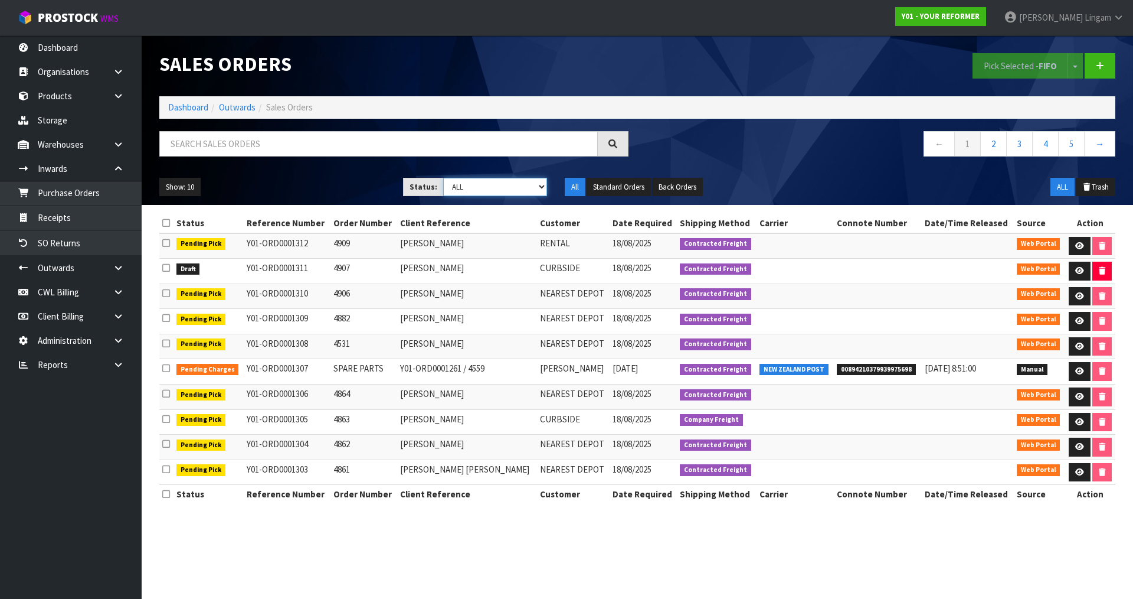
click at [488, 187] on select "Draft Pending Allocated Pending Pick Goods Picked Goods Packed Pending Charges …" at bounding box center [495, 187] width 104 height 18
select select "string:6"
click at [443, 178] on select "Draft Pending Allocated Pending Pick Goods Picked Goods Packed Pending Charges …" at bounding box center [495, 187] width 104 height 18
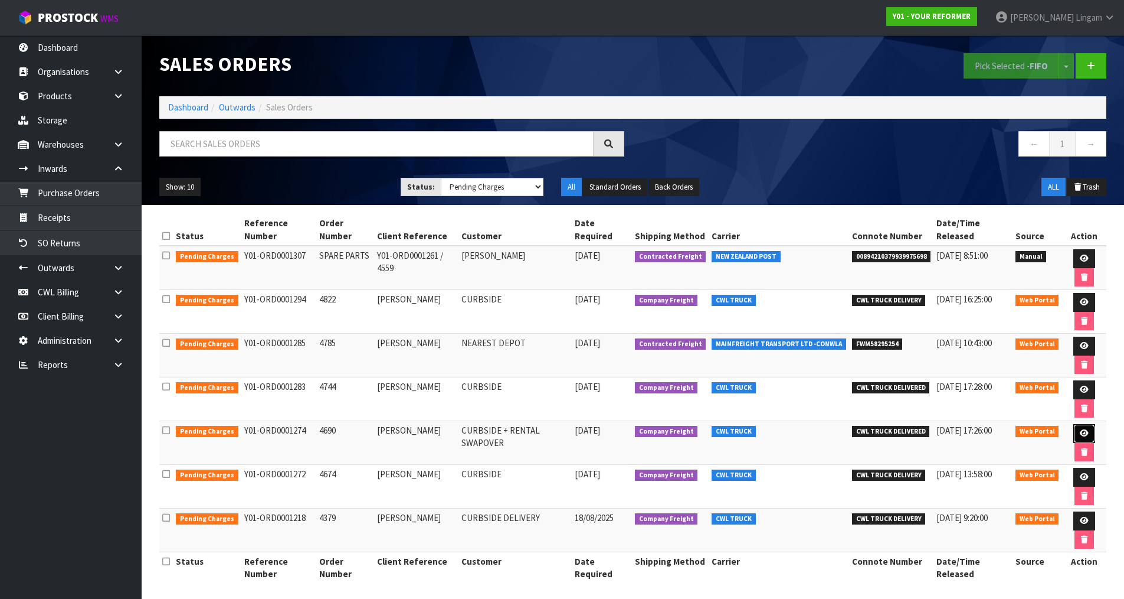
click at [1080, 430] on icon at bounding box center [1084, 433] width 9 height 8
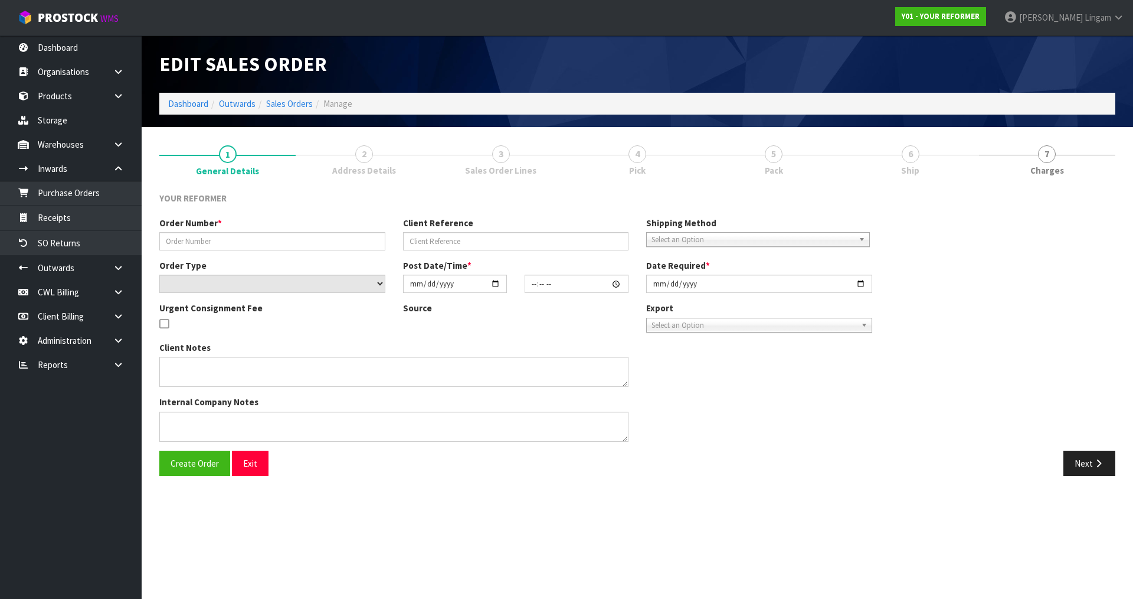
type input "4690"
type input "TESSA MILINA"
select select "number:0"
type input "2025-08-05"
type input "14:28:00.000"
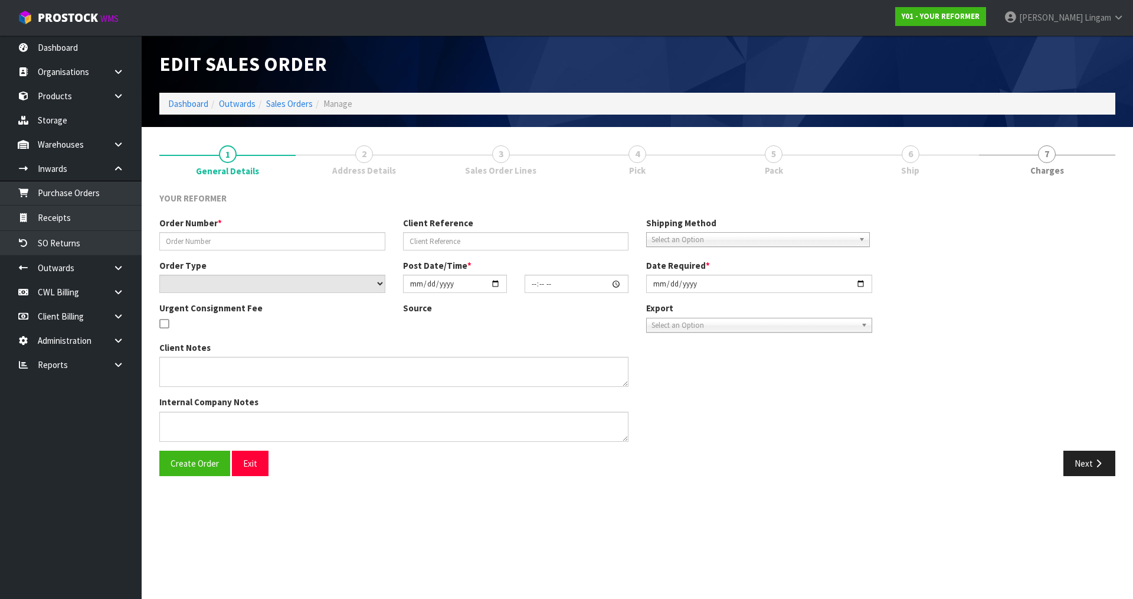
type input "2025-08-05"
type textarea "TESSA MILINA 44 PAMU ROAD AUK AUCKLAND 0618 NEW ZEALAND +64 21 206 1244"
type textarea "ALL NOTES HAVE BEEN INCLUDED ON THE PROSTOCK ORDER, BUT JUST TO CONFIRM, WE WIL…"
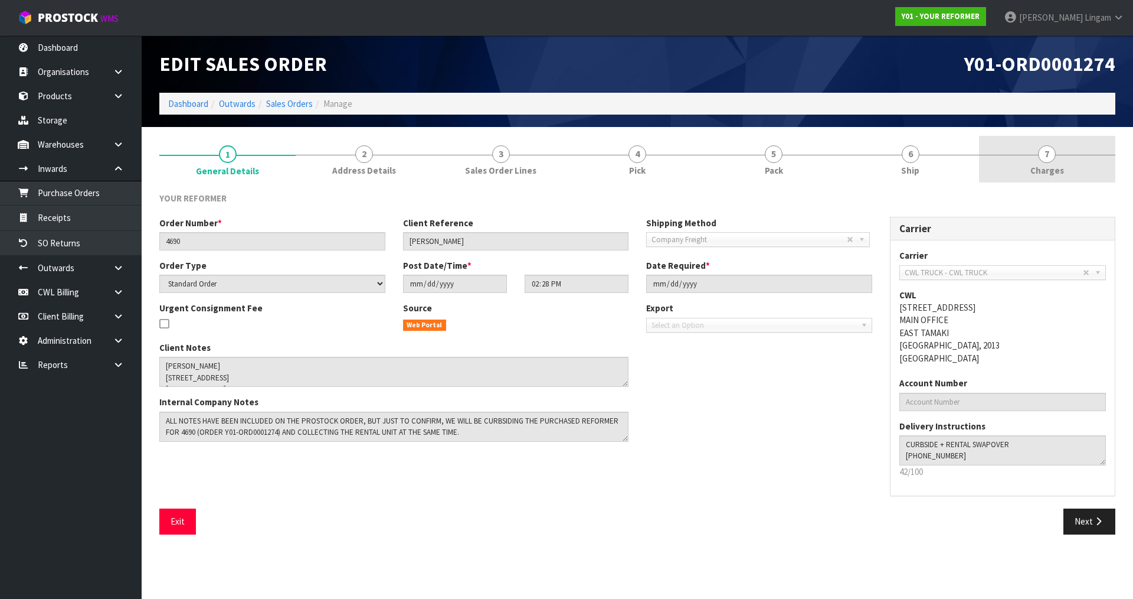
click at [1055, 159] on link "7 Charges" at bounding box center [1047, 159] width 136 height 47
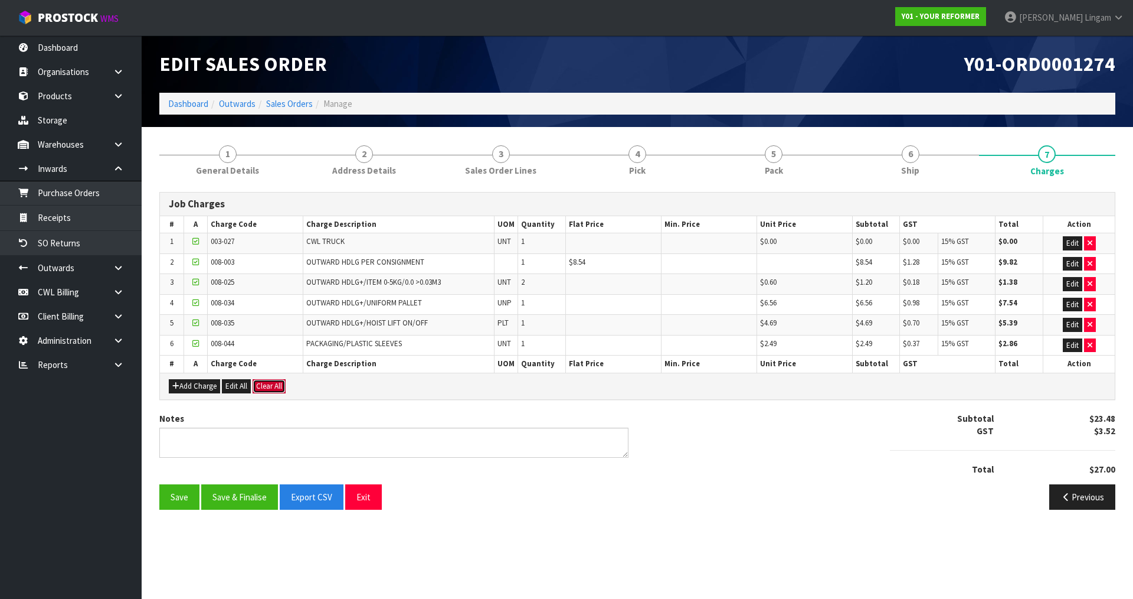
click at [271, 387] on button "Clear All" at bounding box center [269, 386] width 33 height 14
click at [271, 387] on span "Confirm" at bounding box center [269, 386] width 26 height 10
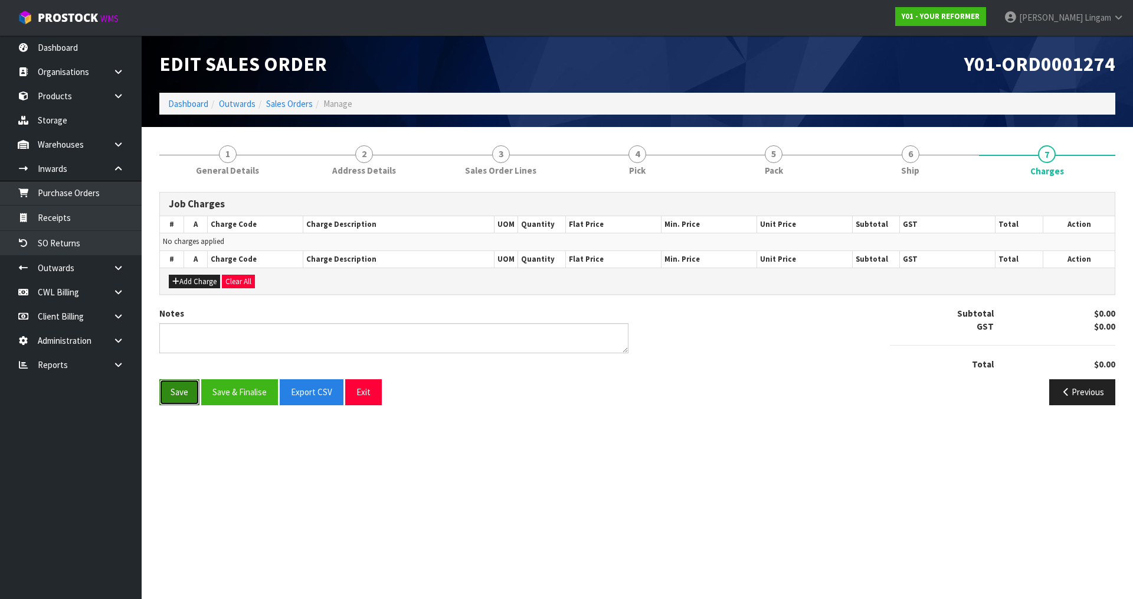
click at [179, 401] on button "Save" at bounding box center [179, 391] width 40 height 25
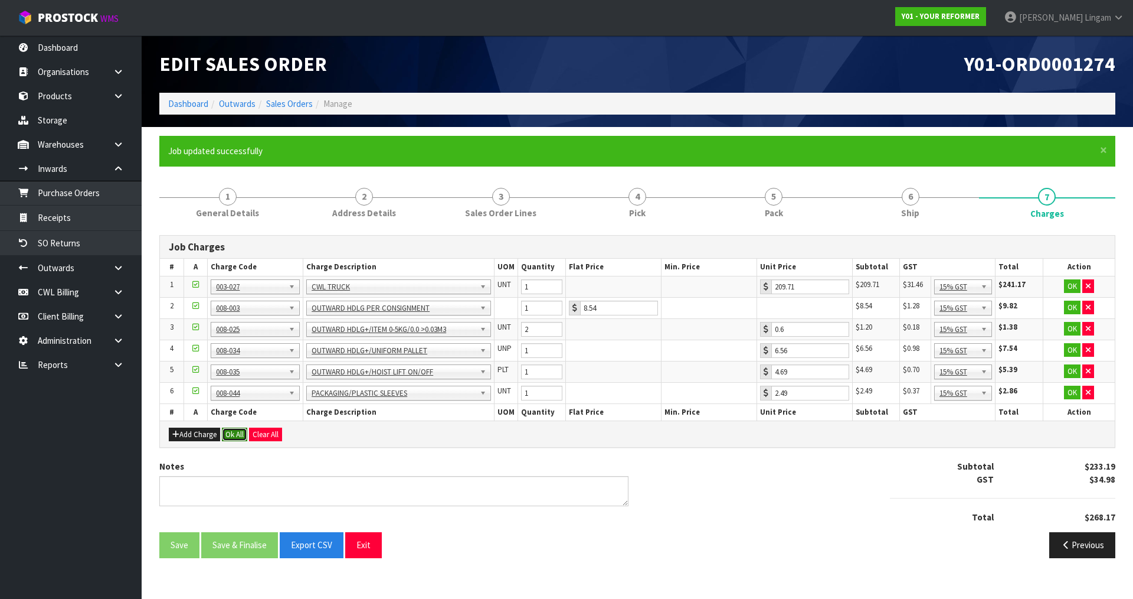
click at [232, 434] on button "Ok All" at bounding box center [234, 434] width 25 height 14
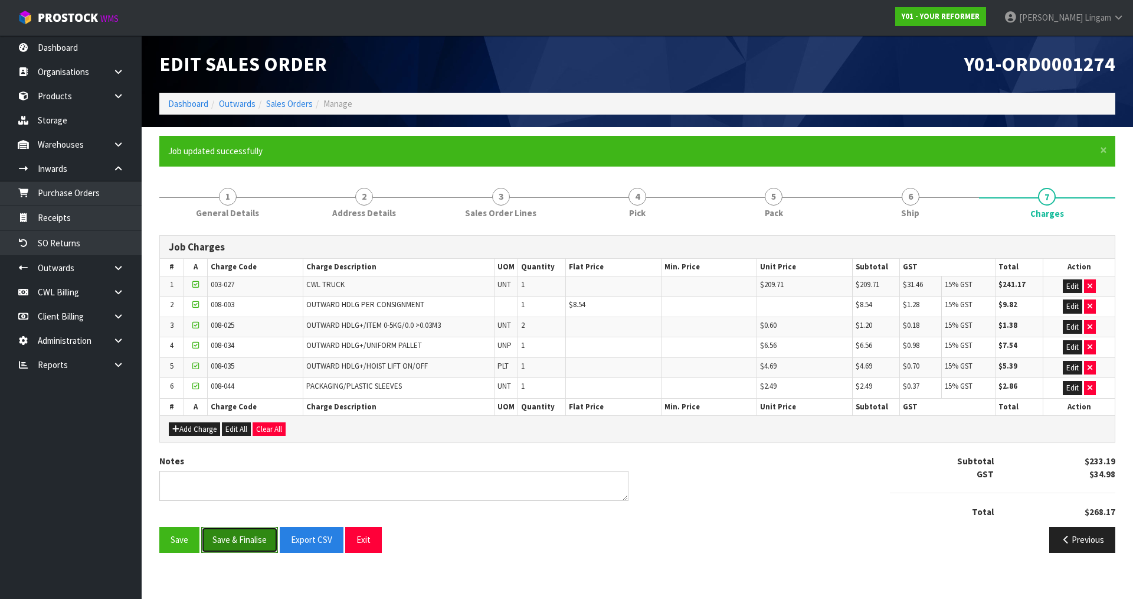
click at [237, 540] on button "Save & Finalise" at bounding box center [239, 539] width 77 height 25
click at [303, 100] on link "Sales Orders" at bounding box center [289, 103] width 47 height 11
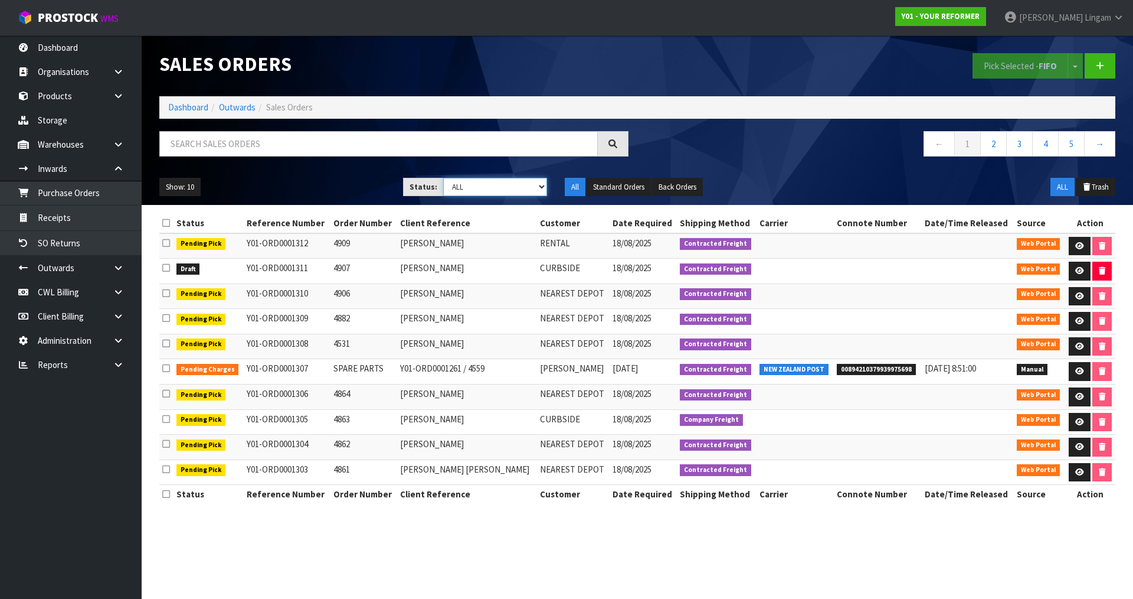
drag, startPoint x: 519, startPoint y: 187, endPoint x: 519, endPoint y: 195, distance: 7.7
click at [519, 189] on select "Draft Pending Allocated Pending Pick Goods Picked Goods Packed Pending Charges …" at bounding box center [495, 187] width 104 height 18
select select "string:6"
click at [443, 178] on select "Draft Pending Allocated Pending Pick Goods Picked Goods Packed Pending Charges …" at bounding box center [495, 187] width 104 height 18
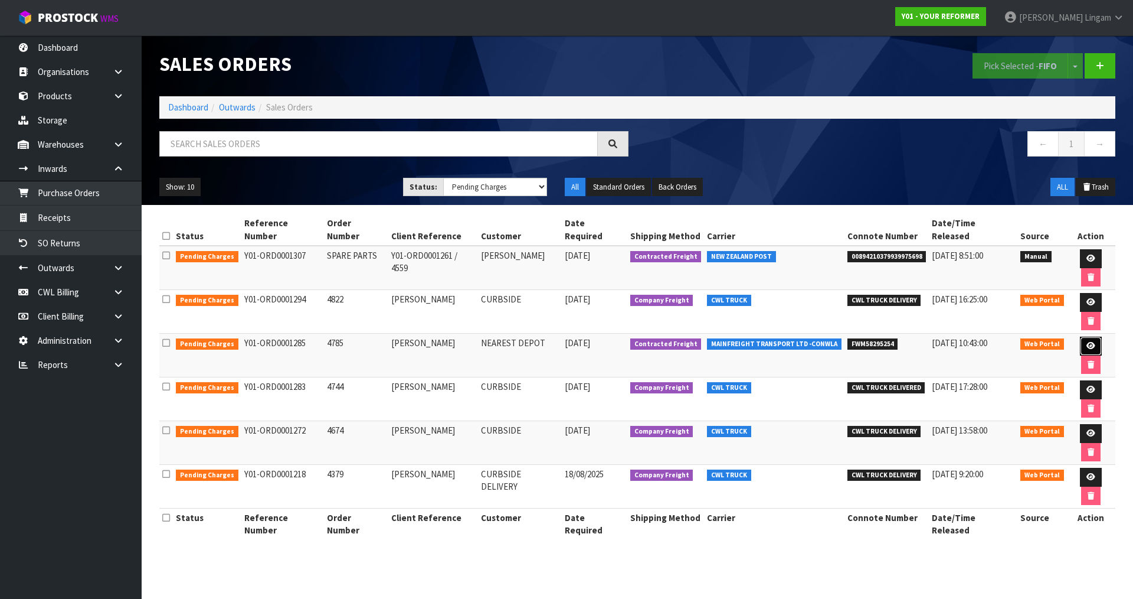
click at [1087, 342] on icon at bounding box center [1091, 346] width 9 height 8
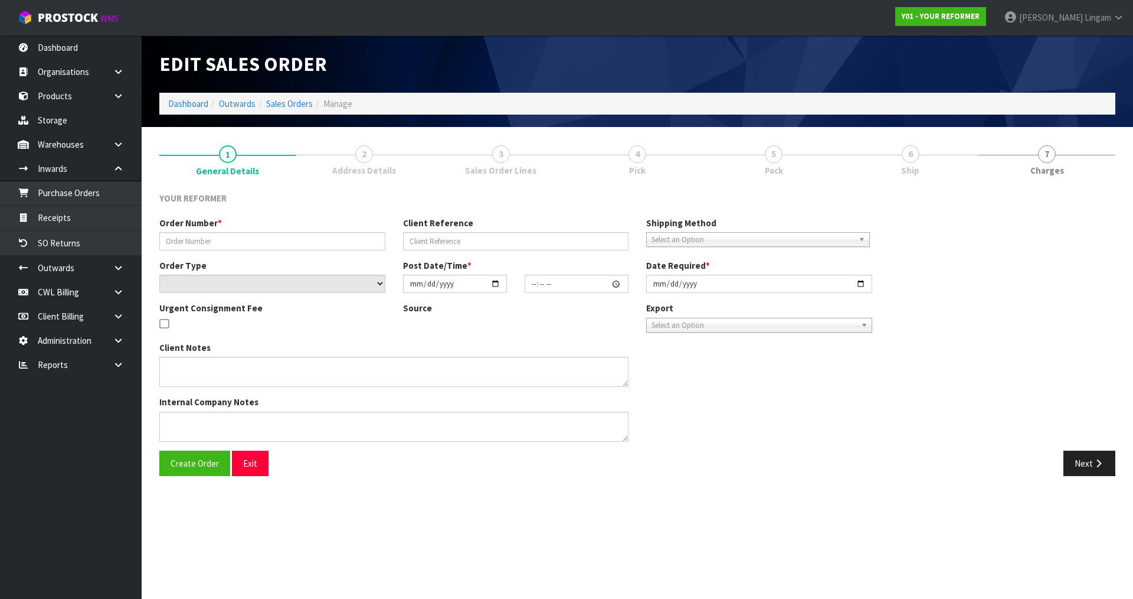
type input "4785"
type input "DEBORAH BELL"
select select "number:0"
type input "2025-08-11"
type input "13:28:00.000"
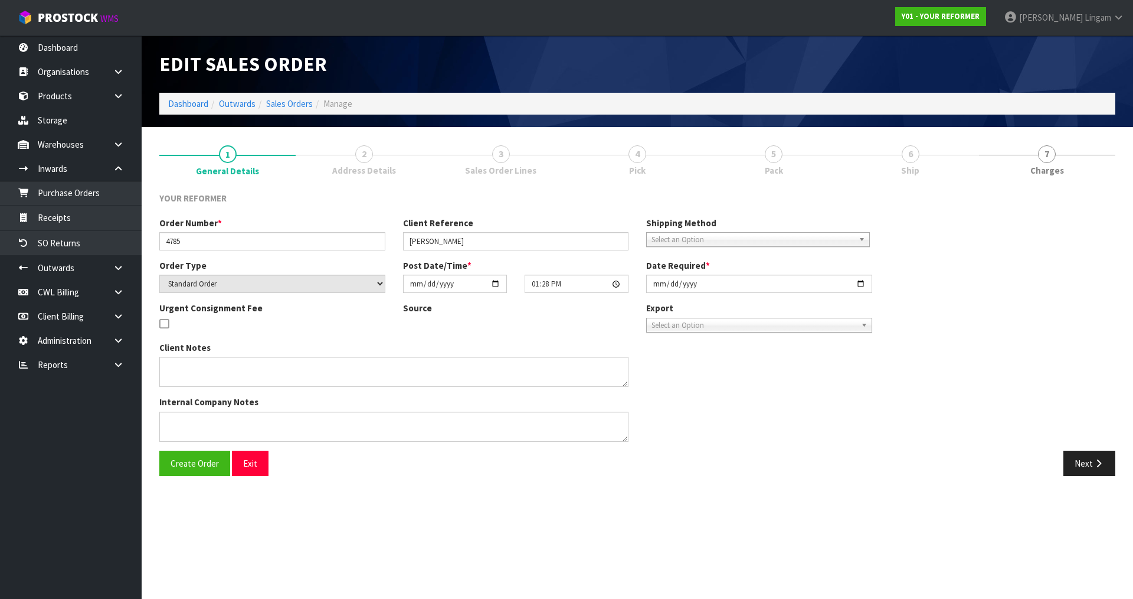
type input "2025-08-12"
type textarea "DEBORAH BELL 780 NIKAU RD MOKIHINUI WTC WESTPORT 7891 NEW ZEALAND +64 27 712 75…"
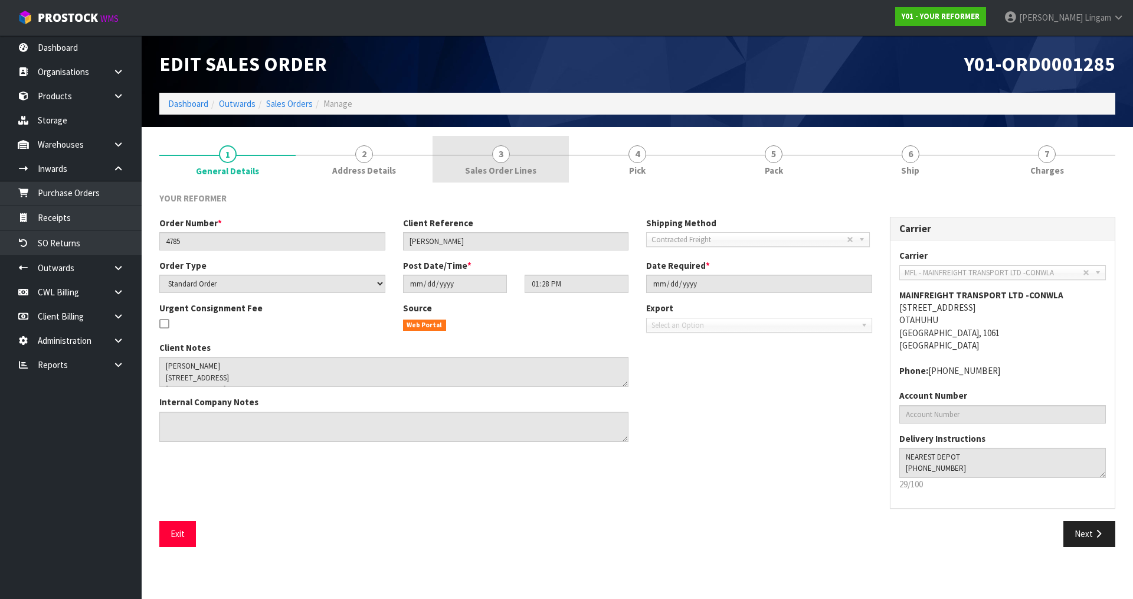
click at [529, 172] on span "Sales Order Lines" at bounding box center [500, 170] width 71 height 12
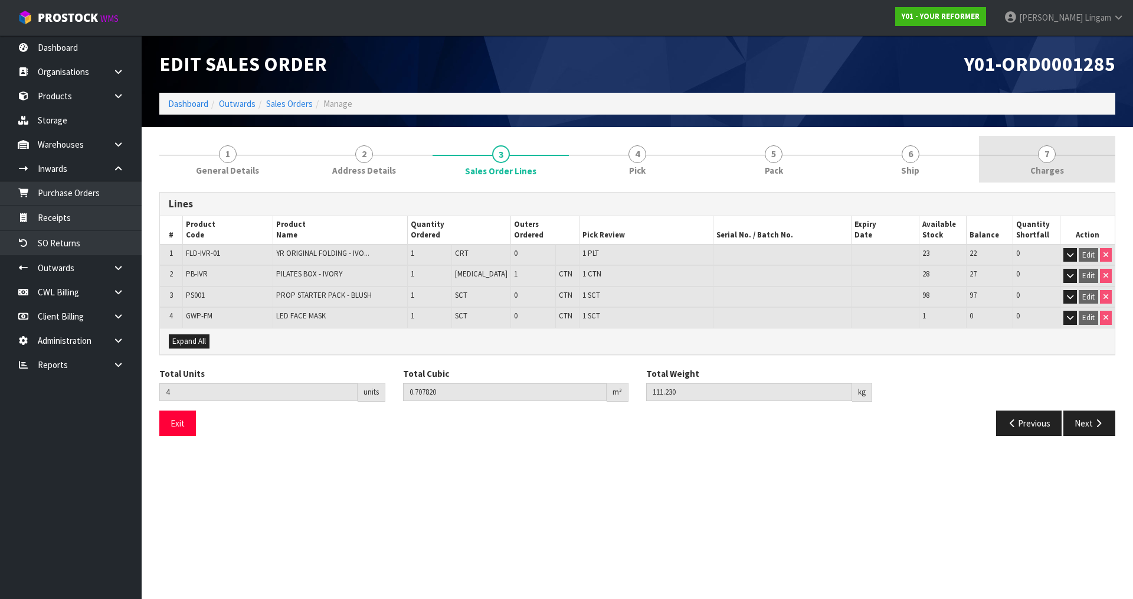
click at [1061, 165] on span "Charges" at bounding box center [1048, 170] width 34 height 12
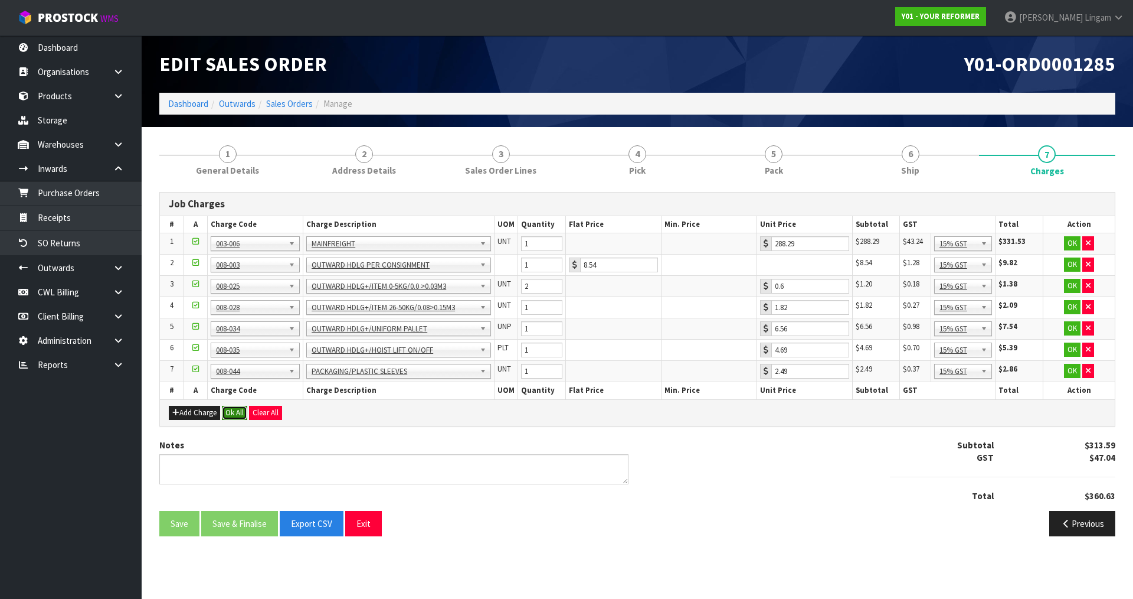
click at [231, 411] on button "Ok All" at bounding box center [234, 413] width 25 height 14
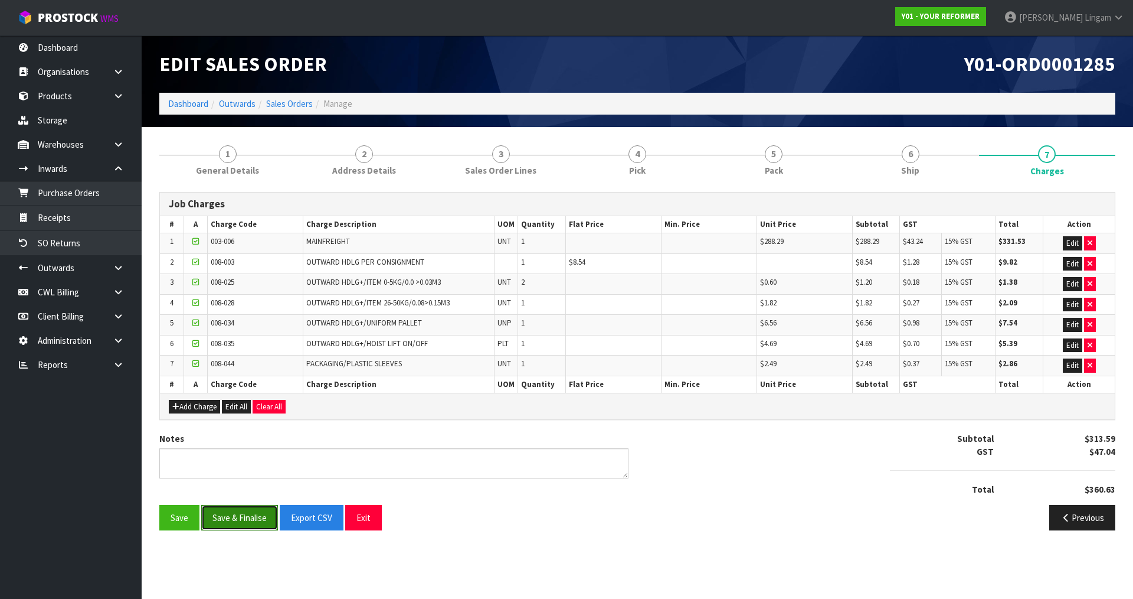
click at [232, 518] on button "Save & Finalise" at bounding box center [239, 517] width 77 height 25
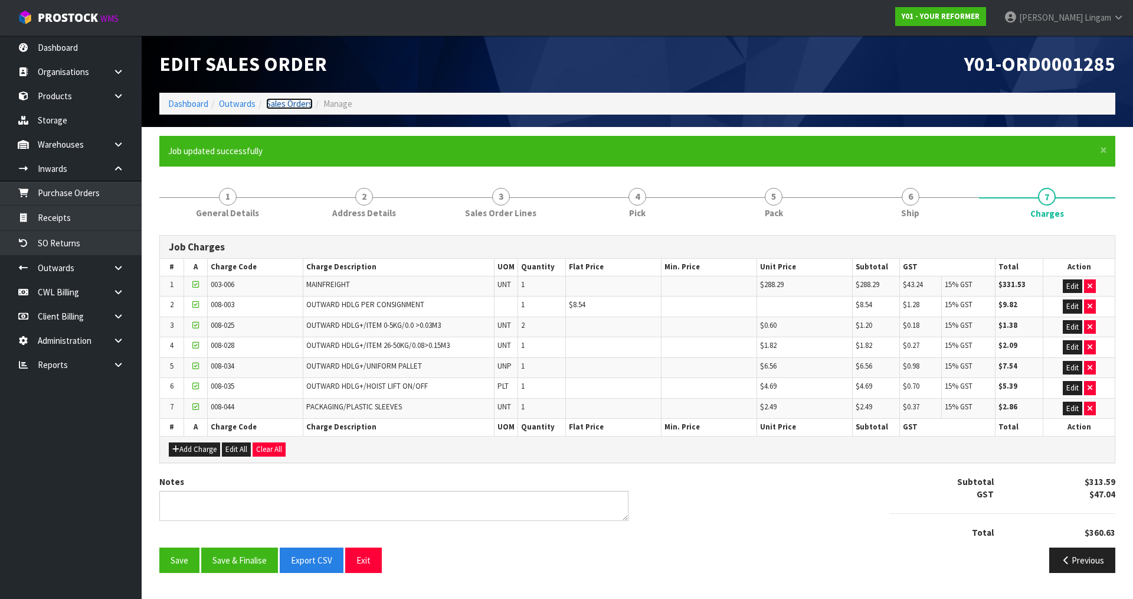
click at [285, 103] on link "Sales Orders" at bounding box center [289, 103] width 47 height 11
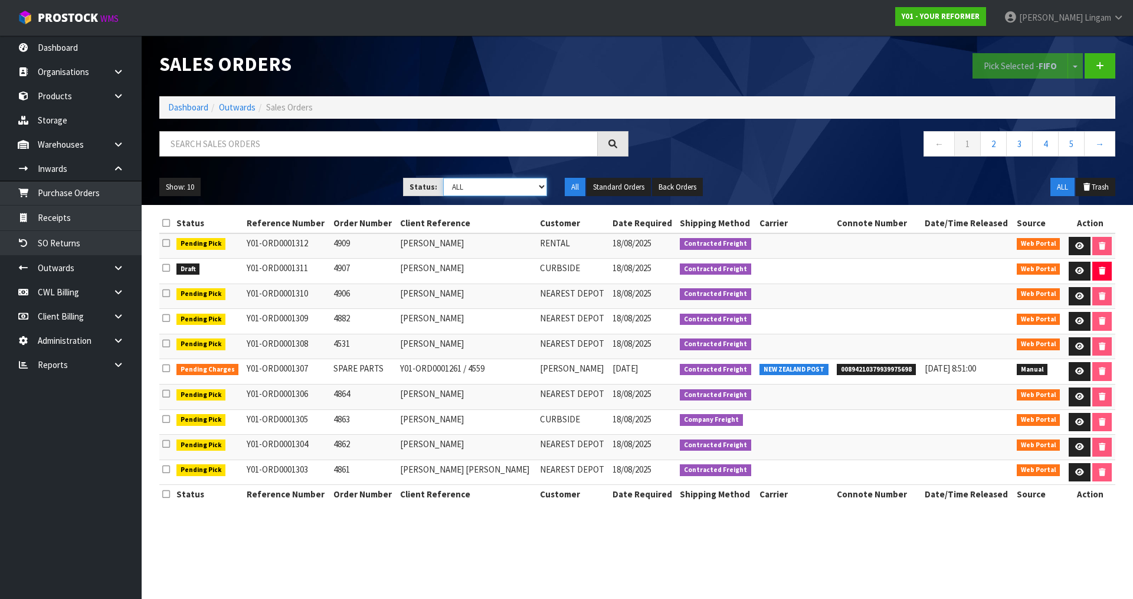
click at [519, 187] on select "Draft Pending Allocated Pending Pick Goods Picked Goods Packed Pending Charges …" at bounding box center [495, 187] width 104 height 18
select select "string:6"
click at [443, 178] on select "Draft Pending Allocated Pending Pick Goods Picked Goods Packed Pending Charges …" at bounding box center [495, 187] width 104 height 18
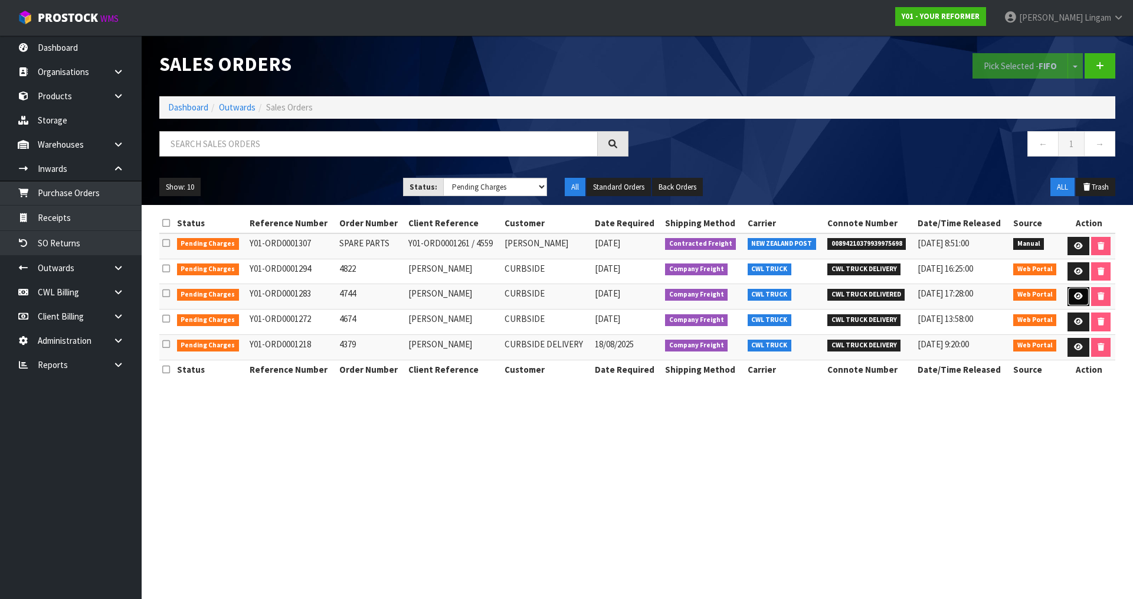
click at [1079, 296] on icon at bounding box center [1078, 296] width 9 height 8
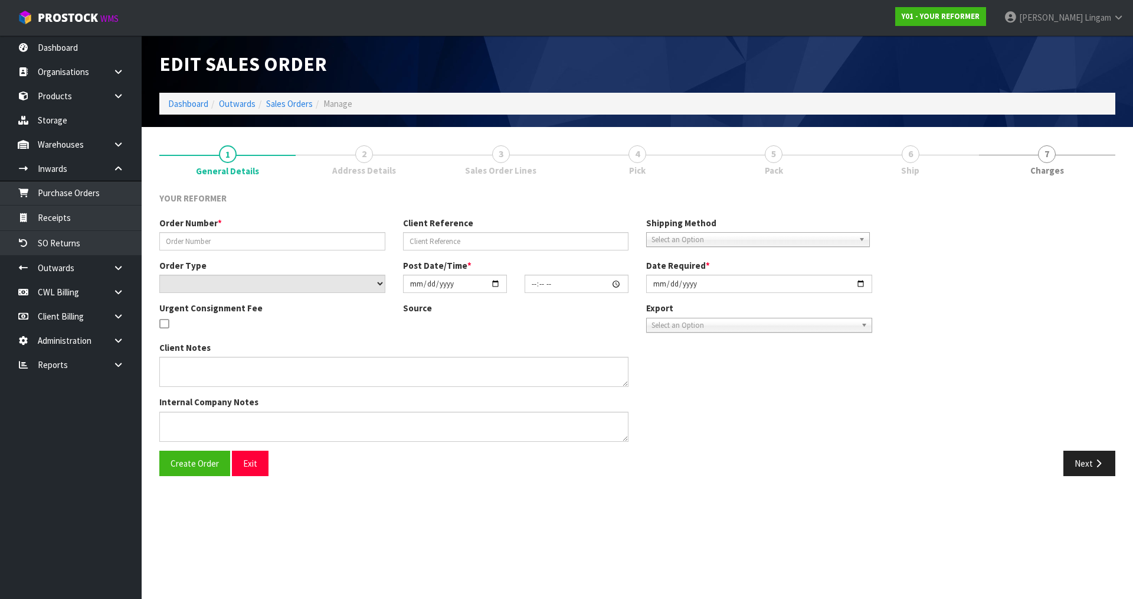
type input "4744"
type input "JADE WILKES"
select select "number:0"
type input "2025-08-11"
type input "13:23:00.000"
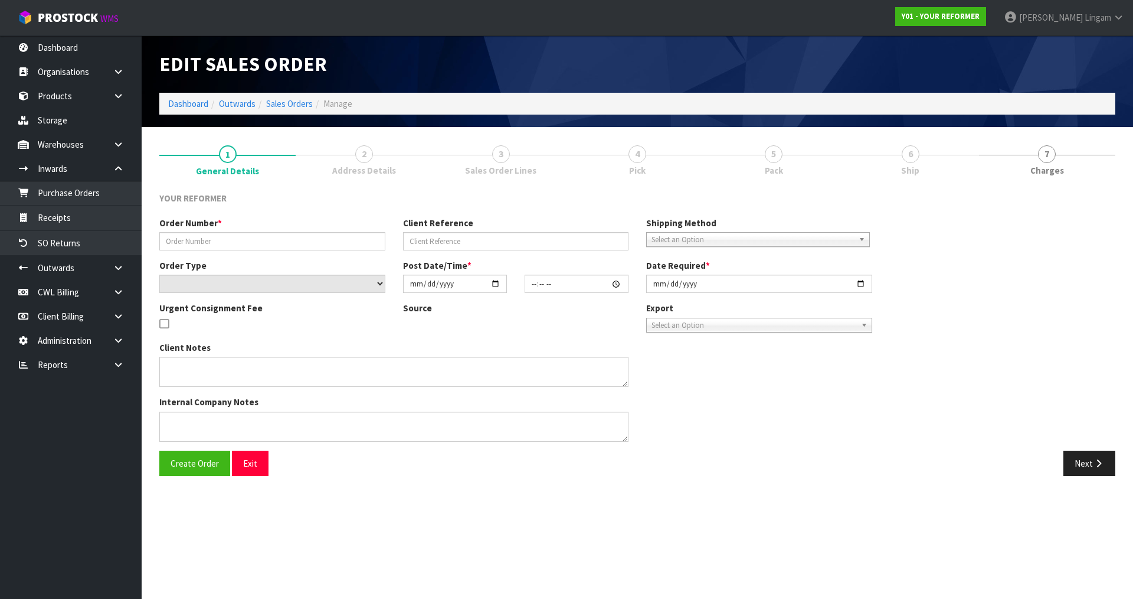
type input "2025-08-12"
type textarea "JADE WILKES 78 VINISTRA ROAD AUK HUAPAI 0810 NEW ZEALAND +64 27 346 2490"
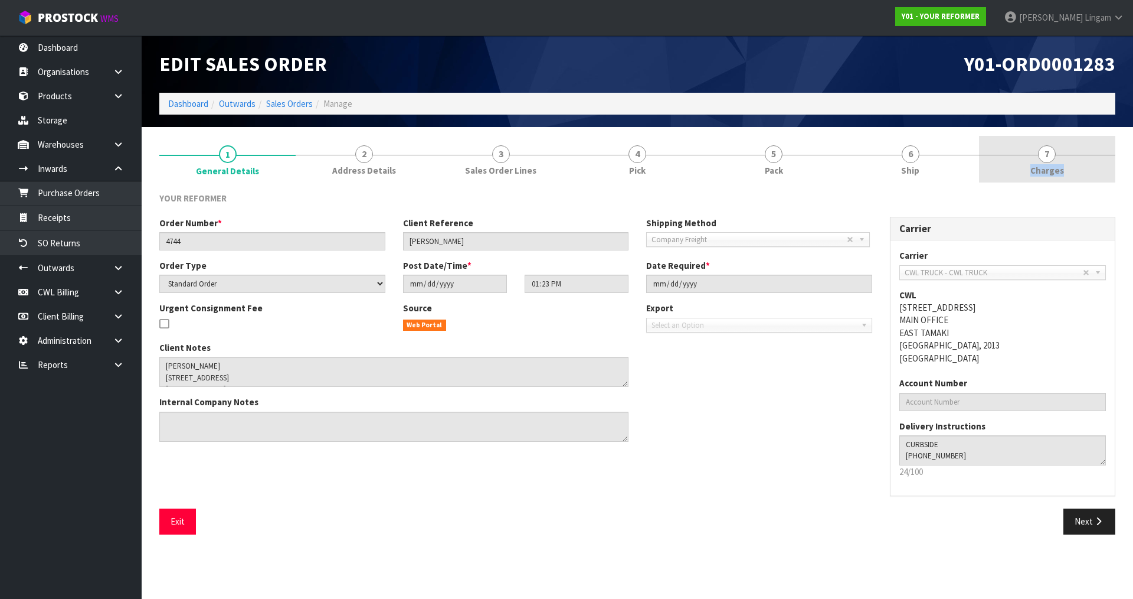
click at [1062, 160] on link "7 Charges" at bounding box center [1047, 159] width 136 height 47
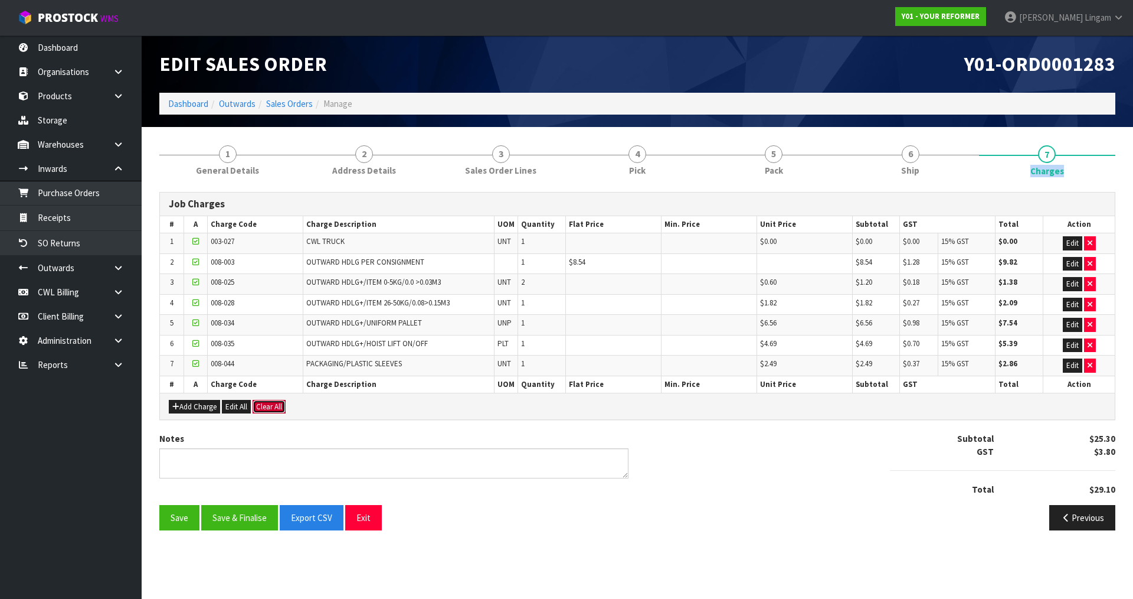
click at [273, 410] on button "Clear All" at bounding box center [269, 407] width 33 height 14
click at [274, 407] on span "Confirm" at bounding box center [269, 406] width 26 height 10
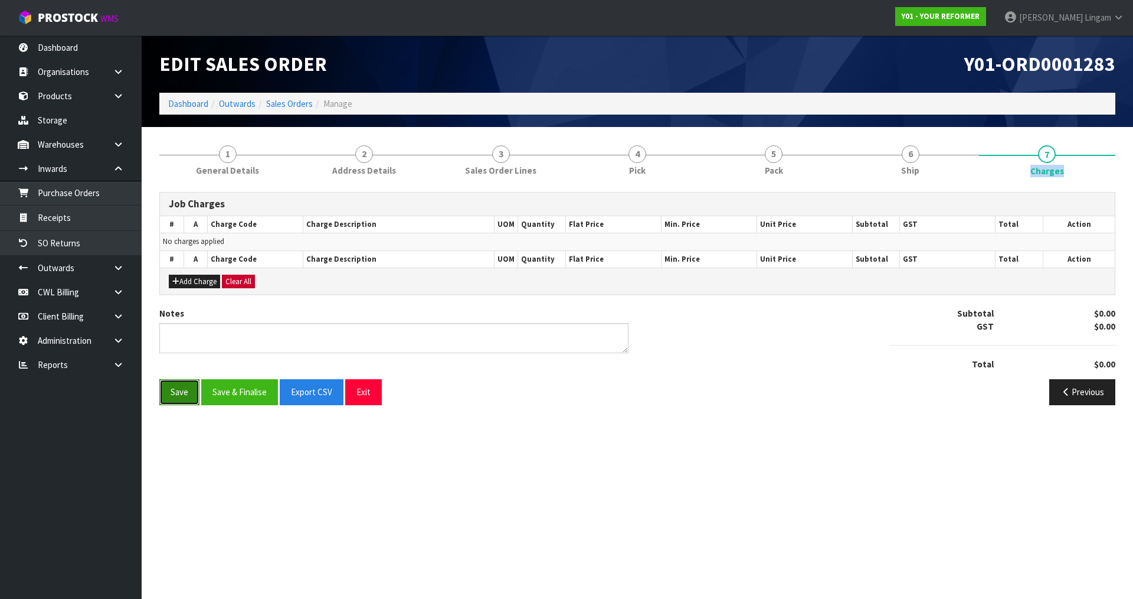
click at [178, 399] on button "Save" at bounding box center [179, 391] width 40 height 25
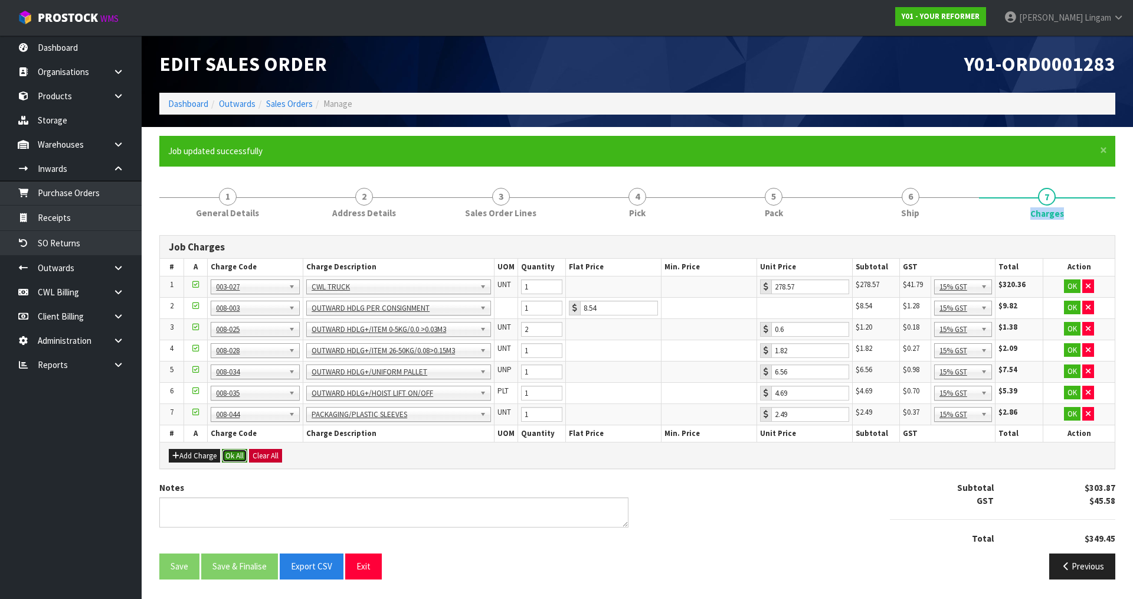
click at [233, 456] on button "Ok All" at bounding box center [234, 456] width 25 height 14
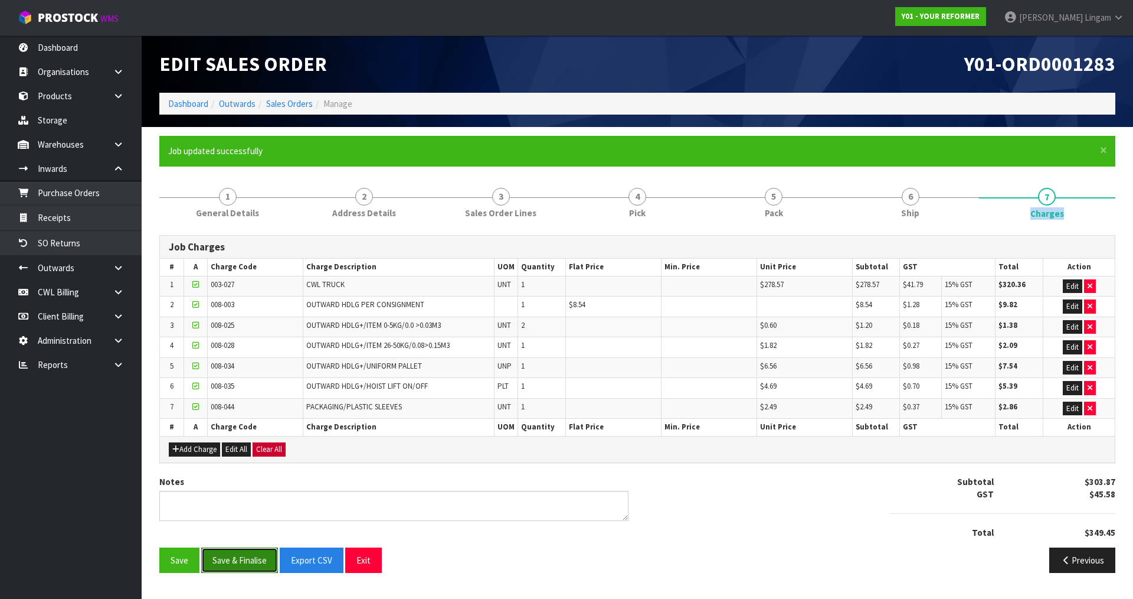
click at [252, 563] on button "Save & Finalise" at bounding box center [239, 559] width 77 height 25
click at [299, 107] on link "Sales Orders" at bounding box center [289, 103] width 47 height 11
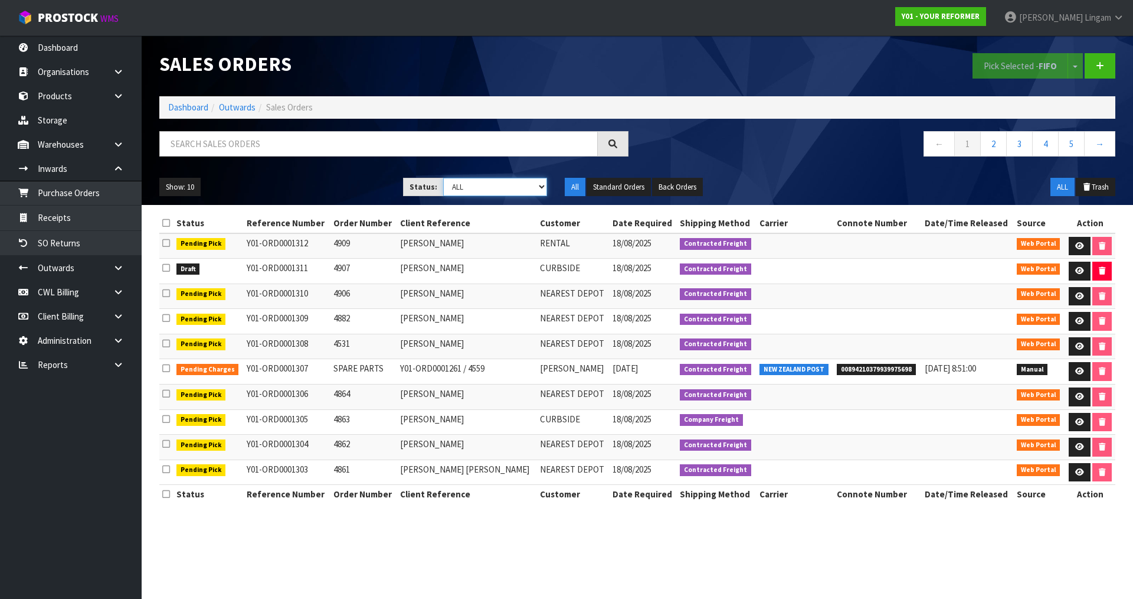
click at [537, 188] on select "Draft Pending Allocated Pending Pick Goods Picked Goods Packed Pending Charges …" at bounding box center [495, 187] width 104 height 18
select select "string:6"
click at [443, 178] on select "Draft Pending Allocated Pending Pick Goods Picked Goods Packed Pending Charges …" at bounding box center [495, 187] width 104 height 18
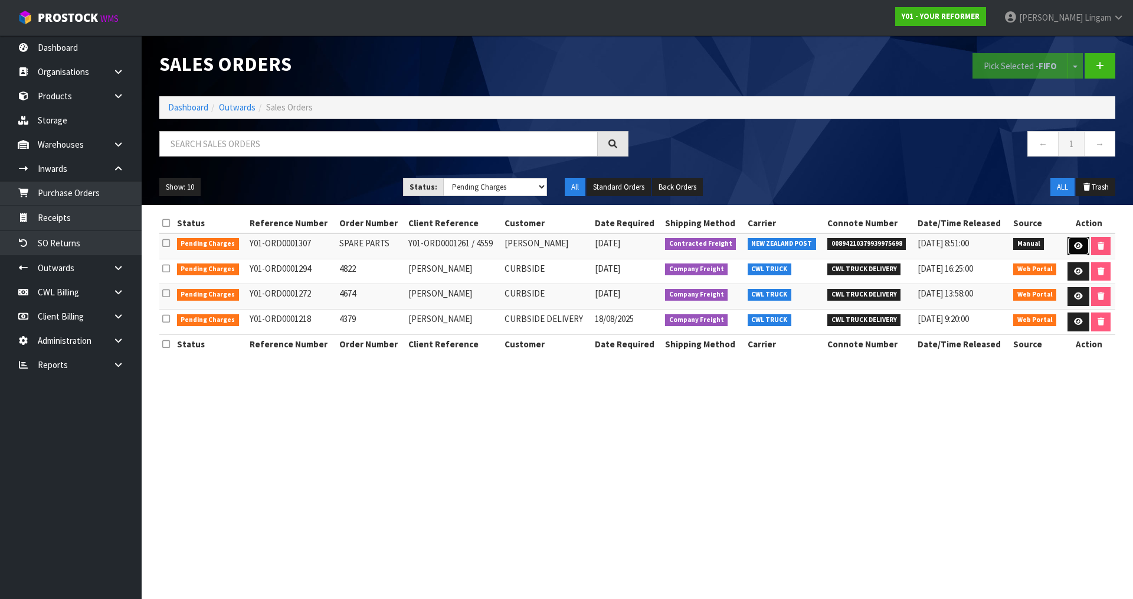
click at [1072, 241] on link at bounding box center [1079, 246] width 22 height 19
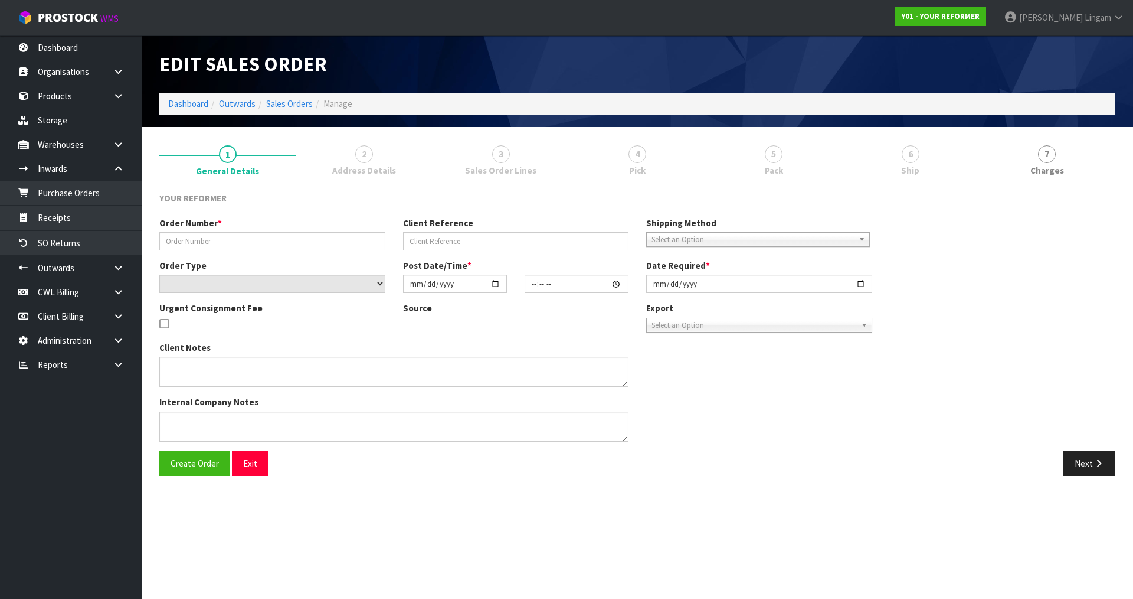
type input "SPARE PARTS"
type input "Y01-ORD0001261 / 4559"
select select "number:0"
type input "2025-08-15"
type input "16:05:00.000"
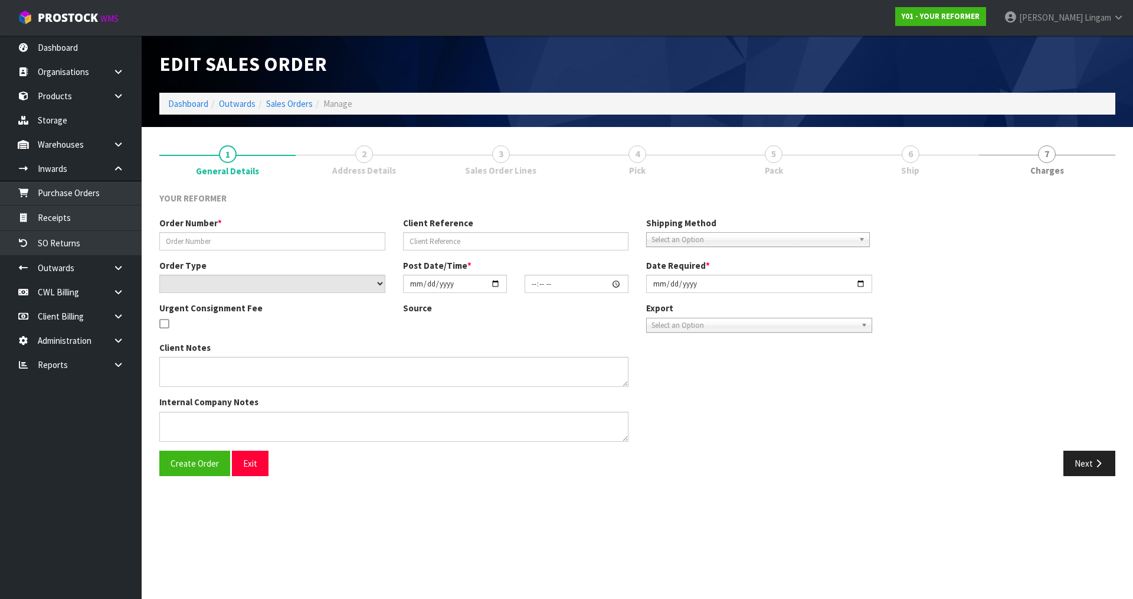
type input "2025-08-15"
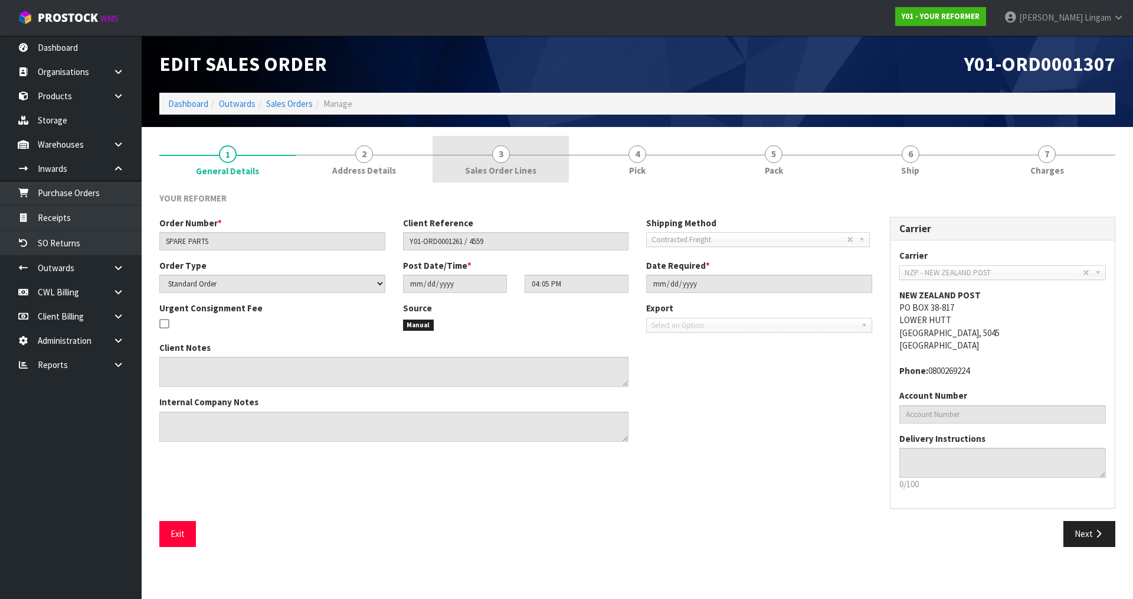
click at [538, 169] on link "3 Sales Order Lines" at bounding box center [501, 159] width 136 height 47
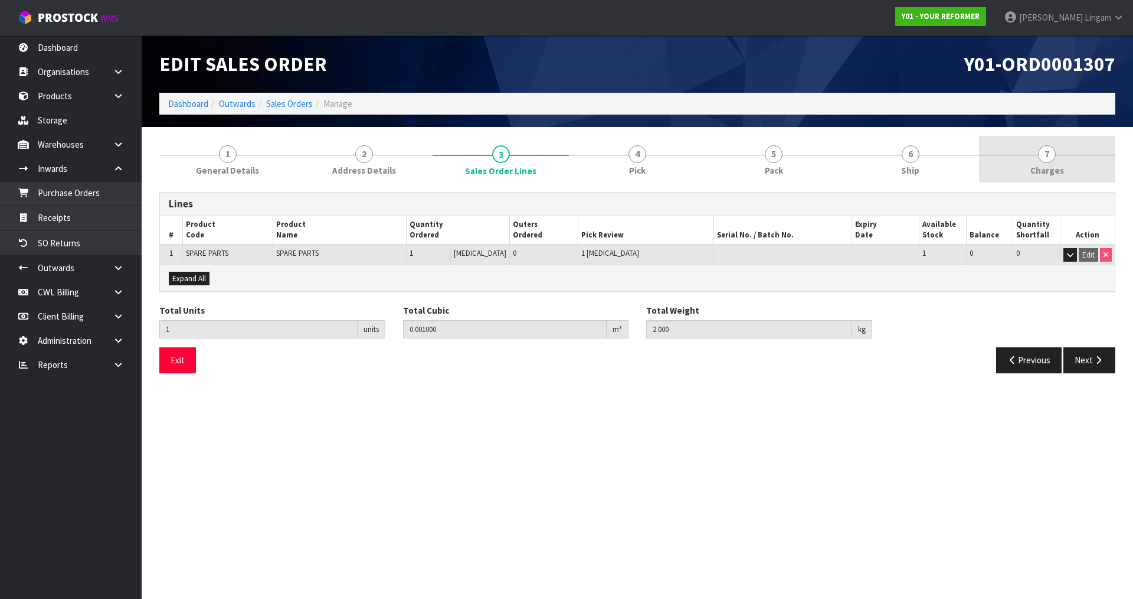
click at [1066, 168] on link "7 Charges" at bounding box center [1047, 159] width 136 height 47
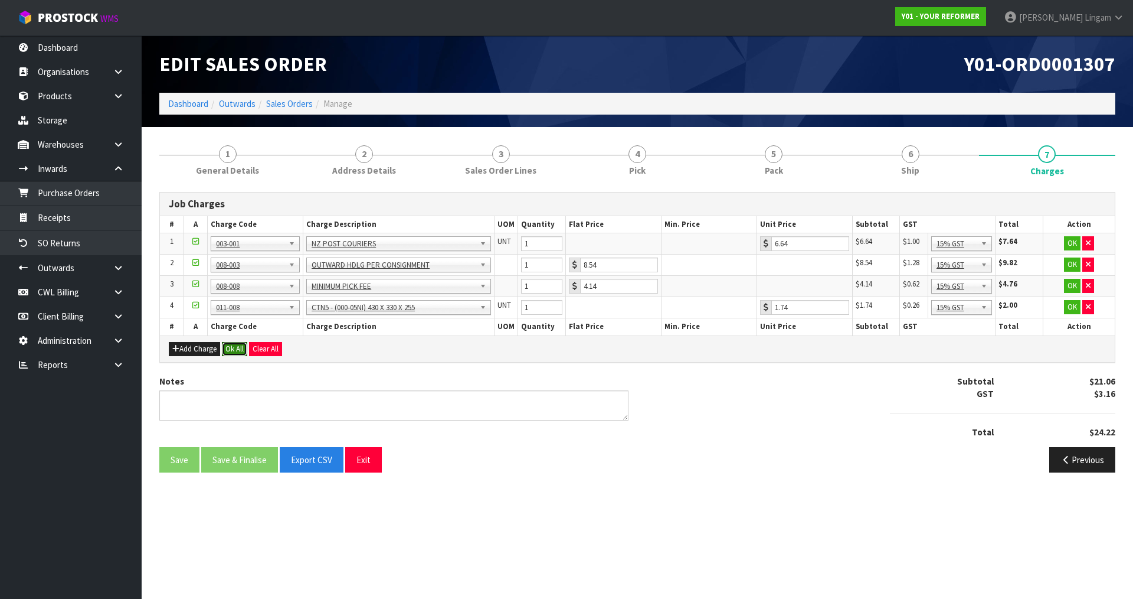
click at [233, 346] on button "Ok All" at bounding box center [234, 349] width 25 height 14
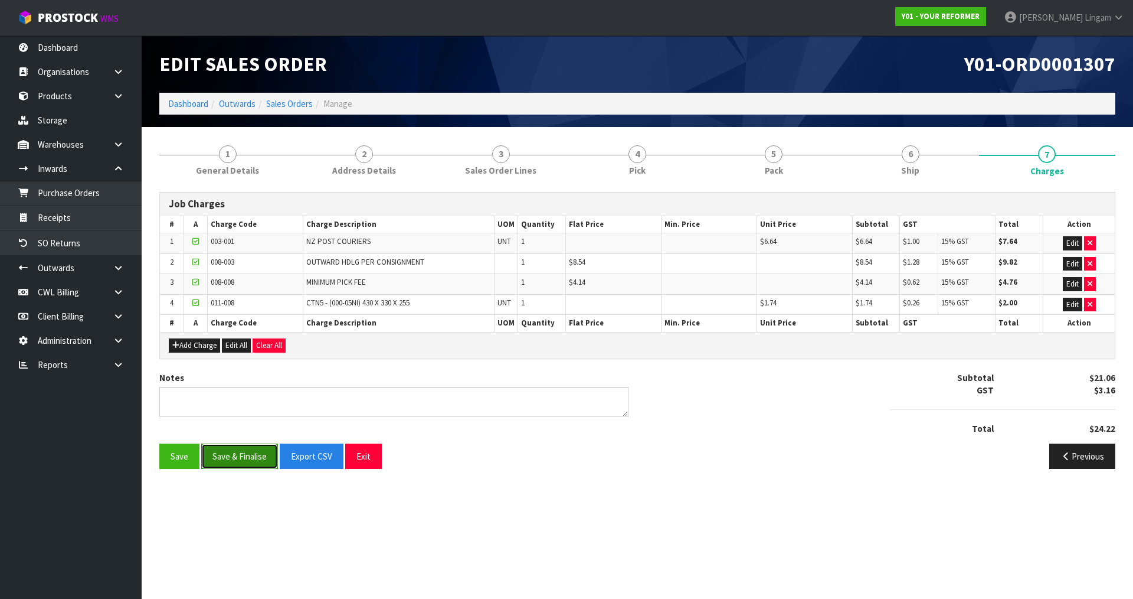
click at [256, 462] on button "Save & Finalise" at bounding box center [239, 455] width 77 height 25
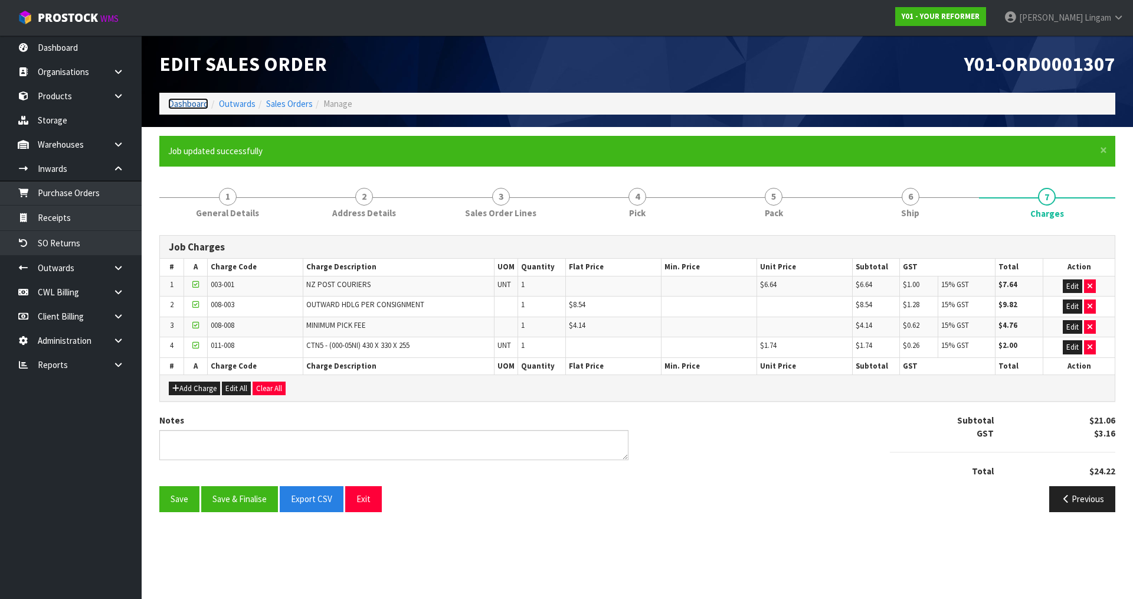
click at [188, 102] on link "Dashboard" at bounding box center [188, 103] width 40 height 11
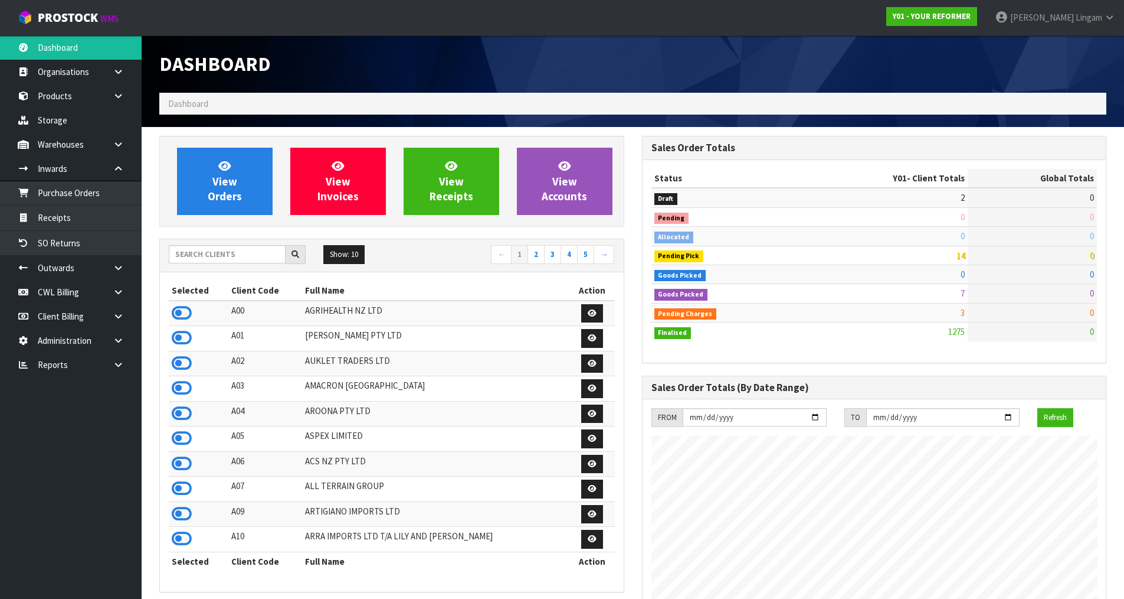
scroll to position [894, 482]
click at [246, 258] on input "text" at bounding box center [227, 254] width 117 height 18
click at [247, 254] on input "text" at bounding box center [227, 254] width 117 height 18
click at [224, 254] on input "text" at bounding box center [227, 254] width 117 height 18
click at [250, 254] on input "text" at bounding box center [227, 254] width 117 height 18
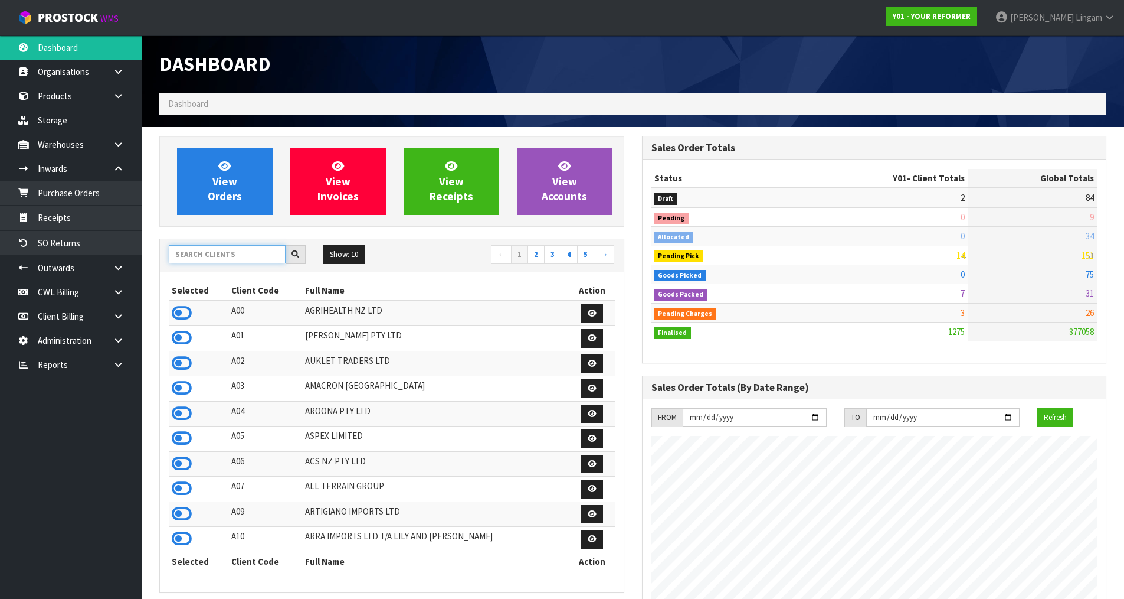
click at [227, 251] on input "text" at bounding box center [227, 254] width 117 height 18
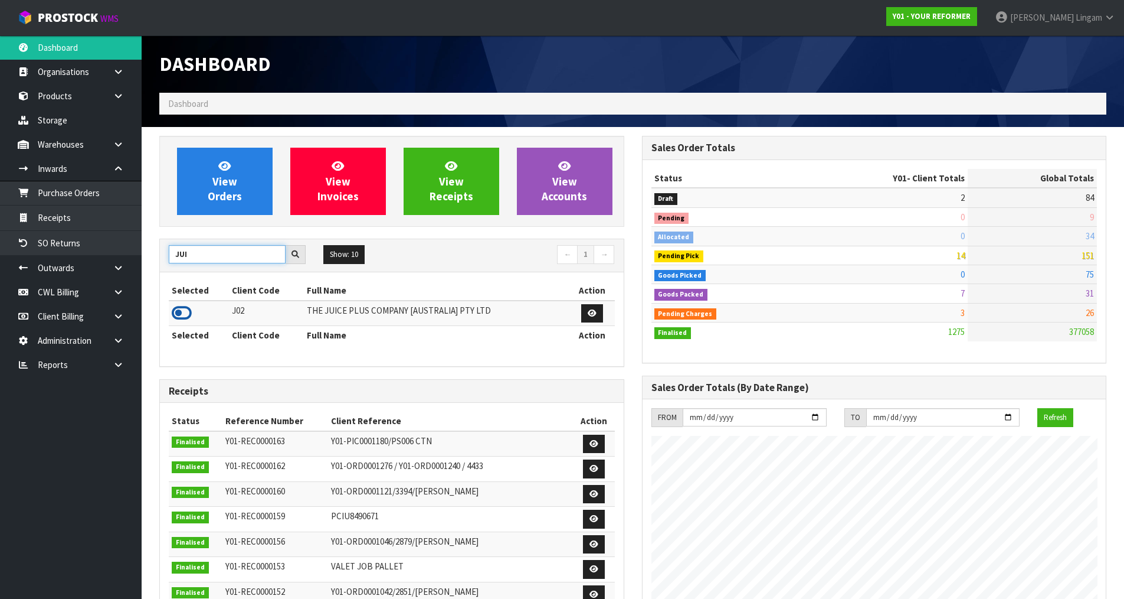
type input "JUI"
click at [179, 319] on icon at bounding box center [182, 313] width 20 height 18
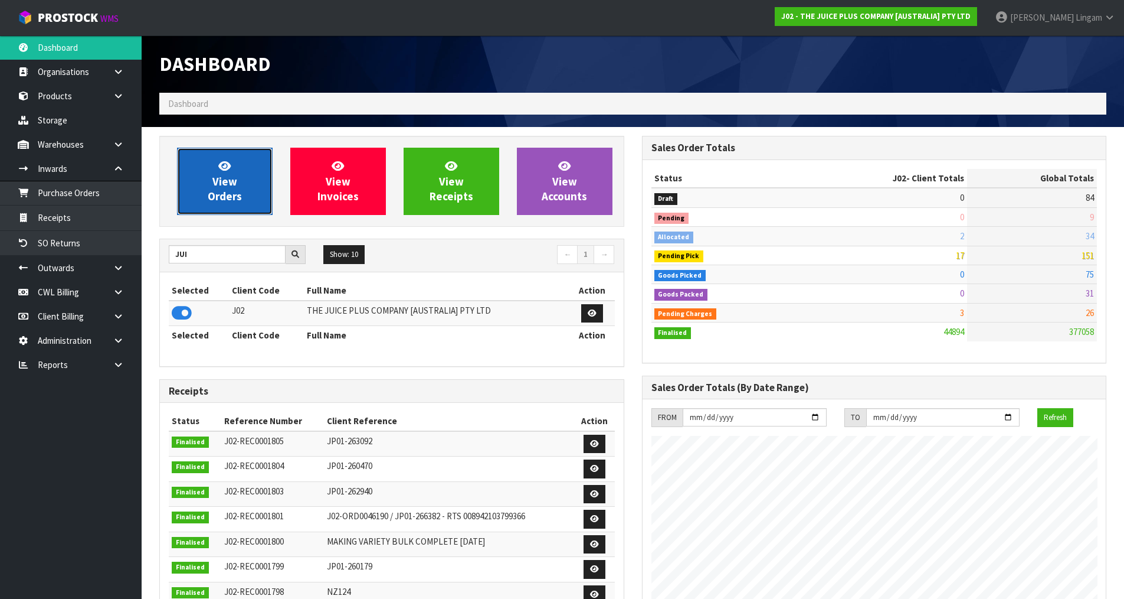
click at [219, 183] on span "View Orders" at bounding box center [225, 181] width 34 height 44
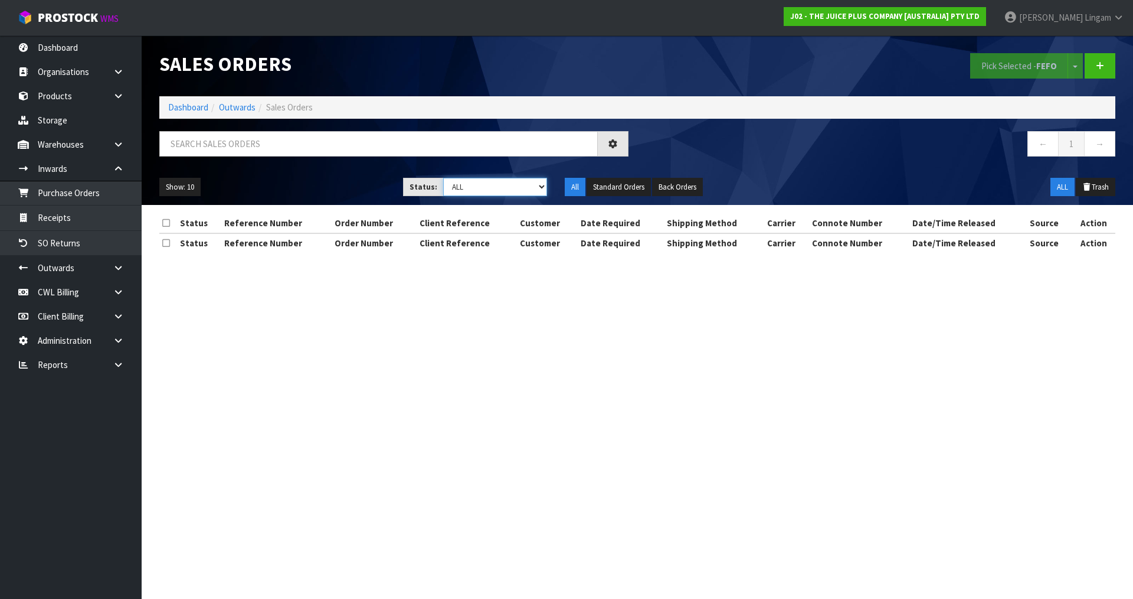
click at [528, 191] on select "Draft Pending Allocated Pending Pick Goods Picked Goods Packed Pending Charges …" at bounding box center [495, 187] width 104 height 18
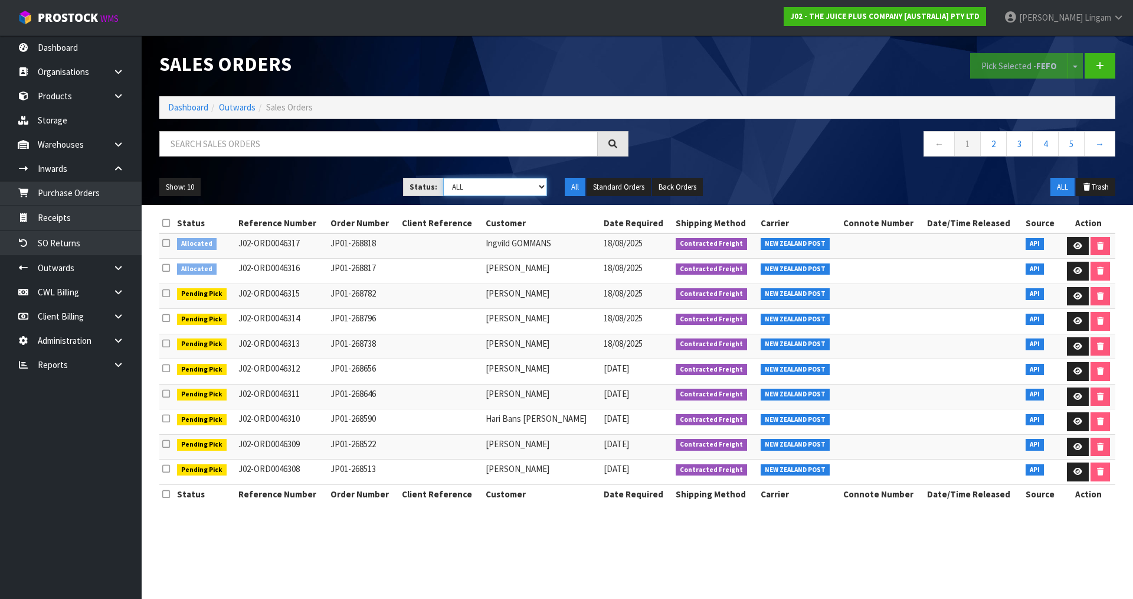
select select "string:6"
click at [443, 178] on select "Draft Pending Allocated Pending Pick Goods Picked Goods Packed Pending Charges …" at bounding box center [495, 187] width 104 height 18
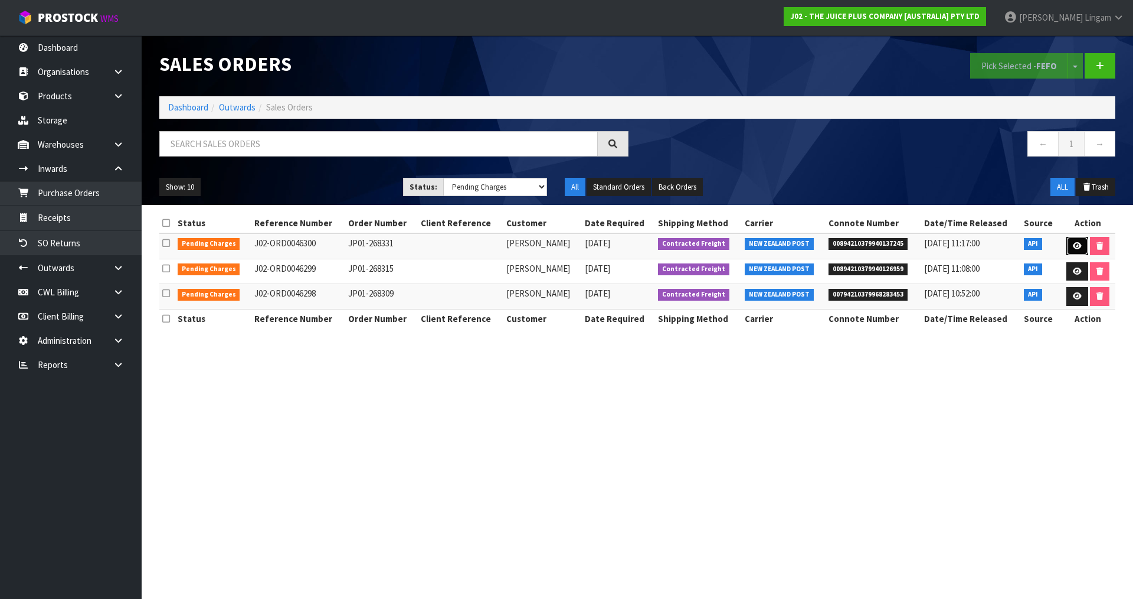
click at [1073, 247] on icon at bounding box center [1077, 246] width 9 height 8
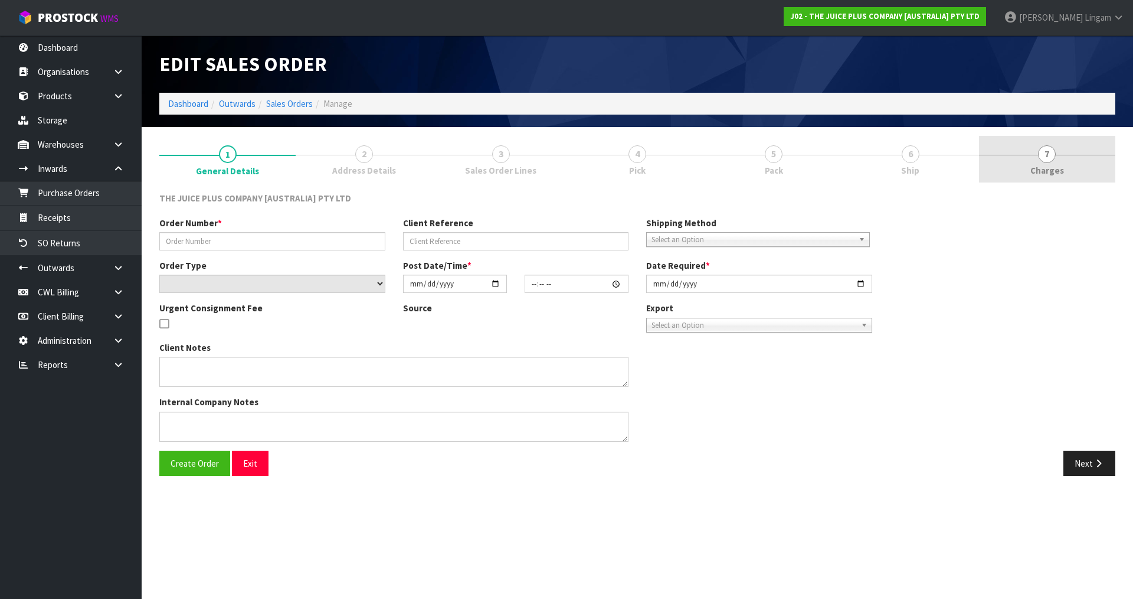
type input "JP01-268331"
select select "number:0"
type input "2025-08-16"
type input "03:00:50.000"
type input "2025-08-16"
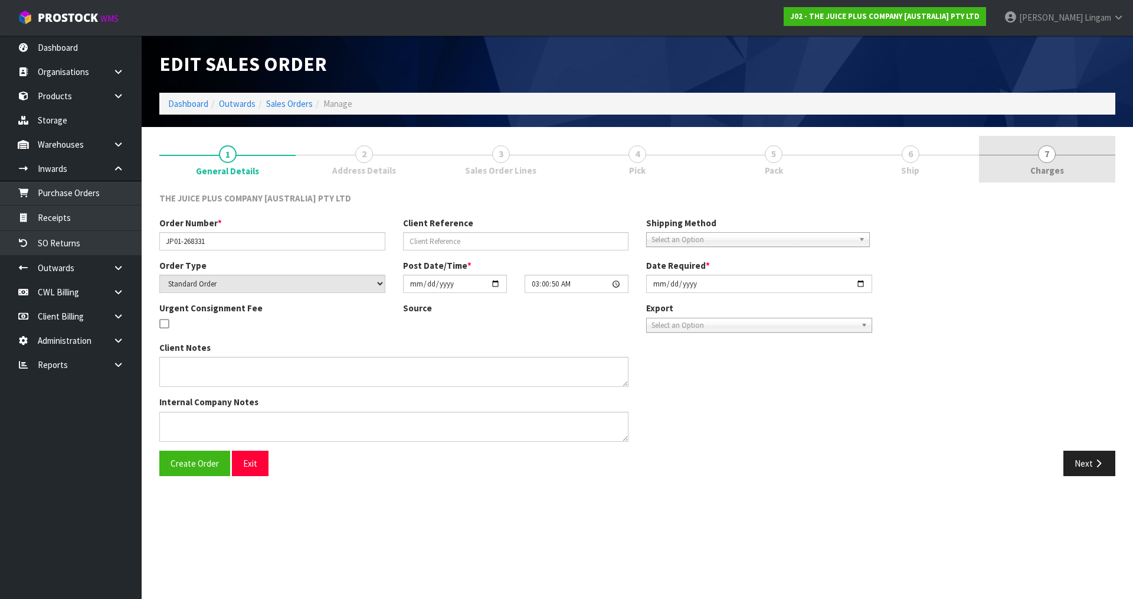
click at [1089, 173] on link "7 Charges" at bounding box center [1047, 159] width 136 height 47
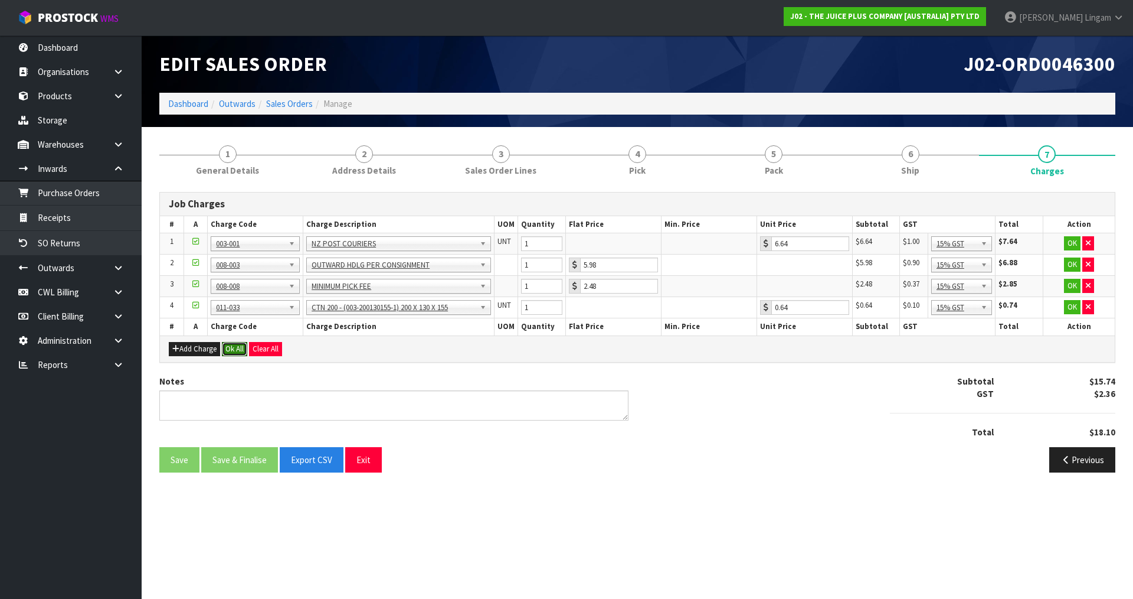
click at [230, 345] on button "Ok All" at bounding box center [234, 349] width 25 height 14
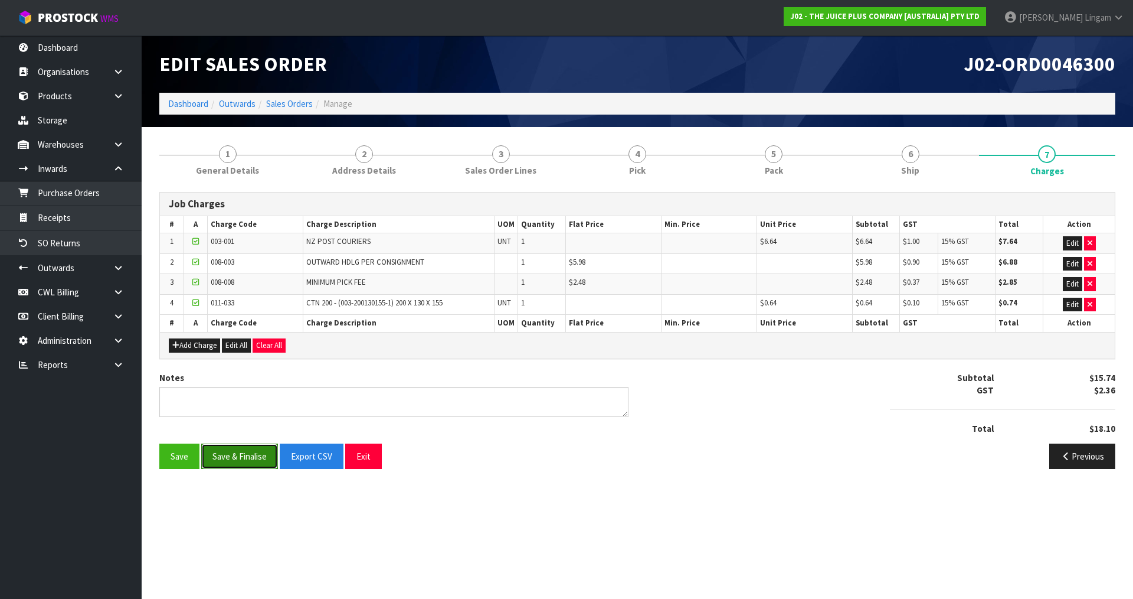
click at [262, 452] on button "Save & Finalise" at bounding box center [239, 455] width 77 height 25
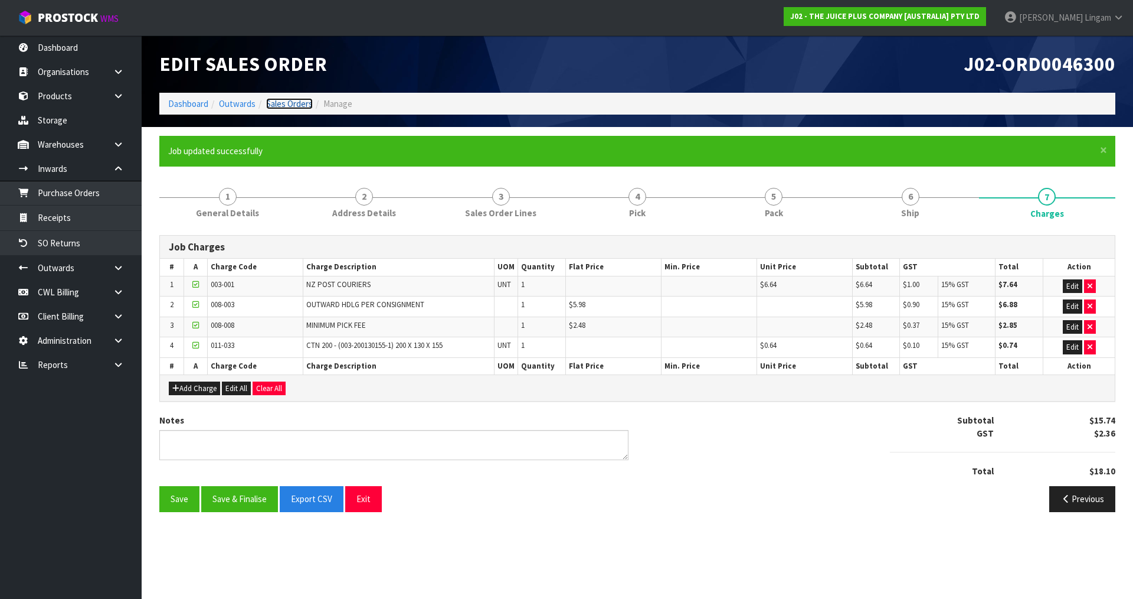
click at [293, 103] on link "Sales Orders" at bounding box center [289, 103] width 47 height 11
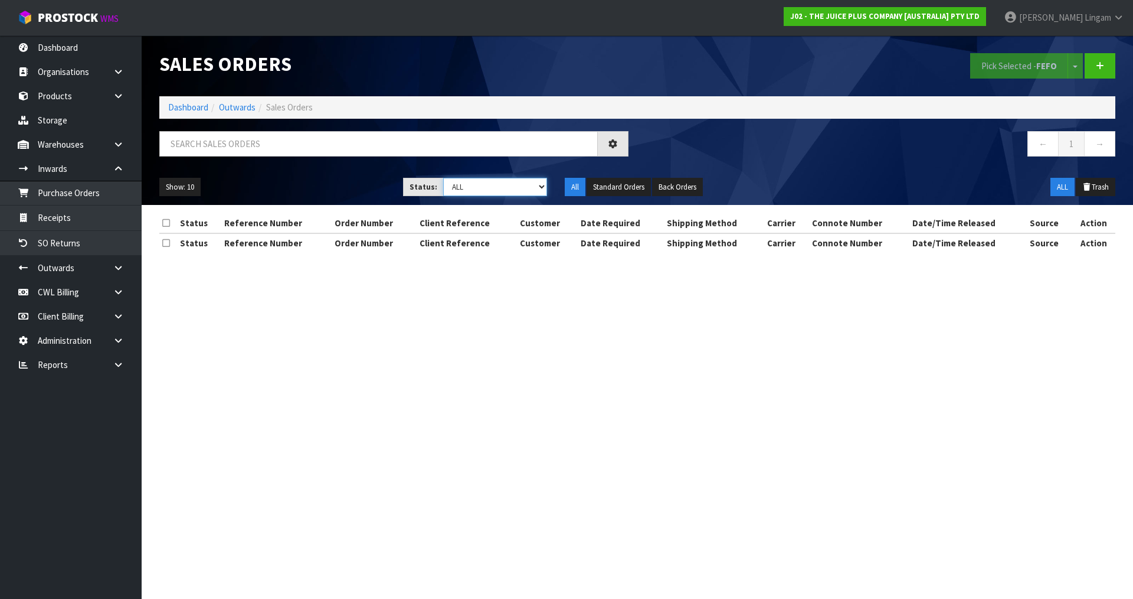
click at [531, 186] on select "Draft Pending Allocated Pending Pick Goods Picked Goods Packed Pending Charges …" at bounding box center [495, 187] width 104 height 18
select select "string:6"
click at [443, 178] on select "Draft Pending Allocated Pending Pick Goods Picked Goods Packed Pending Charges …" at bounding box center [495, 187] width 104 height 18
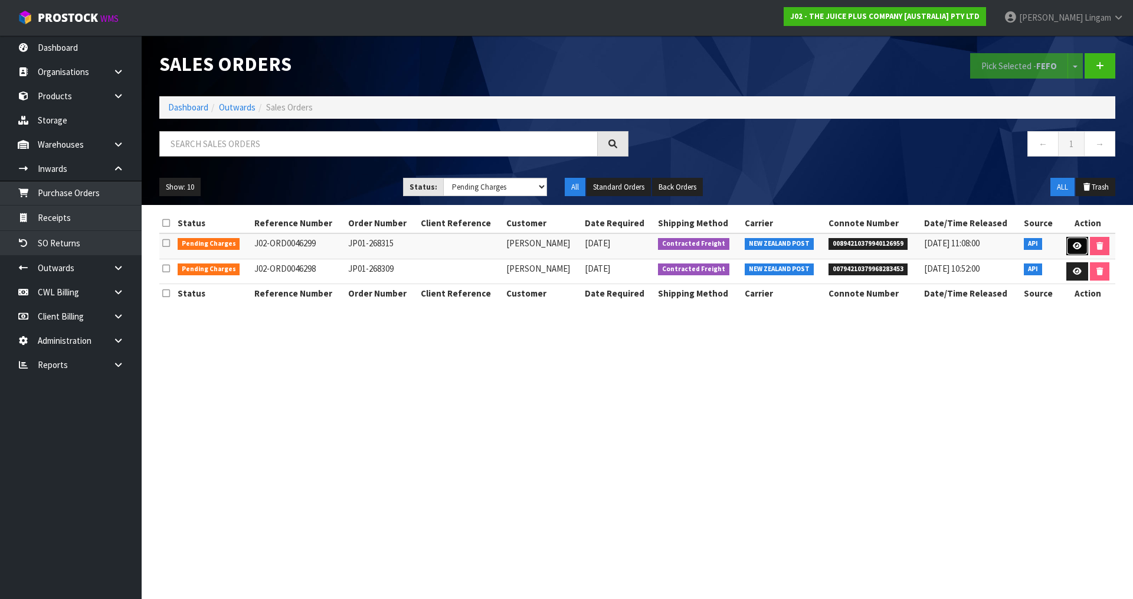
click at [1073, 244] on icon at bounding box center [1077, 246] width 9 height 8
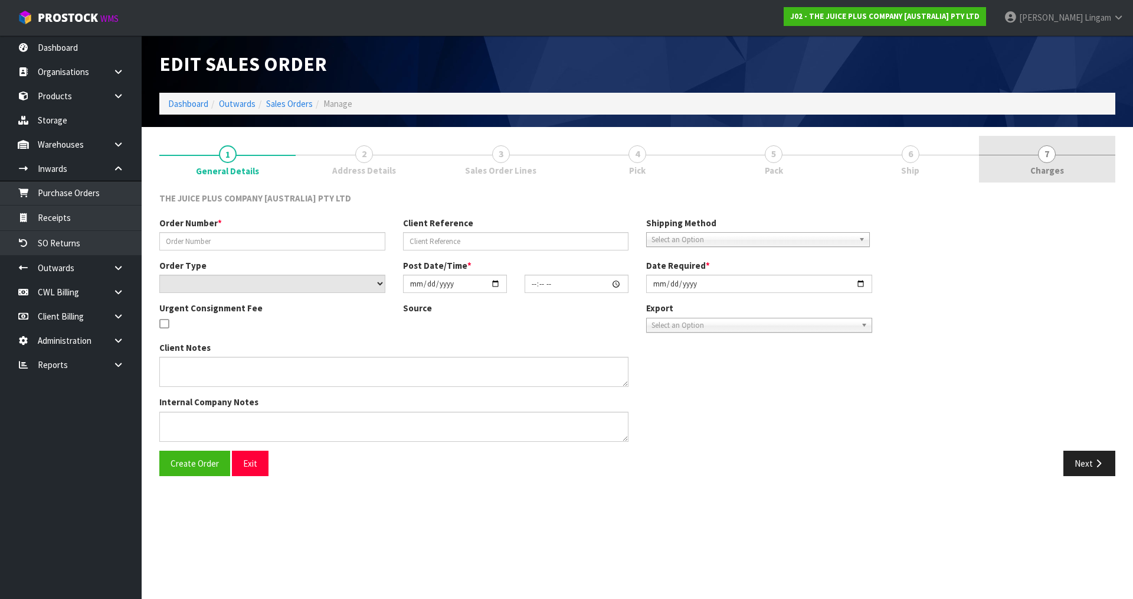
type input "JP01-268315"
select select "number:0"
type input "2025-08-15"
type input "18:21:14.000"
type input "2025-08-15"
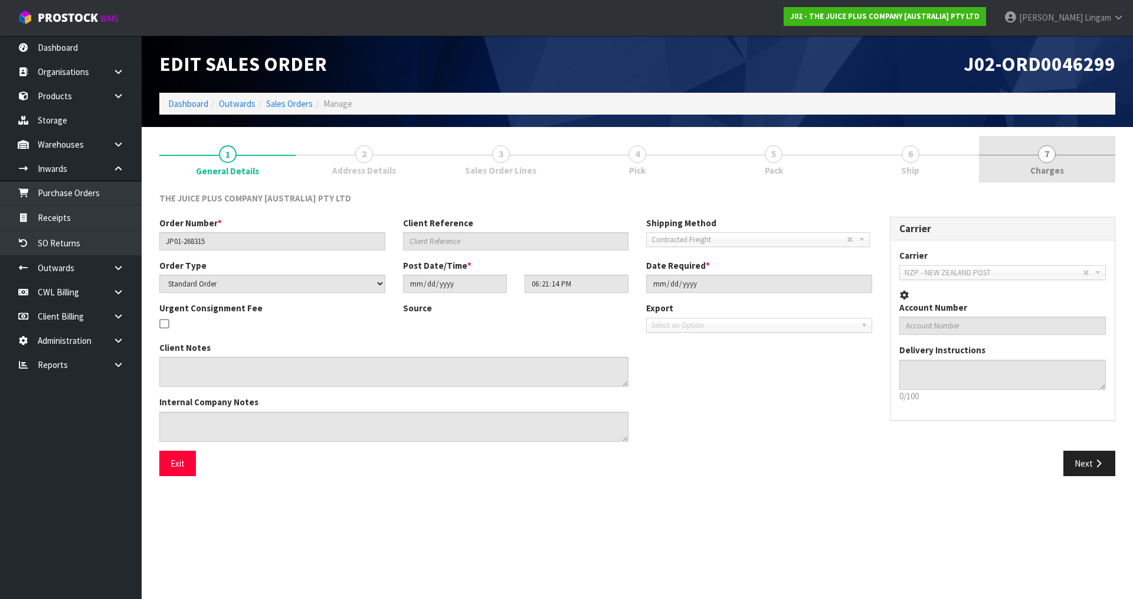
click at [1059, 155] on div at bounding box center [1047, 155] width 136 height 1
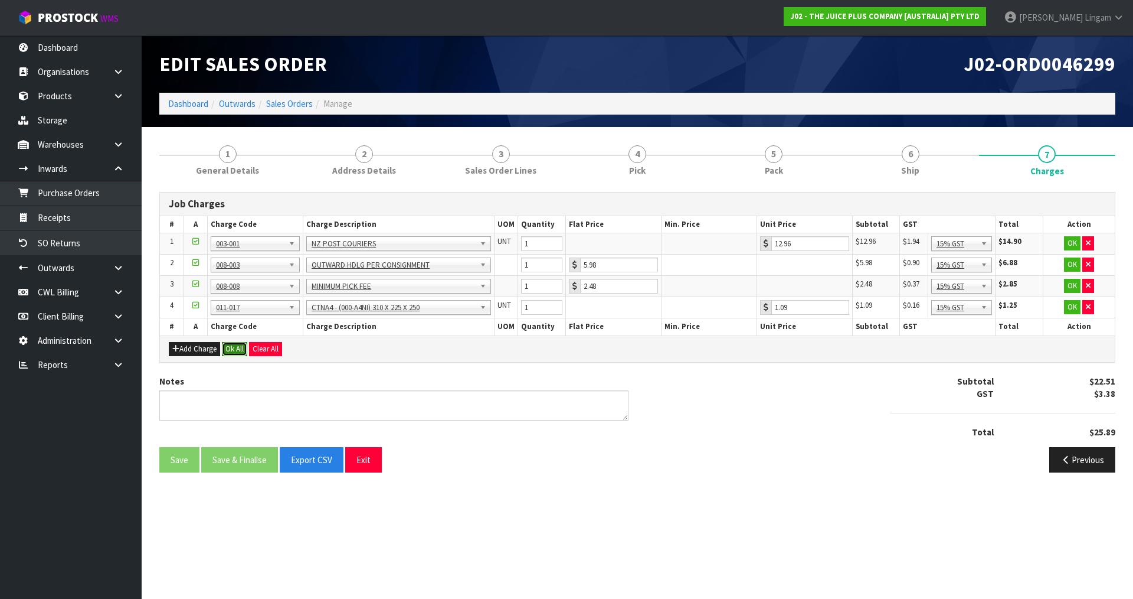
click at [229, 348] on button "Ok All" at bounding box center [234, 349] width 25 height 14
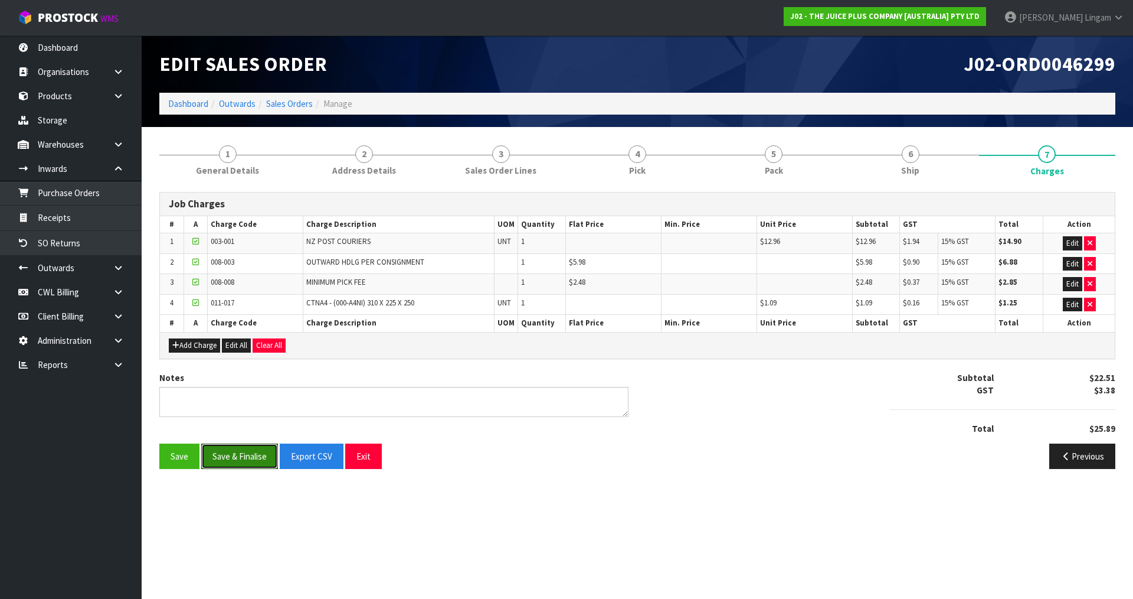
drag, startPoint x: 253, startPoint y: 447, endPoint x: 253, endPoint y: 441, distance: 6.5
click at [253, 446] on button "Save & Finalise" at bounding box center [239, 455] width 77 height 25
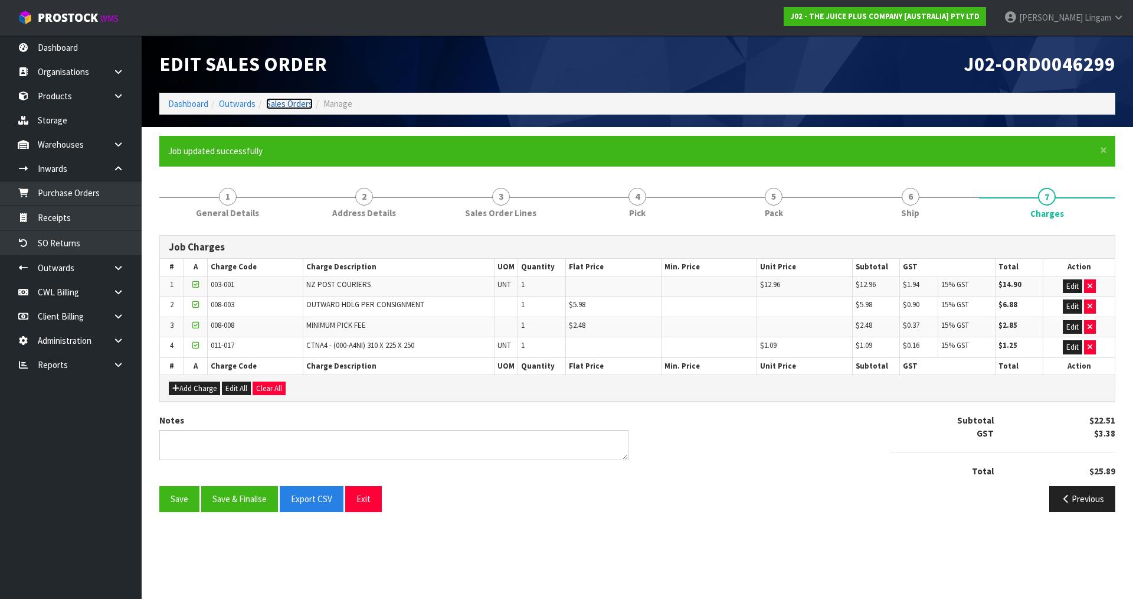
click at [287, 103] on link "Sales Orders" at bounding box center [289, 103] width 47 height 11
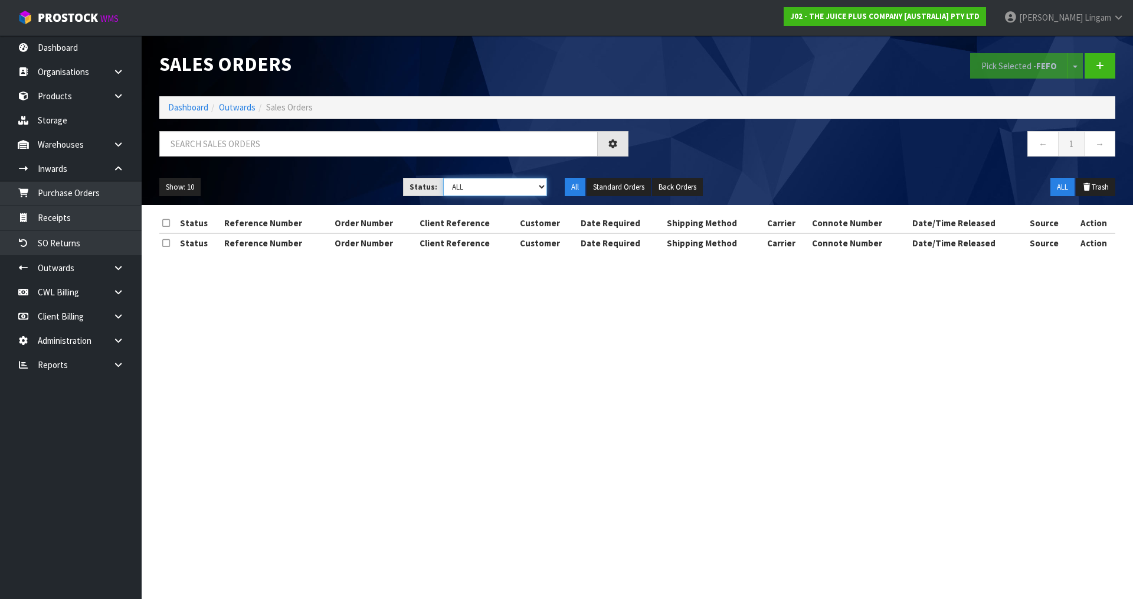
click at [518, 184] on select "Draft Pending Allocated Pending Pick Goods Picked Goods Packed Pending Charges …" at bounding box center [495, 187] width 104 height 18
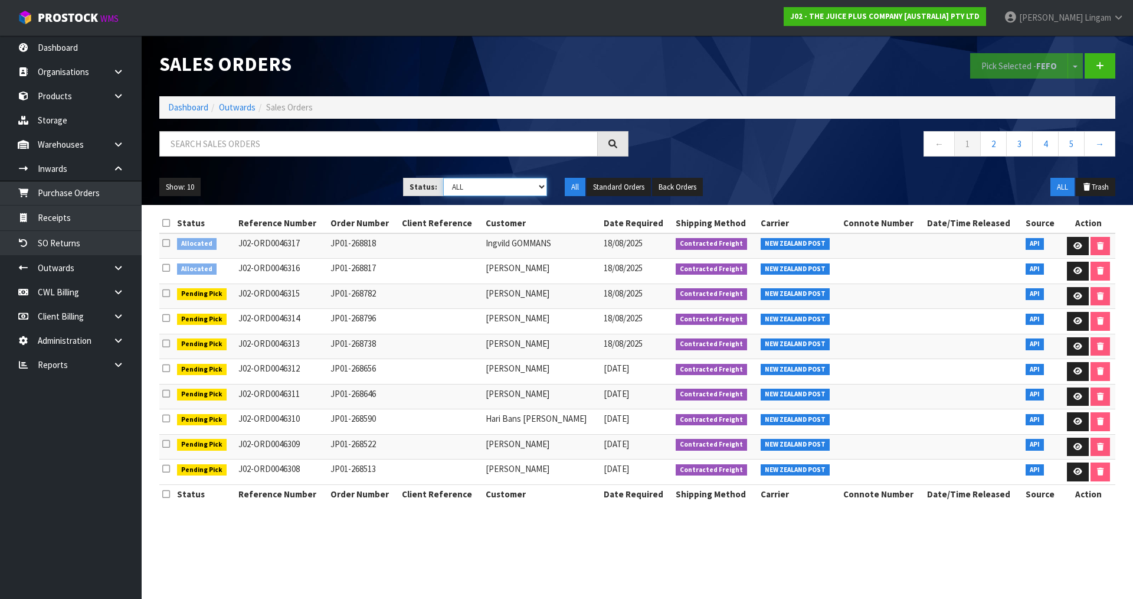
select select "string:6"
click at [443, 178] on select "Draft Pending Allocated Pending Pick Goods Picked Goods Packed Pending Charges …" at bounding box center [495, 187] width 104 height 18
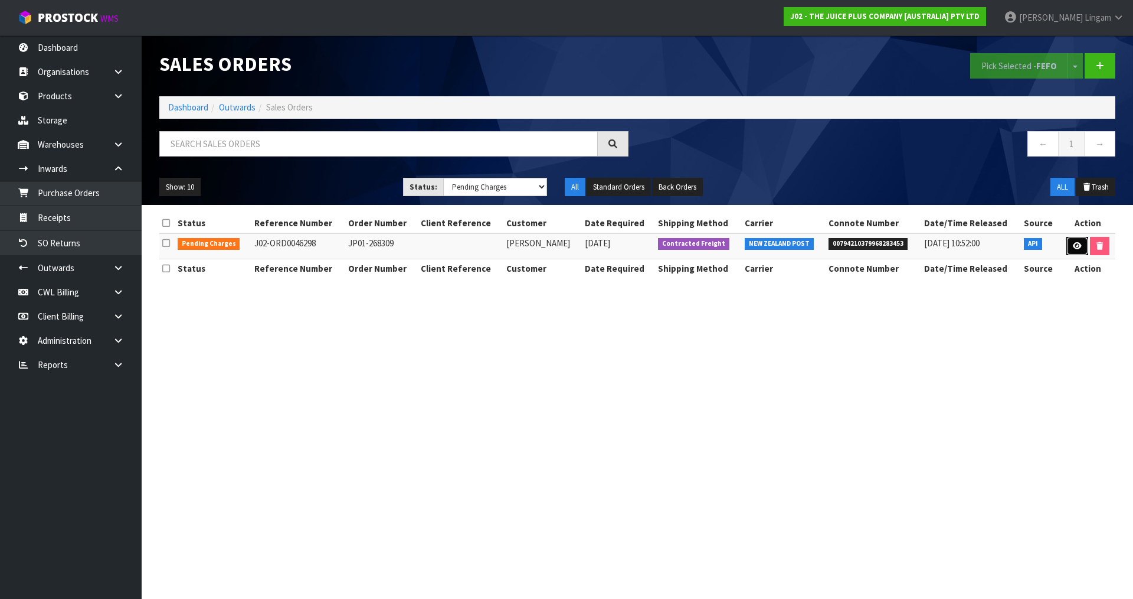
click at [1074, 245] on icon at bounding box center [1077, 246] width 9 height 8
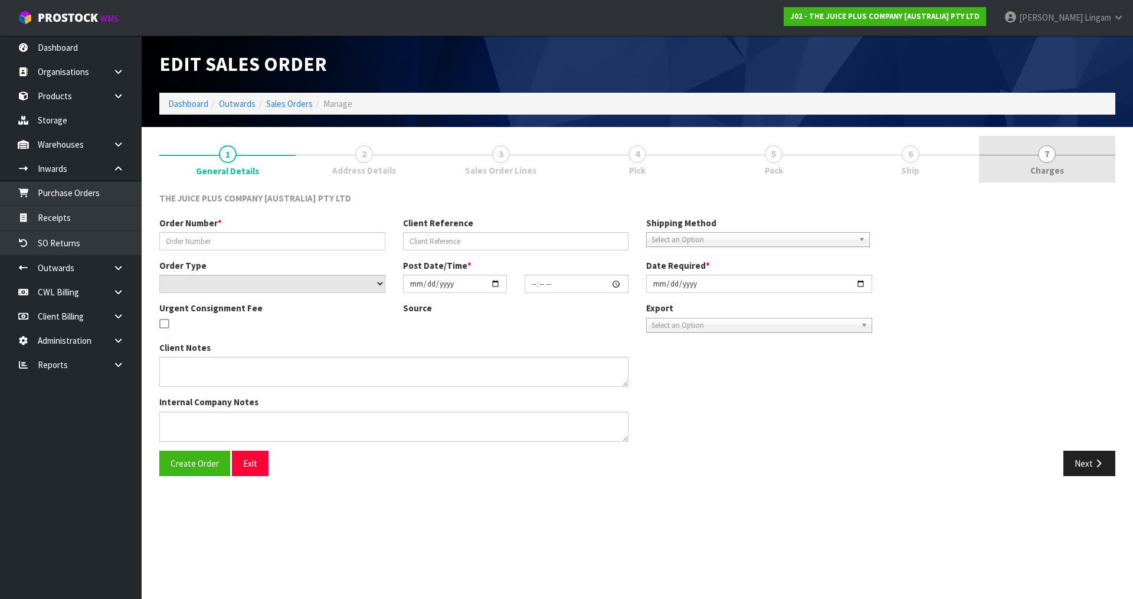
type input "JP01-268309"
select select "number:0"
type input "2025-08-15"
type input "17:19:07.000"
type input "2025-08-15"
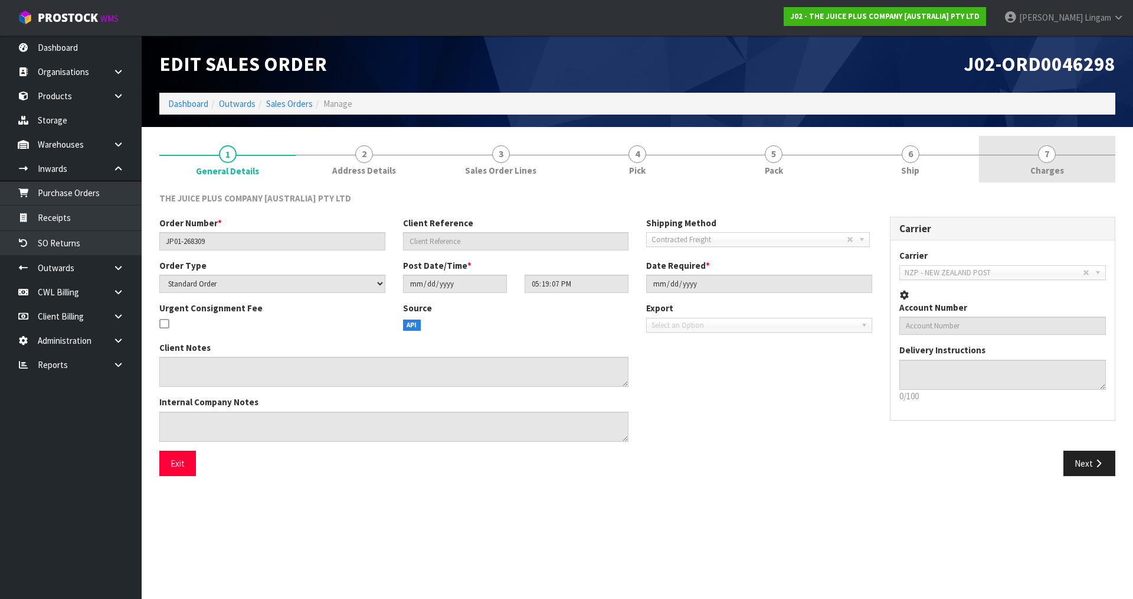
click at [1090, 160] on link "7 Charges" at bounding box center [1047, 159] width 136 height 47
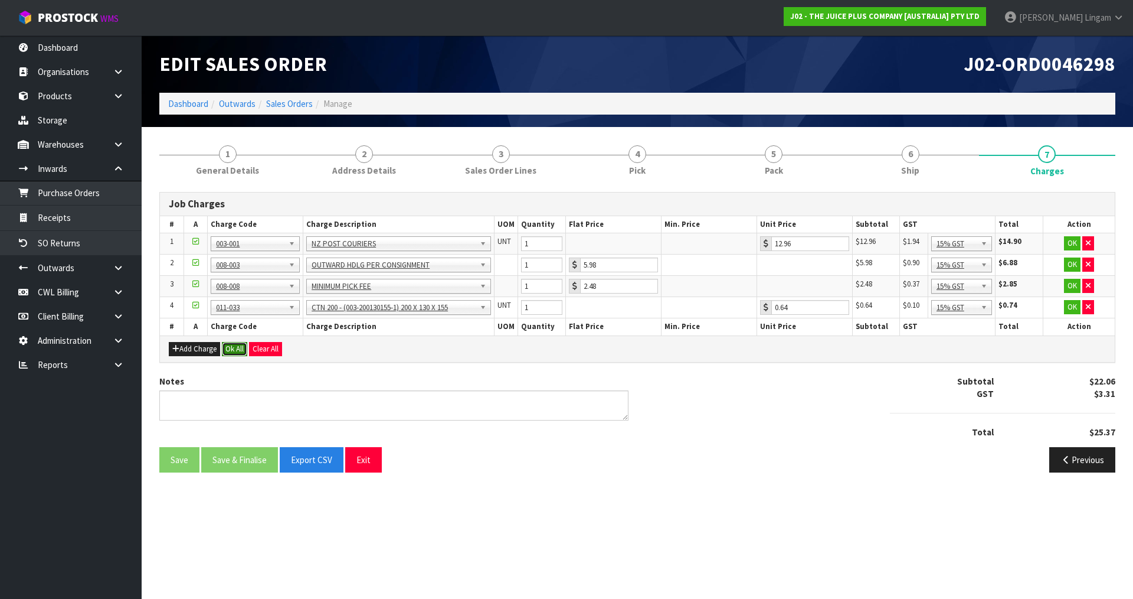
click at [236, 352] on button "Ok All" at bounding box center [234, 349] width 25 height 14
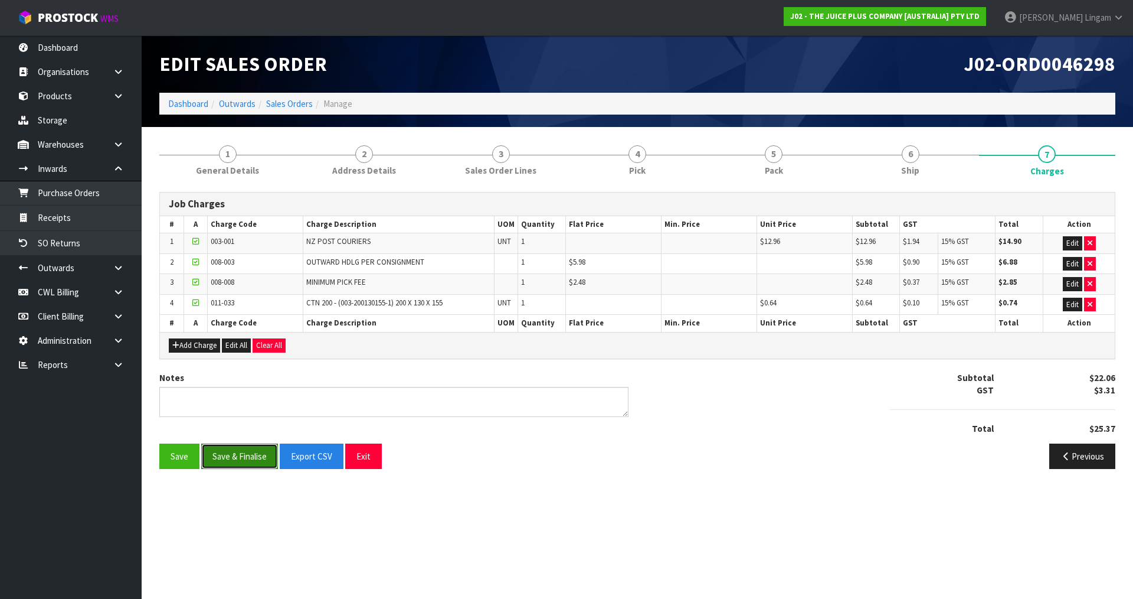
click at [251, 462] on button "Save & Finalise" at bounding box center [239, 455] width 77 height 25
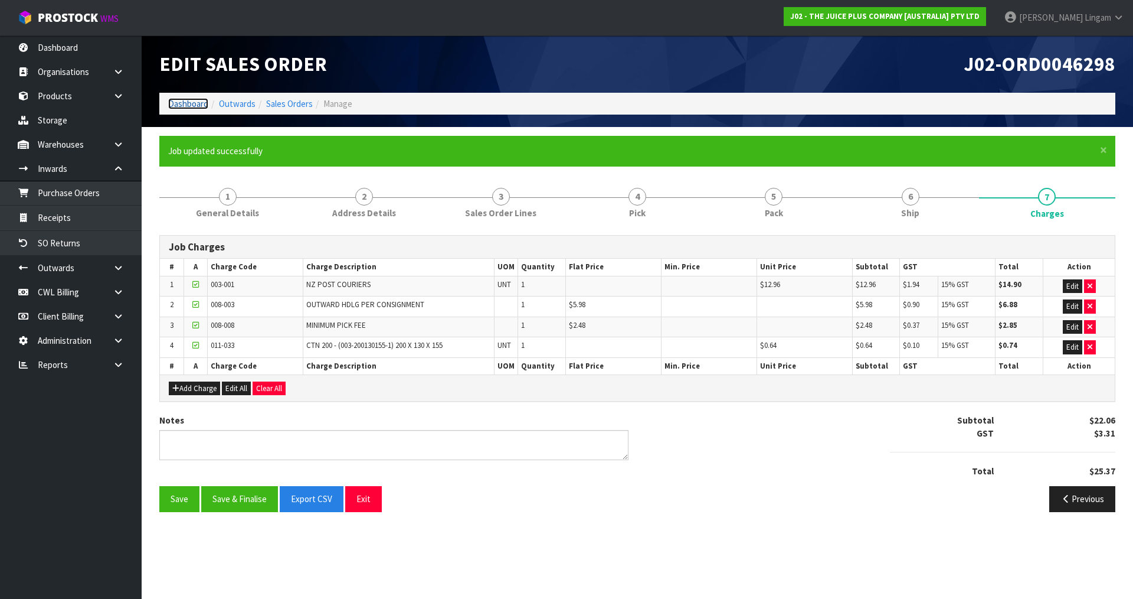
click at [176, 103] on link "Dashboard" at bounding box center [188, 103] width 40 height 11
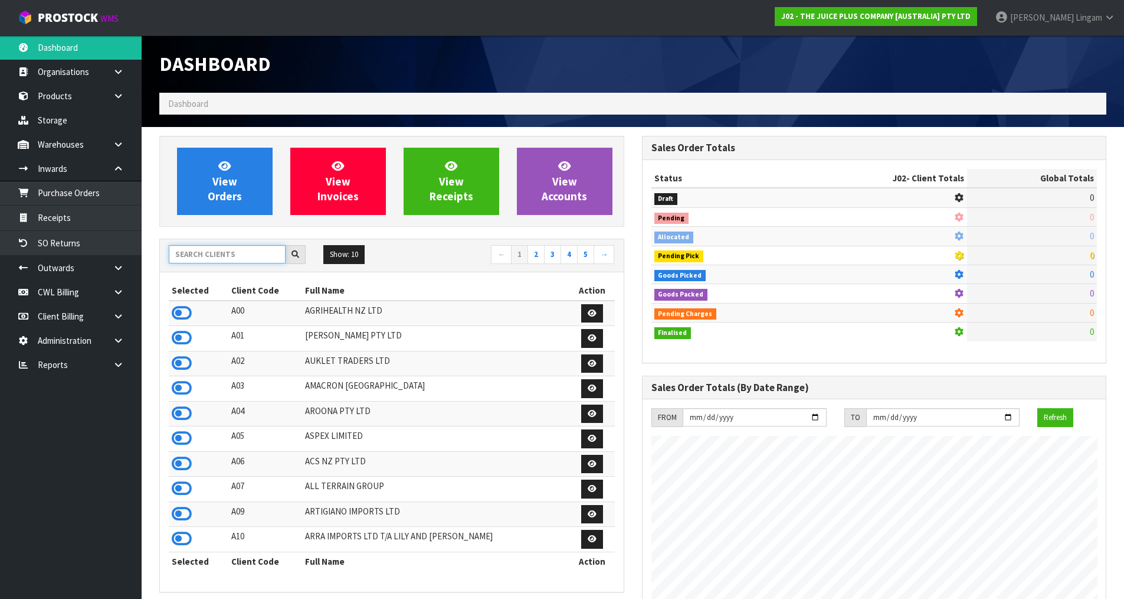
click at [237, 251] on input "text" at bounding box center [227, 254] width 117 height 18
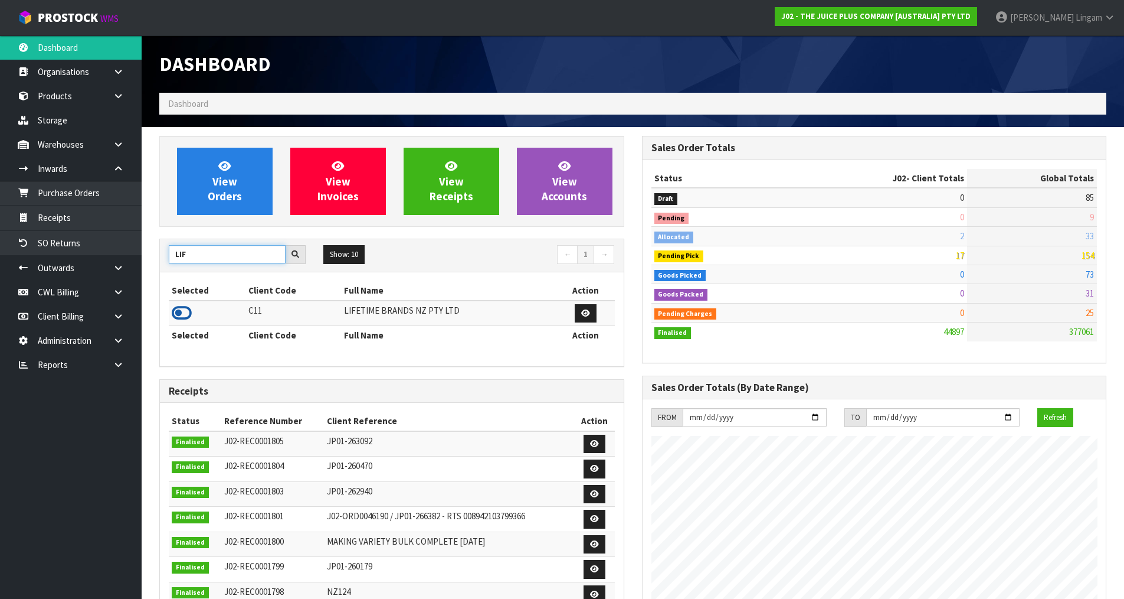
type input "LIF"
click at [185, 316] on icon at bounding box center [182, 313] width 20 height 18
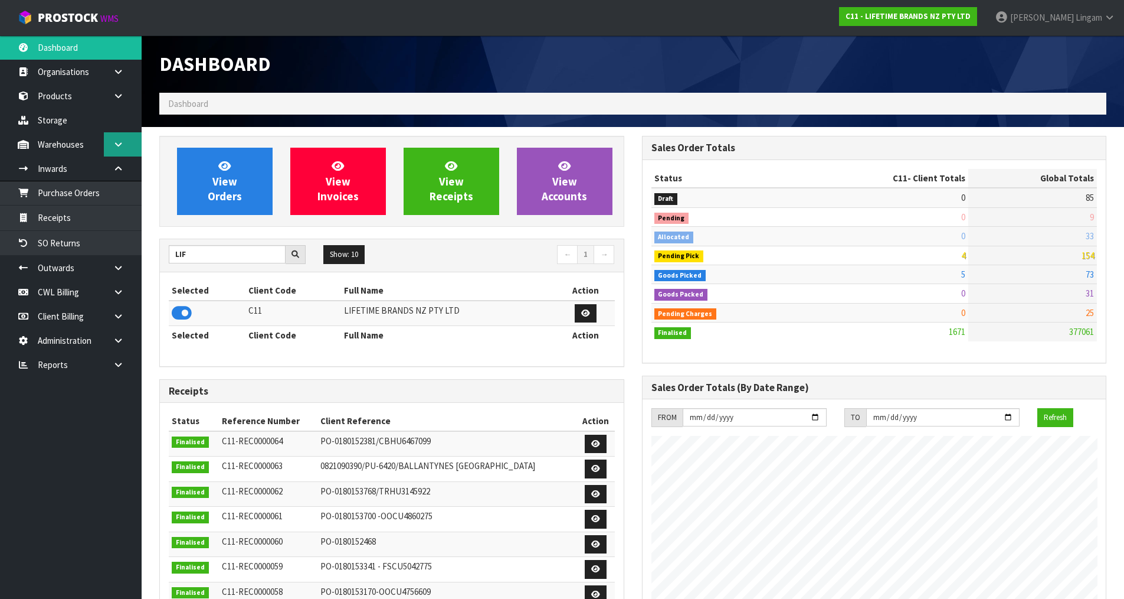
click at [117, 140] on icon at bounding box center [118, 144] width 11 height 9
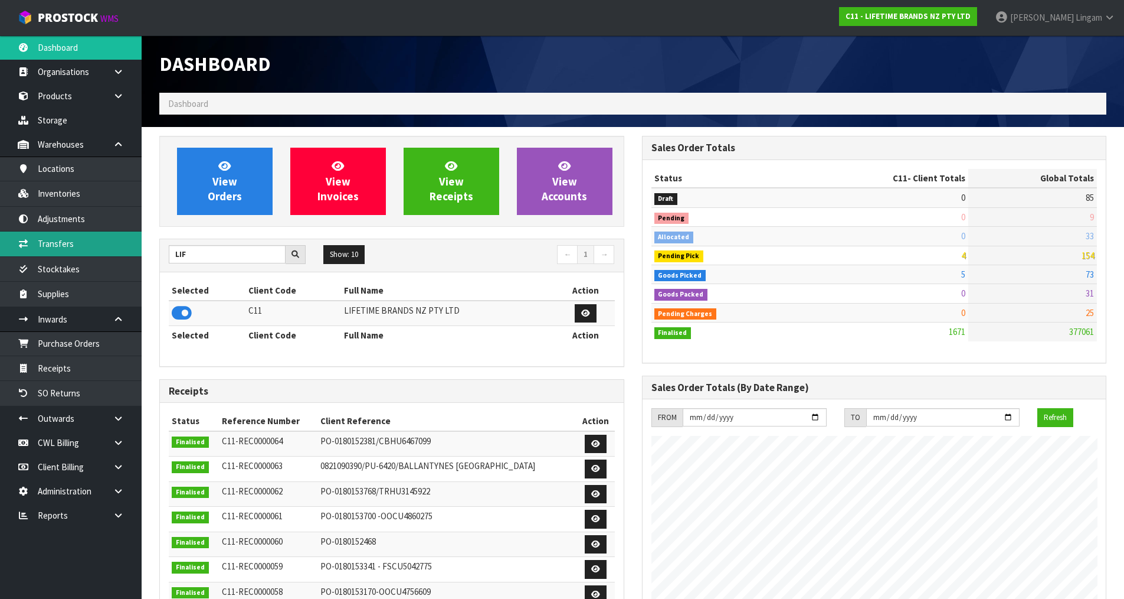
click at [73, 244] on link "Transfers" at bounding box center [71, 243] width 142 height 24
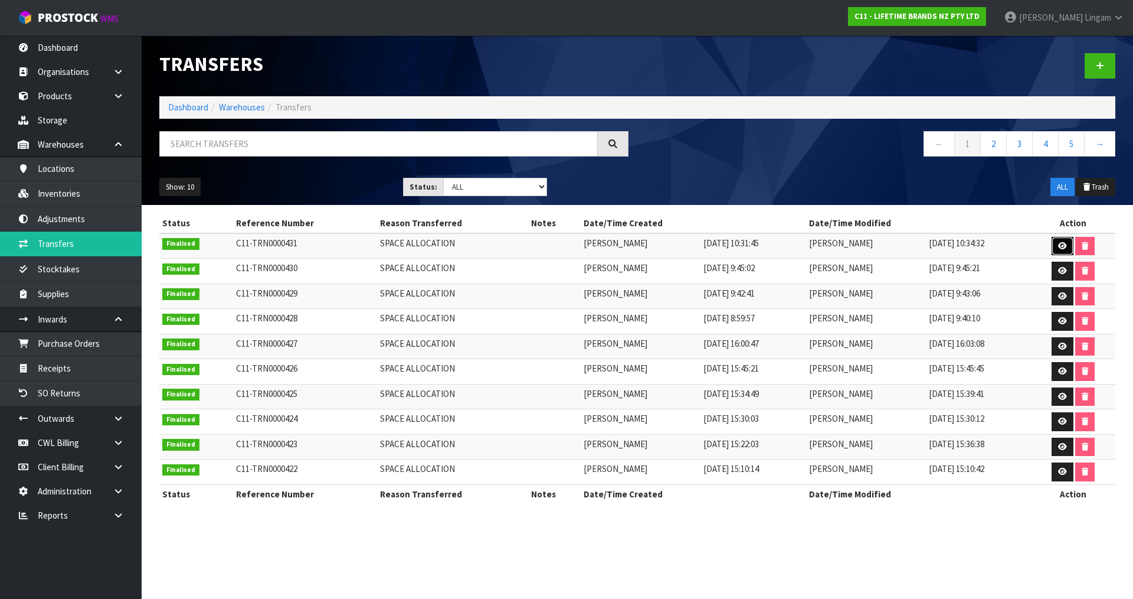
click at [1067, 246] on icon at bounding box center [1062, 246] width 9 height 8
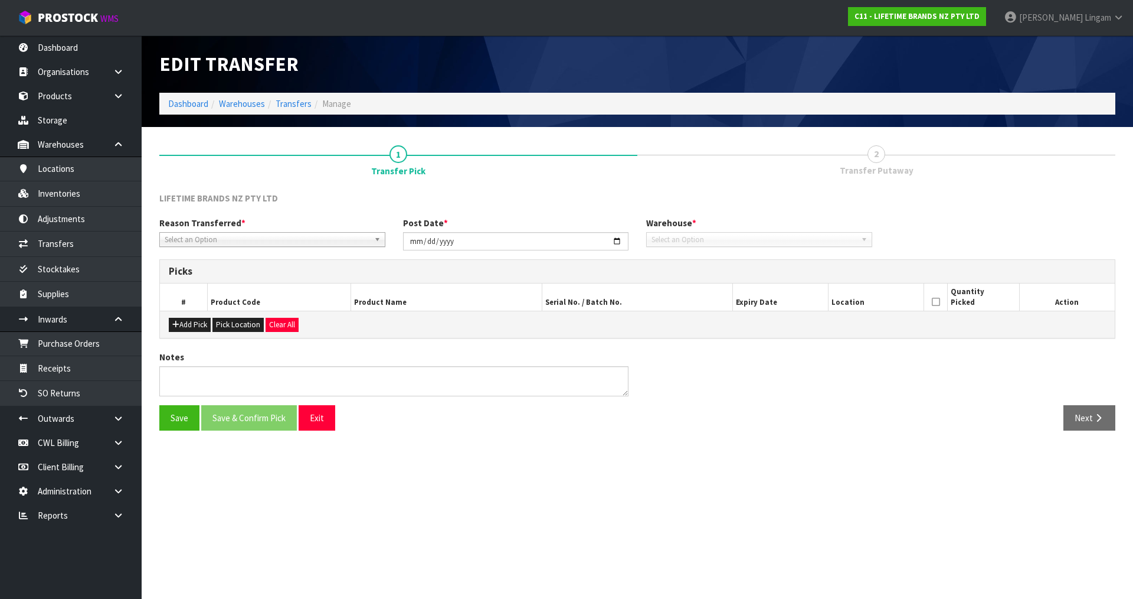
type input "2025-08-18"
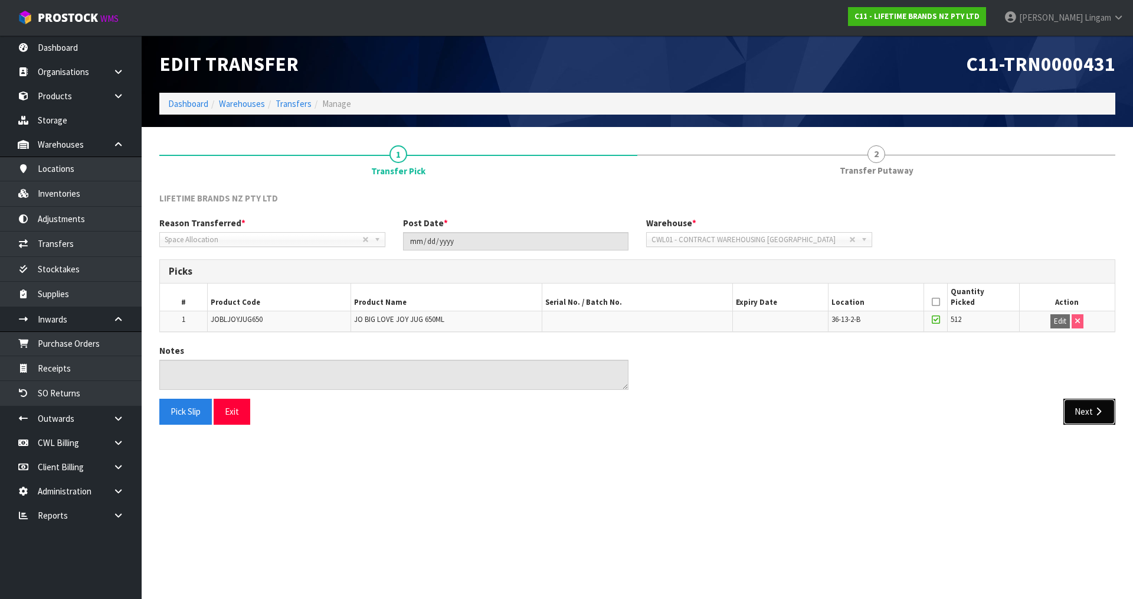
click at [1078, 411] on button "Next" at bounding box center [1090, 410] width 52 height 25
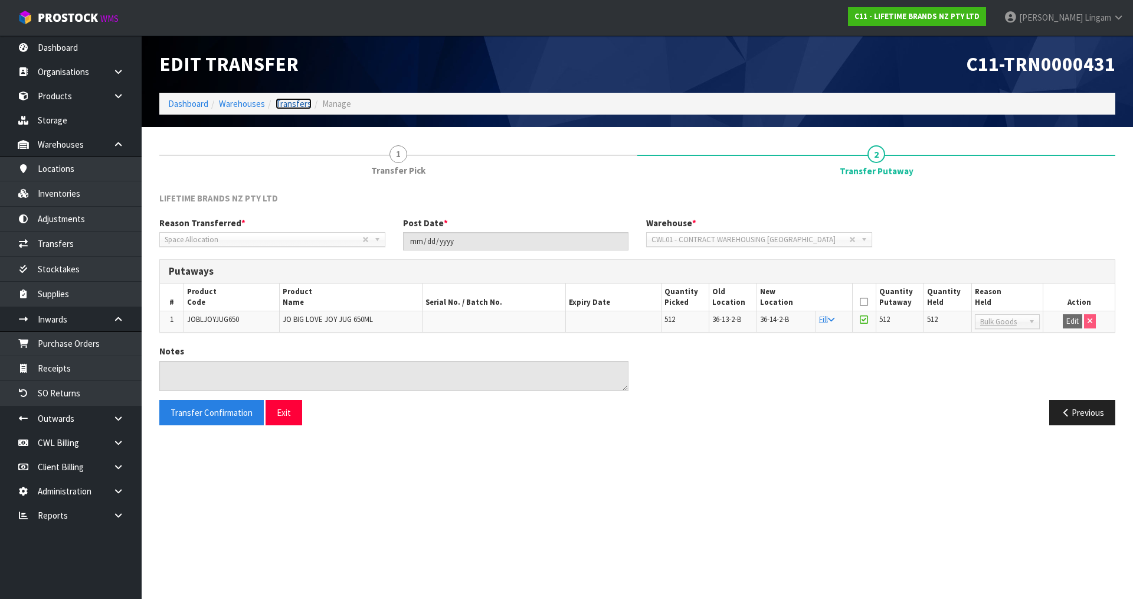
click at [296, 104] on link "Transfers" at bounding box center [294, 103] width 36 height 11
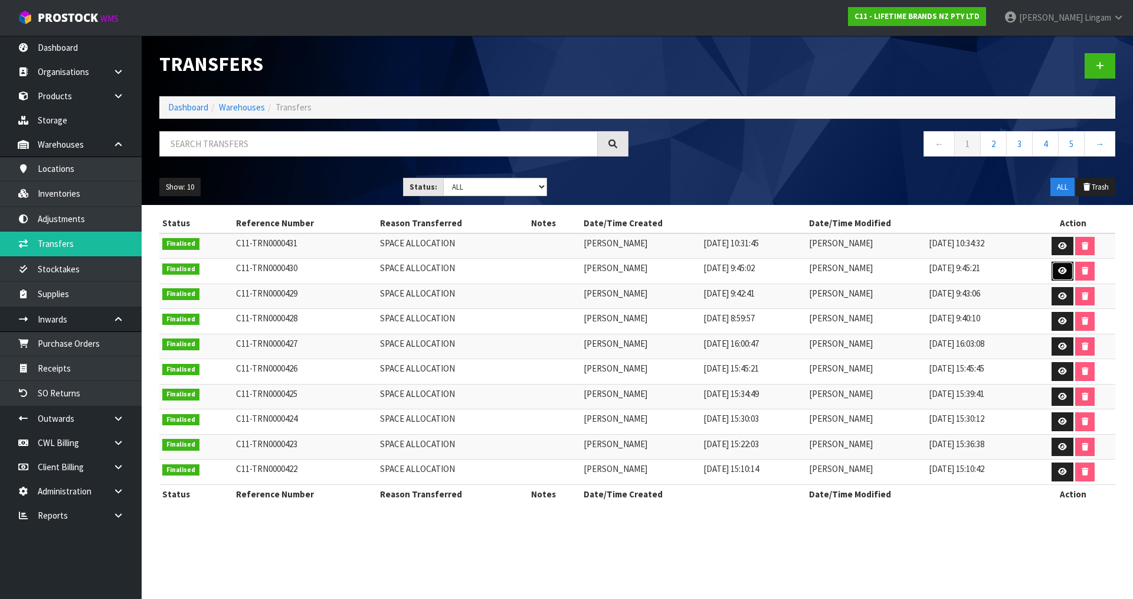
click at [1061, 270] on icon at bounding box center [1062, 271] width 9 height 8
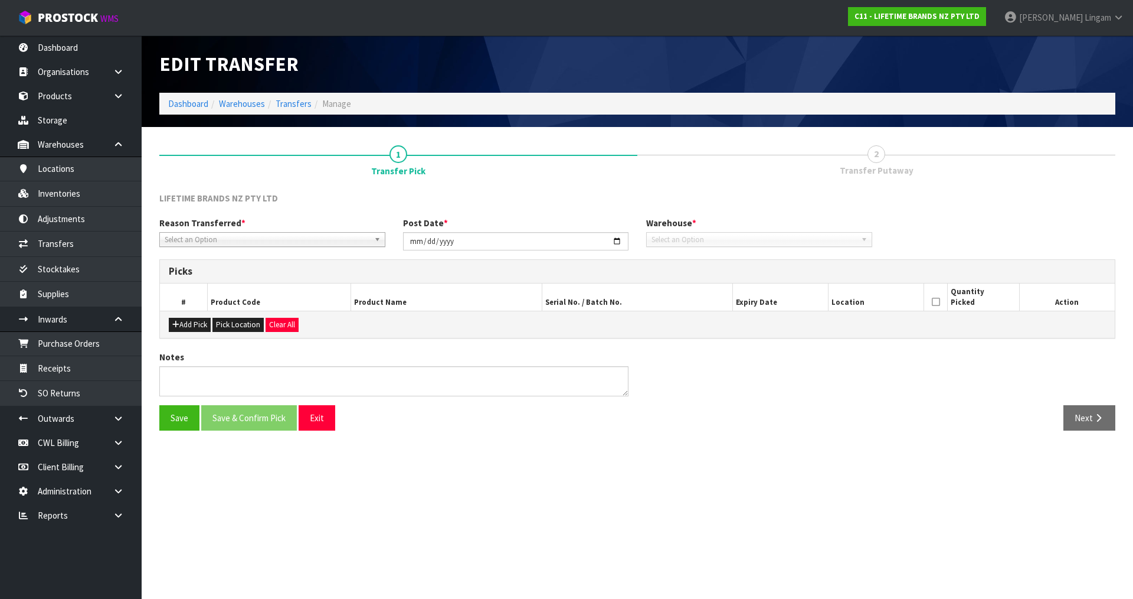
type input "2025-08-18"
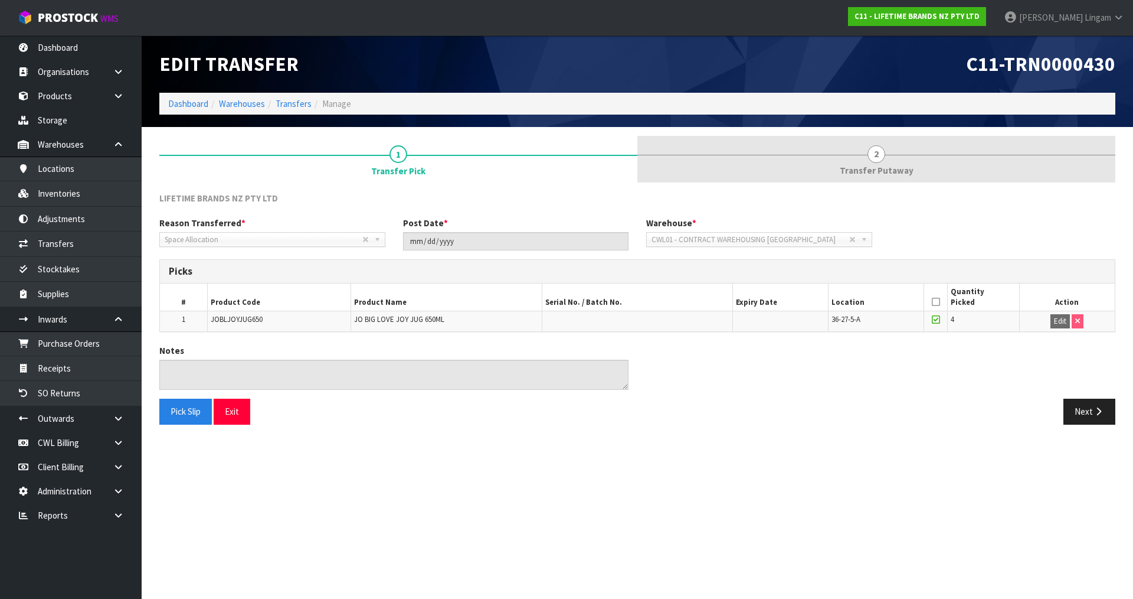
click at [897, 164] on span "Transfer Putaway" at bounding box center [877, 170] width 74 height 12
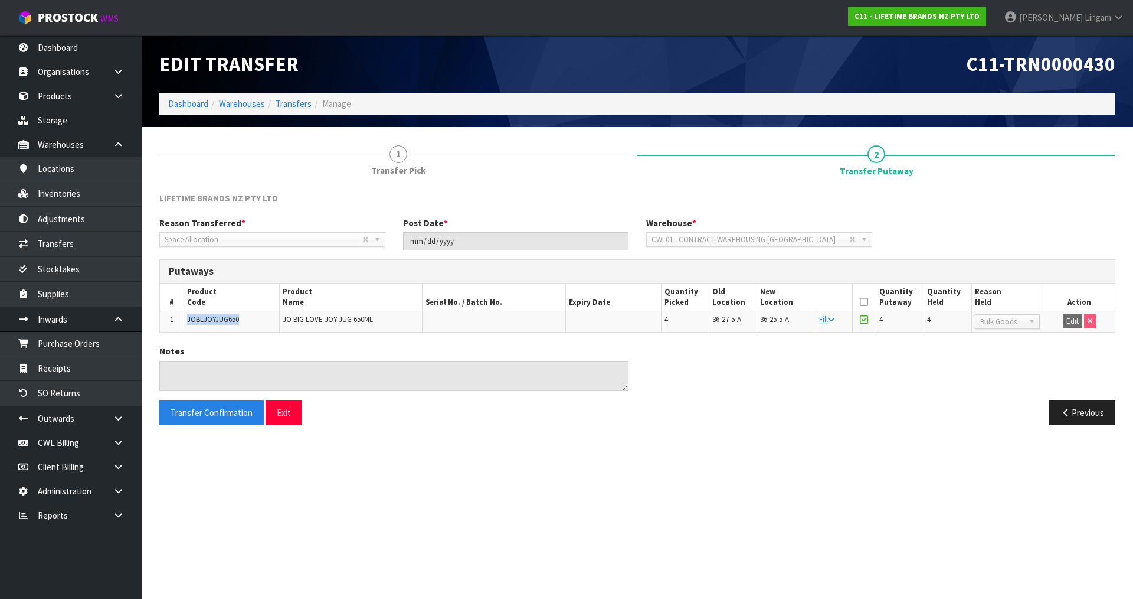
drag, startPoint x: 254, startPoint y: 320, endPoint x: 182, endPoint y: 317, distance: 72.7
click at [182, 317] on tr "1 JOBLJOYJUG650 JO BIG LOVE JOY JUG 650ML 4 36-27-5-A 36-25-5-A Fill 4 4 Bang B…" at bounding box center [637, 321] width 955 height 21
copy tr "JOBLJOYJUG650"
click at [597, 495] on section "Edit Transfer C11-TRN0000430 Dashboard Warehouses Transfers Manage 1 Transfer P…" at bounding box center [566, 299] width 1133 height 599
click at [195, 105] on link "Dashboard" at bounding box center [188, 103] width 40 height 11
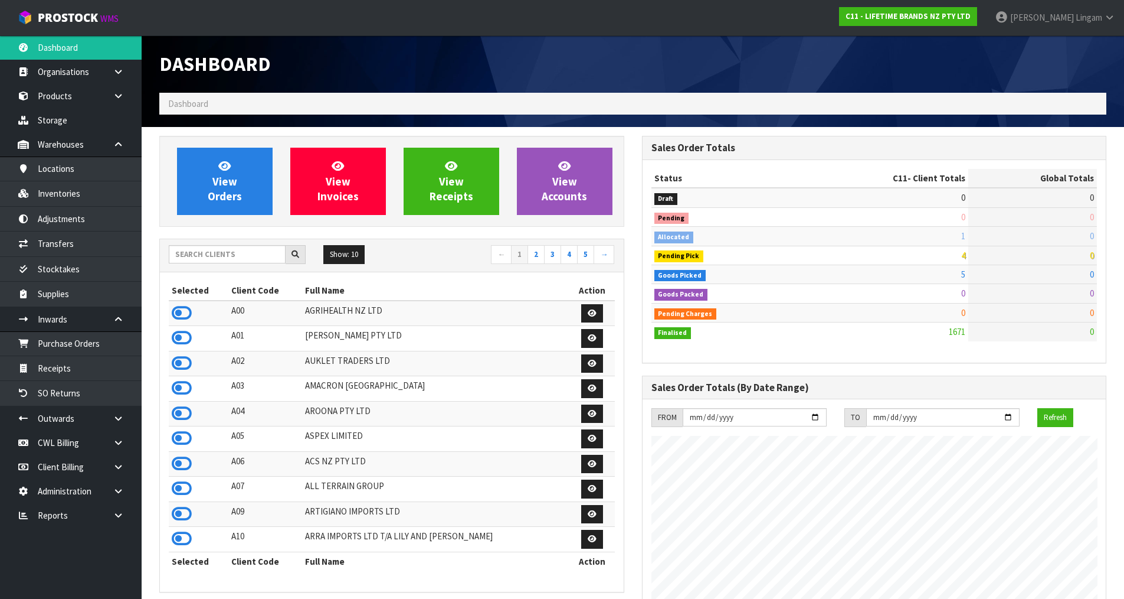
scroll to position [894, 482]
click at [250, 187] on link "View Orders" at bounding box center [225, 181] width 96 height 67
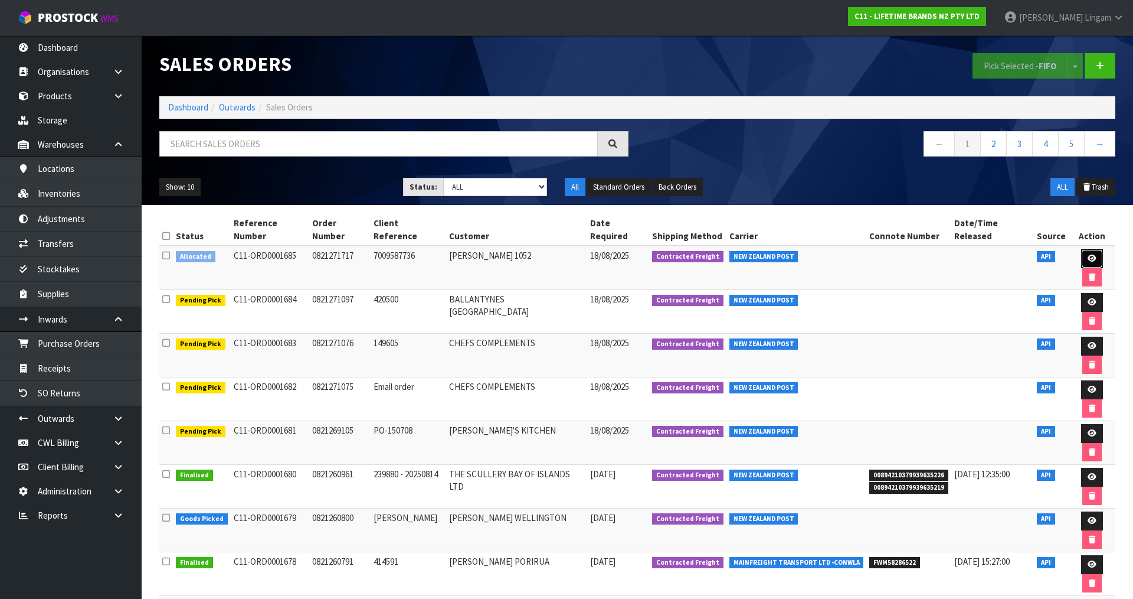
click at [1088, 254] on icon at bounding box center [1092, 258] width 9 height 8
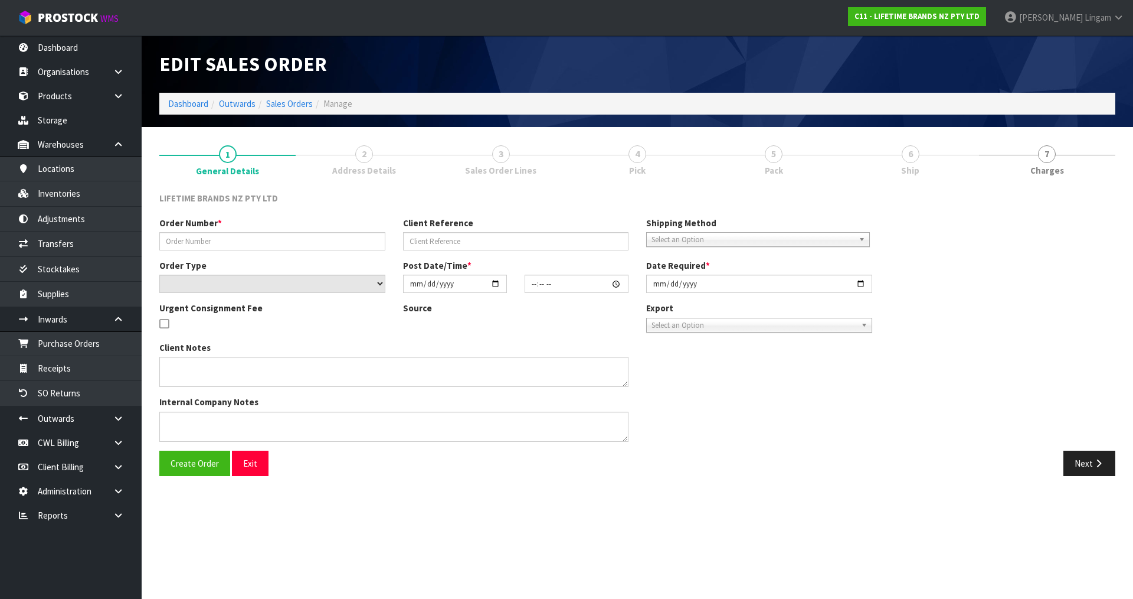
type input "0821271717"
type input "7009587736"
select select "number:0"
type input "2025-08-18"
type input "11:33:23.000"
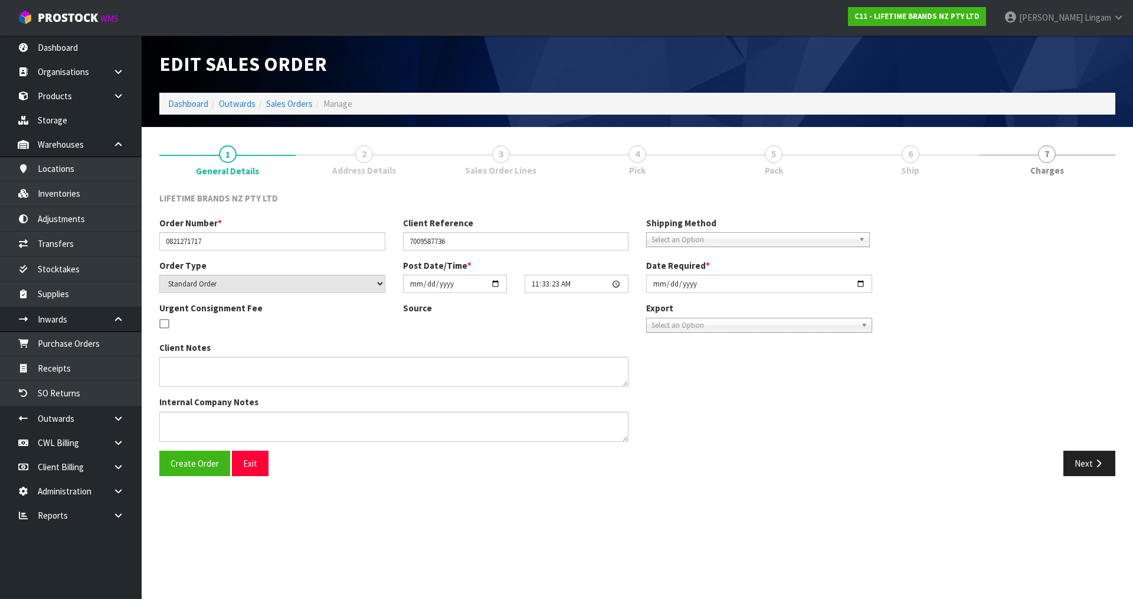
type input "2025-08-18"
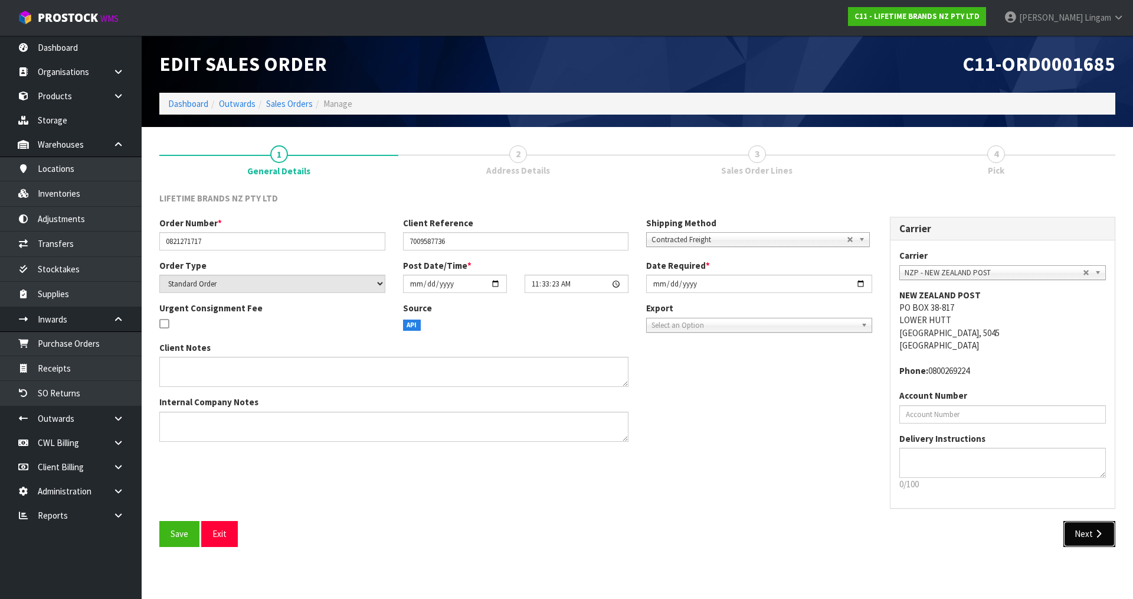
click at [1087, 537] on button "Next" at bounding box center [1090, 533] width 52 height 25
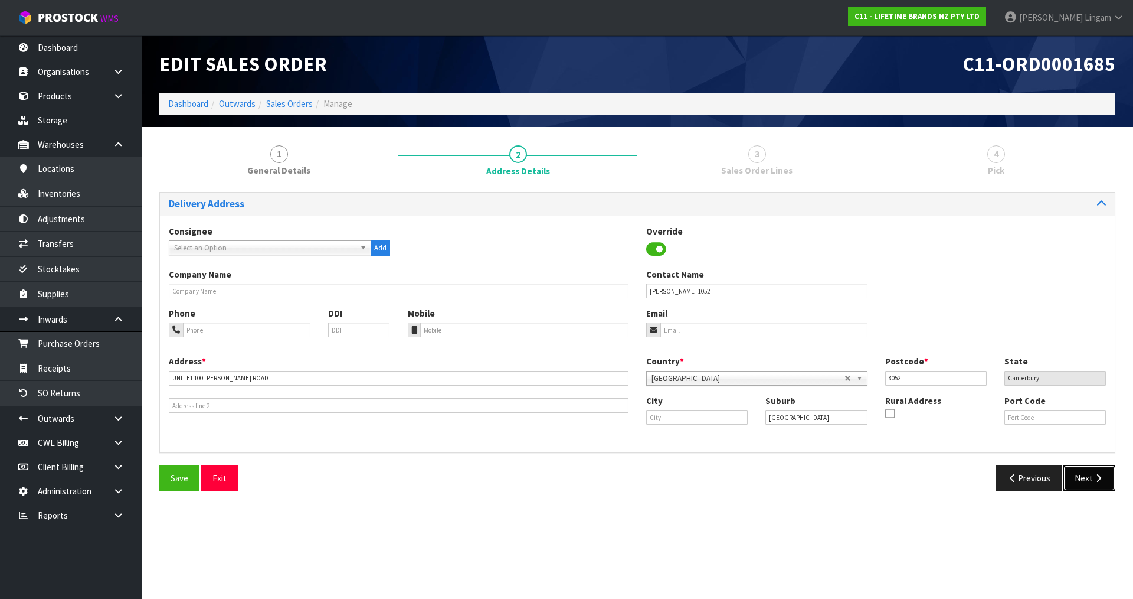
click at [1090, 479] on button "Next" at bounding box center [1090, 477] width 52 height 25
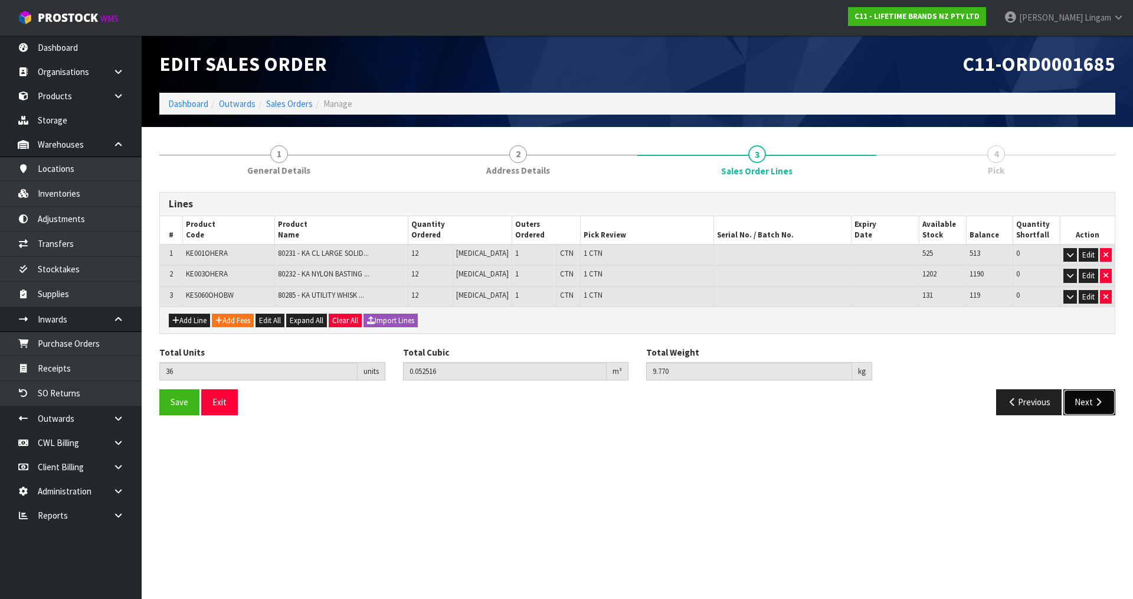
click at [1083, 411] on button "Next" at bounding box center [1090, 401] width 52 height 25
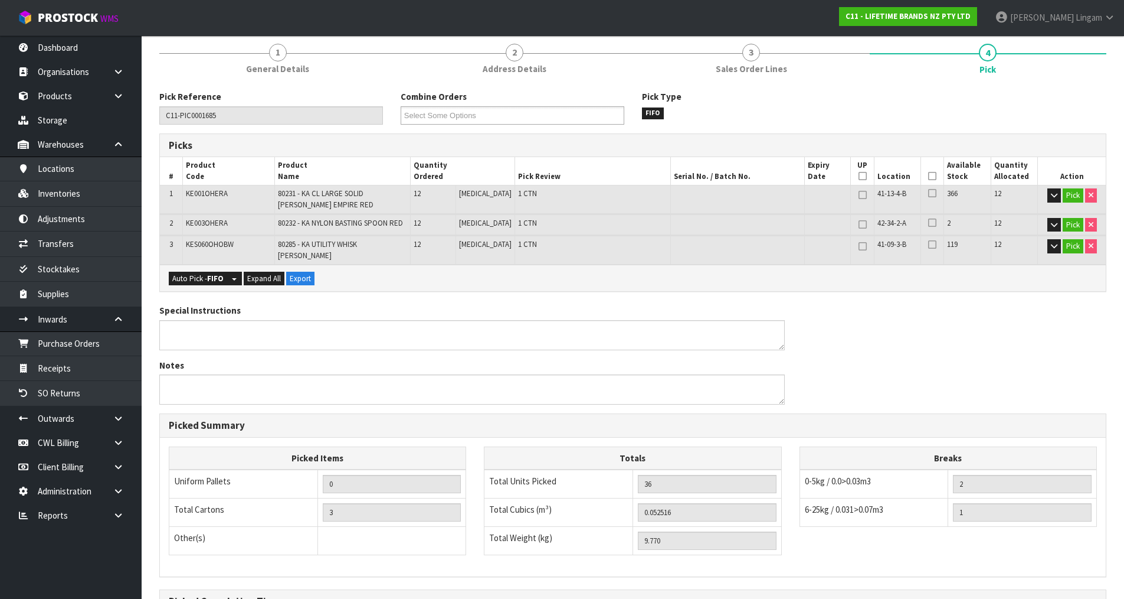
scroll to position [234, 0]
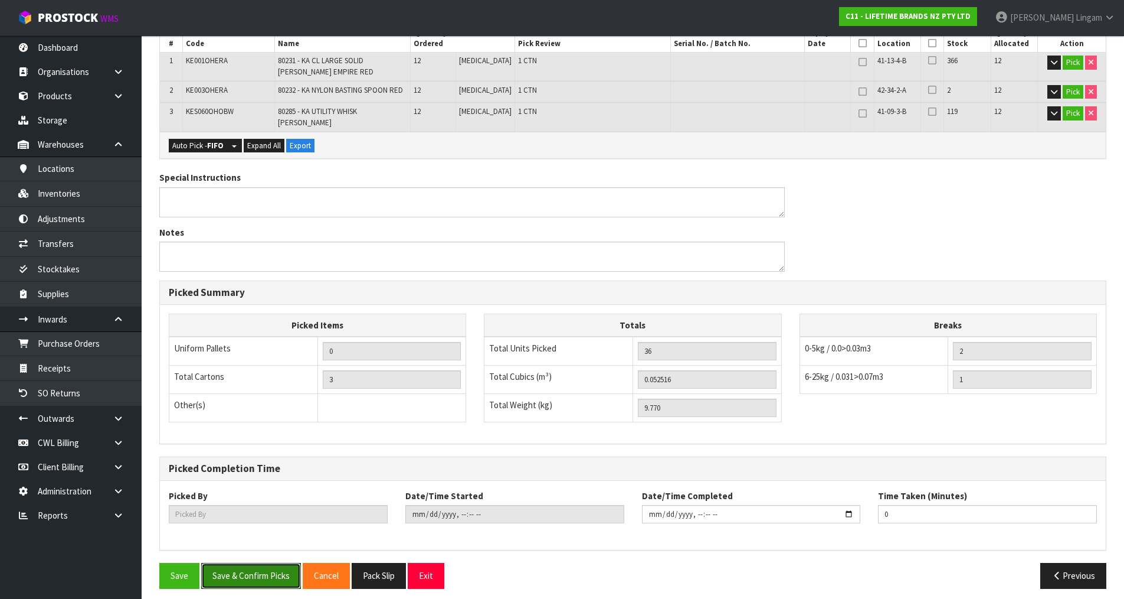
drag, startPoint x: 256, startPoint y: 571, endPoint x: 528, endPoint y: 525, distance: 276.0
click at [258, 571] on button "Save & Confirm Picks" at bounding box center [251, 575] width 100 height 25
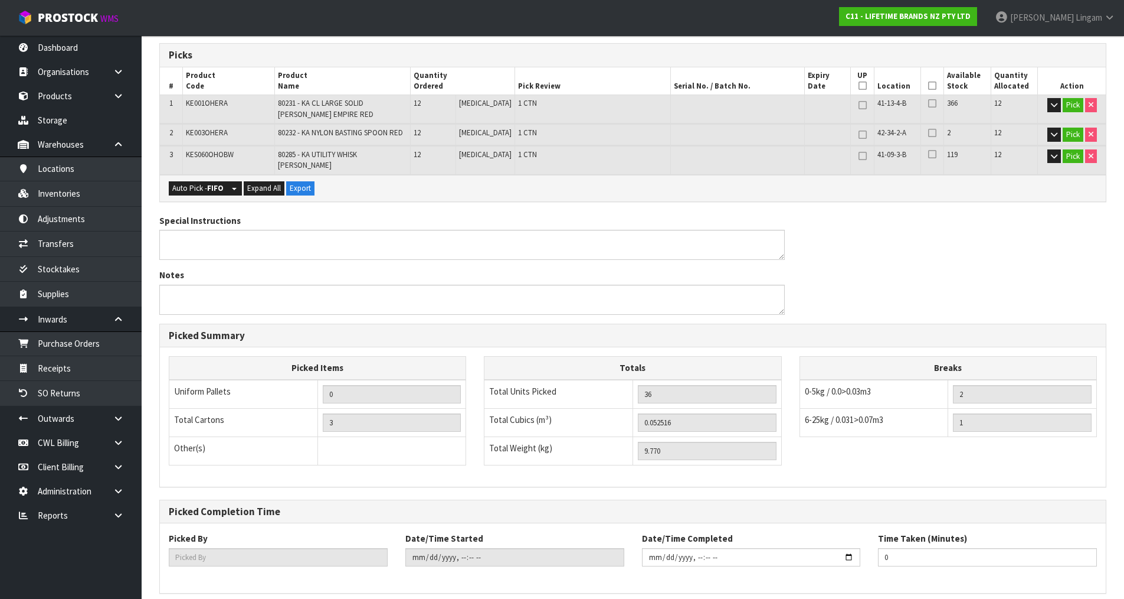
scroll to position [0, 0]
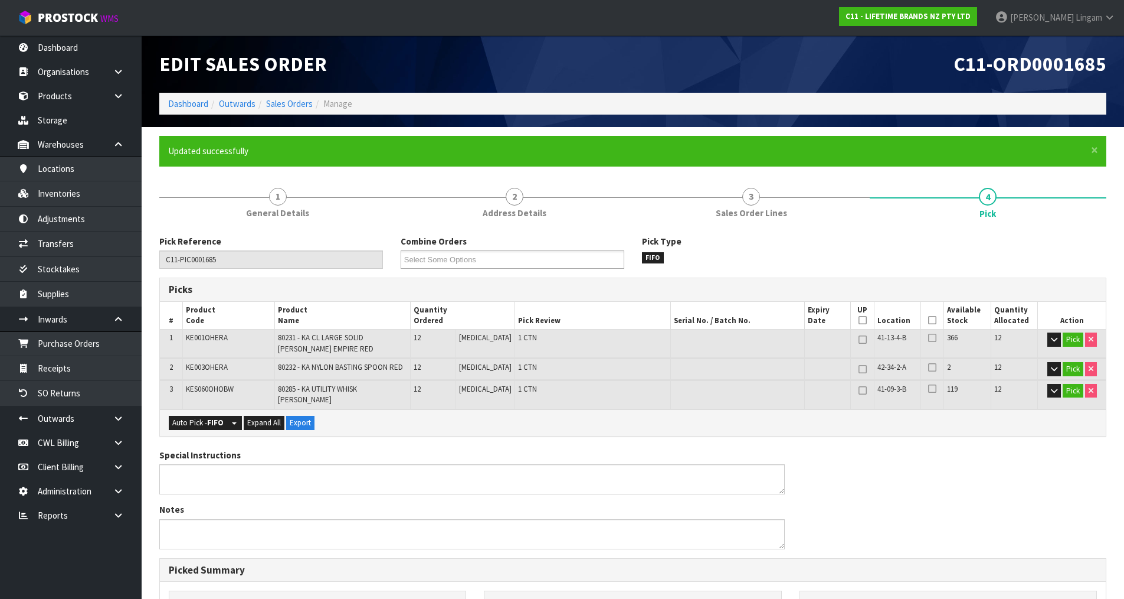
type input "Vineeta Lingam"
type input "2025-08-18T11:41:42"
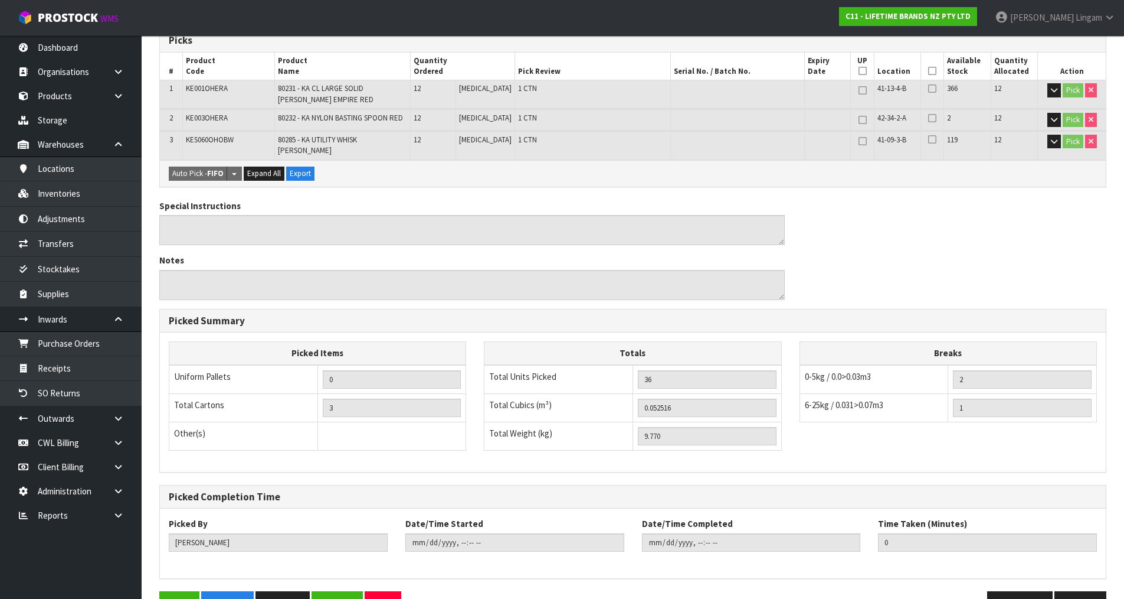
scroll to position [277, 0]
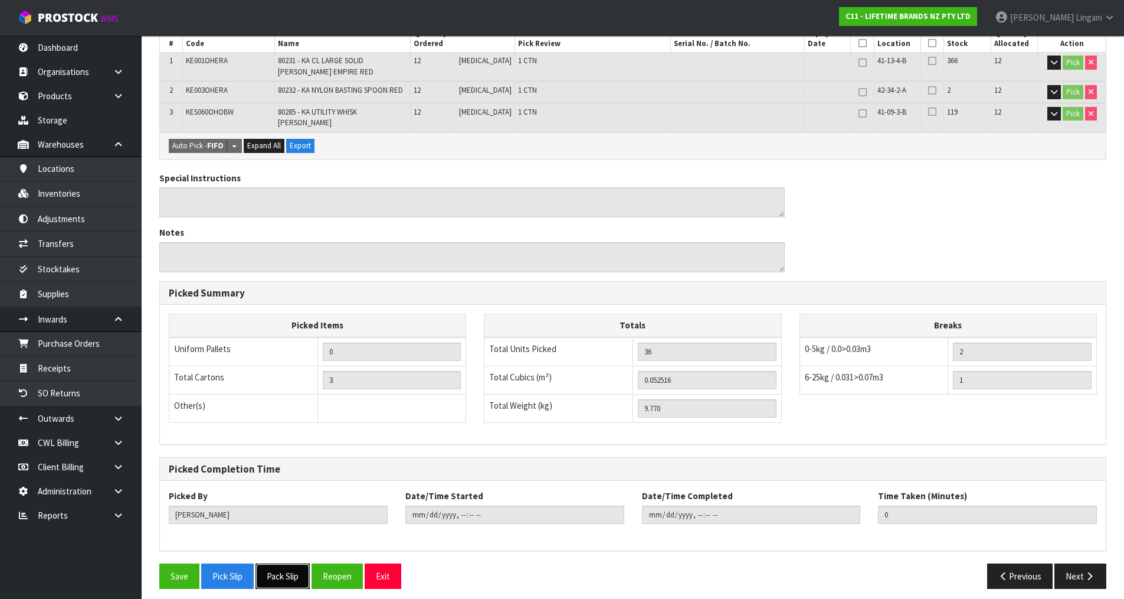
click at [274, 569] on button "Pack Slip" at bounding box center [283, 575] width 54 height 25
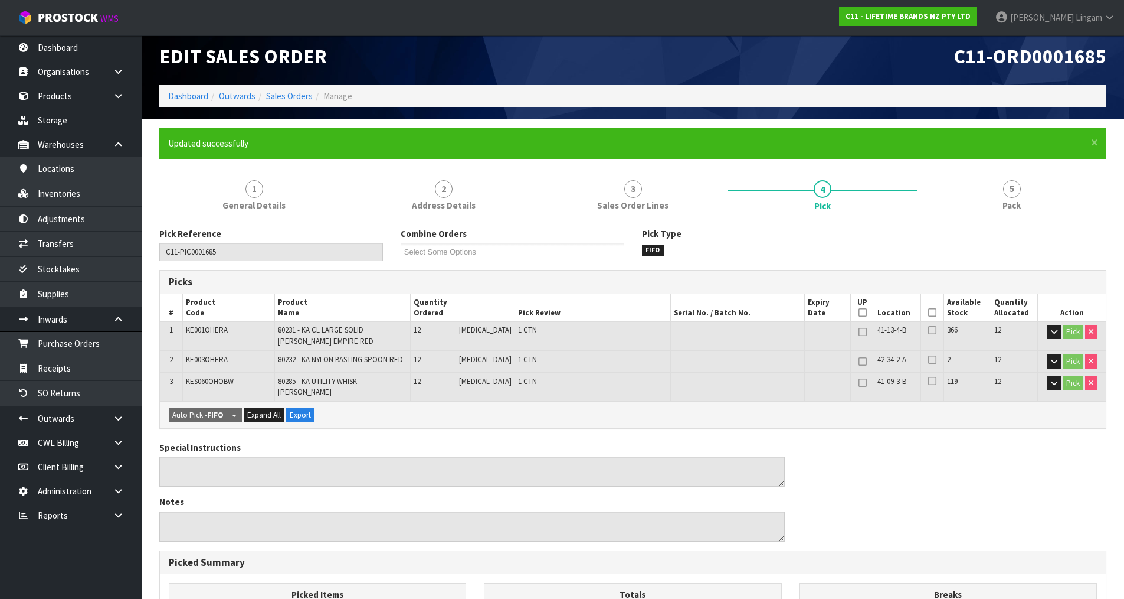
scroll to position [0, 0]
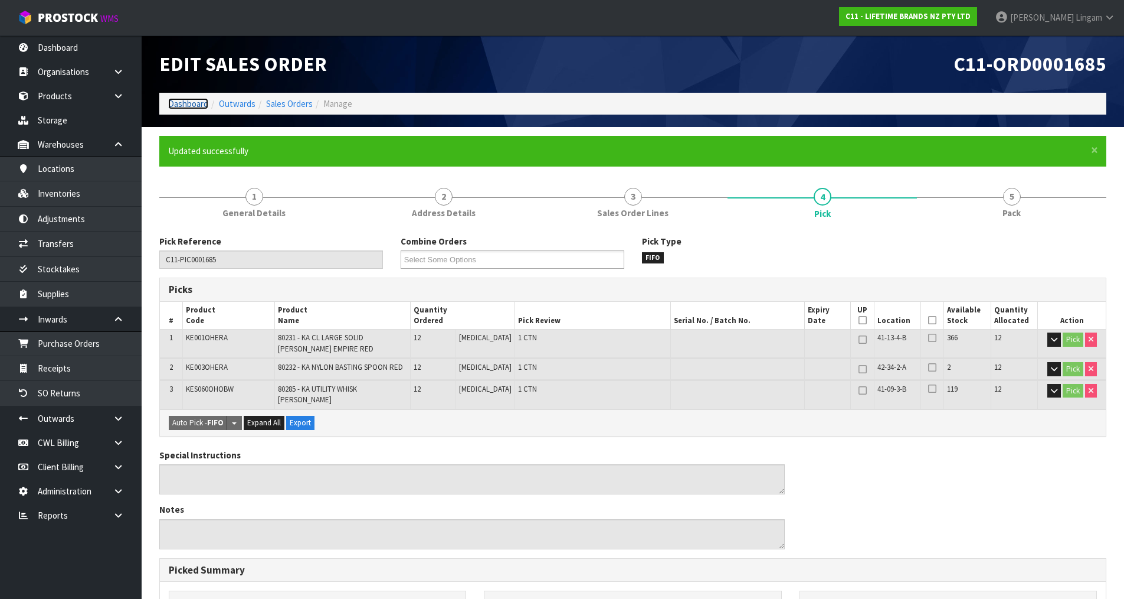
click at [189, 106] on link "Dashboard" at bounding box center [188, 103] width 40 height 11
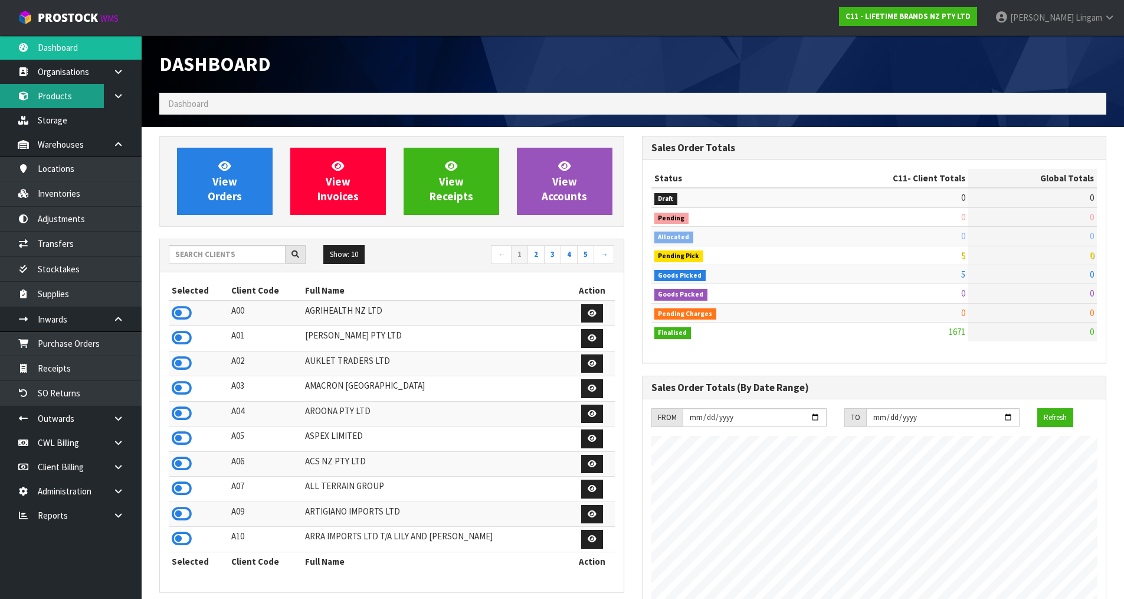
scroll to position [894, 482]
click at [57, 97] on link "Products" at bounding box center [71, 96] width 142 height 24
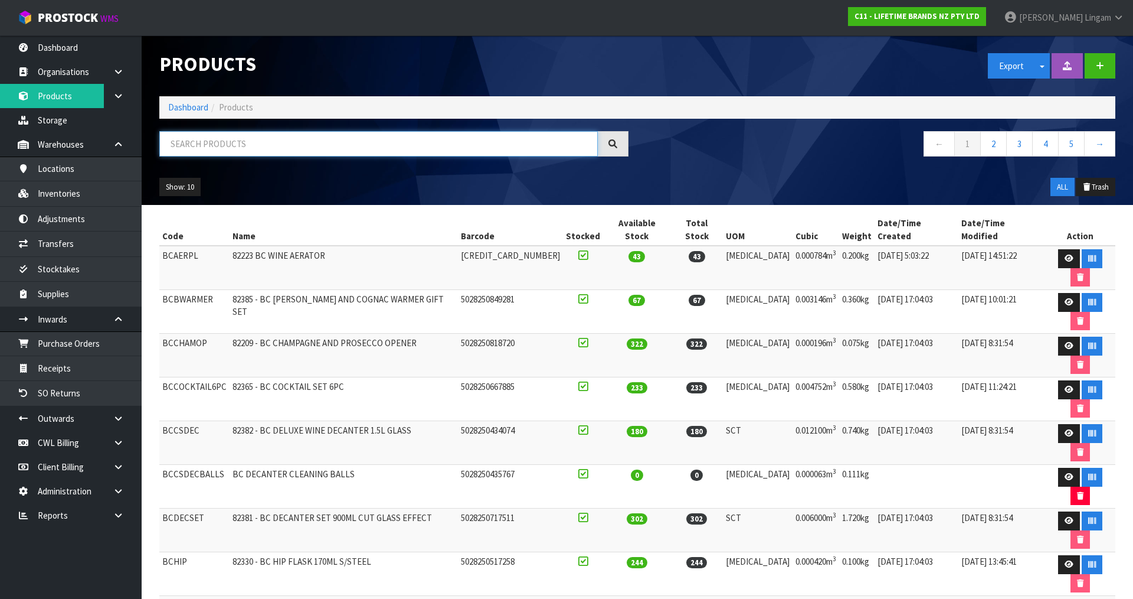
click at [197, 145] on input "text" at bounding box center [378, 143] width 439 height 25
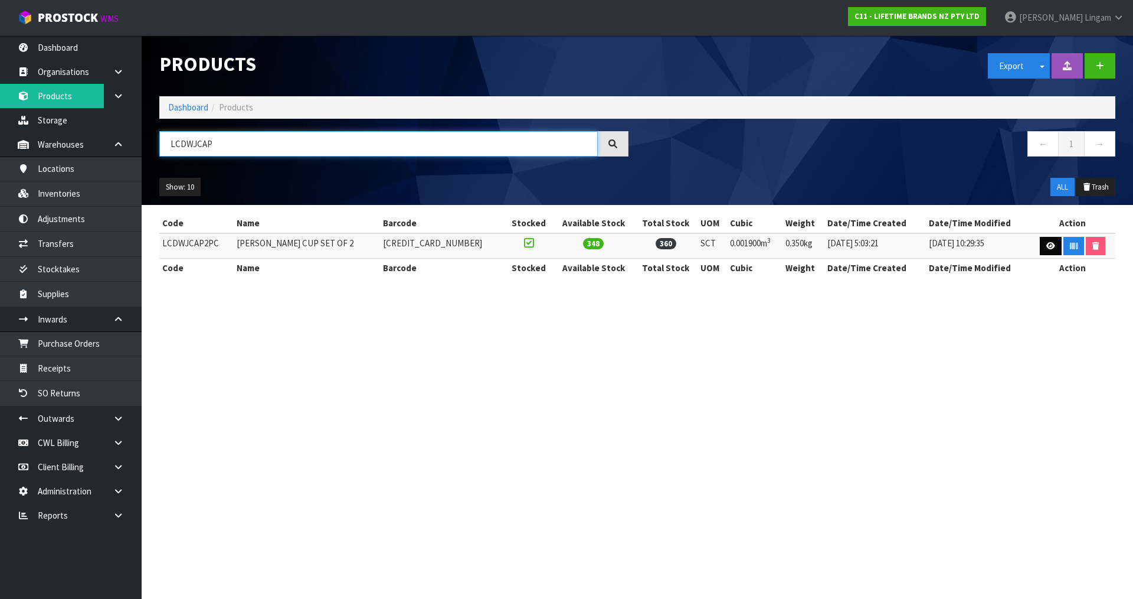
type input "LCDWJCAP"
click at [1041, 242] on link at bounding box center [1051, 246] width 22 height 19
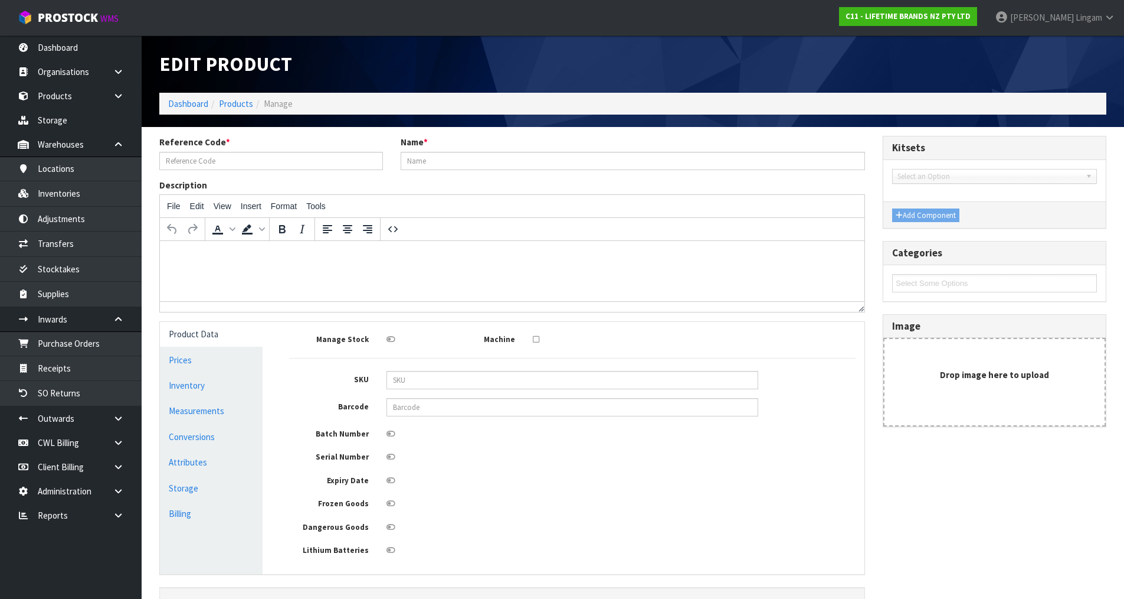
type input "LCDWJCAP2PC"
type input "LC JACK CAPPUCCINO CUP SET OF 2"
type input "5057982083052"
type input "19"
type input "10"
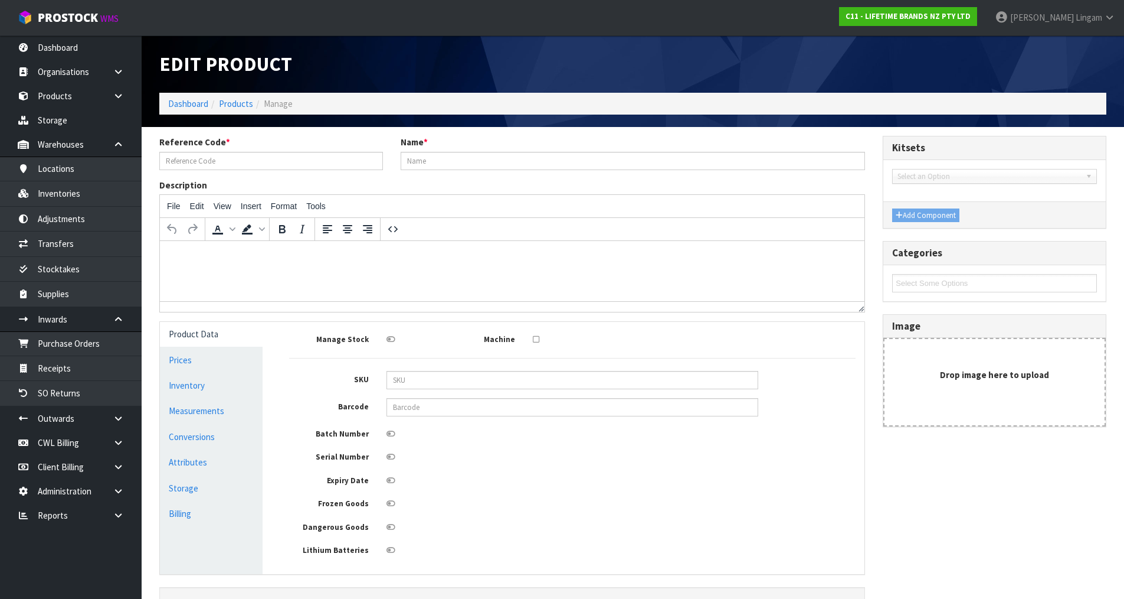
type input "10"
type input "0.0019"
type input "0.35"
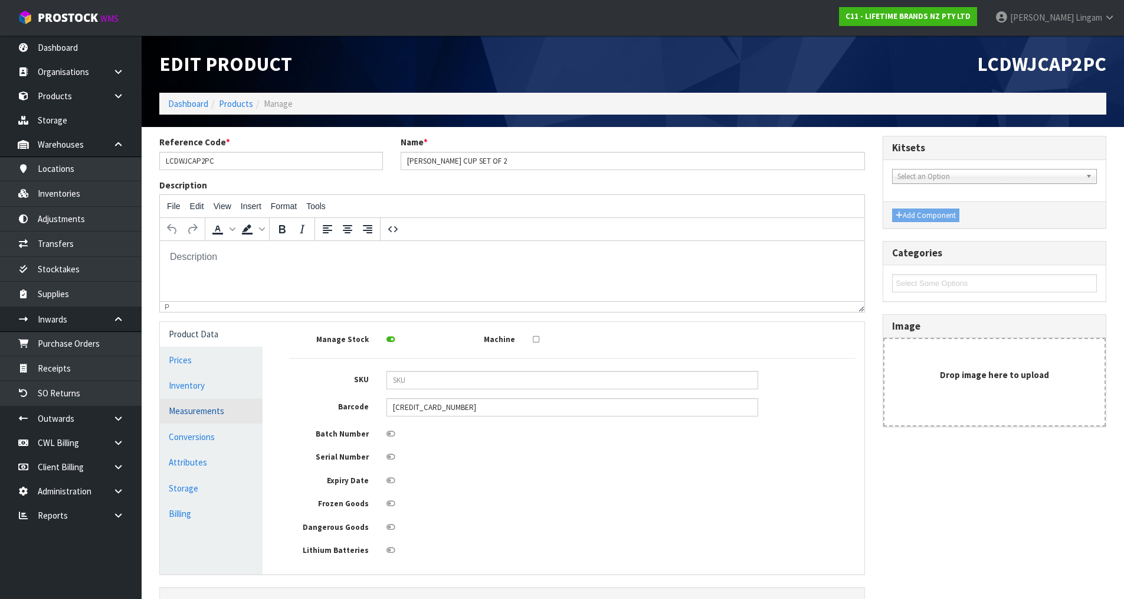
click at [221, 407] on link "Measurements" at bounding box center [211, 410] width 103 height 24
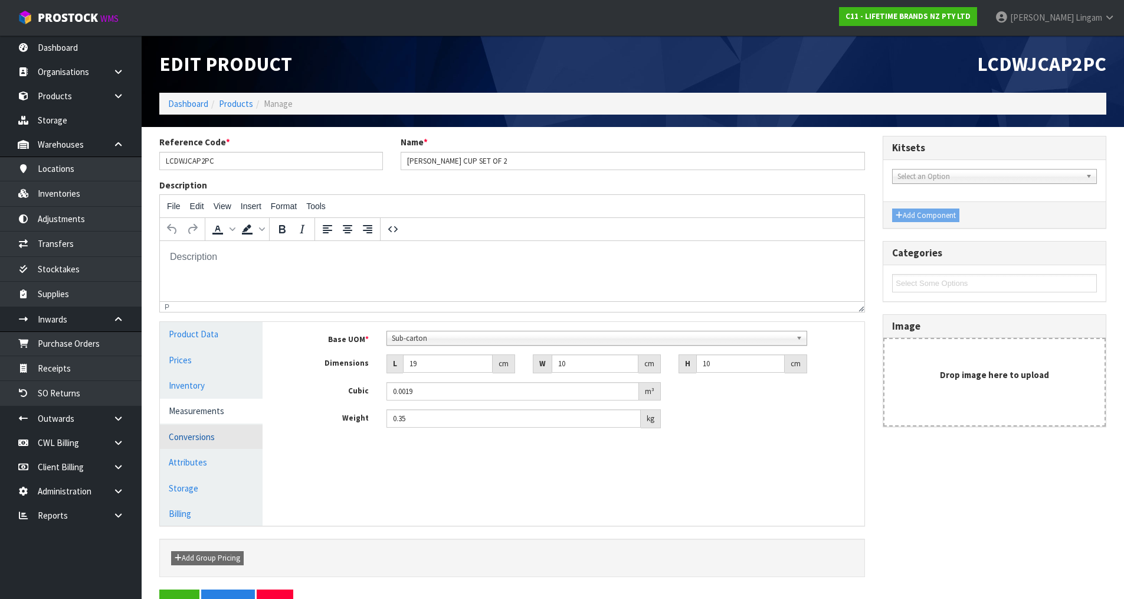
click at [241, 442] on link "Conversions" at bounding box center [211, 436] width 103 height 24
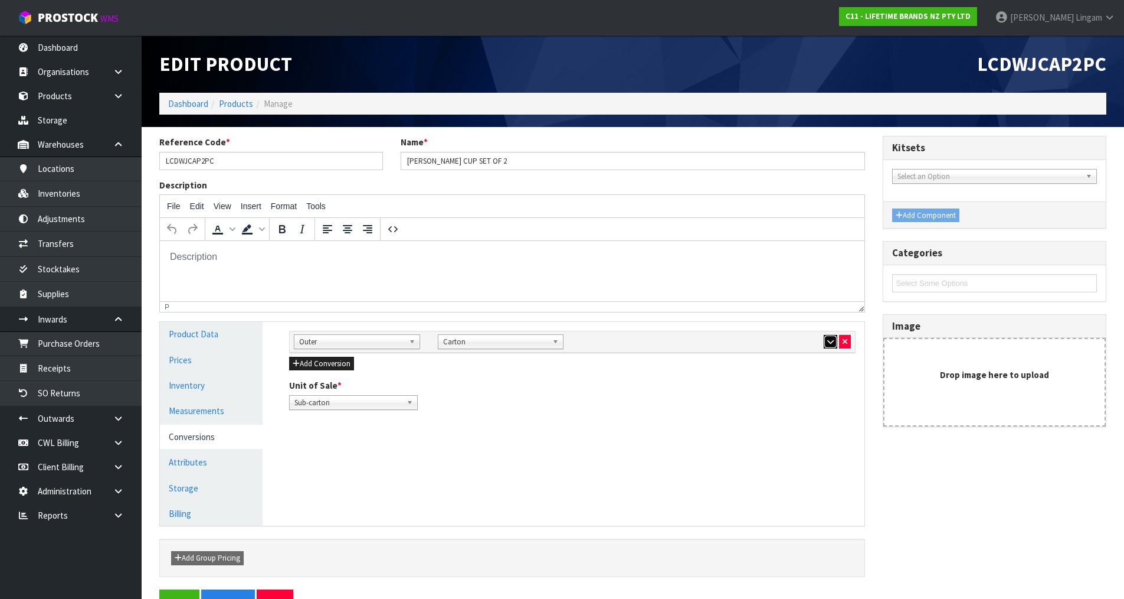
click at [829, 341] on icon "button" at bounding box center [831, 342] width 6 height 8
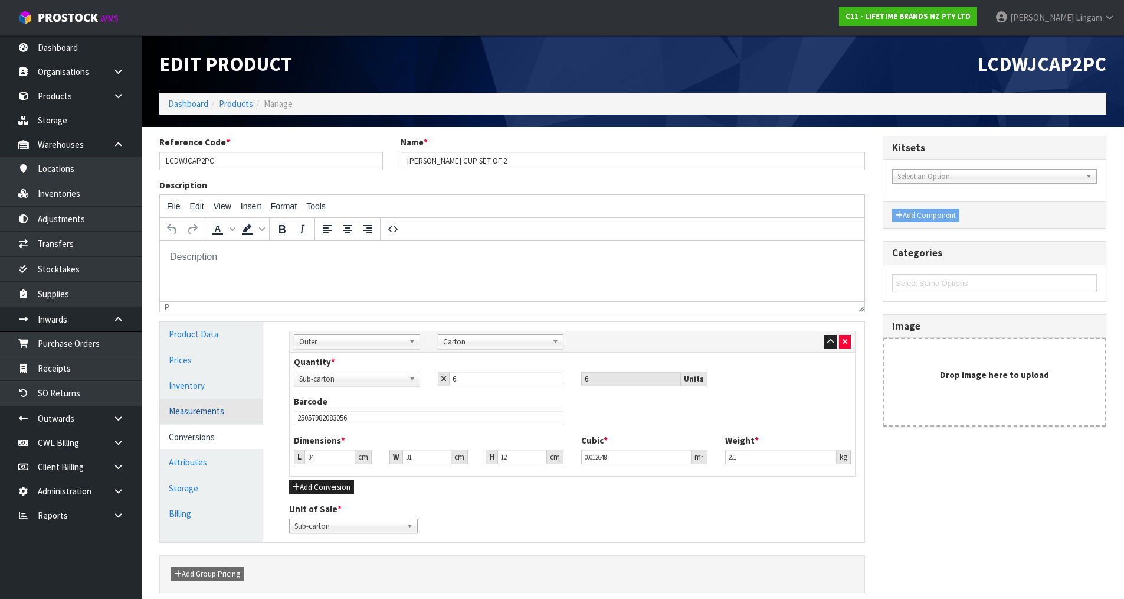
drag, startPoint x: 204, startPoint y: 411, endPoint x: 231, endPoint y: 404, distance: 28.6
click at [204, 410] on link "Measurements" at bounding box center [211, 410] width 103 height 24
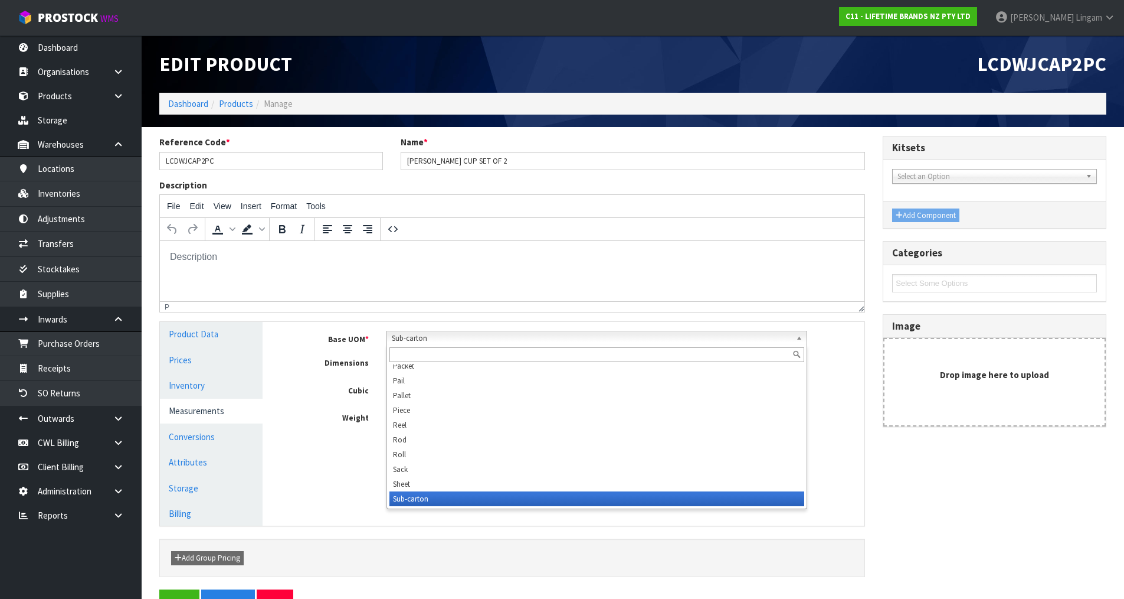
click at [427, 334] on span "Sub-carton" at bounding box center [592, 338] width 400 height 14
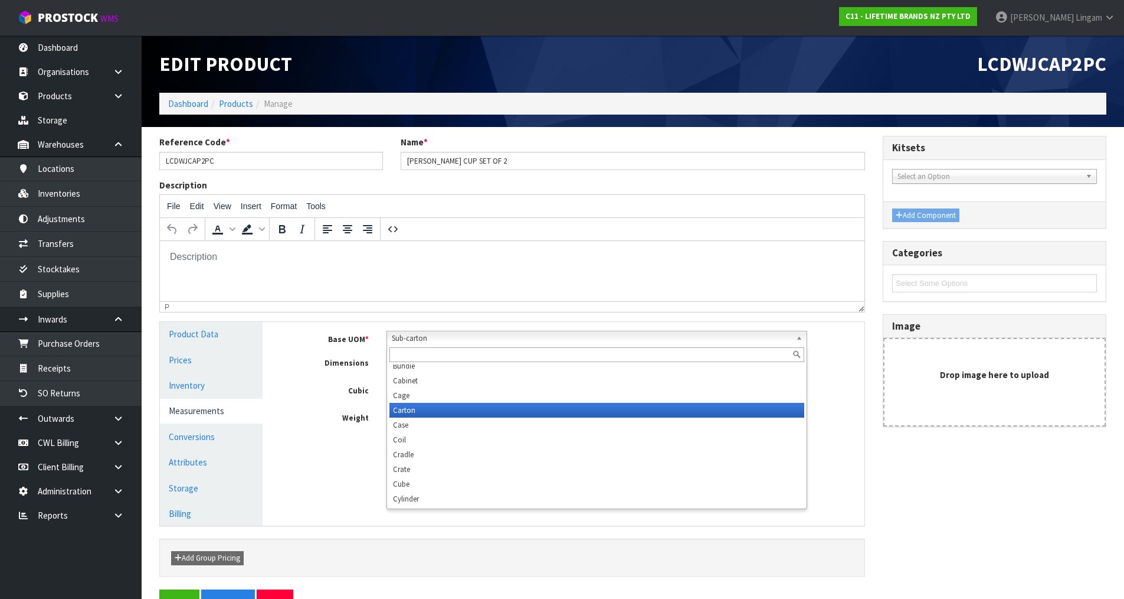
scroll to position [89, 0]
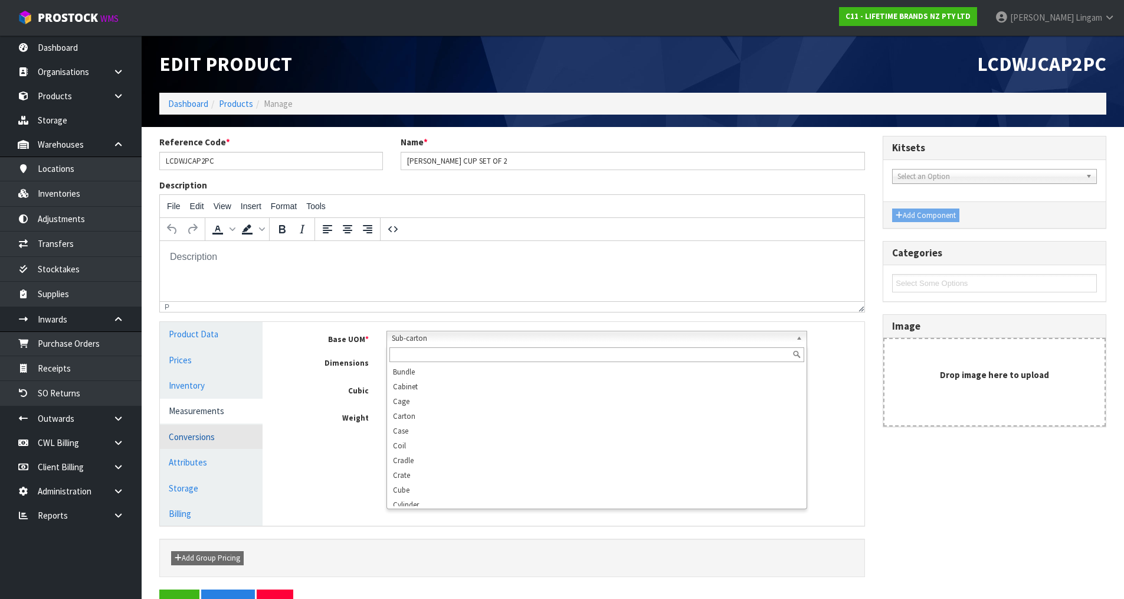
click at [230, 439] on link "Conversions" at bounding box center [211, 436] width 103 height 24
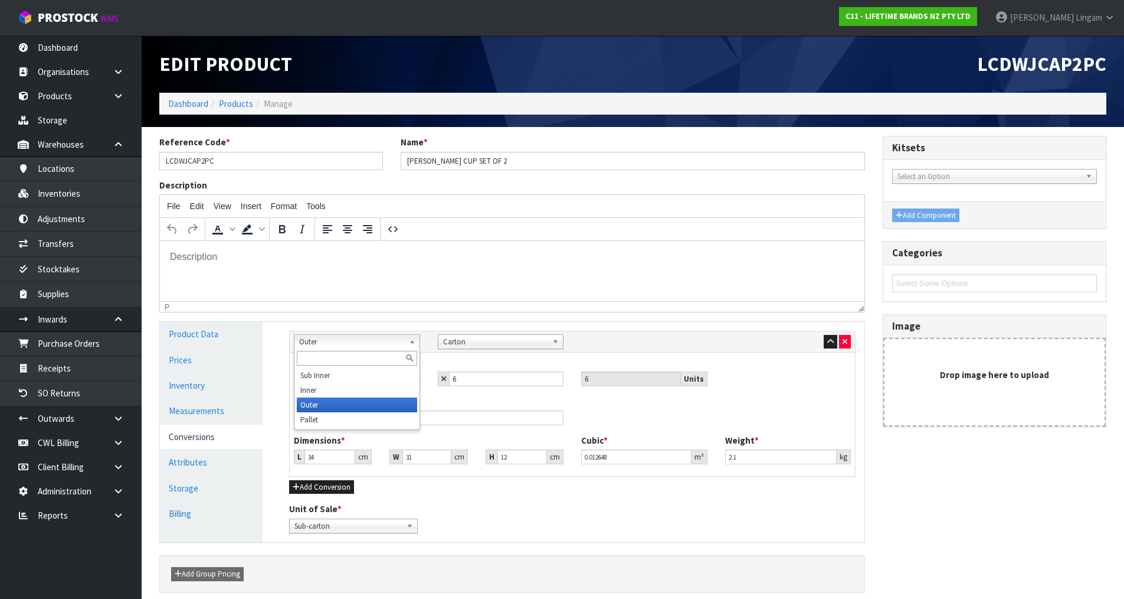
click at [411, 341] on b at bounding box center [414, 342] width 11 height 14
click at [202, 415] on link "Measurements" at bounding box center [211, 410] width 103 height 24
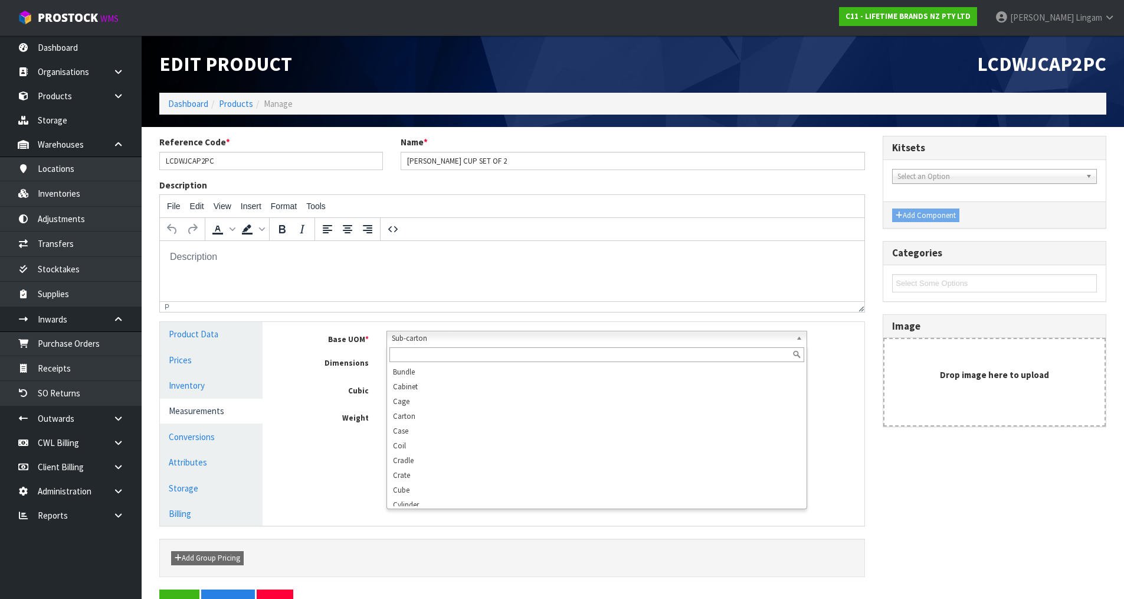
scroll to position [301, 0]
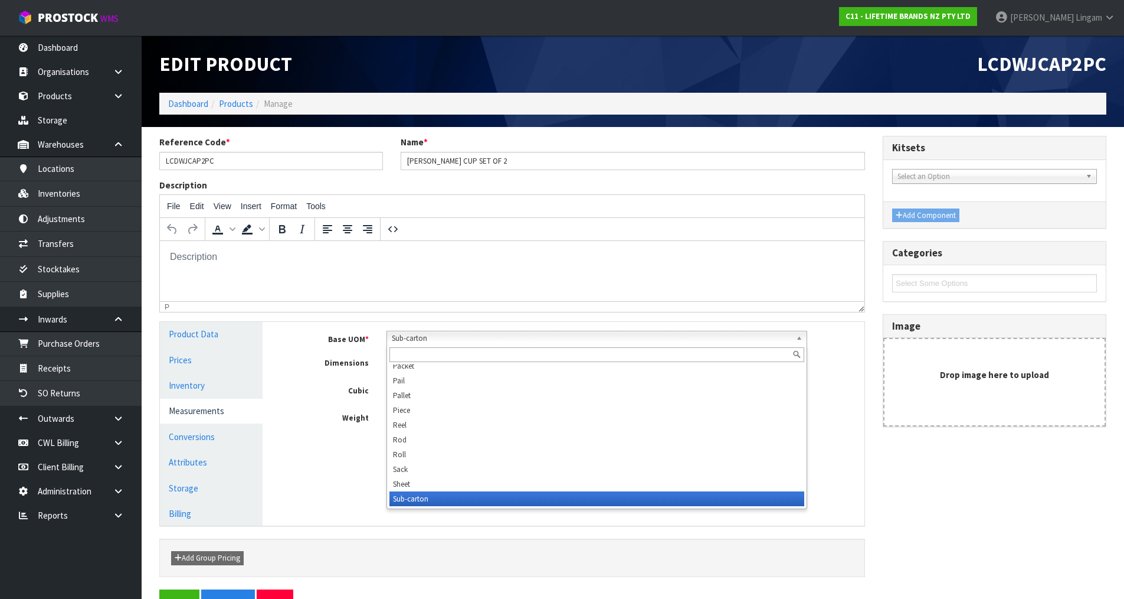
click at [411, 338] on span "Sub-carton" at bounding box center [592, 338] width 400 height 14
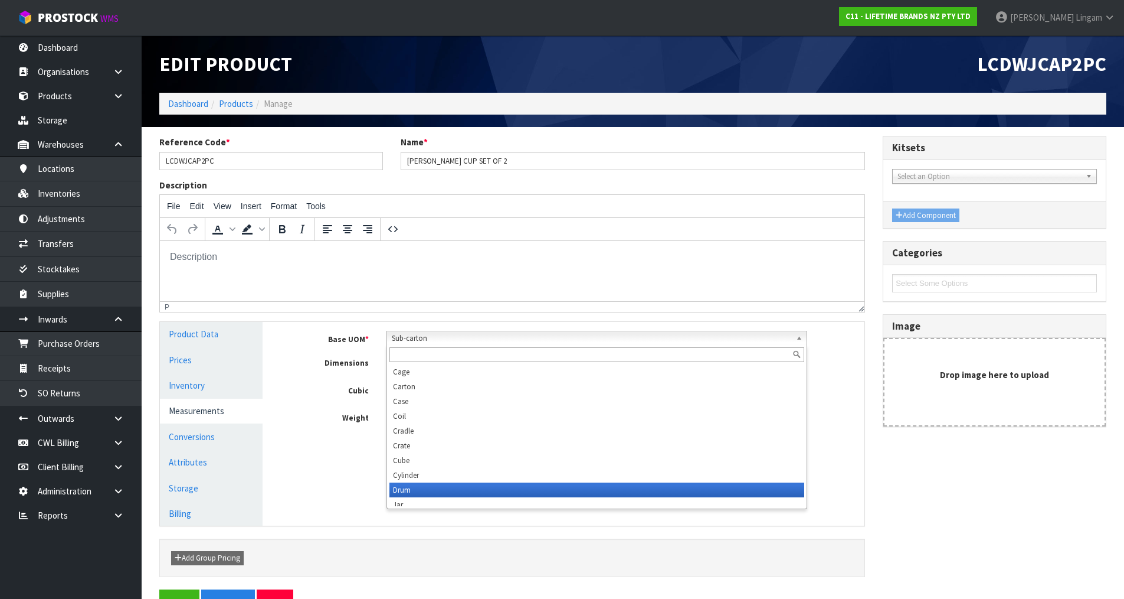
scroll to position [177, 0]
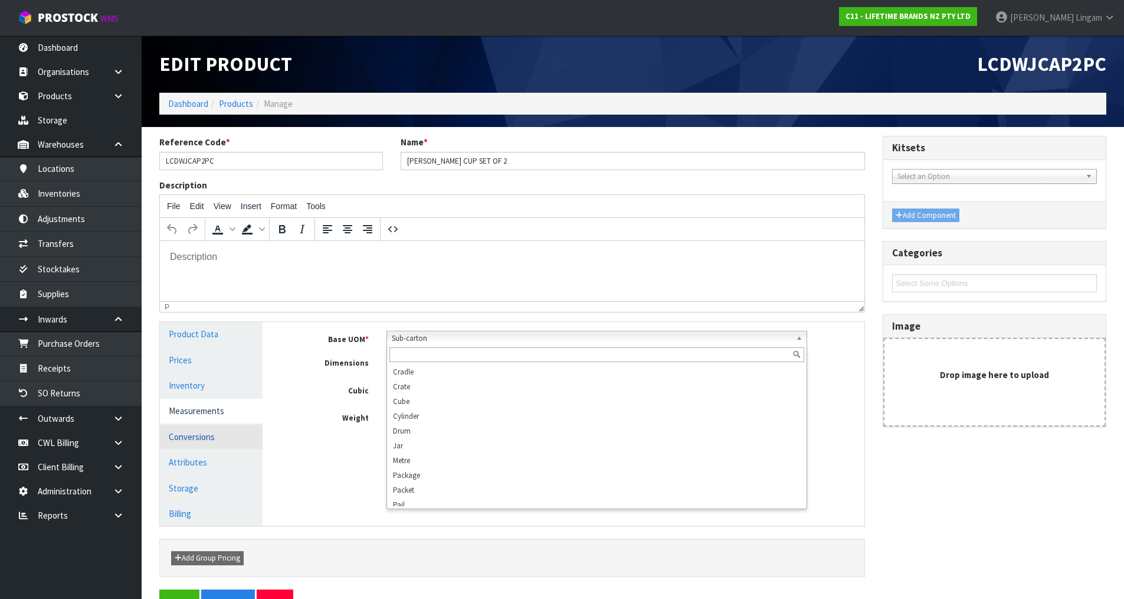
drag, startPoint x: 216, startPoint y: 440, endPoint x: 446, endPoint y: 374, distance: 239.1
click at [217, 440] on link "Conversions" at bounding box center [211, 436] width 103 height 24
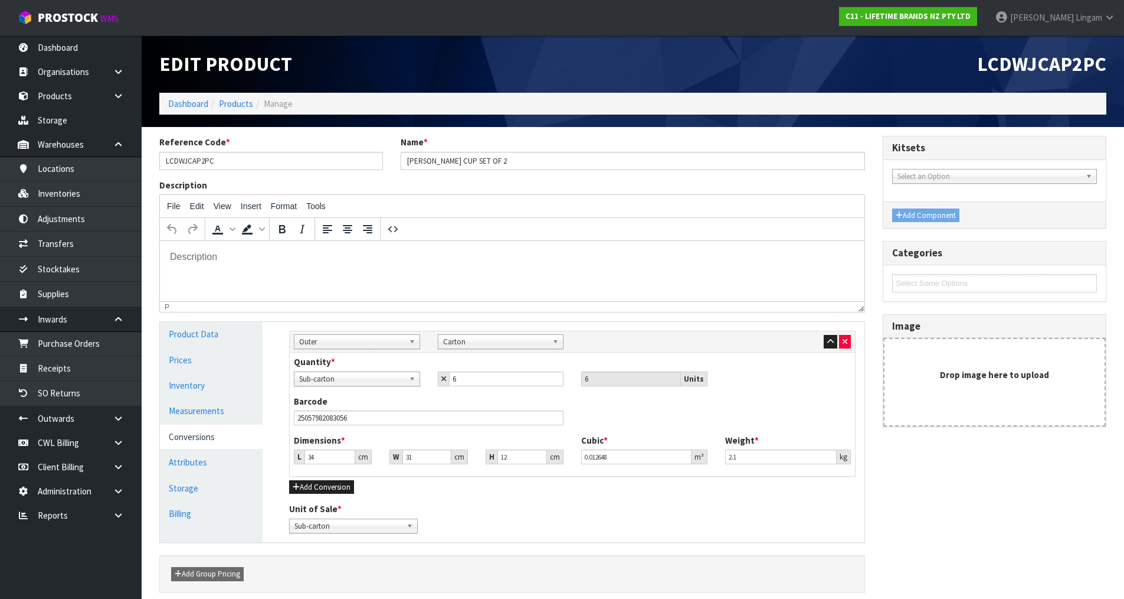
click at [400, 342] on span "Outer" at bounding box center [351, 342] width 105 height 14
click at [195, 410] on link "Measurements" at bounding box center [211, 410] width 103 height 24
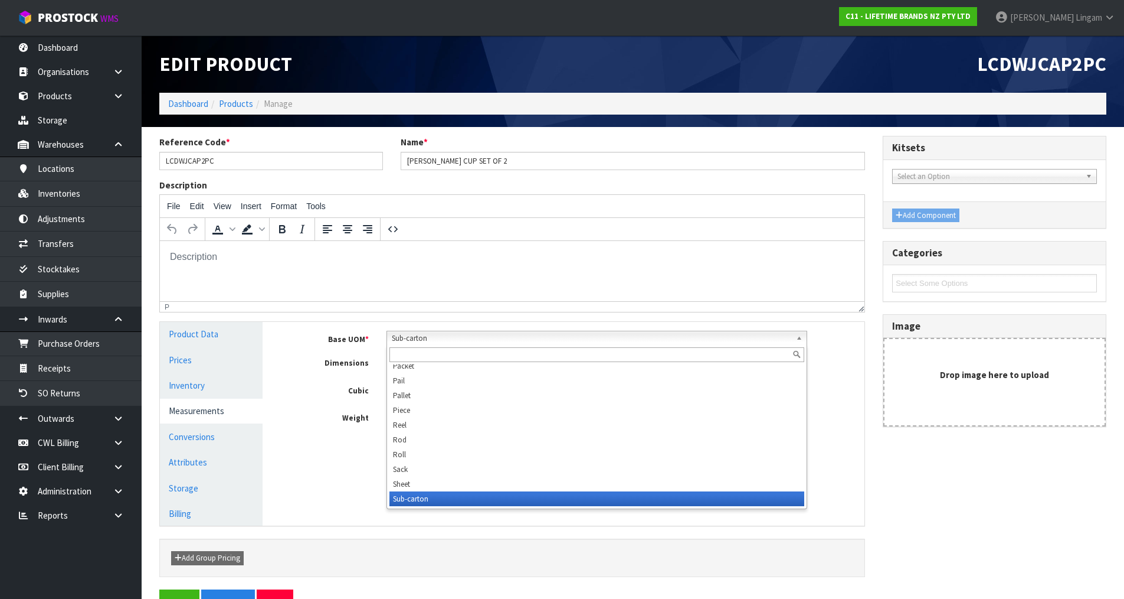
click at [433, 339] on span "Sub-carton" at bounding box center [592, 338] width 400 height 14
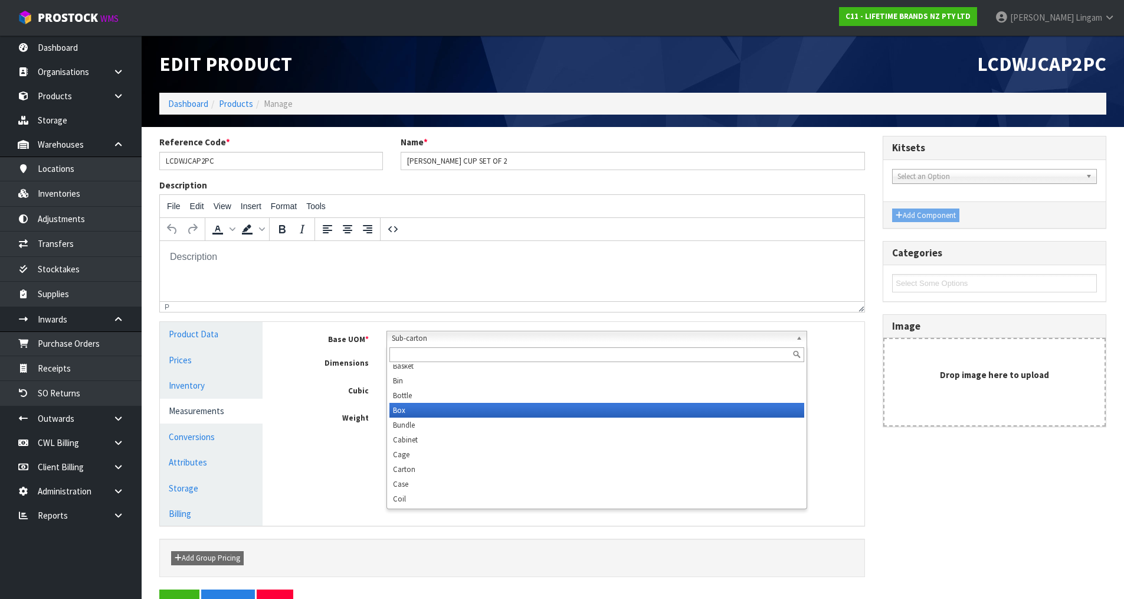
scroll to position [0, 0]
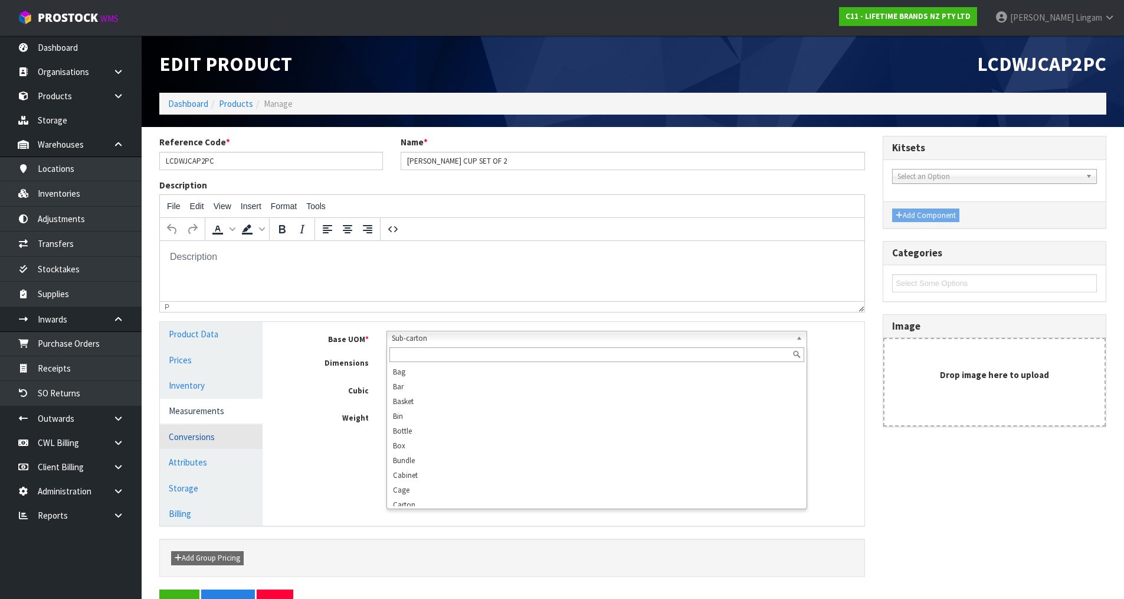
drag, startPoint x: 214, startPoint y: 442, endPoint x: 220, endPoint y: 443, distance: 6.6
click at [217, 443] on link "Conversions" at bounding box center [211, 436] width 103 height 24
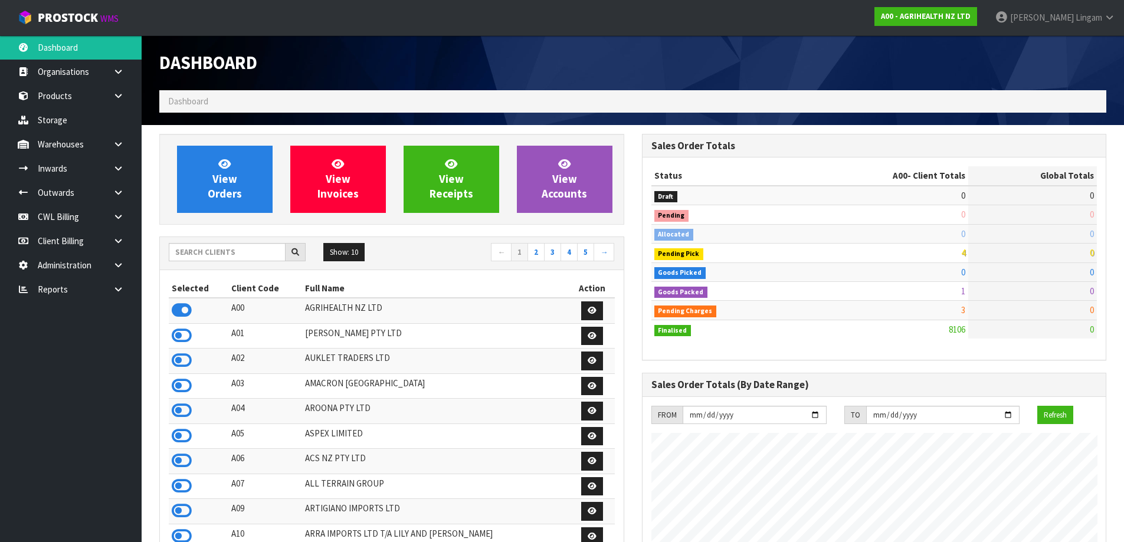
scroll to position [894, 482]
click at [115, 291] on icon at bounding box center [118, 289] width 11 height 9
click at [96, 334] on link "CWL" at bounding box center [71, 338] width 142 height 24
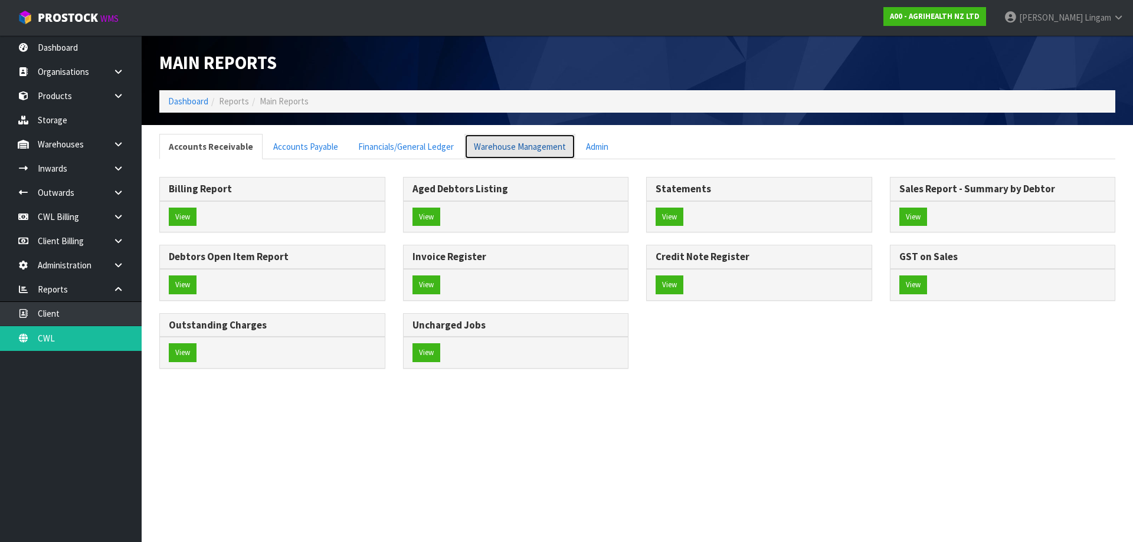
click at [506, 149] on link "Warehouse Management" at bounding box center [520, 146] width 111 height 25
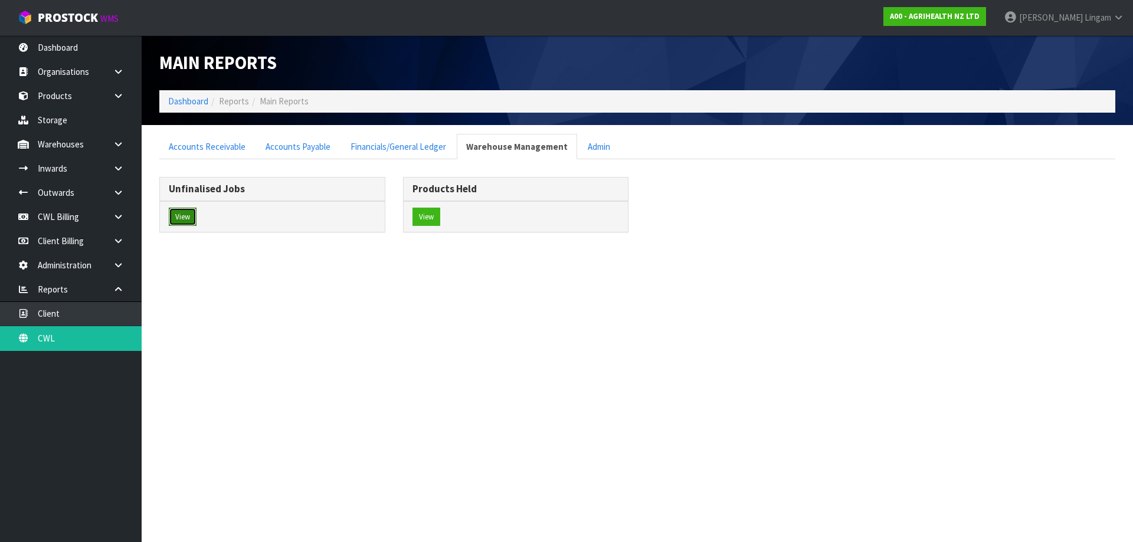
click at [180, 217] on button "View" at bounding box center [183, 217] width 28 height 19
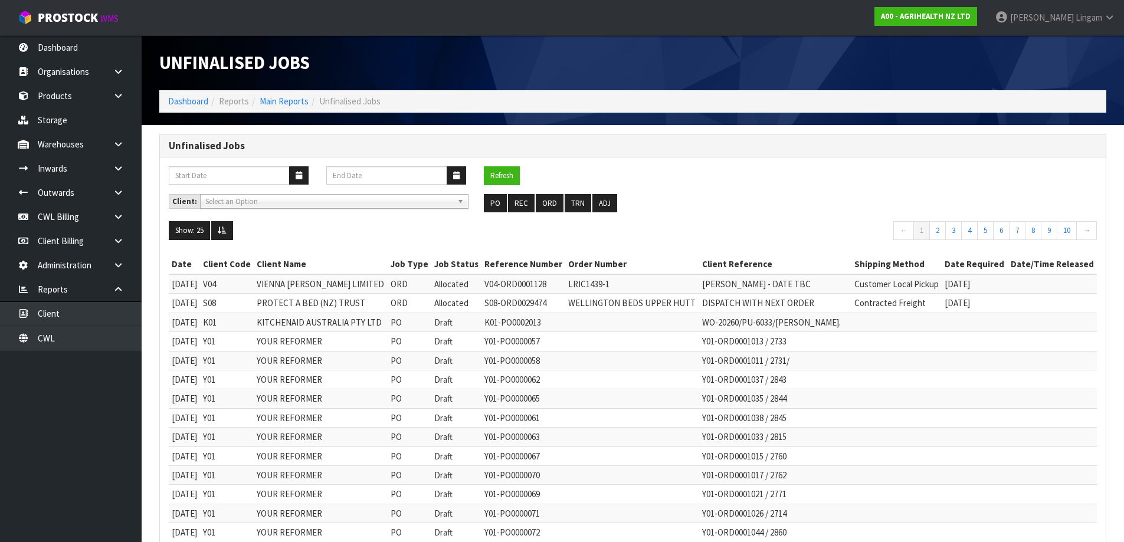
click at [786, 198] on div "PO REC ORD TRN ADJ" at bounding box center [632, 203] width 315 height 19
drag, startPoint x: 545, startPoint y: 202, endPoint x: 543, endPoint y: 211, distance: 9.2
click at [543, 211] on button "ORD" at bounding box center [550, 203] width 28 height 19
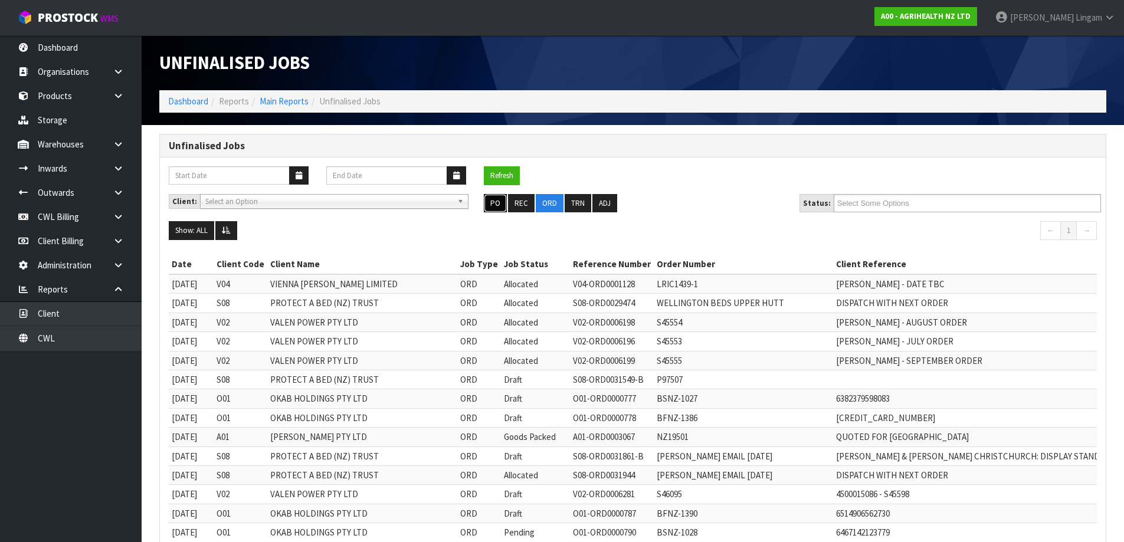
click at [495, 204] on button "PO" at bounding box center [495, 203] width 23 height 19
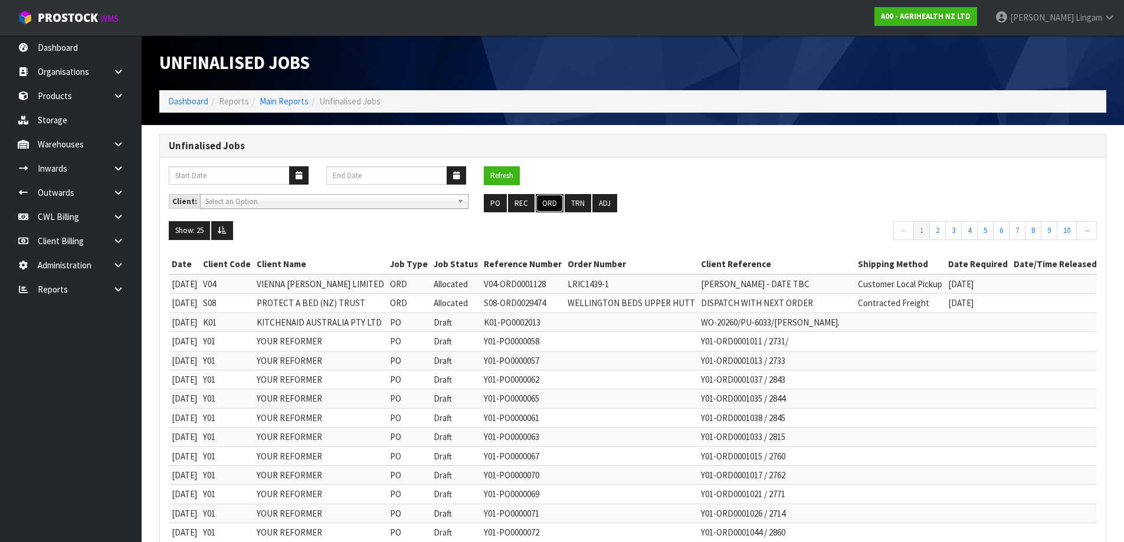
click at [546, 205] on button "ORD" at bounding box center [550, 203] width 28 height 19
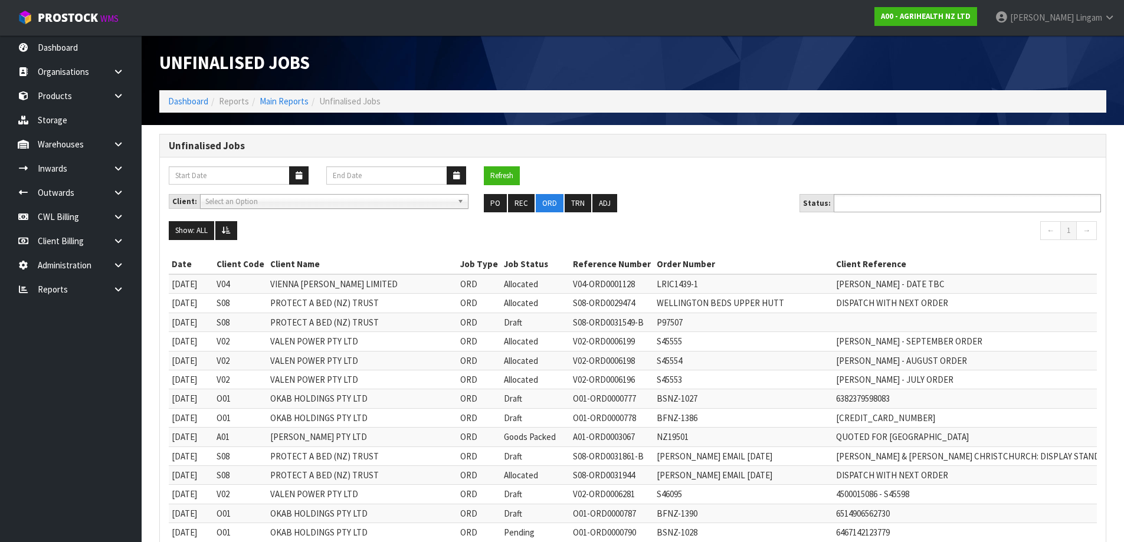
click at [923, 202] on ul at bounding box center [967, 203] width 267 height 18
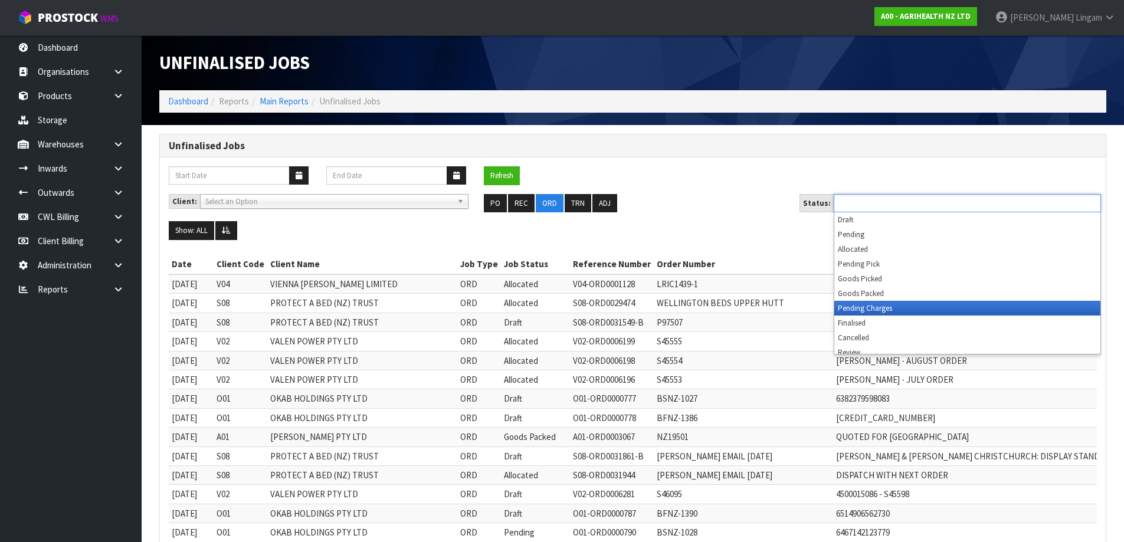
click at [931, 310] on li "Pending Charges" at bounding box center [968, 308] width 266 height 15
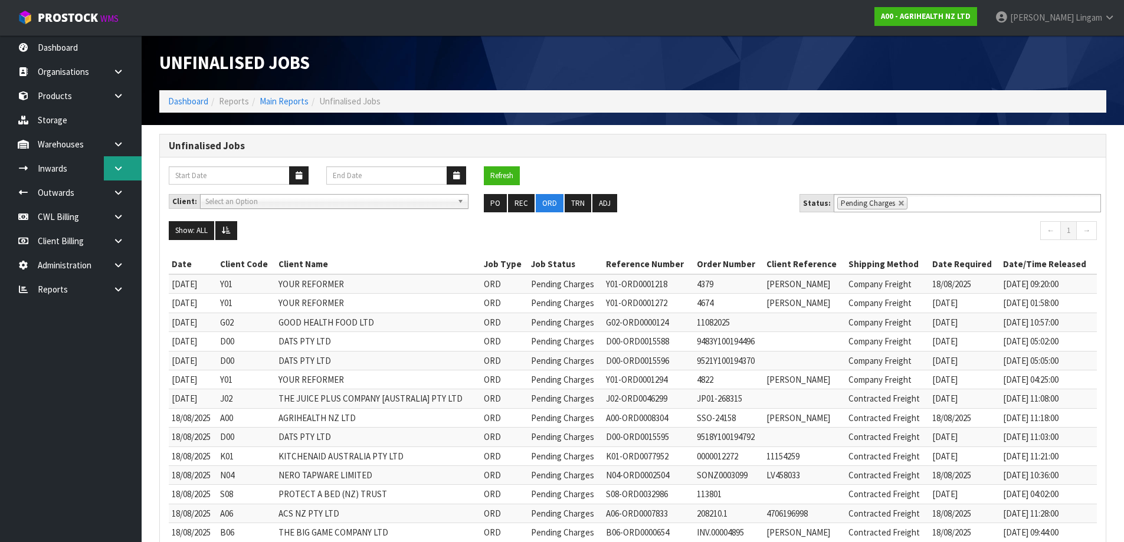
click at [111, 168] on link at bounding box center [123, 168] width 38 height 24
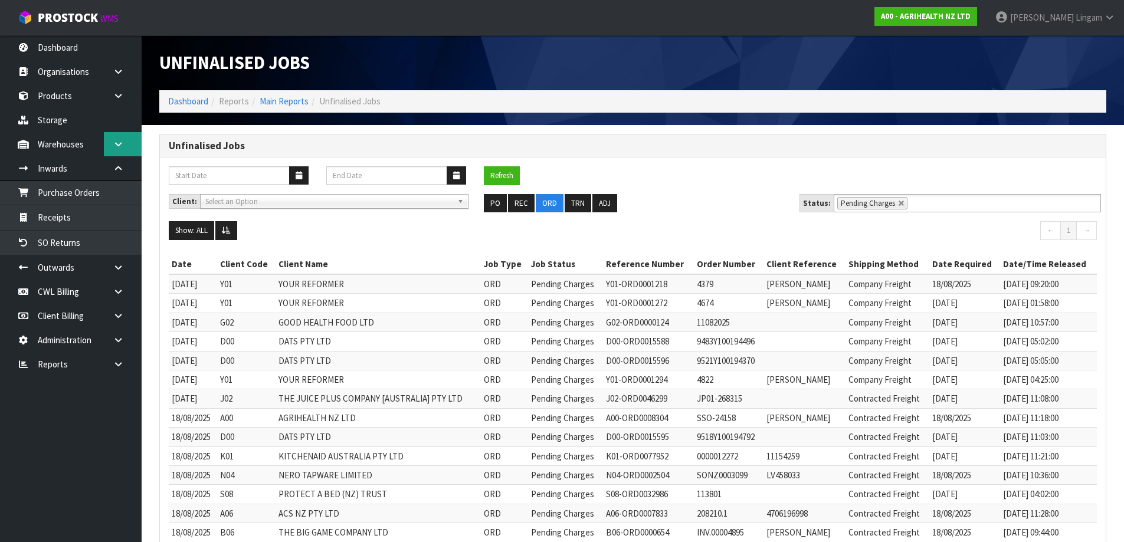
click at [117, 146] on icon at bounding box center [118, 144] width 11 height 9
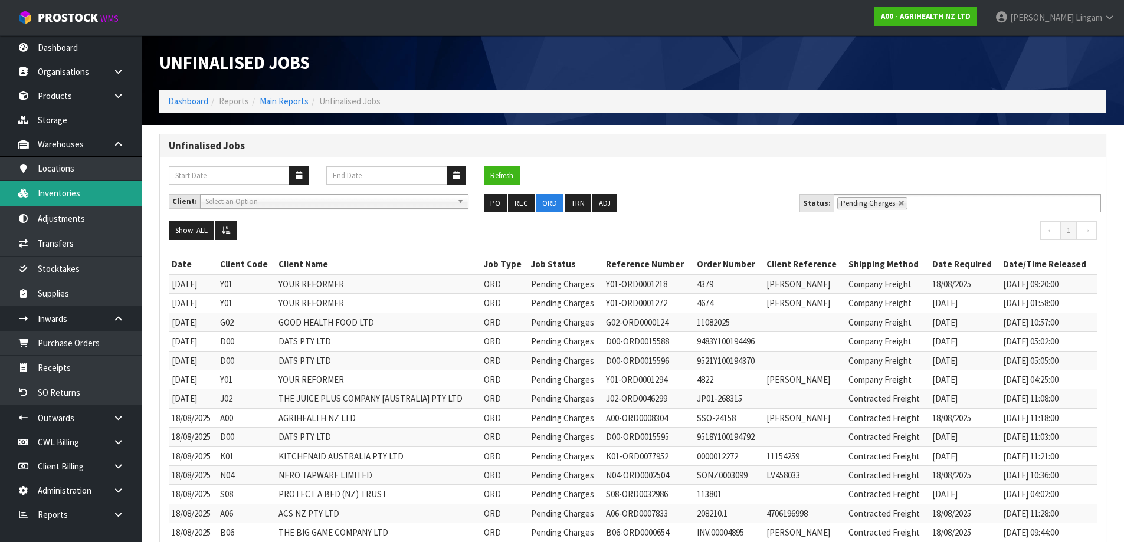
click at [63, 191] on link "Inventories" at bounding box center [71, 193] width 142 height 24
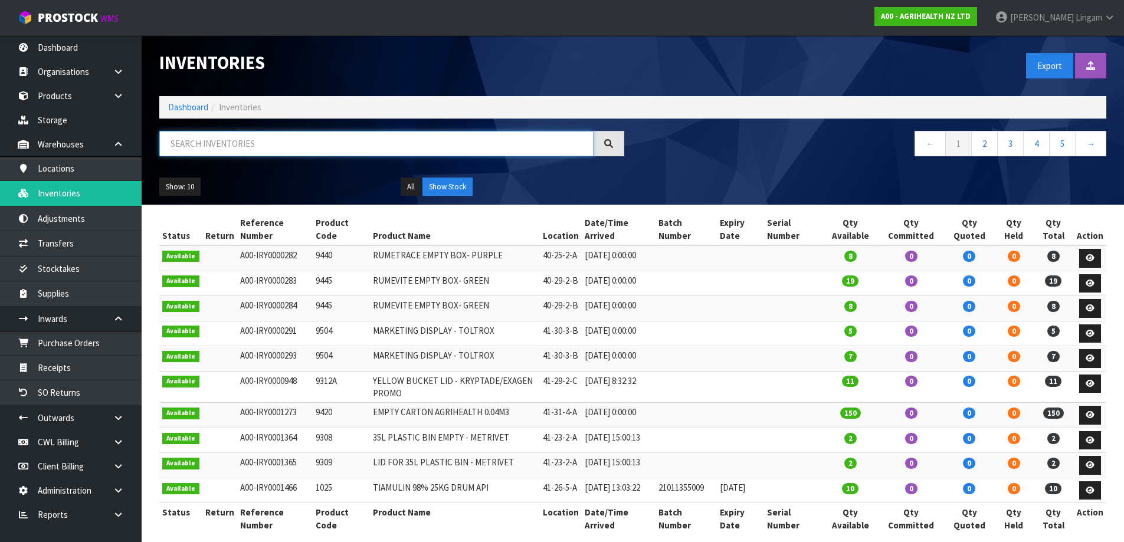
click at [351, 150] on input "text" at bounding box center [376, 143] width 434 height 25
paste input "JOBLJOYJUG650"
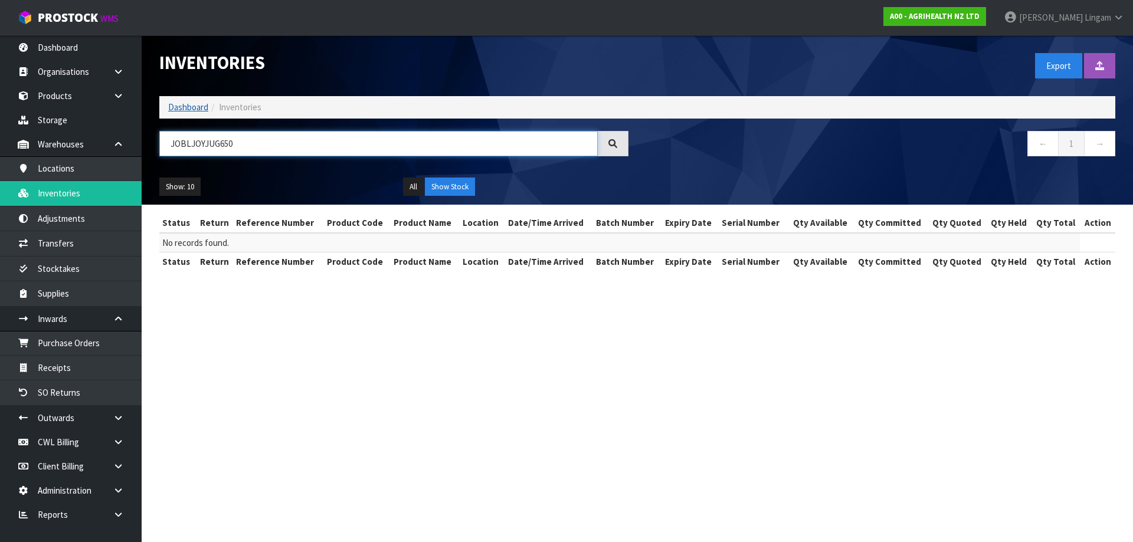
type input "JOBLJOYJUG650"
click at [187, 107] on link "Dashboard" at bounding box center [188, 107] width 40 height 11
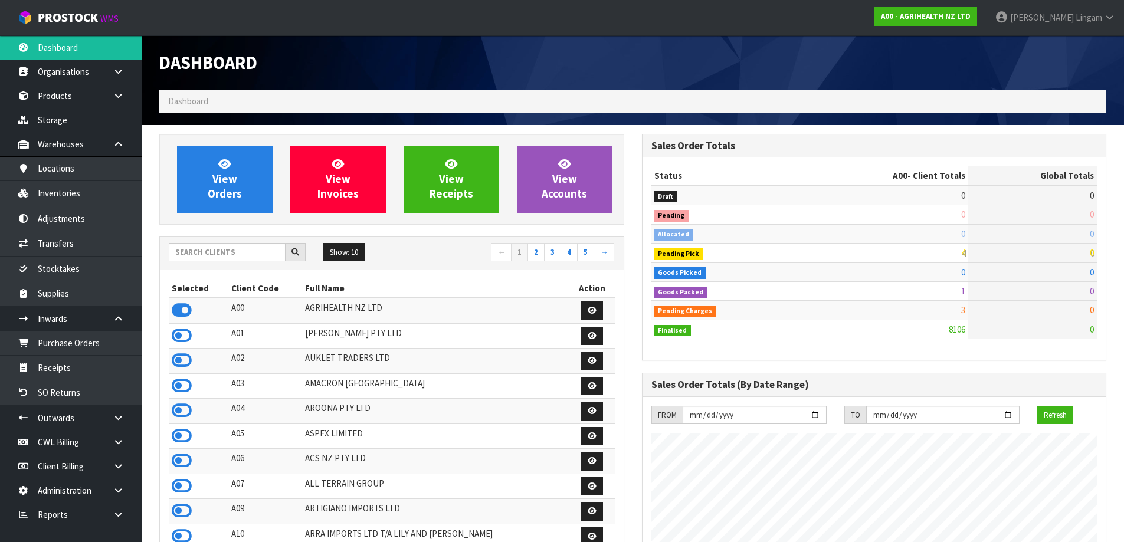
scroll to position [894, 482]
click at [259, 257] on input "text" at bounding box center [227, 252] width 117 height 18
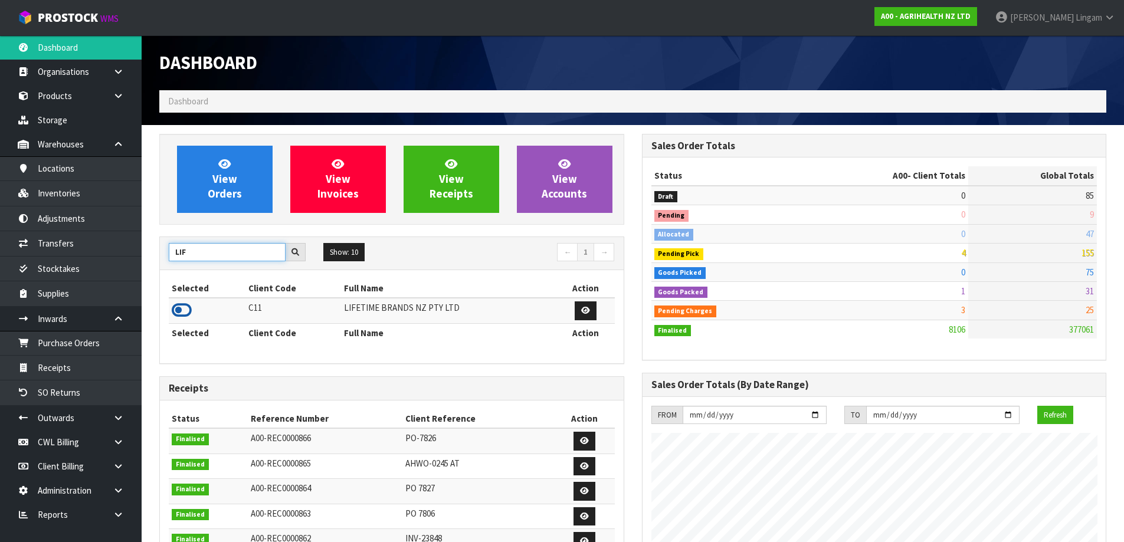
type input "LIF"
click at [188, 310] on icon at bounding box center [182, 311] width 20 height 18
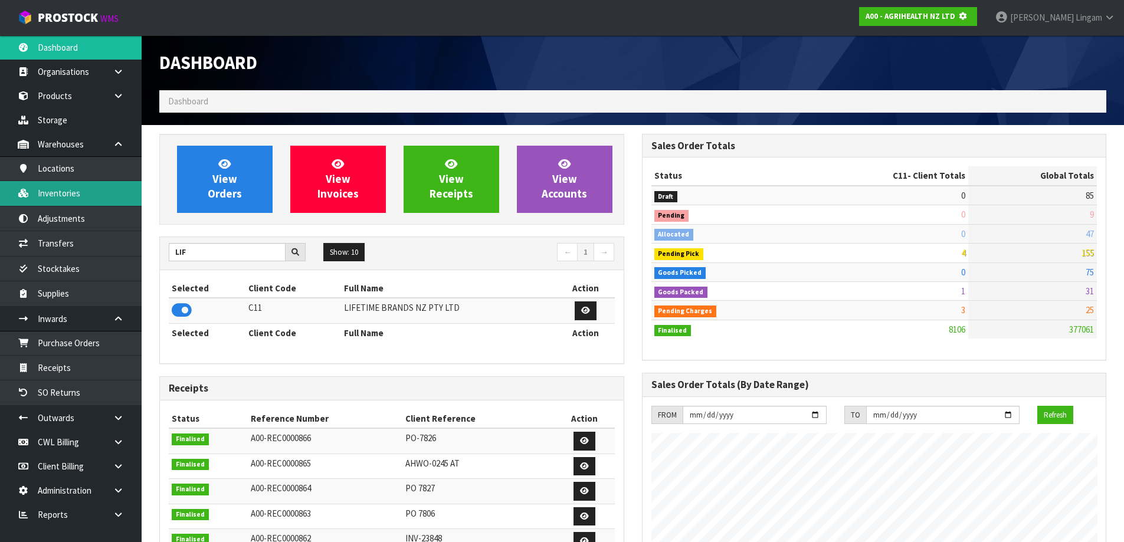
scroll to position [736, 482]
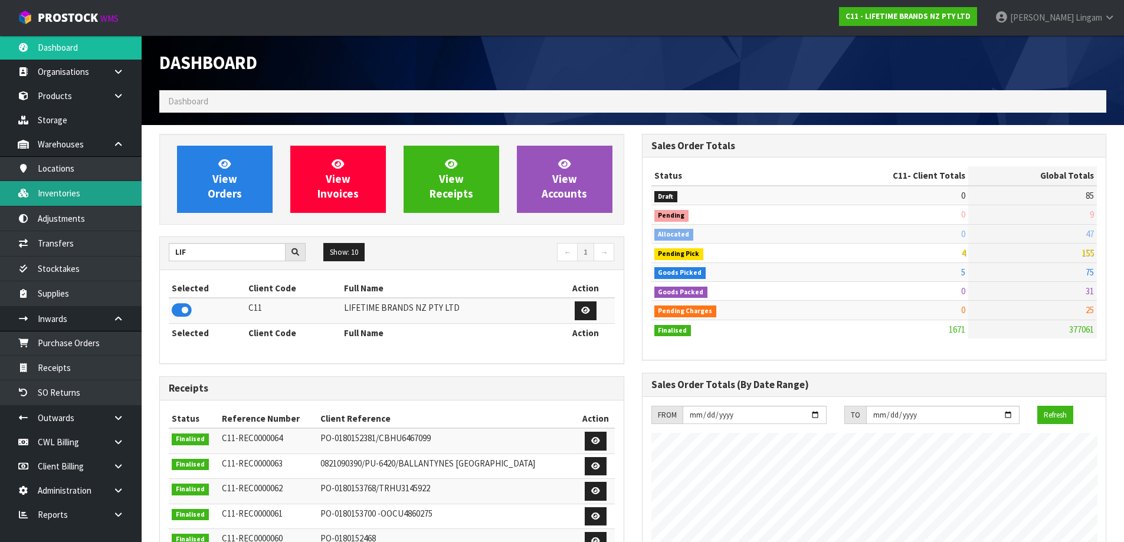
click at [86, 191] on link "Inventories" at bounding box center [71, 193] width 142 height 24
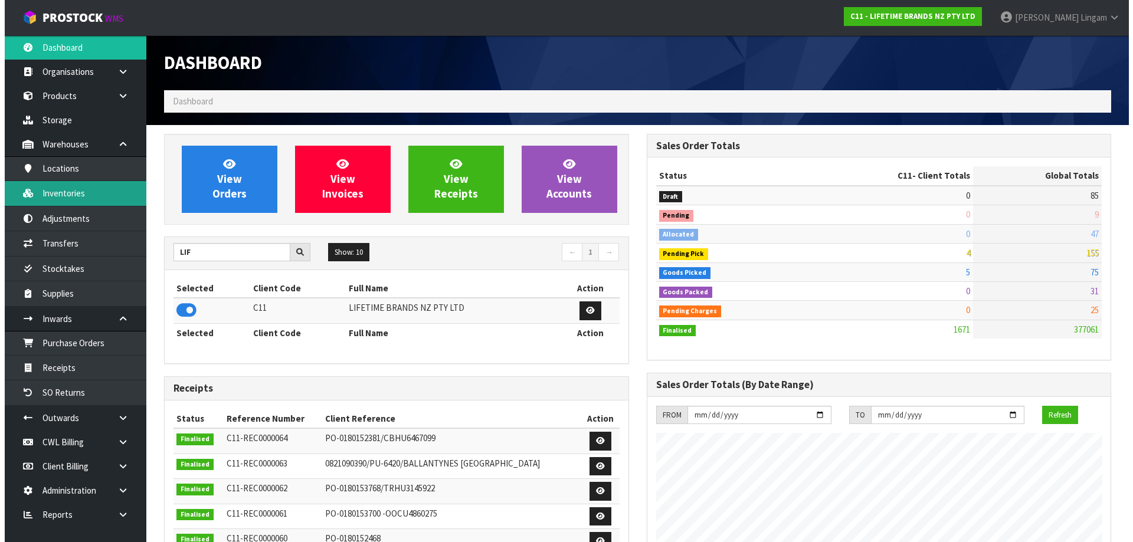
scroll to position [894, 482]
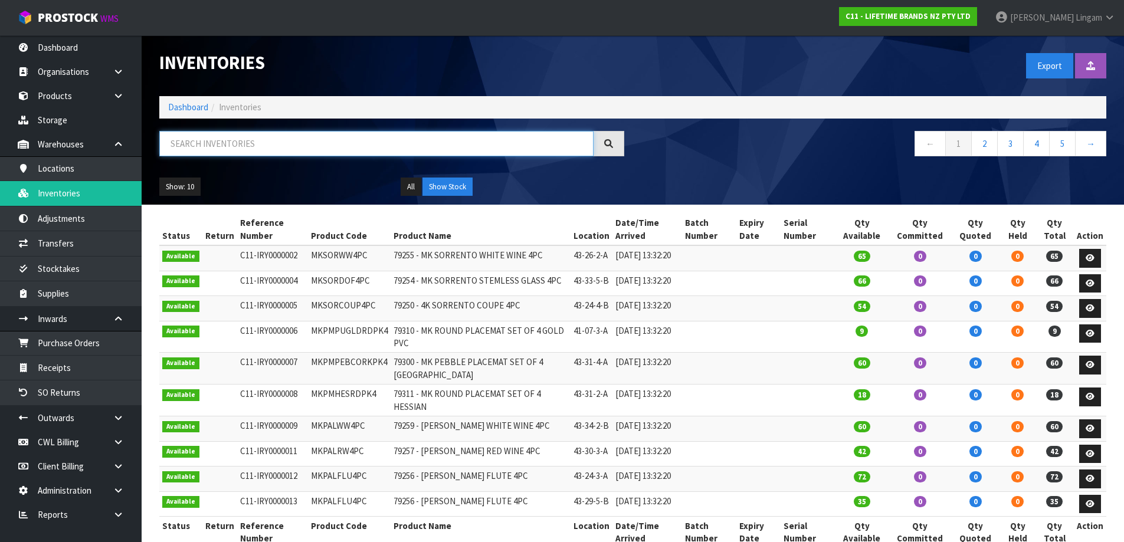
click at [276, 148] on input "text" at bounding box center [376, 143] width 434 height 25
paste input "JOBLJOYJUG650"
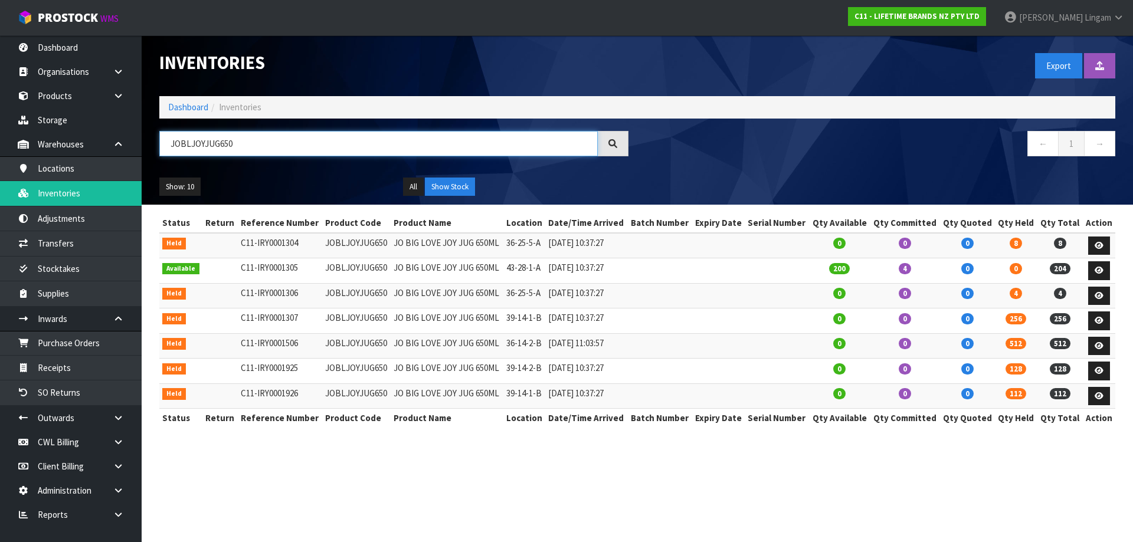
type input "JOBLJOYJUG650"
click at [832, 172] on div "Show: 10 5 10 25 50 All Show Stock" at bounding box center [638, 187] width 974 height 37
